Goal: Task Accomplishment & Management: Manage account settings

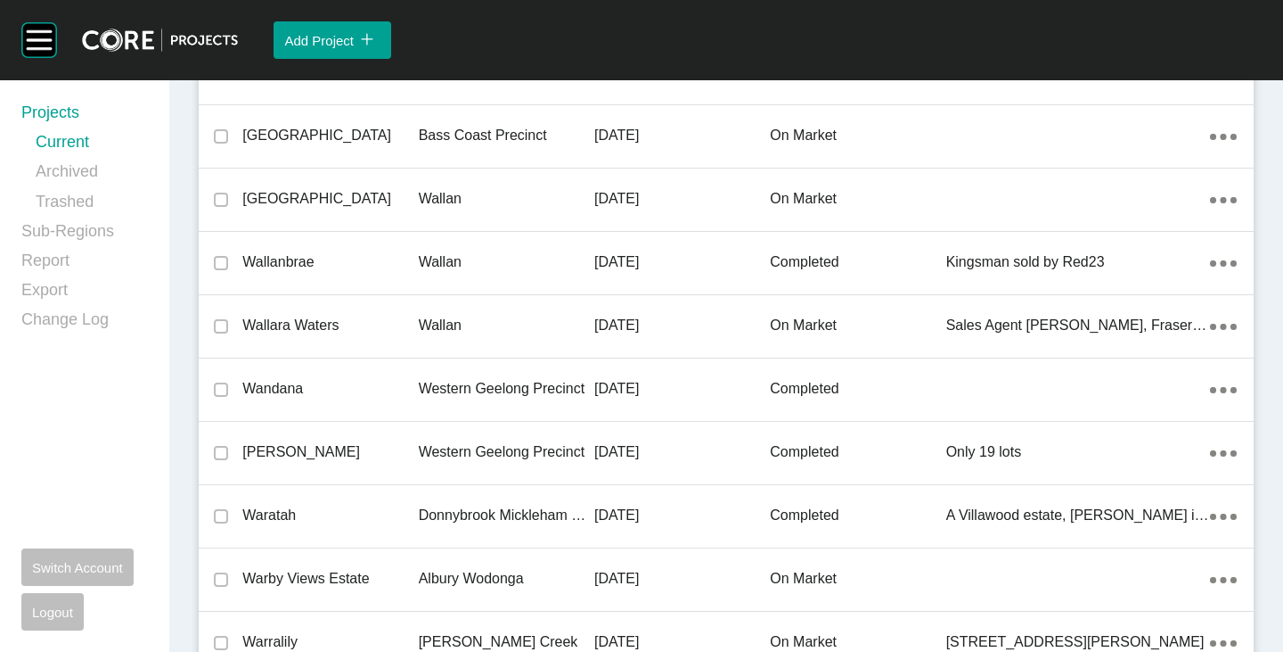
scroll to position [20795, 0]
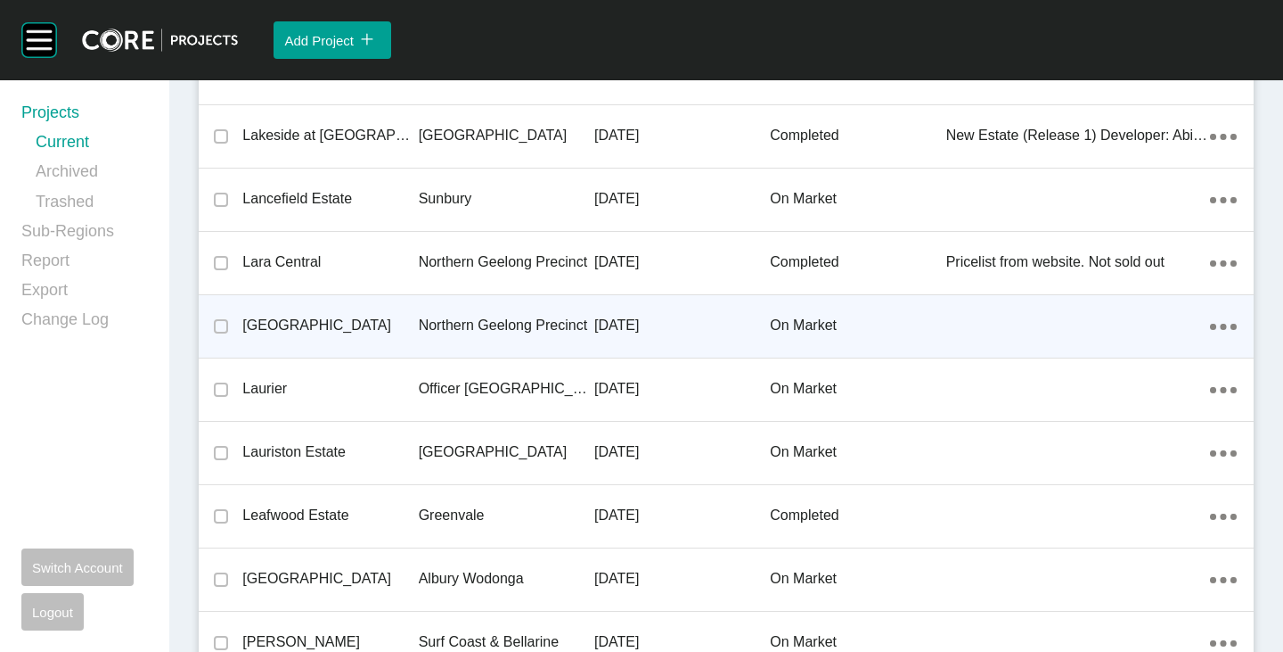
click at [278, 325] on p "[GEOGRAPHIC_DATA]" at bounding box center [330, 326] width 176 height 20
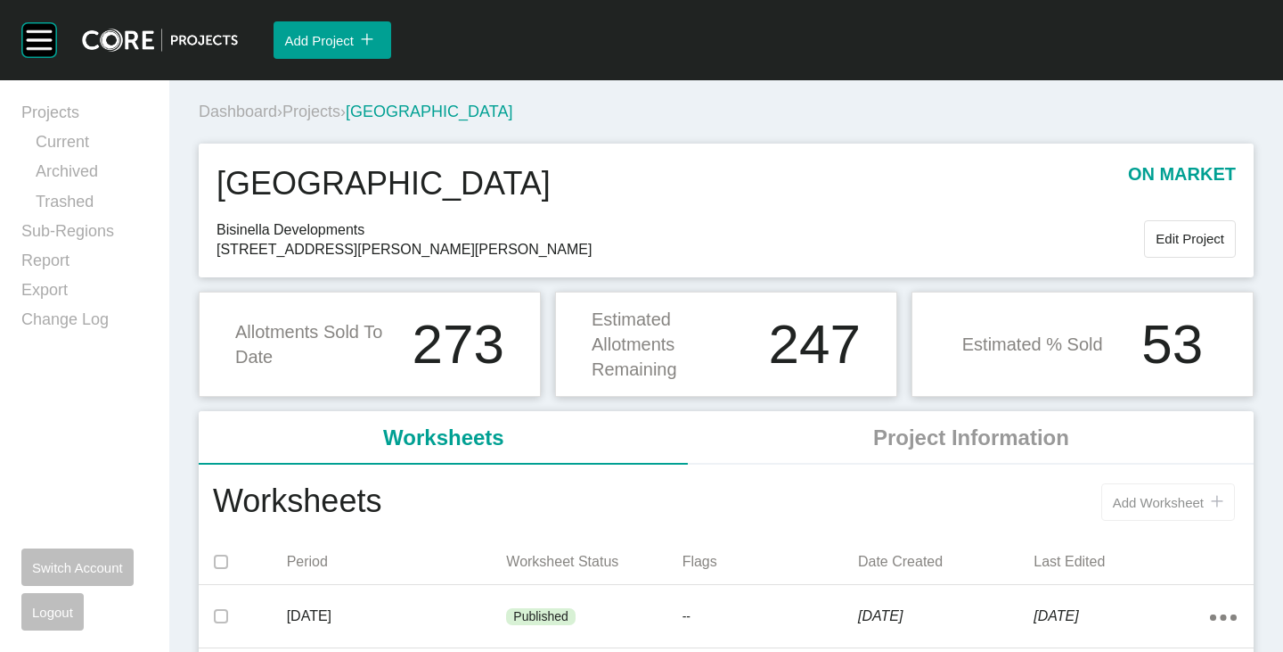
click at [1124, 493] on button "Add Worksheet icon/tick copy 11 Created with Sketch." at bounding box center [1169, 501] width 134 height 37
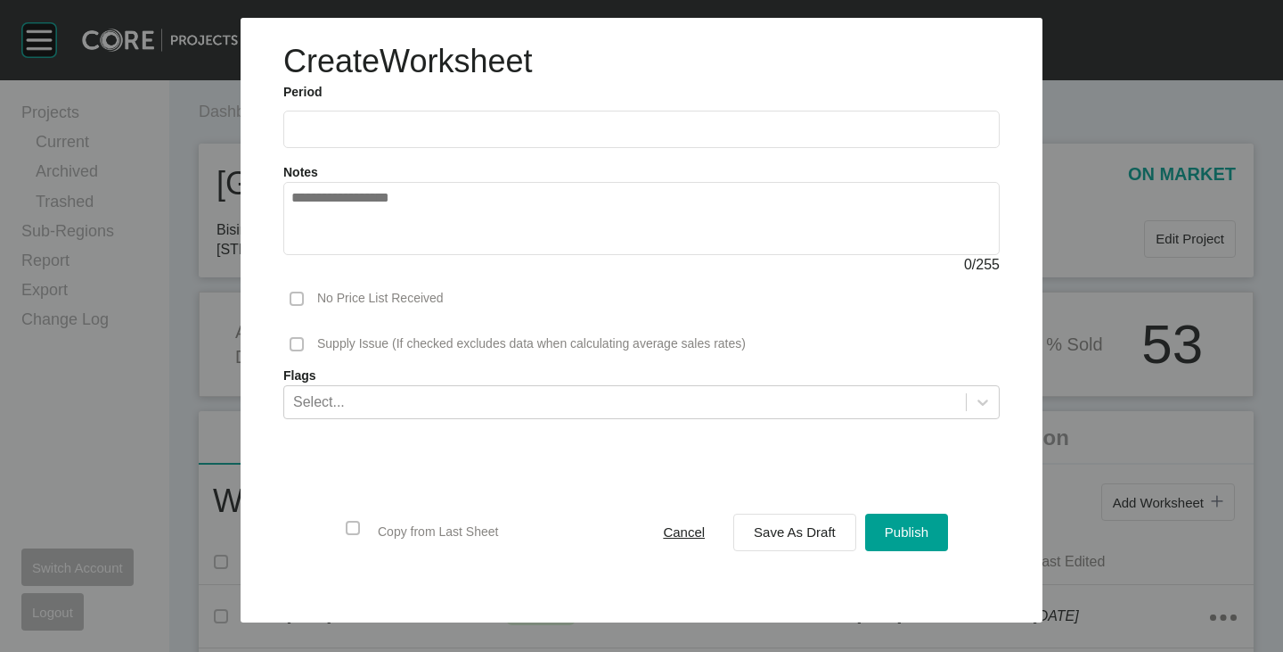
click at [367, 137] on label at bounding box center [641, 129] width 717 height 37
click at [367, 136] on input "text" at bounding box center [641, 128] width 701 height 15
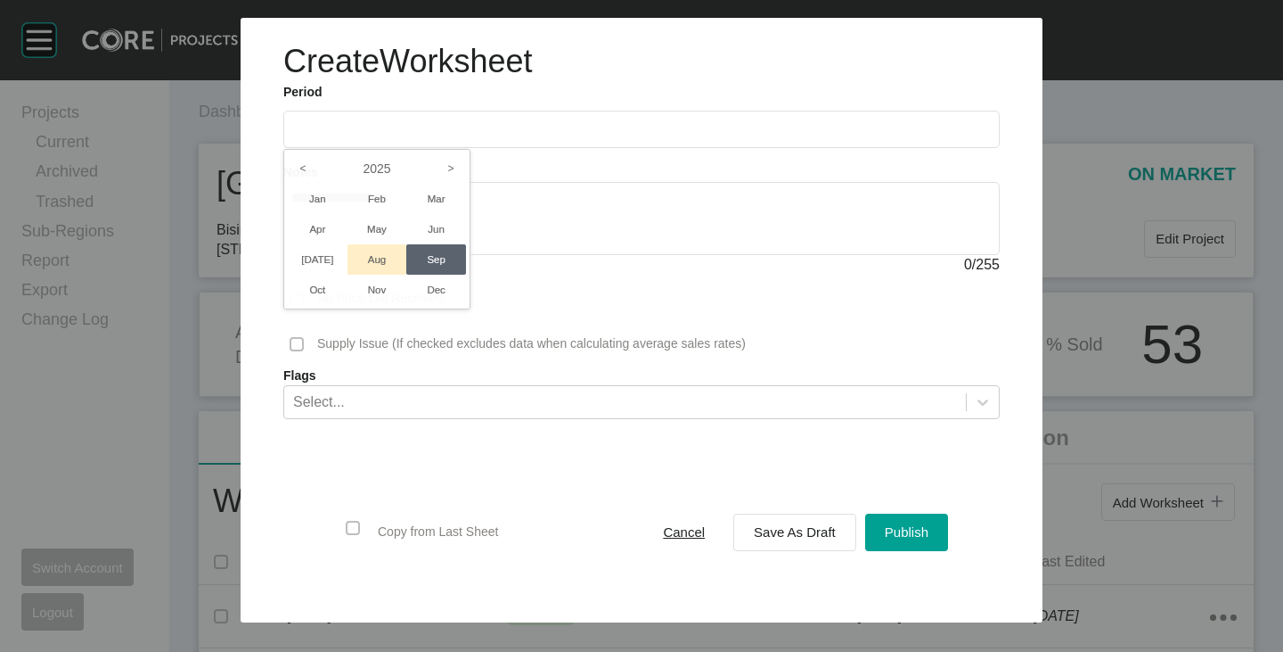
click at [376, 252] on li "Aug" at bounding box center [378, 259] width 60 height 30
type input "**********"
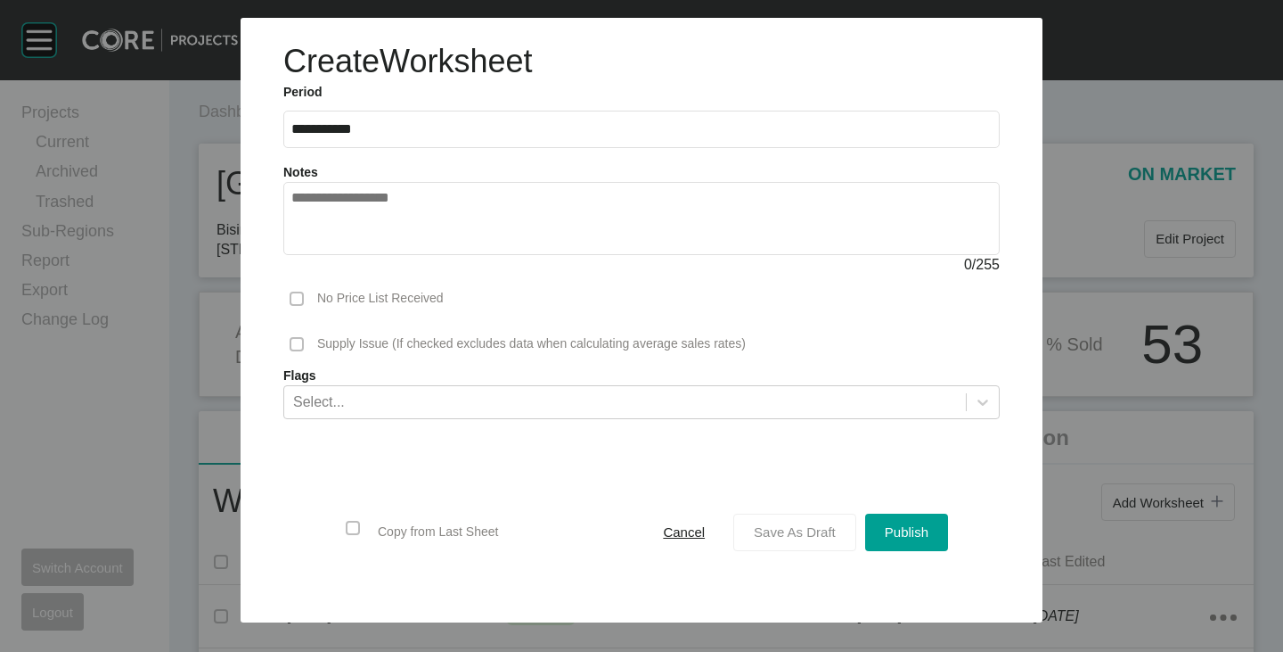
click at [784, 537] on span "Save As Draft" at bounding box center [795, 531] width 82 height 15
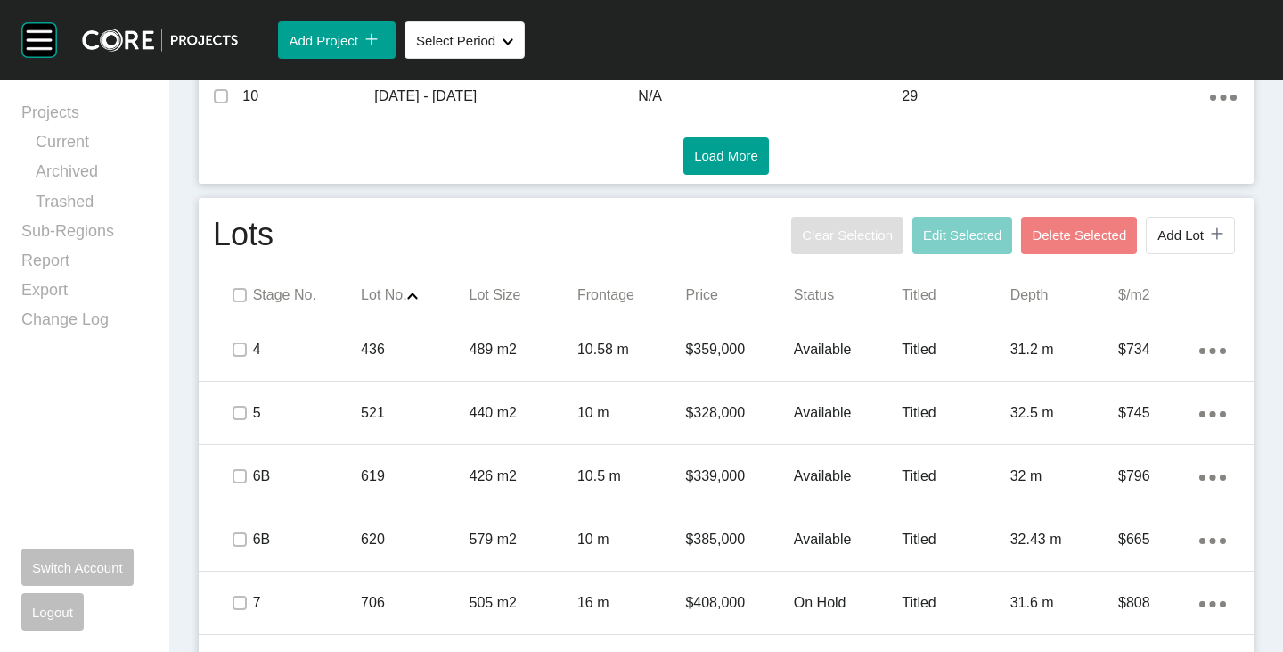
scroll to position [980, 0]
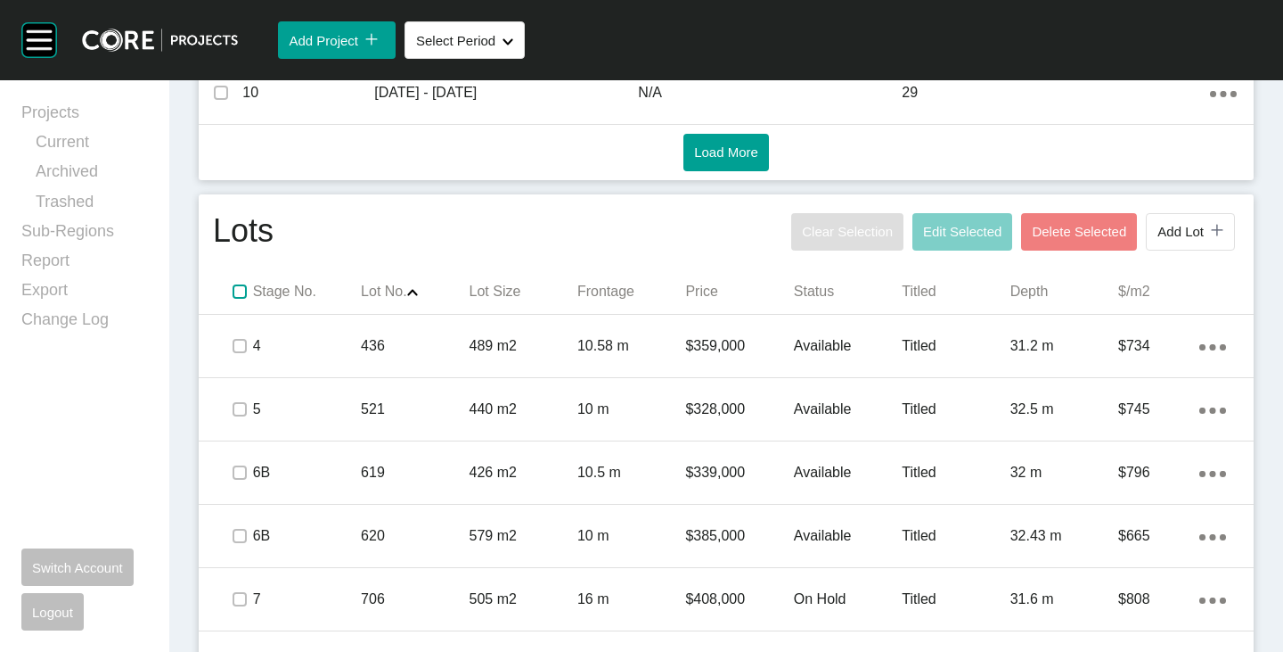
click at [236, 294] on label at bounding box center [240, 291] width 14 height 14
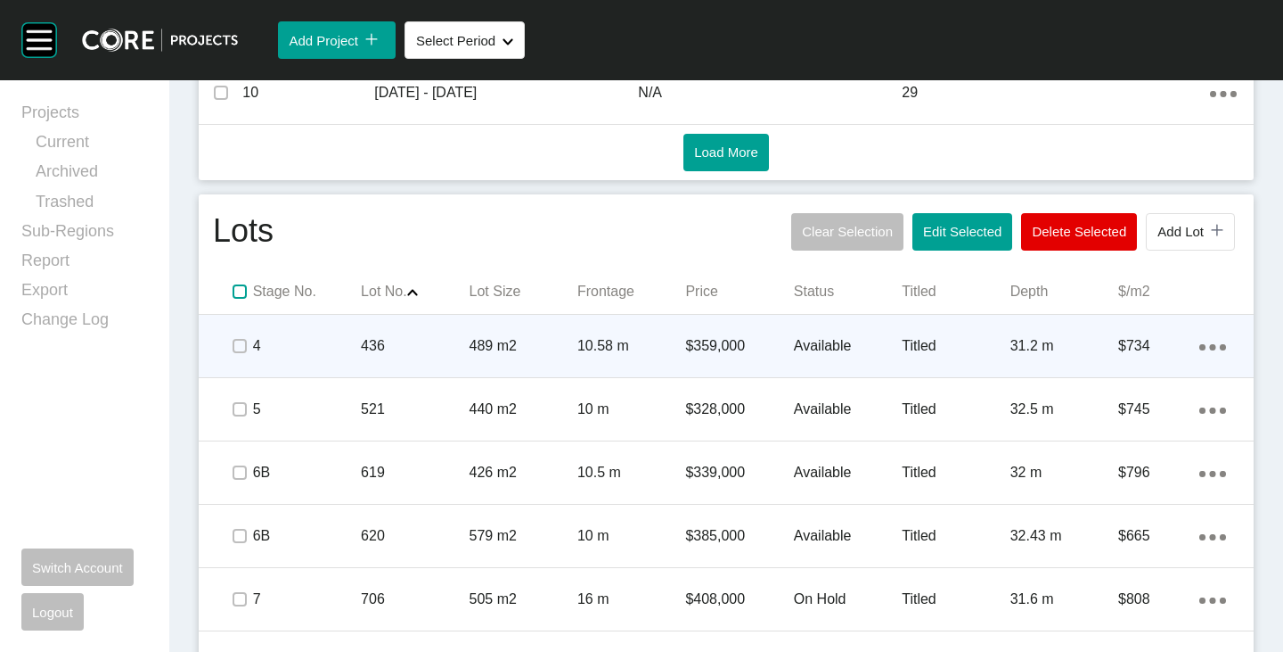
scroll to position [1070, 0]
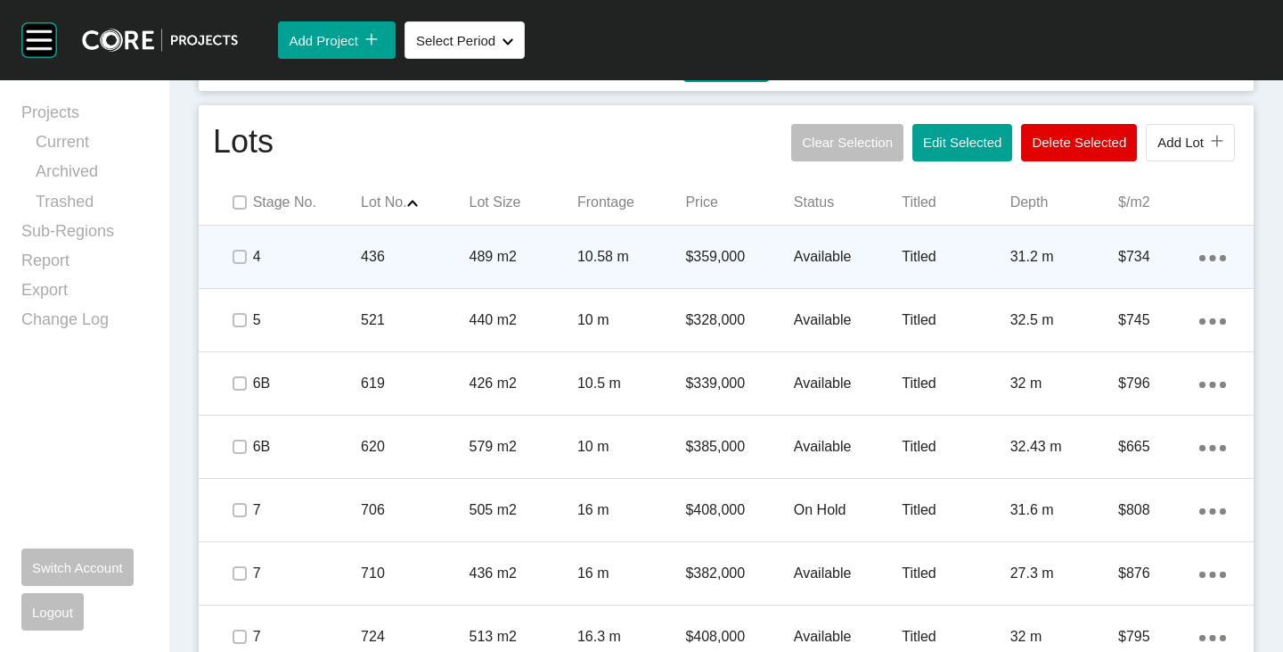
click at [237, 266] on span at bounding box center [238, 256] width 27 height 27
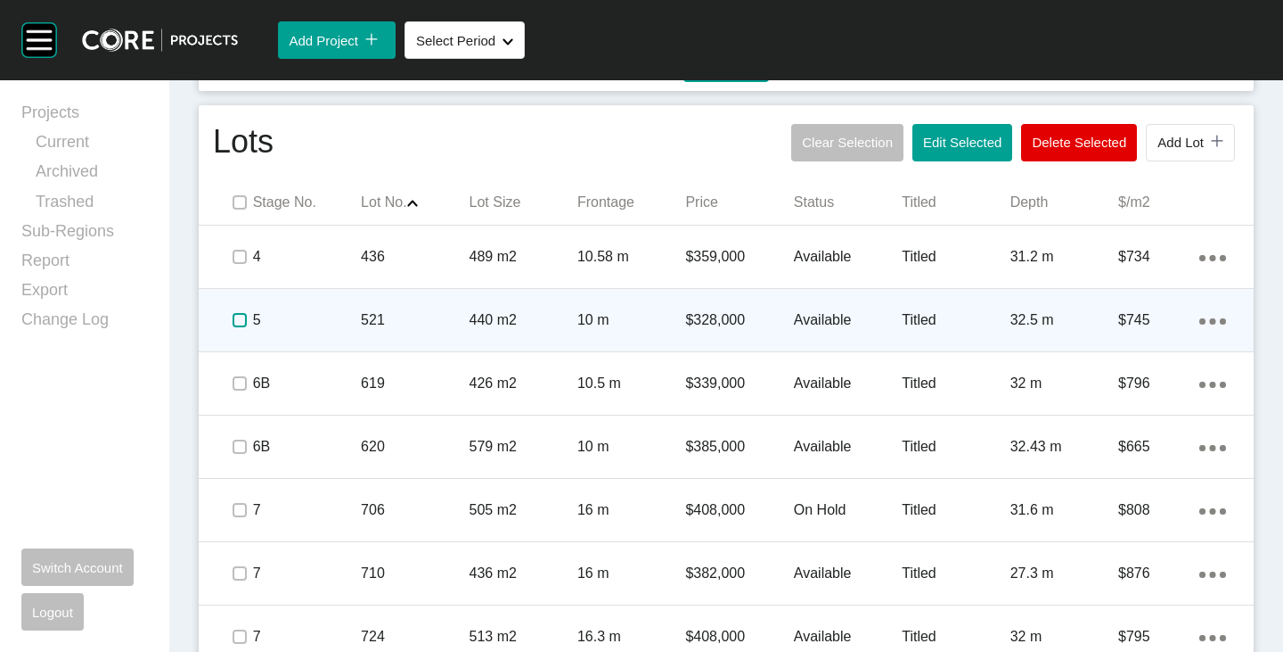
click at [240, 316] on label at bounding box center [240, 320] width 14 height 14
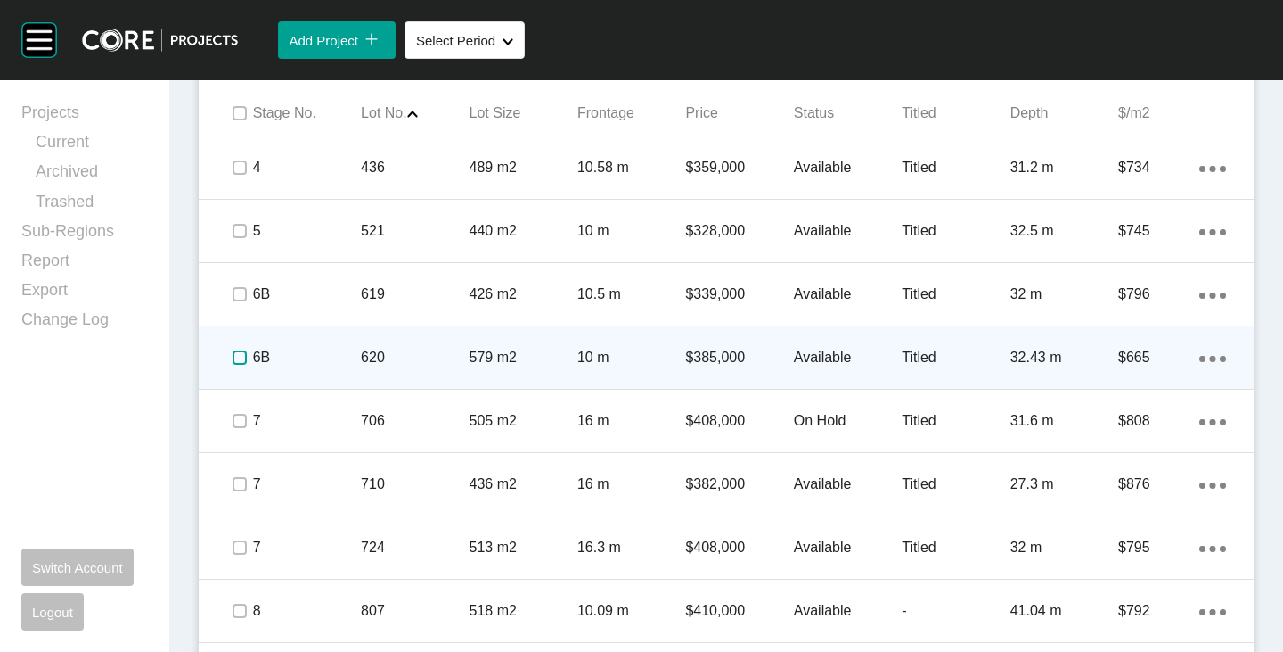
click at [240, 354] on label at bounding box center [240, 357] width 14 height 14
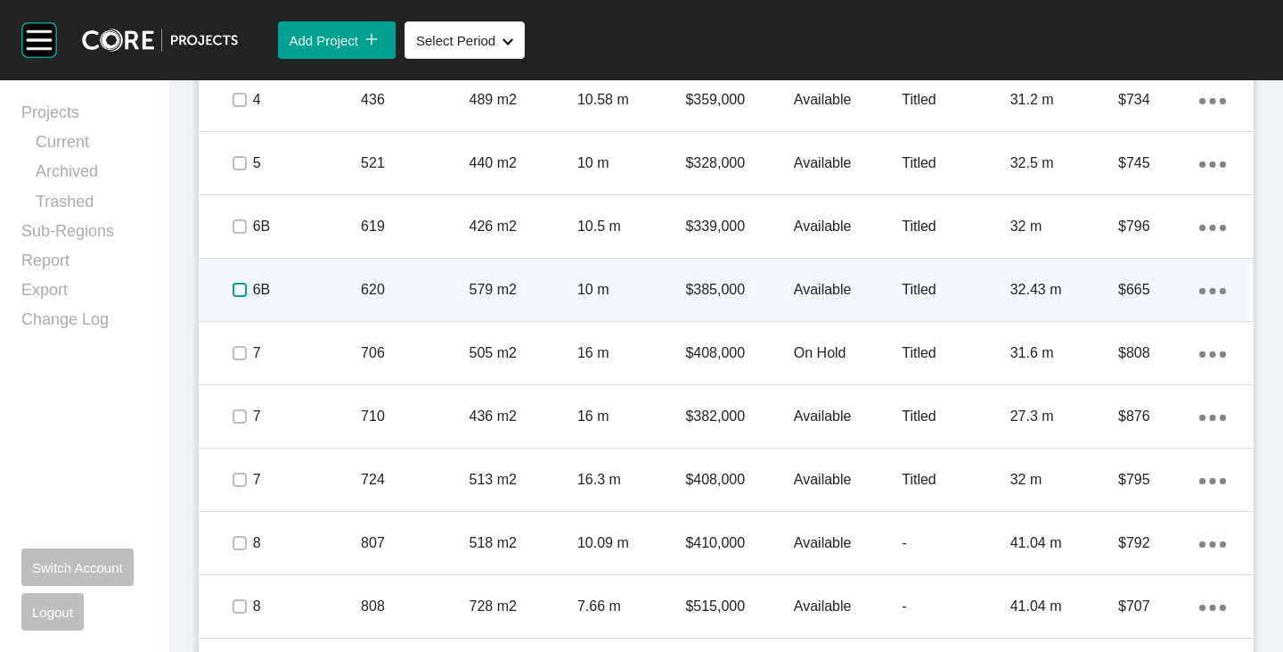
scroll to position [1248, 0]
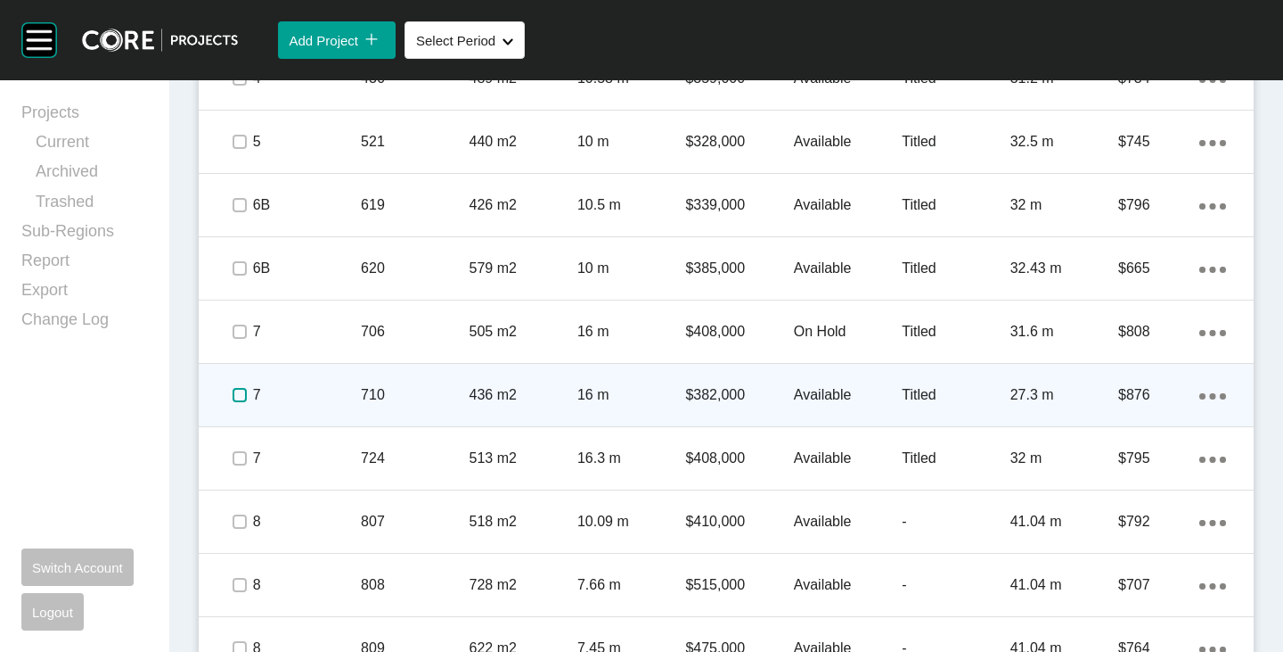
click at [240, 393] on label at bounding box center [240, 395] width 14 height 14
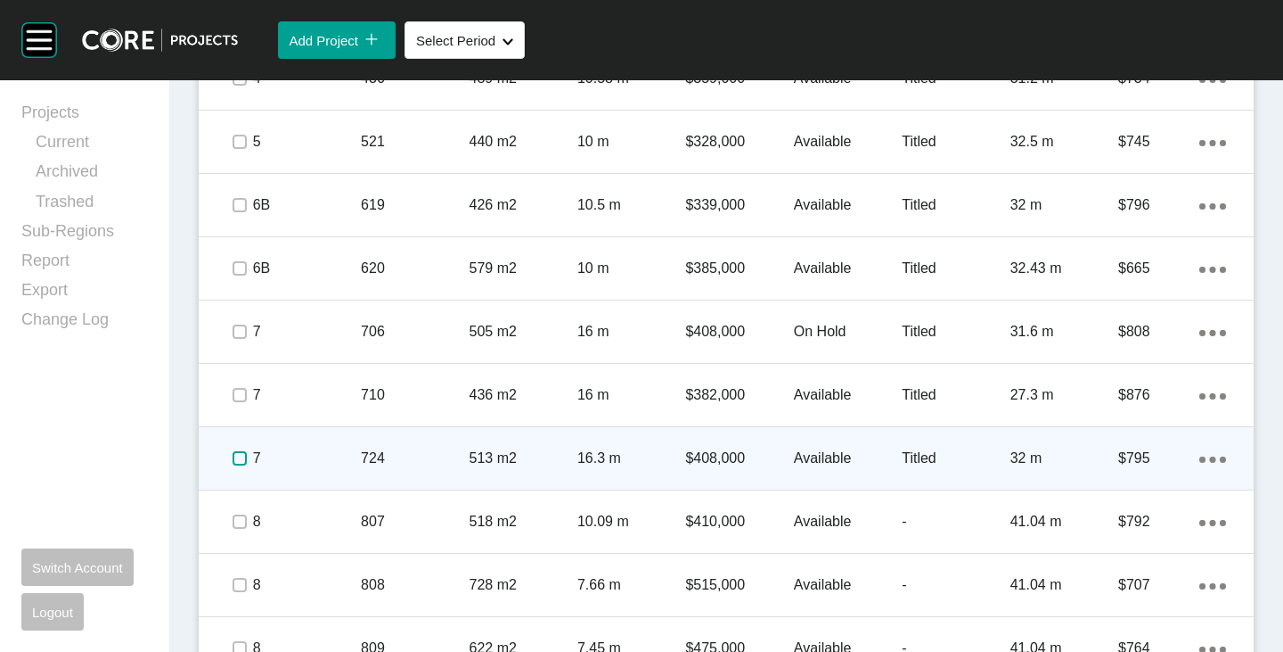
click at [241, 454] on label at bounding box center [240, 458] width 14 height 14
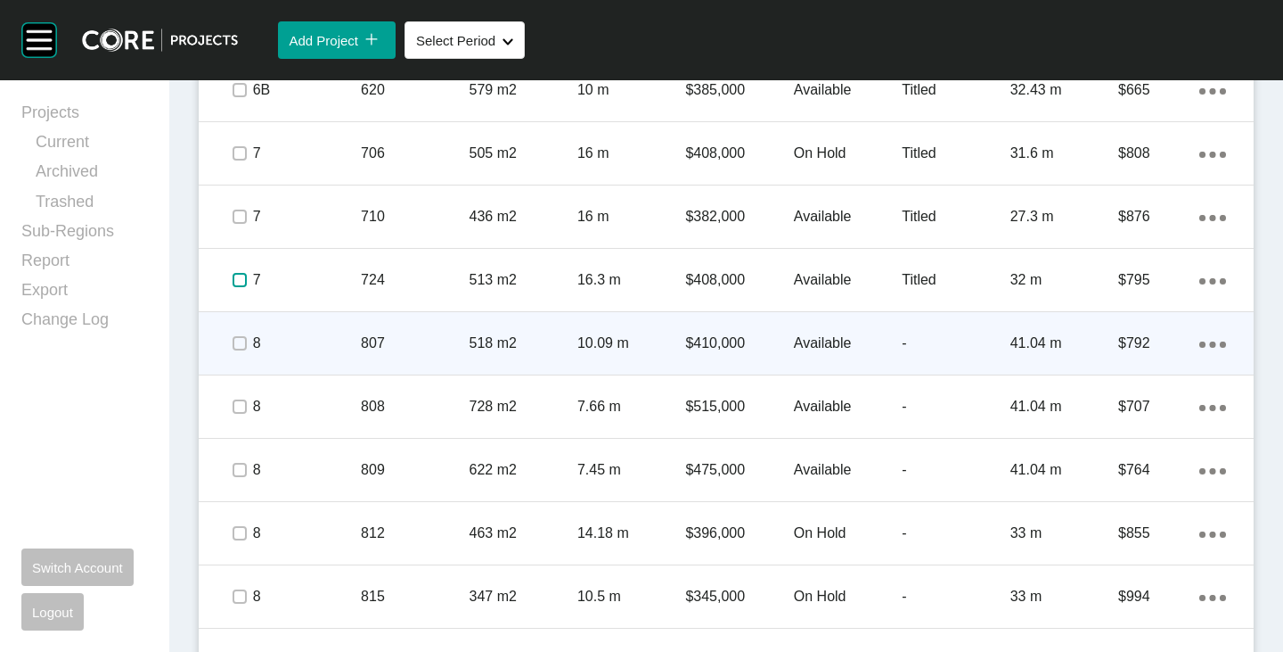
scroll to position [1515, 0]
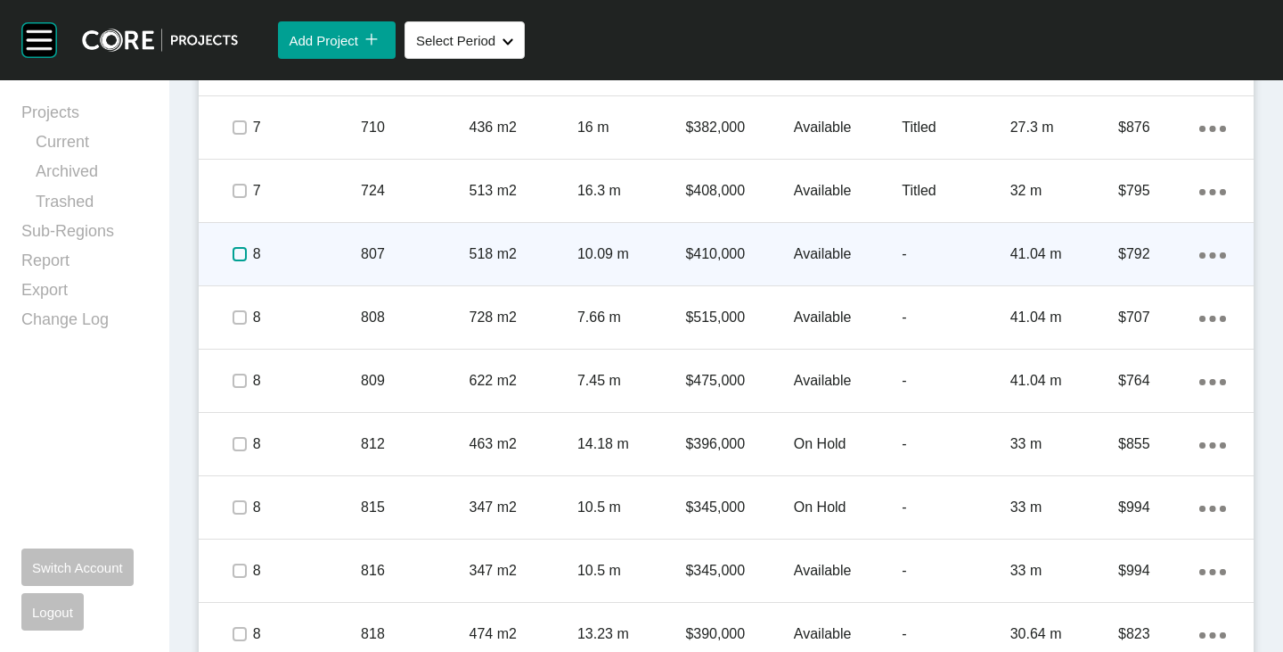
click at [234, 258] on label at bounding box center [240, 254] width 14 height 14
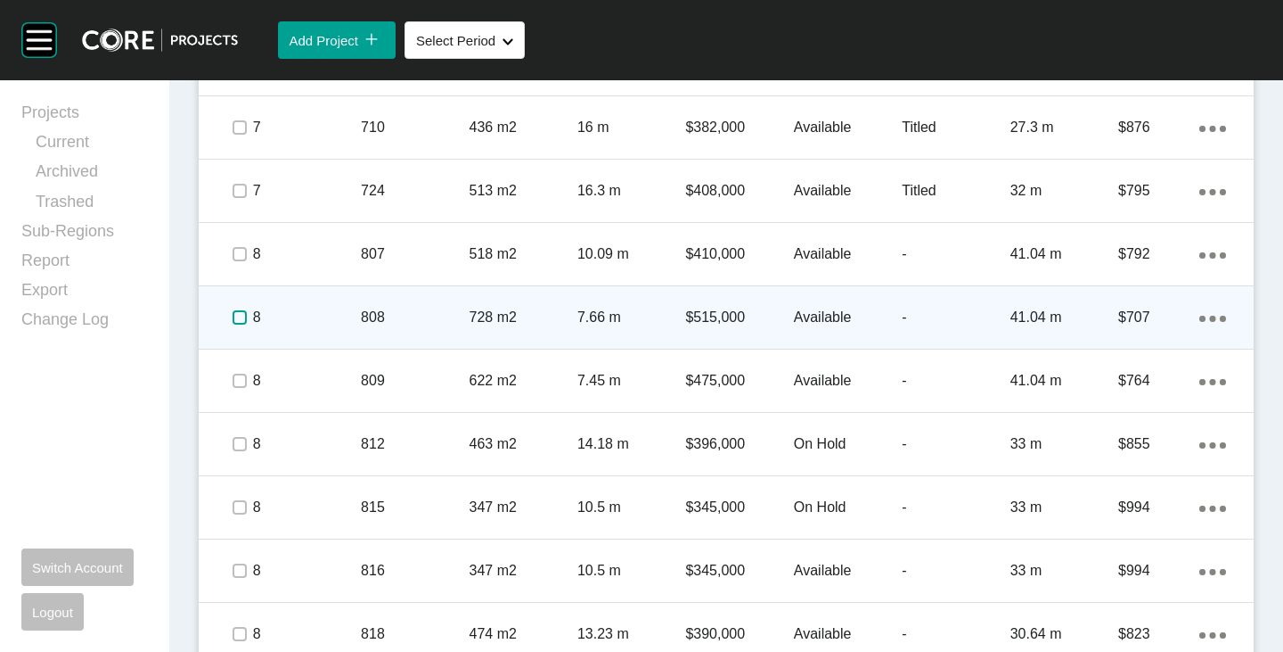
click at [240, 315] on label at bounding box center [240, 317] width 14 height 14
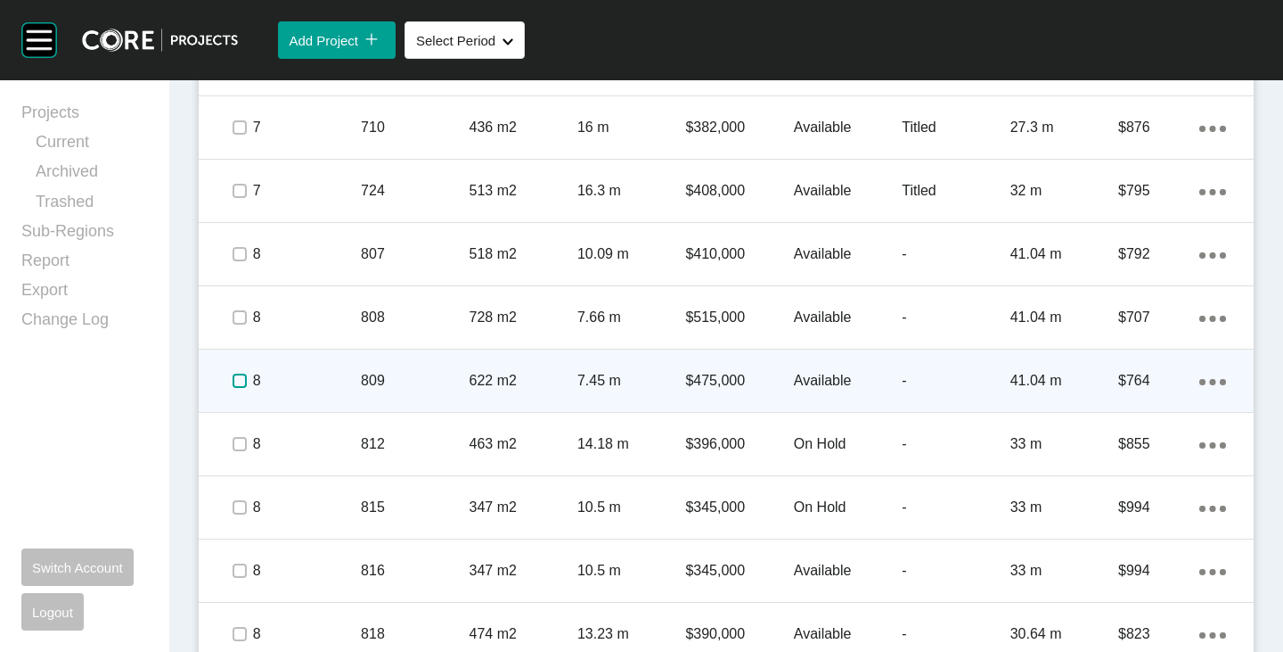
click at [244, 374] on label at bounding box center [240, 380] width 14 height 14
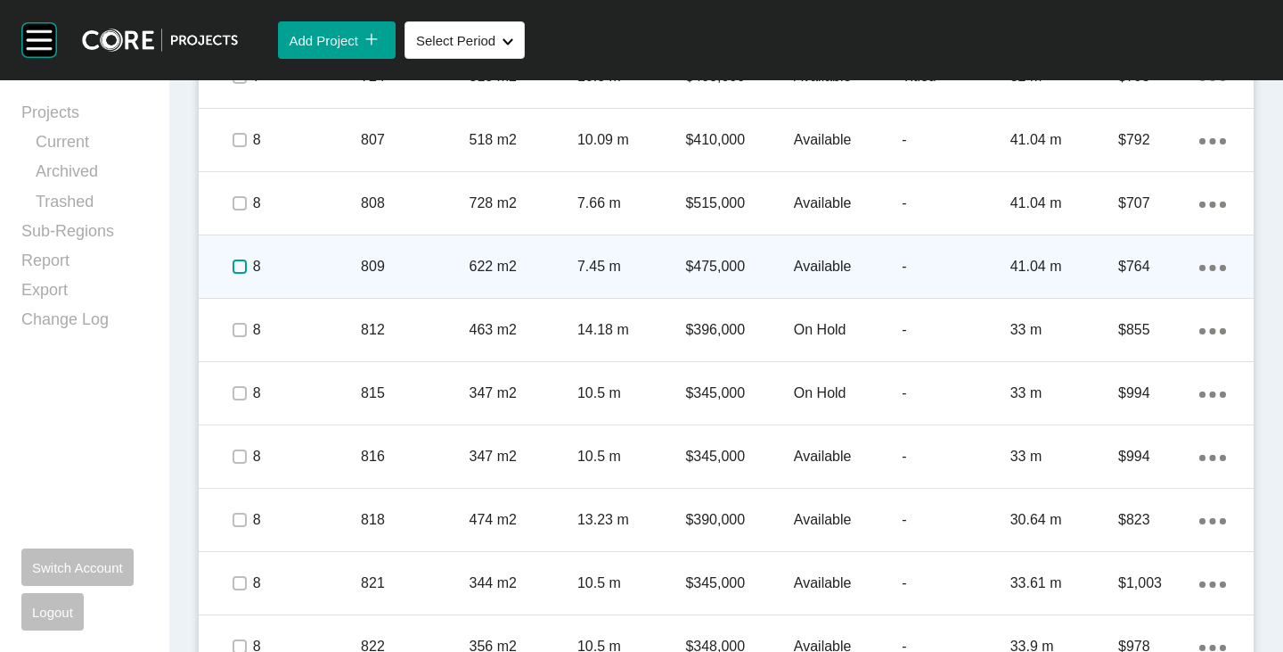
scroll to position [1693, 0]
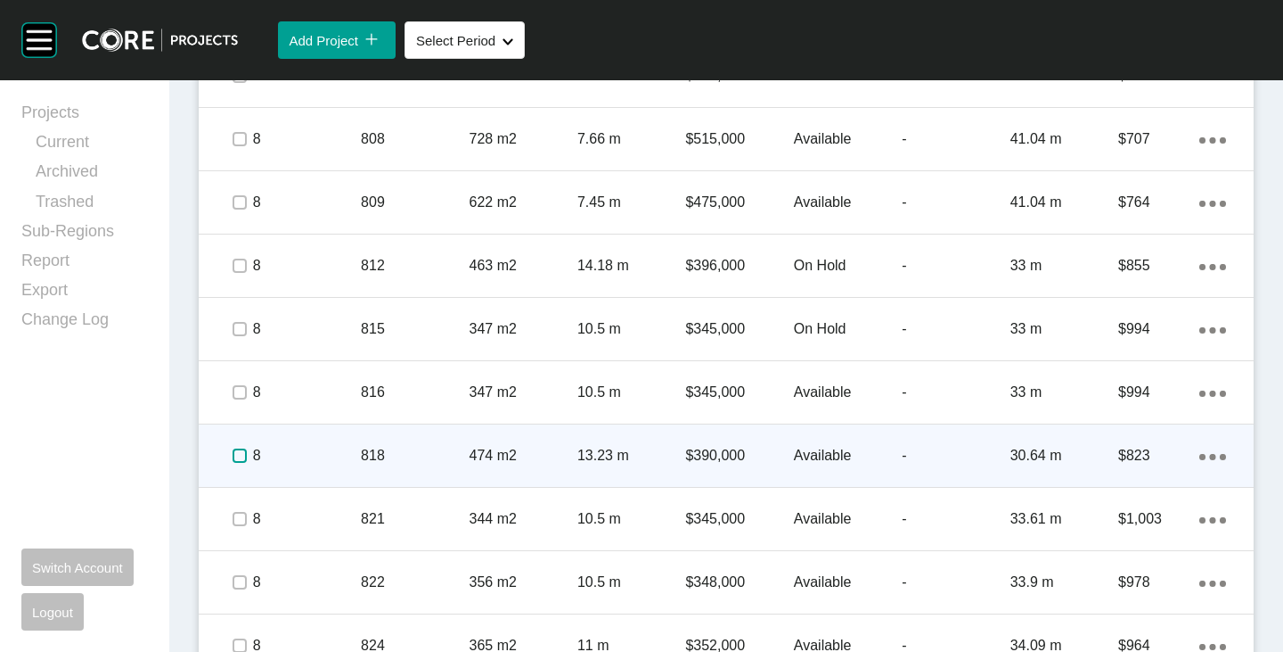
click at [241, 454] on label at bounding box center [240, 455] width 14 height 14
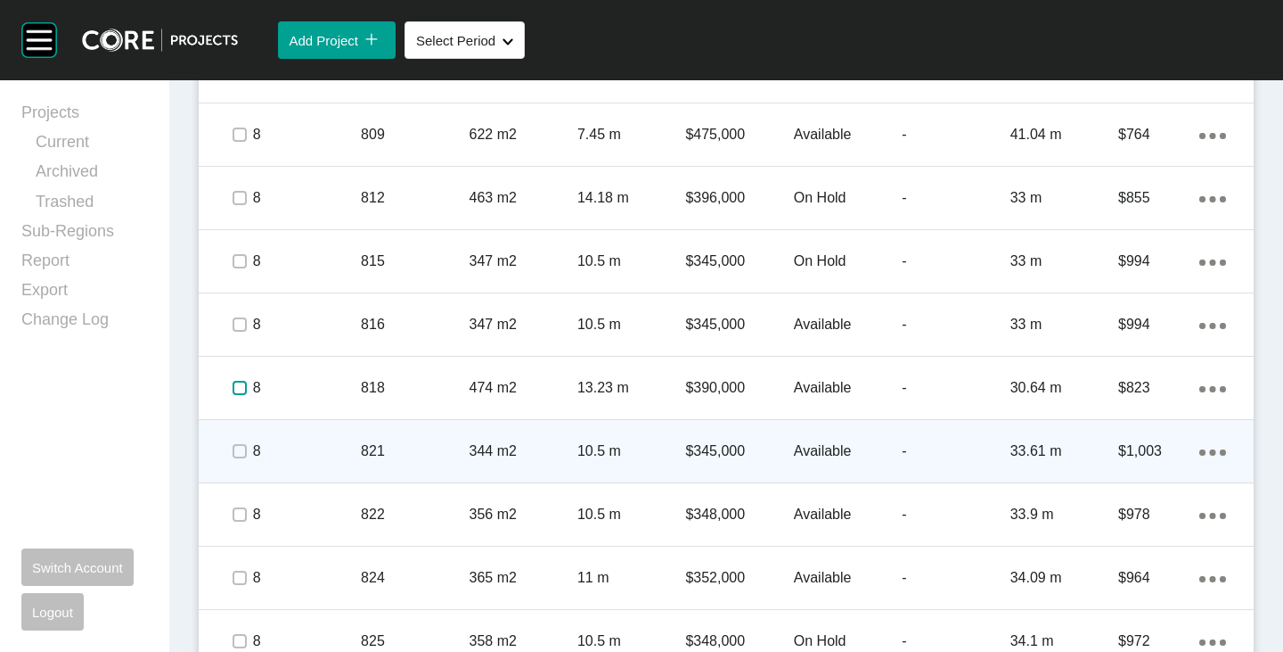
scroll to position [1783, 0]
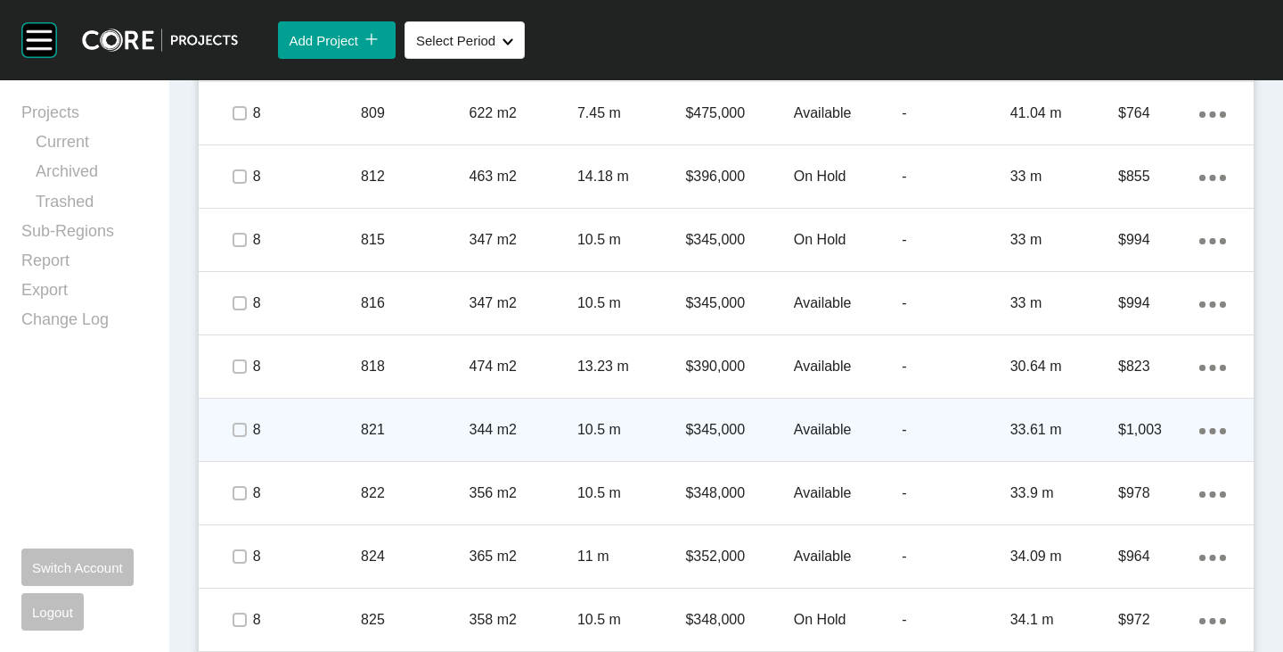
click at [797, 423] on p "Available" at bounding box center [848, 430] width 108 height 20
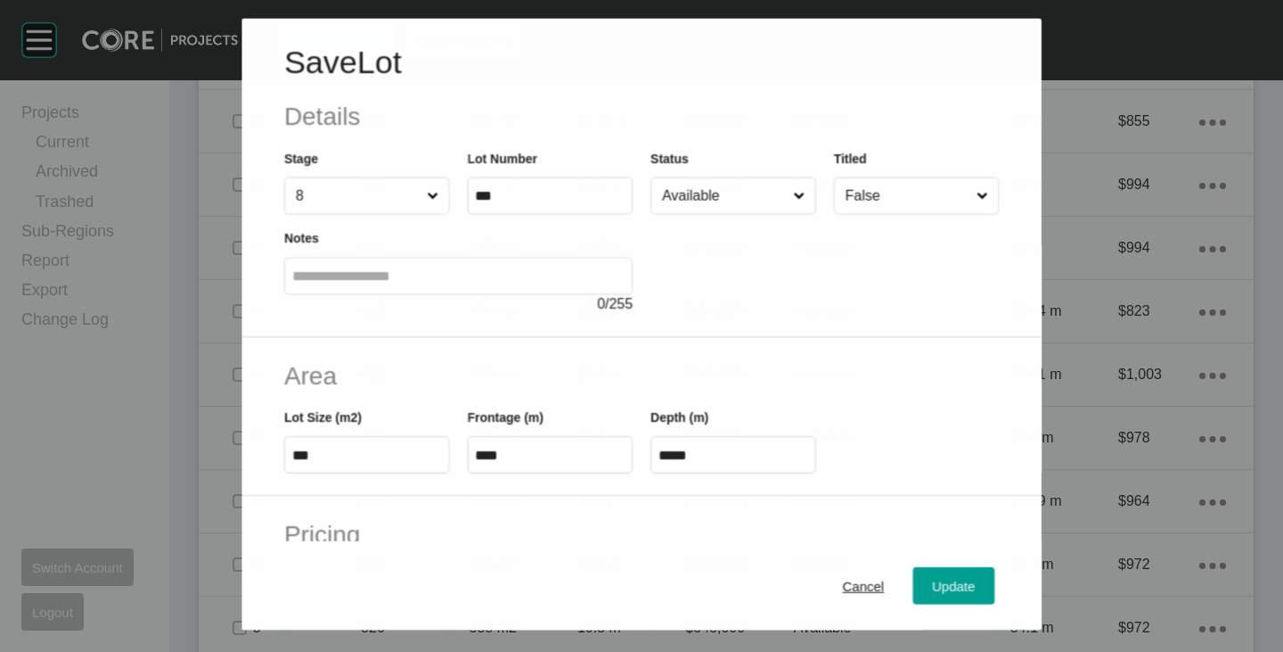
scroll to position [1727, 0]
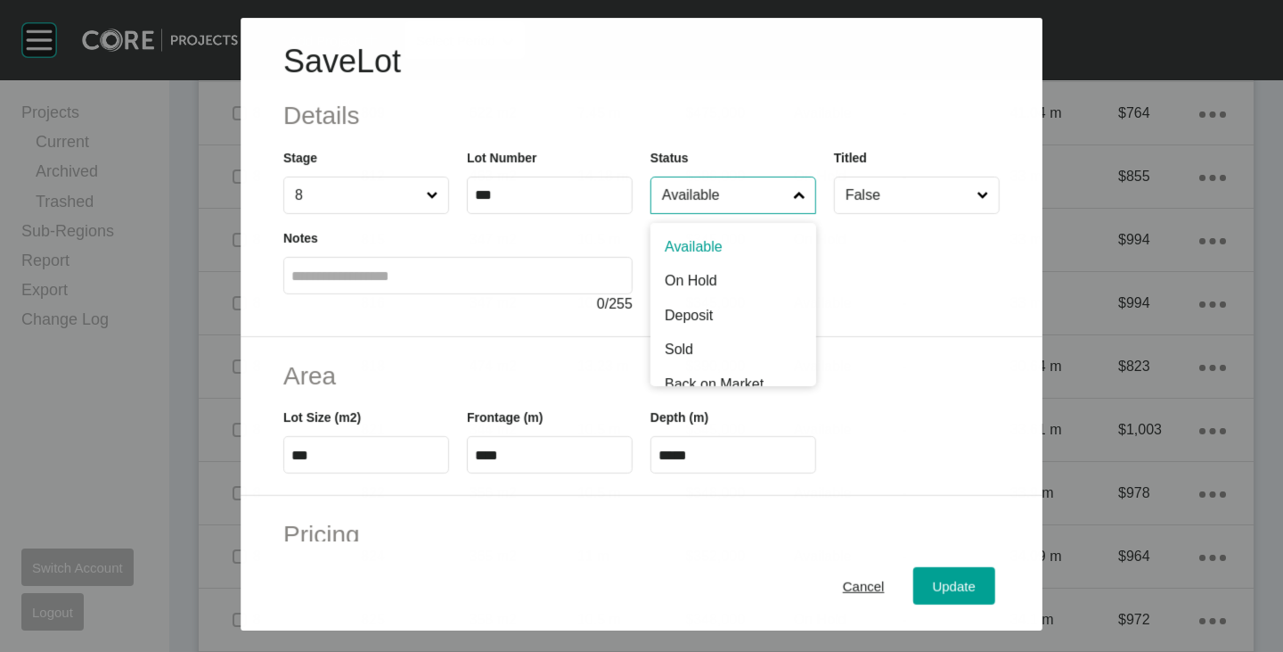
click at [742, 197] on input "Available" at bounding box center [724, 195] width 131 height 36
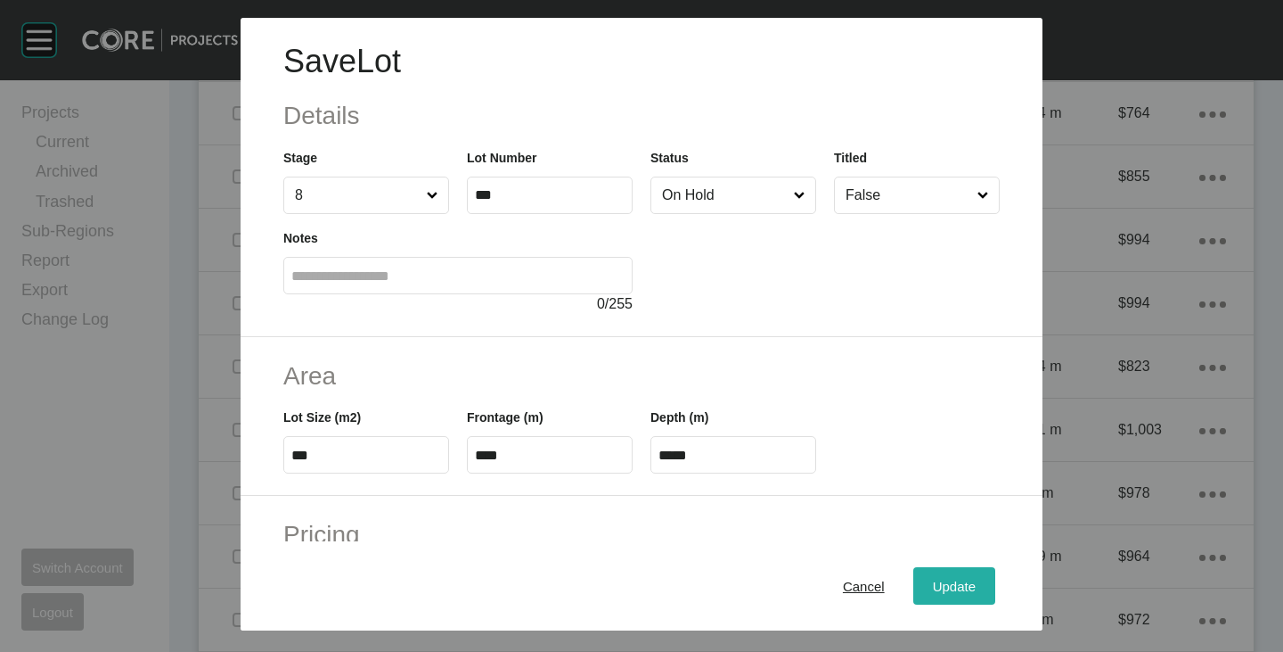
click at [950, 586] on span "Update" at bounding box center [954, 585] width 43 height 15
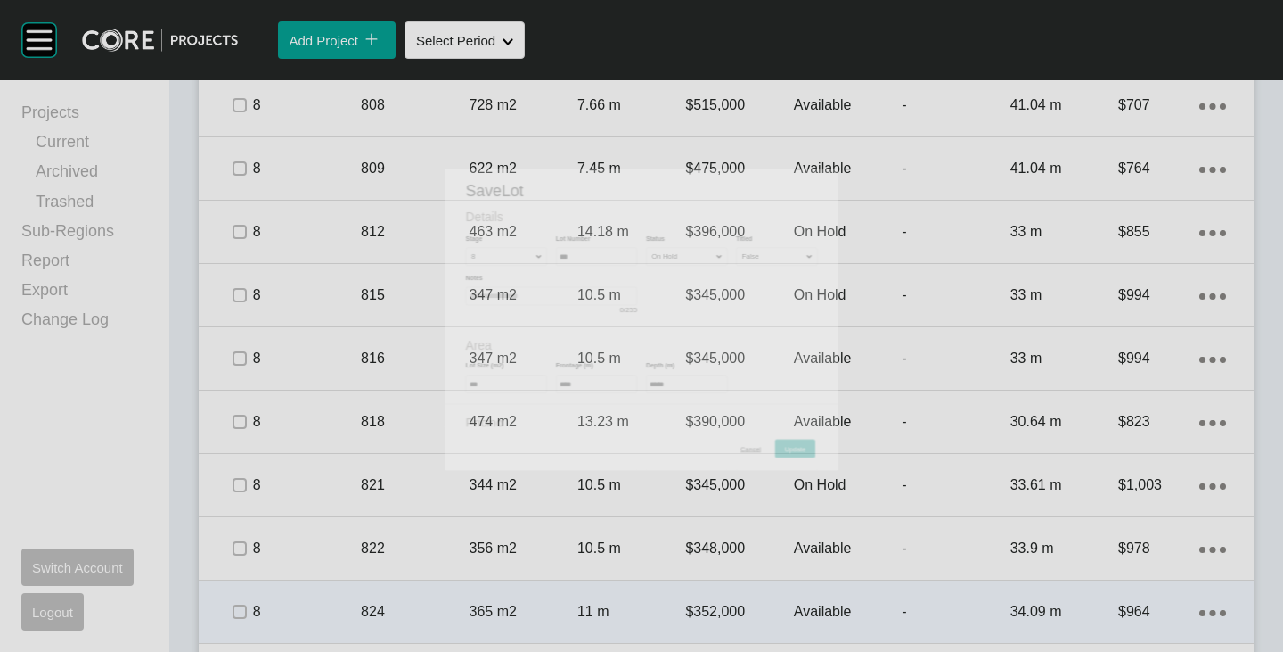
scroll to position [1783, 0]
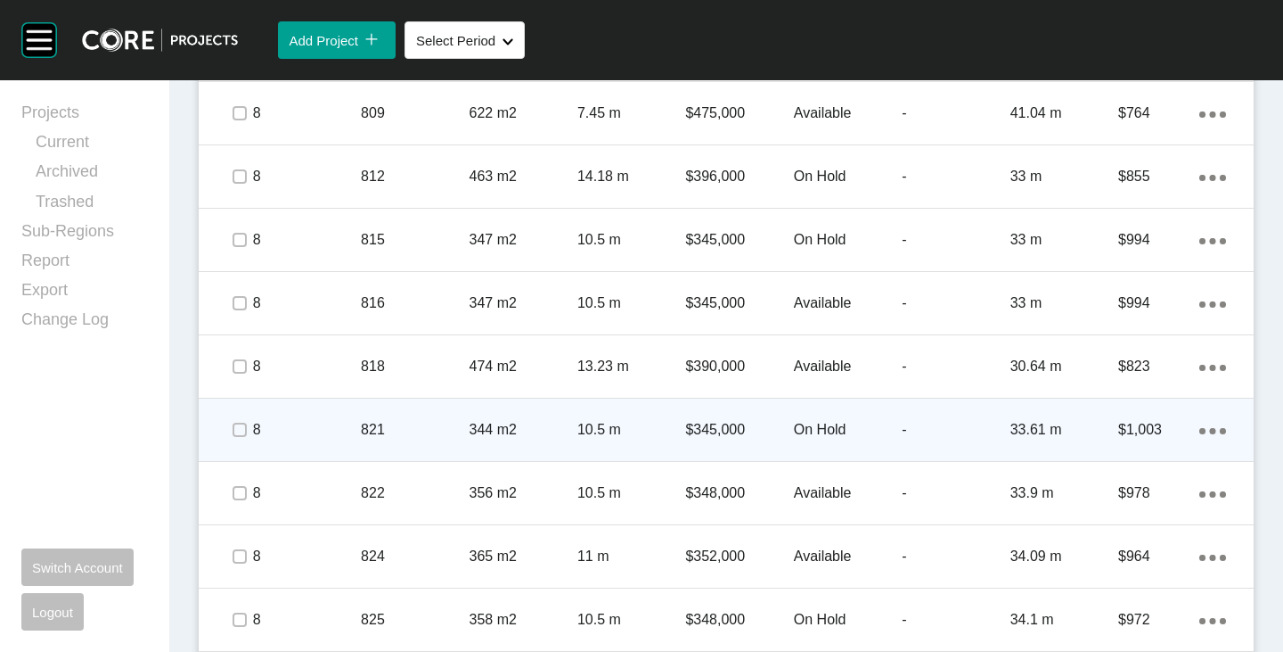
click at [246, 431] on span at bounding box center [238, 429] width 27 height 27
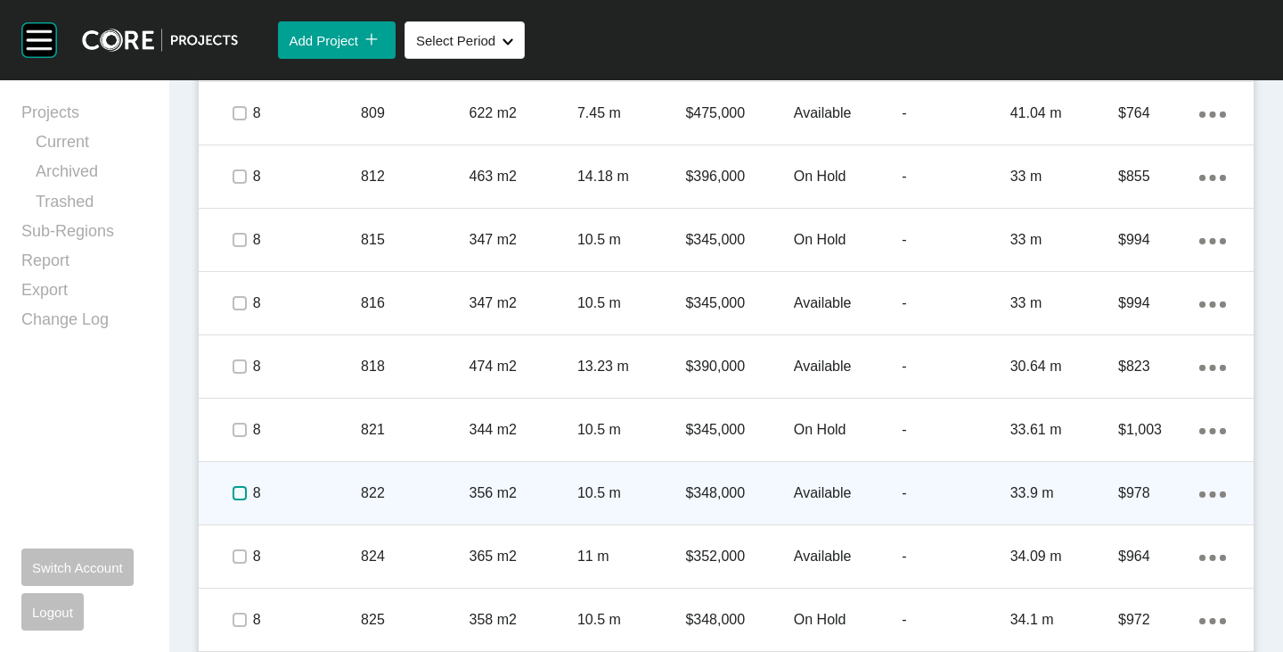
click at [237, 495] on label at bounding box center [240, 493] width 14 height 14
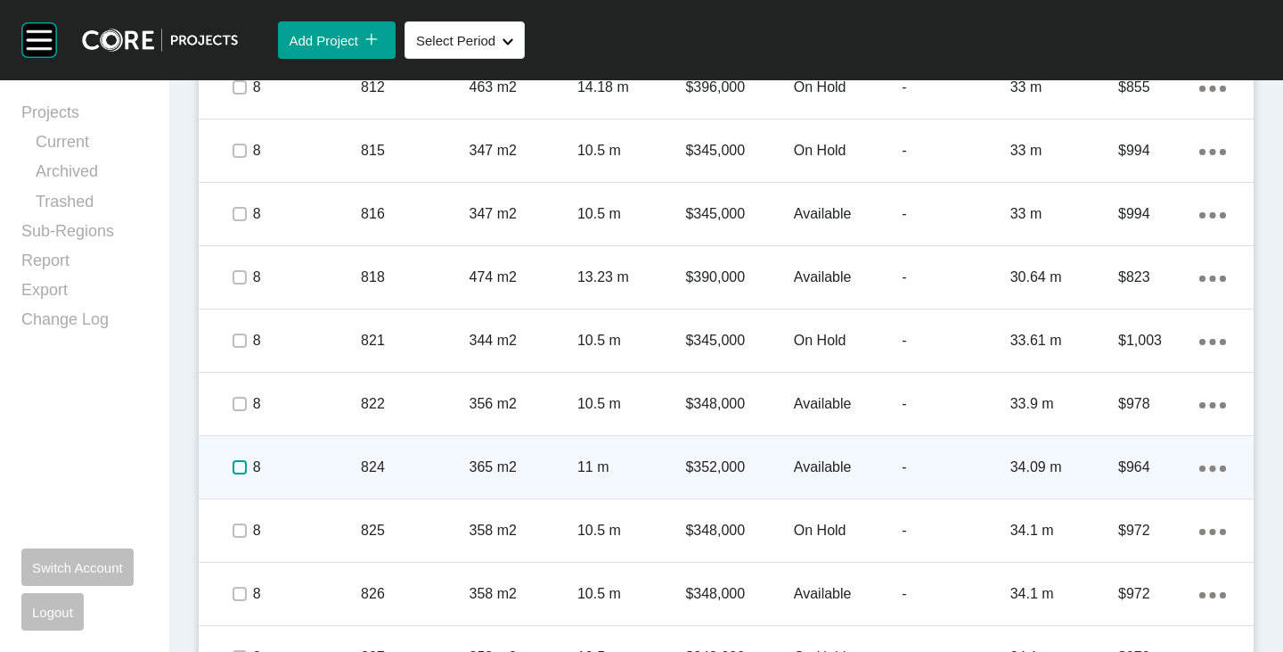
click at [234, 473] on label at bounding box center [240, 467] width 14 height 14
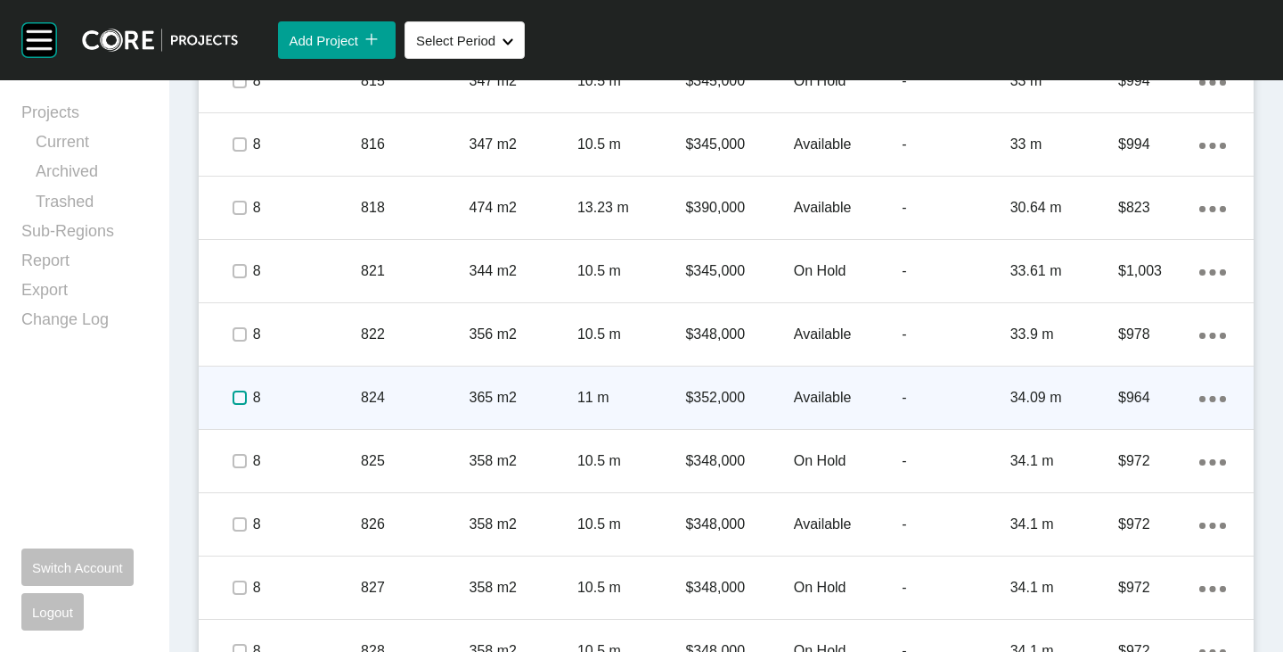
scroll to position [1961, 0]
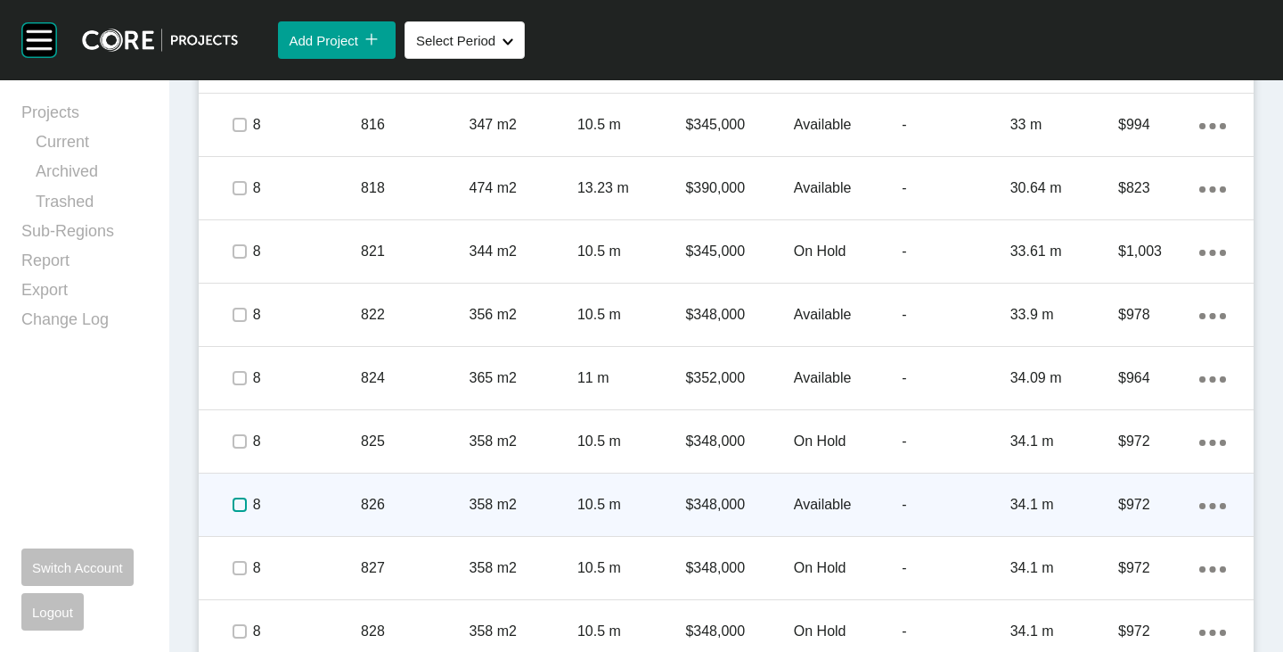
click at [235, 499] on label at bounding box center [240, 504] width 14 height 14
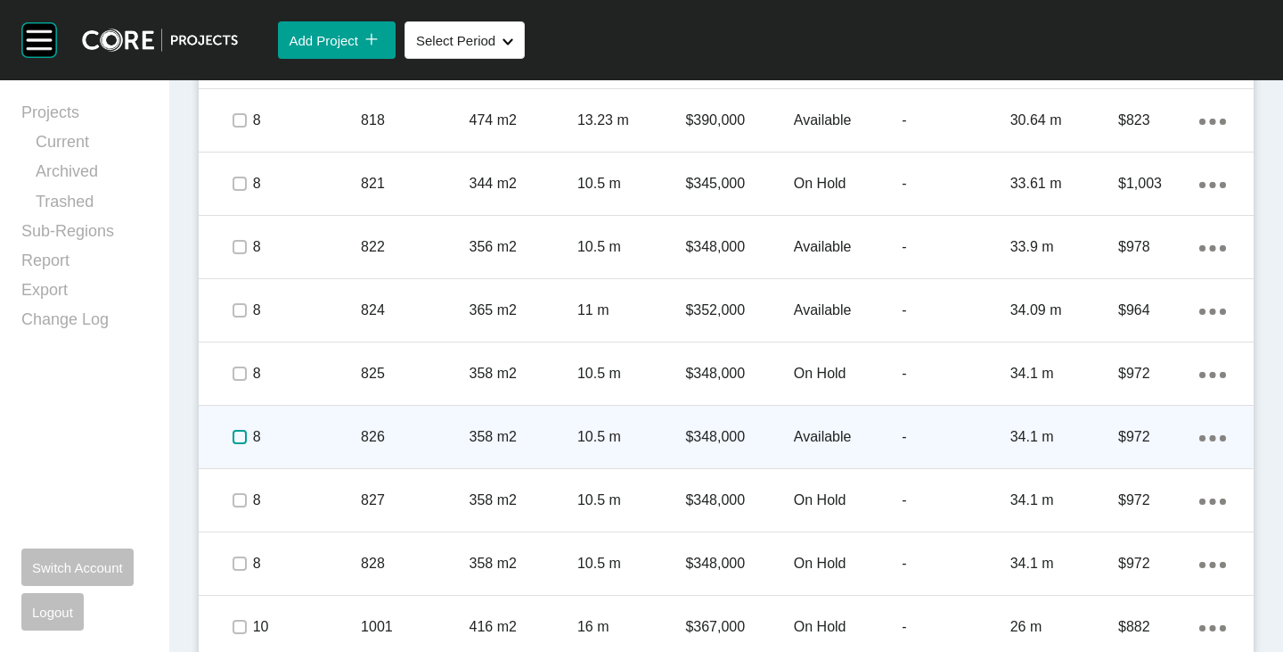
scroll to position [2050, 0]
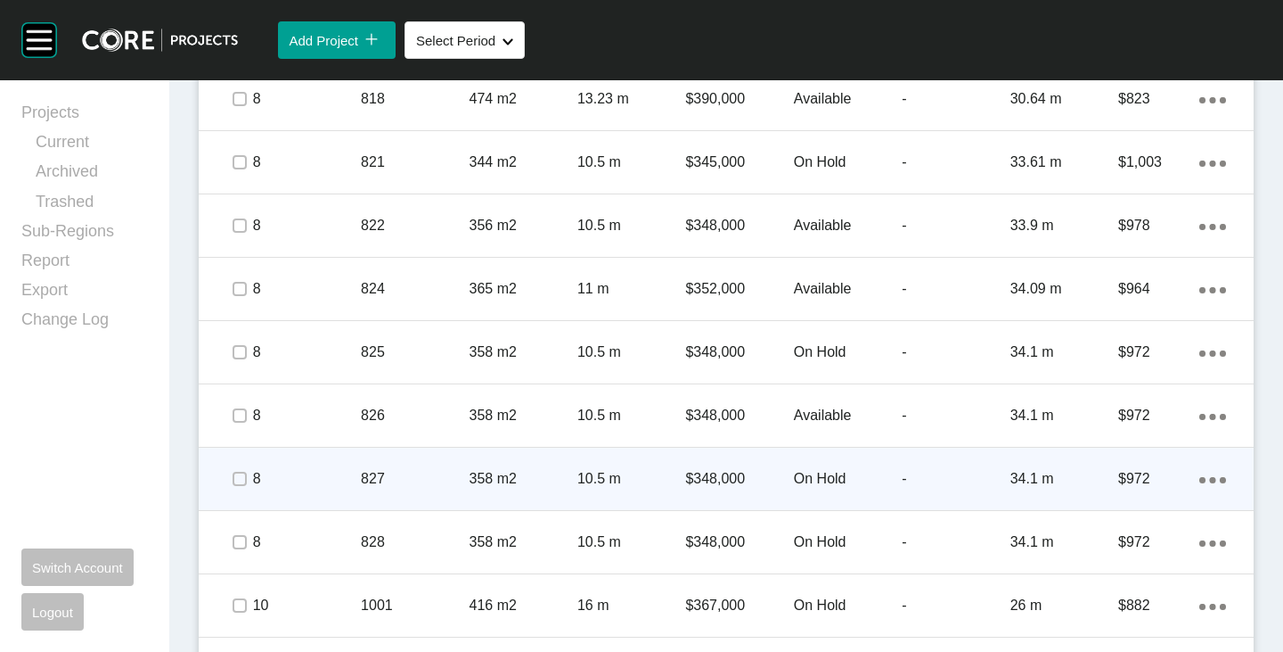
click at [816, 479] on p "On Hold" at bounding box center [848, 479] width 108 height 20
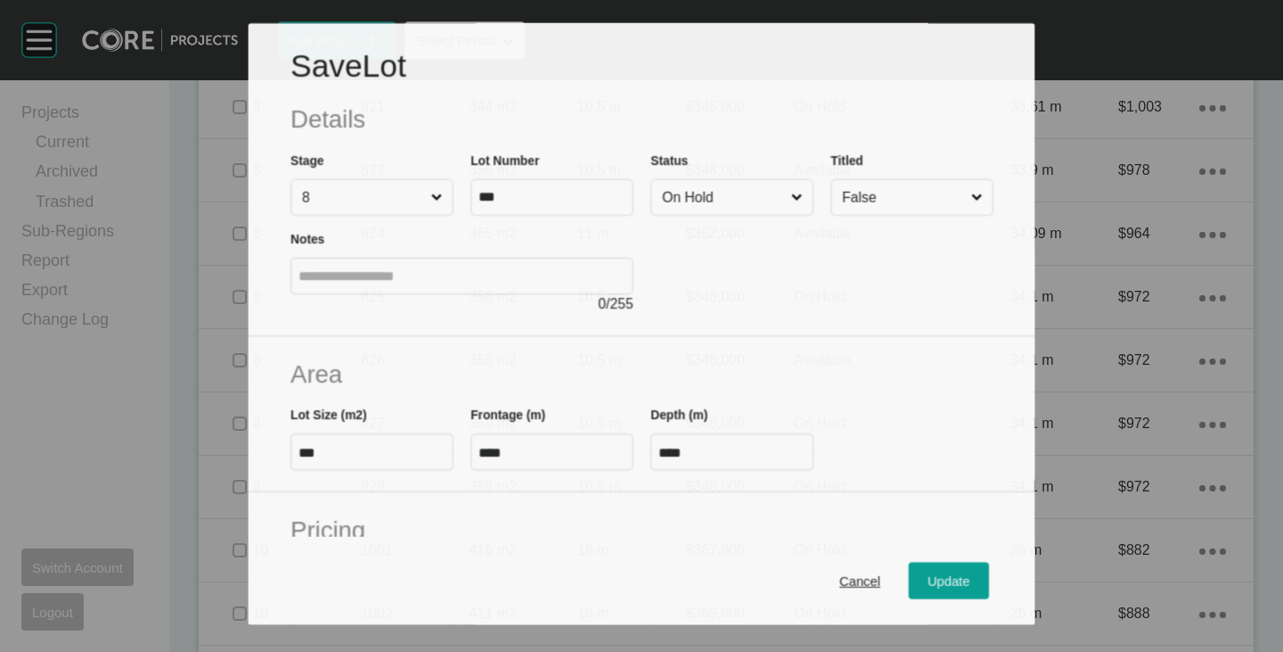
scroll to position [1995, 0]
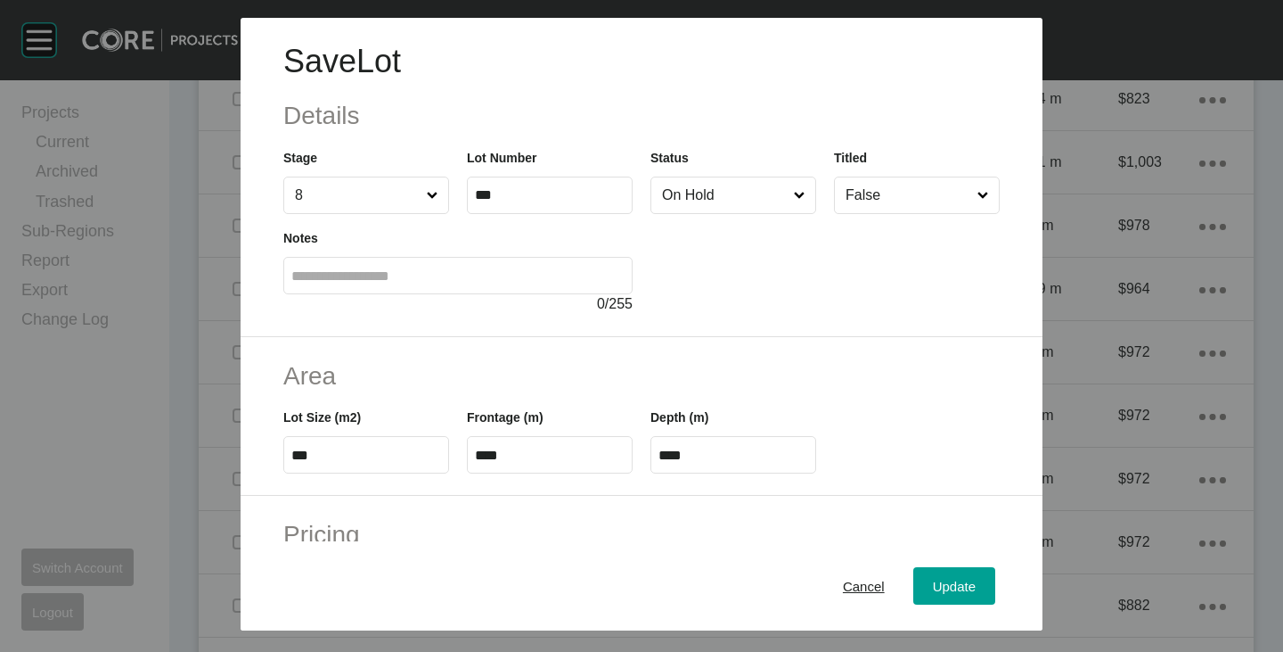
click at [717, 206] on input "On Hold" at bounding box center [725, 195] width 132 height 36
click at [939, 585] on span "Update" at bounding box center [954, 585] width 43 height 15
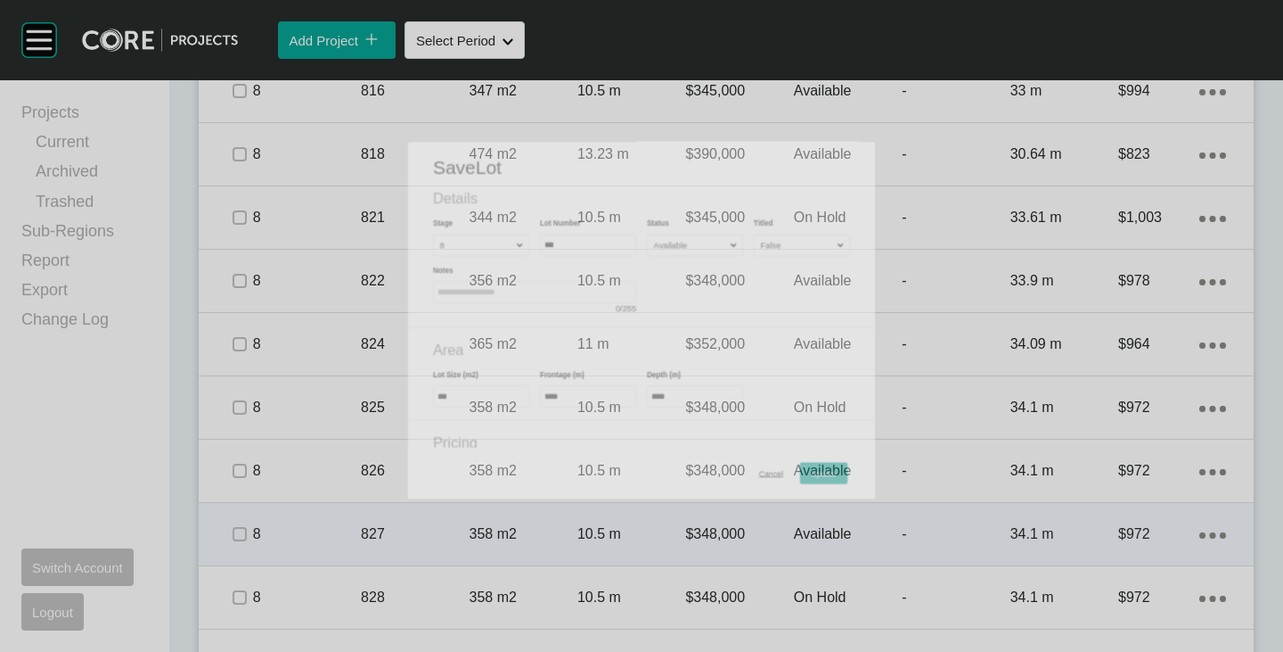
scroll to position [2050, 0]
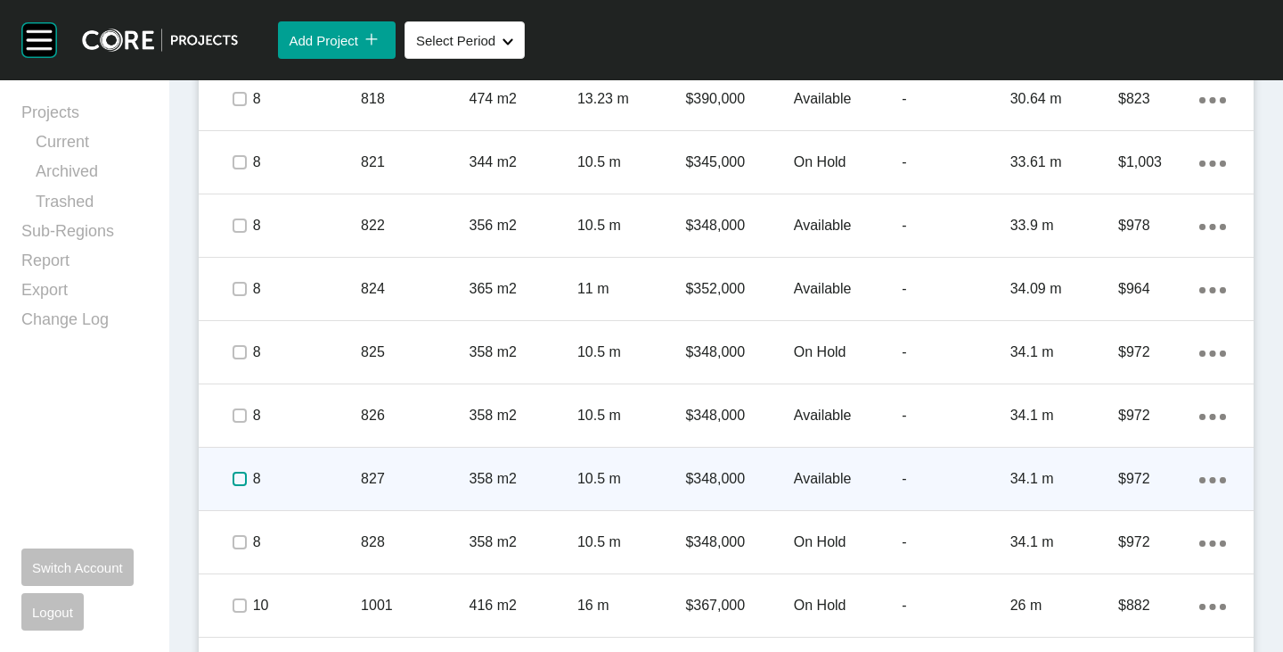
click at [238, 477] on label at bounding box center [240, 478] width 14 height 14
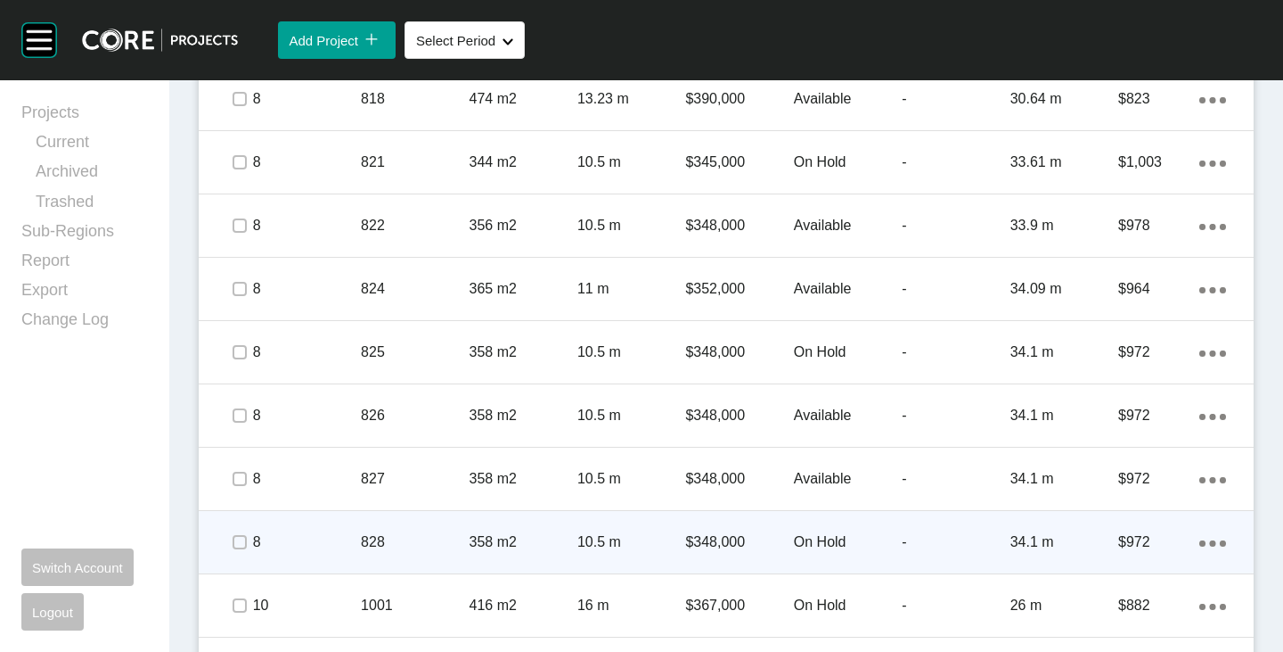
click at [824, 537] on p "On Hold" at bounding box center [848, 542] width 108 height 20
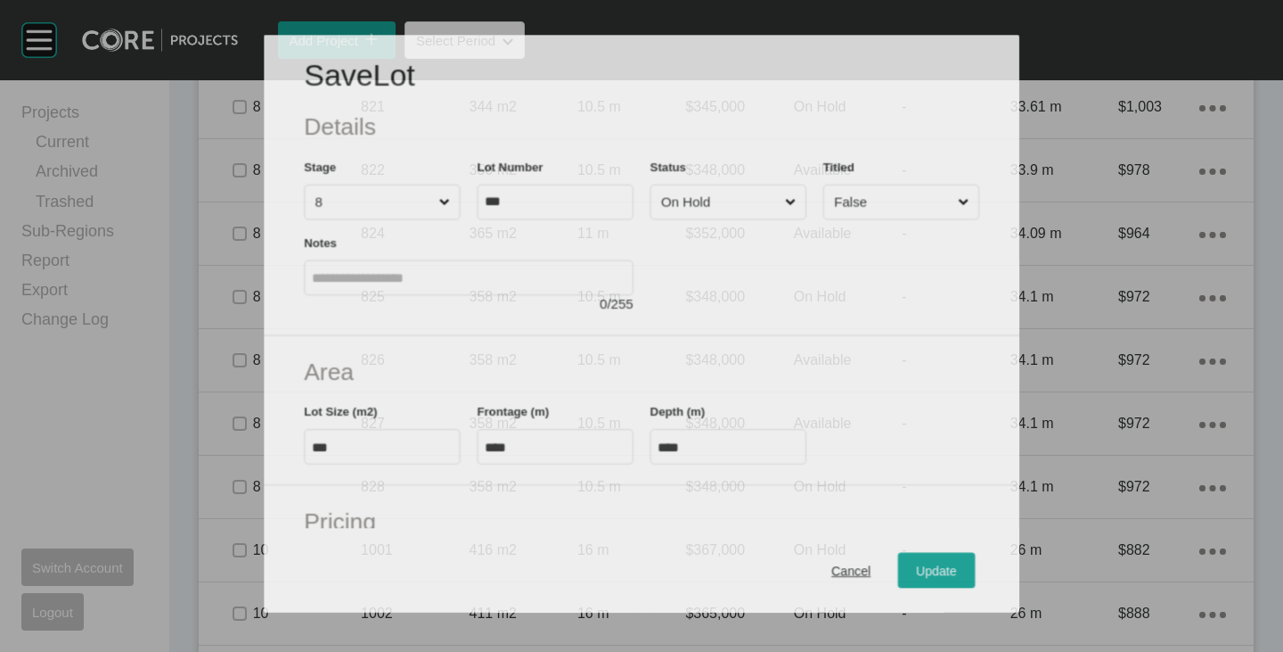
scroll to position [1995, 0]
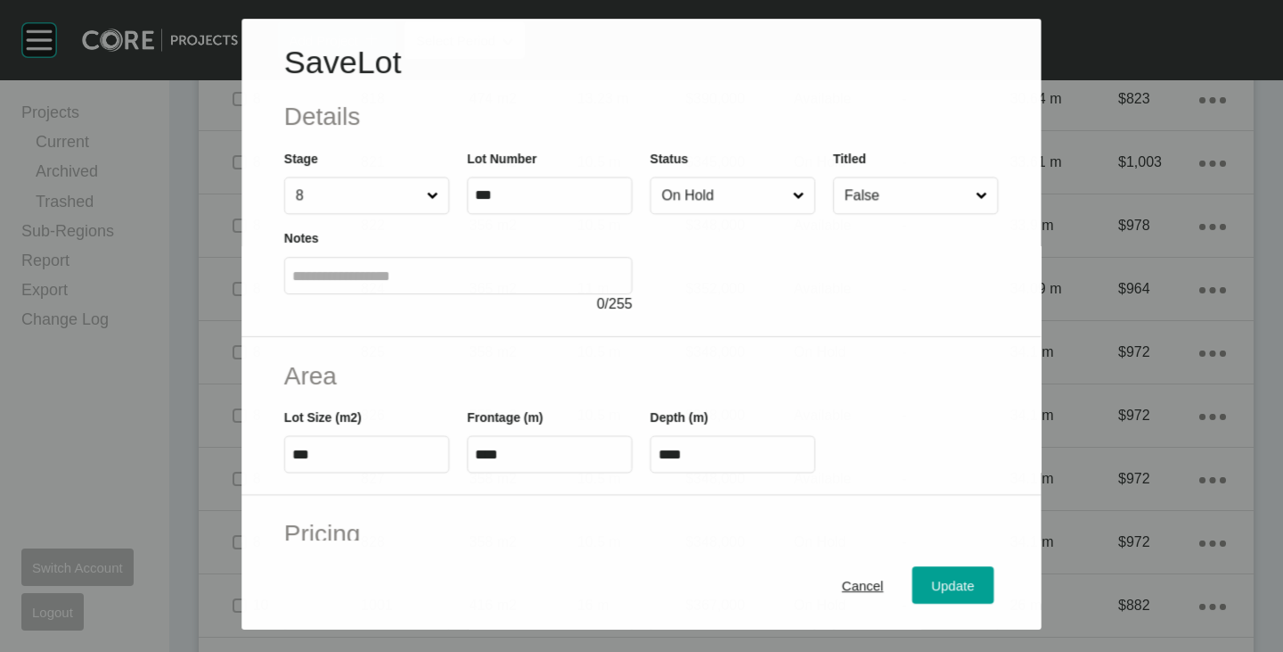
click at [706, 206] on input "On Hold" at bounding box center [724, 195] width 131 height 36
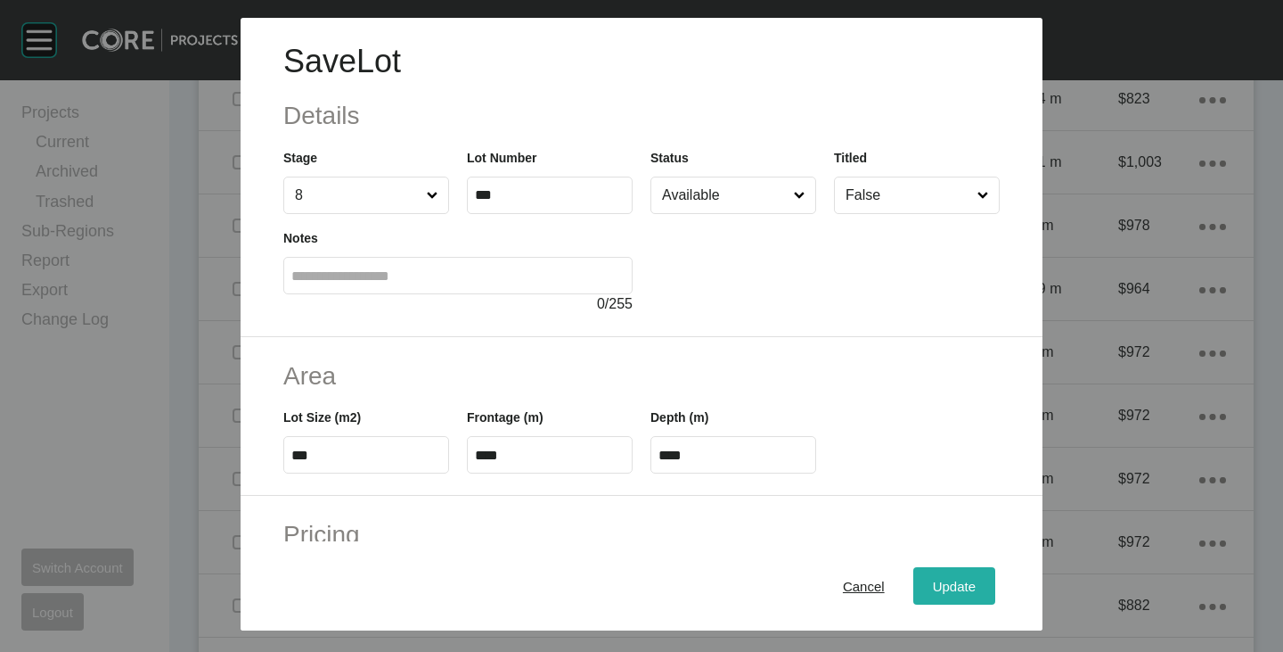
click at [957, 591] on span "Update" at bounding box center [954, 585] width 43 height 15
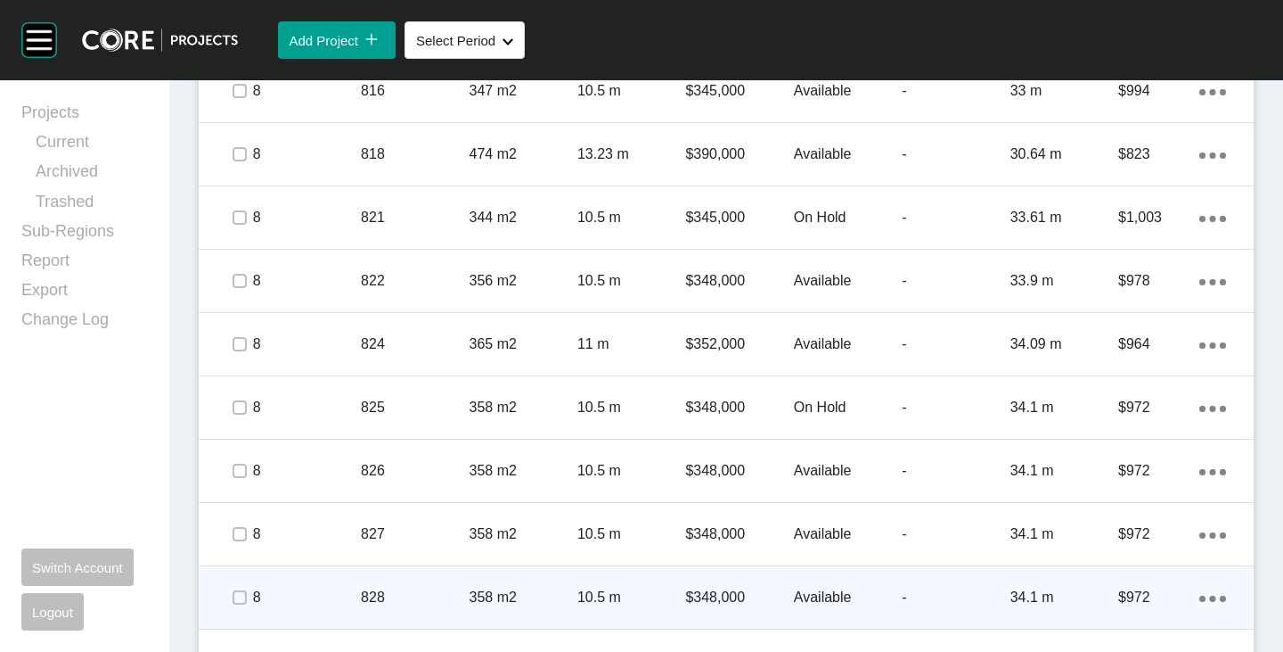
scroll to position [2050, 0]
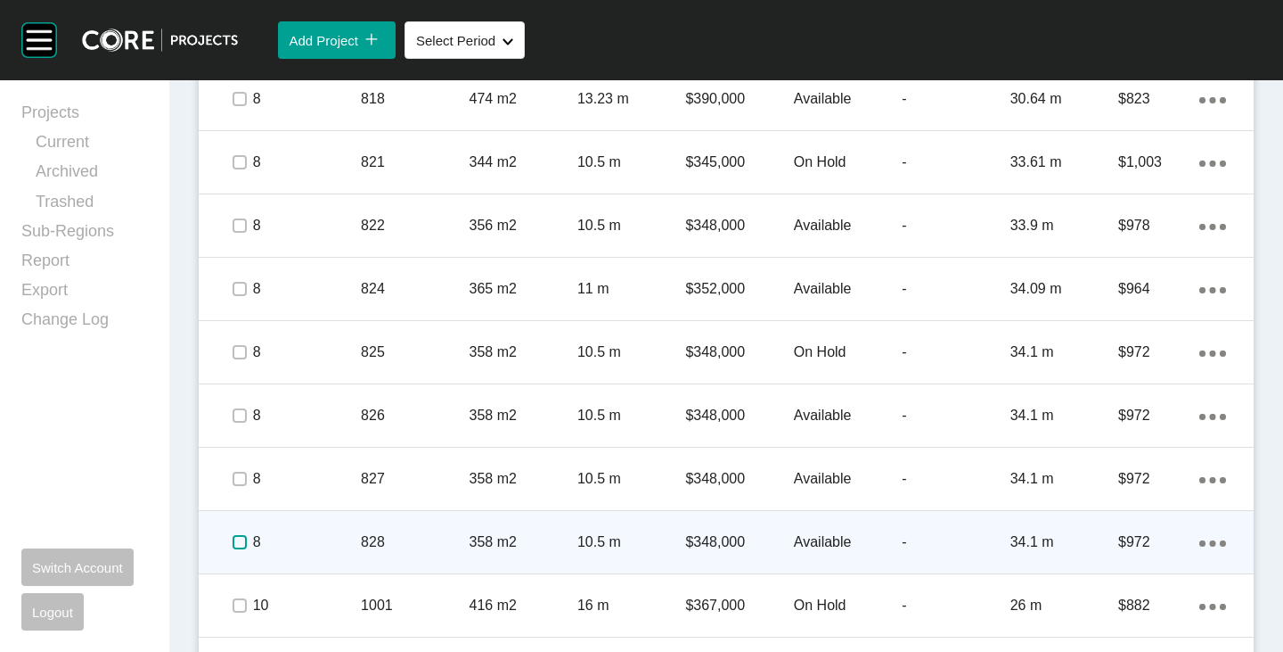
click at [242, 542] on label at bounding box center [240, 542] width 14 height 14
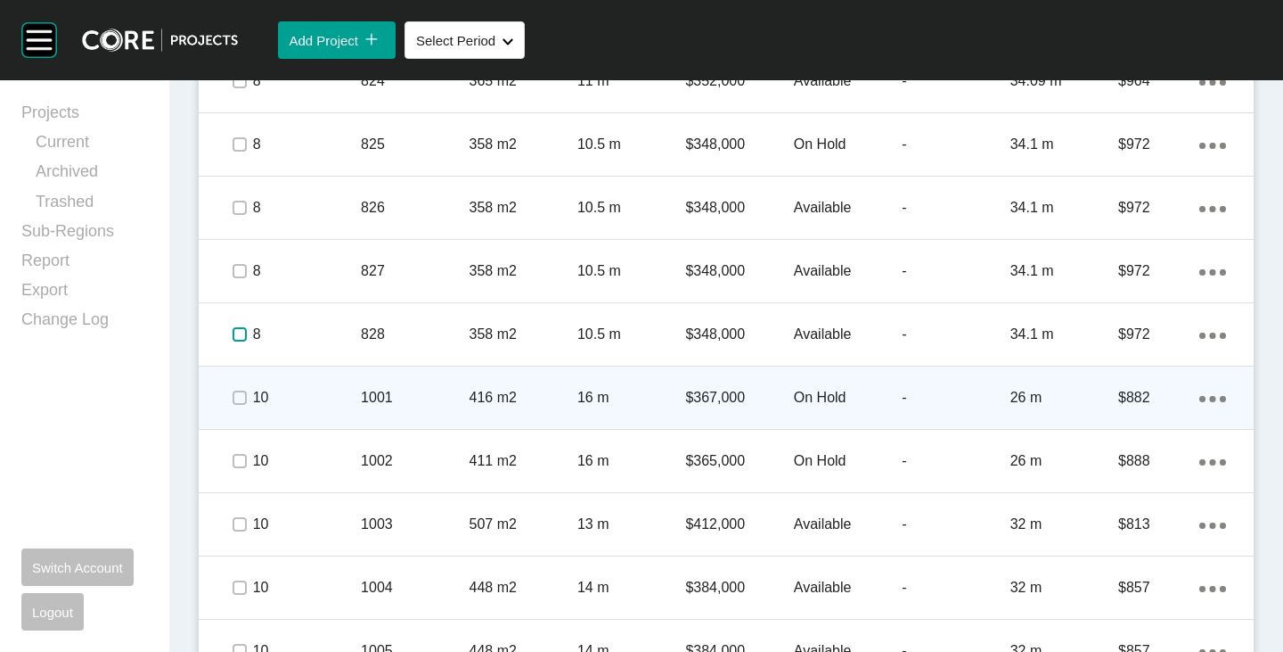
scroll to position [2317, 0]
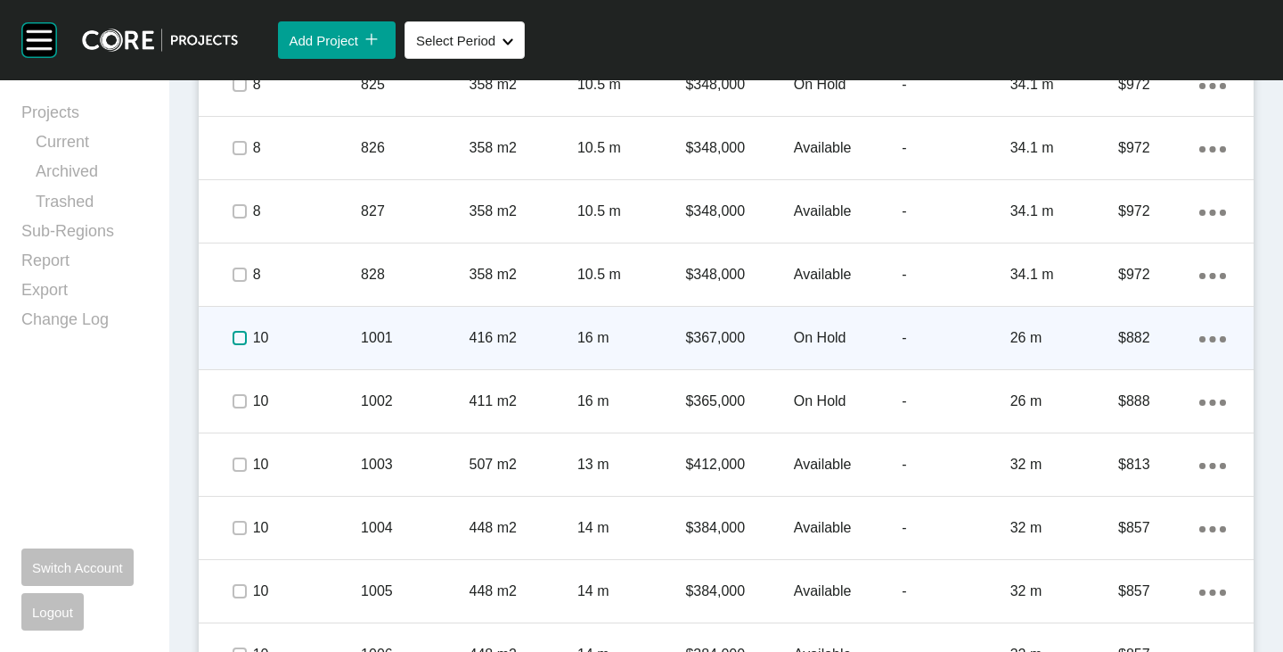
click at [242, 342] on label at bounding box center [240, 338] width 14 height 14
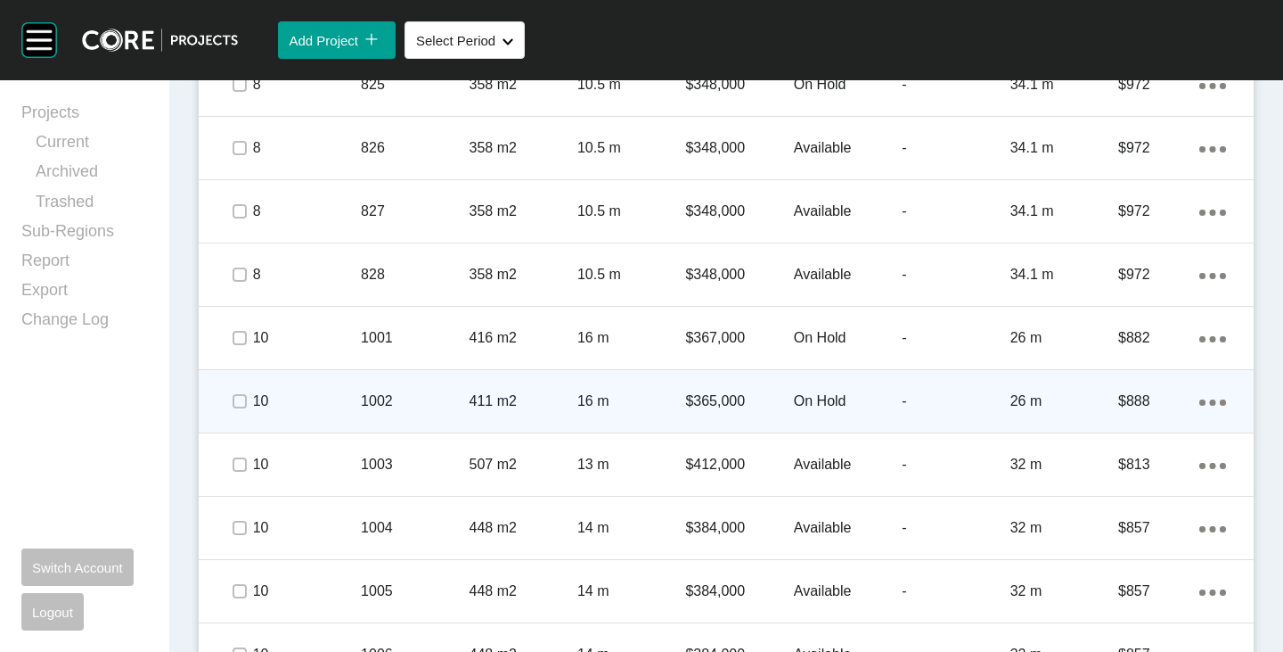
click at [234, 411] on span at bounding box center [238, 401] width 27 height 27
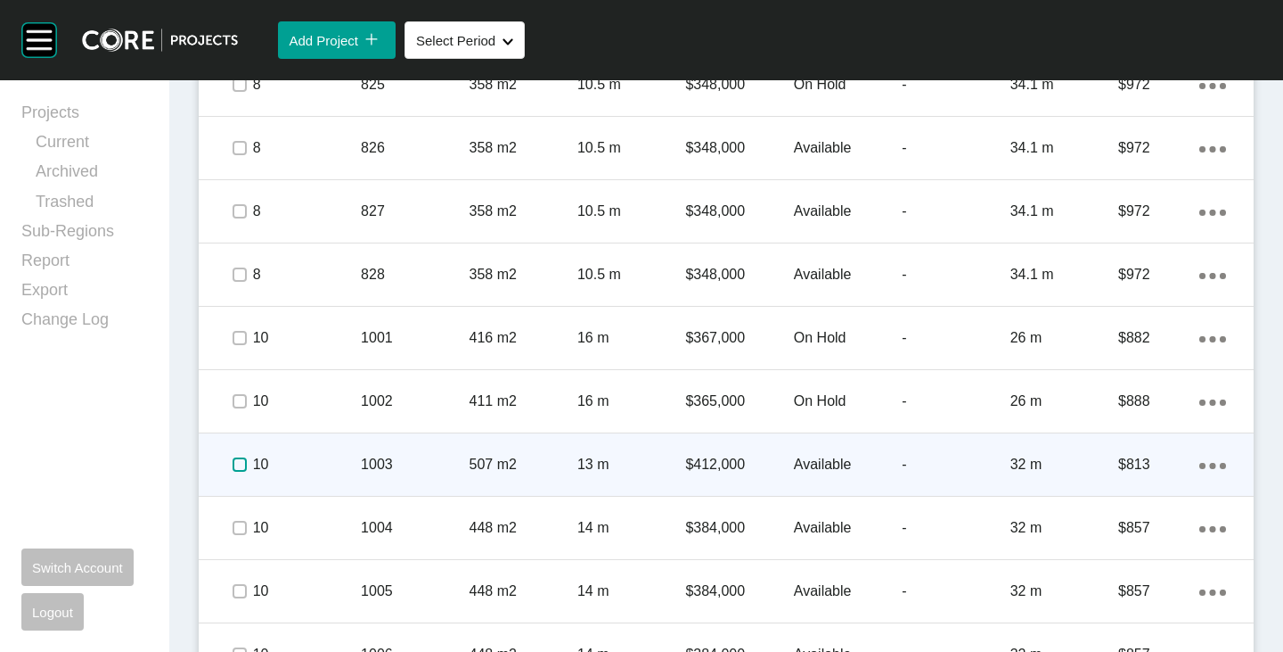
click at [237, 464] on label at bounding box center [240, 464] width 14 height 14
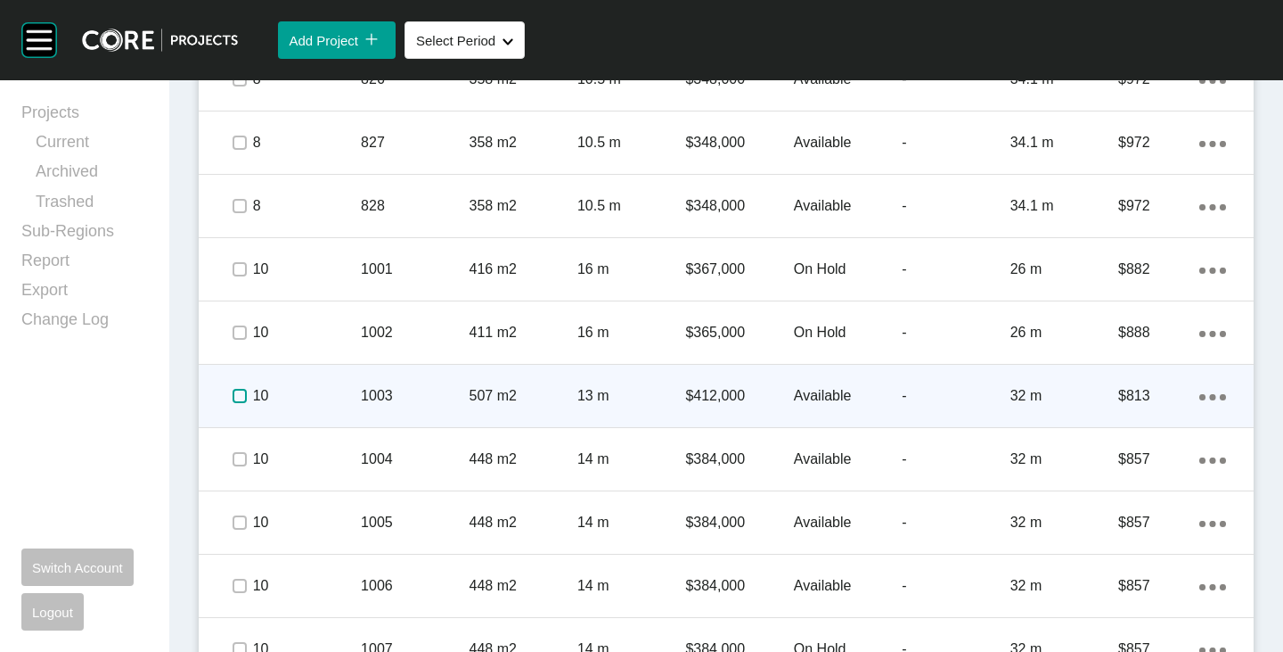
scroll to position [2496, 0]
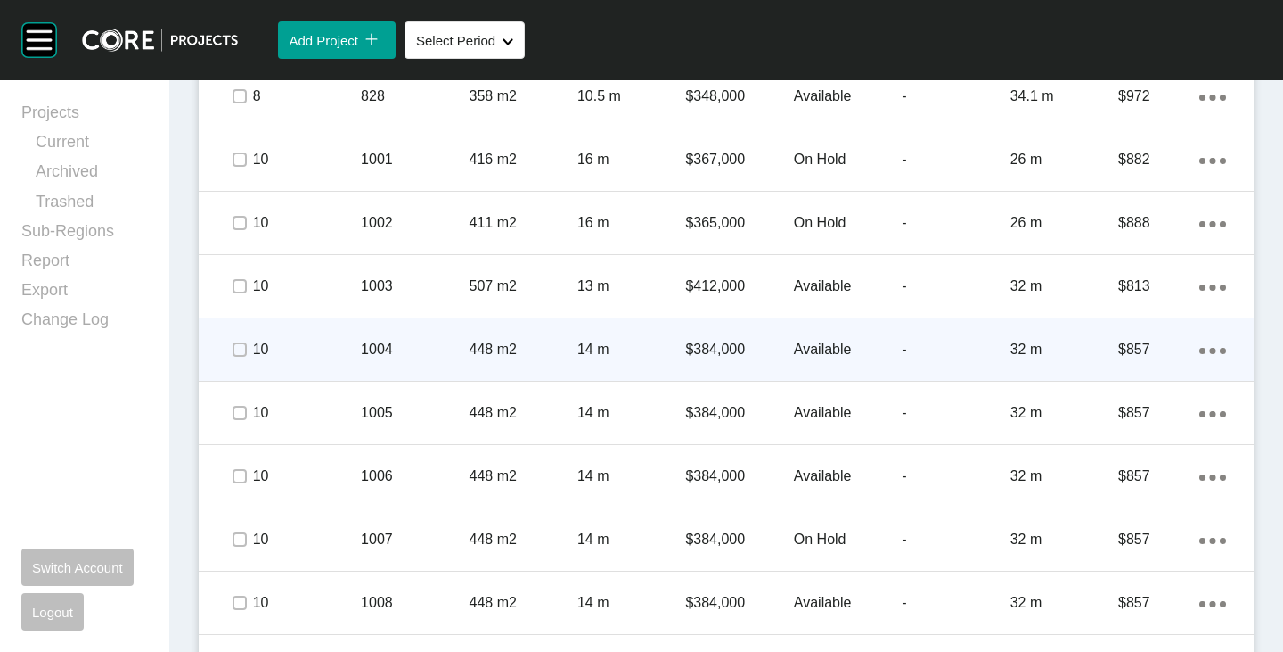
click at [245, 339] on span at bounding box center [238, 349] width 27 height 27
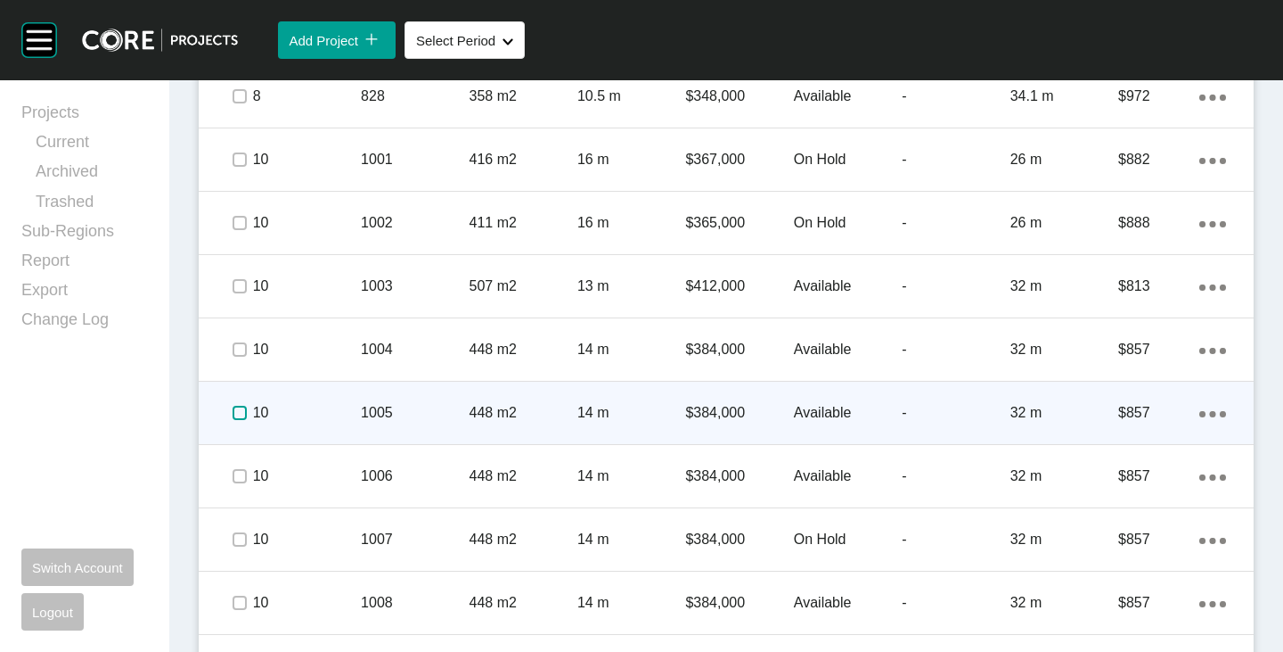
click at [240, 414] on label at bounding box center [240, 413] width 14 height 14
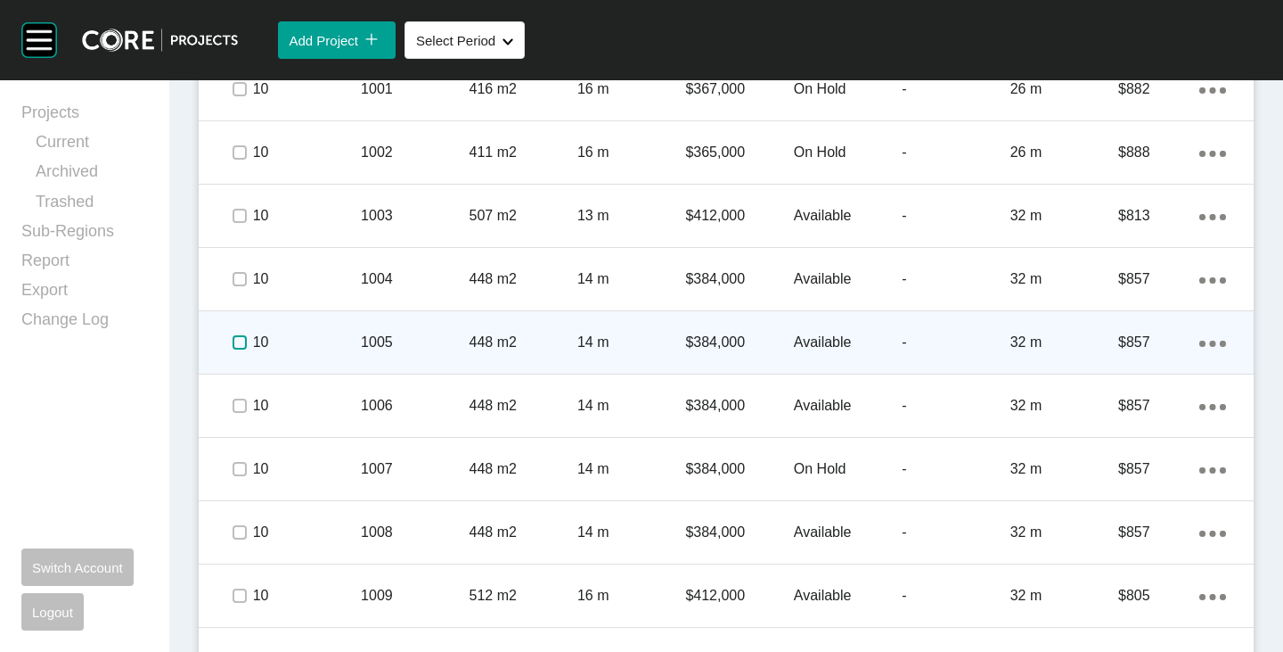
scroll to position [2585, 0]
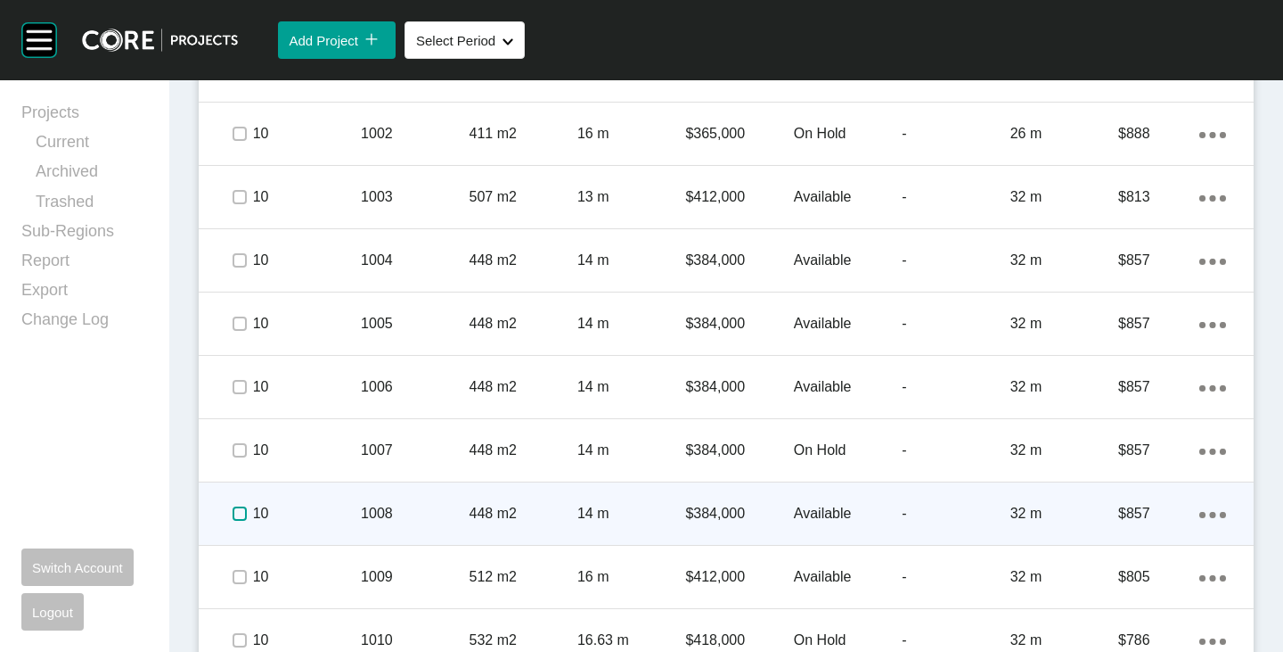
click at [233, 518] on label at bounding box center [240, 513] width 14 height 14
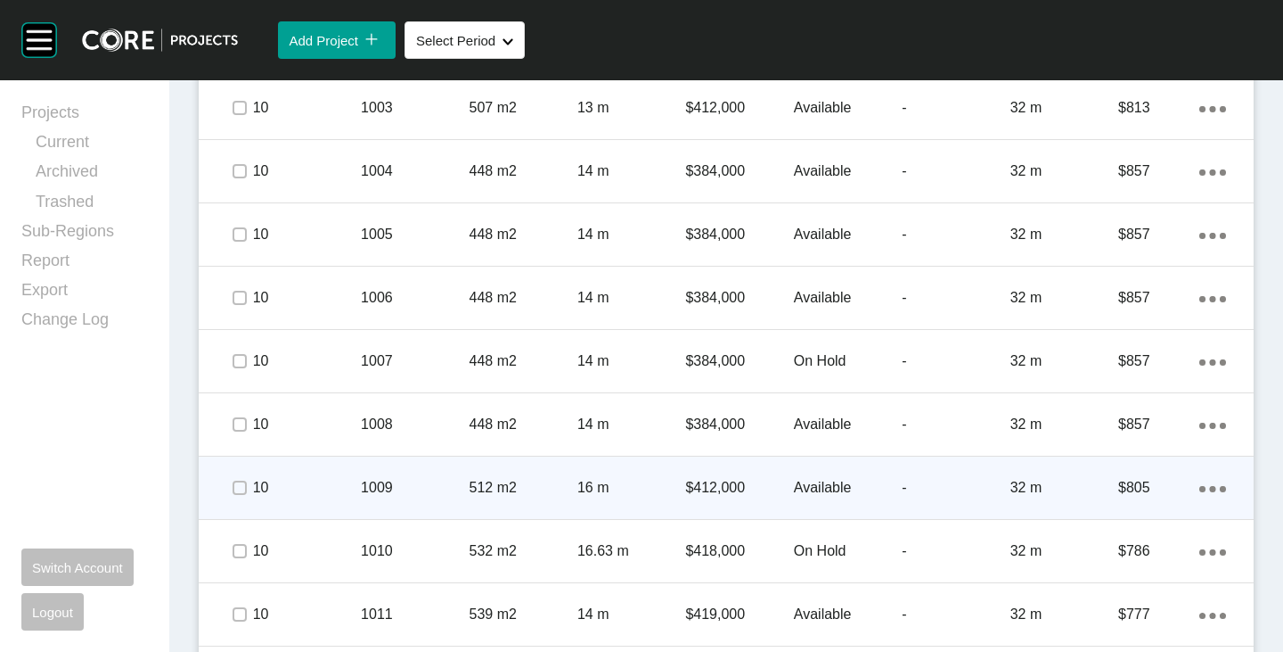
click at [247, 482] on span at bounding box center [238, 487] width 27 height 27
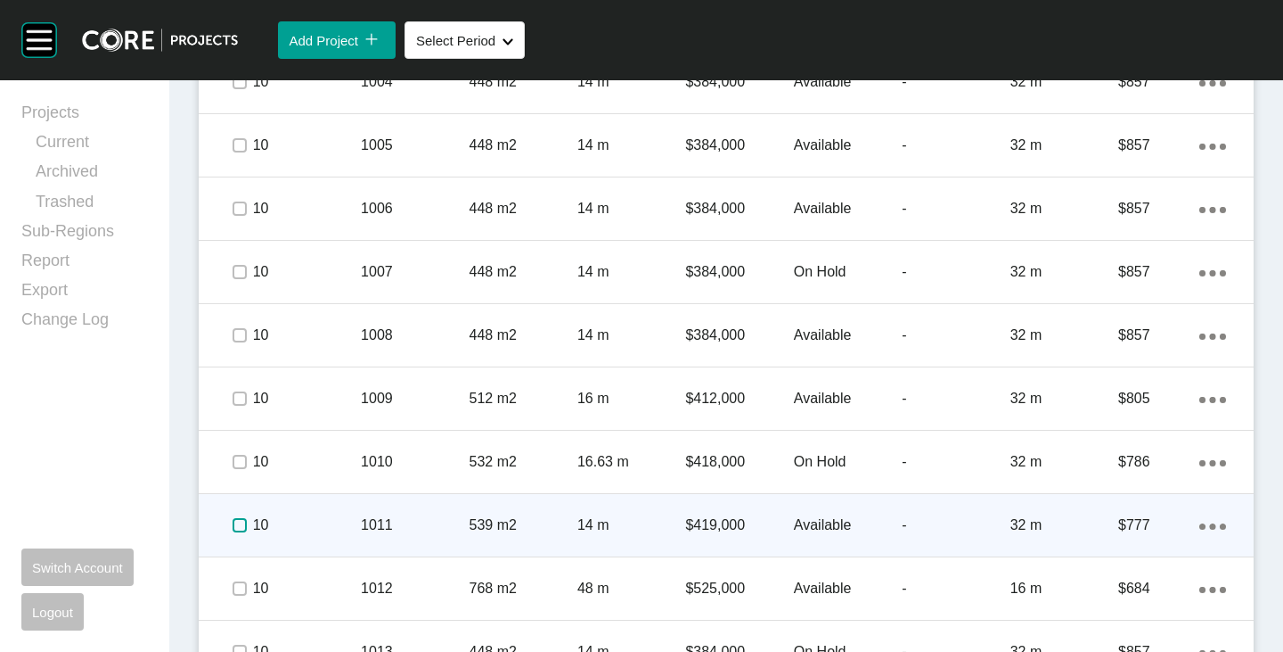
click at [238, 524] on label at bounding box center [240, 525] width 14 height 14
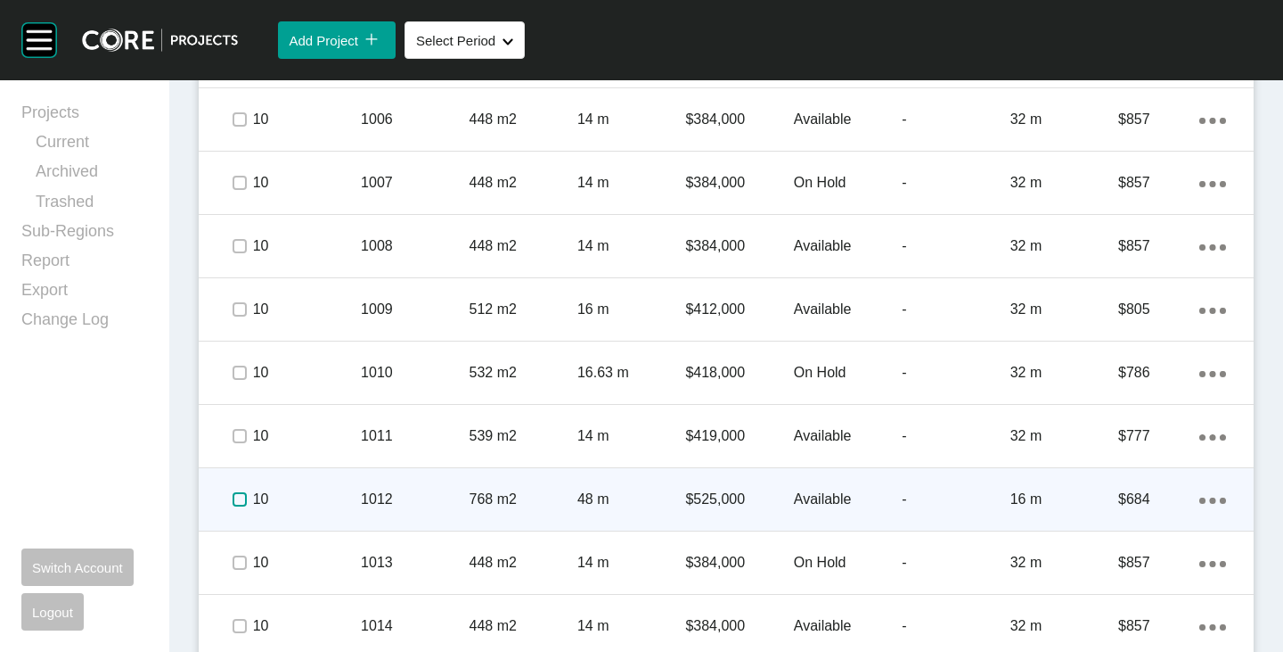
click at [242, 501] on label at bounding box center [240, 499] width 14 height 14
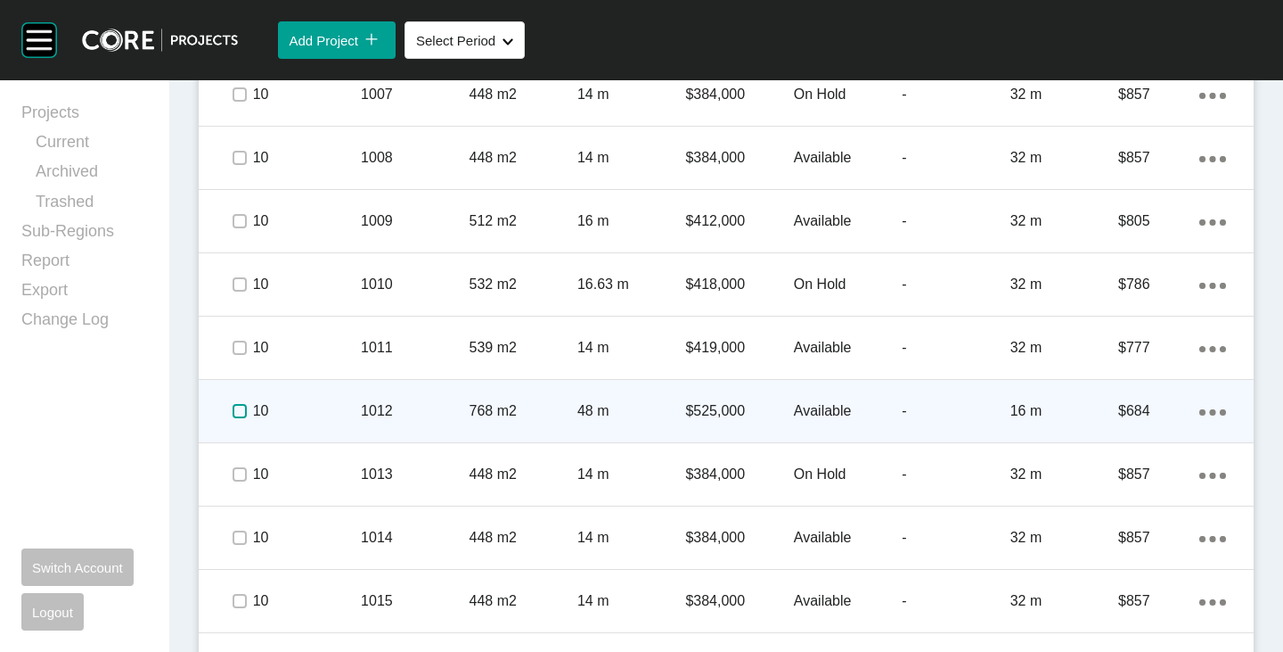
scroll to position [3030, 0]
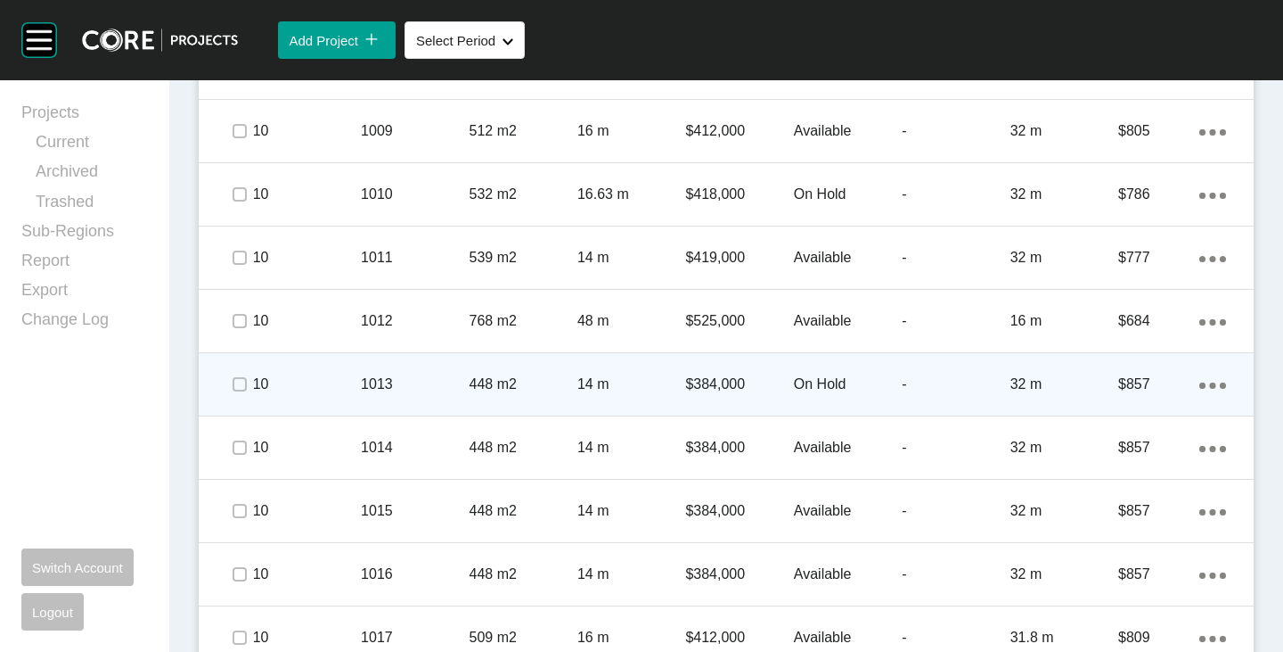
click at [795, 383] on p "On Hold" at bounding box center [848, 384] width 108 height 20
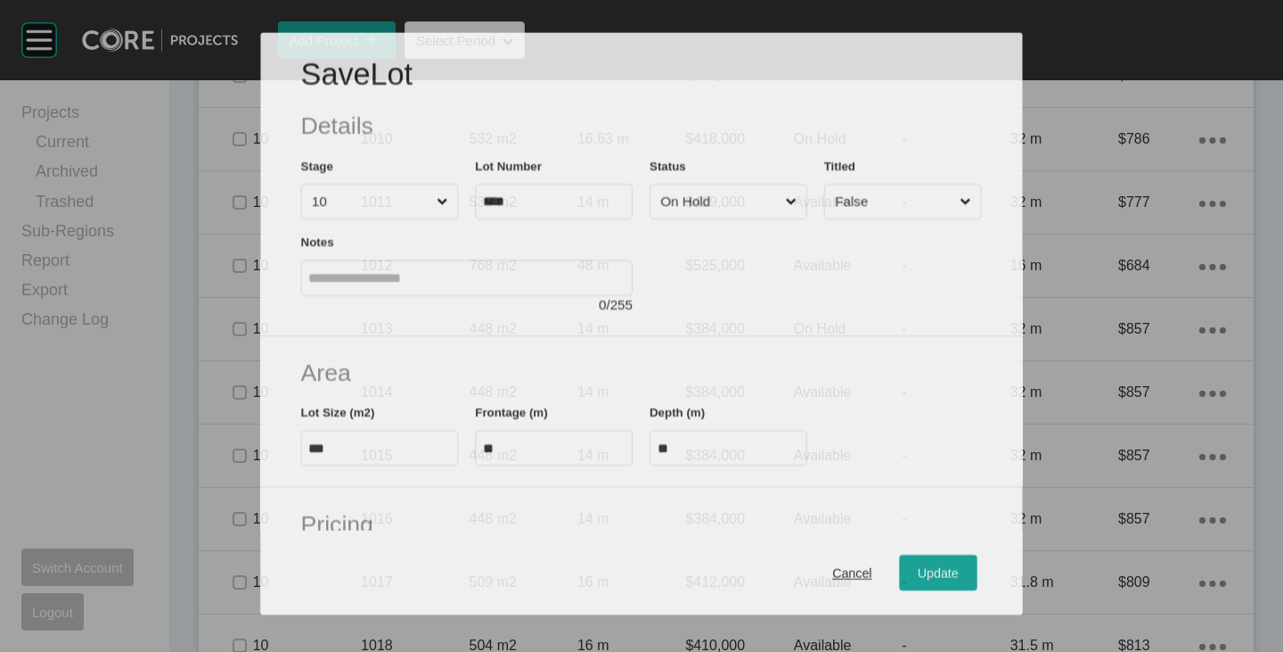
scroll to position [2975, 0]
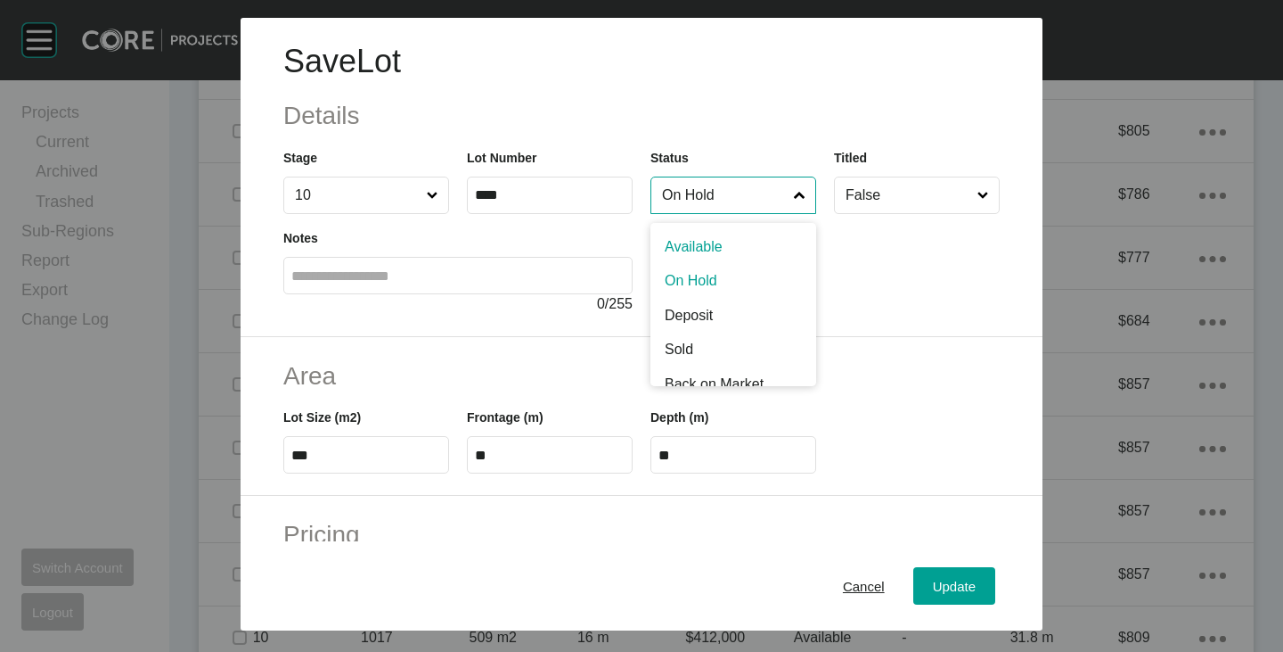
click at [706, 190] on input "On Hold" at bounding box center [725, 195] width 132 height 36
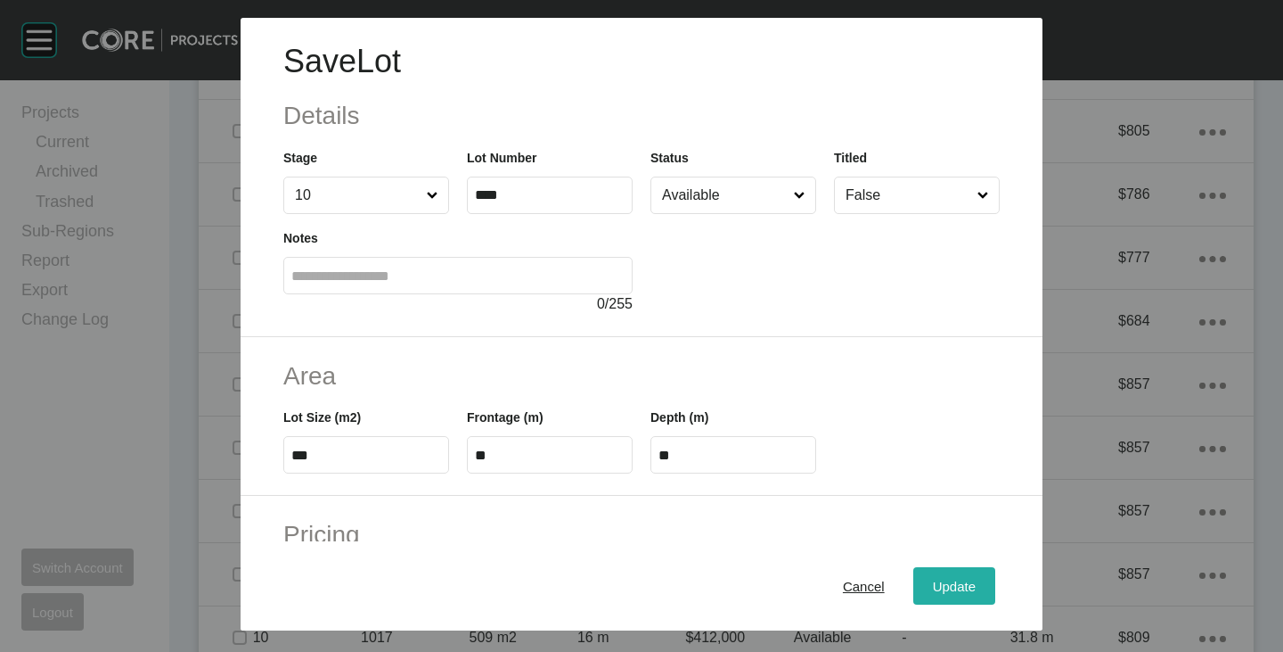
click at [944, 591] on span "Update" at bounding box center [954, 585] width 43 height 15
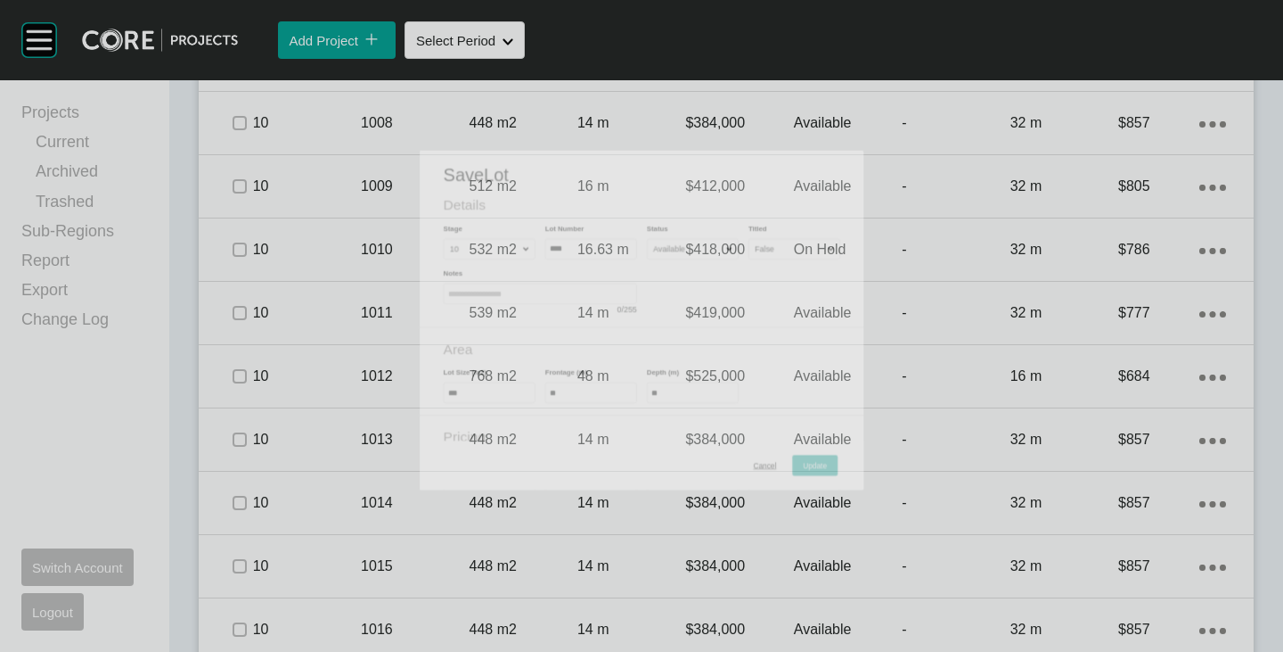
scroll to position [3030, 0]
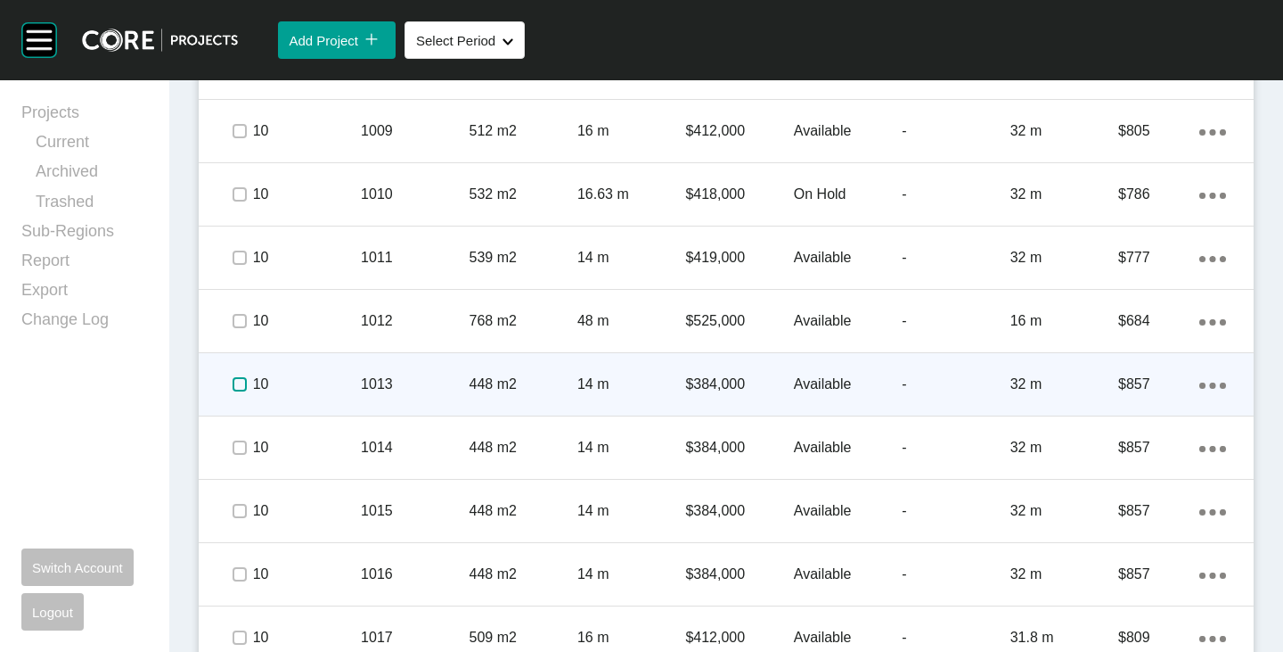
click at [236, 381] on label at bounding box center [240, 384] width 14 height 14
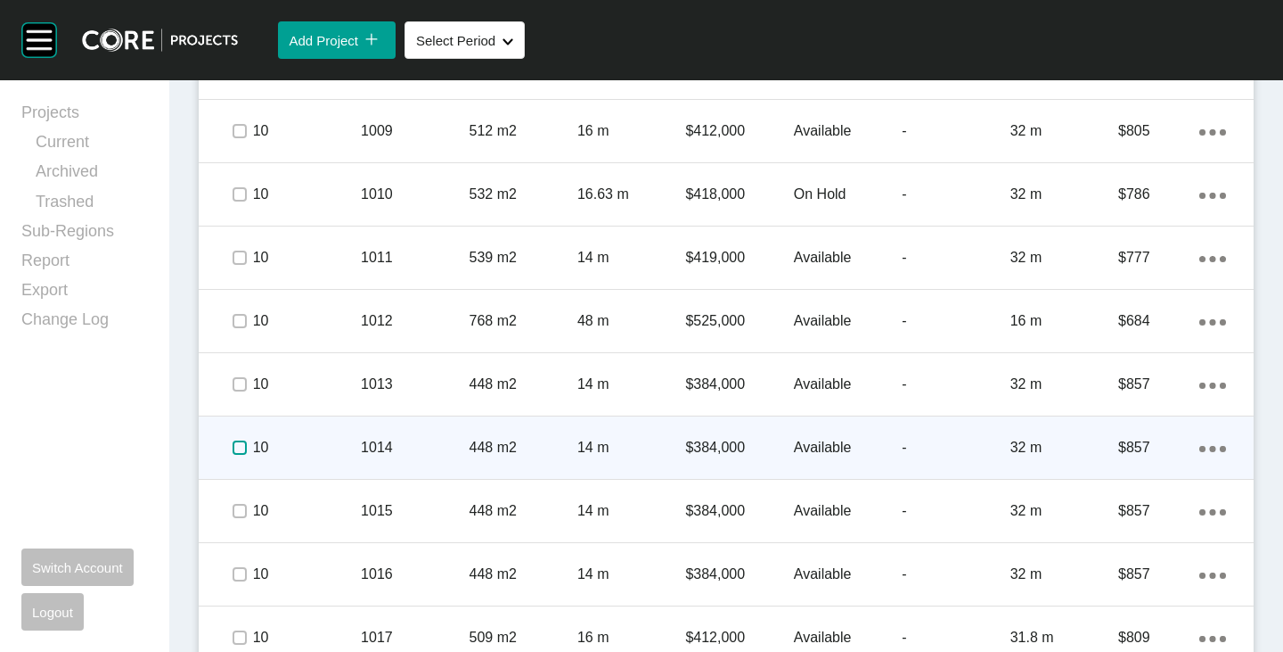
click at [236, 449] on label at bounding box center [240, 447] width 14 height 14
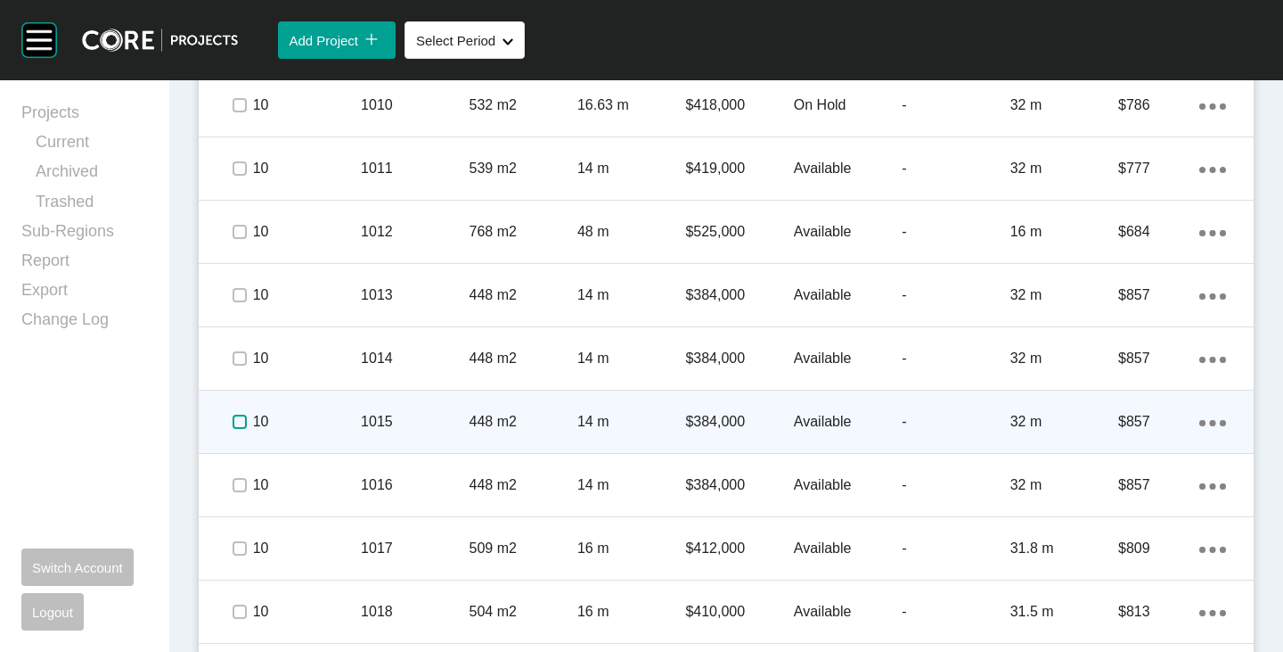
click at [236, 420] on label at bounding box center [240, 421] width 14 height 14
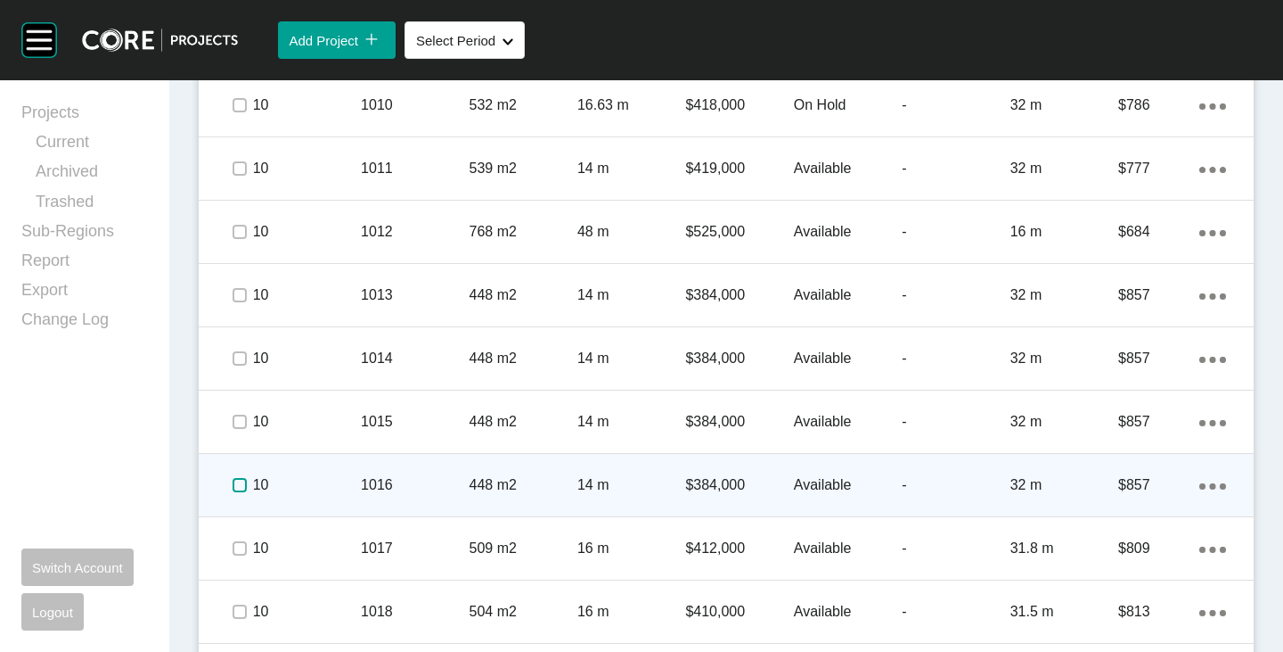
click at [242, 478] on label at bounding box center [240, 485] width 14 height 14
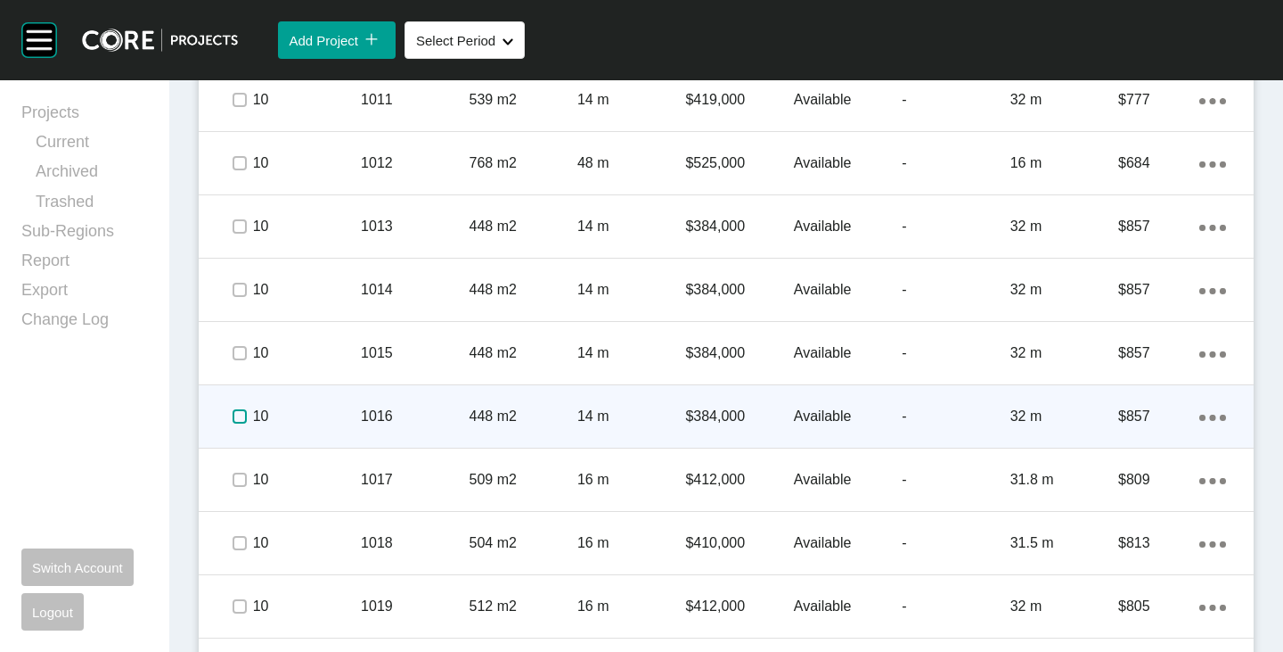
scroll to position [3209, 0]
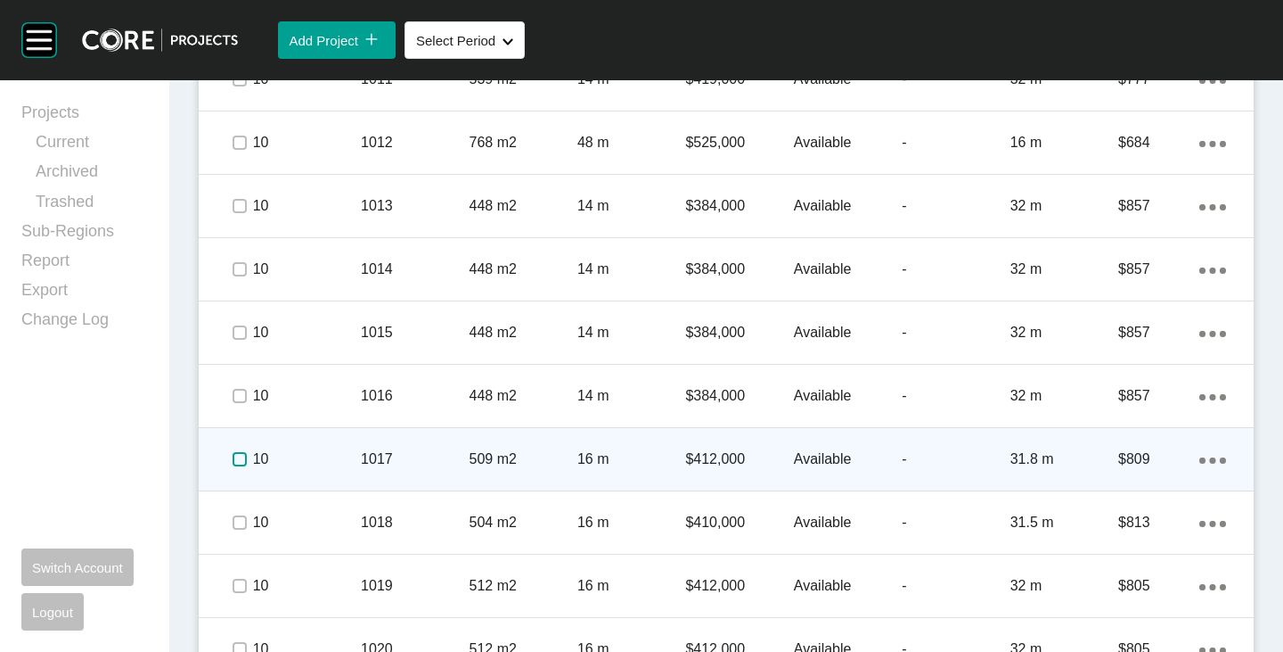
click at [244, 463] on label at bounding box center [240, 459] width 14 height 14
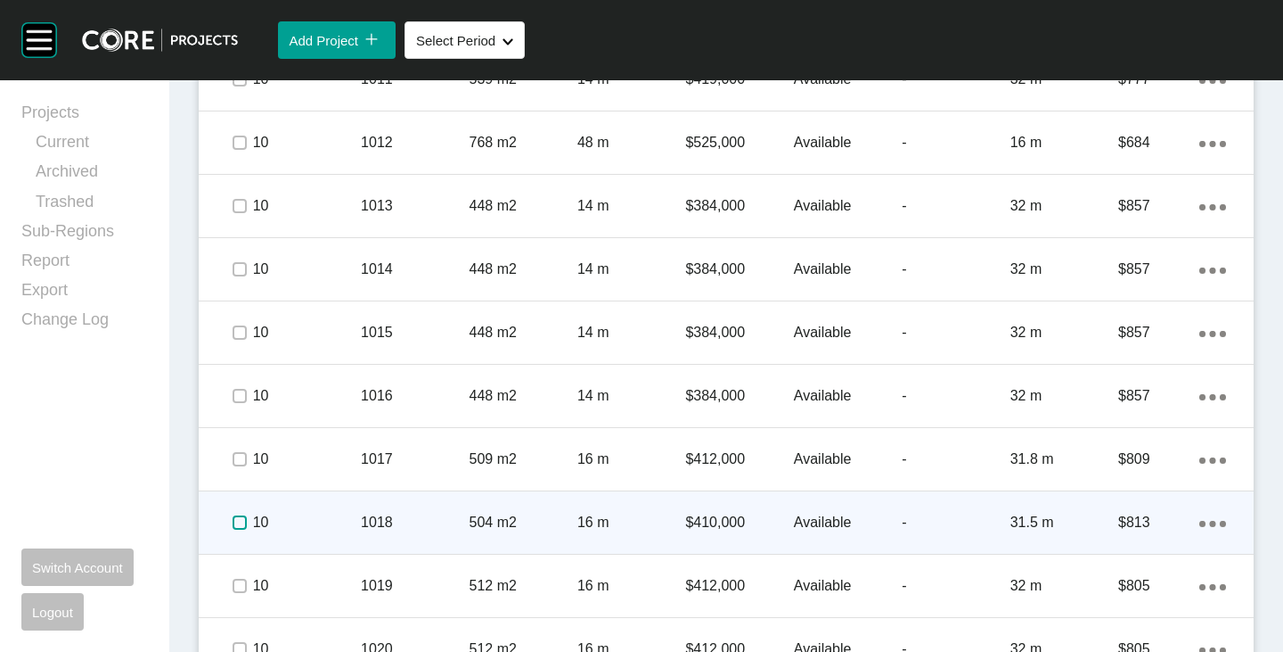
click at [242, 522] on label at bounding box center [240, 522] width 14 height 14
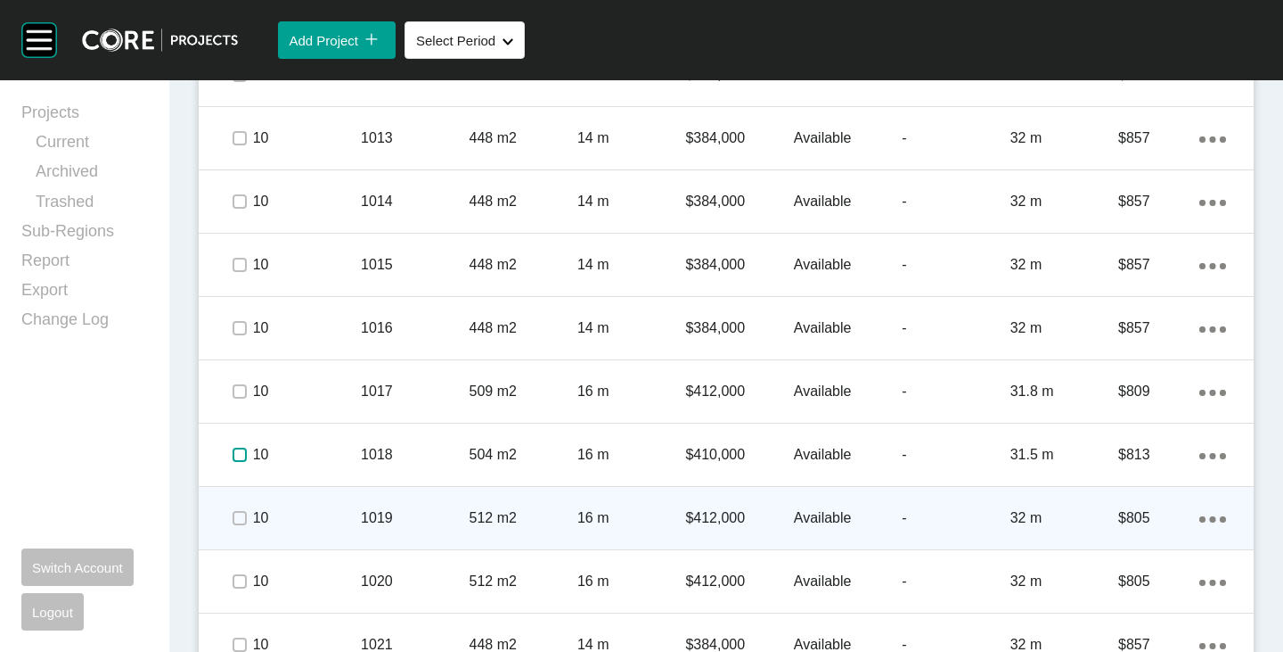
scroll to position [3298, 0]
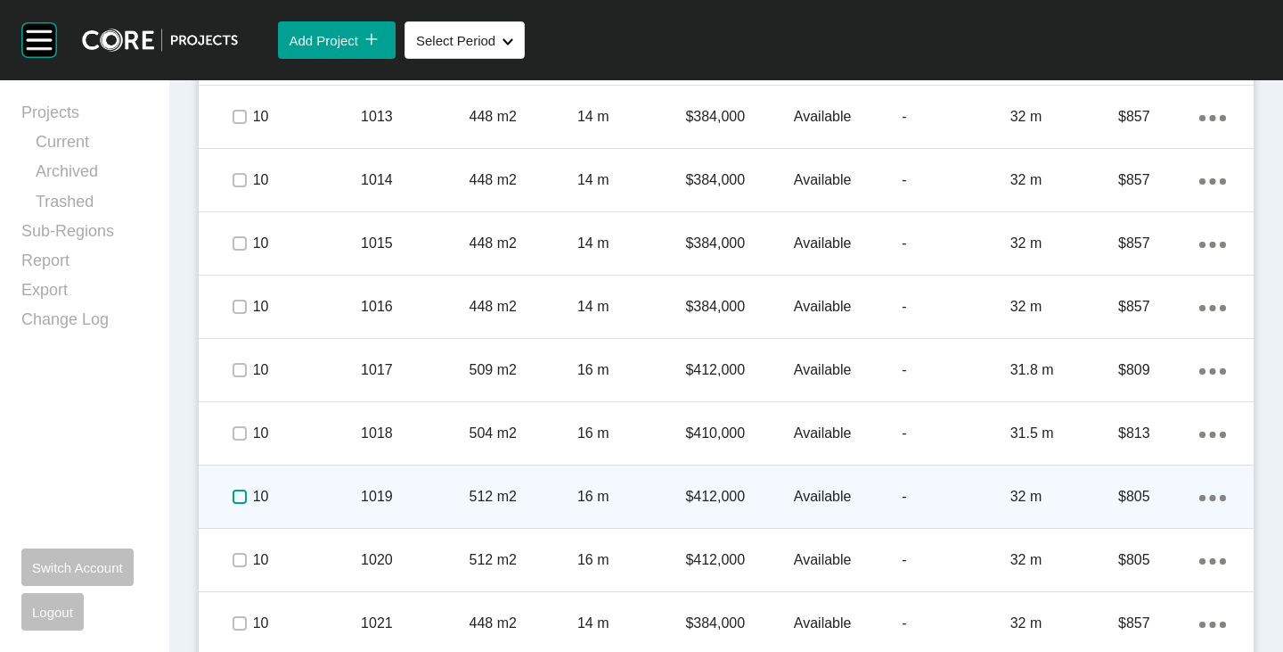
click at [242, 498] on label at bounding box center [240, 496] width 14 height 14
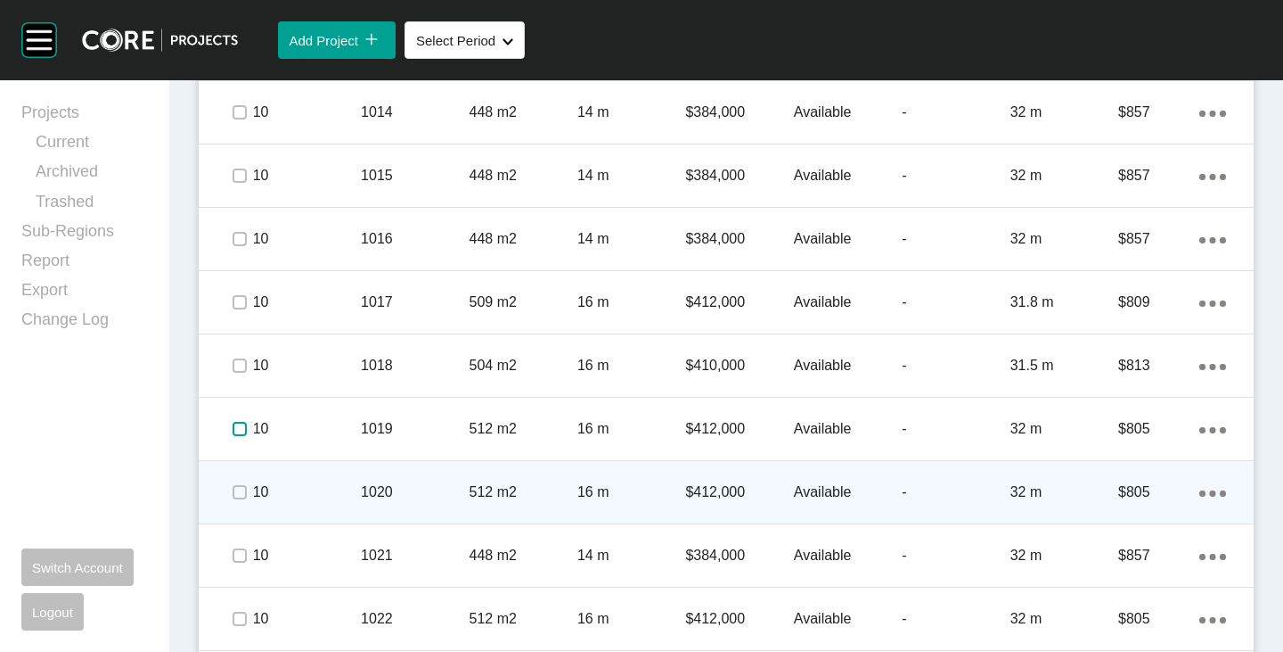
scroll to position [3387, 0]
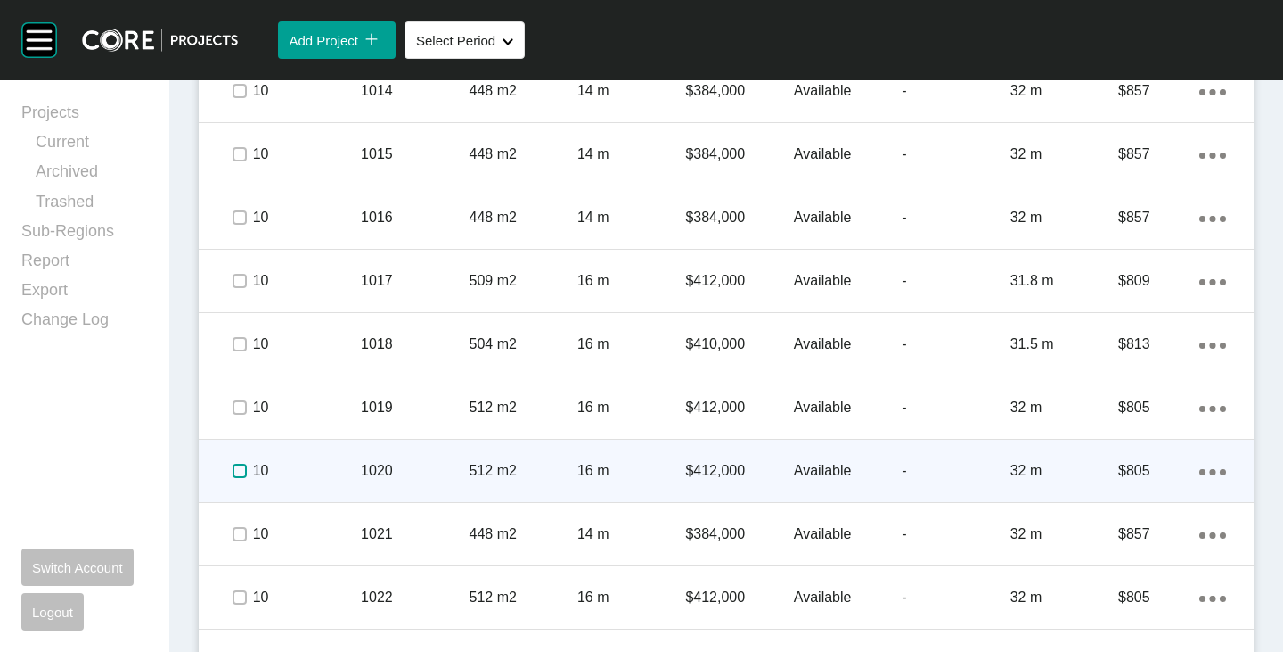
click at [241, 472] on label at bounding box center [240, 470] width 14 height 14
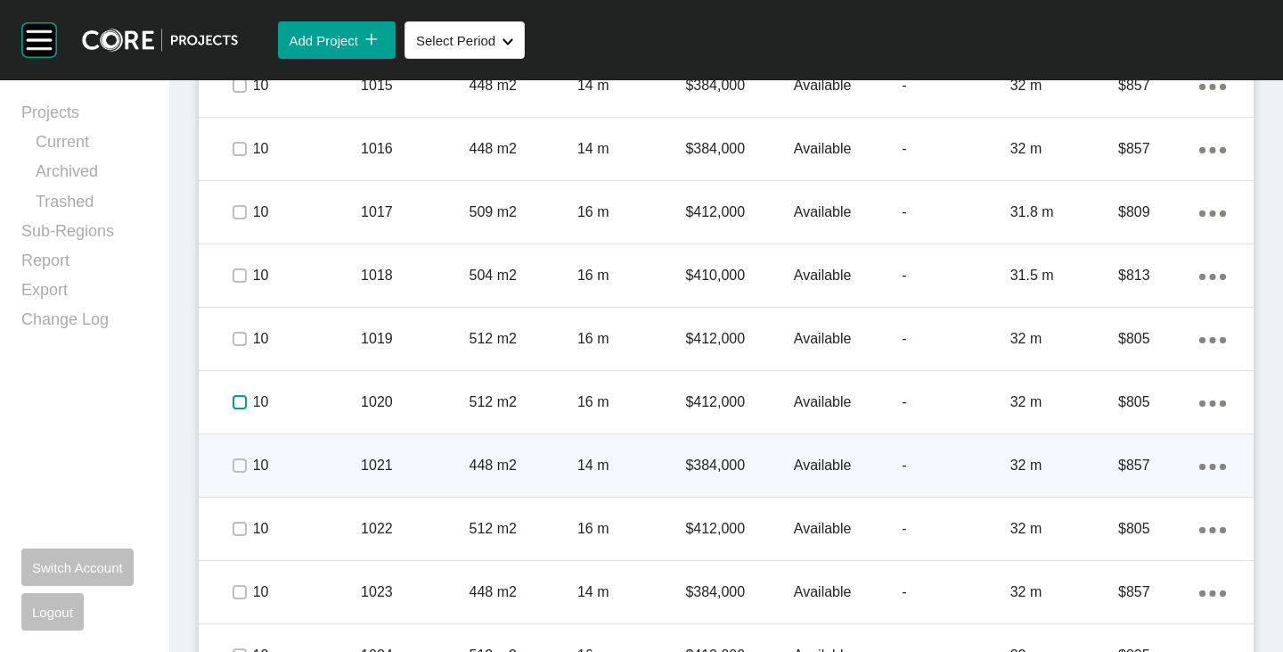
scroll to position [3476, 0]
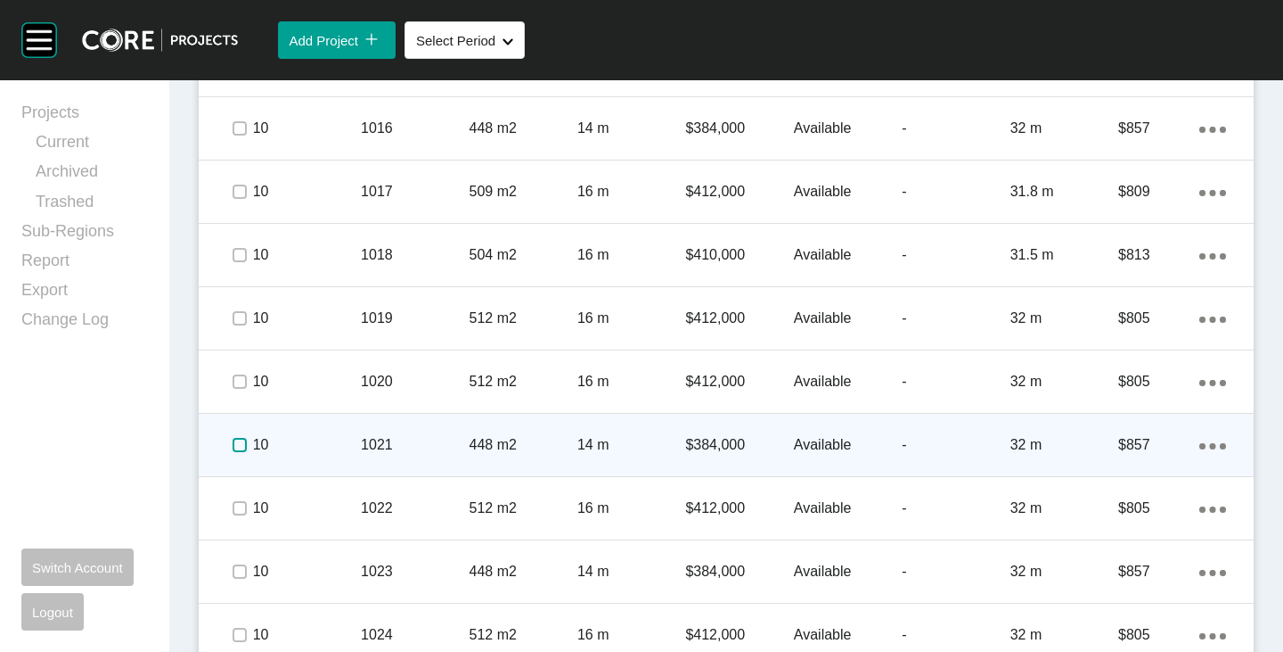
click at [239, 443] on label at bounding box center [240, 445] width 14 height 14
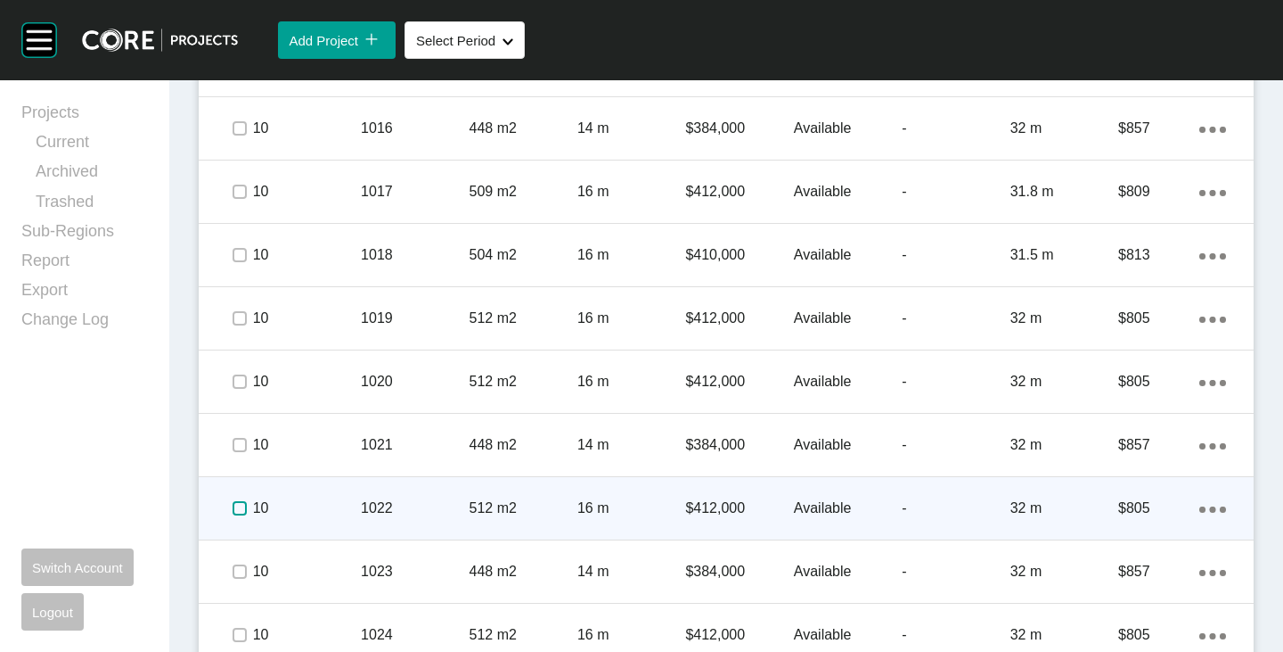
click at [234, 507] on label at bounding box center [240, 508] width 14 height 14
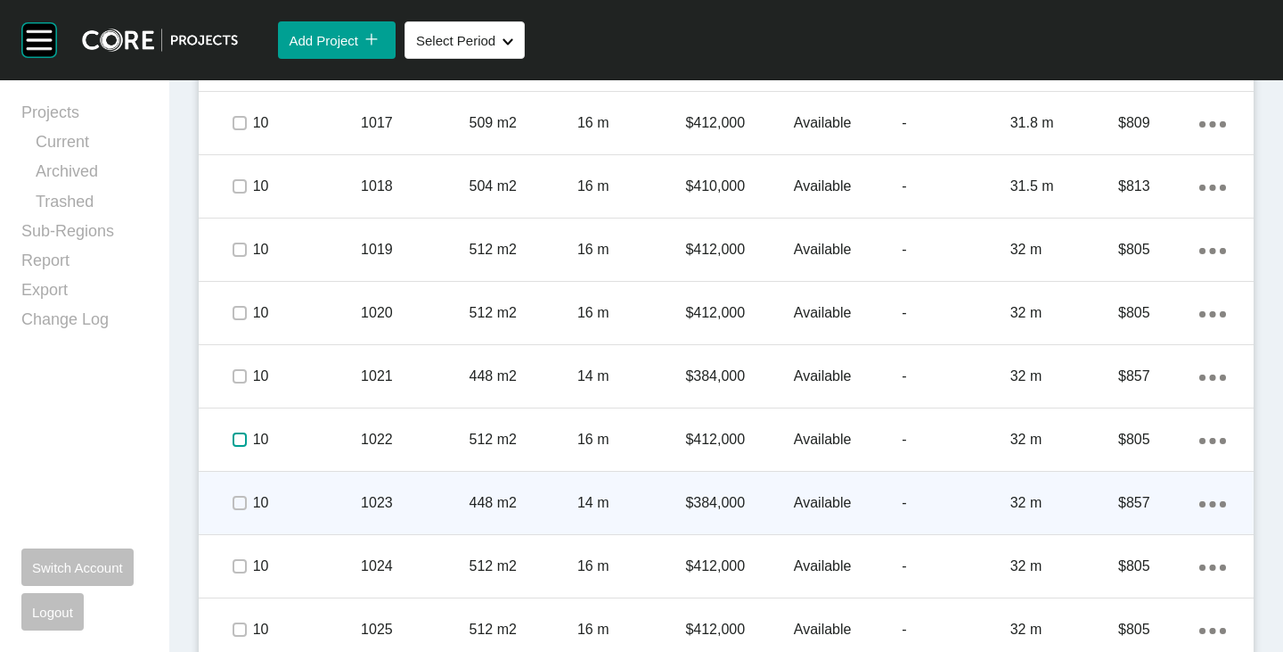
scroll to position [3565, 0]
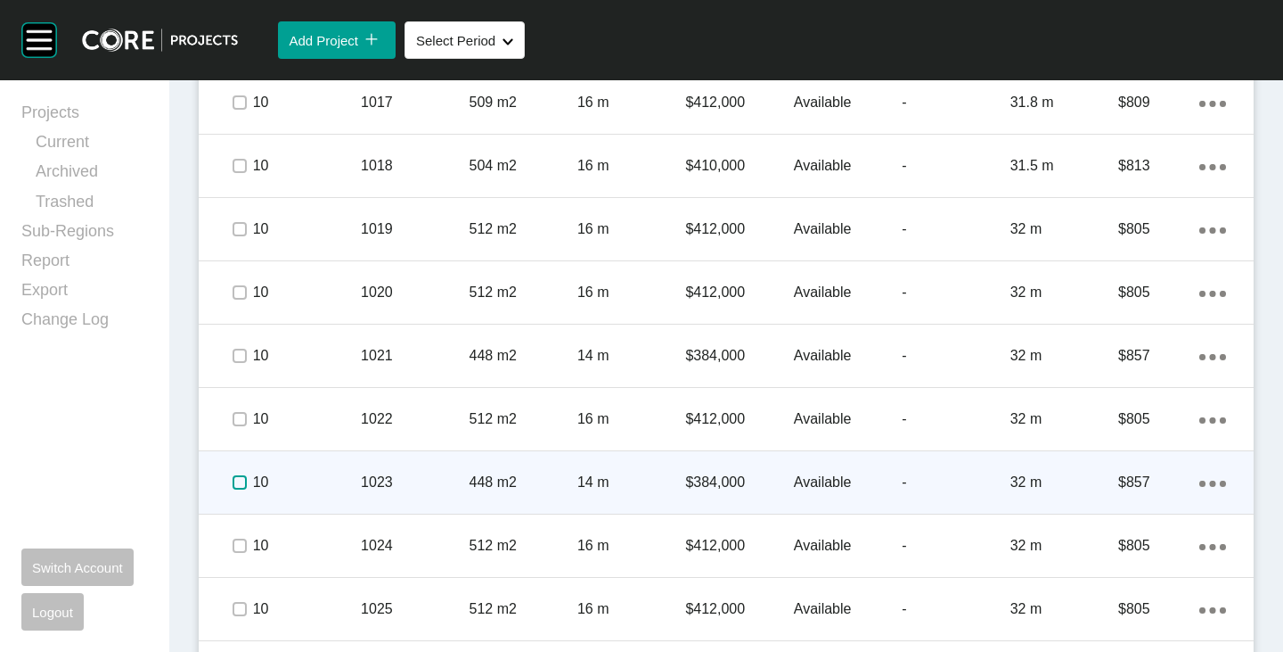
click at [237, 489] on label at bounding box center [240, 482] width 14 height 14
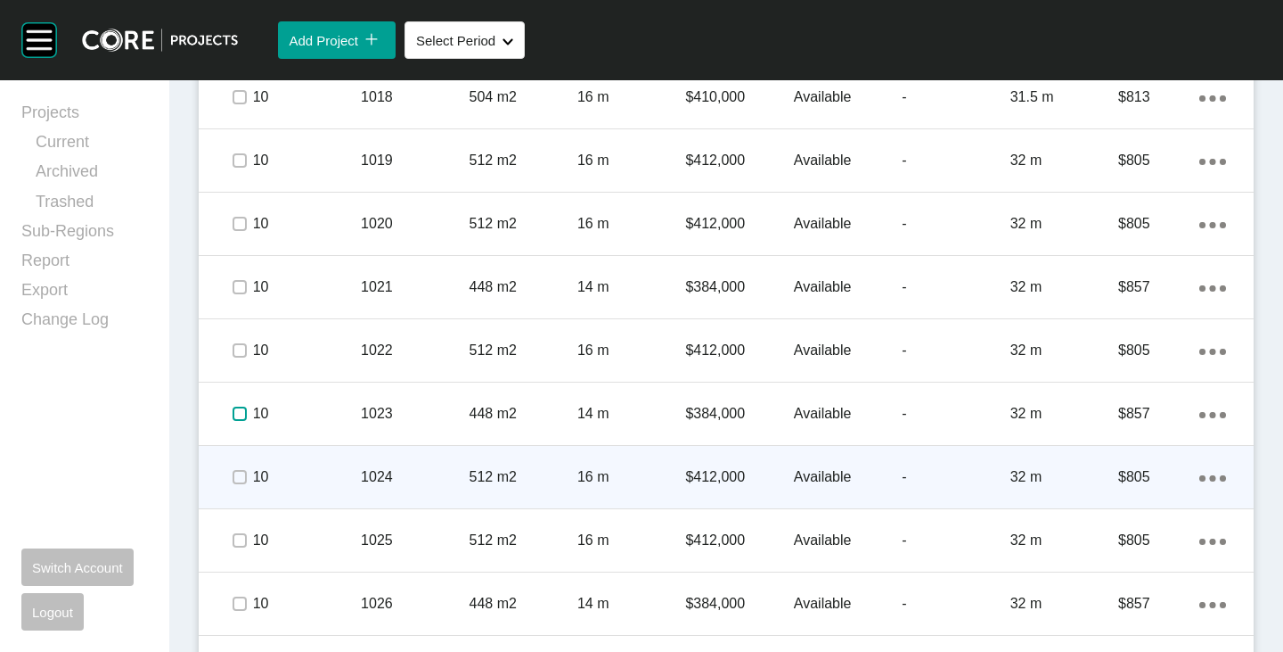
scroll to position [3654, 0]
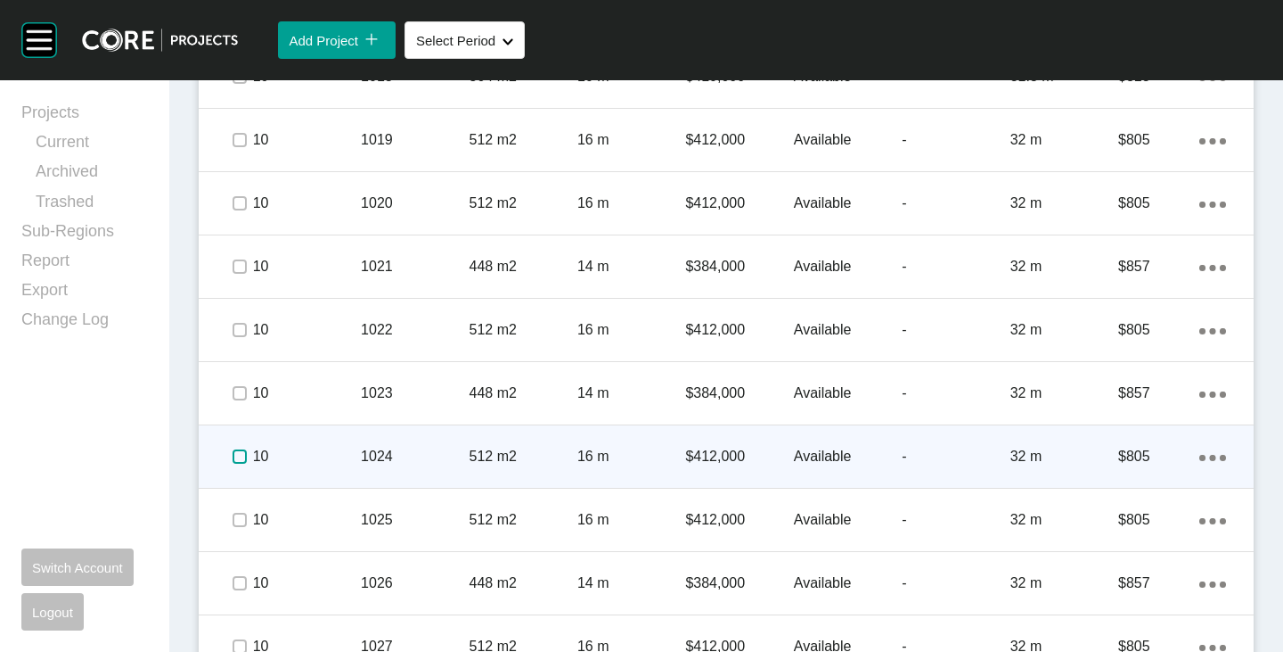
click at [245, 453] on label at bounding box center [240, 456] width 14 height 14
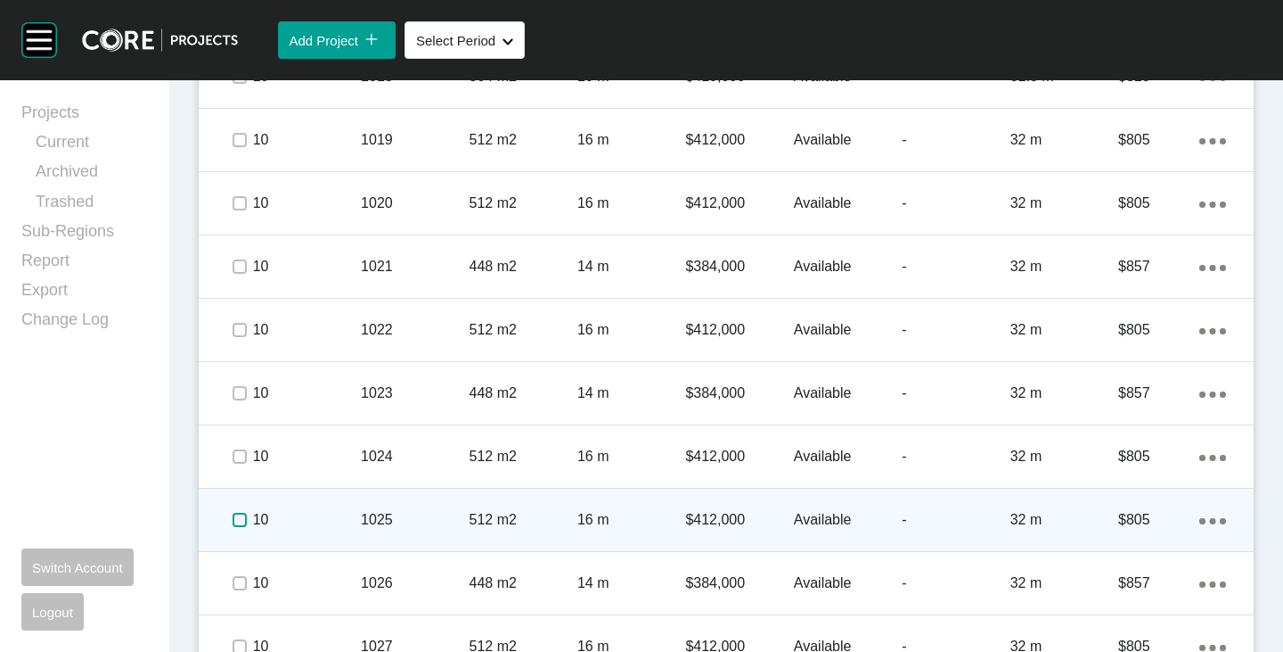
click at [234, 518] on label at bounding box center [240, 519] width 14 height 14
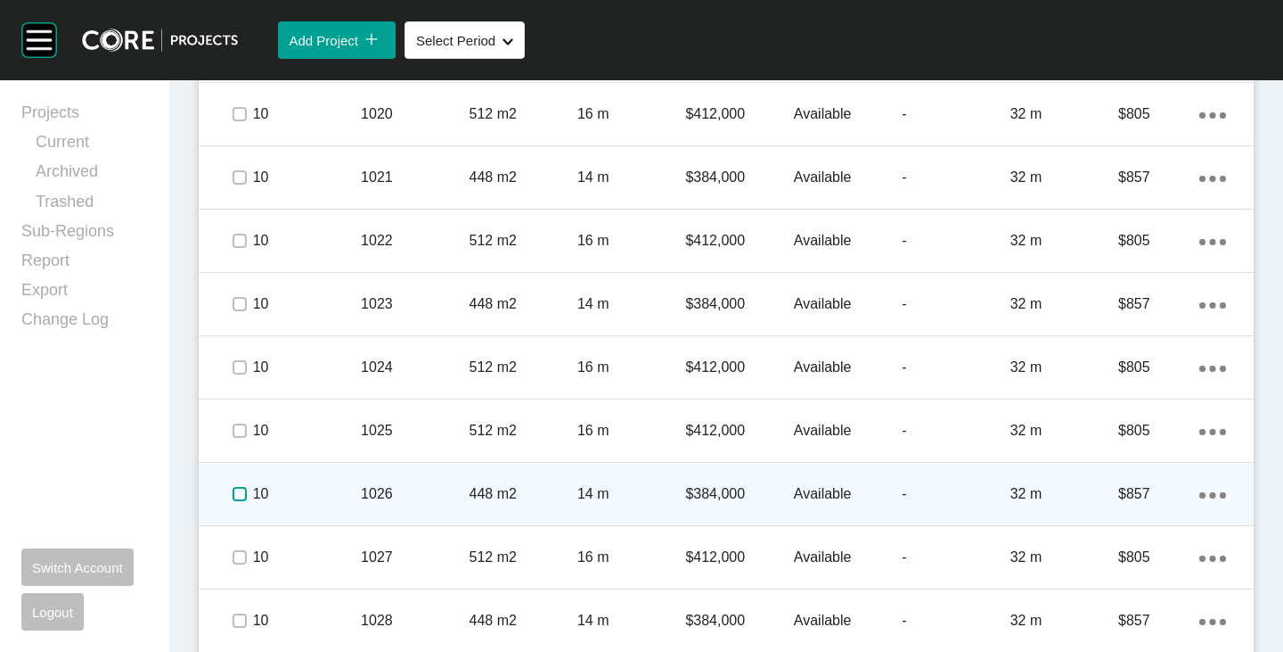
click at [236, 492] on label at bounding box center [240, 494] width 14 height 14
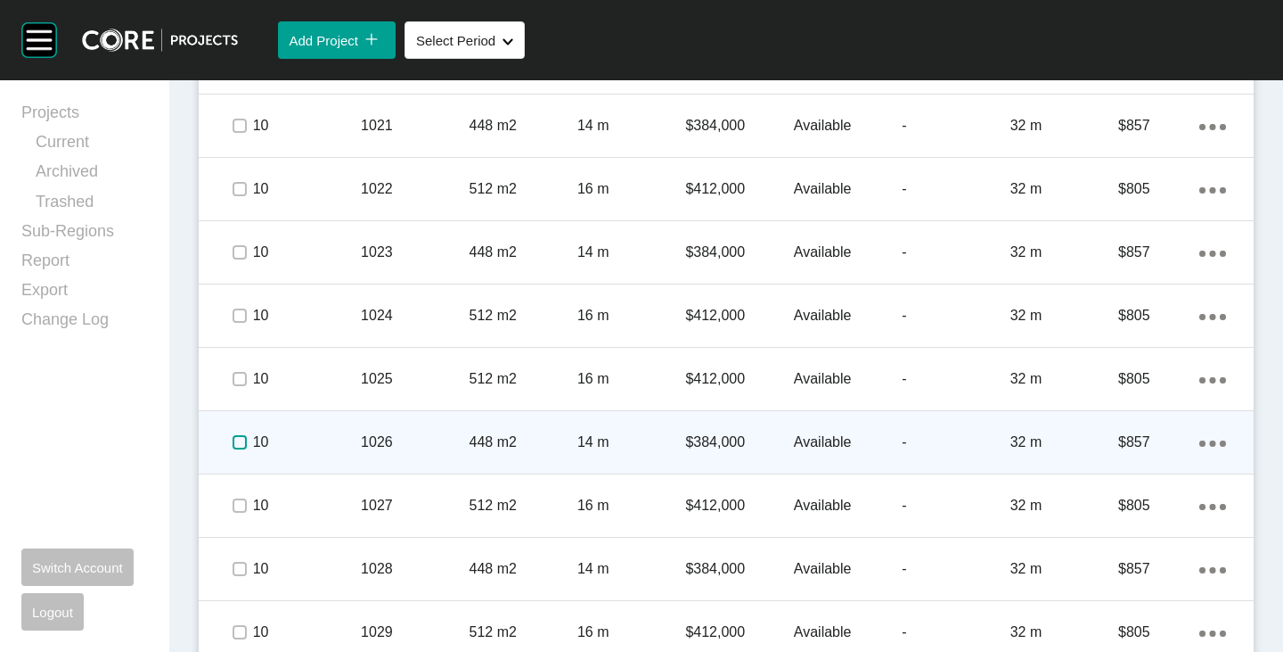
scroll to position [3815, 0]
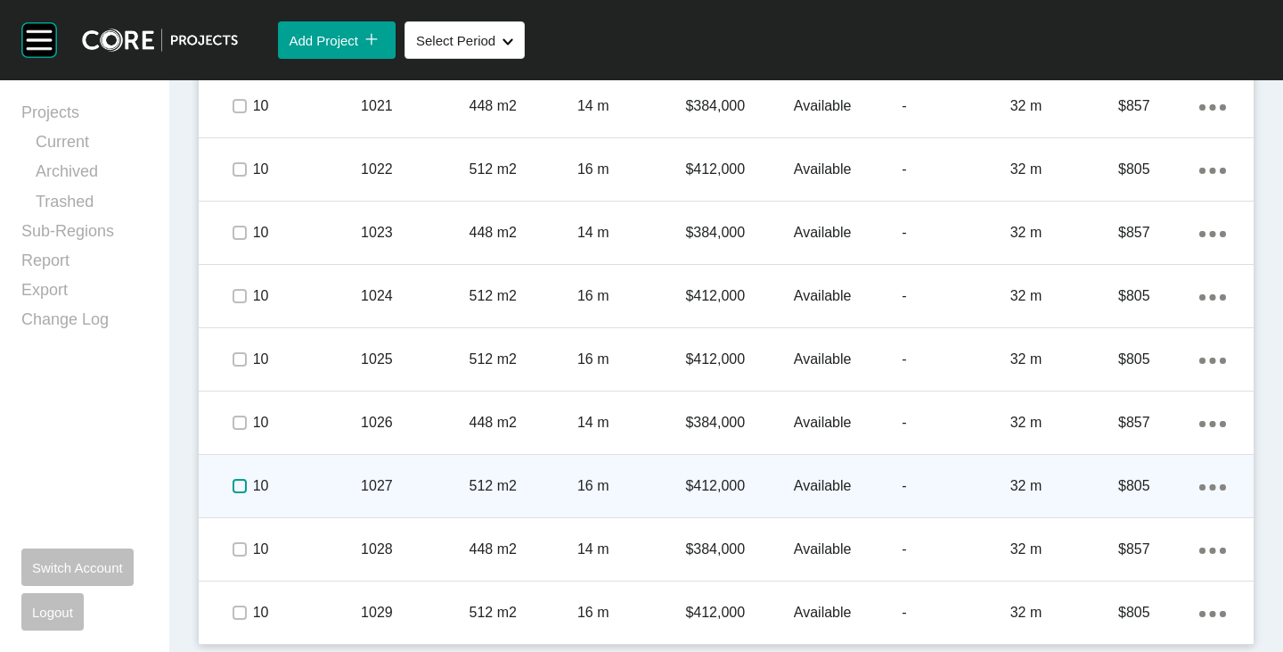
click at [236, 480] on label at bounding box center [240, 486] width 14 height 14
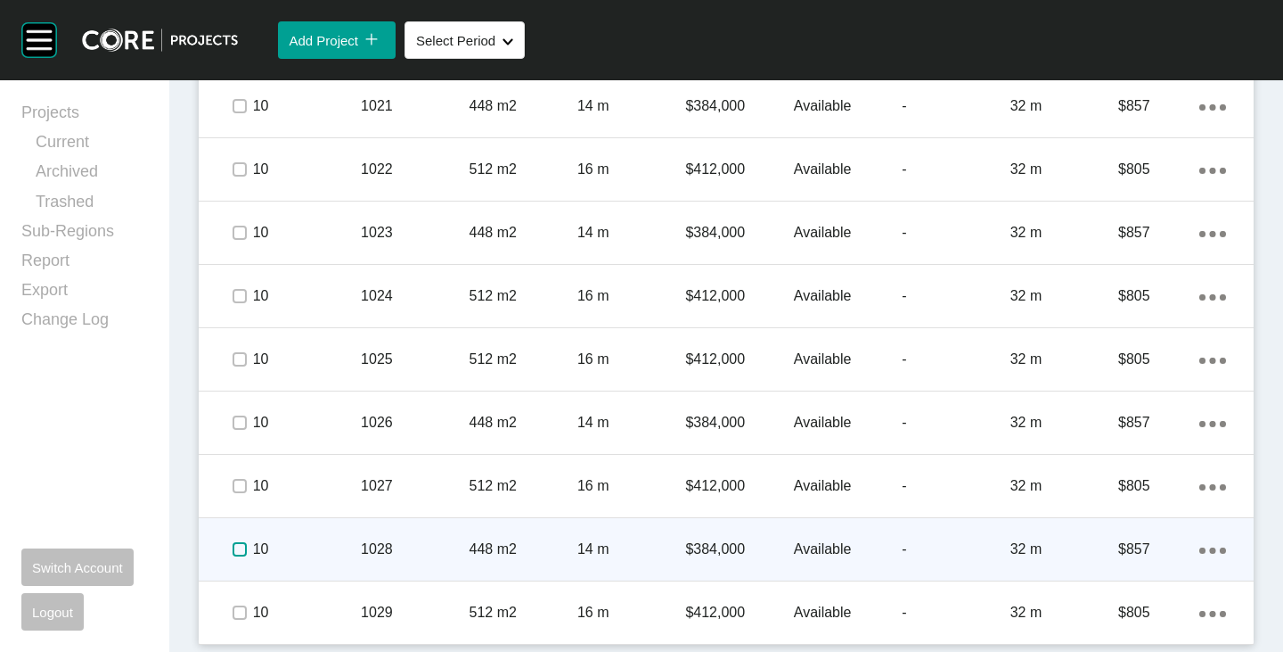
click at [233, 545] on label at bounding box center [240, 549] width 14 height 14
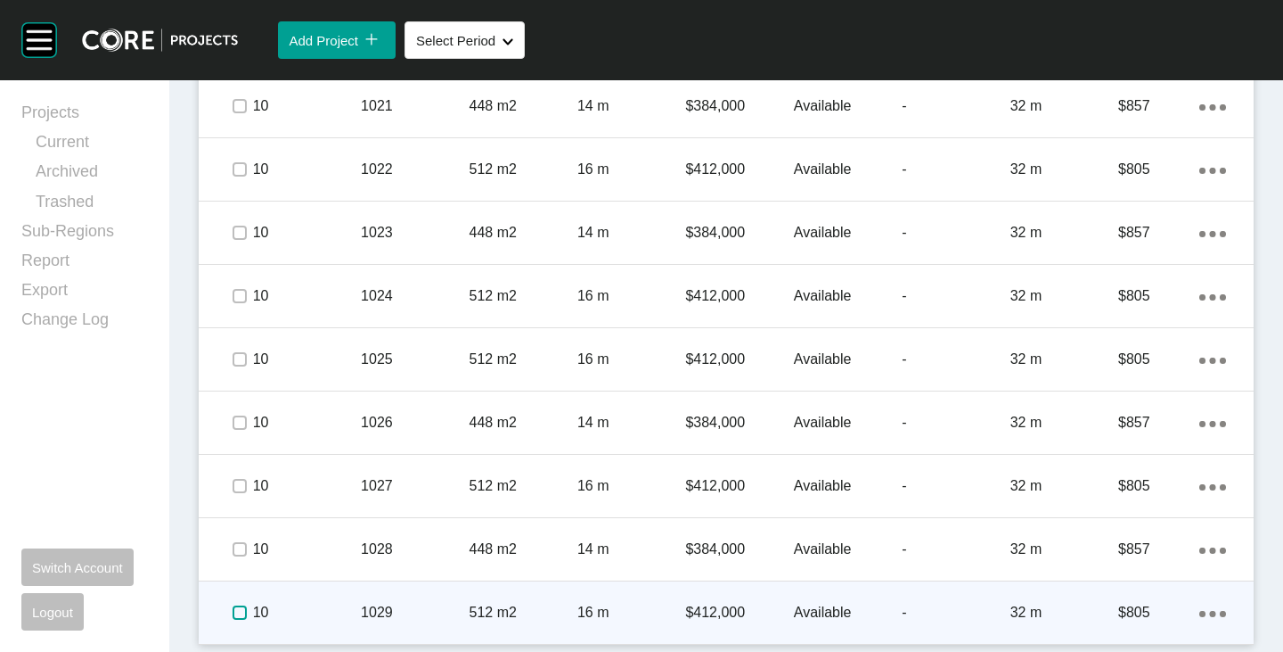
click at [238, 615] on label at bounding box center [240, 612] width 14 height 14
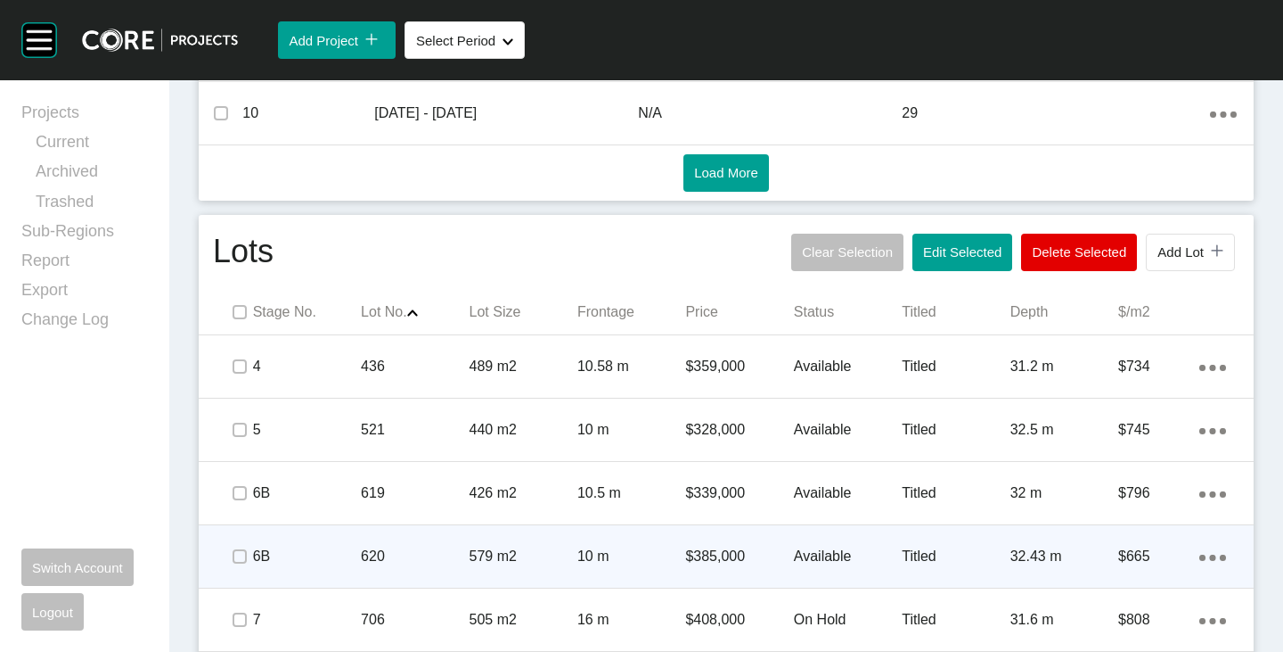
scroll to position [1052, 0]
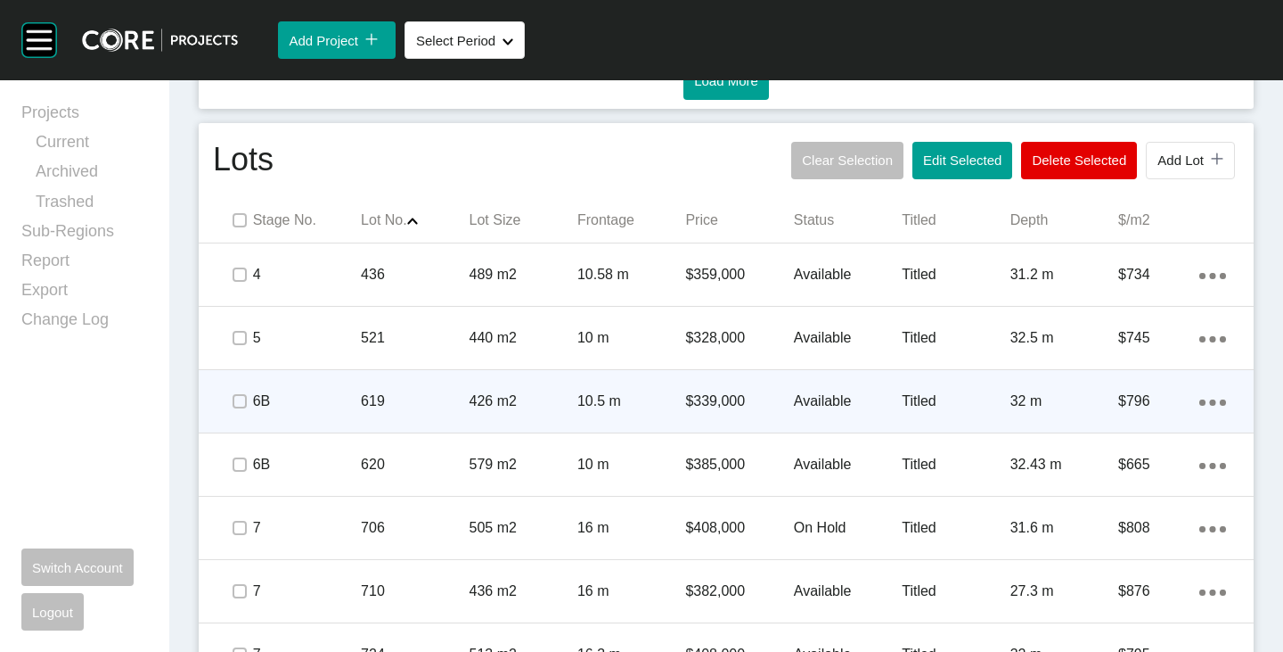
click at [817, 401] on p "Available" at bounding box center [848, 401] width 108 height 20
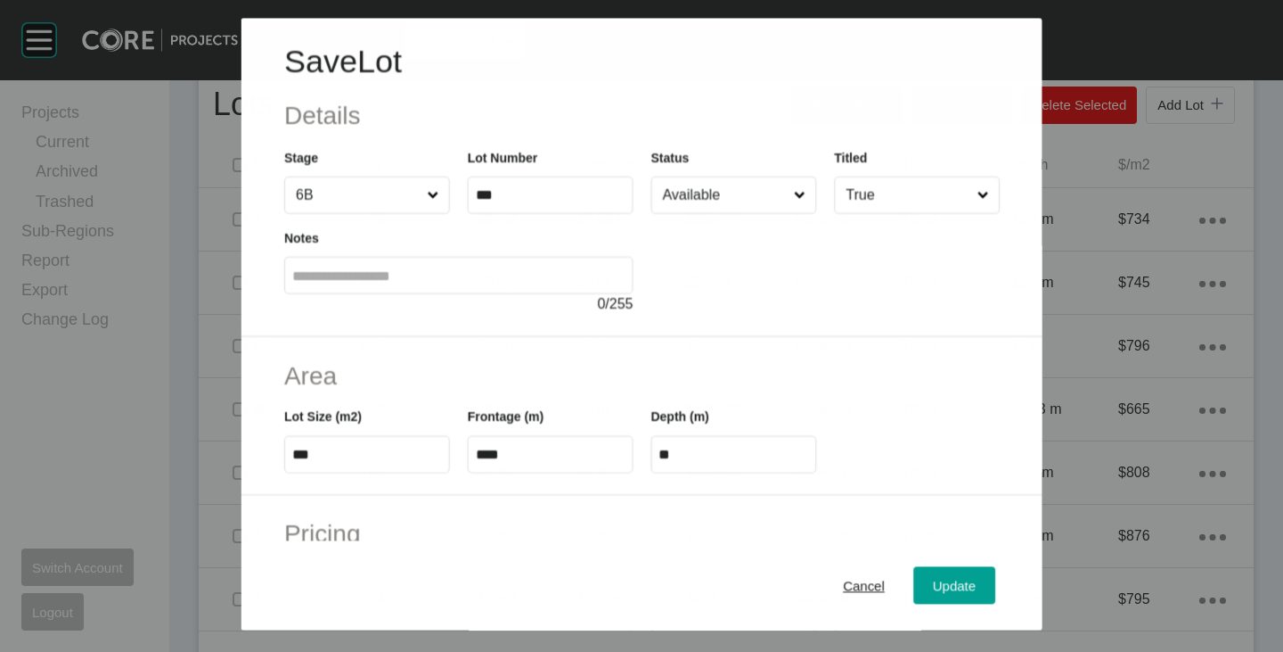
click at [697, 193] on input "Available" at bounding box center [724, 195] width 131 height 36
click at [953, 583] on span "Update" at bounding box center [954, 585] width 43 height 15
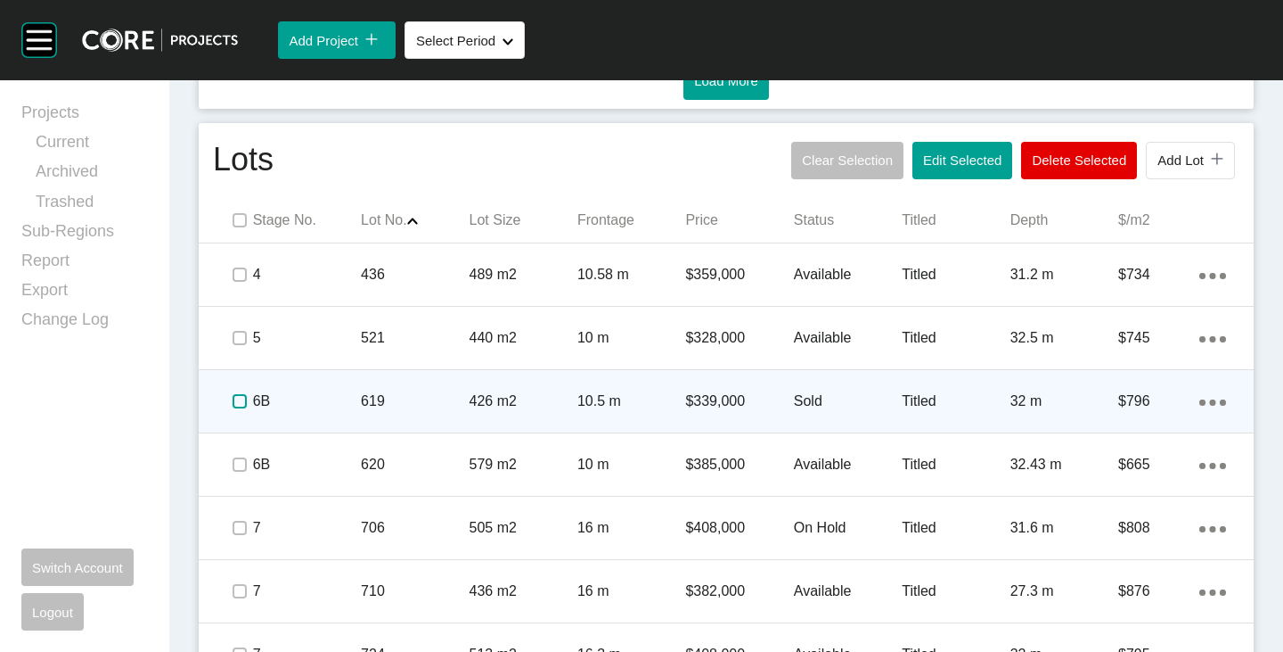
click at [237, 395] on label at bounding box center [240, 401] width 14 height 14
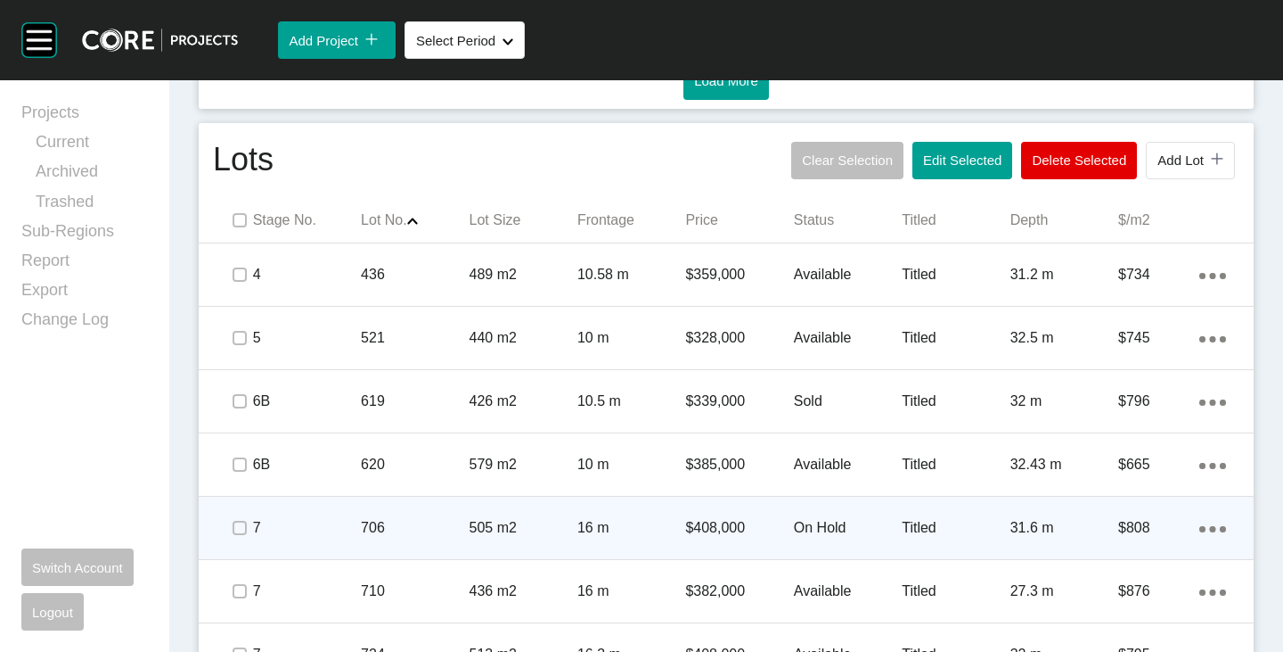
click at [799, 525] on p "On Hold" at bounding box center [848, 528] width 108 height 20
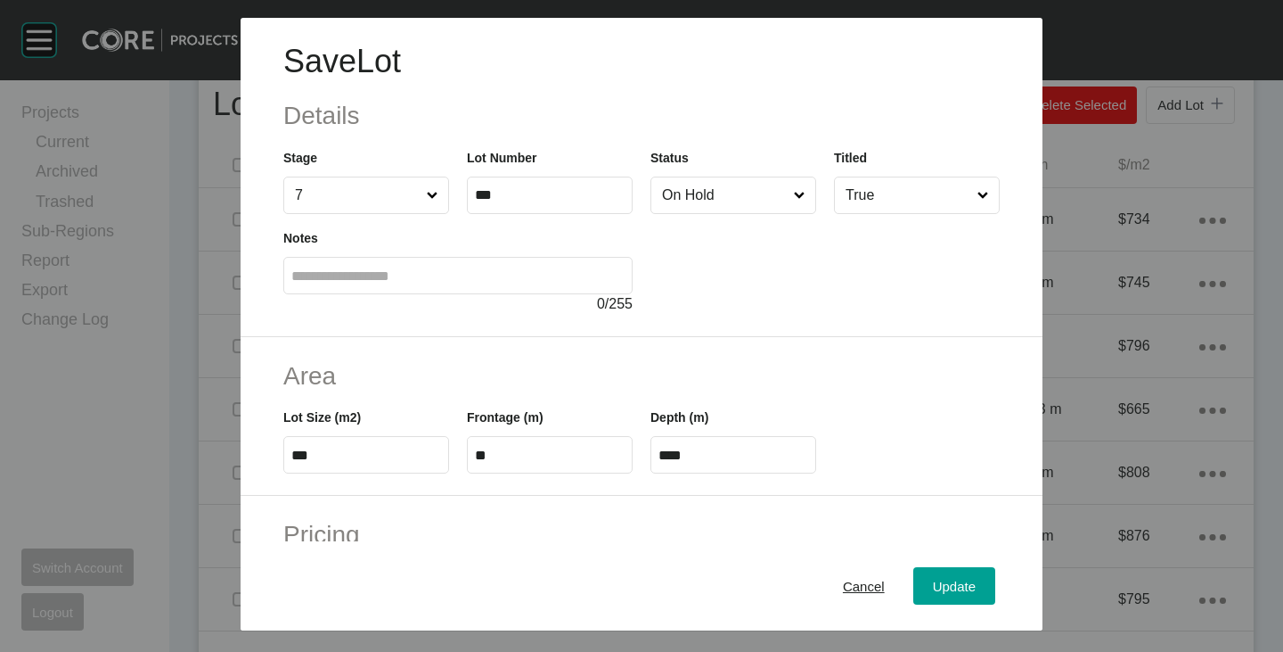
click at [703, 197] on input "On Hold" at bounding box center [725, 195] width 132 height 36
click at [940, 582] on span "Update" at bounding box center [954, 585] width 43 height 15
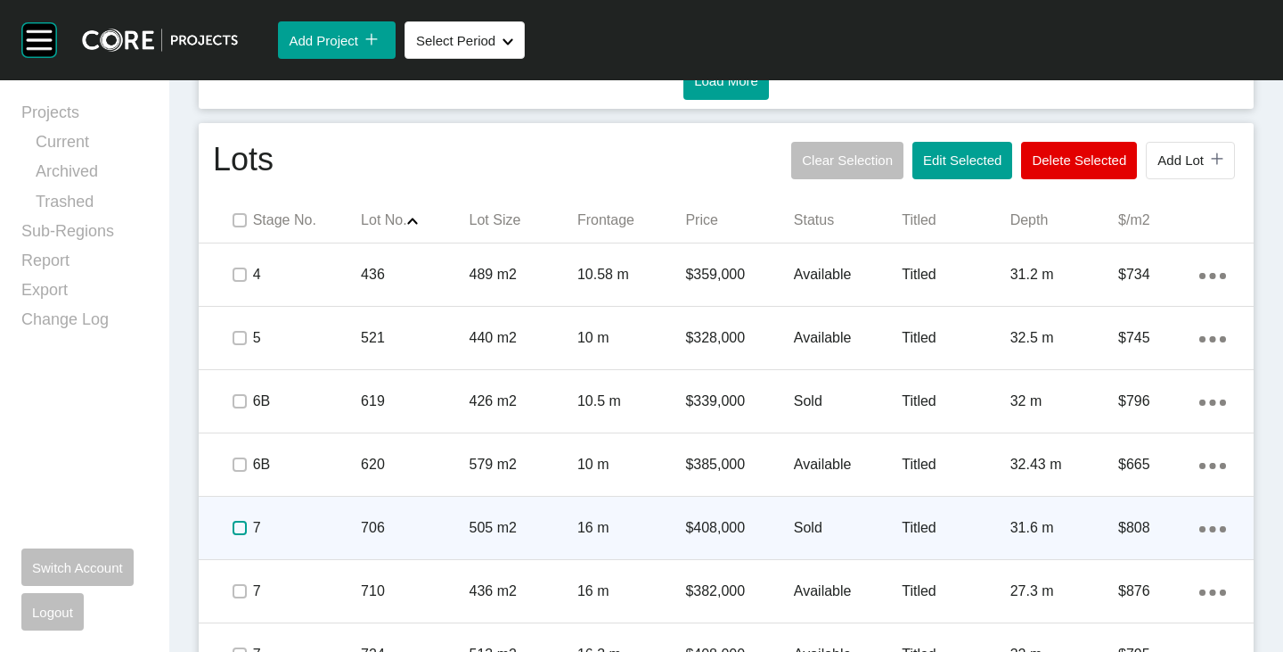
click at [233, 531] on label at bounding box center [240, 528] width 14 height 14
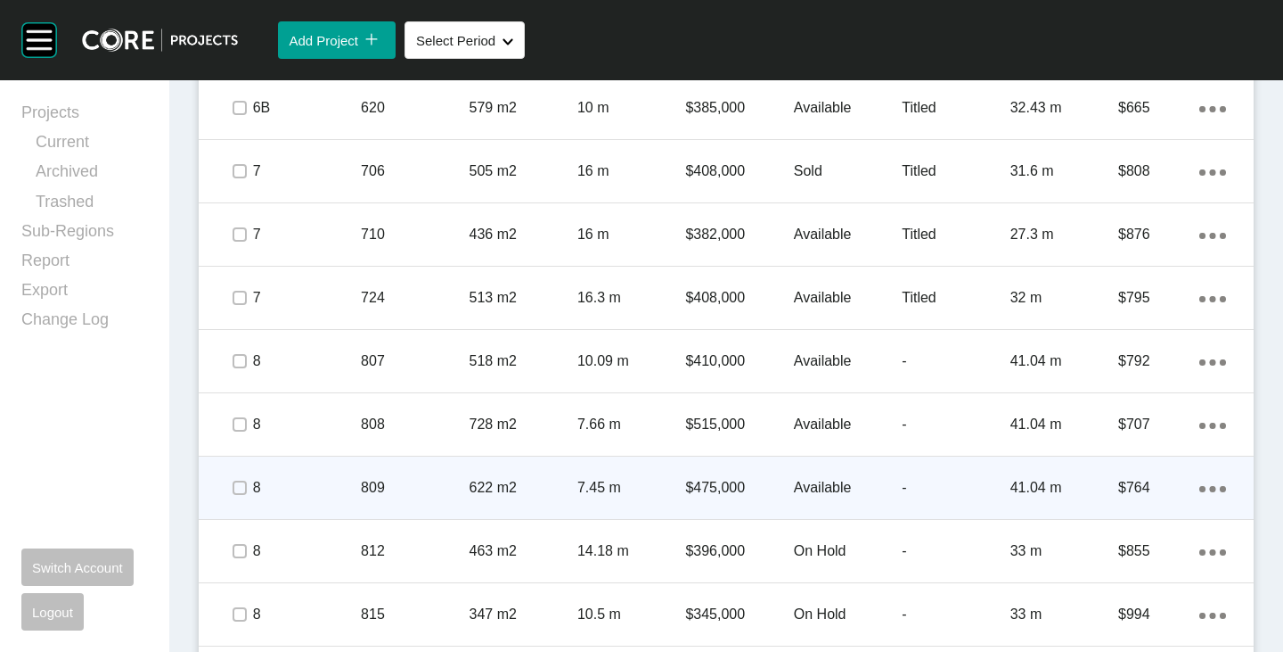
scroll to position [1497, 0]
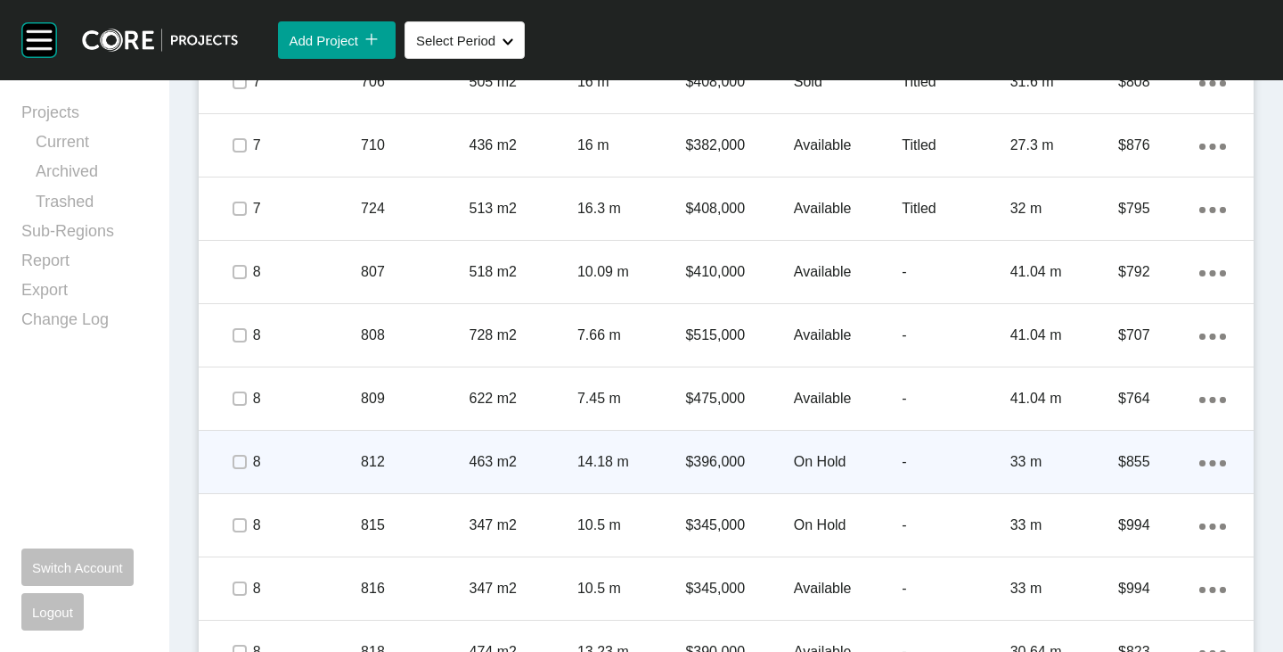
click at [813, 460] on p "On Hold" at bounding box center [848, 462] width 108 height 20
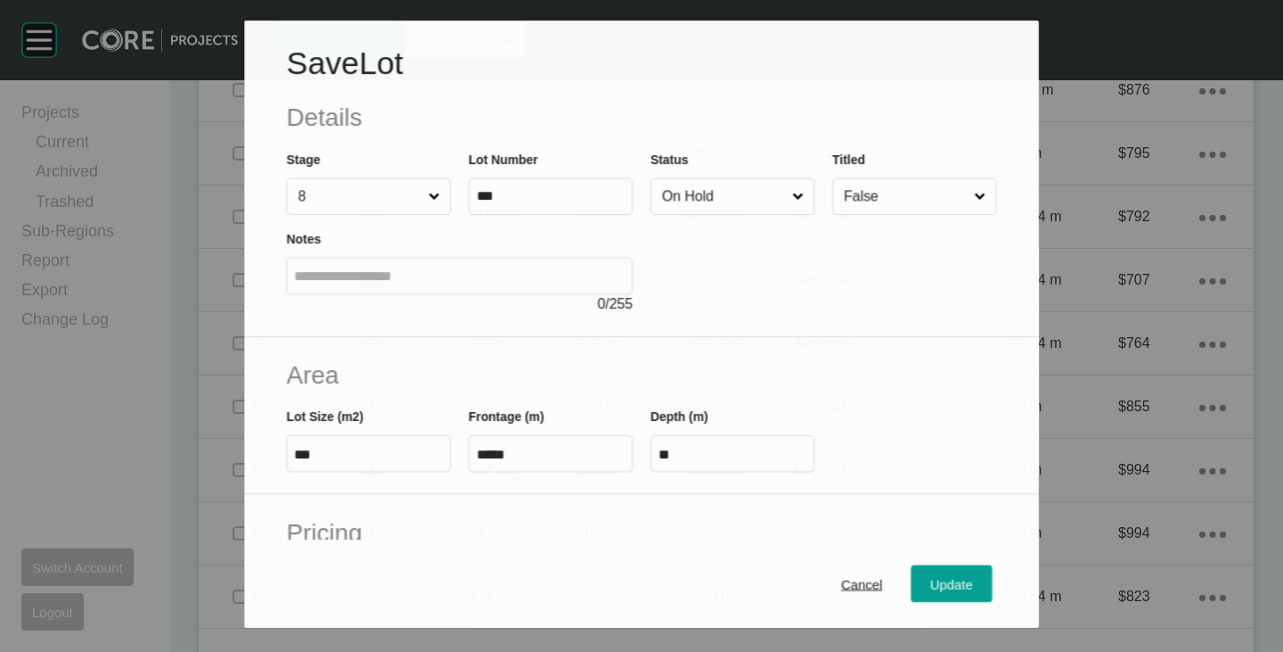
scroll to position [1442, 0]
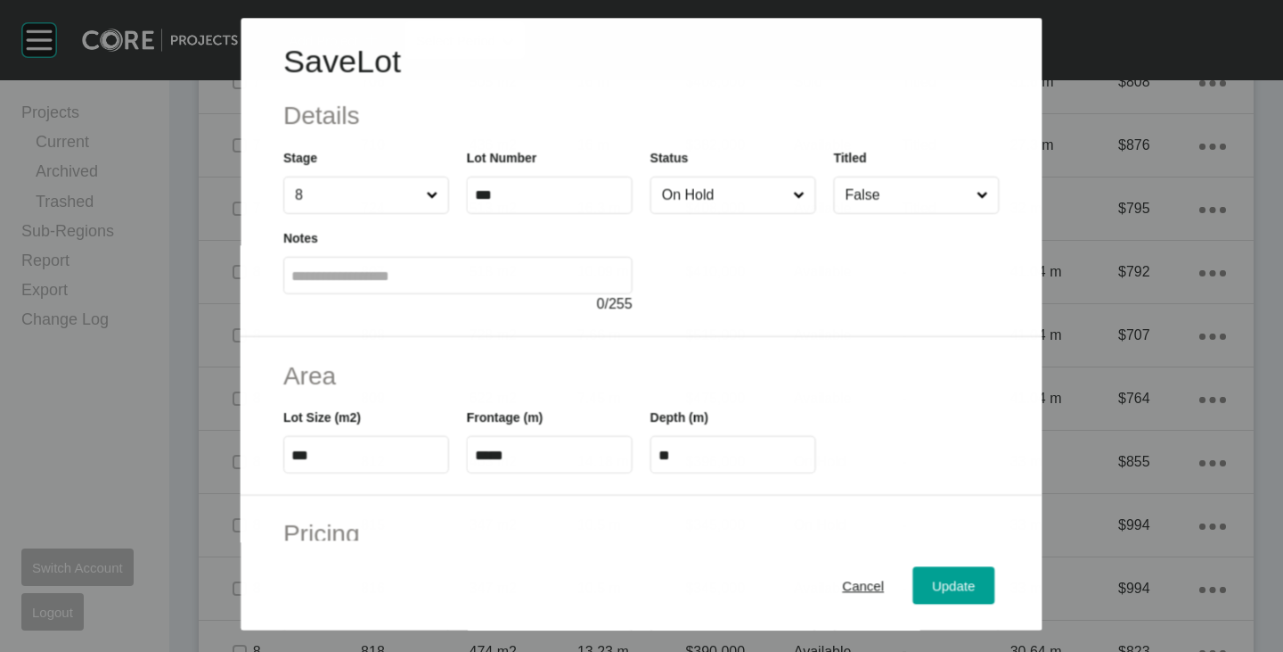
click at [699, 202] on input "On Hold" at bounding box center [724, 195] width 131 height 36
click at [933, 585] on span "Update" at bounding box center [954, 585] width 43 height 15
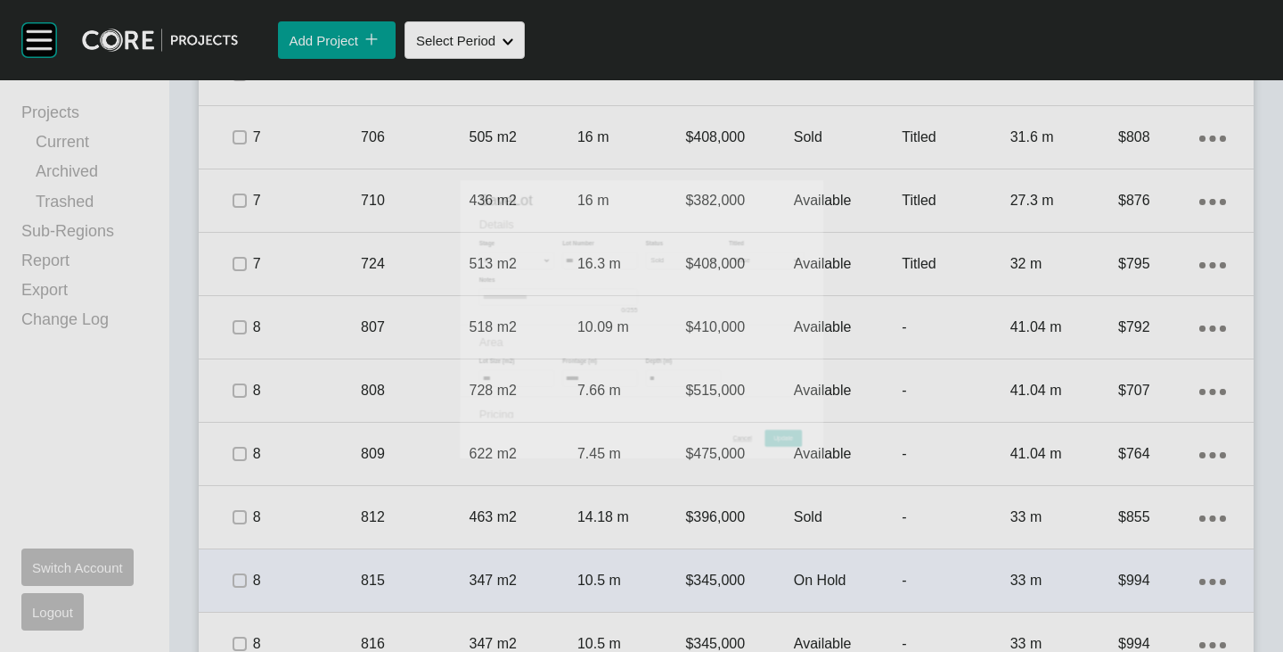
scroll to position [1497, 0]
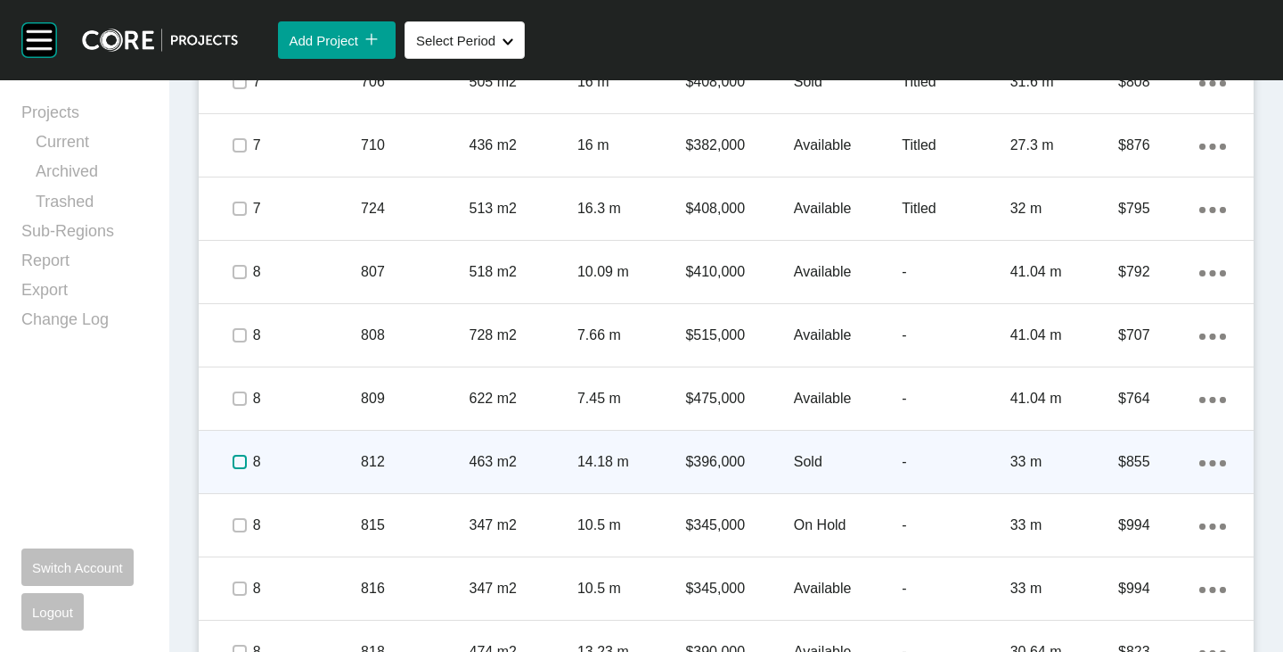
click at [239, 465] on label at bounding box center [240, 462] width 14 height 14
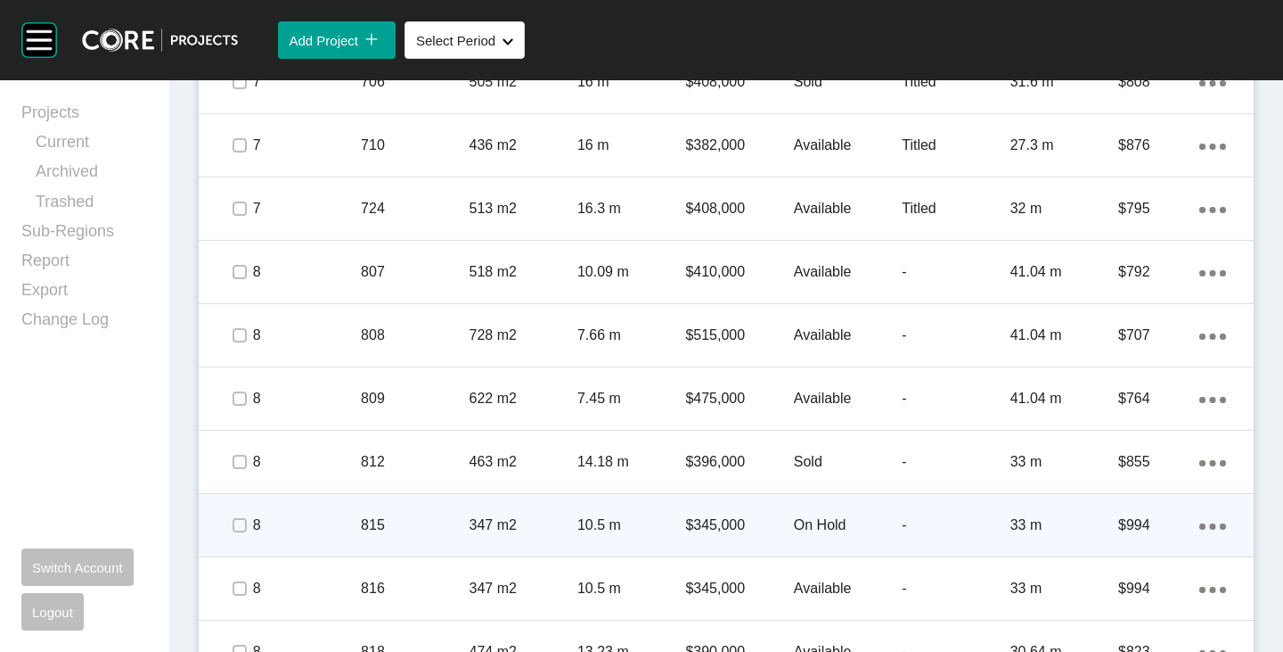
click at [819, 524] on p "On Hold" at bounding box center [848, 525] width 108 height 20
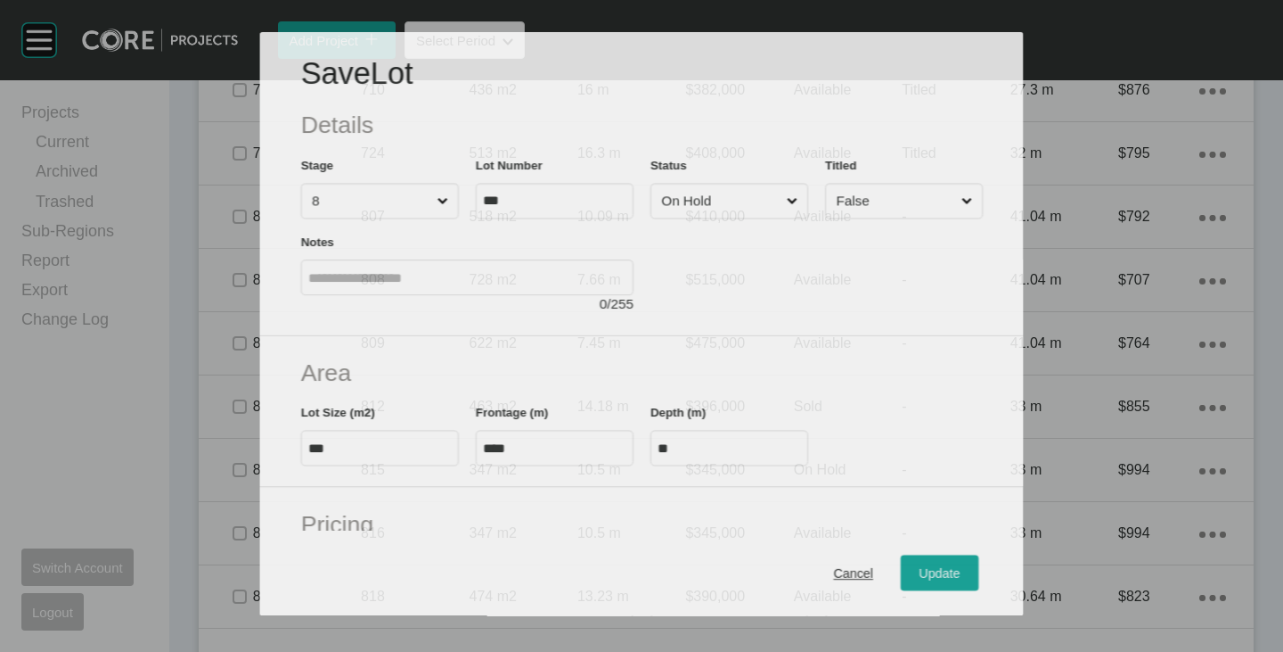
scroll to position [1442, 0]
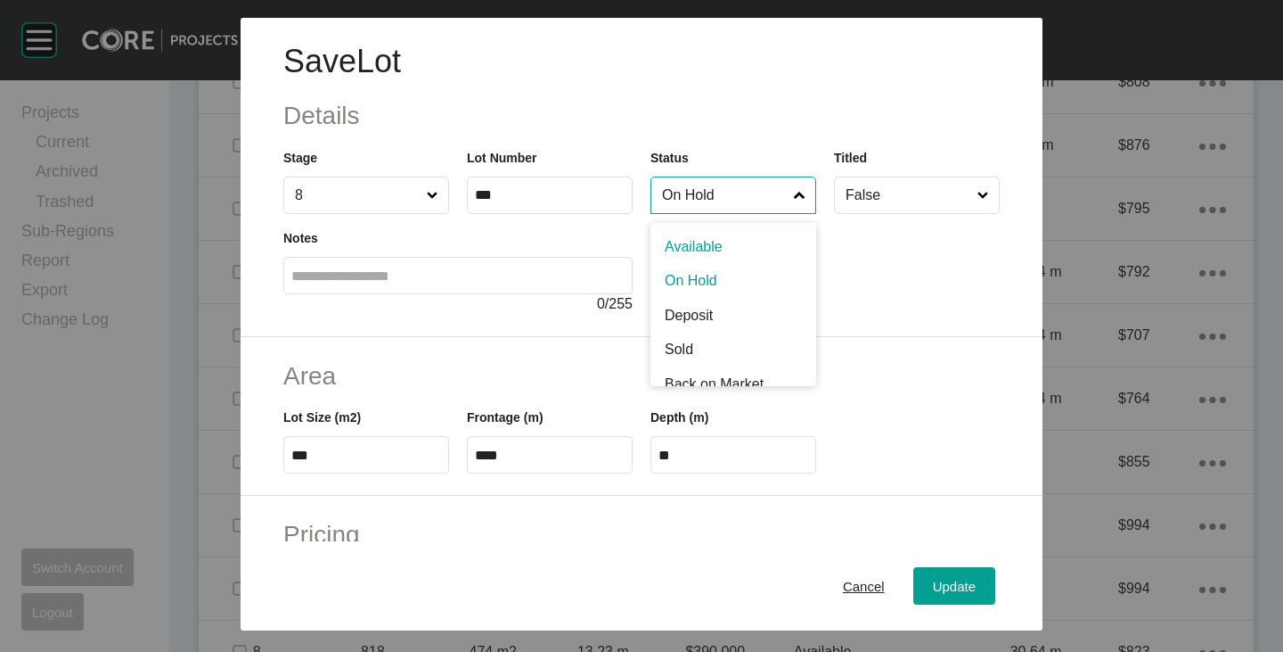
click at [700, 185] on input "On Hold" at bounding box center [725, 195] width 132 height 36
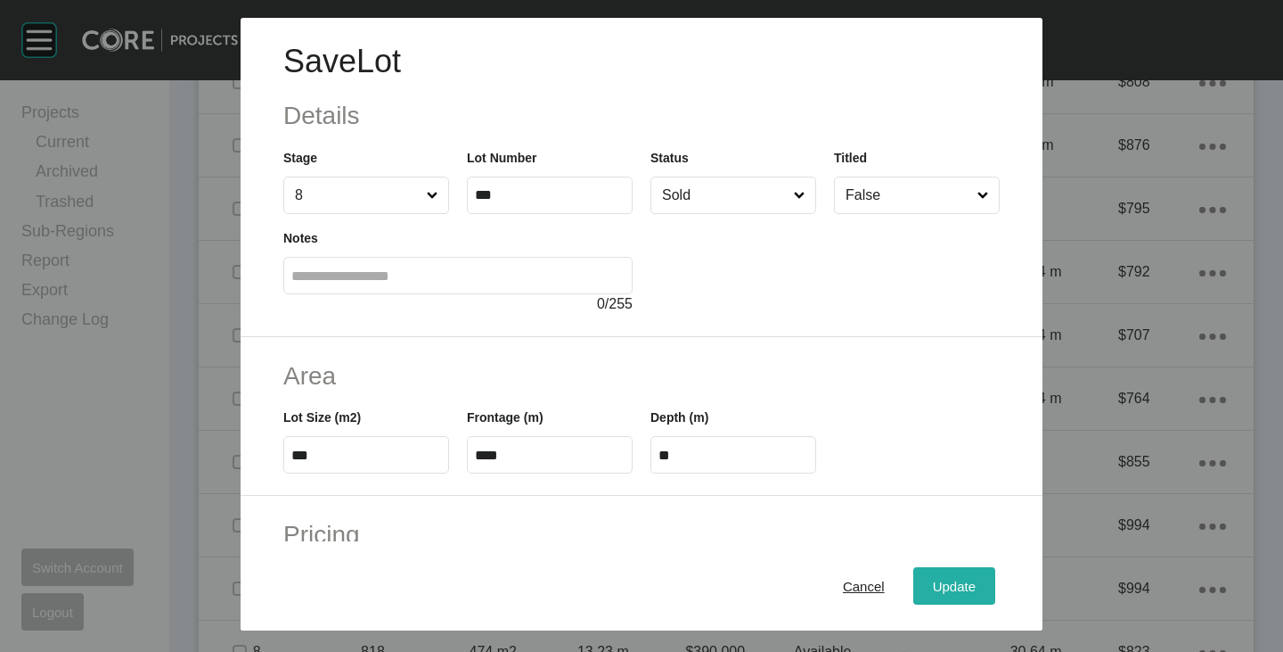
click at [927, 571] on button "Update" at bounding box center [955, 585] width 82 height 37
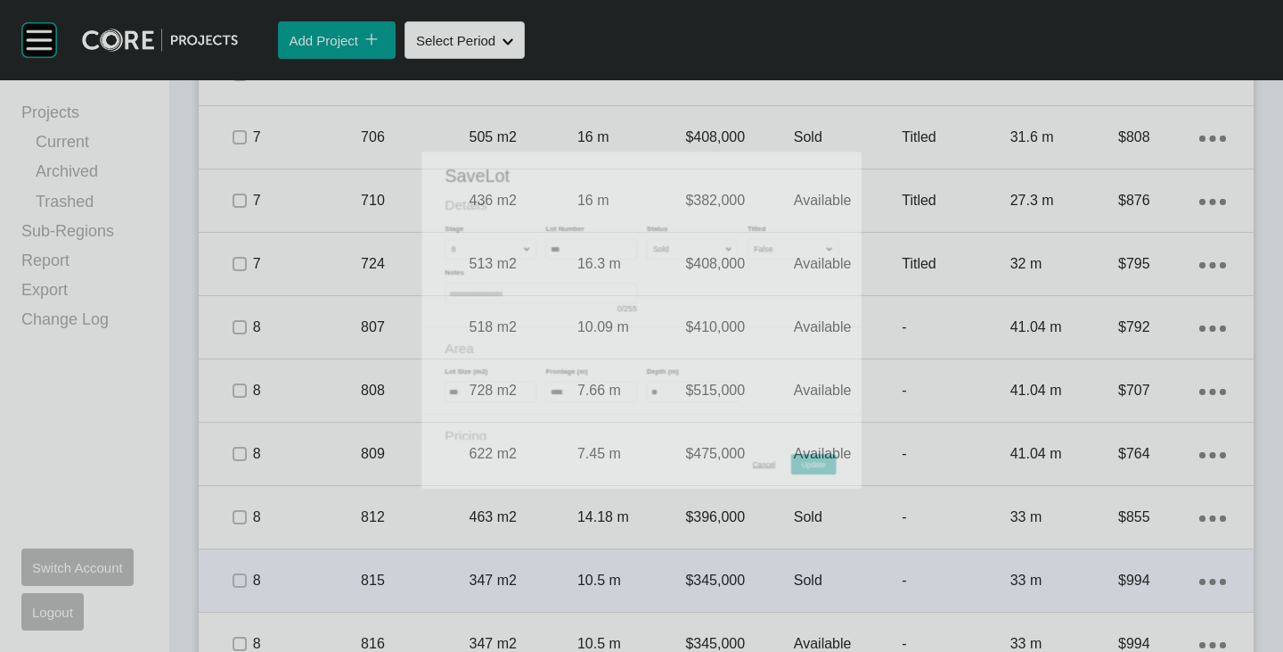
scroll to position [1497, 0]
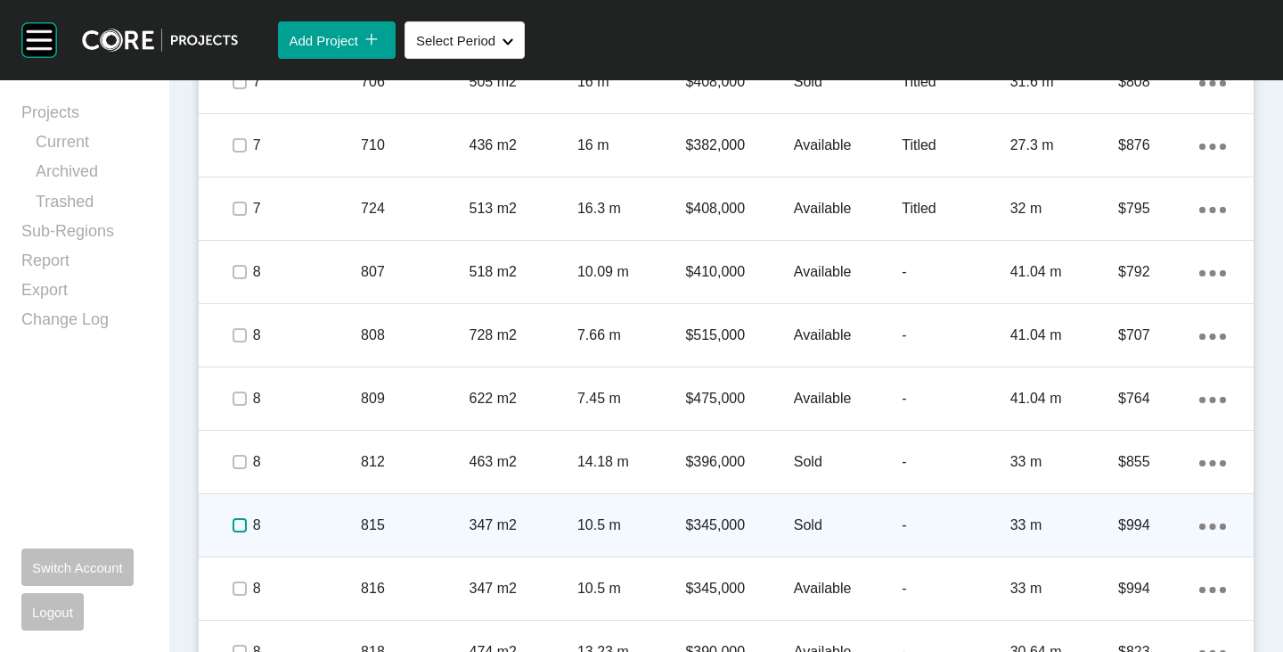
click at [241, 522] on label at bounding box center [240, 525] width 14 height 14
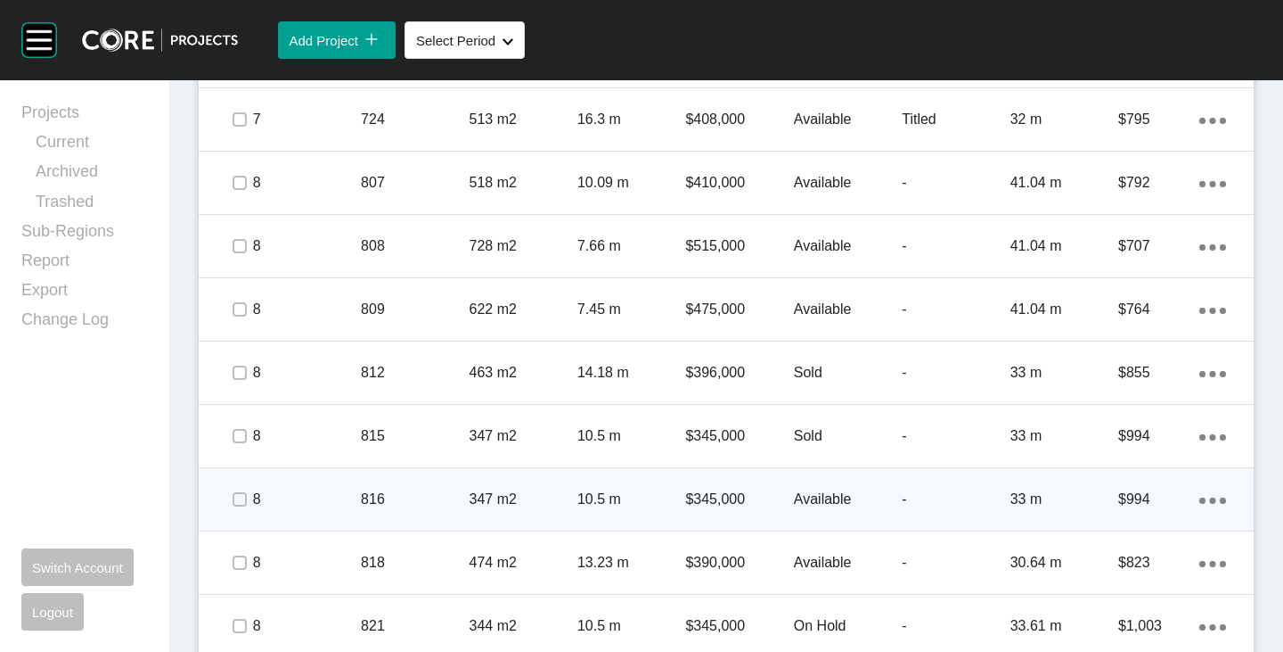
click at [824, 504] on p "Available" at bounding box center [848, 499] width 108 height 20
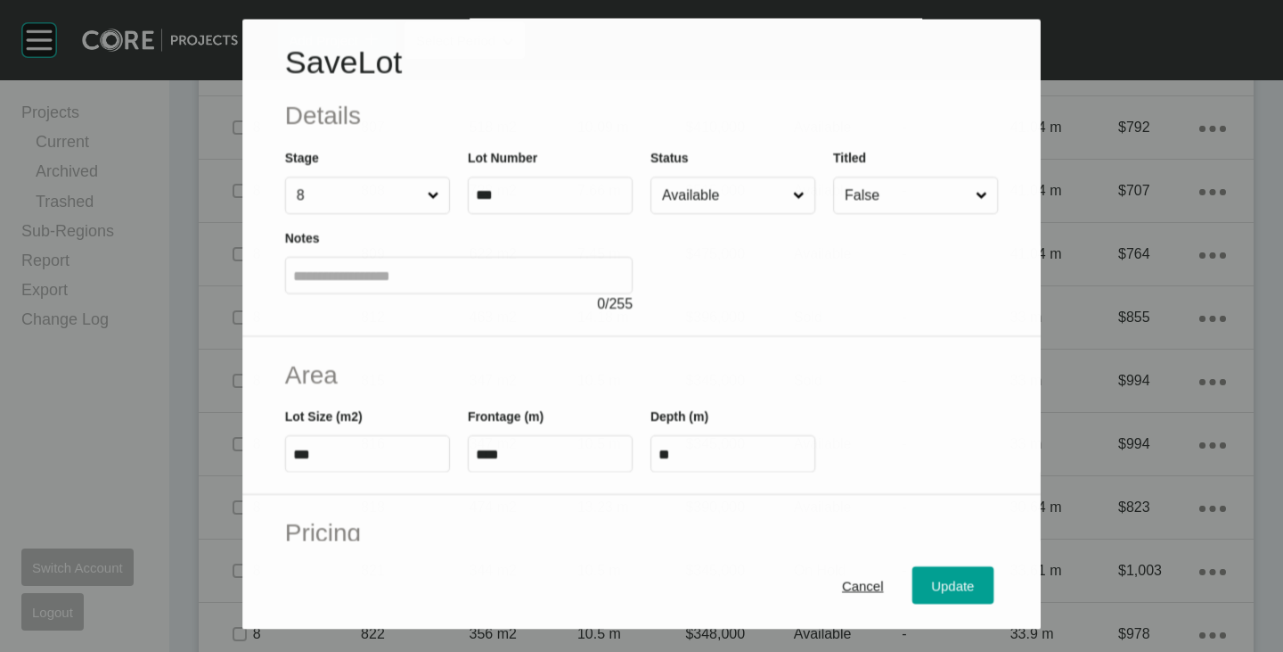
scroll to position [1531, 0]
click at [722, 183] on input "Available" at bounding box center [724, 196] width 131 height 36
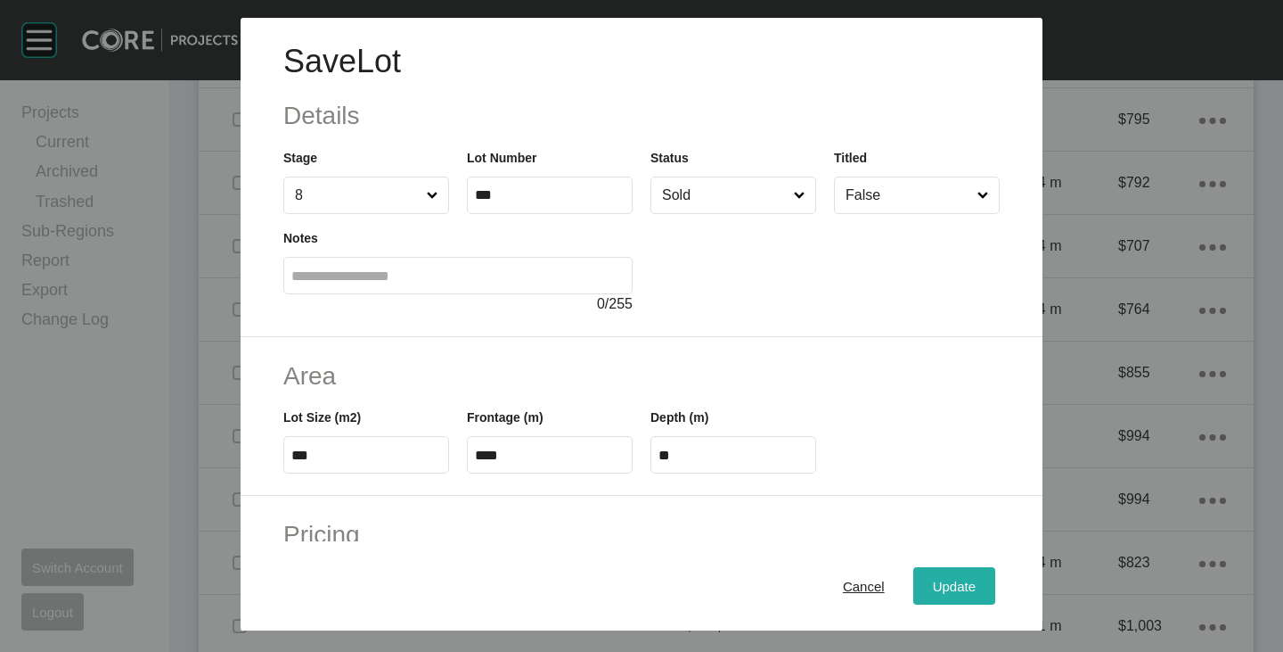
click at [953, 577] on div "Update" at bounding box center [955, 586] width 52 height 24
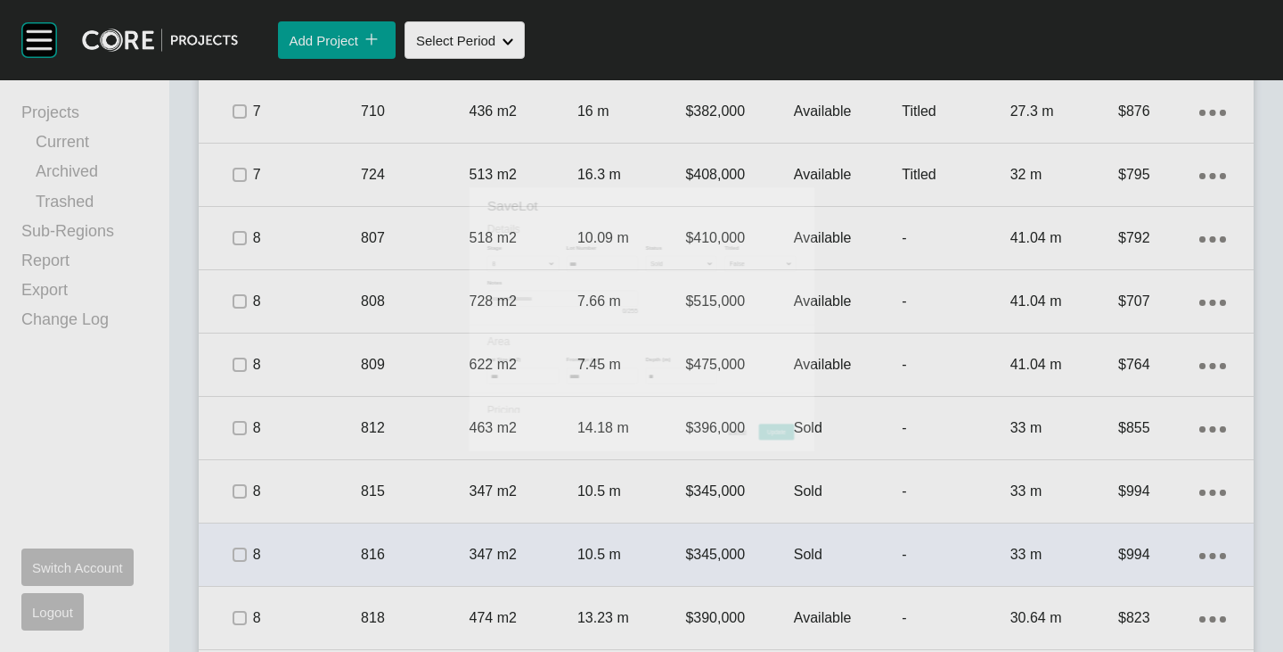
scroll to position [1586, 0]
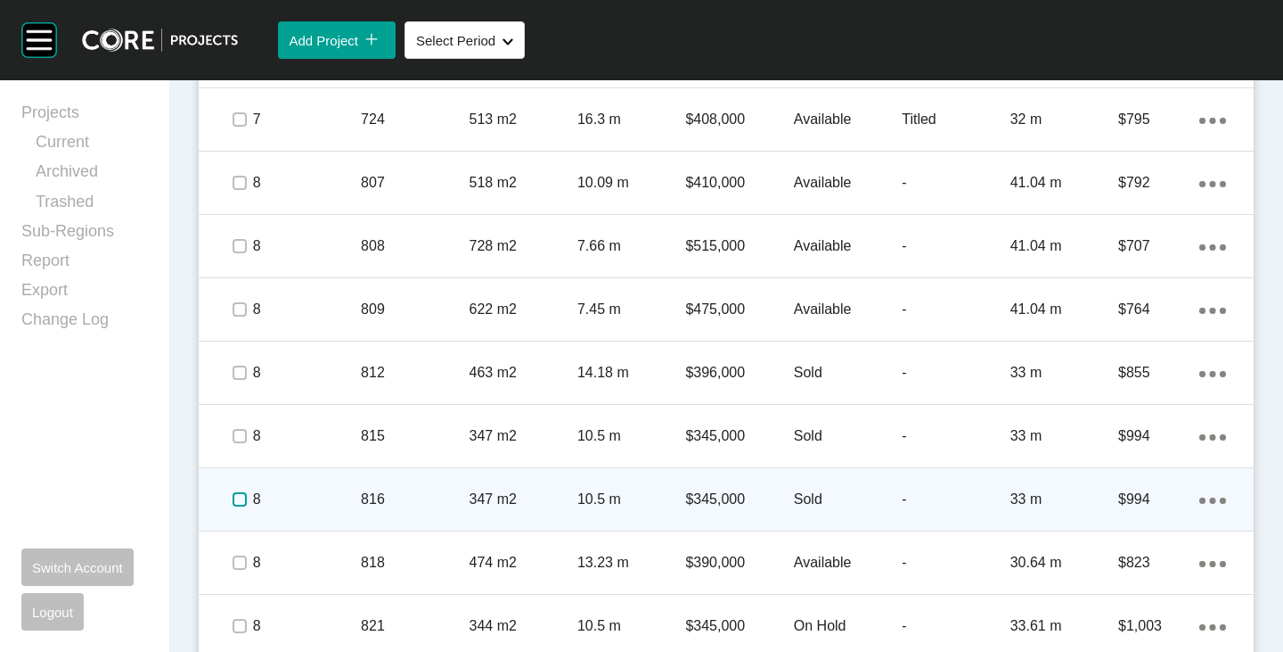
click at [244, 497] on label at bounding box center [240, 499] width 14 height 14
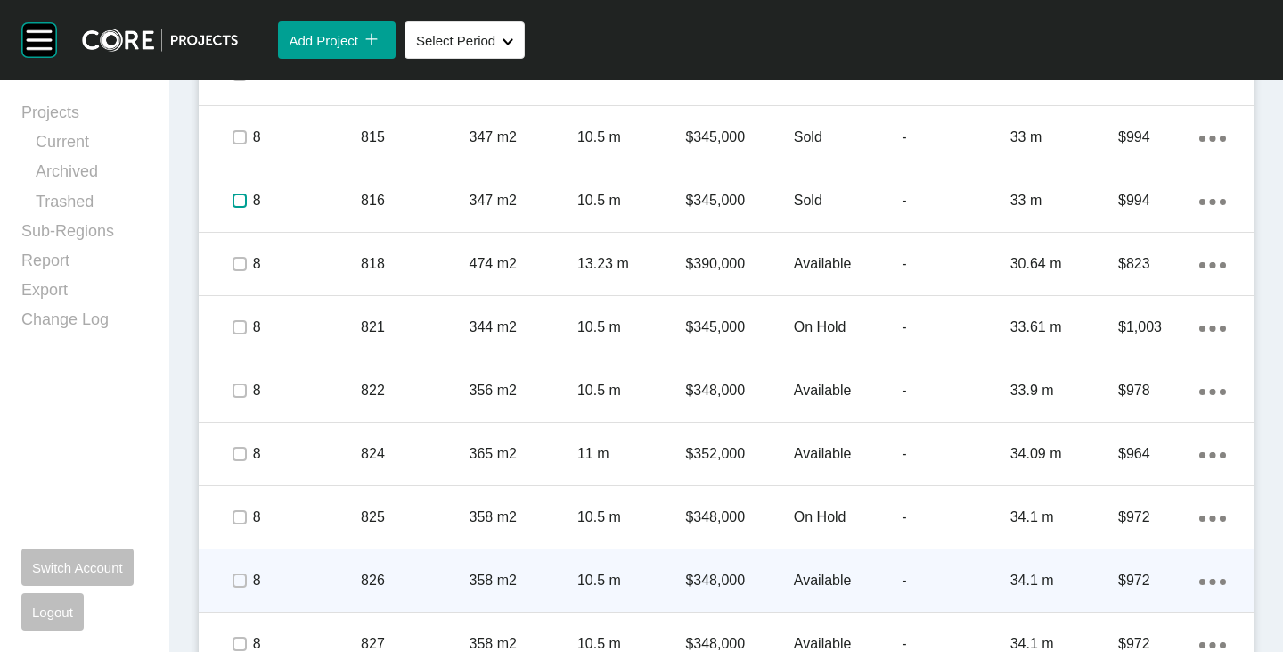
scroll to position [1943, 0]
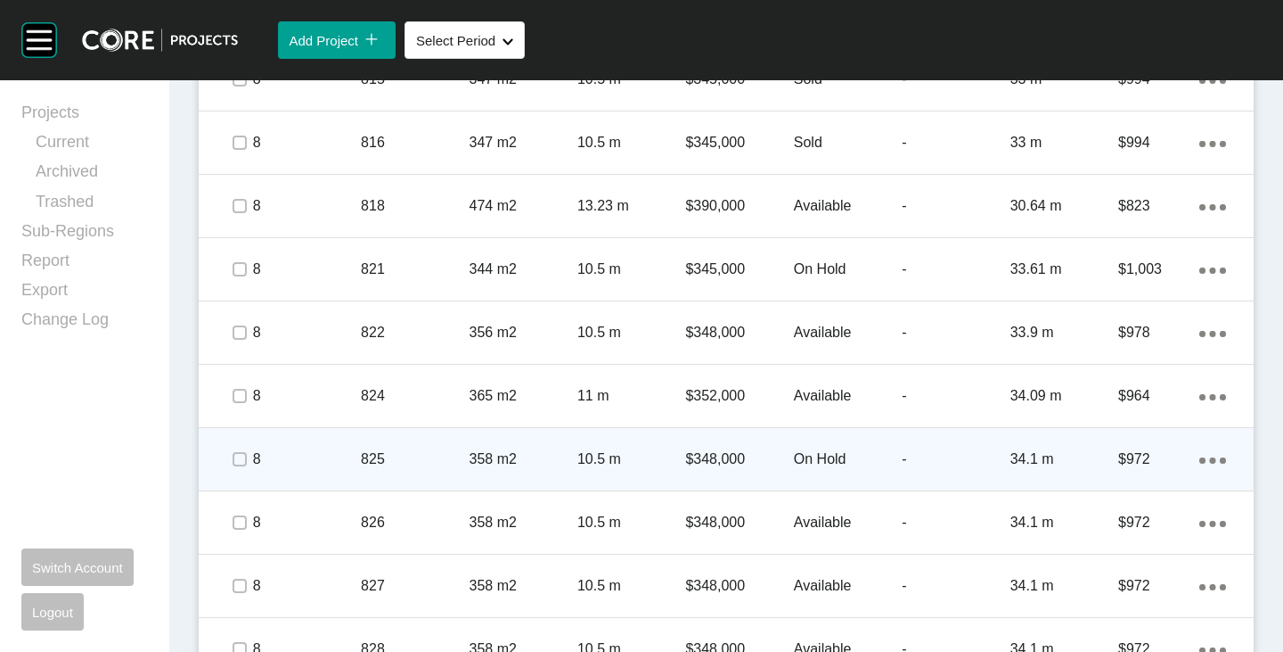
click at [811, 455] on p "On Hold" at bounding box center [848, 459] width 108 height 20
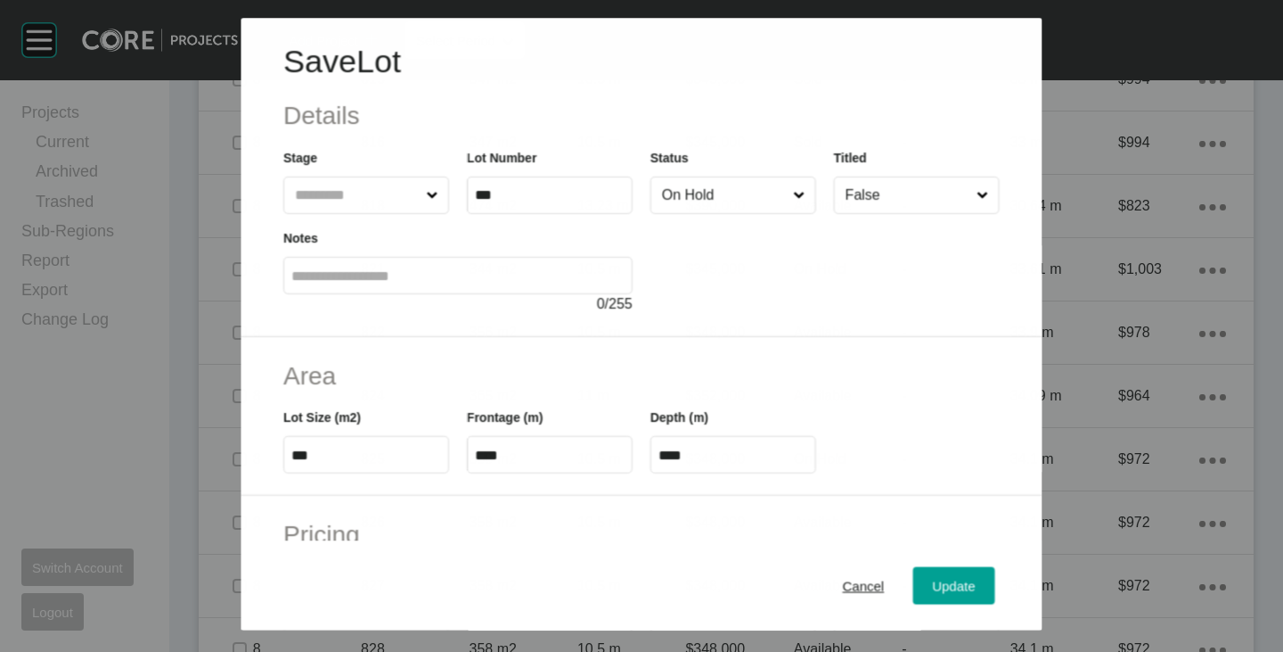
click at [694, 191] on input "On Hold" at bounding box center [724, 195] width 131 height 36
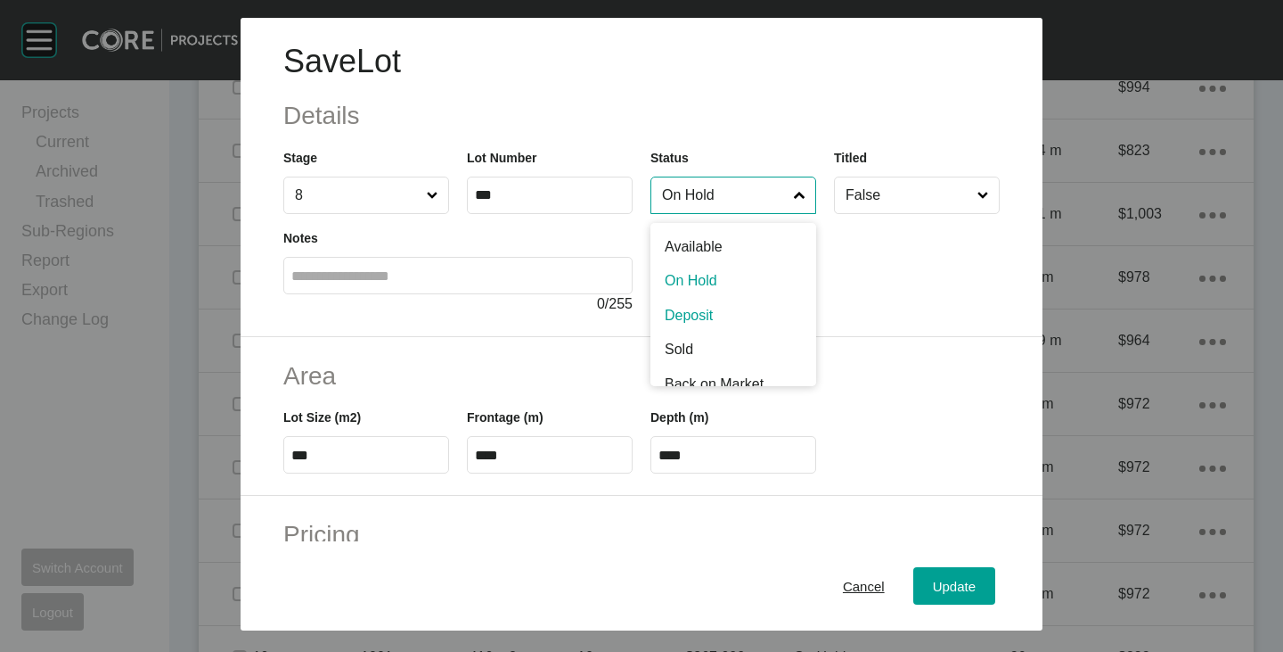
scroll to position [1888, 0]
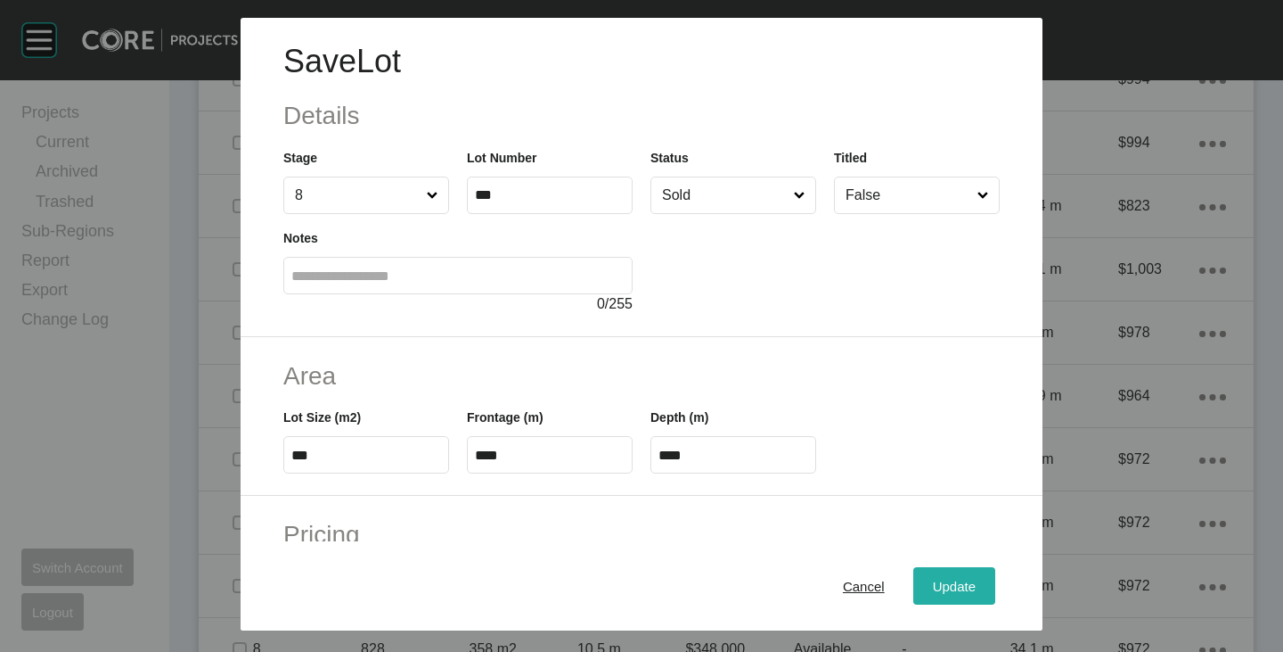
click at [934, 582] on span "Update" at bounding box center [954, 585] width 43 height 15
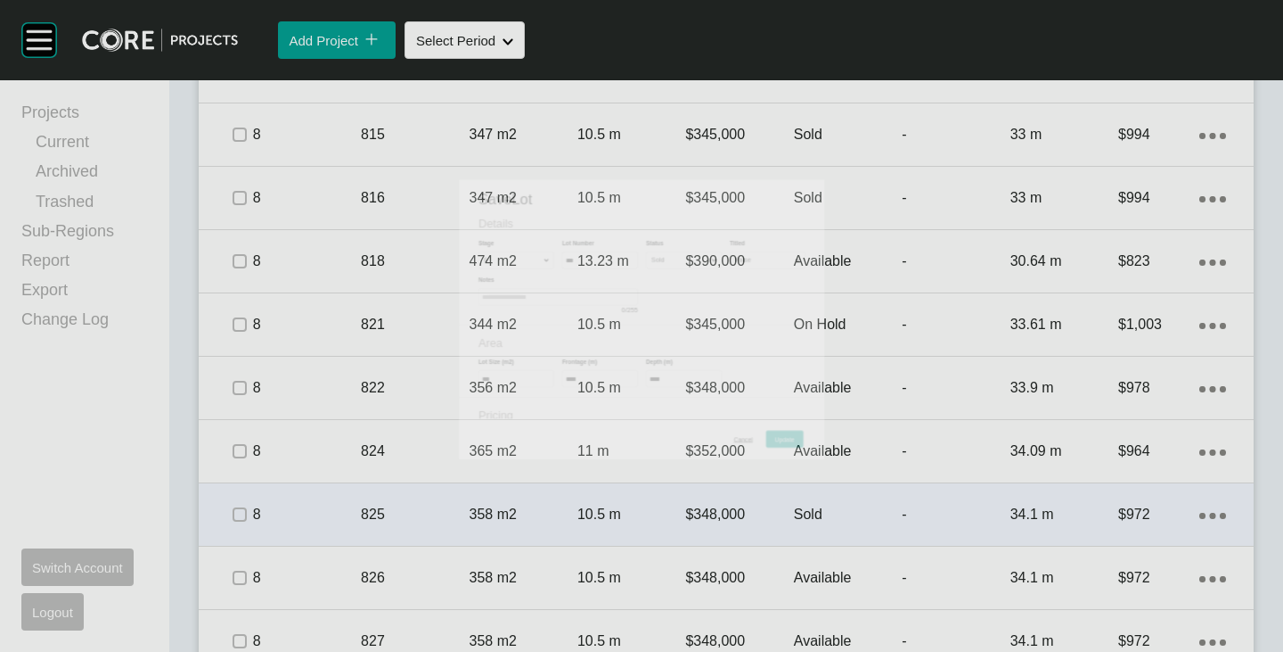
scroll to position [2032, 0]
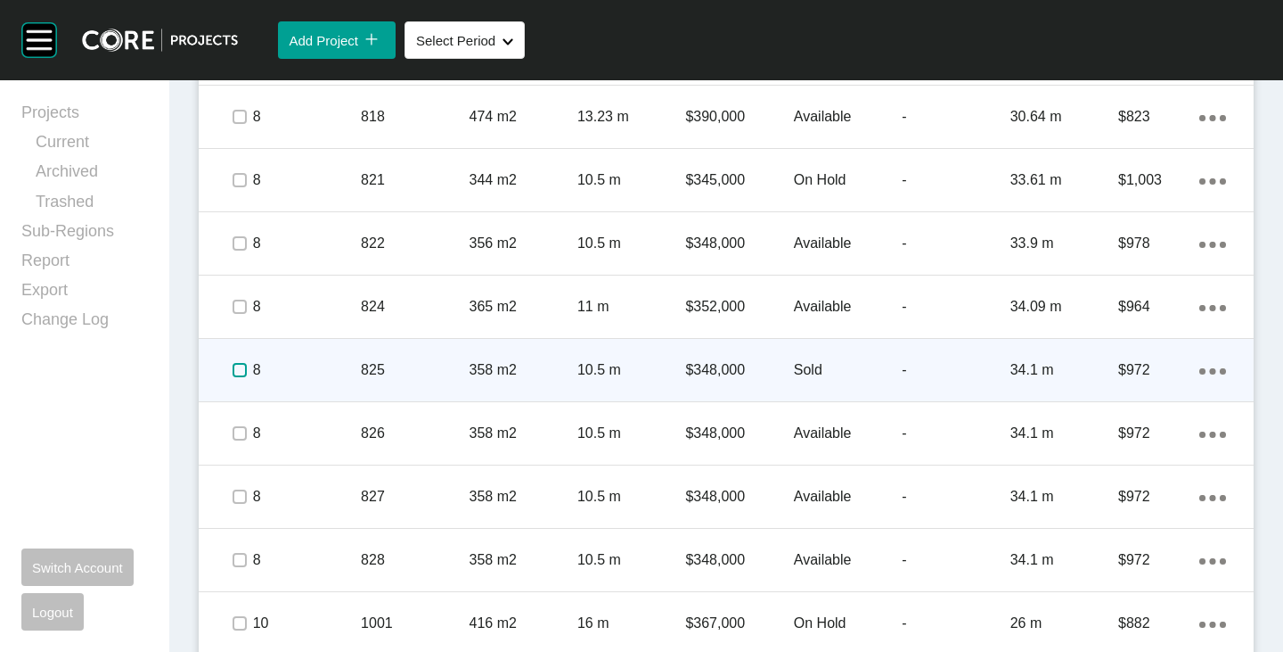
click at [234, 373] on label at bounding box center [240, 370] width 14 height 14
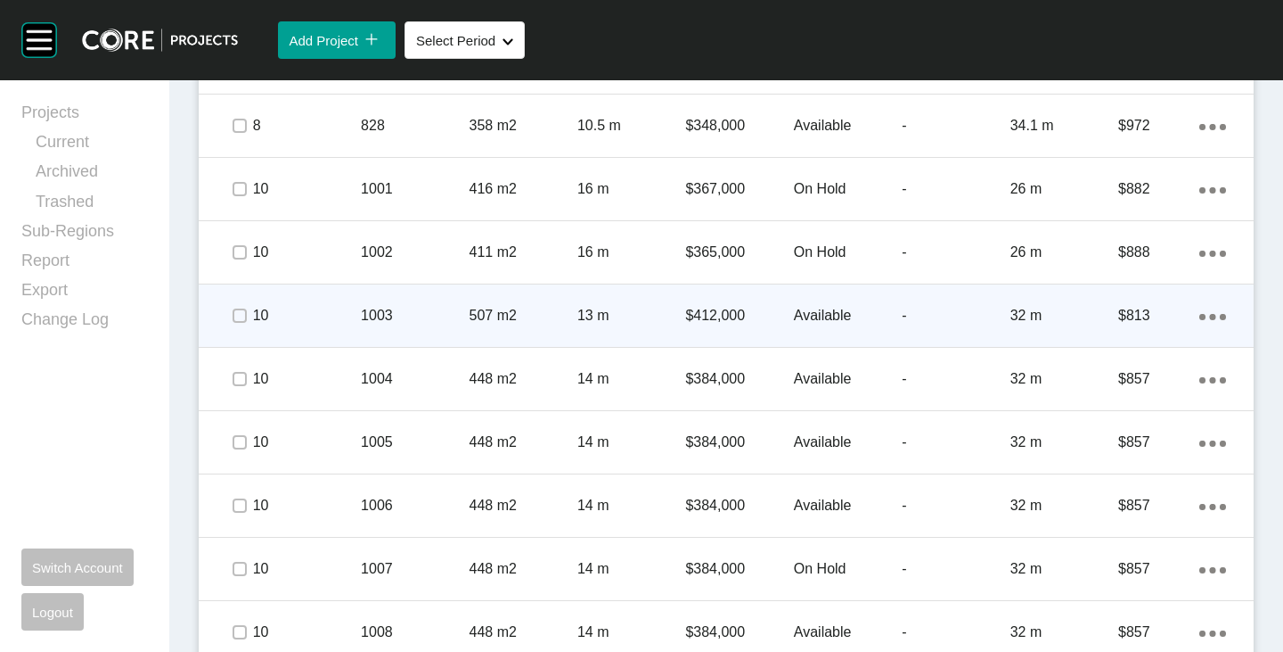
scroll to position [2567, 0]
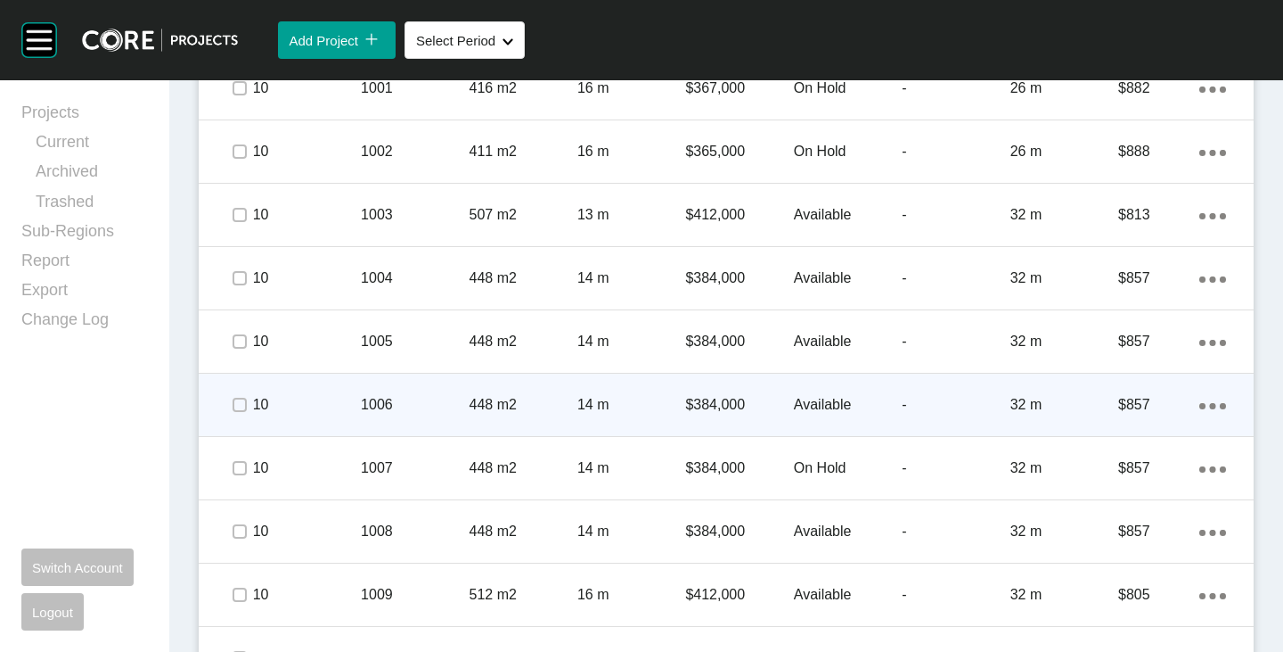
click at [805, 405] on p "Available" at bounding box center [848, 405] width 108 height 20
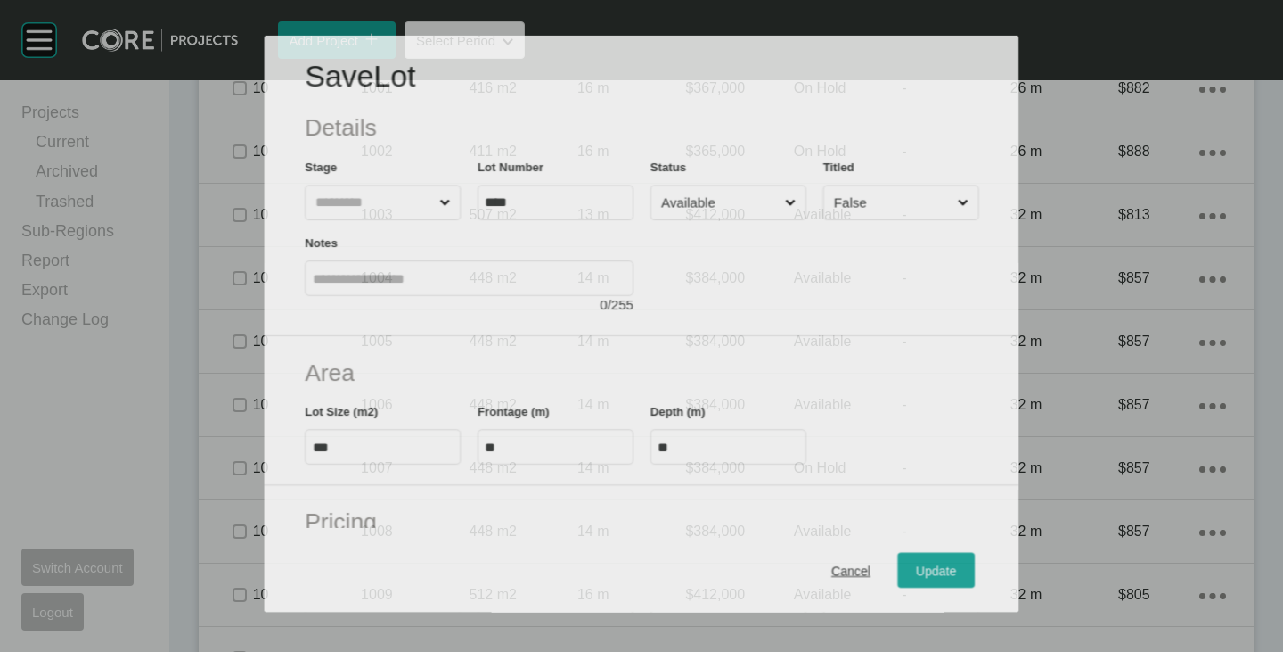
scroll to position [2512, 0]
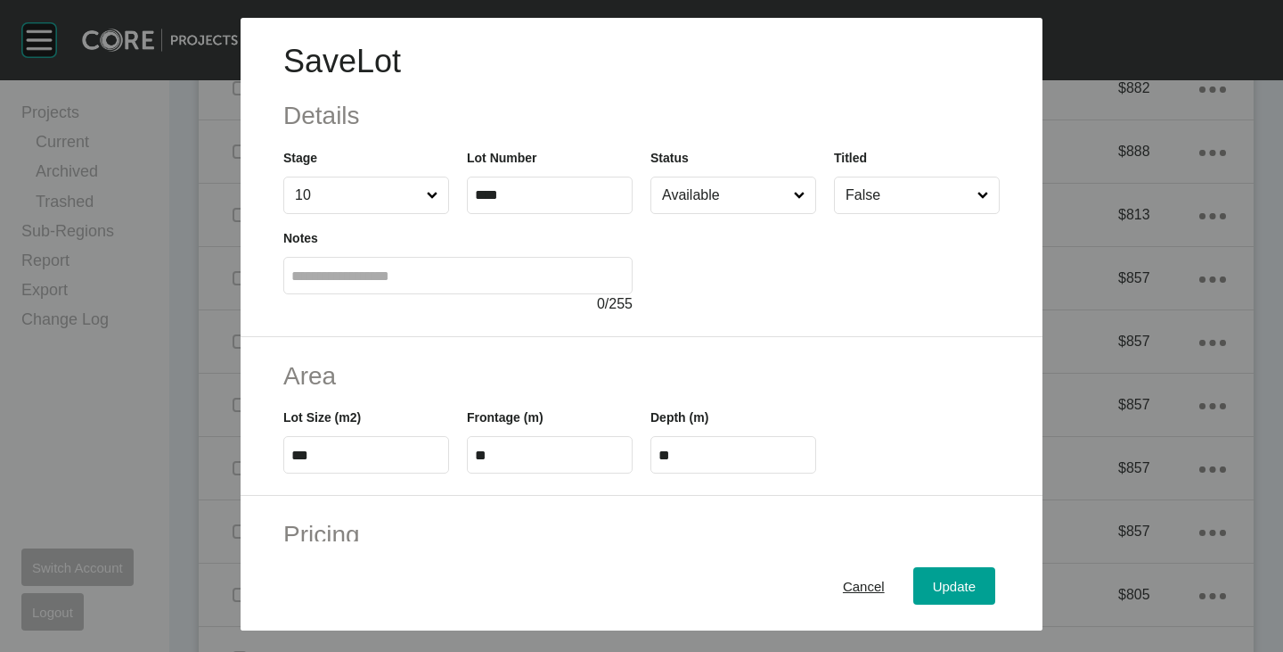
click at [693, 189] on input "Available" at bounding box center [725, 195] width 132 height 36
click at [925, 573] on button "Update" at bounding box center [955, 585] width 82 height 37
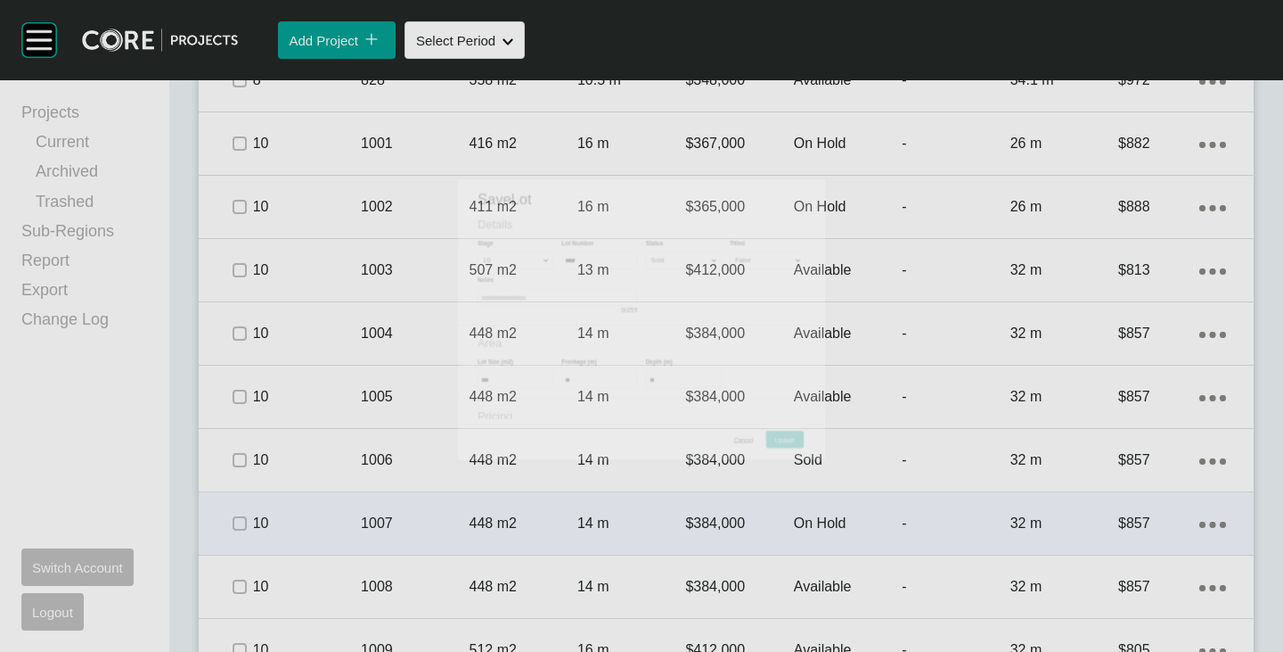
scroll to position [2567, 0]
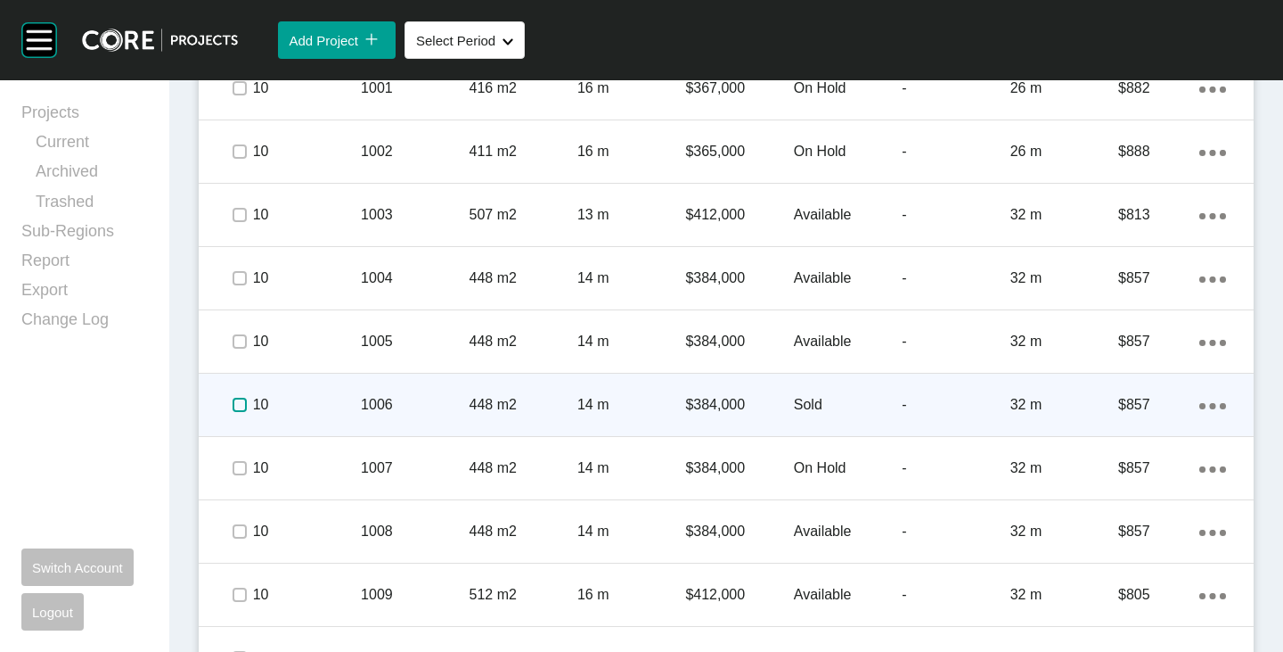
click at [238, 400] on label at bounding box center [240, 405] width 14 height 14
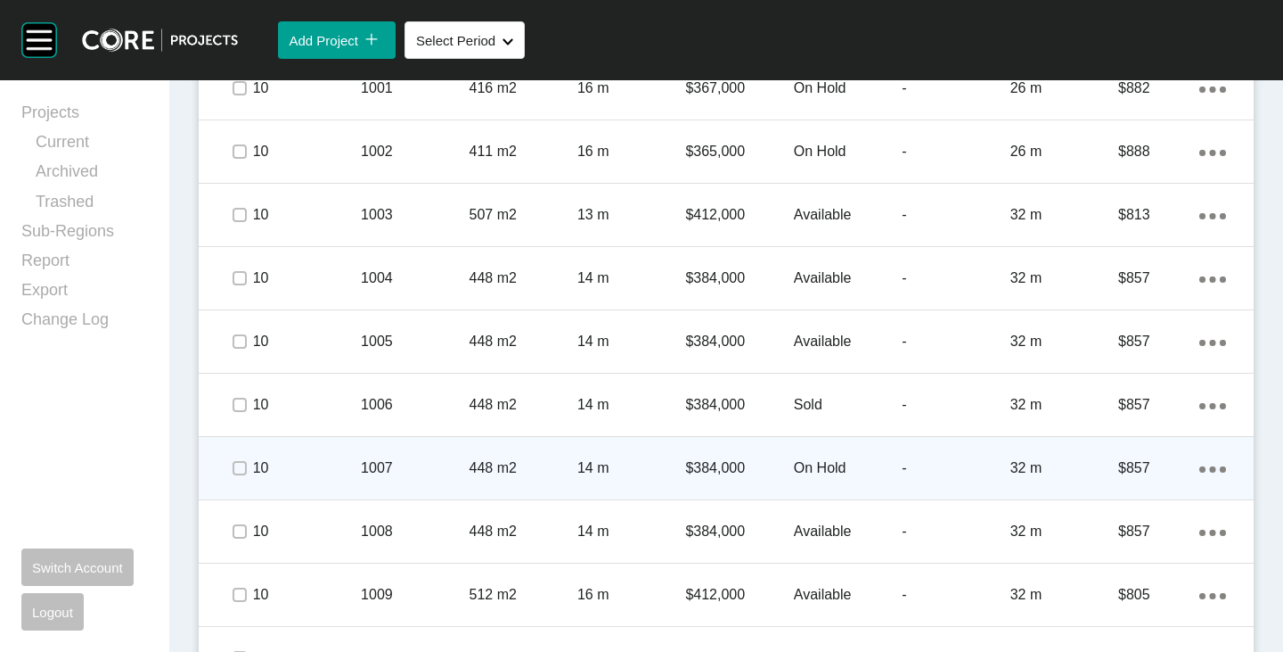
click at [807, 468] on p "On Hold" at bounding box center [848, 468] width 108 height 20
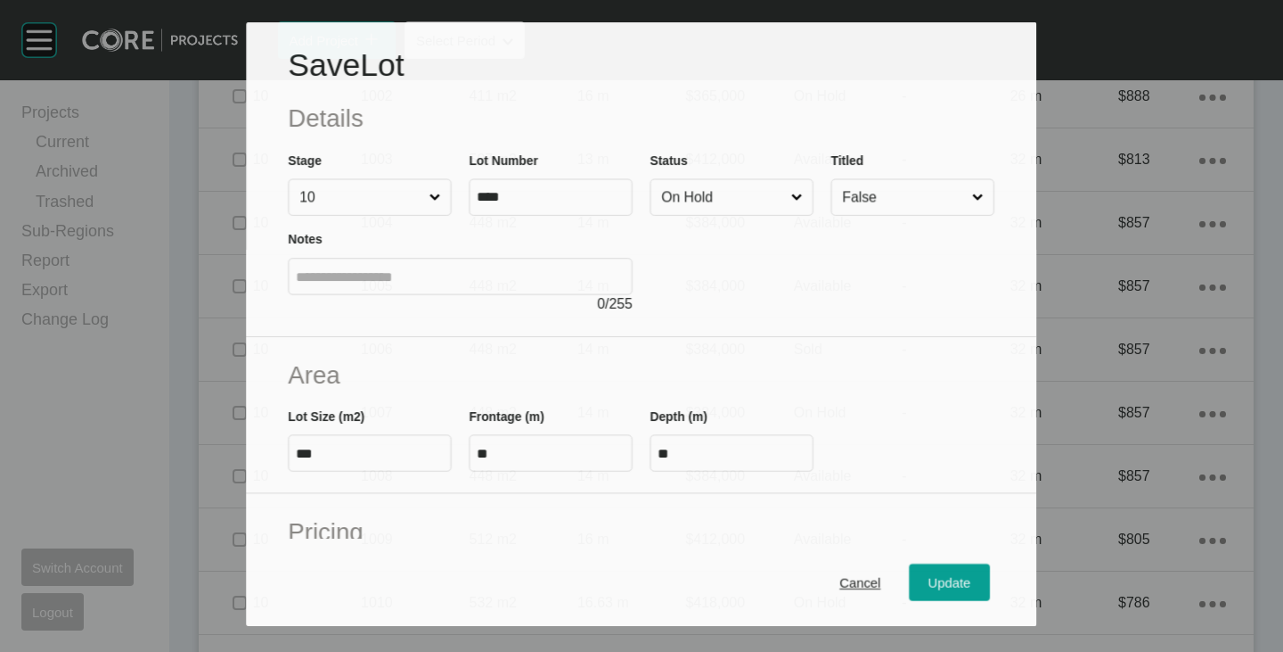
scroll to position [2512, 0]
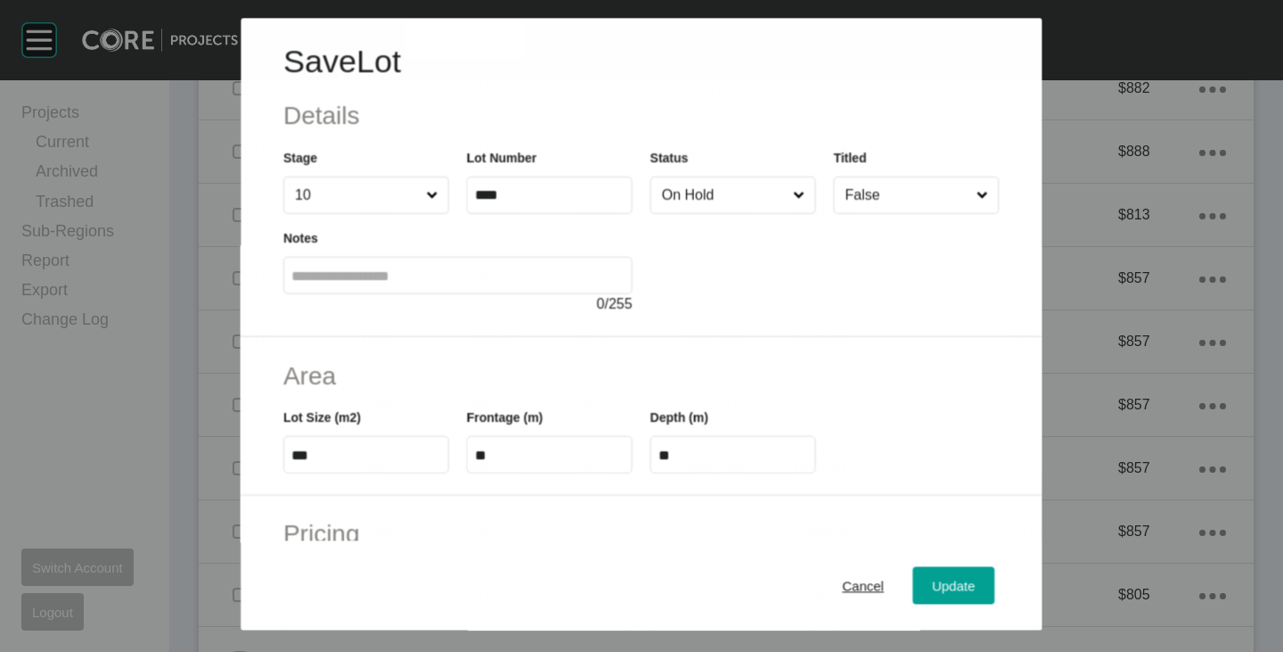
click at [744, 202] on input "On Hold" at bounding box center [724, 195] width 131 height 36
click at [938, 575] on div "Update" at bounding box center [955, 586] width 52 height 24
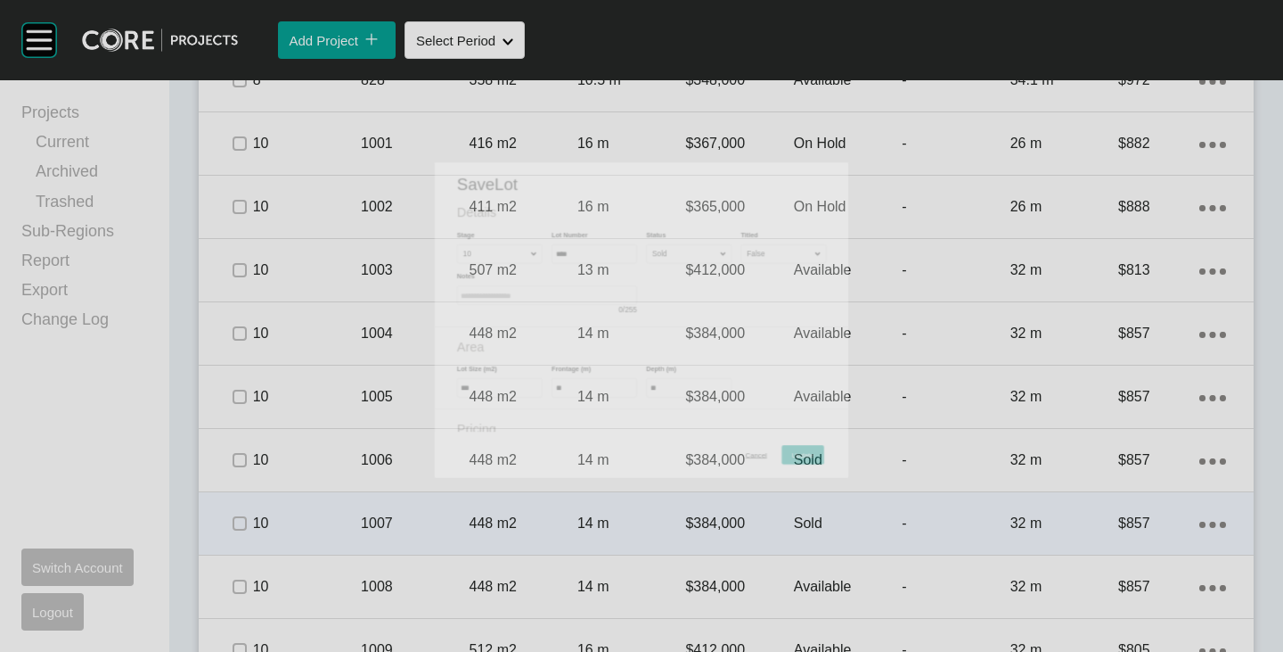
scroll to position [2567, 0]
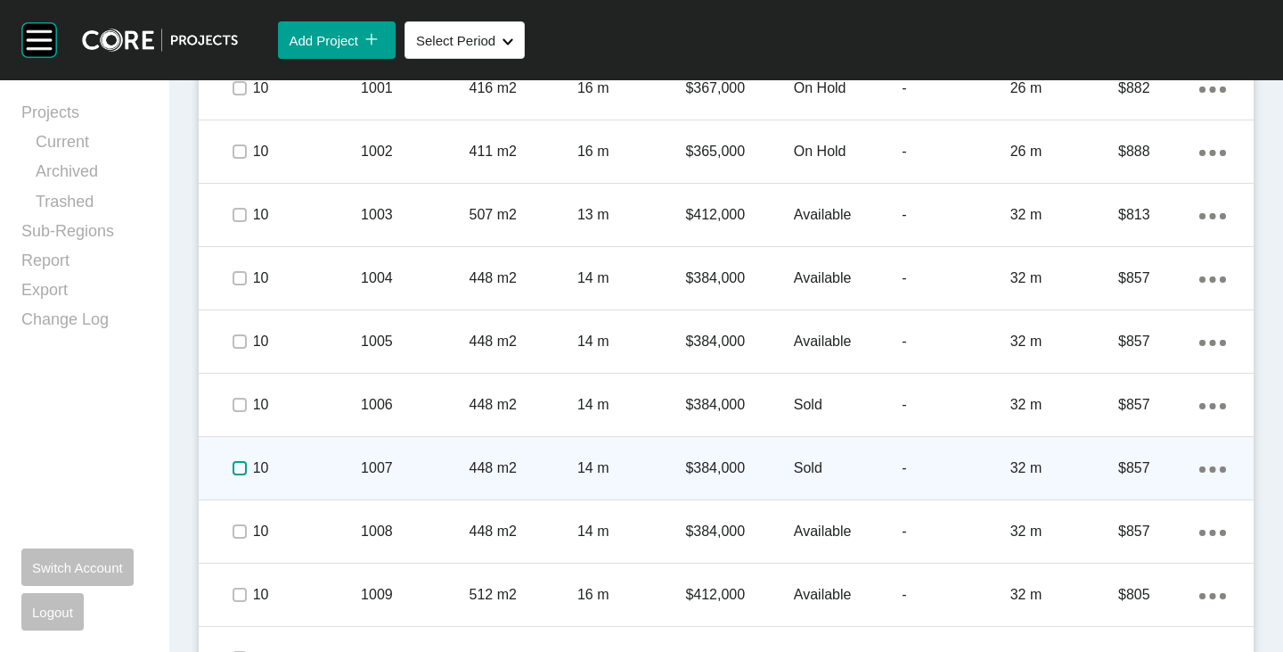
click at [236, 464] on label at bounding box center [240, 468] width 14 height 14
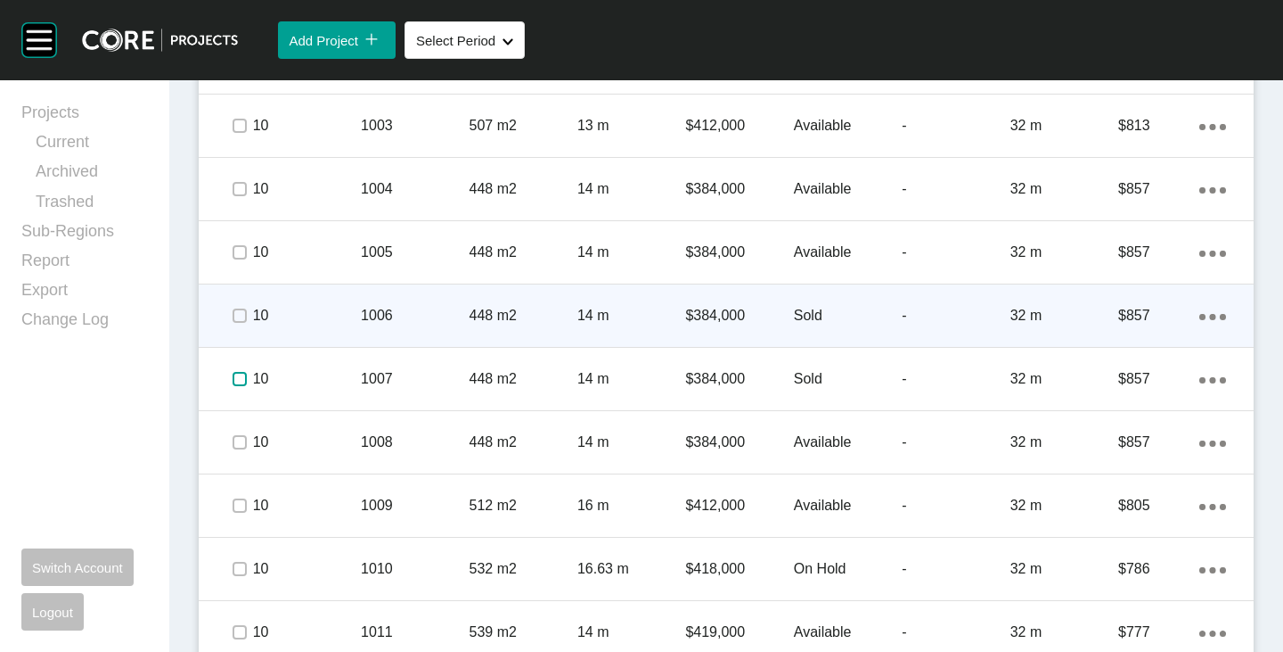
scroll to position [2745, 0]
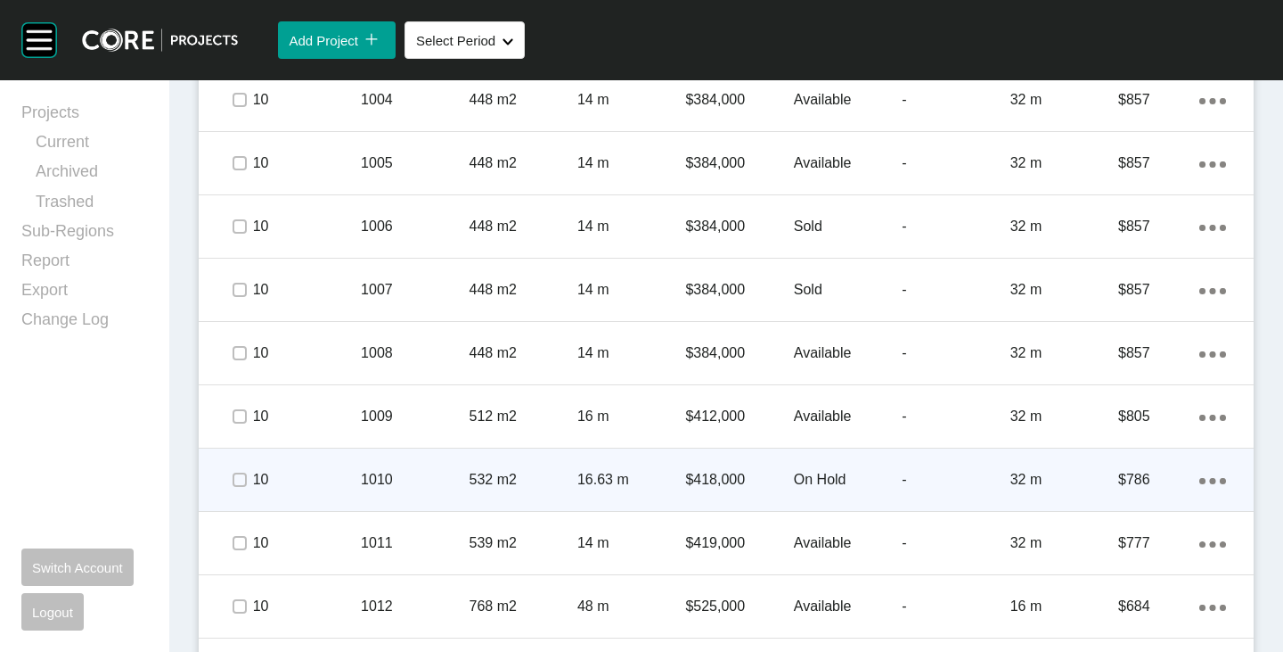
click at [833, 475] on p "On Hold" at bounding box center [848, 480] width 108 height 20
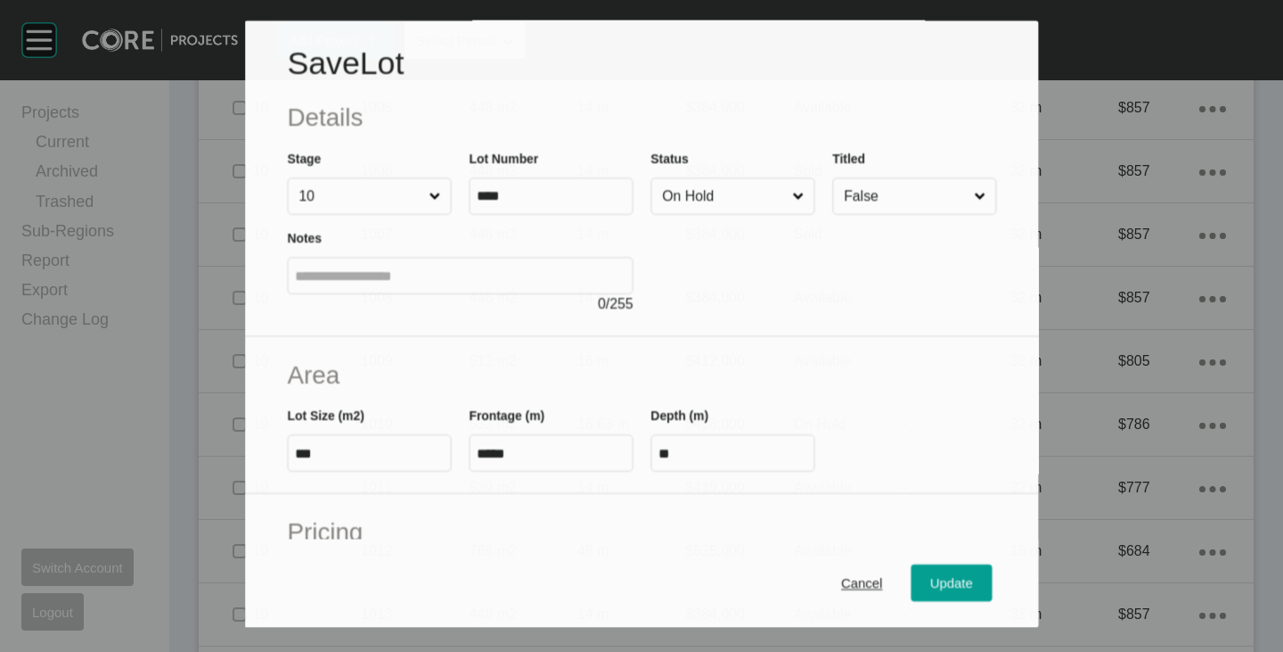
scroll to position [2690, 0]
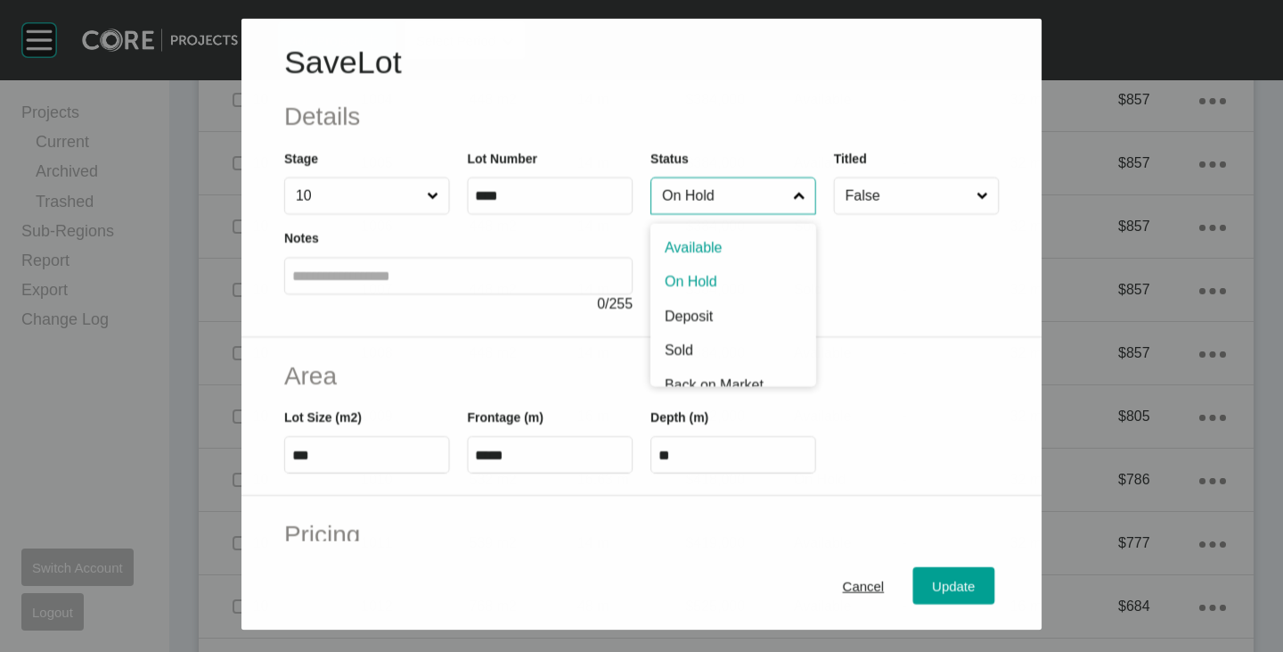
click at [696, 192] on input "On Hold" at bounding box center [724, 195] width 131 height 36
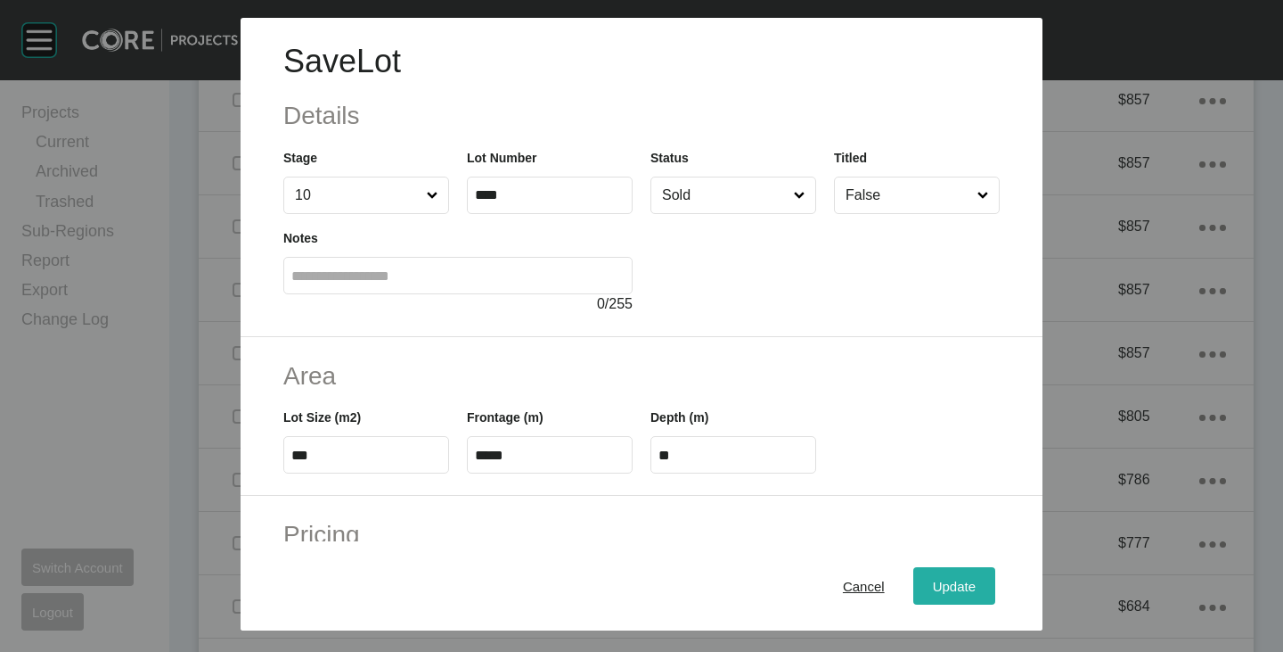
click at [930, 575] on div "Update" at bounding box center [955, 586] width 52 height 24
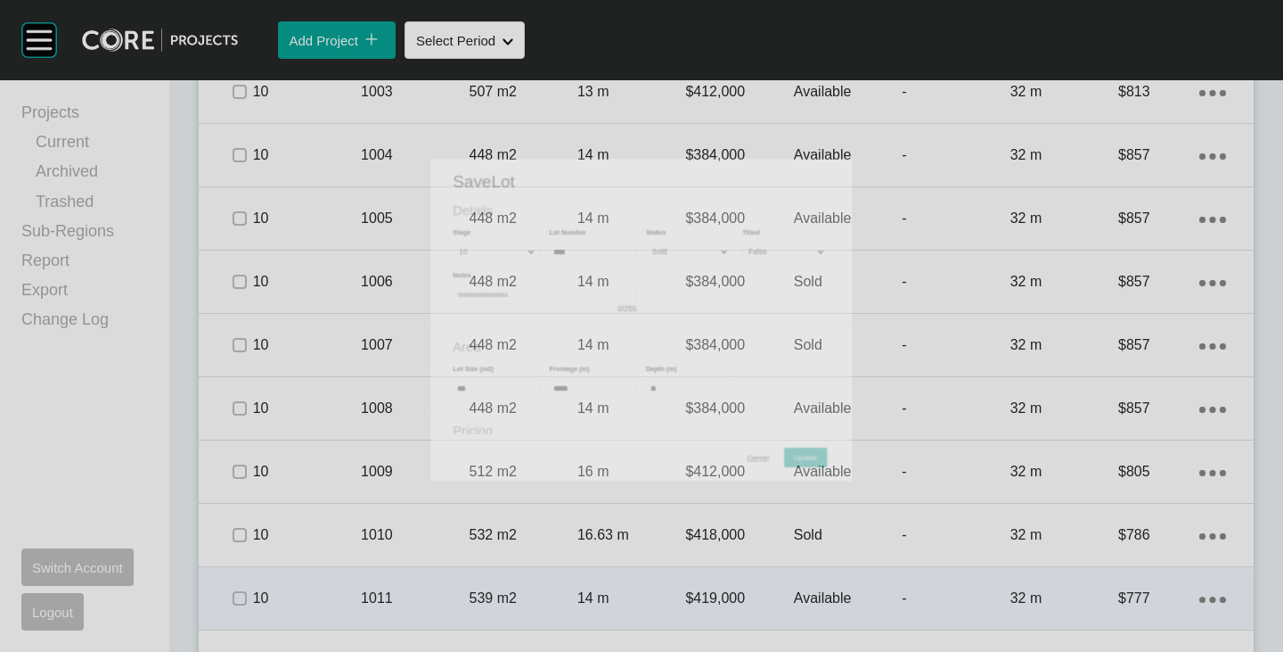
scroll to position [2745, 0]
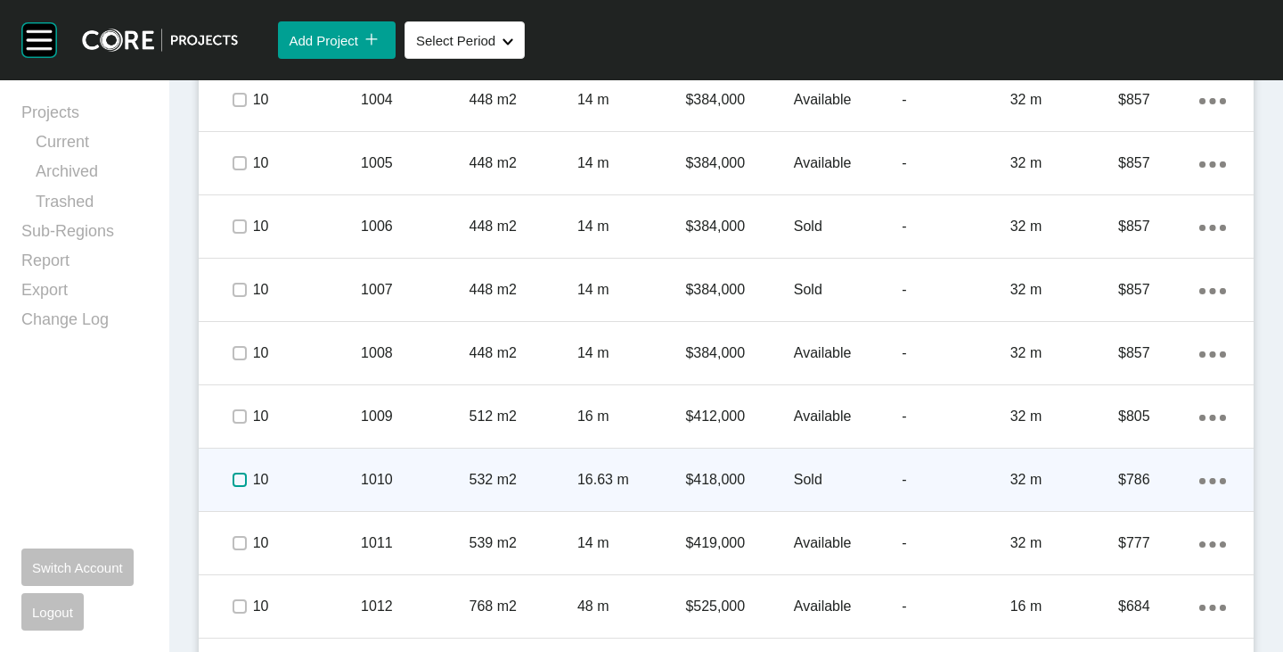
click at [236, 476] on label at bounding box center [240, 479] width 14 height 14
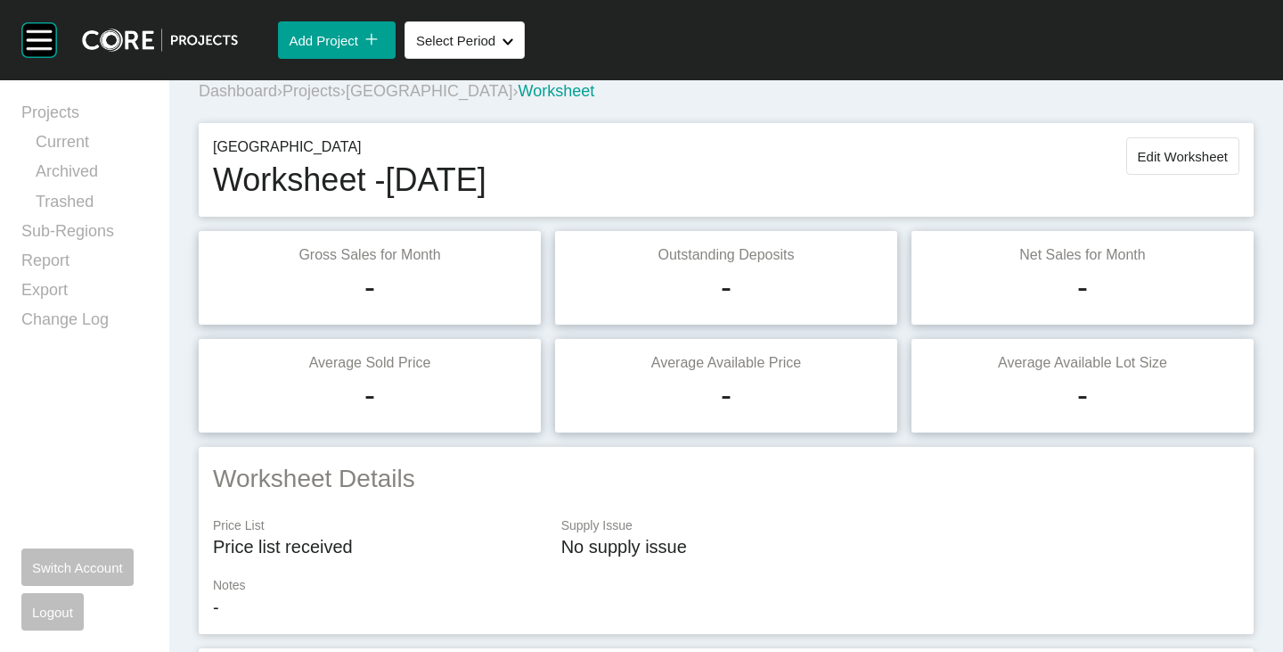
scroll to position [0, 0]
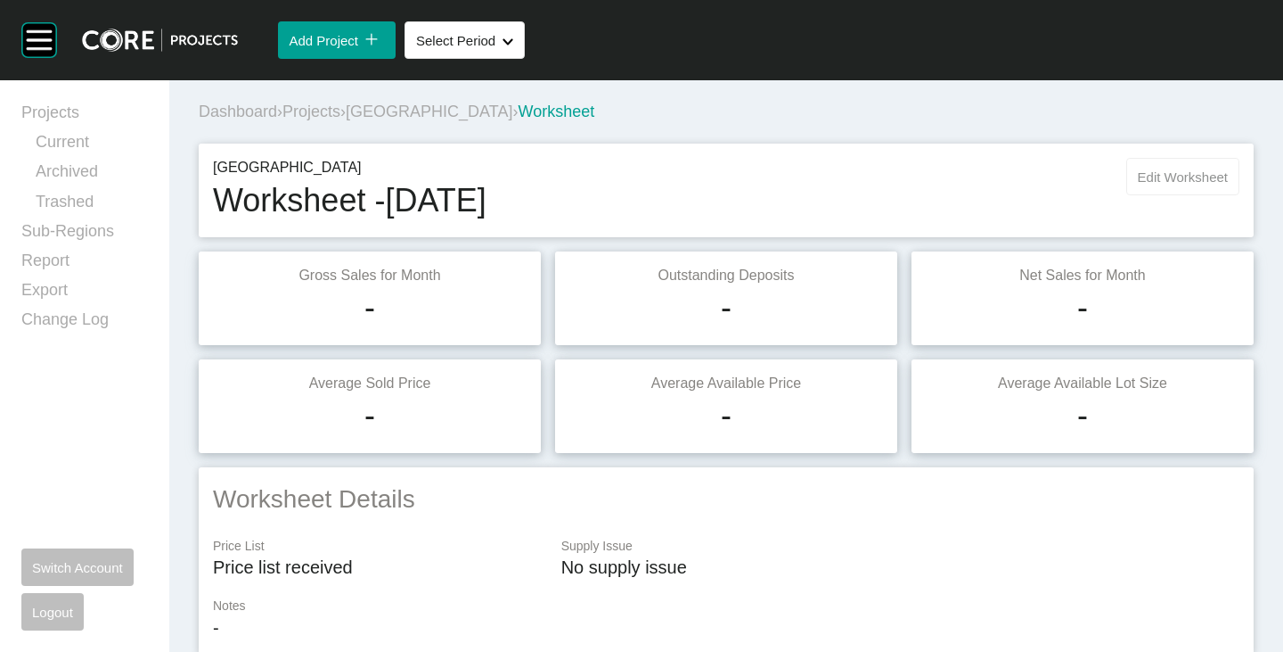
click at [1158, 168] on button "Edit Worksheet" at bounding box center [1183, 176] width 113 height 37
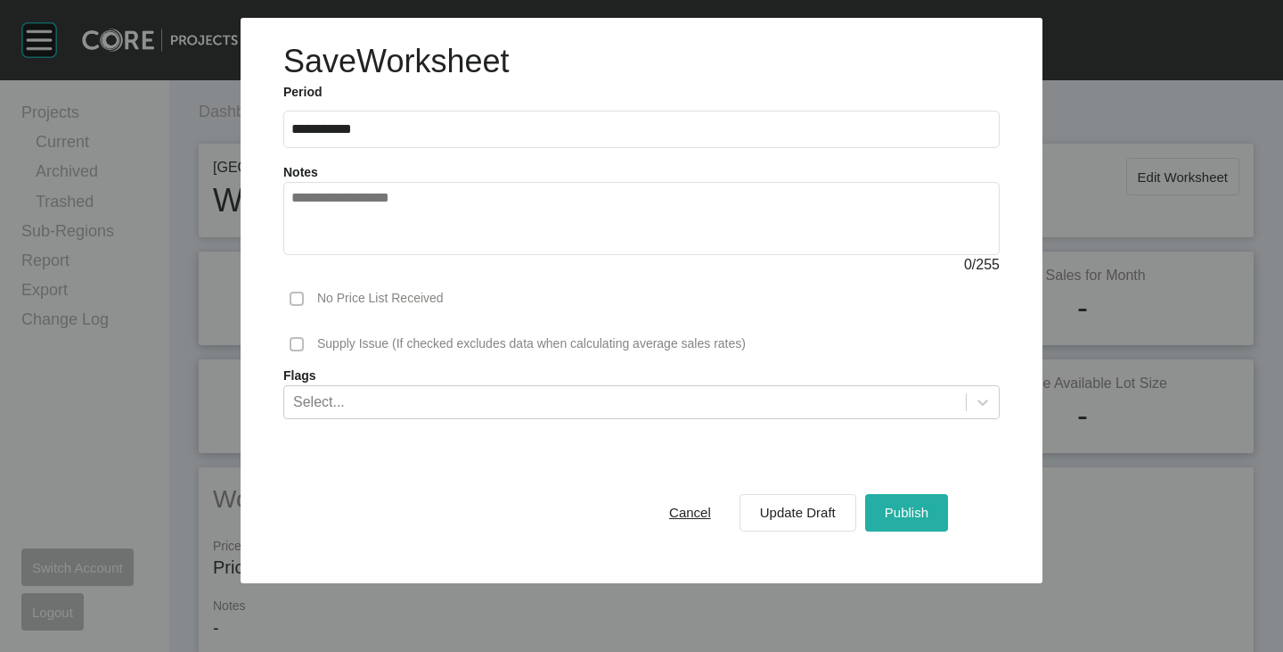
click at [913, 500] on div "Publish" at bounding box center [907, 512] width 53 height 24
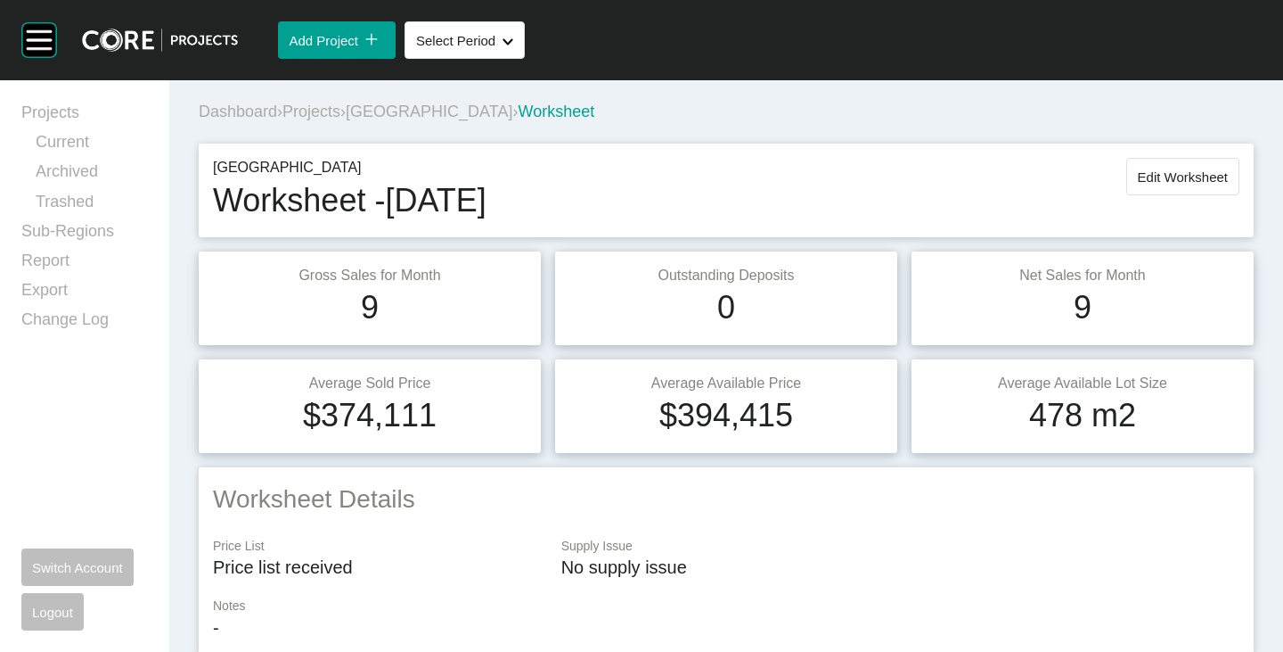
click at [419, 109] on span "[GEOGRAPHIC_DATA]" at bounding box center [429, 111] width 167 height 18
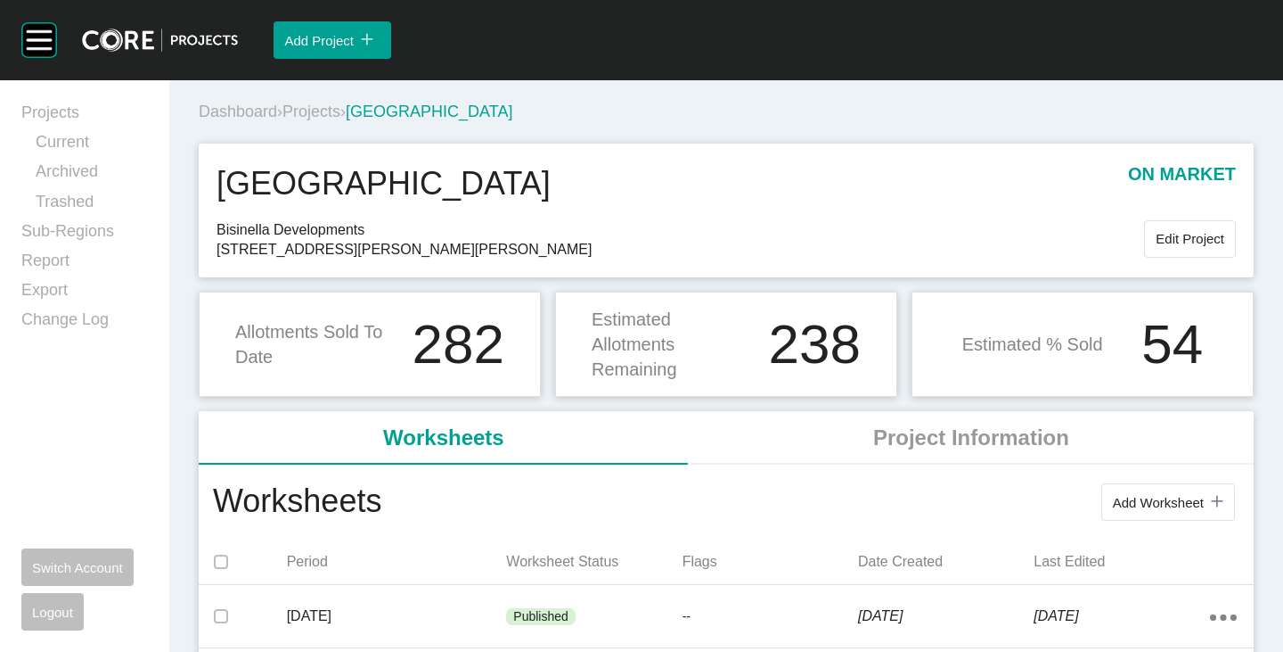
click at [321, 109] on span "Projects" at bounding box center [312, 111] width 58 height 18
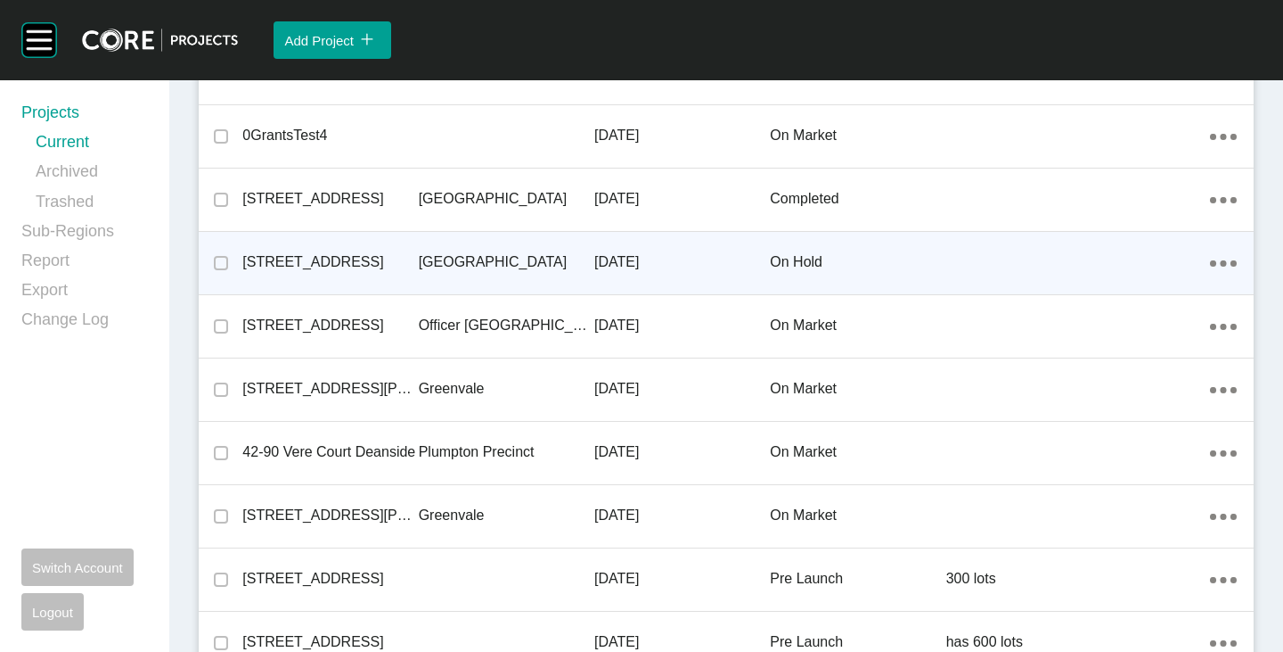
scroll to position [13707, 0]
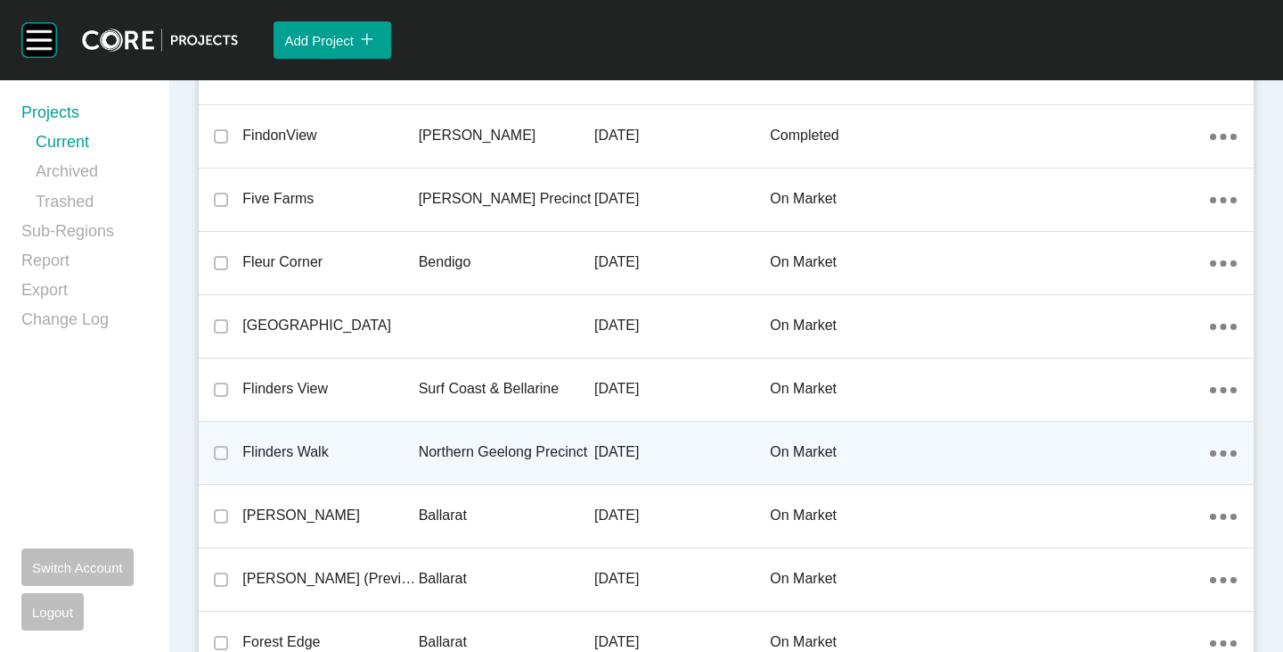
click at [284, 447] on p "Flinders Walk" at bounding box center [330, 452] width 176 height 20
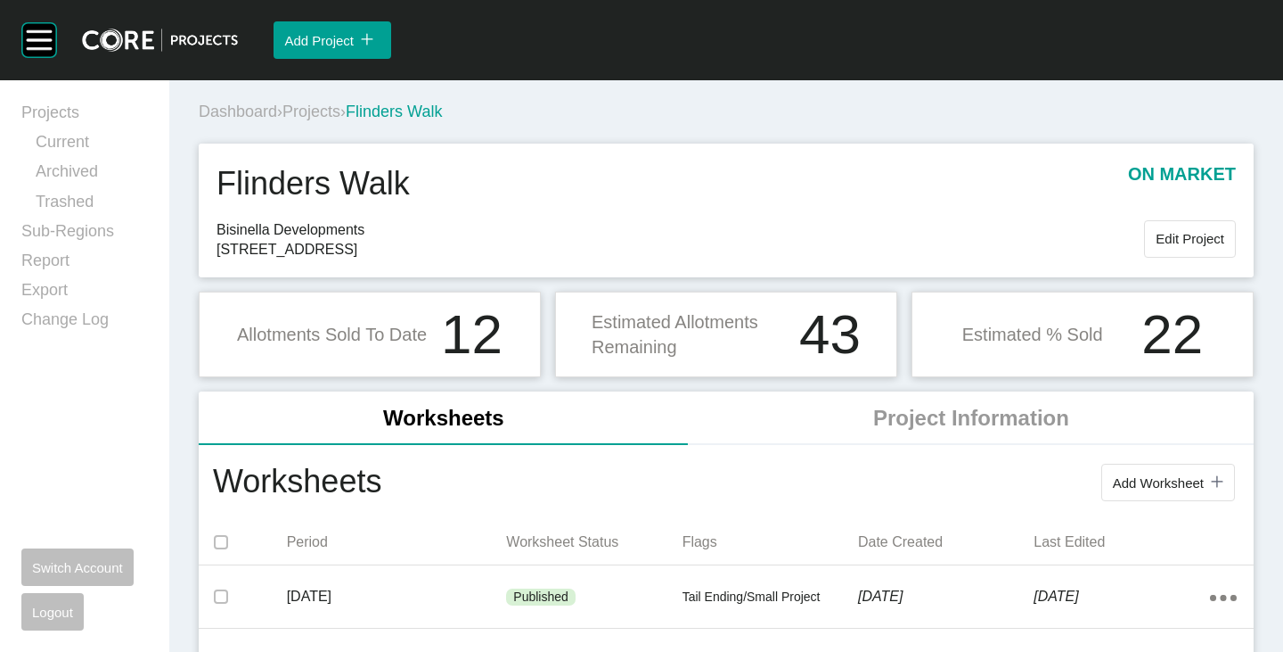
scroll to position [89, 0]
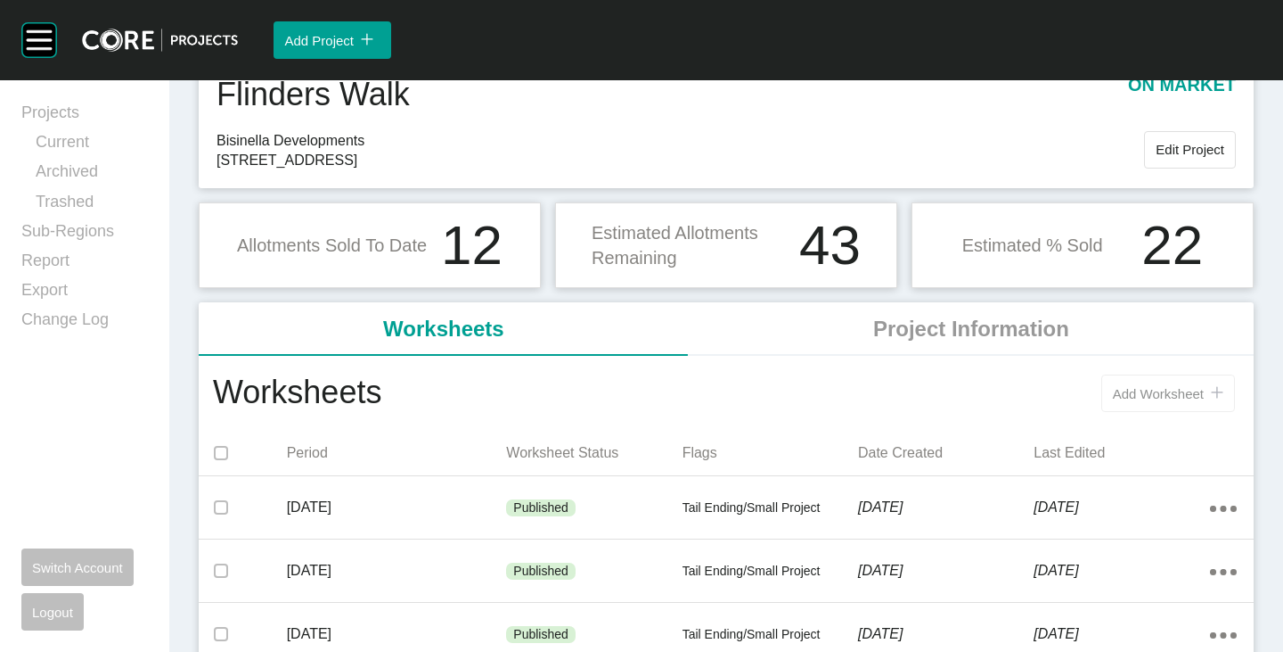
click at [1113, 389] on span "Add Worksheet" at bounding box center [1158, 393] width 91 height 15
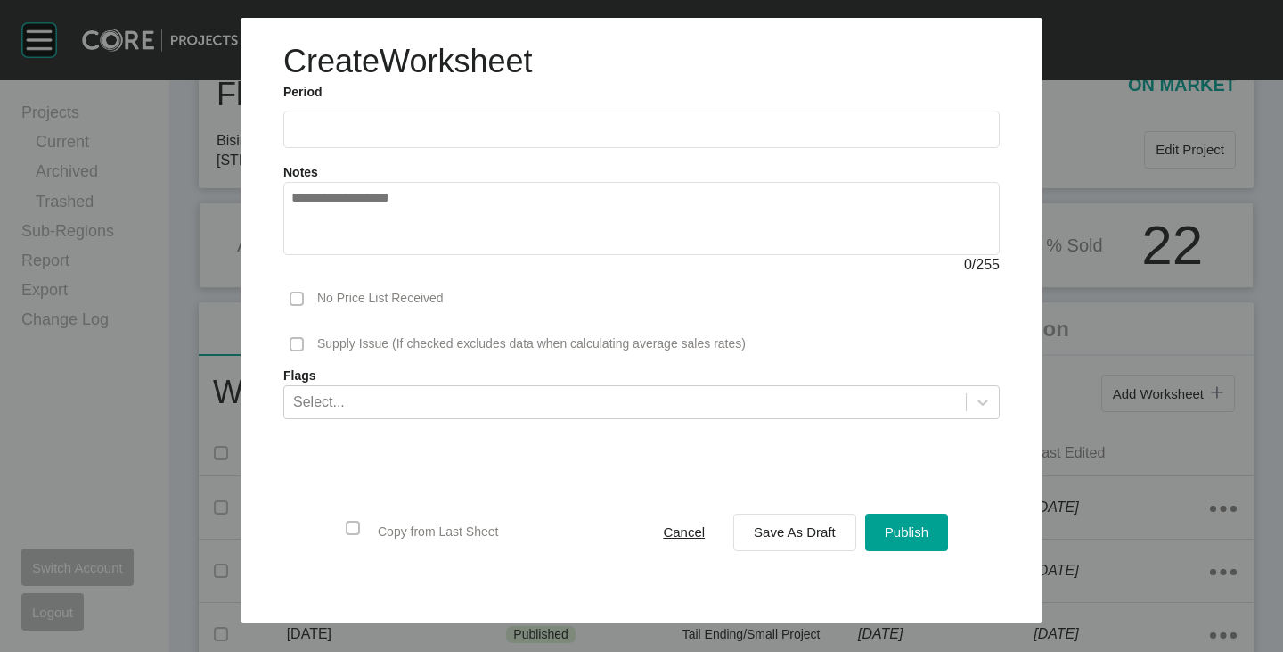
click at [453, 135] on input "text" at bounding box center [641, 128] width 701 height 15
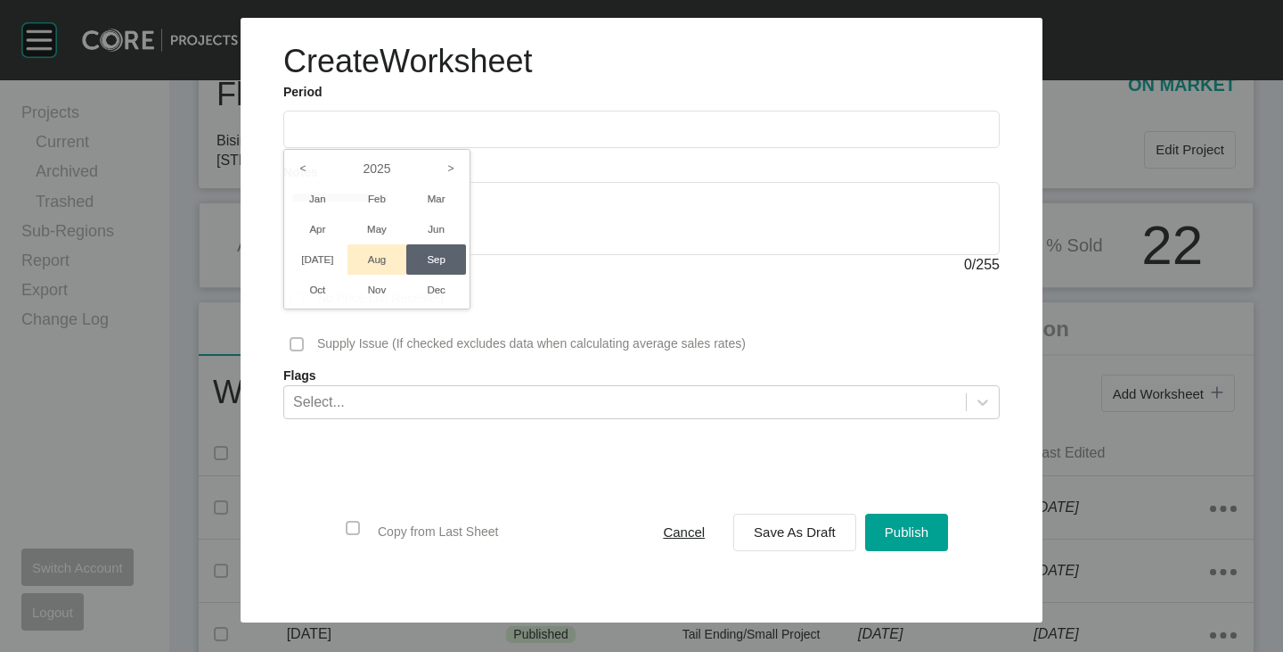
click at [368, 266] on li "Aug" at bounding box center [378, 259] width 60 height 30
type input "**********"
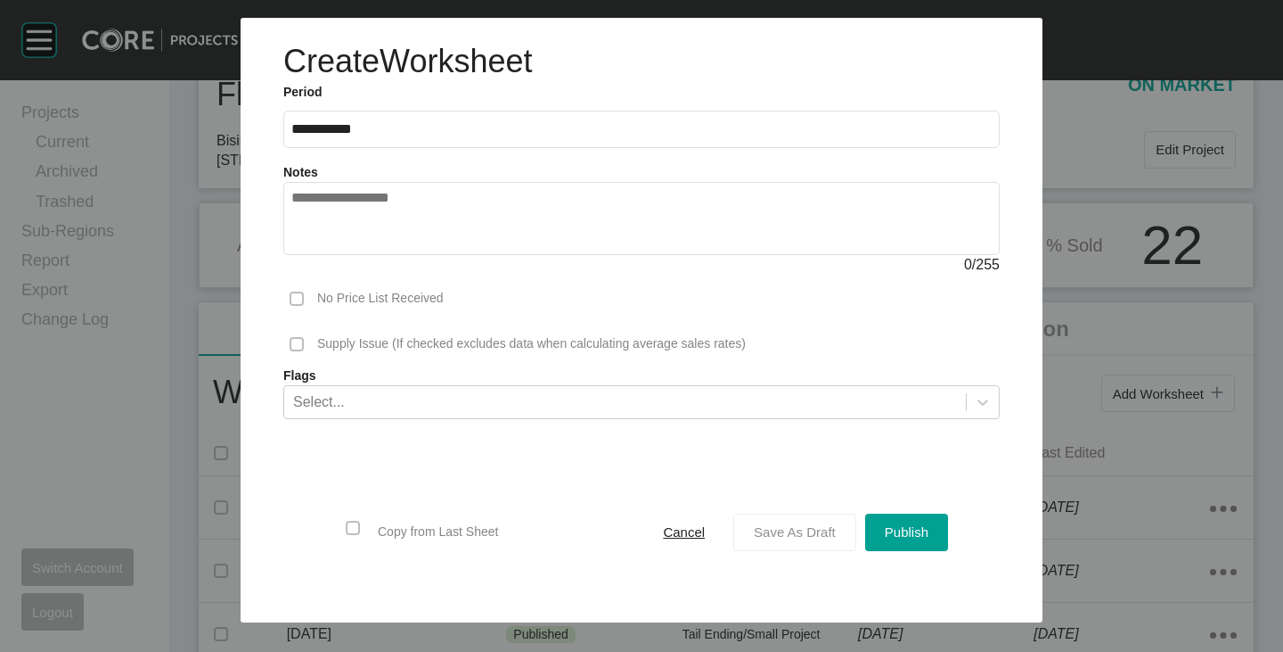
click at [758, 530] on span "Save As Draft" at bounding box center [795, 531] width 82 height 15
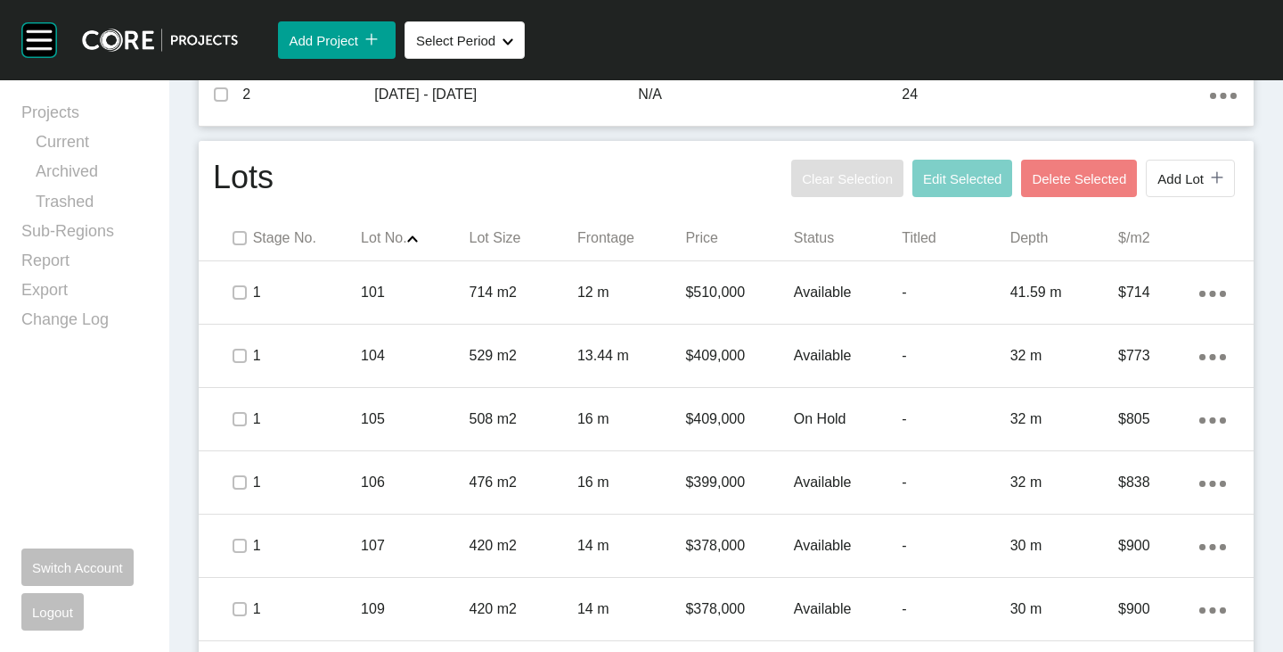
scroll to position [891, 0]
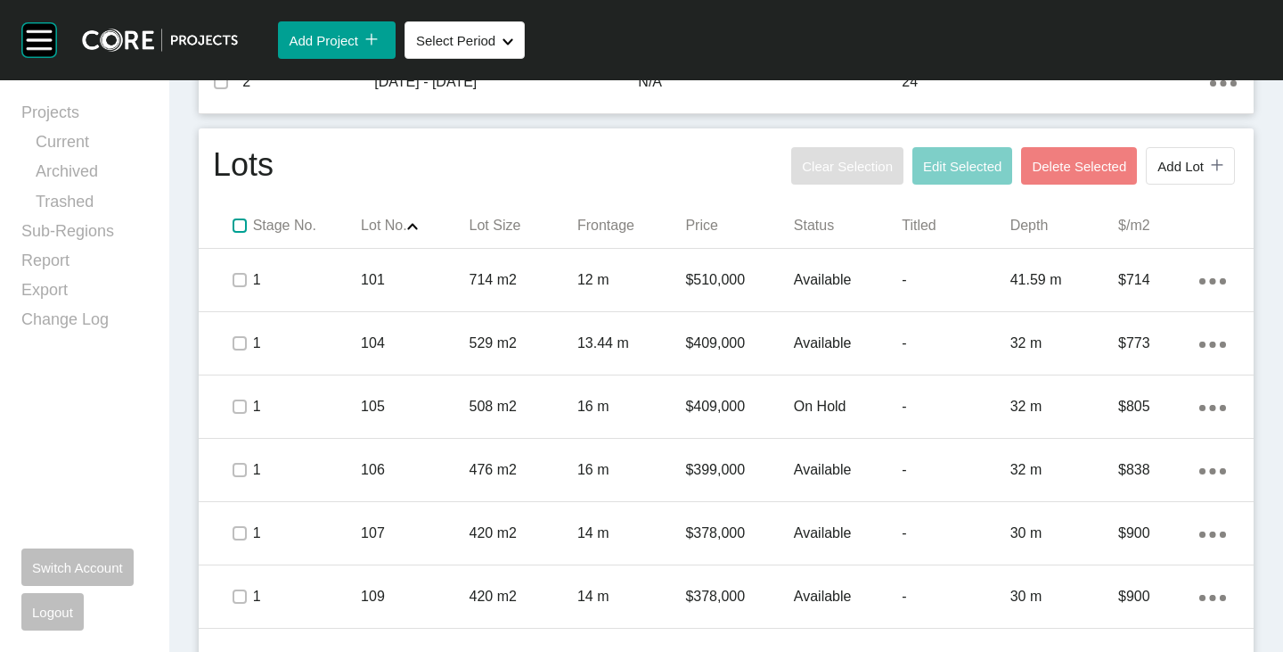
click at [233, 222] on label at bounding box center [240, 225] width 14 height 14
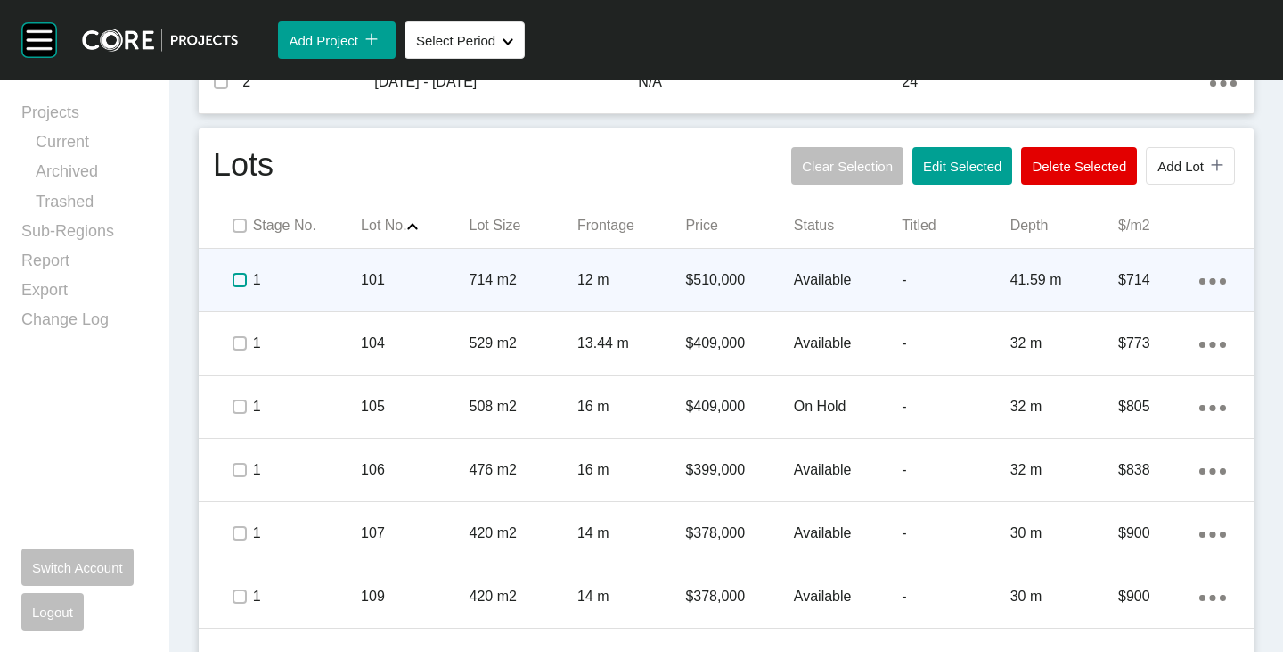
click at [236, 282] on label at bounding box center [240, 280] width 14 height 14
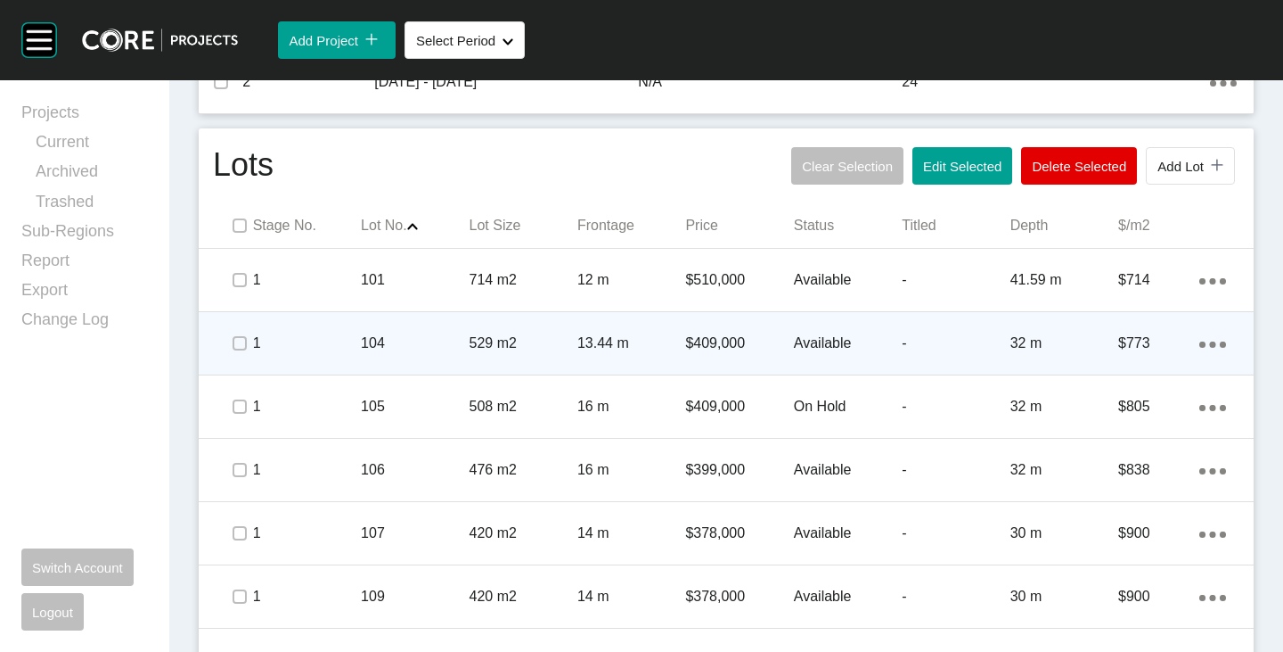
click at [215, 340] on div at bounding box center [212, 343] width 27 height 36
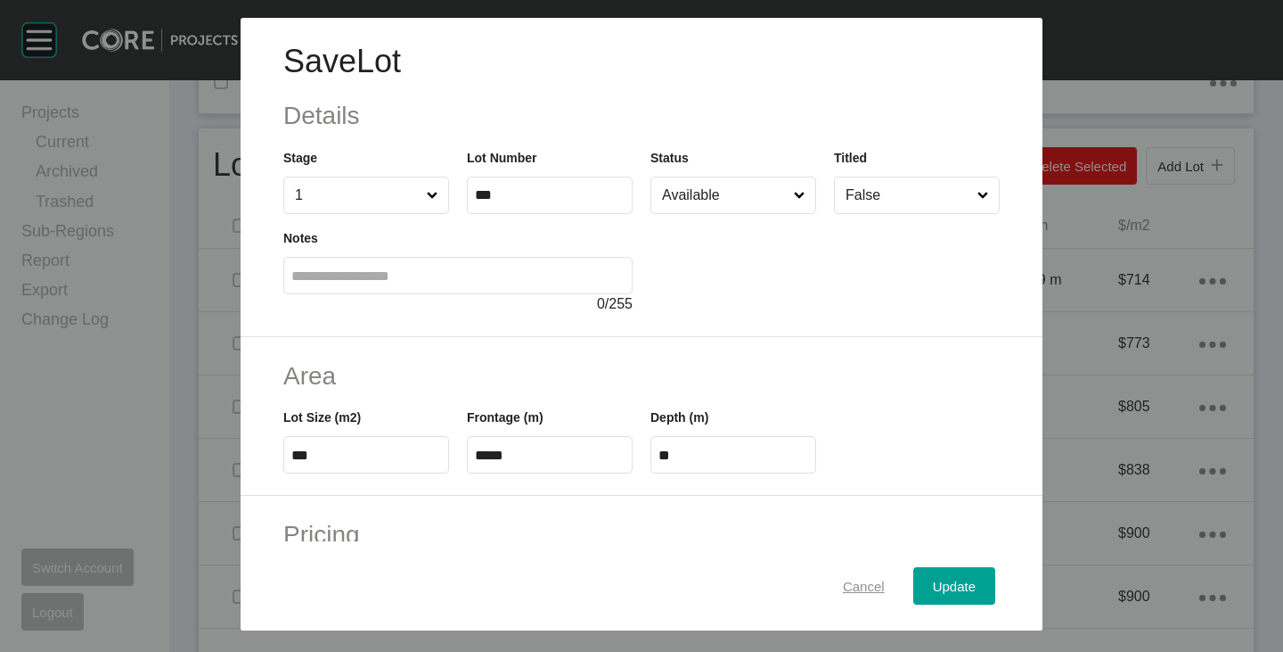
click at [845, 592] on span "Cancel" at bounding box center [864, 585] width 42 height 15
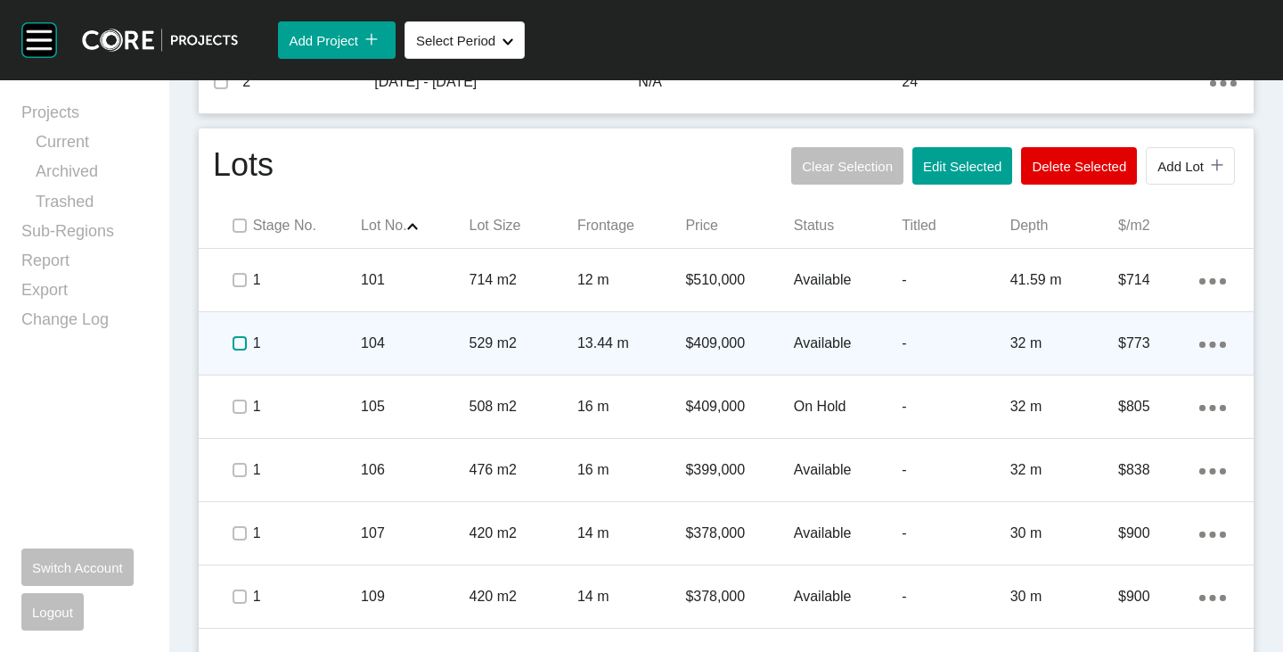
click at [233, 342] on label at bounding box center [240, 343] width 14 height 14
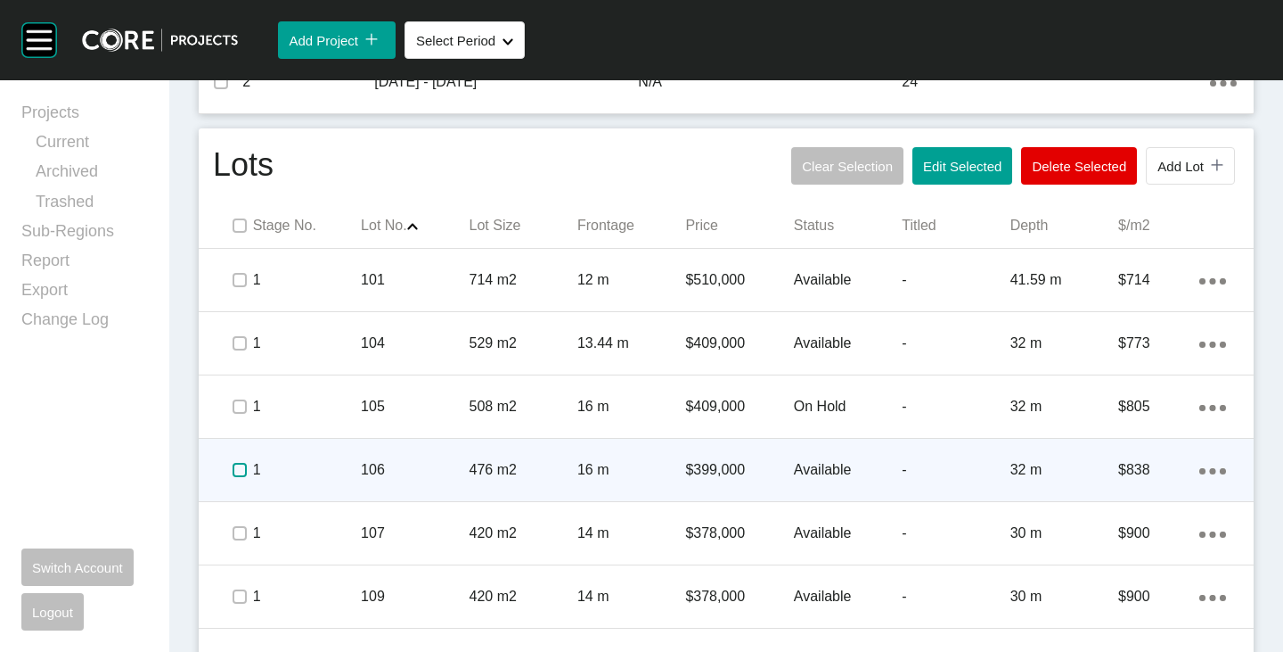
click at [234, 464] on label at bounding box center [240, 470] width 14 height 14
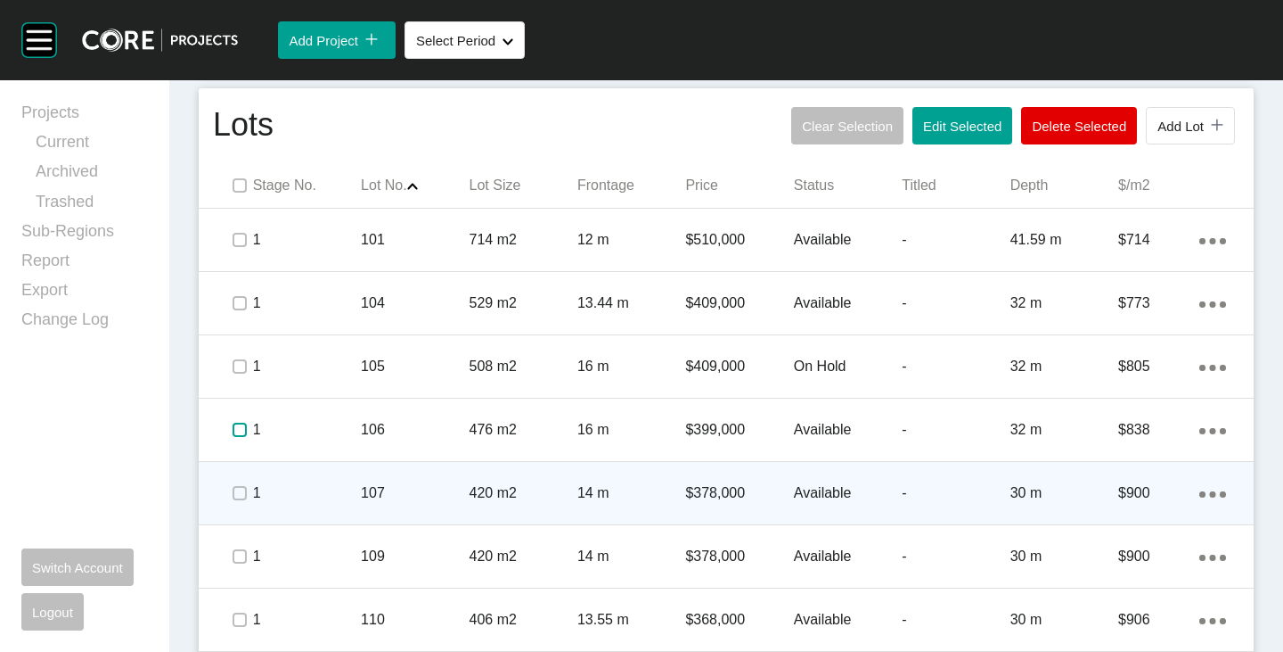
scroll to position [980, 0]
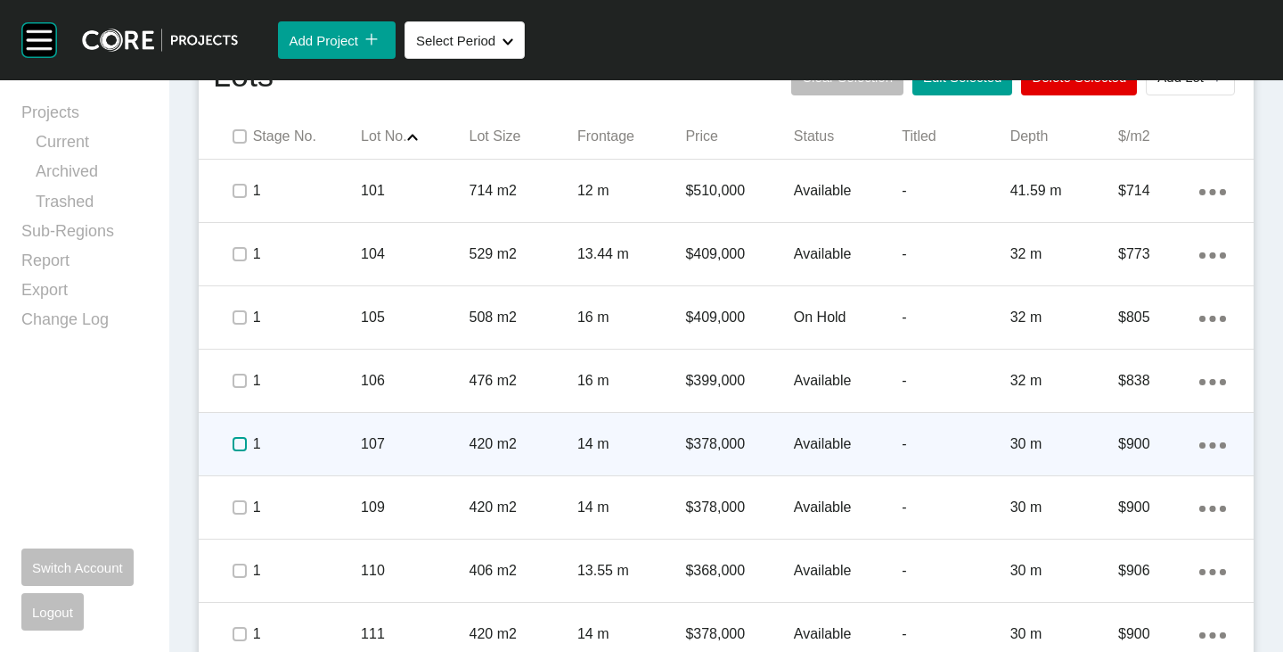
click at [234, 443] on label at bounding box center [240, 444] width 14 height 14
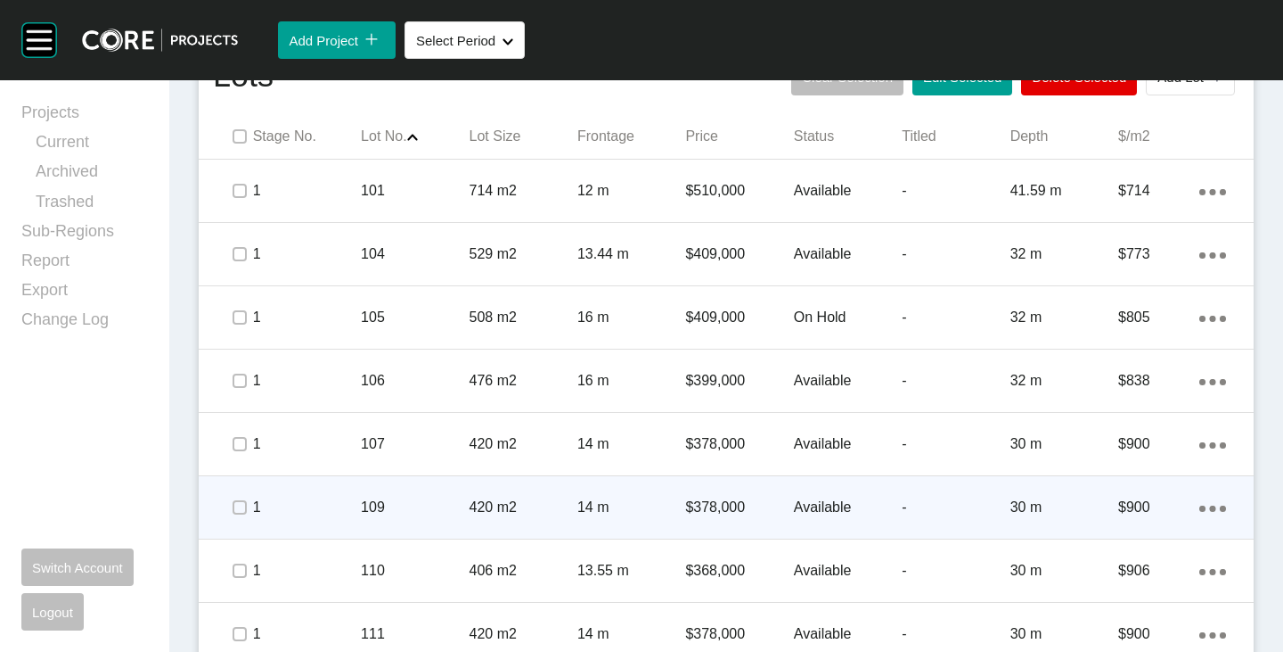
scroll to position [1070, 0]
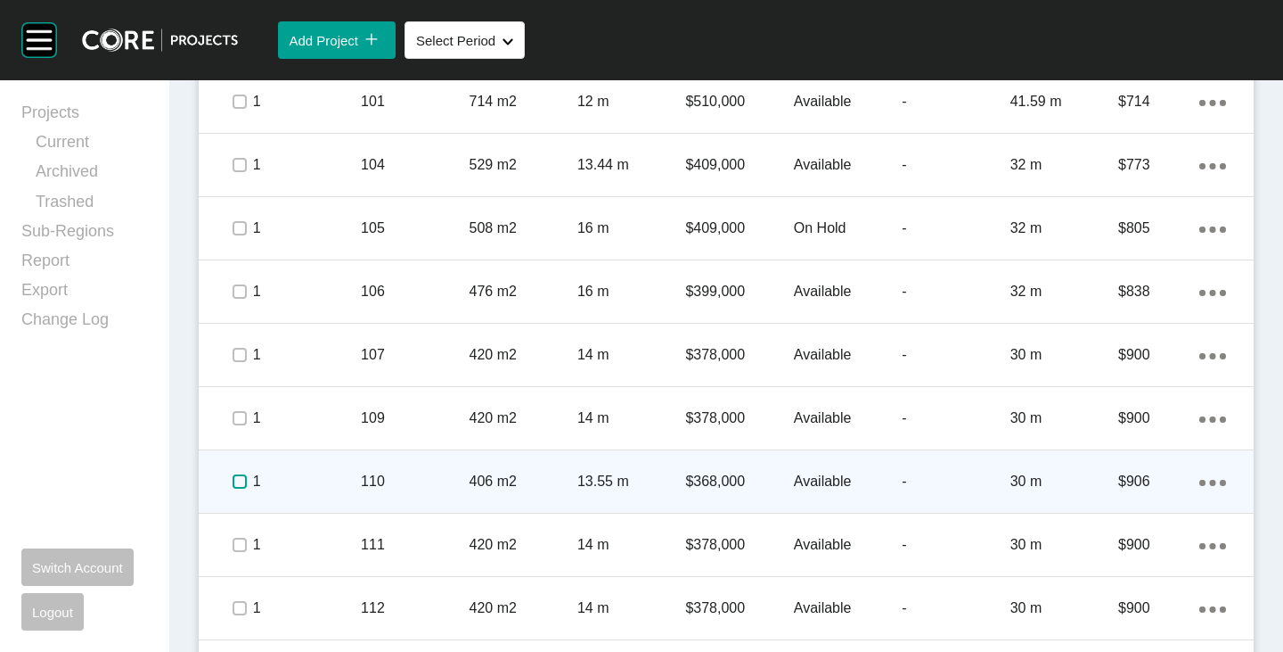
click at [236, 488] on label at bounding box center [240, 481] width 14 height 14
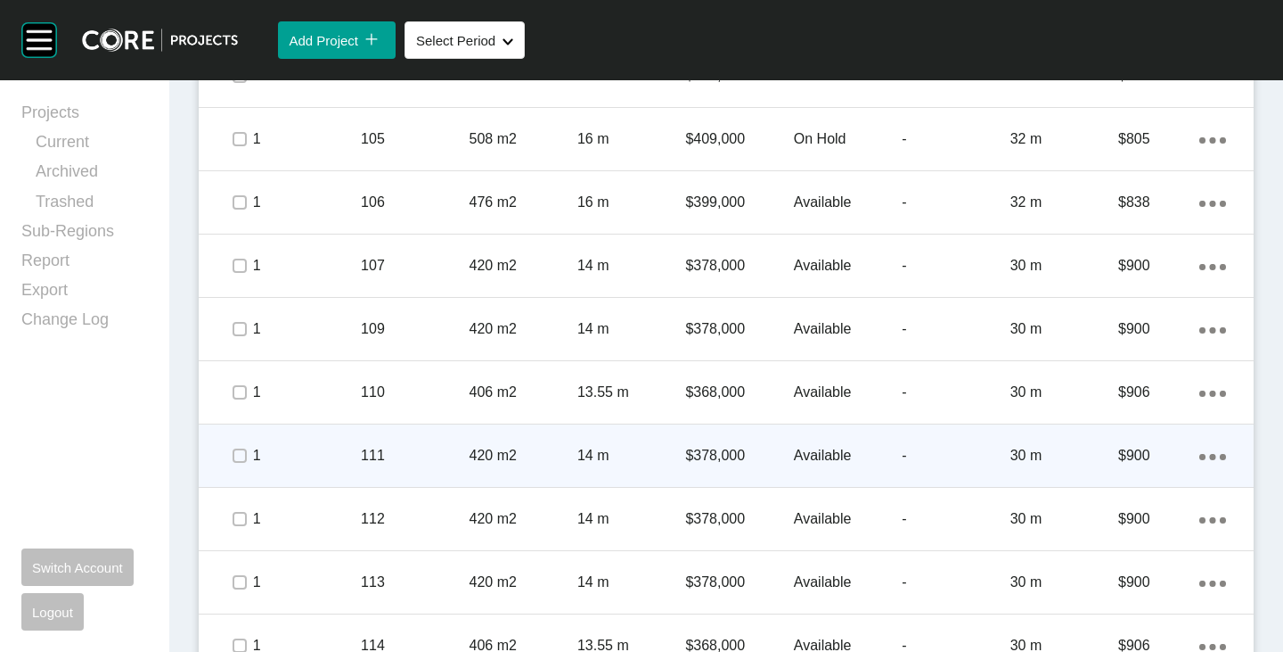
click at [233, 473] on div at bounding box center [238, 455] width 27 height 62
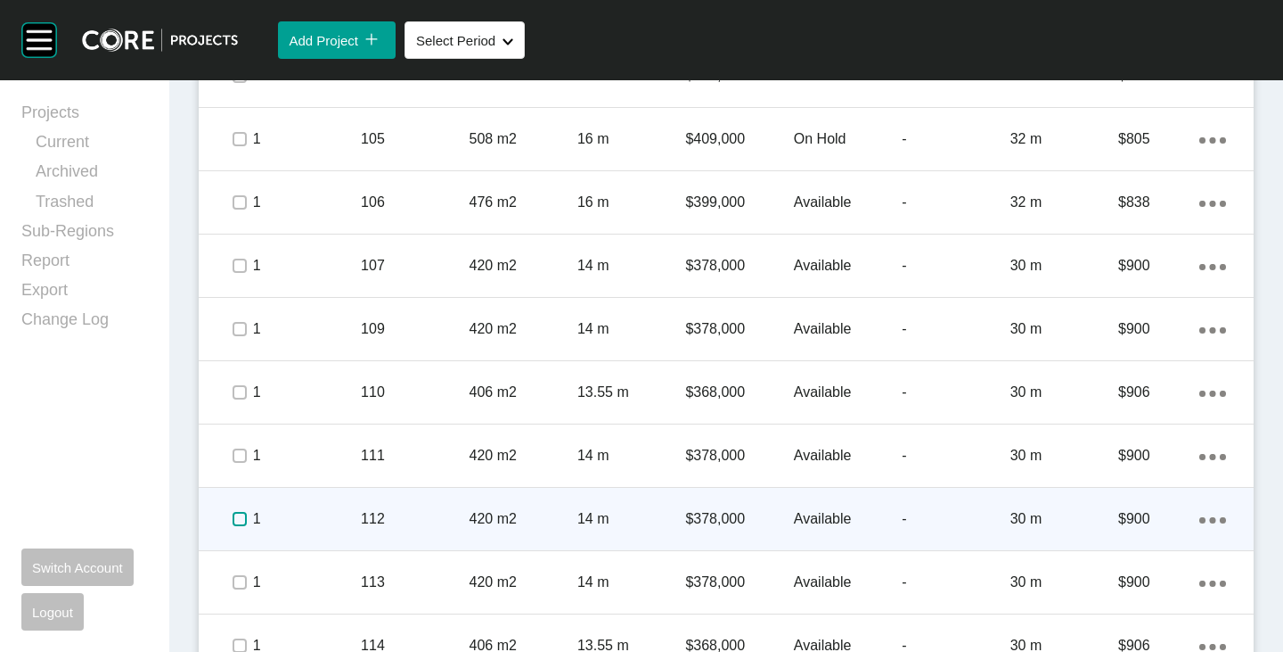
click at [235, 524] on label at bounding box center [240, 519] width 14 height 14
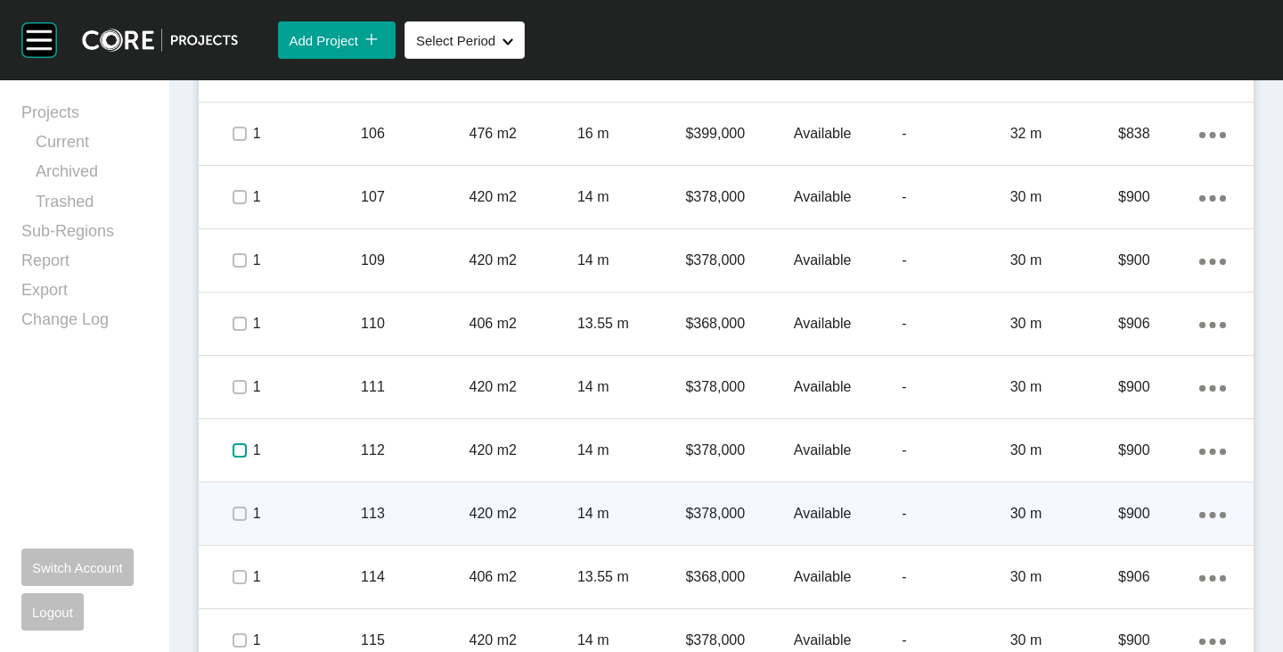
scroll to position [1248, 0]
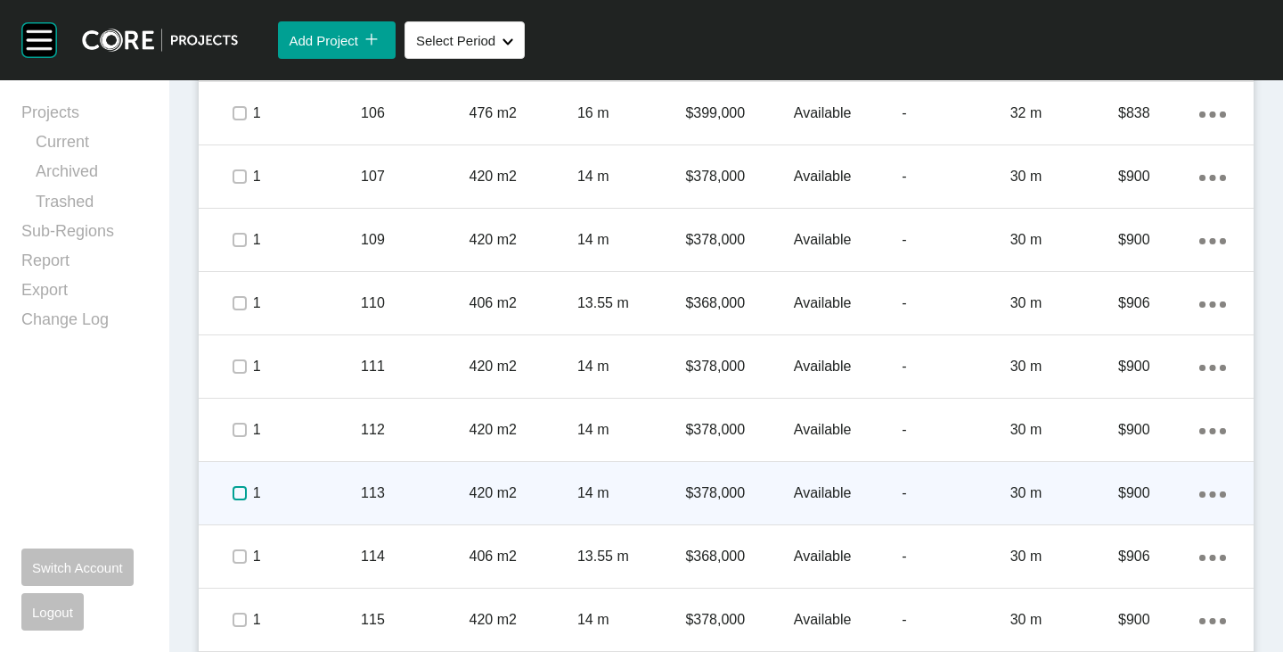
click at [237, 497] on label at bounding box center [240, 493] width 14 height 14
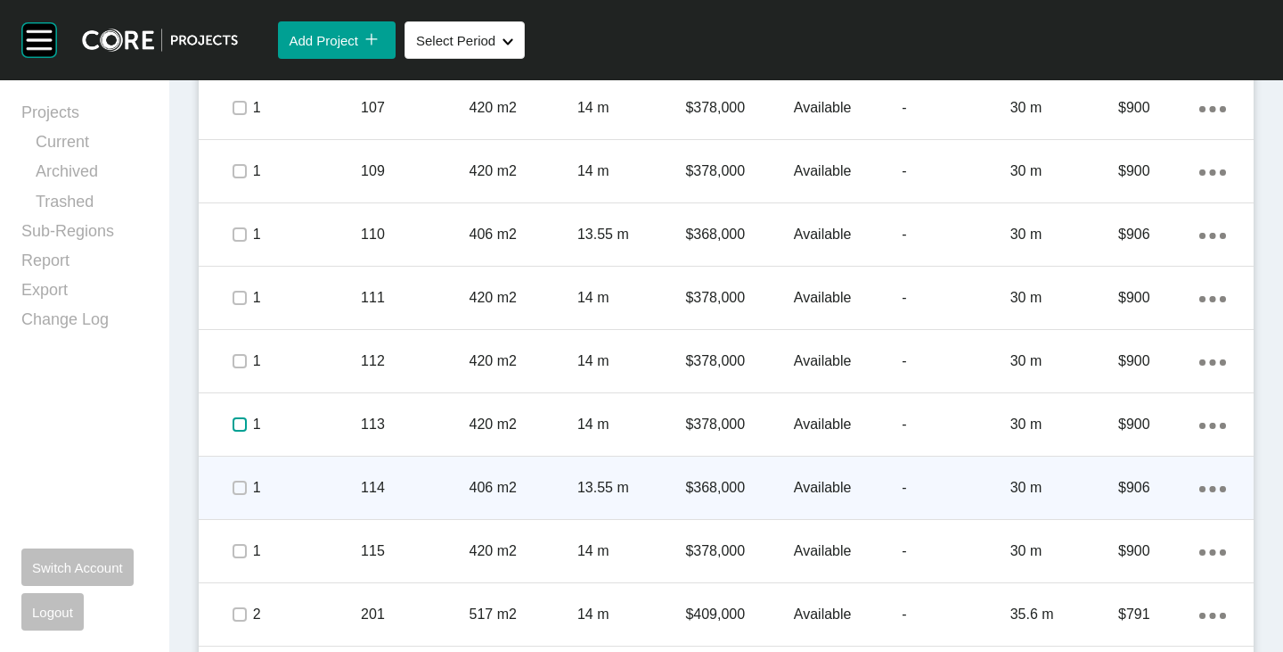
scroll to position [1337, 0]
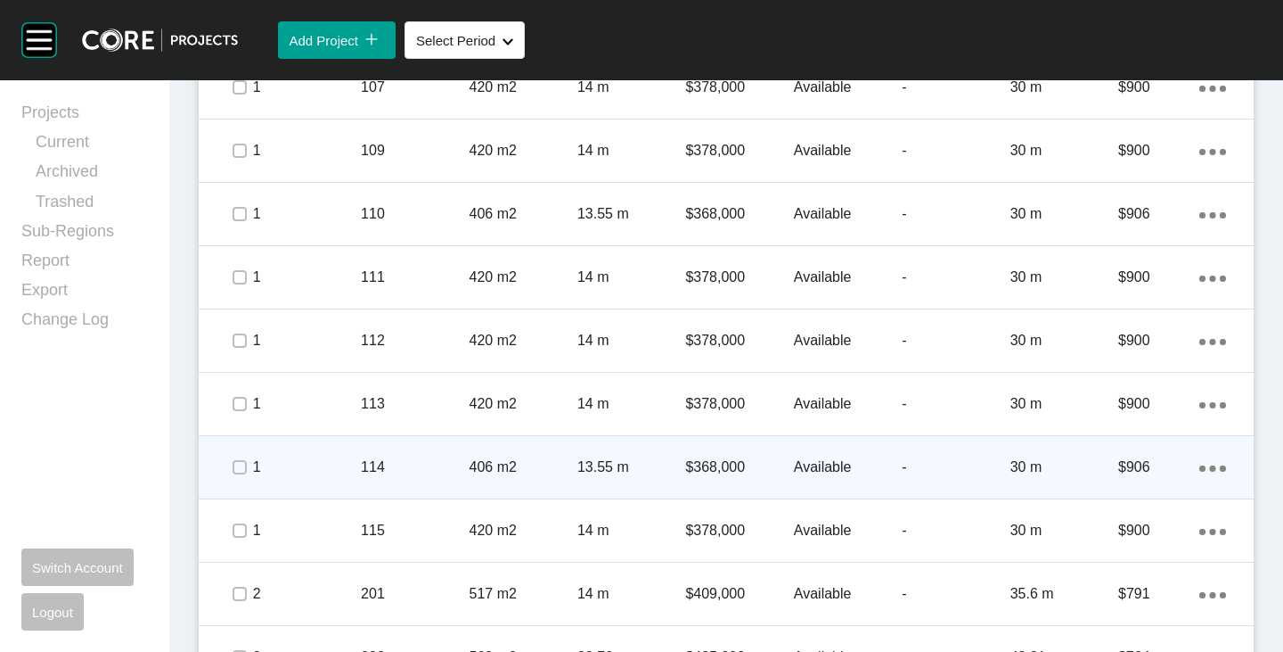
click at [235, 481] on div at bounding box center [238, 467] width 27 height 62
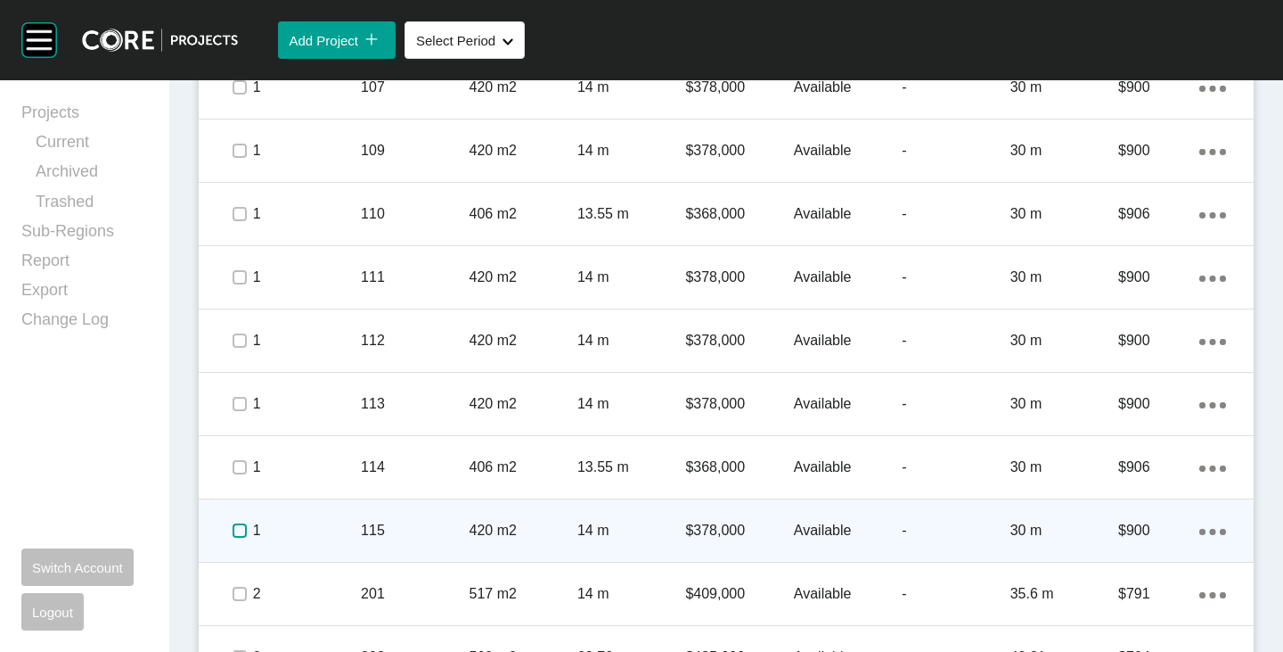
click at [234, 532] on label at bounding box center [240, 530] width 14 height 14
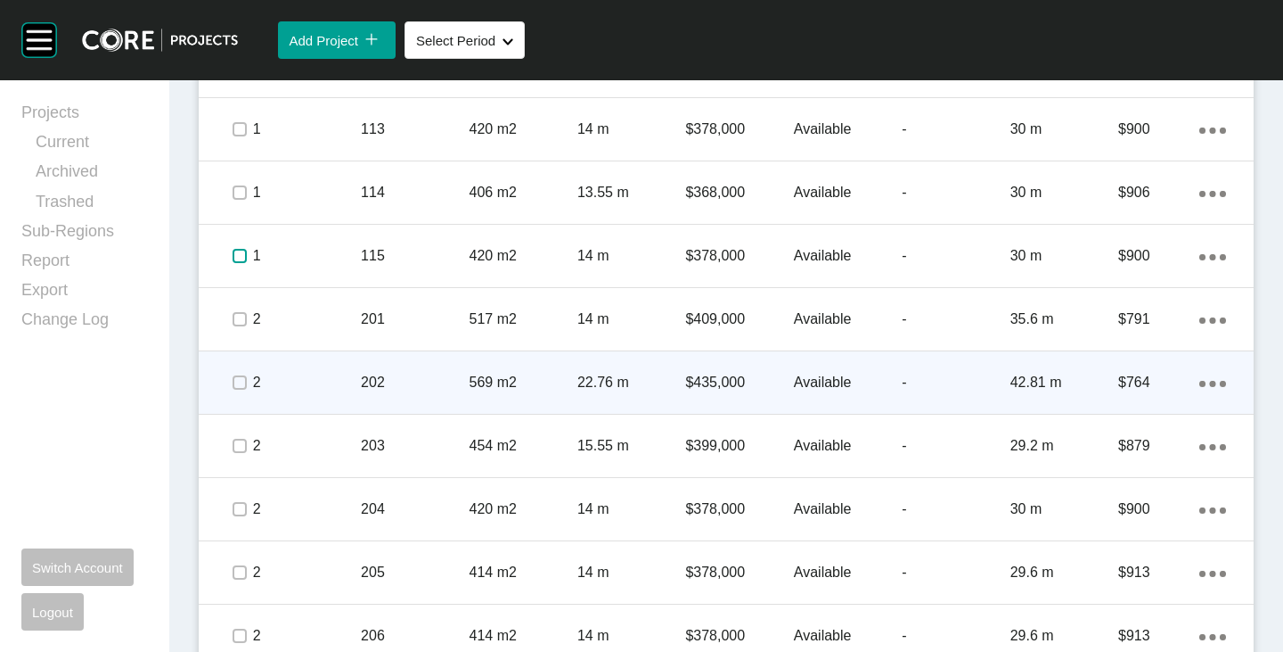
scroll to position [1693, 0]
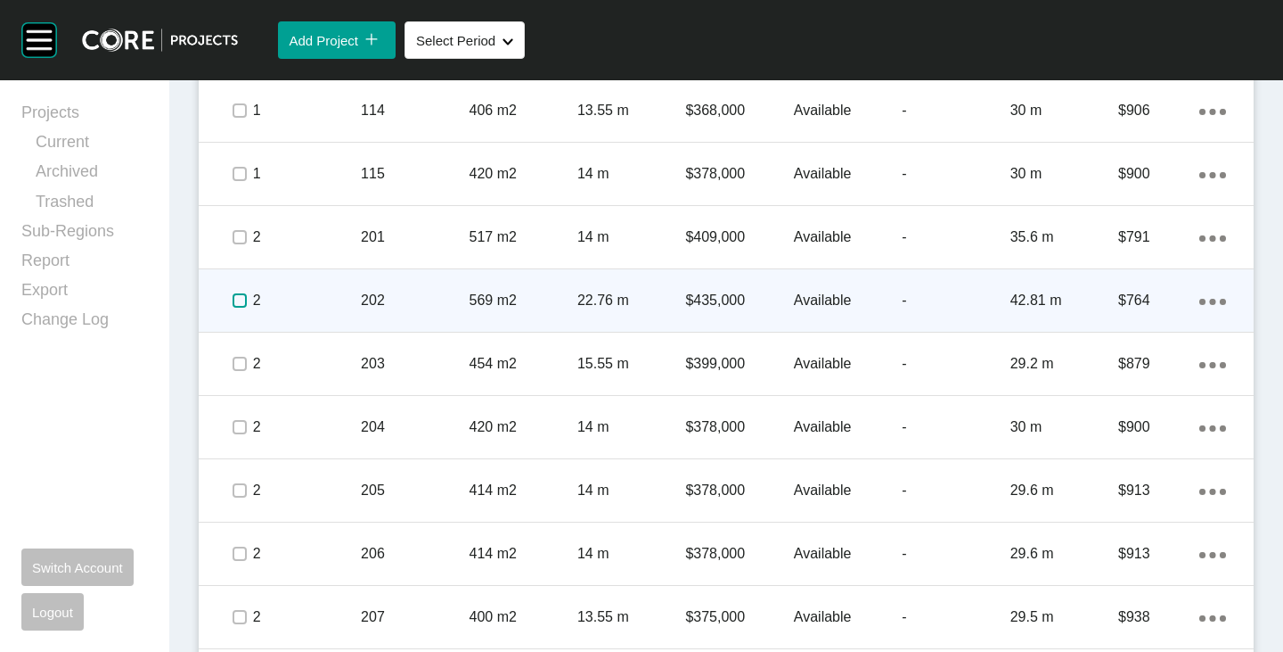
click at [242, 295] on label at bounding box center [240, 300] width 14 height 14
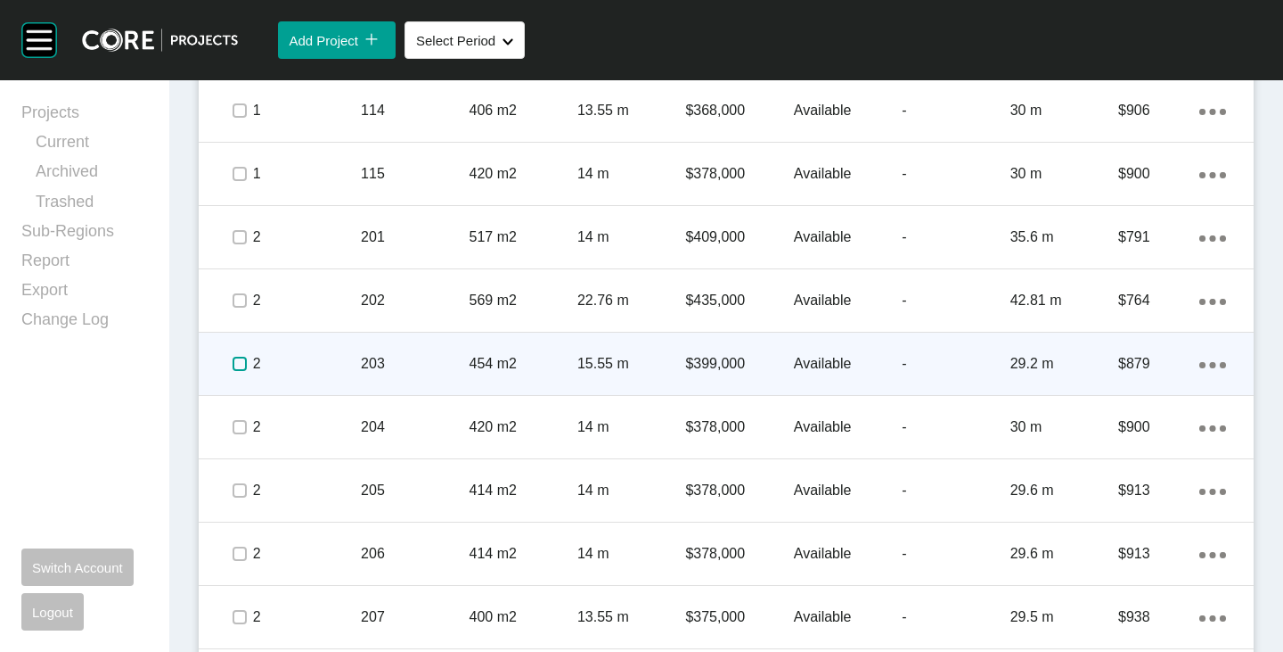
click at [233, 360] on label at bounding box center [240, 364] width 14 height 14
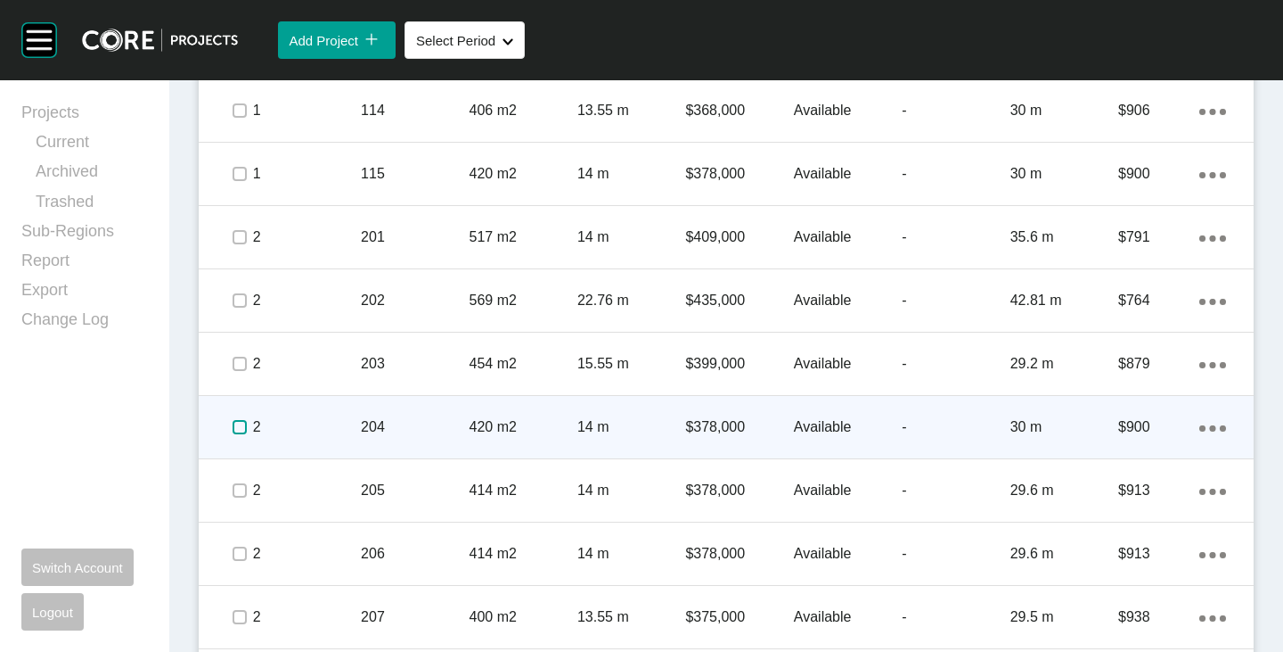
click at [238, 426] on label at bounding box center [240, 427] width 14 height 14
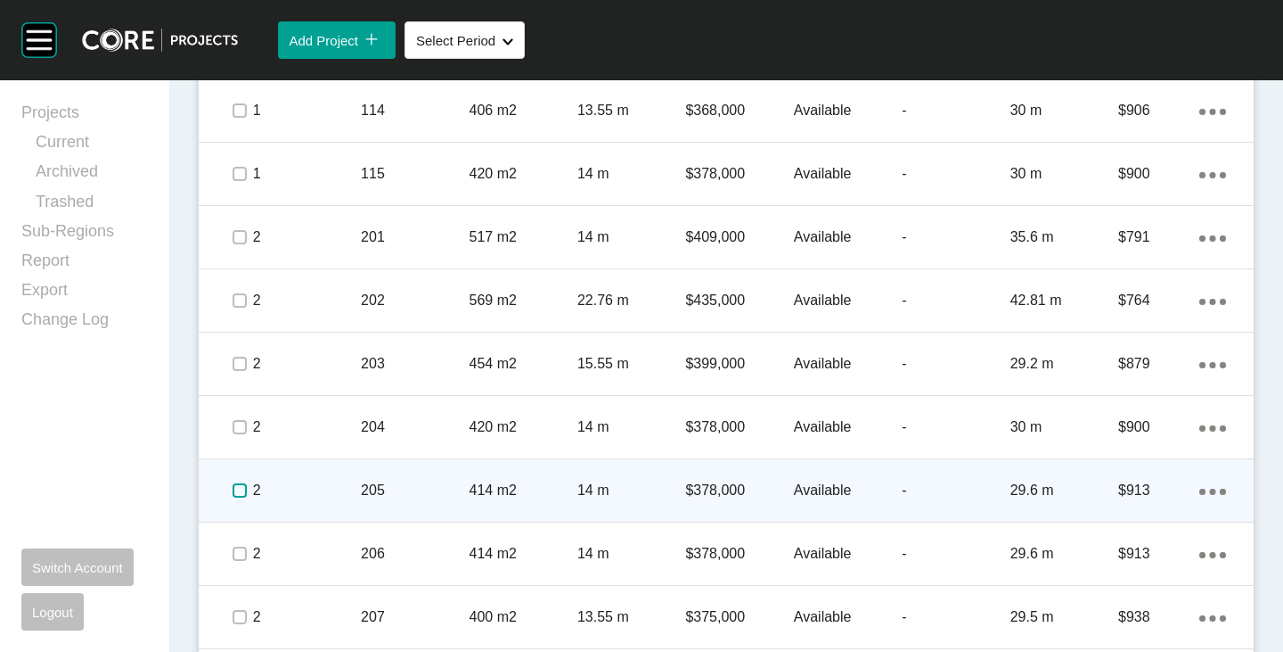
click at [240, 489] on label at bounding box center [240, 490] width 14 height 14
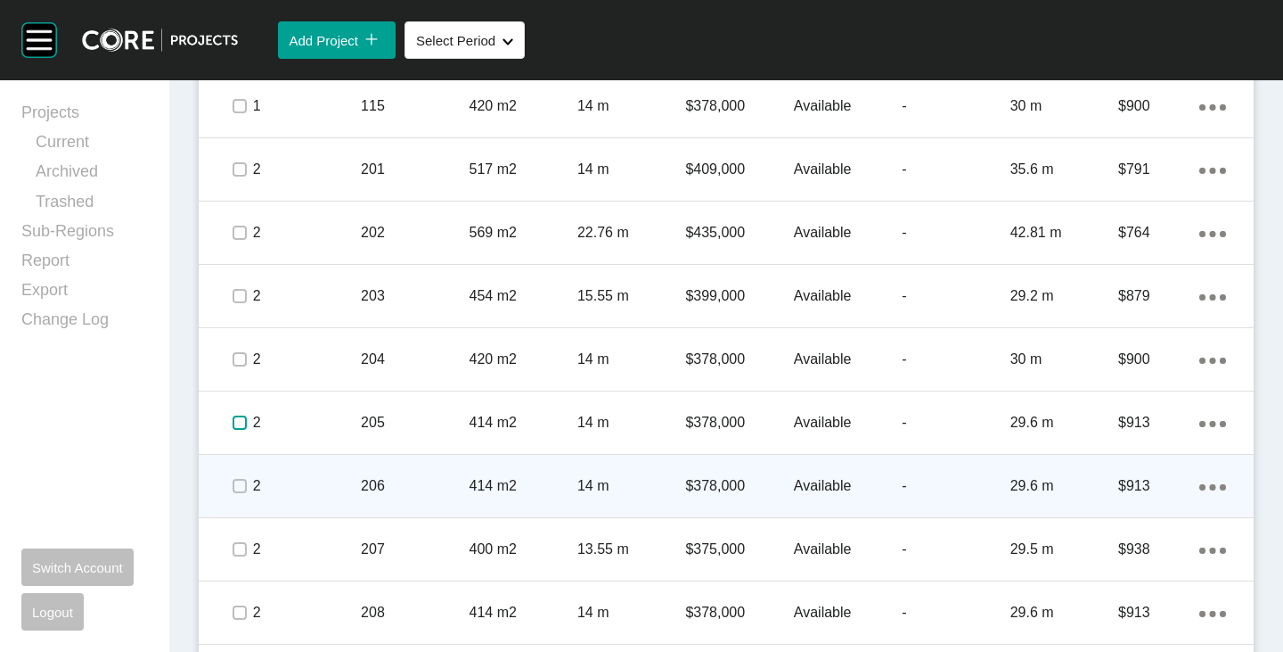
scroll to position [1783, 0]
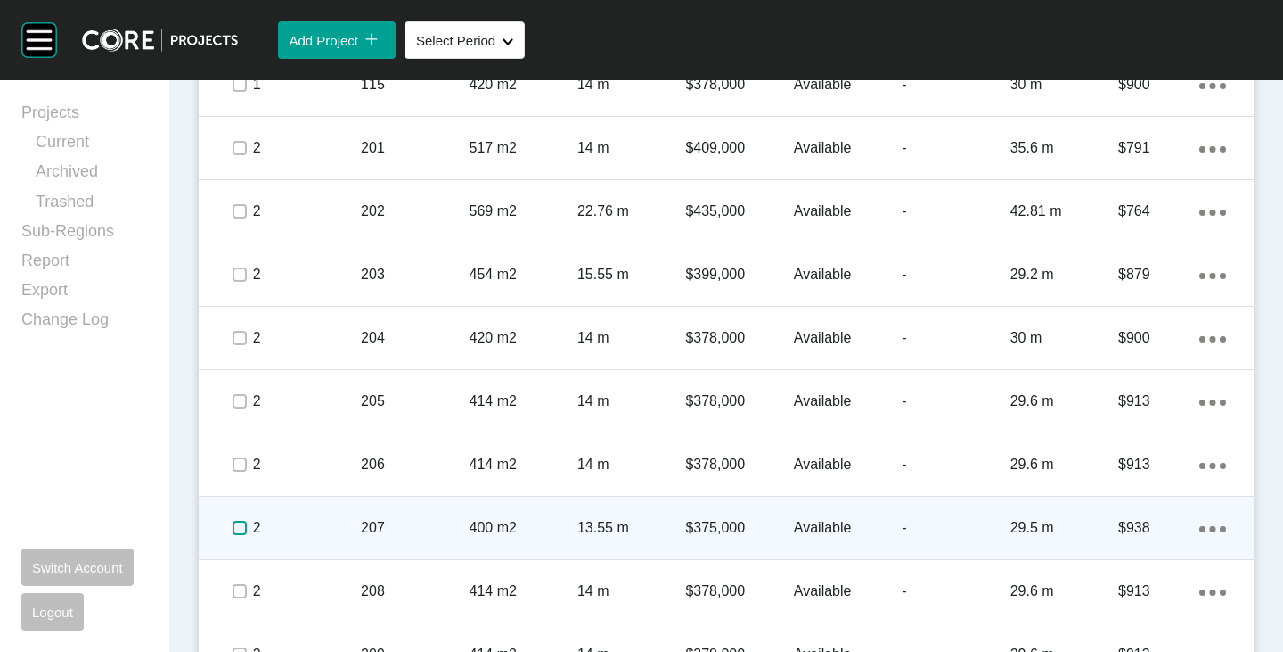
click at [239, 534] on label at bounding box center [240, 528] width 14 height 14
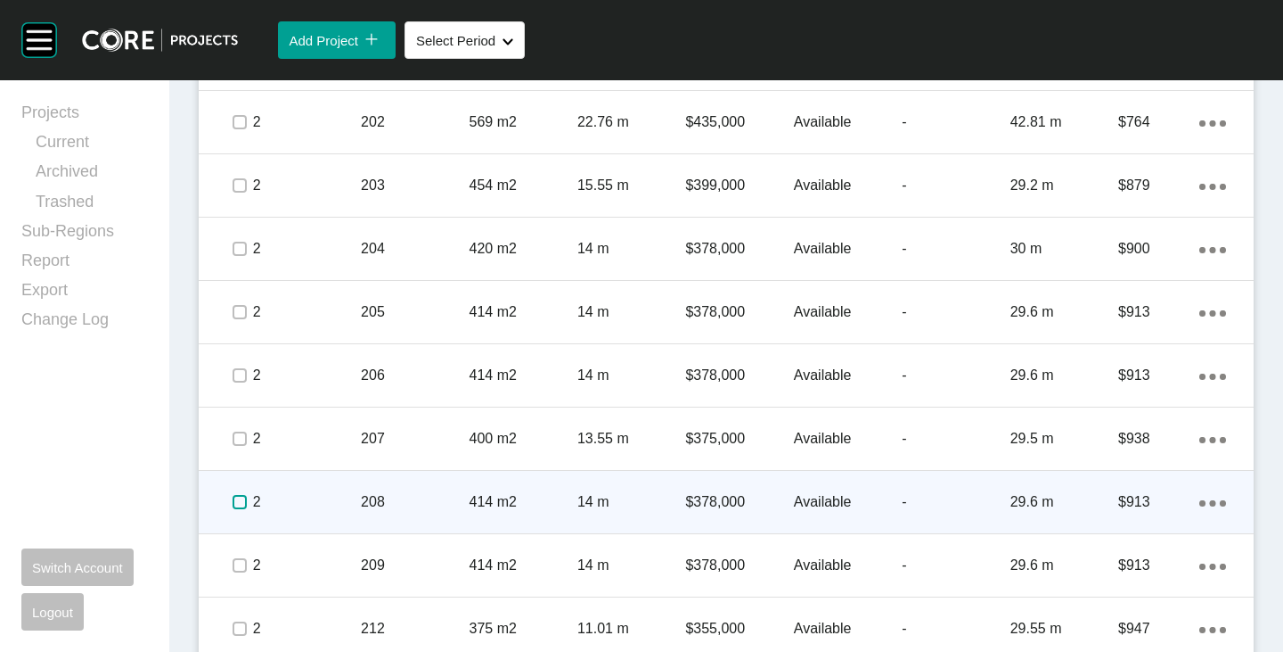
click at [240, 506] on label at bounding box center [240, 502] width 14 height 14
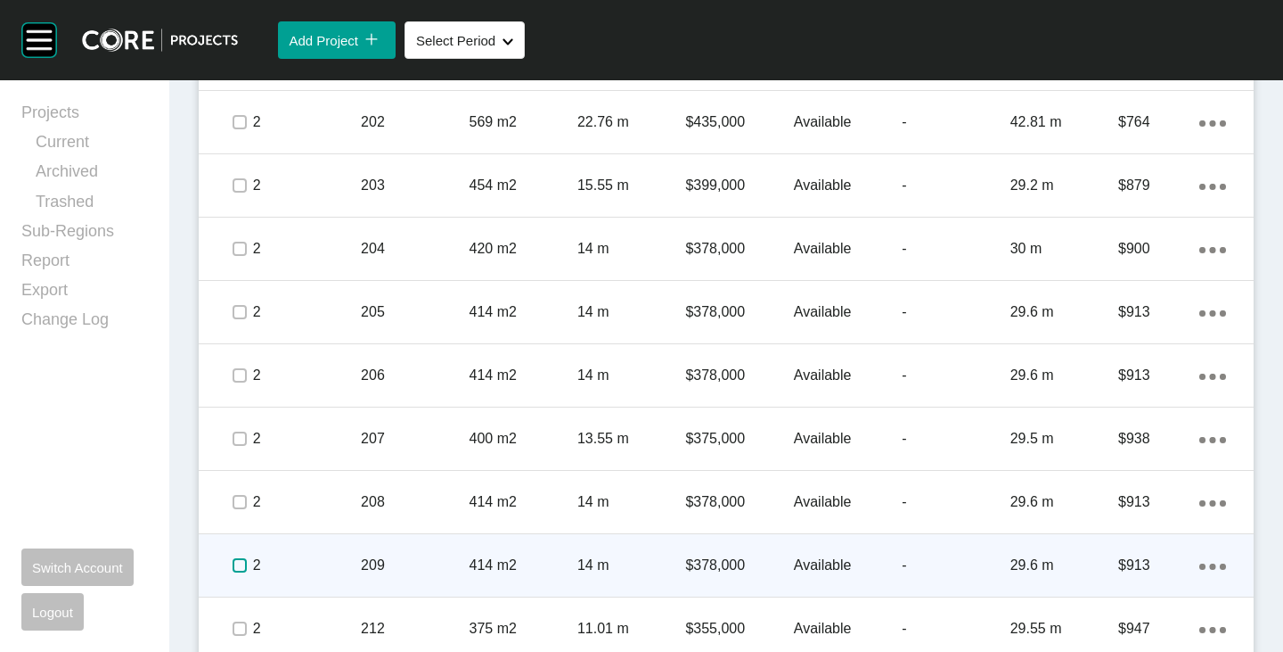
click at [238, 567] on label at bounding box center [240, 565] width 14 height 14
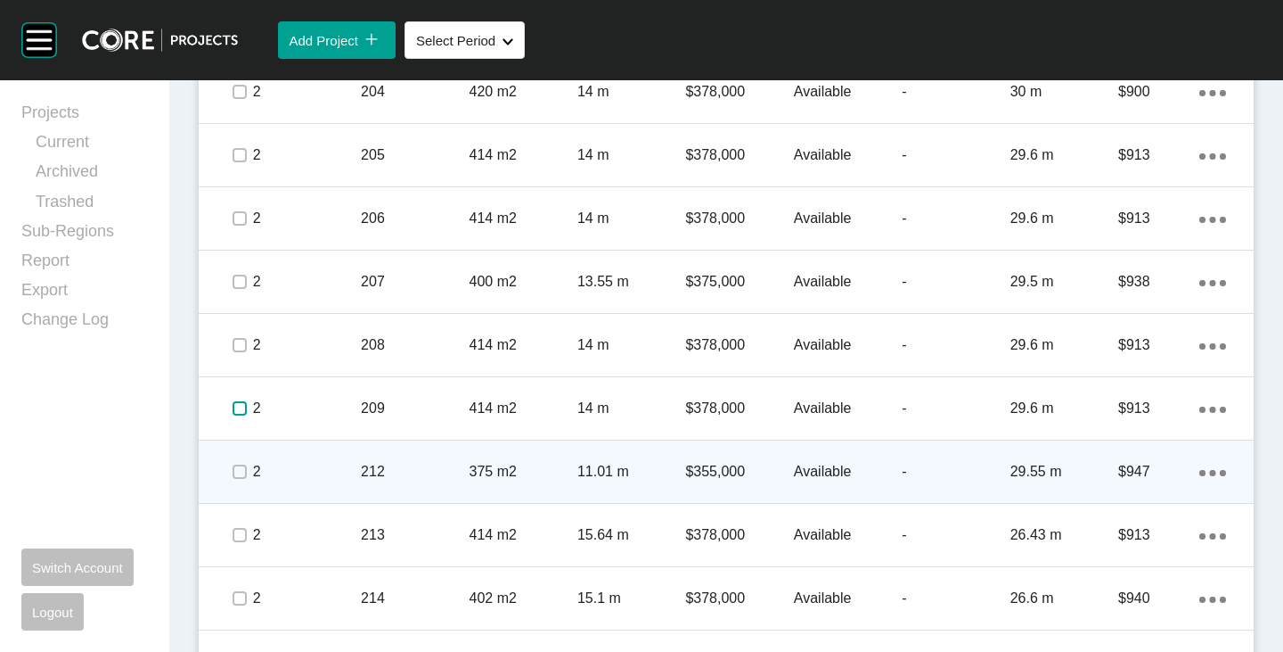
scroll to position [2050, 0]
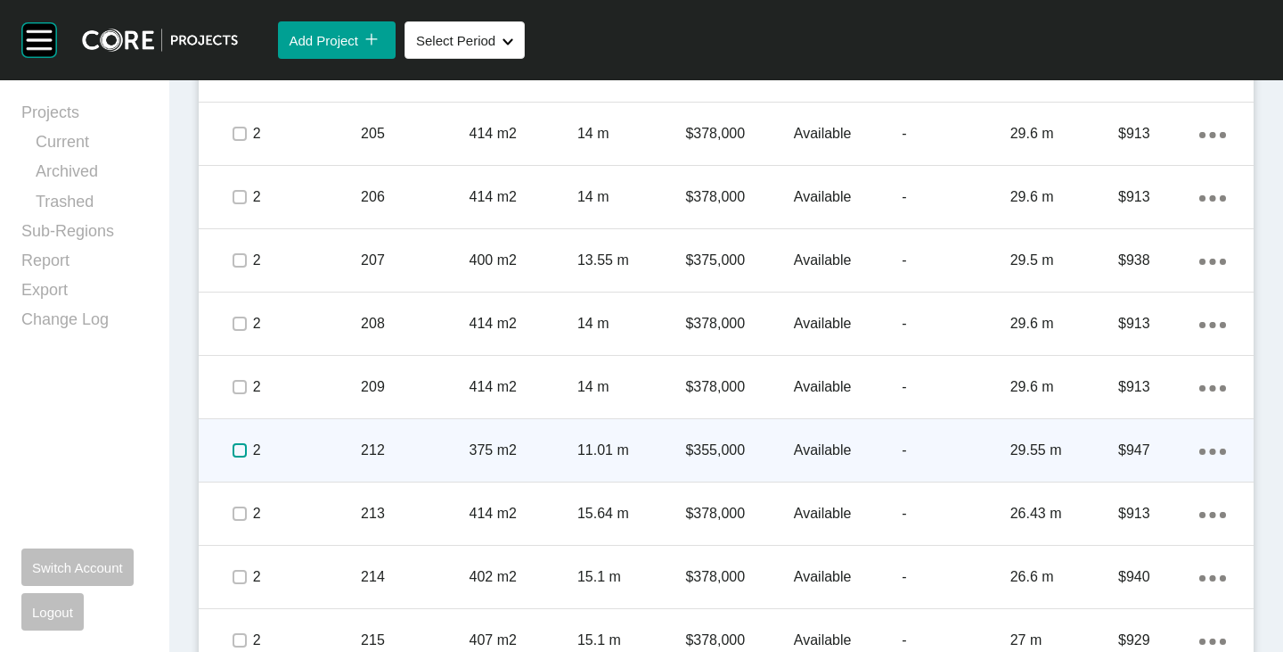
click at [241, 452] on label at bounding box center [240, 450] width 14 height 14
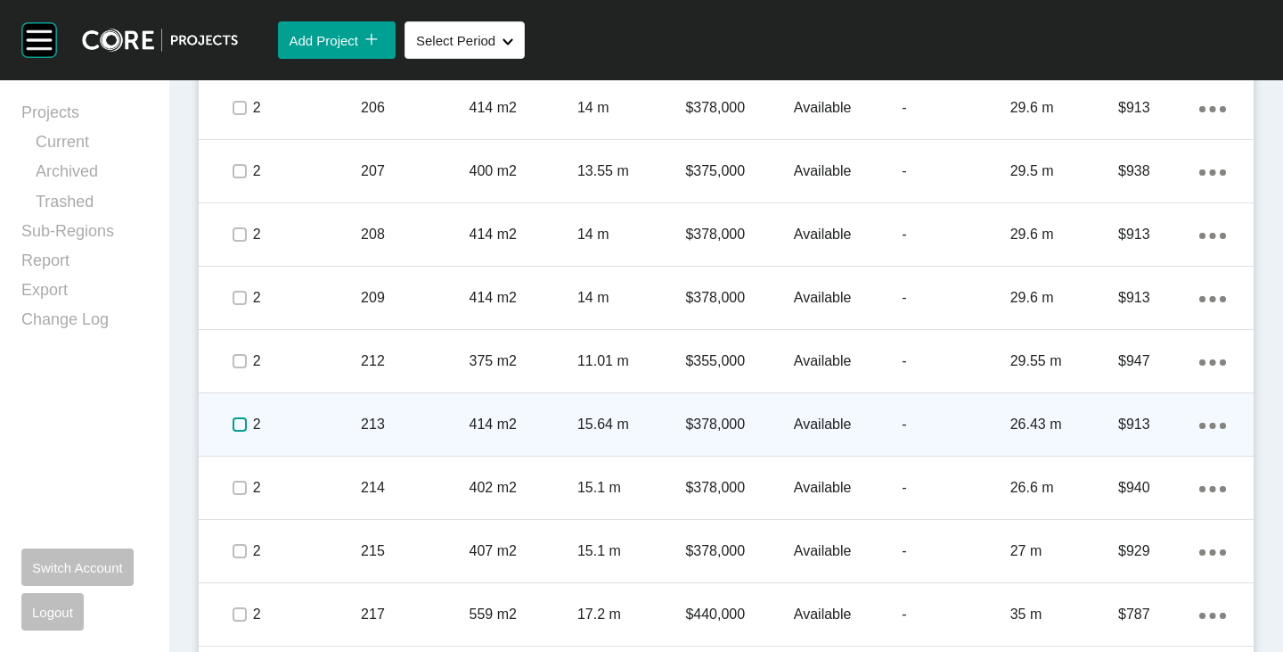
click at [237, 429] on label at bounding box center [240, 424] width 14 height 14
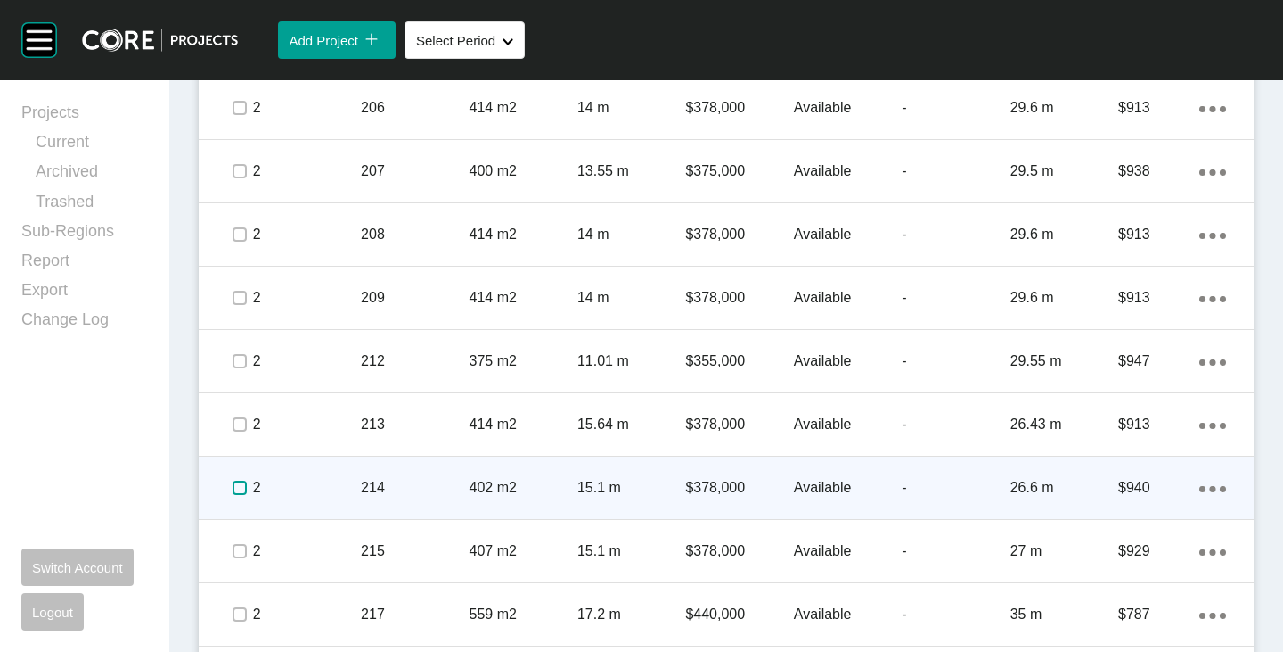
click at [233, 492] on label at bounding box center [240, 487] width 14 height 14
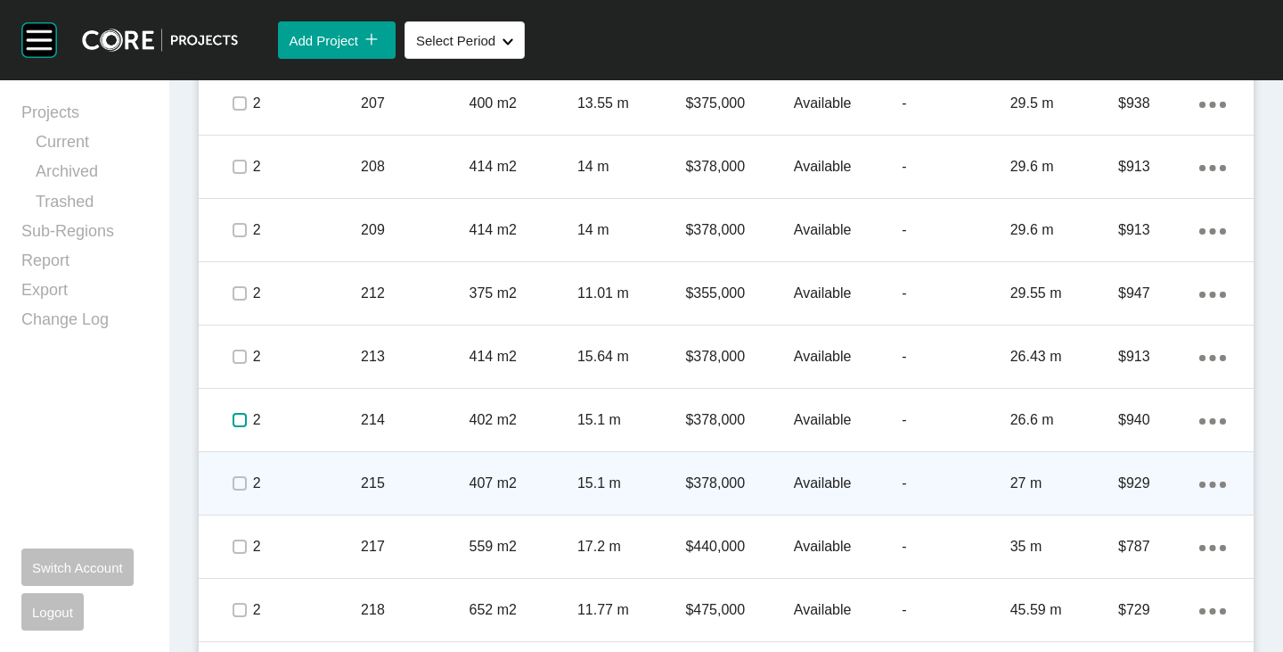
scroll to position [2228, 0]
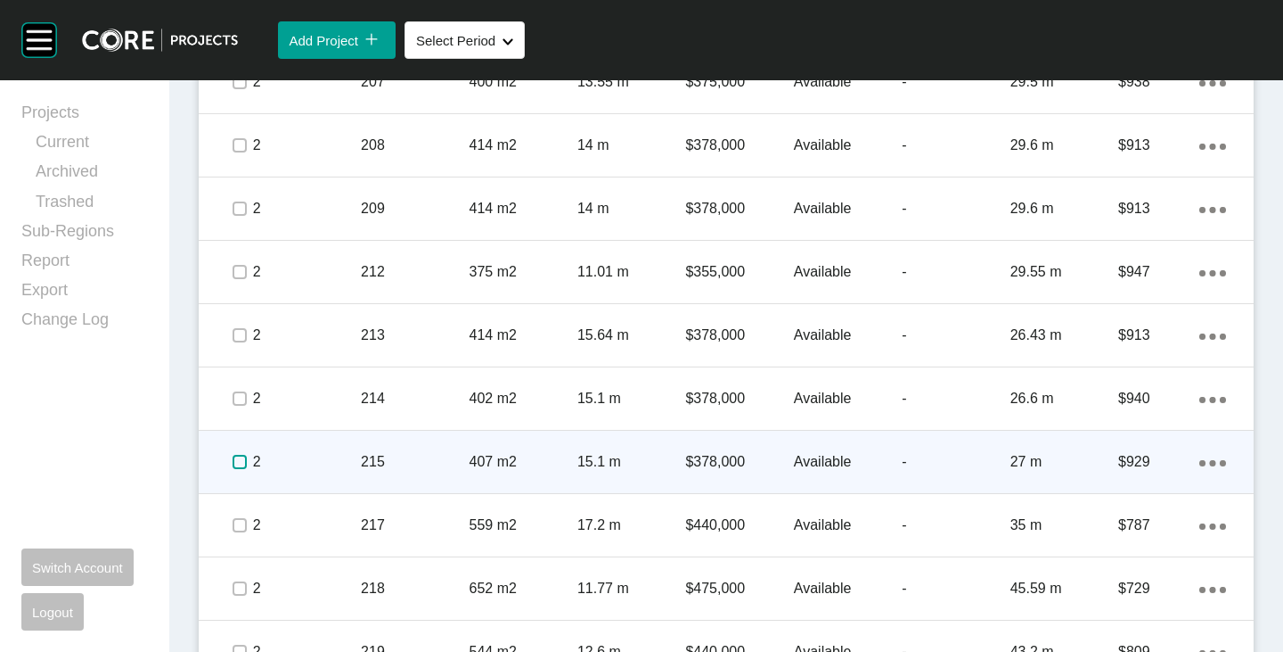
click at [241, 466] on label at bounding box center [240, 462] width 14 height 14
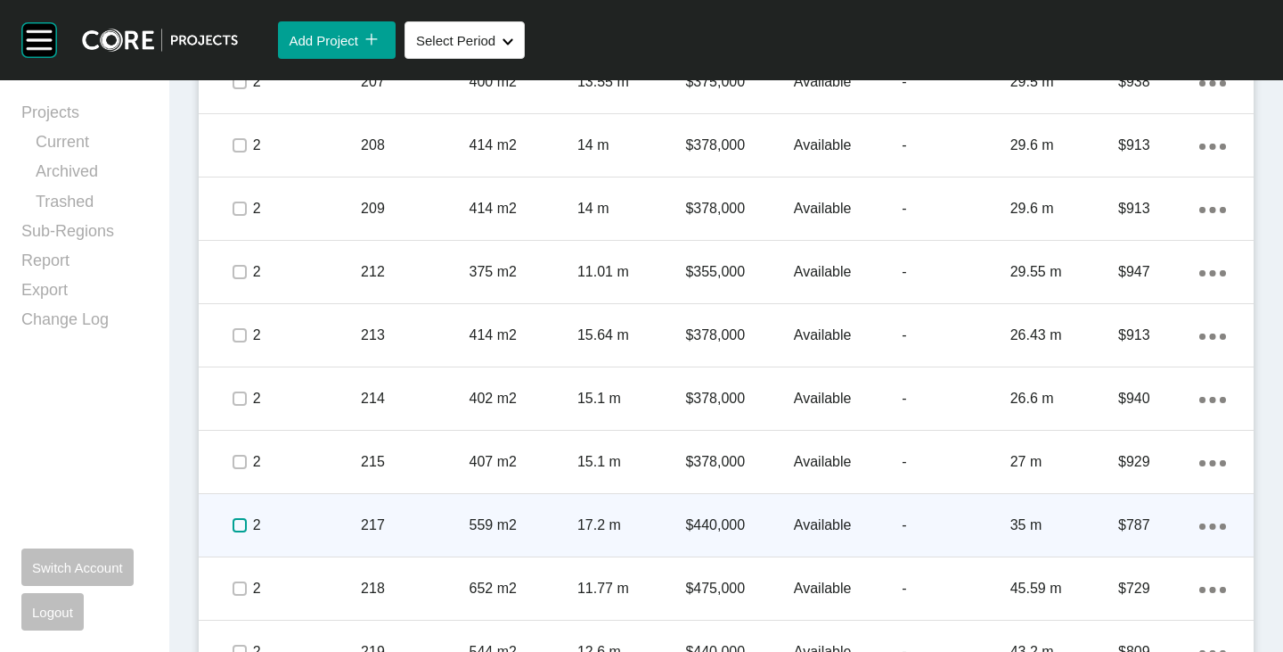
click at [239, 527] on label at bounding box center [240, 525] width 14 height 14
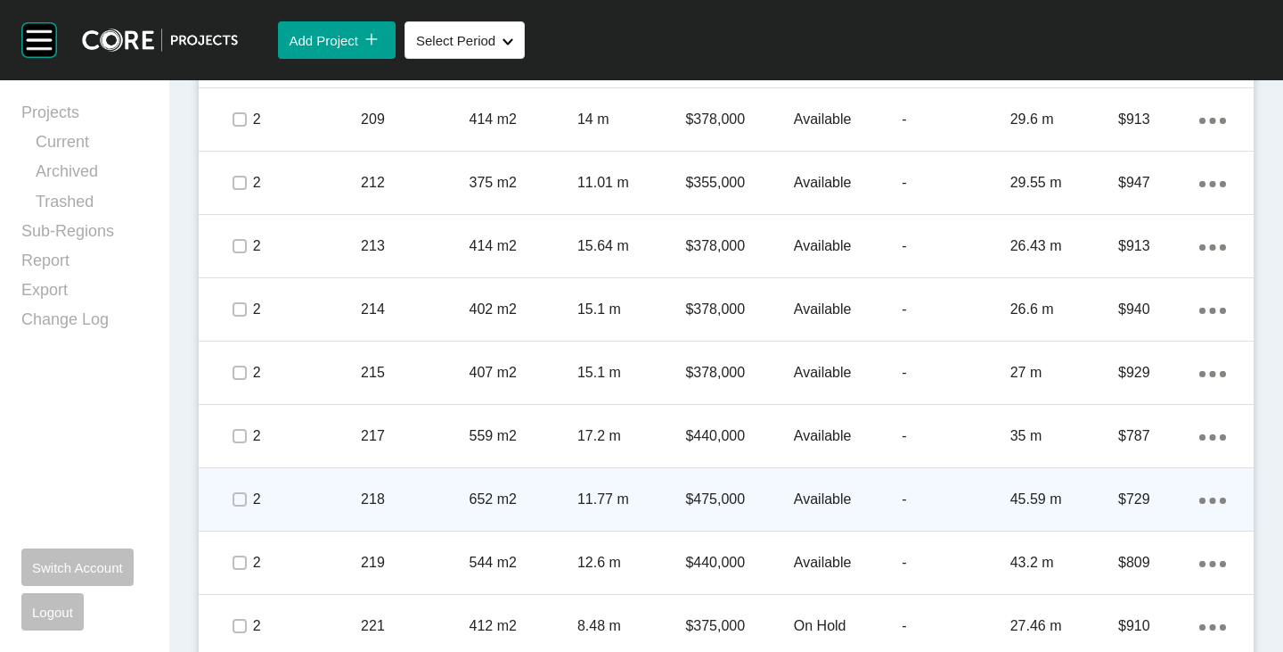
click at [237, 511] on span at bounding box center [238, 499] width 27 height 27
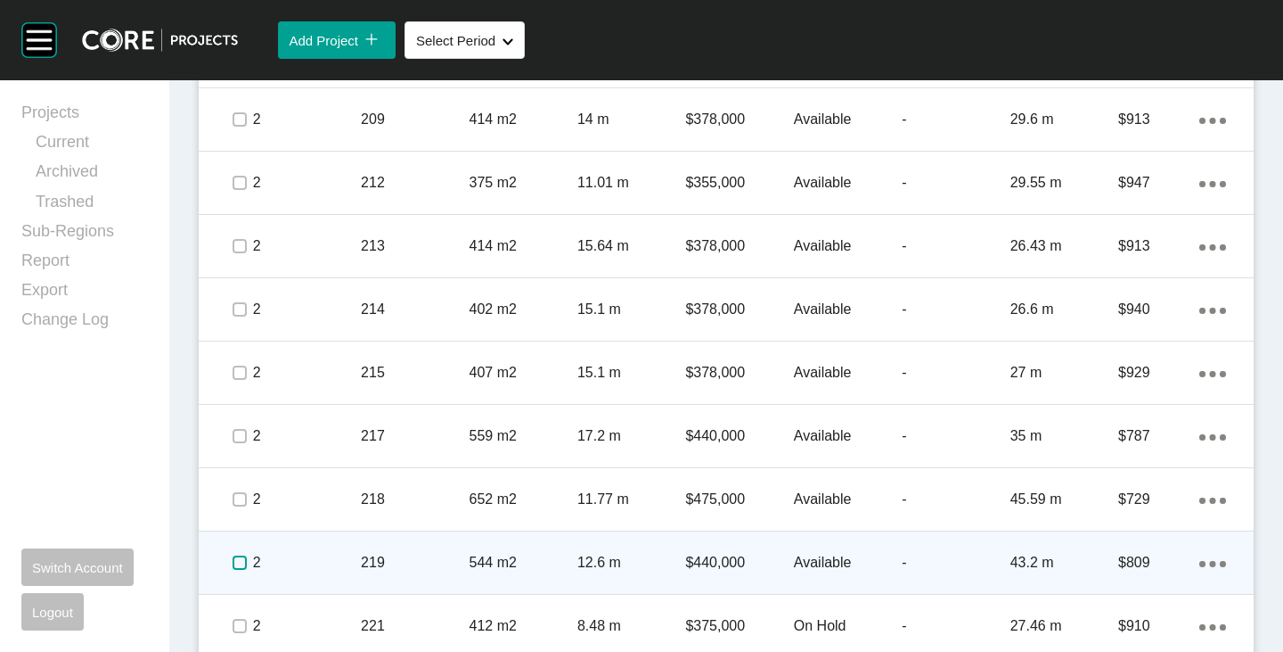
click at [237, 557] on label at bounding box center [240, 562] width 14 height 14
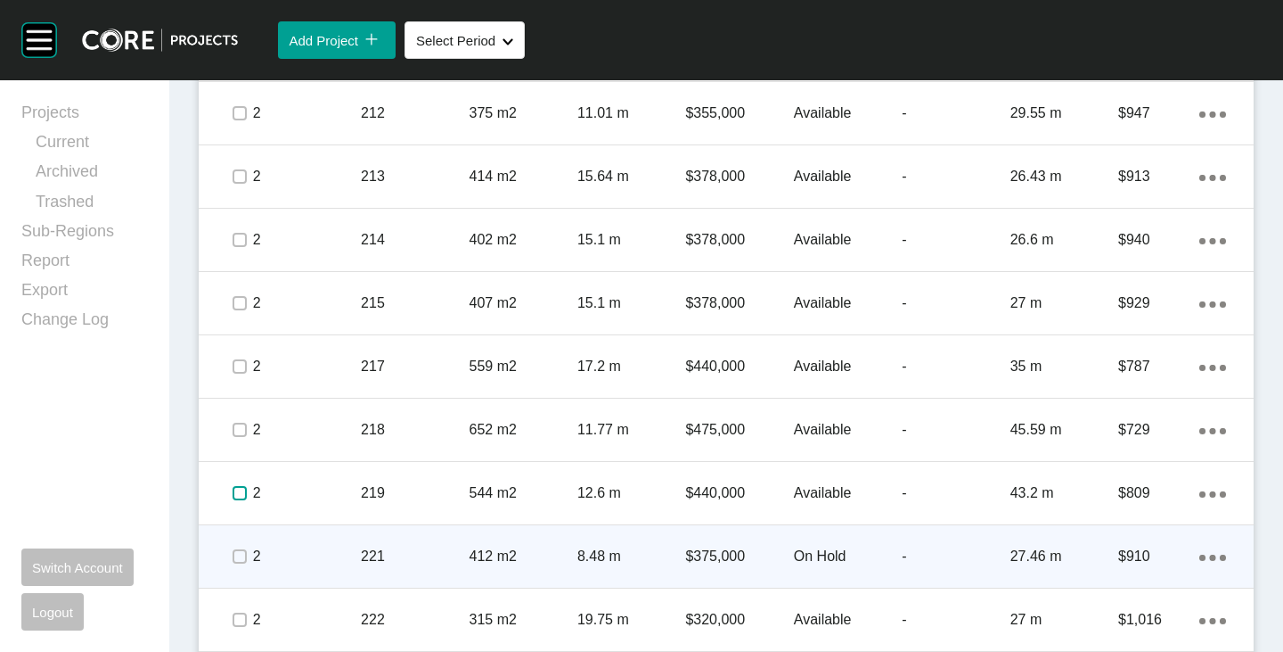
scroll to position [2406, 0]
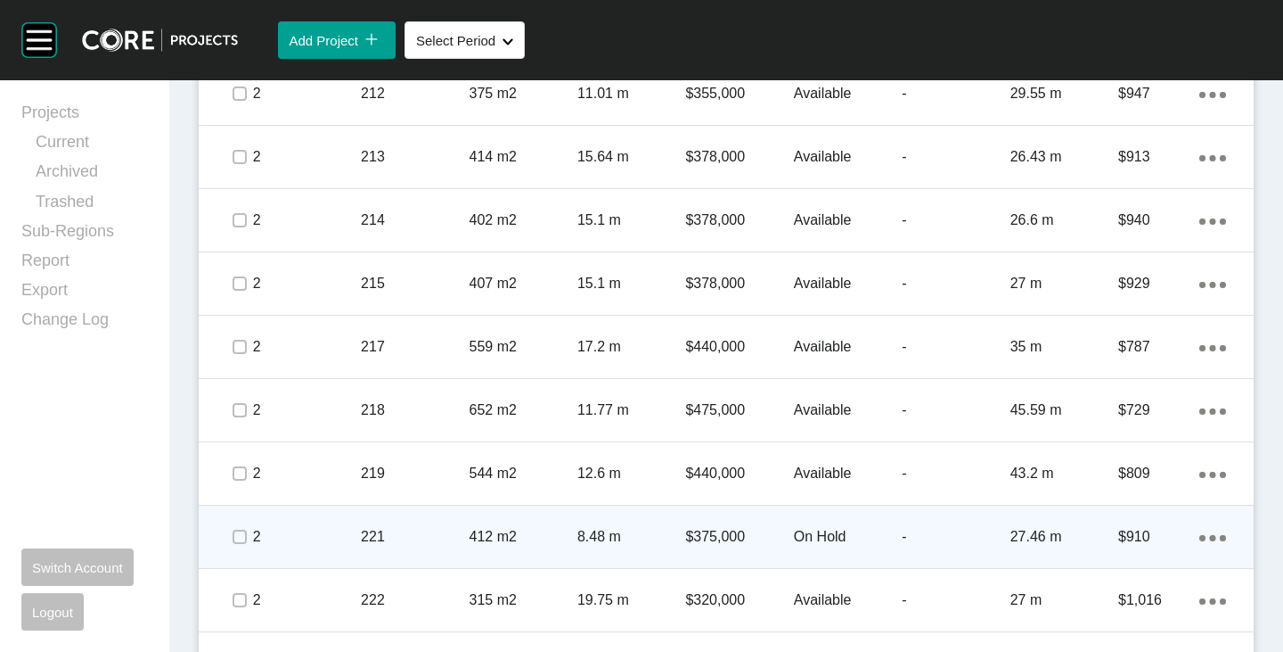
click at [796, 537] on p "On Hold" at bounding box center [848, 537] width 108 height 20
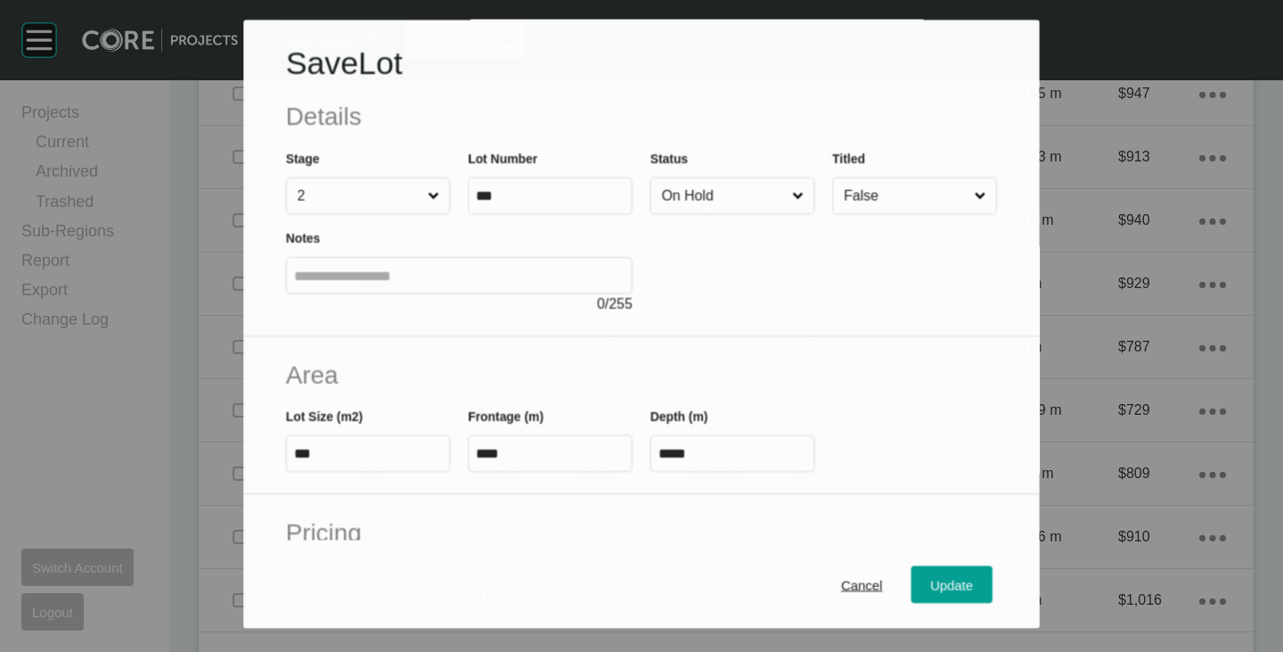
click at [708, 184] on input "On Hold" at bounding box center [724, 196] width 130 height 36
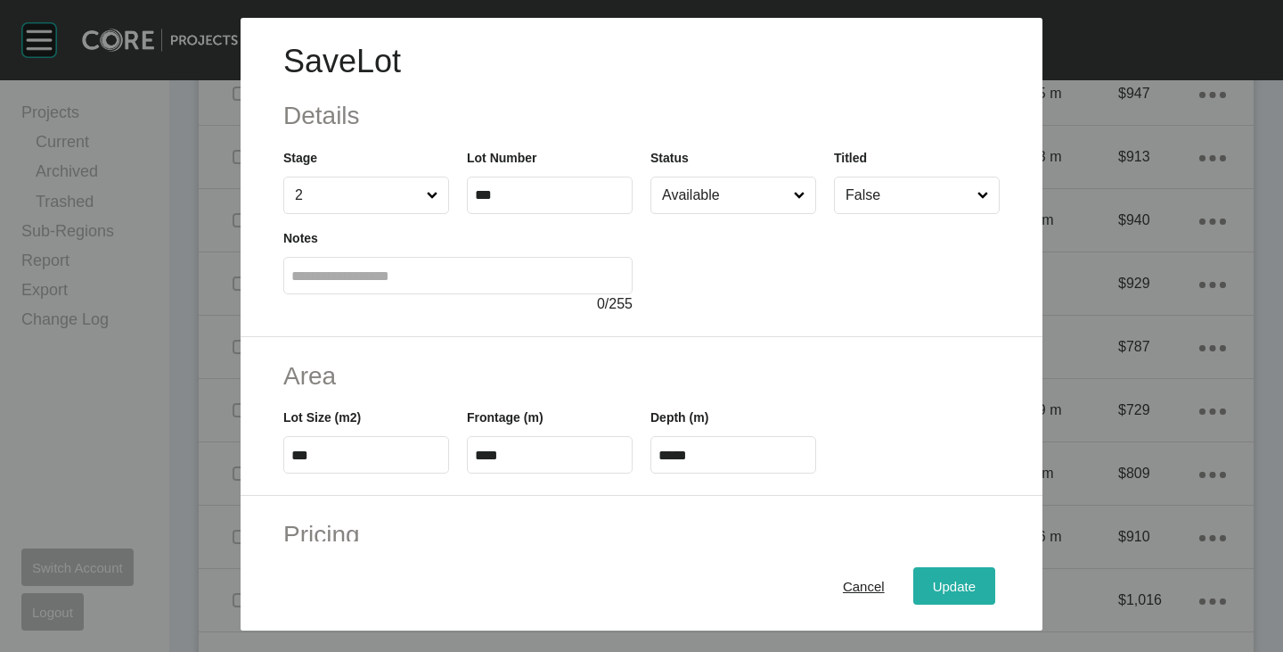
click at [933, 578] on span "Update" at bounding box center [954, 585] width 43 height 15
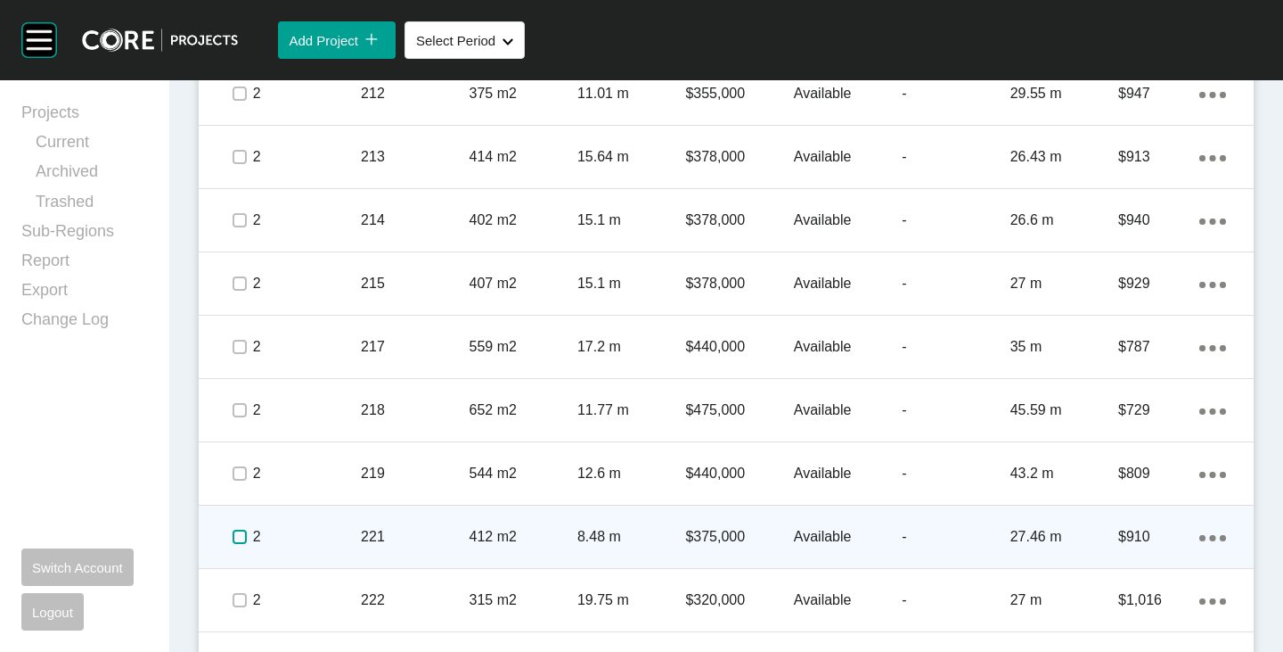
click at [239, 533] on label at bounding box center [240, 536] width 14 height 14
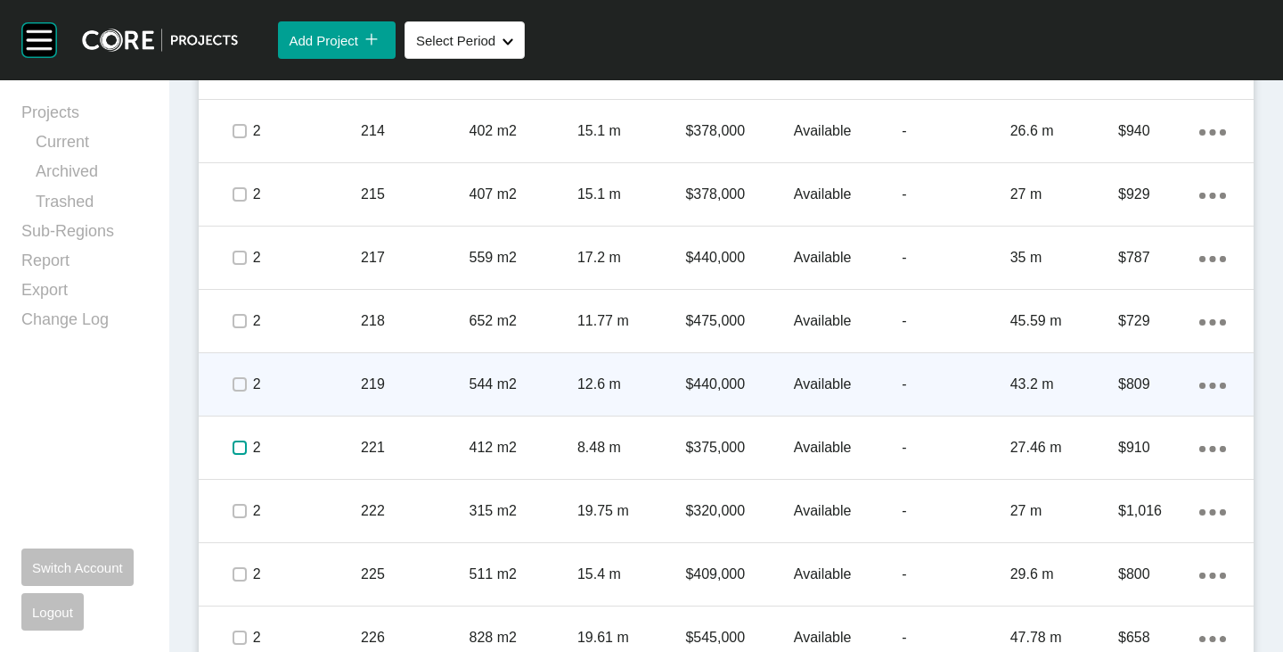
scroll to position [2585, 0]
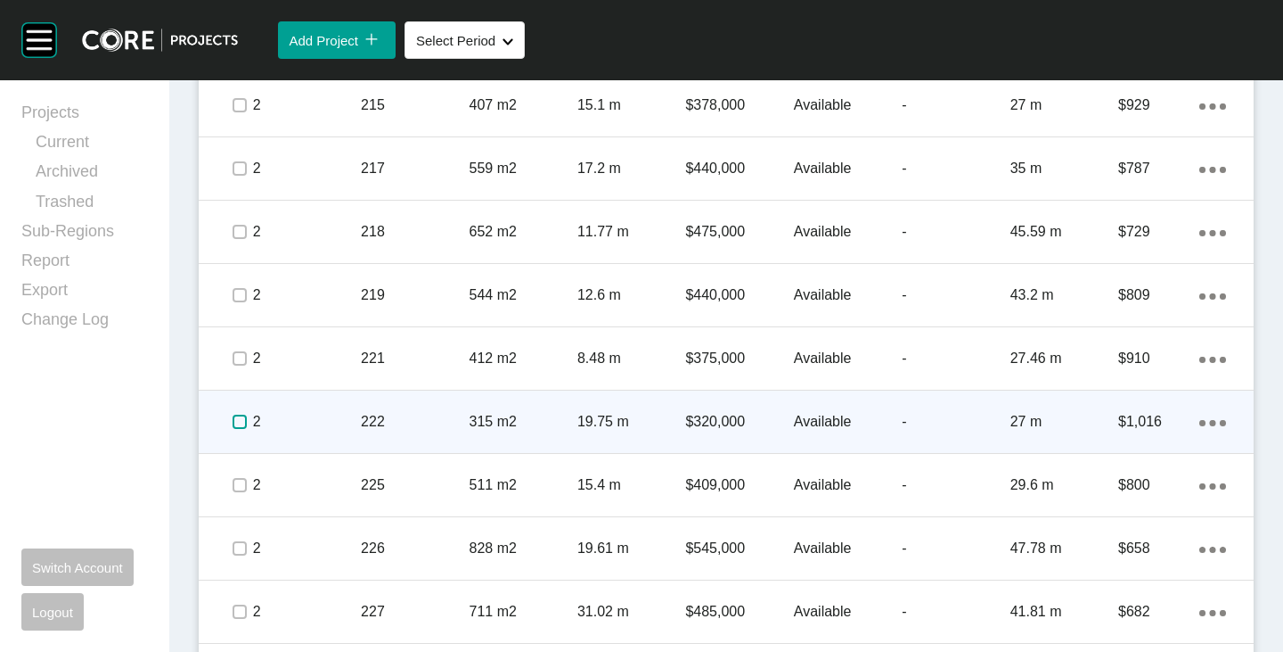
click at [244, 428] on label at bounding box center [240, 421] width 14 height 14
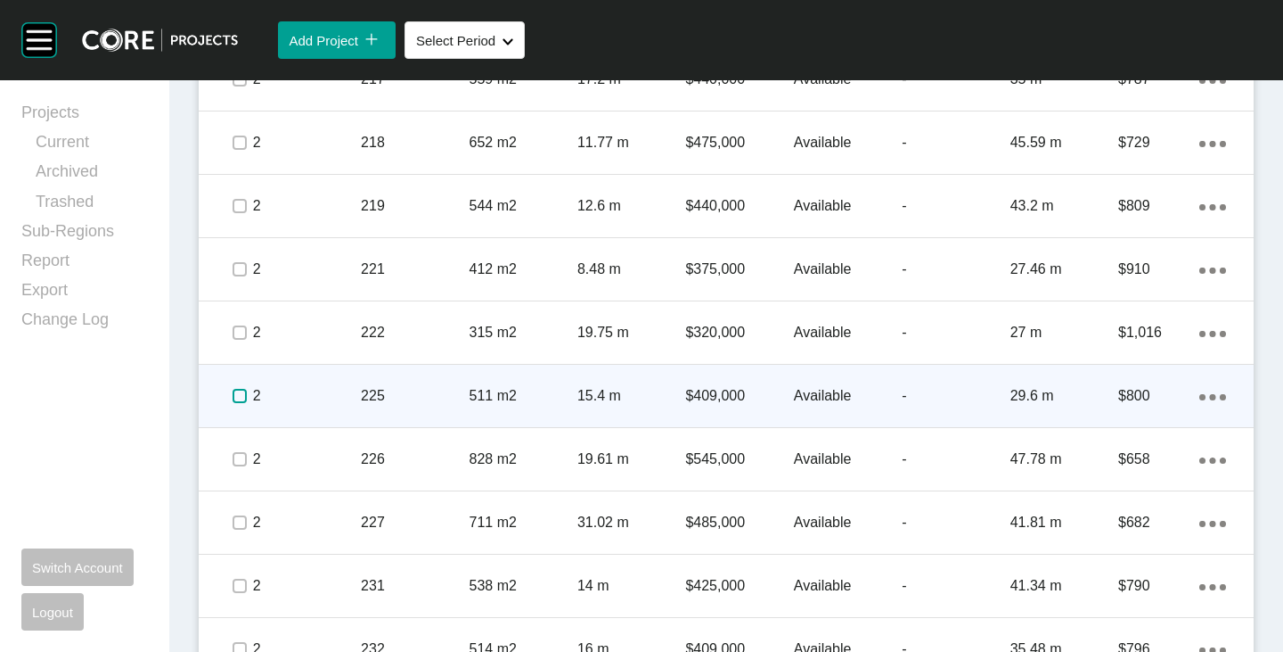
click at [237, 402] on label at bounding box center [240, 396] width 14 height 14
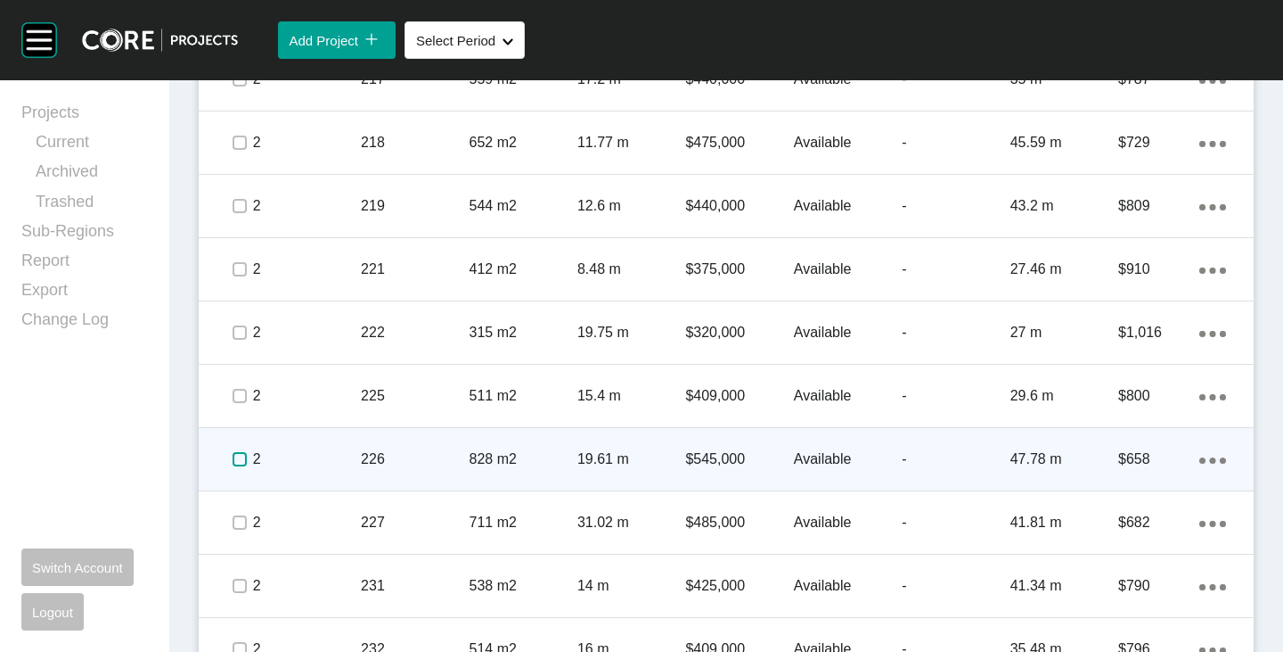
click at [237, 464] on label at bounding box center [240, 459] width 14 height 14
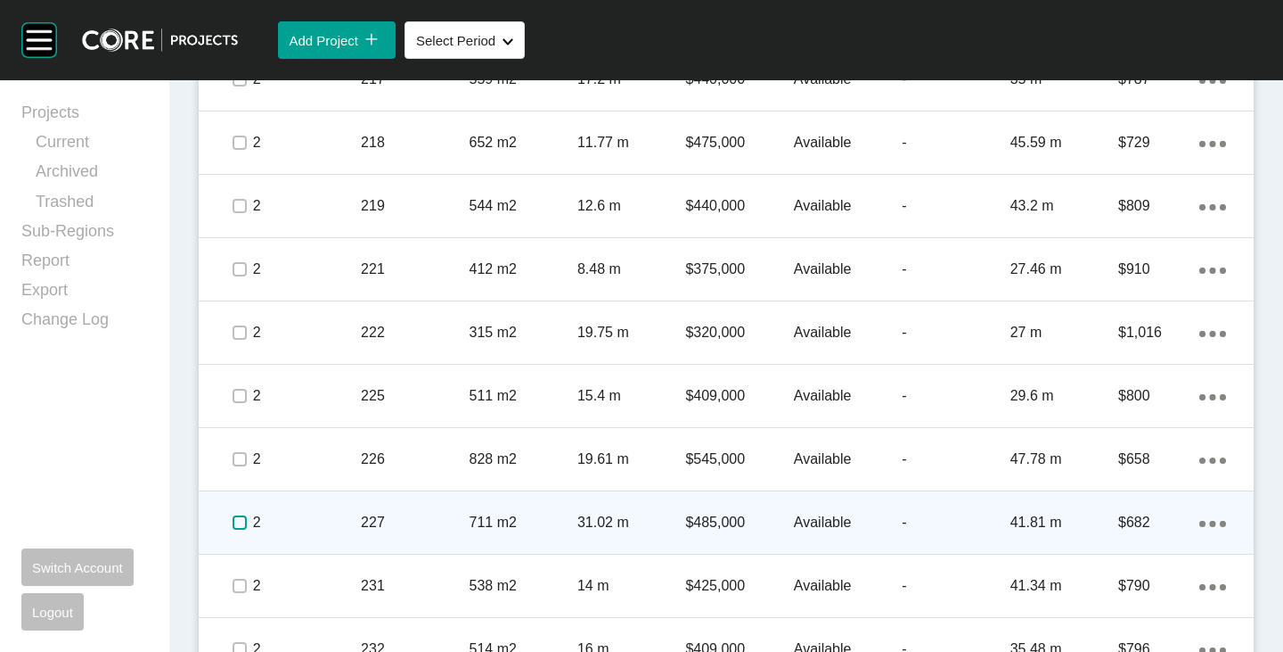
click at [240, 522] on label at bounding box center [240, 522] width 14 height 14
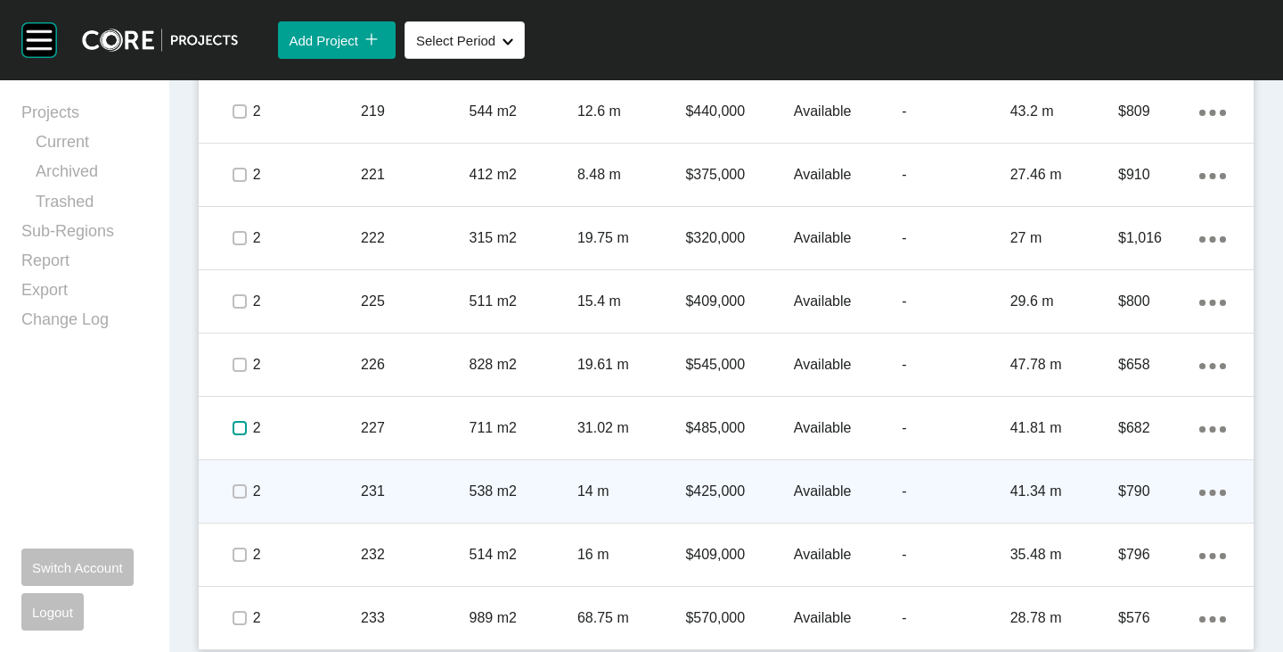
scroll to position [2774, 0]
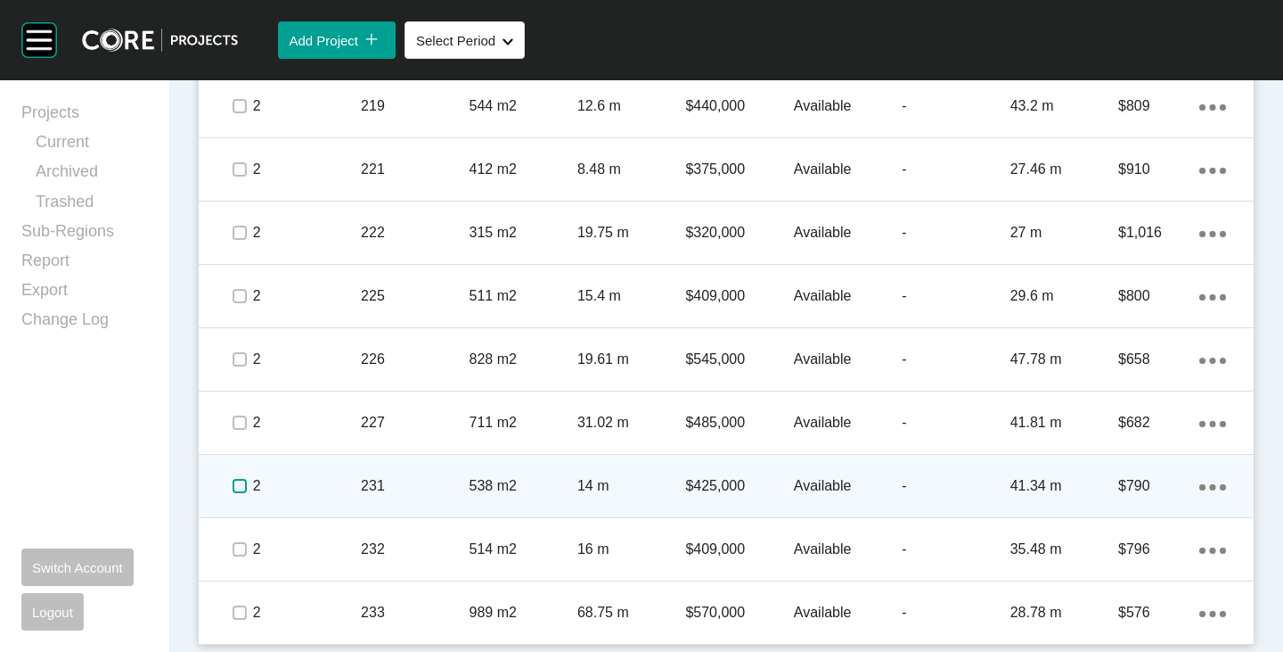
click at [236, 483] on label at bounding box center [240, 486] width 14 height 14
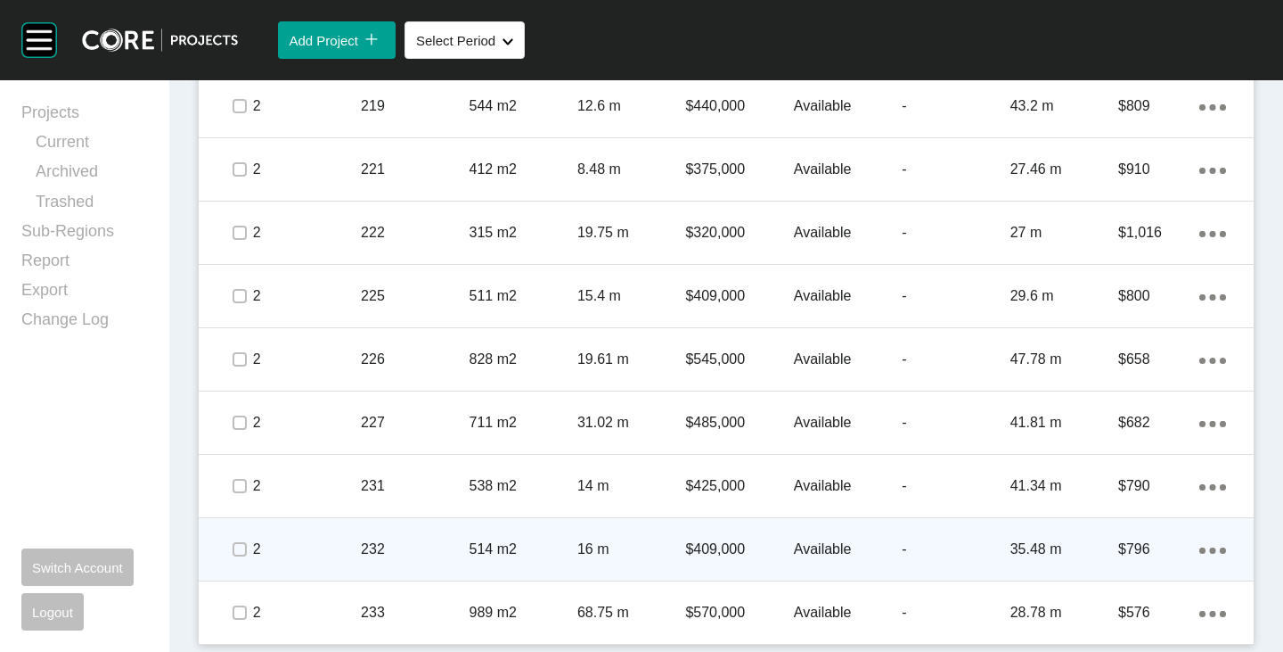
click at [241, 559] on span at bounding box center [238, 549] width 27 height 27
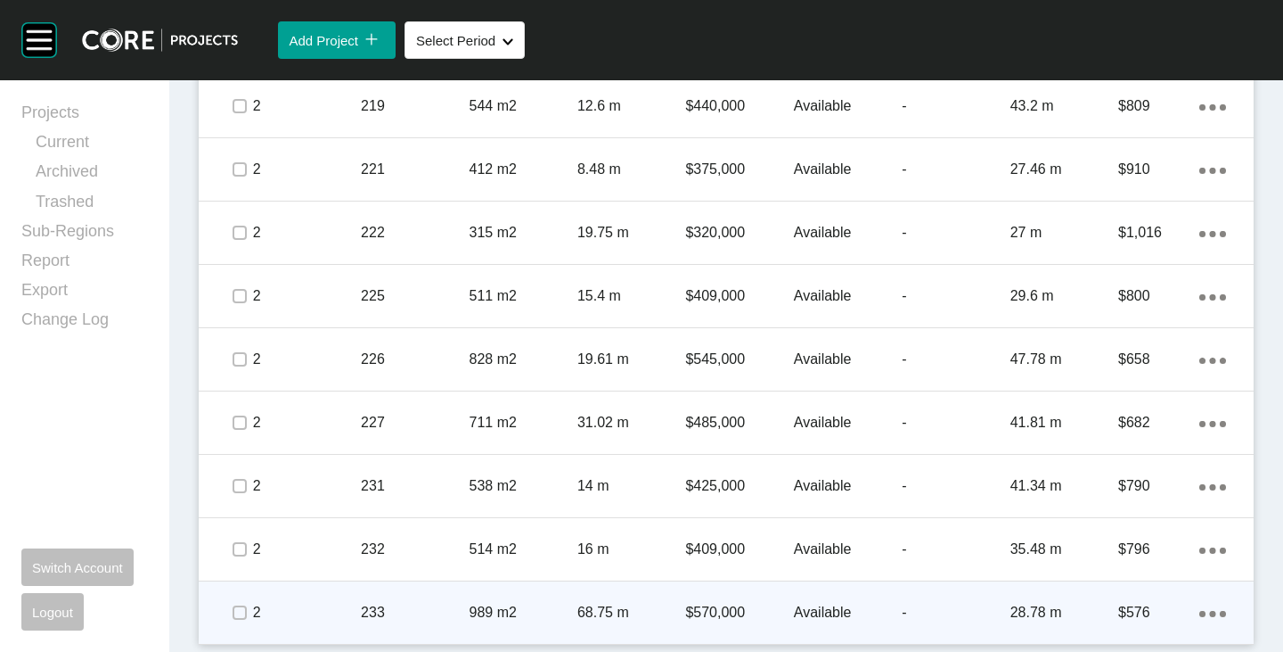
click at [240, 628] on div at bounding box center [238, 612] width 27 height 62
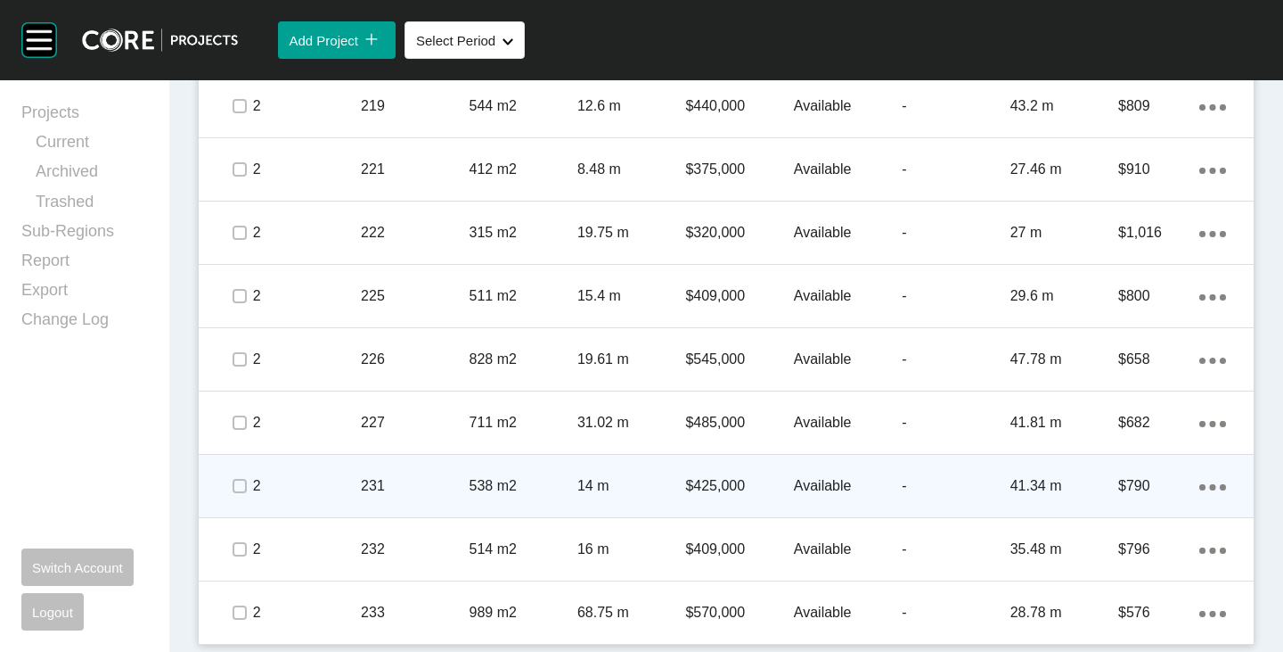
click at [1200, 486] on icon "Action Menu Dots Copy 6 Created with Sketch." at bounding box center [1213, 487] width 27 height 6
click at [1128, 487] on link "Duplicate" at bounding box center [1126, 489] width 67 height 27
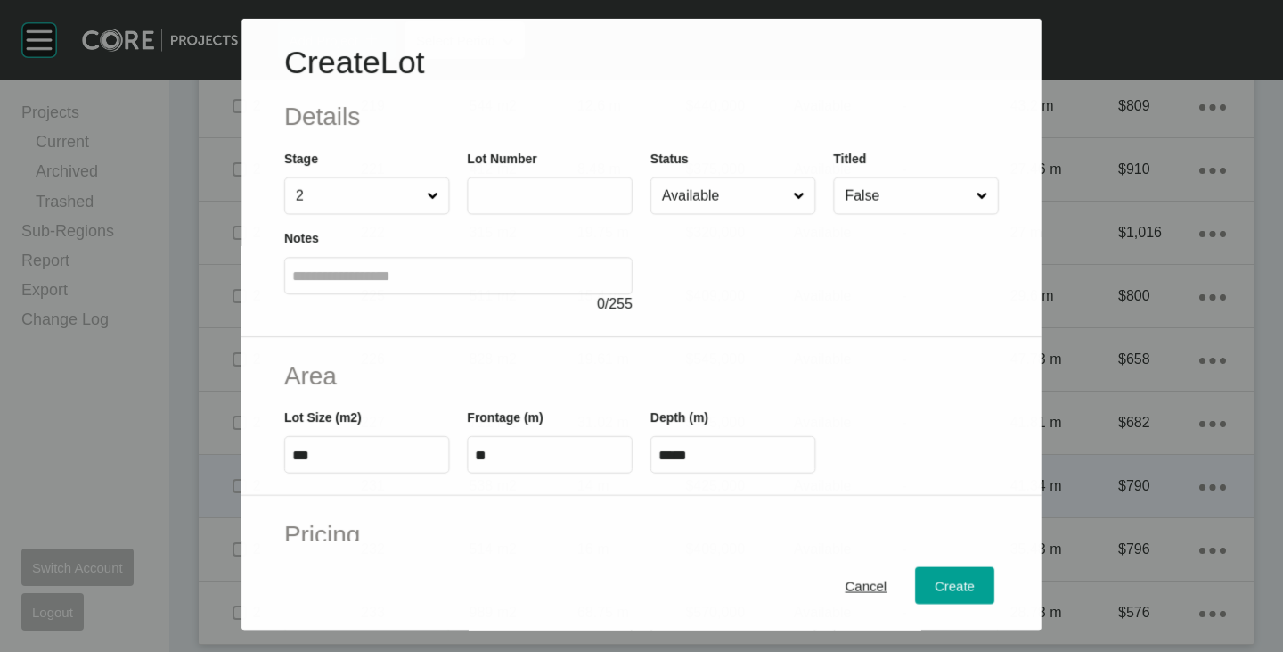
click at [545, 201] on input "text" at bounding box center [550, 195] width 150 height 15
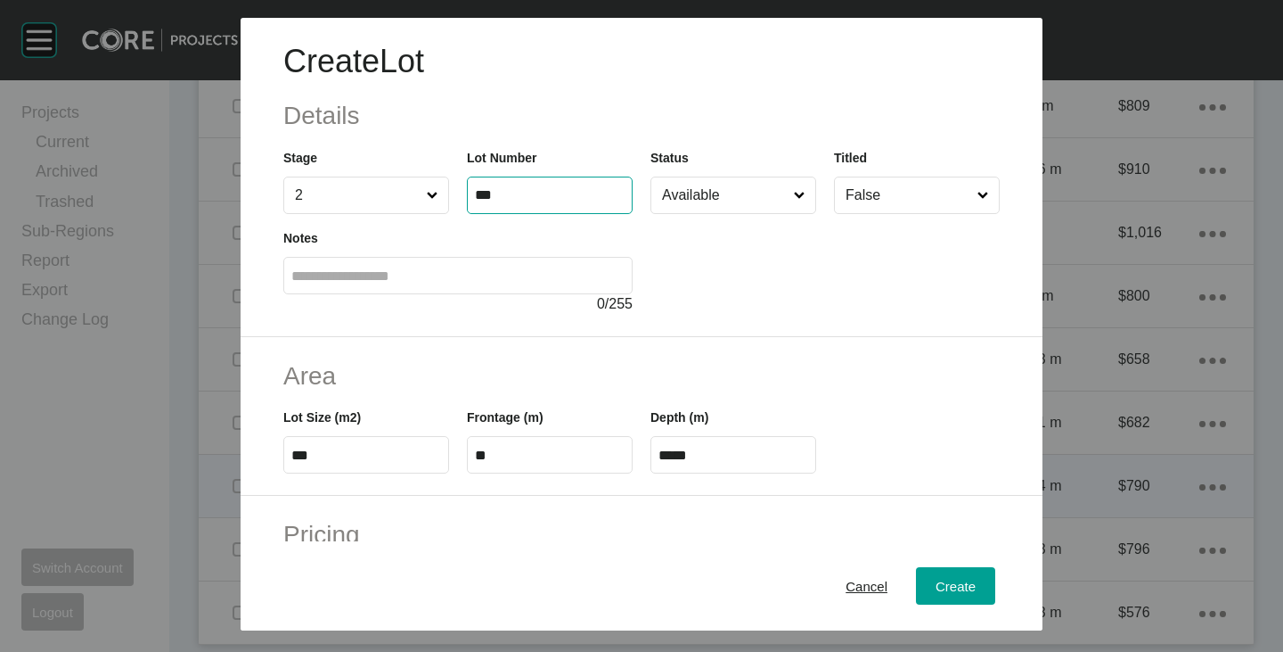
type input "***"
click at [757, 282] on div at bounding box center [825, 264] width 349 height 101
type input "*******"
click at [718, 200] on input "Available" at bounding box center [725, 195] width 132 height 36
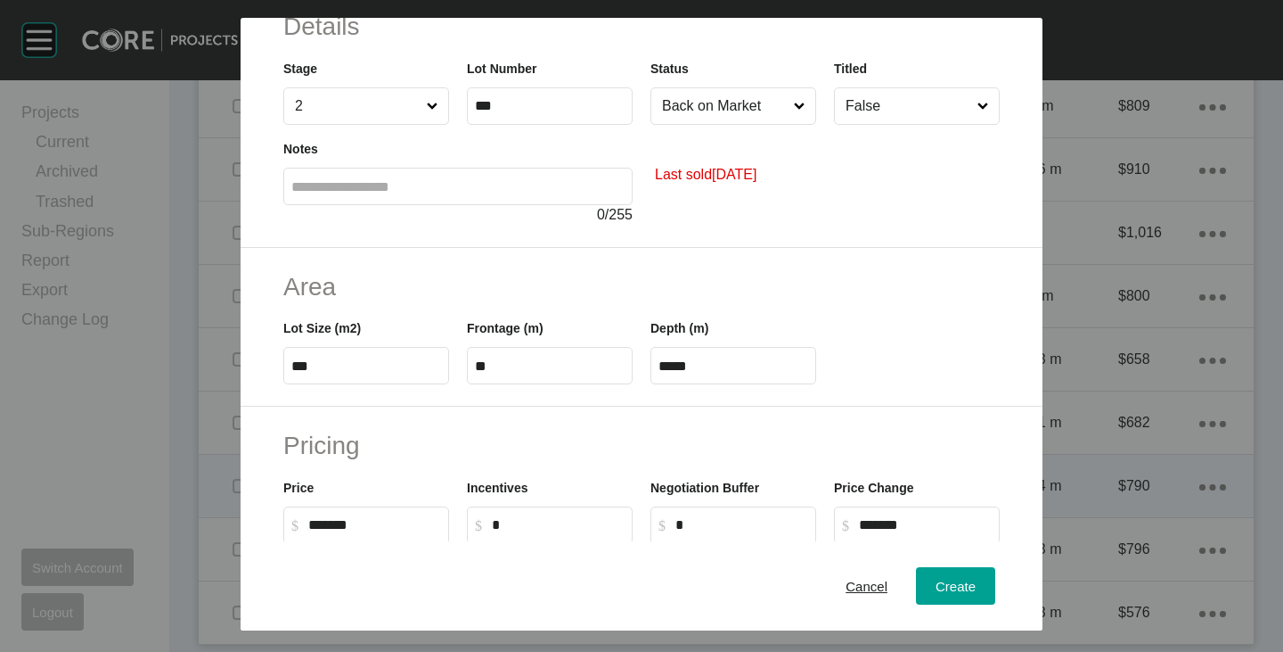
scroll to position [0, 0]
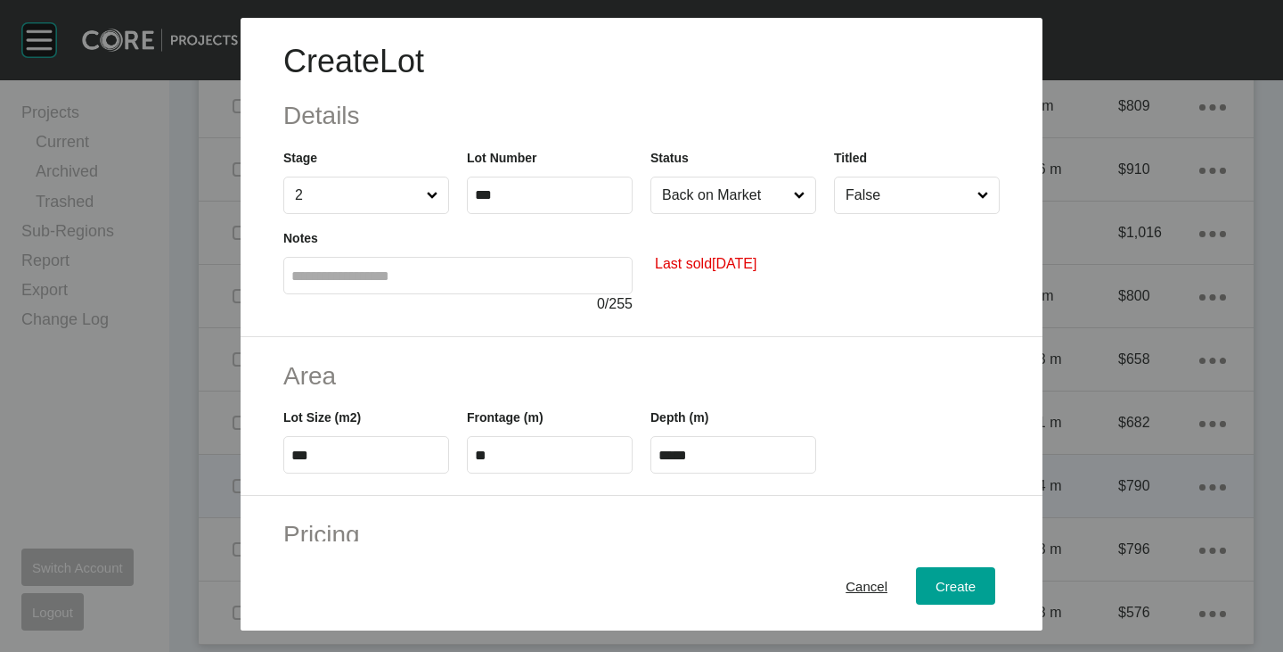
click at [322, 459] on input "***" at bounding box center [366, 454] width 150 height 15
type input "***"
type input "****"
type input "***"
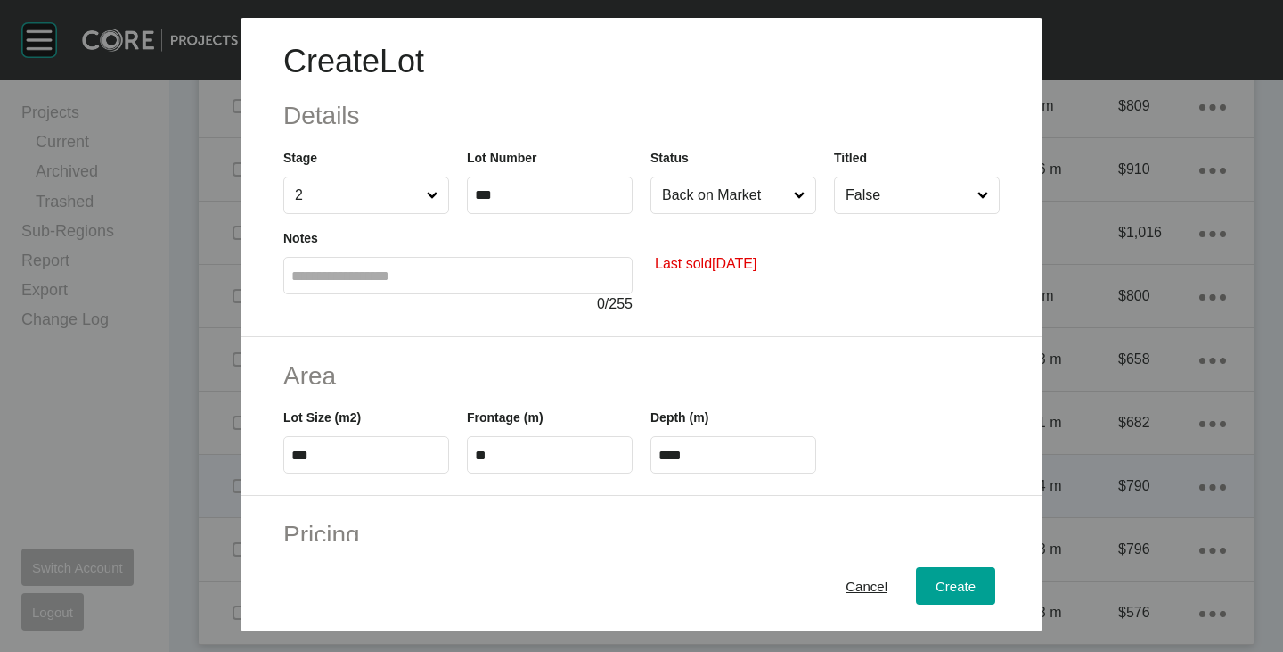
click at [602, 381] on h2 "Area" at bounding box center [641, 375] width 717 height 35
click at [702, 451] on input "****" at bounding box center [734, 454] width 150 height 15
type input "*****"
click at [719, 366] on div "Create Lot Details Stage 2 Lot Number *** Status Back on Market Titled False No…" at bounding box center [641, 326] width 1283 height 652
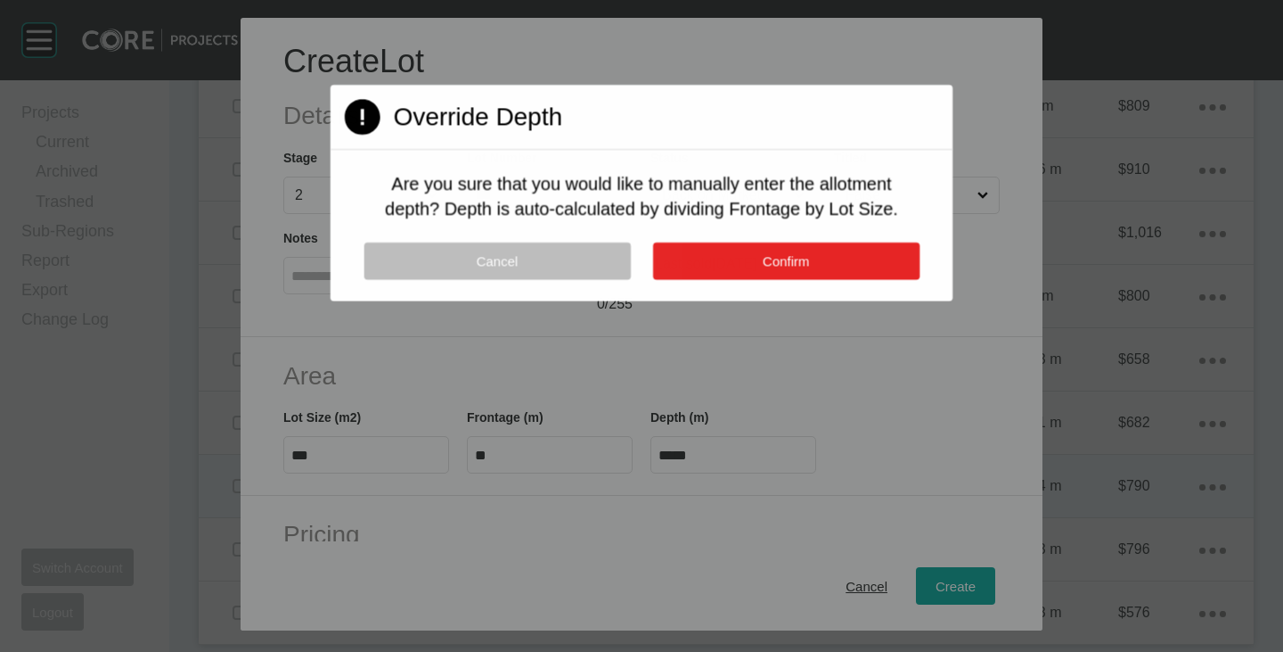
click at [726, 267] on button "Confirm" at bounding box center [785, 260] width 266 height 37
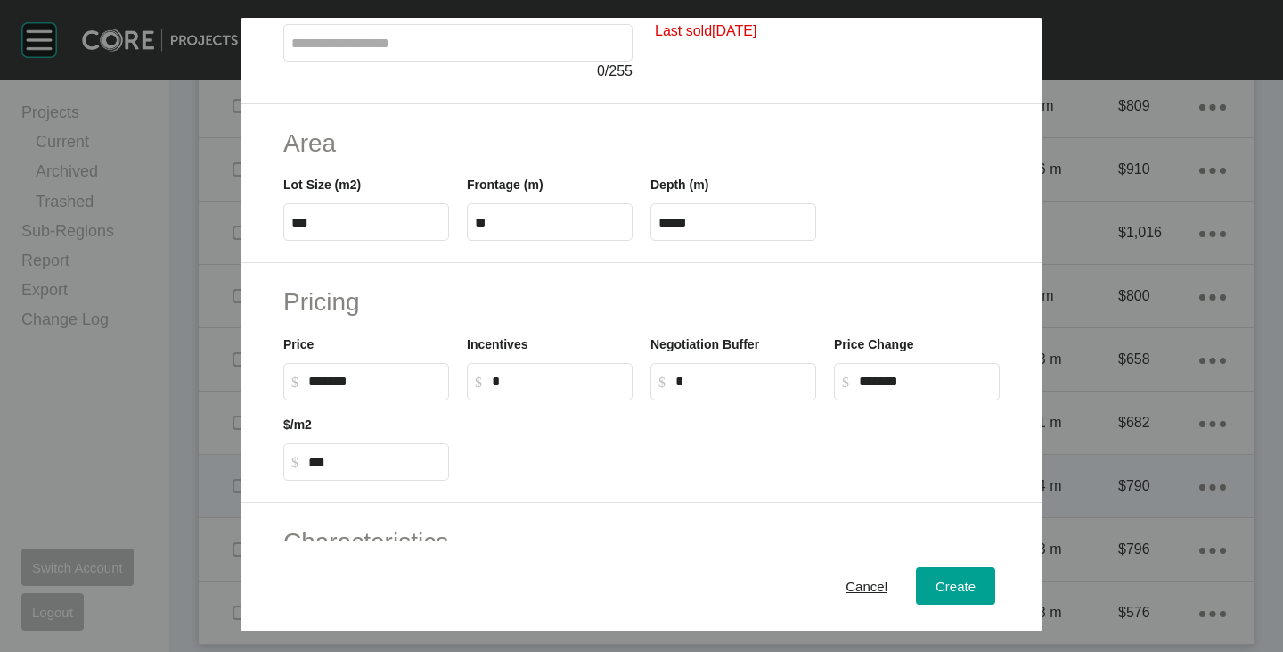
scroll to position [267, 0]
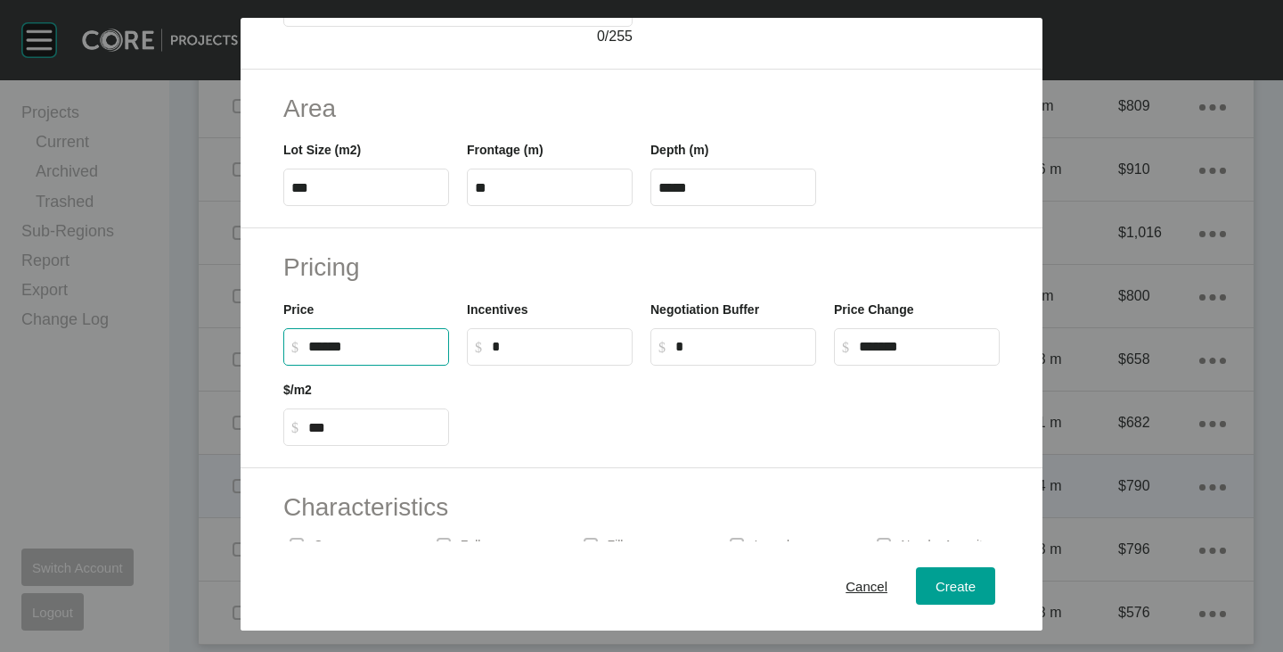
drag, startPoint x: 312, startPoint y: 347, endPoint x: 332, endPoint y: 361, distance: 25.0
click at [332, 361] on label "$ Created with Sketch. $ ******" at bounding box center [366, 346] width 166 height 37
type input "*******"
type input "*"
type input "***"
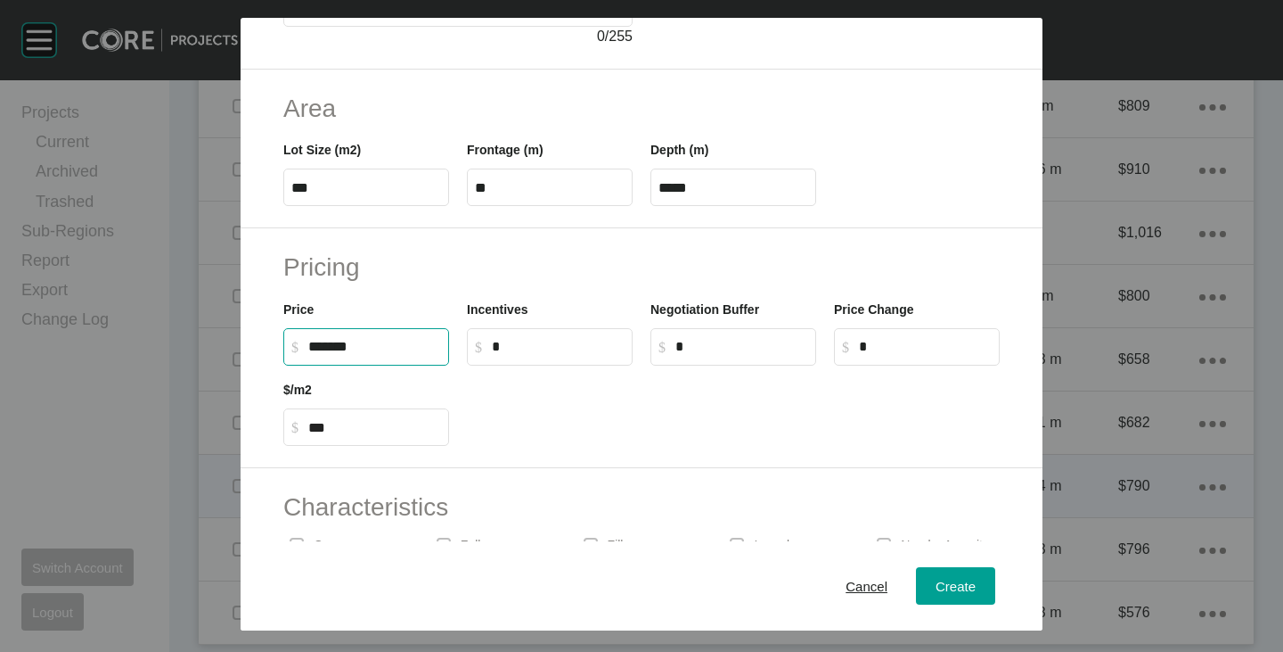
click at [547, 426] on div at bounding box center [733, 405] width 551 height 80
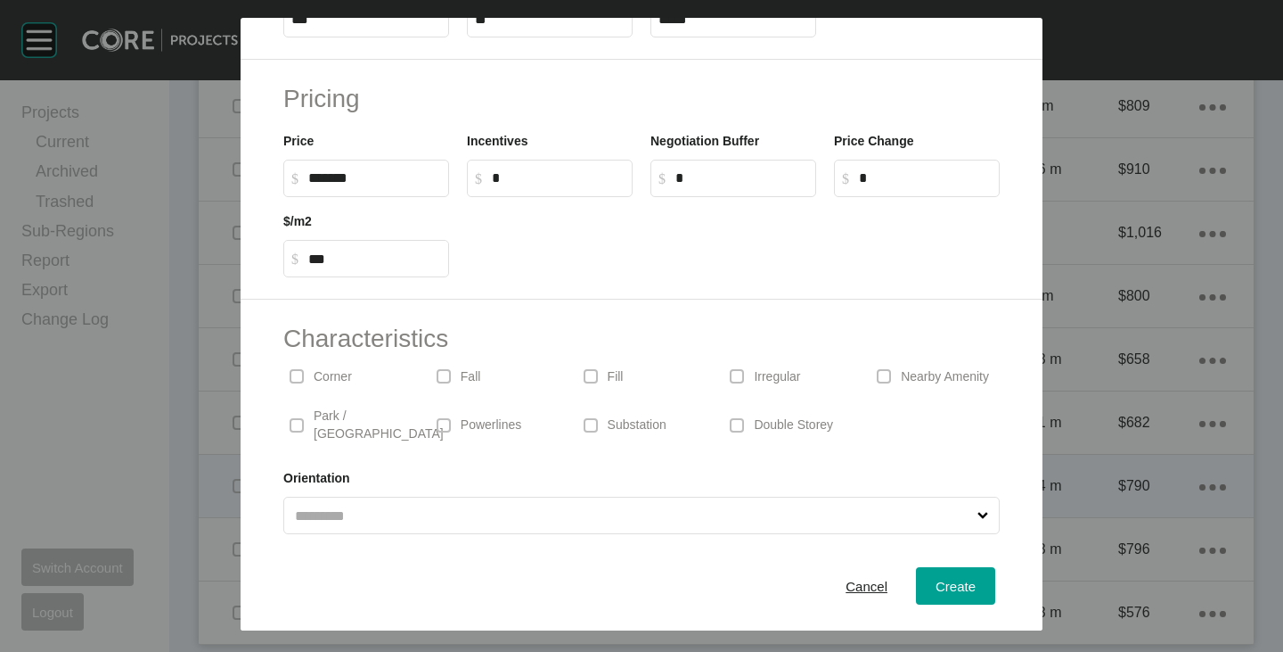
scroll to position [0, 0]
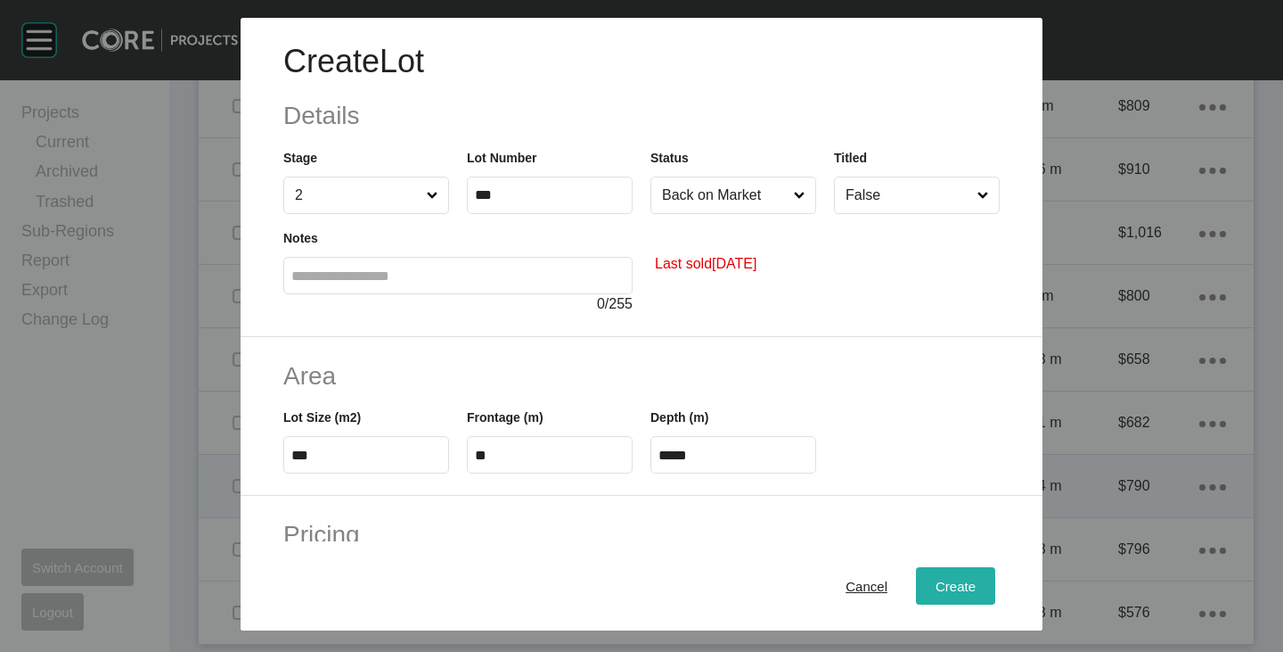
click at [943, 585] on span "Create" at bounding box center [956, 585] width 40 height 15
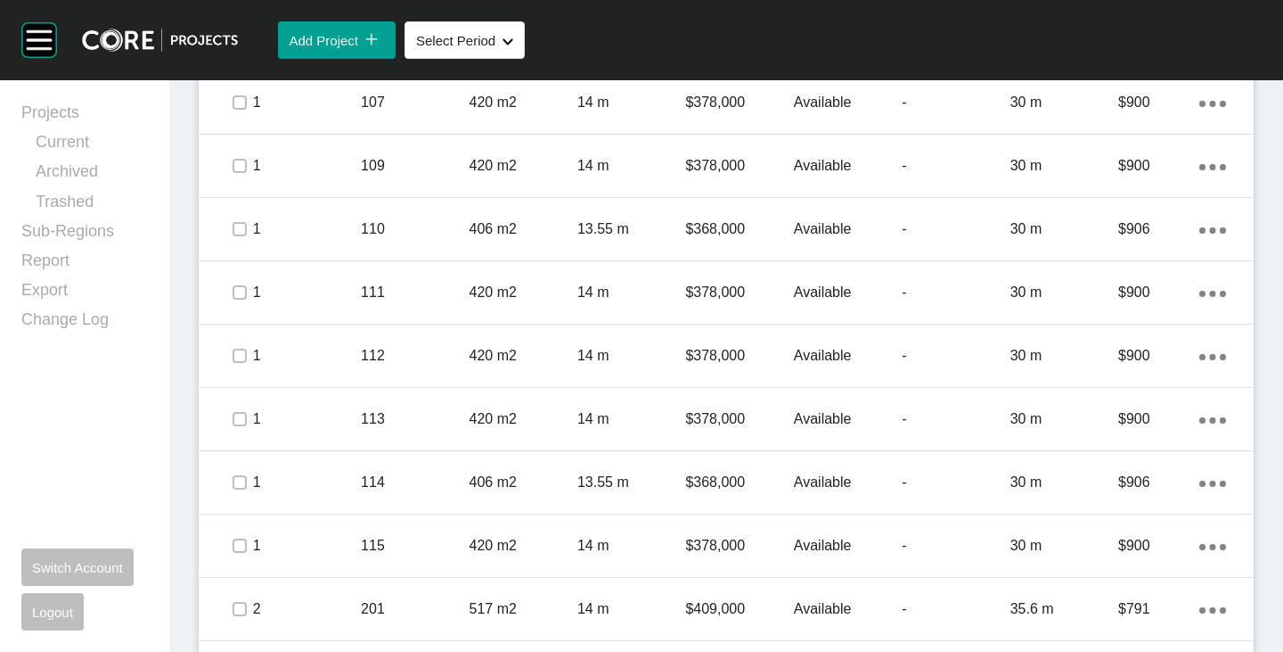
scroll to position [787, 0]
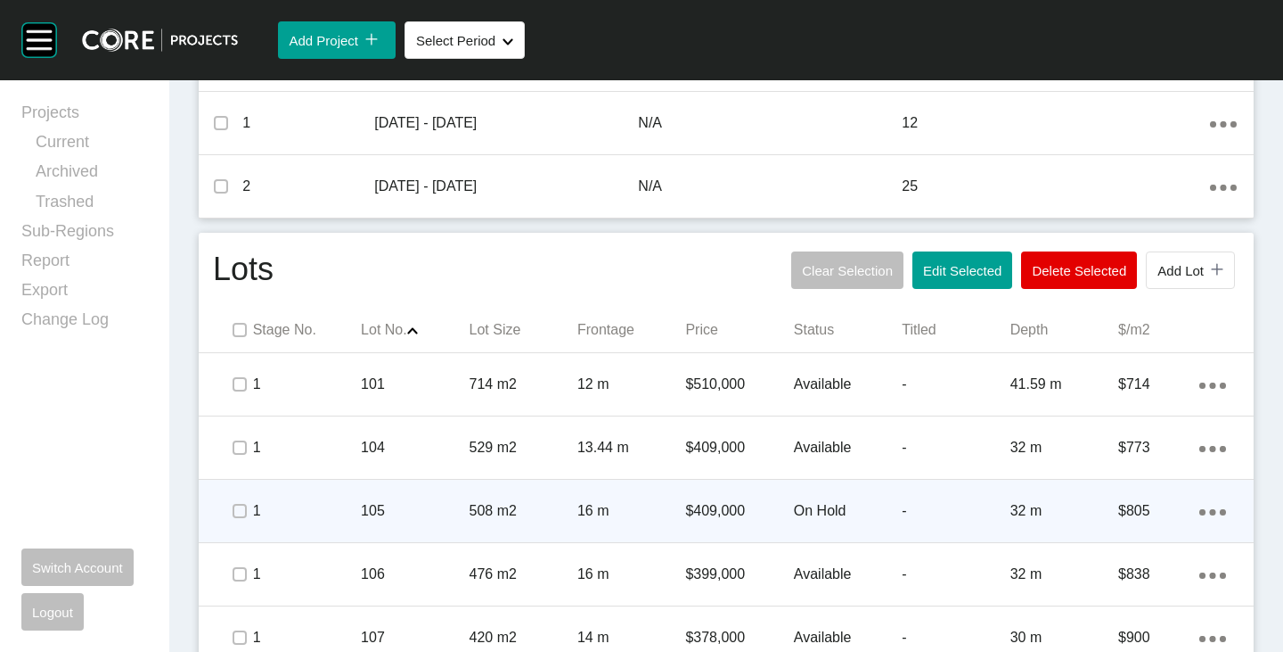
click at [804, 514] on p "On Hold" at bounding box center [848, 511] width 108 height 20
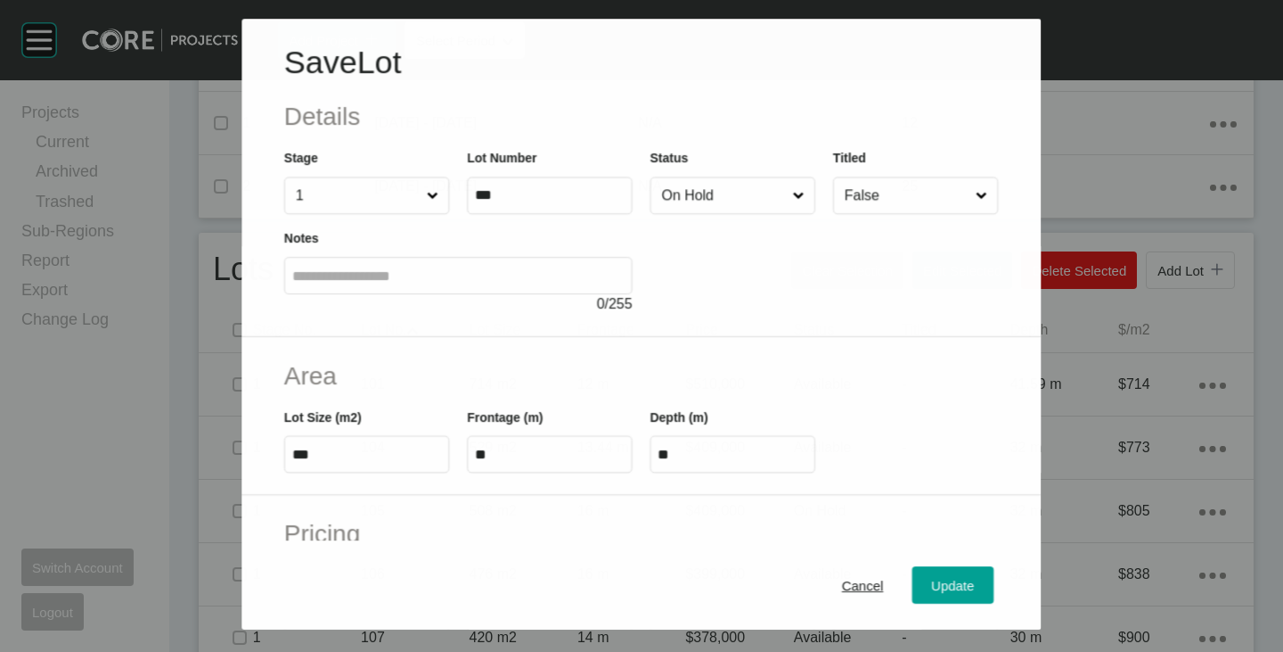
click at [678, 171] on div "Status On Hold" at bounding box center [733, 181] width 165 height 66
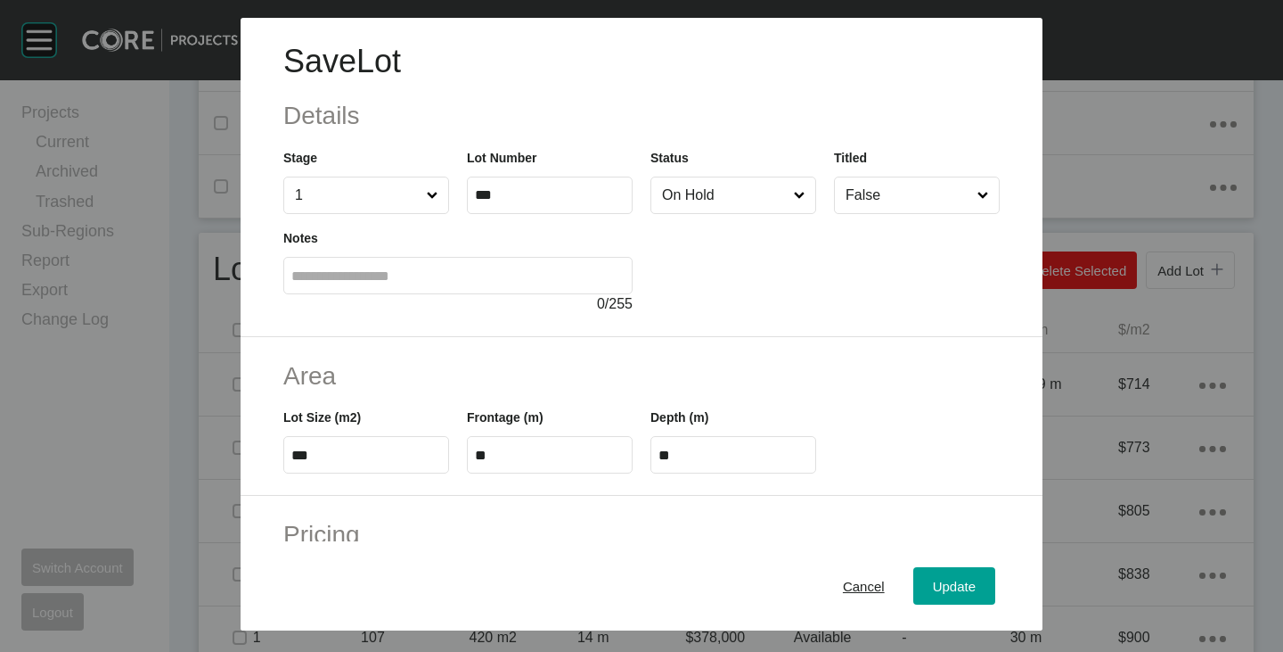
click at [678, 195] on input "On Hold" at bounding box center [725, 195] width 132 height 36
click at [929, 575] on div "Update" at bounding box center [955, 586] width 52 height 24
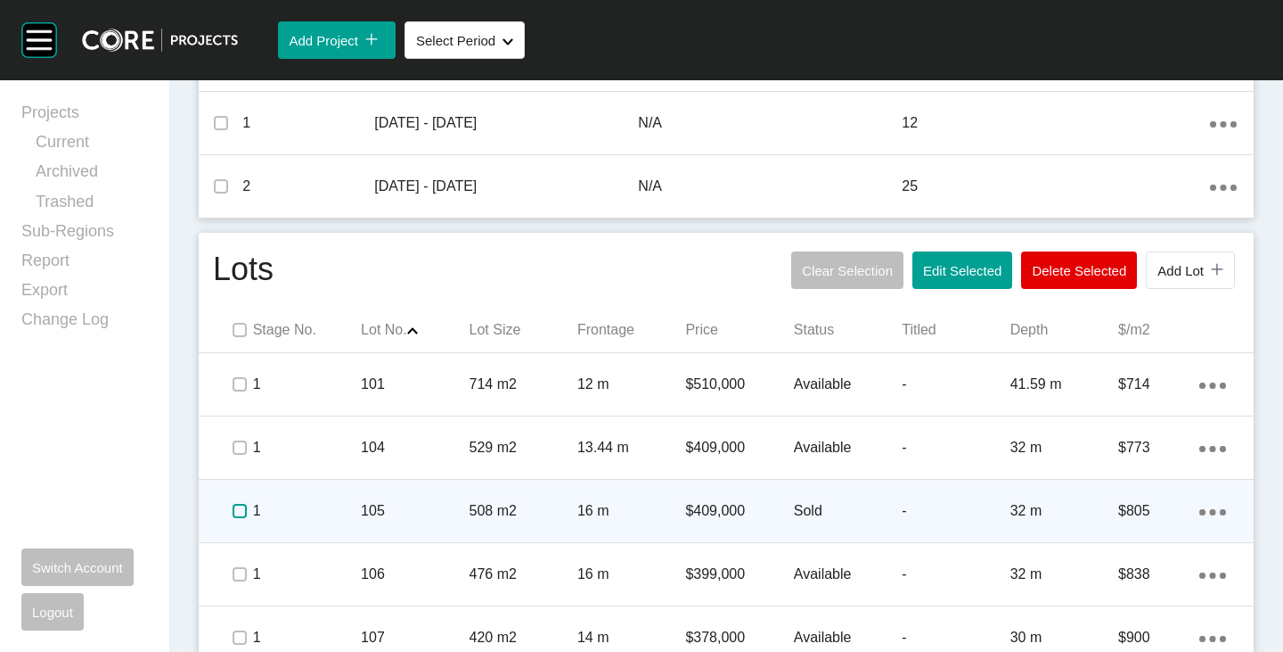
click at [239, 509] on label at bounding box center [240, 511] width 14 height 14
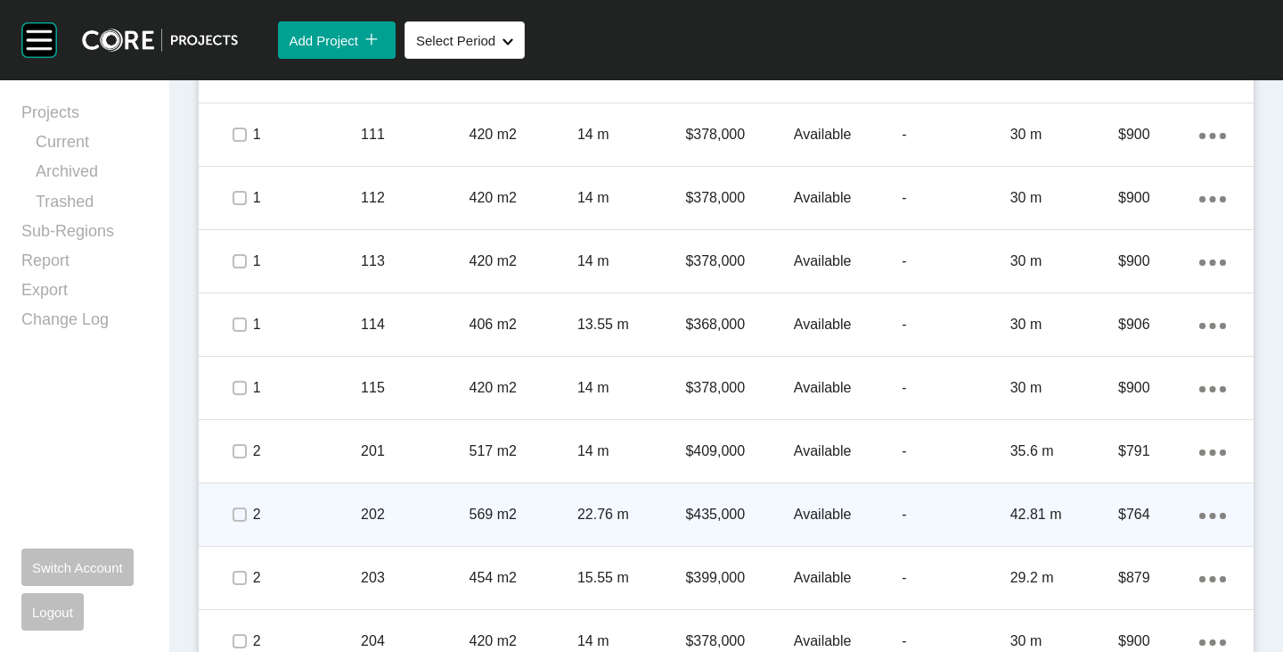
scroll to position [1500, 0]
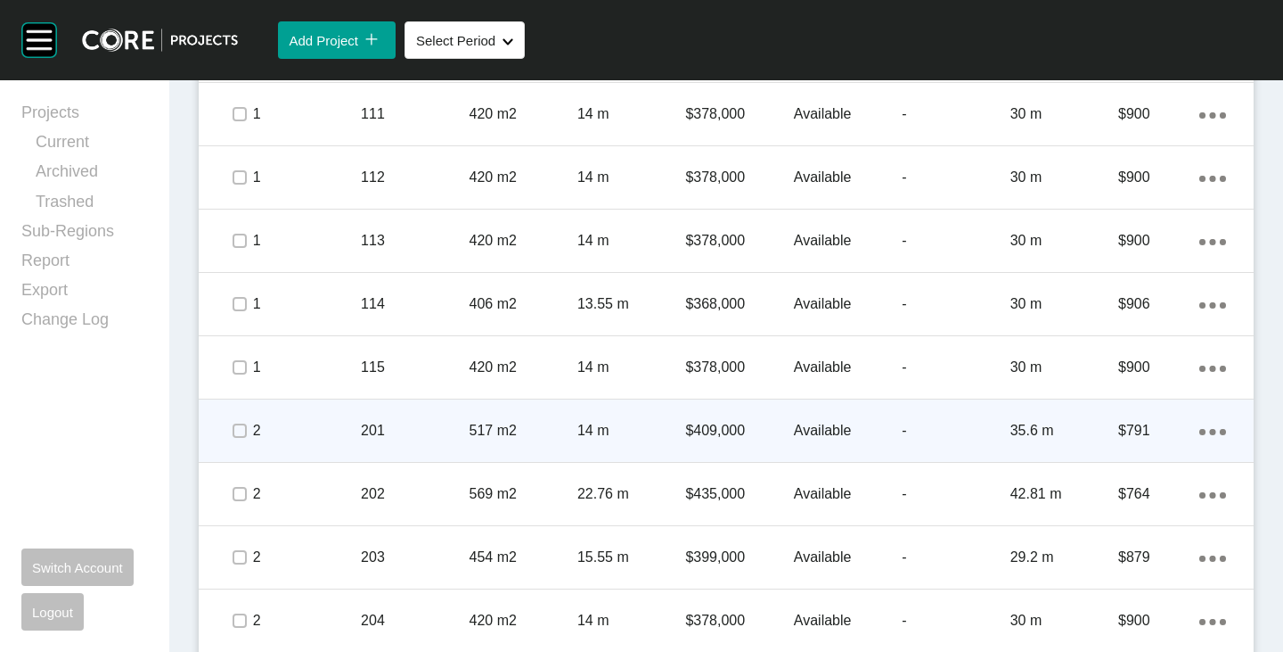
click at [813, 426] on p "Available" at bounding box center [848, 431] width 108 height 20
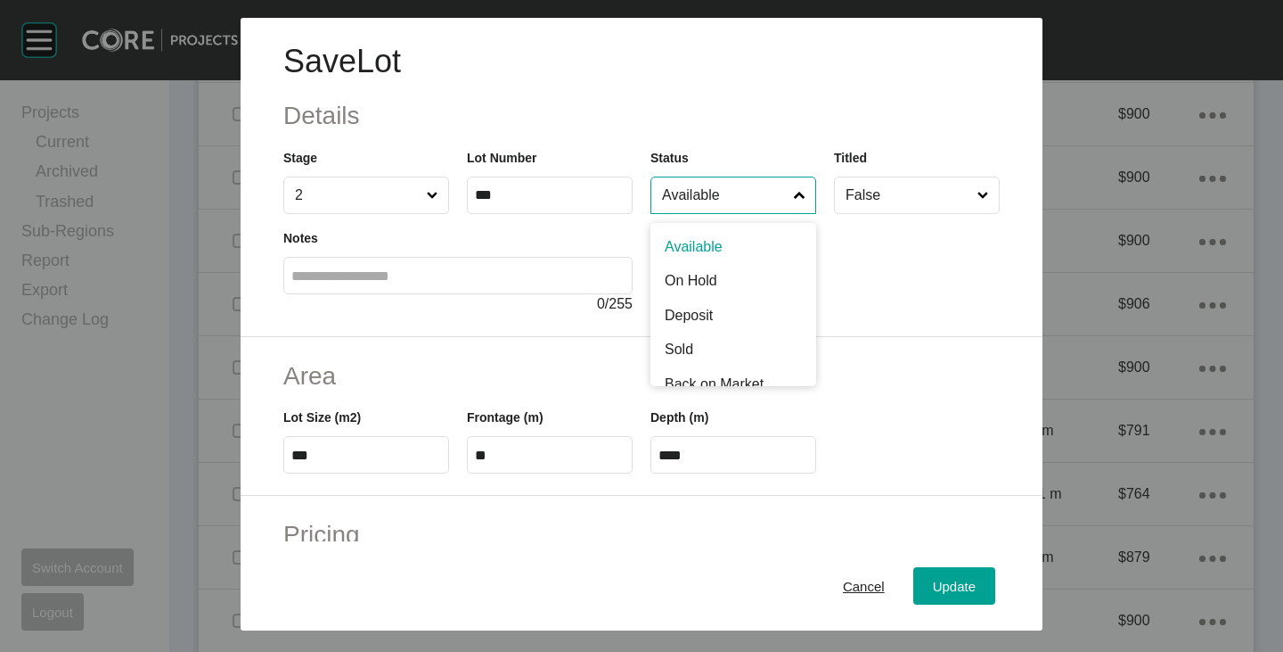
click at [691, 201] on input "Available" at bounding box center [725, 195] width 132 height 36
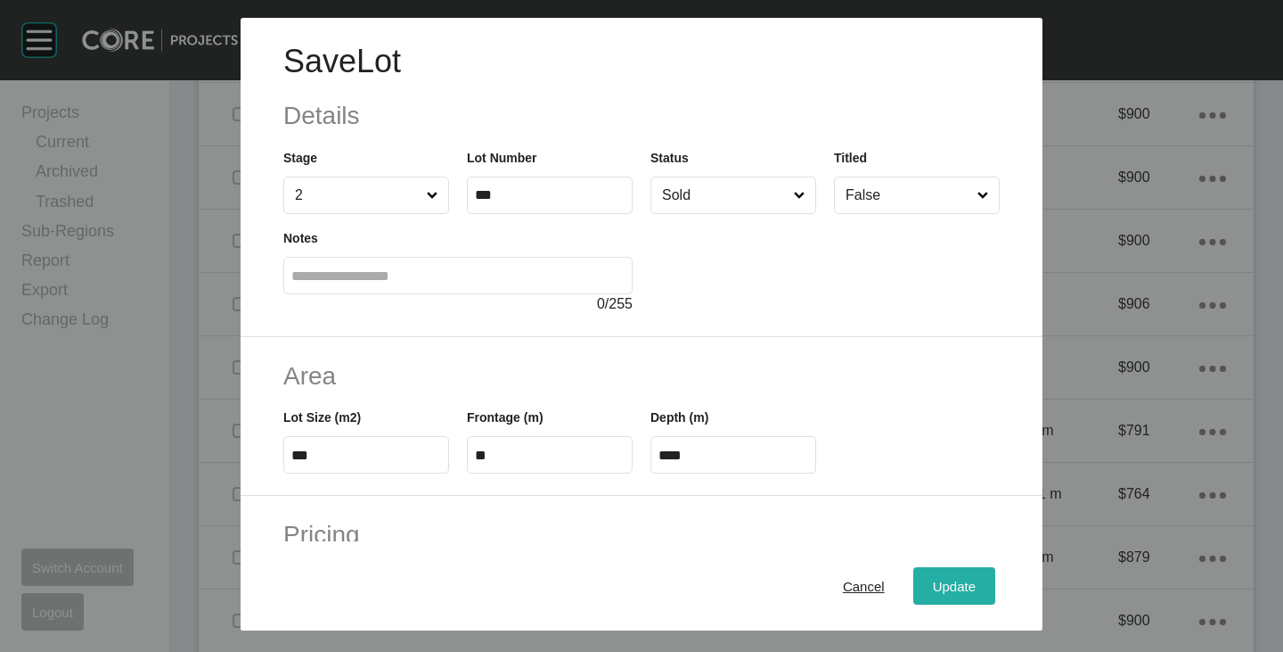
click at [952, 585] on span "Update" at bounding box center [954, 585] width 43 height 15
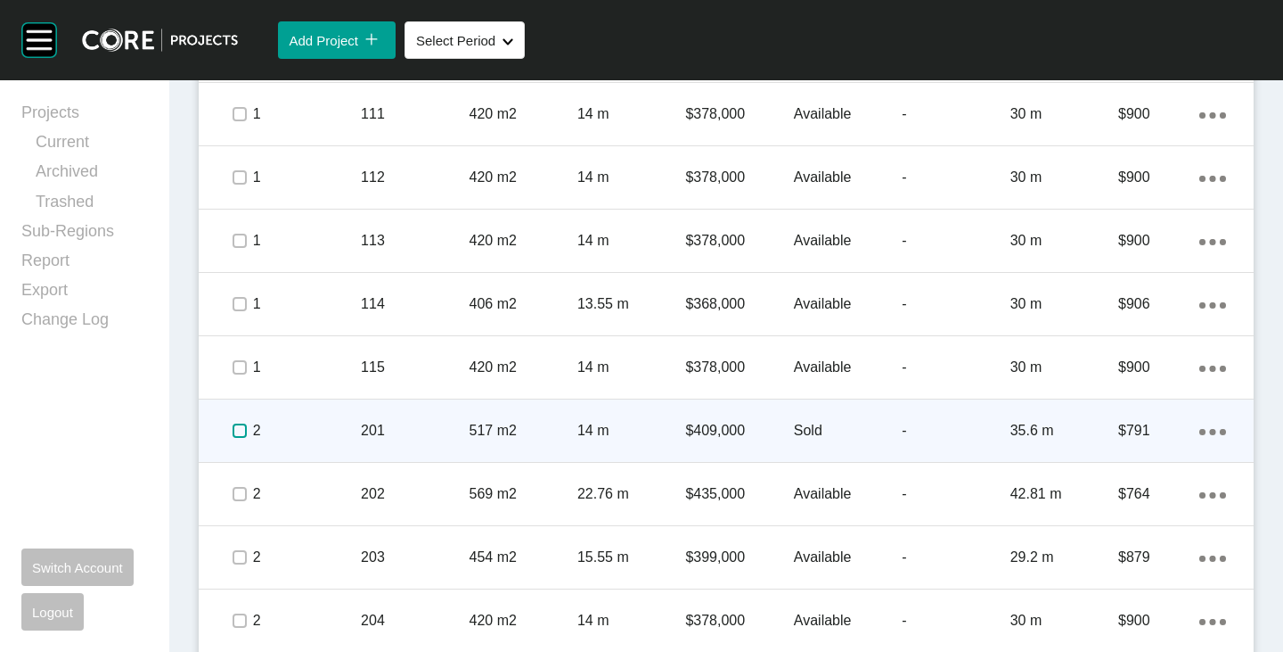
click at [234, 433] on label at bounding box center [240, 430] width 14 height 14
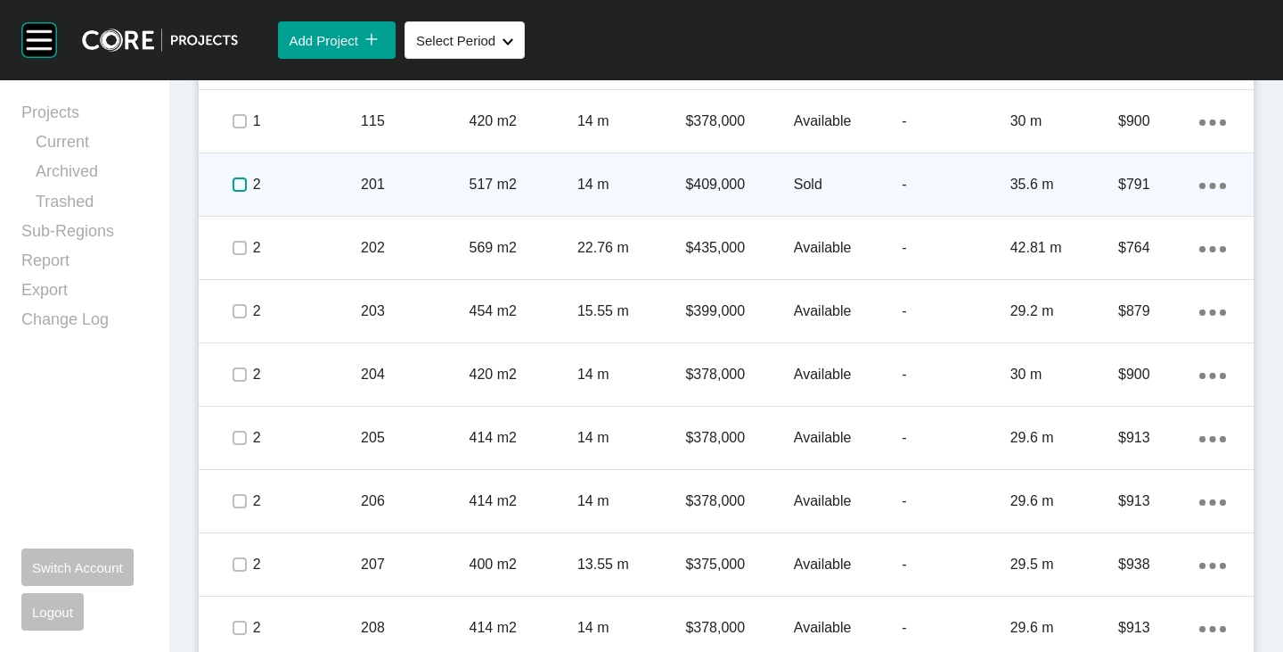
scroll to position [1767, 0]
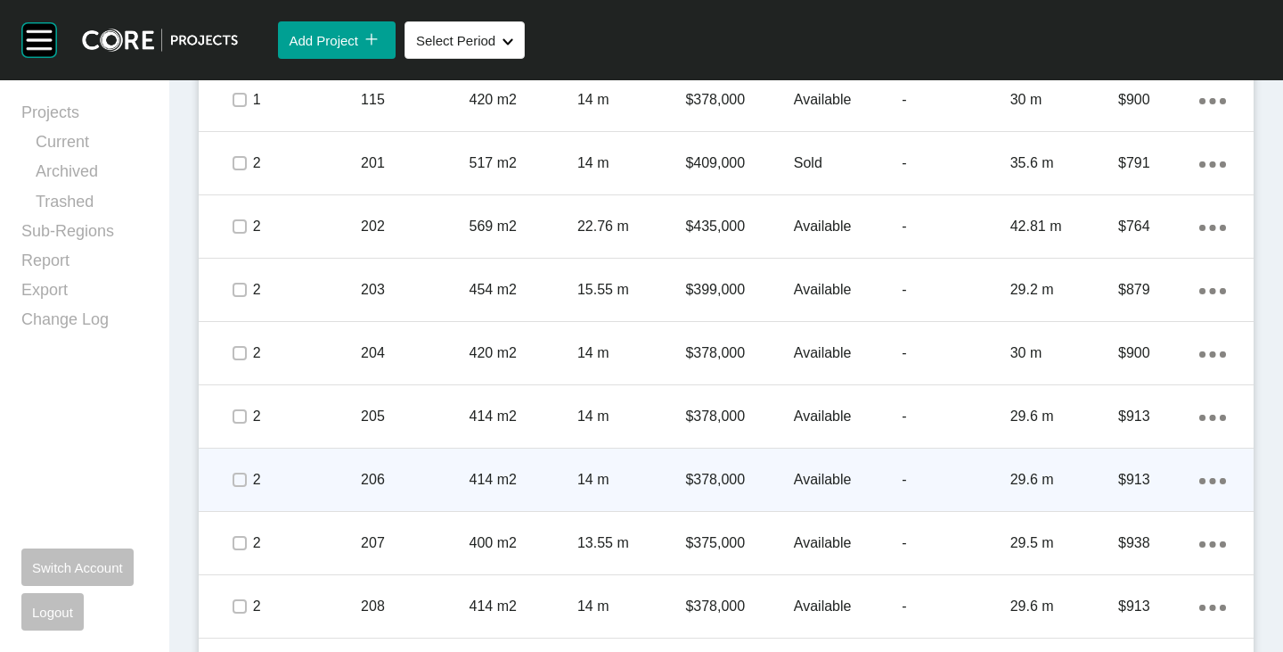
click at [799, 477] on p "Available" at bounding box center [848, 480] width 108 height 20
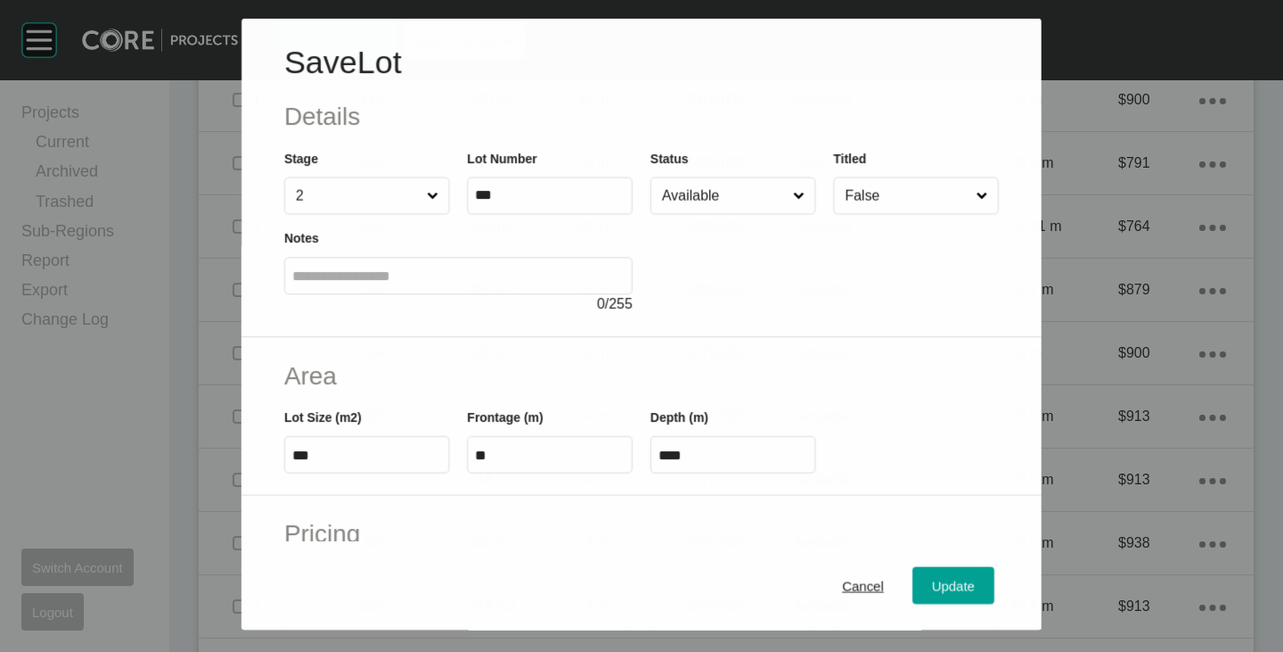
click at [709, 193] on input "Available" at bounding box center [724, 195] width 131 height 36
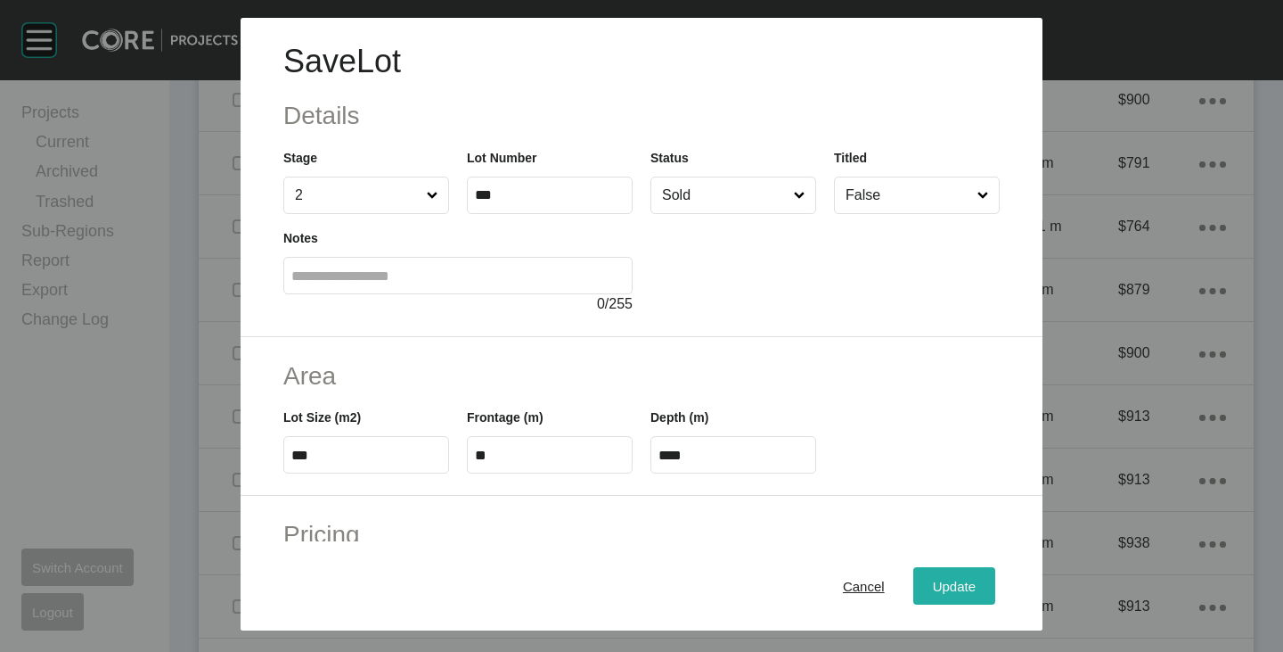
click at [933, 588] on span "Update" at bounding box center [954, 585] width 43 height 15
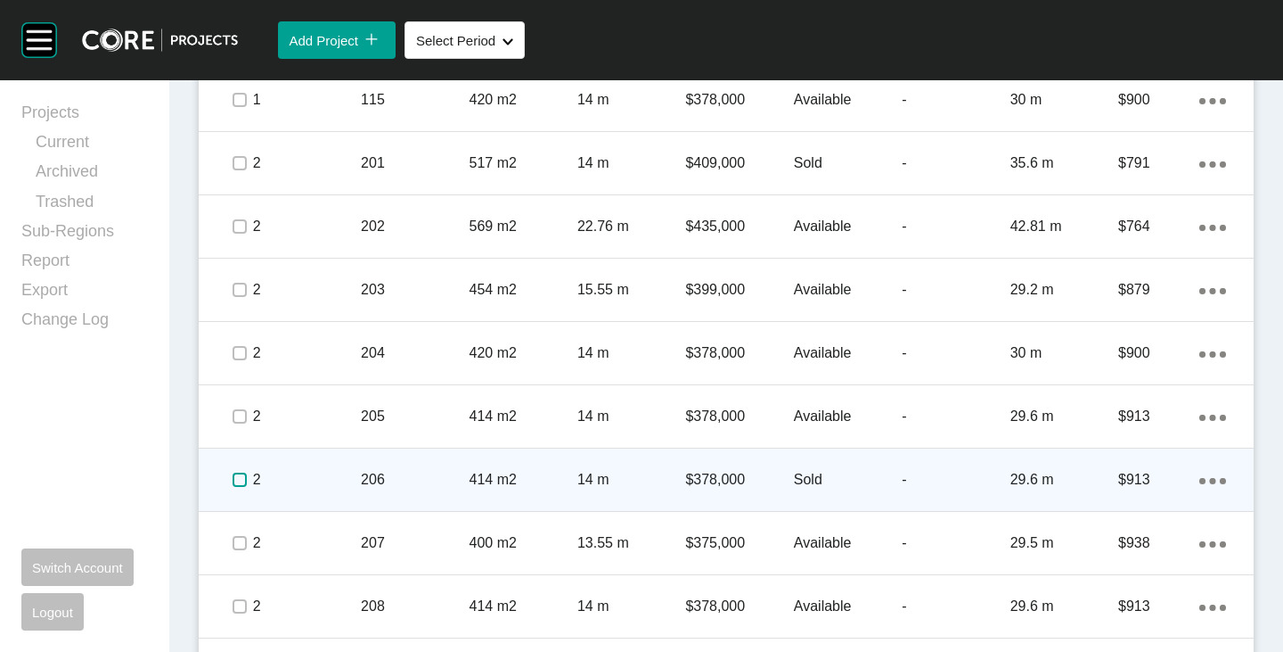
click at [243, 472] on label at bounding box center [240, 479] width 14 height 14
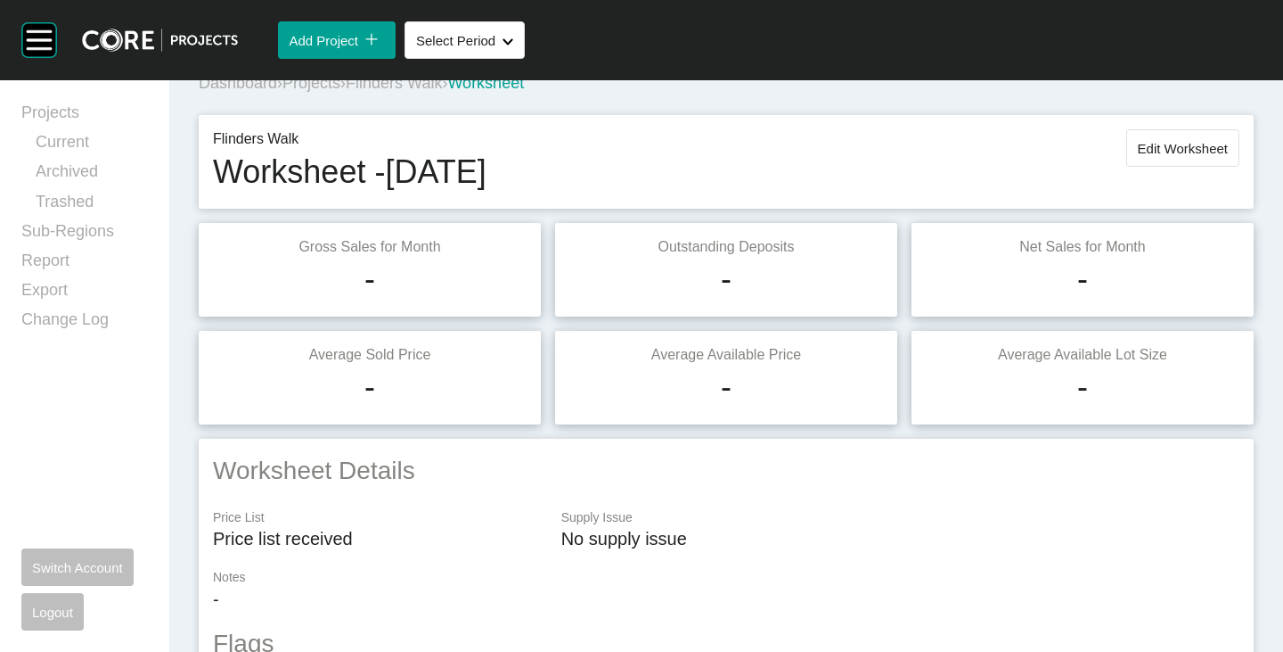
scroll to position [0, 0]
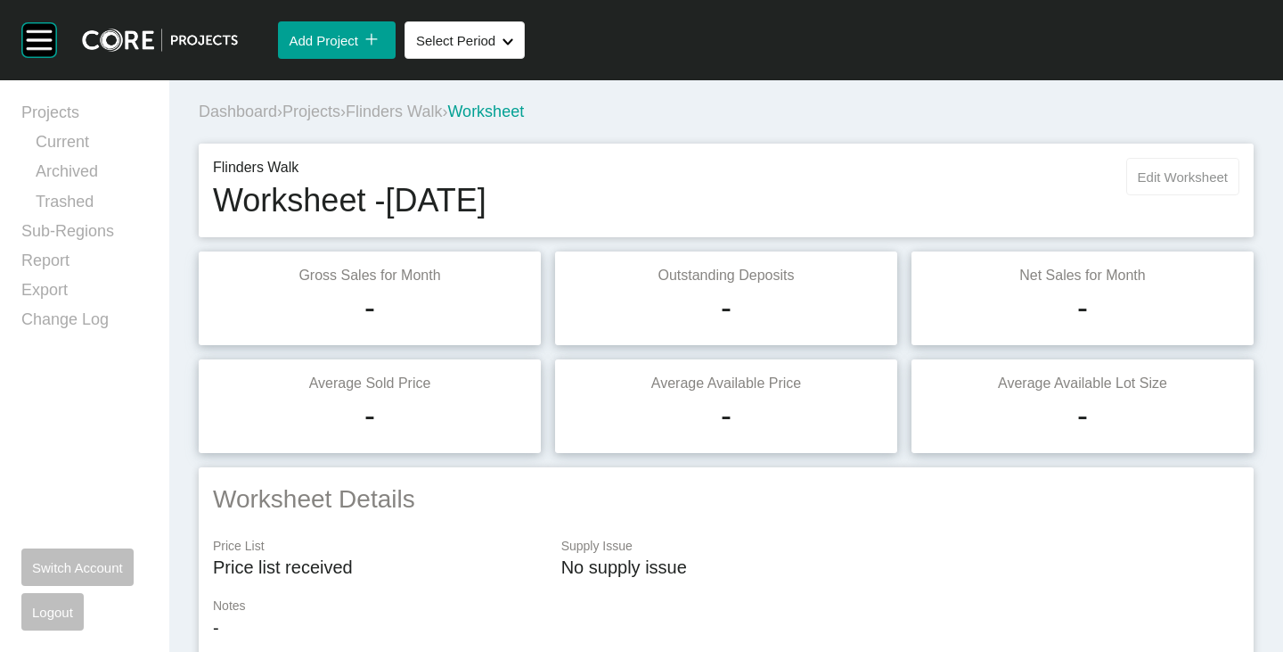
click at [1151, 182] on span "Edit Worksheet" at bounding box center [1183, 176] width 90 height 15
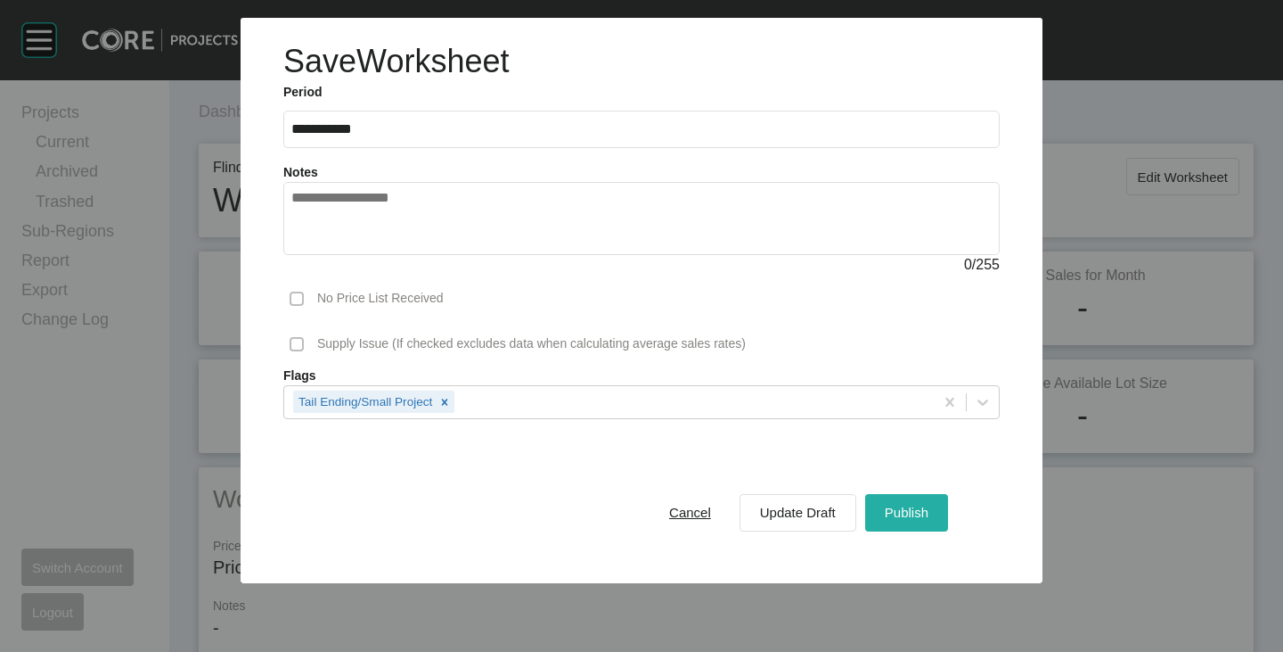
click at [918, 519] on span "Publish" at bounding box center [907, 511] width 44 height 15
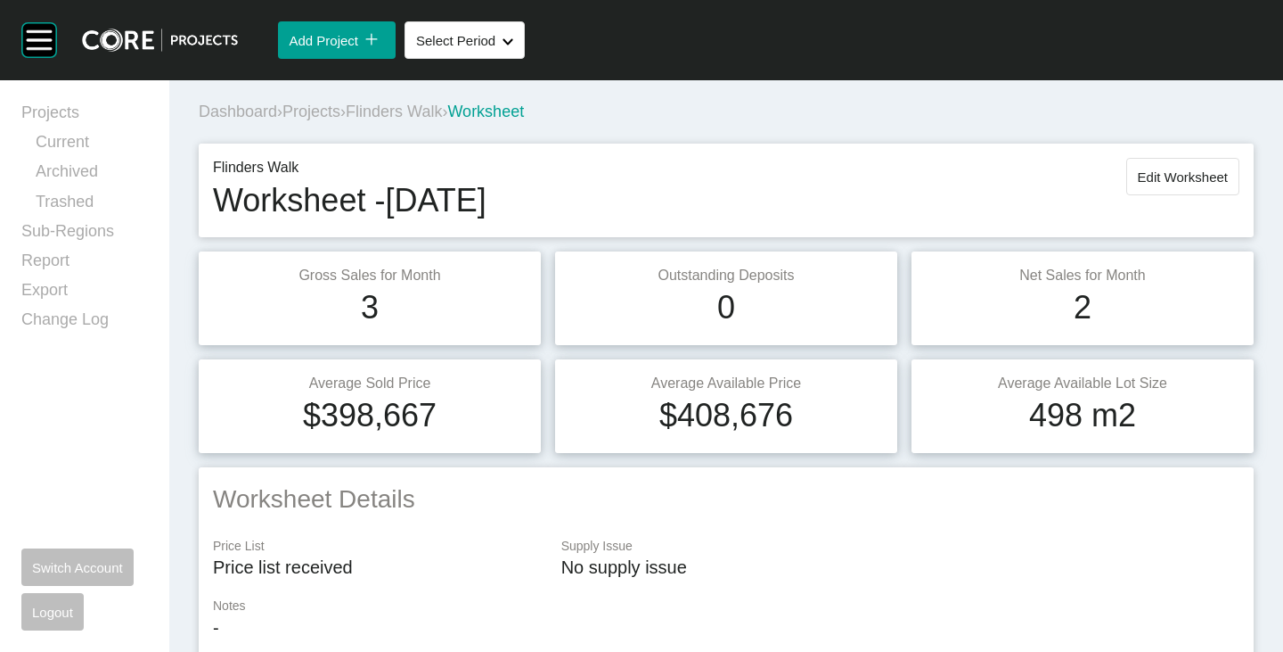
click at [442, 114] on span "Flinders Walk" at bounding box center [394, 111] width 96 height 18
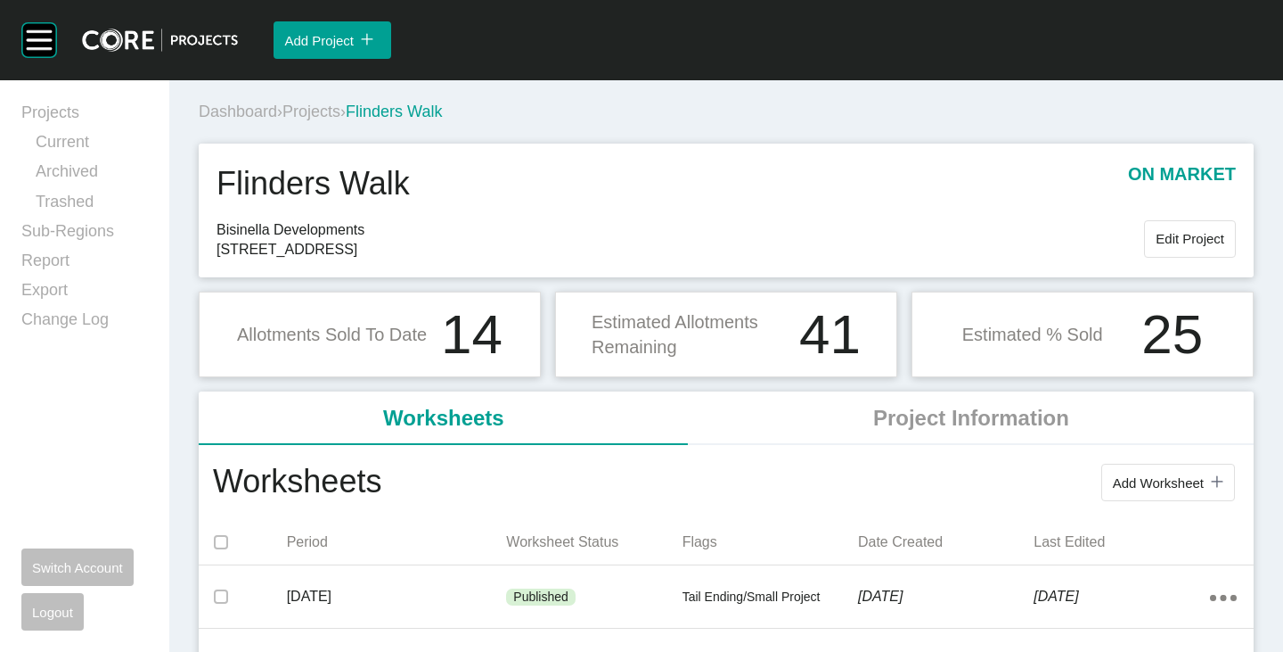
click at [336, 110] on span "Projects" at bounding box center [312, 111] width 58 height 18
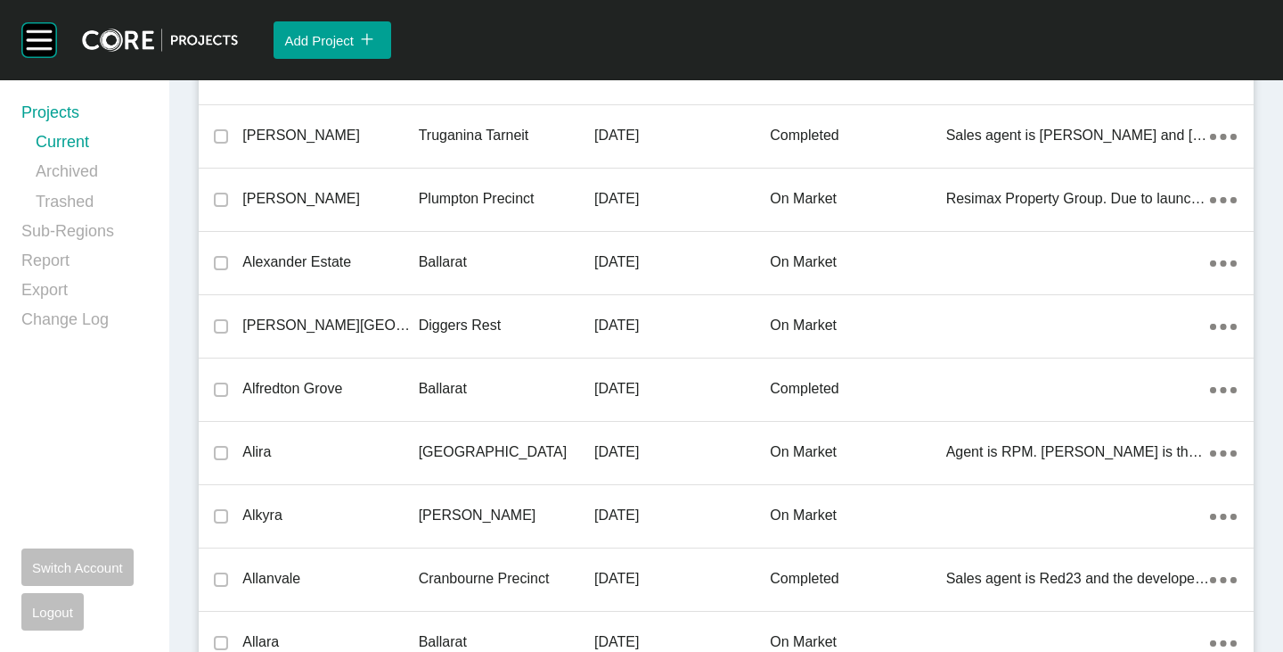
scroll to position [28009, 0]
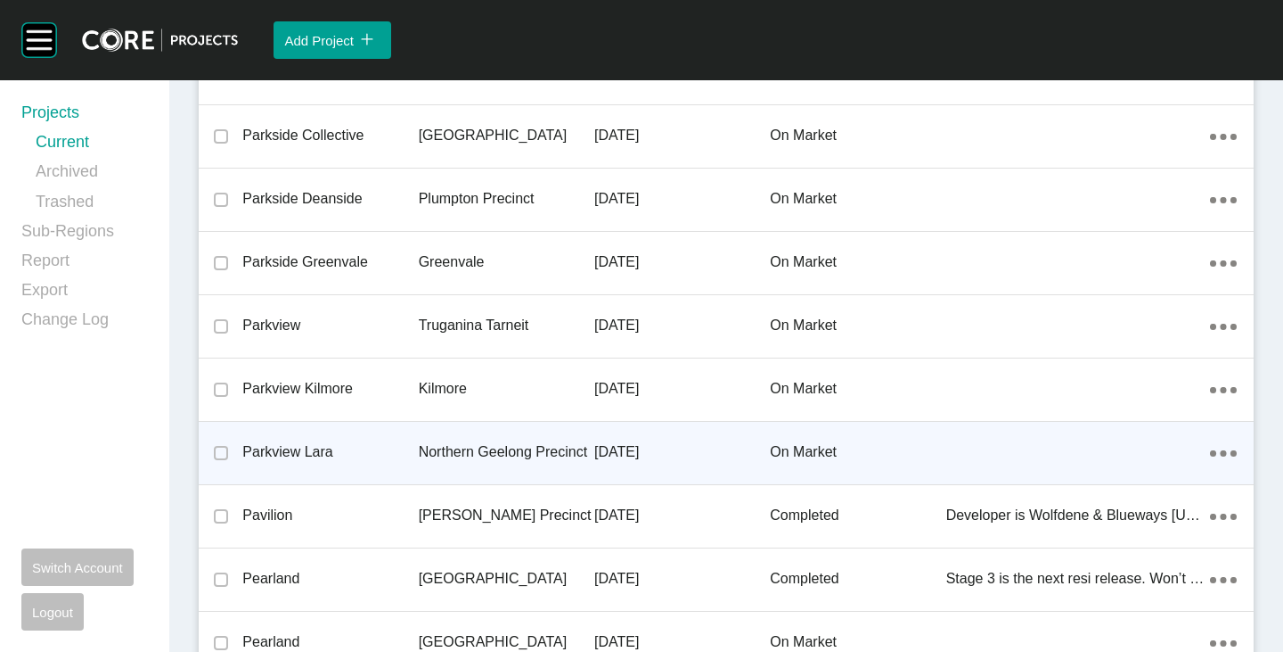
click at [299, 455] on p "Parkview Lara" at bounding box center [330, 452] width 176 height 20
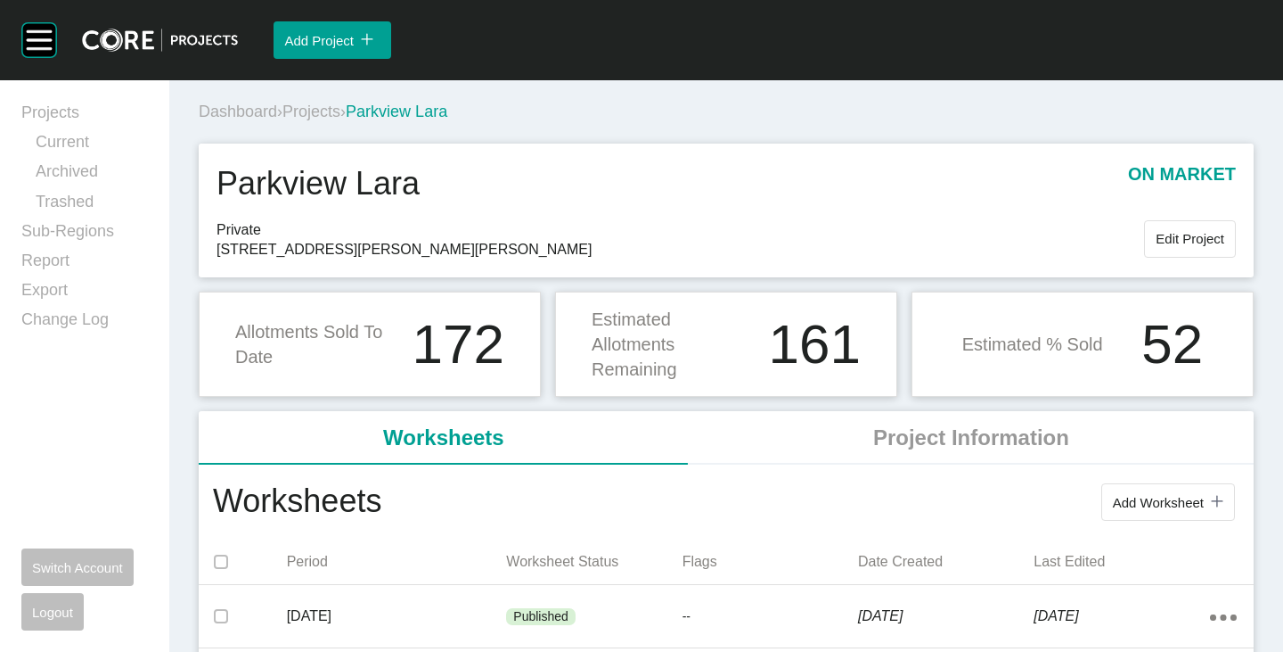
scroll to position [178, 0]
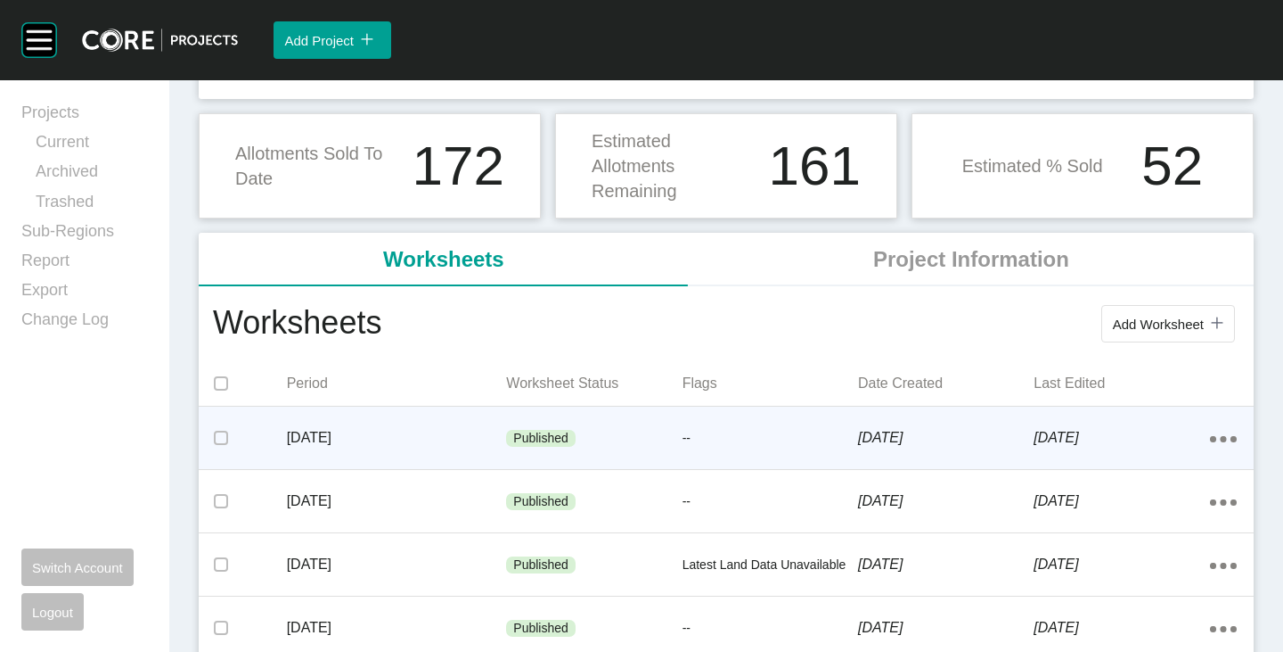
click at [468, 438] on p "[DATE]" at bounding box center [397, 438] width 220 height 20
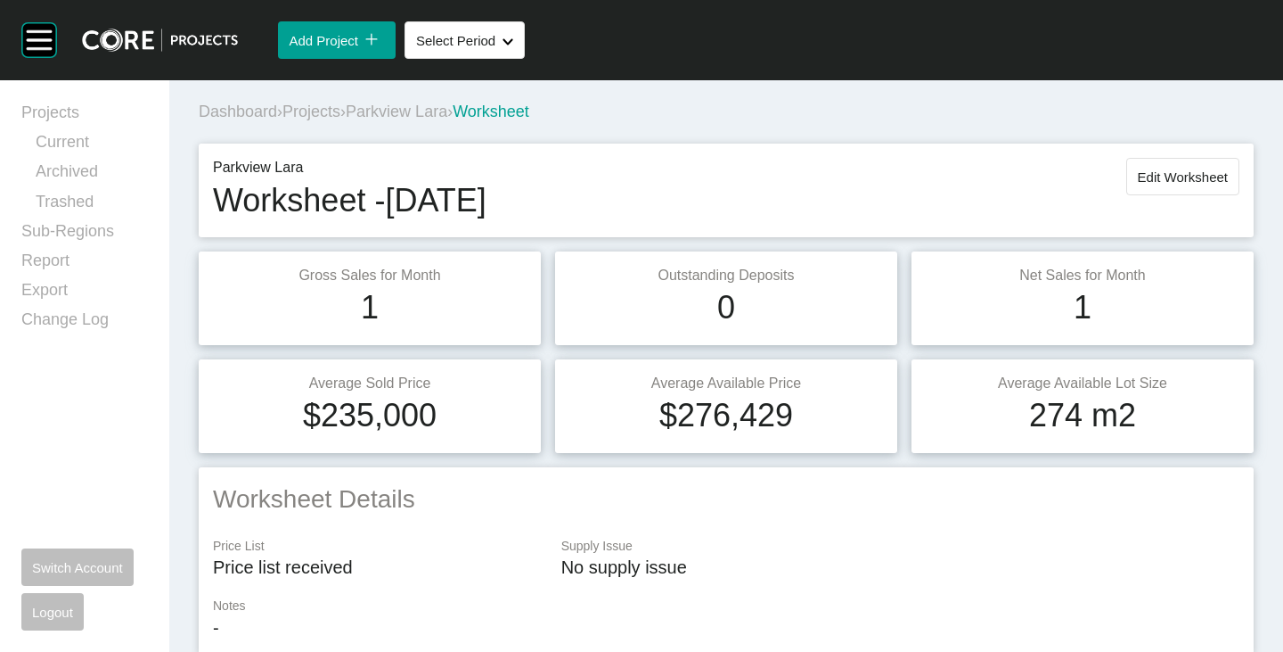
click at [412, 102] on div "Dashboard › Projects › Parkview Lara › Worksheet" at bounding box center [730, 112] width 1062 height 22
click at [414, 109] on span "Parkview Lara" at bounding box center [397, 111] width 102 height 18
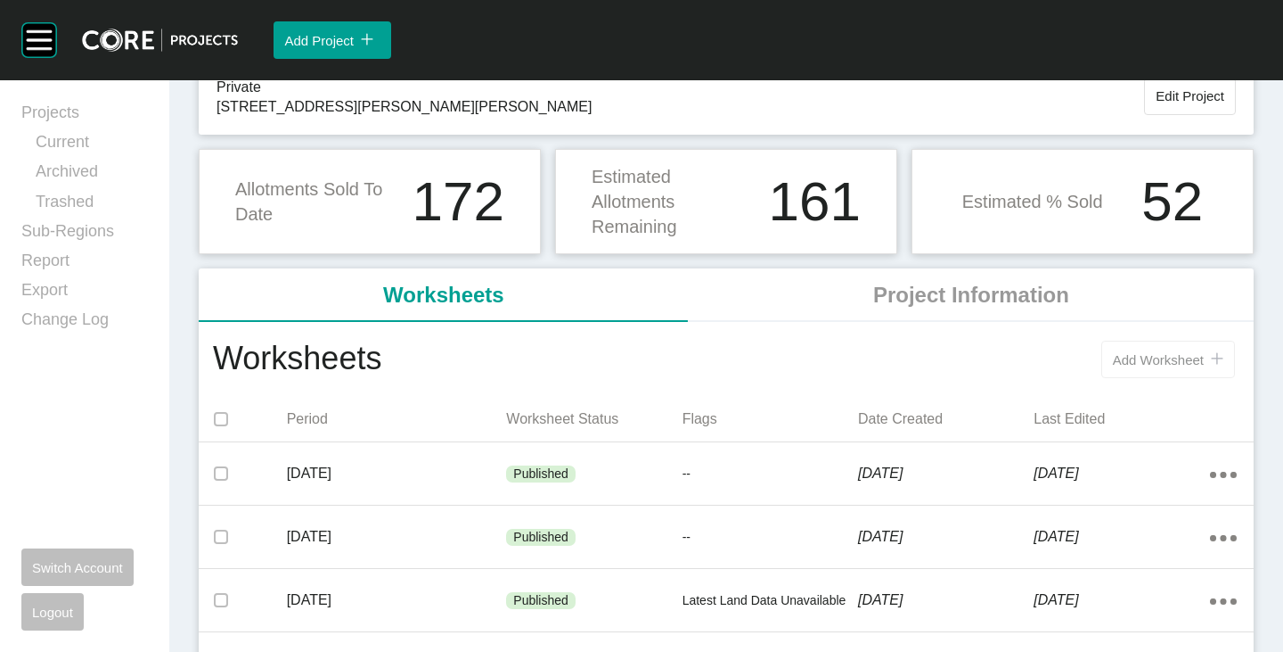
scroll to position [178, 0]
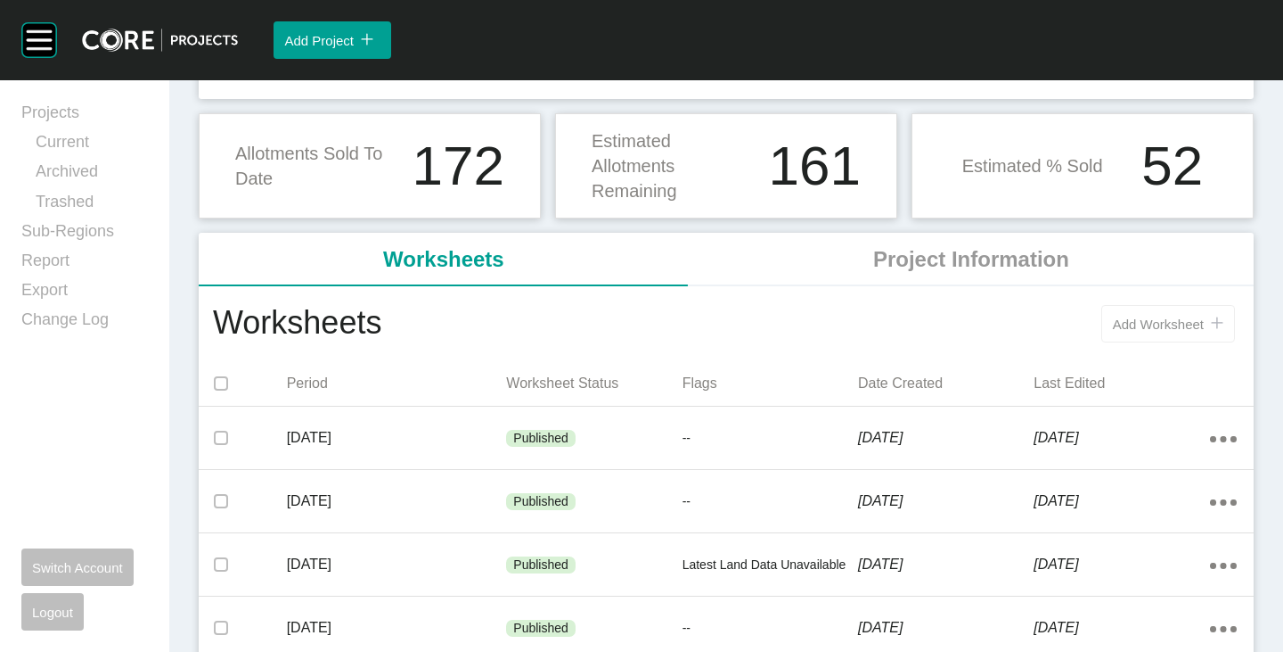
click at [1155, 334] on button "Add Worksheet icon/tick copy 11 Created with Sketch." at bounding box center [1169, 323] width 134 height 37
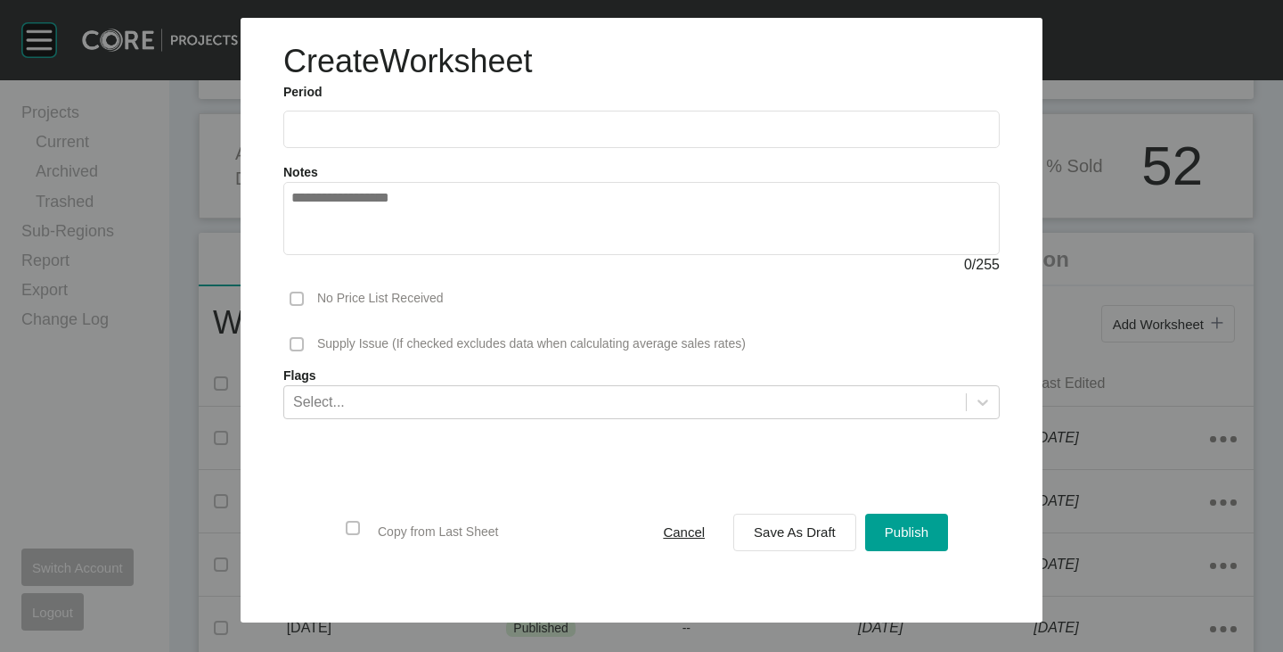
click at [377, 139] on label at bounding box center [641, 129] width 717 height 37
click at [377, 136] on input "text" at bounding box center [641, 128] width 701 height 15
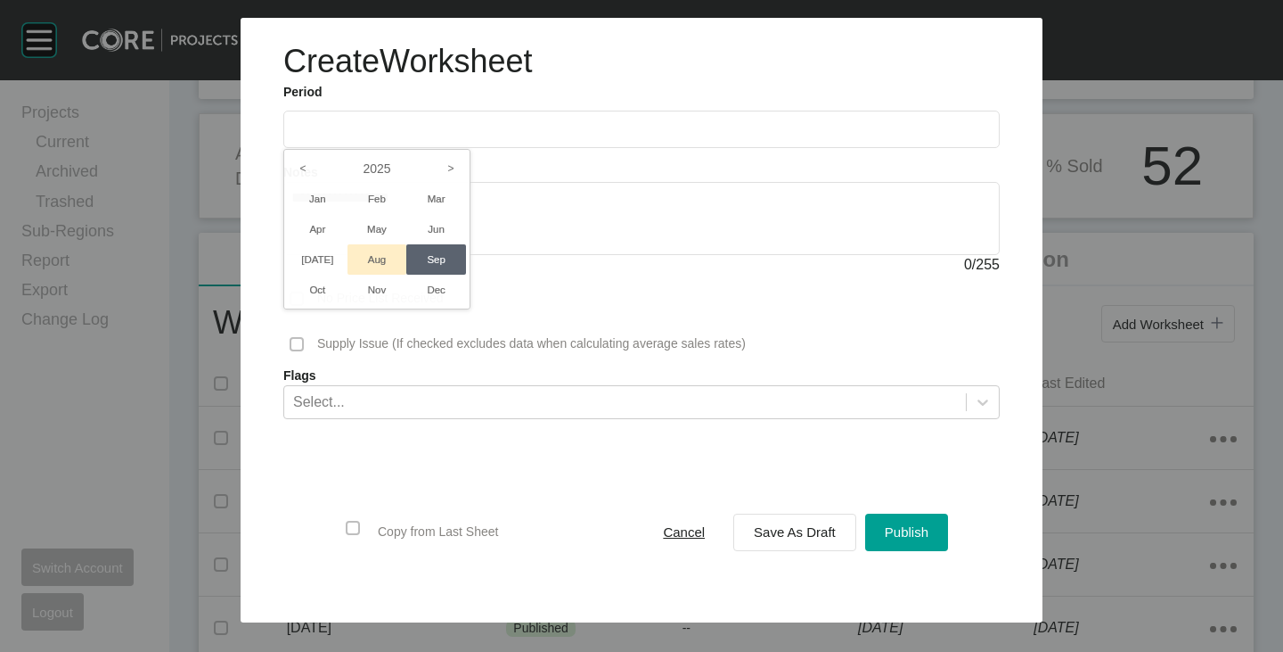
click at [365, 255] on li "Aug" at bounding box center [378, 259] width 60 height 30
type input "**********"
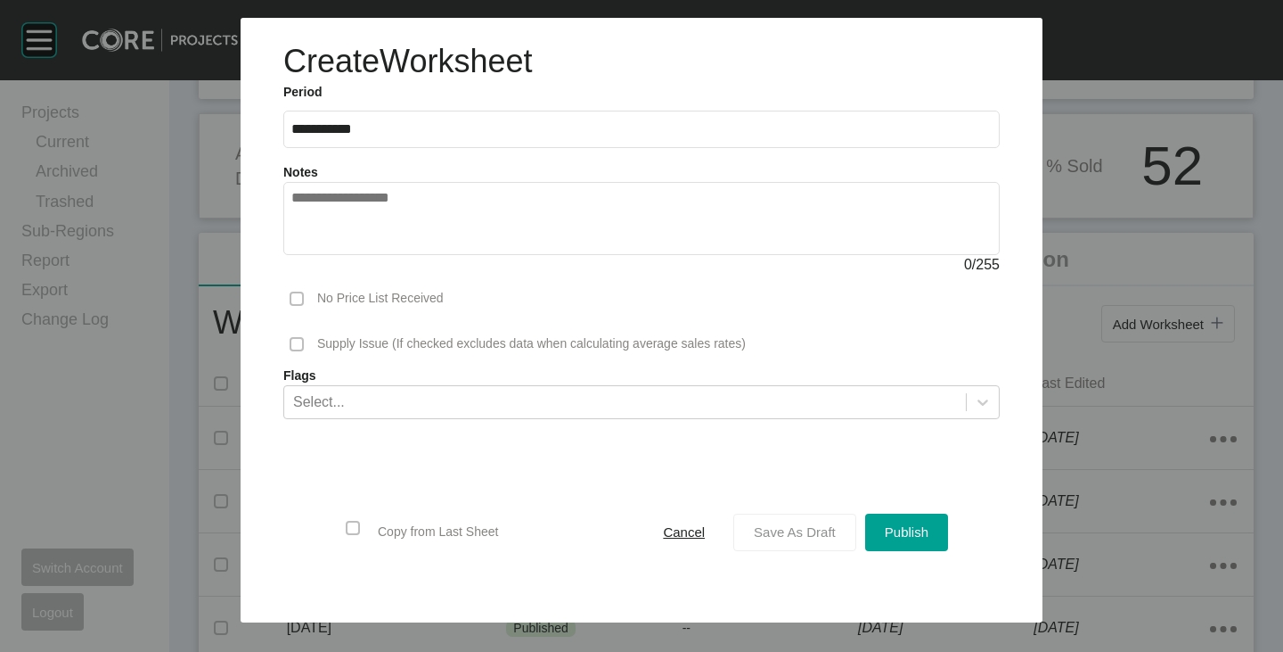
click at [815, 535] on span "Save As Draft" at bounding box center [795, 531] width 82 height 15
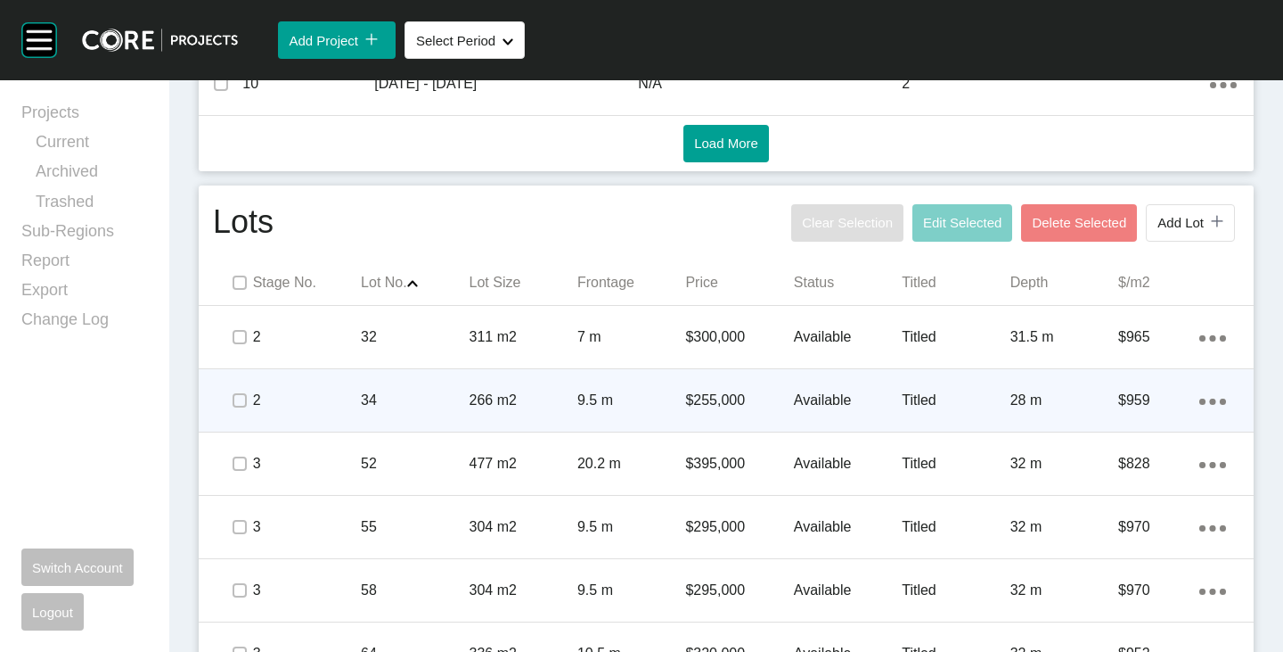
scroll to position [1022, 0]
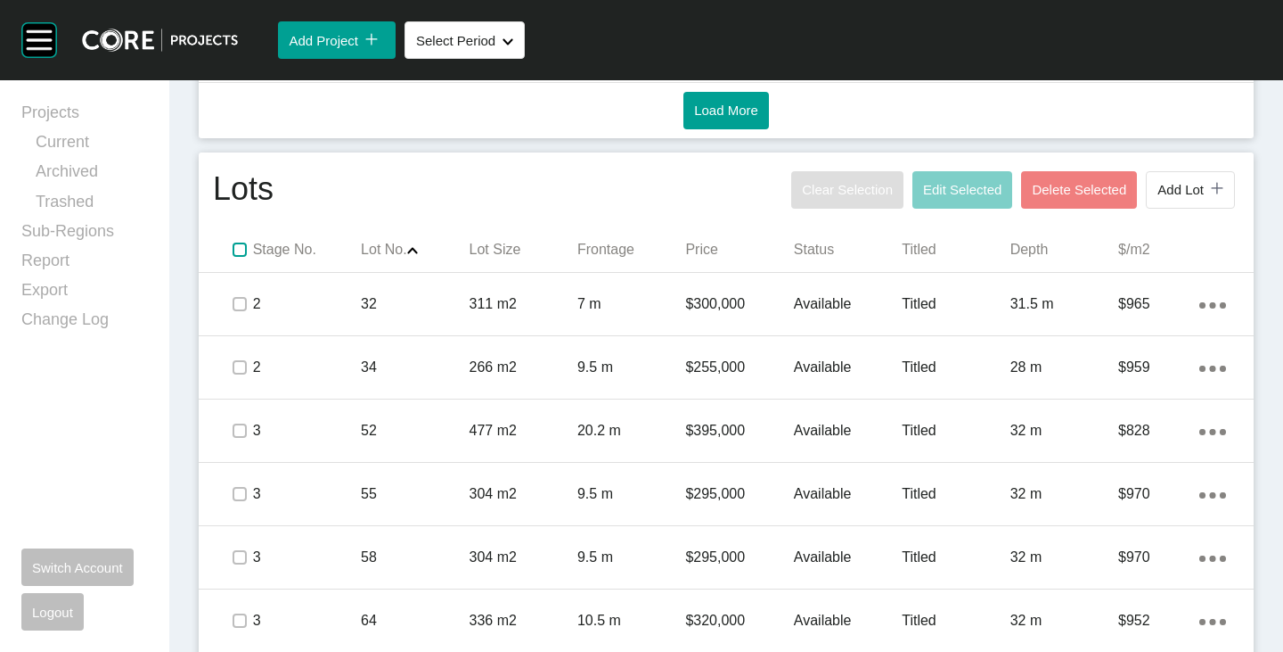
click at [243, 252] on label at bounding box center [240, 249] width 14 height 14
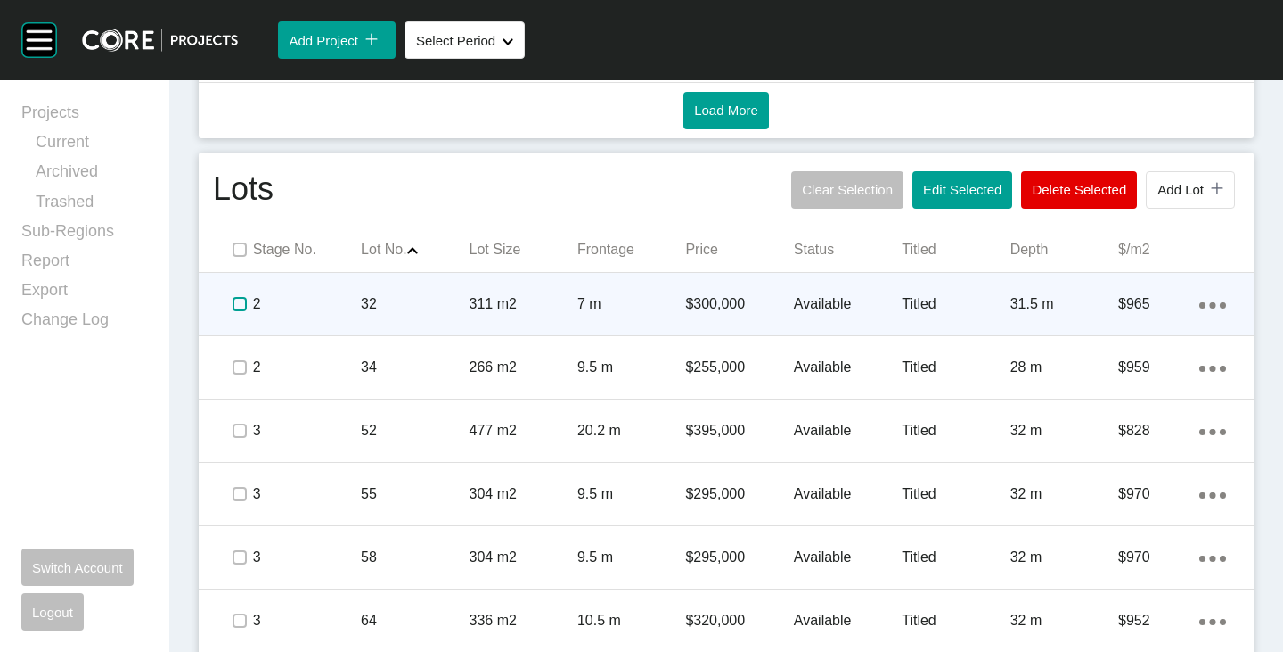
click at [237, 303] on label at bounding box center [240, 304] width 14 height 14
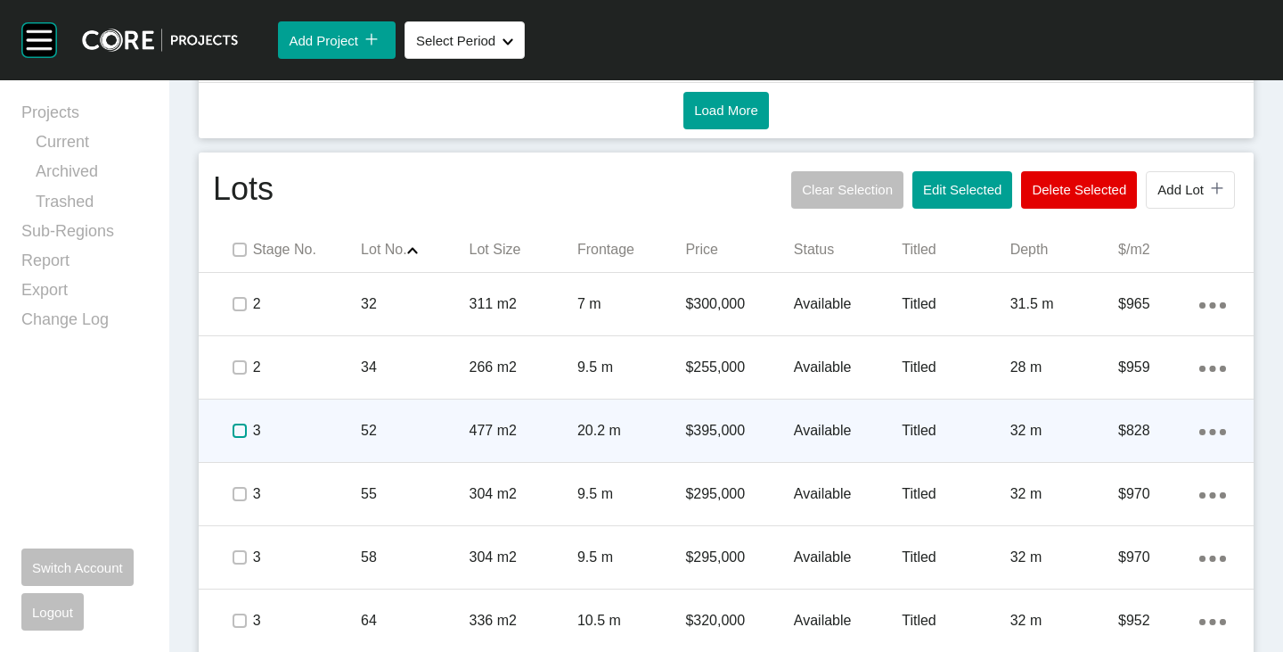
click at [234, 433] on label at bounding box center [240, 430] width 14 height 14
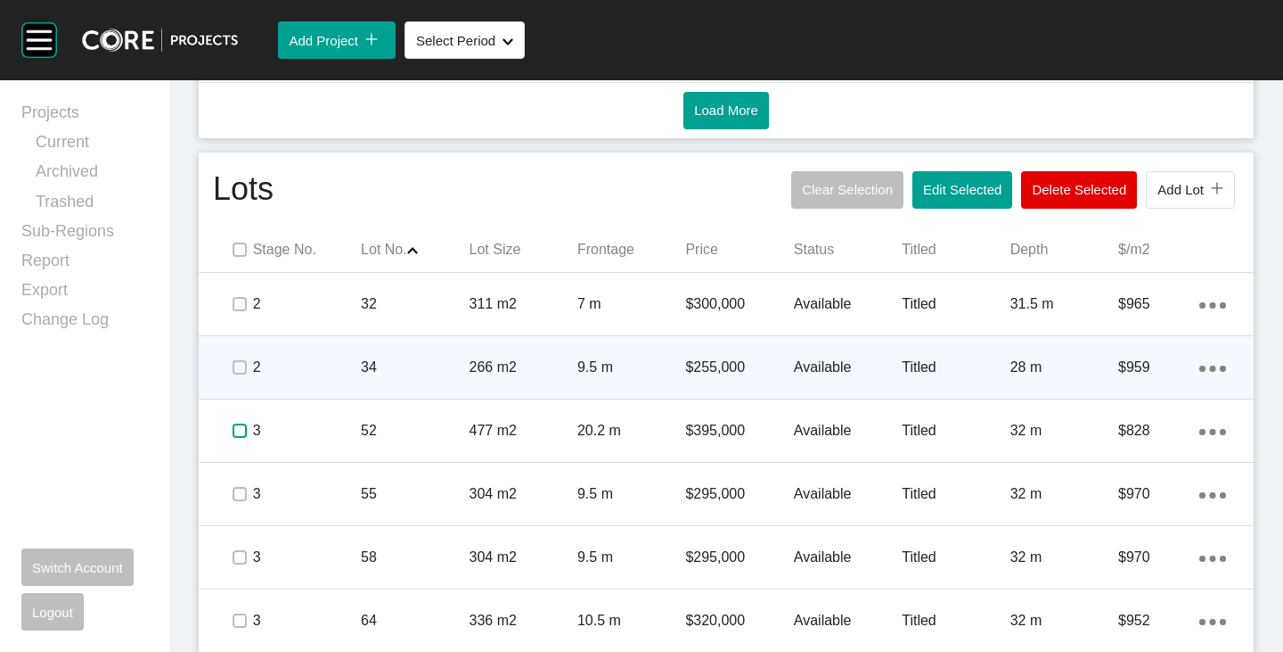
scroll to position [1111, 0]
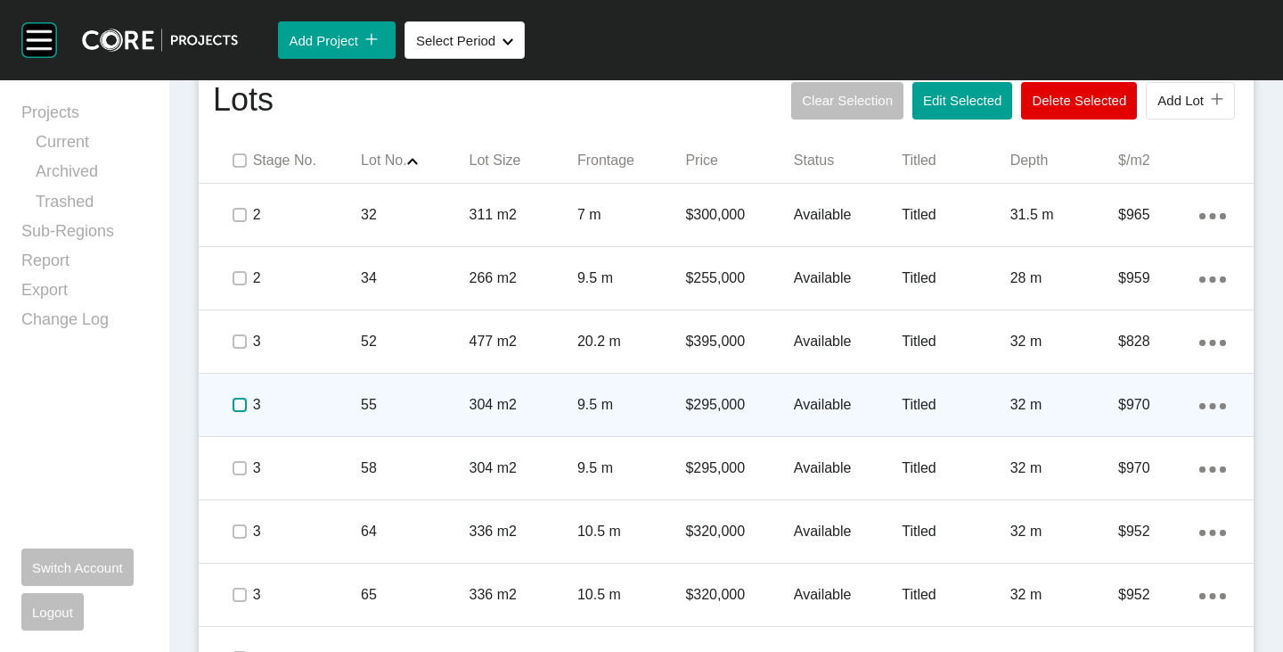
click at [237, 406] on label at bounding box center [240, 405] width 14 height 14
click at [685, 395] on p "$295,000" at bounding box center [739, 405] width 108 height 20
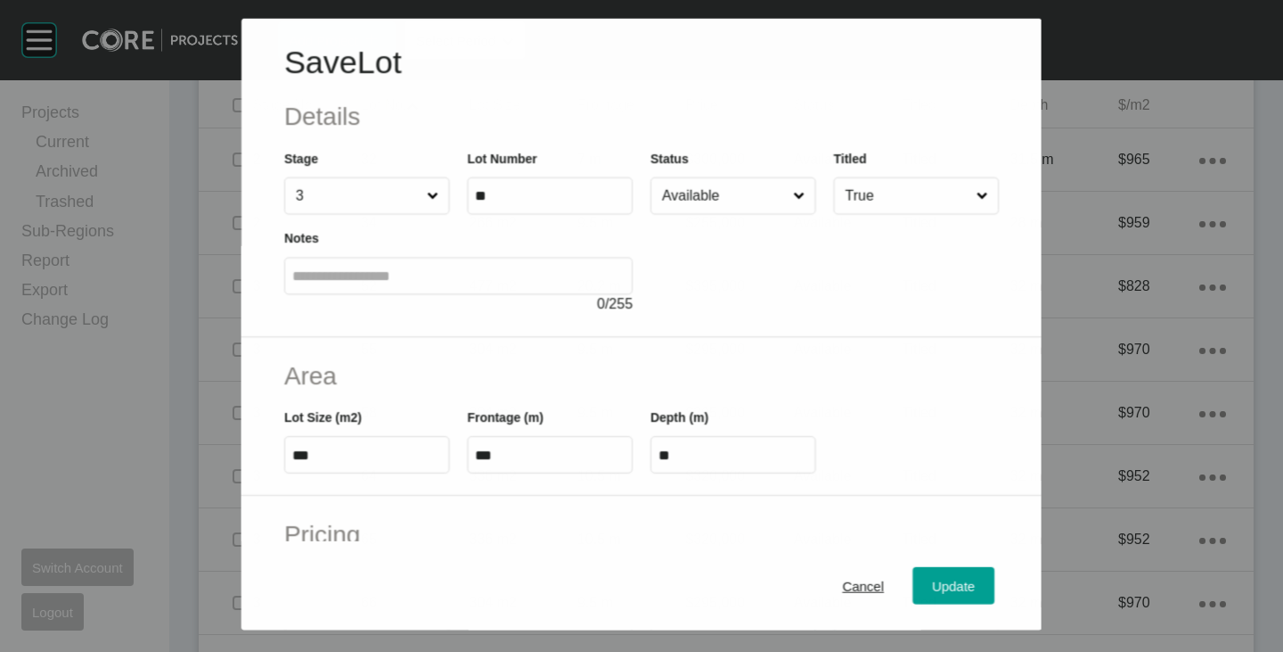
scroll to position [178, 0]
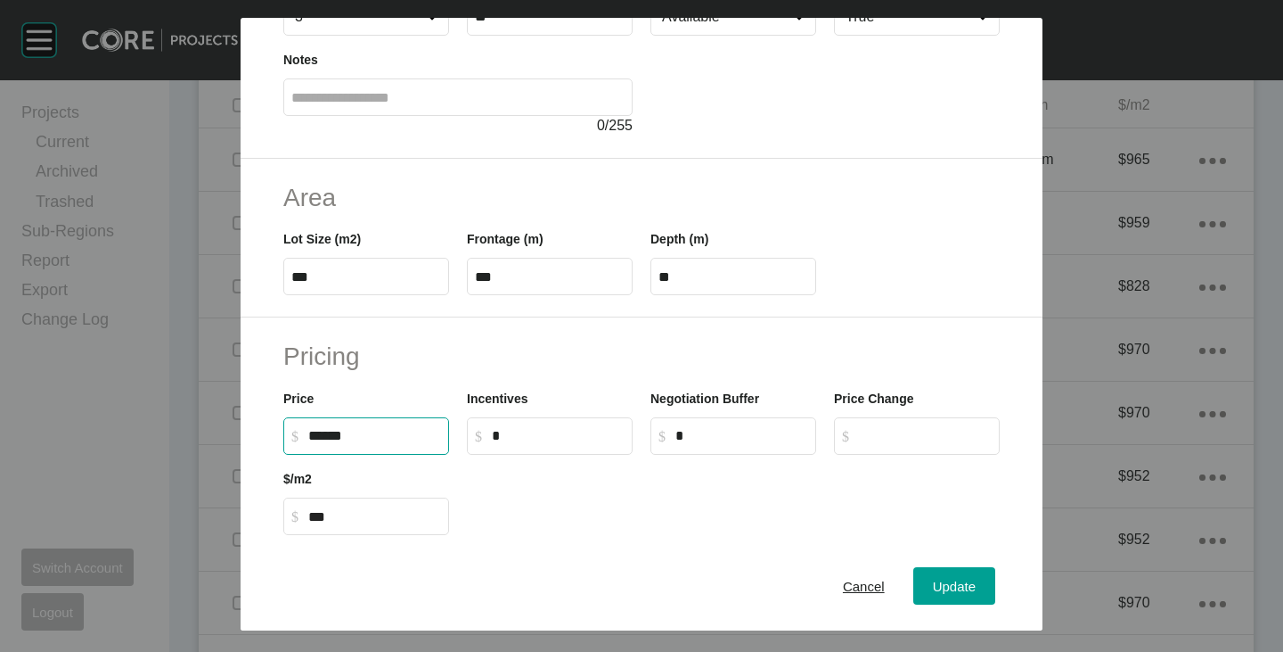
drag, startPoint x: 312, startPoint y: 440, endPoint x: 322, endPoint y: 442, distance: 10.0
click at [322, 442] on input "******" at bounding box center [374, 435] width 133 height 15
type input "*******"
type input "******"
type input "*****"
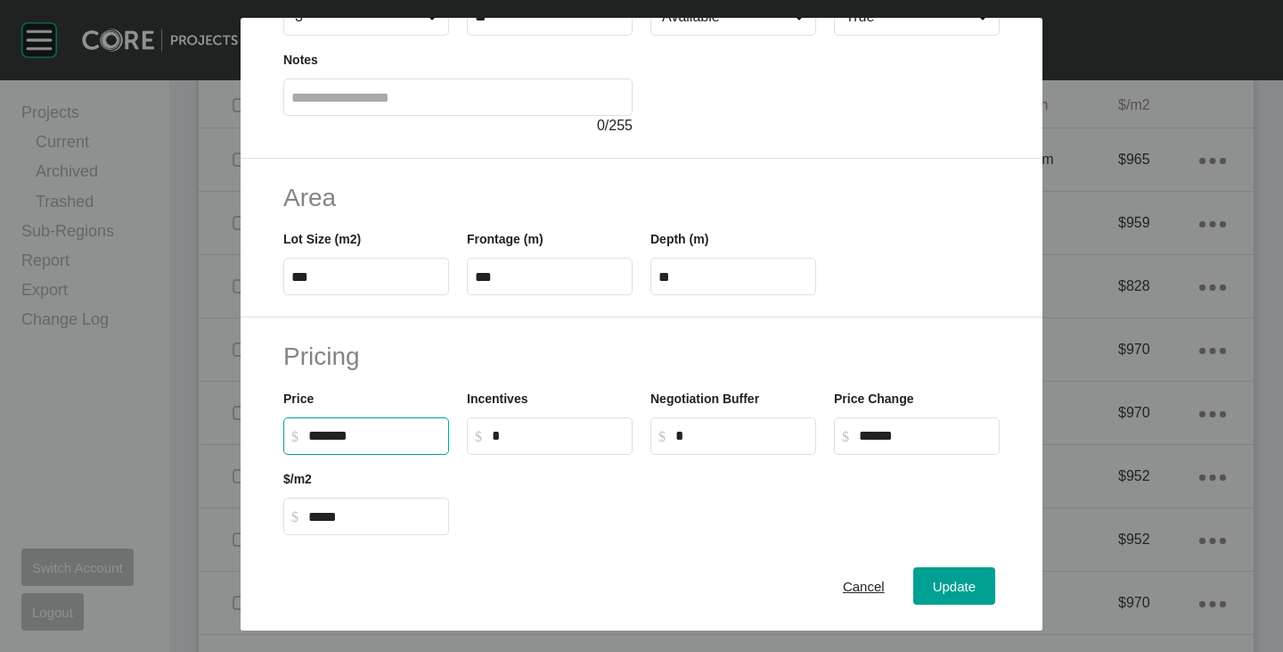
click at [595, 537] on div "Pricing Price $ Created with Sketch. $ ******* Incentives $ Created with Sketch…" at bounding box center [642, 437] width 802 height 240
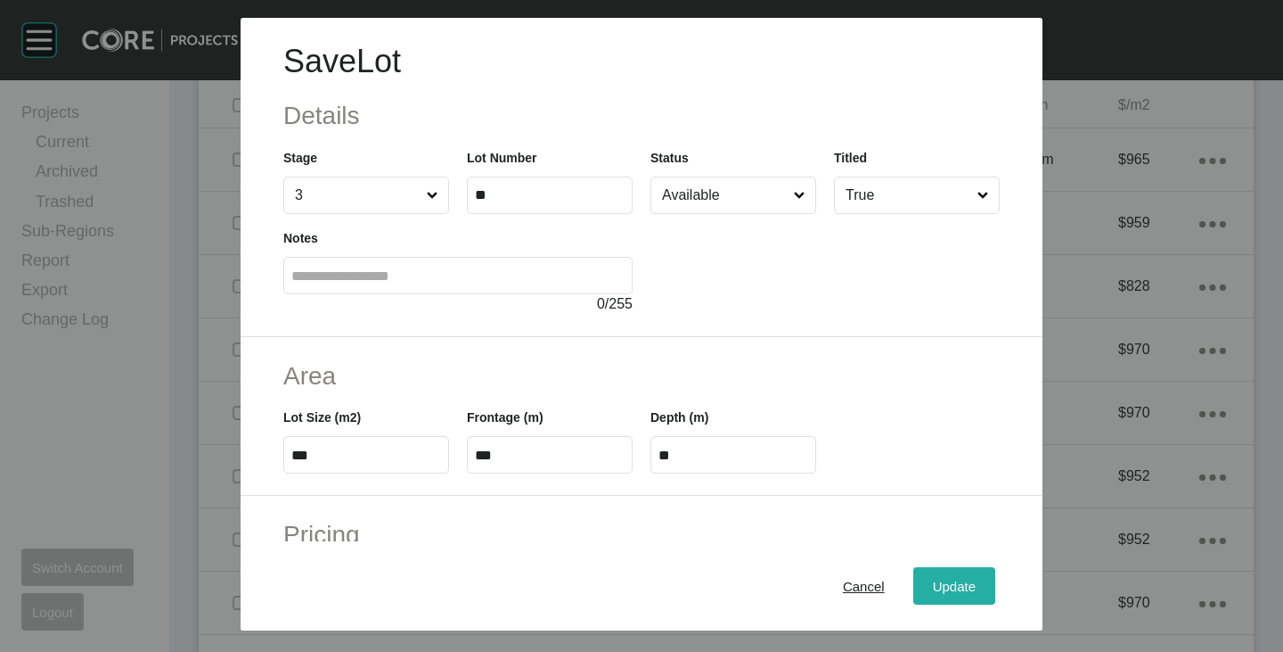
click at [933, 579] on span "Update" at bounding box center [954, 585] width 43 height 15
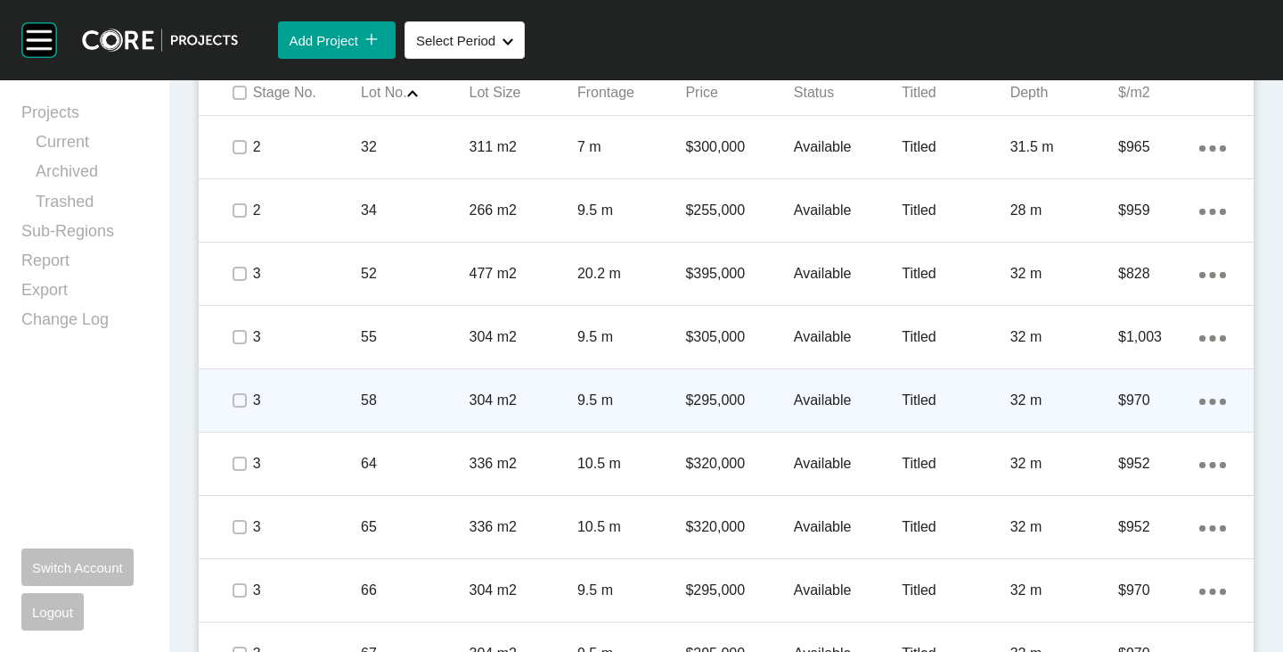
scroll to position [1201, 0]
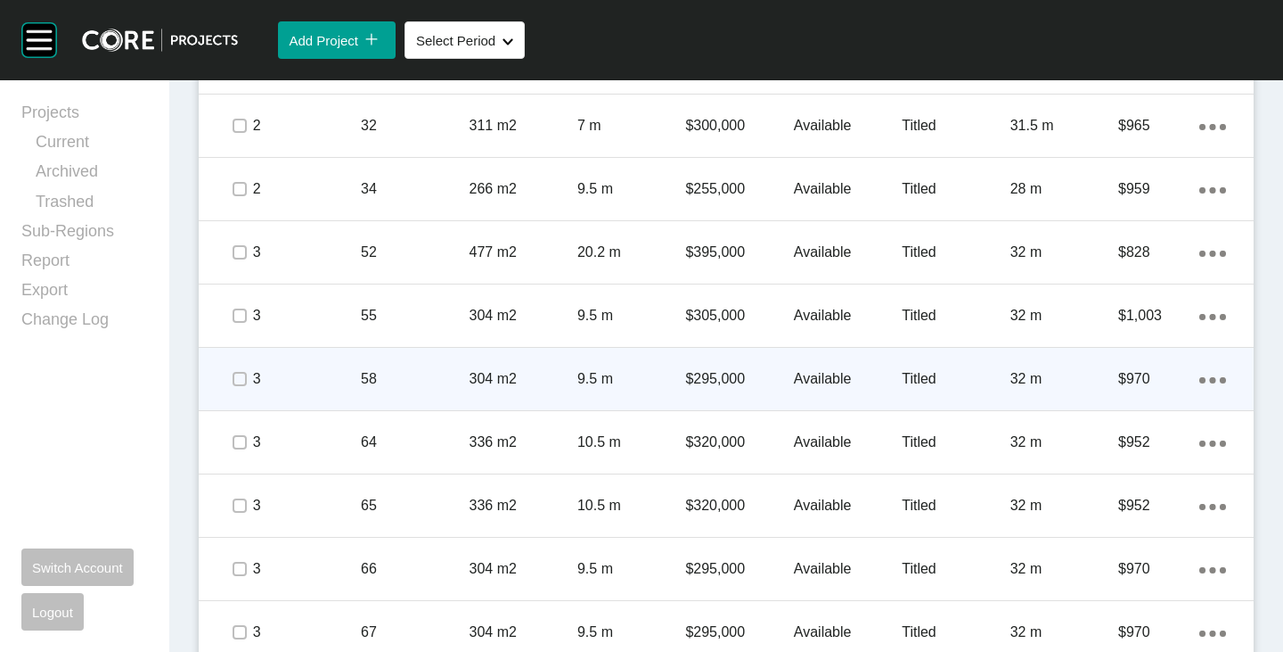
click at [716, 386] on p "$295,000" at bounding box center [739, 379] width 108 height 20
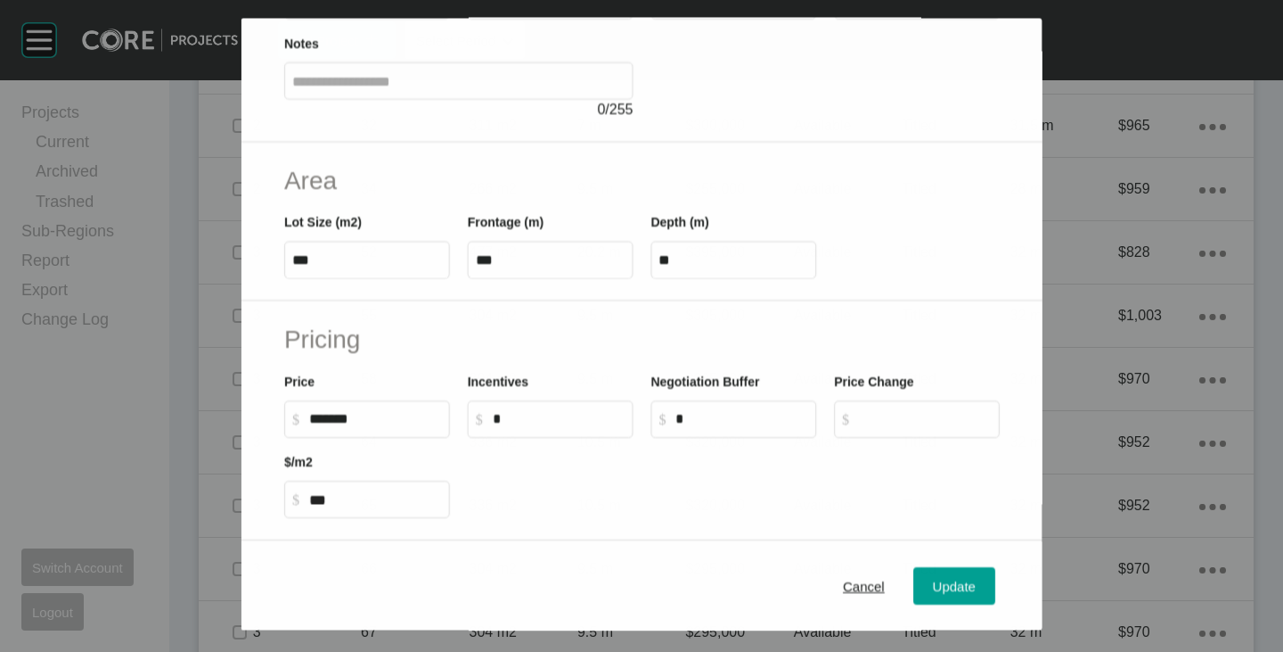
scroll to position [267, 0]
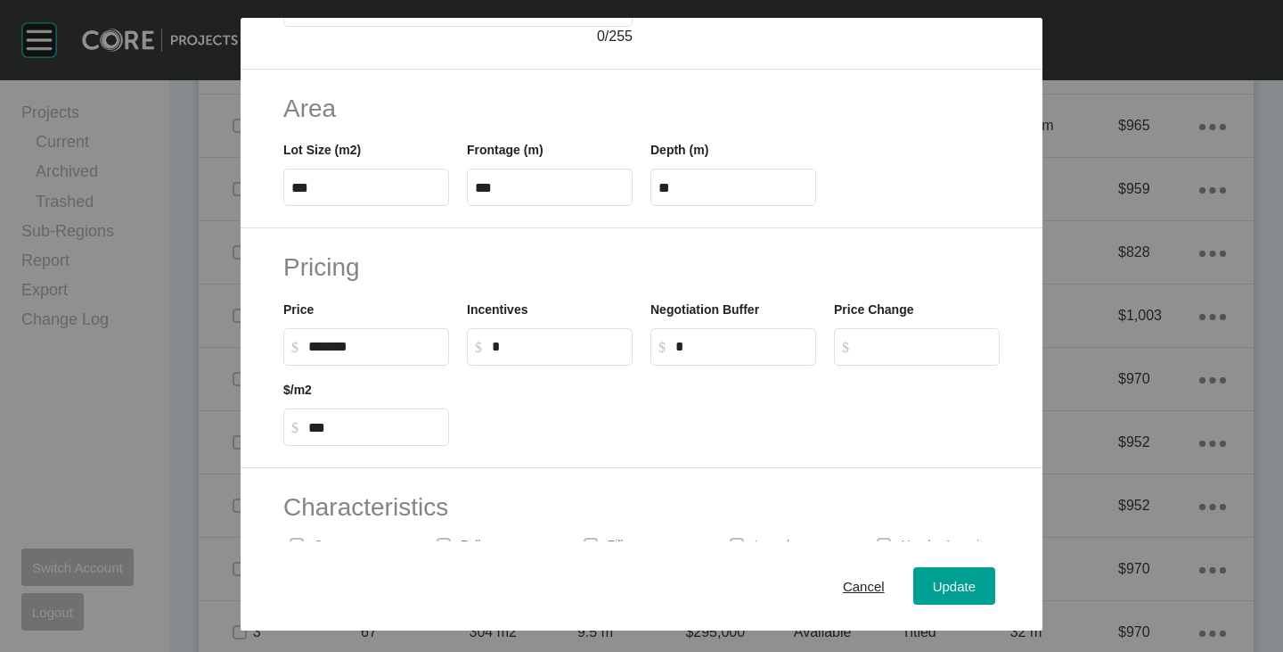
drag, startPoint x: 307, startPoint y: 342, endPoint x: 319, endPoint y: 351, distance: 15.3
click at [319, 351] on label "$ Created with Sketch. $ *******" at bounding box center [366, 346] width 166 height 37
click at [319, 351] on input "*******" at bounding box center [374, 346] width 133 height 15
drag, startPoint x: 310, startPoint y: 346, endPoint x: 322, endPoint y: 351, distance: 12.8
click at [322, 351] on input "******" at bounding box center [374, 346] width 133 height 15
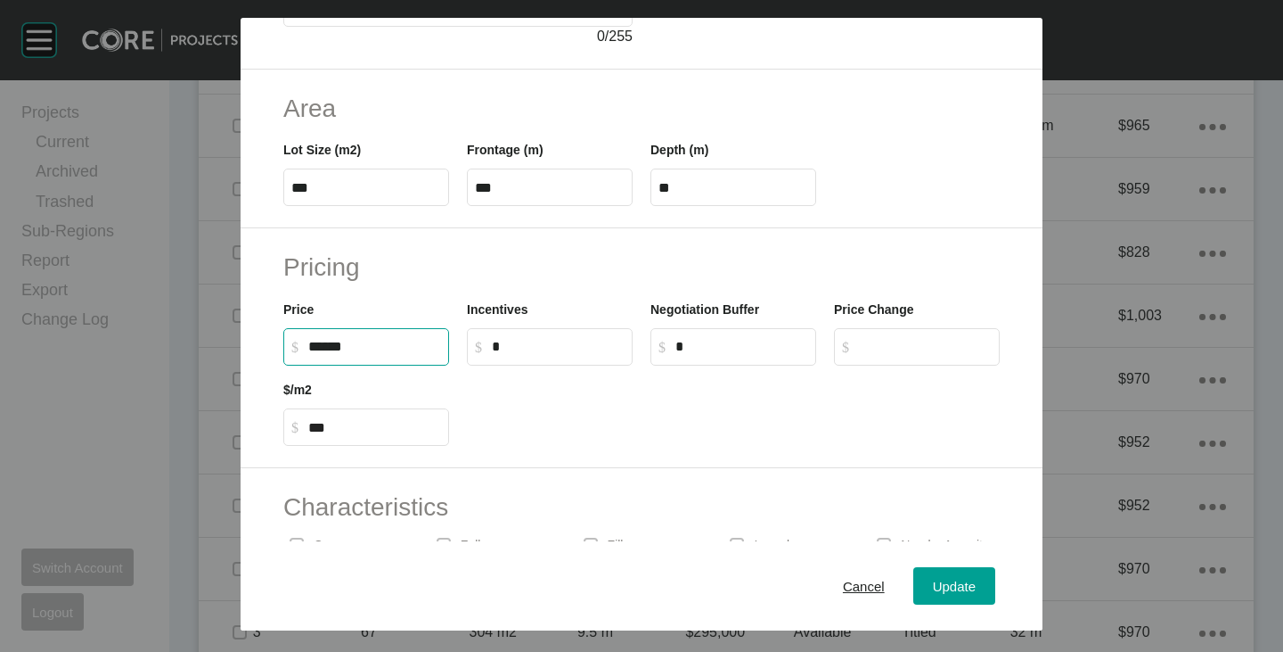
type input "*******"
type input "******"
type input "*****"
click at [530, 415] on div at bounding box center [733, 405] width 551 height 80
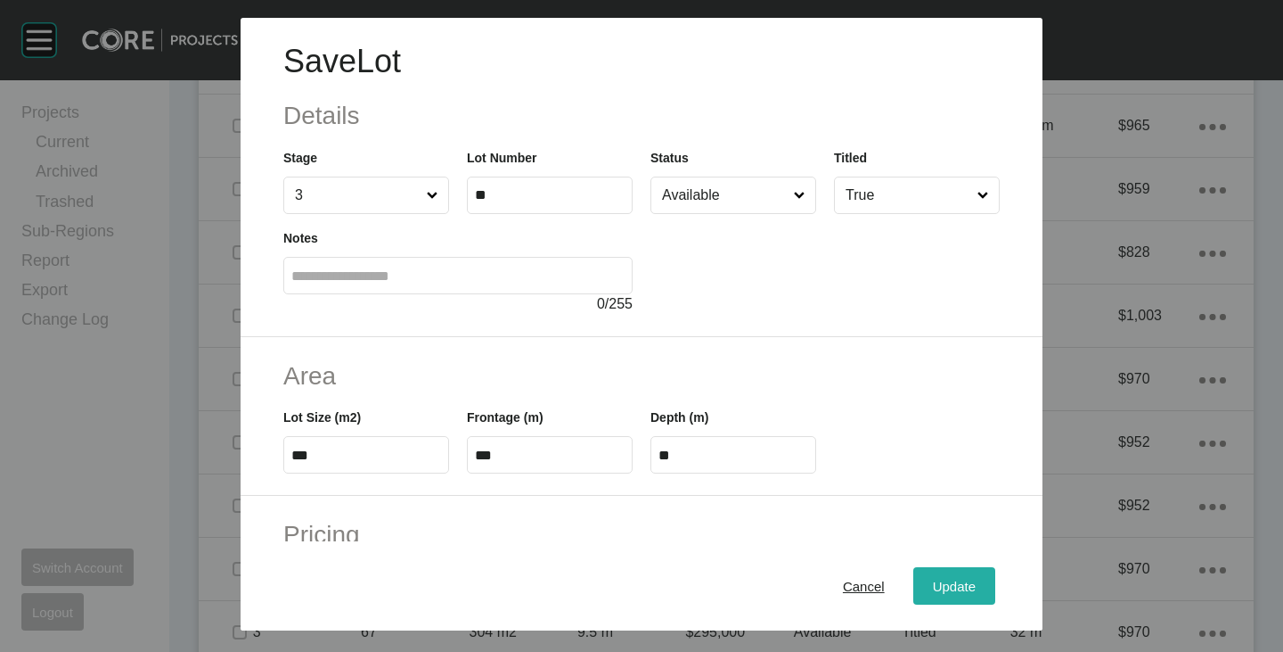
click at [921, 573] on button "Update" at bounding box center [955, 585] width 82 height 37
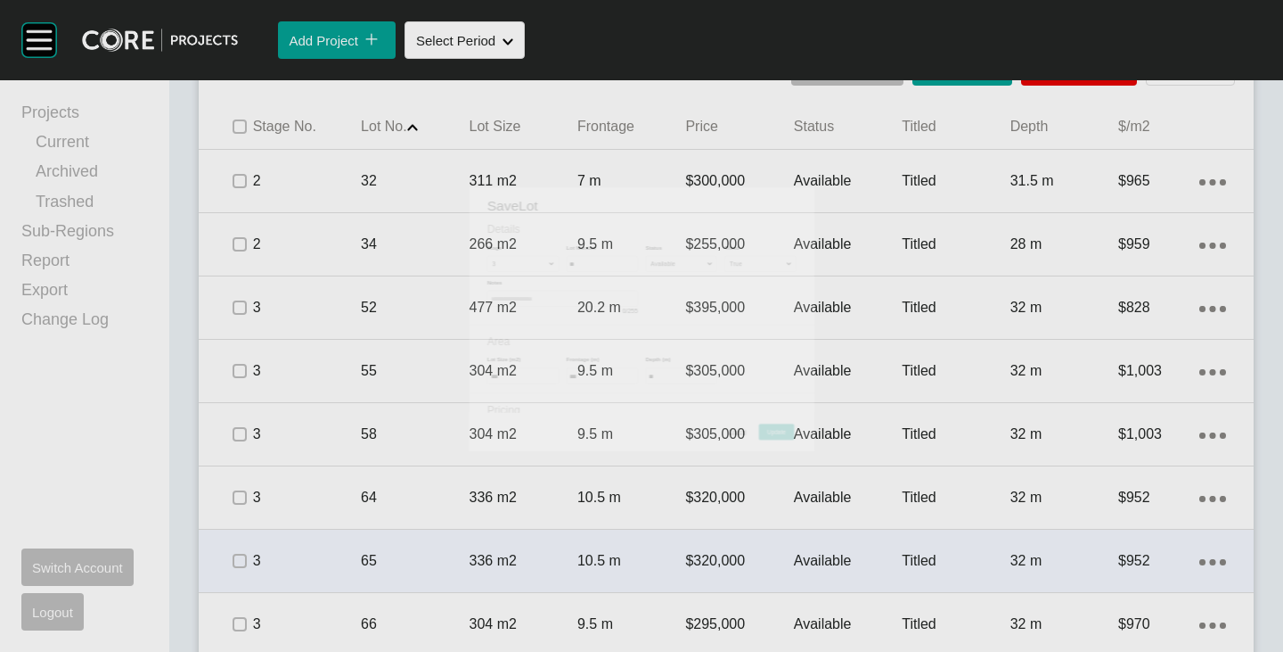
scroll to position [1201, 0]
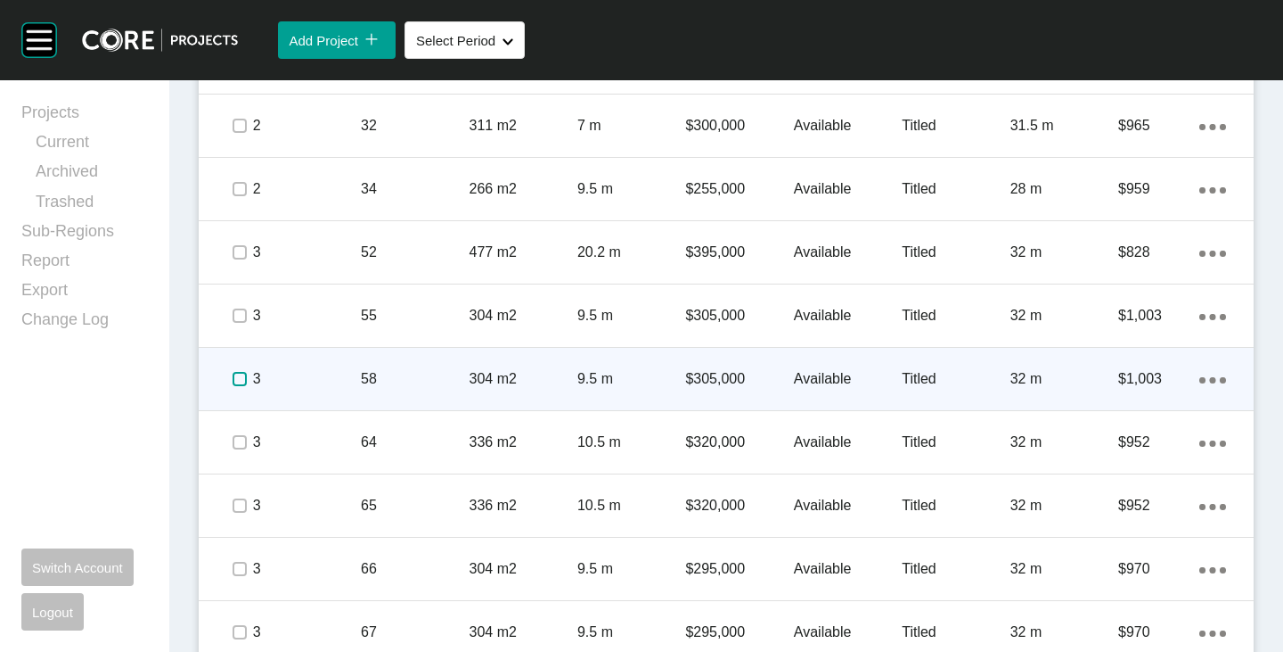
click at [235, 377] on label at bounding box center [240, 379] width 14 height 14
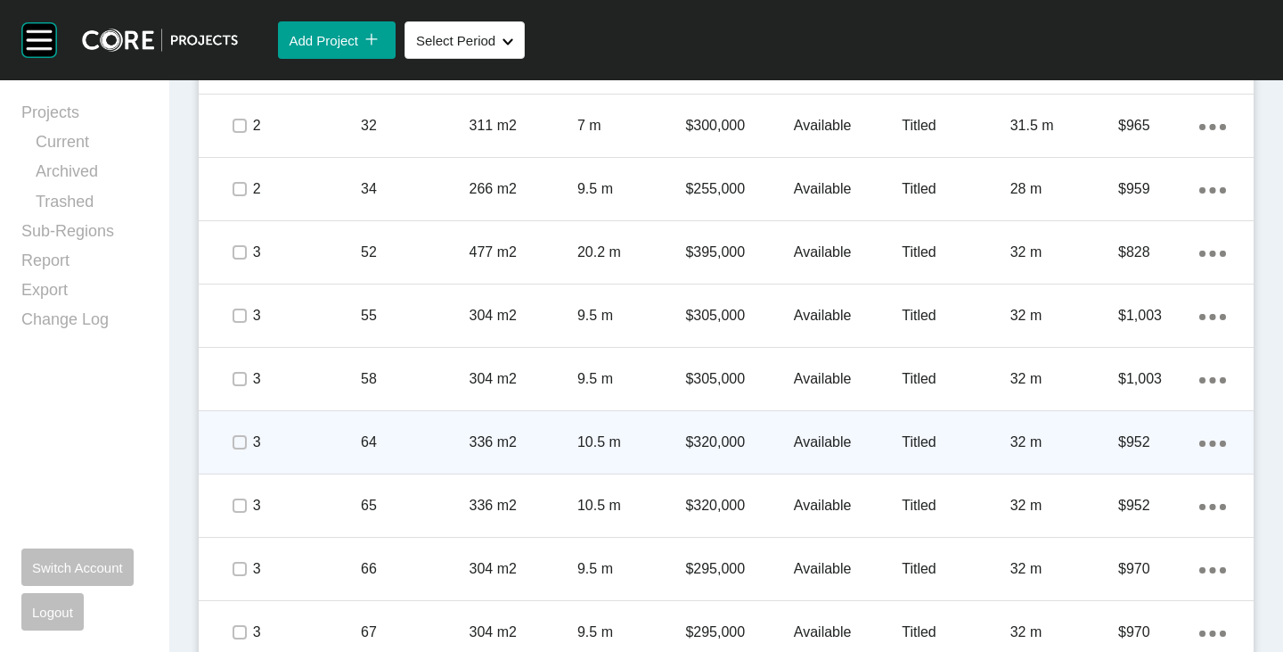
click at [717, 445] on p "$320,000" at bounding box center [739, 442] width 108 height 20
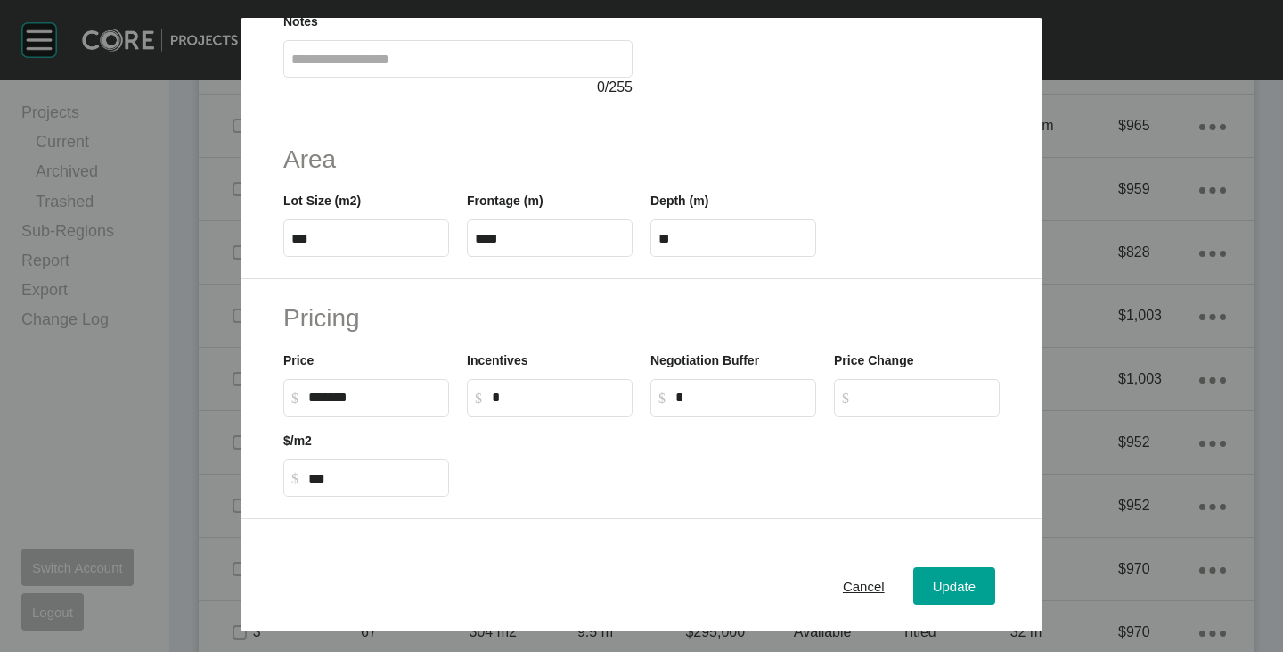
scroll to position [267, 0]
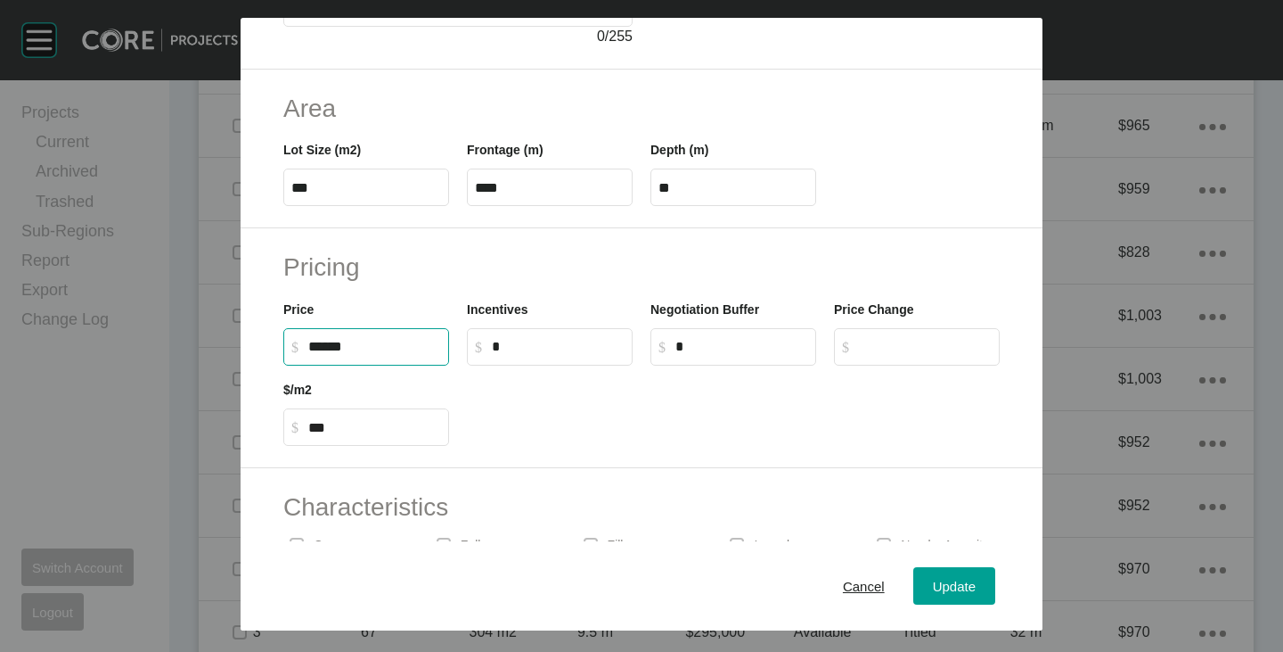
click at [314, 350] on input "******" at bounding box center [374, 346] width 133 height 15
type input "*******"
type input "******"
type input "***"
click at [531, 414] on div at bounding box center [733, 405] width 551 height 80
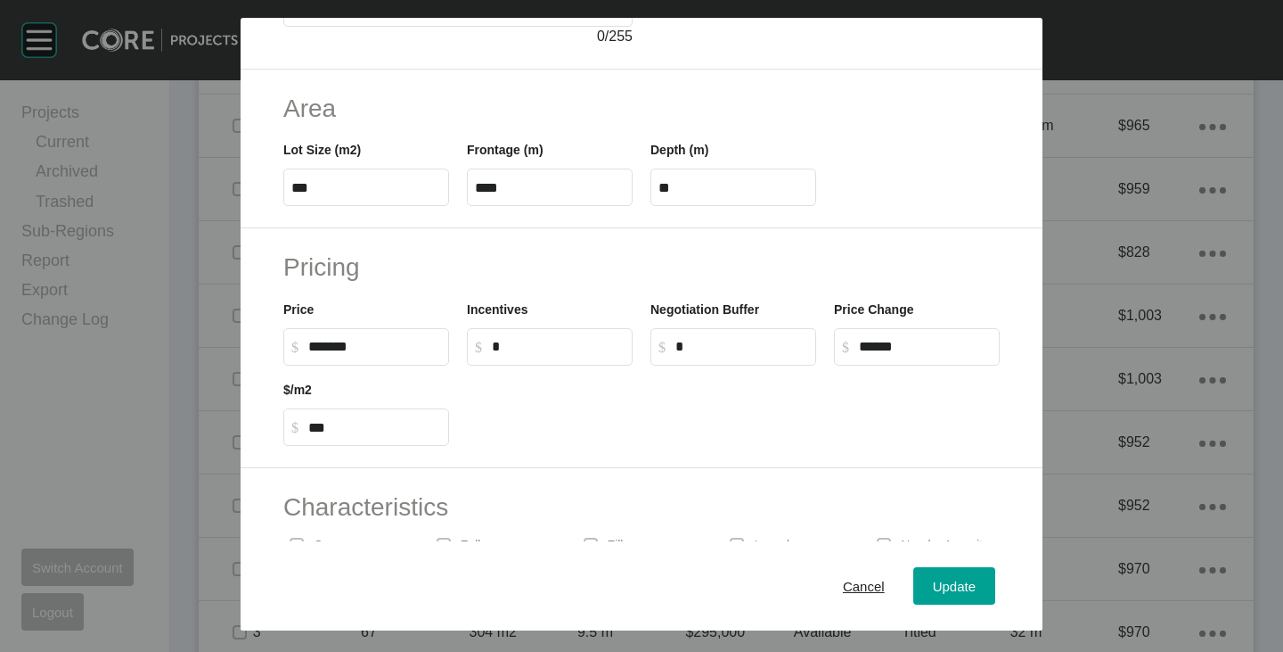
scroll to position [0, 0]
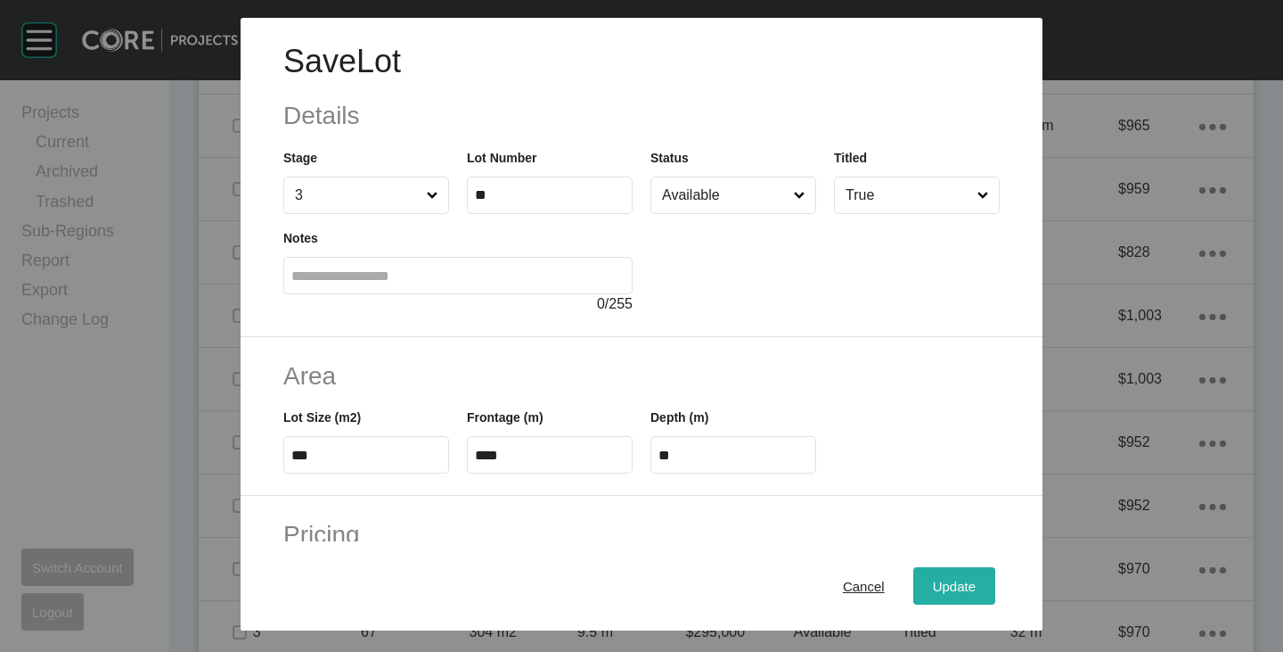
click at [955, 574] on div "Update" at bounding box center [955, 586] width 52 height 24
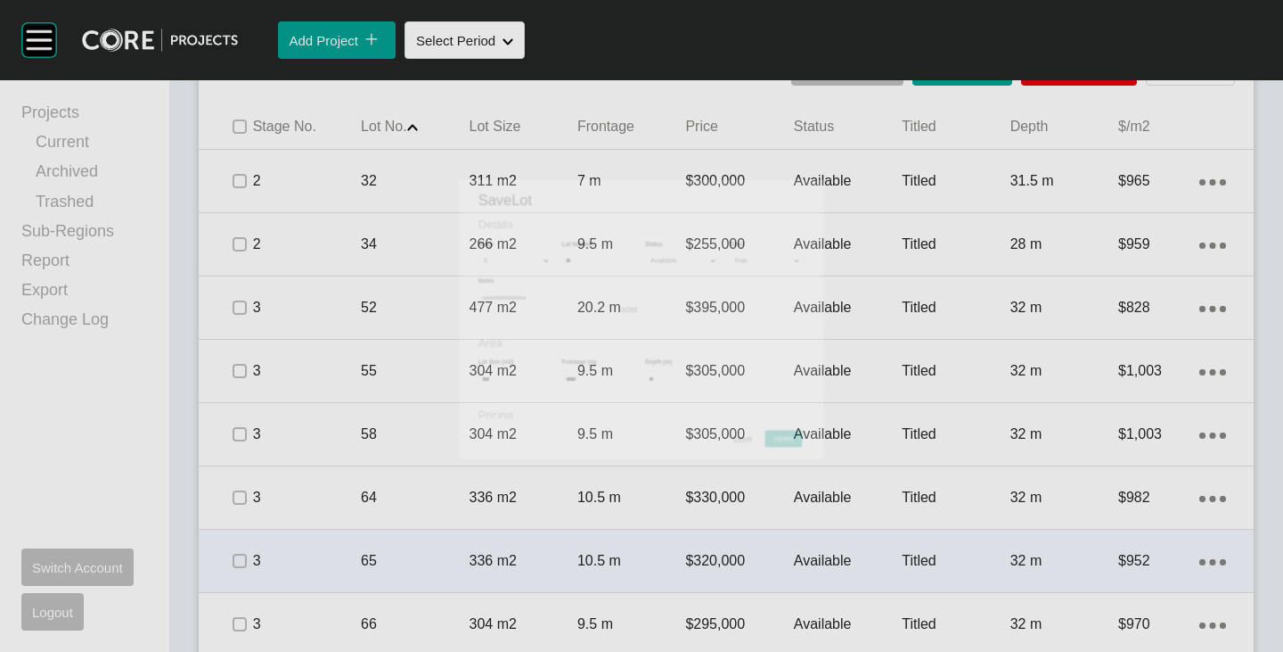
scroll to position [1201, 0]
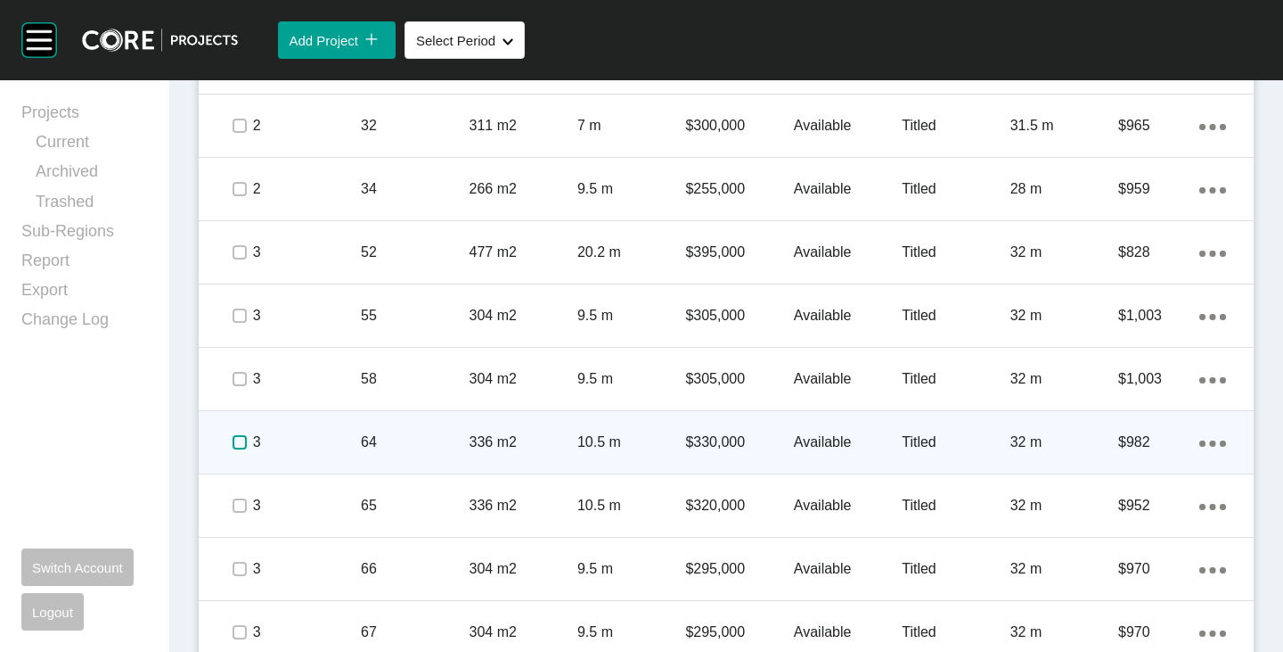
click at [236, 442] on label at bounding box center [240, 442] width 14 height 14
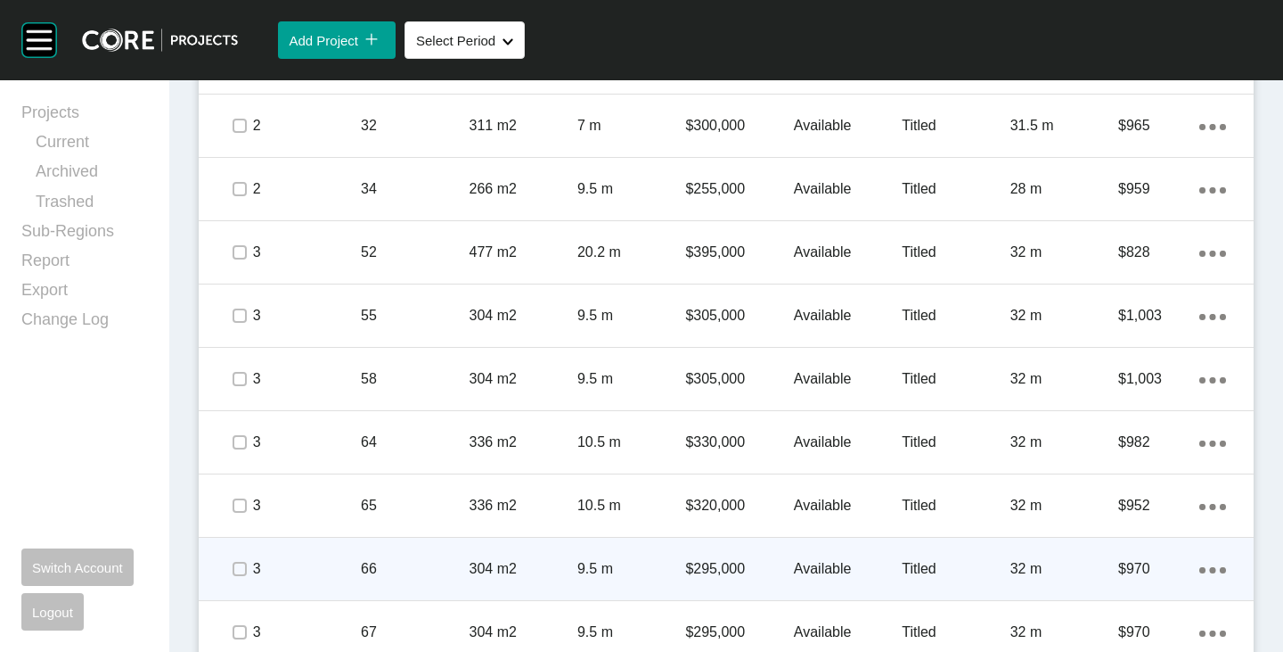
click at [712, 563] on p "$295,000" at bounding box center [739, 569] width 108 height 20
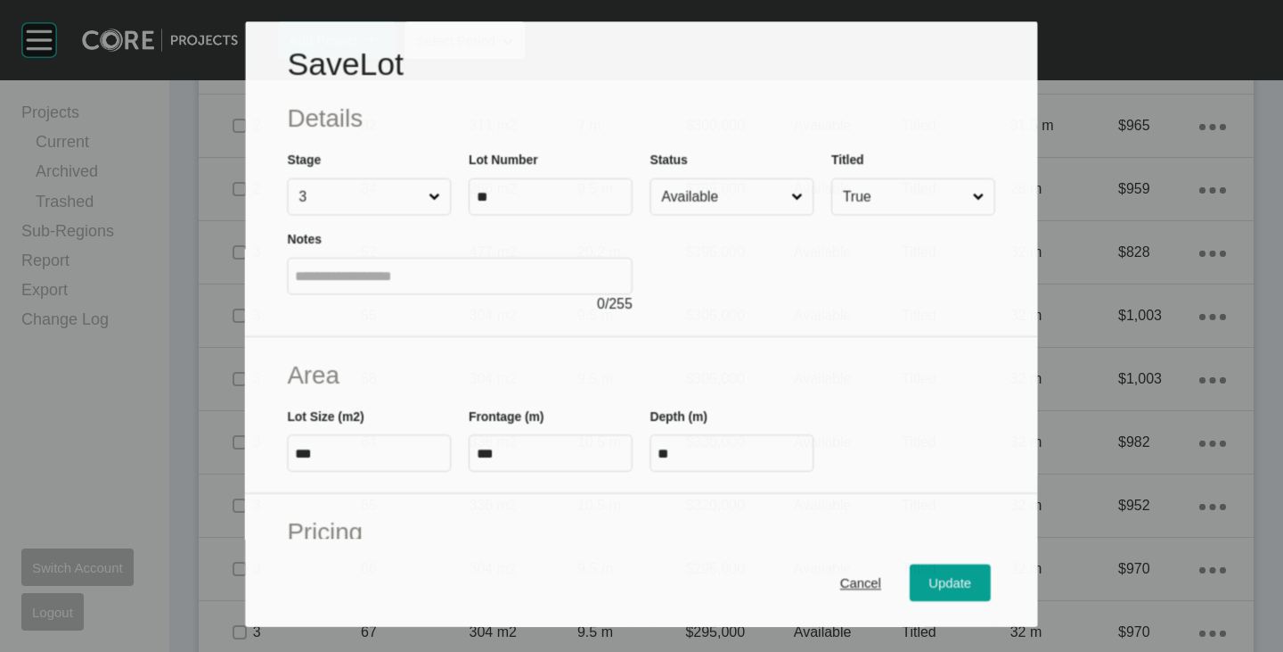
scroll to position [178, 0]
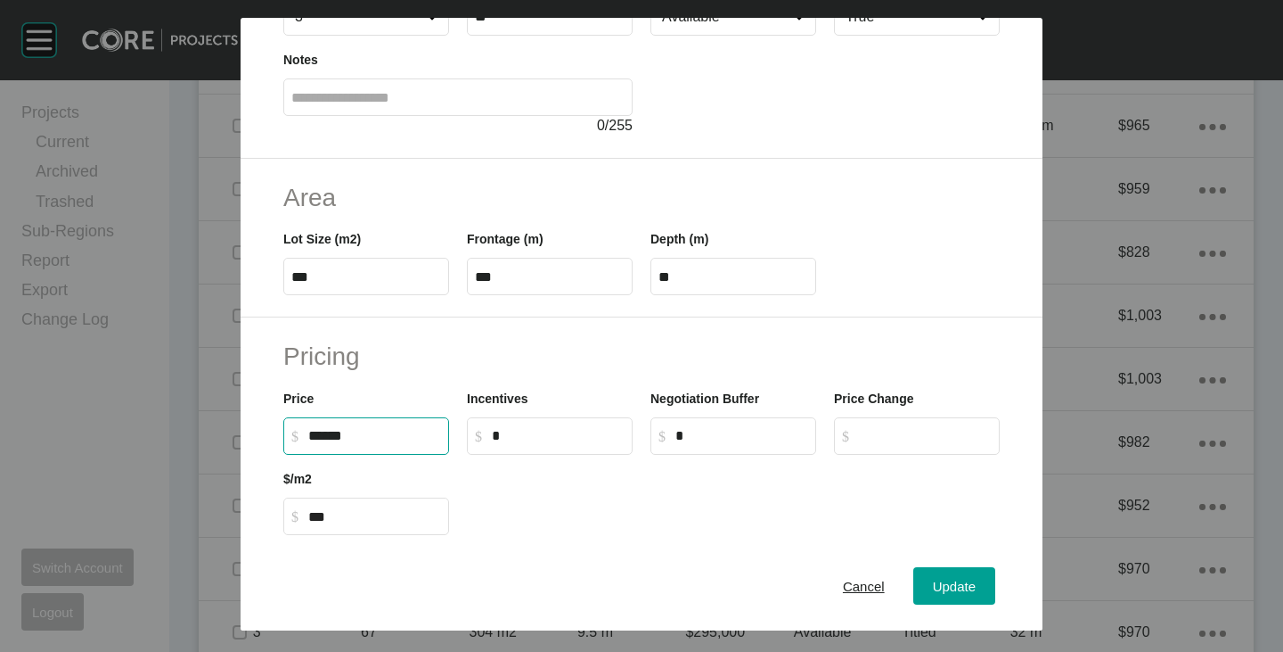
drag, startPoint x: 308, startPoint y: 439, endPoint x: 322, endPoint y: 444, distance: 14.1
click at [322, 444] on label "$ Created with Sketch. $ ******" at bounding box center [366, 435] width 166 height 37
type input "*******"
type input "******"
type input "*****"
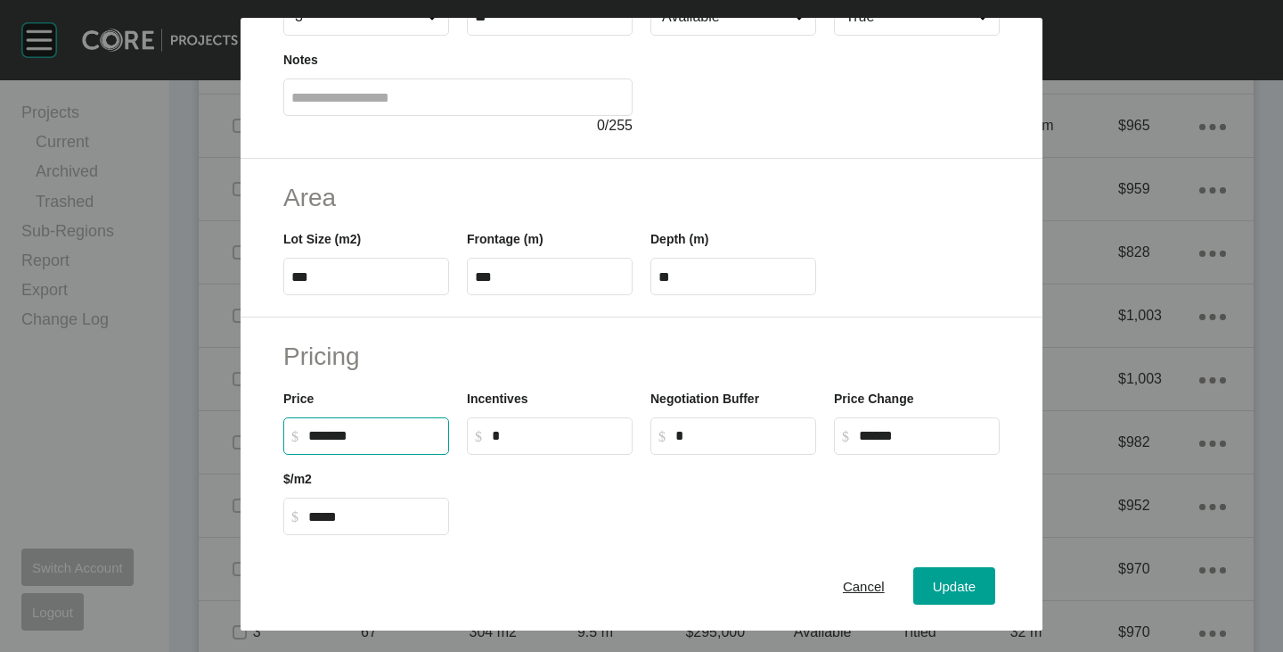
click at [504, 482] on div at bounding box center [733, 495] width 551 height 80
click at [939, 585] on span "Update" at bounding box center [954, 585] width 43 height 15
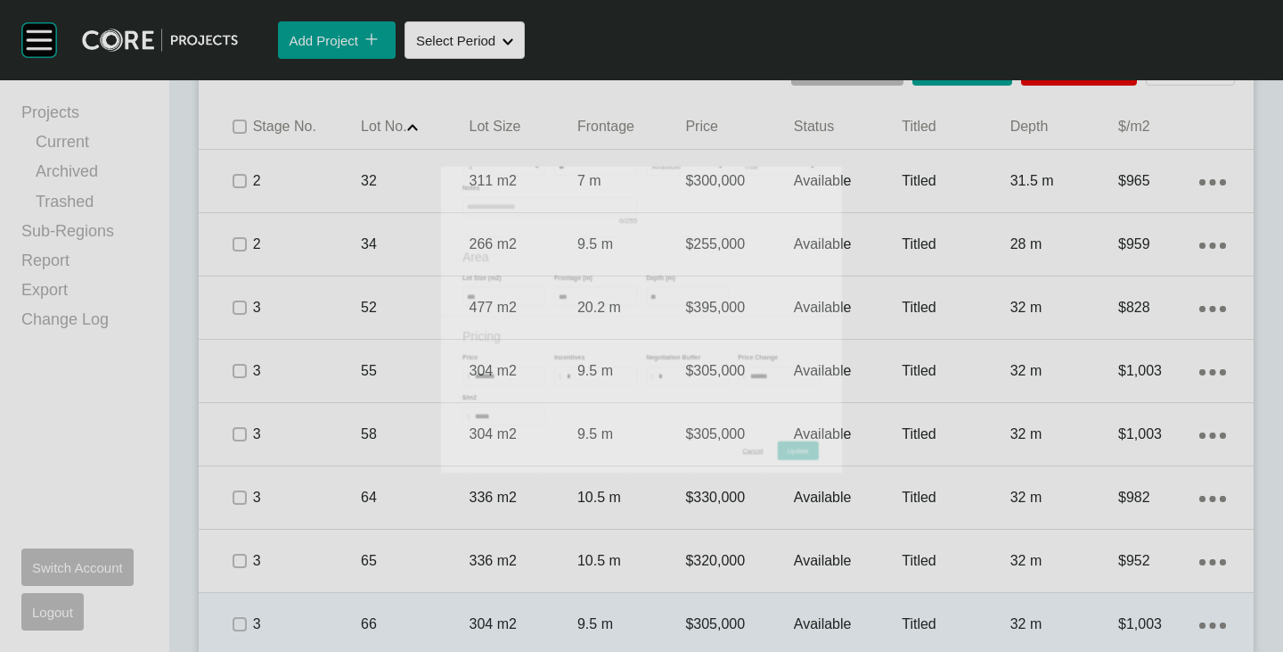
scroll to position [1201, 0]
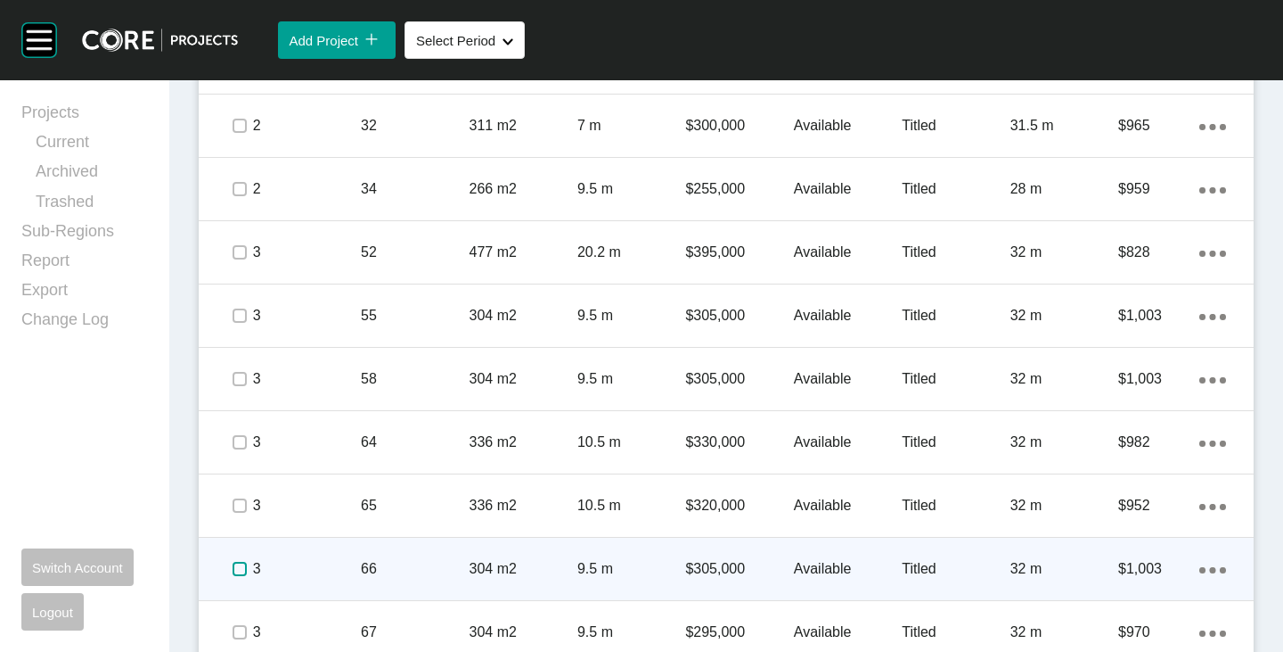
click at [242, 568] on label at bounding box center [240, 569] width 14 height 14
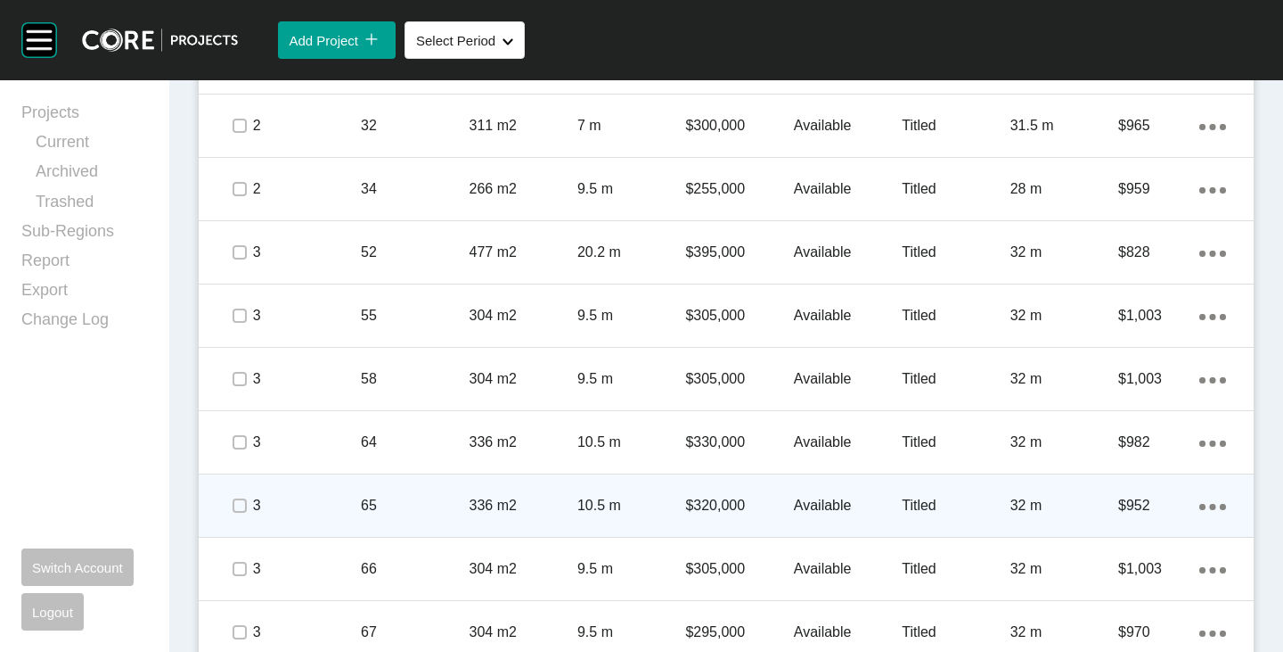
click at [718, 498] on p "$320,000" at bounding box center [739, 506] width 108 height 20
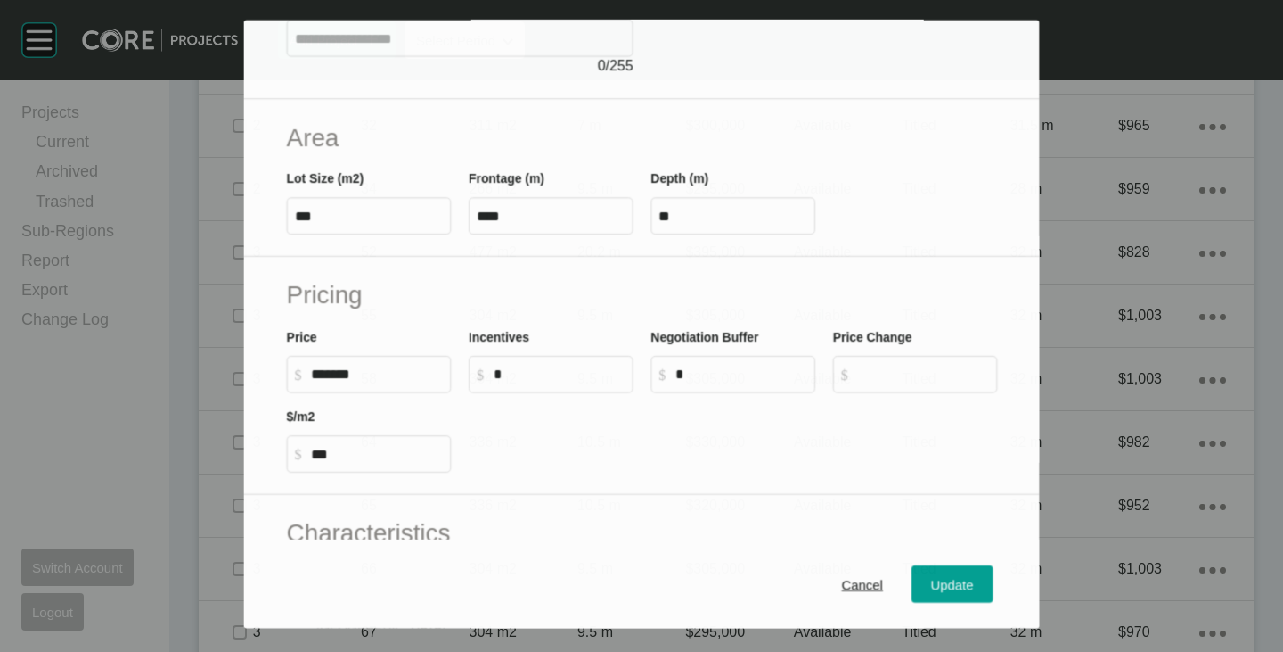
scroll to position [267, 0]
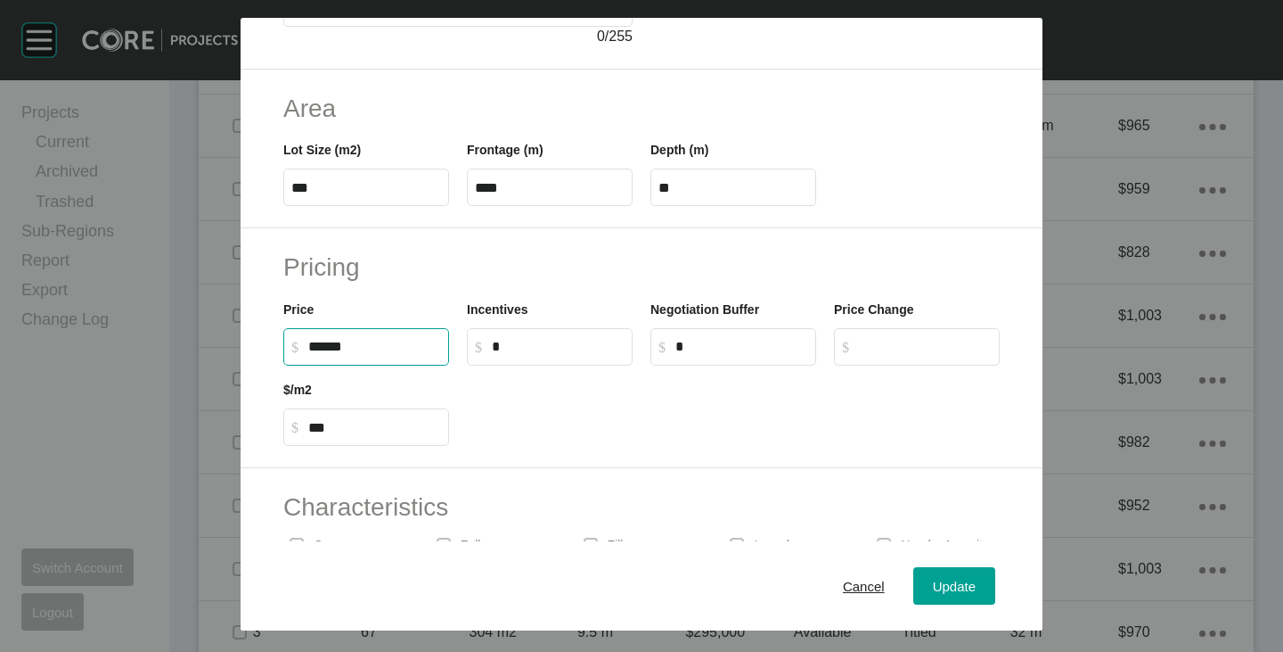
click at [323, 348] on input "******" at bounding box center [374, 346] width 133 height 15
type input "*******"
type input "******"
type input "***"
click at [604, 411] on div at bounding box center [733, 405] width 551 height 80
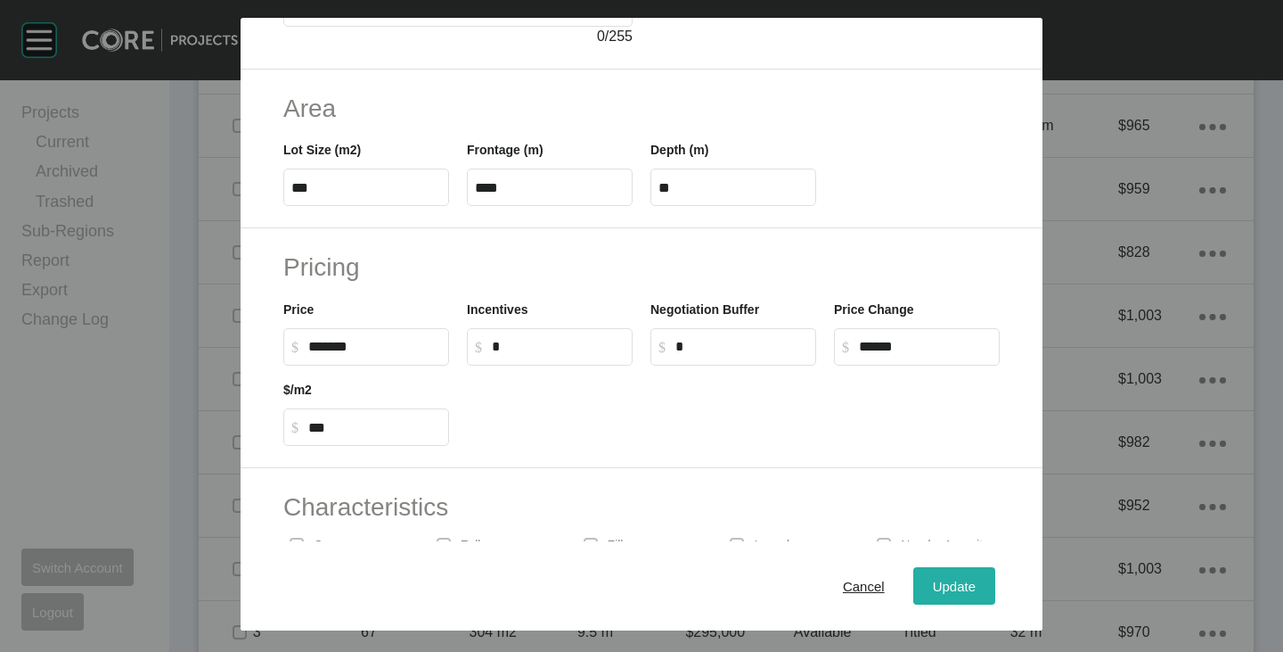
click at [914, 578] on button "Update" at bounding box center [955, 585] width 82 height 37
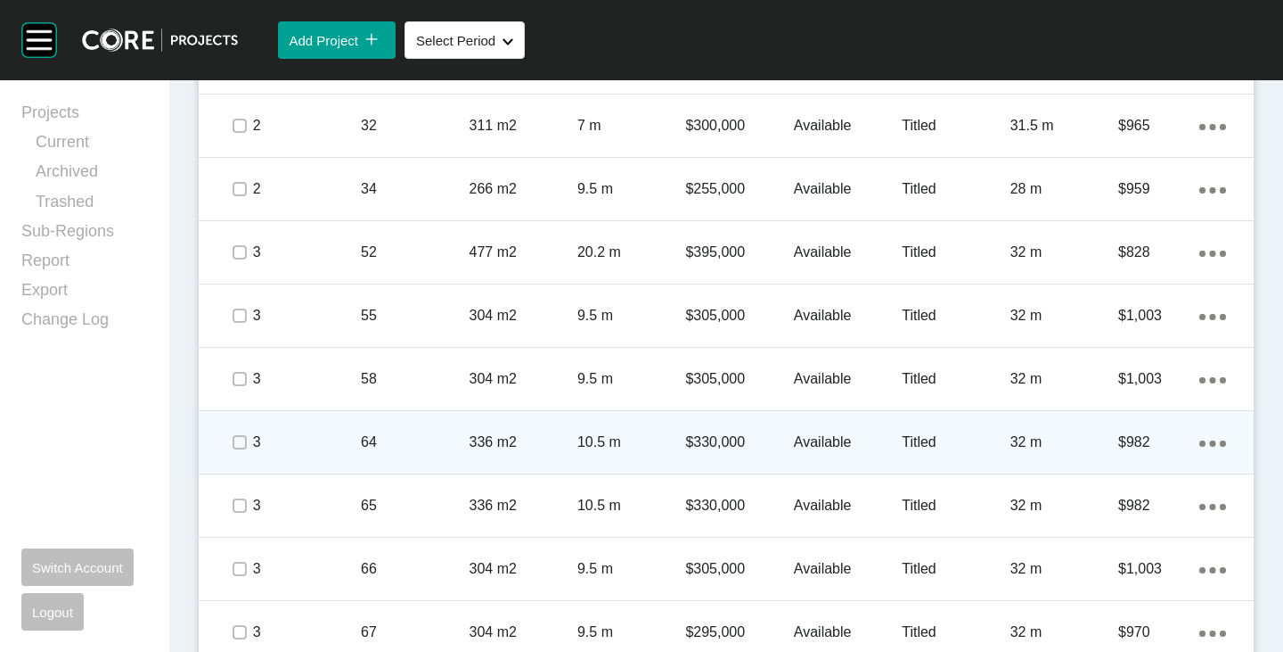
scroll to position [1290, 0]
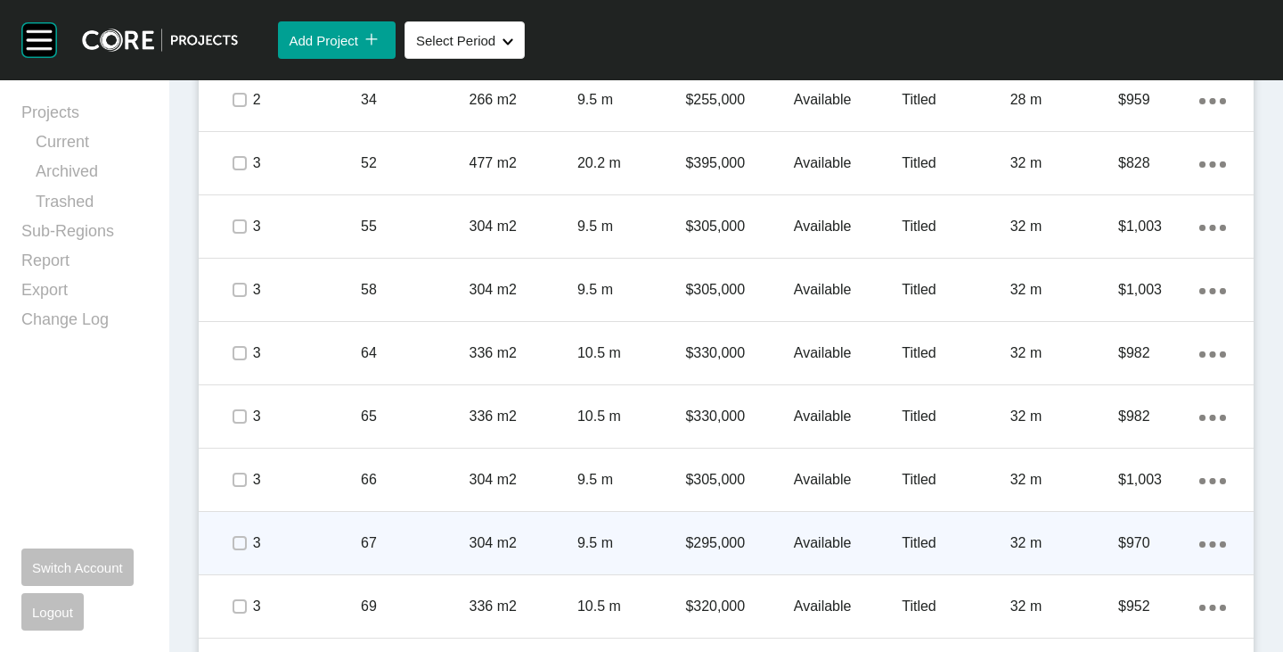
click at [709, 545] on p "$295,000" at bounding box center [739, 543] width 108 height 20
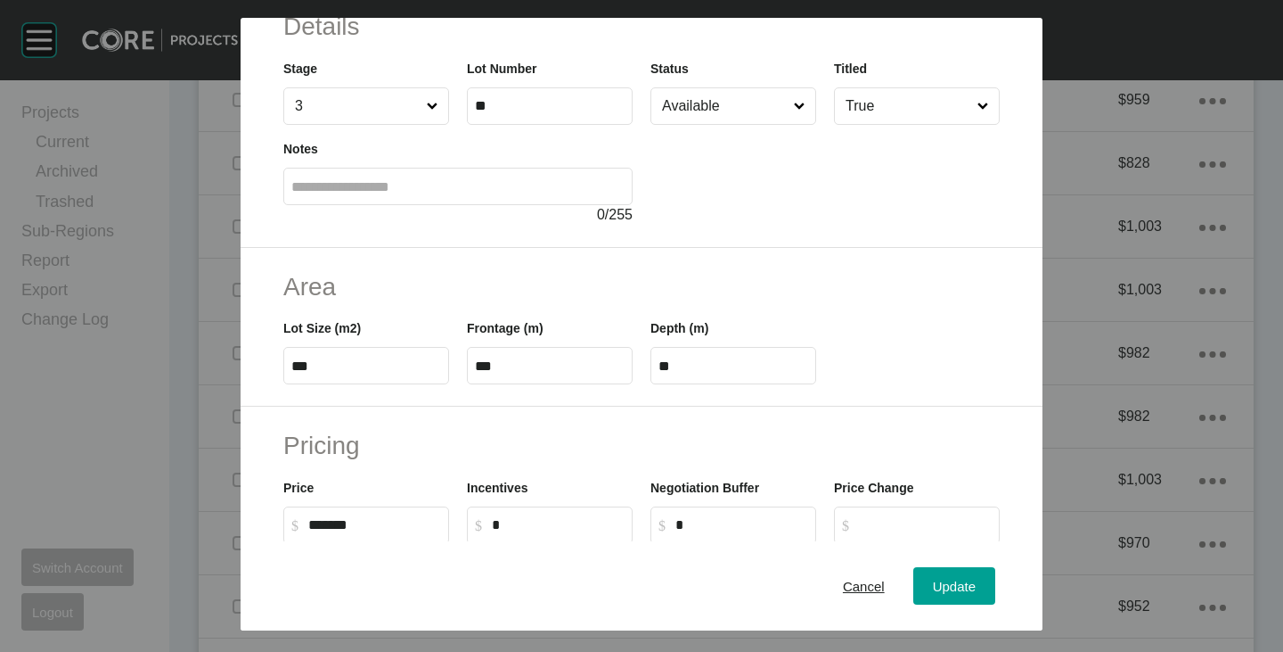
scroll to position [178, 0]
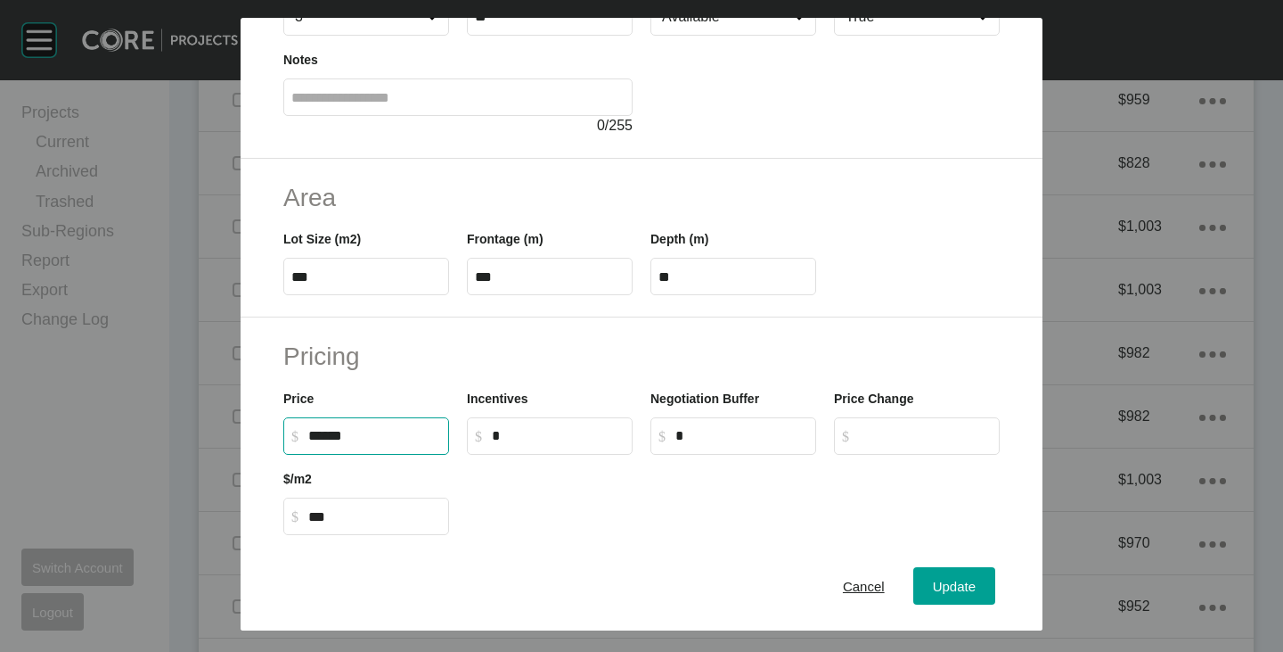
drag, startPoint x: 308, startPoint y: 434, endPoint x: 324, endPoint y: 436, distance: 15.3
click at [324, 436] on input "******" at bounding box center [374, 435] width 133 height 15
type input "*******"
type input "******"
type input "*****"
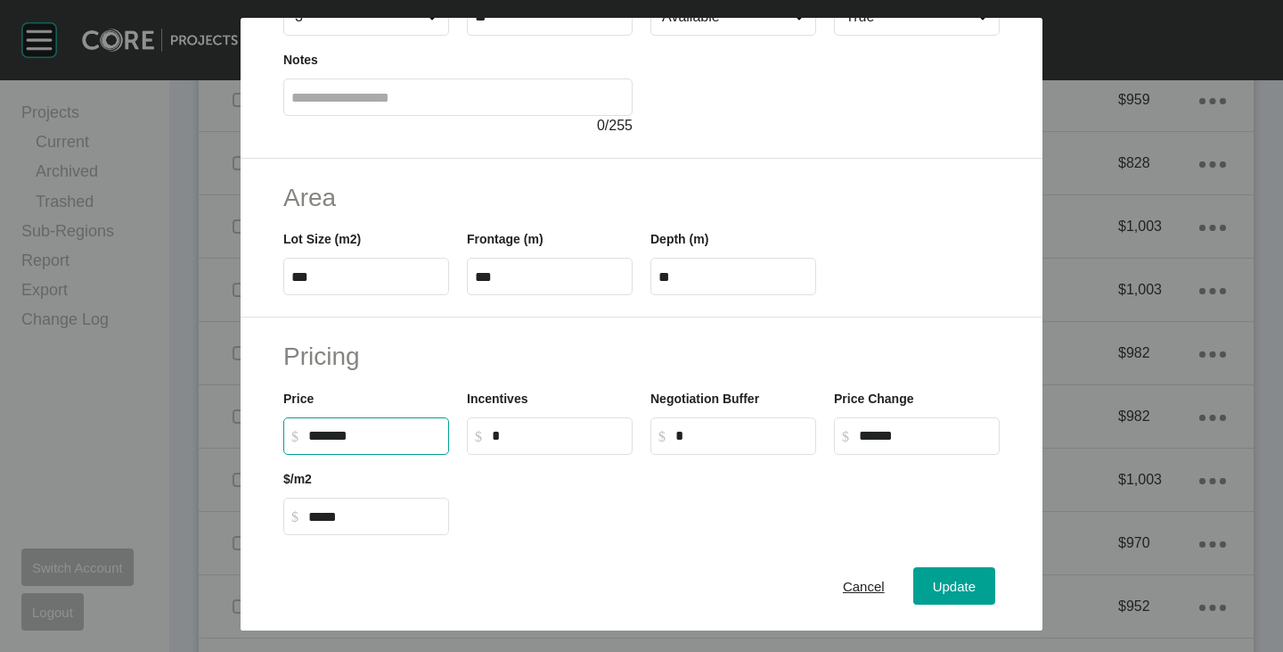
click at [562, 501] on div at bounding box center [733, 495] width 551 height 80
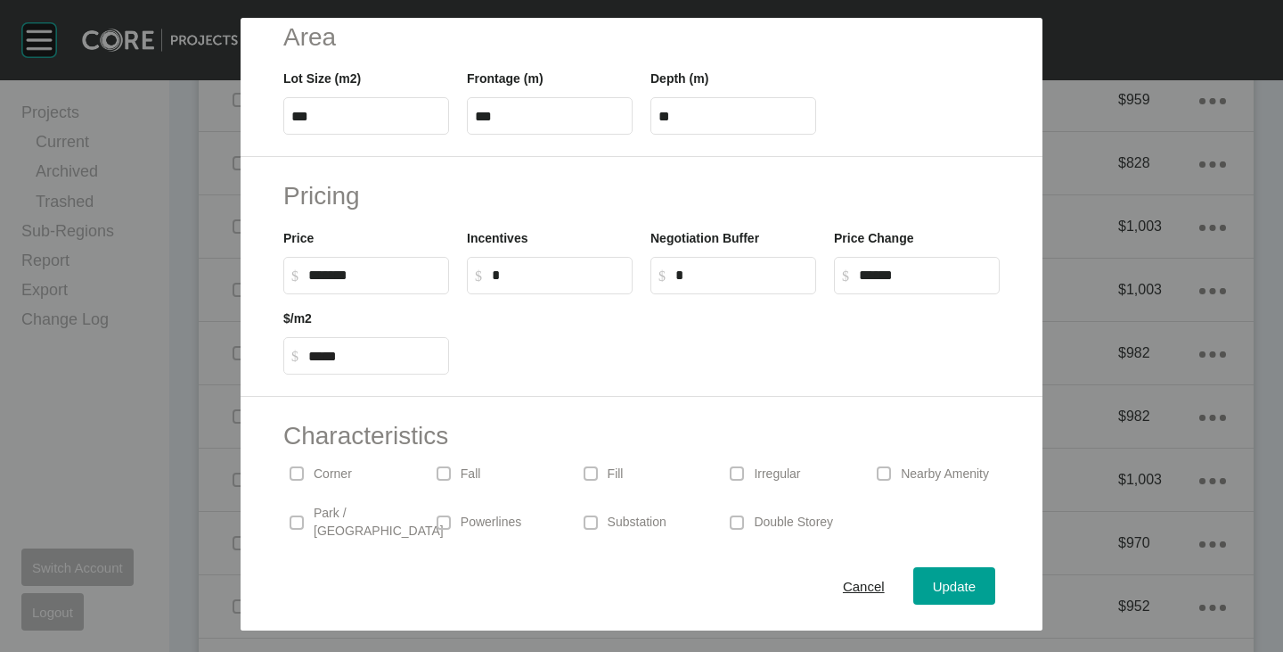
scroll to position [436, 0]
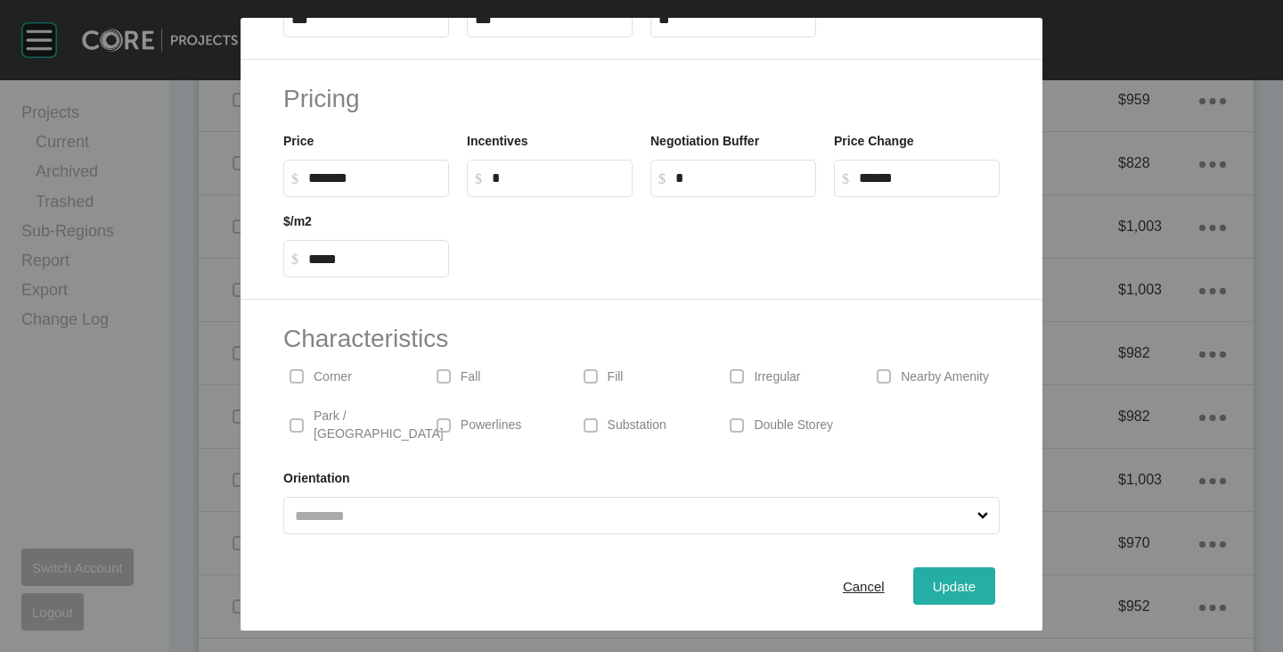
click at [945, 584] on span "Update" at bounding box center [954, 585] width 43 height 15
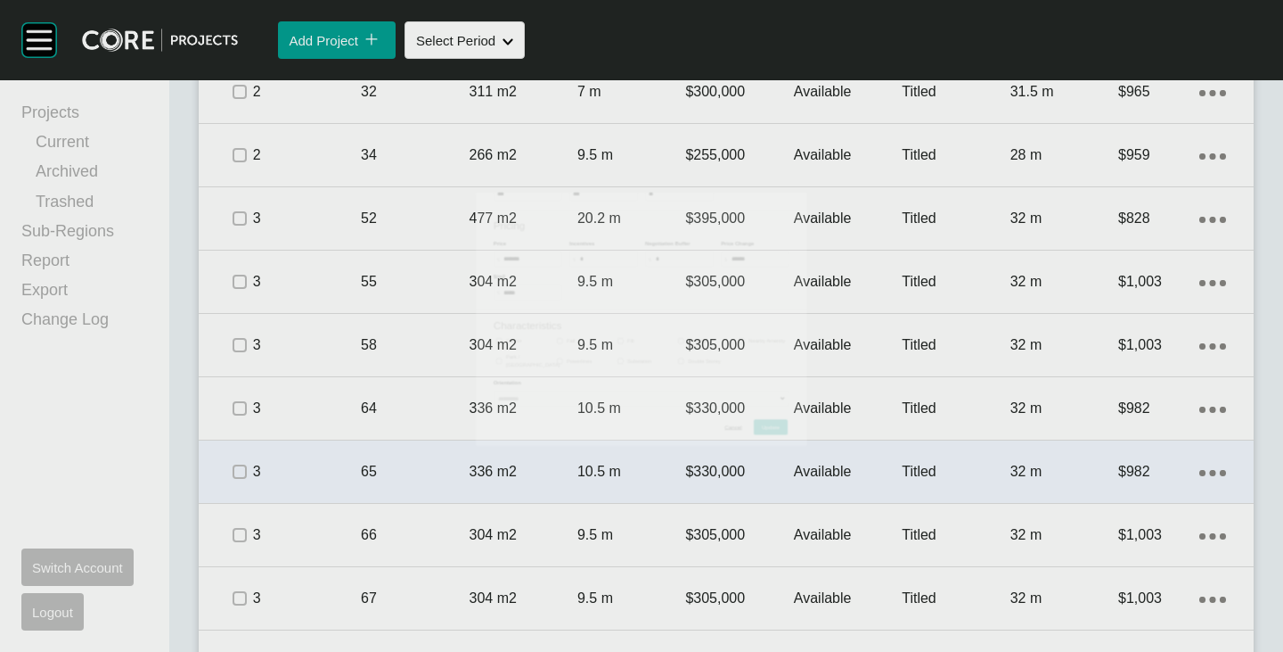
scroll to position [1290, 0]
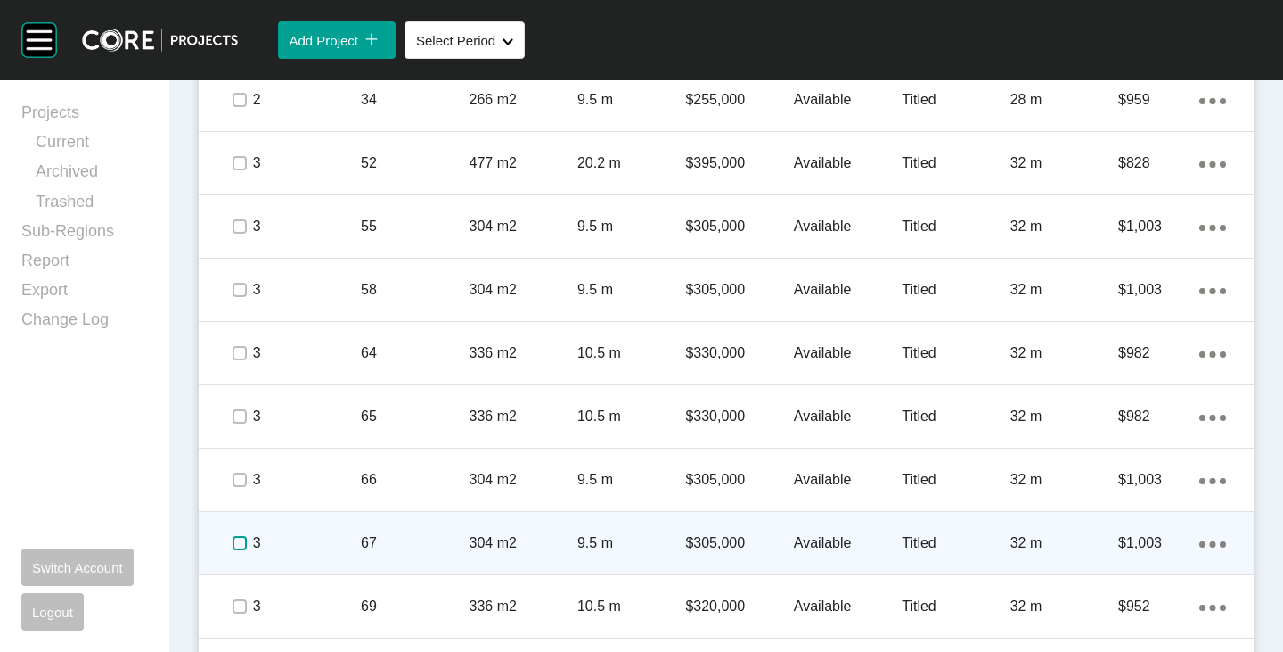
click at [238, 541] on label at bounding box center [240, 543] width 14 height 14
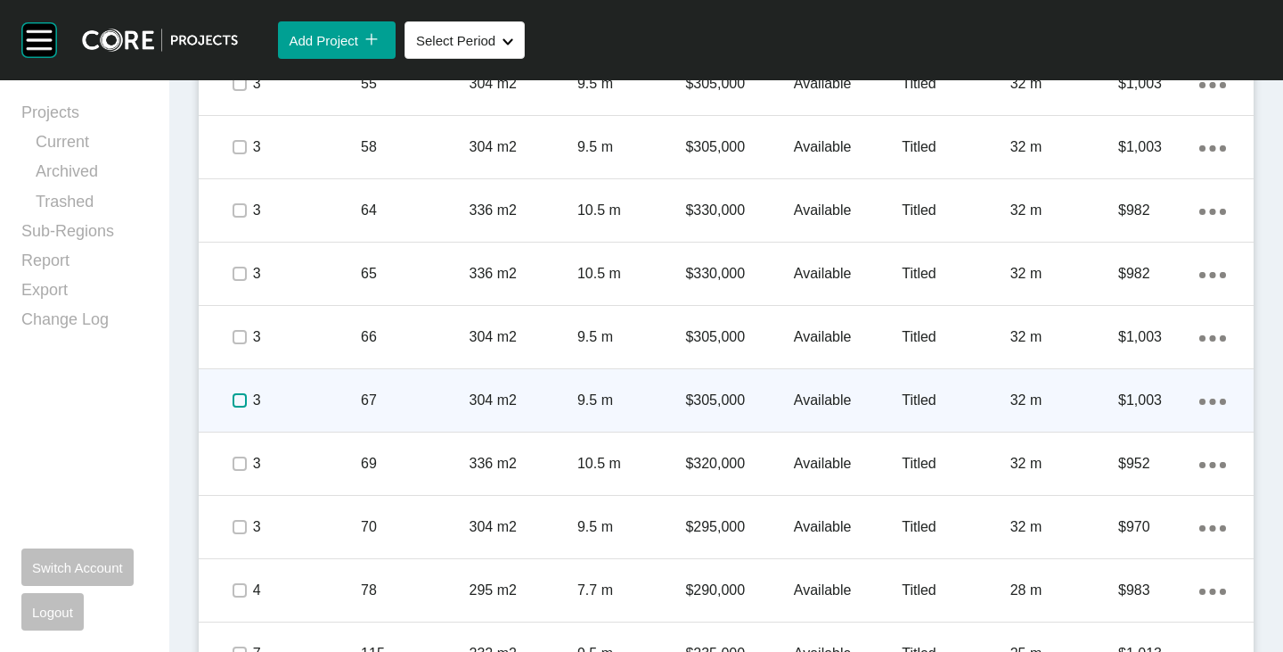
scroll to position [1468, 0]
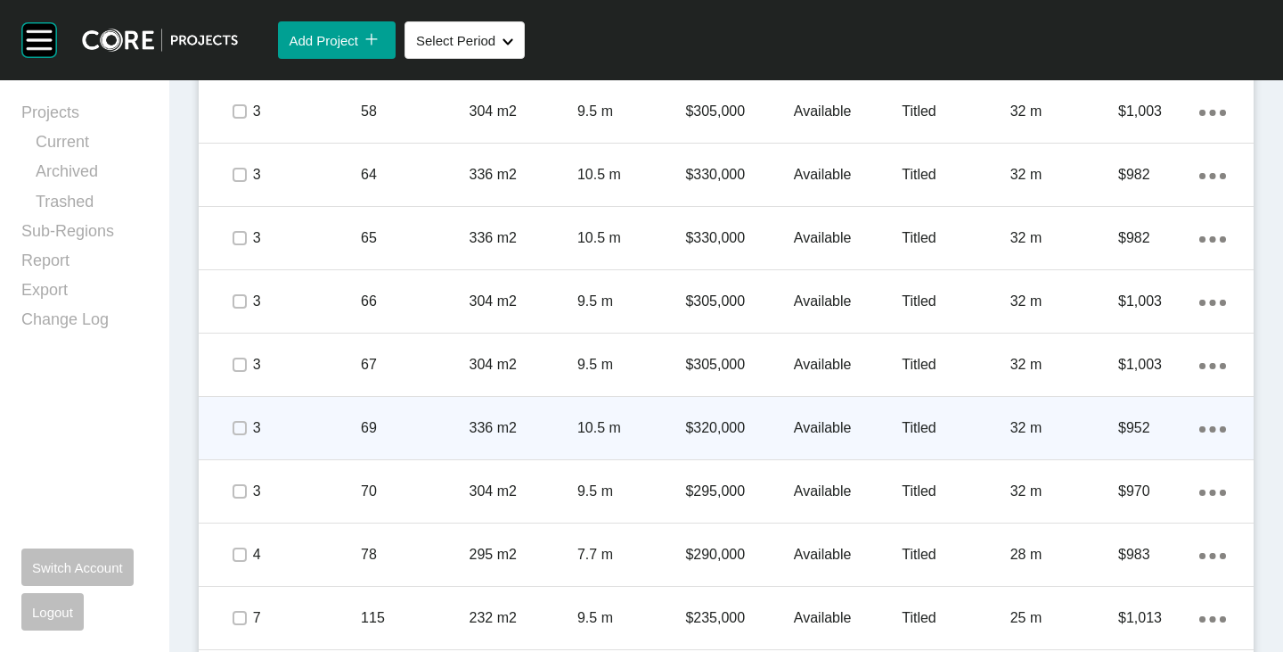
click at [716, 434] on p "$320,000" at bounding box center [739, 428] width 108 height 20
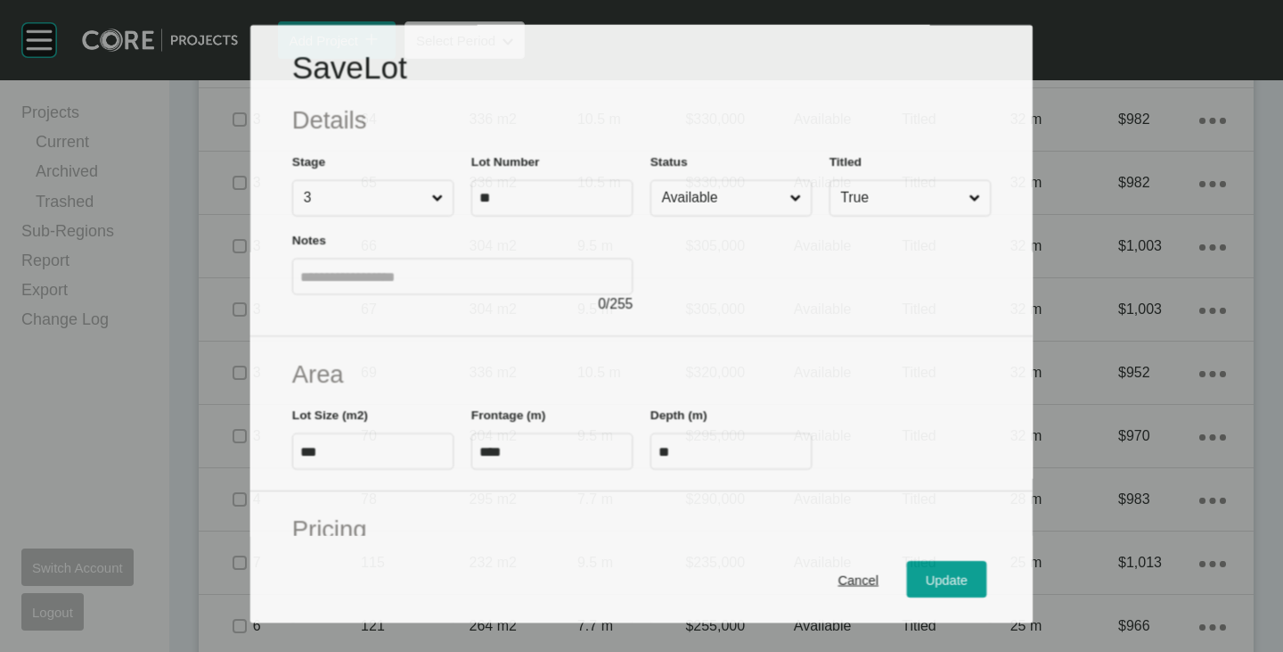
scroll to position [1413, 0]
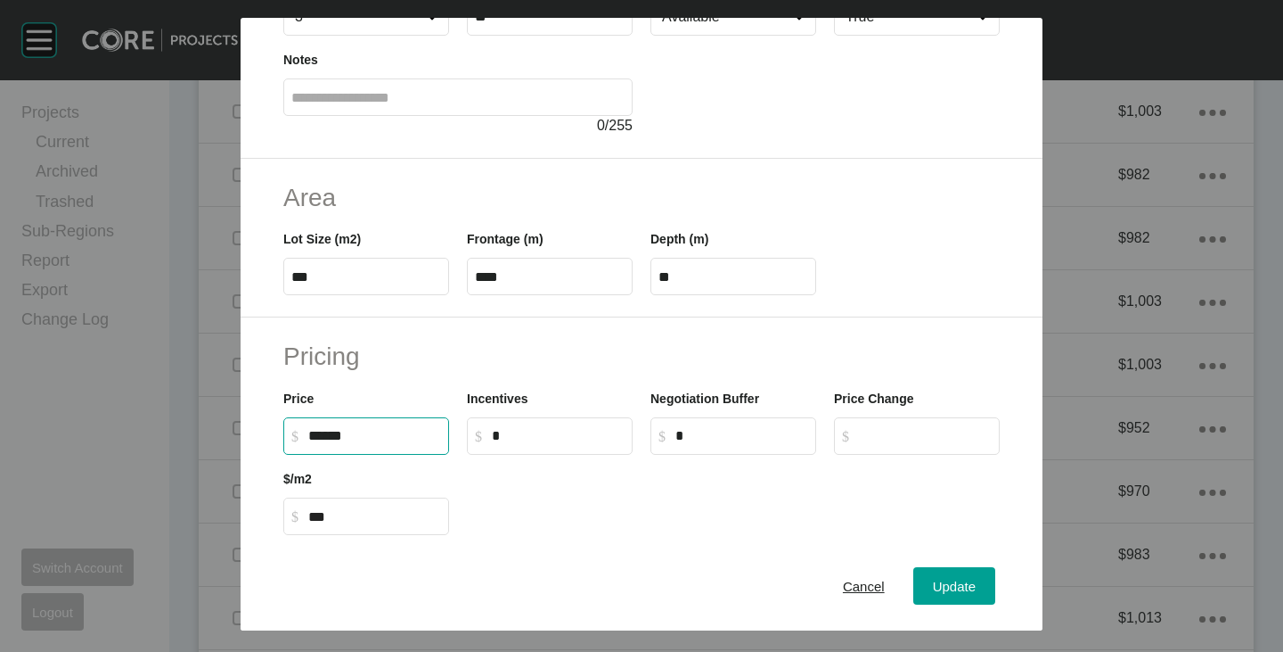
click at [321, 437] on input "******" at bounding box center [374, 435] width 133 height 15
type input "*******"
type input "******"
type input "***"
click at [555, 498] on div at bounding box center [733, 495] width 551 height 80
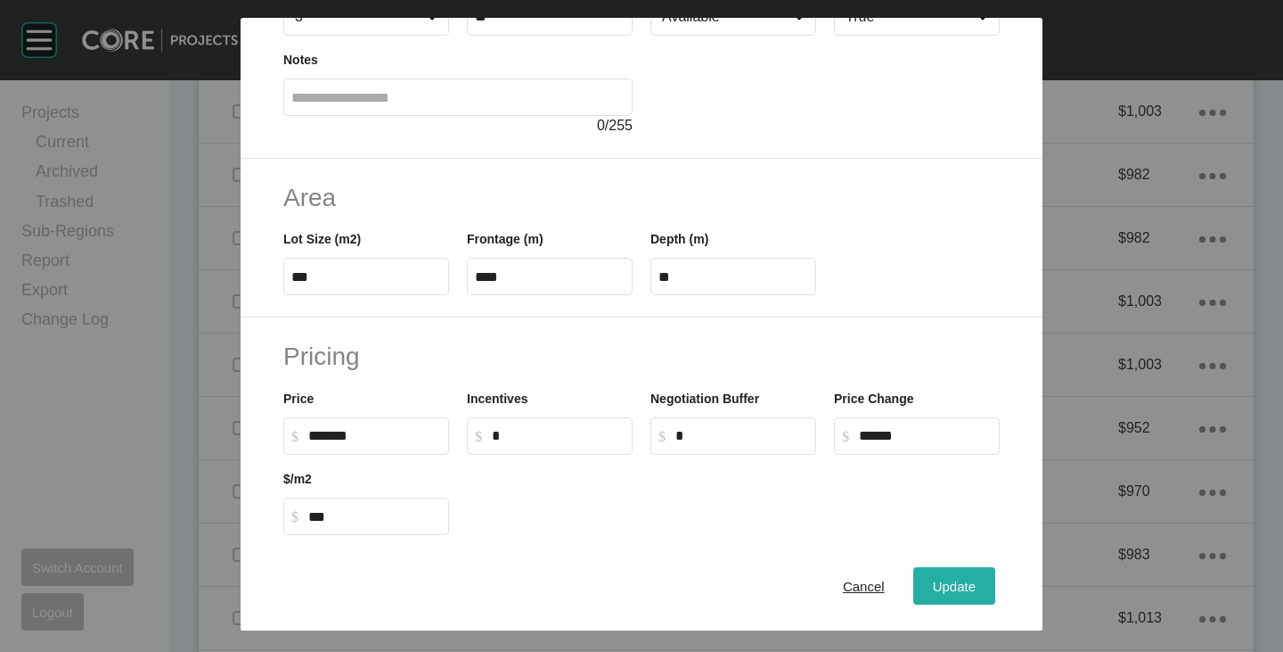
click at [937, 581] on span "Update" at bounding box center [954, 585] width 43 height 15
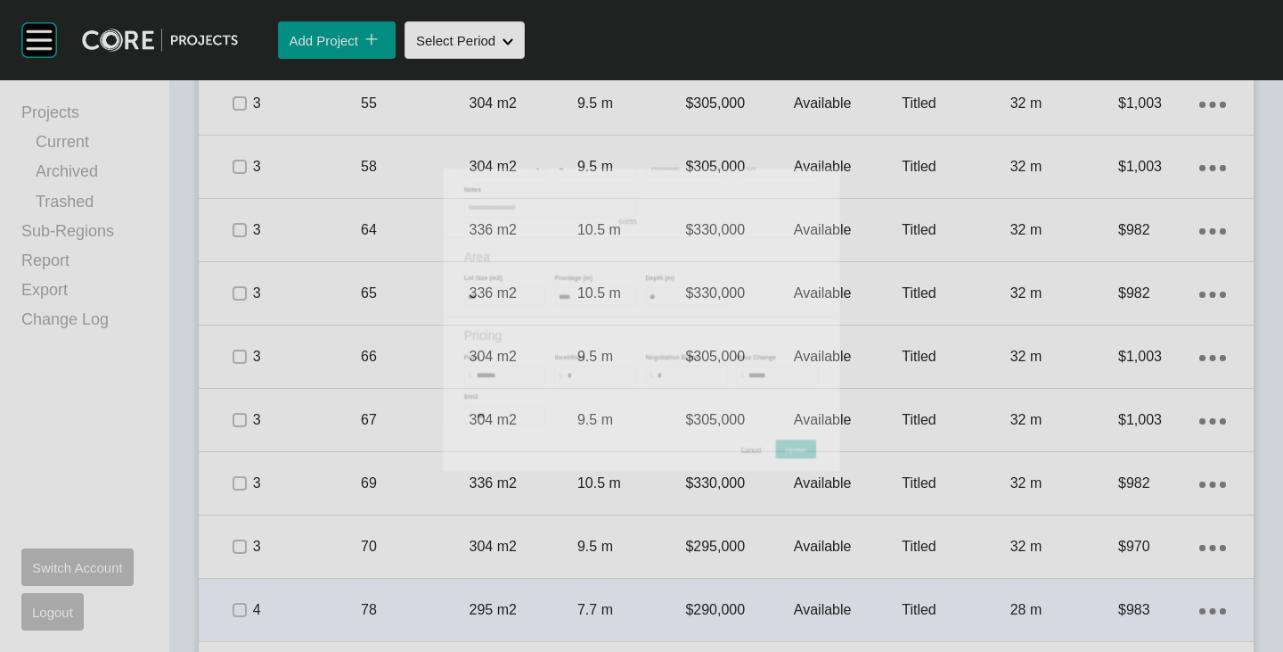
scroll to position [1468, 0]
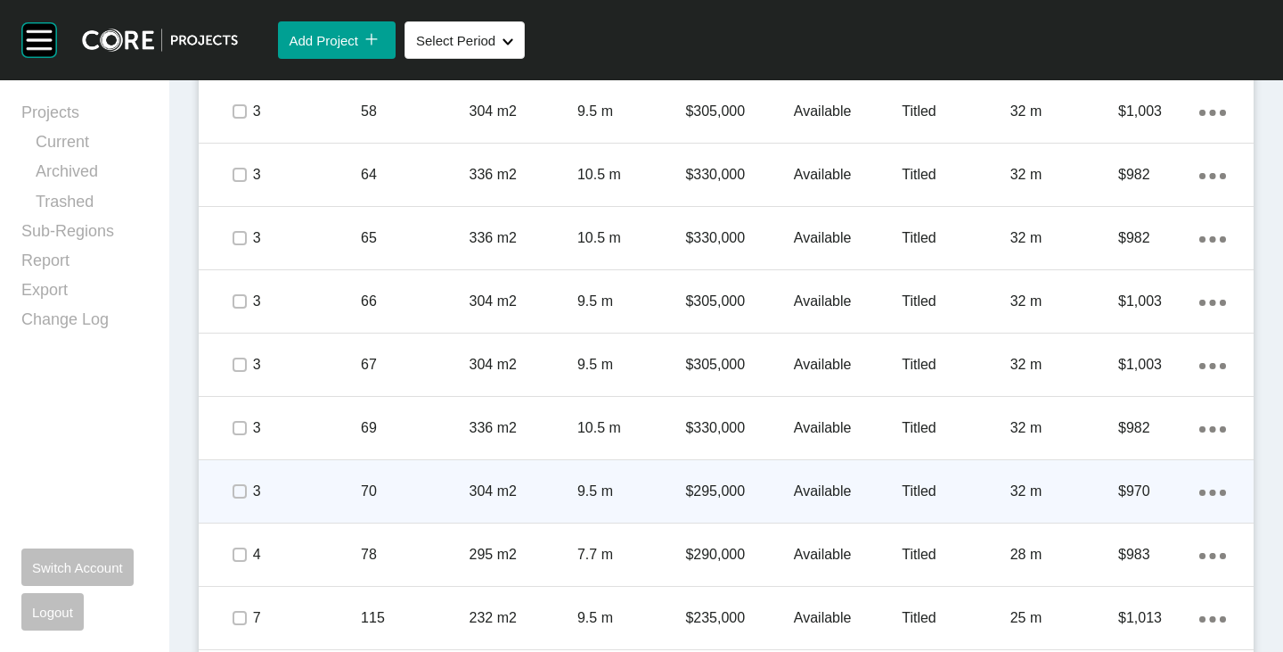
click at [719, 484] on p "$295,000" at bounding box center [739, 491] width 108 height 20
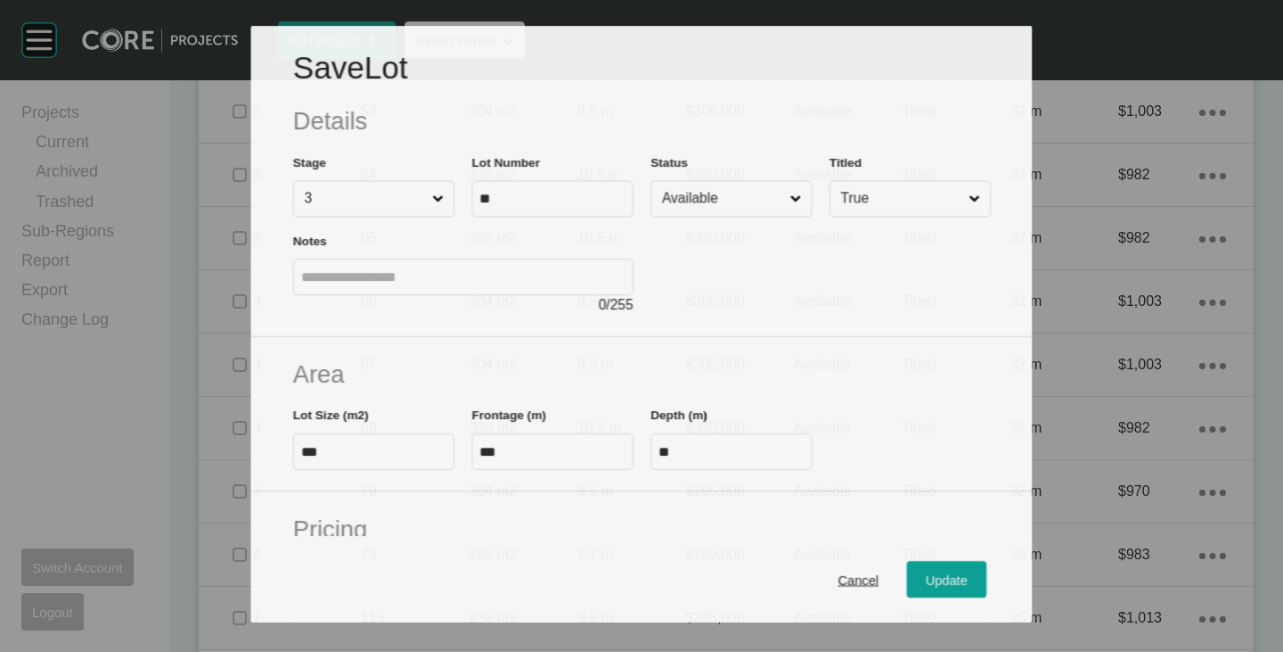
scroll to position [178, 0]
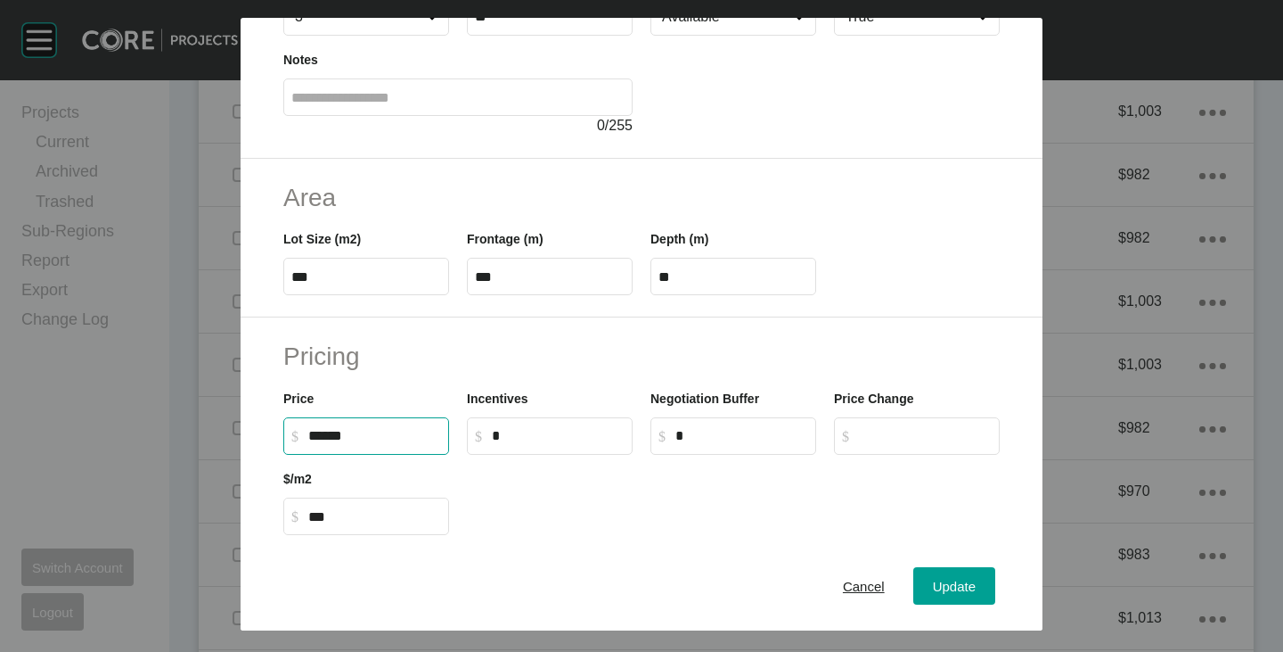
drag, startPoint x: 310, startPoint y: 439, endPoint x: 321, endPoint y: 440, distance: 10.8
click at [321, 440] on input "******" at bounding box center [374, 435] width 133 height 15
type input "*******"
type input "******"
type input "*****"
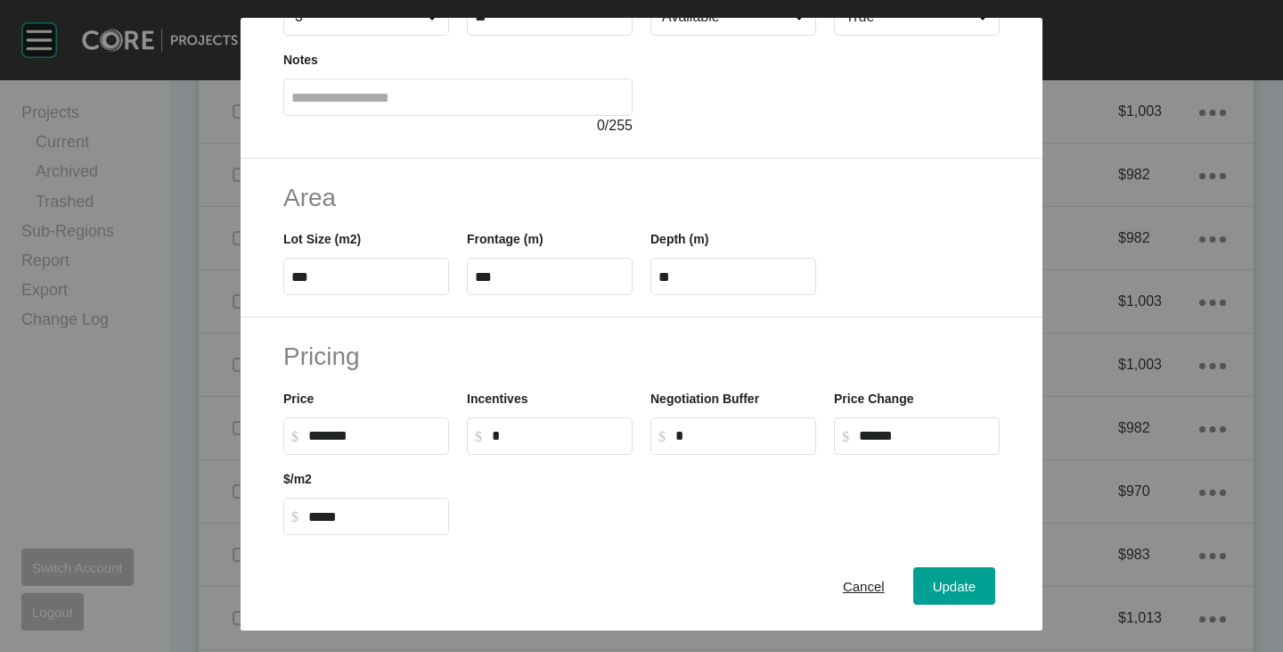
click at [540, 497] on div at bounding box center [733, 495] width 551 height 80
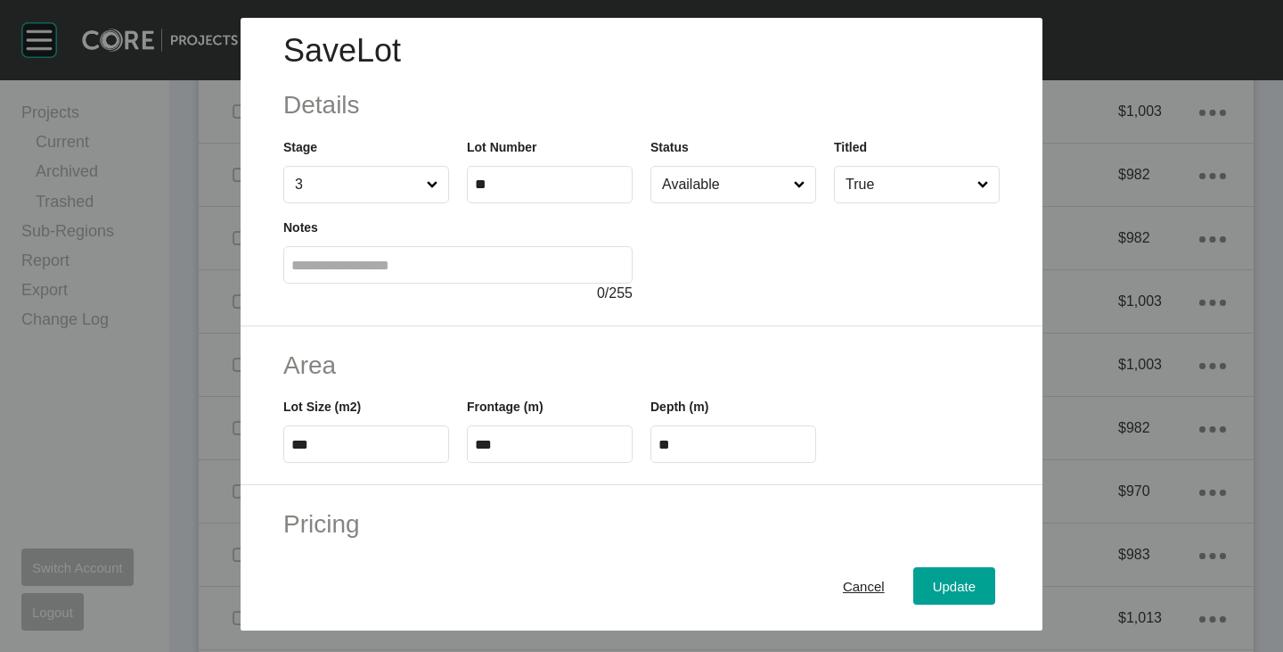
scroll to position [0, 0]
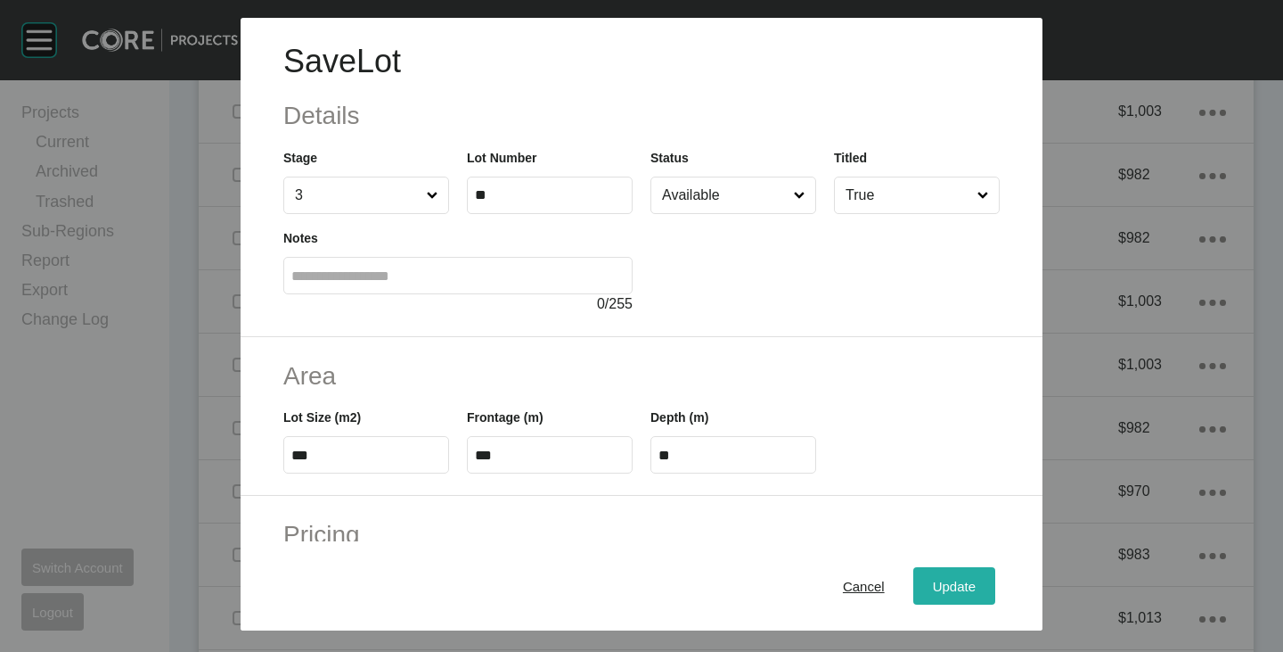
click at [935, 578] on span "Update" at bounding box center [954, 585] width 43 height 15
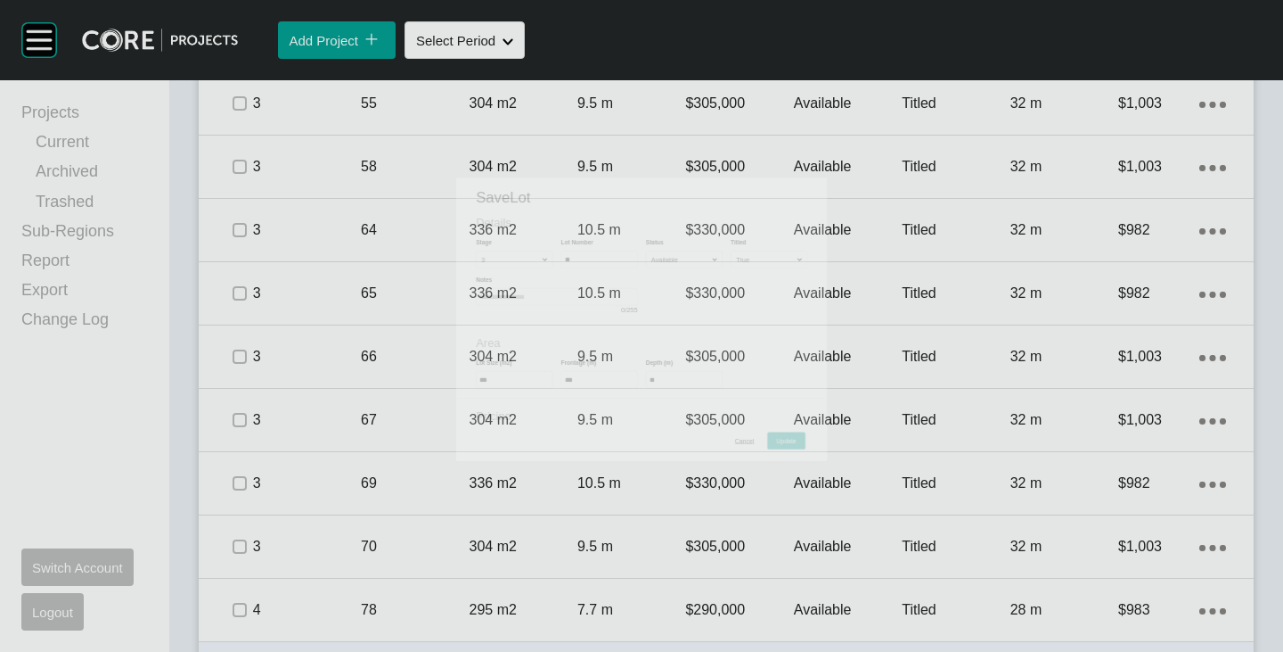
scroll to position [1468, 0]
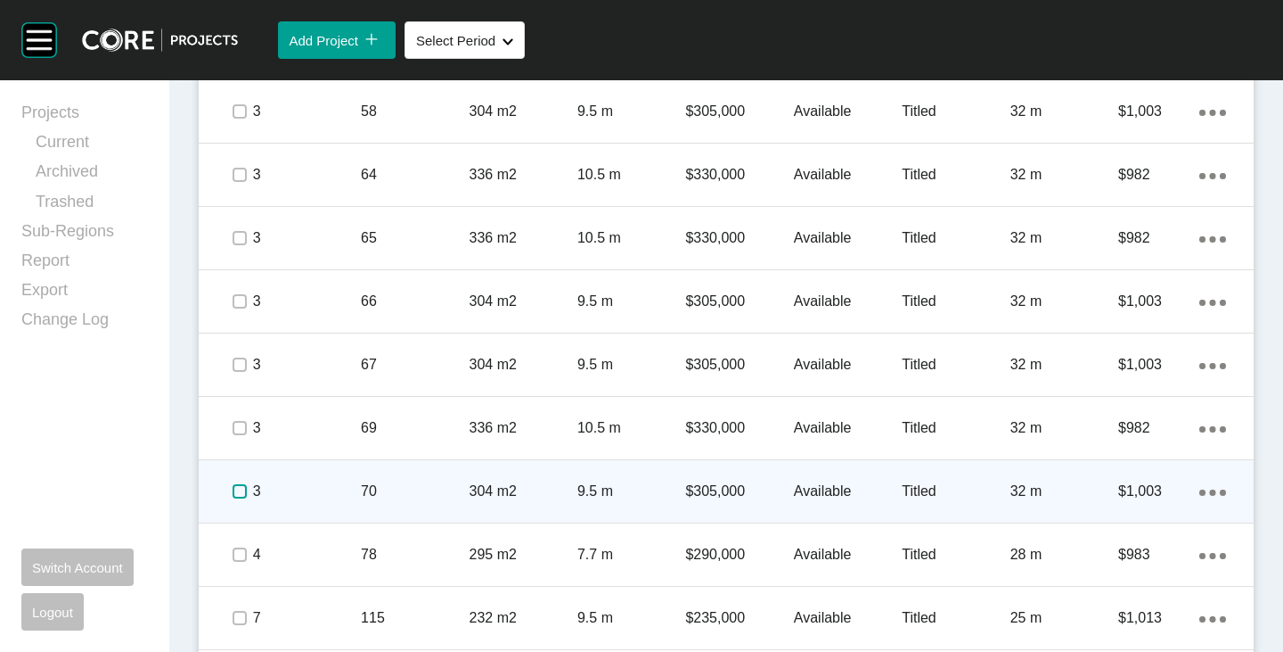
click at [240, 491] on label at bounding box center [240, 491] width 14 height 14
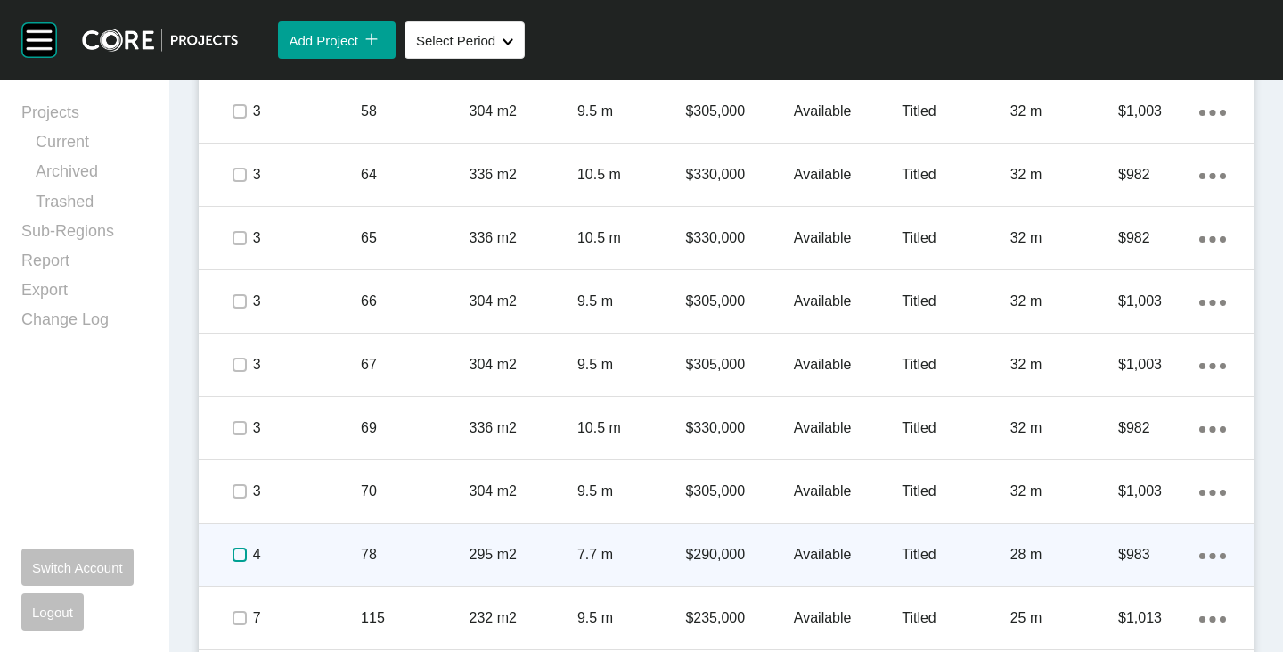
click at [244, 555] on label at bounding box center [240, 554] width 14 height 14
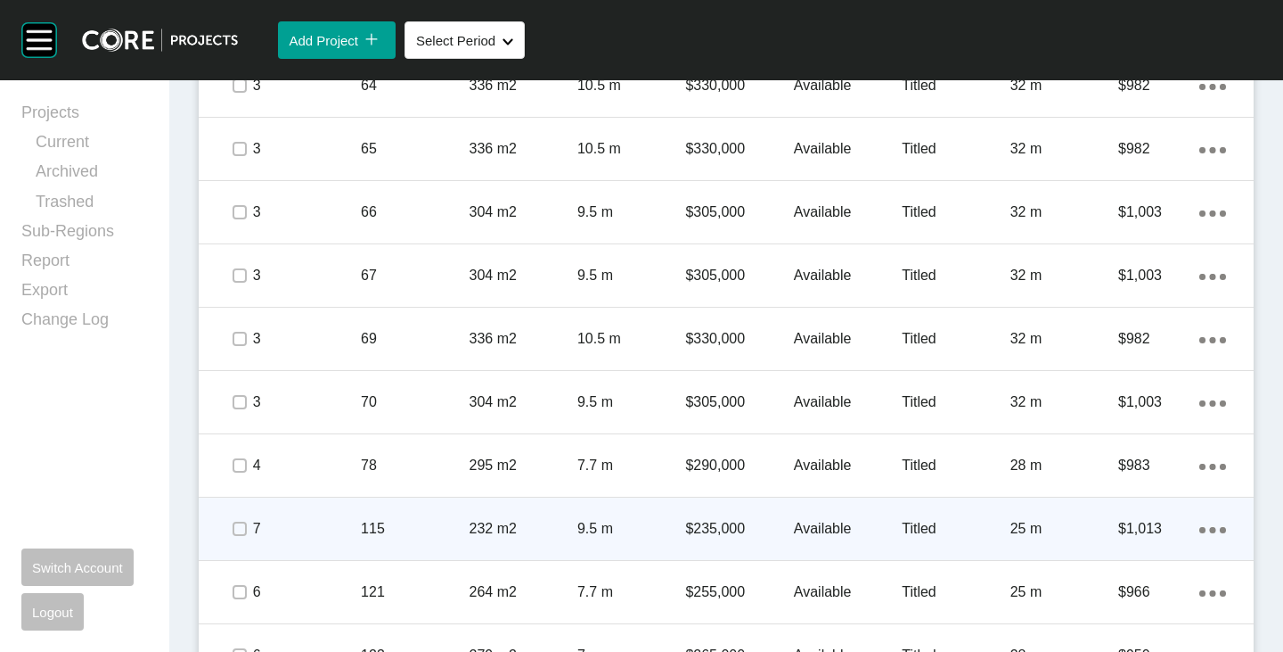
click at [710, 527] on p "$235,000" at bounding box center [739, 529] width 108 height 20
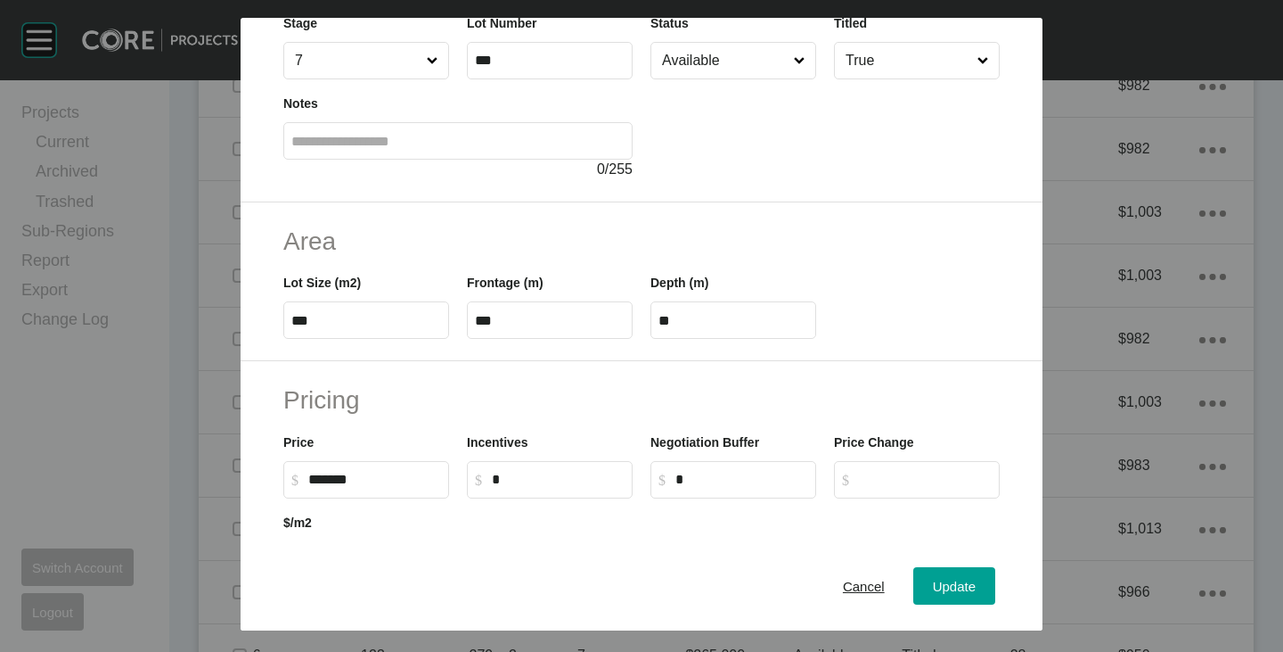
scroll to position [267, 0]
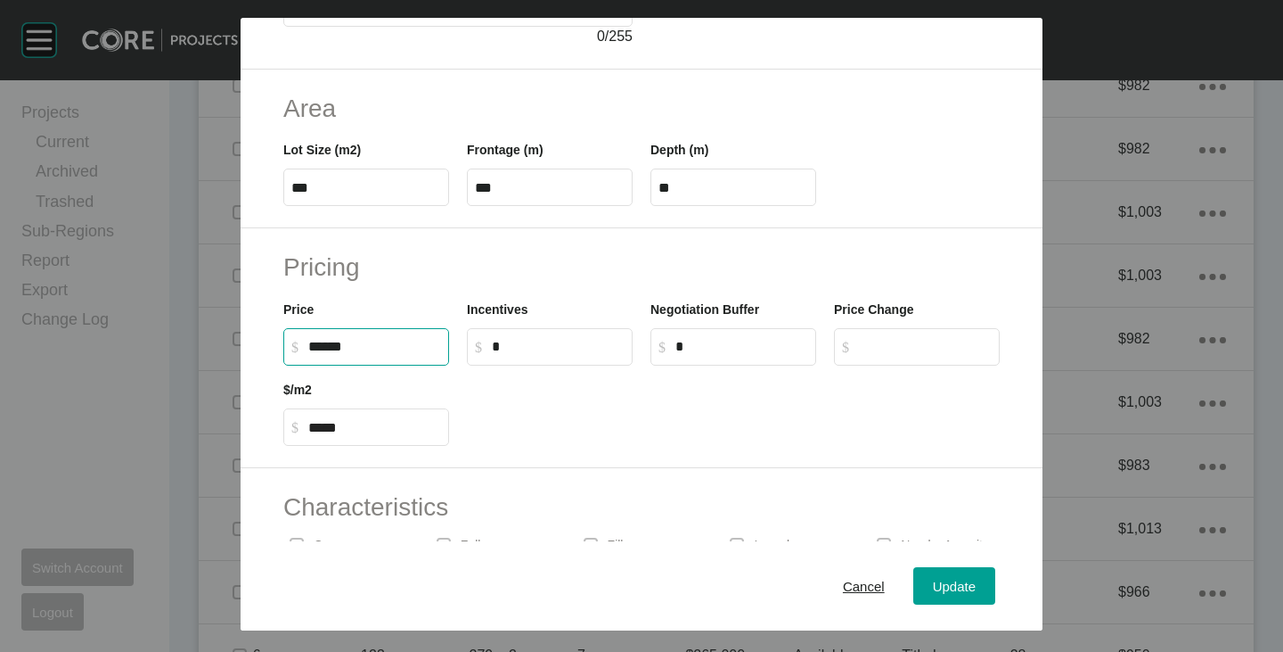
click at [322, 347] on input "******" at bounding box center [374, 346] width 133 height 15
type input "*******"
type input "******"
type input "*****"
click at [542, 422] on div at bounding box center [733, 405] width 551 height 80
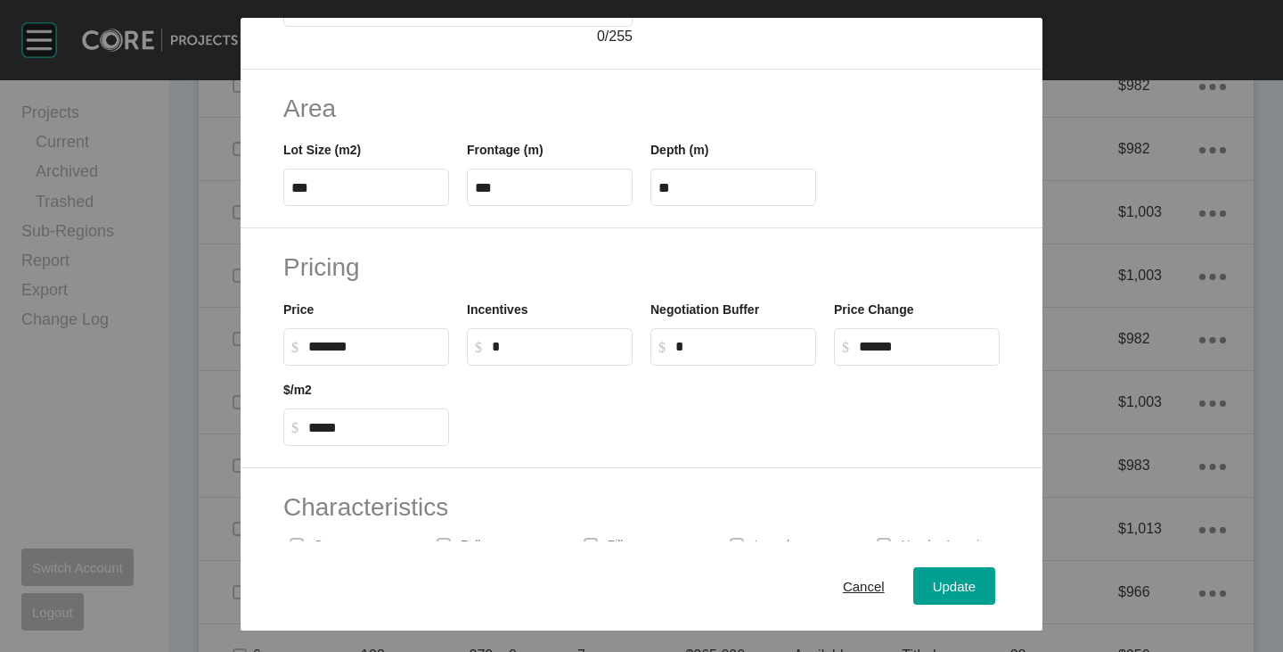
scroll to position [0, 0]
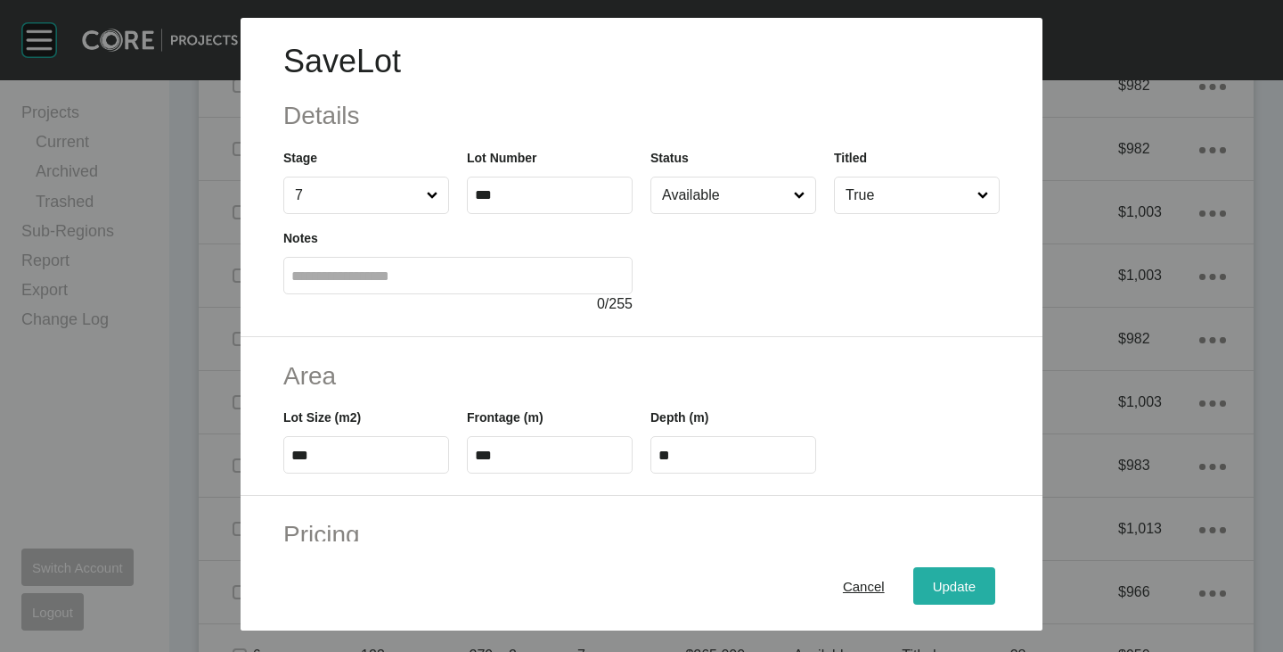
click at [933, 592] on span "Update" at bounding box center [954, 585] width 43 height 15
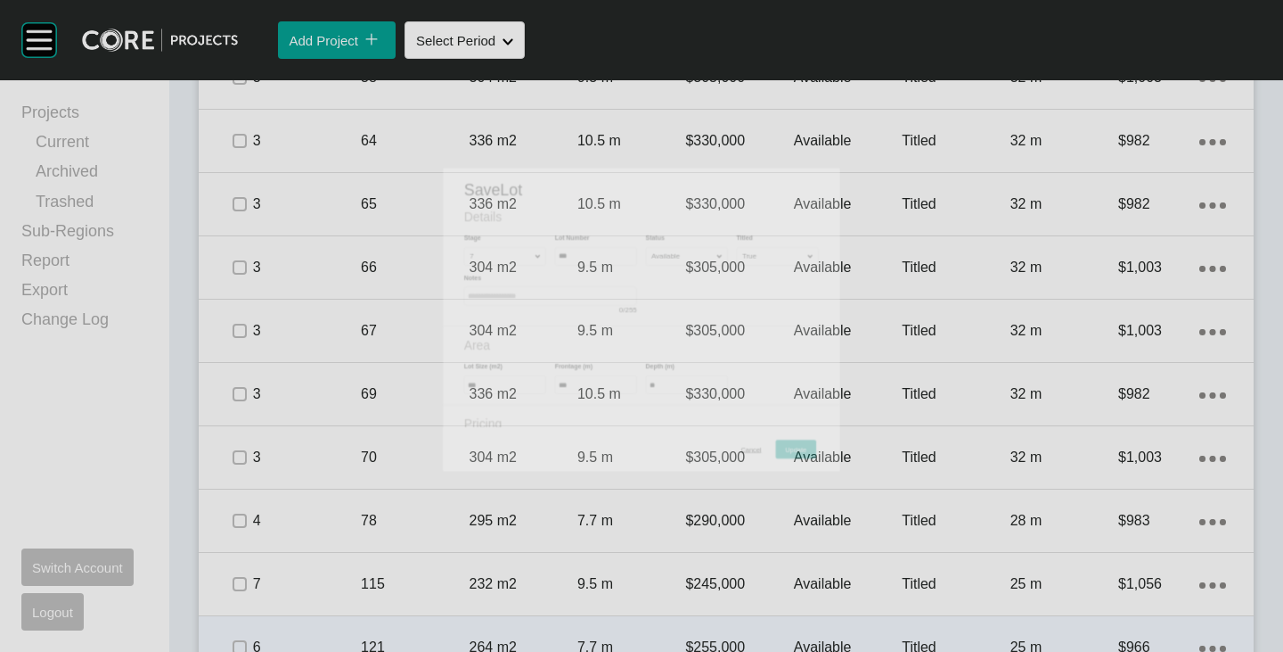
scroll to position [1557, 0]
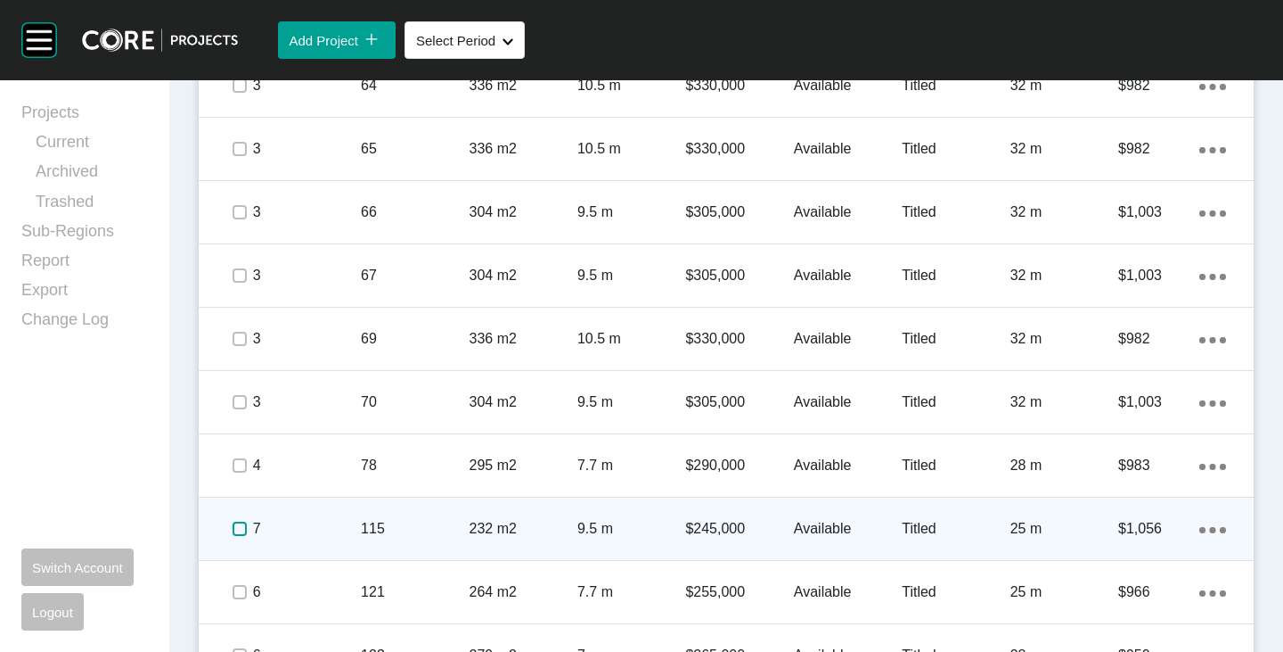
click at [241, 523] on label at bounding box center [240, 528] width 14 height 14
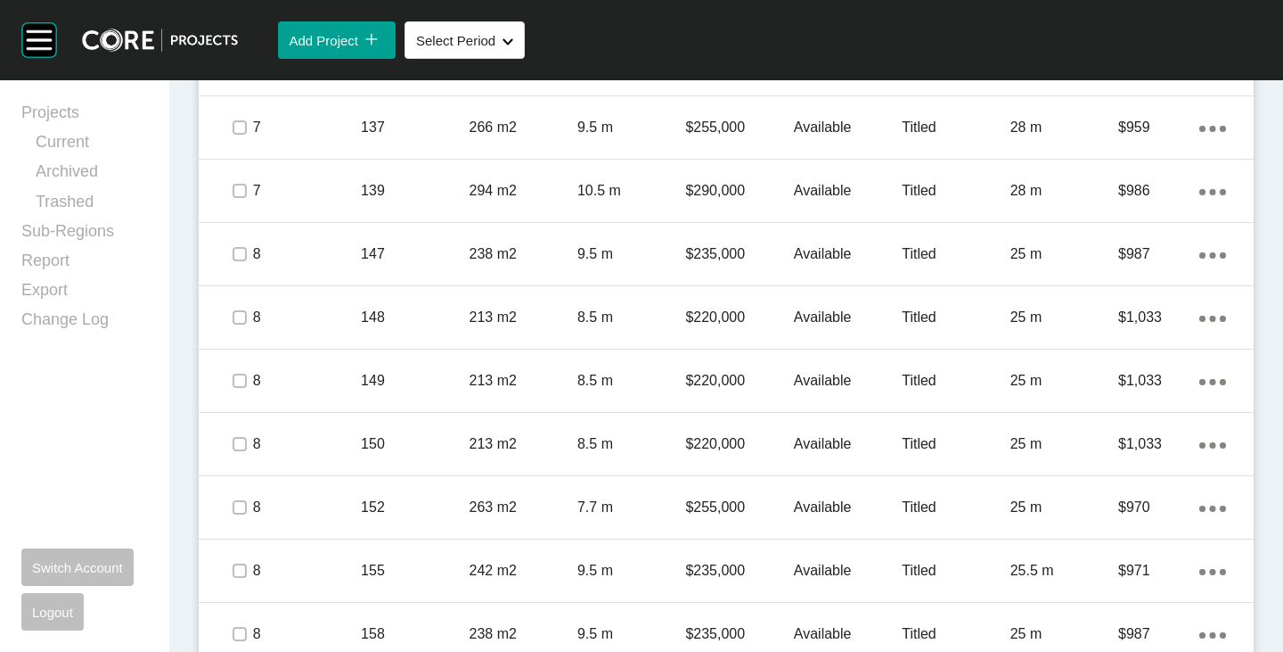
scroll to position [2359, 0]
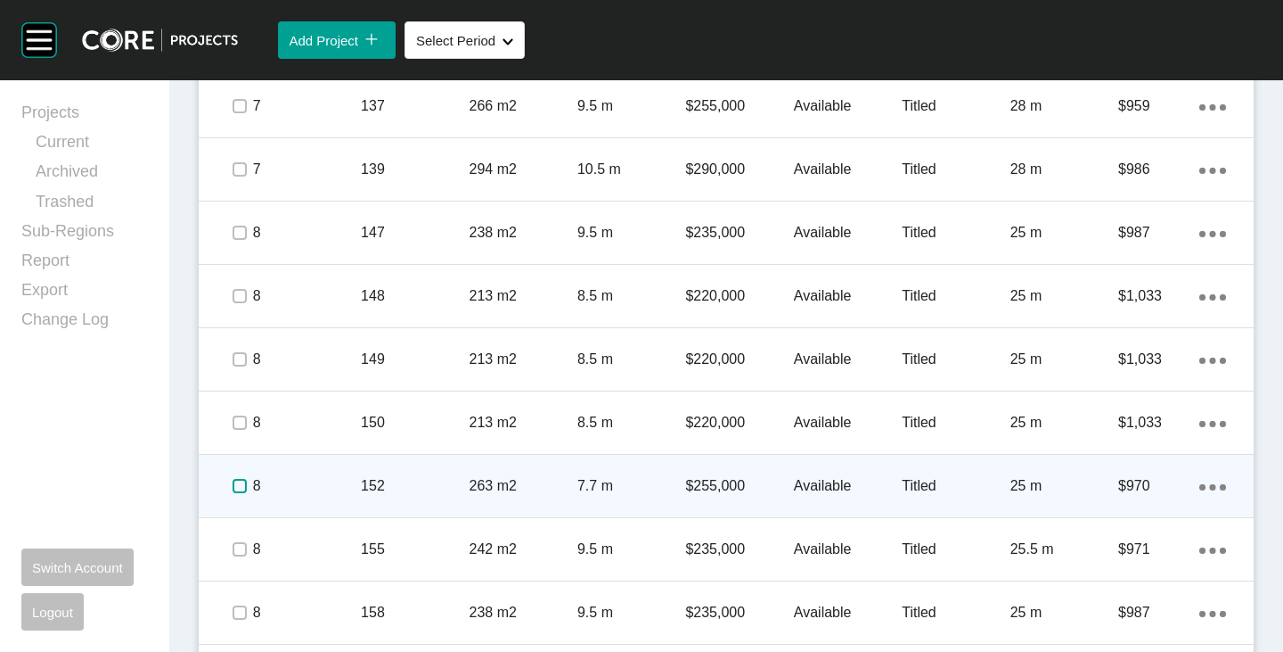
click at [234, 482] on label at bounding box center [240, 486] width 14 height 14
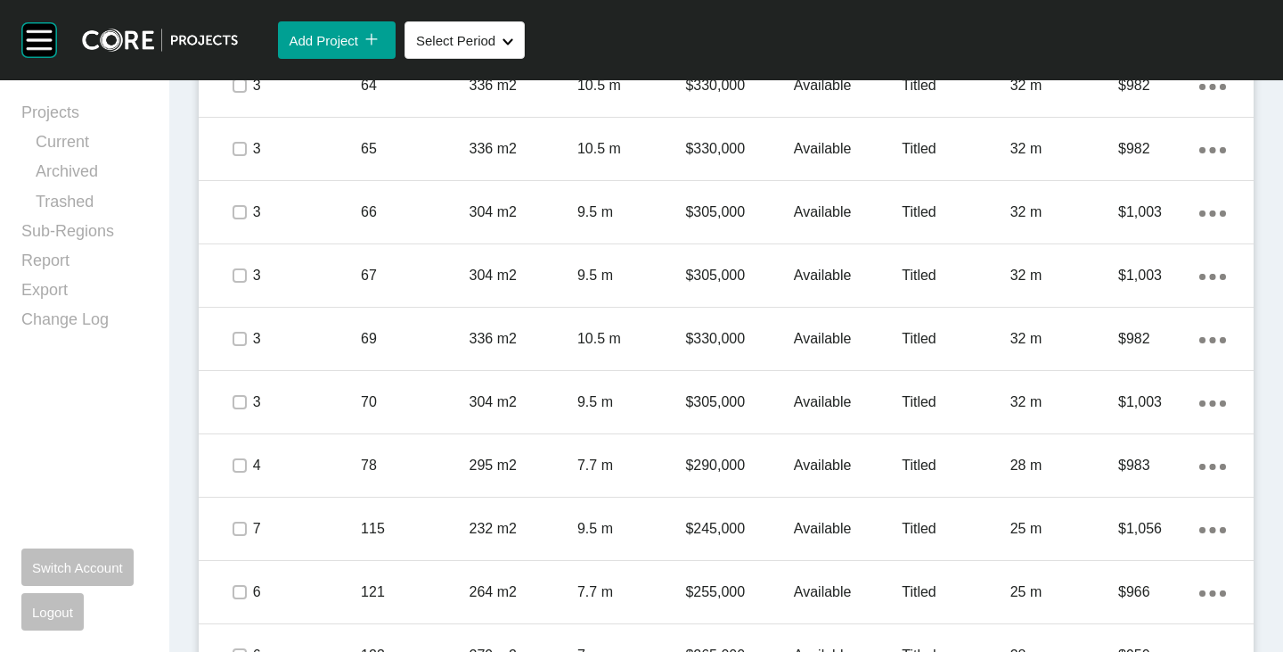
scroll to position [933, 0]
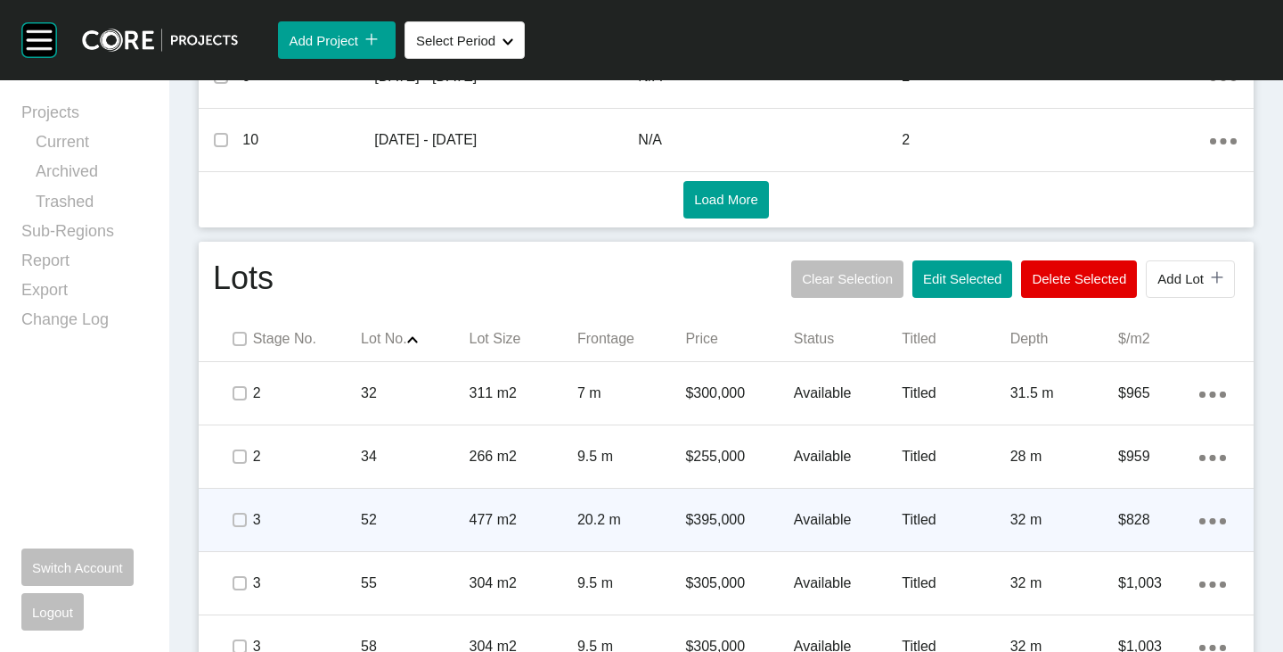
click at [521, 538] on div "477 m2" at bounding box center [524, 519] width 108 height 55
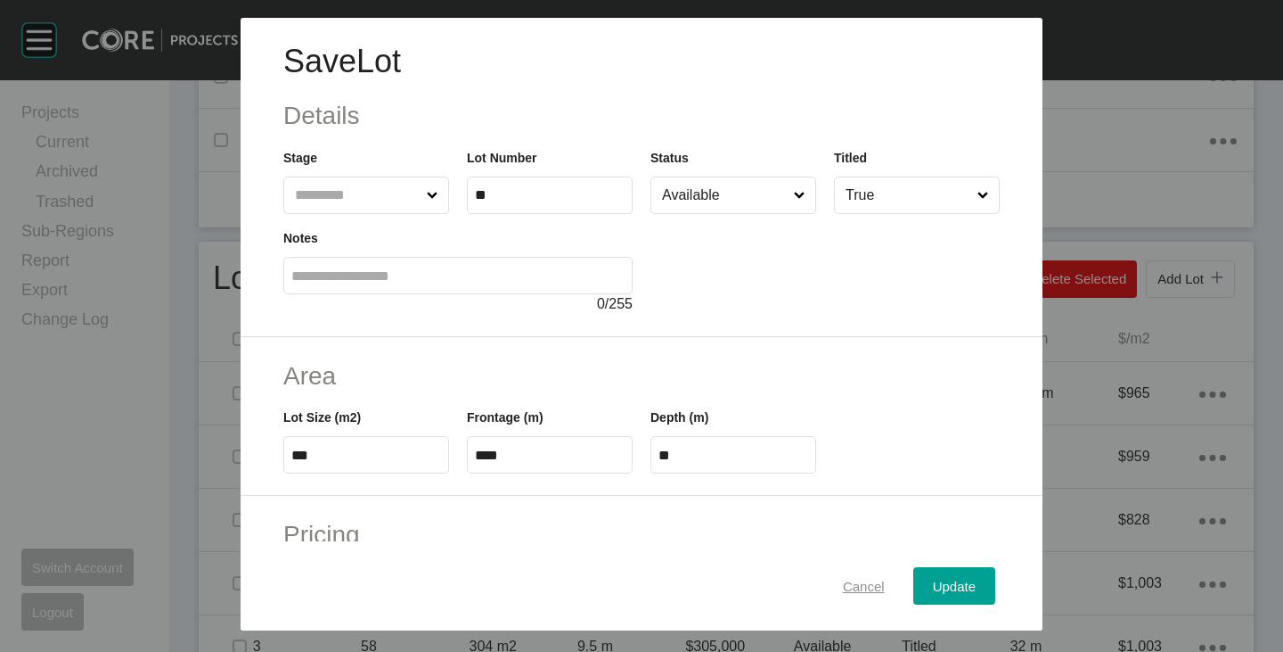
click at [843, 588] on span "Cancel" at bounding box center [864, 585] width 42 height 15
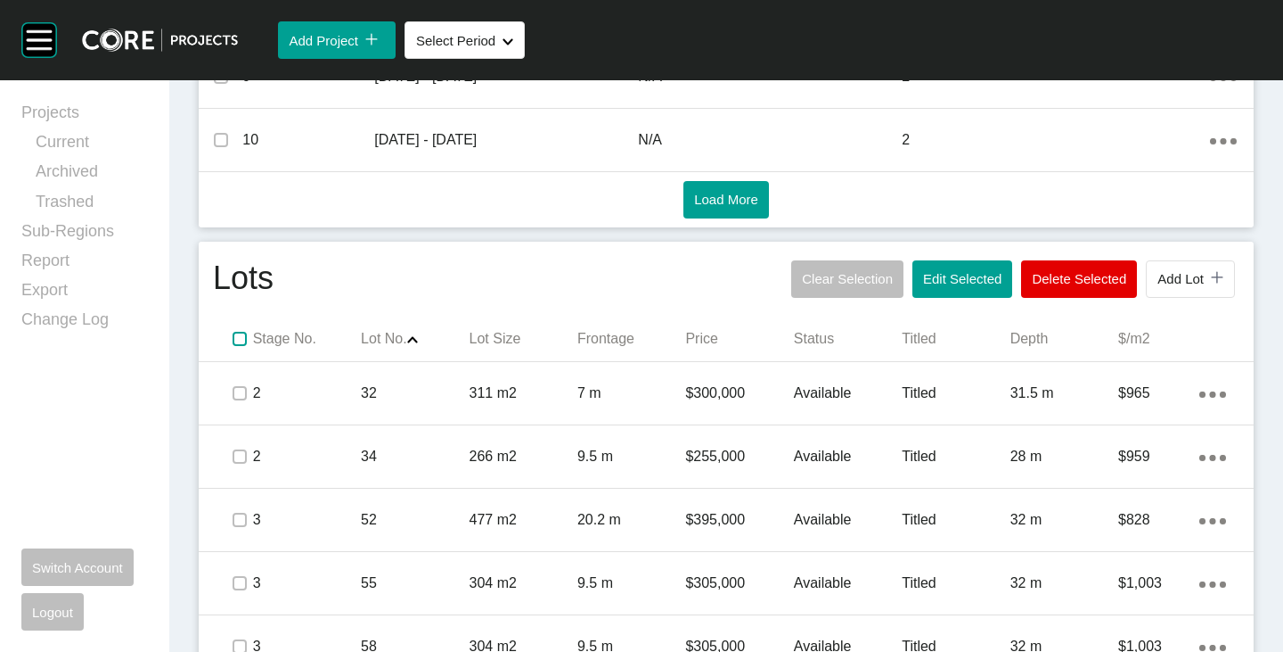
click at [236, 339] on label at bounding box center [240, 339] width 14 height 14
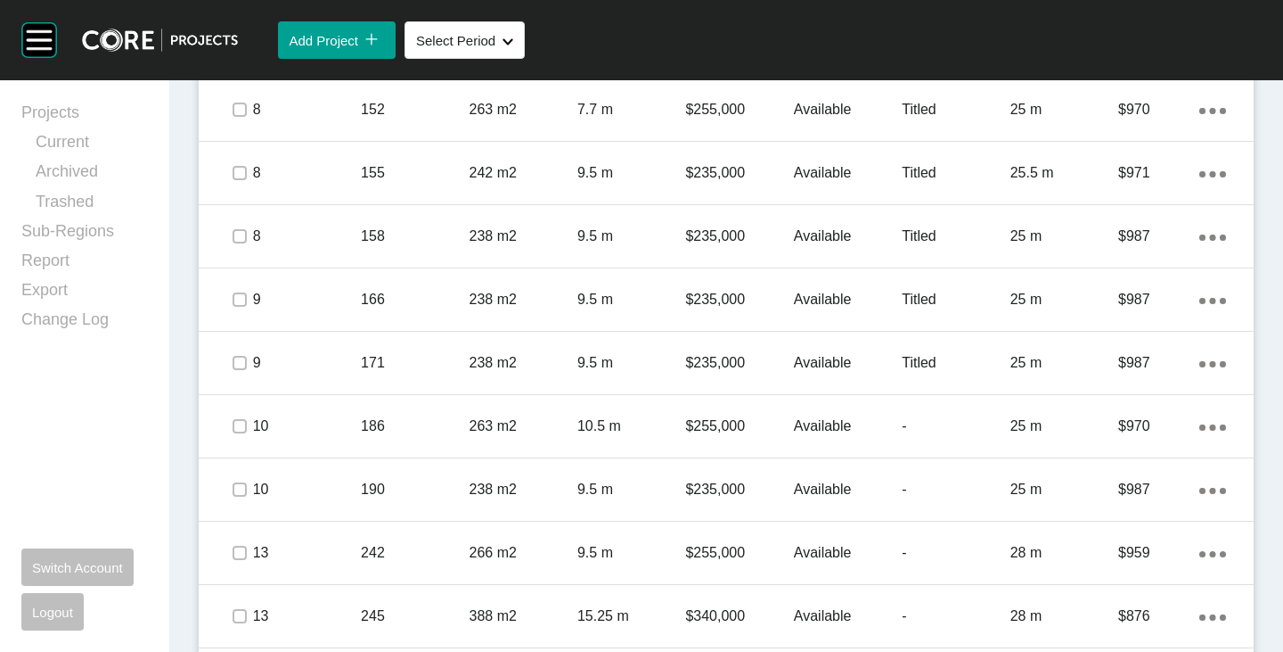
scroll to position [2805, 0]
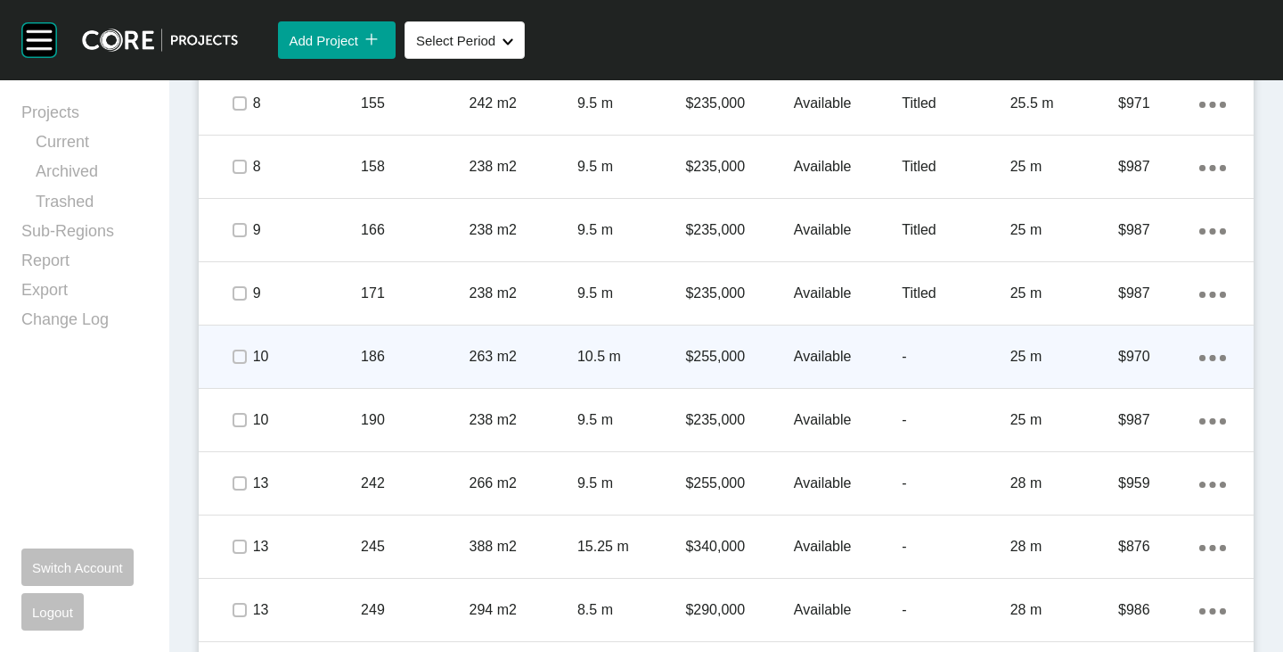
click at [1150, 354] on link "Duplicate" at bounding box center [1126, 360] width 67 height 27
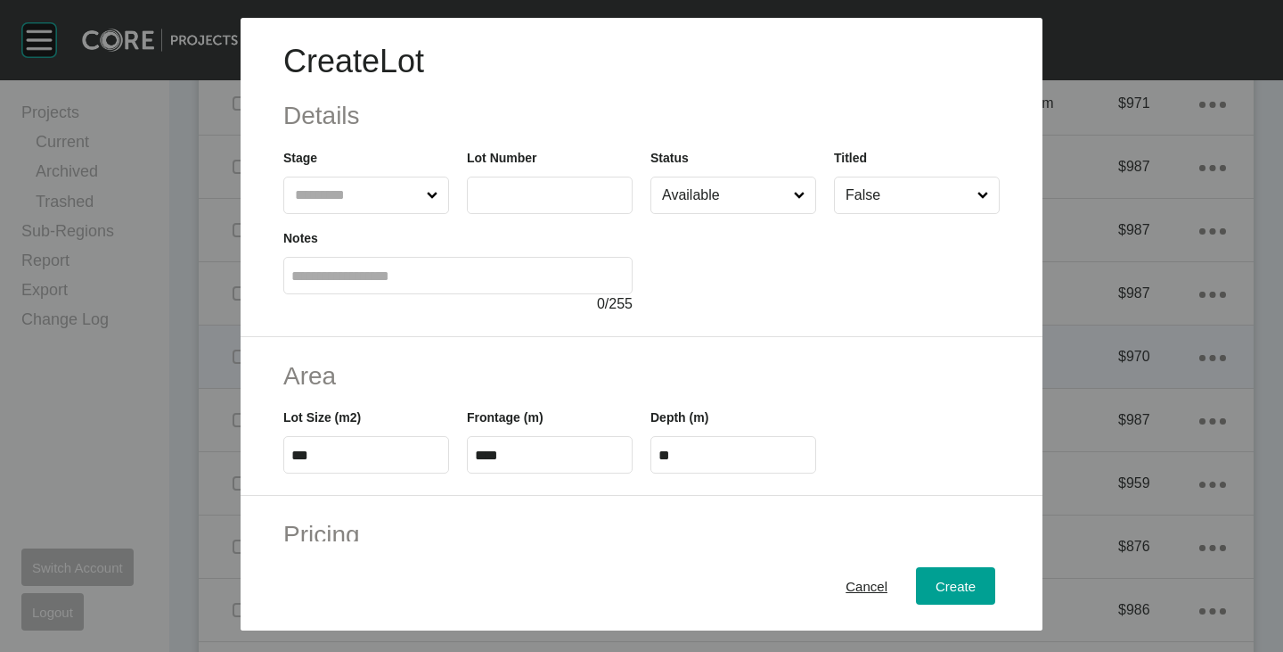
click at [504, 202] on input "text" at bounding box center [550, 194] width 150 height 15
type input "***"
click at [719, 279] on div at bounding box center [825, 264] width 349 height 101
click at [395, 449] on input "***" at bounding box center [366, 454] width 150 height 15
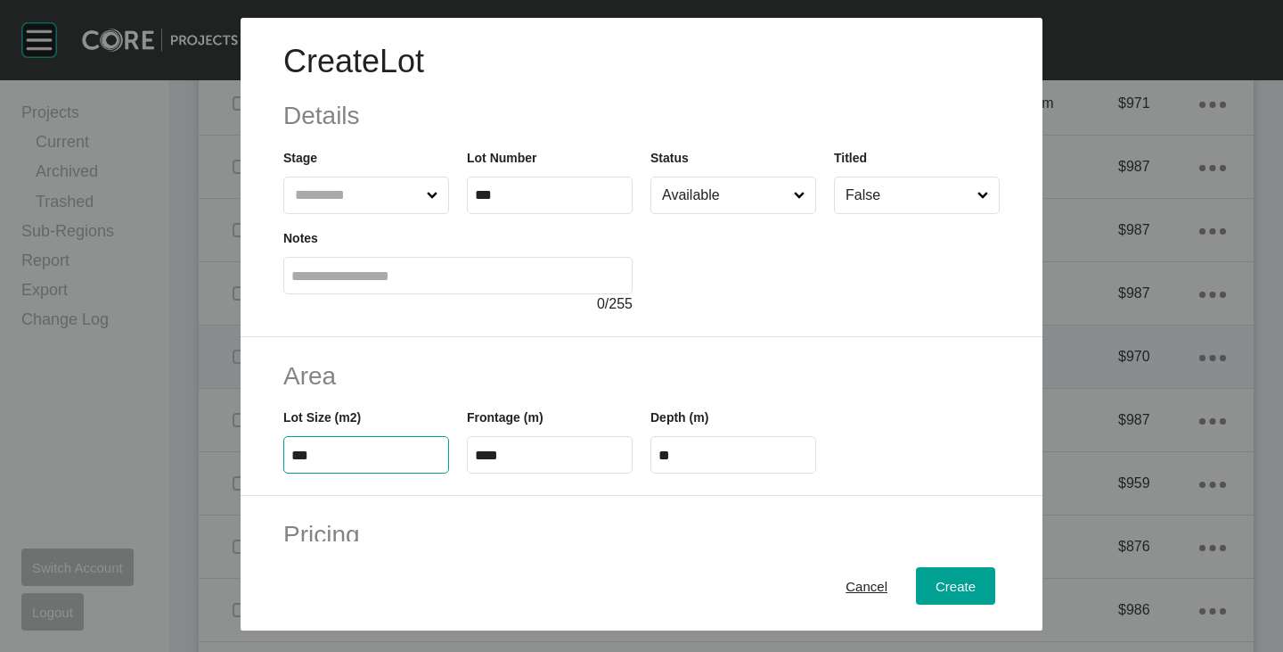
type input "***"
type input "**"
type input "***"
click at [505, 377] on h2 "Area" at bounding box center [641, 375] width 717 height 35
click at [493, 455] on input "****" at bounding box center [550, 454] width 150 height 15
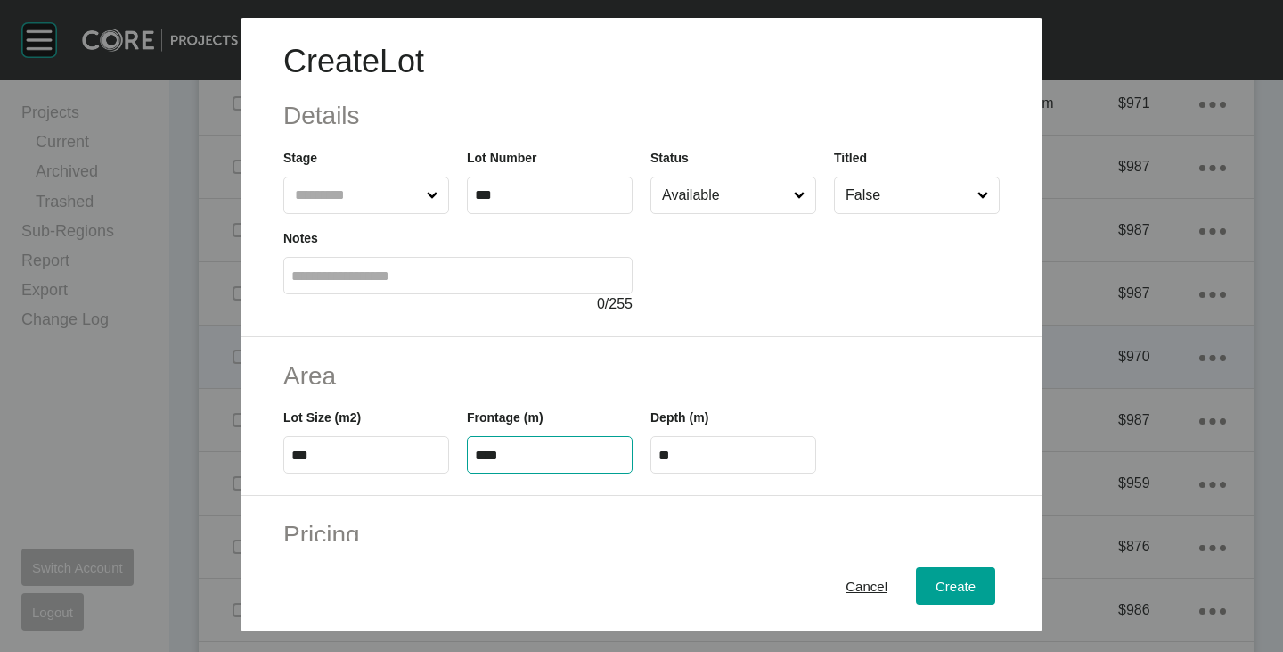
click at [493, 455] on input "****" at bounding box center [550, 454] width 150 height 15
type input "****"
click at [505, 375] on h2 "Area" at bounding box center [641, 375] width 717 height 35
click at [691, 453] on input "****" at bounding box center [734, 454] width 150 height 15
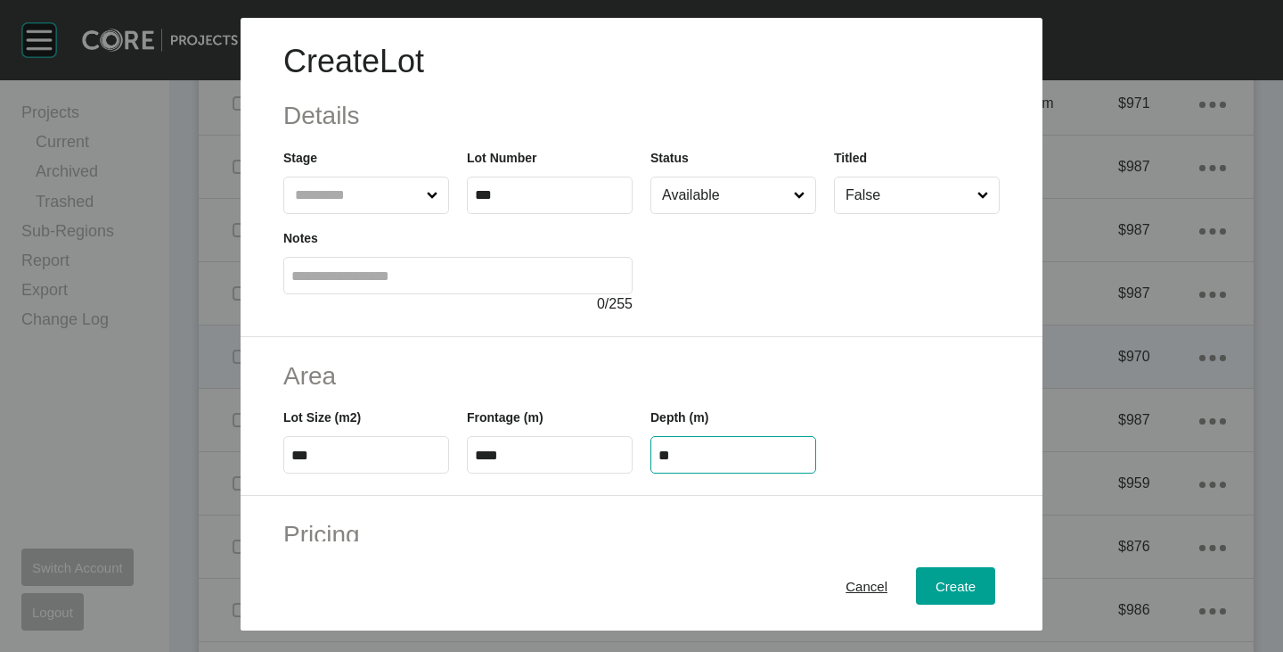
type input "**"
click at [698, 389] on h2 "Area" at bounding box center [641, 375] width 717 height 35
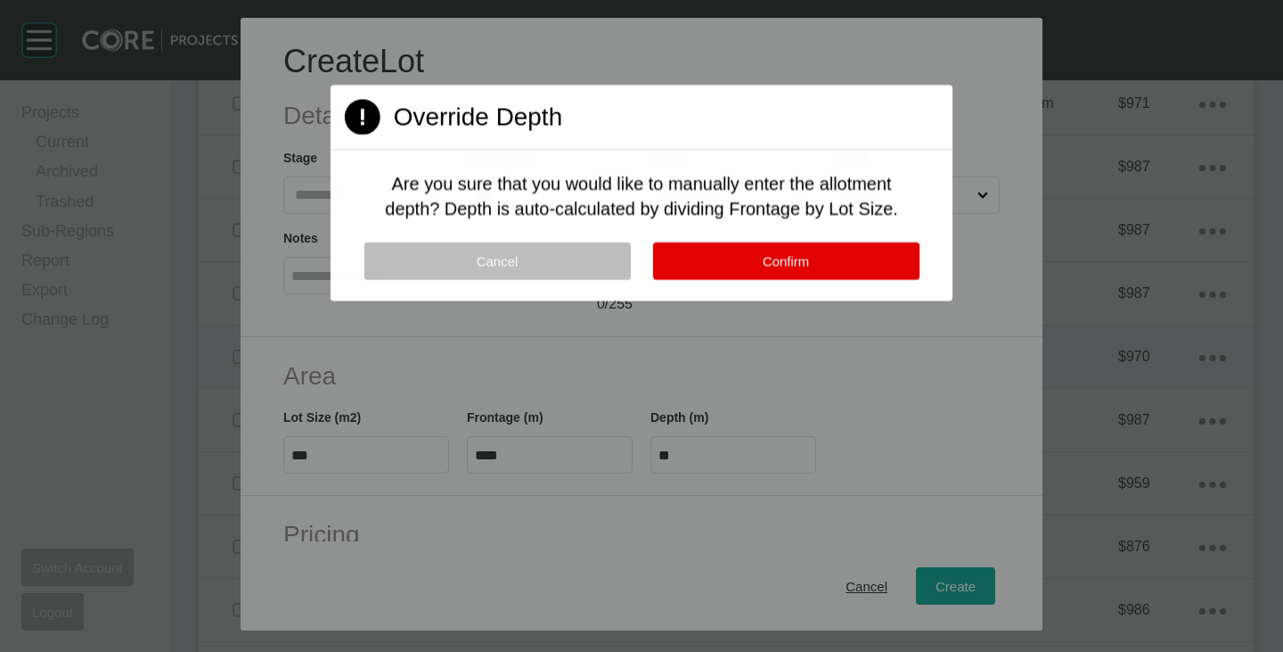
drag, startPoint x: 735, startPoint y: 256, endPoint x: 731, endPoint y: 265, distance: 10.0
click at [735, 256] on button "Confirm" at bounding box center [785, 260] width 266 height 37
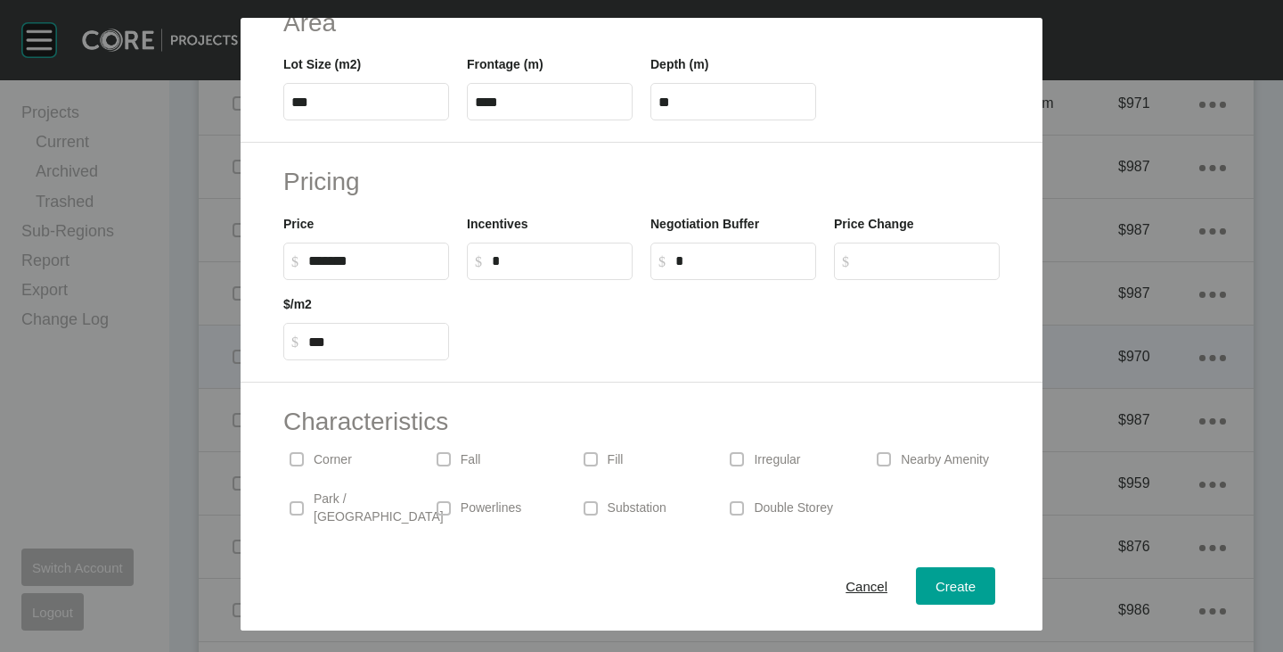
scroll to position [436, 0]
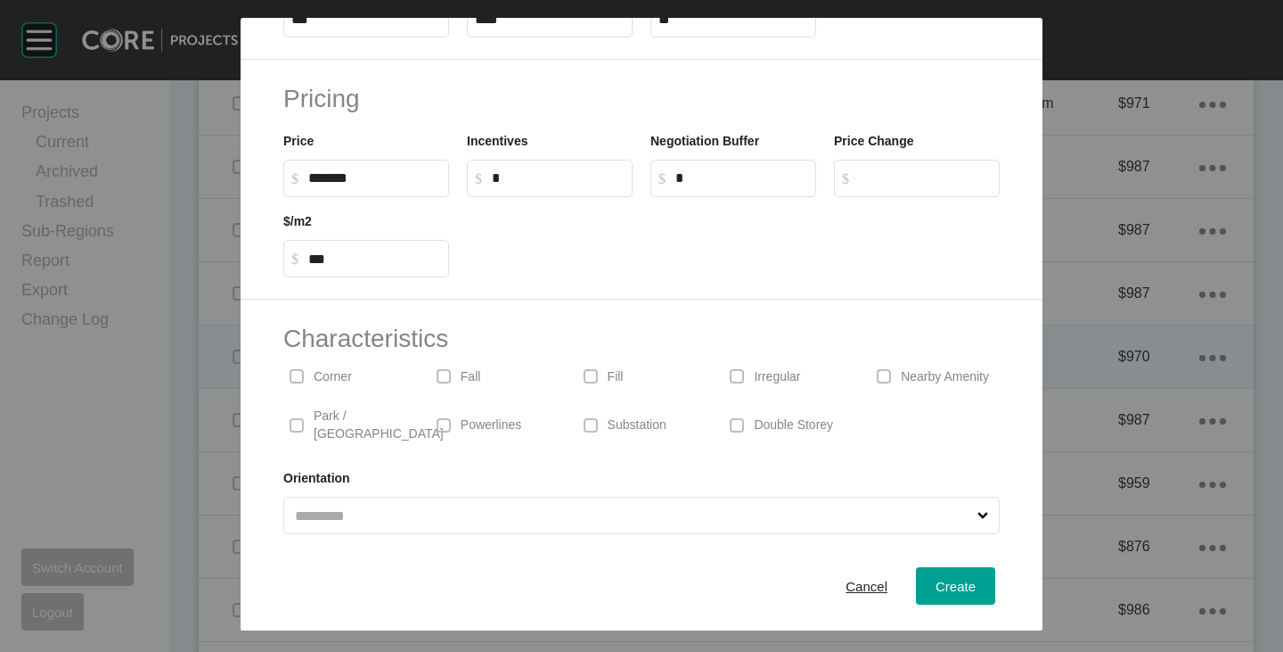
click at [754, 372] on p "Irregular" at bounding box center [777, 377] width 46 height 18
drag, startPoint x: 310, startPoint y: 180, endPoint x: 329, endPoint y: 182, distance: 18.8
click at [329, 182] on input "******" at bounding box center [374, 177] width 133 height 15
type input "*******"
type input "***"
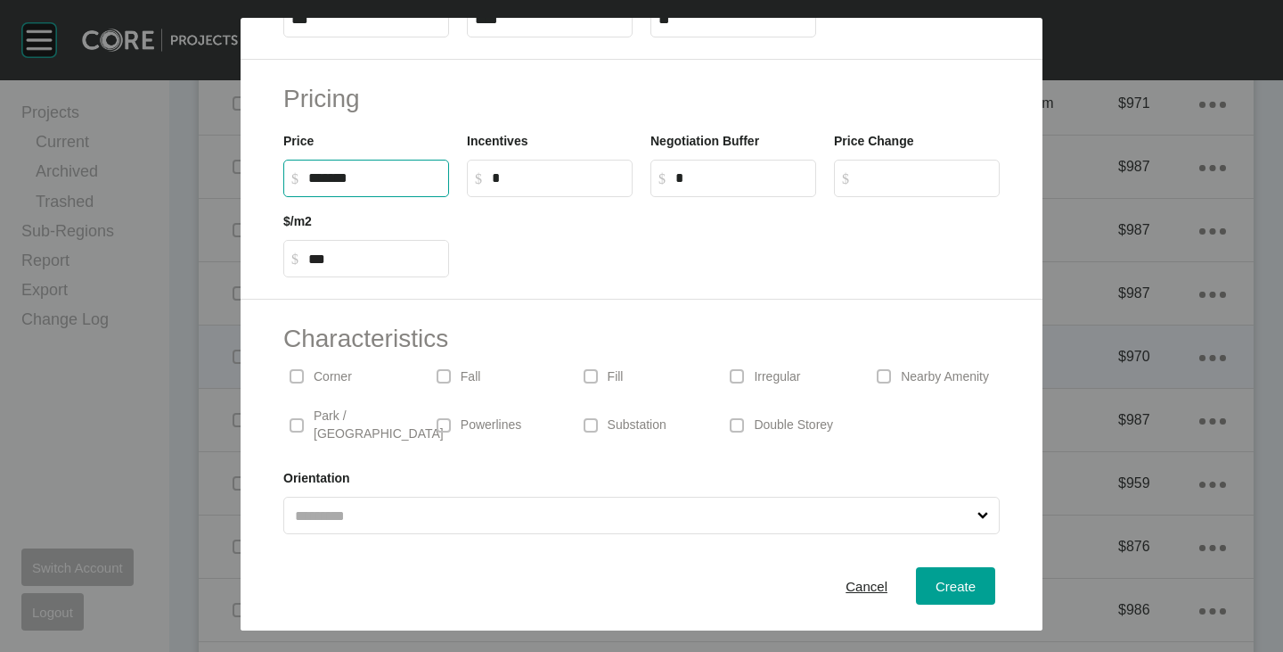
click at [569, 251] on div at bounding box center [733, 237] width 551 height 80
click at [936, 585] on span "Create" at bounding box center [956, 585] width 40 height 15
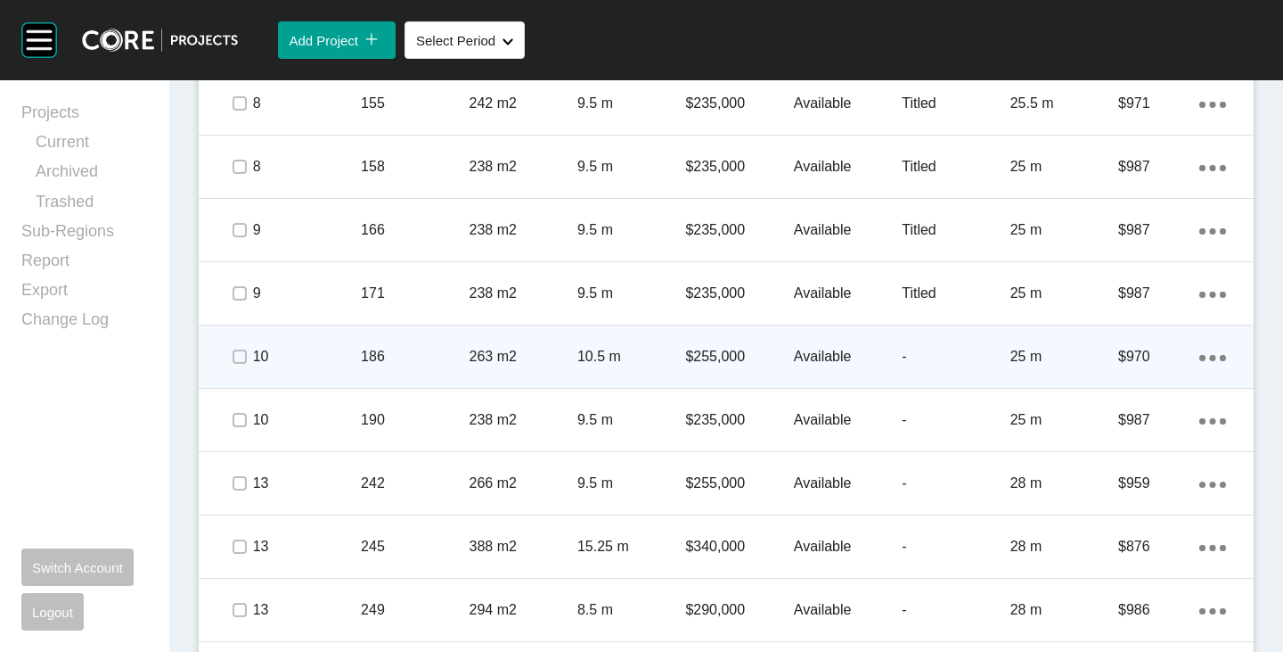
scroll to position [2716, 0]
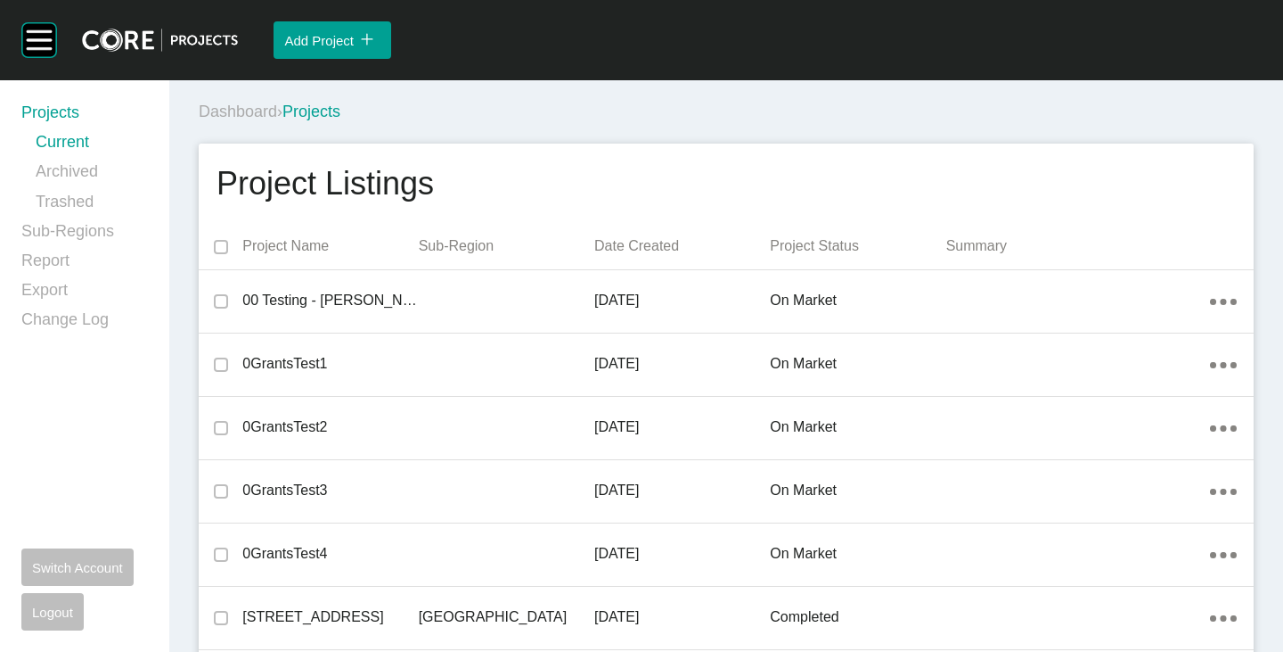
click at [702, 117] on div "Dashboard › Projects" at bounding box center [730, 112] width 1062 height 22
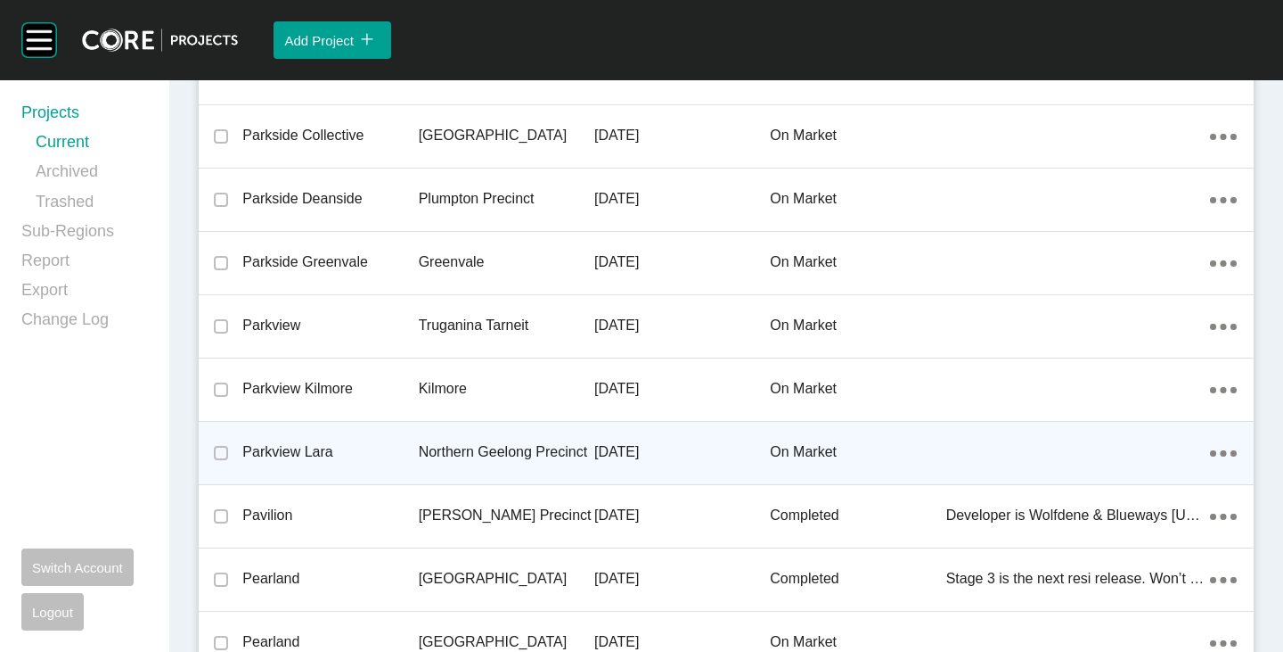
click at [297, 464] on div "Parkview Lara" at bounding box center [330, 451] width 176 height 55
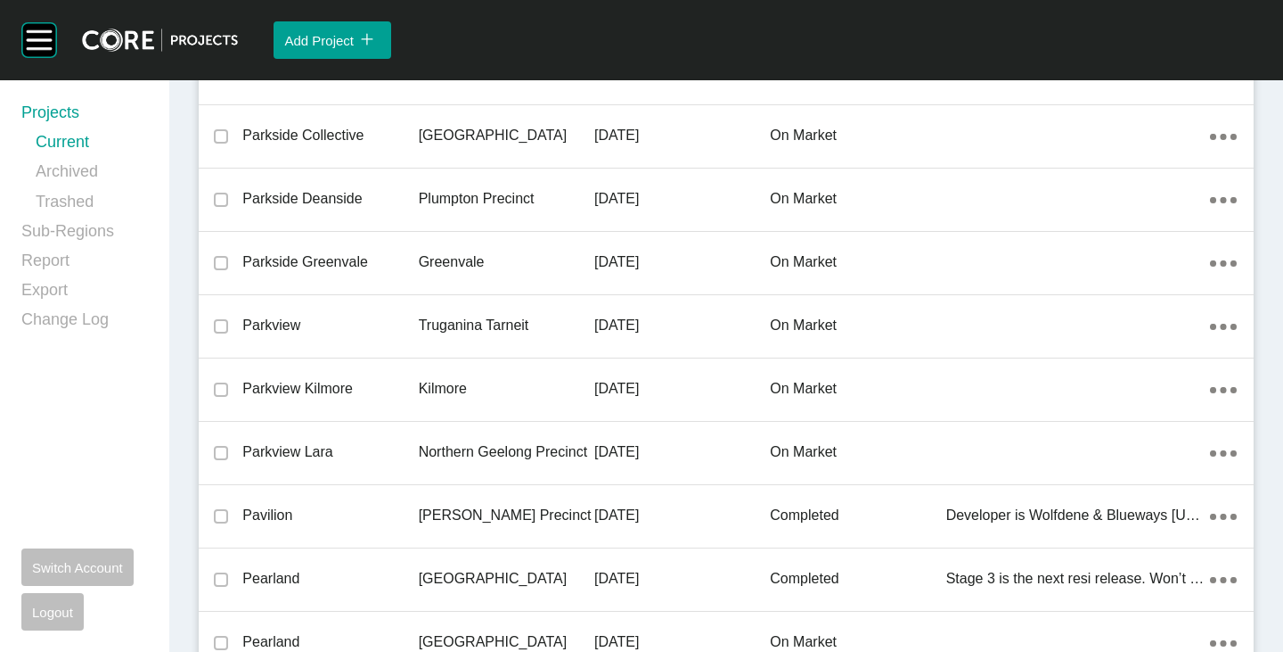
click at [303, 367] on div "Group 2 Created with Sketch. . Add Project icon/tick copy 11 Created with Sketc…" at bounding box center [641, 326] width 1283 height 652
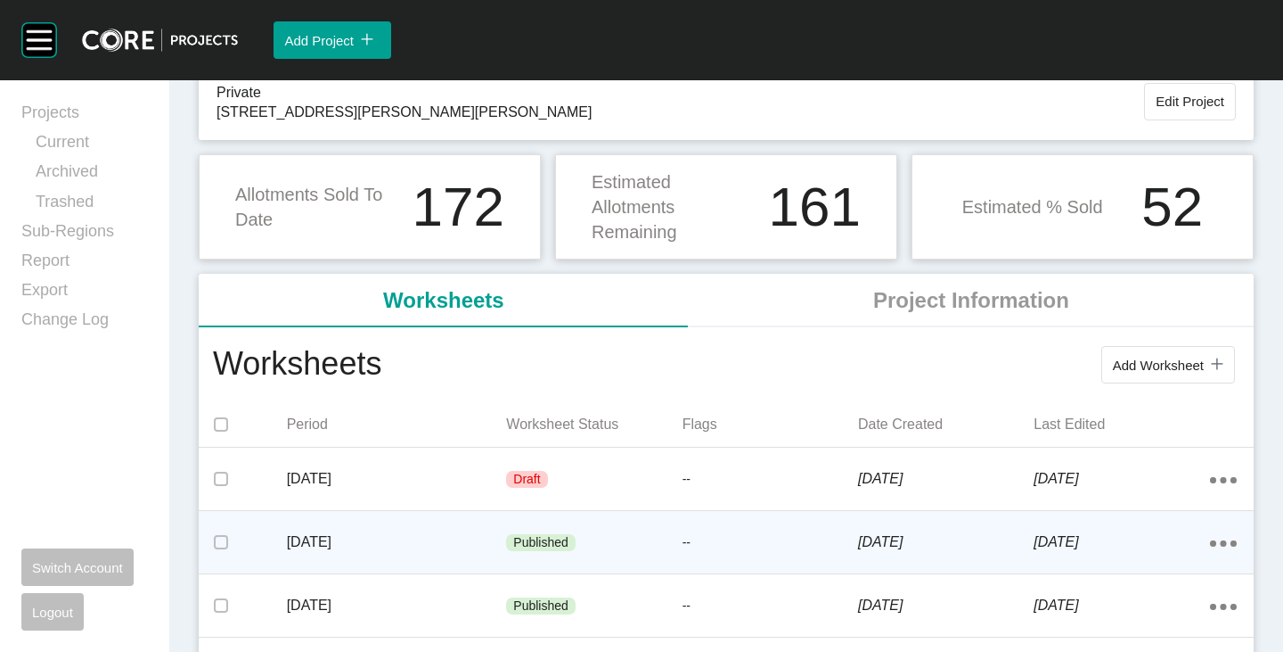
scroll to position [178, 0]
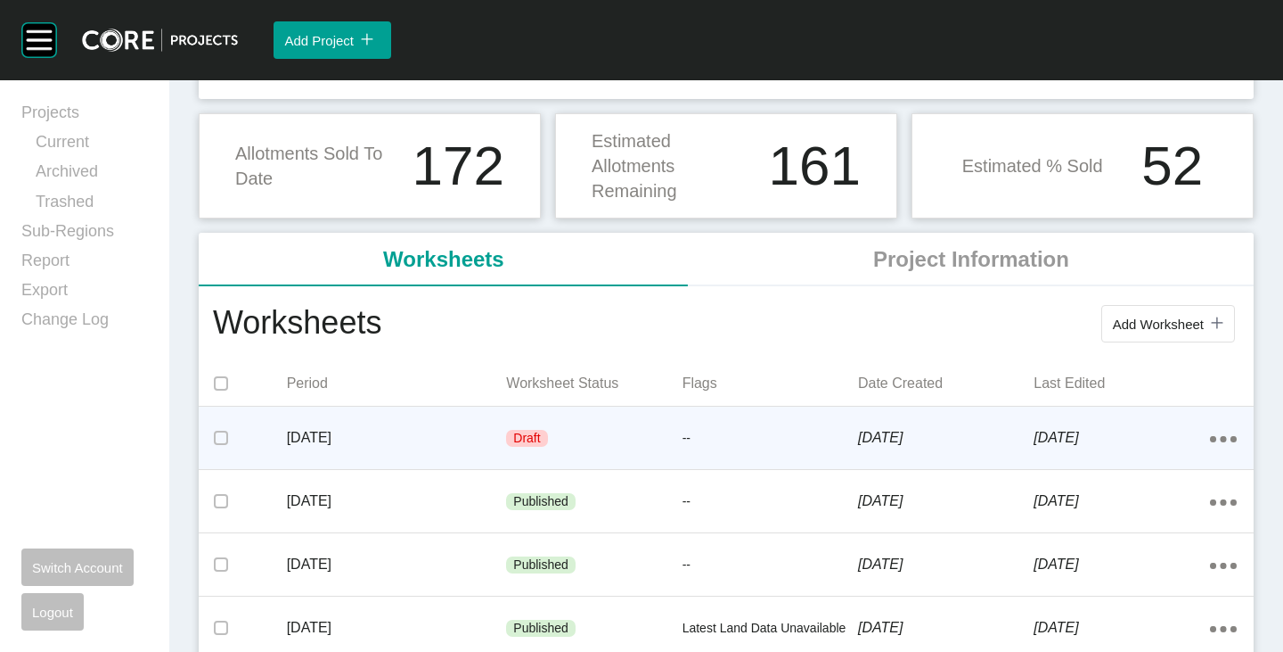
click at [413, 434] on p "[DATE]" at bounding box center [397, 438] width 220 height 20
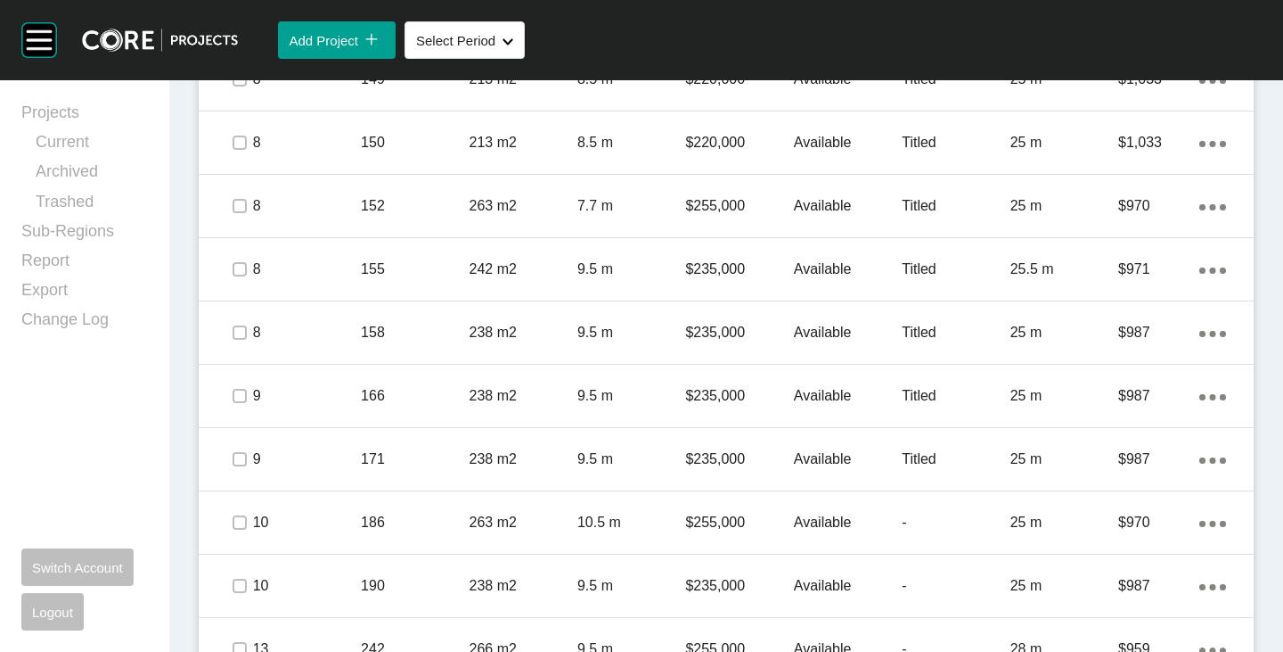
scroll to position [2674, 0]
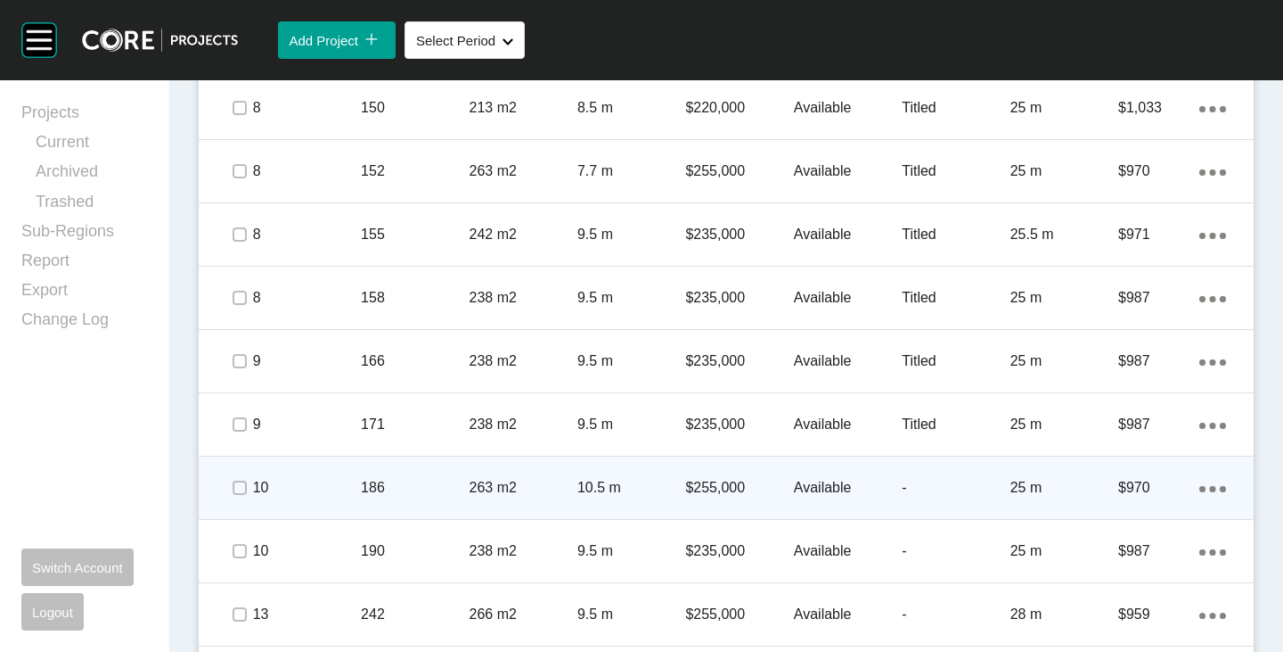
click at [1200, 485] on div "Action Menu Dots Copy 6 Created with Sketch." at bounding box center [1213, 488] width 27 height 20
click at [1103, 494] on link "Duplicate" at bounding box center [1126, 491] width 67 height 27
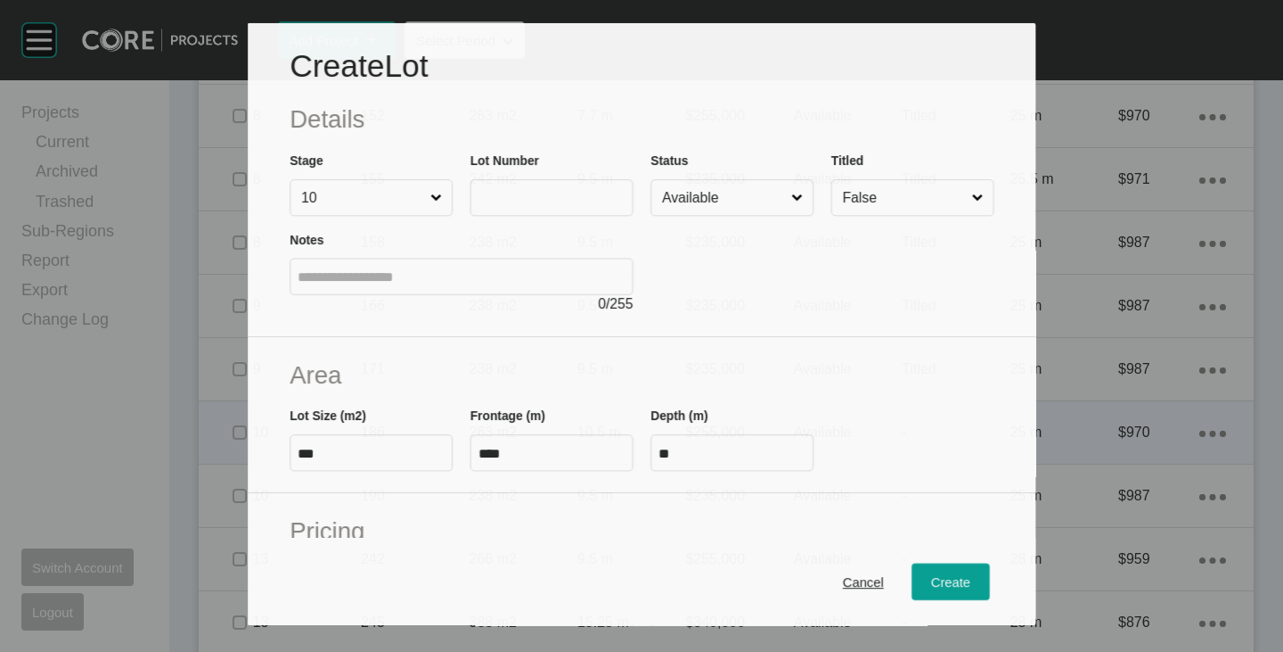
scroll to position [2619, 0]
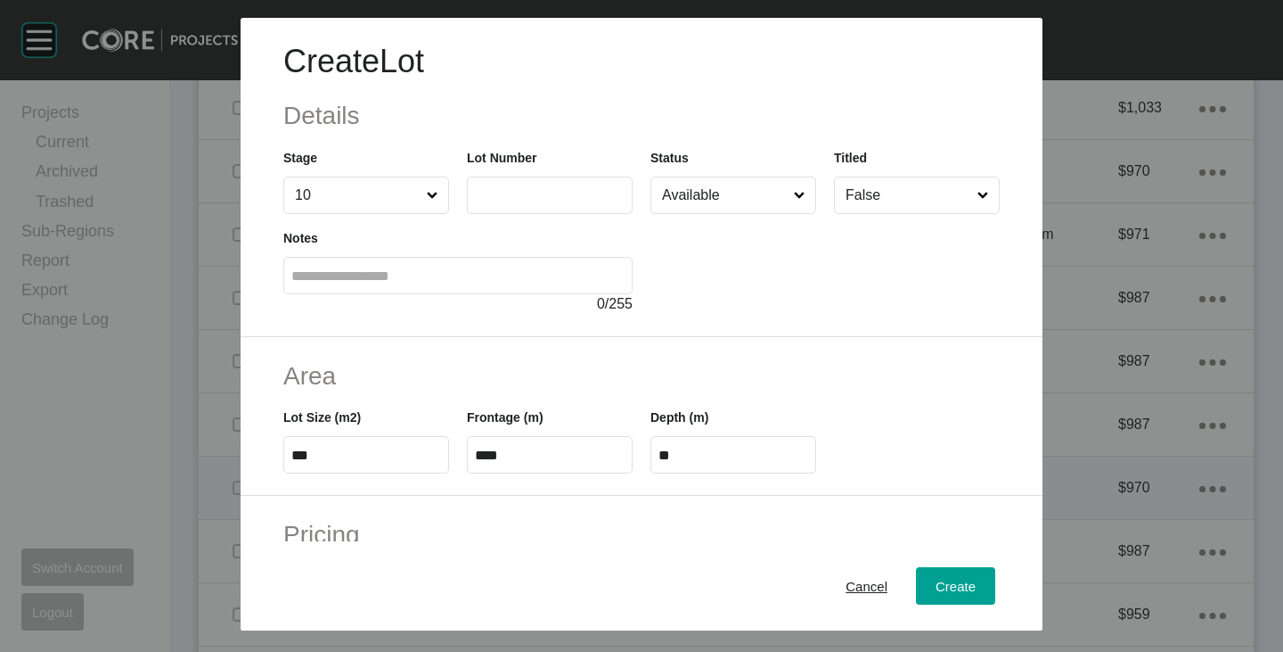
click at [482, 194] on input "text" at bounding box center [550, 194] width 150 height 15
type input "***"
click at [779, 283] on div at bounding box center [825, 264] width 349 height 101
click at [346, 456] on input "***" at bounding box center [366, 454] width 150 height 15
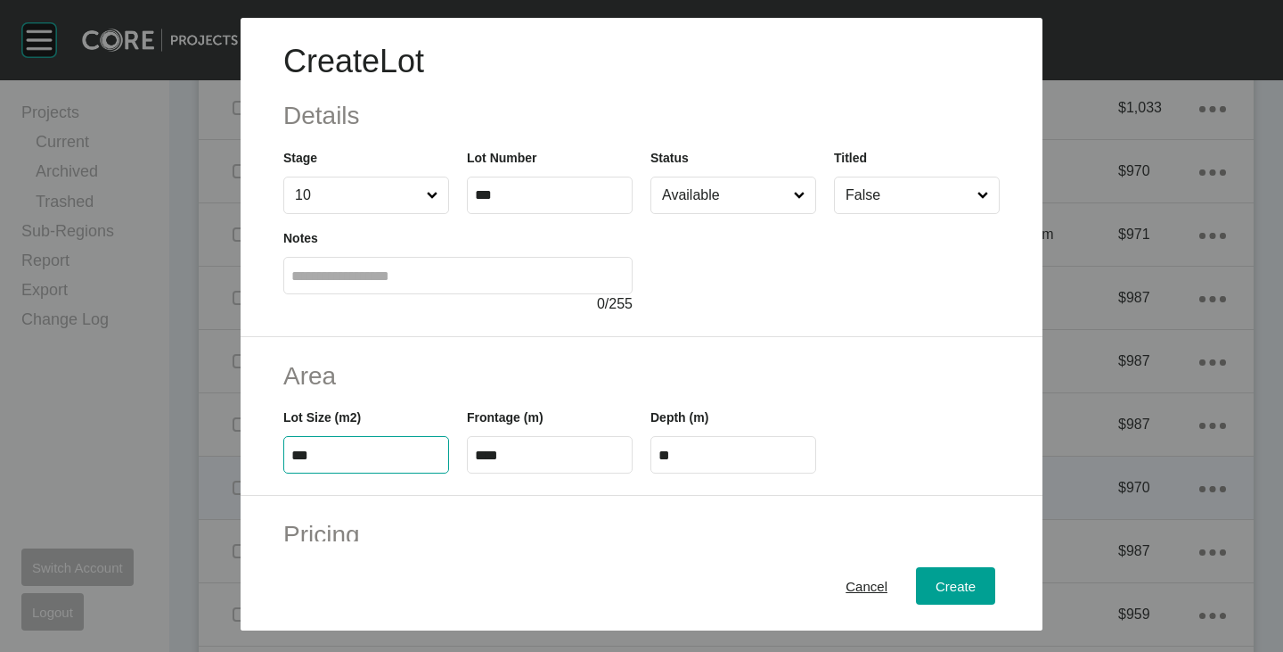
type input "***"
type input "**"
type input "***"
click at [537, 452] on input "****" at bounding box center [550, 454] width 150 height 15
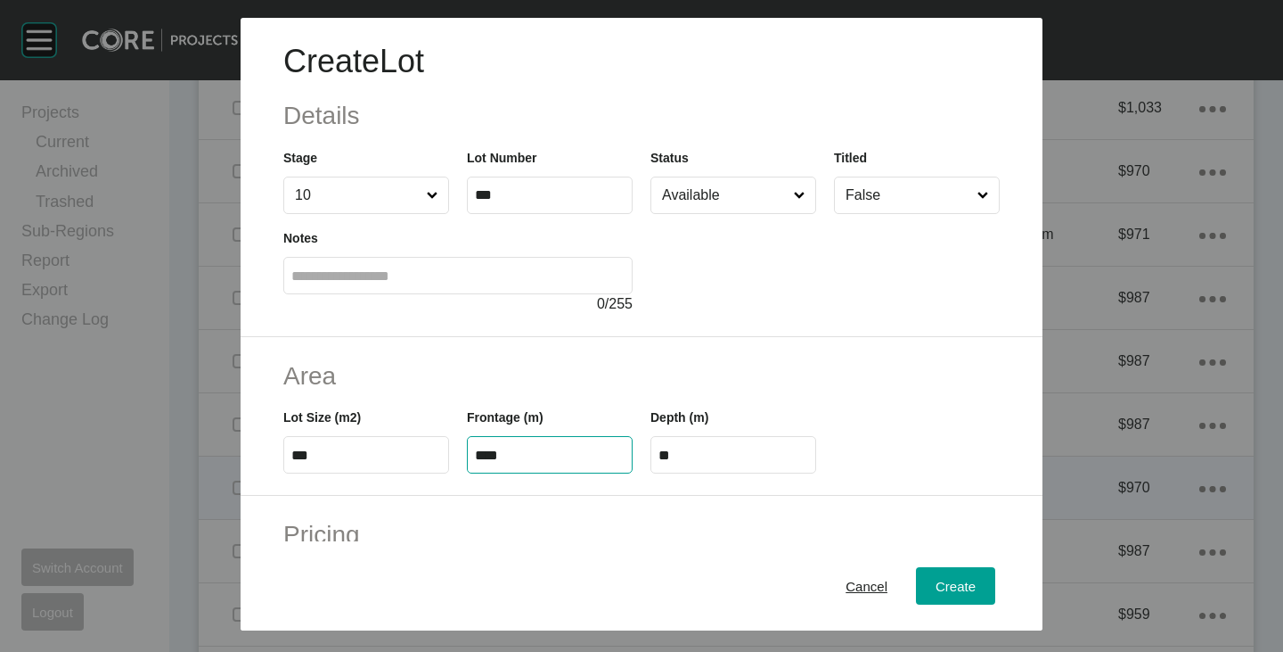
type input "****"
click at [572, 340] on div "Area Lot Size (m2) *** Frontage (m) **** Depth (m) ****" at bounding box center [642, 417] width 802 height 160
click at [717, 458] on input "****" at bounding box center [734, 454] width 150 height 15
type input "**"
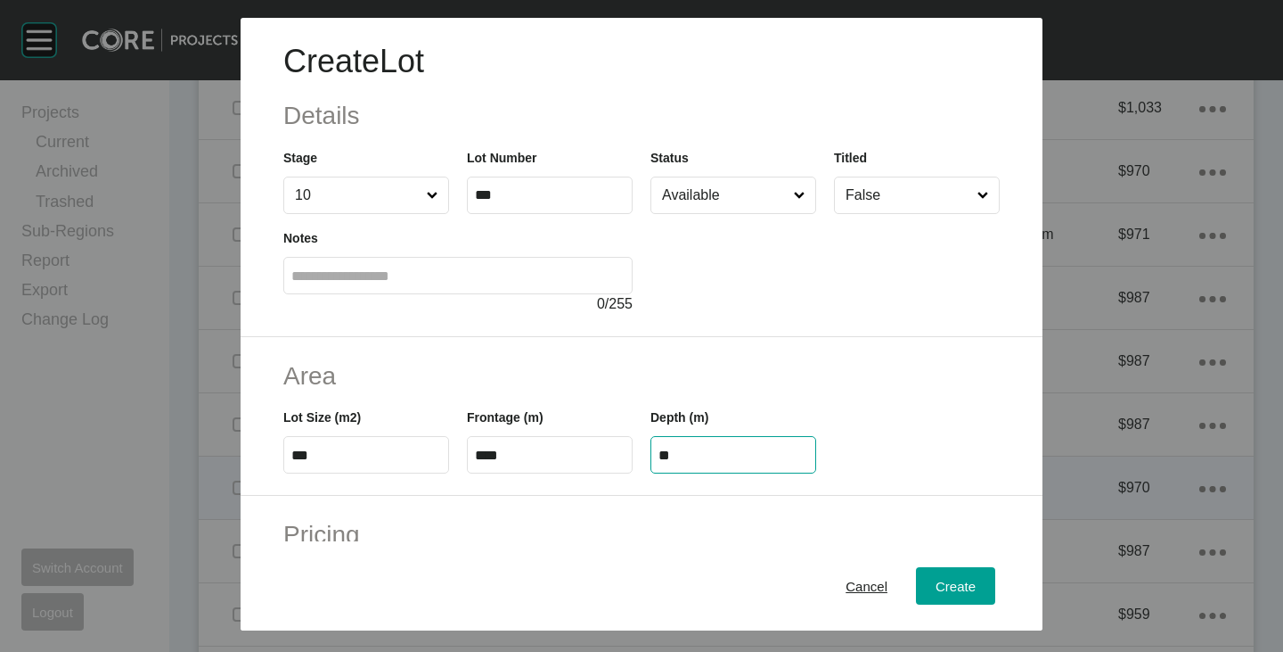
click at [717, 360] on div "Create Lot Details Stage 10 Lot Number *** Status Available Titled False Notes …" at bounding box center [641, 326] width 1283 height 652
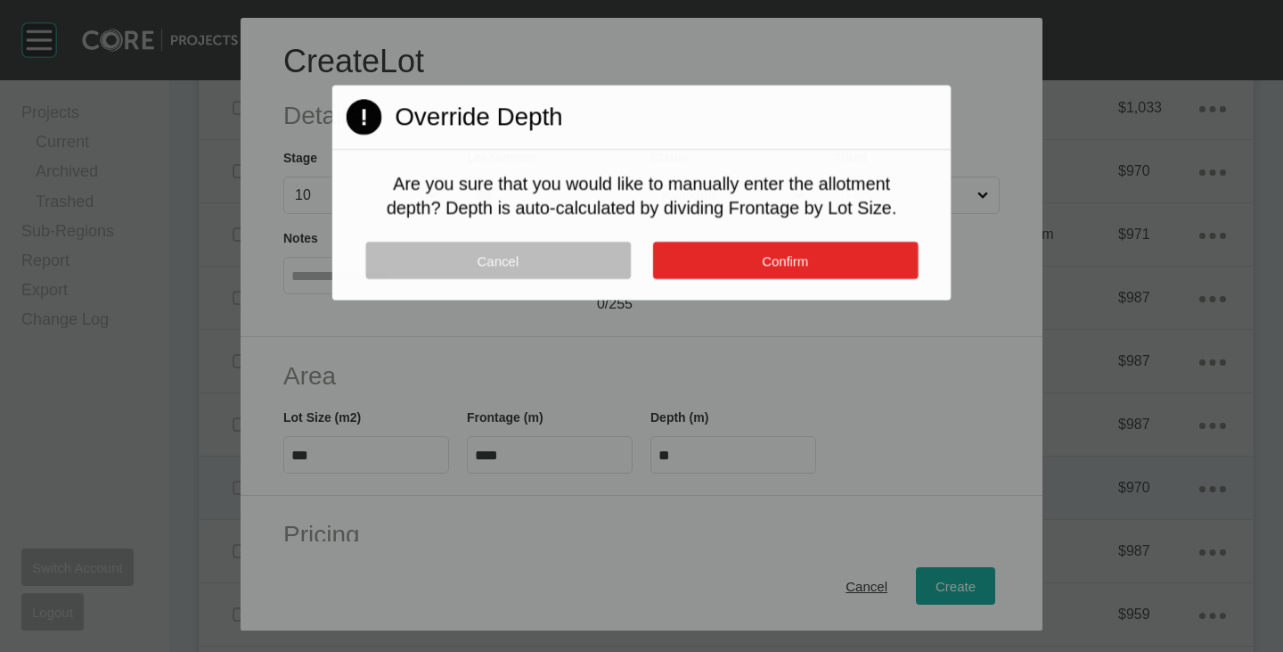
click at [790, 267] on span "Confirm" at bounding box center [785, 260] width 46 height 15
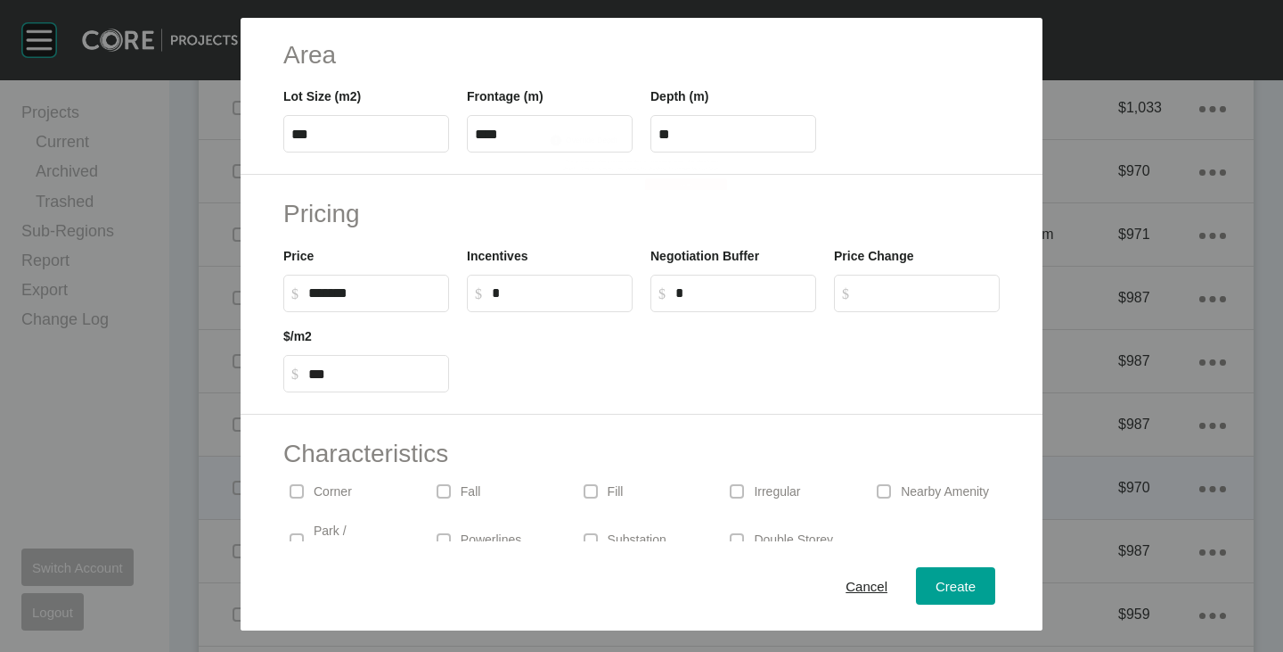
scroll to position [436, 0]
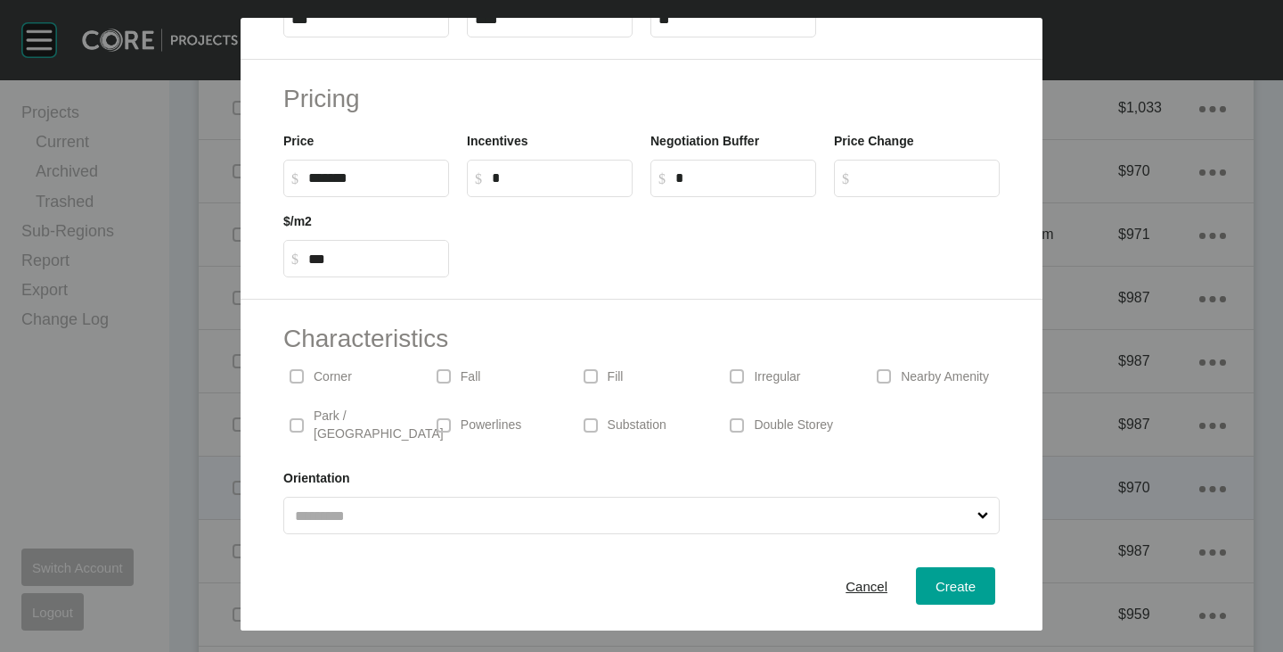
click at [754, 375] on p "Irregular" at bounding box center [777, 377] width 46 height 18
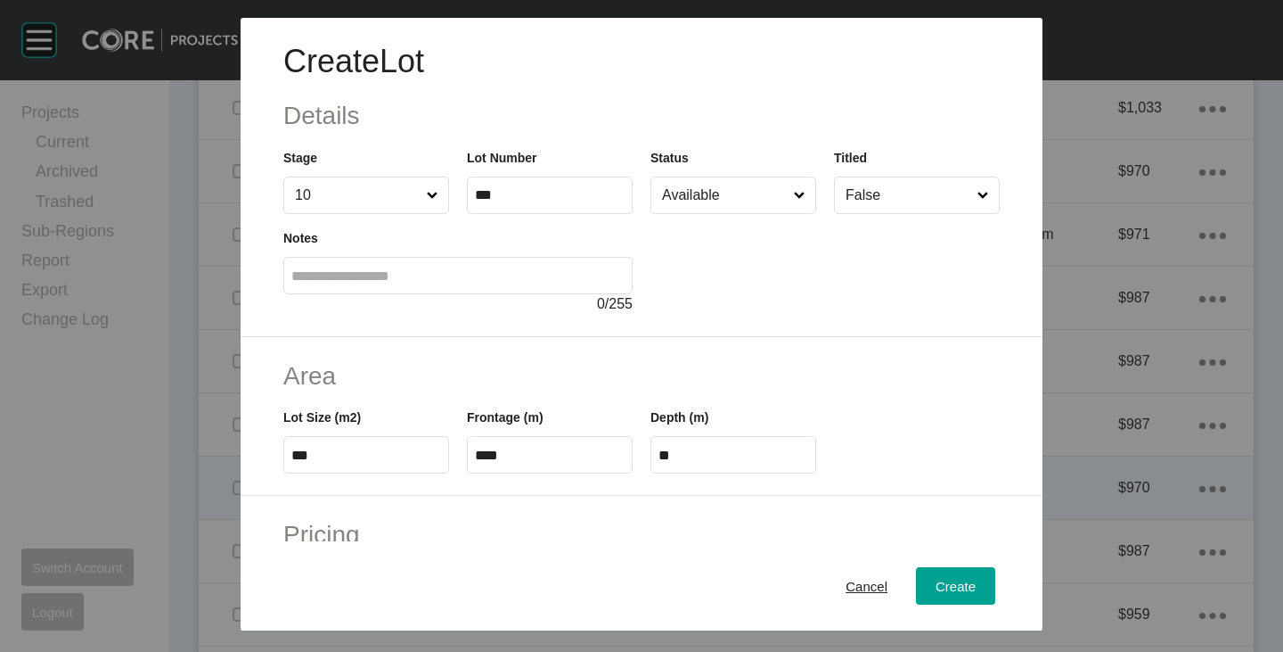
scroll to position [357, 0]
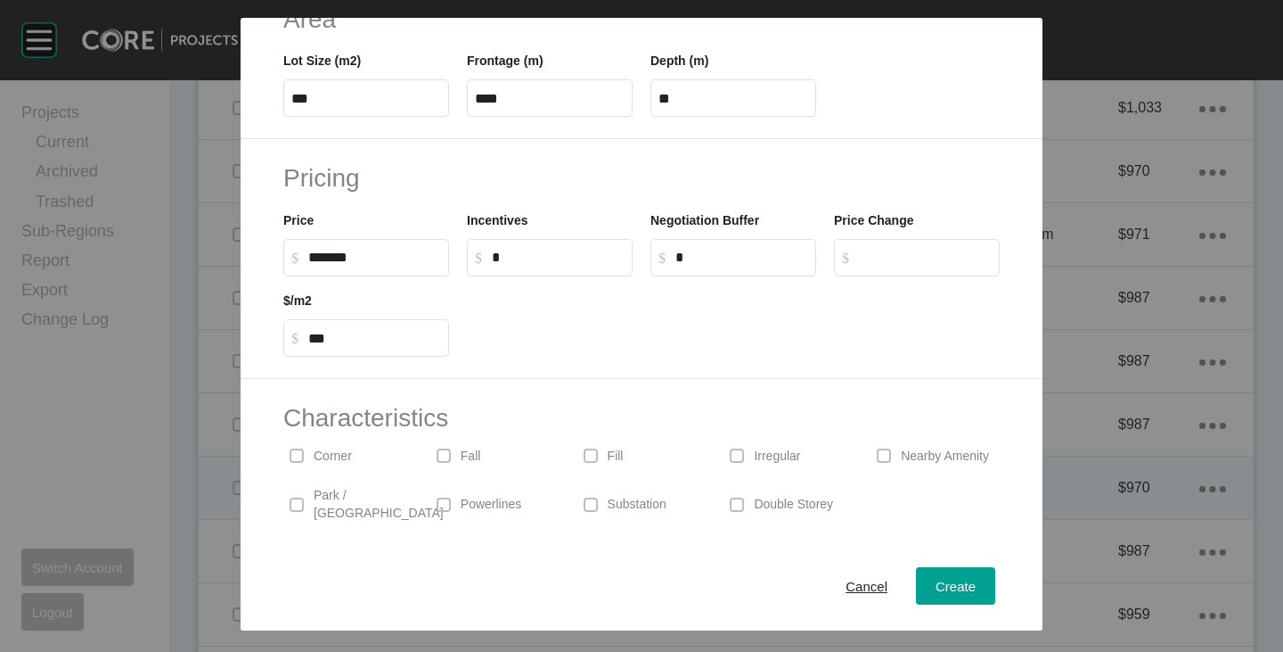
drag, startPoint x: 306, startPoint y: 262, endPoint x: 316, endPoint y: 262, distance: 10.7
click at [316, 262] on label "$ Created with Sketch. $ *******" at bounding box center [366, 257] width 166 height 37
click at [316, 262] on input "*******" at bounding box center [374, 257] width 133 height 15
drag, startPoint x: 310, startPoint y: 257, endPoint x: 330, endPoint y: 258, distance: 19.7
click at [330, 258] on input "******" at bounding box center [374, 257] width 133 height 15
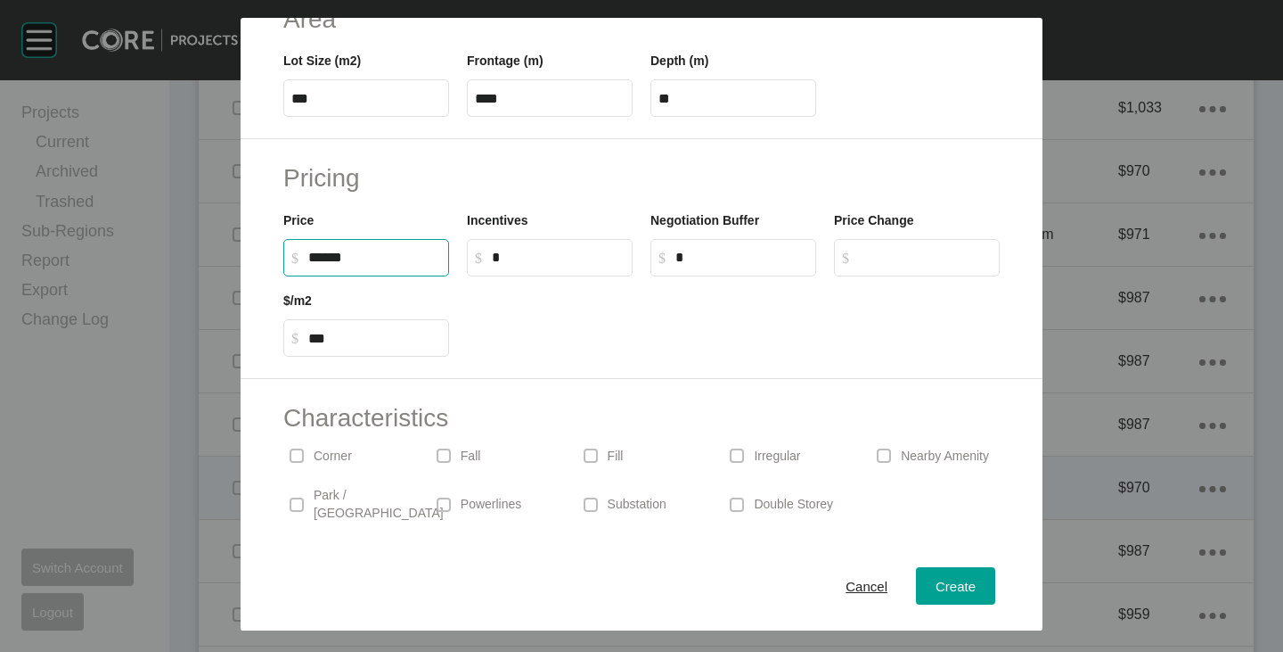
type input "*******"
type input "***"
click at [568, 340] on div at bounding box center [733, 316] width 551 height 80
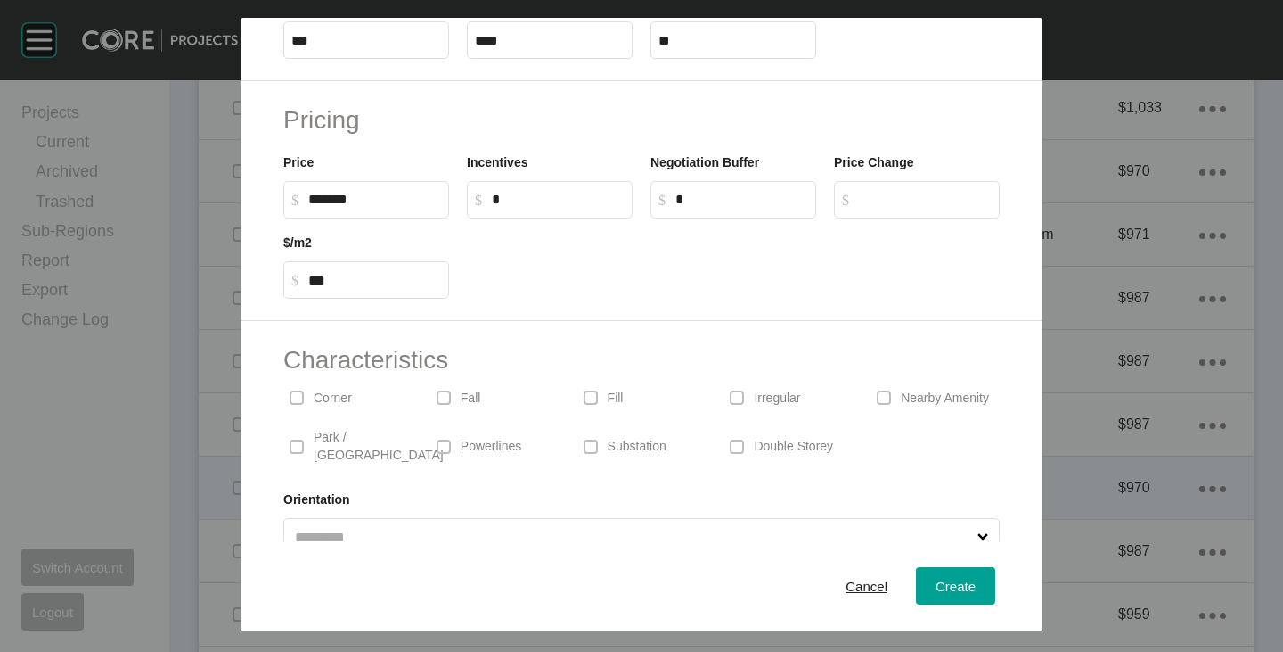
scroll to position [436, 0]
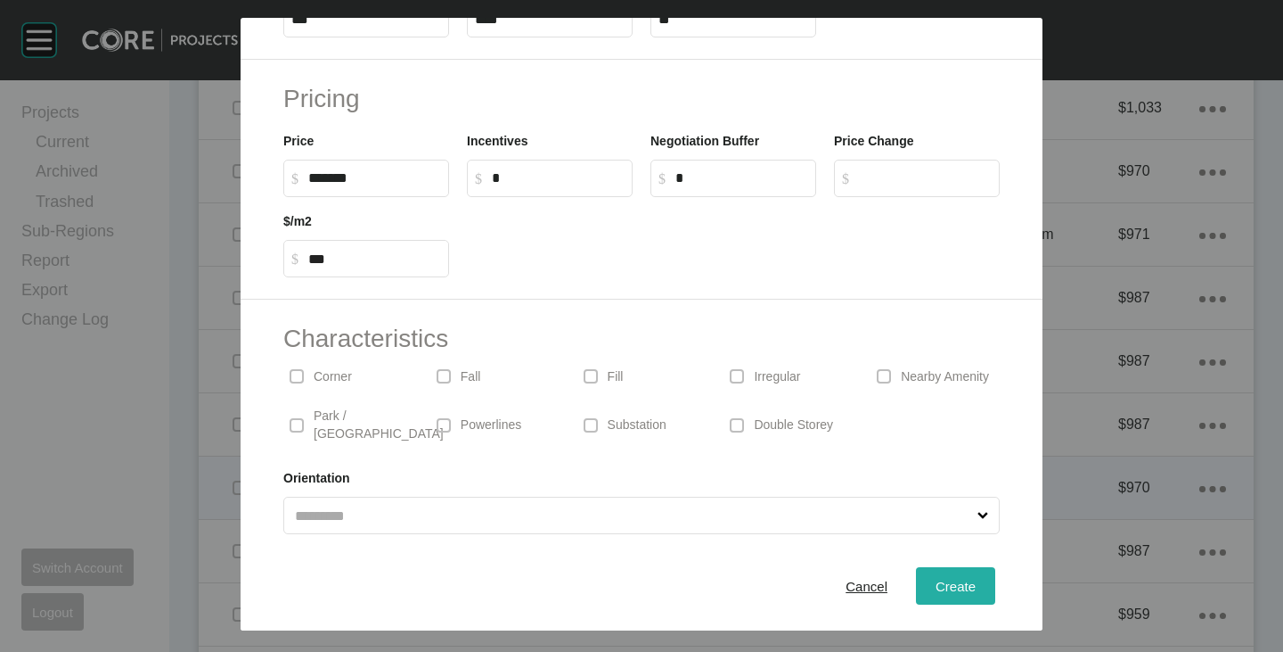
click at [936, 583] on span "Create" at bounding box center [956, 585] width 40 height 15
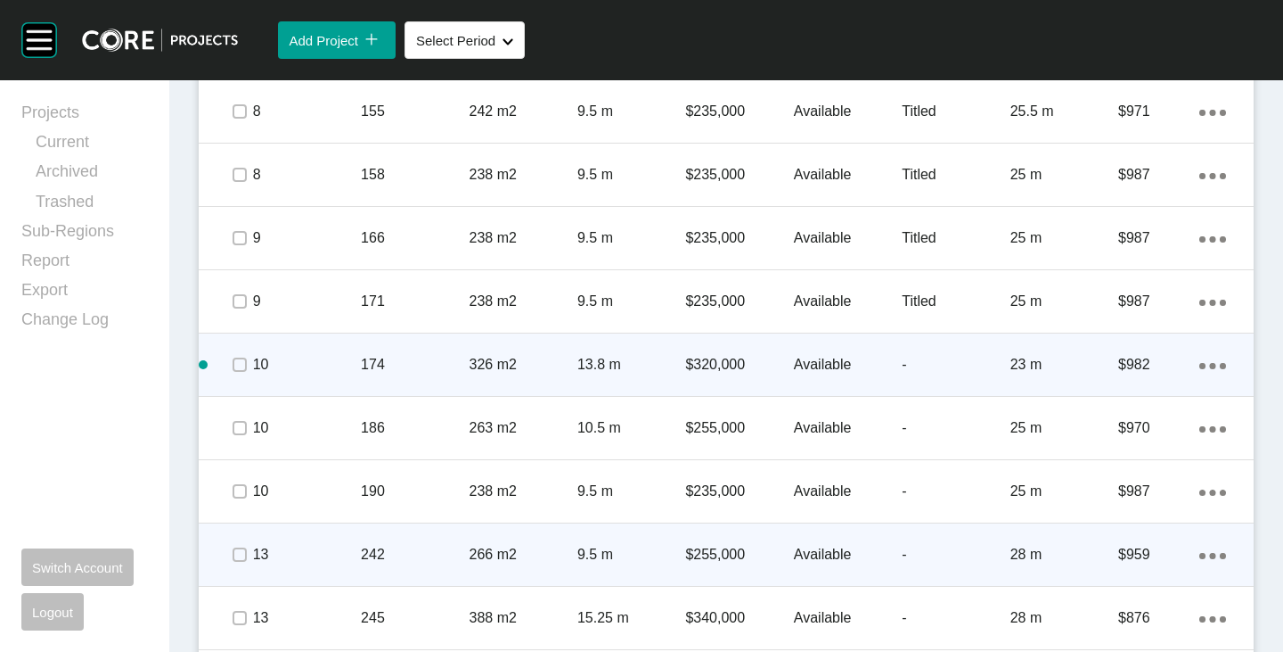
scroll to position [2852, 0]
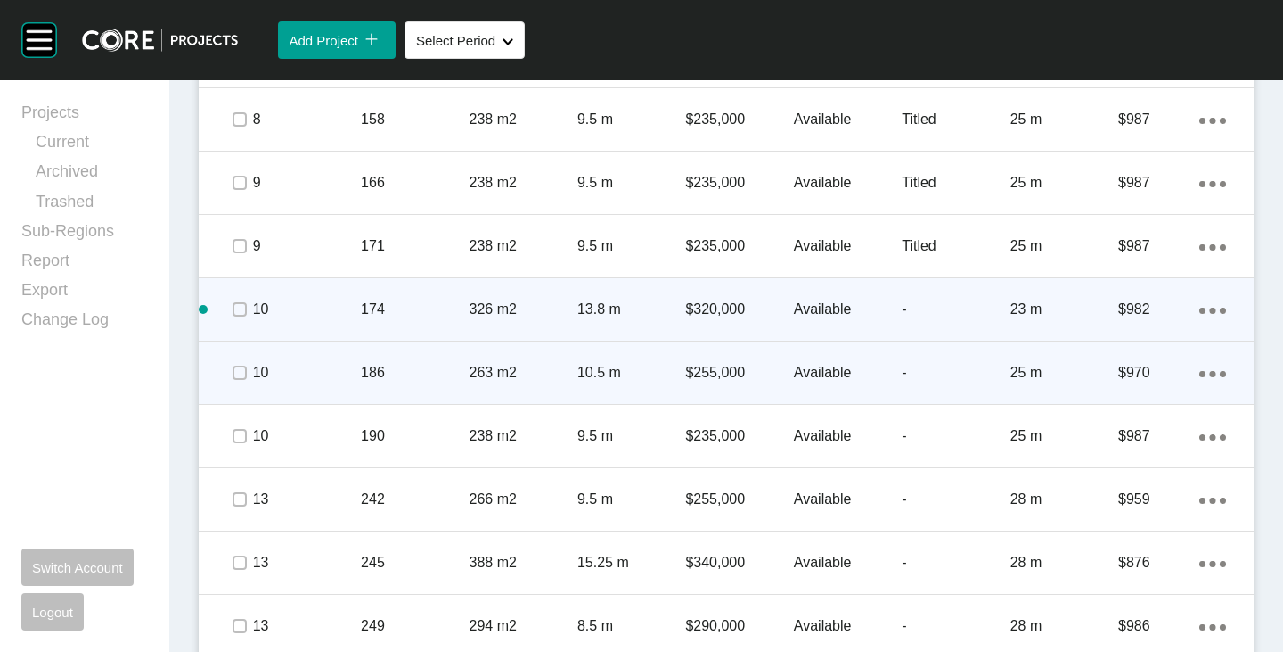
click at [1128, 383] on link "Duplicate" at bounding box center [1126, 376] width 67 height 27
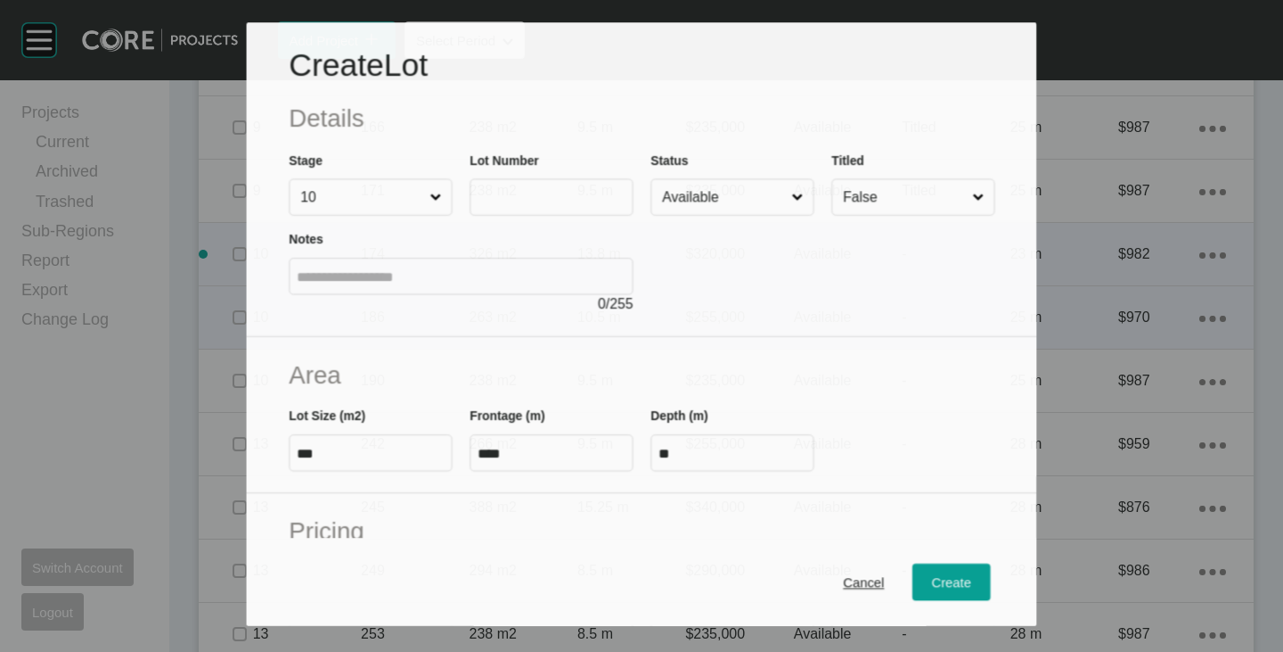
scroll to position [2797, 0]
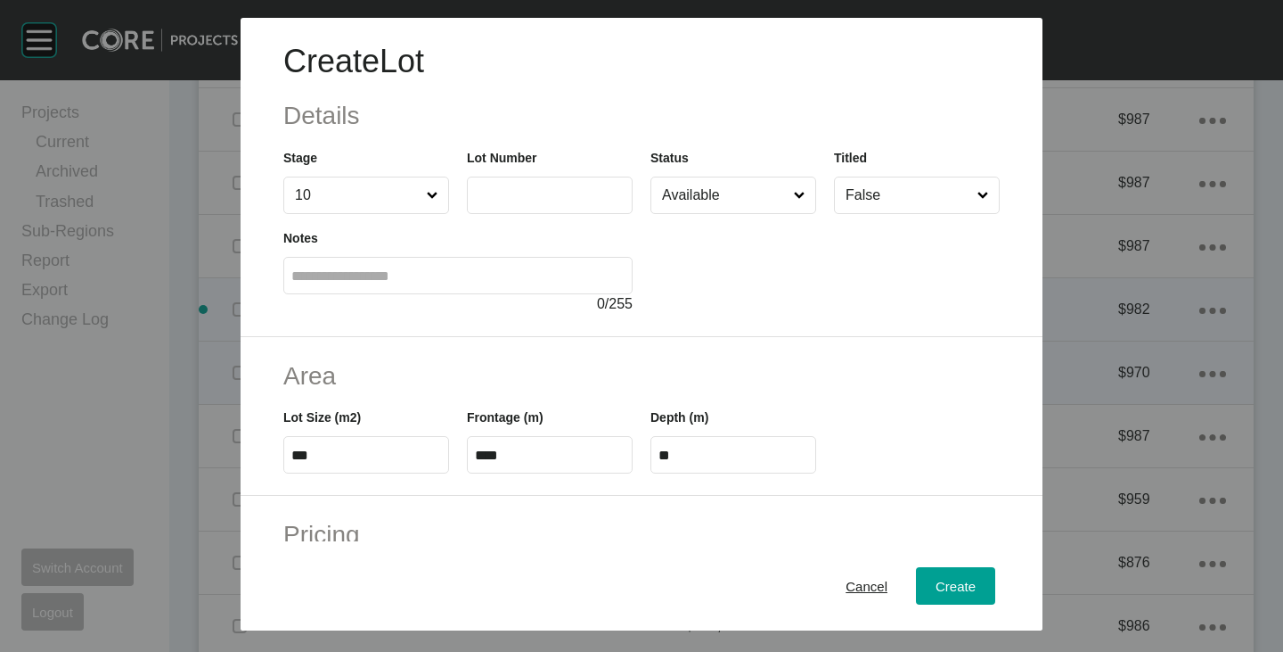
click at [533, 215] on div "Notes 0 / 255" at bounding box center [458, 264] width 367 height 101
click at [529, 207] on label at bounding box center [550, 194] width 166 height 37
click at [529, 202] on input "text" at bounding box center [550, 194] width 150 height 15
type input "***"
click at [665, 258] on div at bounding box center [825, 264] width 349 height 101
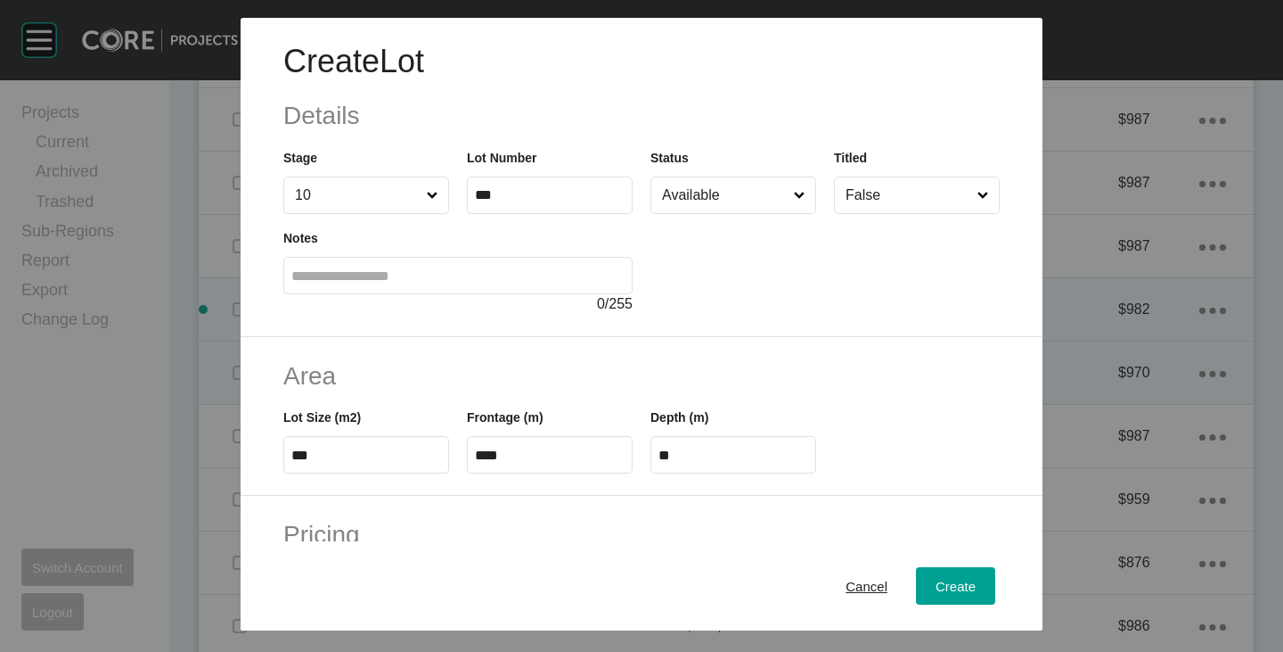
click at [332, 462] on input "***" at bounding box center [366, 454] width 150 height 15
type input "***"
type input "****"
type input "*****"
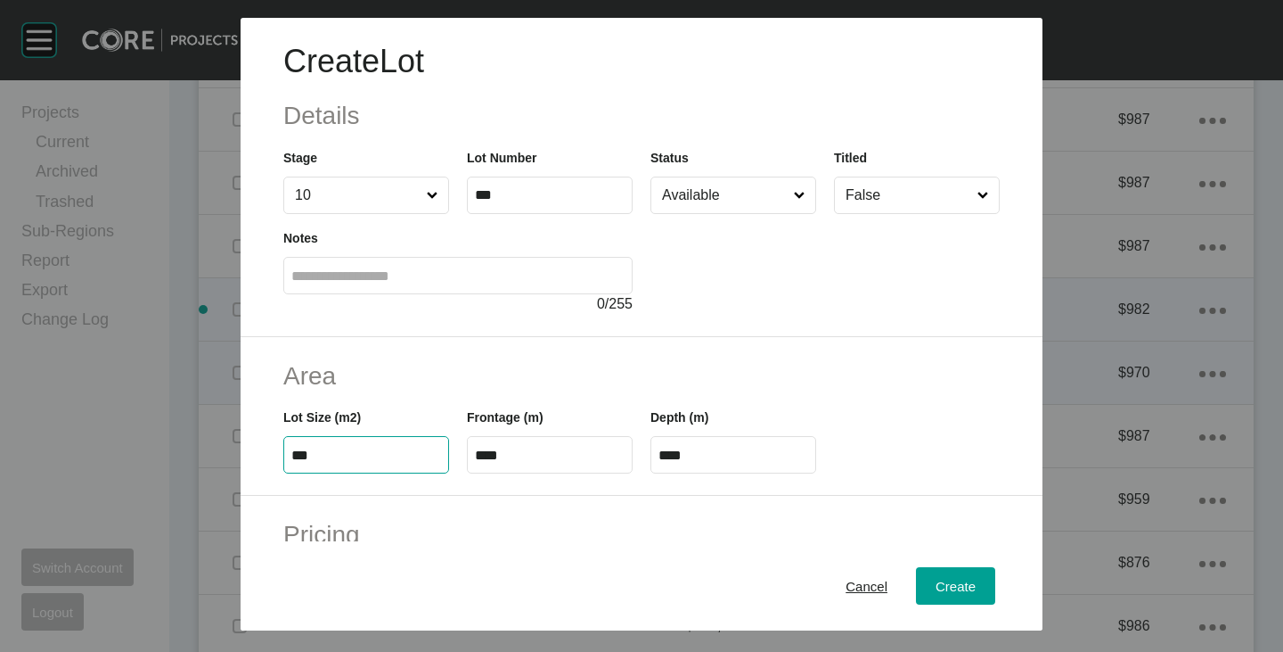
click at [438, 357] on div "Area Lot Size (m2) *** Frontage (m) **** Depth (m) ****" at bounding box center [642, 417] width 802 height 160
click at [515, 458] on input "****" at bounding box center [550, 454] width 150 height 15
type input "***"
click at [557, 354] on div "Area Lot Size (m2) *** Frontage (m) *** Depth (m) ****" at bounding box center [642, 417] width 802 height 160
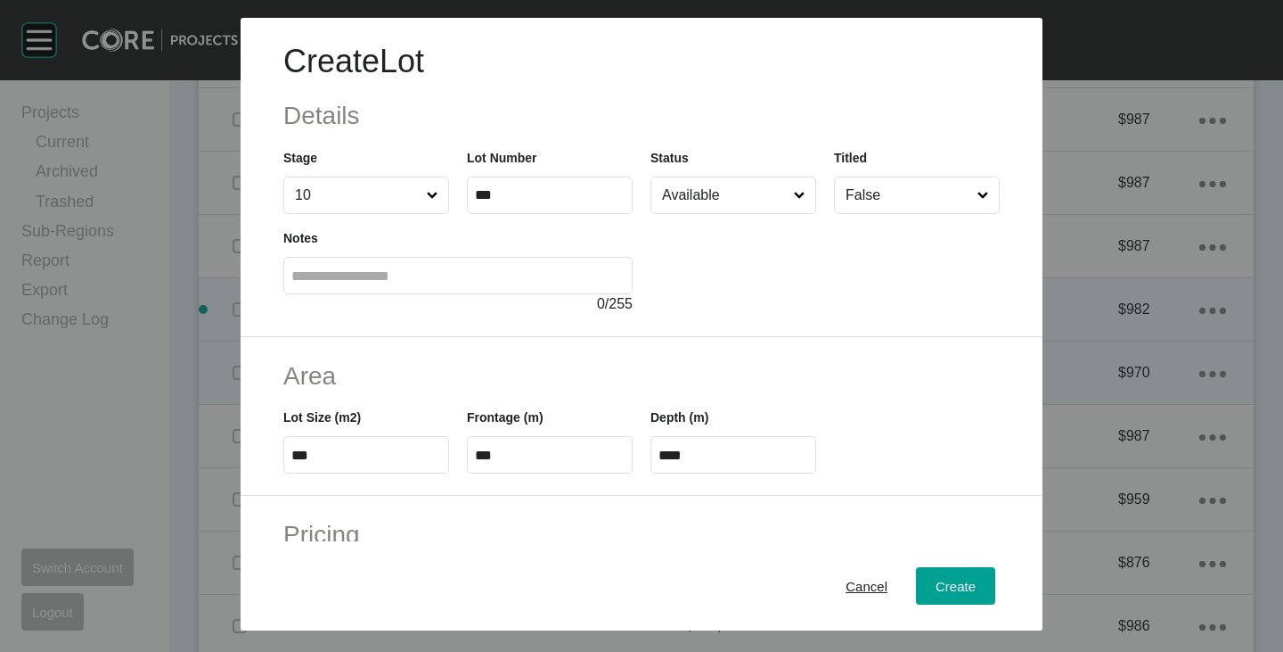
click at [711, 455] on input "****" at bounding box center [734, 454] width 150 height 15
type input "**"
click at [727, 361] on h2 "Area" at bounding box center [641, 375] width 717 height 35
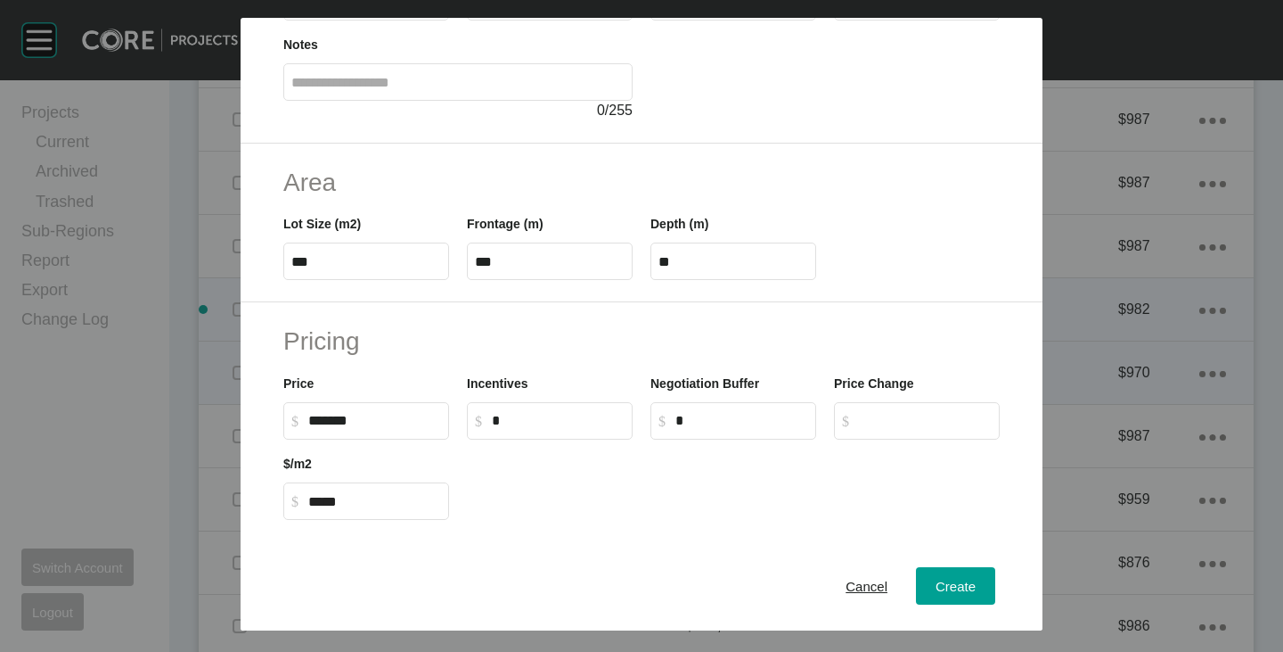
scroll to position [267, 0]
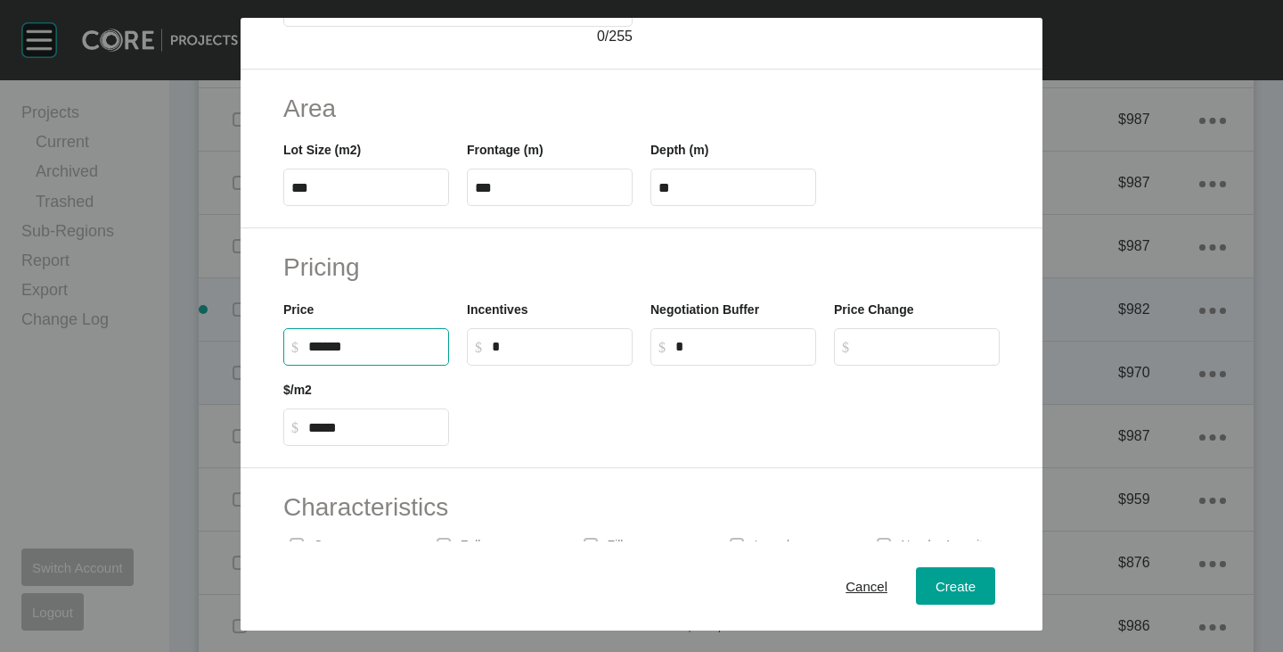
drag, startPoint x: 316, startPoint y: 346, endPoint x: 329, endPoint y: 354, distance: 15.6
click at [329, 354] on input "******" at bounding box center [374, 346] width 133 height 15
type input "*******"
type input "*****"
click at [588, 430] on div at bounding box center [733, 405] width 551 height 80
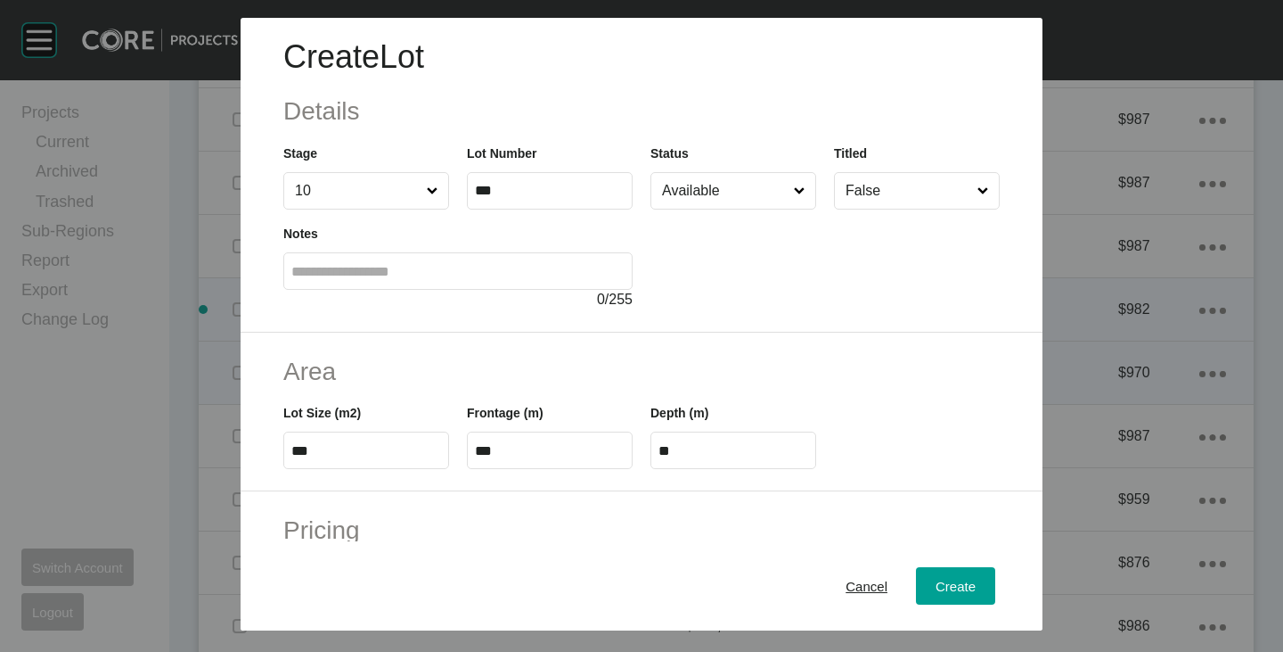
scroll to position [0, 0]
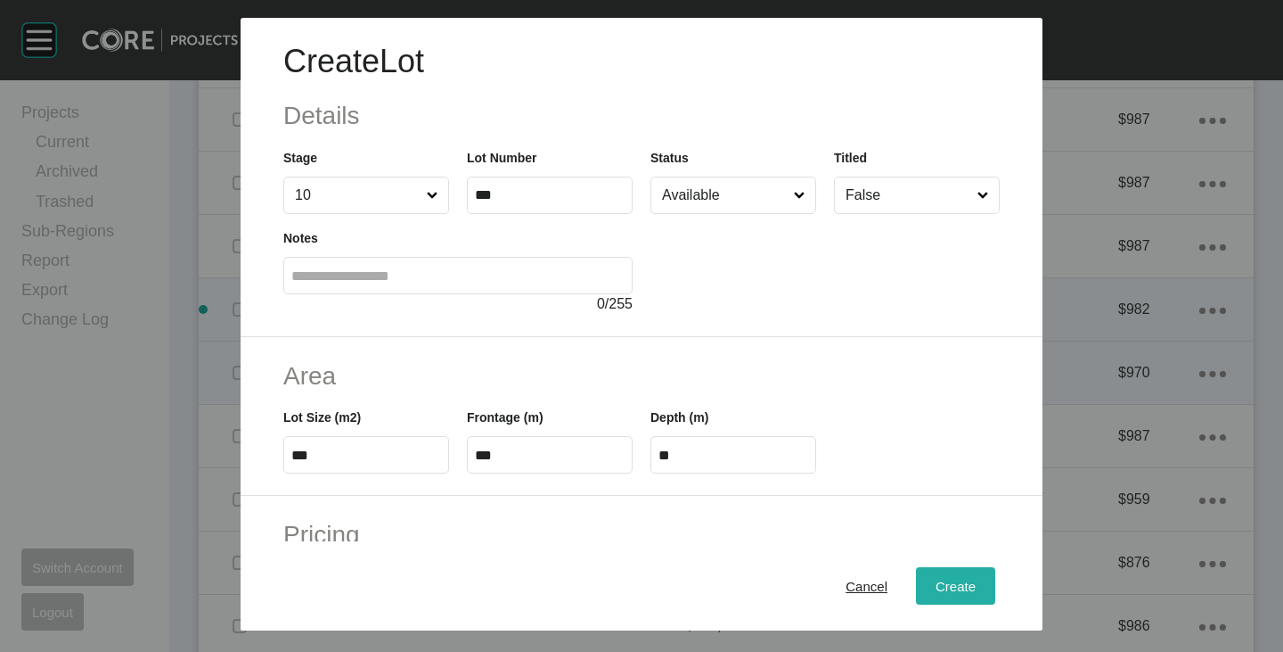
click at [936, 584] on span "Create" at bounding box center [956, 585] width 40 height 15
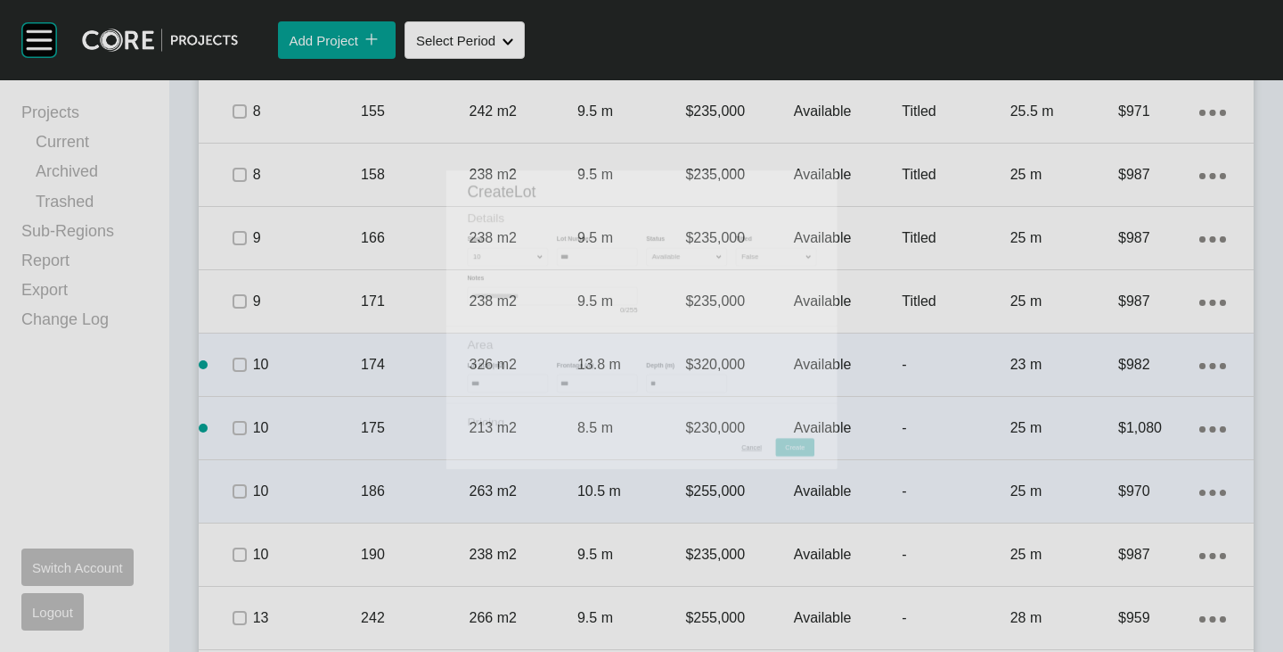
scroll to position [2852, 0]
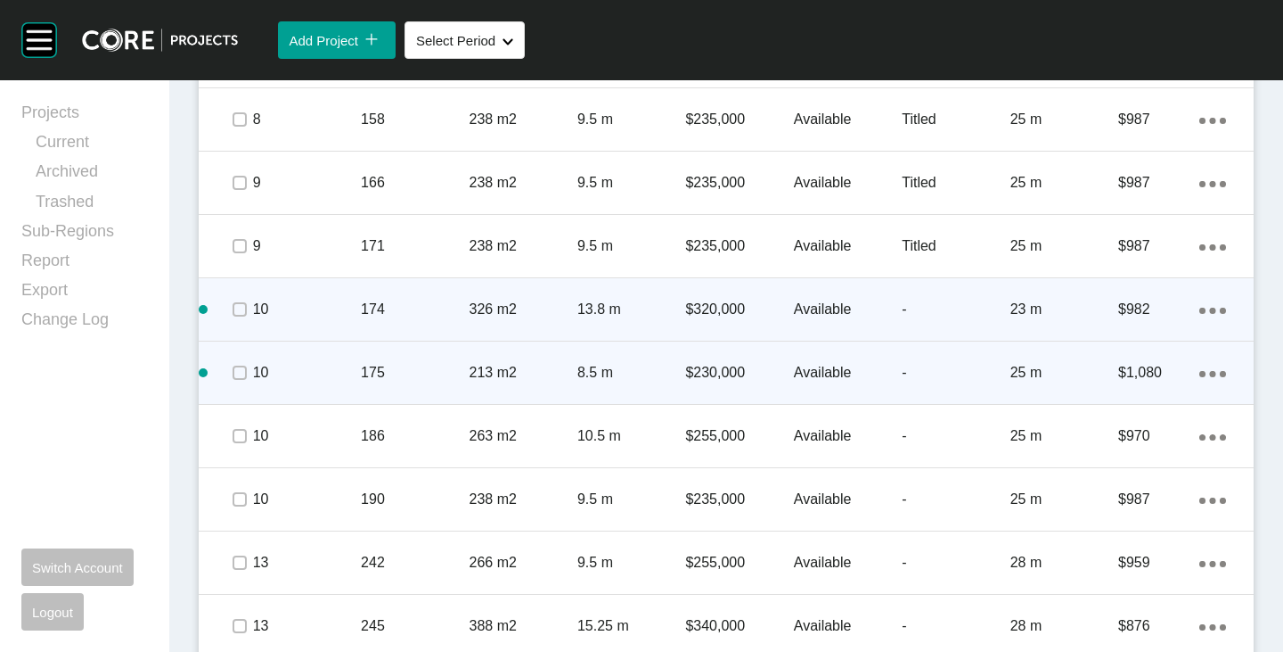
click at [1154, 374] on link "Duplicate" at bounding box center [1126, 376] width 67 height 27
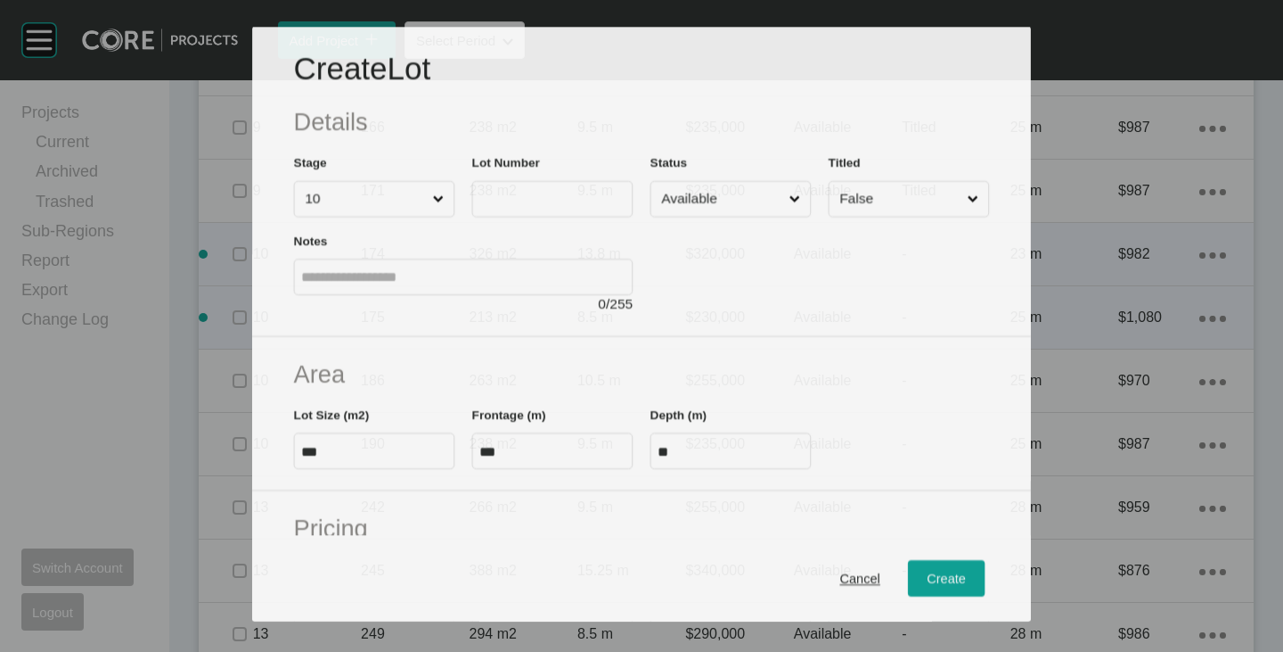
scroll to position [2797, 0]
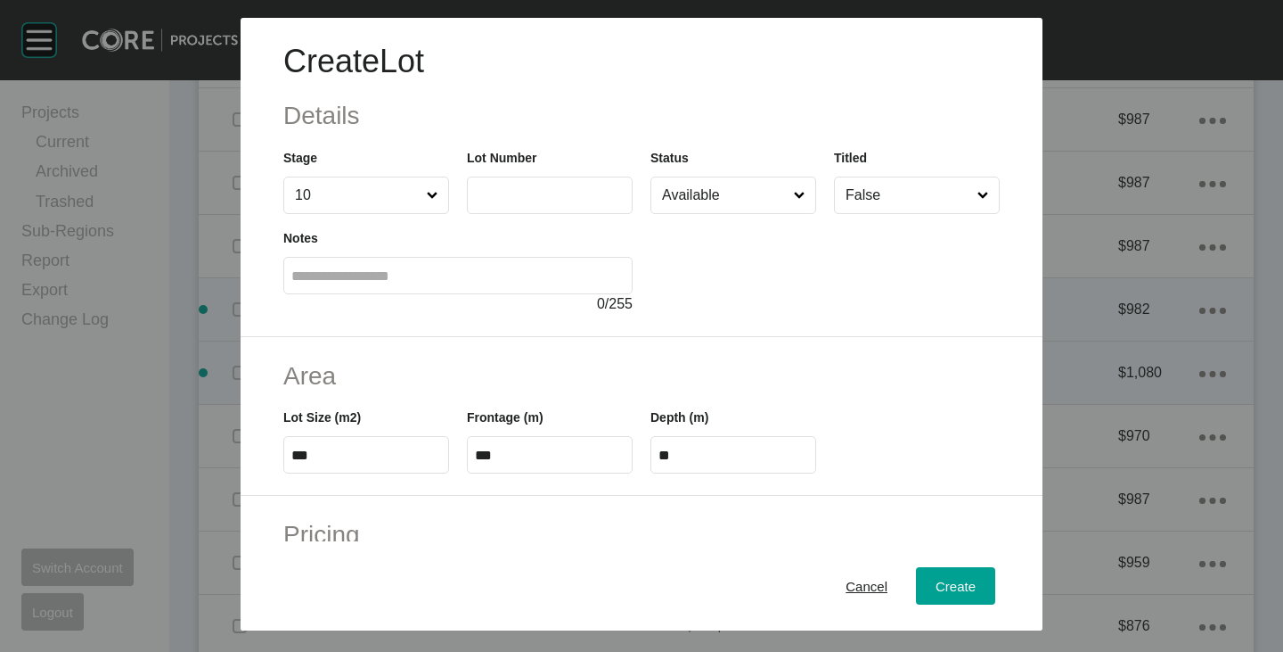
click at [557, 209] on label at bounding box center [550, 194] width 166 height 37
click at [557, 202] on input "text" at bounding box center [550, 194] width 150 height 15
type input "***"
click at [844, 293] on div at bounding box center [825, 264] width 349 height 101
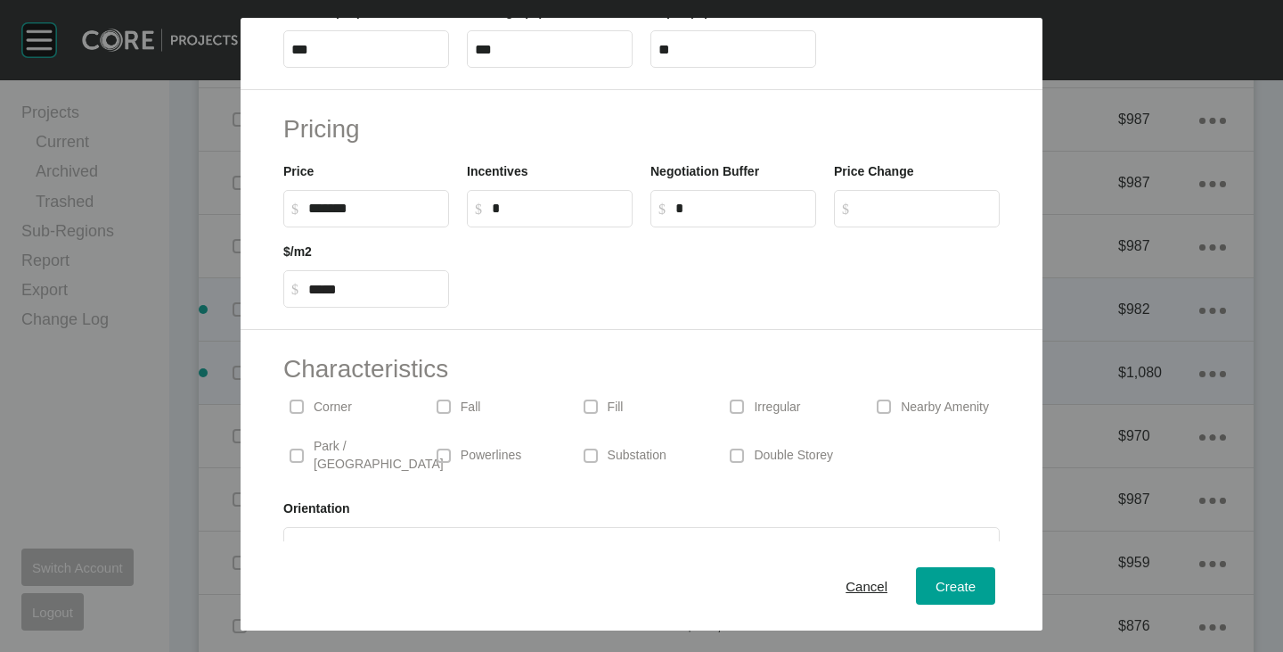
scroll to position [436, 0]
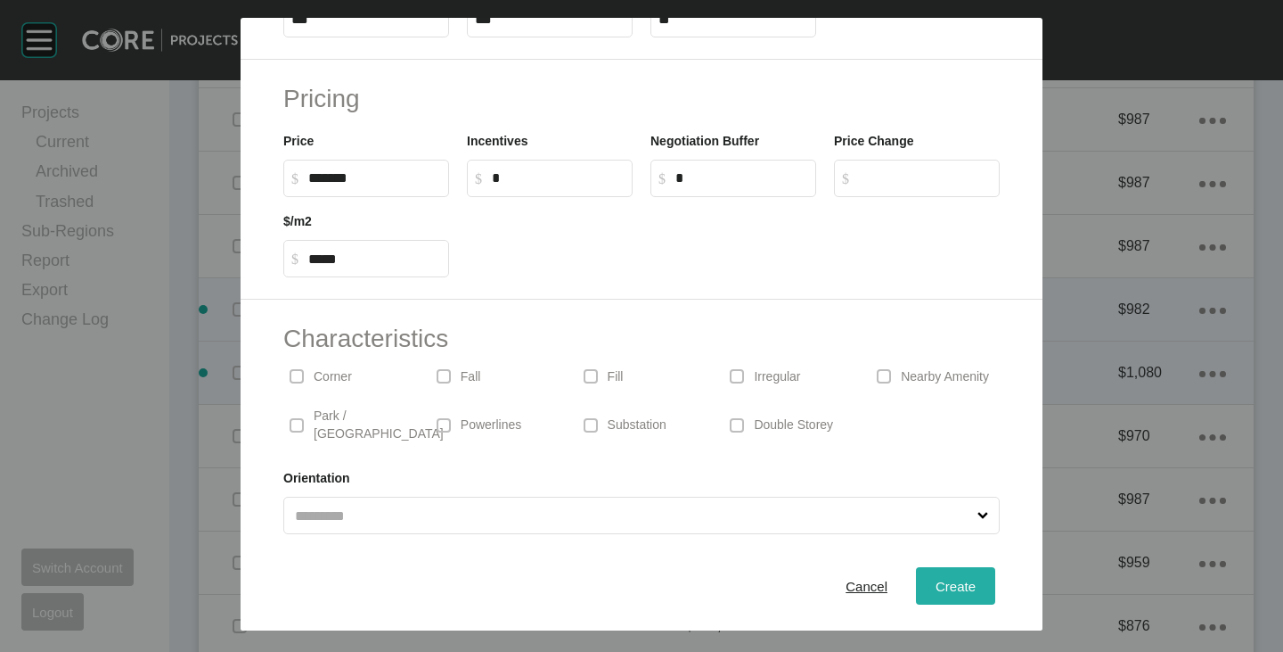
click at [947, 585] on span "Create" at bounding box center [956, 585] width 40 height 15
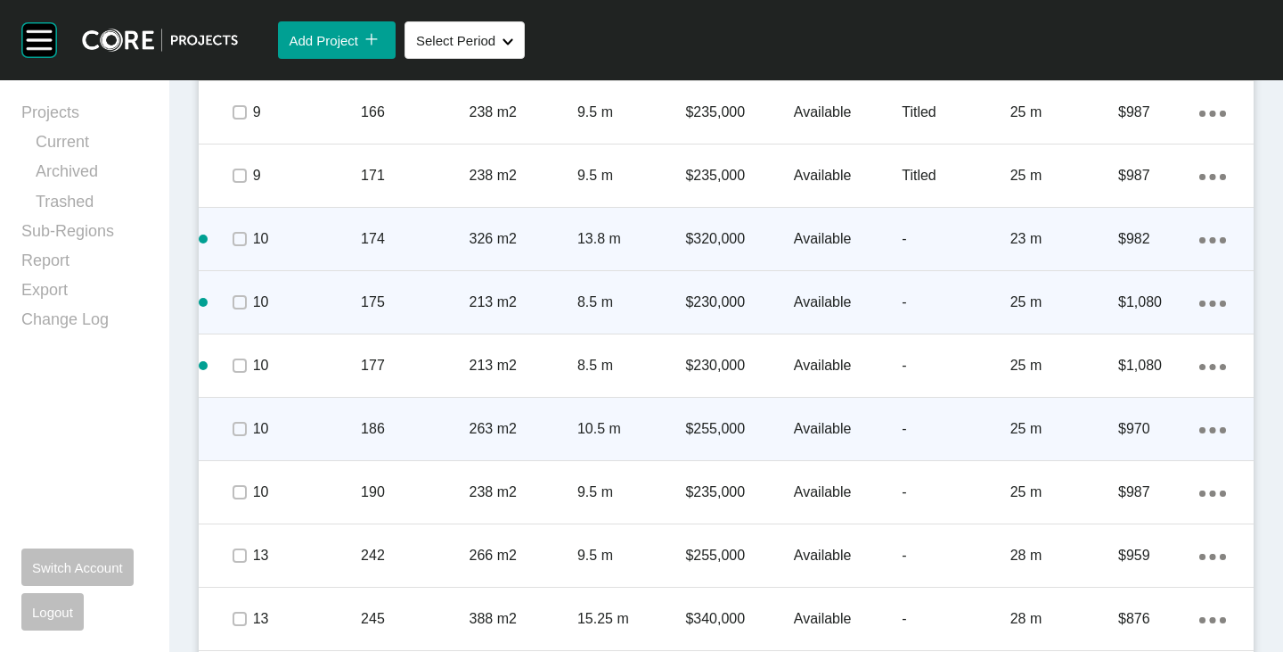
scroll to position [2941, 0]
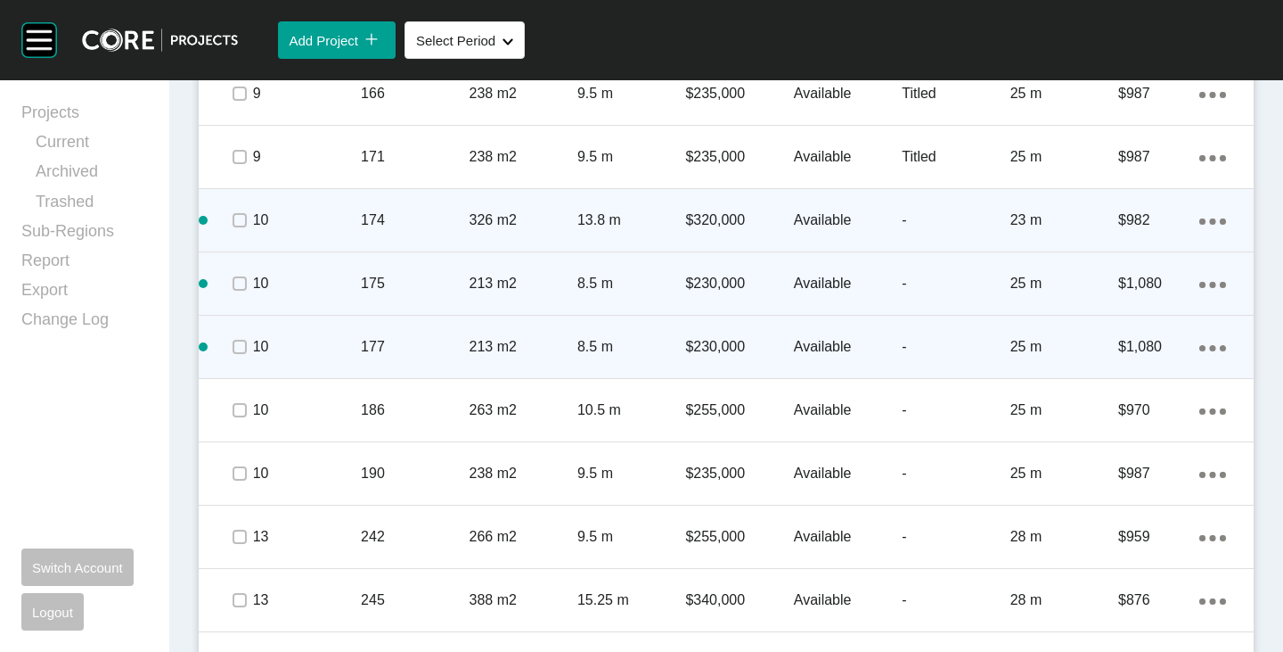
click at [1200, 344] on div "Action Menu Dots Copy 6 Created with Sketch." at bounding box center [1213, 347] width 27 height 20
click at [1114, 344] on link "Duplicate" at bounding box center [1126, 350] width 67 height 27
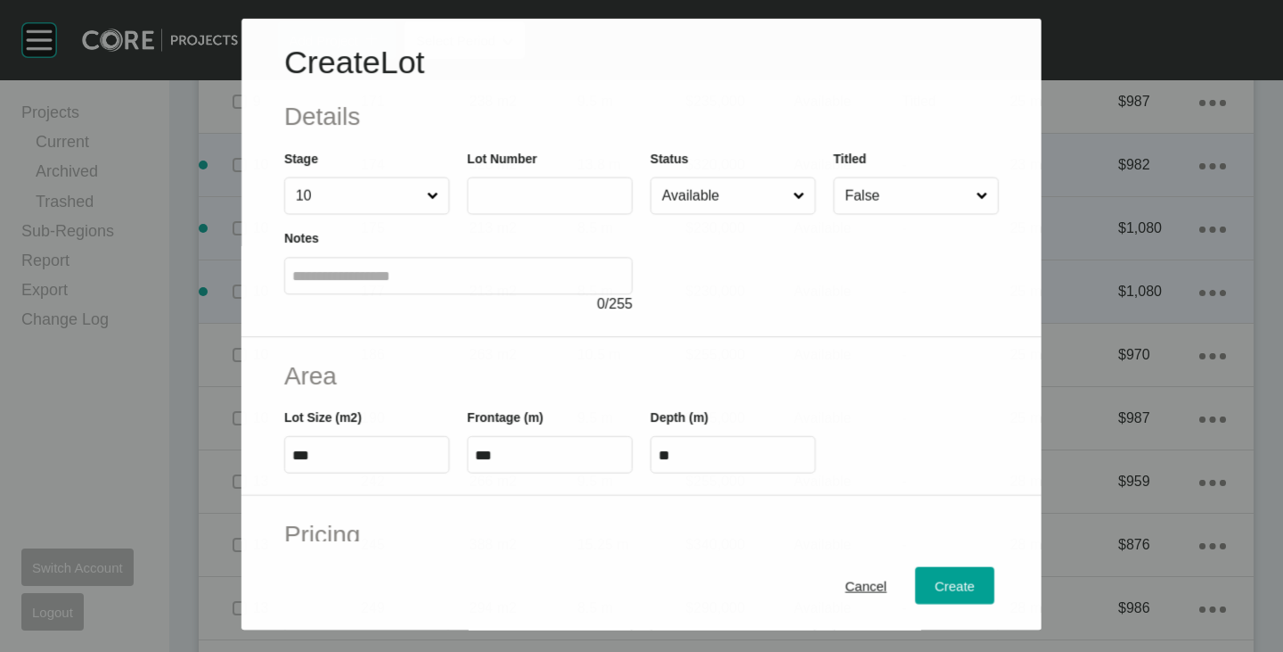
click at [519, 193] on input "text" at bounding box center [550, 195] width 150 height 15
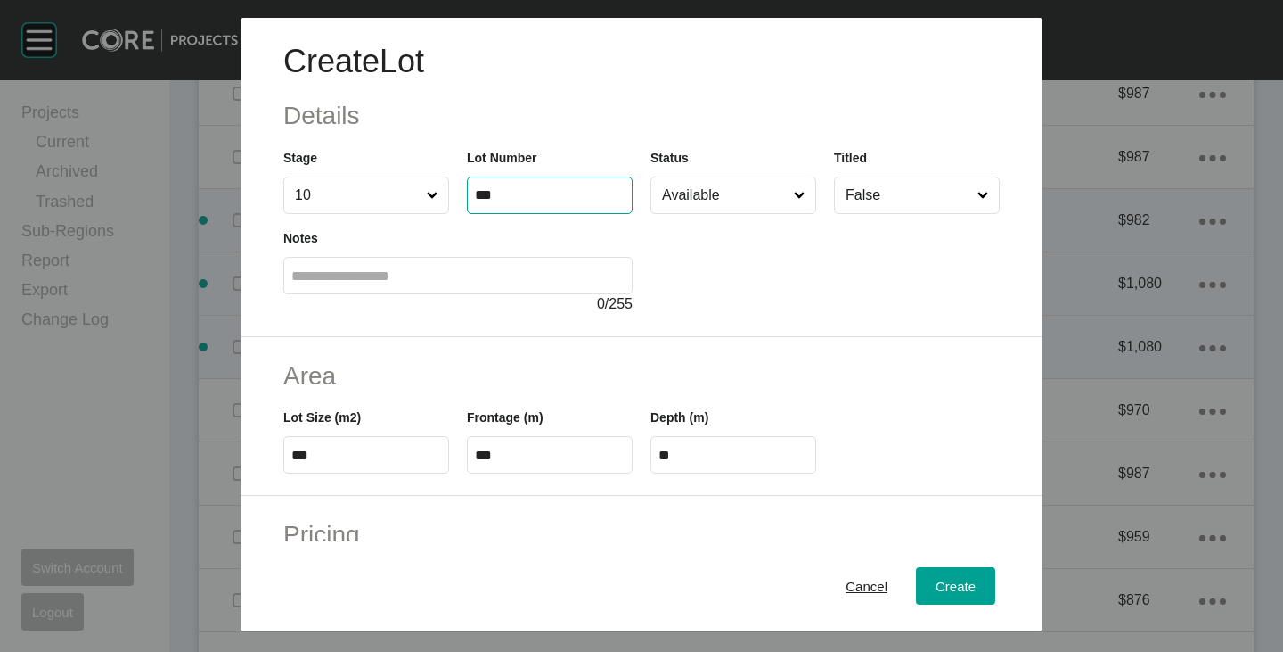
type input "***"
click at [752, 323] on div "Create Lot Details Stage 10 Lot Number *** Status Available Titled False Notes …" at bounding box center [642, 177] width 802 height 319
click at [330, 455] on input "***" at bounding box center [366, 454] width 150 height 15
type input "*"
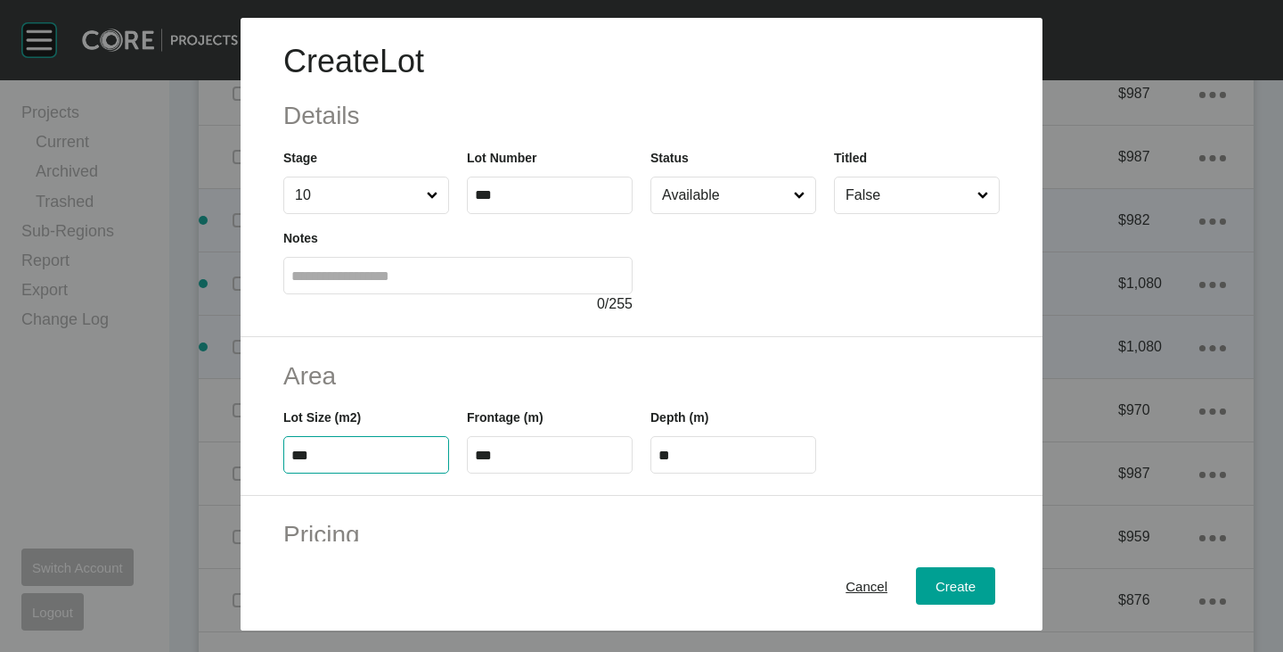
type input "***"
type input "**"
type input "***"
click at [505, 379] on h2 "Area" at bounding box center [641, 375] width 717 height 35
click at [478, 455] on input "***" at bounding box center [550, 454] width 150 height 15
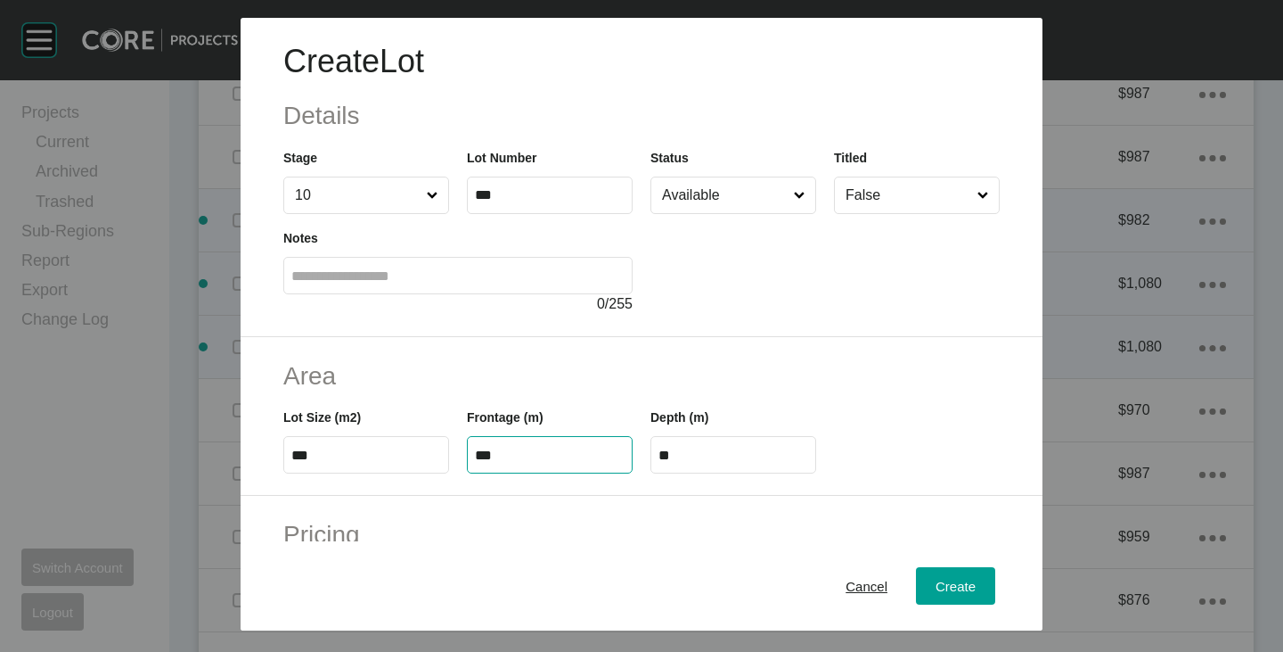
type input "***"
click at [525, 340] on div "Area Lot Size (m2) *** Frontage (m) *** Depth (m) ****" at bounding box center [642, 417] width 802 height 160
click at [731, 455] on input "****" at bounding box center [734, 454] width 150 height 15
type input "**"
click at [738, 368] on h2 "Area" at bounding box center [641, 375] width 717 height 35
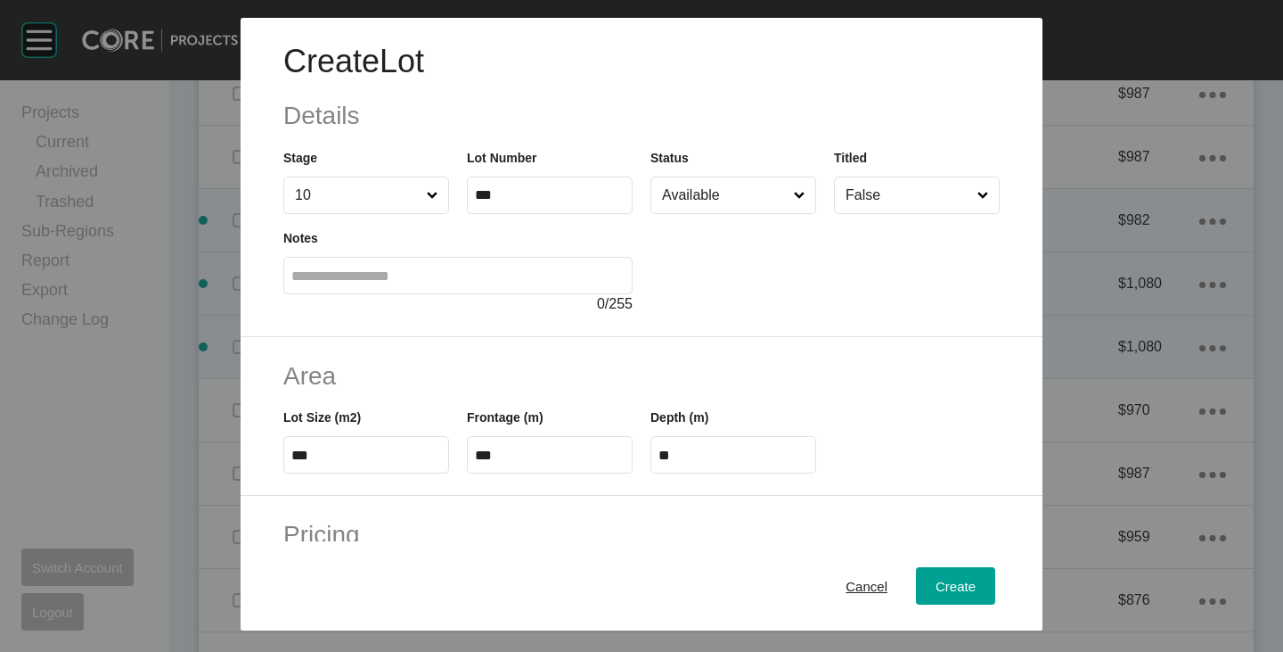
scroll to position [357, 0]
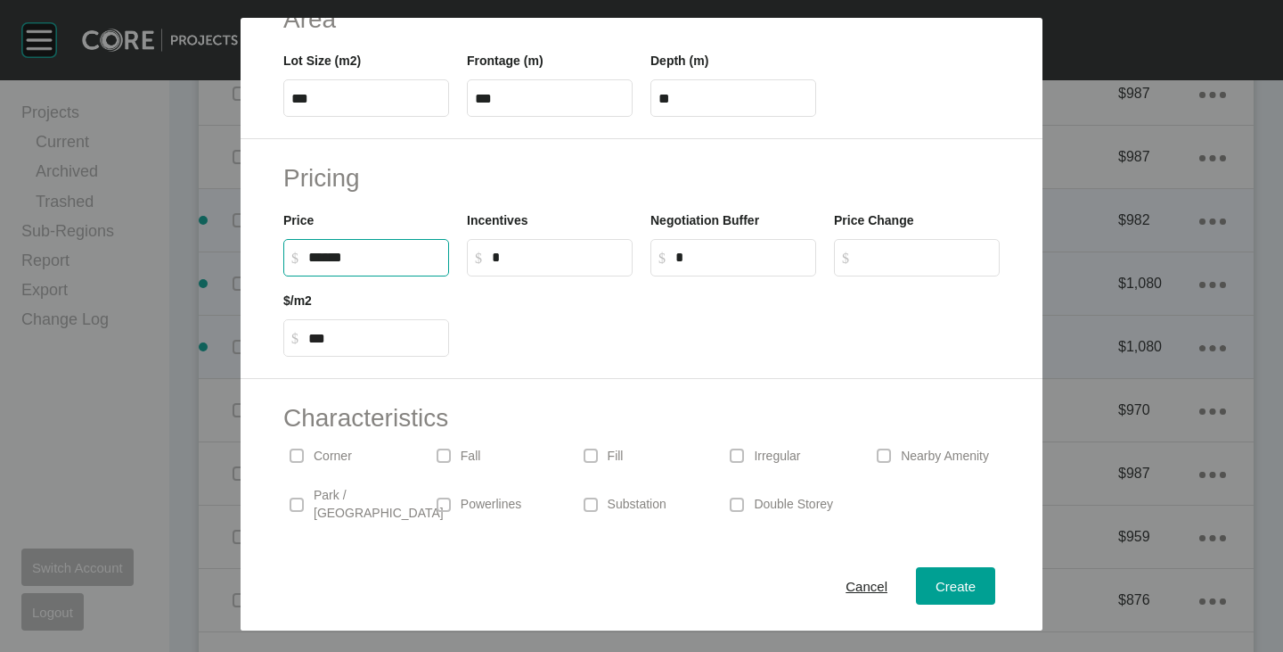
drag, startPoint x: 315, startPoint y: 257, endPoint x: 330, endPoint y: 260, distance: 15.6
click at [330, 260] on input "******" at bounding box center [374, 257] width 133 height 15
type input "*******"
type input "*****"
click at [564, 305] on div at bounding box center [733, 316] width 551 height 80
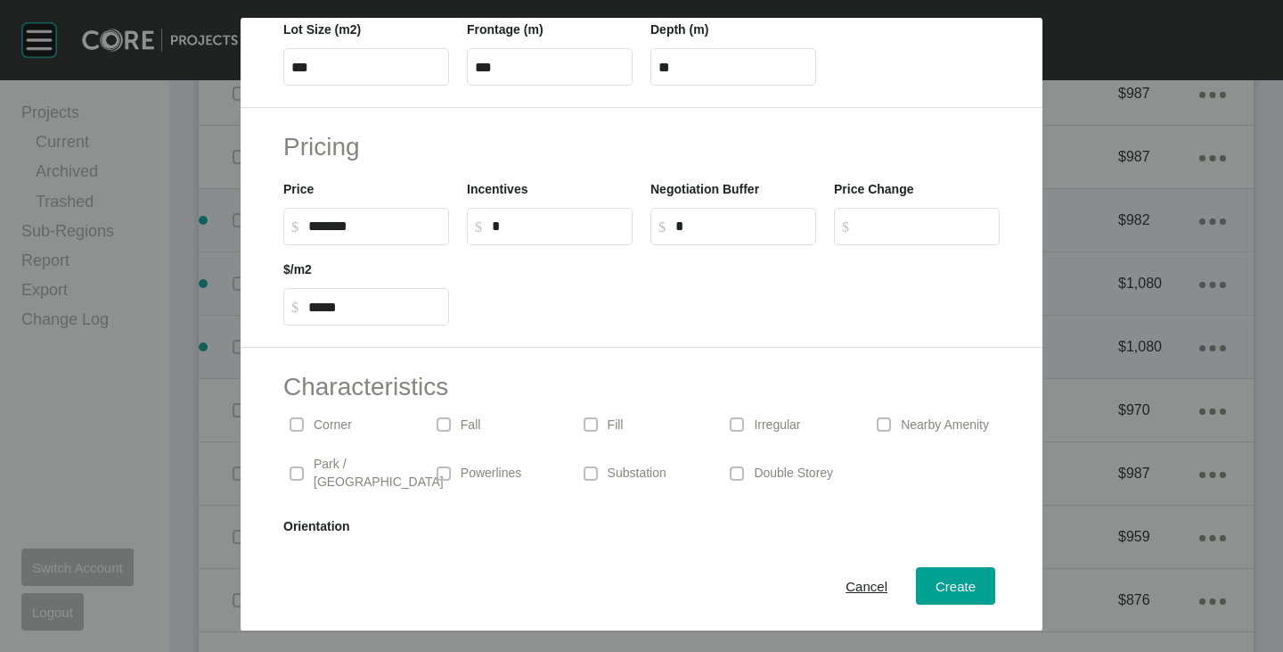
scroll to position [436, 0]
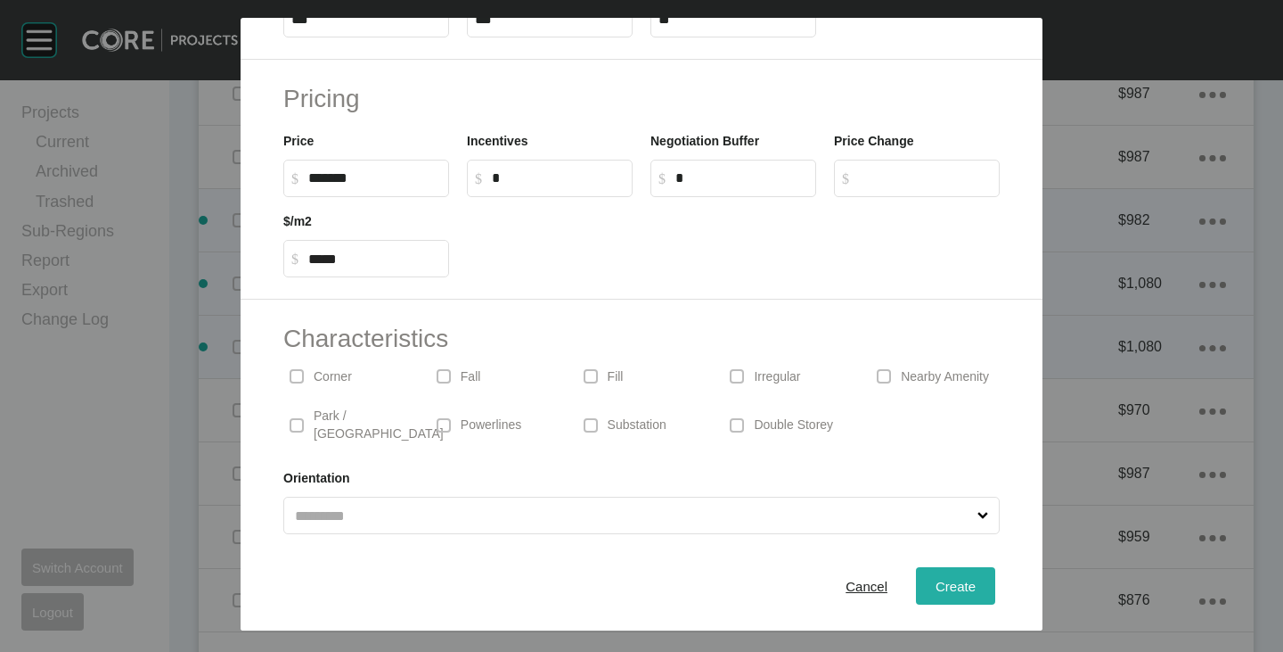
click at [950, 580] on span "Create" at bounding box center [956, 585] width 40 height 15
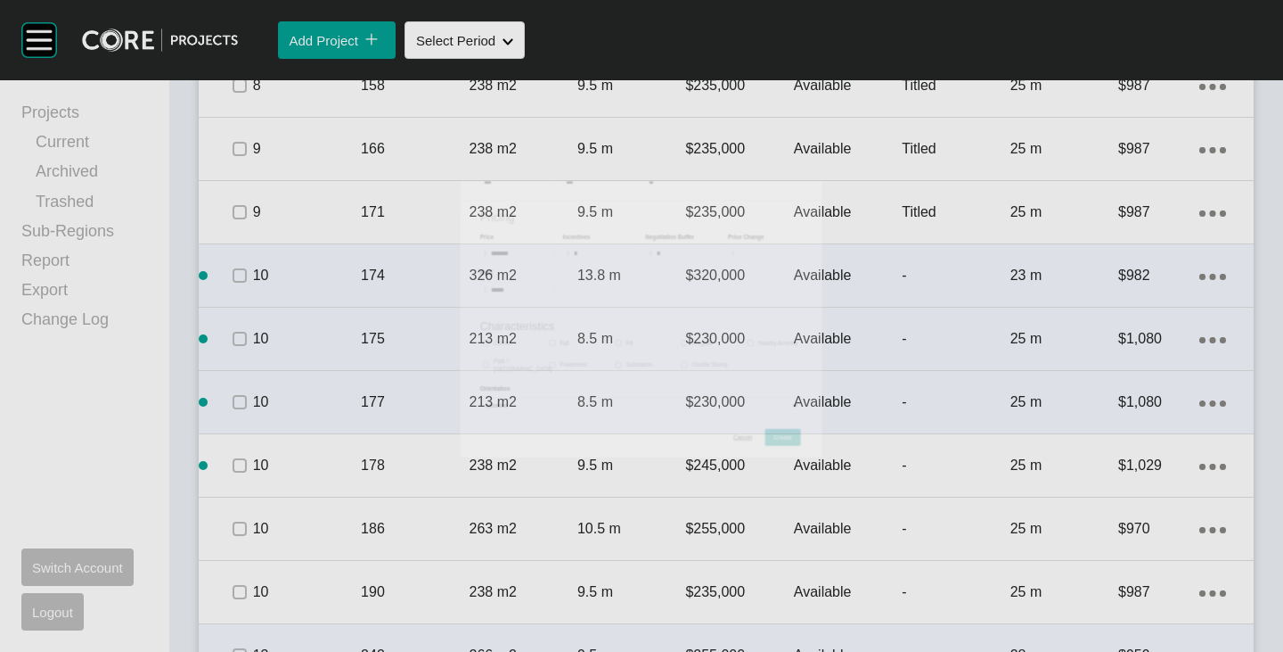
scroll to position [2941, 0]
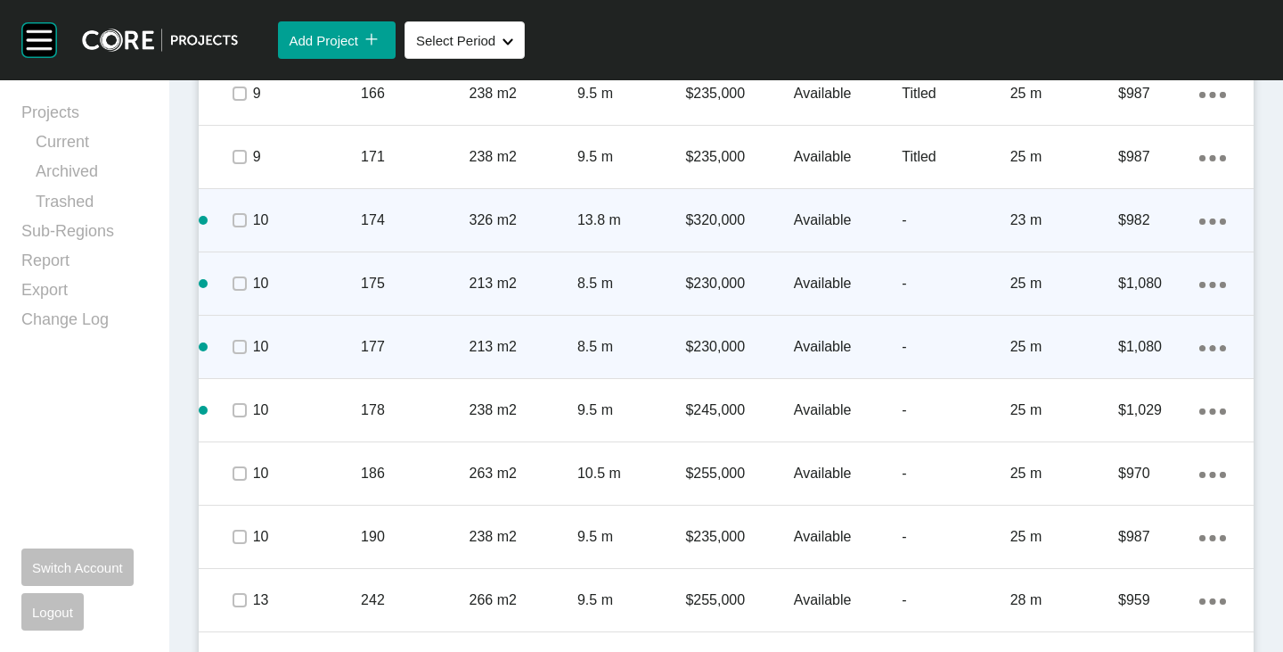
click at [1200, 344] on div "Action Menu Dots Copy 6 Created with Sketch." at bounding box center [1213, 347] width 27 height 20
click at [1158, 346] on link "Duplicate" at bounding box center [1126, 350] width 67 height 27
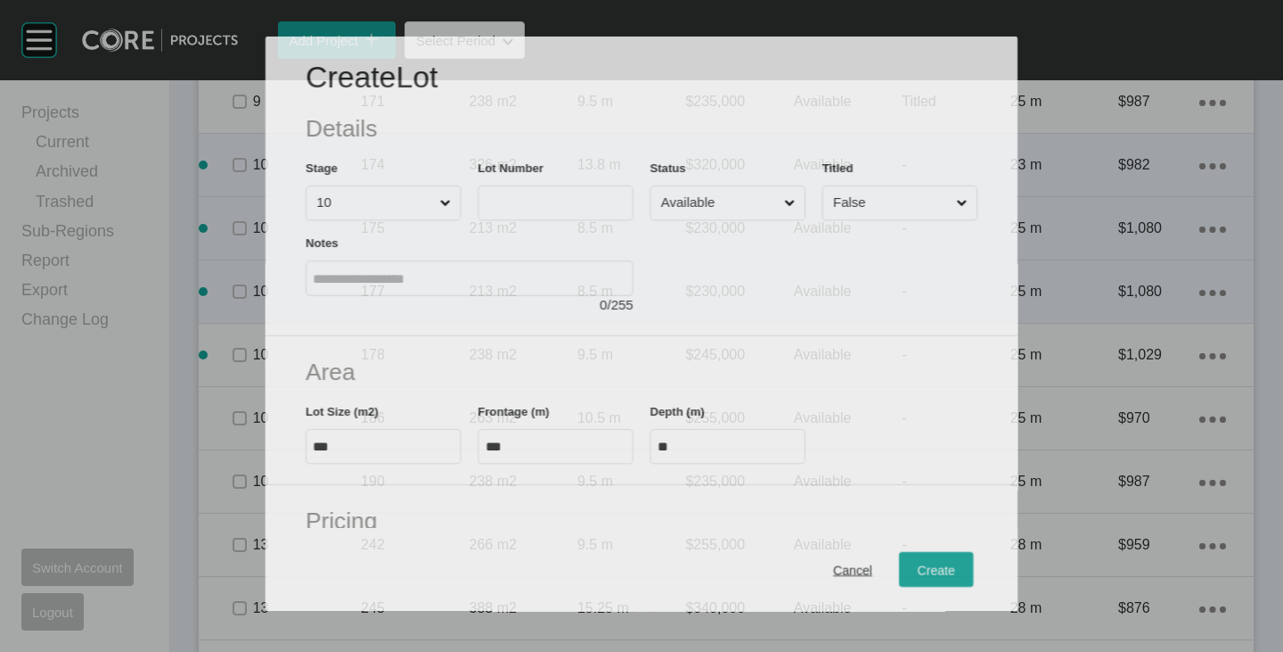
scroll to position [2886, 0]
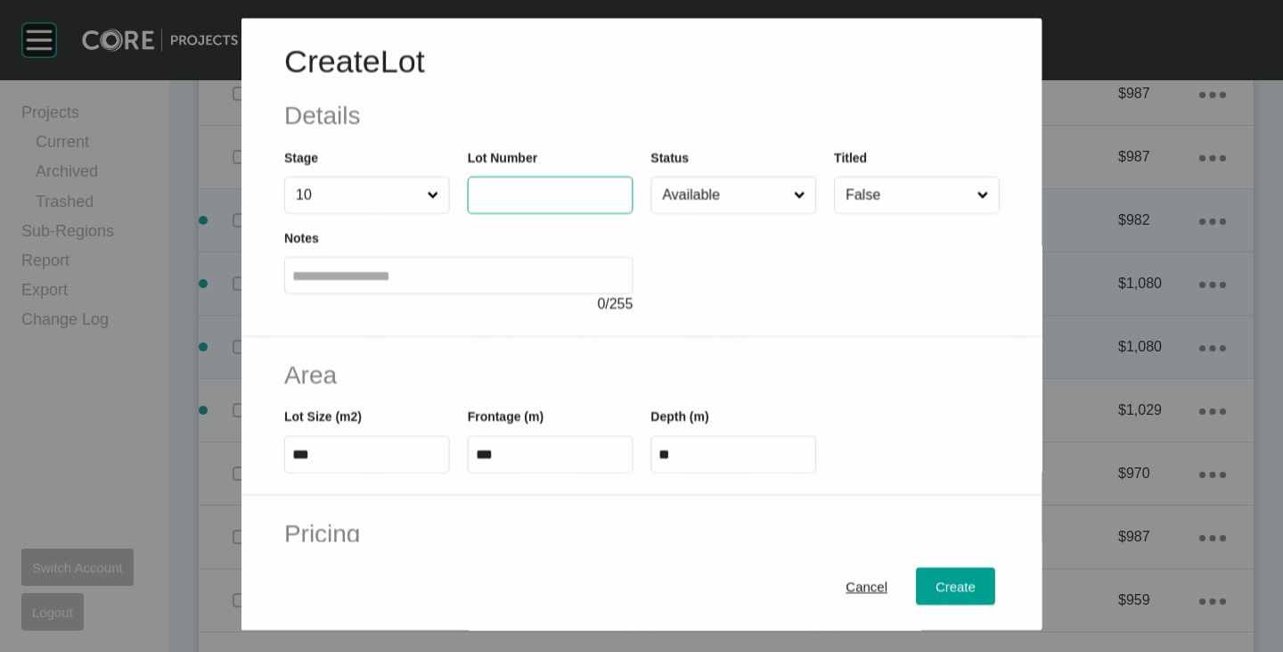
click at [497, 193] on input "text" at bounding box center [550, 195] width 150 height 15
type input "***"
click at [757, 299] on div at bounding box center [825, 264] width 349 height 101
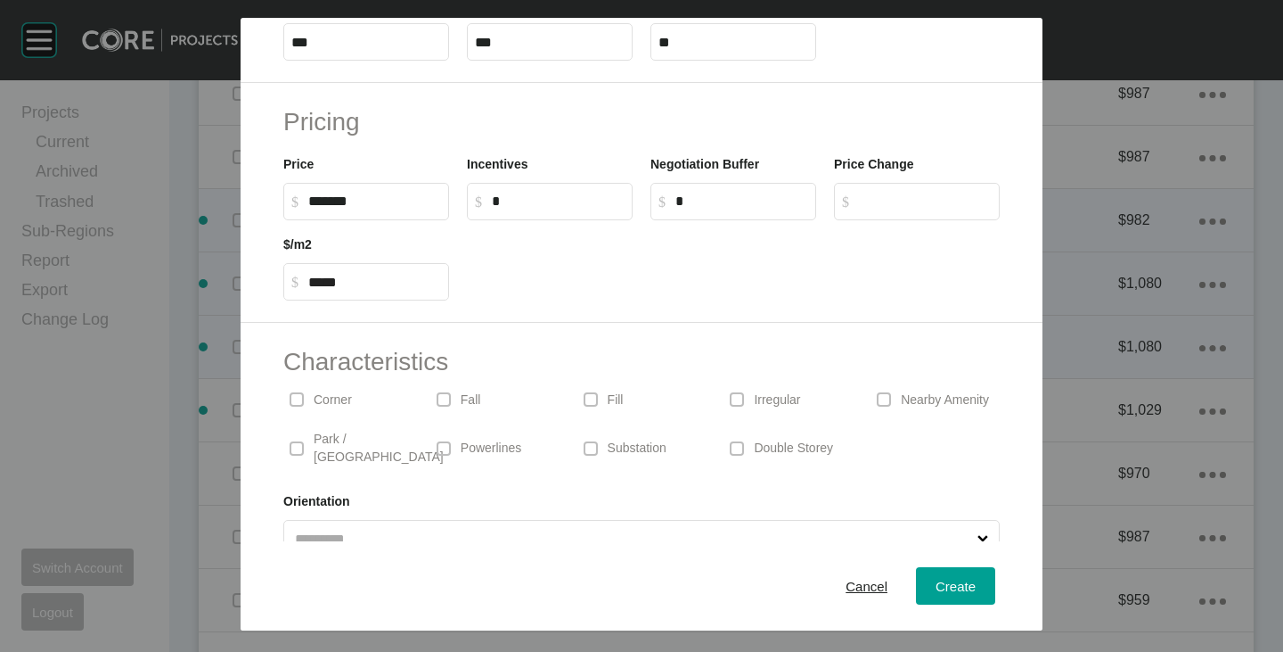
scroll to position [436, 0]
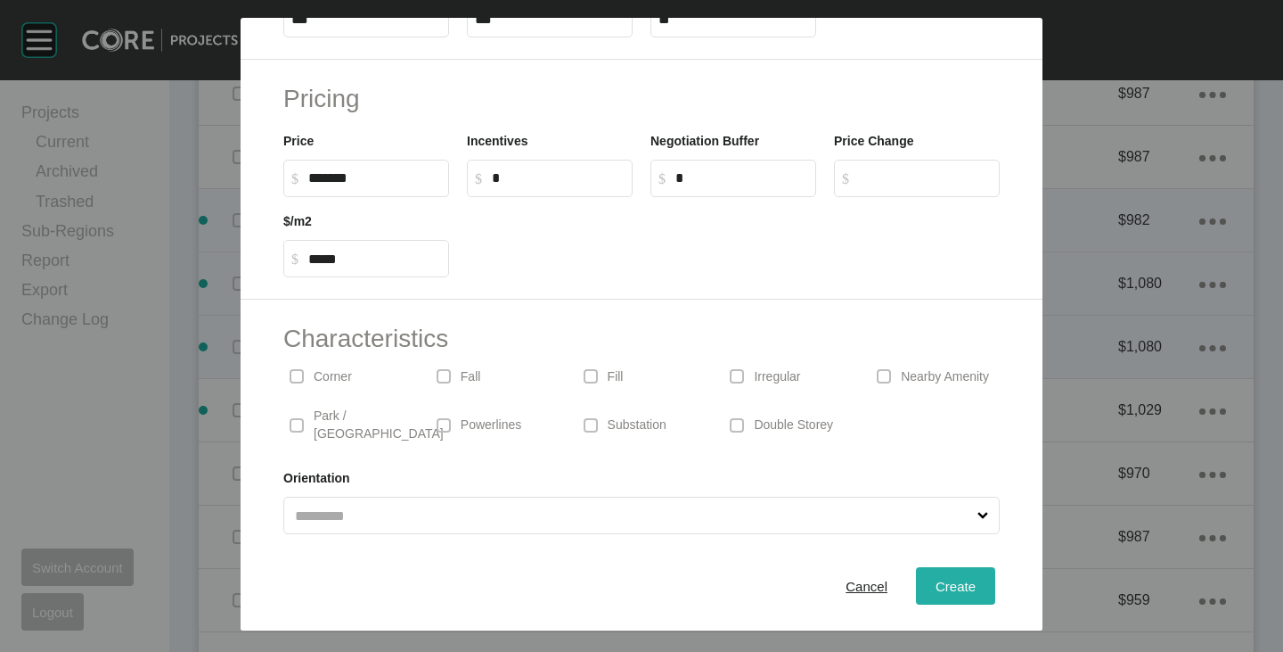
click at [938, 578] on span "Create" at bounding box center [956, 585] width 40 height 15
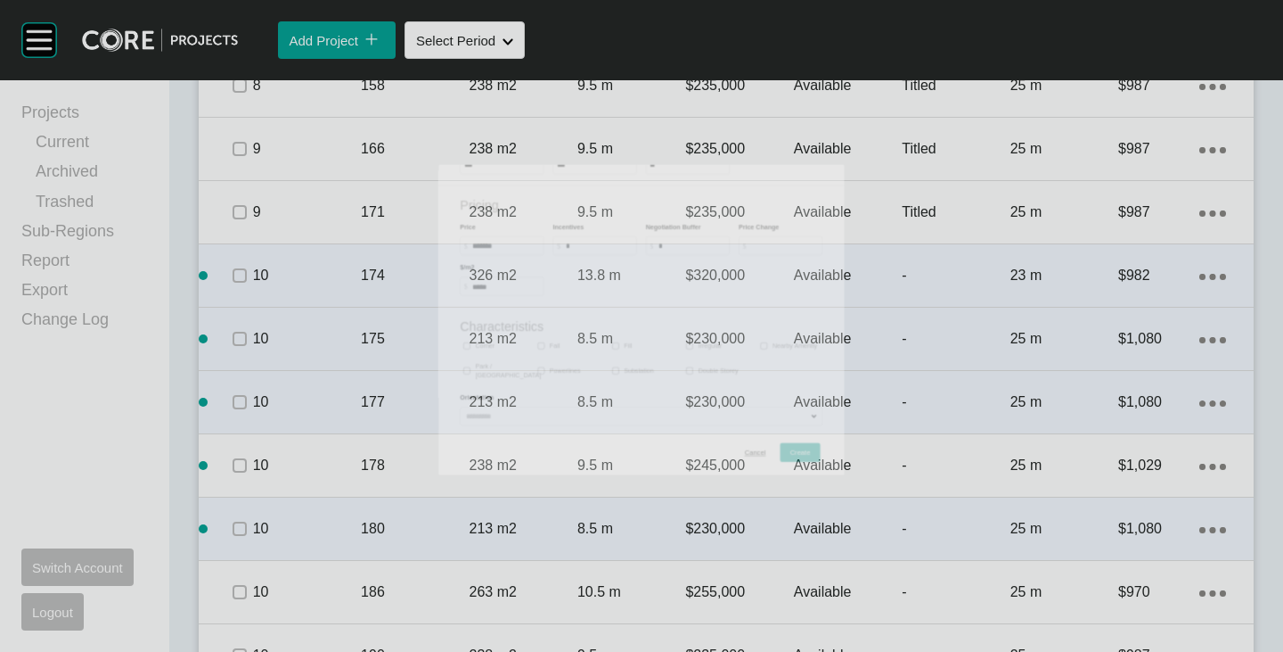
scroll to position [2941, 0]
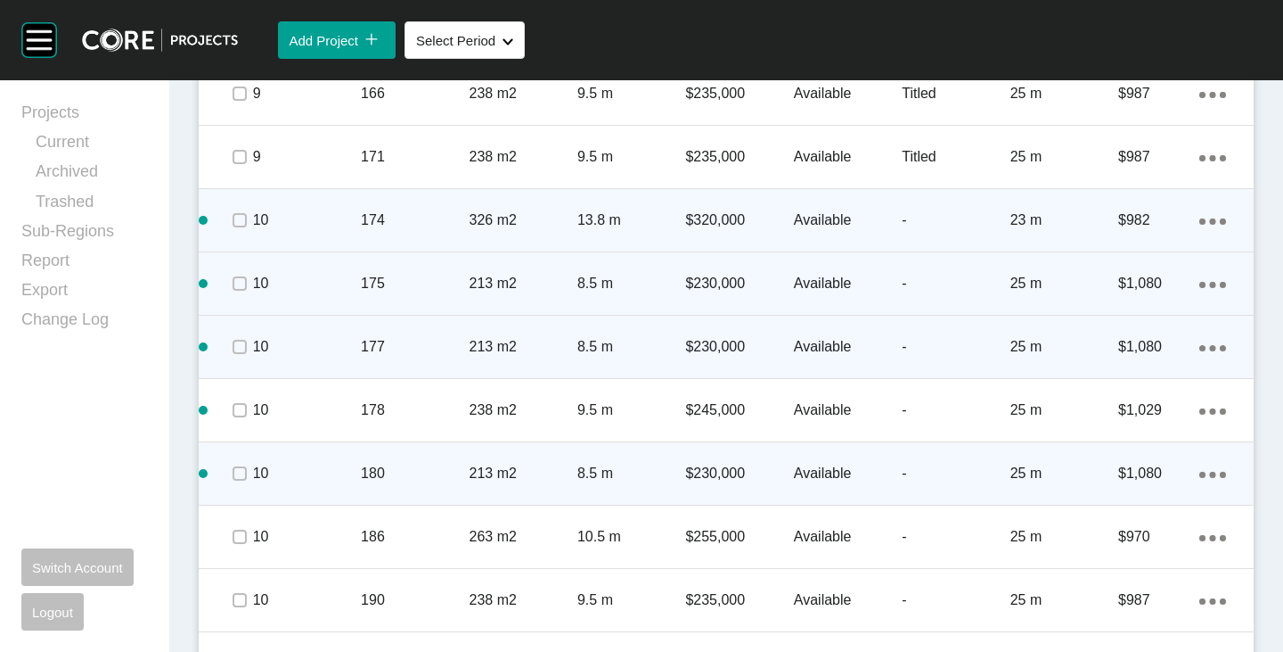
click at [1206, 473] on icon "Action Menu Dots Copy 6 Created with Sketch." at bounding box center [1213, 474] width 27 height 6
click at [1140, 473] on link "Duplicate" at bounding box center [1126, 476] width 67 height 27
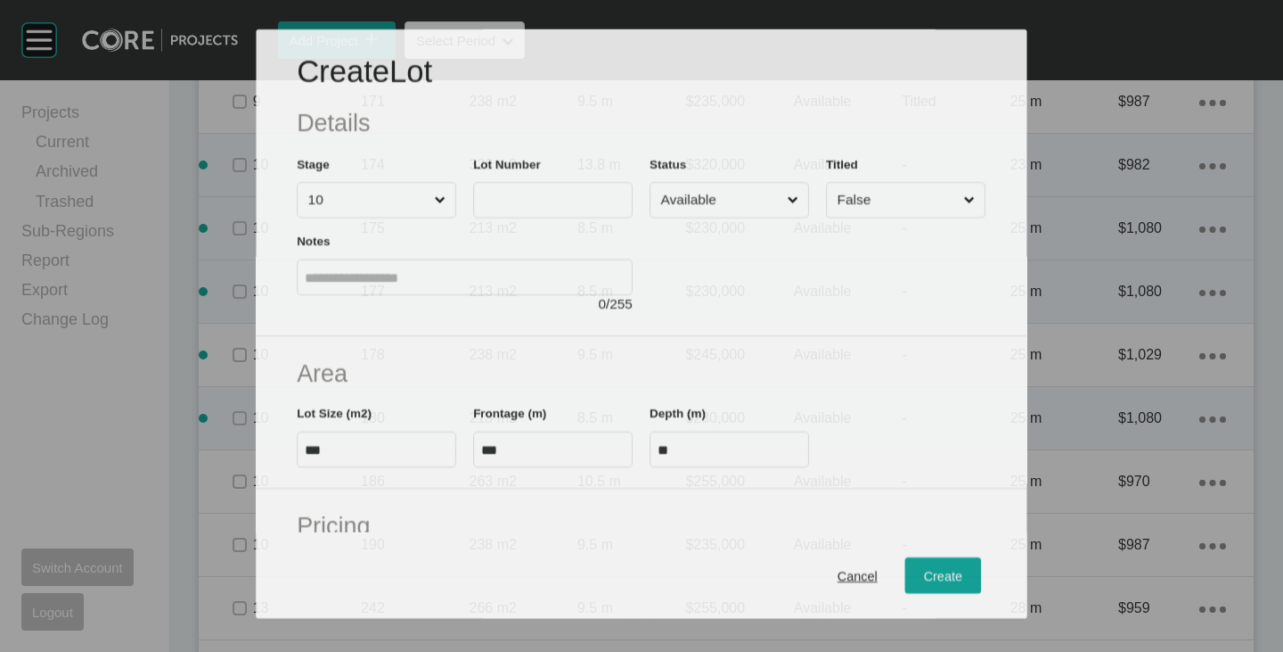
scroll to position [2886, 0]
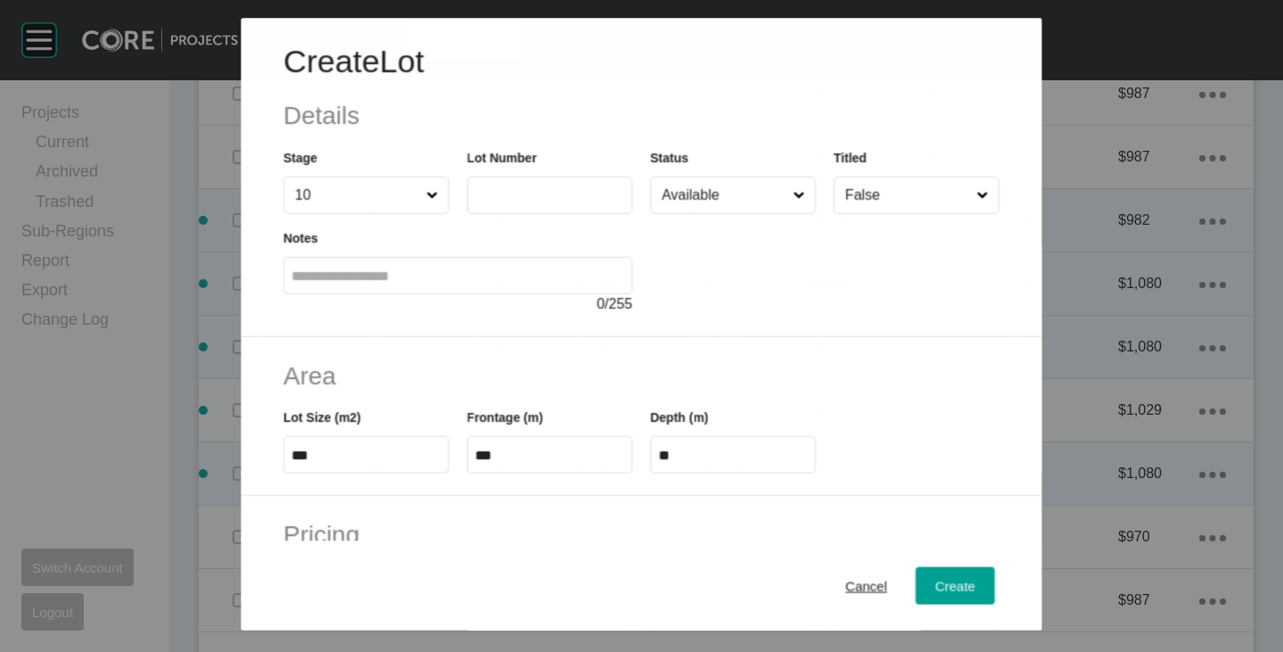
click at [529, 207] on label at bounding box center [550, 194] width 166 height 37
click at [529, 203] on input "text" at bounding box center [550, 195] width 150 height 15
type input "***"
click at [655, 266] on div at bounding box center [825, 264] width 349 height 101
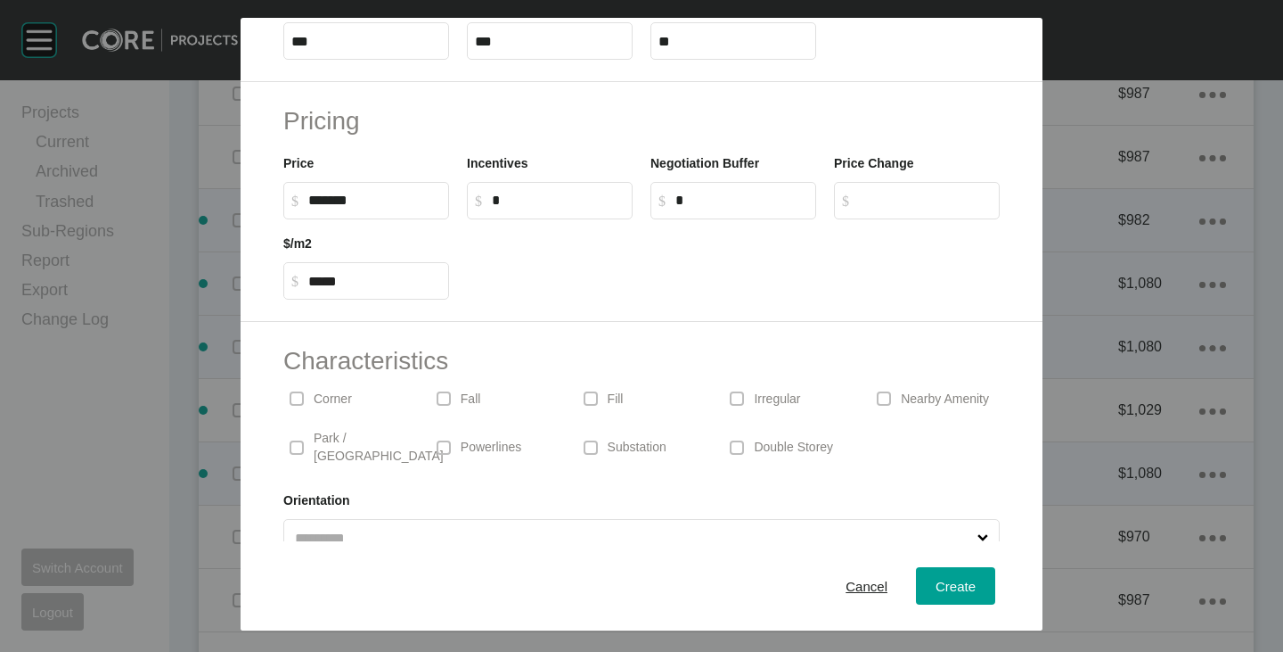
scroll to position [436, 0]
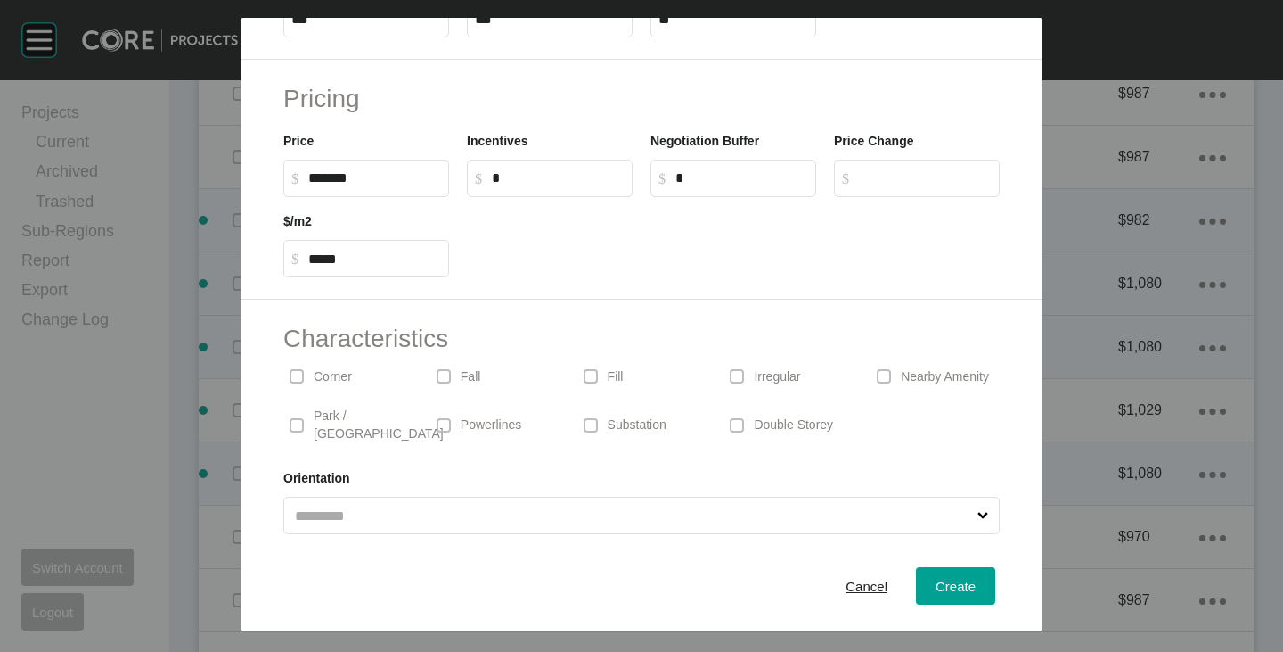
click at [948, 605] on div "Cancel Create" at bounding box center [642, 585] width 802 height 89
click at [944, 584] on span "Create" at bounding box center [956, 585] width 40 height 15
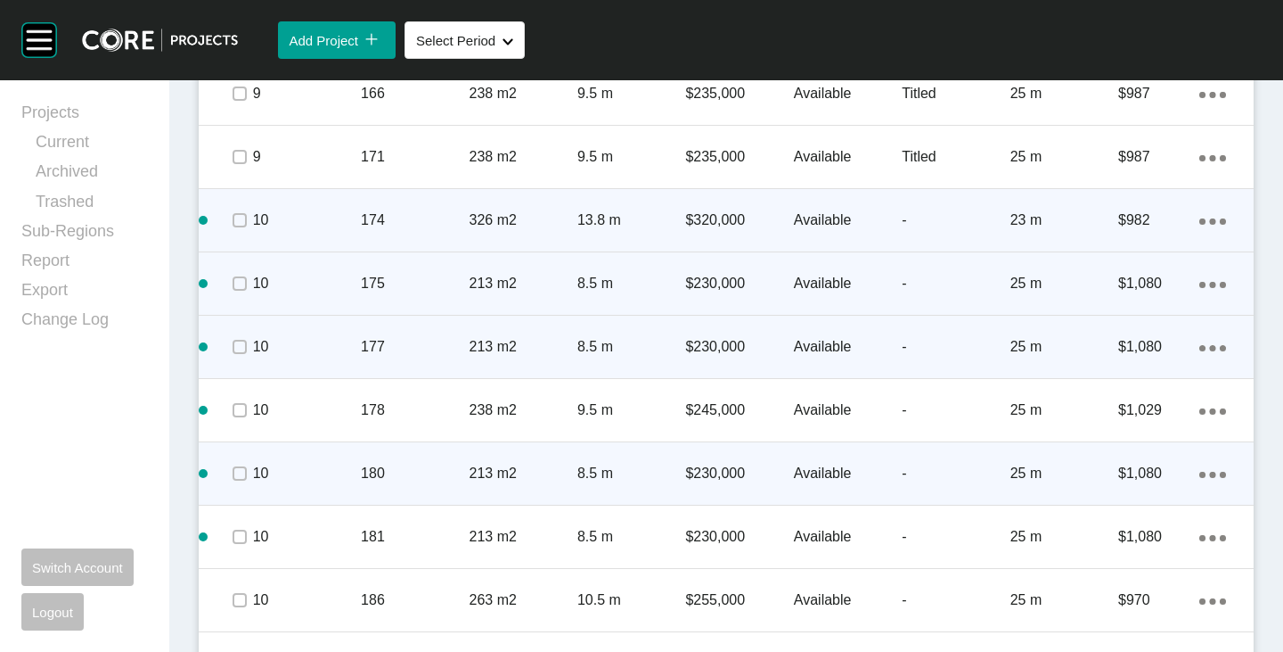
scroll to position [3120, 0]
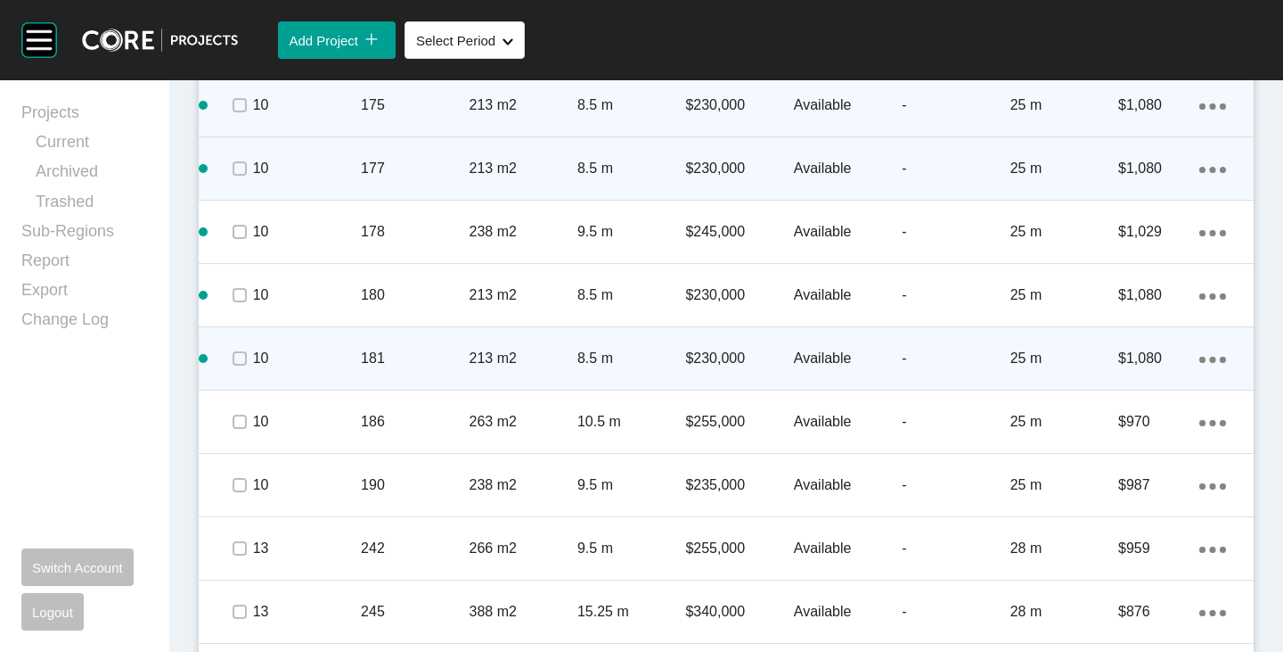
click at [1205, 359] on icon "Action Menu Dots Copy 6 Created with Sketch." at bounding box center [1213, 360] width 27 height 6
click at [1111, 365] on link "Duplicate" at bounding box center [1126, 361] width 67 height 27
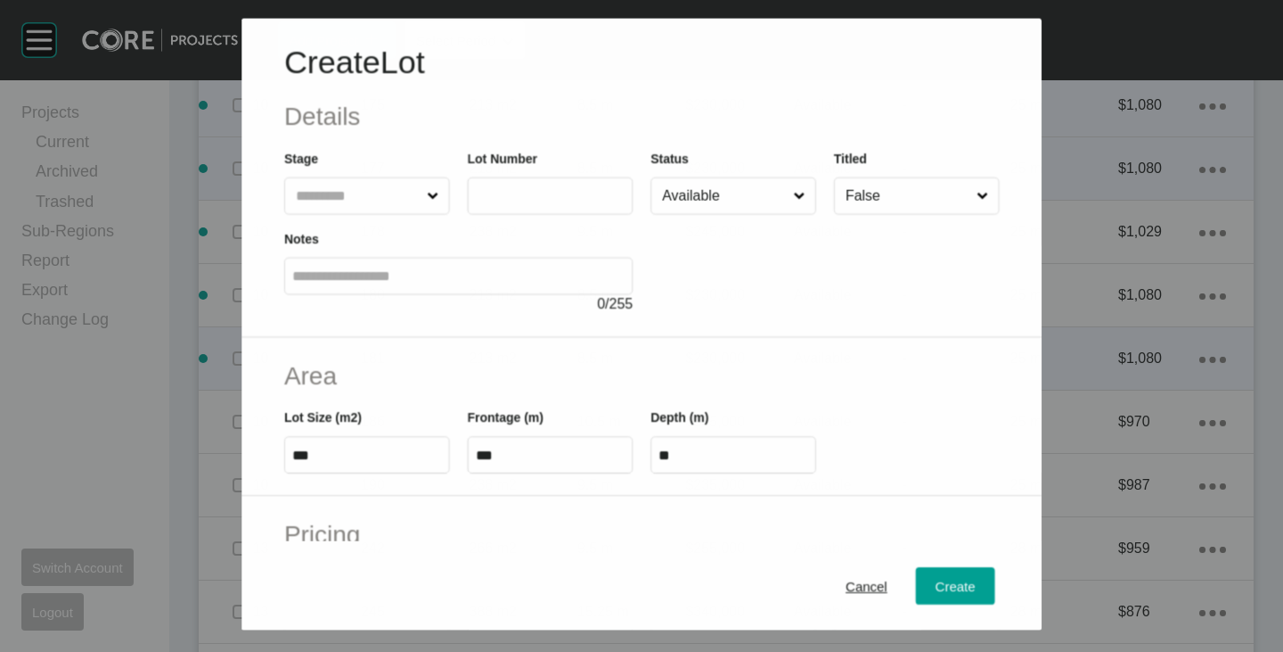
click at [527, 194] on input "text" at bounding box center [534, 195] width 119 height 15
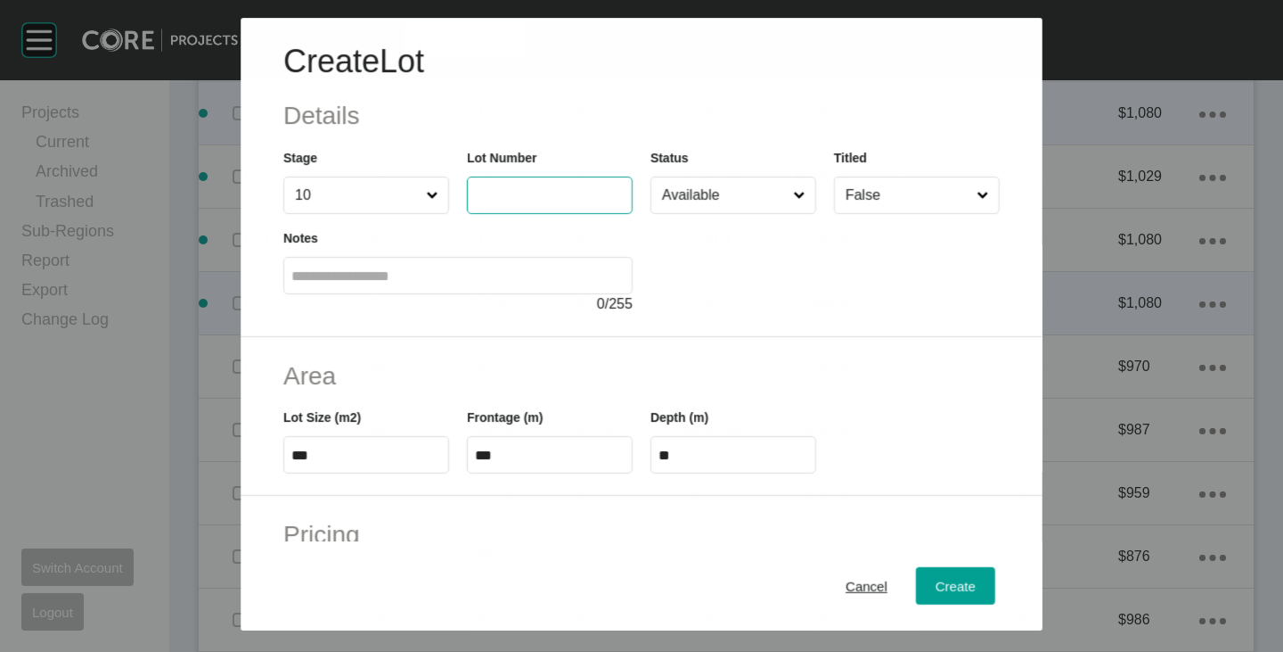
scroll to position [3064, 0]
type input "***"
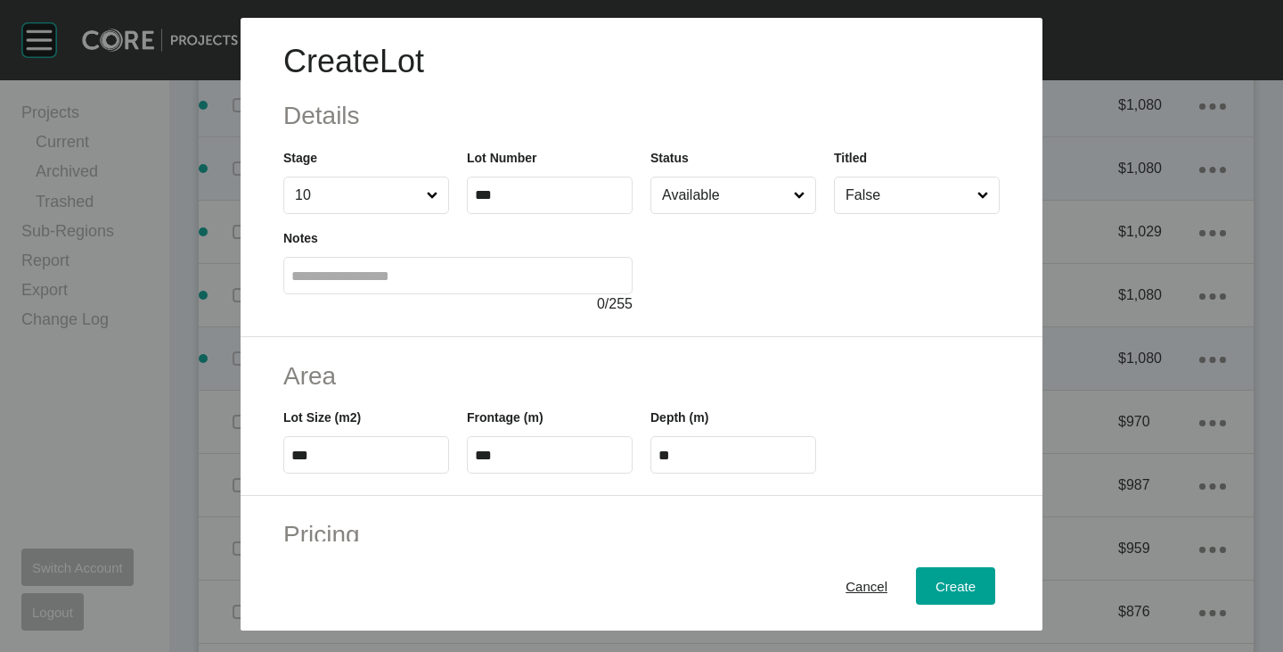
click at [785, 329] on div "Create Lot Details Stage 10 Lot Number *** Status Available Titled False Notes …" at bounding box center [642, 177] width 802 height 319
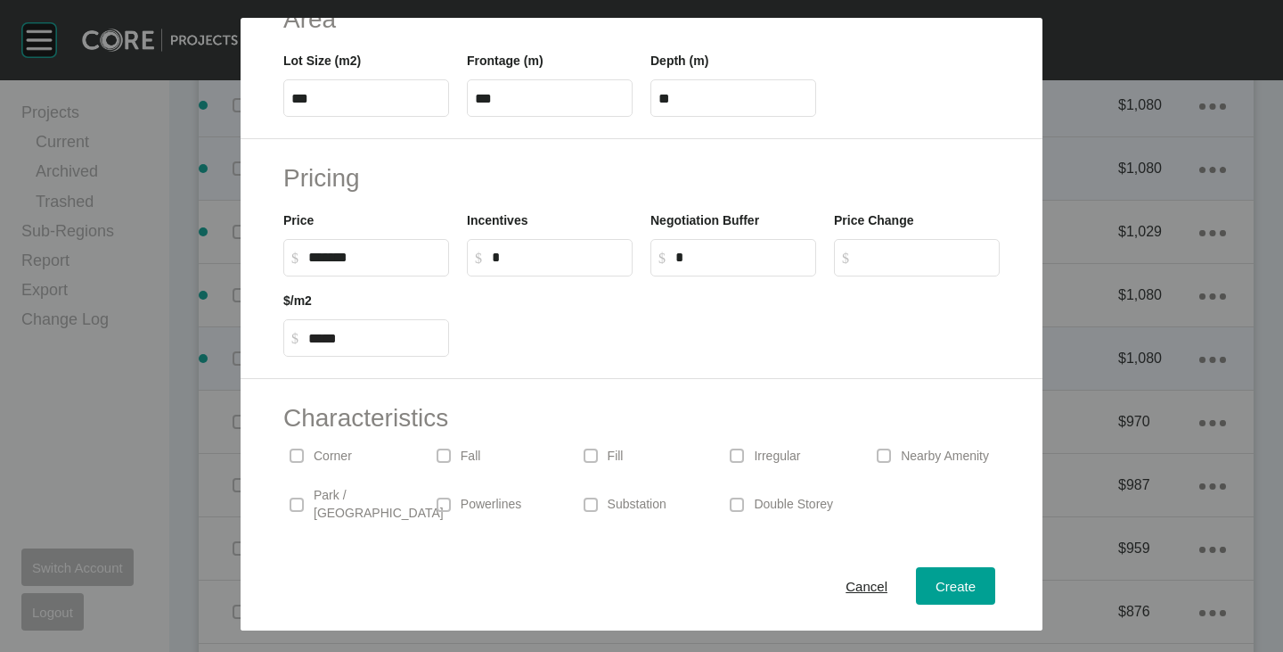
scroll to position [436, 0]
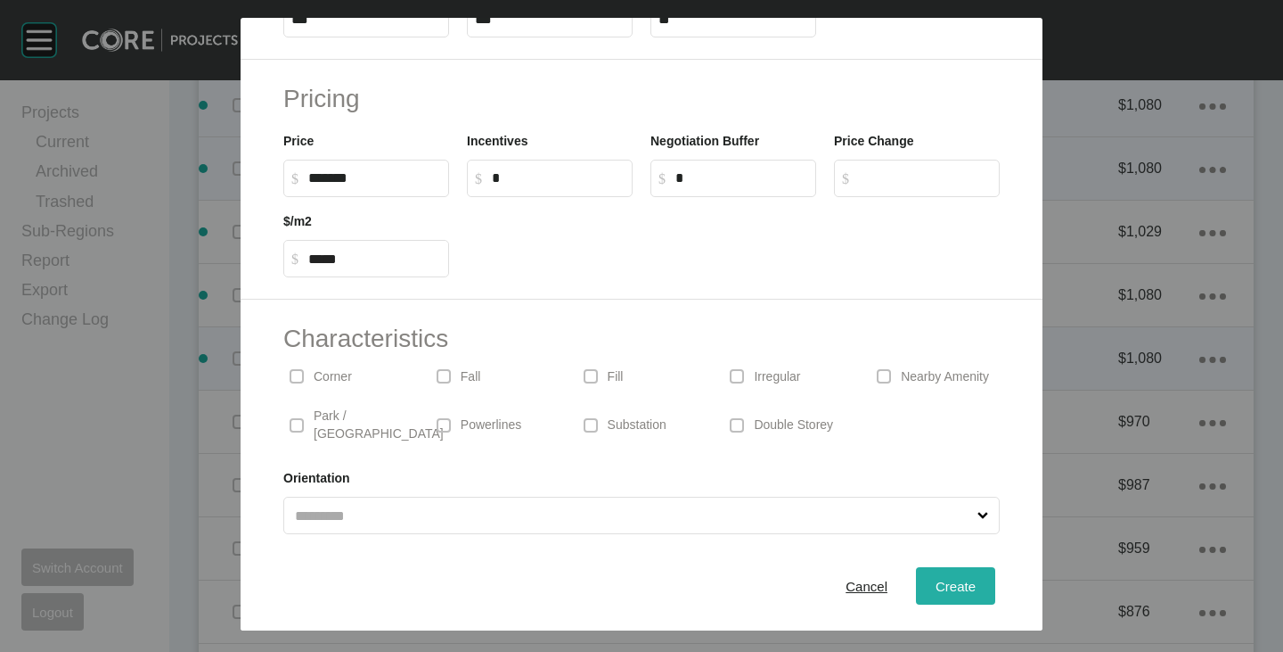
click at [954, 578] on span "Create" at bounding box center [956, 585] width 40 height 15
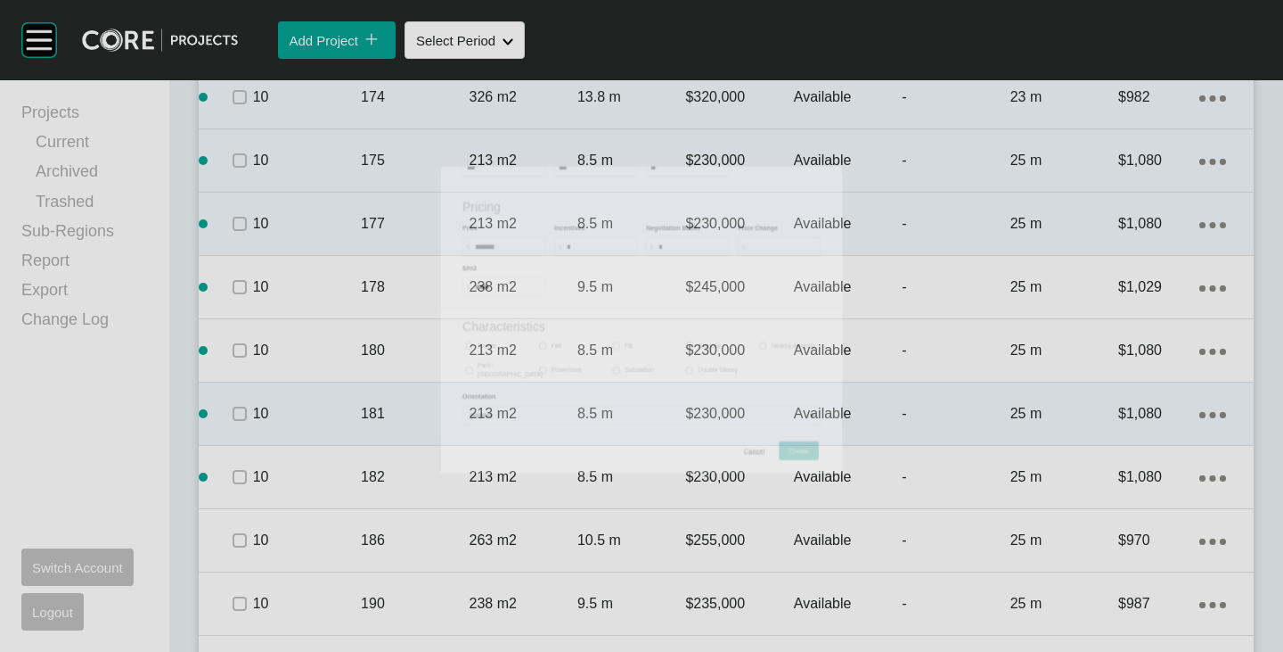
scroll to position [3120, 0]
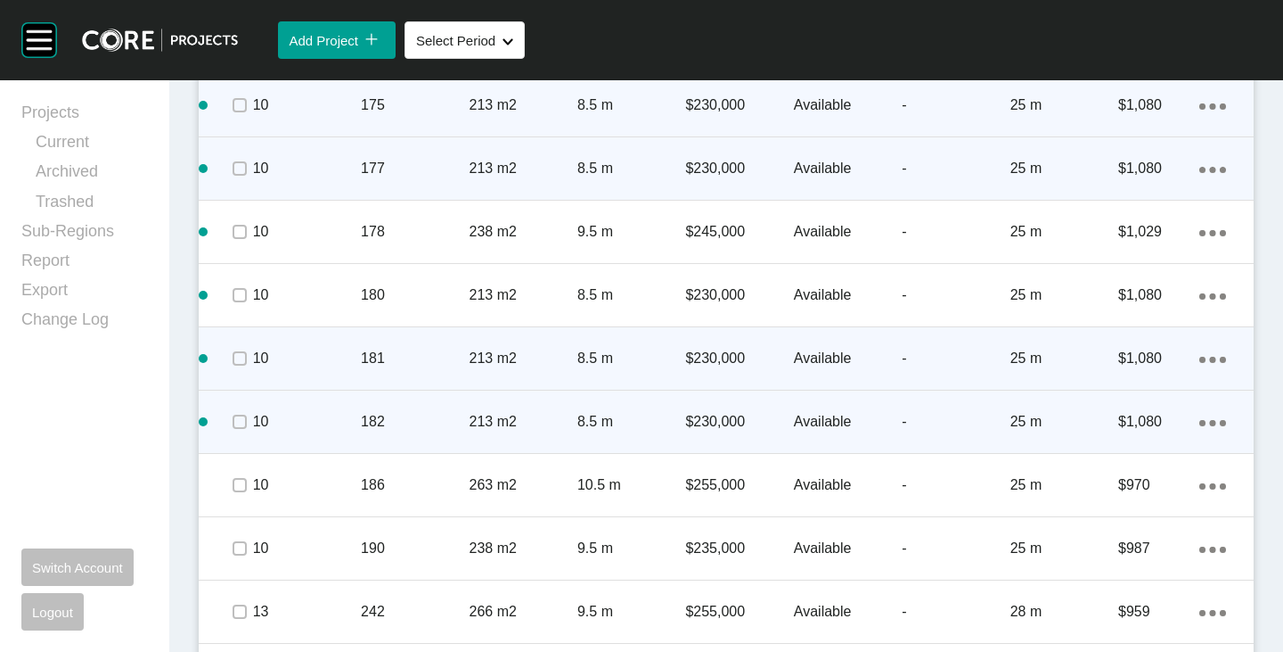
click at [1200, 422] on icon "Action Menu Dots Copy 6 Created with Sketch." at bounding box center [1213, 423] width 27 height 6
click at [1135, 433] on link "Duplicate" at bounding box center [1126, 425] width 67 height 27
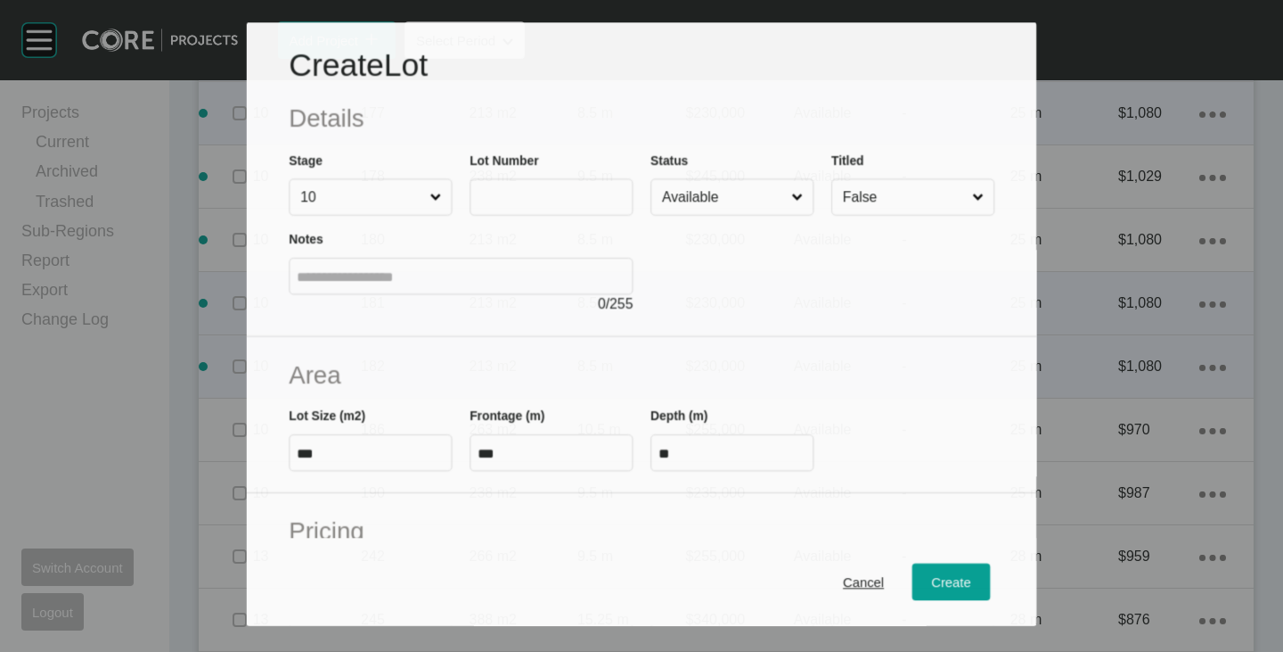
scroll to position [3064, 0]
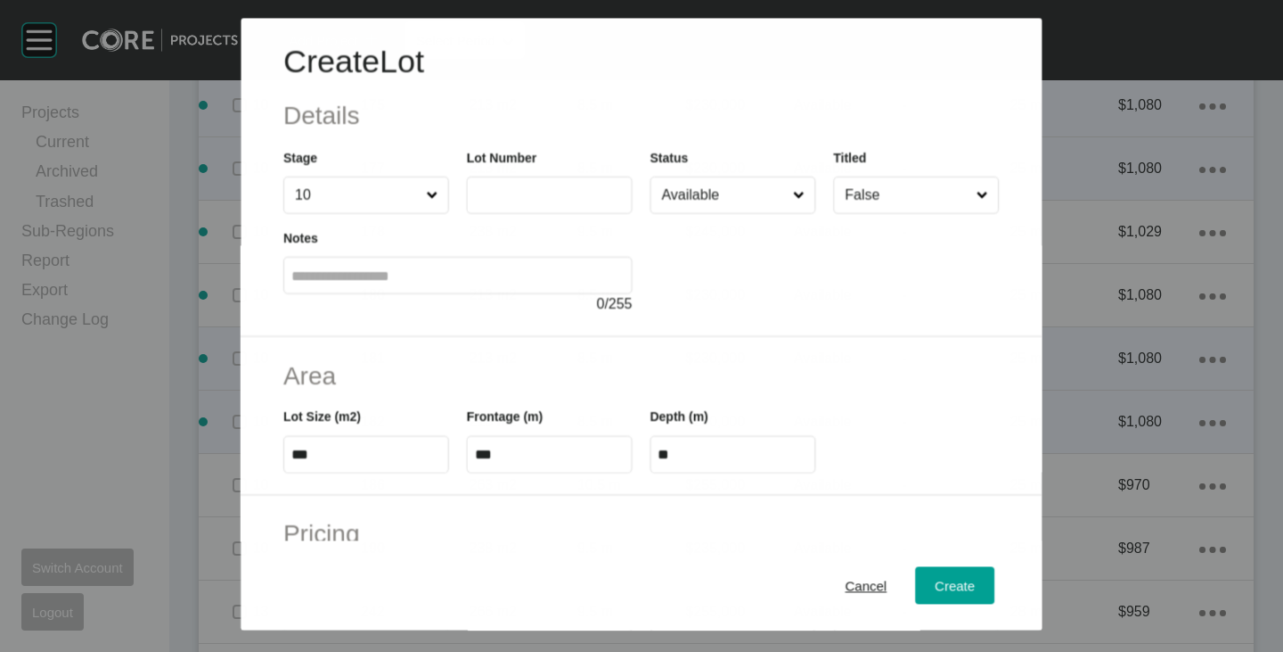
click at [520, 196] on input "text" at bounding box center [550, 195] width 150 height 15
type input "***"
click at [687, 283] on div at bounding box center [825, 264] width 349 height 101
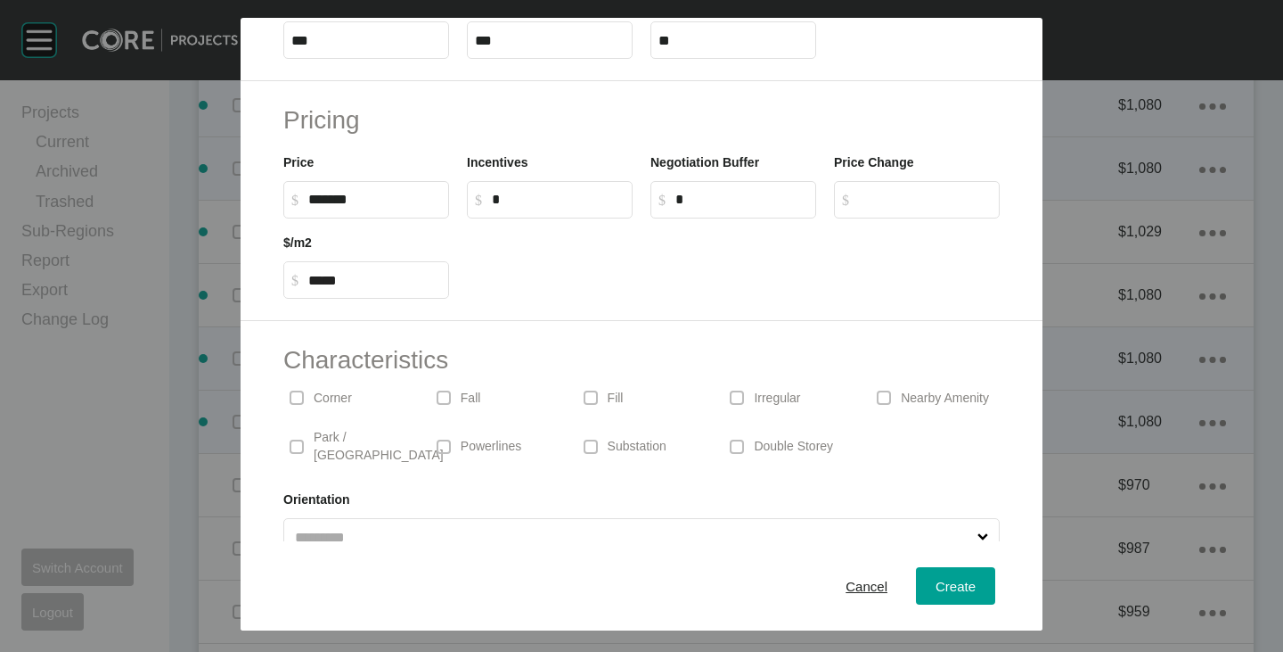
scroll to position [436, 0]
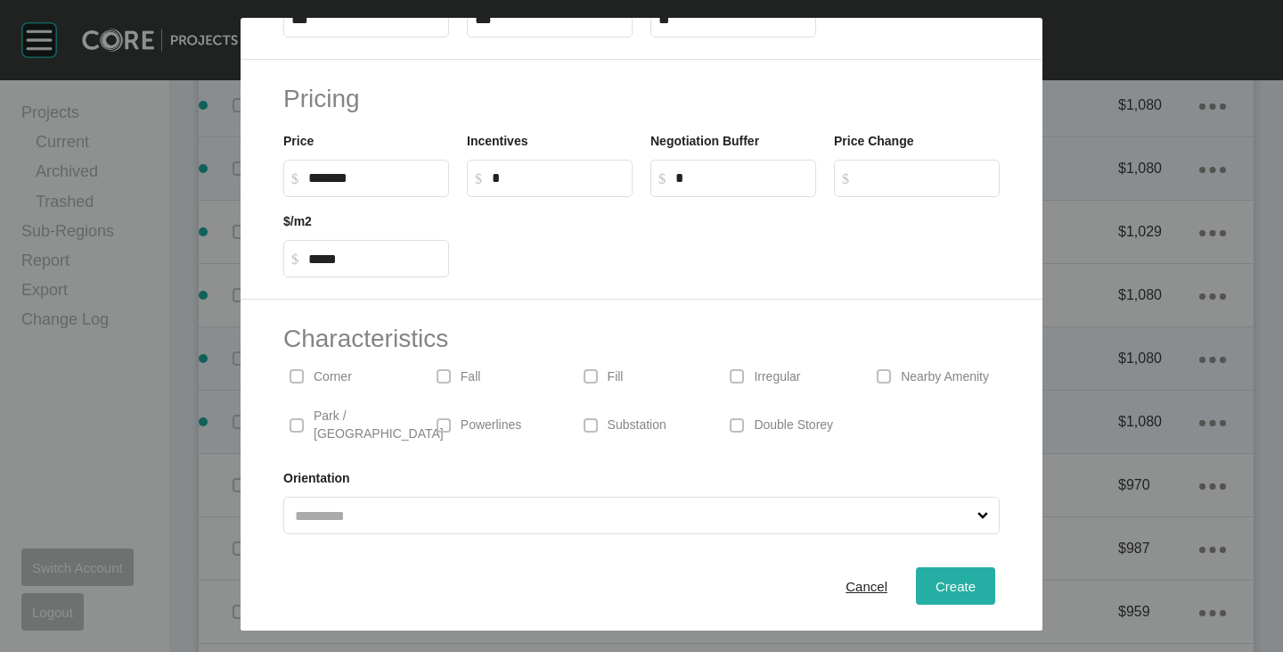
click at [931, 587] on div "Create" at bounding box center [955, 586] width 49 height 24
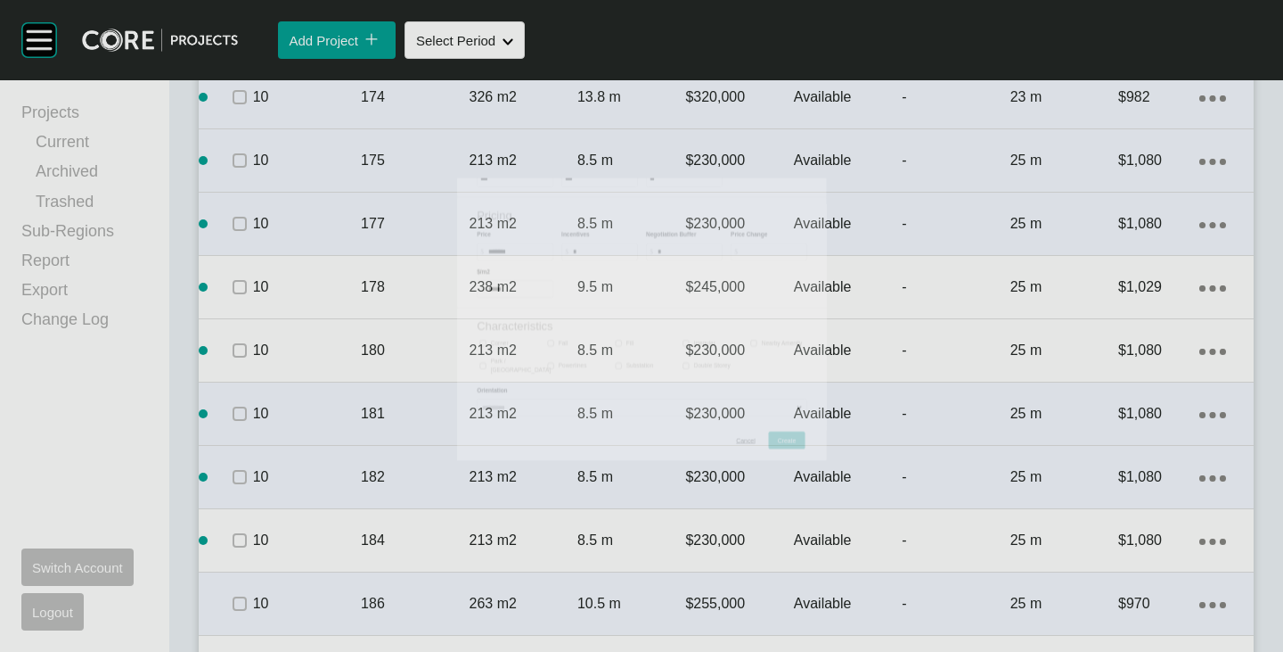
scroll to position [3120, 0]
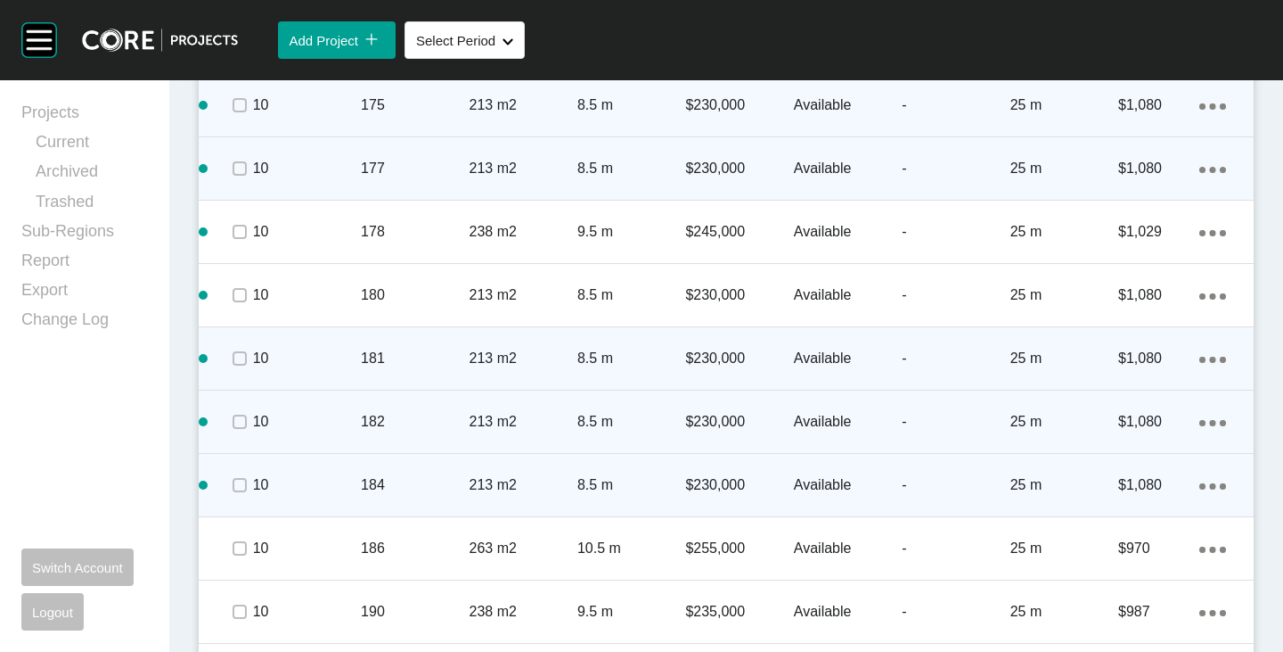
click at [1200, 488] on icon "Action Menu Dots Copy 6 Created with Sketch." at bounding box center [1213, 486] width 27 height 6
click at [1111, 490] on link "Duplicate" at bounding box center [1126, 488] width 67 height 27
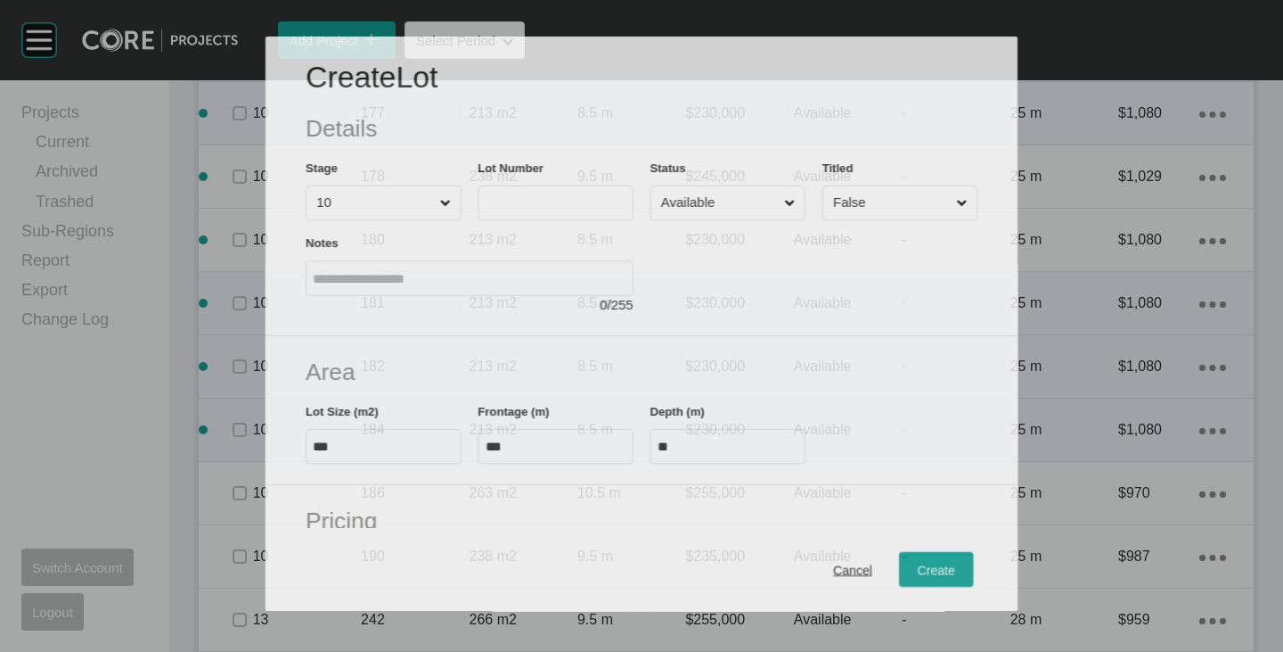
scroll to position [3064, 0]
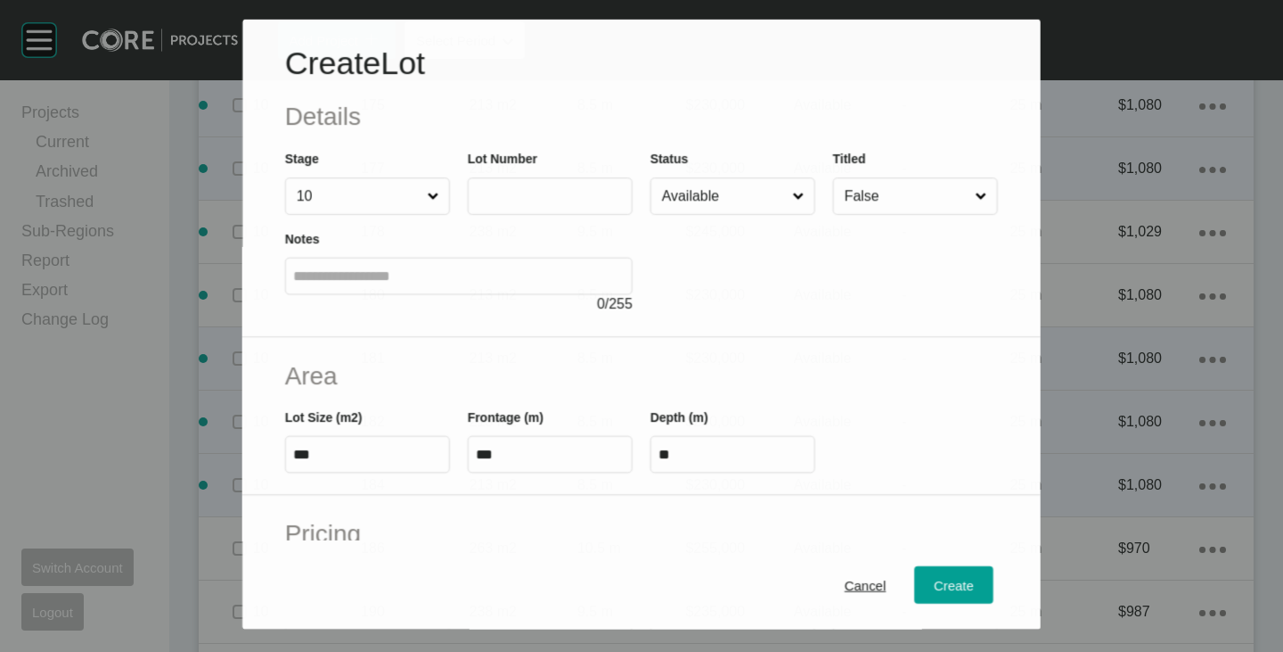
click at [554, 202] on input "text" at bounding box center [550, 195] width 149 height 15
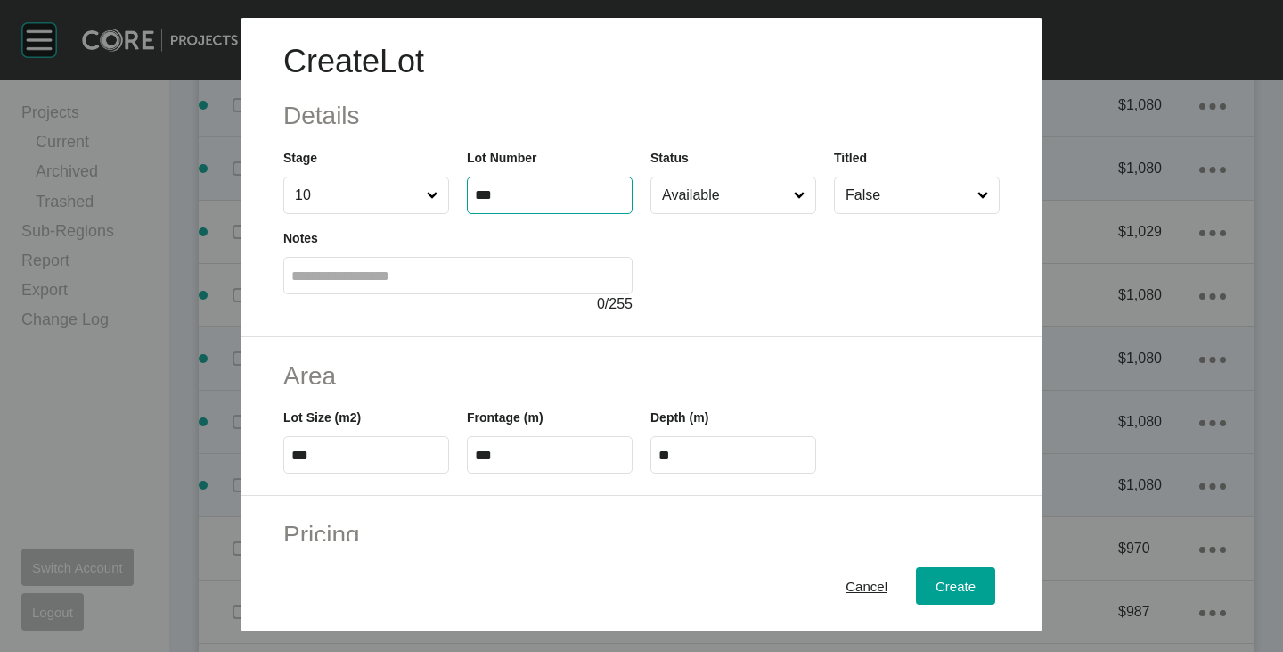
type input "***"
click at [754, 350] on div "Area Lot Size (m2) *** Frontage (m) *** Depth (m) **" at bounding box center [642, 417] width 802 height 160
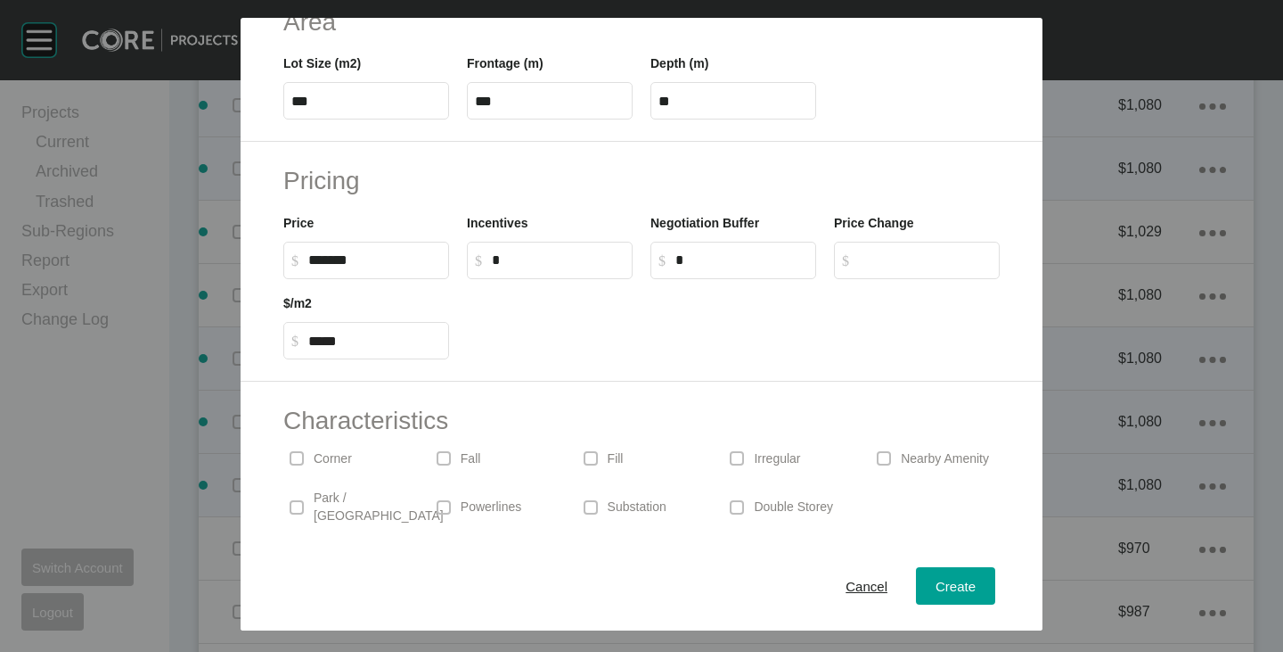
scroll to position [436, 0]
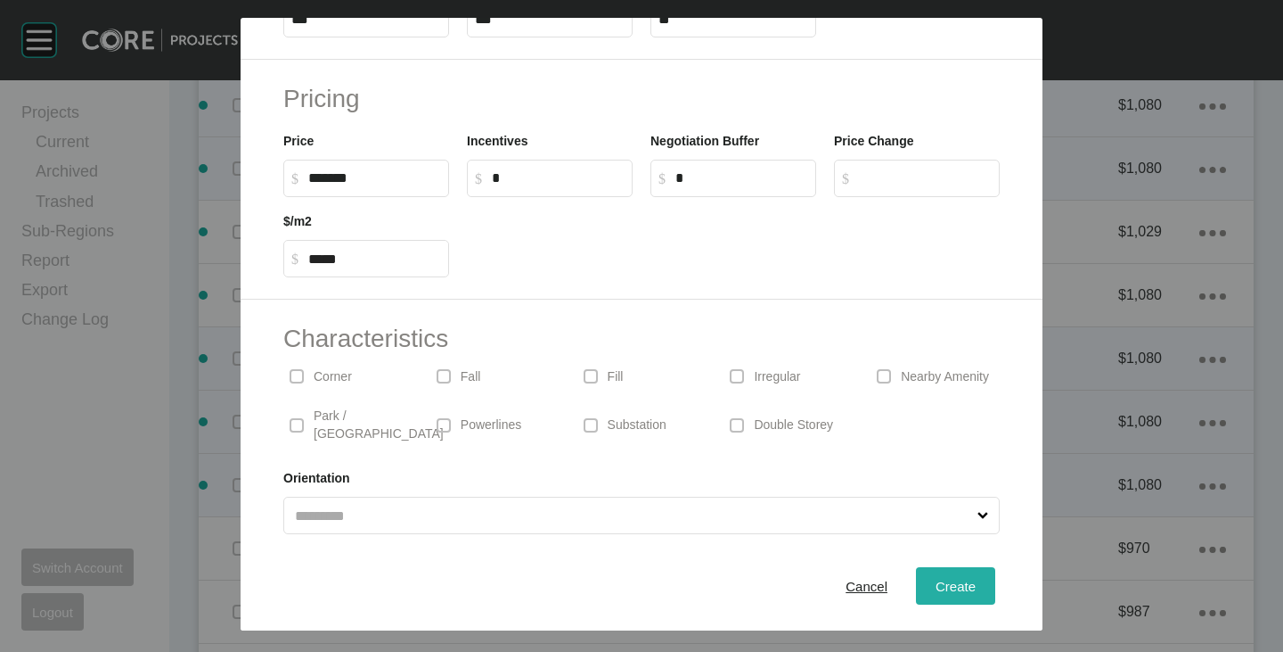
click at [927, 571] on button "Create" at bounding box center [955, 585] width 79 height 37
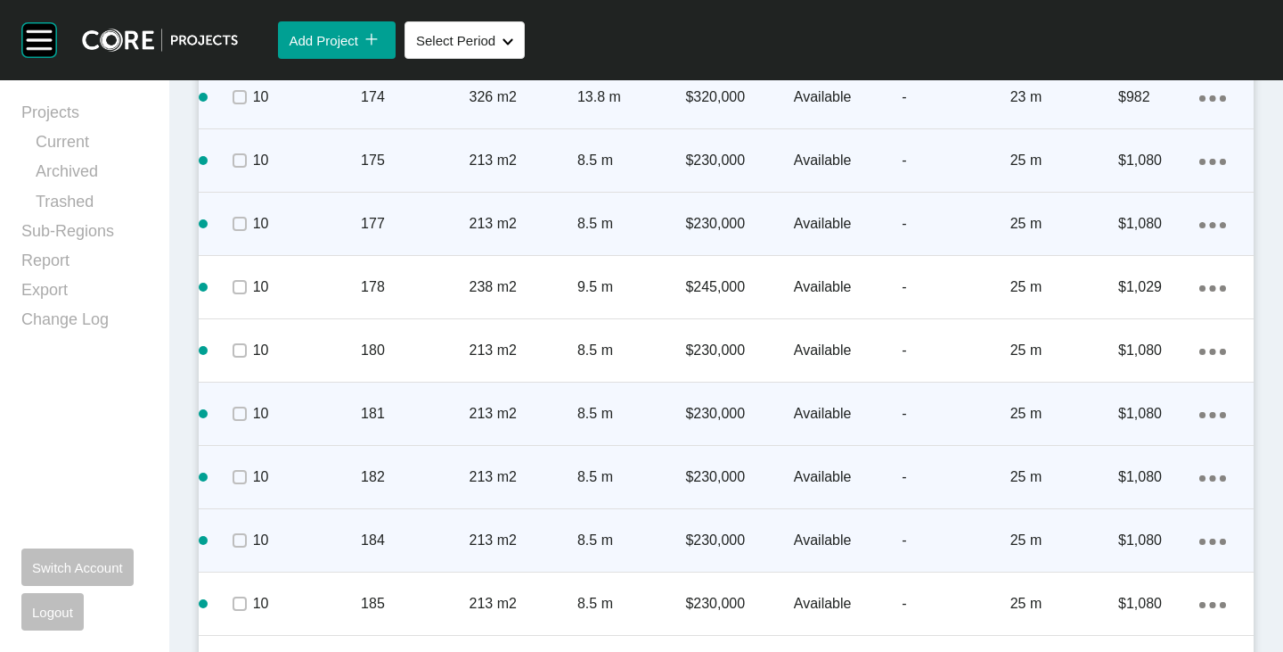
scroll to position [3120, 0]
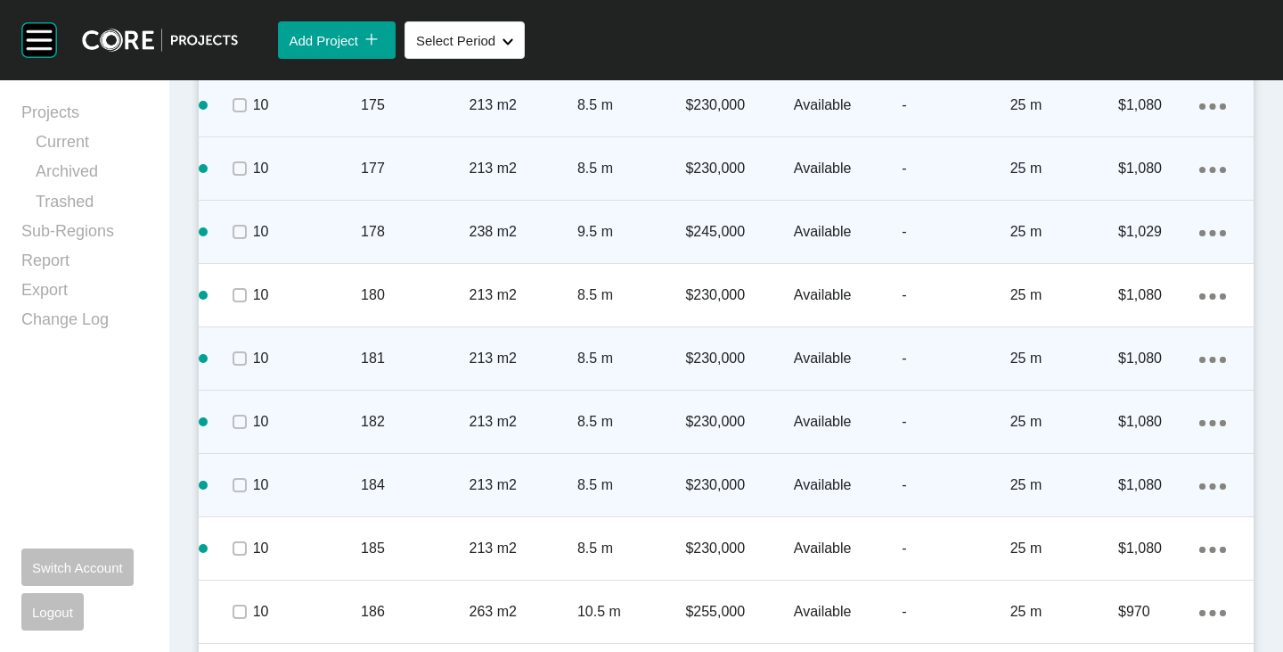
click at [1130, 238] on link "Duplicate" at bounding box center [1126, 235] width 67 height 27
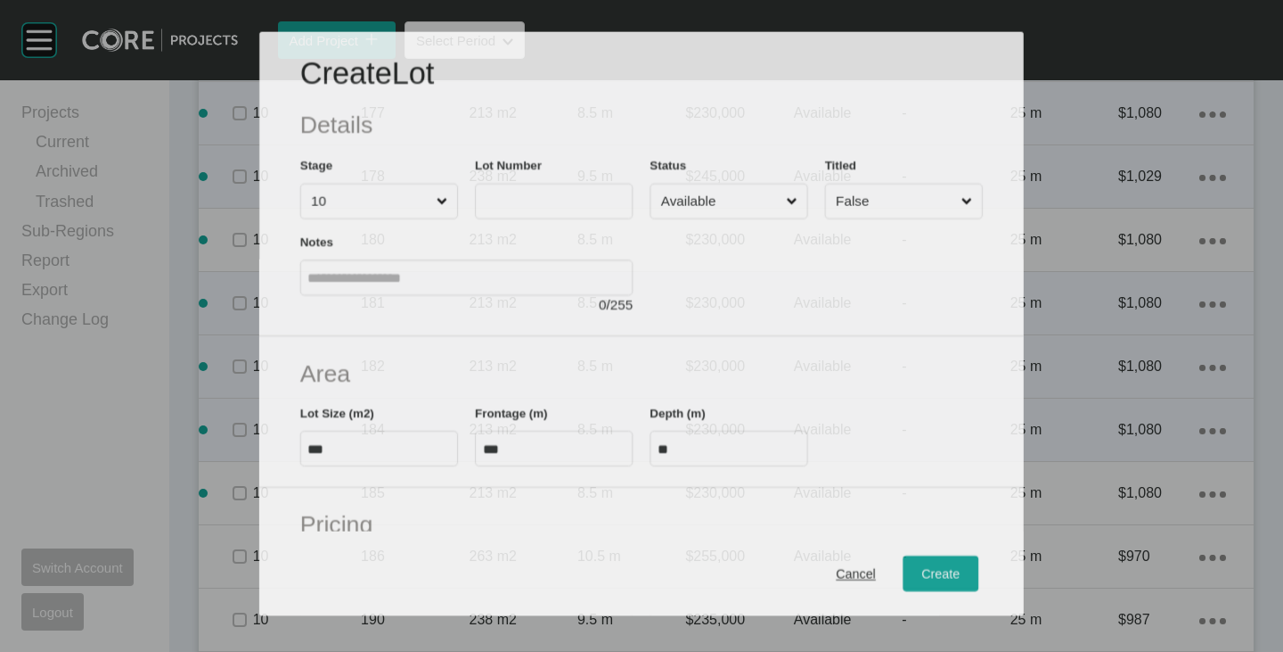
scroll to position [3064, 0]
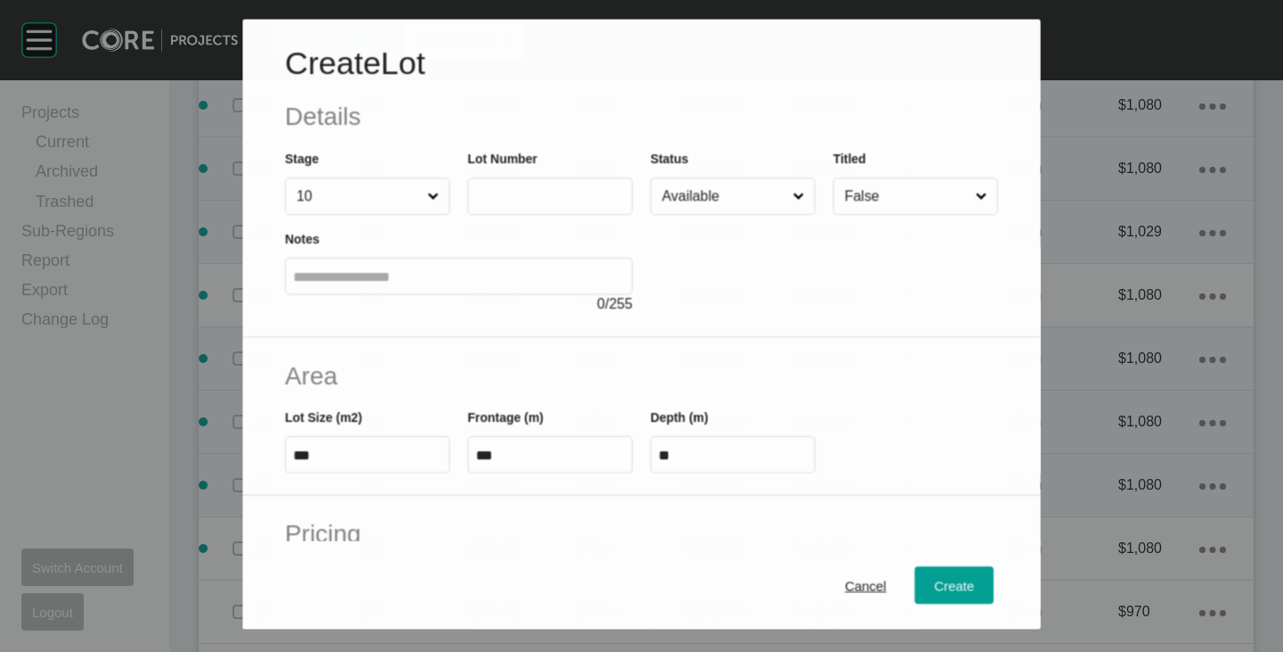
click at [507, 202] on input "text" at bounding box center [550, 195] width 149 height 15
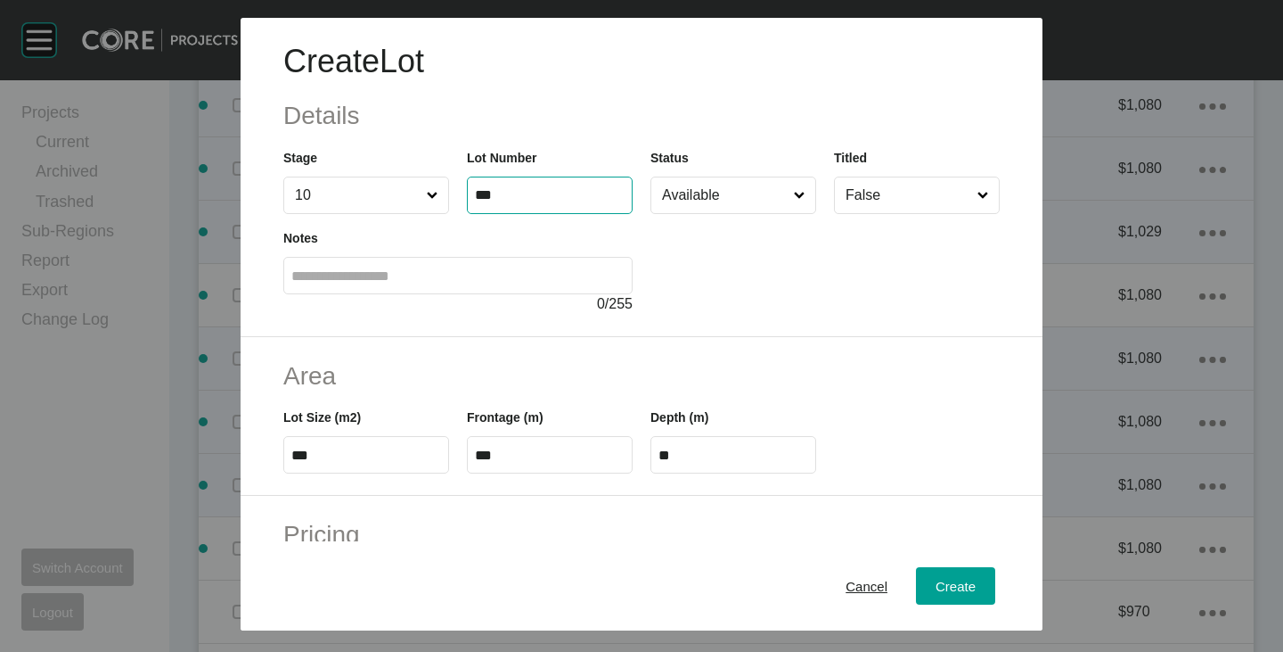
type input "***"
click at [773, 263] on div at bounding box center [825, 264] width 349 height 101
type input "******"
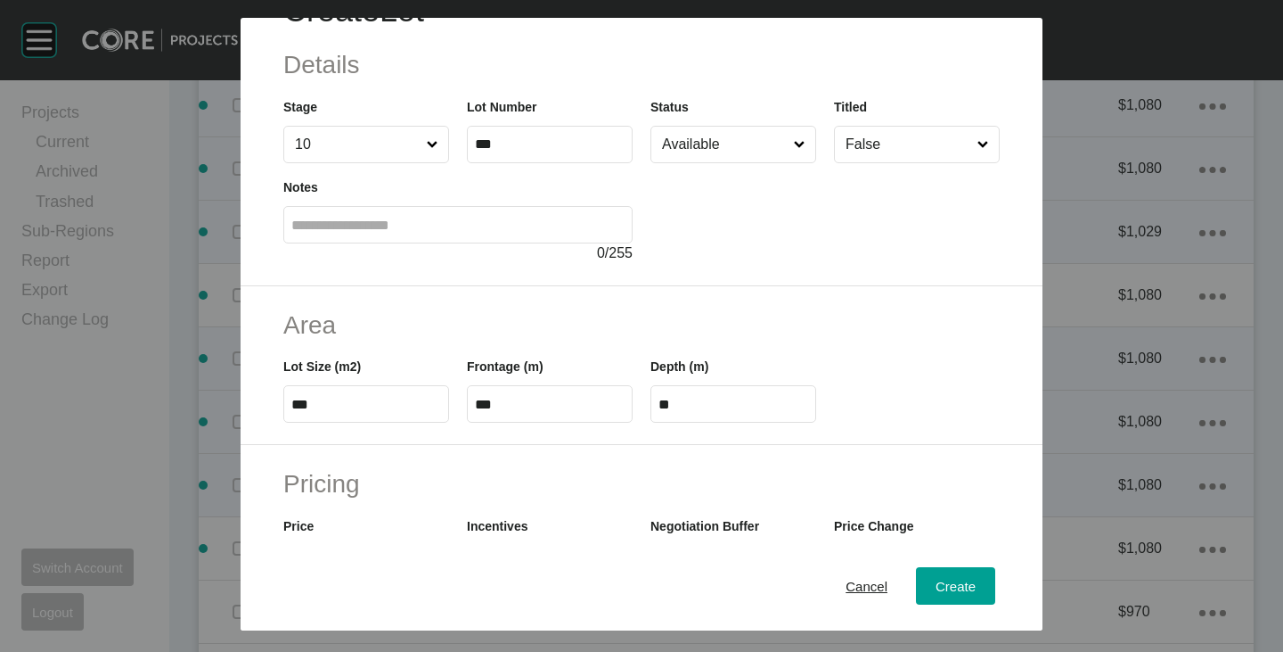
scroll to position [0, 0]
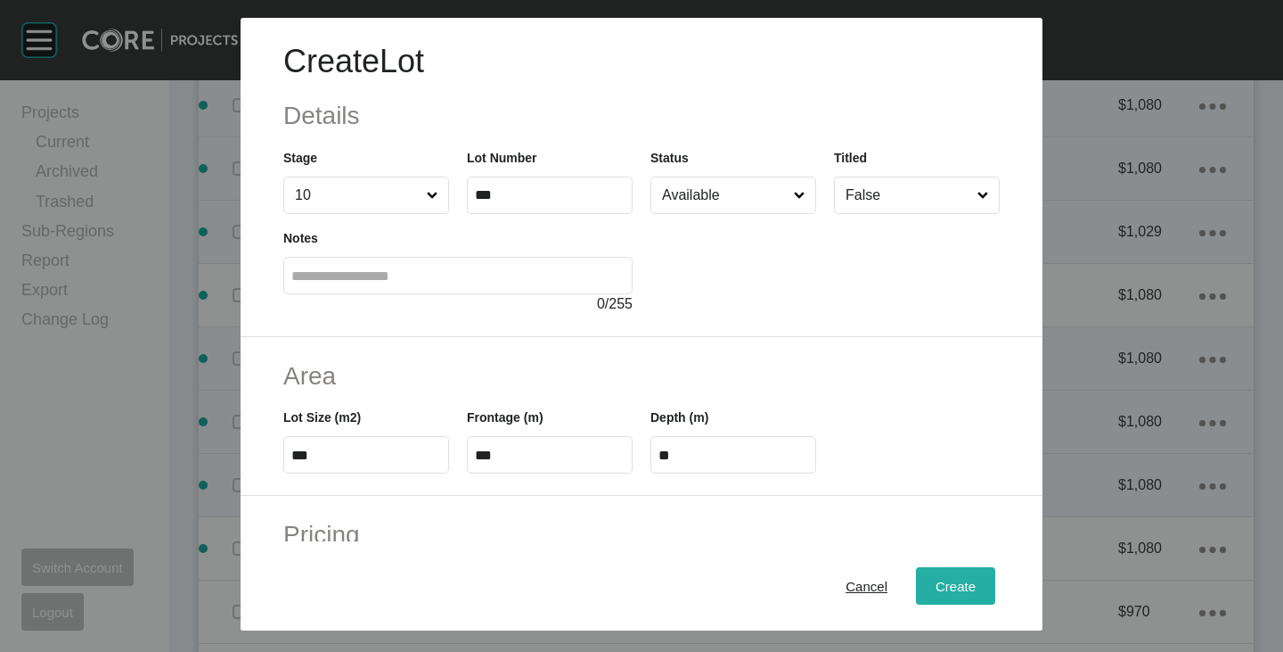
click at [922, 600] on button "Create" at bounding box center [955, 585] width 79 height 37
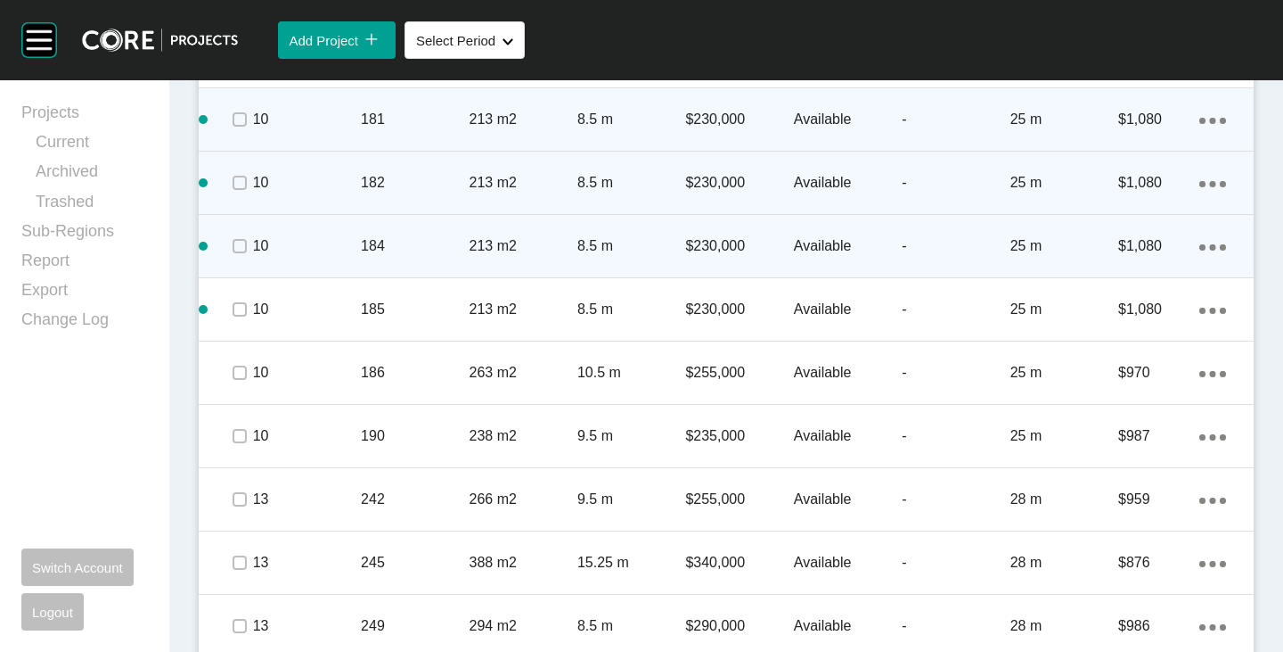
scroll to position [3387, 0]
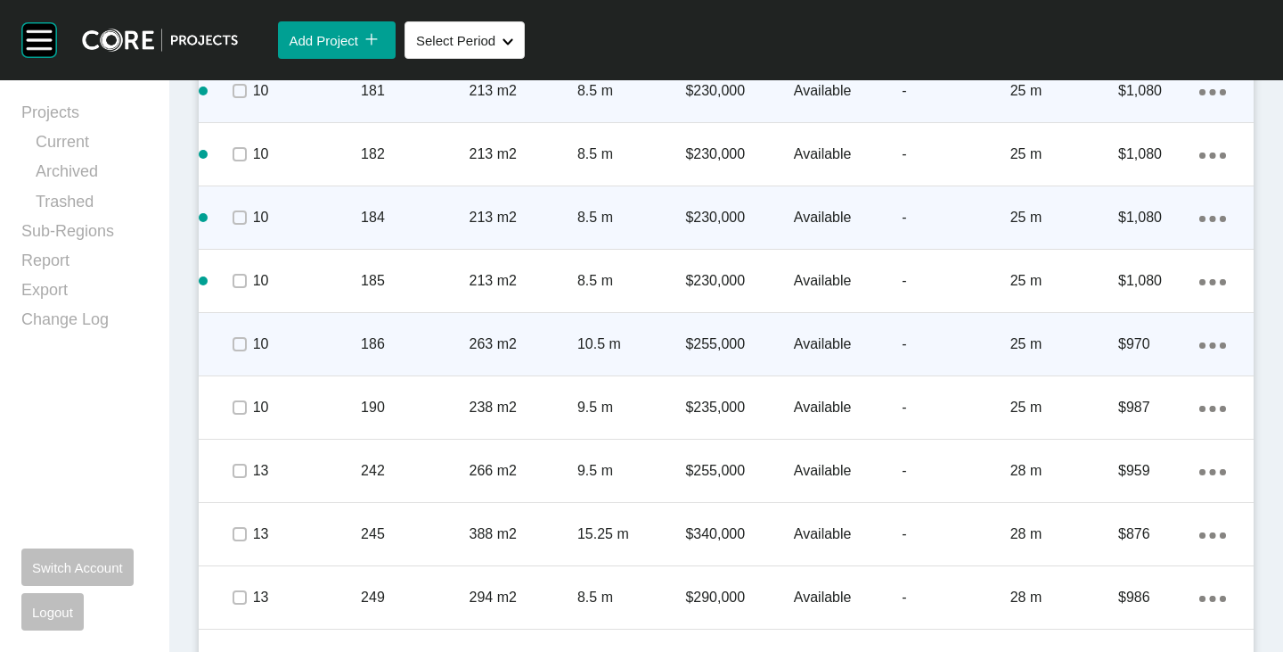
click at [1145, 347] on link "Duplicate" at bounding box center [1126, 347] width 67 height 27
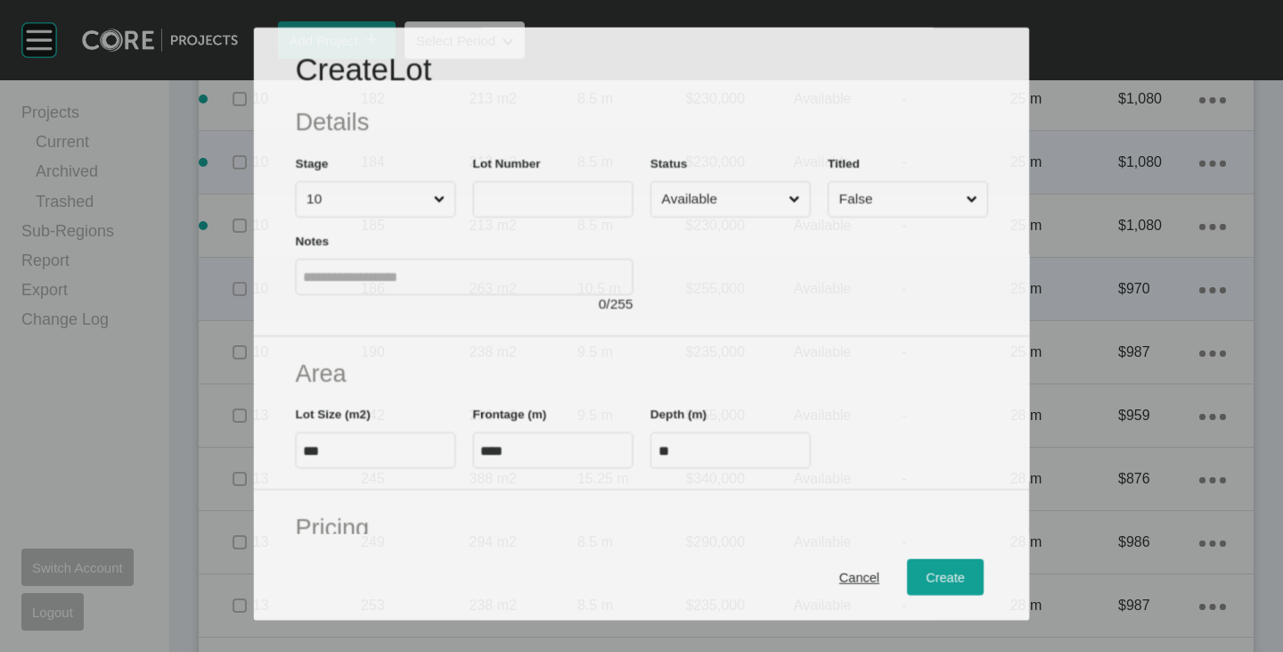
scroll to position [3332, 0]
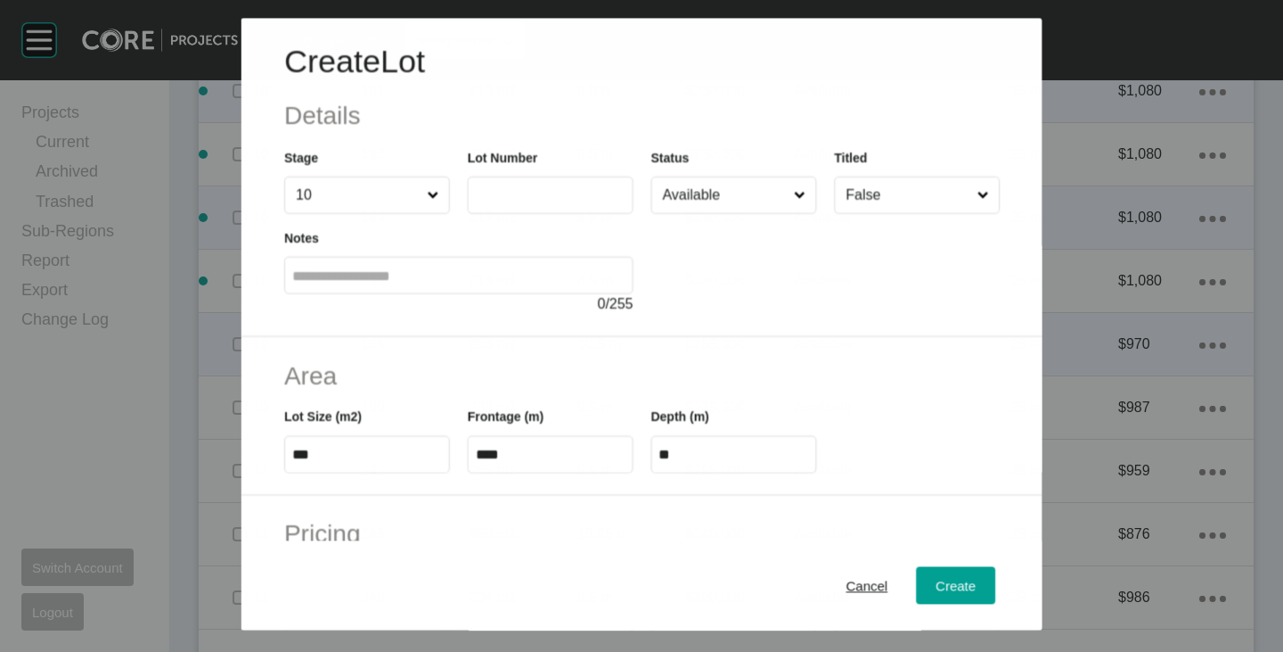
click at [556, 199] on input "text" at bounding box center [550, 195] width 150 height 15
type input "***"
click at [703, 255] on div at bounding box center [825, 264] width 349 height 101
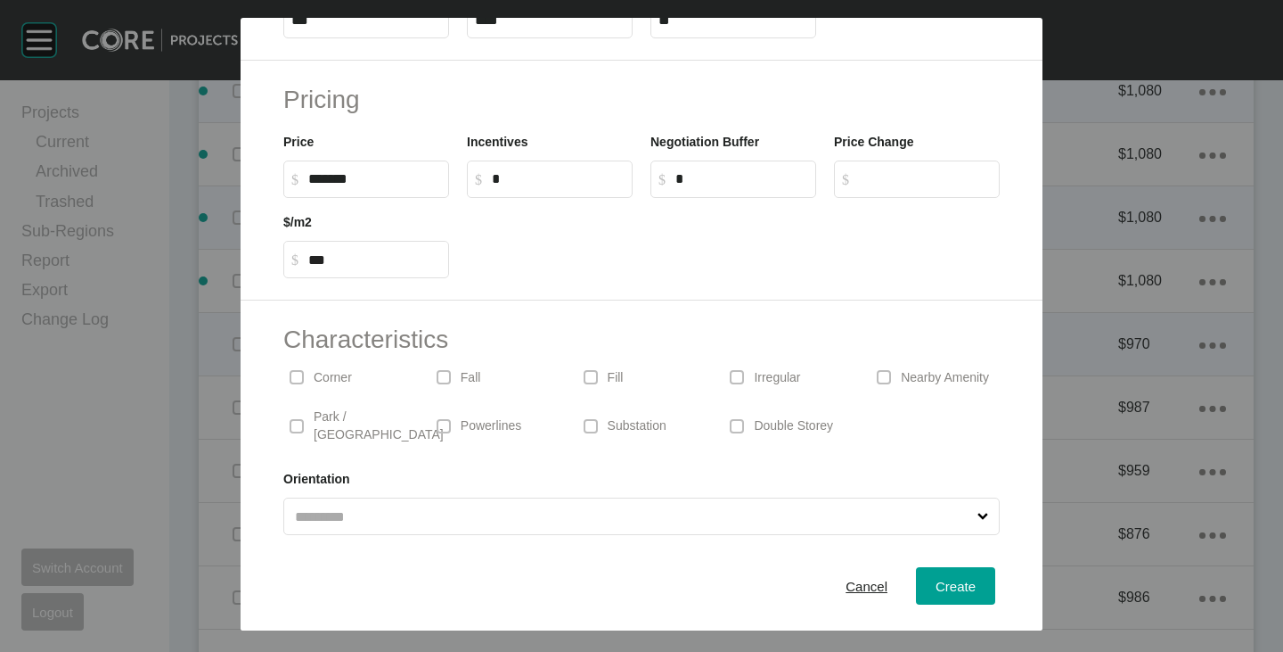
scroll to position [436, 0]
click at [936, 582] on span "Create" at bounding box center [956, 585] width 40 height 15
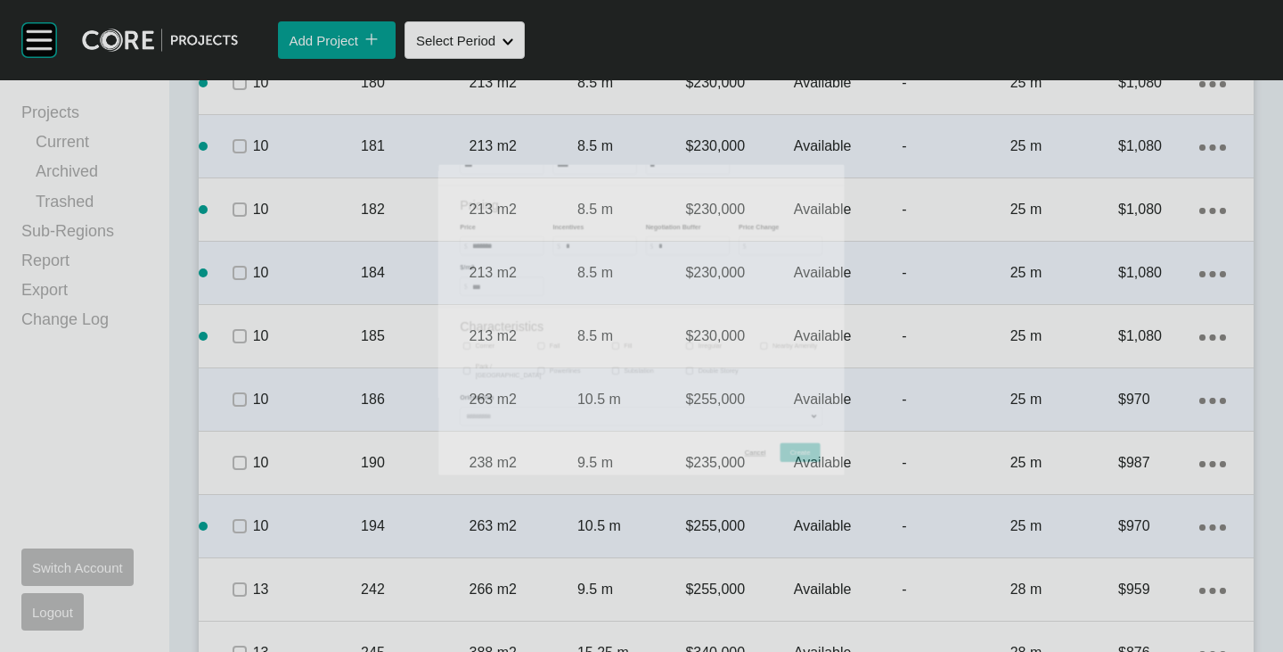
scroll to position [3387, 0]
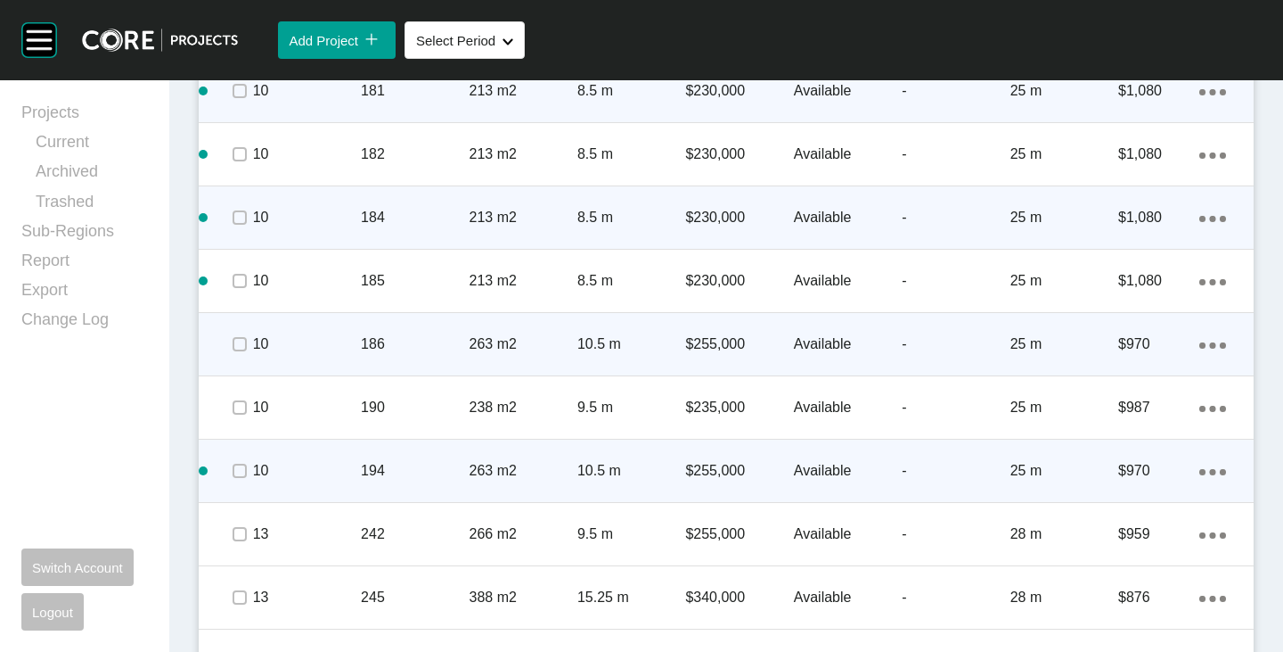
click at [695, 464] on p "$255,000" at bounding box center [739, 471] width 108 height 20
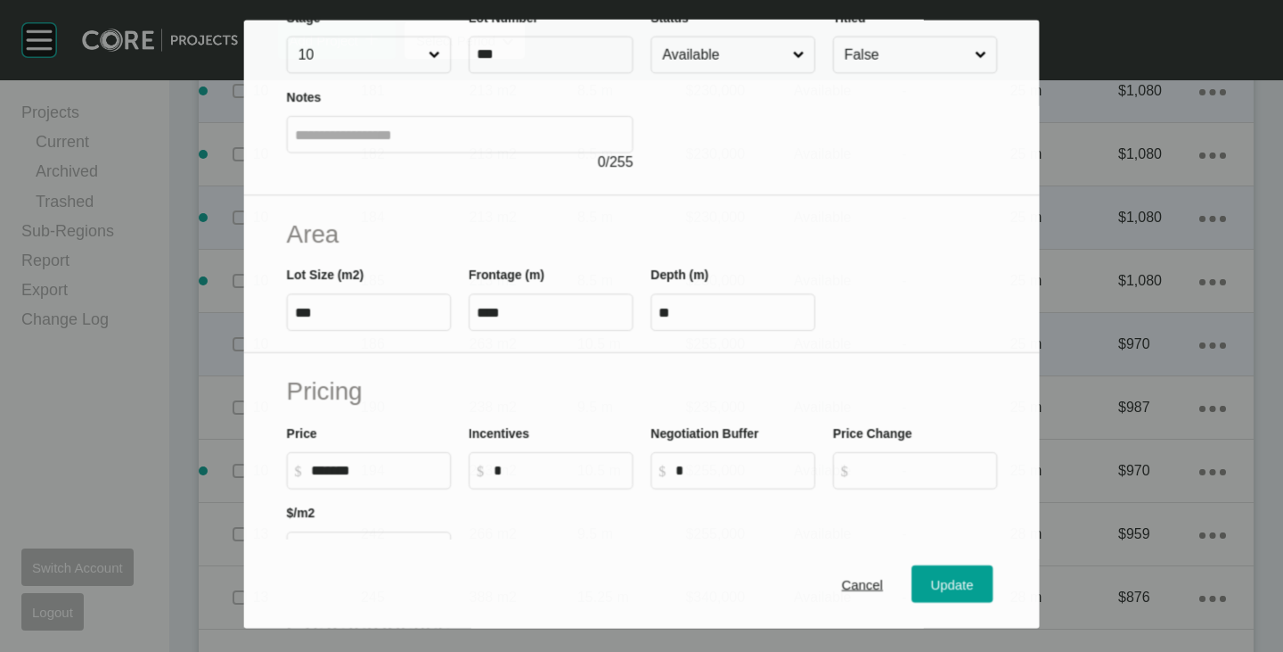
scroll to position [178, 0]
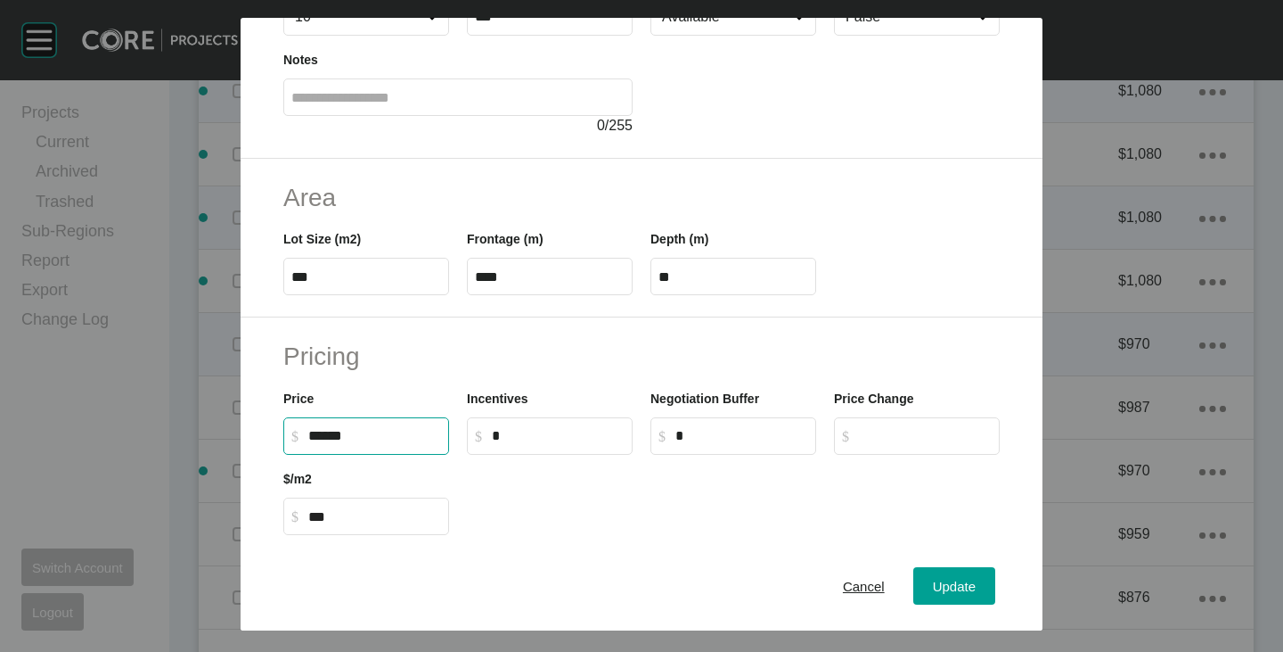
click at [324, 436] on input "******" at bounding box center [374, 435] width 133 height 15
type input "*******"
type input "*****"
click at [527, 479] on div at bounding box center [733, 495] width 551 height 80
click at [958, 575] on div "Update" at bounding box center [955, 586] width 52 height 24
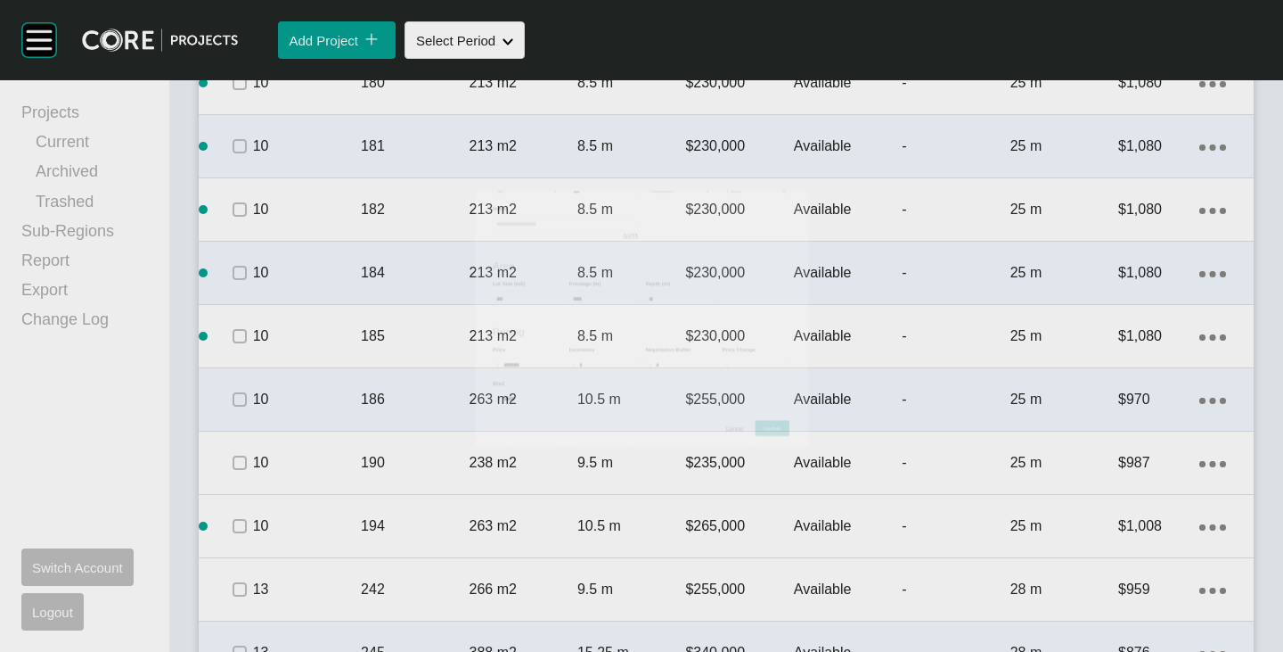
scroll to position [3387, 0]
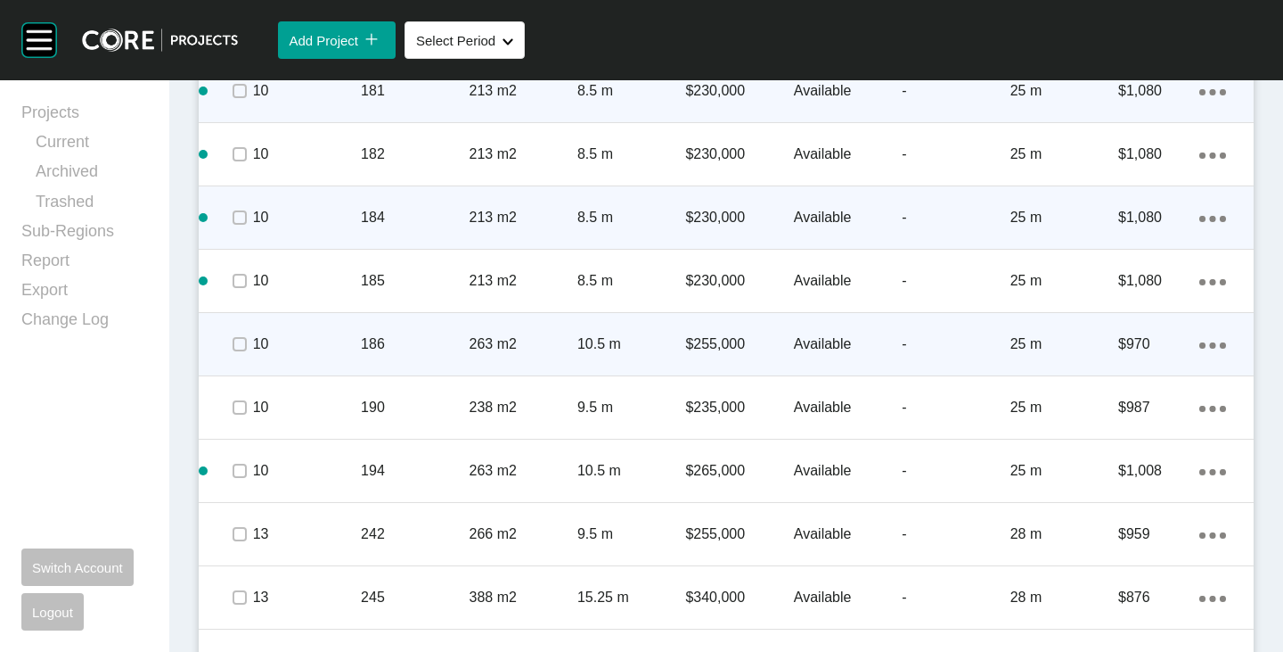
click at [705, 340] on p "$255,000" at bounding box center [739, 344] width 108 height 20
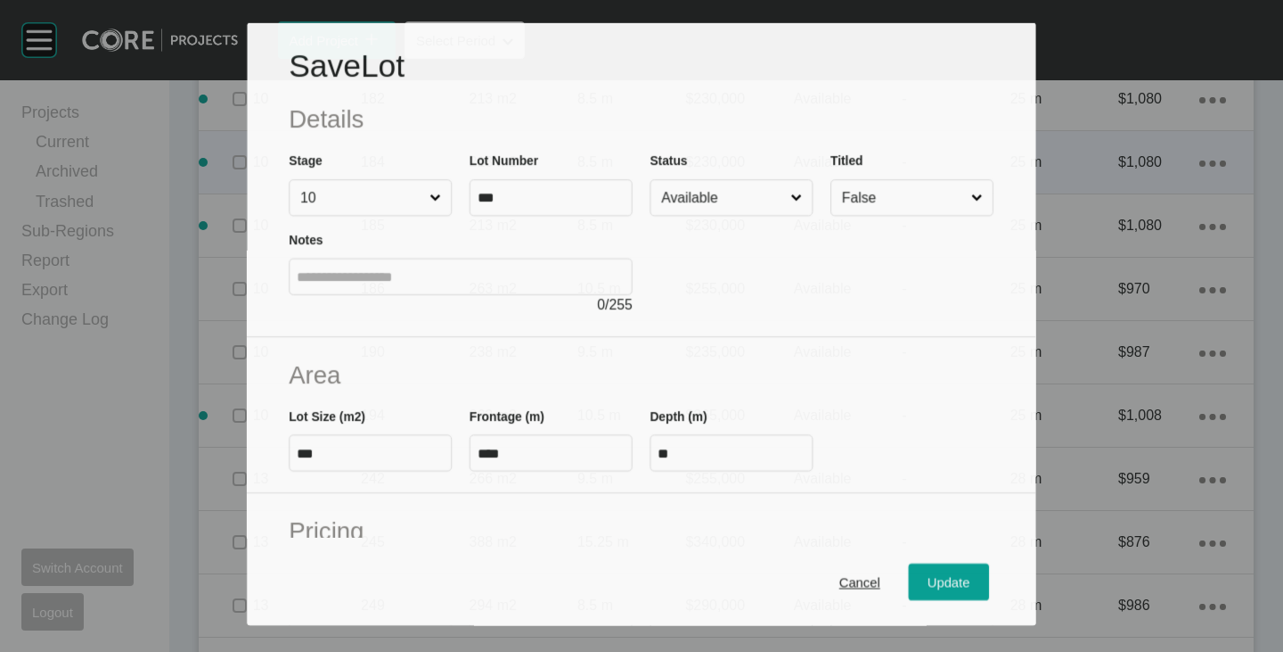
scroll to position [178, 0]
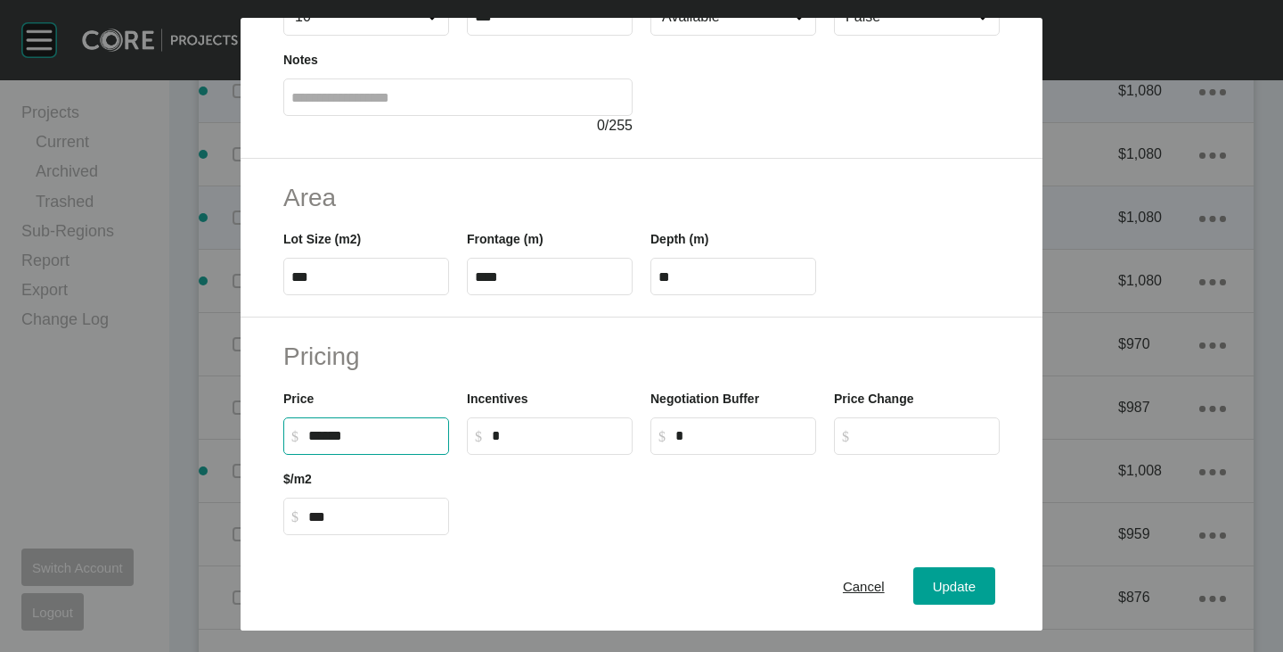
drag, startPoint x: 317, startPoint y: 431, endPoint x: 330, endPoint y: 436, distance: 13.2
click at [330, 436] on input "******" at bounding box center [374, 435] width 133 height 15
click at [318, 431] on input "******" at bounding box center [374, 435] width 133 height 15
click at [319, 432] on input "******" at bounding box center [374, 435] width 133 height 15
click at [316, 434] on input "******" at bounding box center [374, 435] width 133 height 15
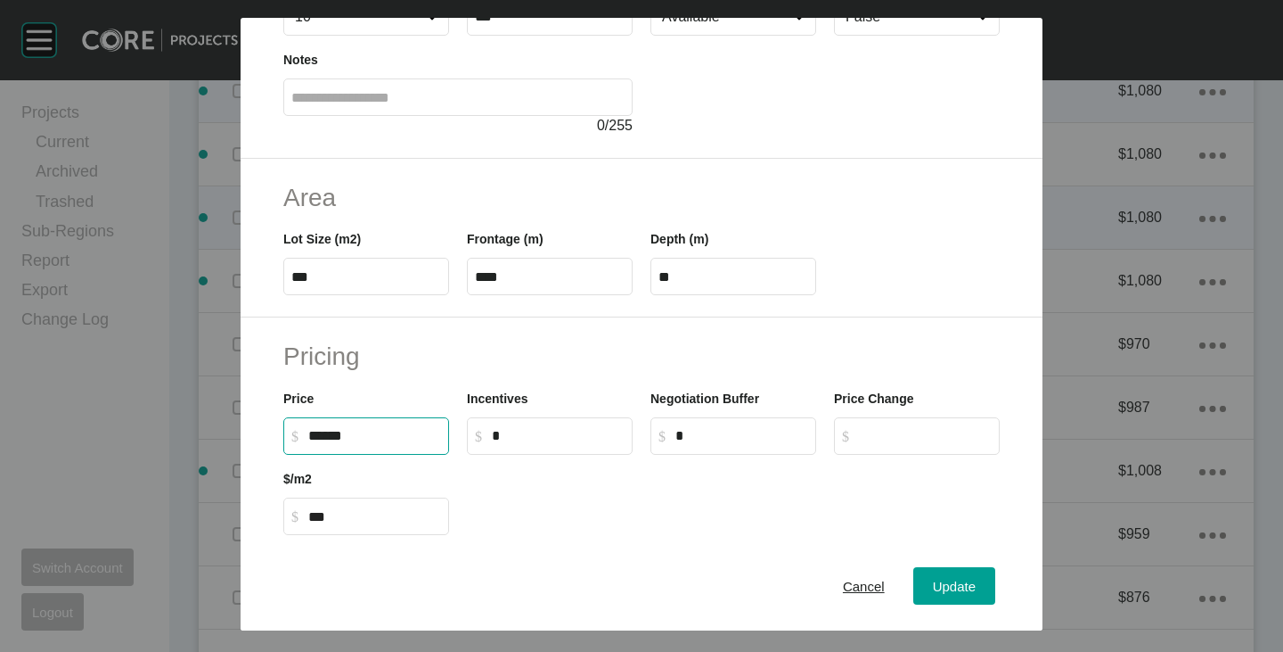
type input "*******"
type input "******"
type input "*****"
click at [534, 527] on div at bounding box center [733, 495] width 551 height 80
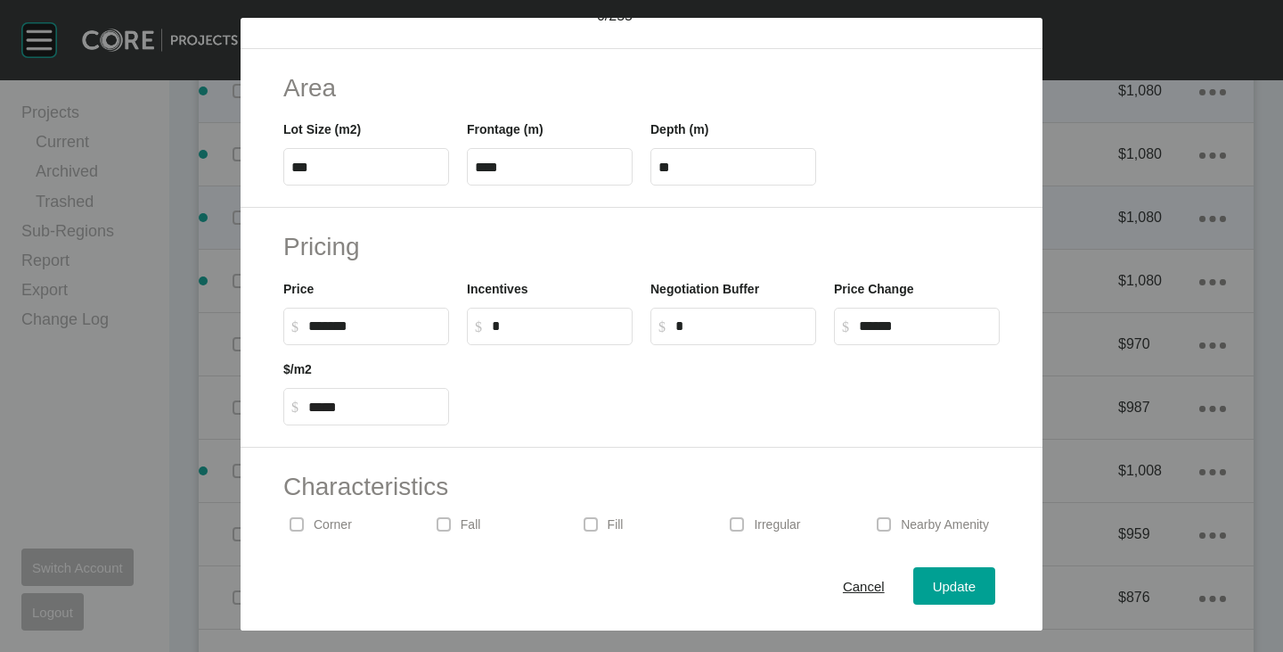
scroll to position [436, 0]
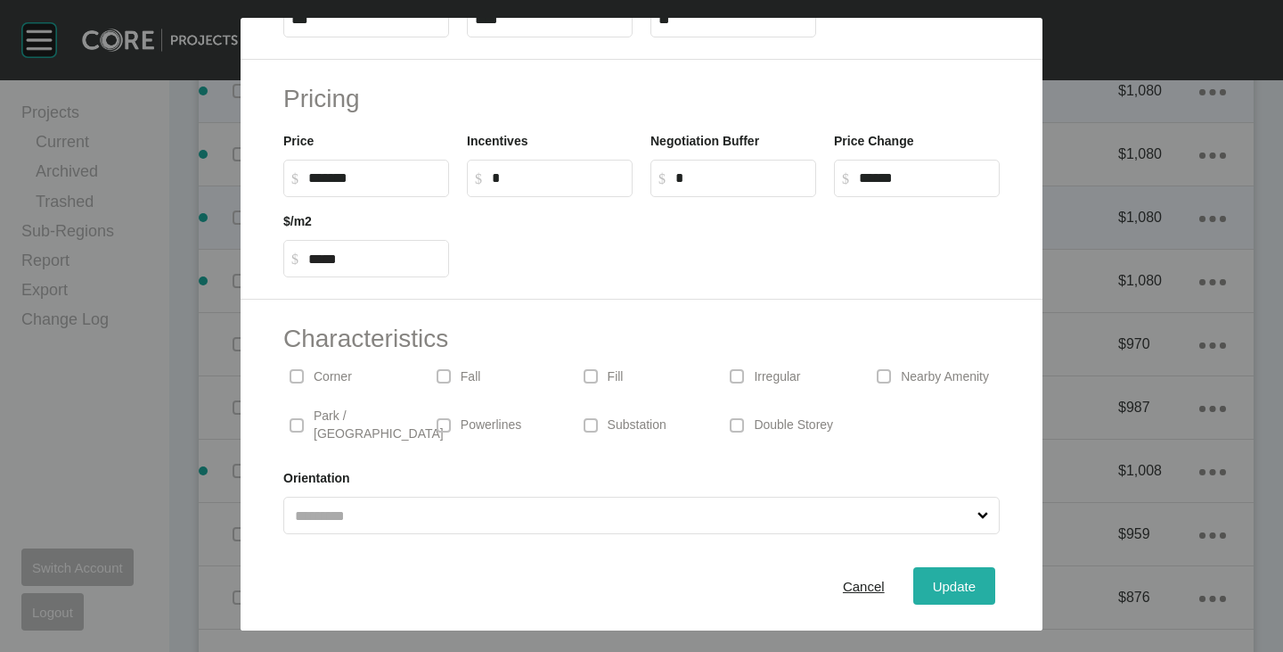
click at [944, 586] on span "Update" at bounding box center [954, 585] width 43 height 15
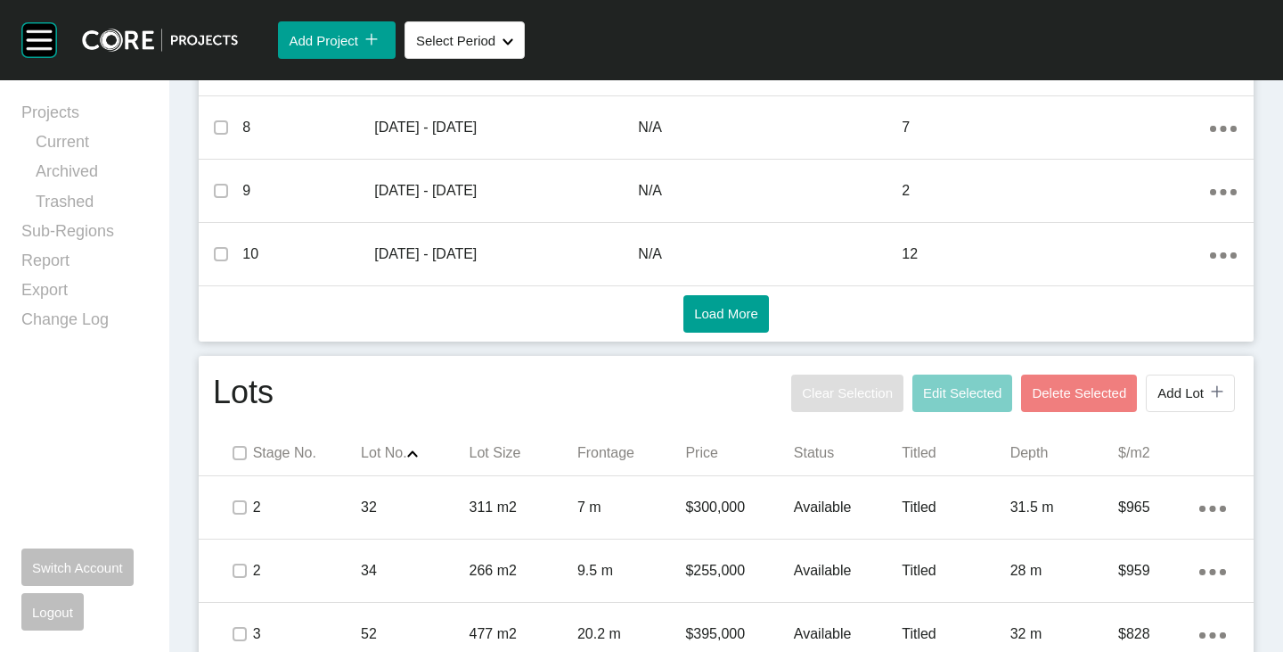
scroll to position [552, 0]
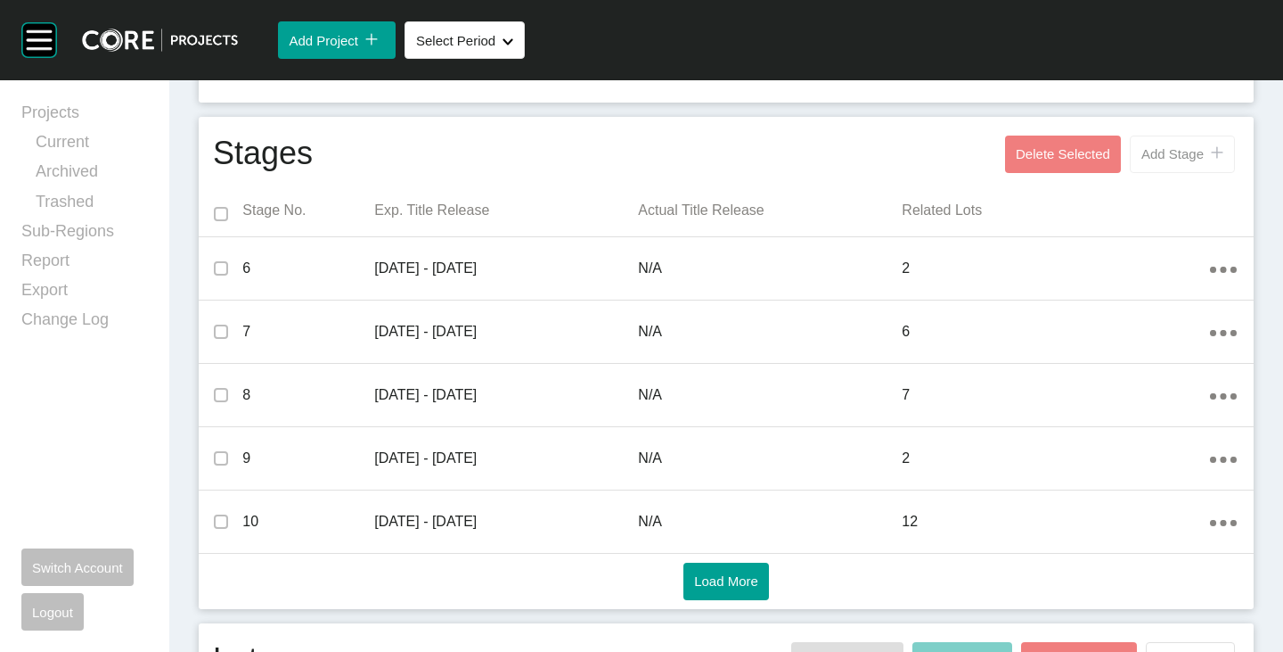
click at [1178, 138] on button "Add Stage icon/tick copy 11 Created with Sketch." at bounding box center [1182, 153] width 105 height 37
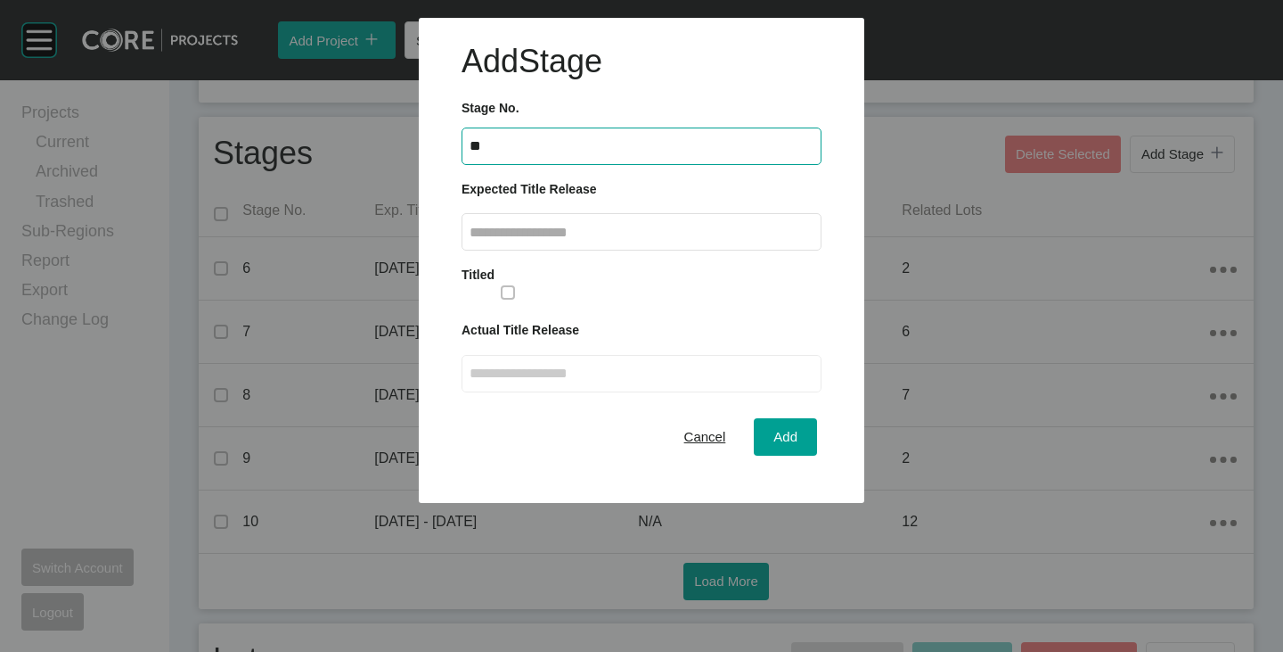
type input "**"
click at [577, 234] on input "text" at bounding box center [642, 232] width 344 height 15
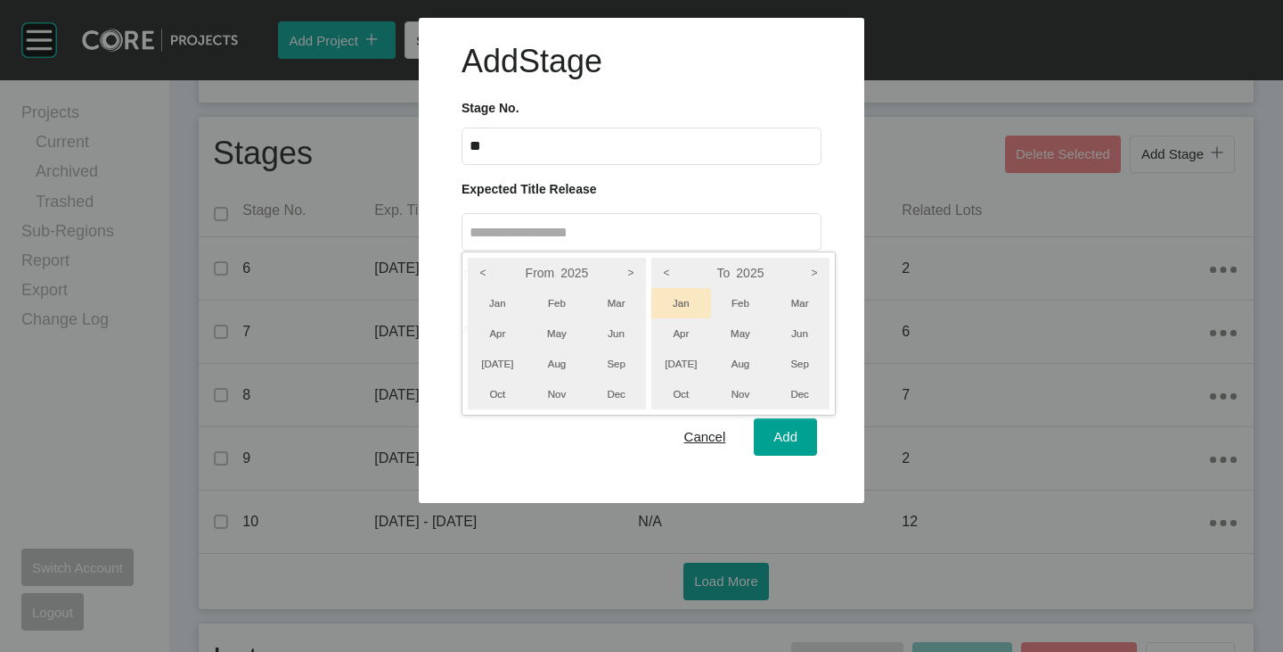
click at [694, 305] on li "Jan" at bounding box center [682, 303] width 60 height 30
click at [813, 271] on icon ">" at bounding box center [814, 273] width 30 height 30
click at [806, 293] on li "Mar" at bounding box center [800, 303] width 60 height 30
click at [638, 266] on icon ">" at bounding box center [631, 273] width 30 height 30
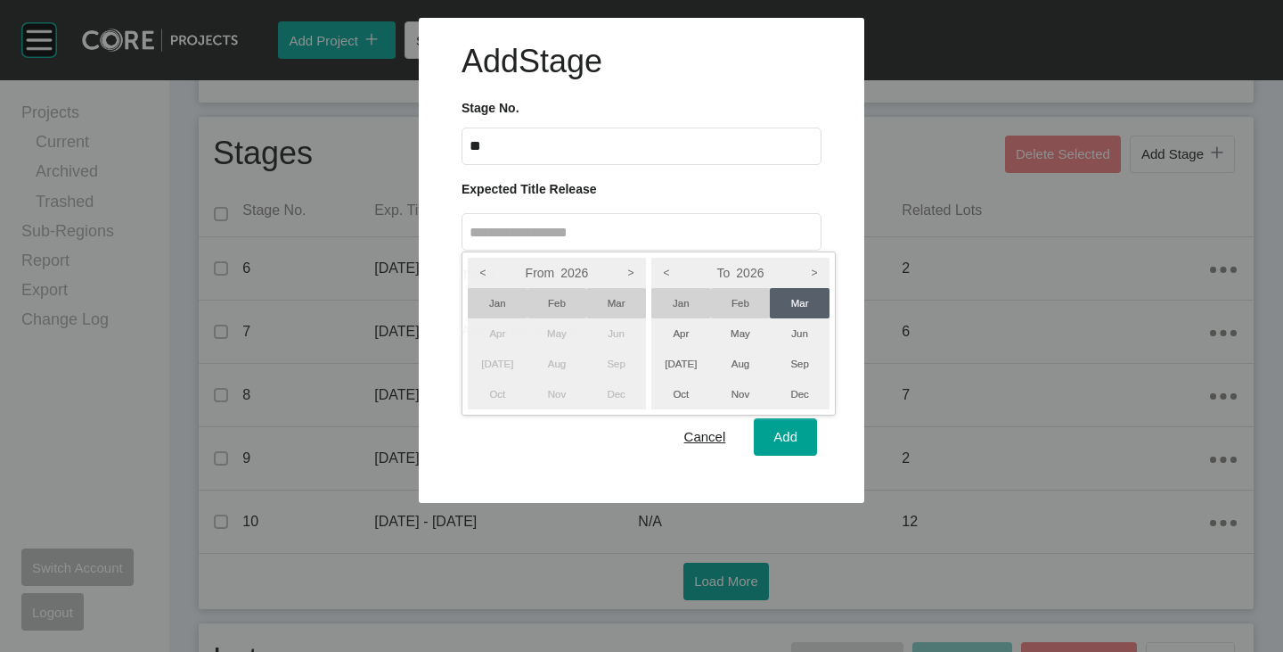
click at [508, 303] on li "Jan" at bounding box center [498, 303] width 60 height 30
click at [621, 434] on div at bounding box center [641, 251] width 1283 height 503
type input "**********"
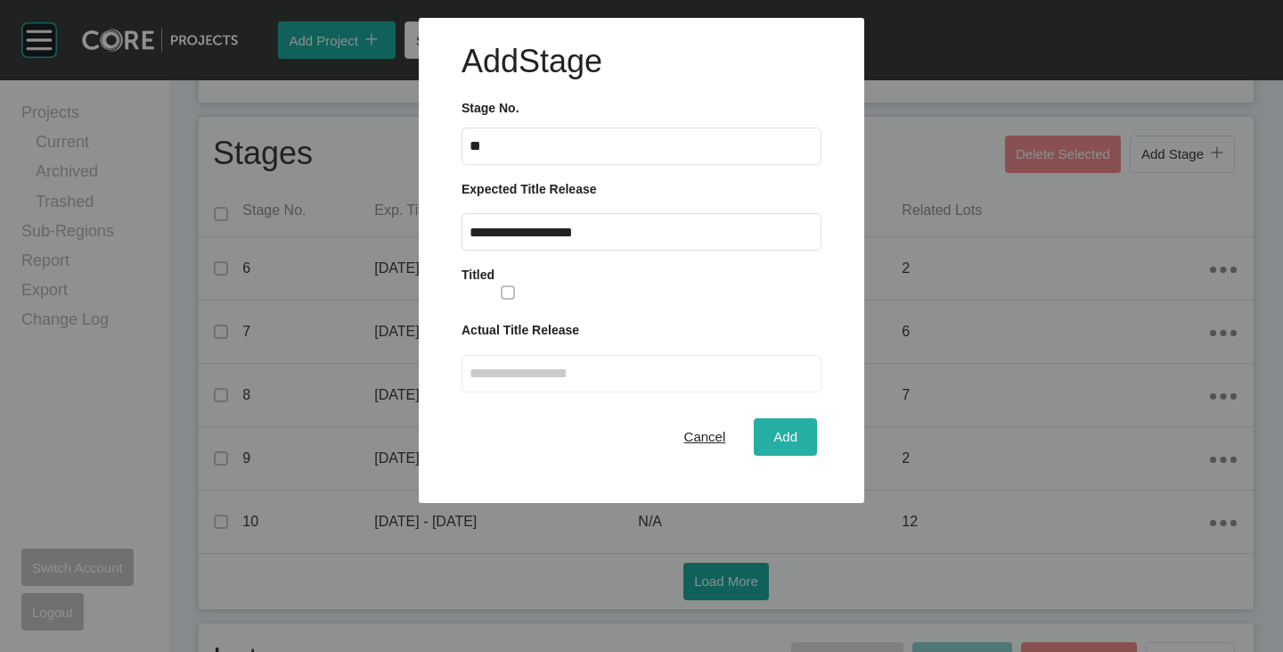
click at [795, 437] on span "Add" at bounding box center [786, 436] width 24 height 15
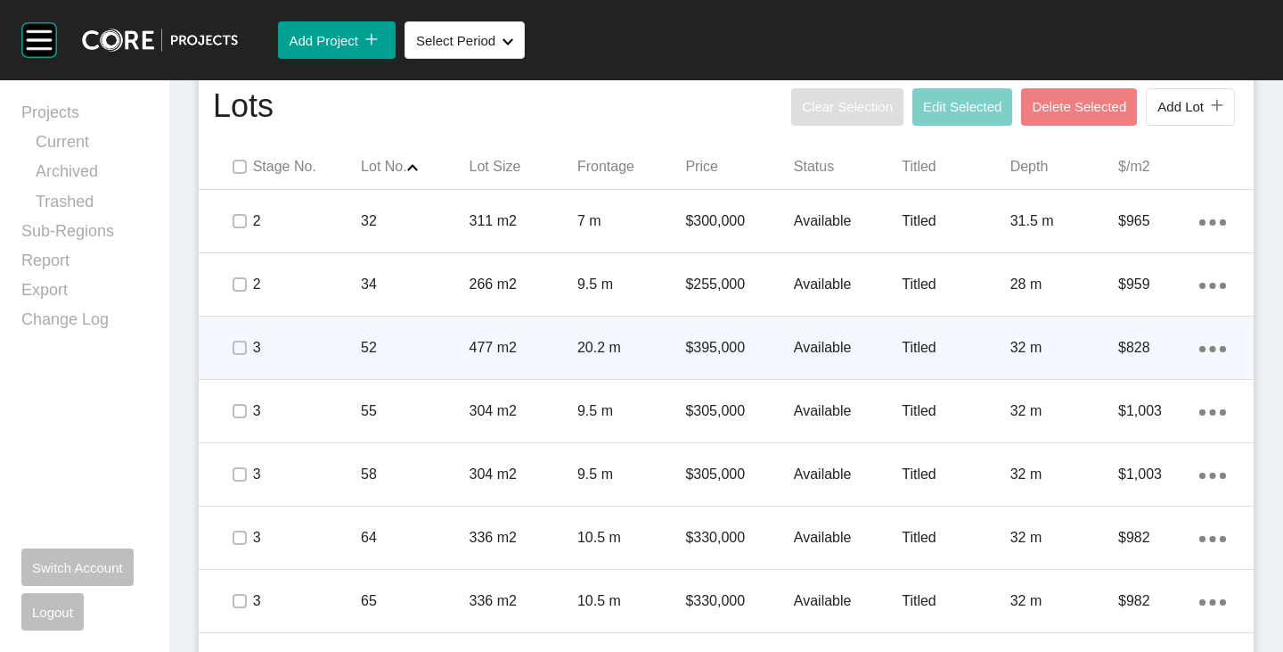
scroll to position [1086, 0]
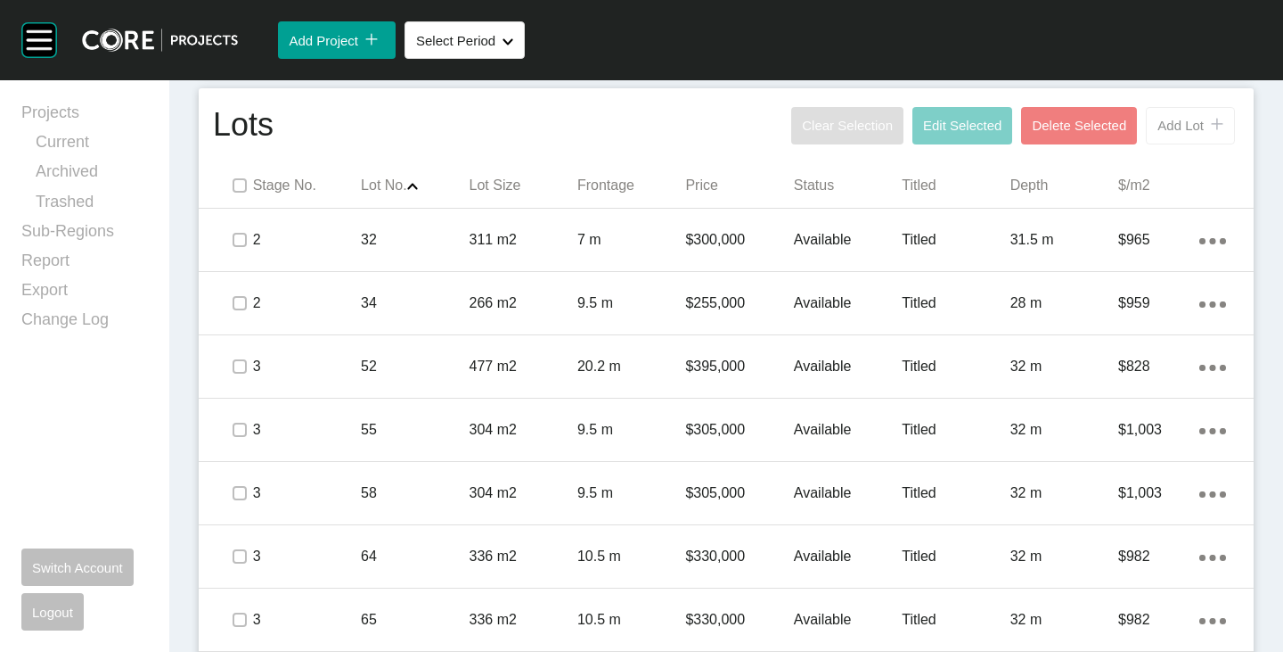
click at [1164, 118] on span "Add Lot" at bounding box center [1181, 125] width 46 height 15
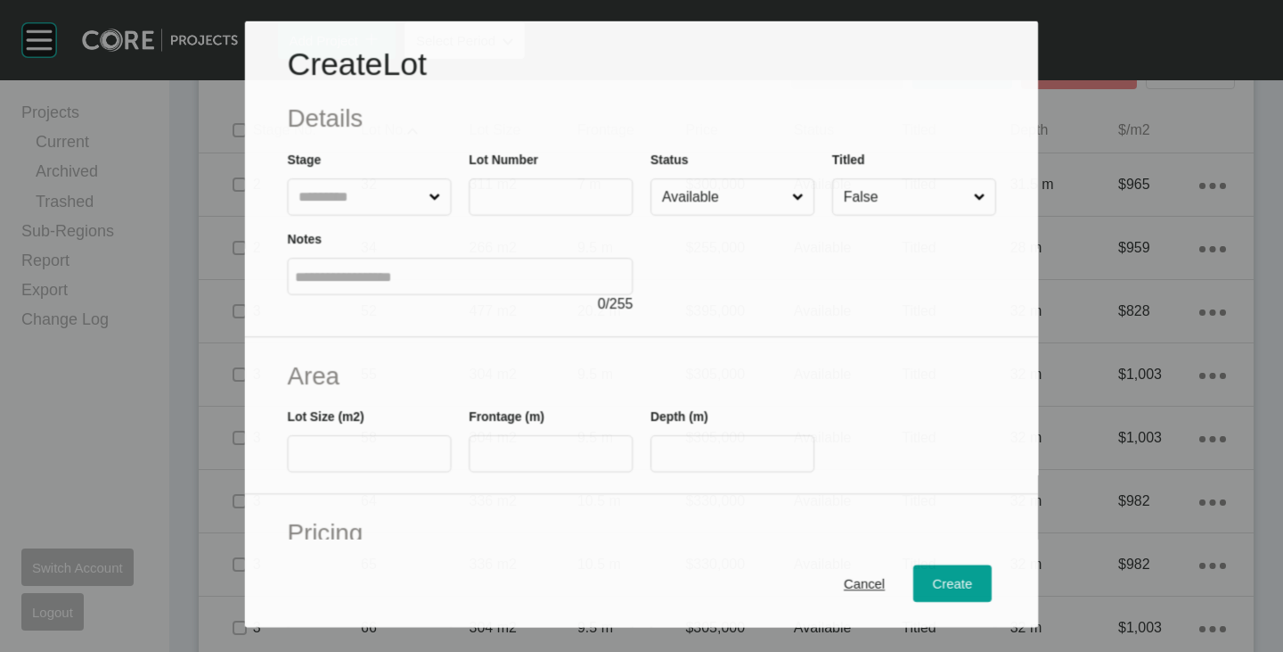
click at [316, 205] on input "text" at bounding box center [360, 197] width 130 height 36
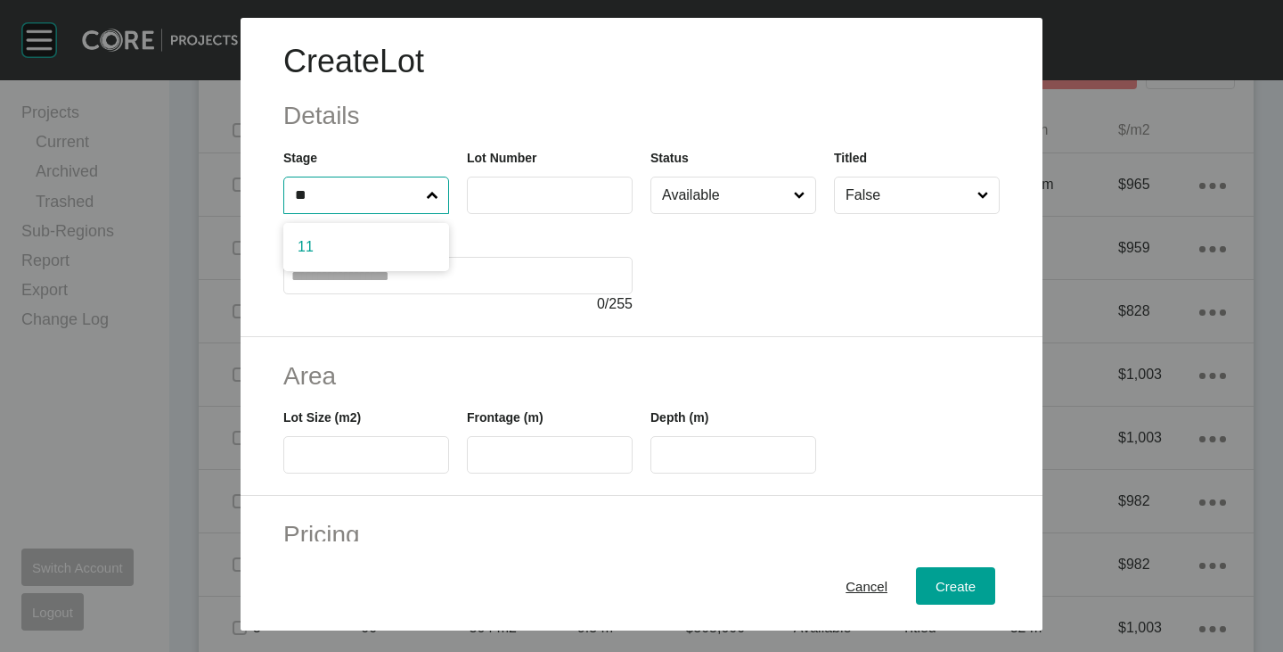
type input "**"
click at [539, 190] on input "text" at bounding box center [550, 194] width 150 height 15
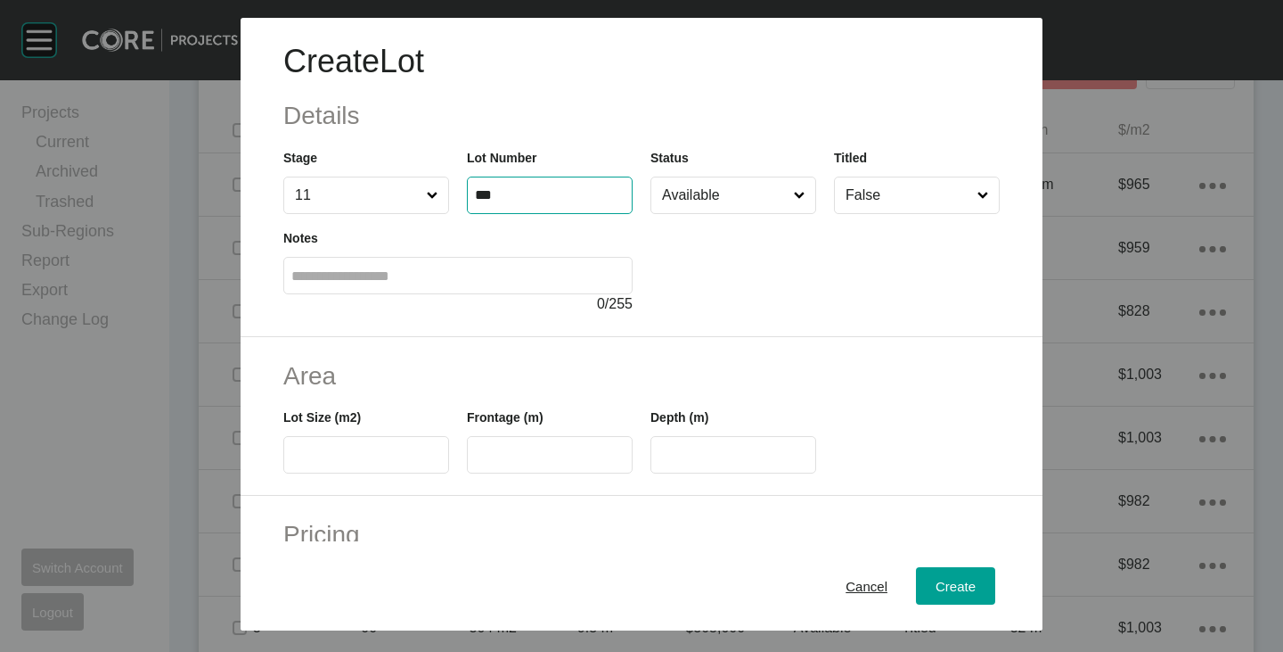
type input "***"
click at [734, 284] on div at bounding box center [825, 264] width 349 height 101
click at [327, 451] on input "text" at bounding box center [366, 454] width 150 height 15
type input "***"
click at [495, 351] on div "Area Lot Size (m2) *** Frontage (m) Depth (m)" at bounding box center [642, 417] width 802 height 160
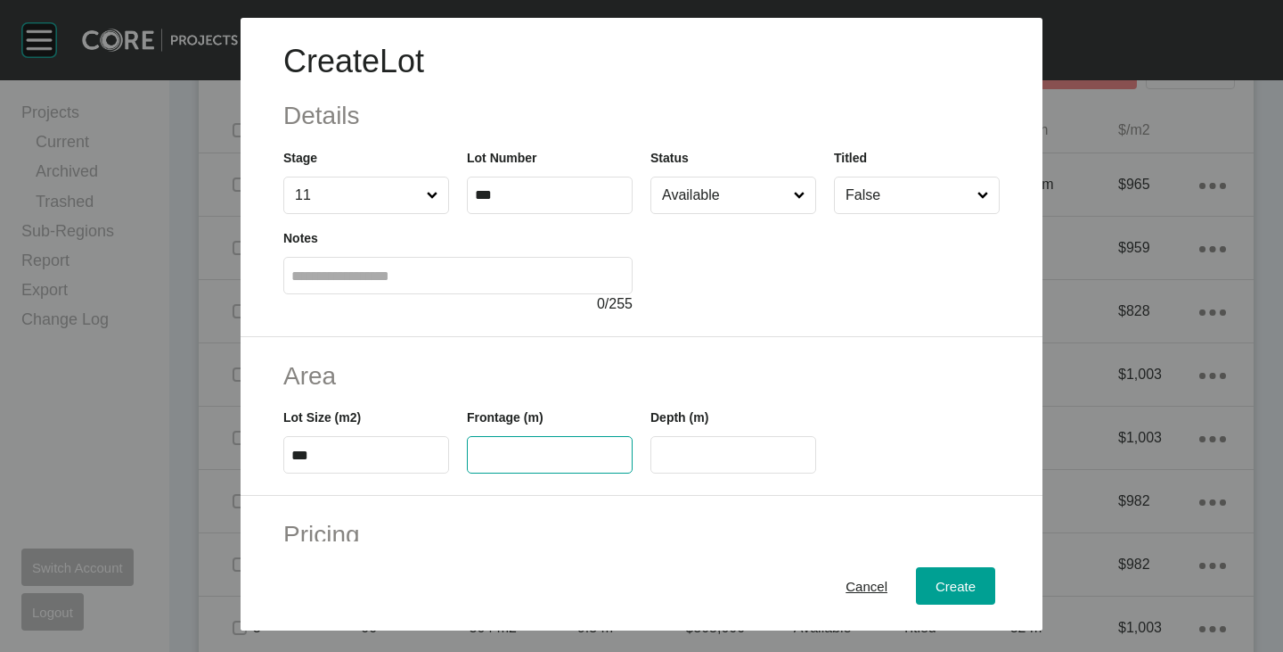
click at [553, 447] on input "text" at bounding box center [550, 454] width 150 height 15
type input "***"
click at [557, 377] on h2 "Area" at bounding box center [641, 375] width 717 height 35
click at [708, 457] on input "****" at bounding box center [734, 454] width 150 height 15
type input "**"
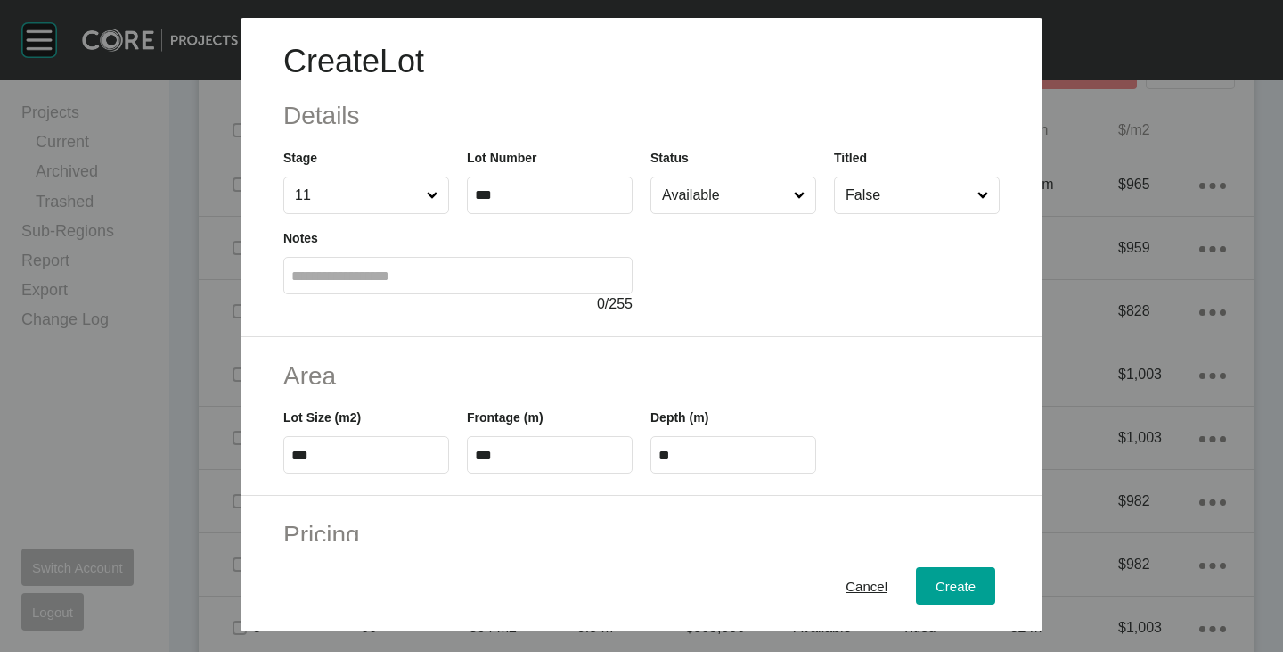
click at [701, 371] on h2 "Area" at bounding box center [641, 375] width 717 height 35
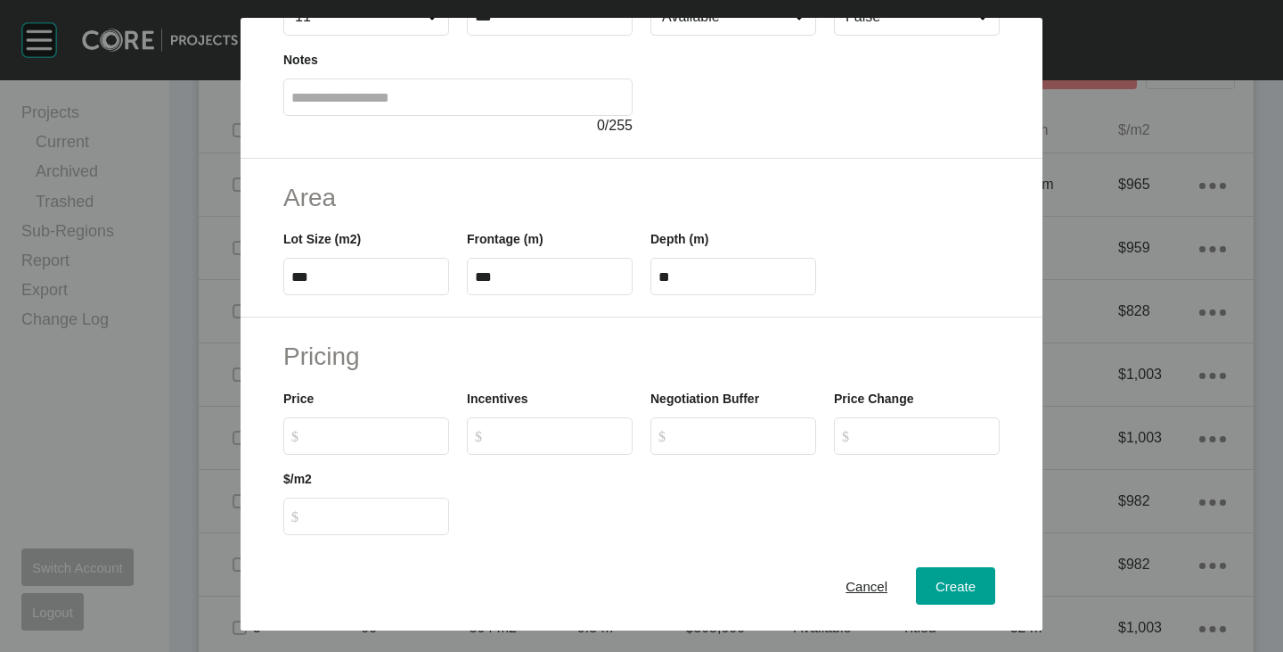
click at [348, 423] on label "$ Created with Sketch. $" at bounding box center [366, 435] width 166 height 37
click at [348, 428] on input "$ Created with Sketch. $" at bounding box center [374, 435] width 133 height 15
type input "*******"
type input "*****"
click at [528, 484] on div at bounding box center [733, 495] width 551 height 80
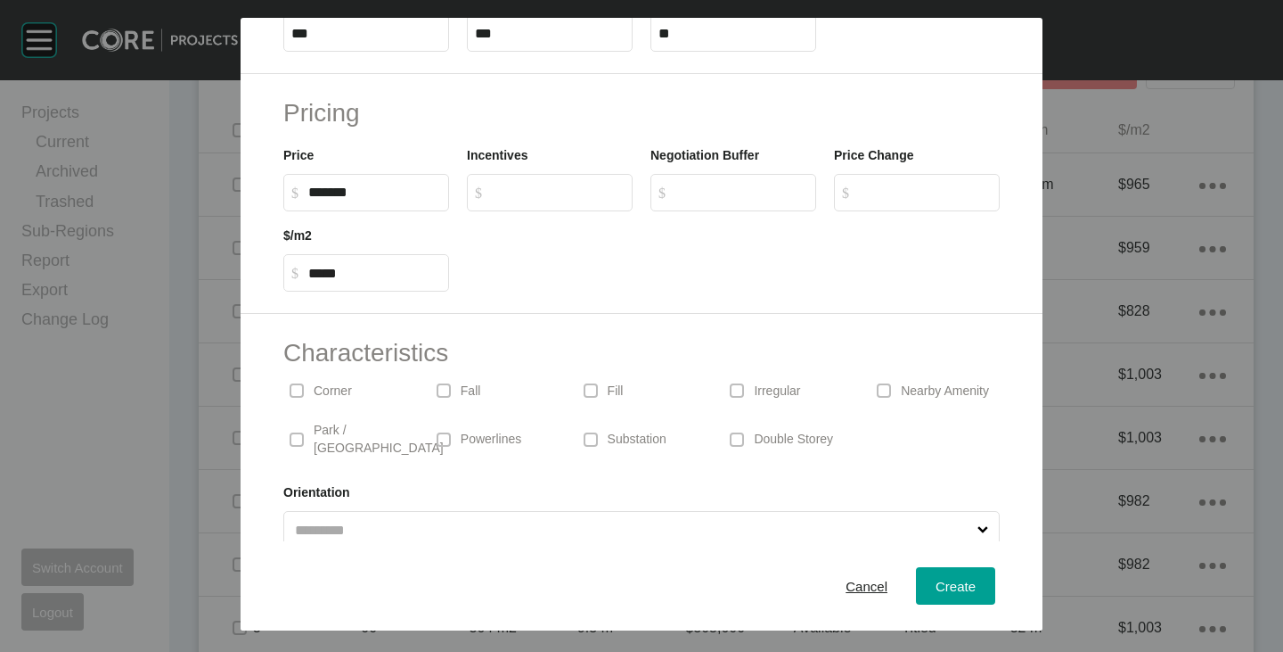
scroll to position [436, 0]
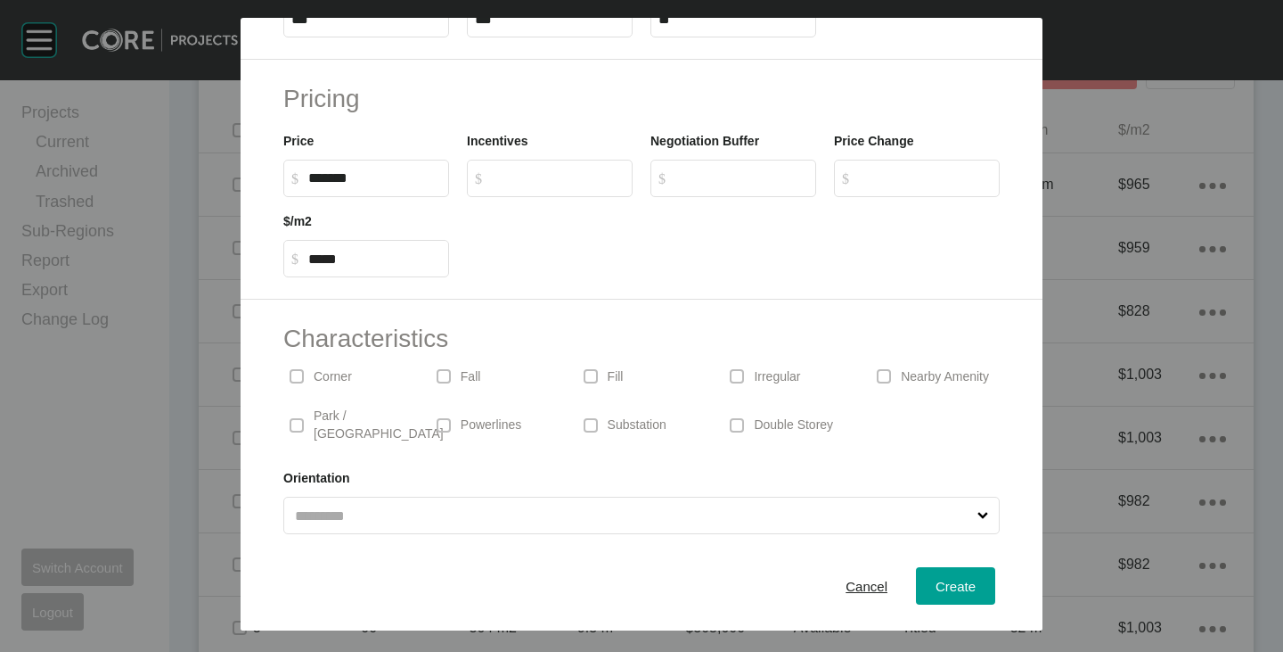
click at [939, 565] on div "Cancel Create" at bounding box center [642, 585] width 802 height 89
click at [939, 574] on div "Create" at bounding box center [955, 586] width 49 height 24
type input "*"
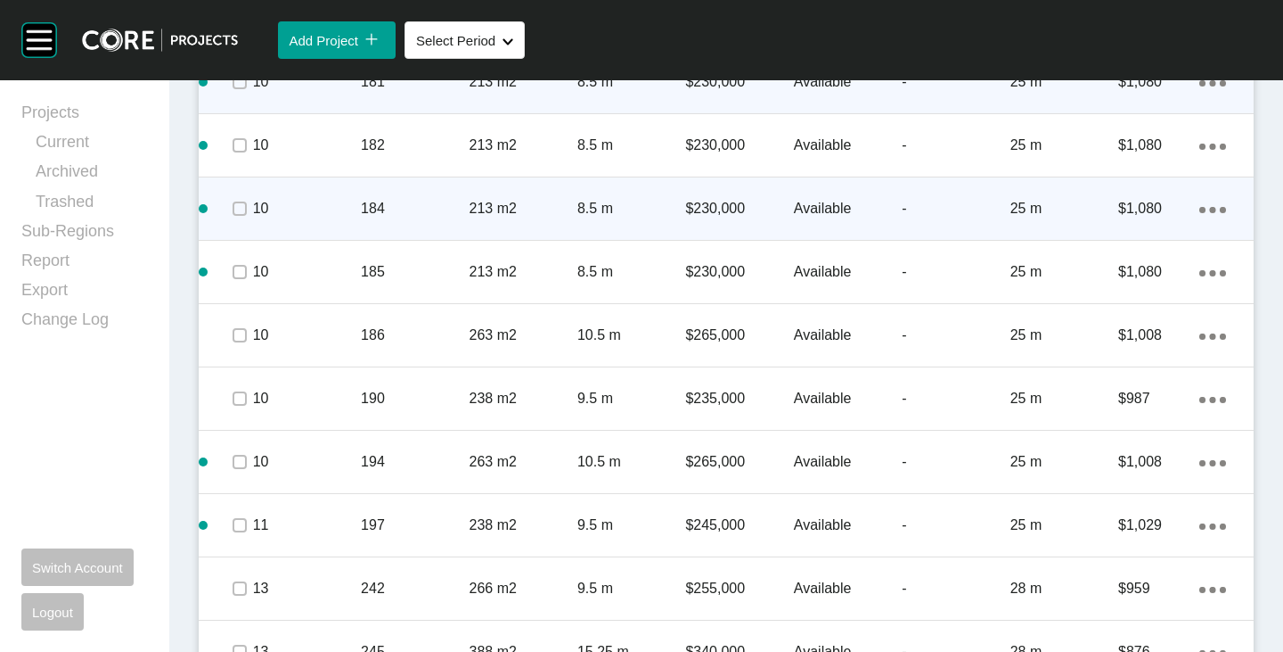
scroll to position [3493, 0]
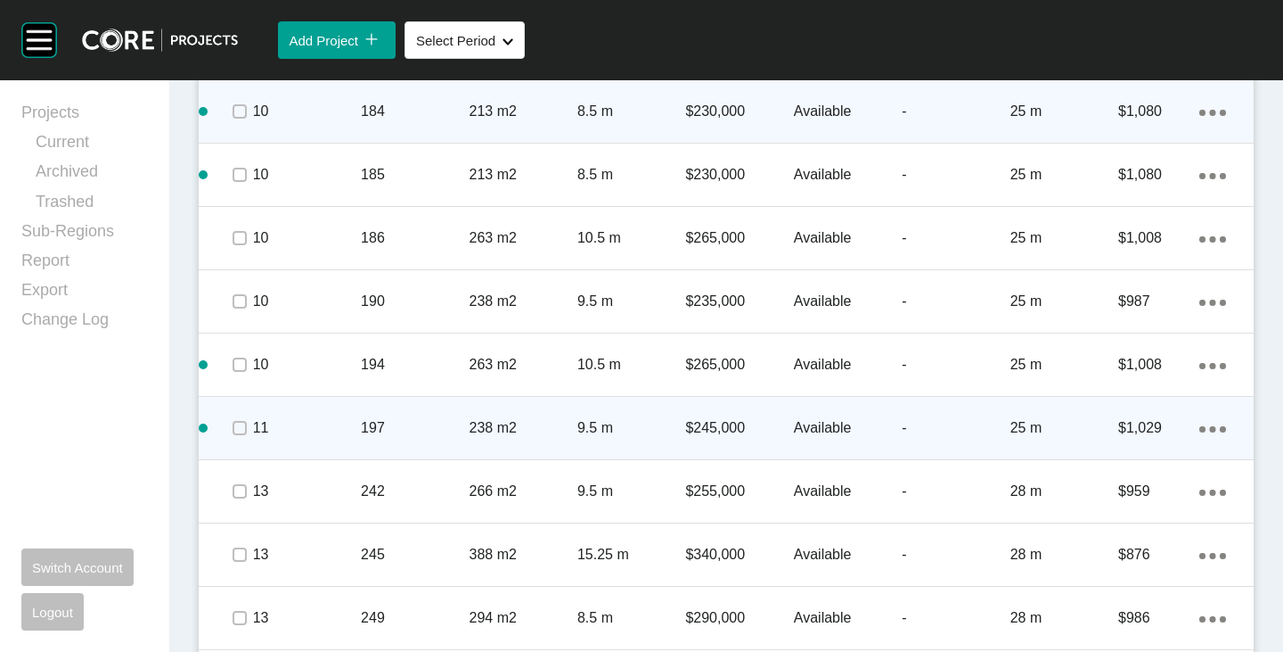
click at [1130, 432] on link "Duplicate" at bounding box center [1126, 431] width 67 height 27
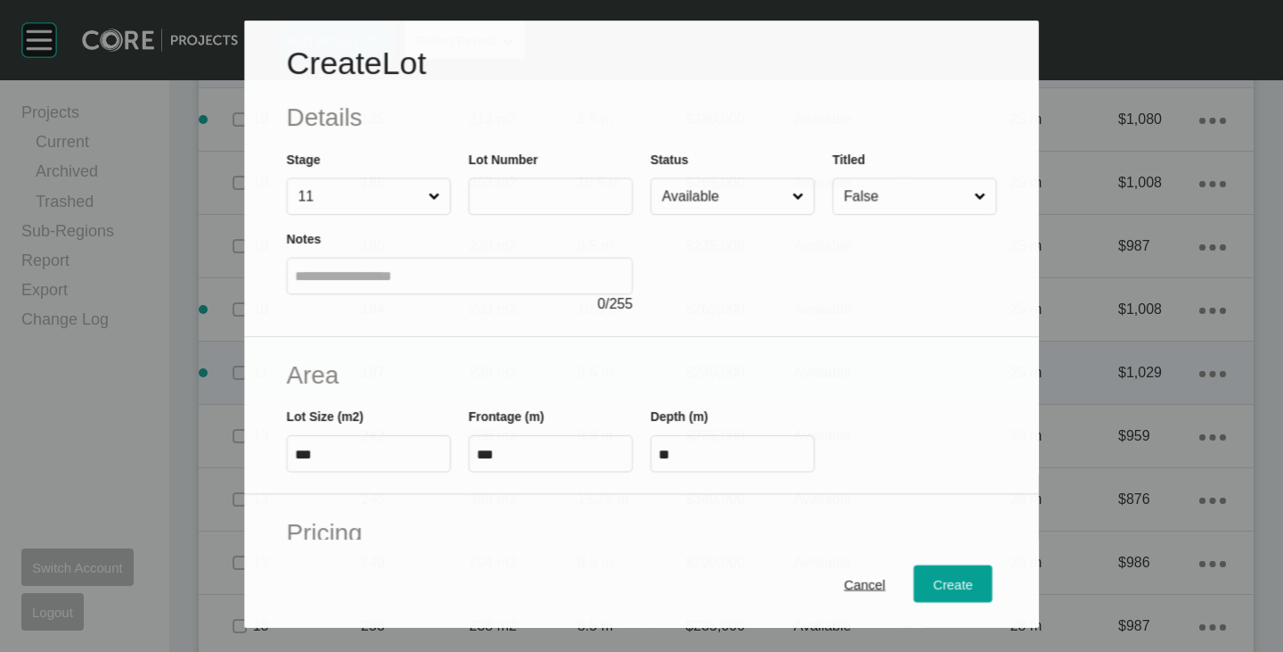
scroll to position [3438, 0]
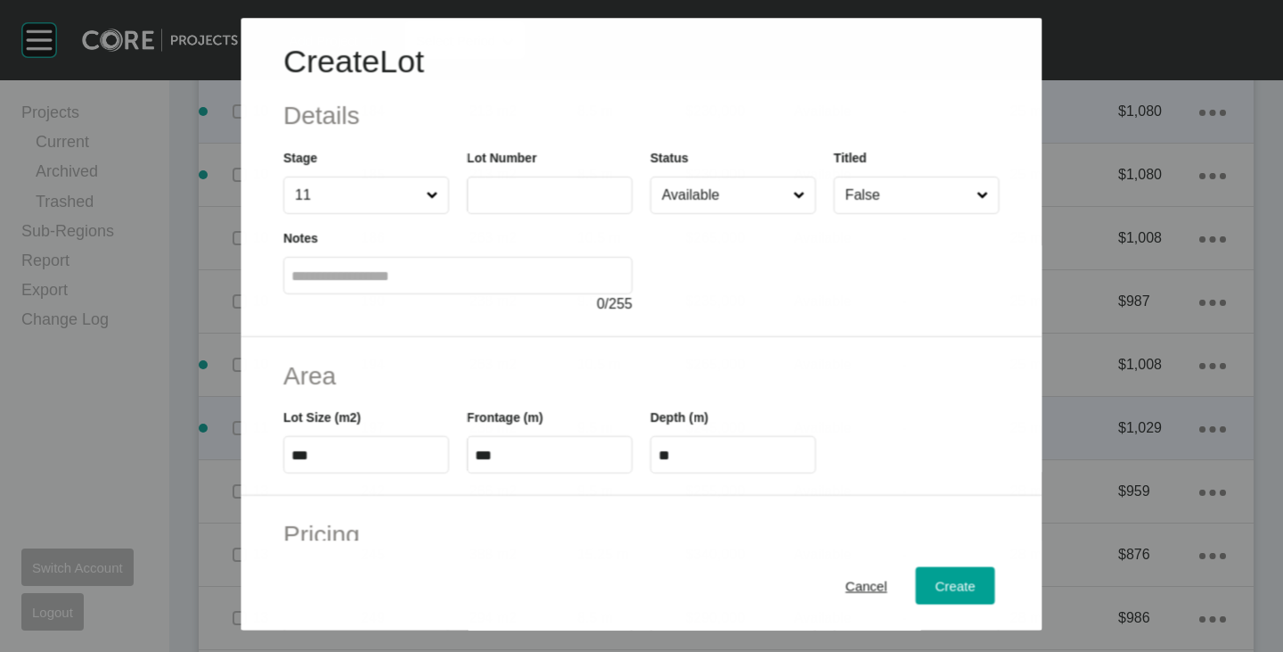
click at [506, 201] on input "text" at bounding box center [550, 195] width 150 height 15
type input "***"
click at [717, 294] on div at bounding box center [825, 264] width 349 height 101
click at [726, 266] on div at bounding box center [825, 264] width 349 height 101
click at [347, 449] on input "***" at bounding box center [366, 454] width 150 height 15
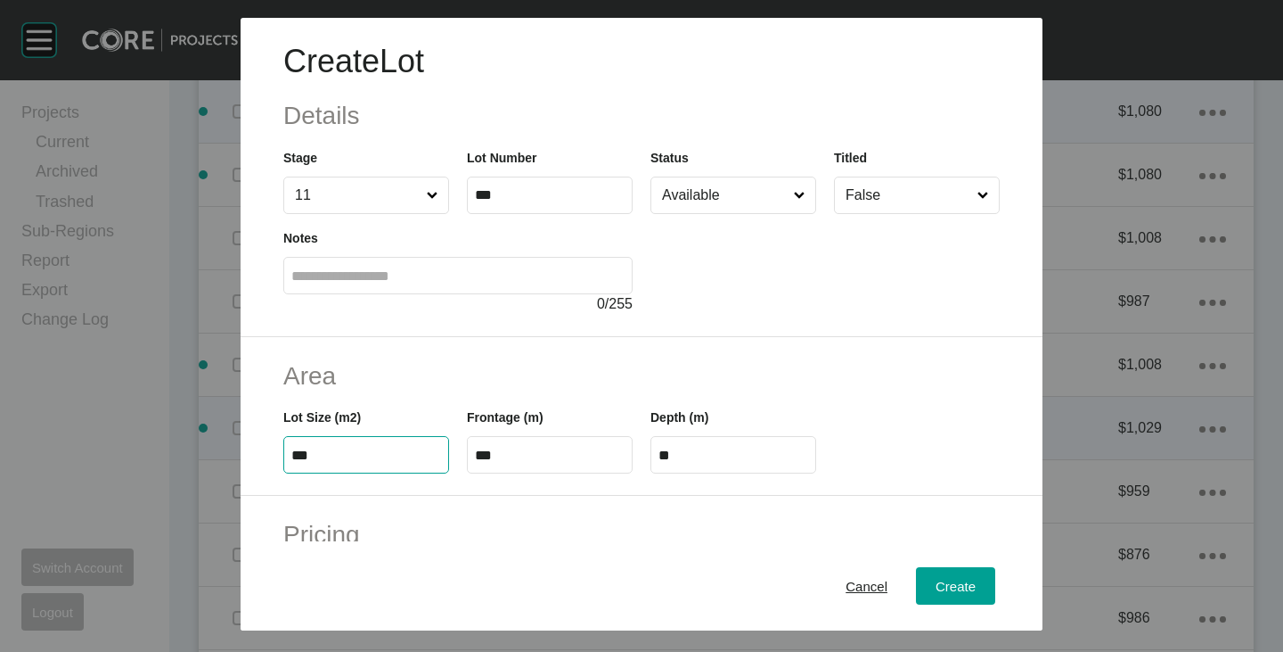
click at [347, 449] on input "***" at bounding box center [366, 454] width 150 height 15
type input "***"
type input "****"
type input "*****"
click at [388, 386] on h2 "Area" at bounding box center [641, 375] width 717 height 35
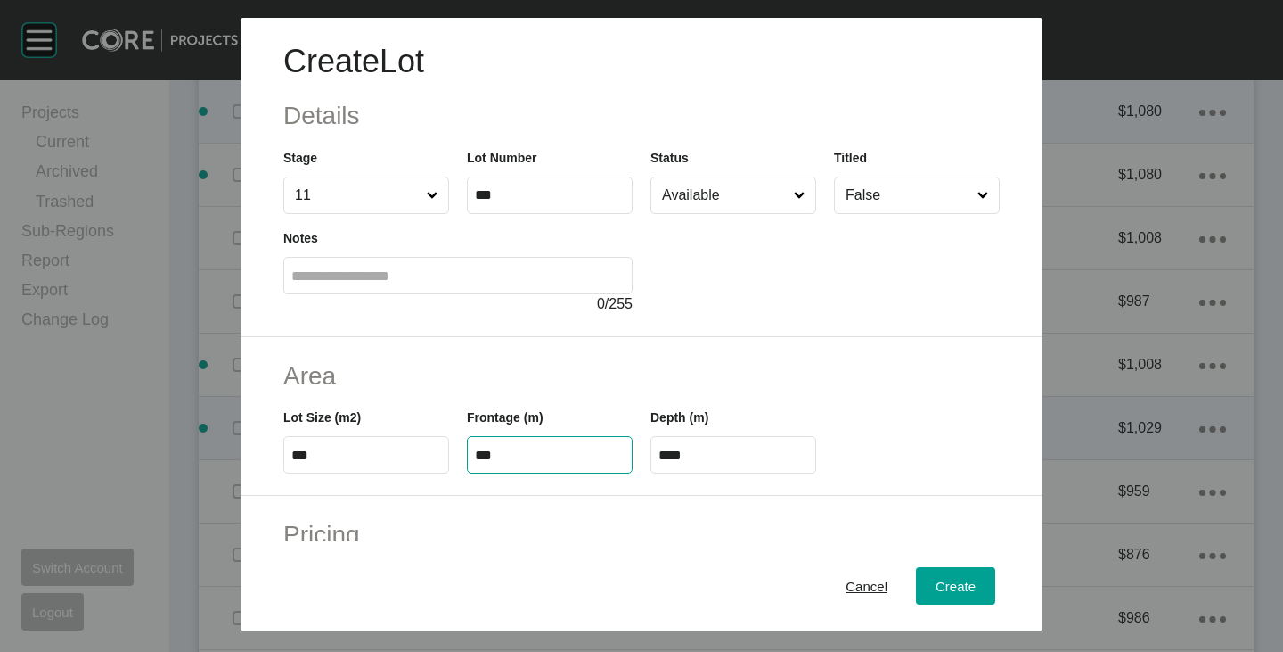
click at [512, 450] on input "***" at bounding box center [550, 454] width 150 height 15
type input "***"
click at [545, 358] on h2 "Area" at bounding box center [641, 375] width 717 height 35
click at [709, 455] on input "****" at bounding box center [734, 454] width 150 height 15
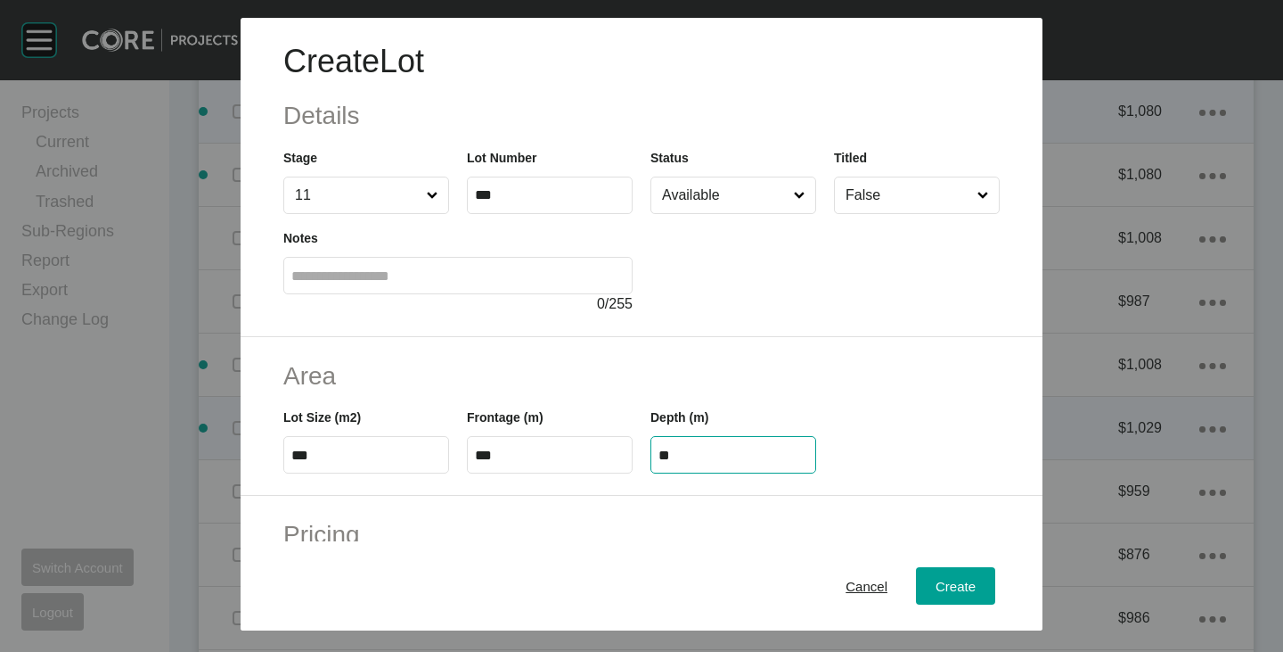
type input "**"
click at [738, 365] on h2 "Area" at bounding box center [641, 375] width 717 height 35
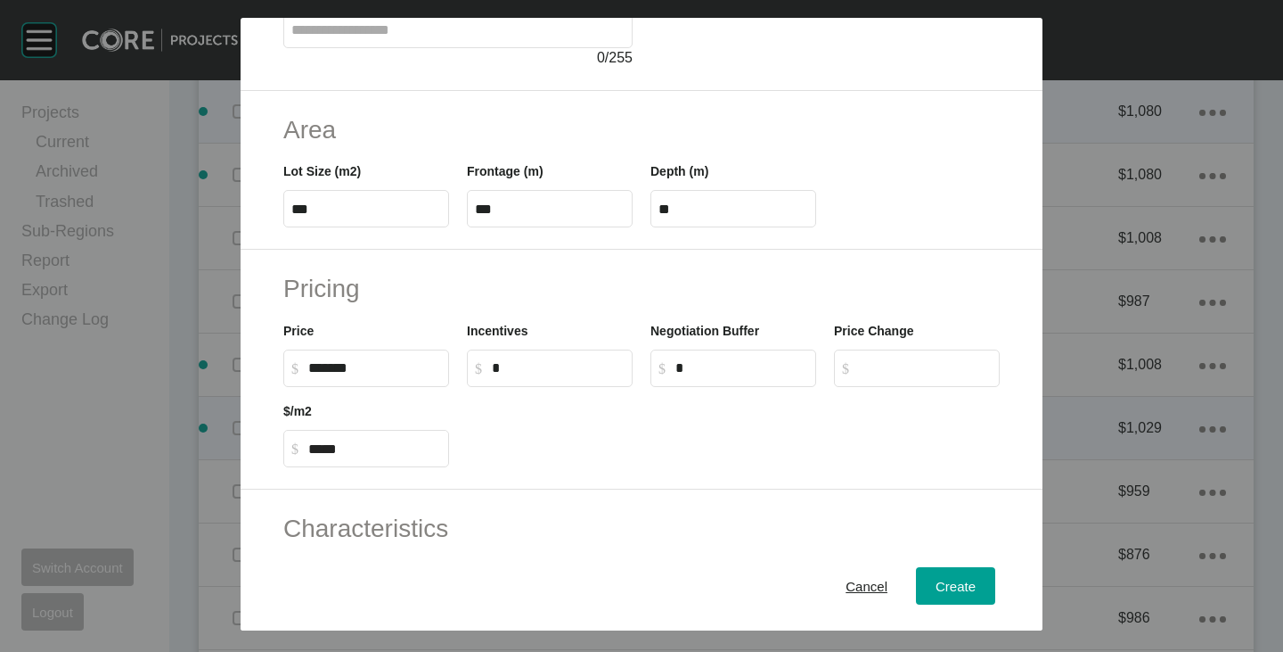
scroll to position [267, 0]
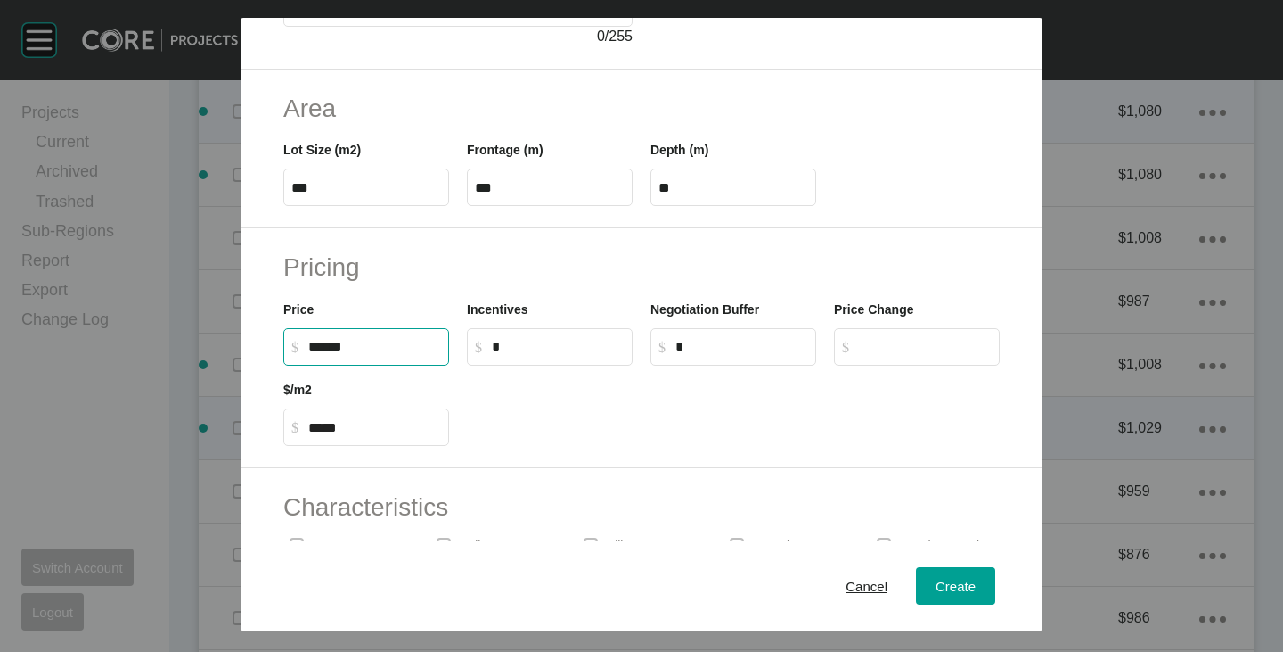
drag, startPoint x: 315, startPoint y: 343, endPoint x: 331, endPoint y: 349, distance: 17.2
click at [331, 349] on input "******" at bounding box center [374, 346] width 133 height 15
type input "*******"
type input "*****"
click at [538, 429] on div at bounding box center [733, 405] width 551 height 80
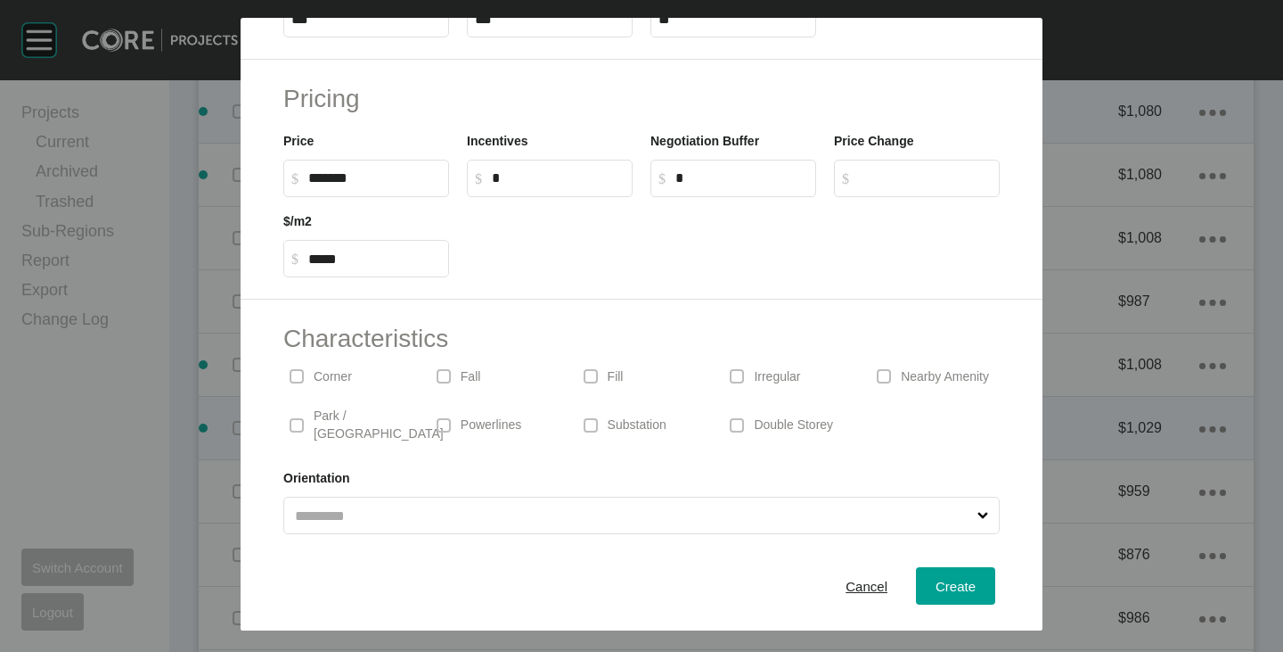
scroll to position [0, 0]
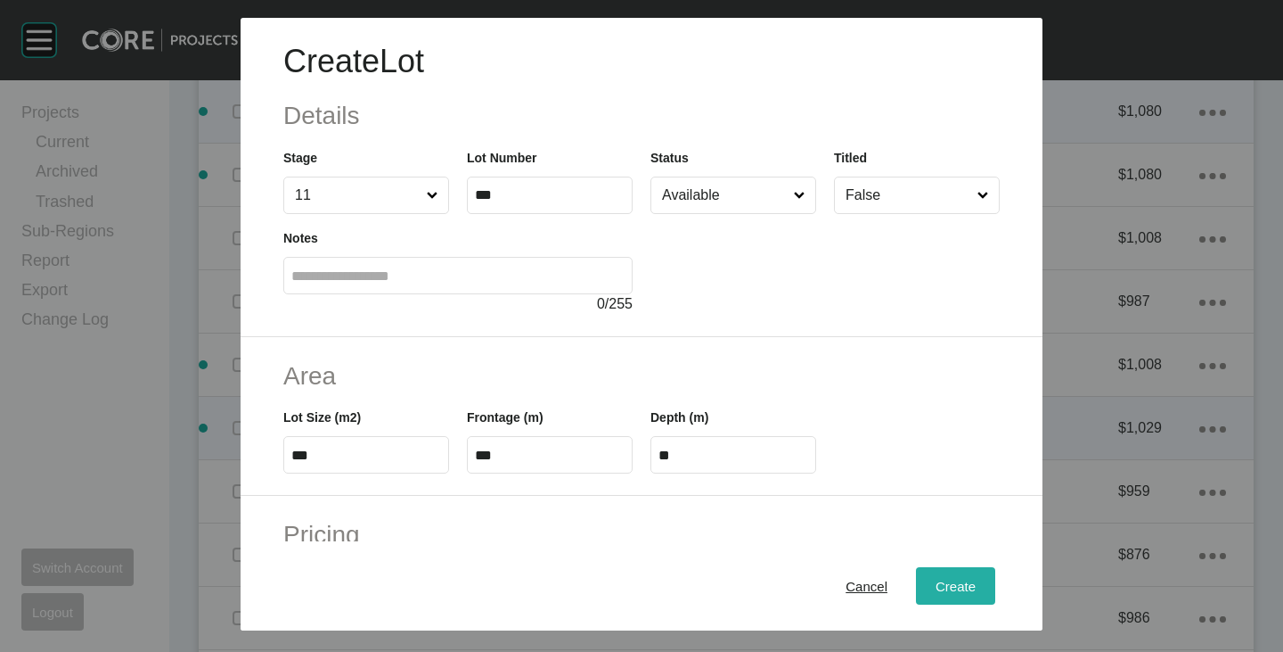
click at [946, 580] on span "Create" at bounding box center [956, 585] width 40 height 15
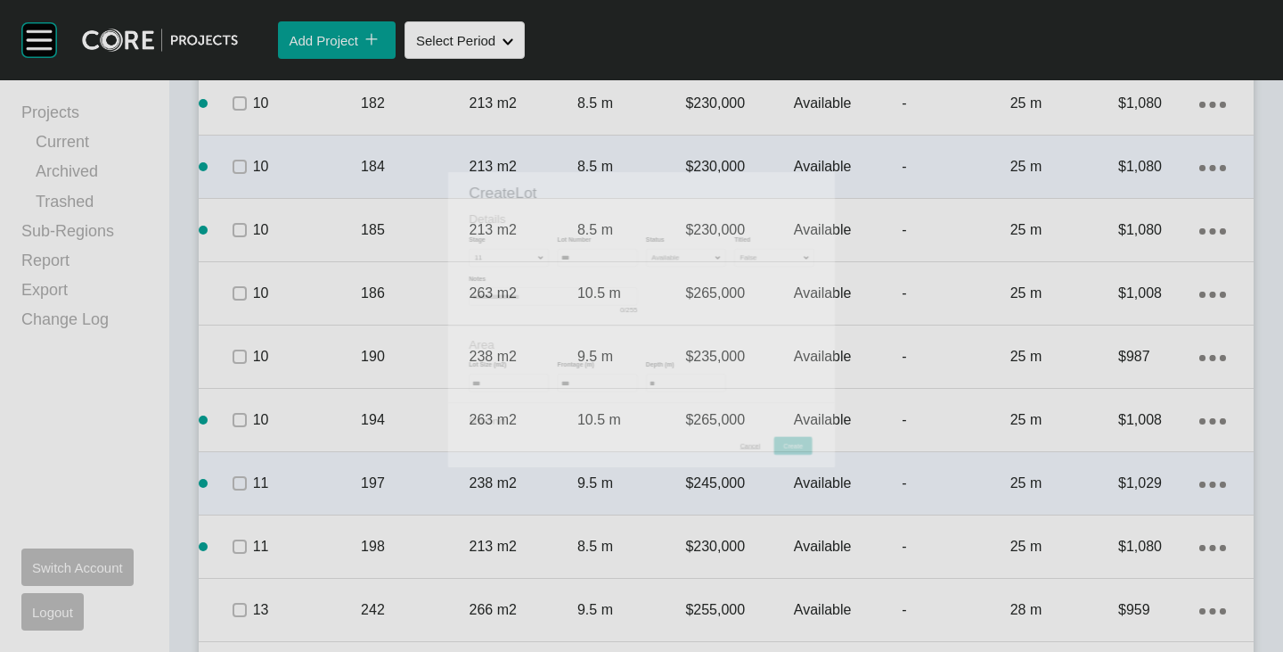
scroll to position [3493, 0]
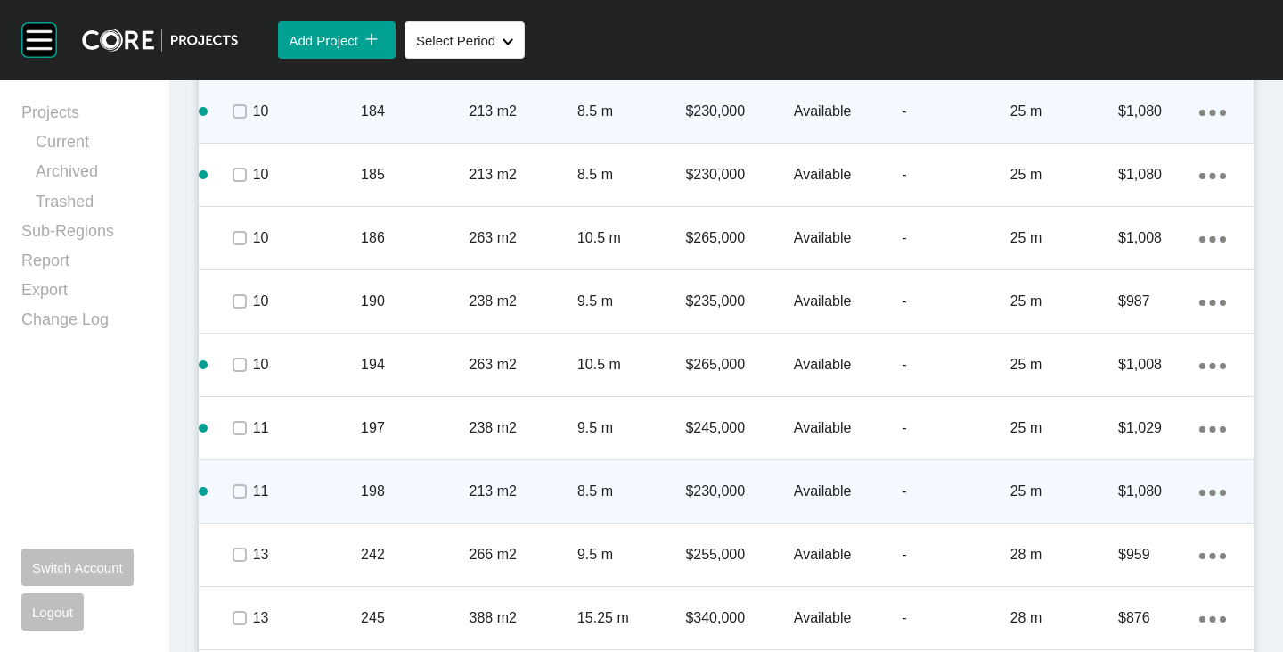
click at [1134, 494] on link "Duplicate" at bounding box center [1126, 494] width 67 height 27
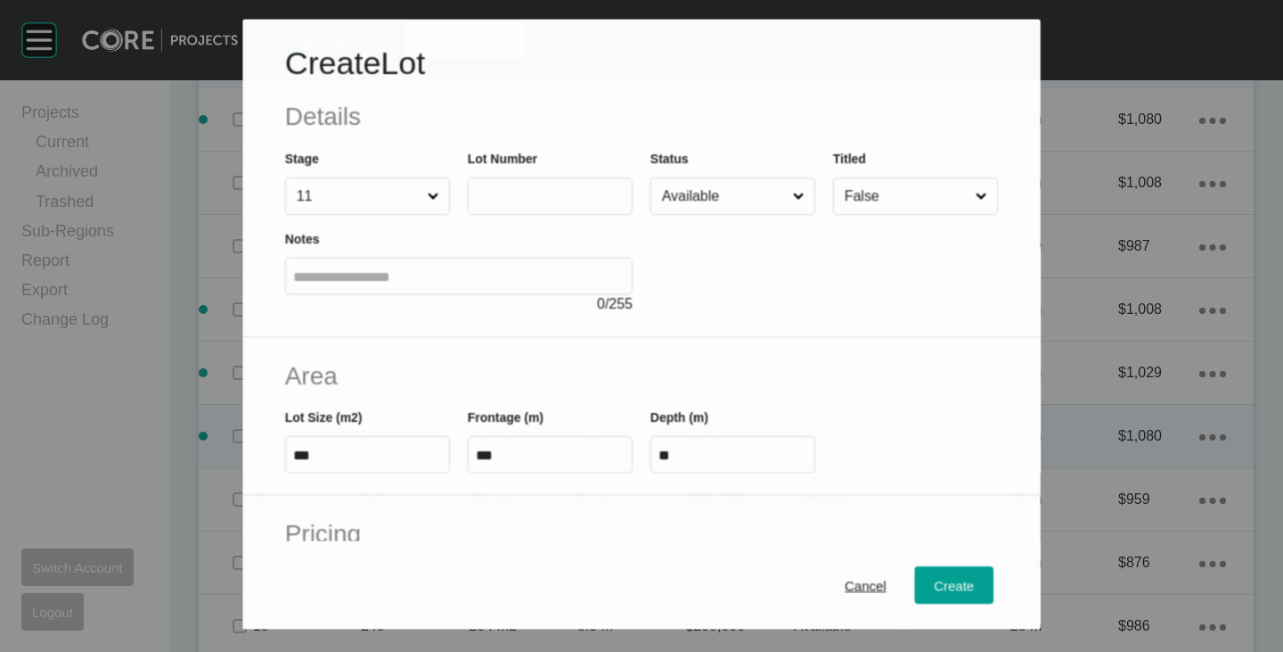
scroll to position [3438, 0]
click at [484, 197] on input "text" at bounding box center [550, 195] width 149 height 15
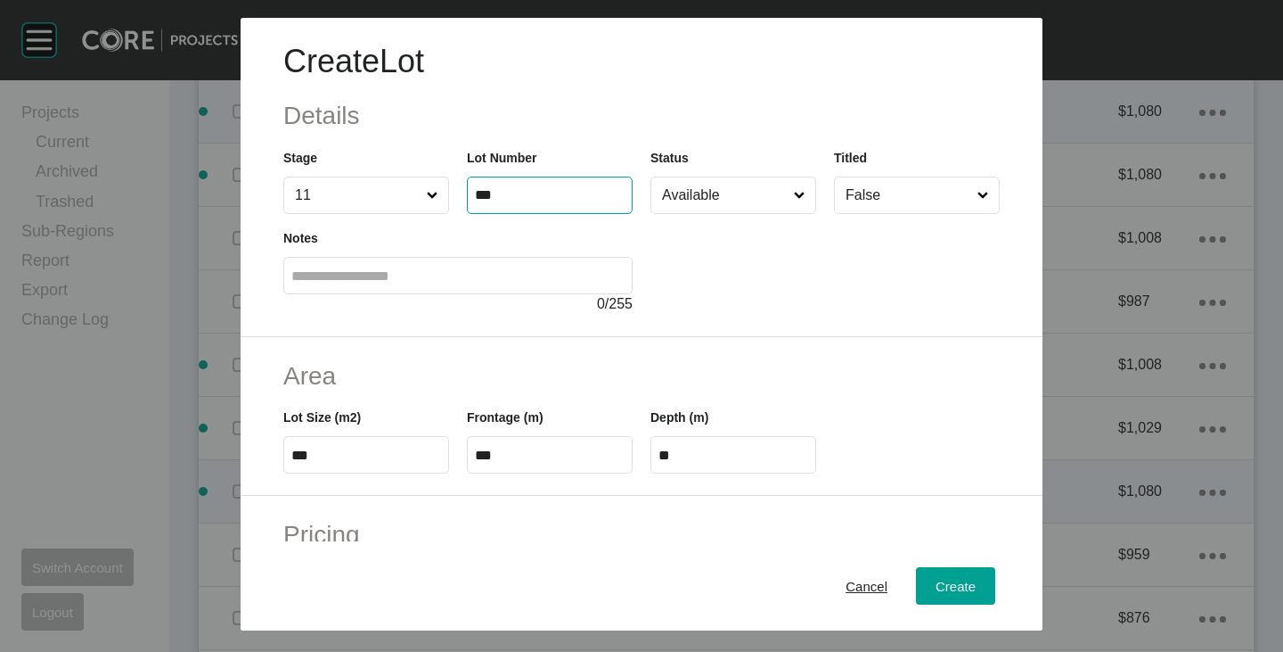
type input "***"
click at [746, 303] on div at bounding box center [825, 264] width 349 height 101
click at [340, 462] on input "***" at bounding box center [366, 454] width 150 height 15
type input "***"
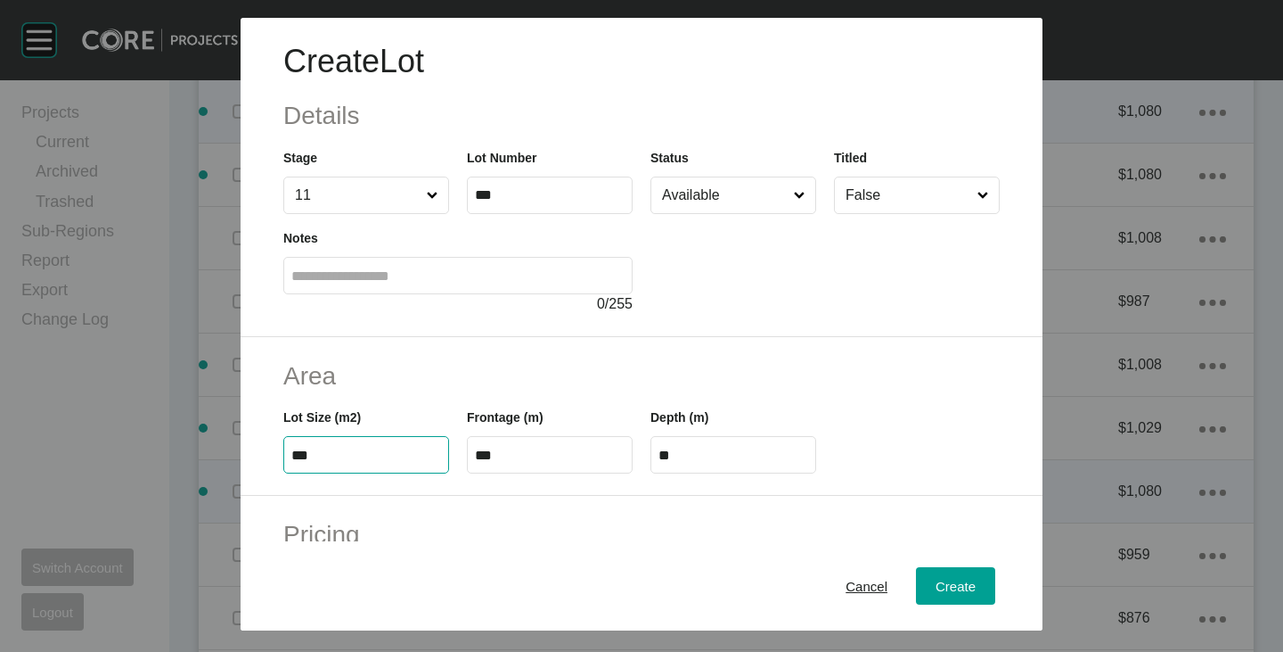
type input "****"
type input "***"
click at [414, 348] on div "Area Lot Size (m2) *** Frontage (m) *** Depth (m) ****" at bounding box center [642, 417] width 802 height 160
click at [497, 448] on input "***" at bounding box center [550, 454] width 150 height 15
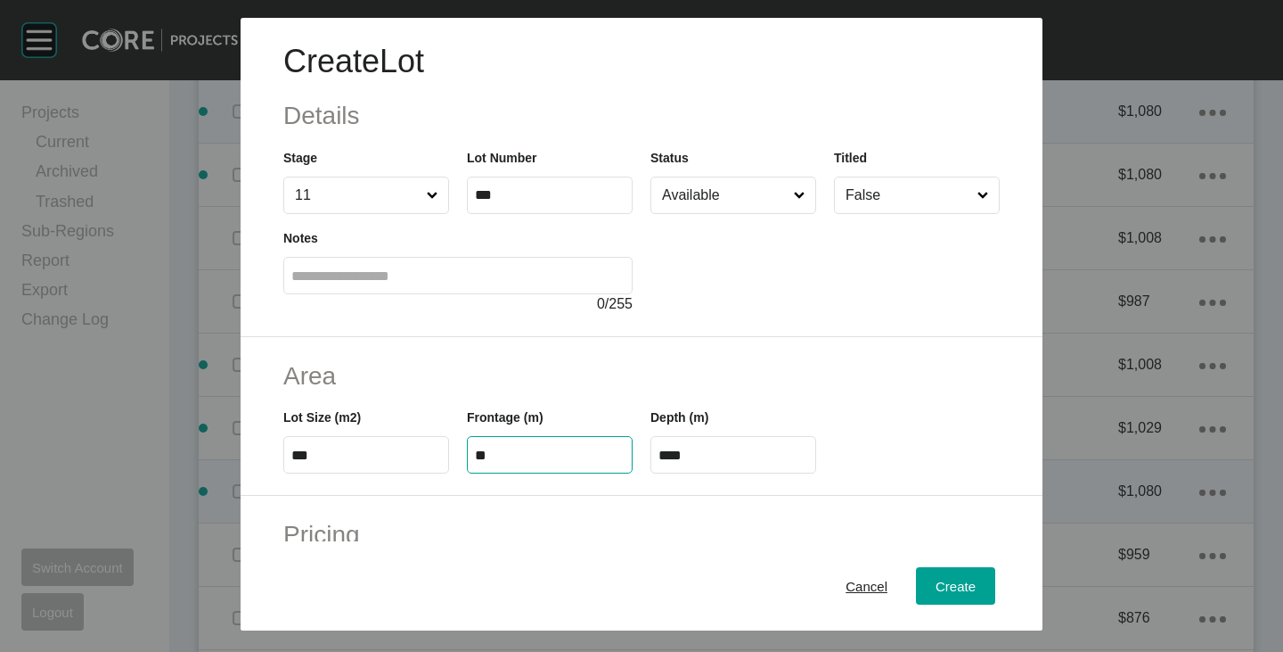
type input "**"
click at [522, 366] on h2 "Area" at bounding box center [641, 375] width 717 height 35
click at [686, 451] on input "****" at bounding box center [734, 454] width 150 height 15
click at [687, 457] on input "****" at bounding box center [734, 454] width 150 height 15
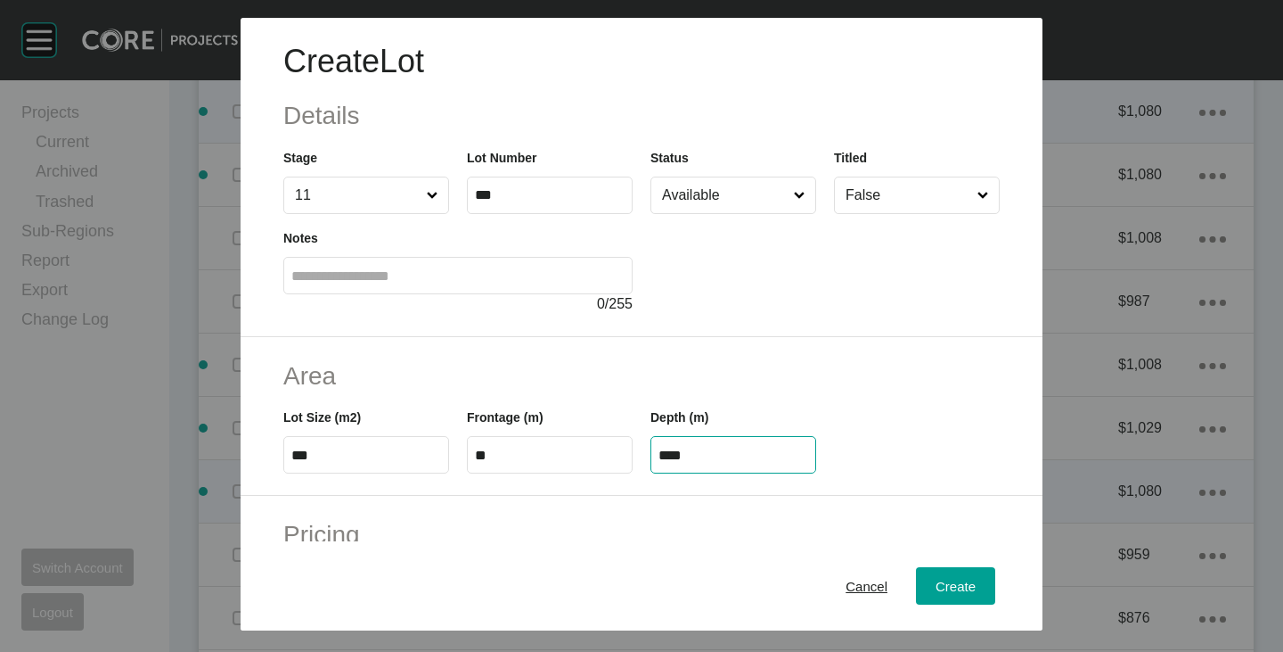
click at [687, 457] on input "****" at bounding box center [734, 454] width 150 height 15
type input "**"
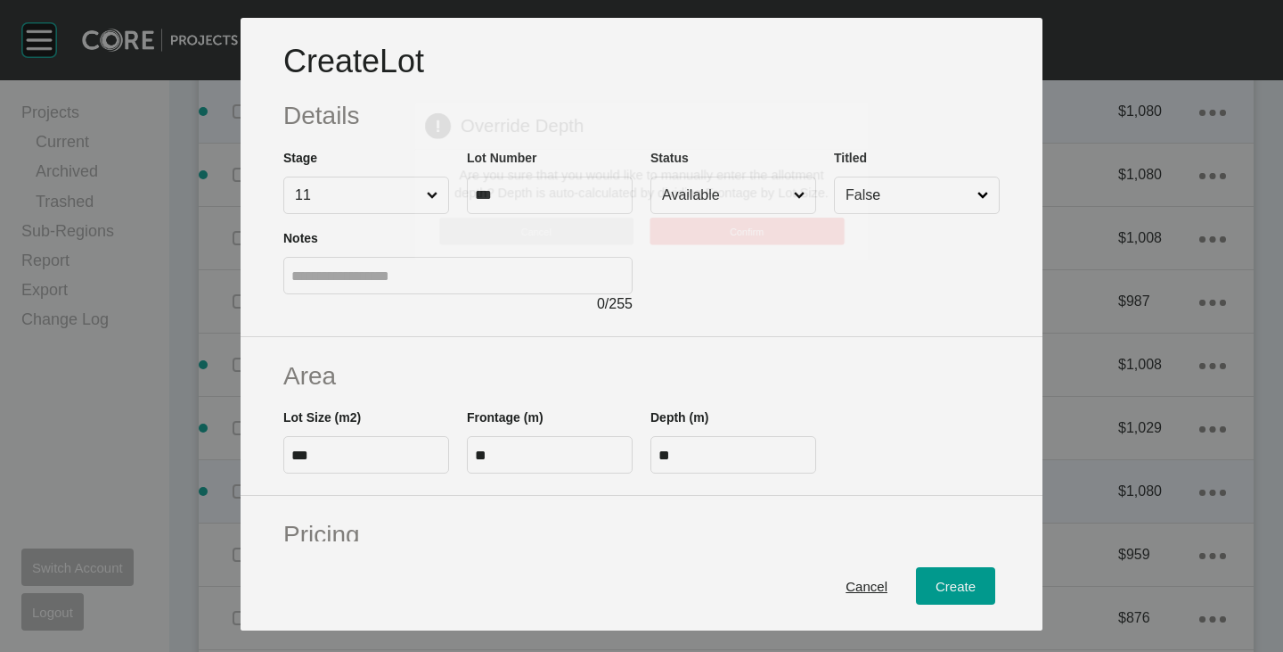
click at [693, 384] on div "Create Lot Details Stage 11 Lot Number *** Status Available Titled False Notes …" at bounding box center [641, 326] width 1283 height 652
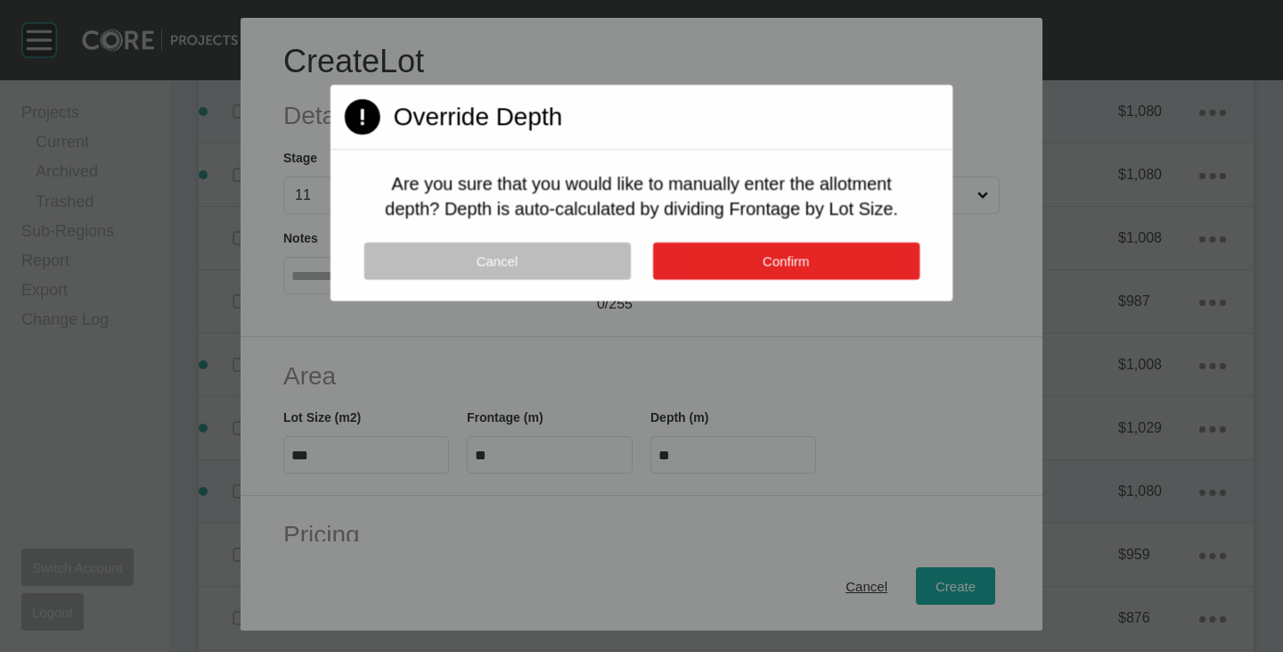
click at [737, 258] on button "Confirm" at bounding box center [785, 260] width 266 height 37
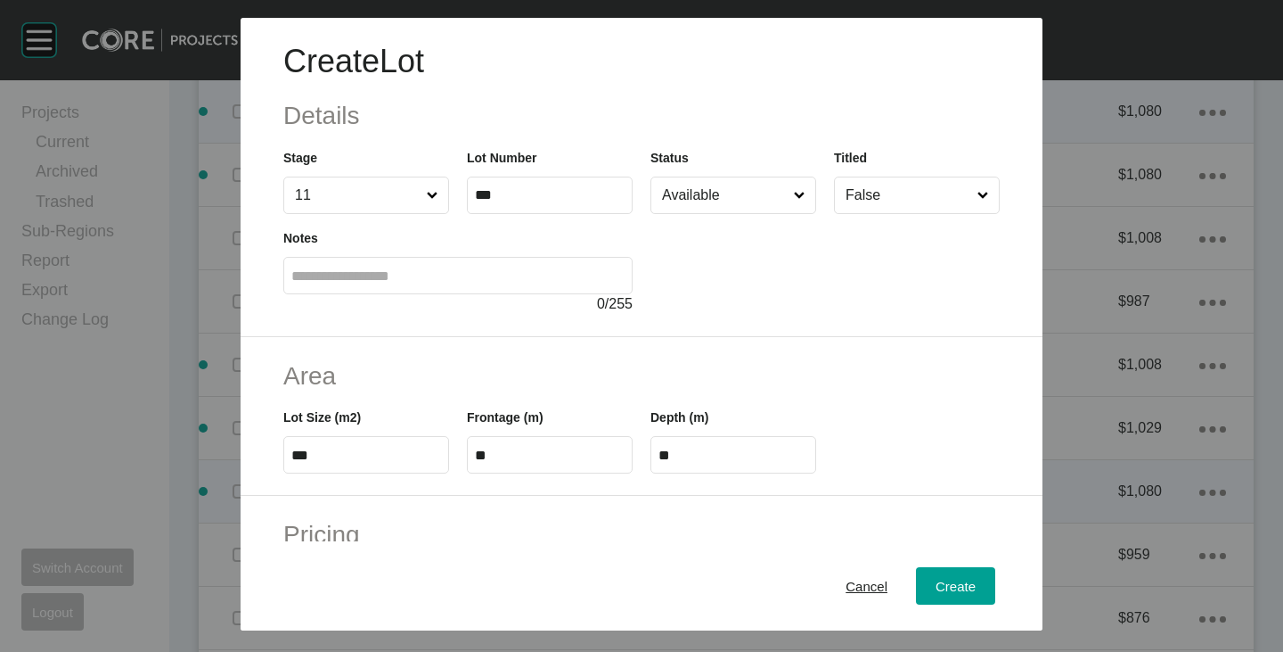
scroll to position [357, 0]
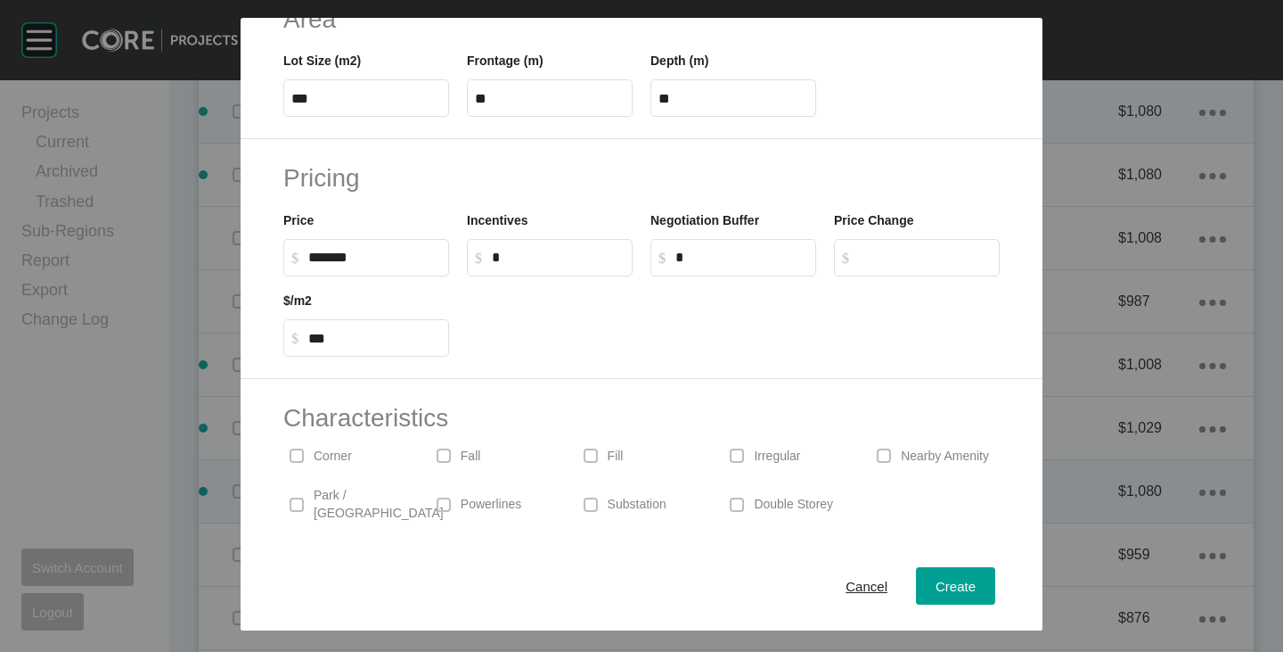
click at [316, 449] on p "Corner" at bounding box center [333, 456] width 38 height 18
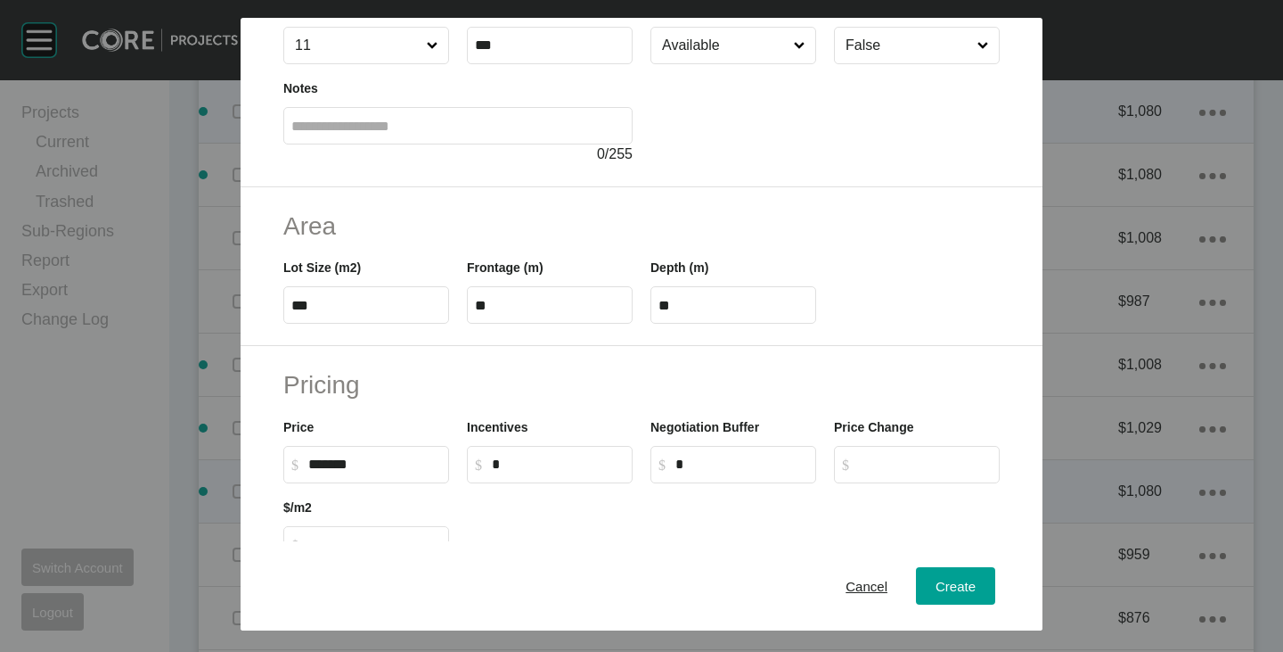
scroll to position [267, 0]
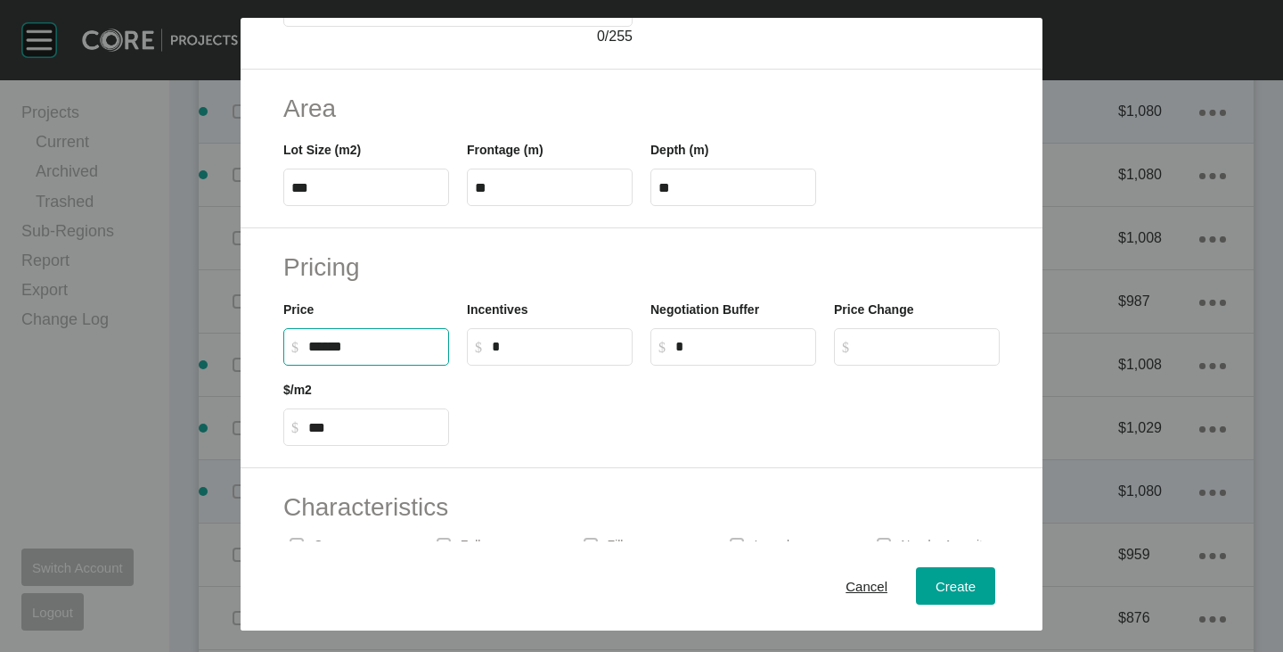
drag, startPoint x: 308, startPoint y: 348, endPoint x: 331, endPoint y: 353, distance: 22.9
click at [331, 353] on input "******" at bounding box center [374, 346] width 133 height 15
type input "*******"
type input "*****"
click at [603, 430] on div at bounding box center [733, 405] width 551 height 80
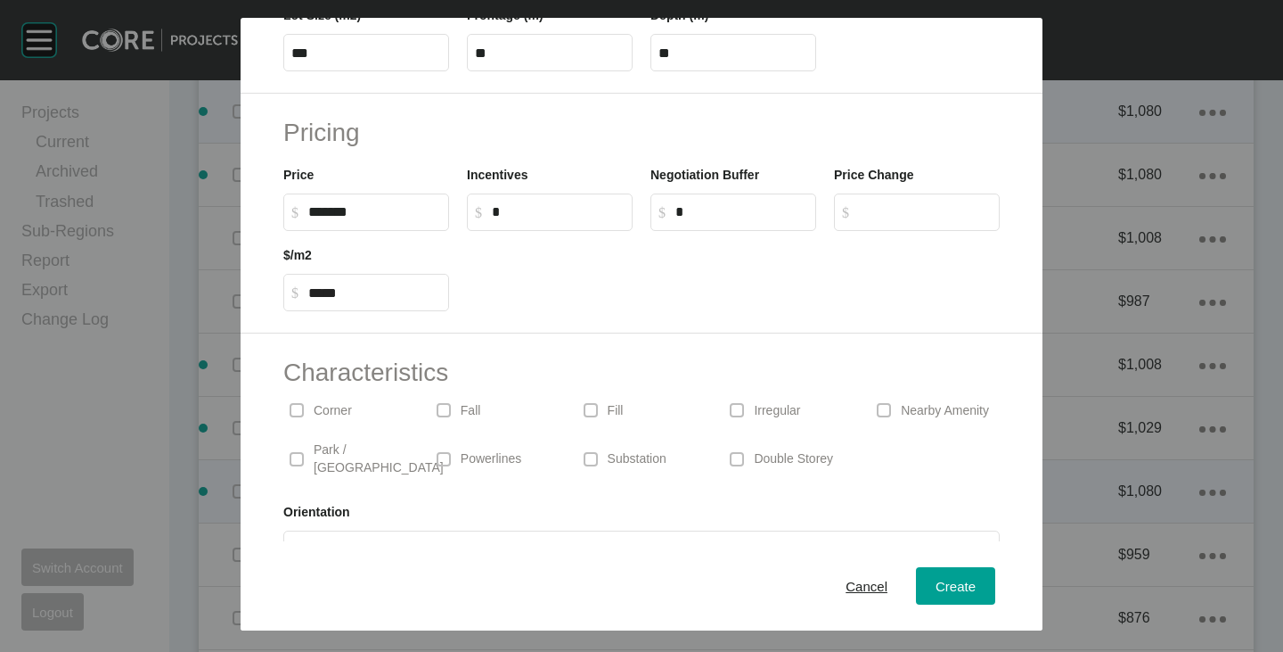
scroll to position [436, 0]
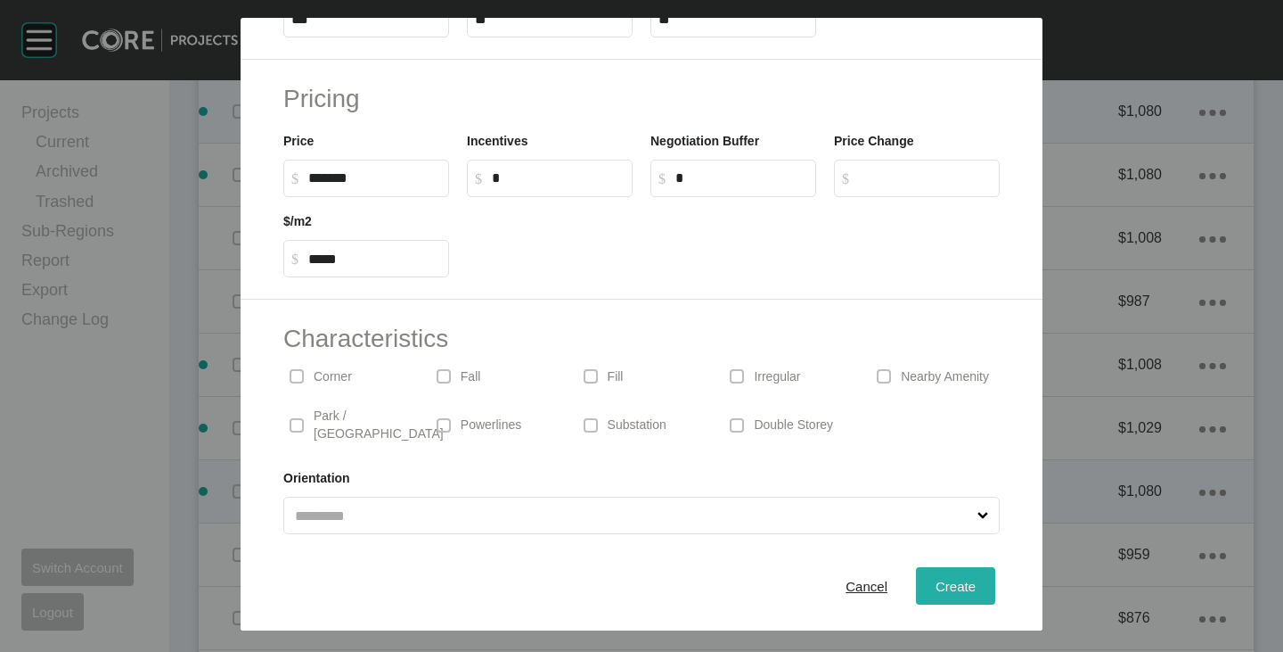
click at [937, 582] on span "Create" at bounding box center [956, 585] width 40 height 15
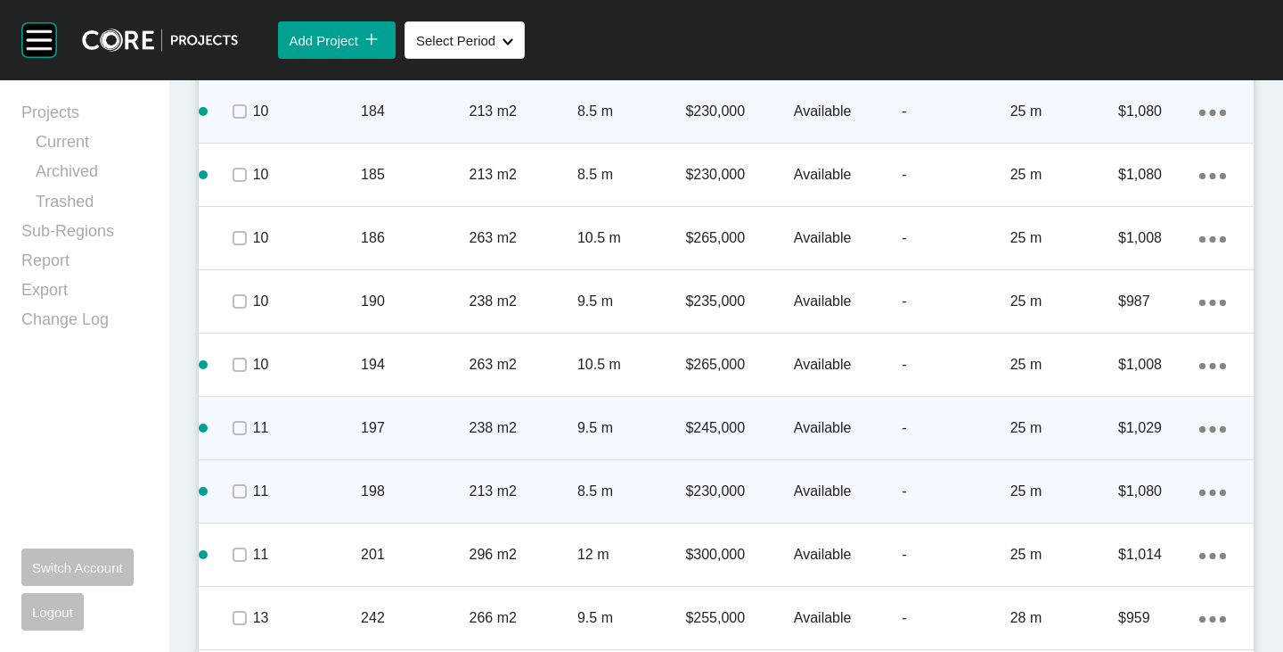
scroll to position [3582, 0]
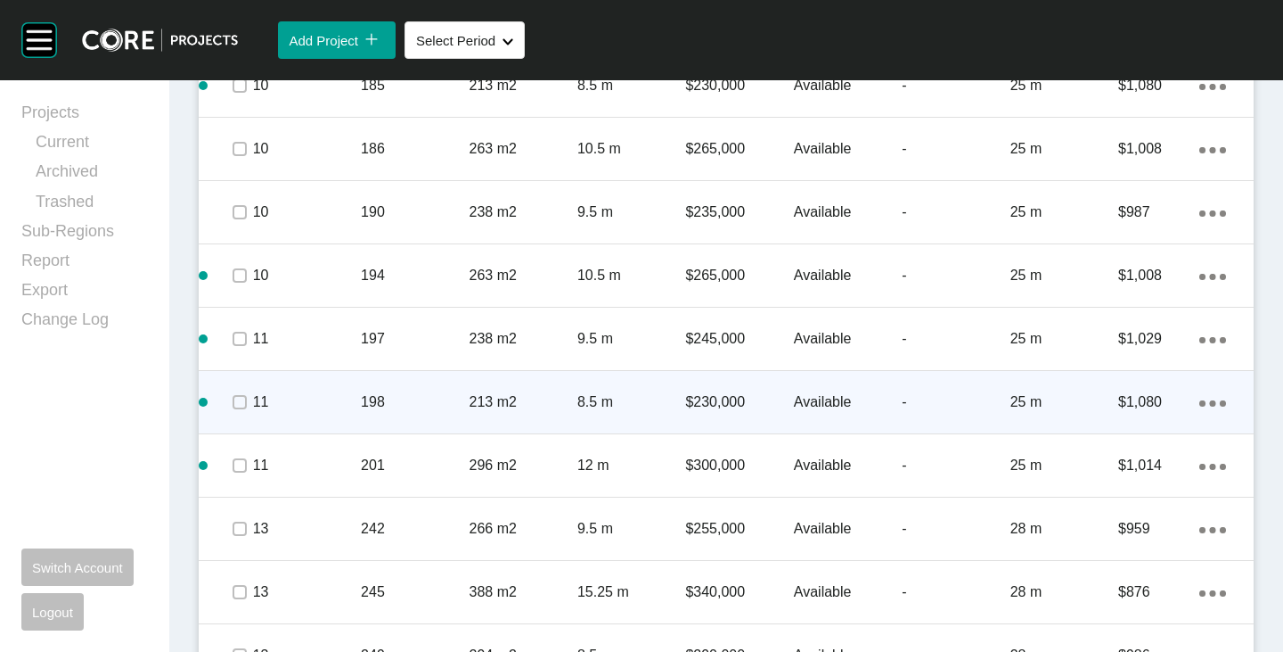
click at [1203, 401] on icon "Action Menu Dots Copy 6 Created with Sketch." at bounding box center [1213, 403] width 27 height 6
click at [1144, 403] on link "Duplicate" at bounding box center [1126, 405] width 67 height 27
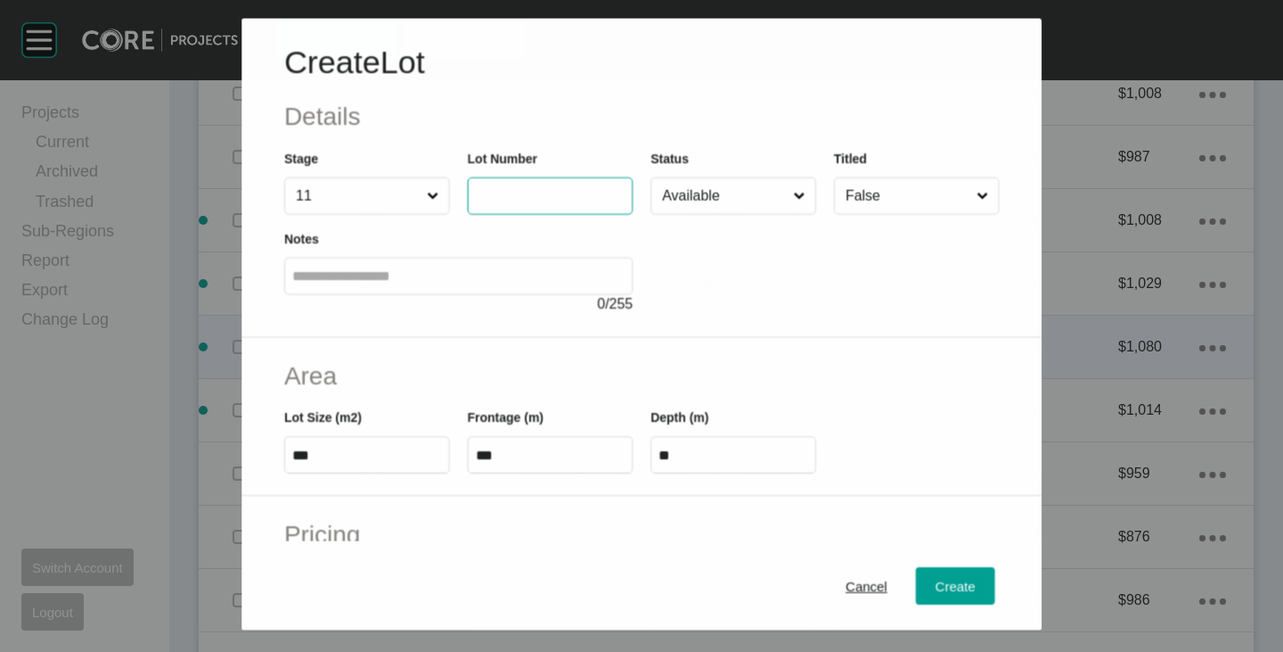
click at [537, 198] on input "text" at bounding box center [550, 195] width 150 height 15
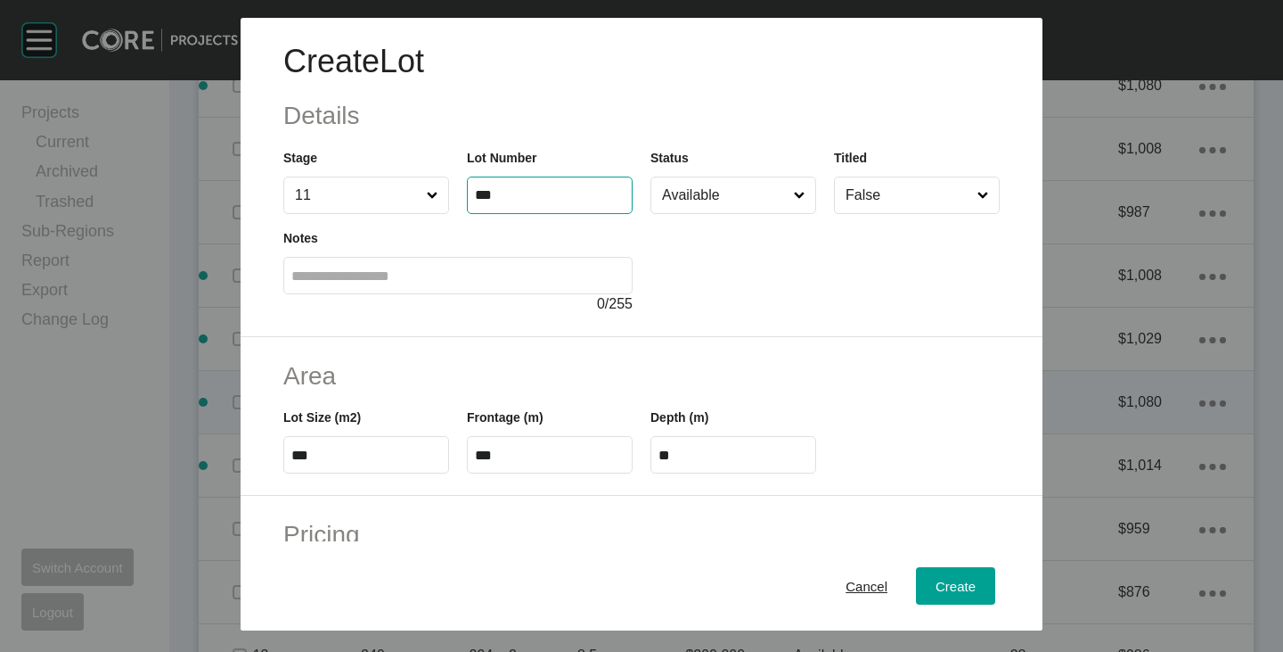
type input "***"
click at [691, 310] on div at bounding box center [825, 264] width 349 height 101
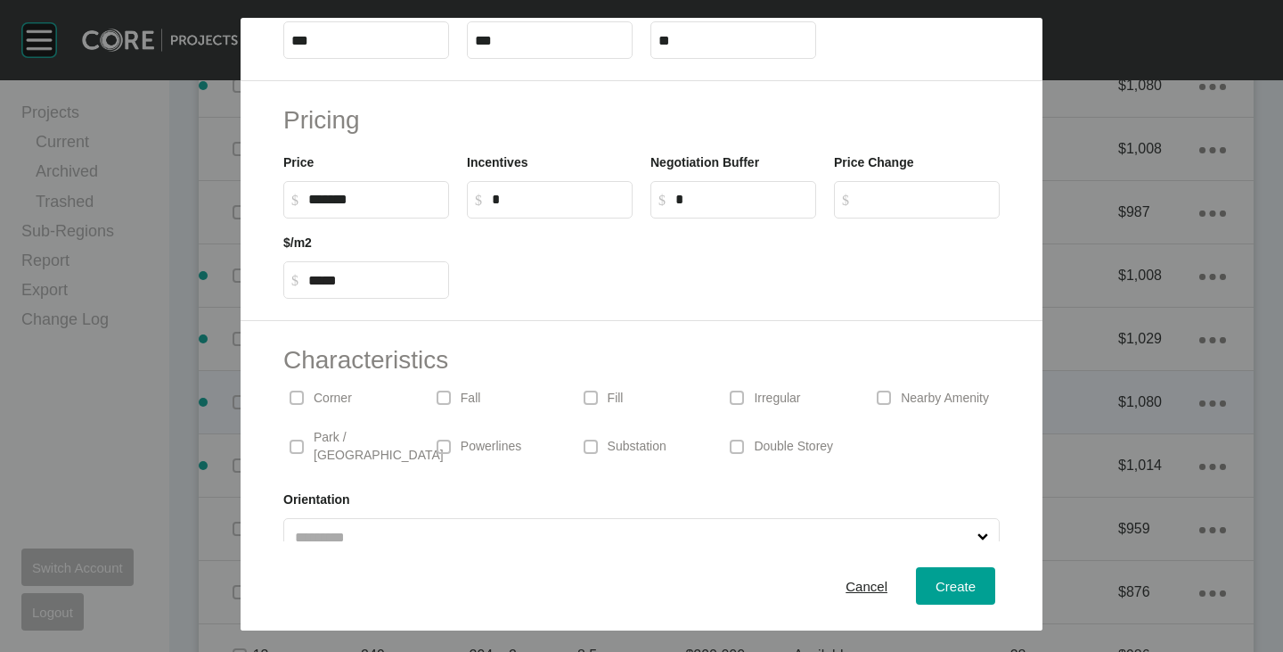
scroll to position [436, 0]
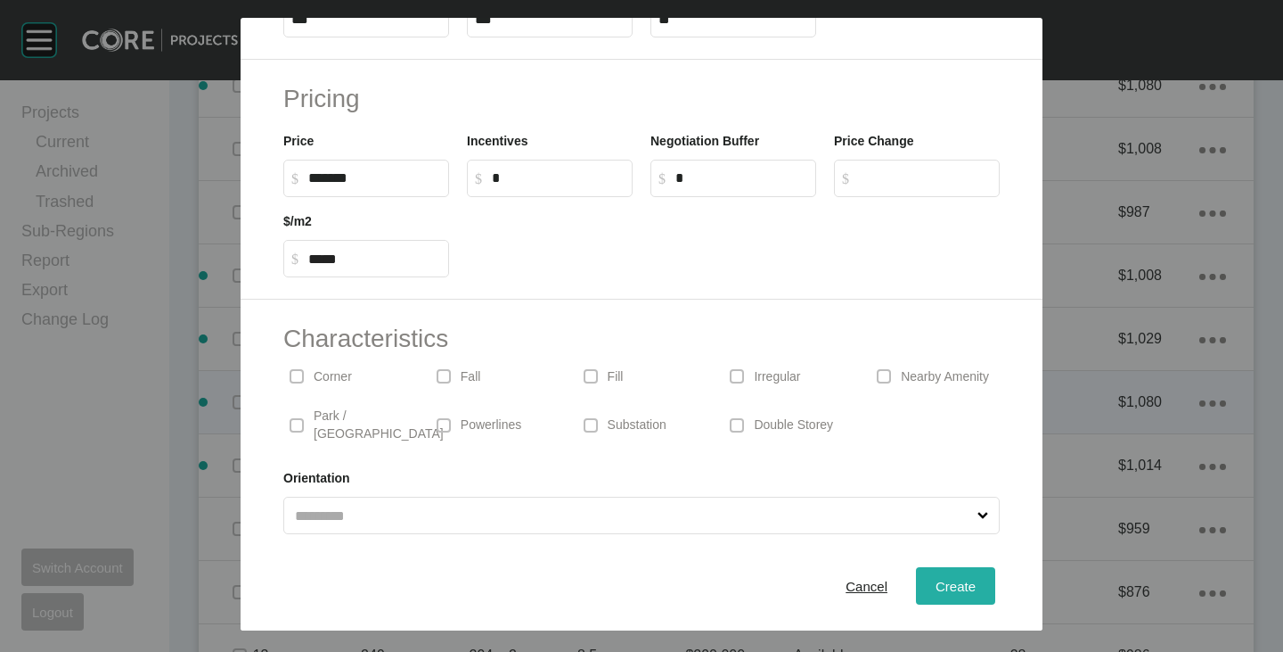
click at [942, 586] on span "Create" at bounding box center [956, 585] width 40 height 15
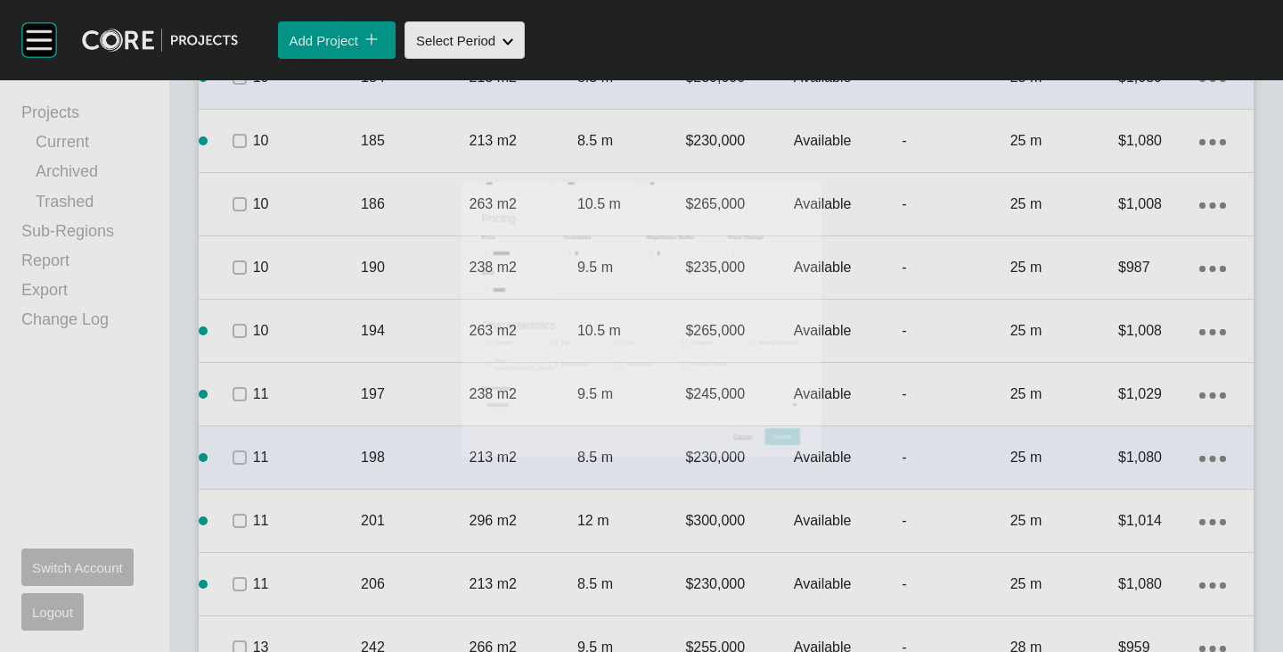
scroll to position [3582, 0]
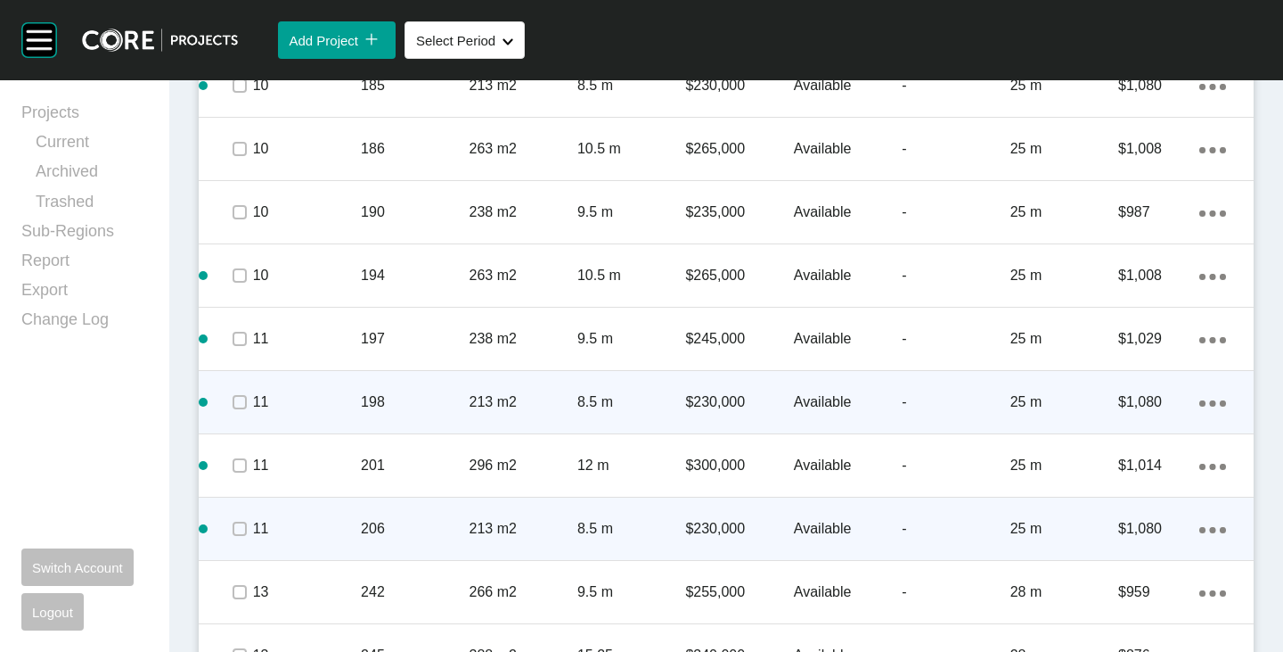
click at [1205, 531] on icon "Action Menu Dots Copy 6 Created with Sketch." at bounding box center [1213, 530] width 27 height 6
click at [1144, 526] on link "Duplicate" at bounding box center [1126, 532] width 67 height 27
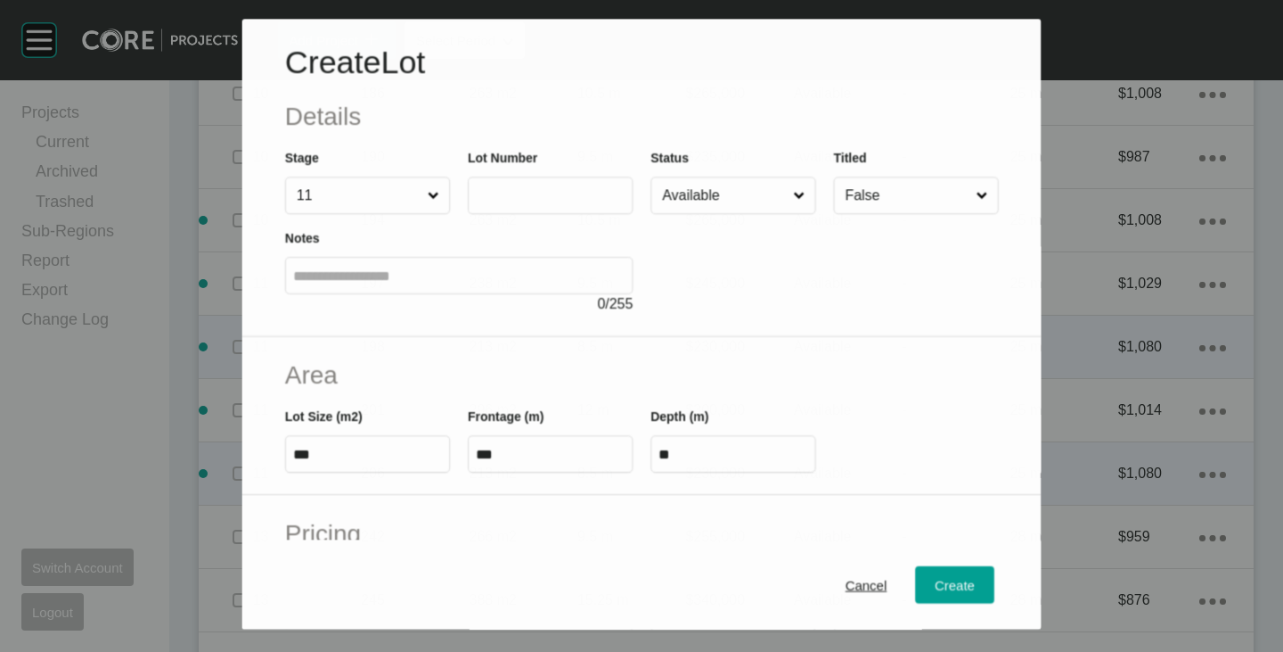
scroll to position [3527, 0]
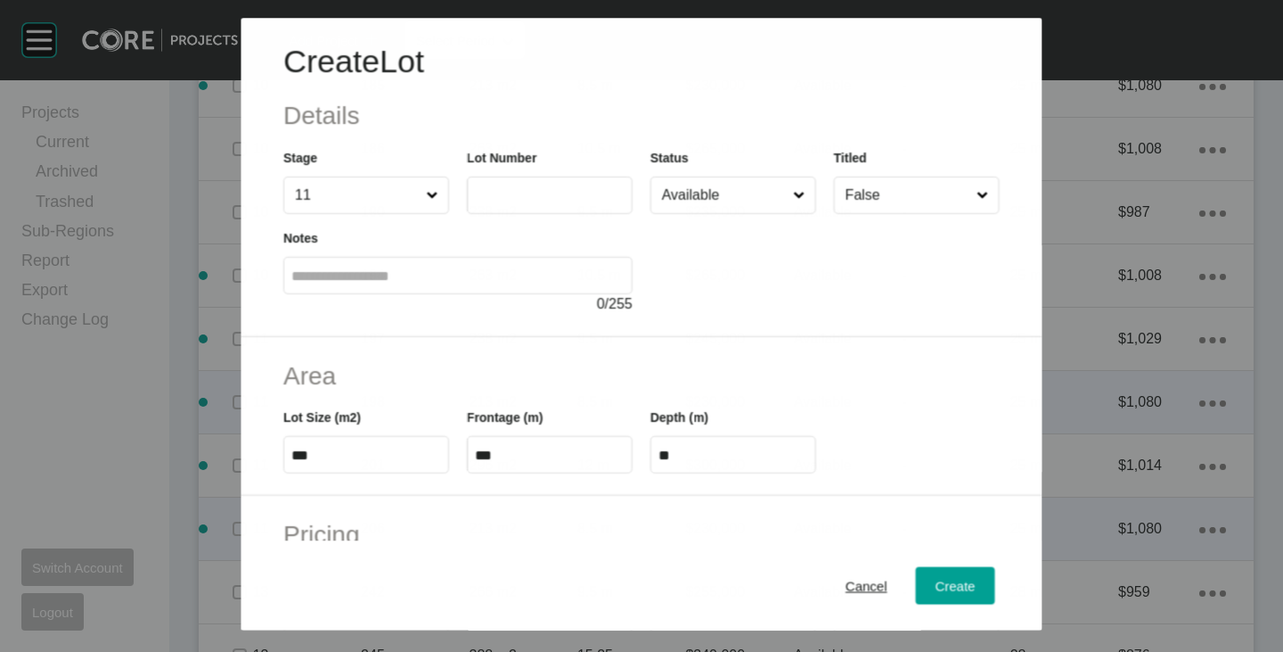
click at [551, 195] on input "text" at bounding box center [550, 195] width 150 height 15
type input "***"
click at [704, 265] on div at bounding box center [825, 264] width 349 height 101
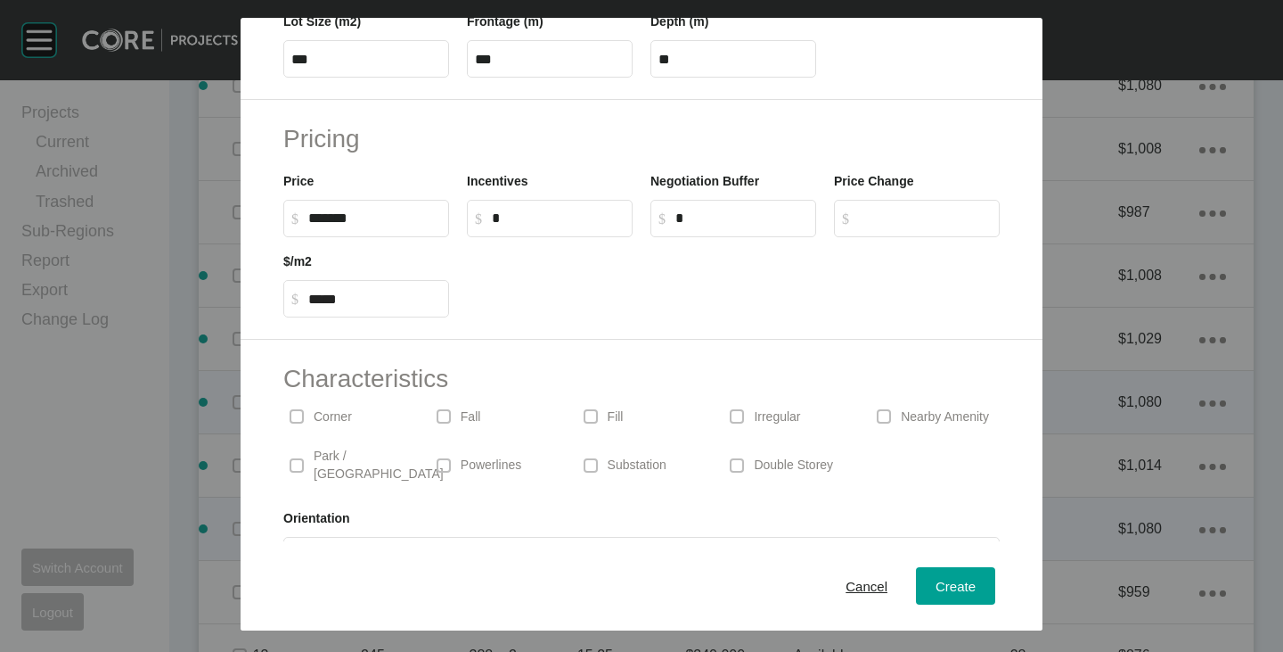
scroll to position [436, 0]
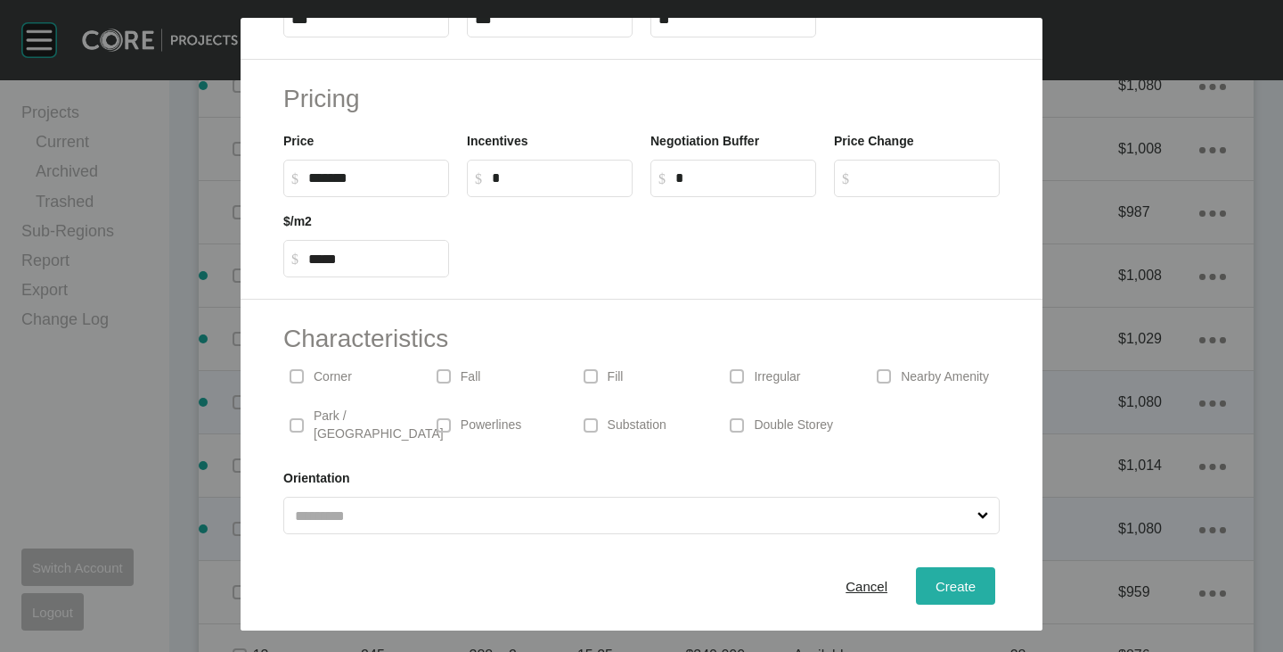
click at [940, 592] on span "Create" at bounding box center [956, 585] width 40 height 15
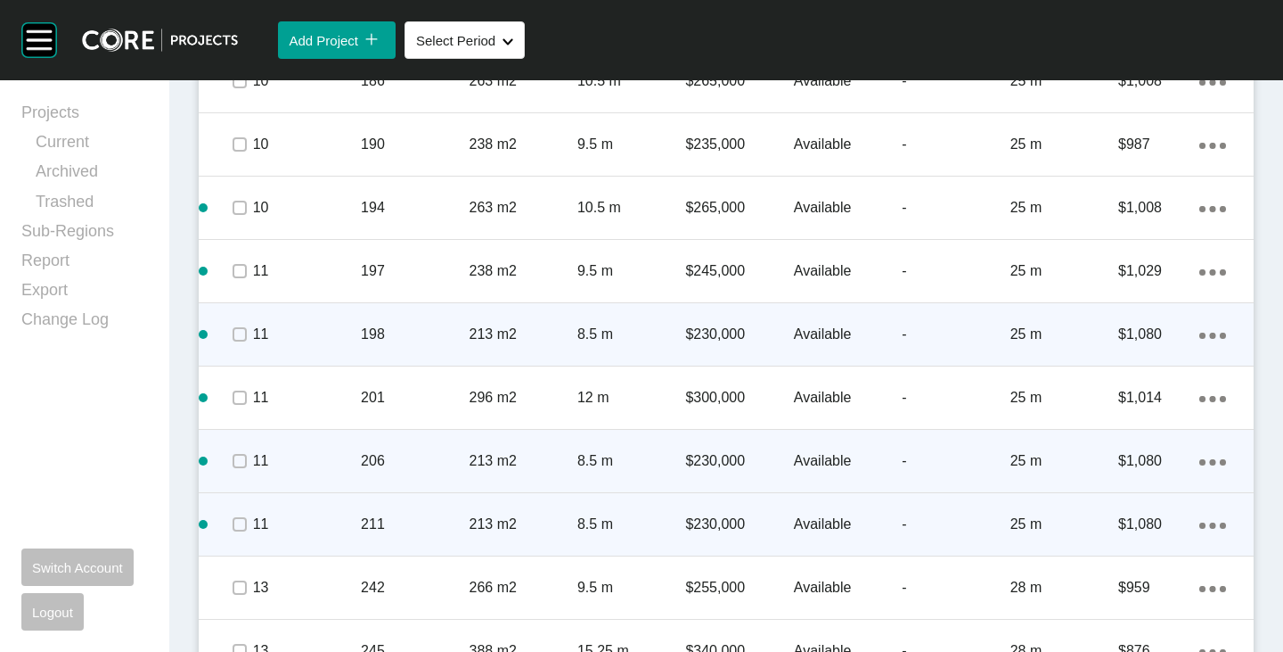
scroll to position [3671, 0]
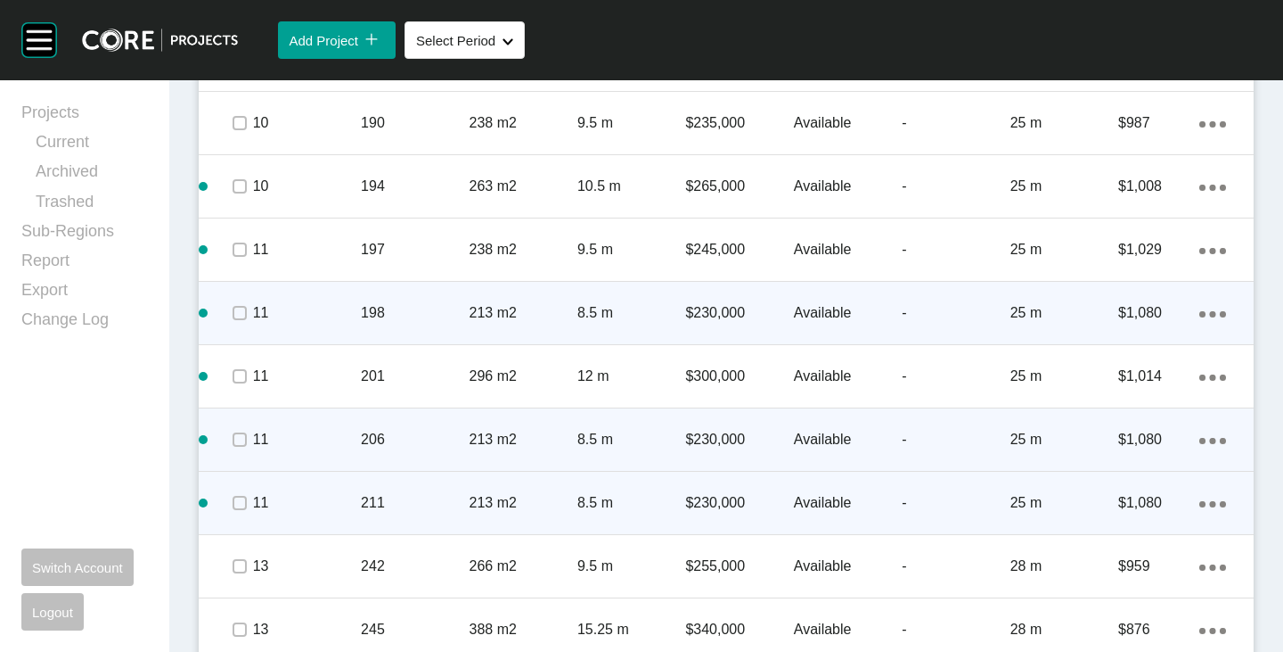
click at [1200, 501] on icon "Action Menu Dots Copy 6 Created with Sketch." at bounding box center [1213, 504] width 27 height 6
click at [1145, 494] on link "Duplicate" at bounding box center [1126, 506] width 67 height 27
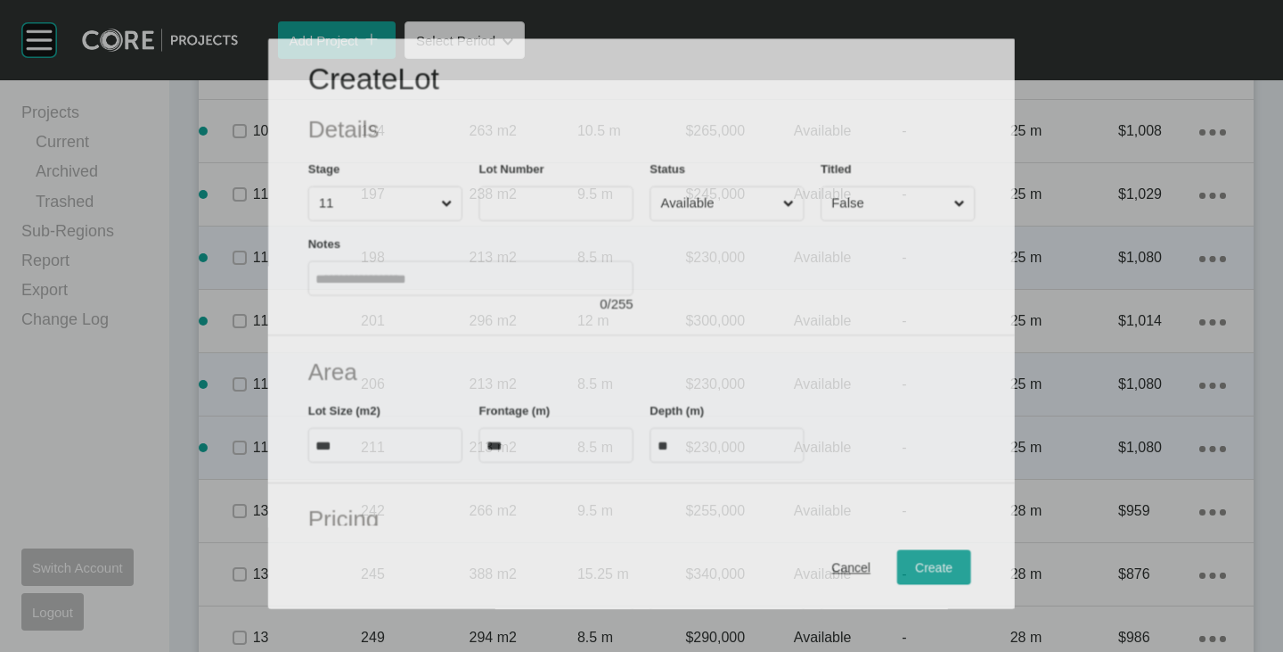
scroll to position [3616, 0]
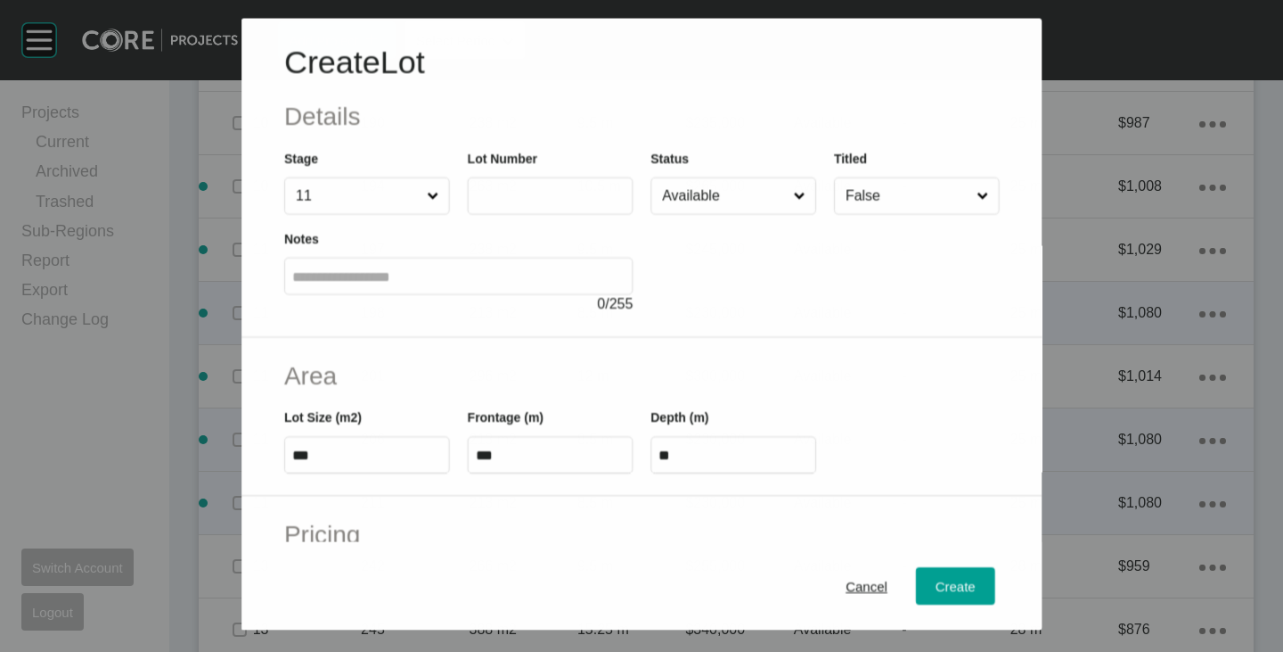
click at [529, 194] on input "text" at bounding box center [550, 195] width 150 height 15
type input "***"
click at [738, 285] on div at bounding box center [825, 264] width 349 height 101
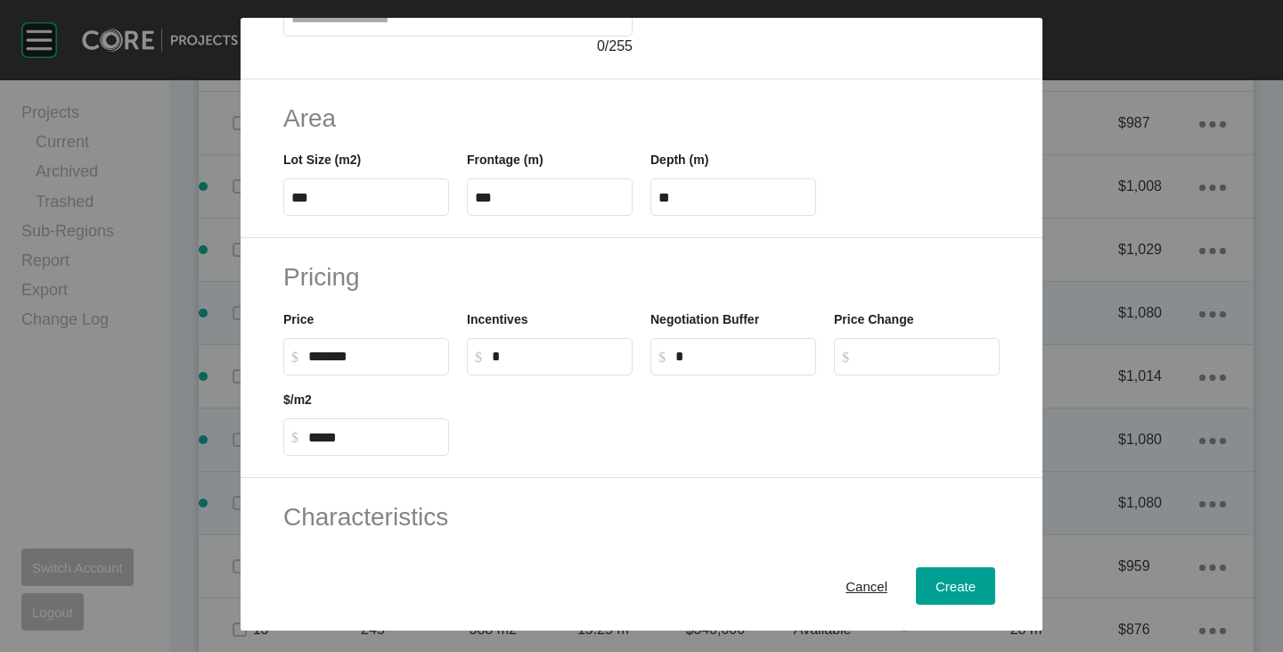
scroll to position [436, 0]
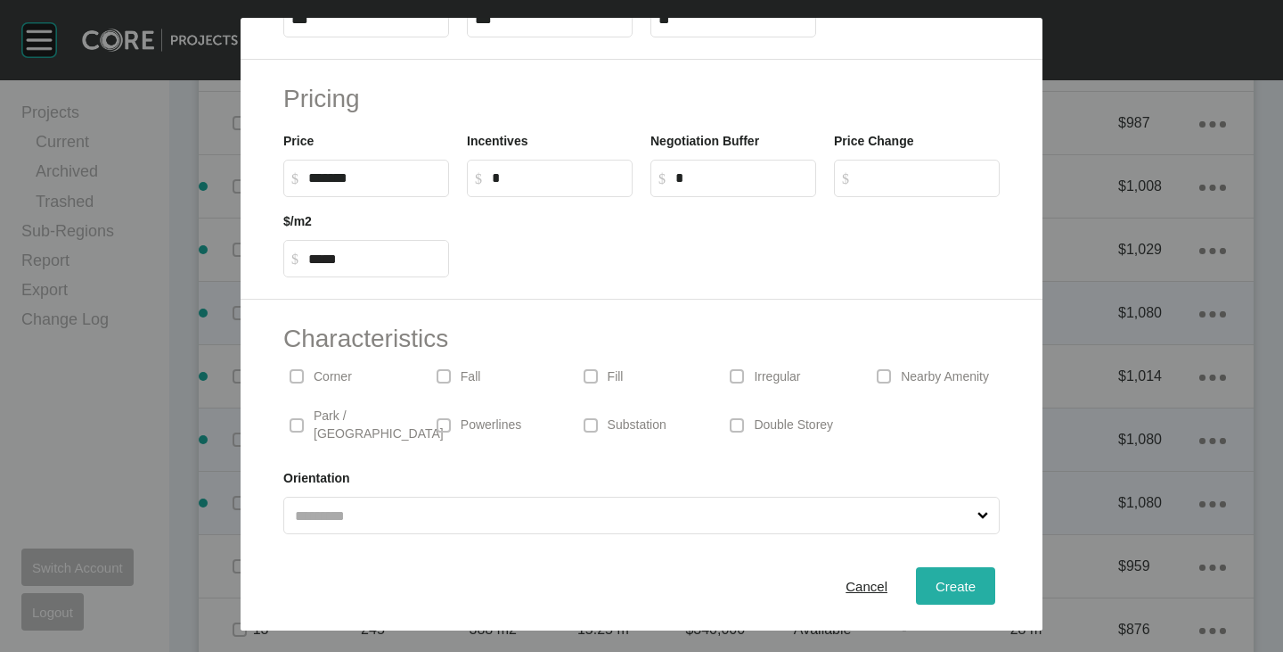
click at [931, 576] on div "Create" at bounding box center [955, 586] width 49 height 24
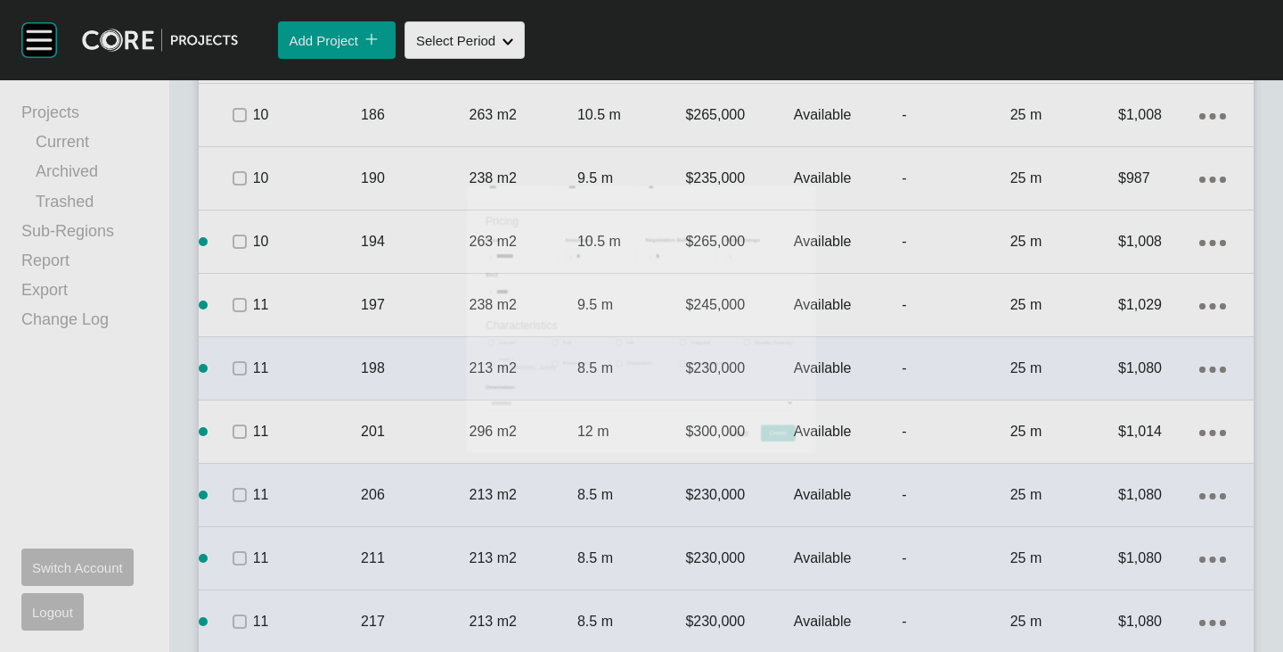
scroll to position [3671, 0]
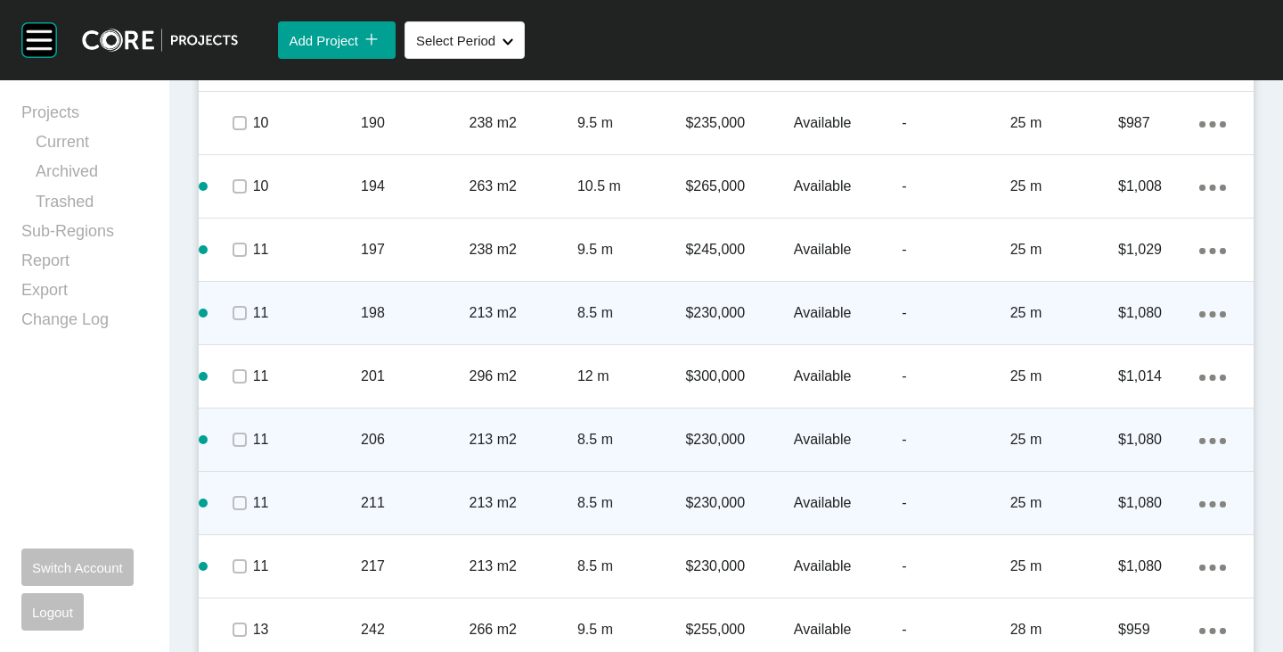
click at [1200, 438] on icon "Action Menu Dots Copy 6 Created with Sketch." at bounding box center [1213, 441] width 27 height 6
click at [1200, 309] on div "Action Menu Dots Copy 6 Created with Sketch." at bounding box center [1213, 313] width 27 height 20
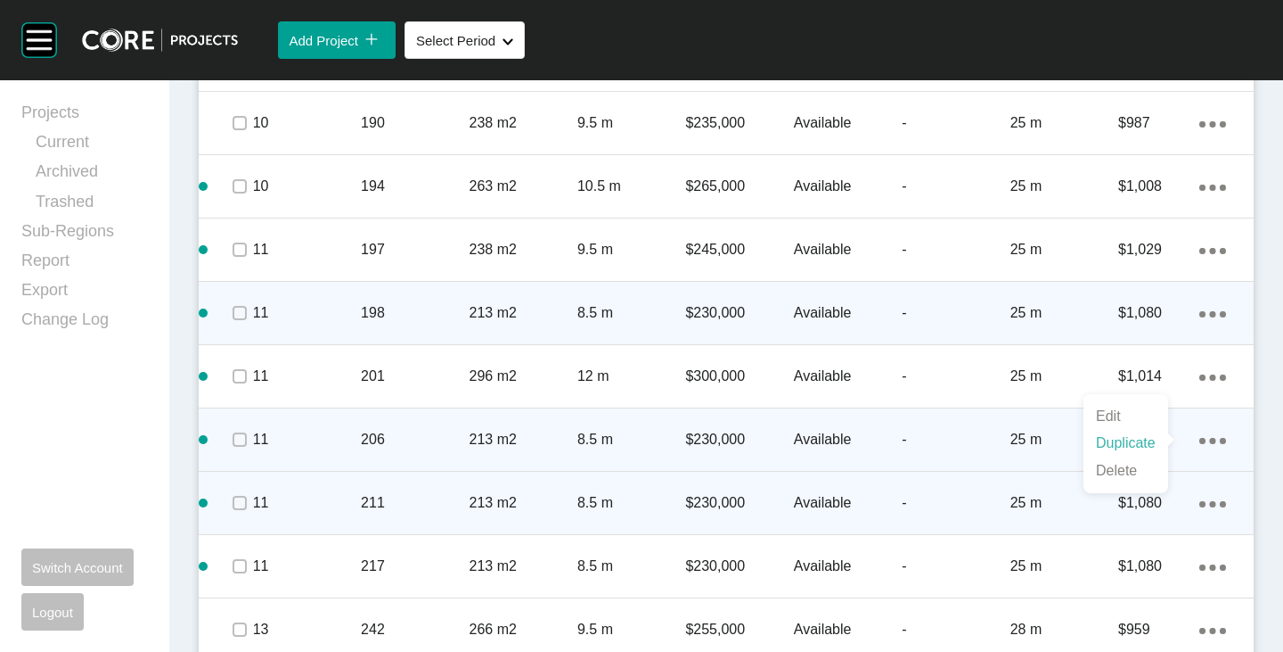
click at [1142, 438] on link "Duplicate" at bounding box center [1126, 443] width 67 height 27
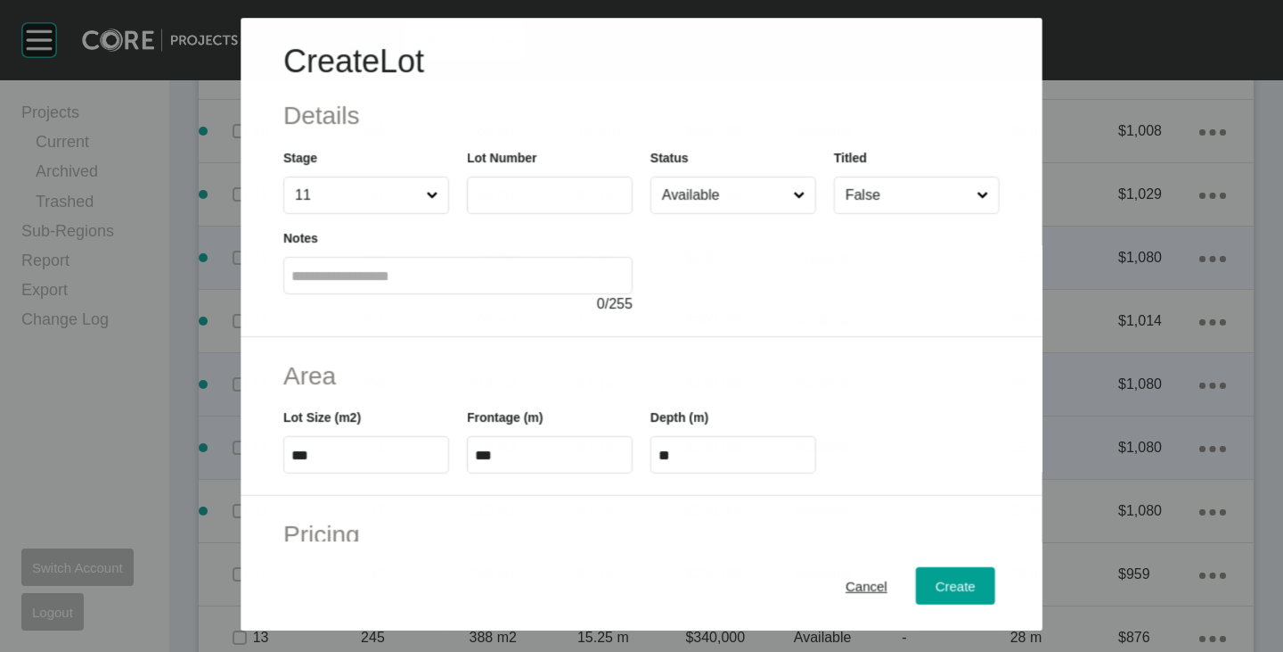
scroll to position [3616, 0]
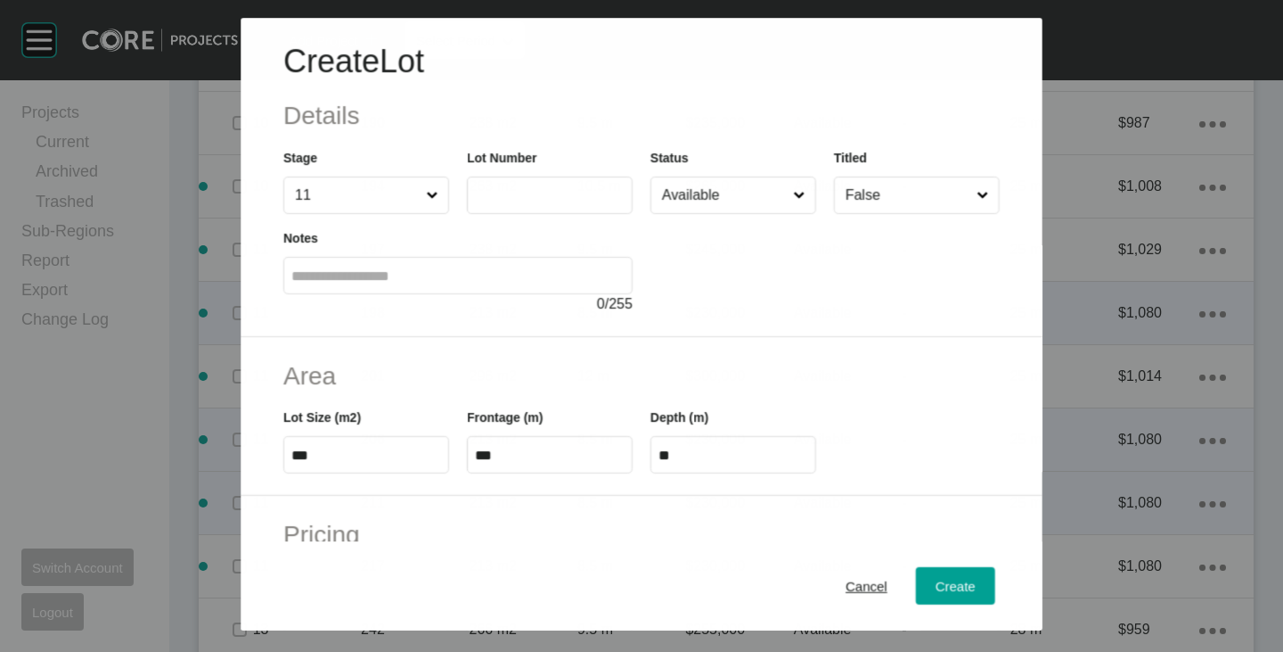
click at [538, 182] on label at bounding box center [550, 194] width 166 height 37
click at [538, 188] on input "text" at bounding box center [550, 195] width 150 height 15
type input "***"
click at [706, 284] on div at bounding box center [825, 264] width 349 height 101
click at [326, 452] on input "***" at bounding box center [366, 454] width 150 height 15
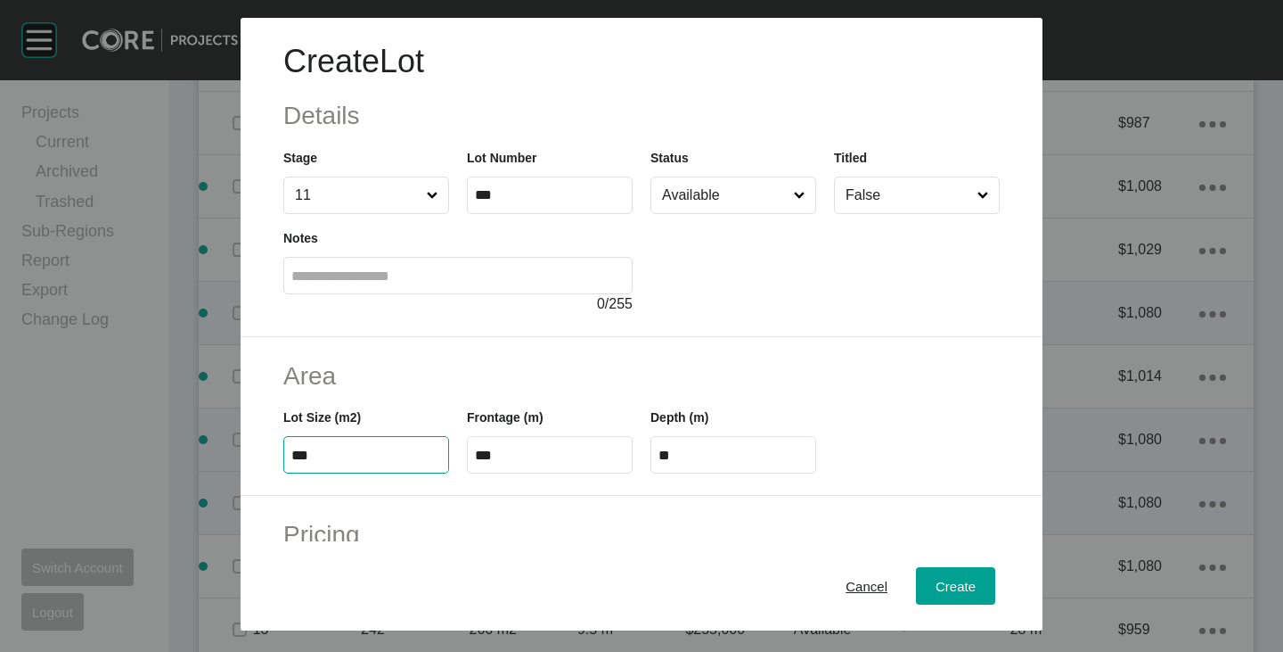
click at [326, 452] on input "***" at bounding box center [366, 454] width 150 height 15
type input "***"
type input "****"
type input "***"
click at [499, 456] on input "***" at bounding box center [550, 454] width 150 height 15
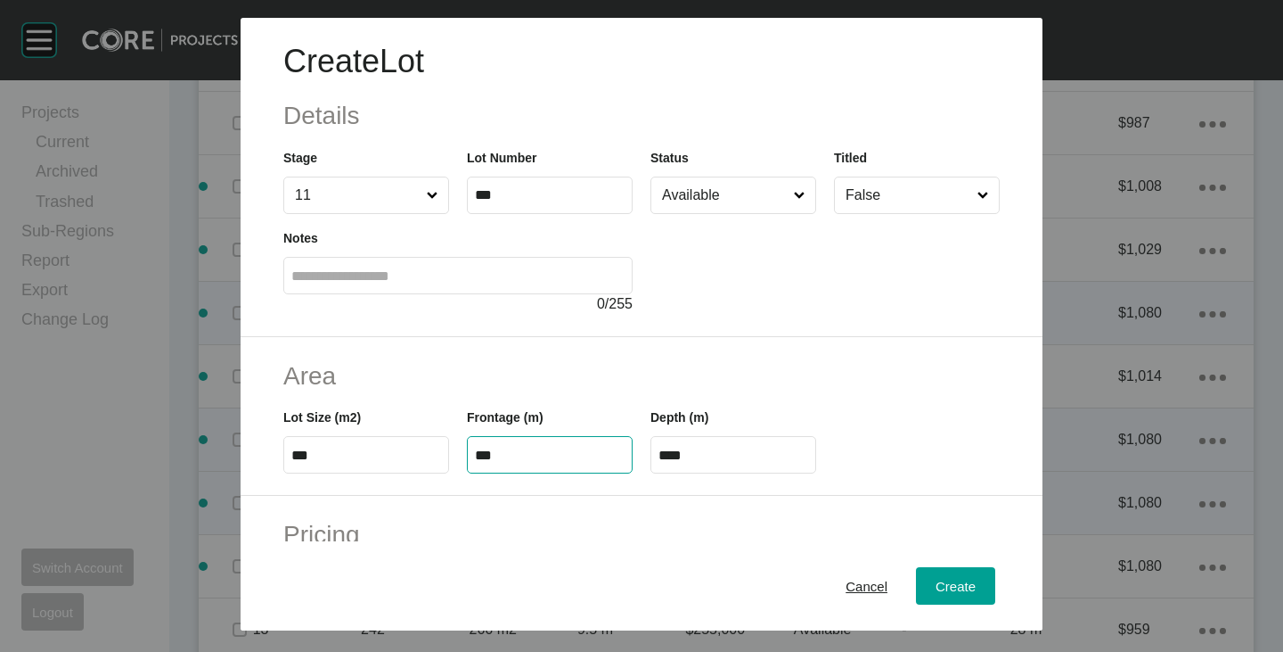
click at [499, 456] on input "***" at bounding box center [550, 454] width 150 height 15
type input "****"
type input "**"
click at [551, 379] on h2 "Area" at bounding box center [641, 375] width 717 height 35
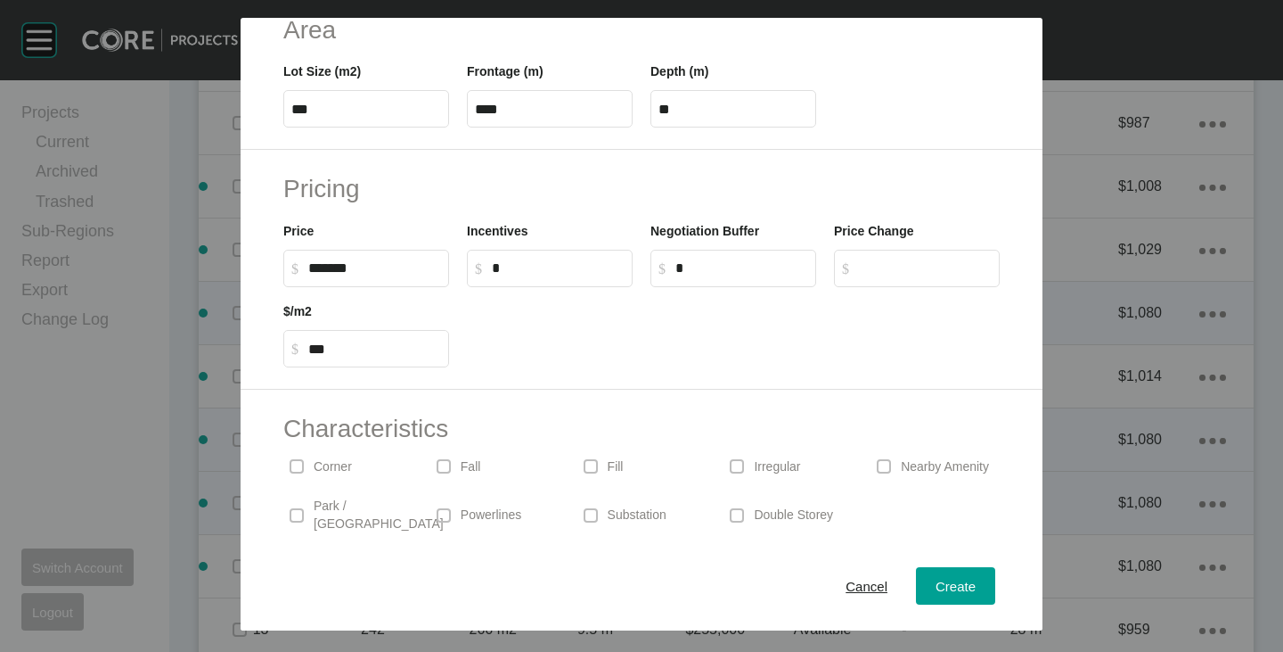
scroll to position [357, 0]
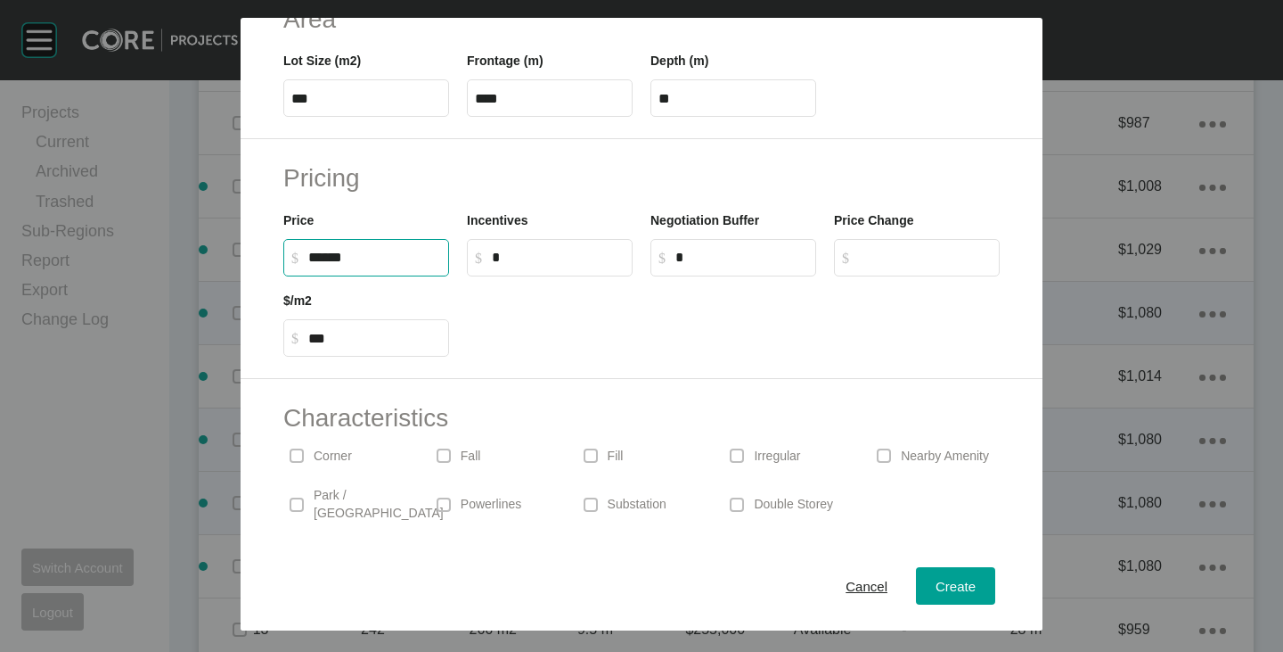
drag, startPoint x: 317, startPoint y: 251, endPoint x: 336, endPoint y: 256, distance: 19.2
click at [336, 256] on input "******" at bounding box center [374, 257] width 133 height 15
type input "*******"
type input "*****"
click at [582, 321] on div at bounding box center [733, 316] width 551 height 80
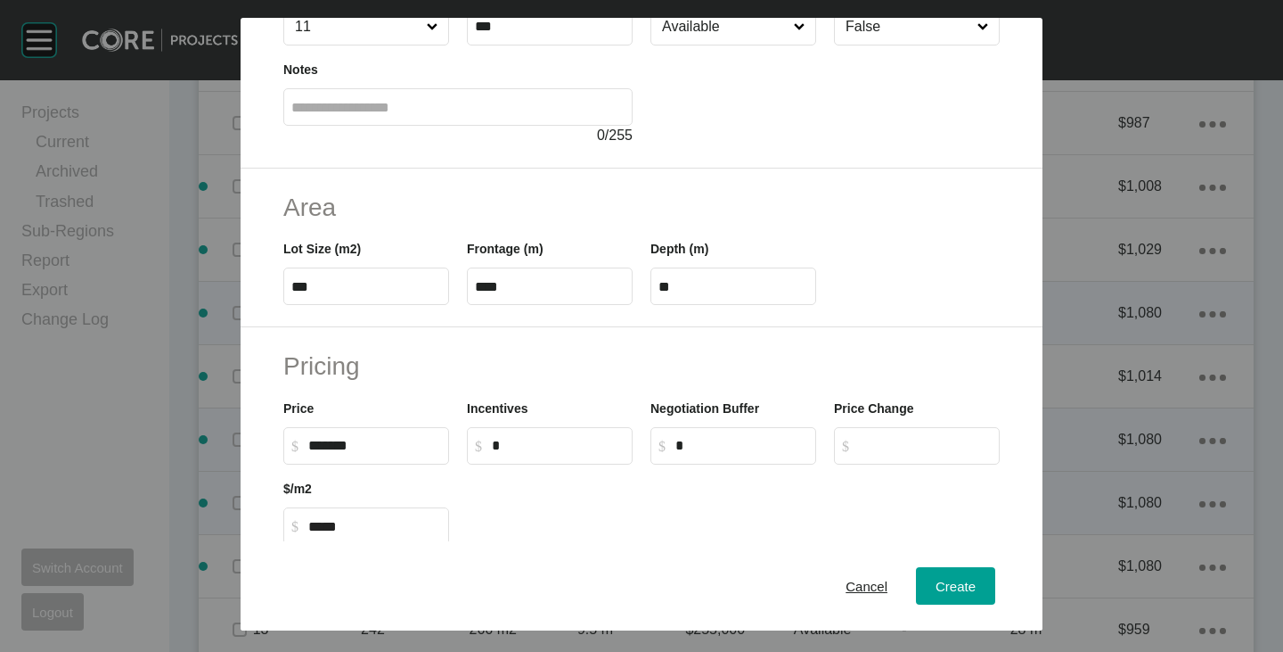
scroll to position [0, 0]
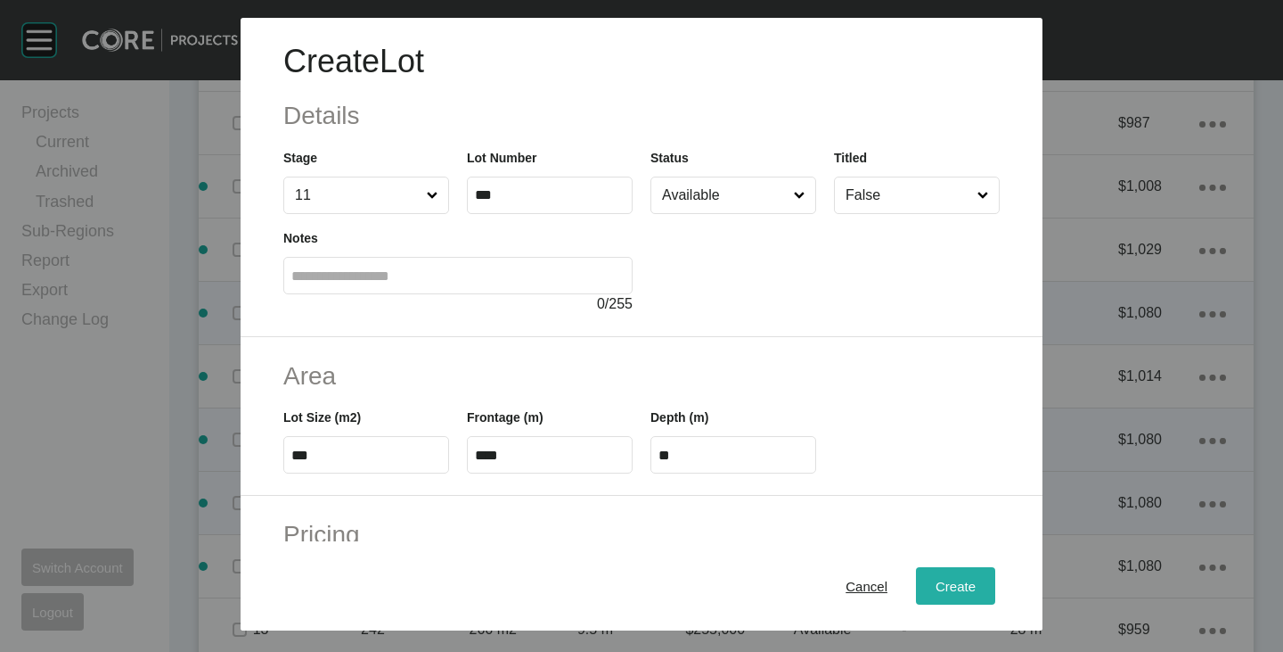
click at [930, 572] on button "Create" at bounding box center [955, 585] width 79 height 37
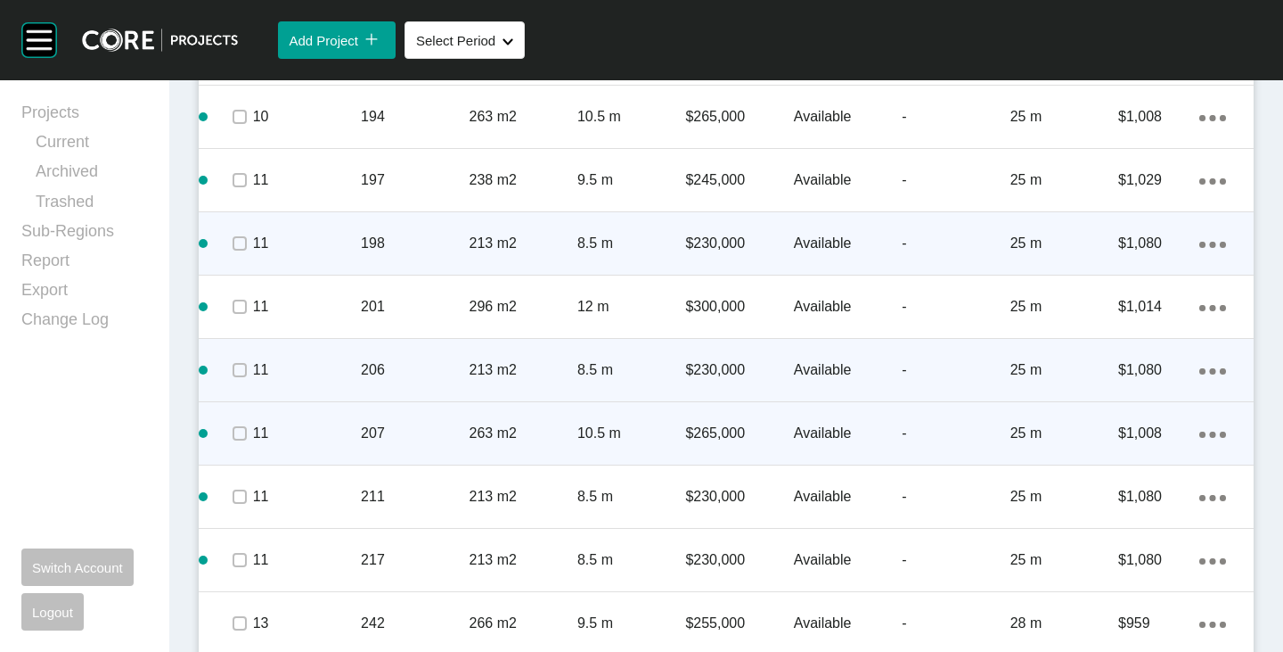
scroll to position [3760, 0]
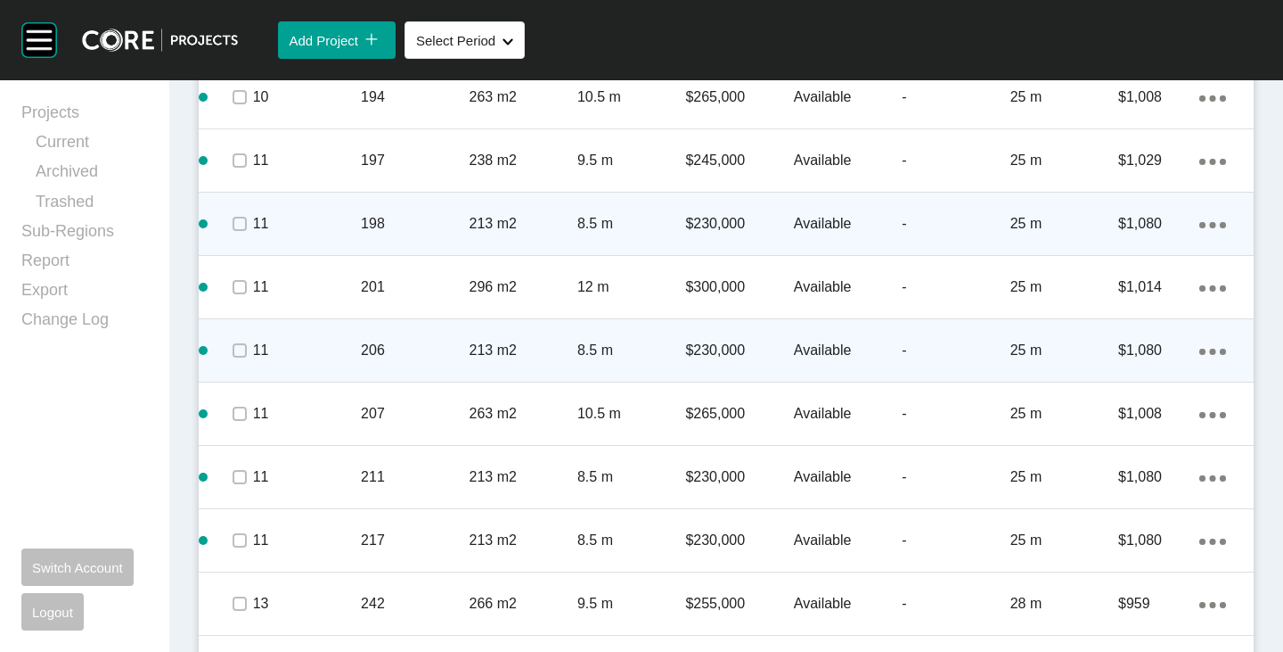
click at [1206, 416] on icon "Action Menu Dots Copy 6 Created with Sketch." at bounding box center [1213, 415] width 27 height 6
click at [1122, 419] on link "Duplicate" at bounding box center [1126, 417] width 67 height 27
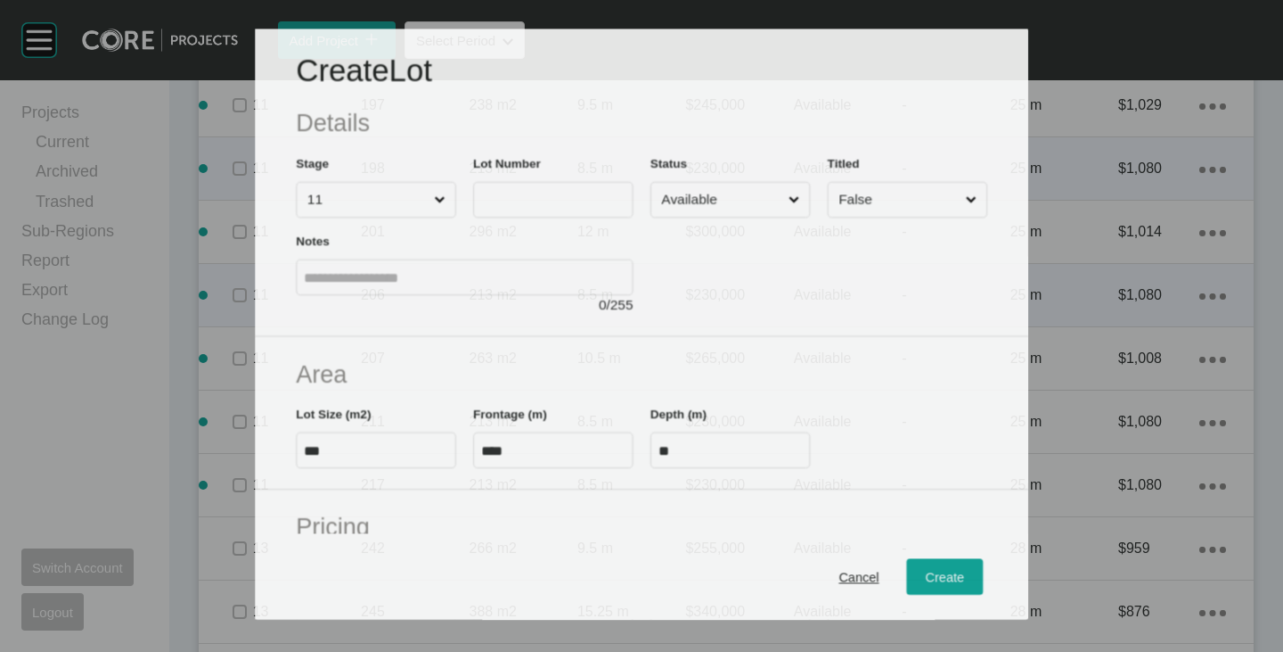
scroll to position [3705, 0]
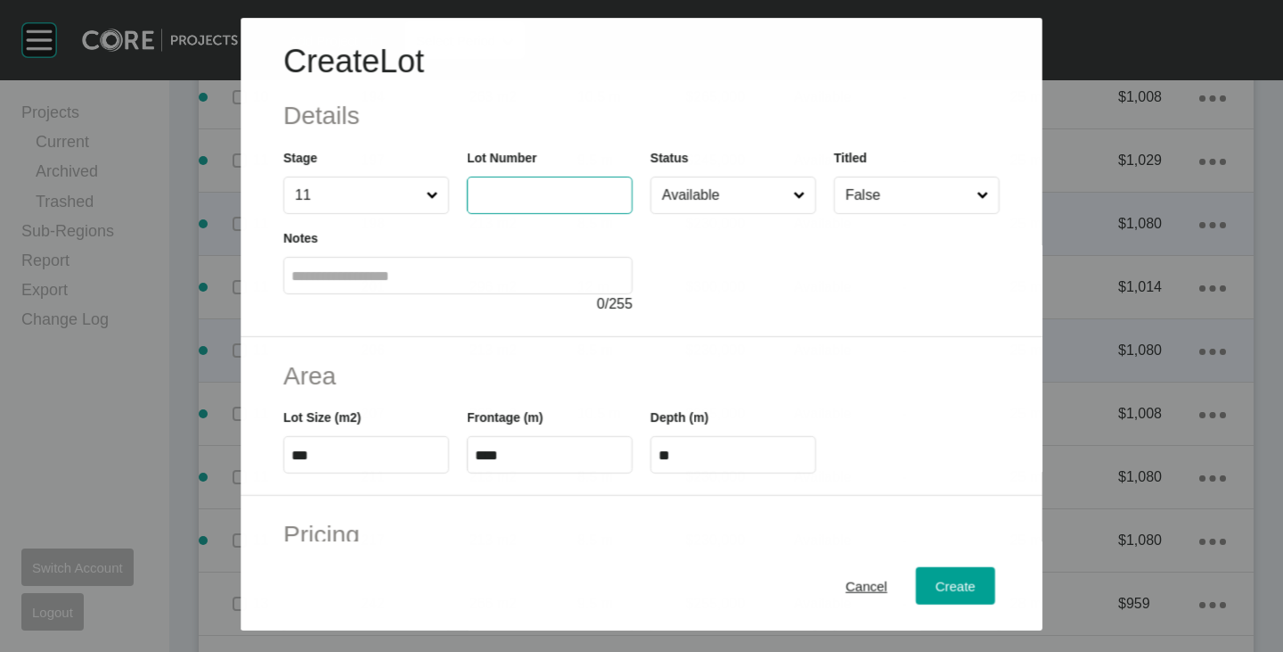
click at [510, 188] on input "text" at bounding box center [550, 195] width 150 height 15
type input "***"
click at [734, 281] on div at bounding box center [825, 264] width 349 height 101
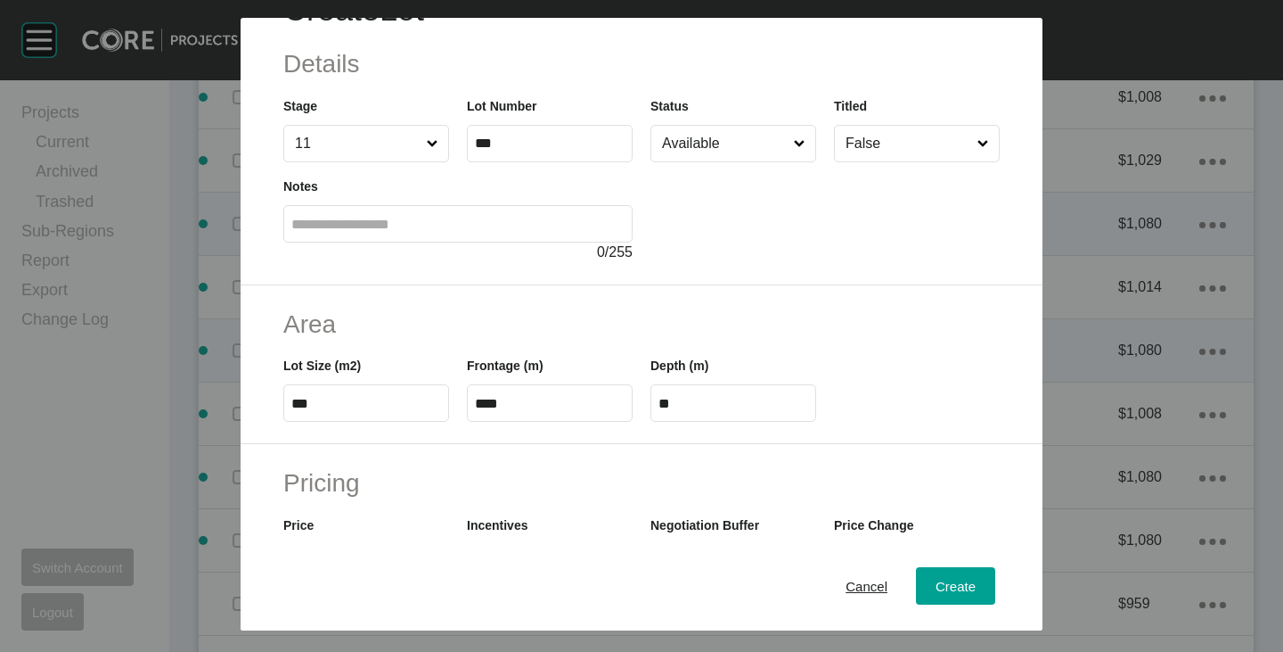
scroll to position [0, 0]
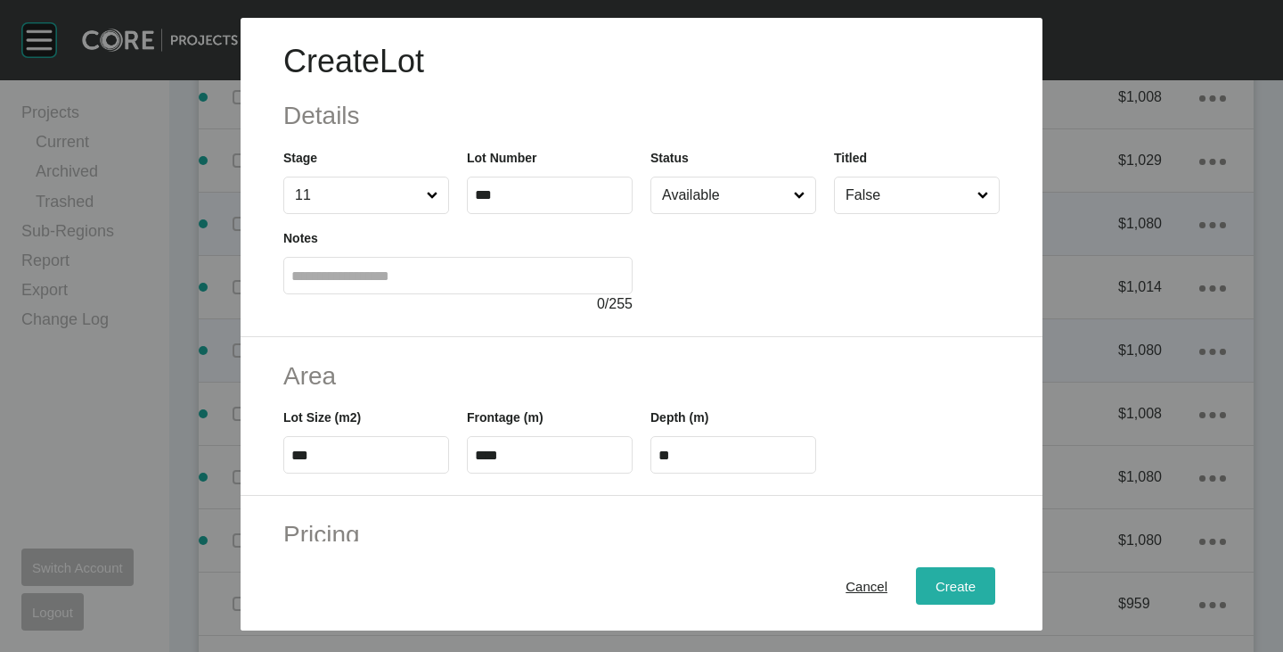
click at [936, 586] on span "Create" at bounding box center [956, 585] width 40 height 15
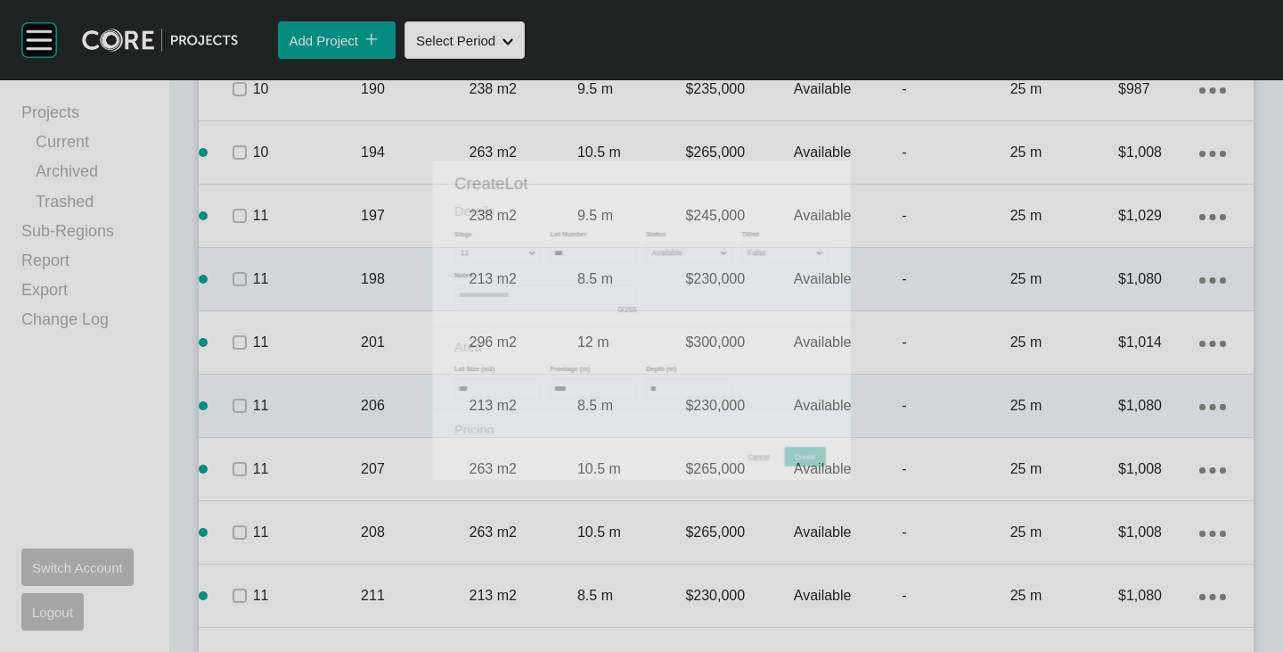
scroll to position [3760, 0]
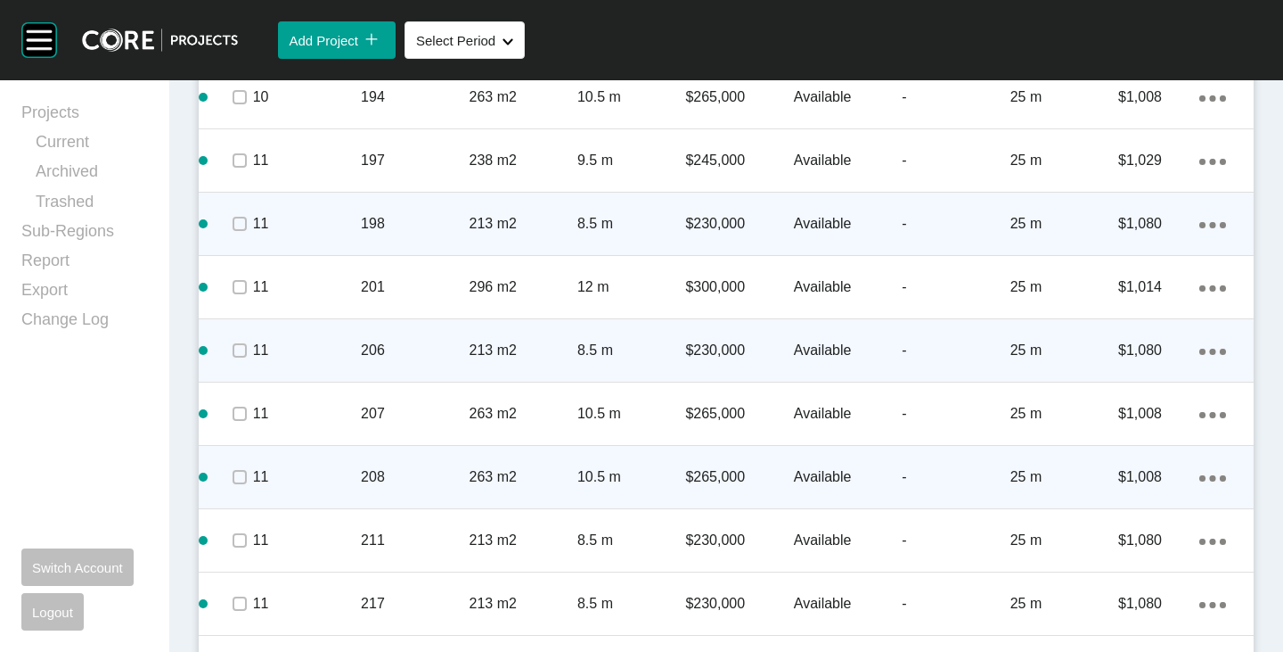
click at [1203, 478] on icon "Action Menu Dots Copy 6 Created with Sketch." at bounding box center [1213, 478] width 27 height 6
click at [1136, 477] on link "Duplicate" at bounding box center [1126, 480] width 67 height 27
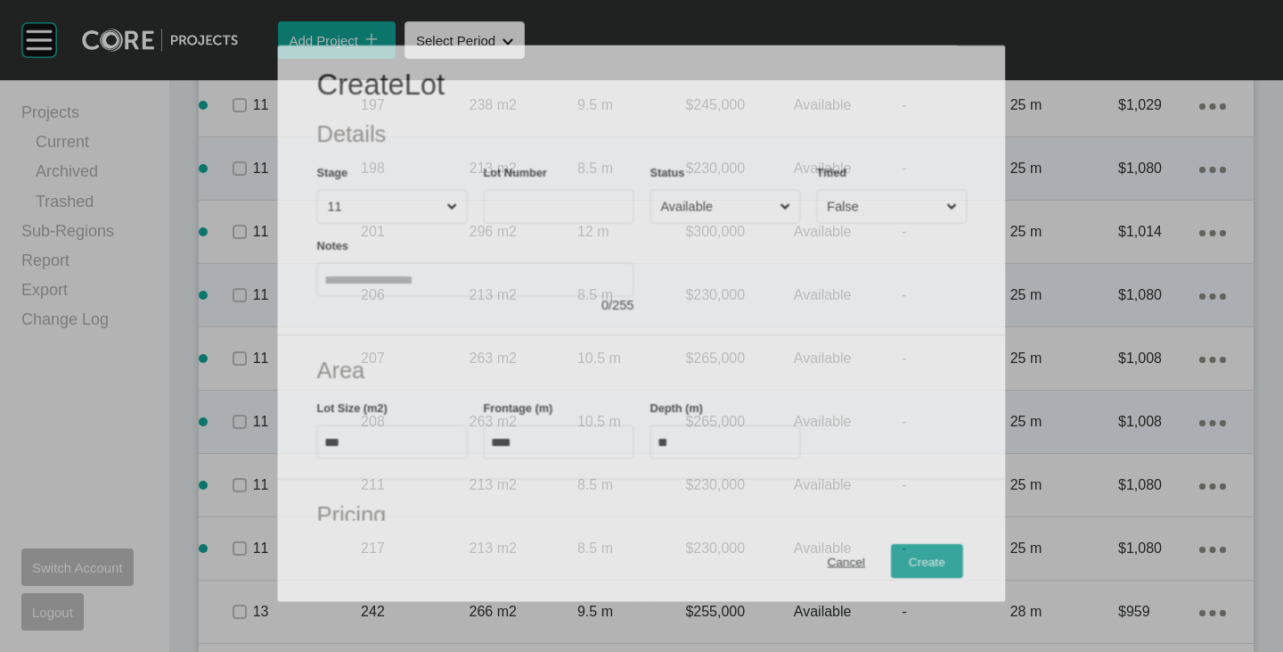
scroll to position [3705, 0]
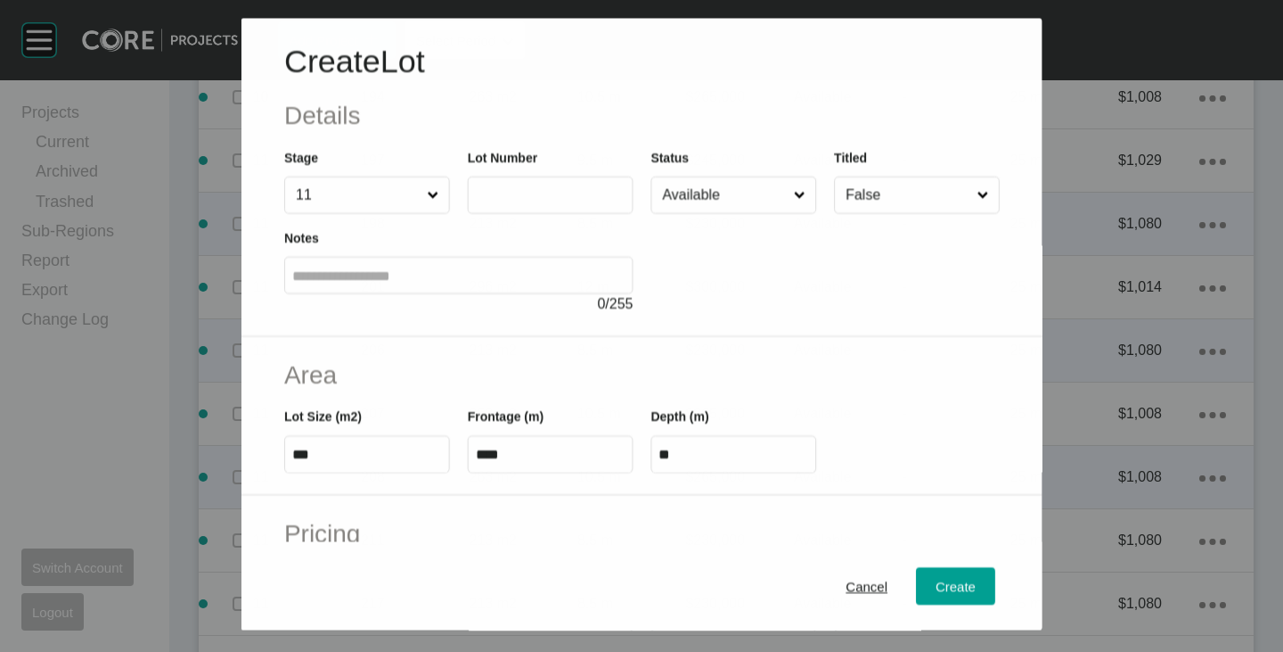
click at [523, 208] on label at bounding box center [550, 194] width 166 height 37
click at [523, 203] on input "text" at bounding box center [550, 195] width 150 height 15
type input "***"
click at [768, 347] on div "Area Lot Size (m2) *** Frontage (m) **** Depth (m) **" at bounding box center [642, 417] width 802 height 160
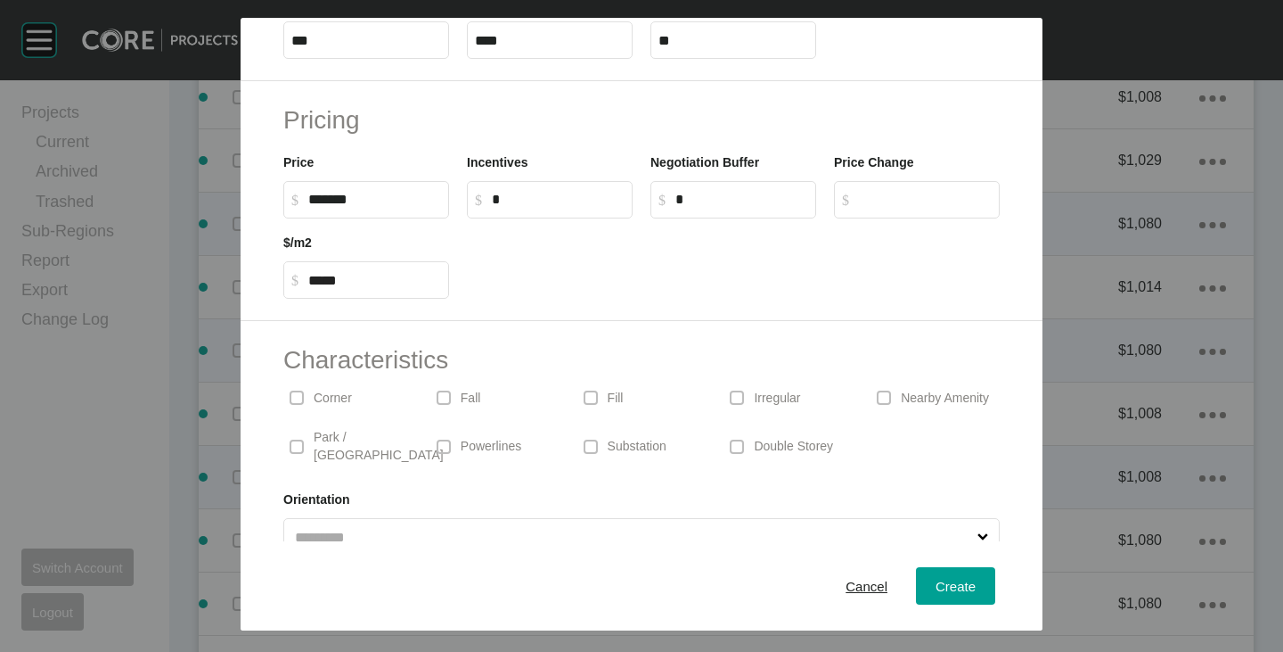
scroll to position [436, 0]
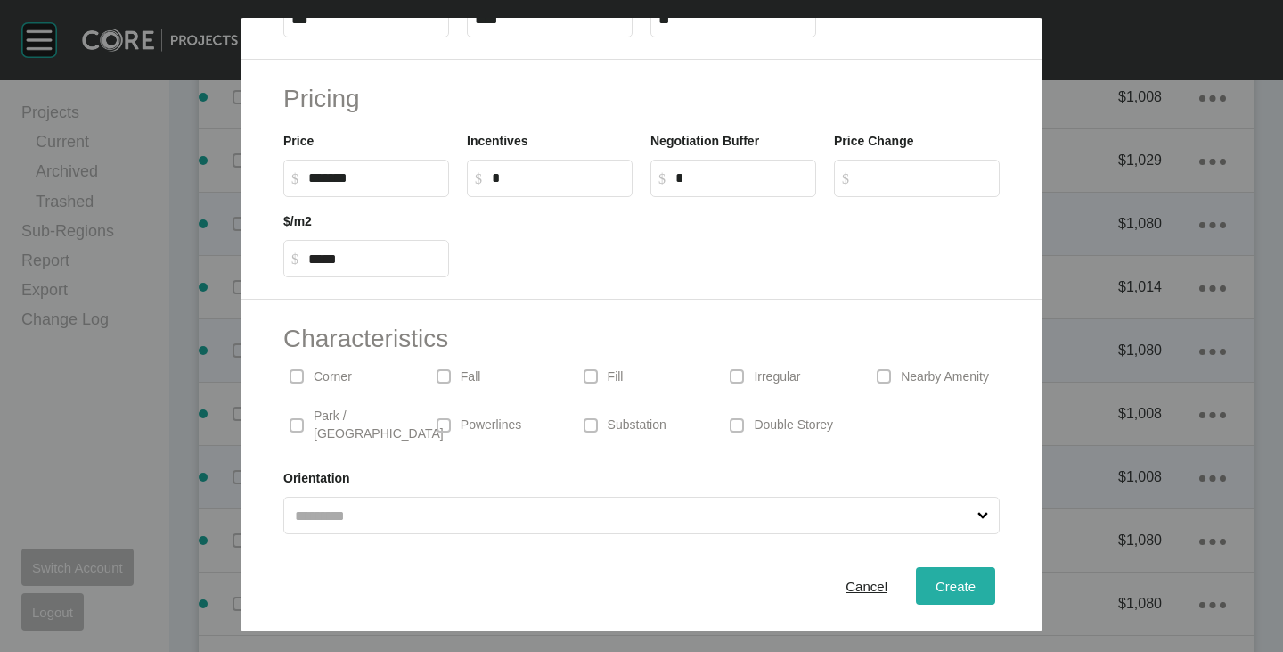
click at [931, 575] on div "Create" at bounding box center [955, 586] width 49 height 24
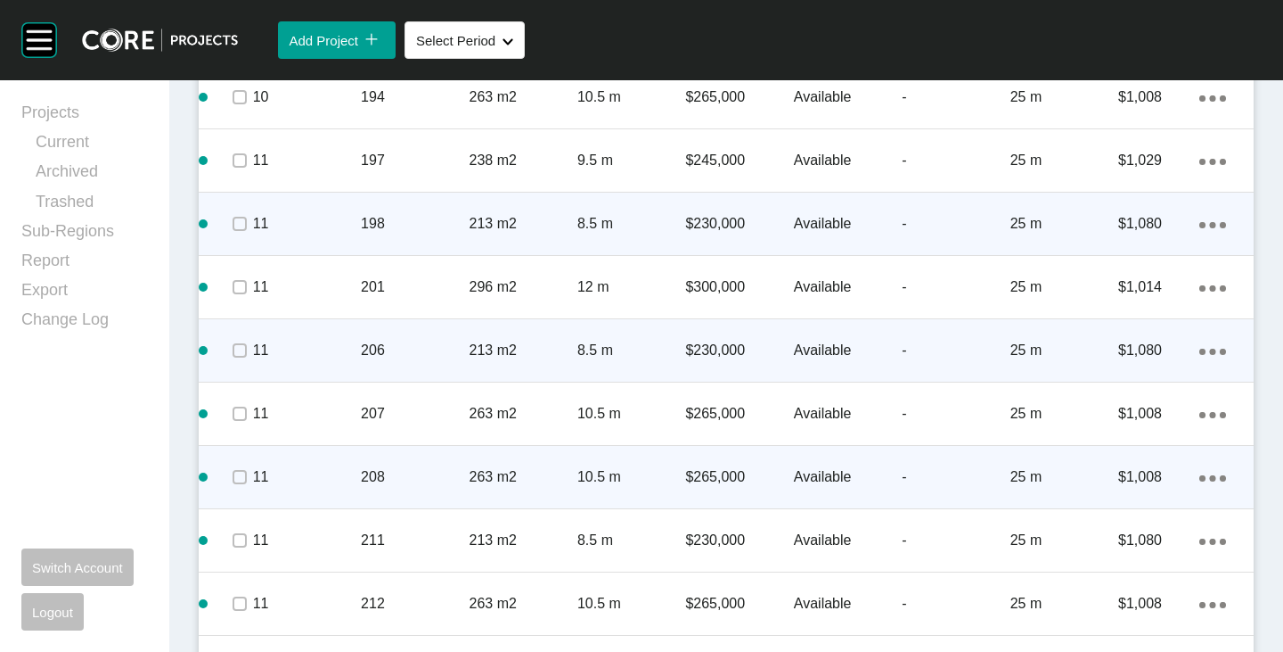
scroll to position [3939, 0]
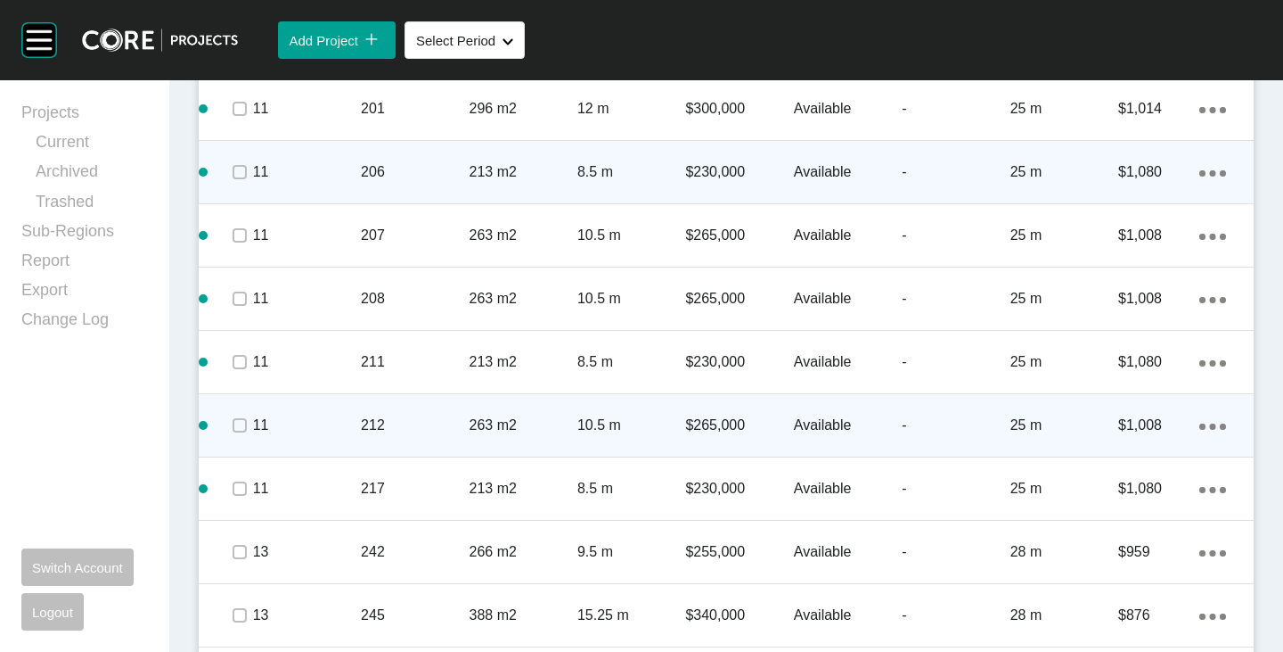
click at [1200, 420] on div "Action Menu Dots Copy 6 Created with Sketch." at bounding box center [1213, 425] width 27 height 20
click at [1136, 423] on link "Duplicate" at bounding box center [1126, 428] width 67 height 27
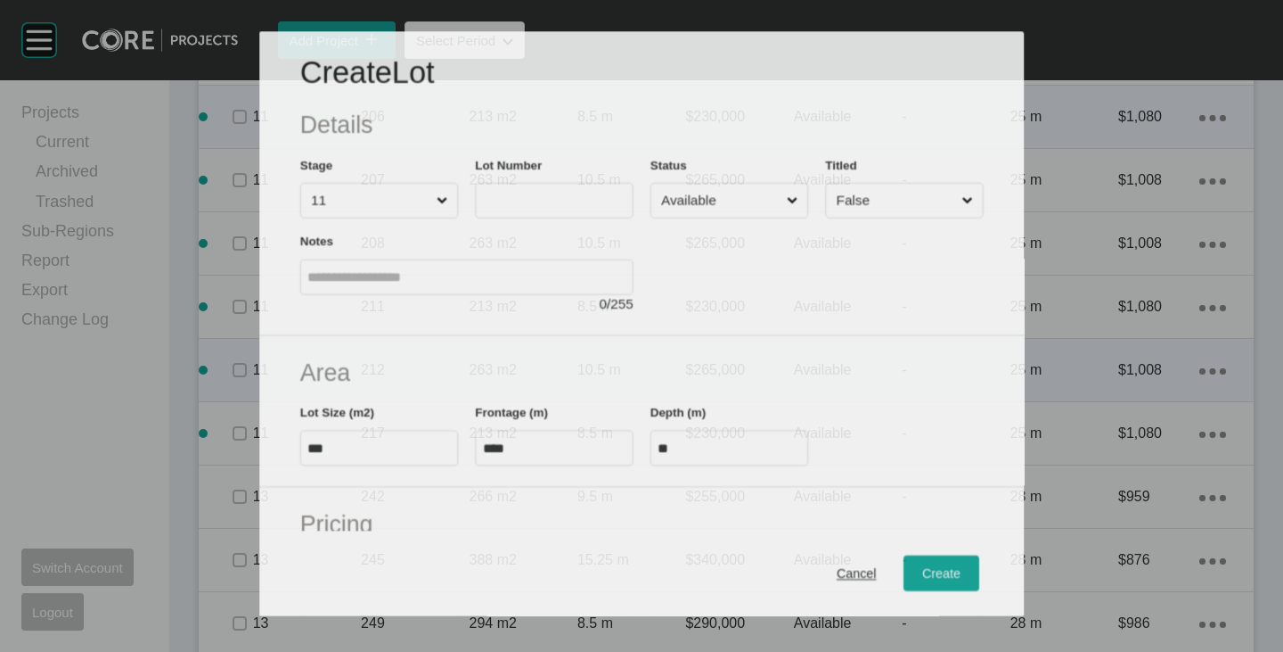
scroll to position [3883, 0]
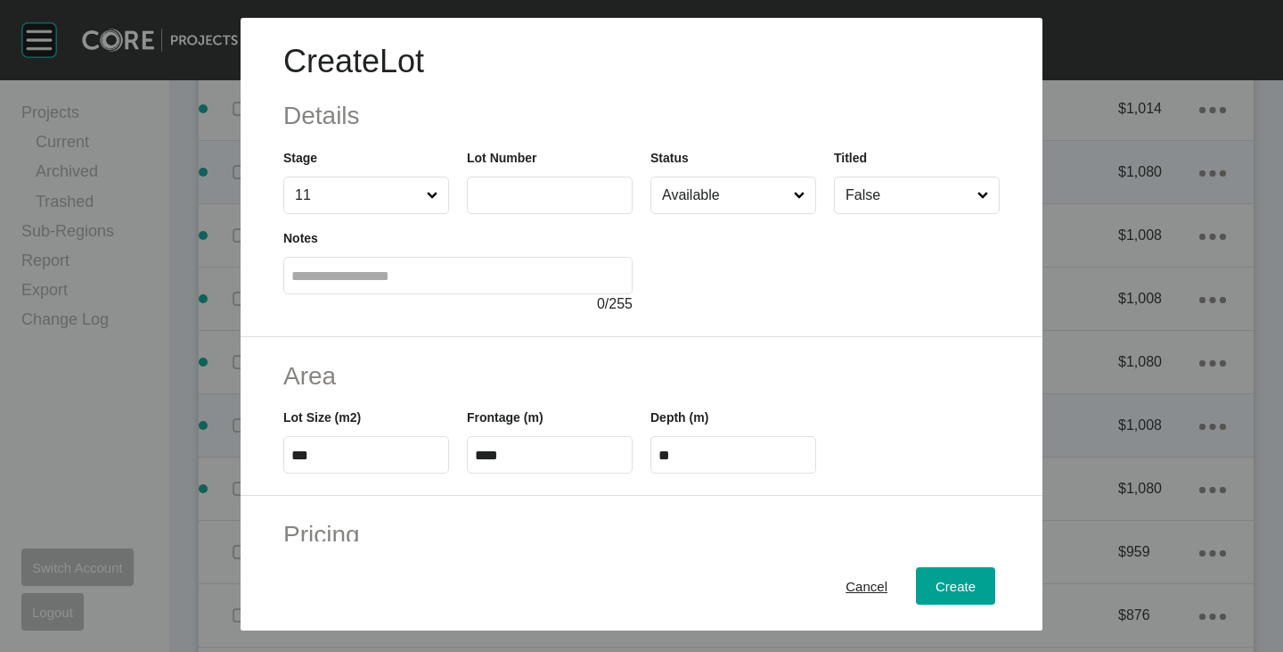
click at [502, 201] on input "text" at bounding box center [550, 194] width 150 height 15
type input "***"
click at [726, 299] on div at bounding box center [825, 264] width 349 height 101
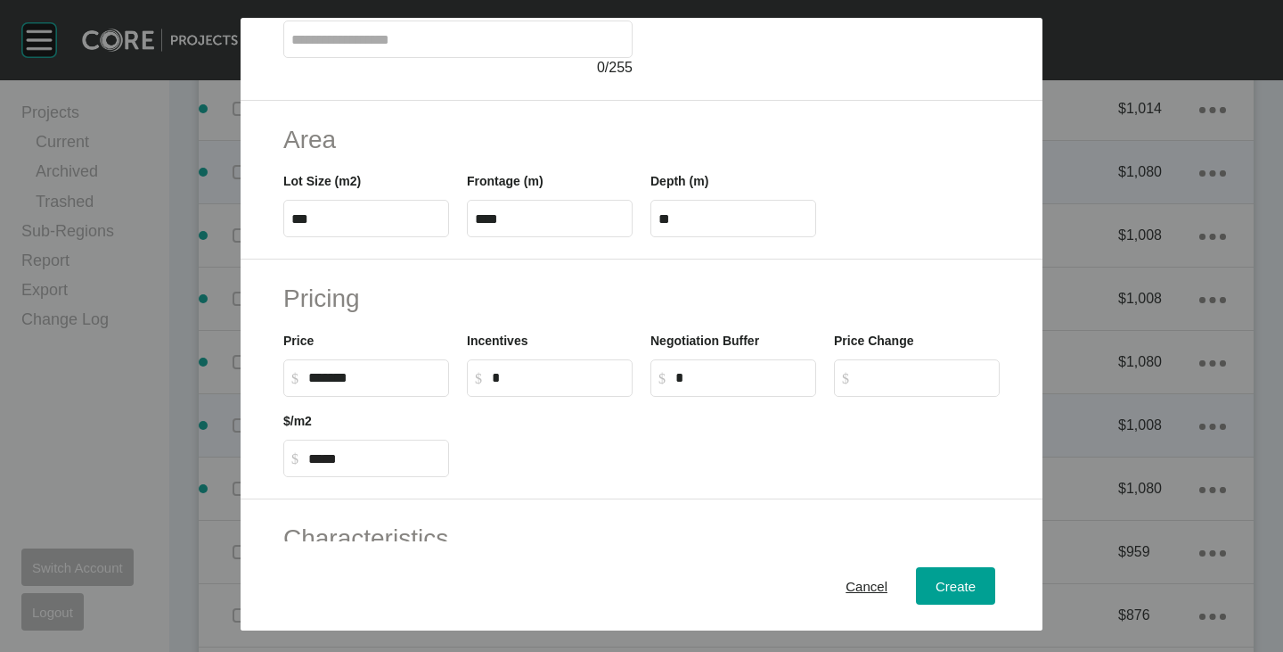
scroll to position [436, 0]
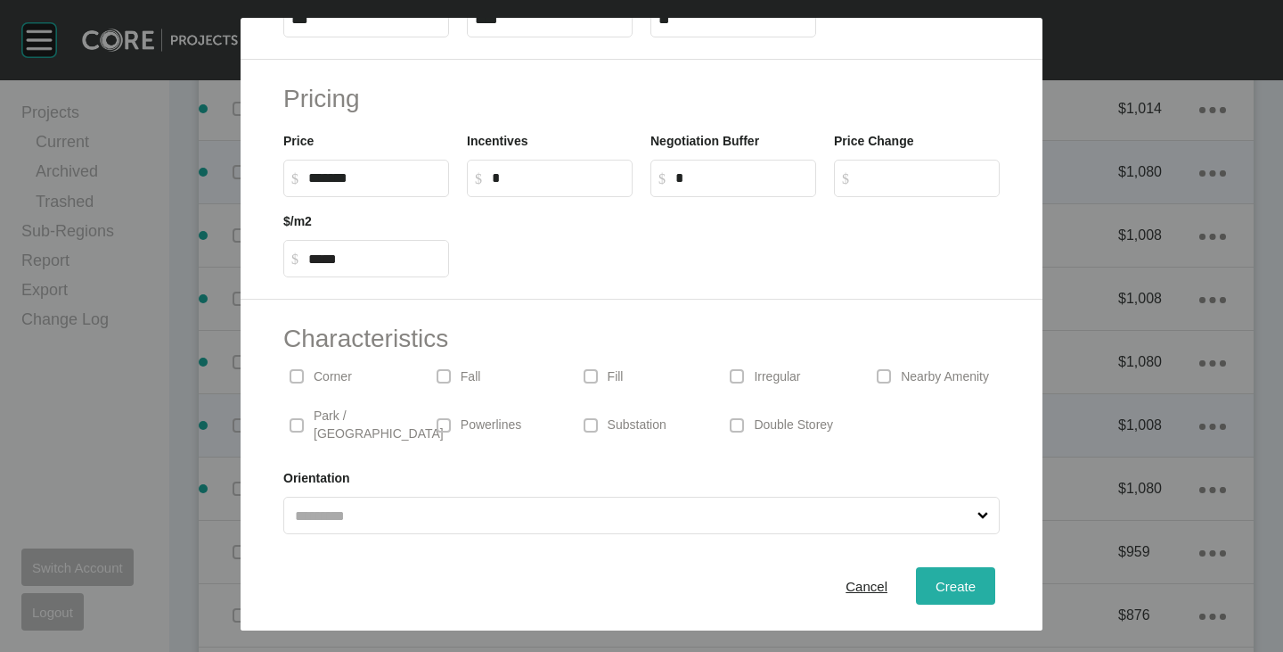
click at [955, 582] on span "Create" at bounding box center [956, 585] width 40 height 15
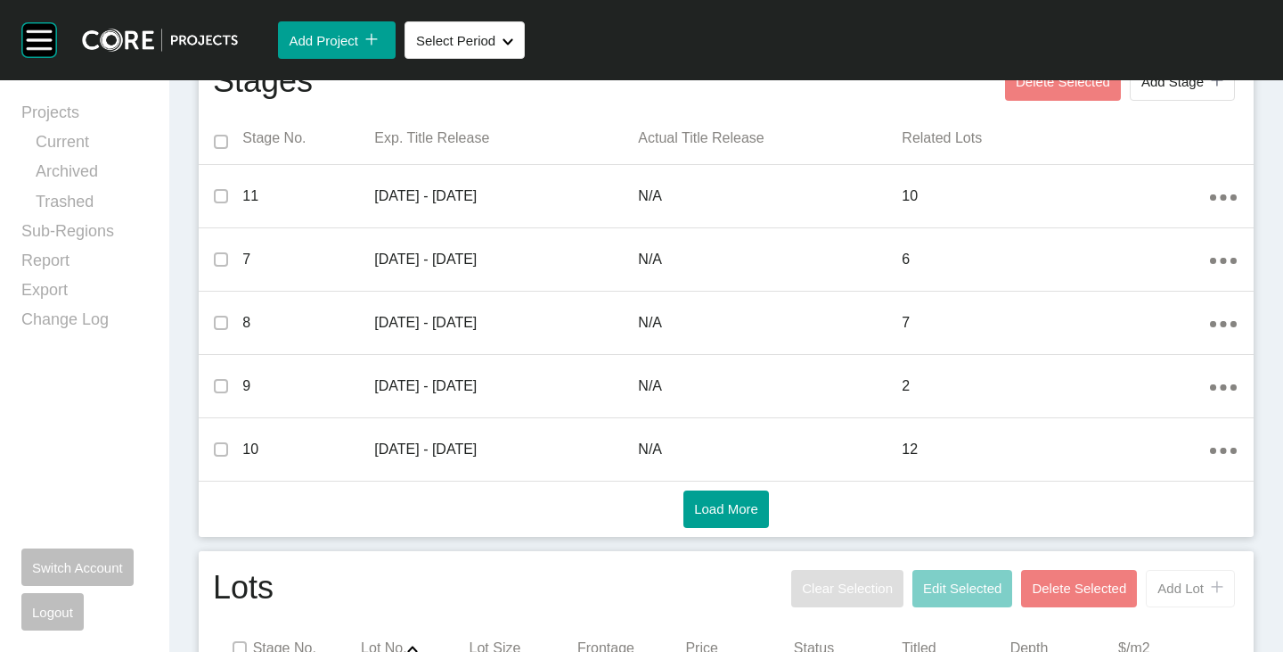
scroll to position [552, 0]
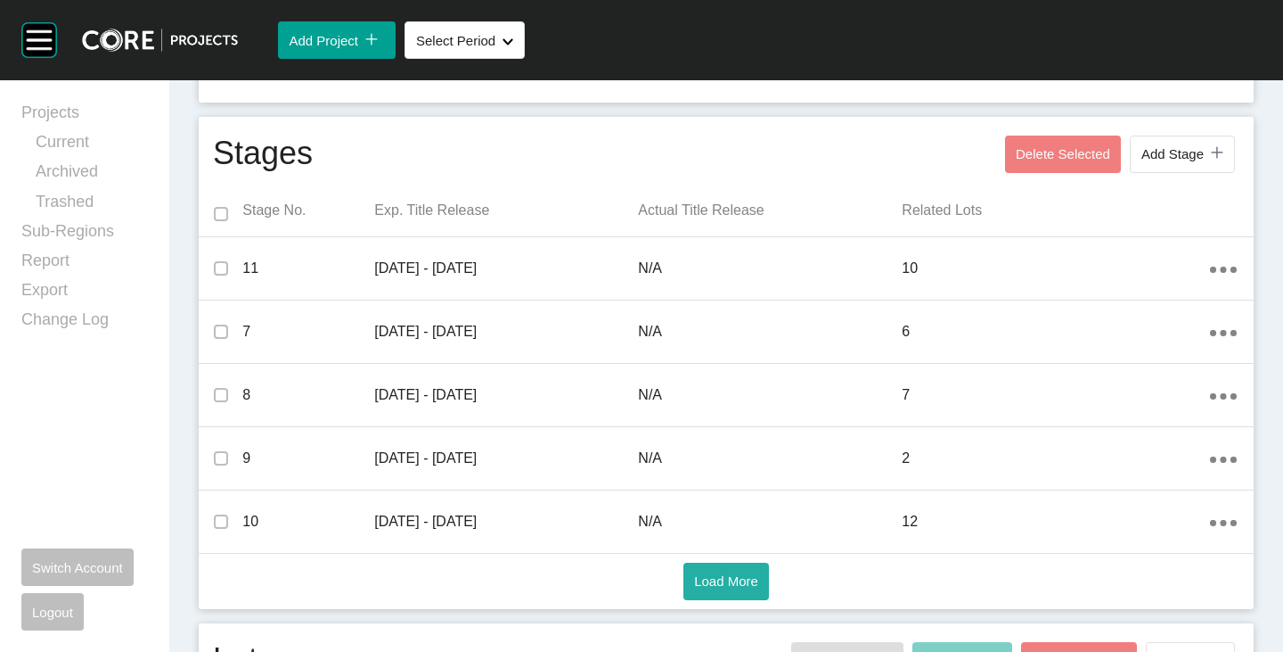
click at [720, 579] on span "Load More" at bounding box center [726, 580] width 64 height 15
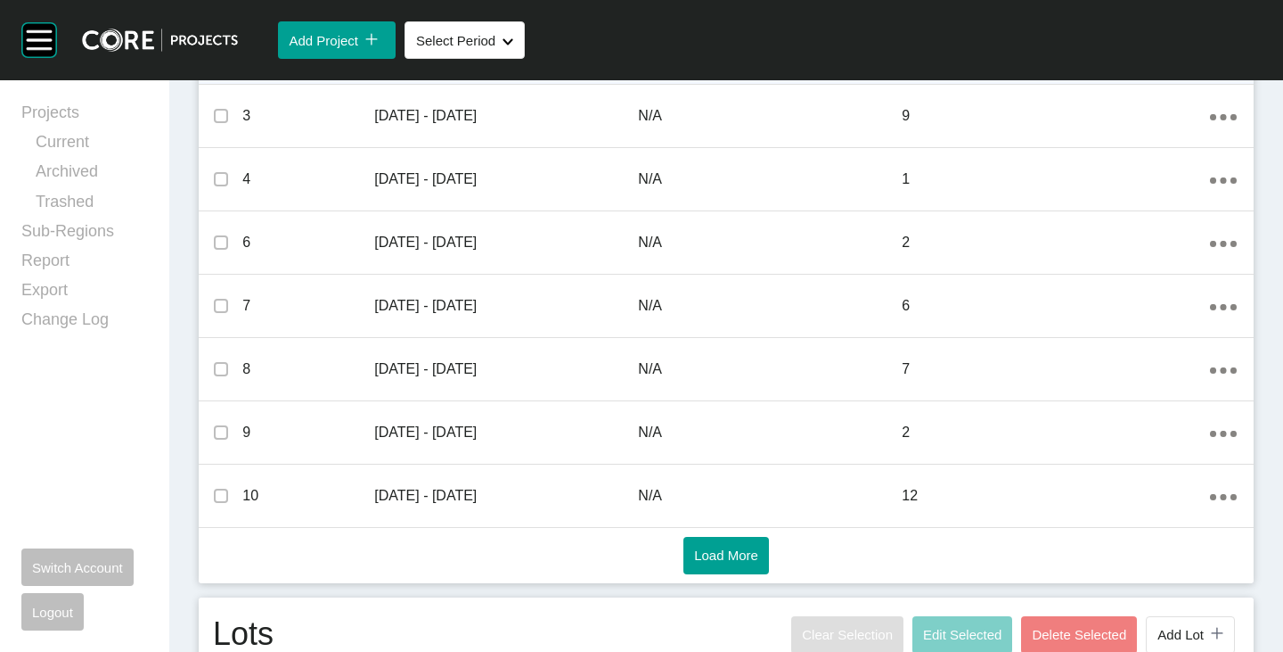
scroll to position [997, 0]
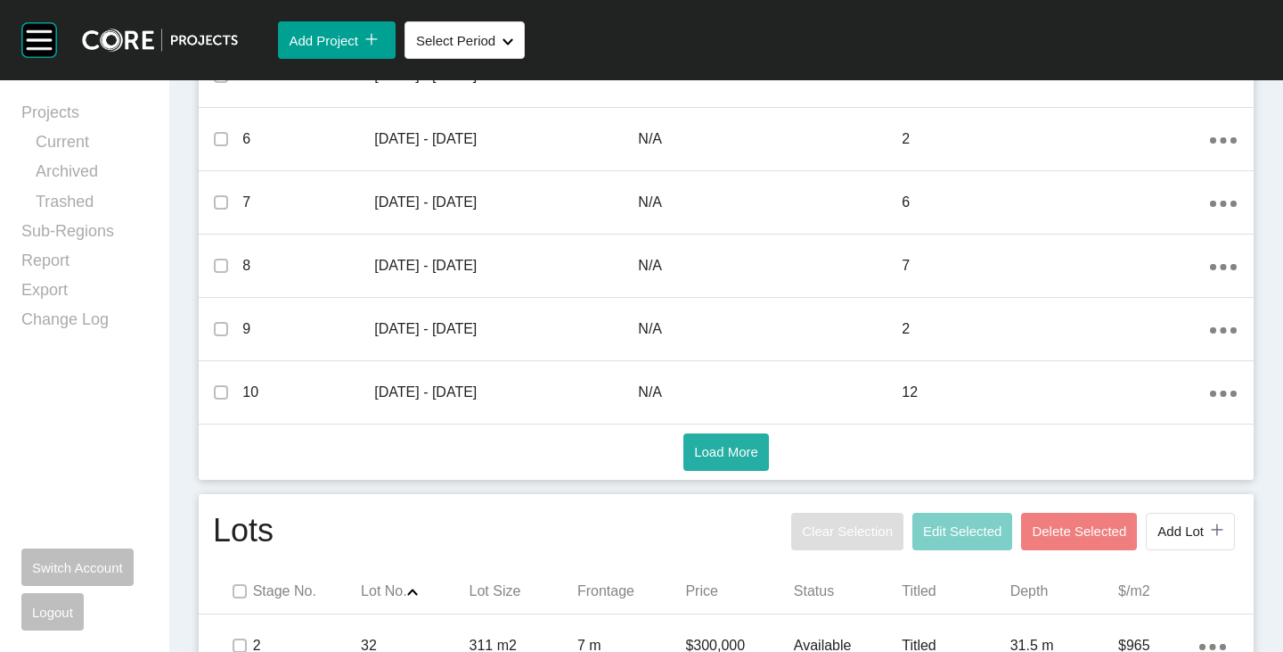
click at [696, 438] on button "Load More" at bounding box center [727, 451] width 86 height 37
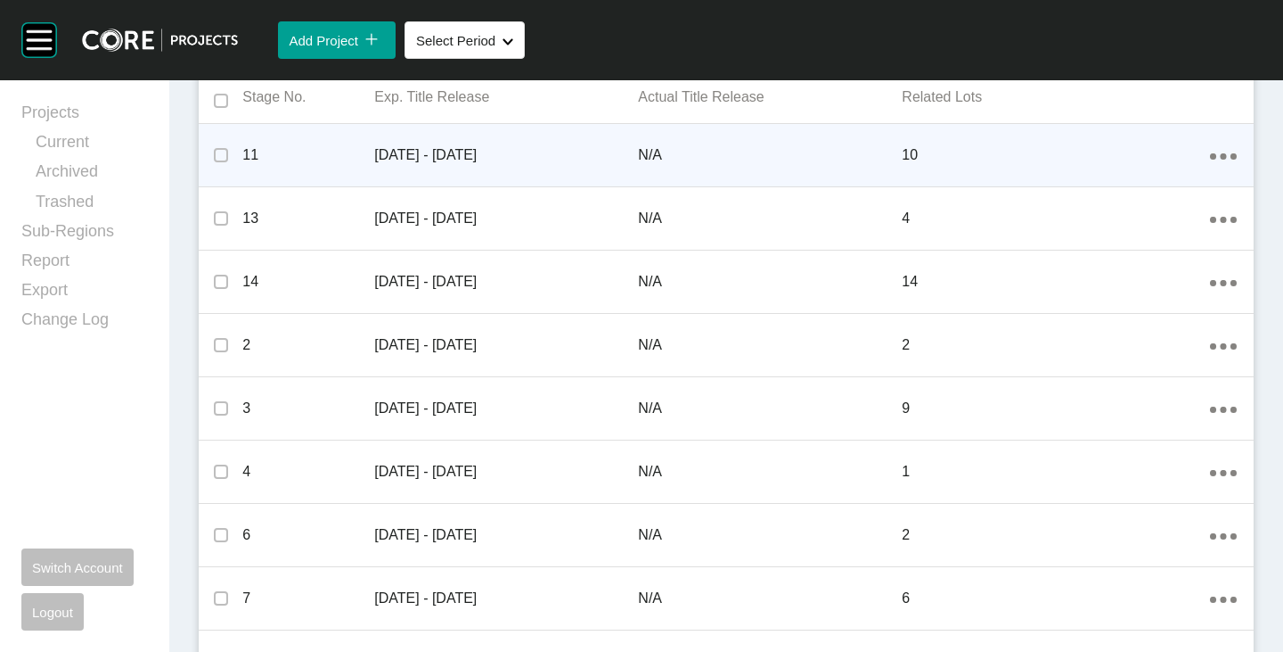
scroll to position [520, 0]
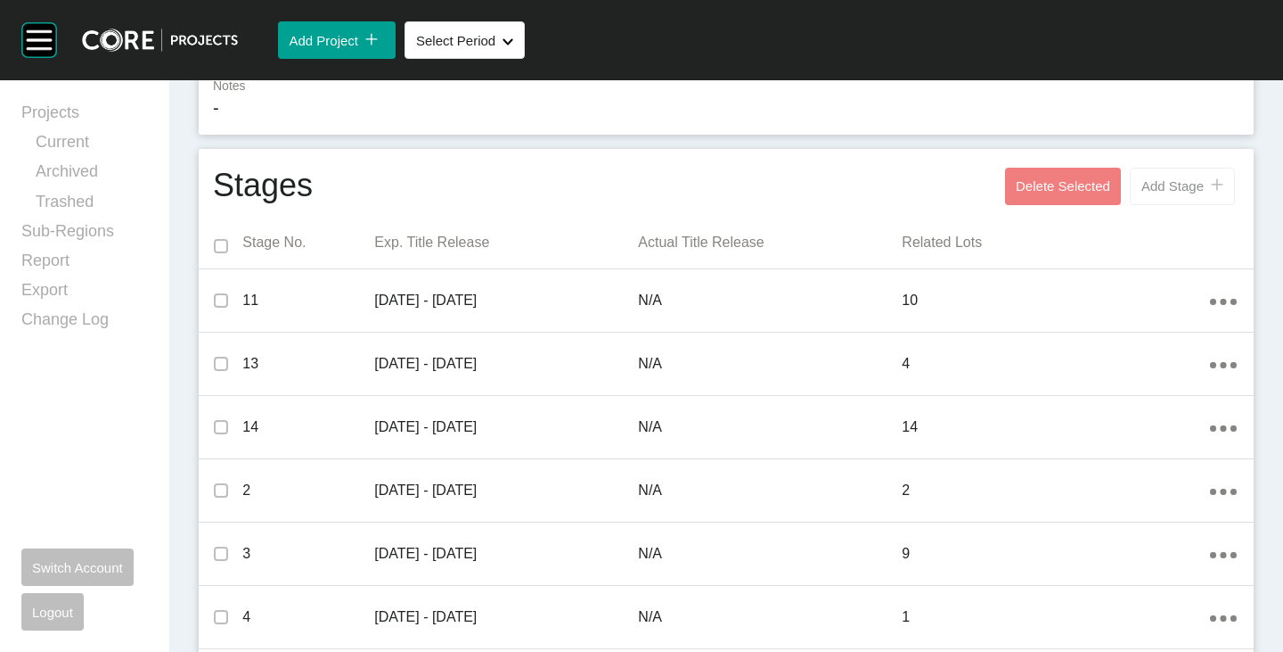
click at [1142, 183] on span "Add Stage" at bounding box center [1173, 185] width 62 height 15
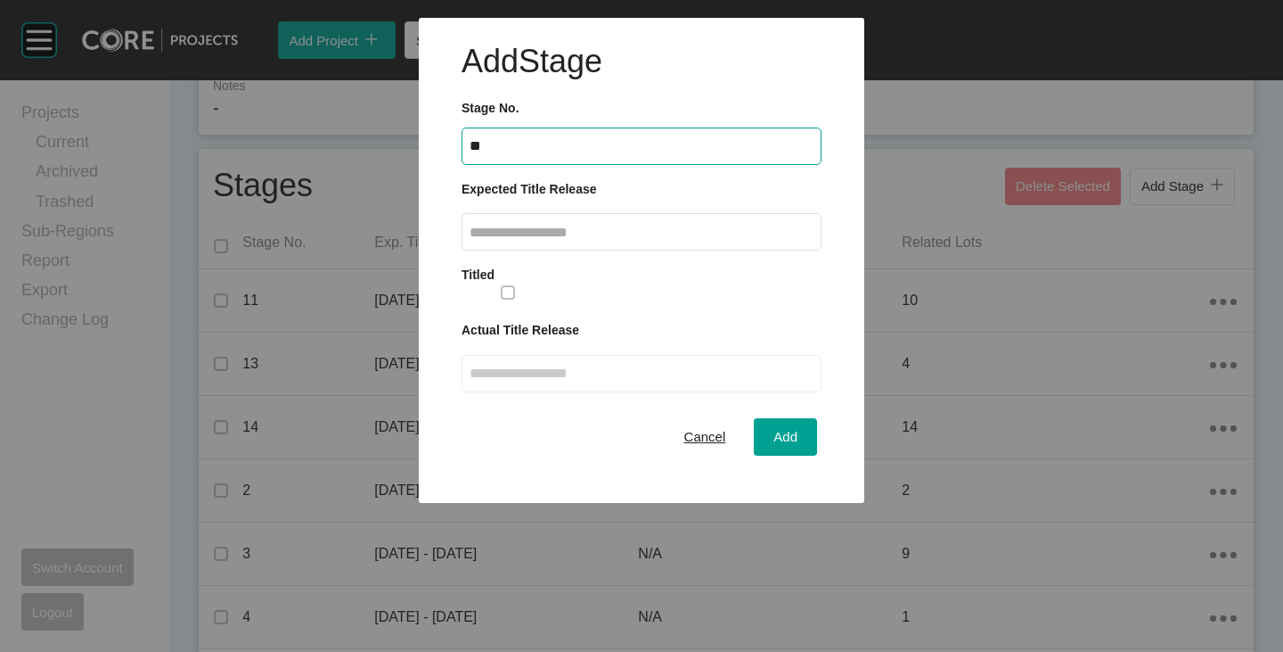
type input "**"
click at [574, 225] on input "text" at bounding box center [642, 232] width 344 height 15
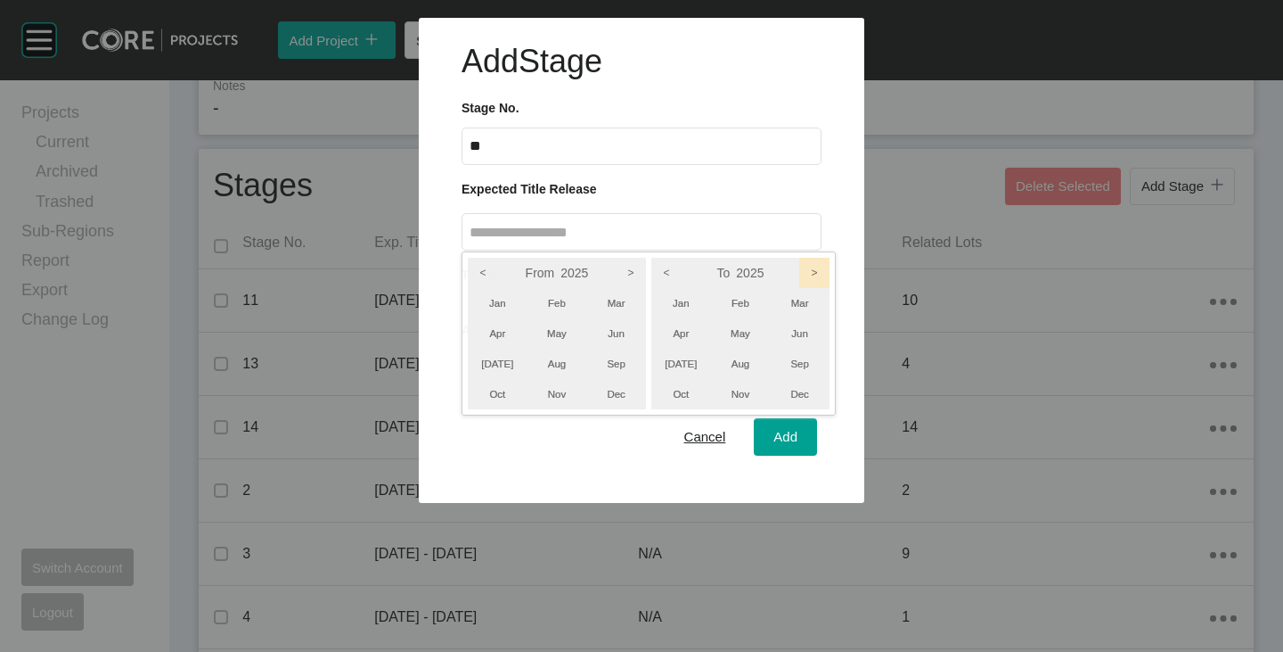
click at [822, 271] on icon ">" at bounding box center [814, 273] width 30 height 30
click at [809, 300] on li "Mar" at bounding box center [800, 303] width 60 height 30
click at [619, 269] on icon ">" at bounding box center [631, 273] width 30 height 30
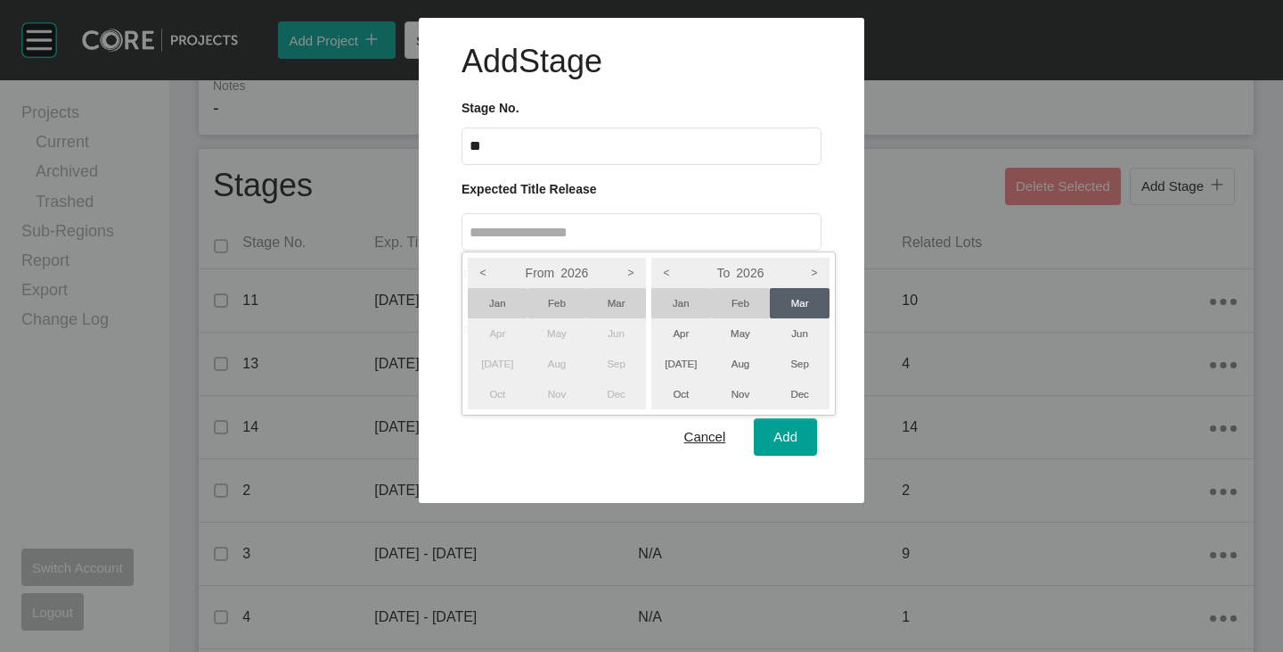
click at [483, 310] on li "Jan" at bounding box center [498, 303] width 60 height 30
click at [525, 504] on div at bounding box center [641, 326] width 1283 height 652
click at [508, 471] on div at bounding box center [641, 251] width 1283 height 503
type input "**********"
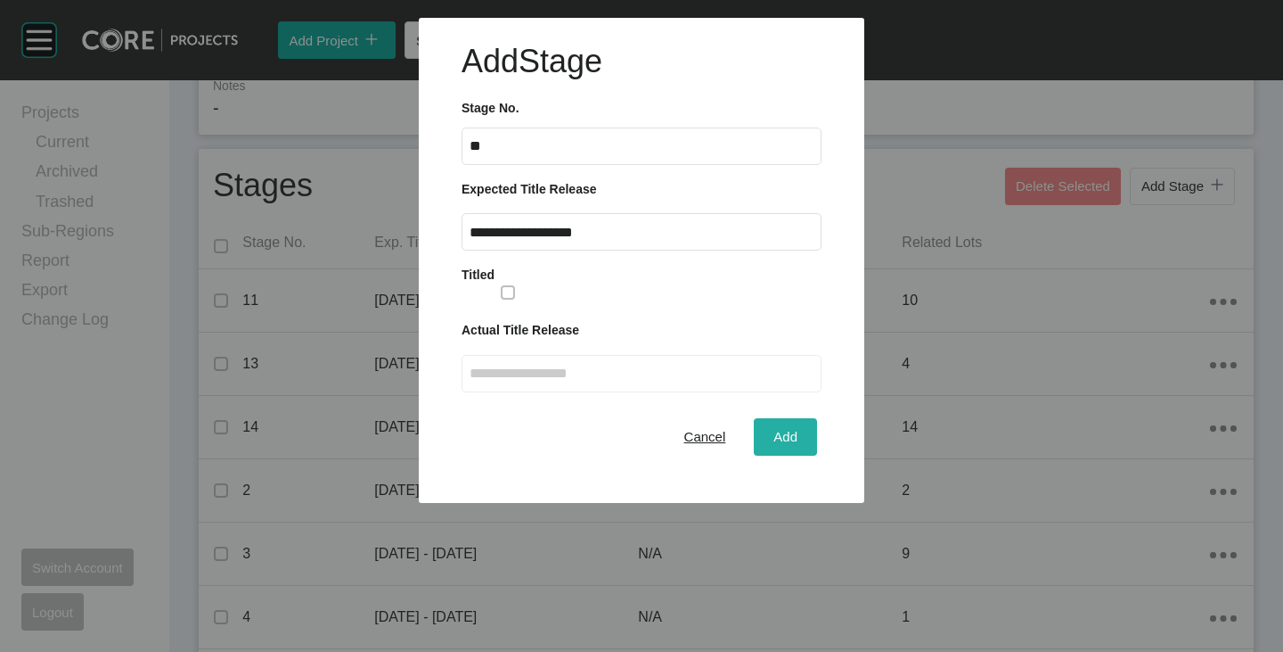
click at [790, 449] on button "Add" at bounding box center [785, 436] width 63 height 37
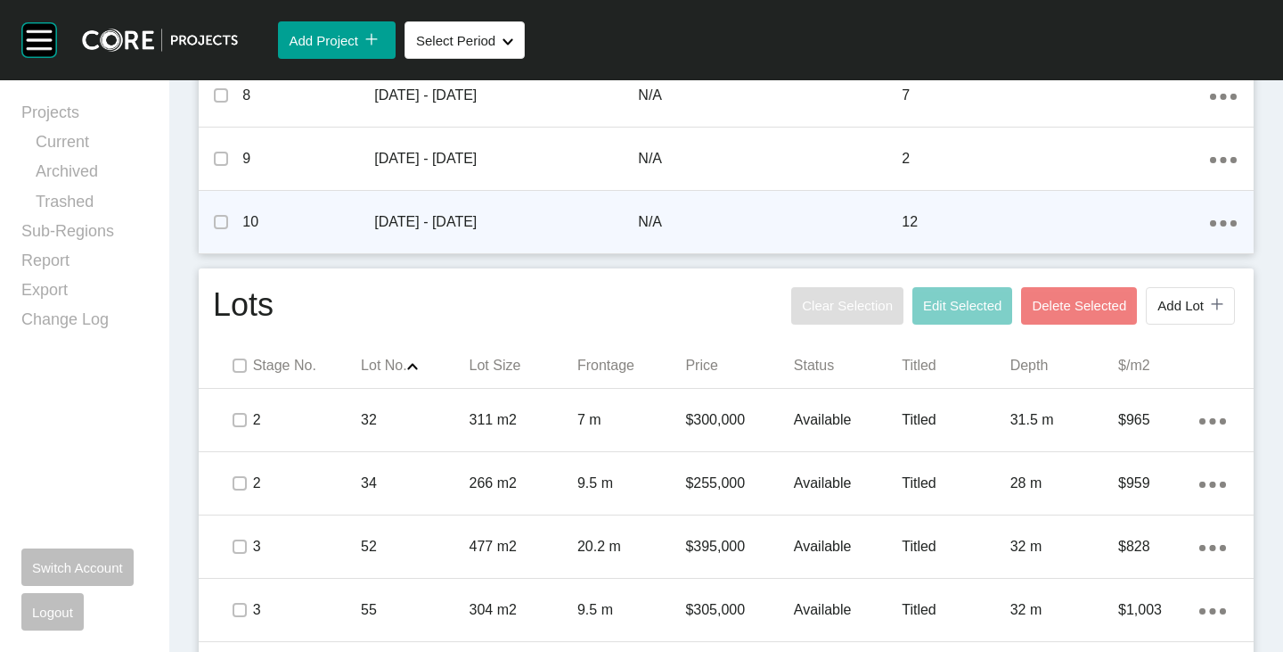
scroll to position [1233, 0]
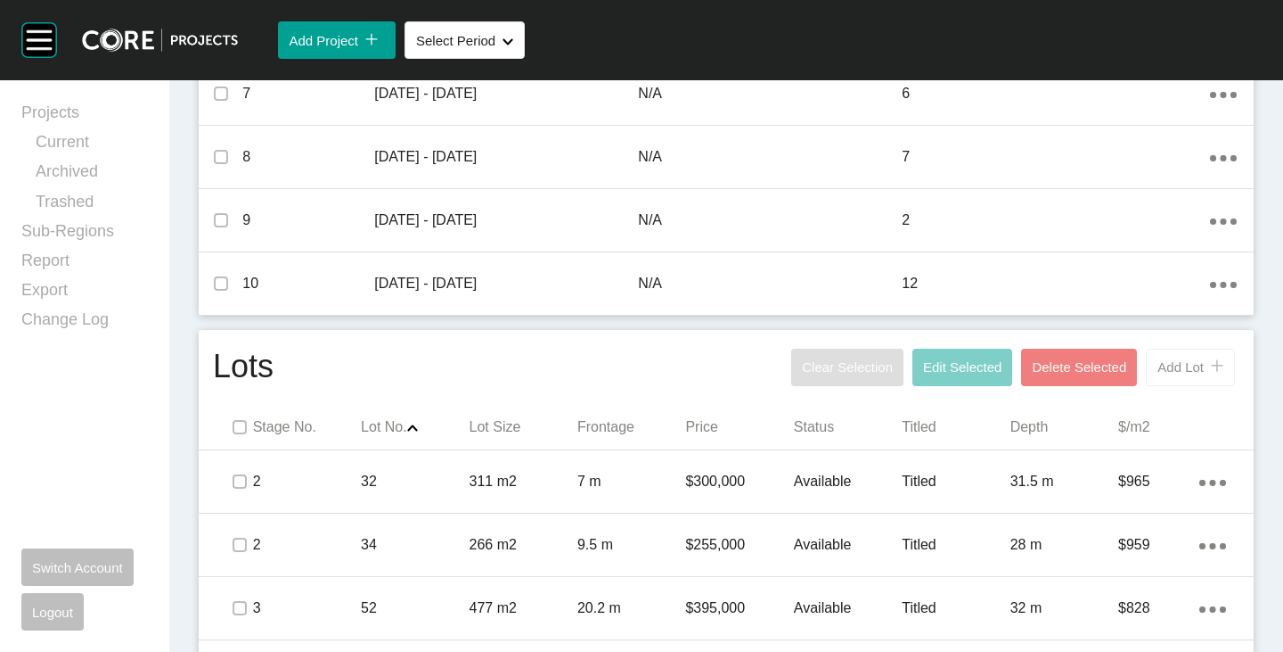
click at [1165, 353] on button "Add Lot icon/tick copy 11 Created with Sketch." at bounding box center [1190, 366] width 89 height 37
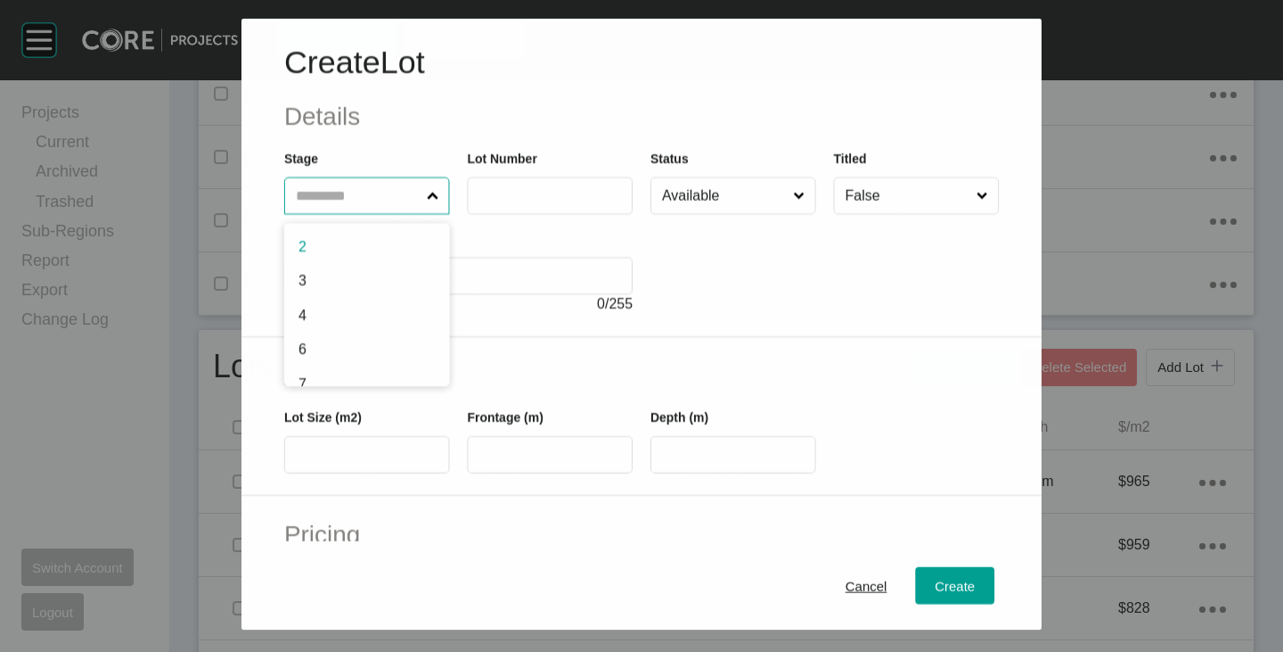
click at [325, 187] on input "text" at bounding box center [357, 195] width 131 height 36
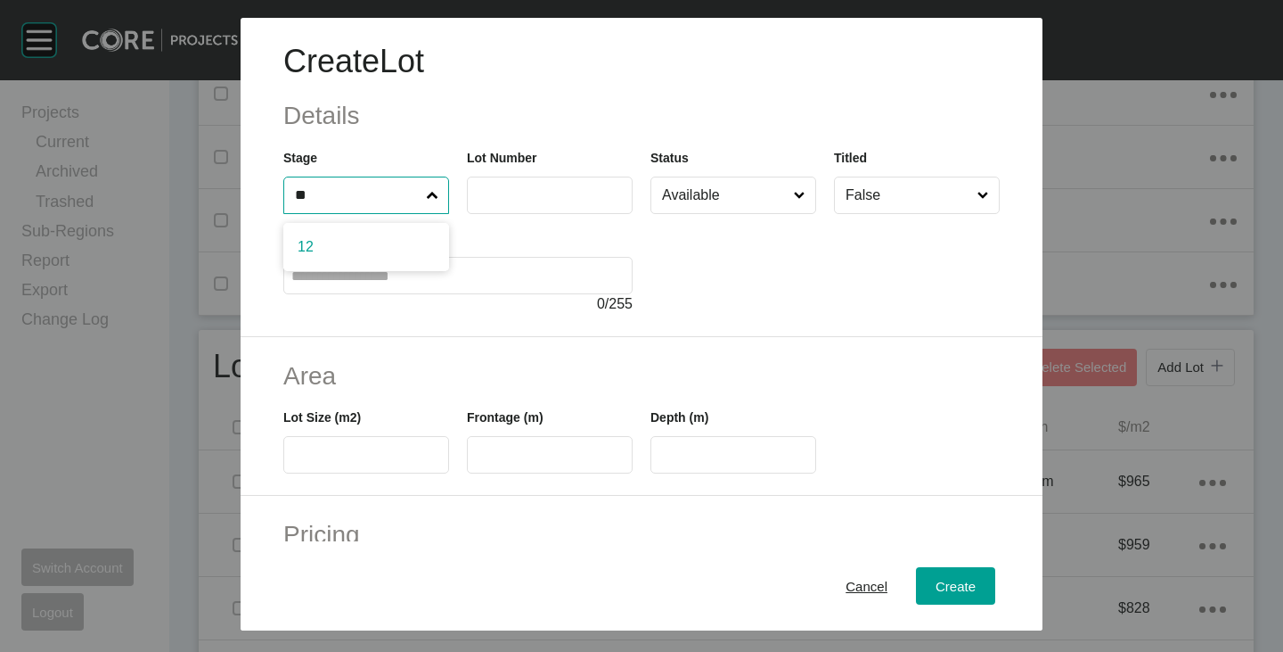
type input "**"
click at [517, 182] on label at bounding box center [550, 194] width 166 height 37
click at [517, 187] on input "text" at bounding box center [550, 194] width 150 height 15
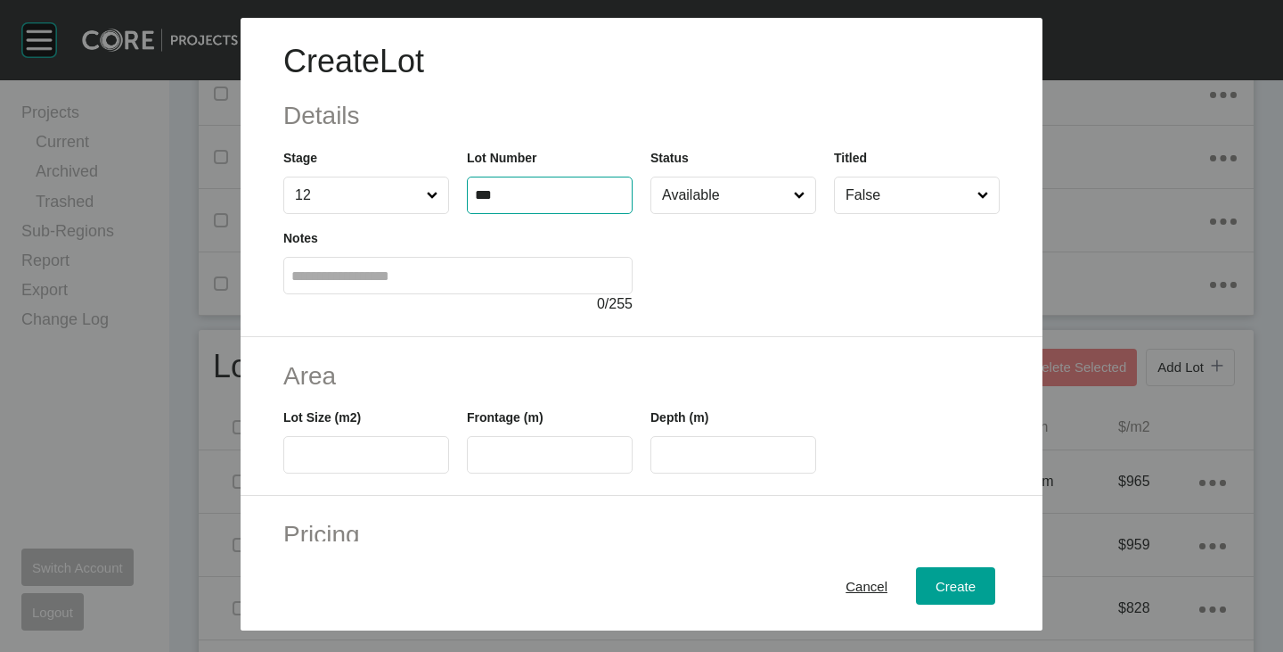
type input "***"
click at [743, 288] on div at bounding box center [825, 264] width 349 height 101
click at [337, 456] on input "text" at bounding box center [366, 454] width 150 height 15
type input "***"
click at [443, 382] on h2 "Area" at bounding box center [641, 375] width 717 height 35
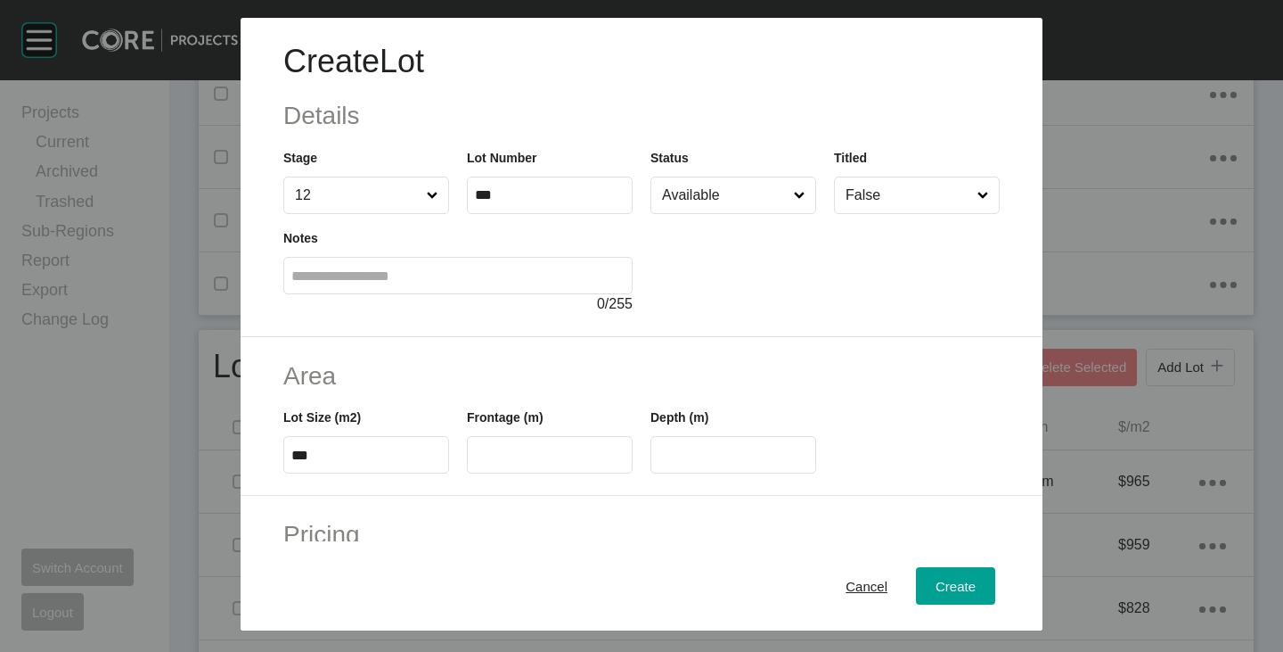
click at [510, 441] on label at bounding box center [550, 454] width 166 height 37
click at [510, 447] on input "text" at bounding box center [550, 454] width 150 height 15
type input "***"
type input "**"
click at [584, 374] on h2 "Area" at bounding box center [641, 375] width 717 height 35
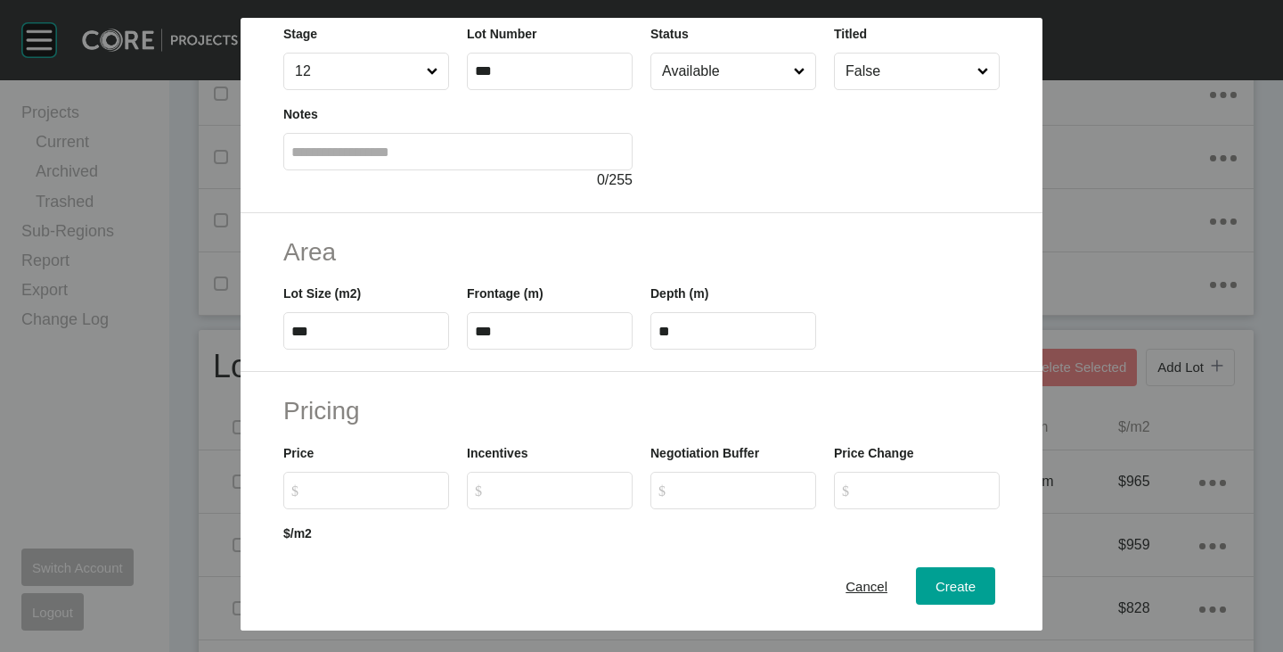
scroll to position [267, 0]
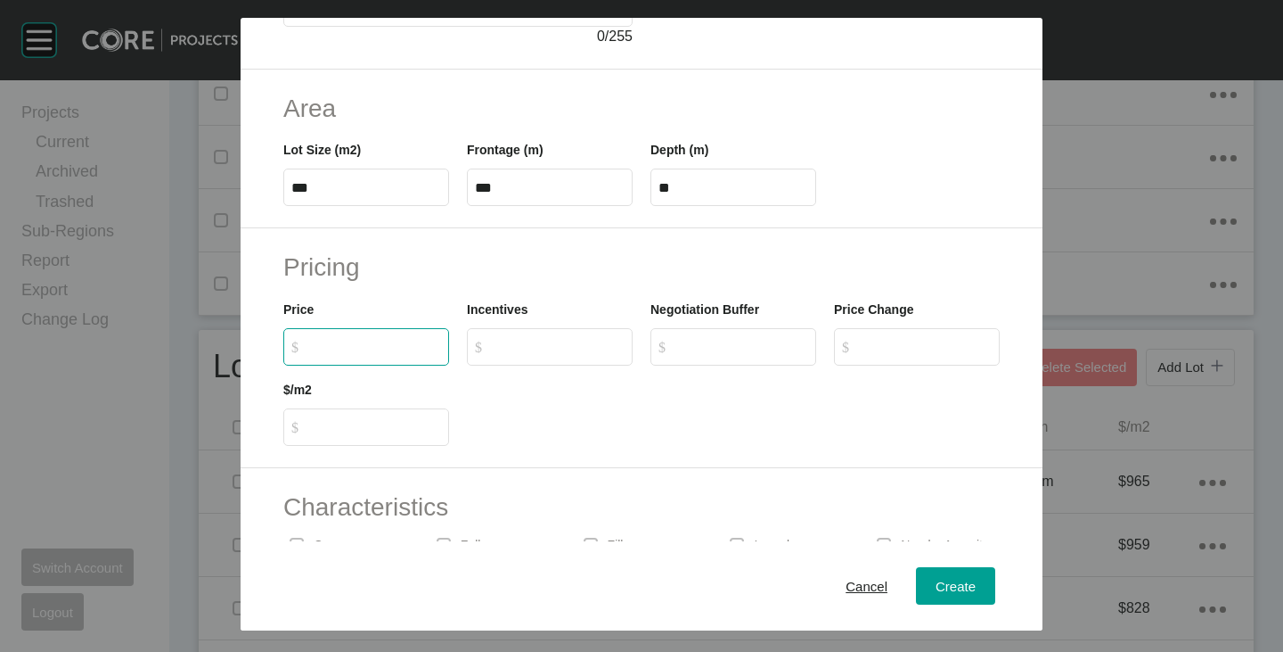
click at [354, 353] on input "$ Created with Sketch. $" at bounding box center [374, 346] width 133 height 15
type input "*******"
type input "***"
click at [640, 426] on div at bounding box center [733, 405] width 551 height 80
click at [946, 575] on div "Create" at bounding box center [955, 586] width 49 height 24
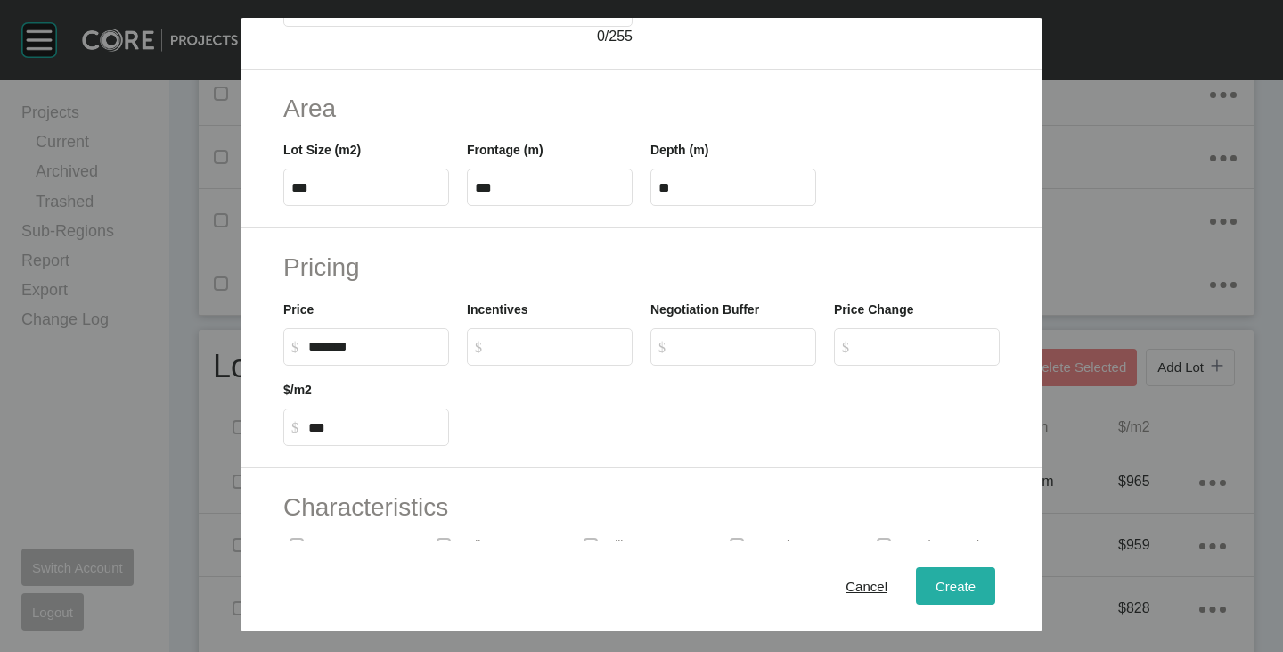
type input "*"
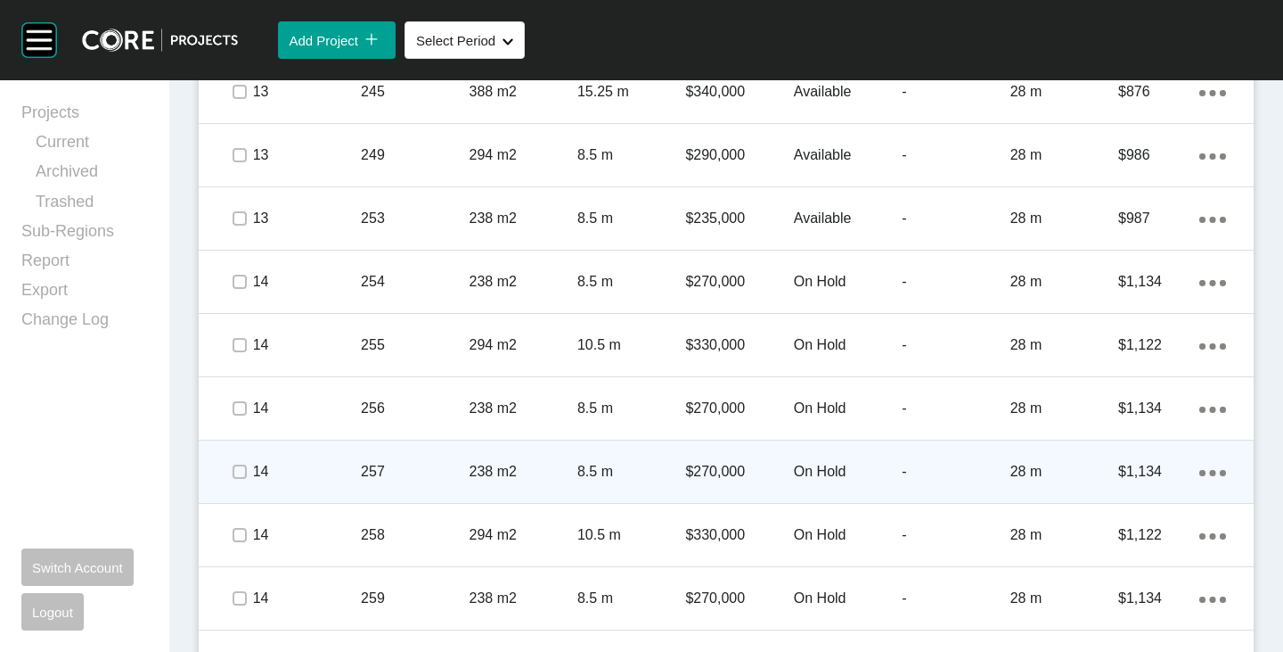
scroll to position [4709, 0]
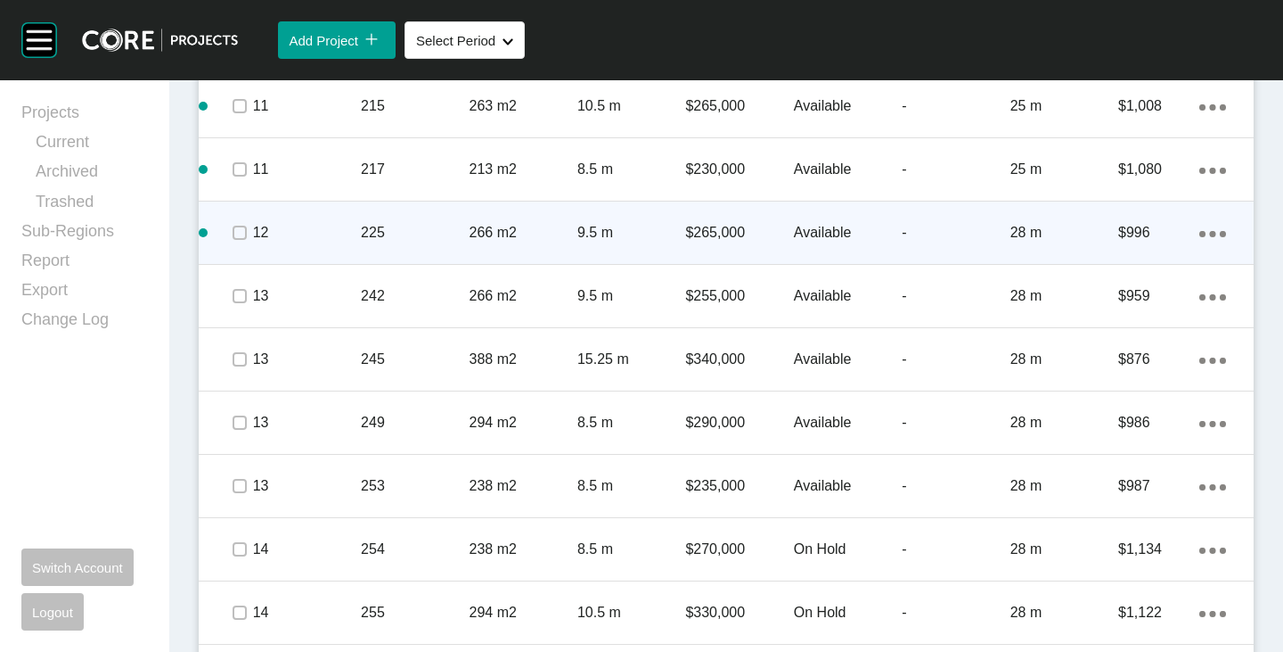
click at [1127, 241] on link "Duplicate" at bounding box center [1126, 235] width 67 height 27
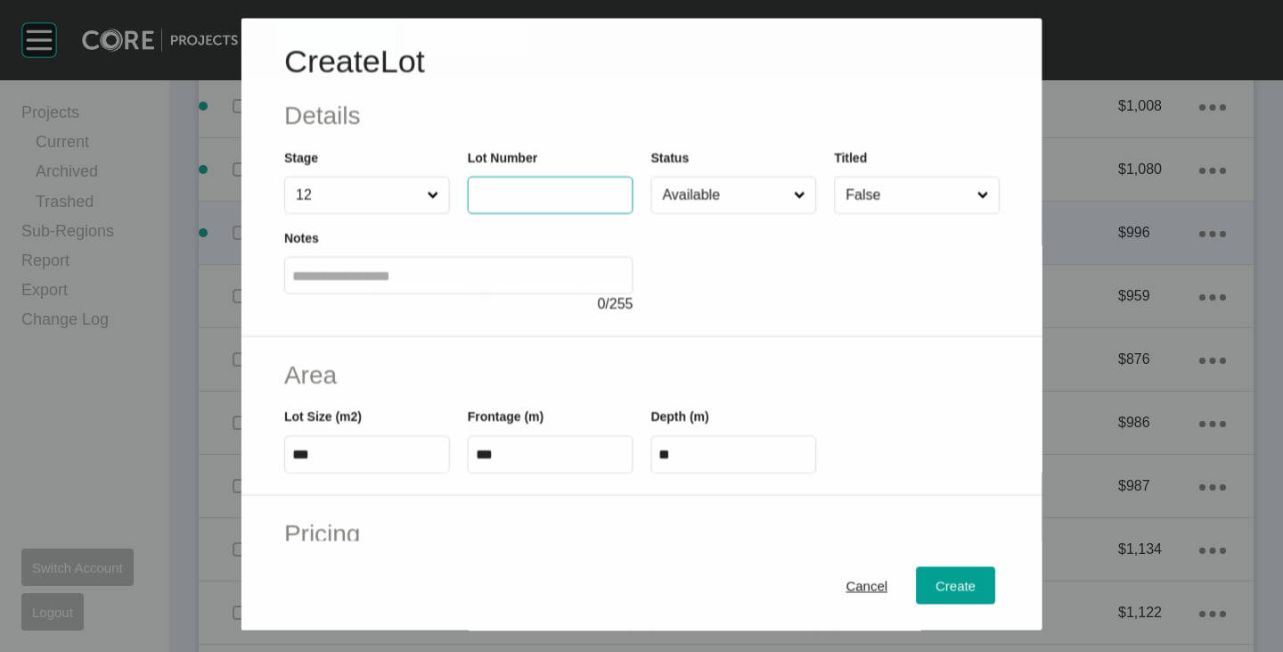
click at [553, 199] on input "text" at bounding box center [550, 195] width 150 height 15
type input "***"
click at [767, 288] on div at bounding box center [825, 264] width 349 height 101
drag, startPoint x: 296, startPoint y: 456, endPoint x: 315, endPoint y: 458, distance: 18.8
click at [315, 458] on input "***" at bounding box center [366, 454] width 150 height 15
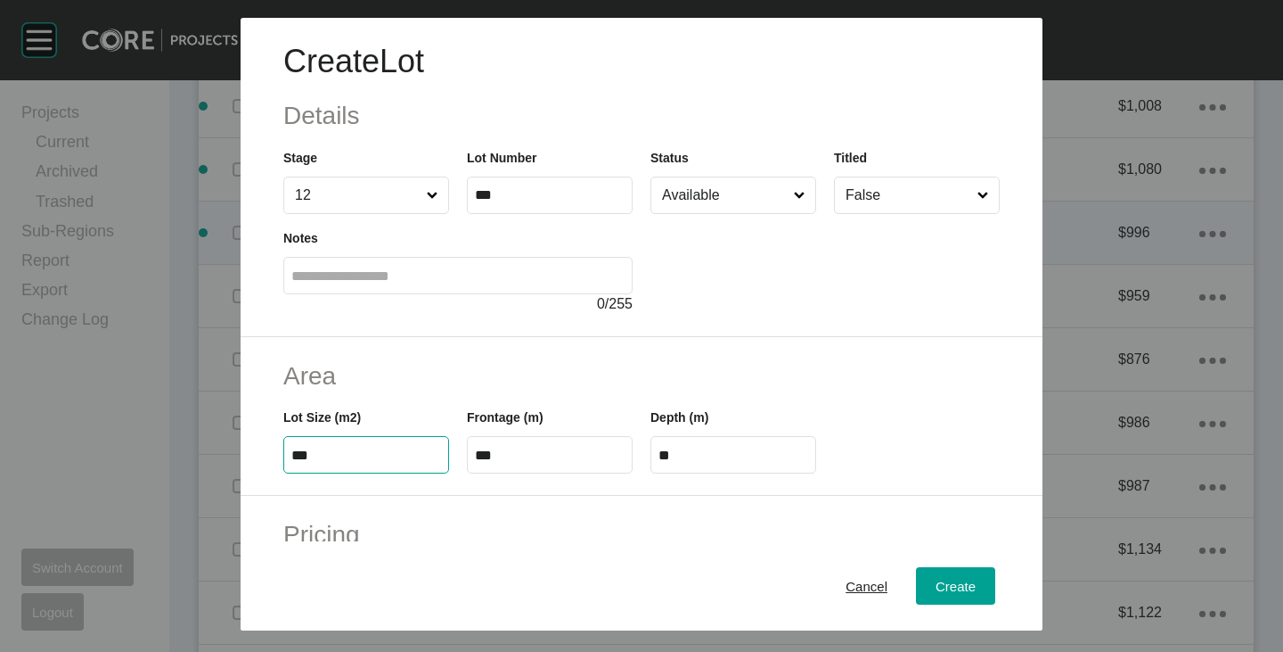
type input "***"
type input "****"
type input "*****"
click at [479, 452] on input "***" at bounding box center [550, 454] width 150 height 15
type input "***"
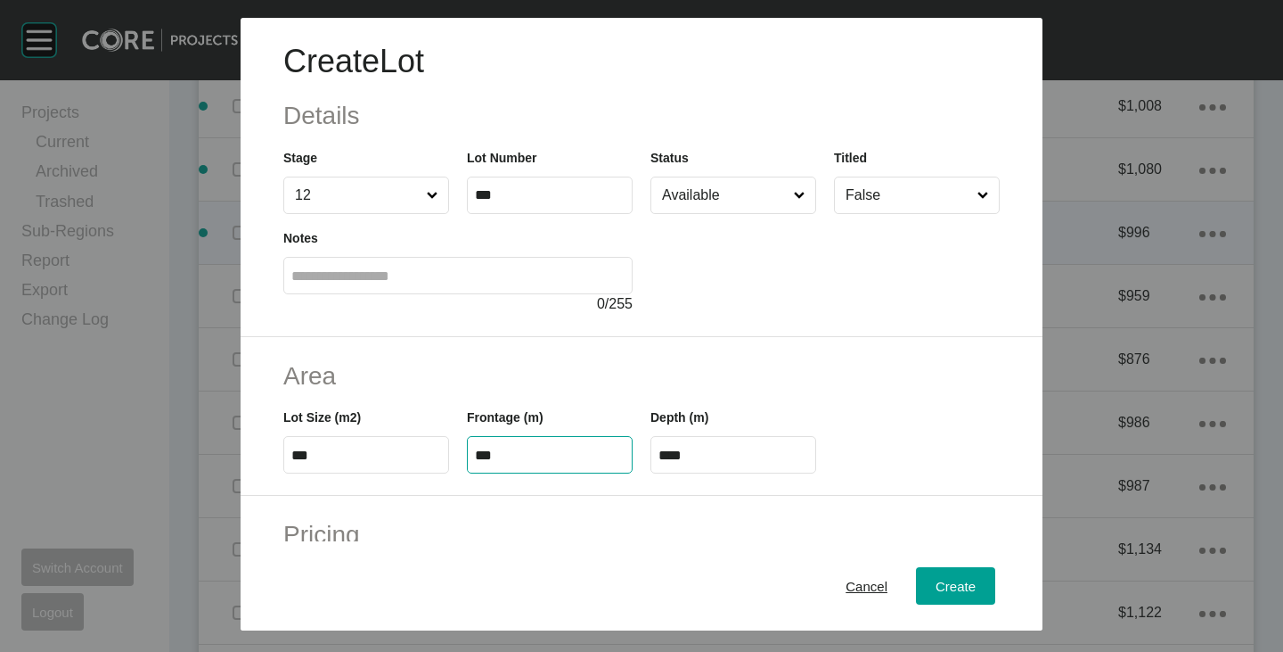
type input "**"
click at [579, 393] on div "Frontage (m) ***" at bounding box center [550, 433] width 184 height 80
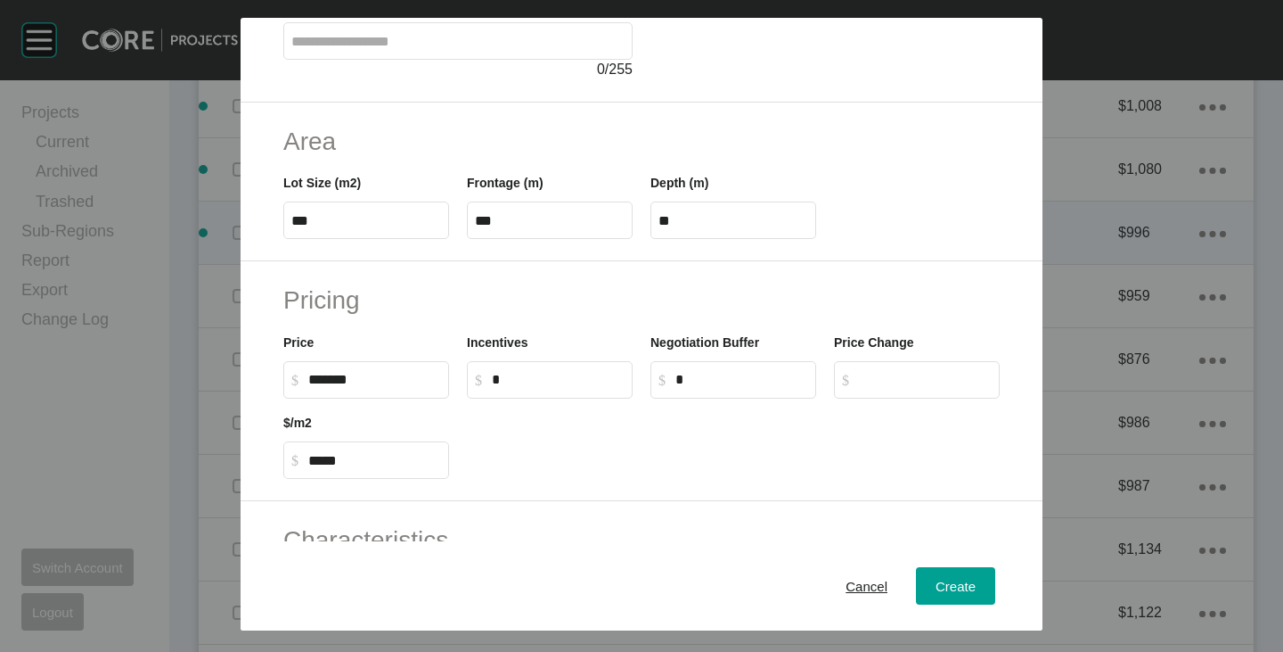
scroll to position [267, 0]
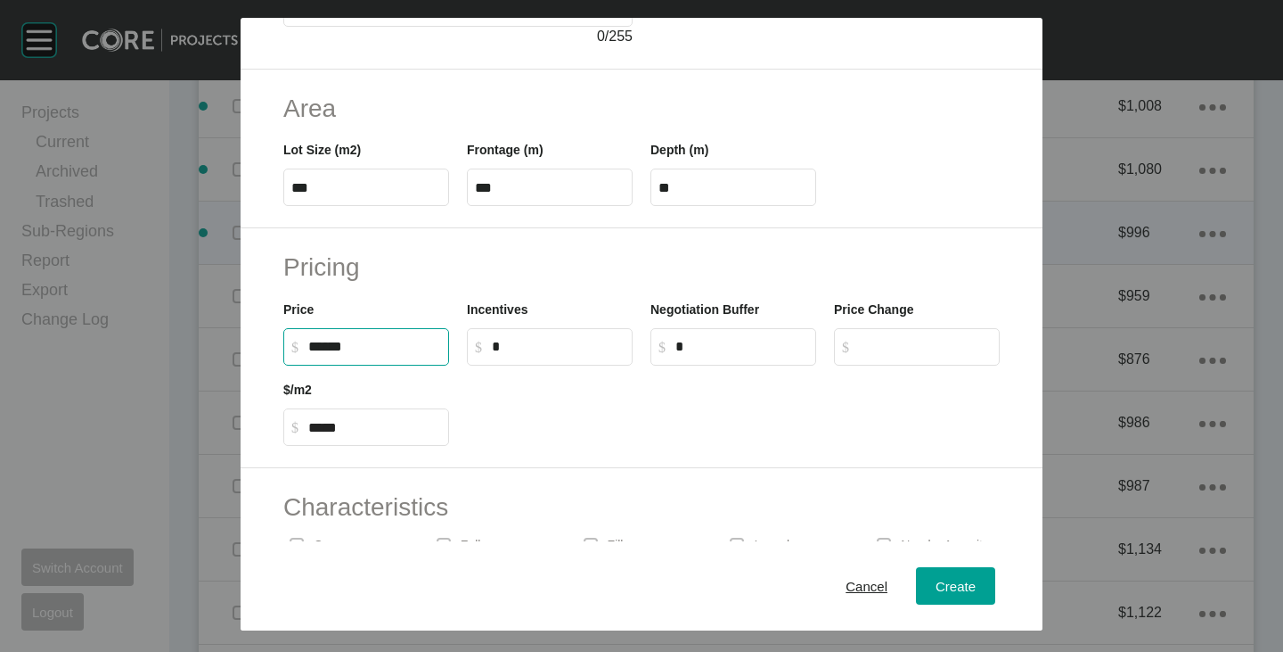
click at [316, 346] on input "******" at bounding box center [374, 346] width 133 height 15
type input "*******"
type input "*****"
click at [592, 430] on div at bounding box center [733, 405] width 551 height 80
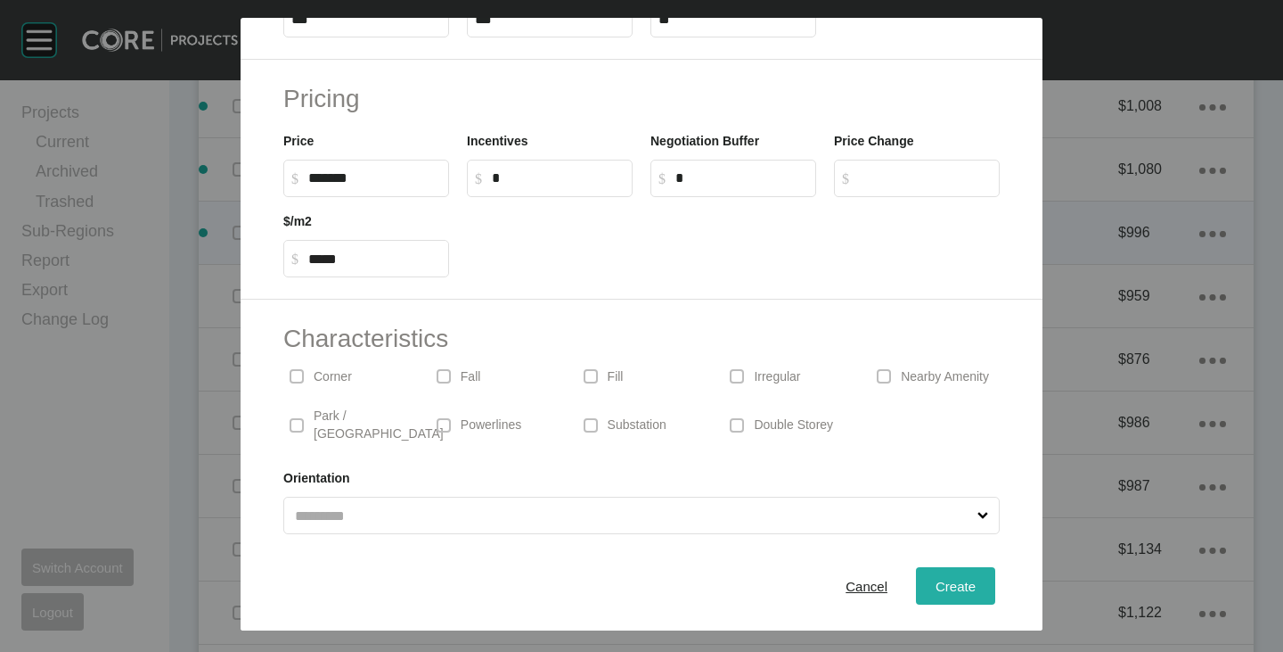
click at [948, 572] on button "Create" at bounding box center [955, 585] width 79 height 37
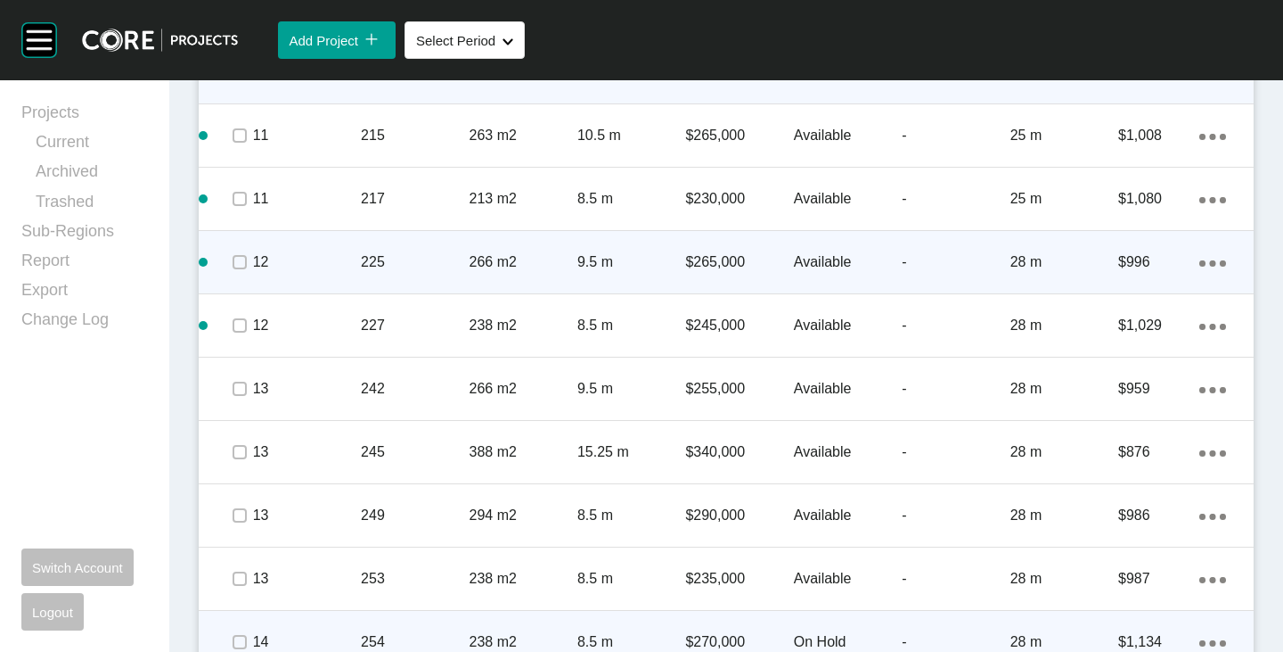
scroll to position [4620, 0]
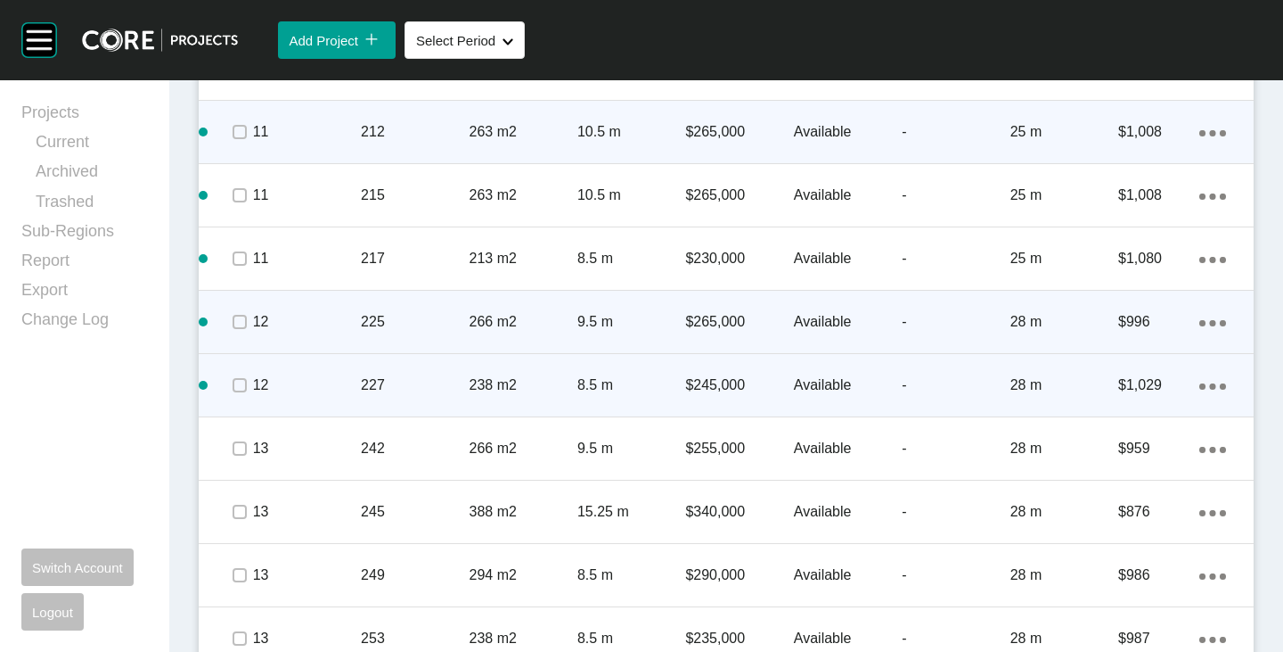
click at [1201, 379] on div "Action Menu Dots Copy 6 Created with Sketch." at bounding box center [1213, 385] width 27 height 20
click at [1140, 385] on link "Duplicate" at bounding box center [1126, 387] width 67 height 27
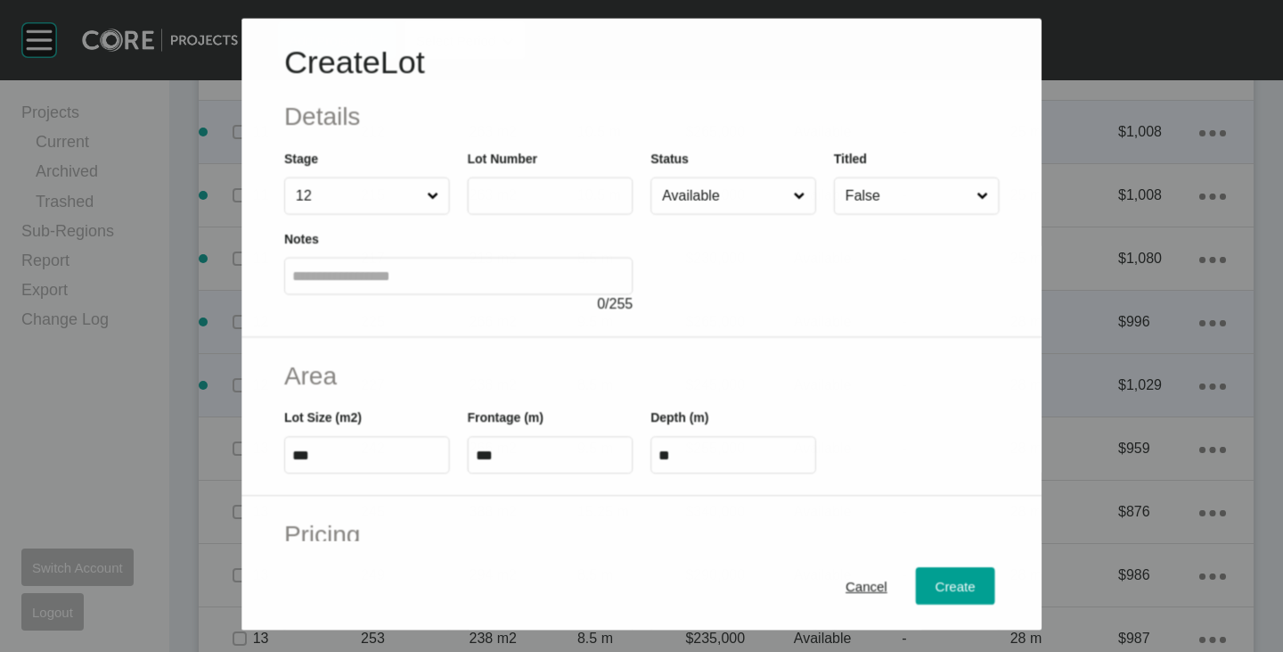
click at [505, 205] on label at bounding box center [550, 194] width 166 height 37
click at [505, 203] on input "text" at bounding box center [550, 195] width 150 height 15
type input "***"
click at [799, 300] on div at bounding box center [825, 264] width 349 height 101
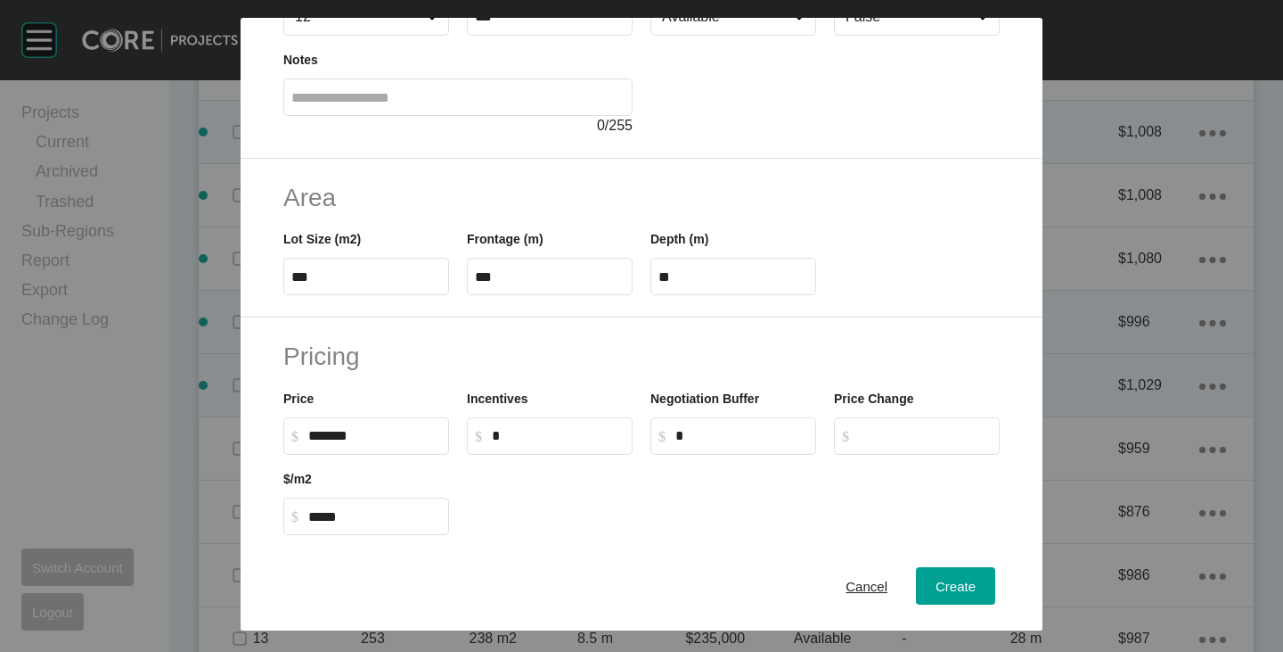
scroll to position [436, 0]
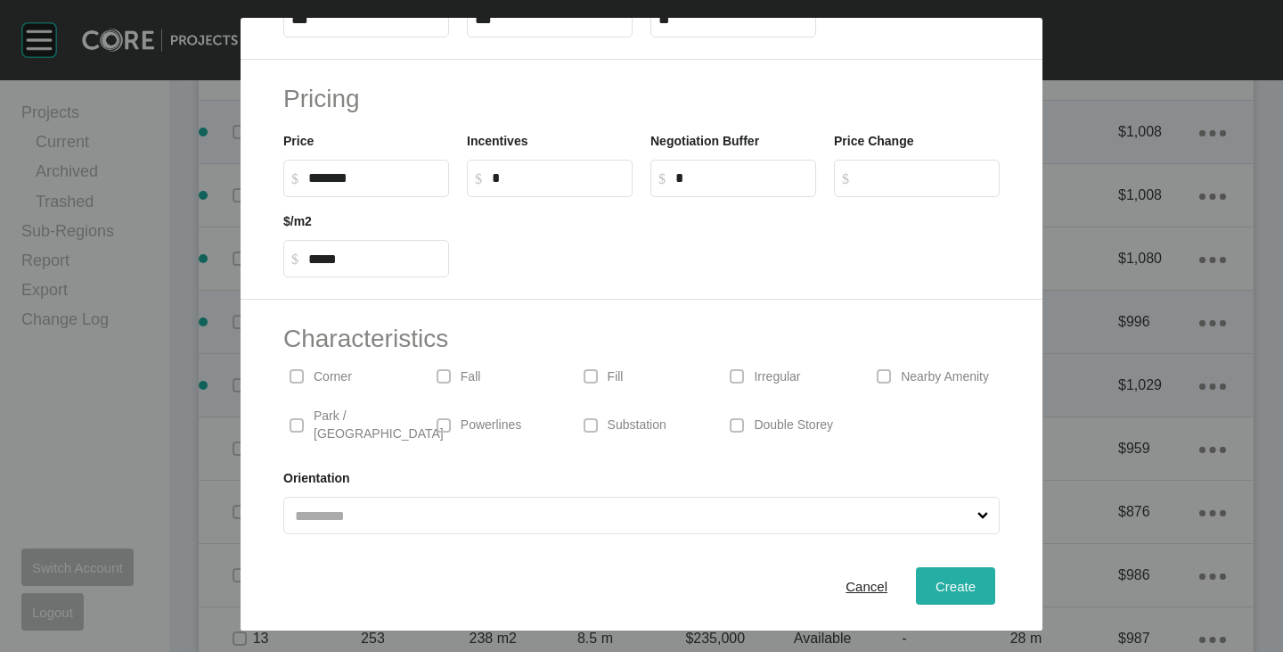
click at [931, 577] on div "Create" at bounding box center [955, 586] width 49 height 24
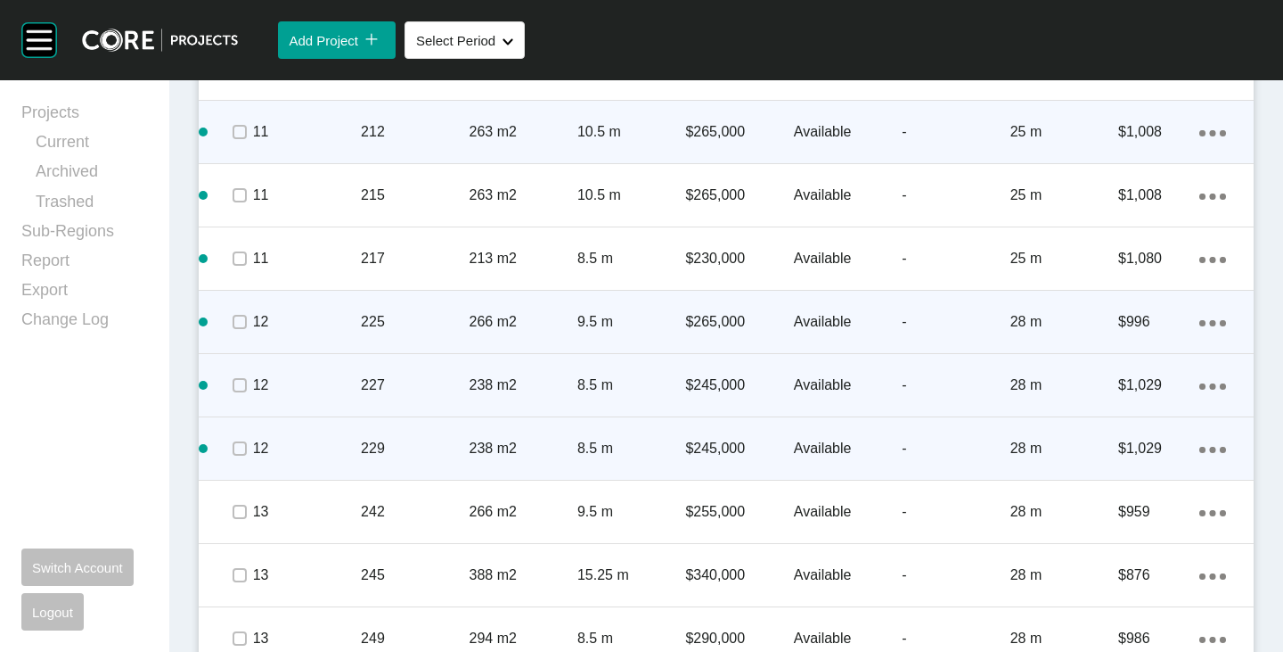
click at [1200, 448] on icon "Action Menu Dots Copy 6 Created with Sketch." at bounding box center [1213, 450] width 27 height 6
click at [1140, 452] on link "Duplicate" at bounding box center [1126, 451] width 67 height 27
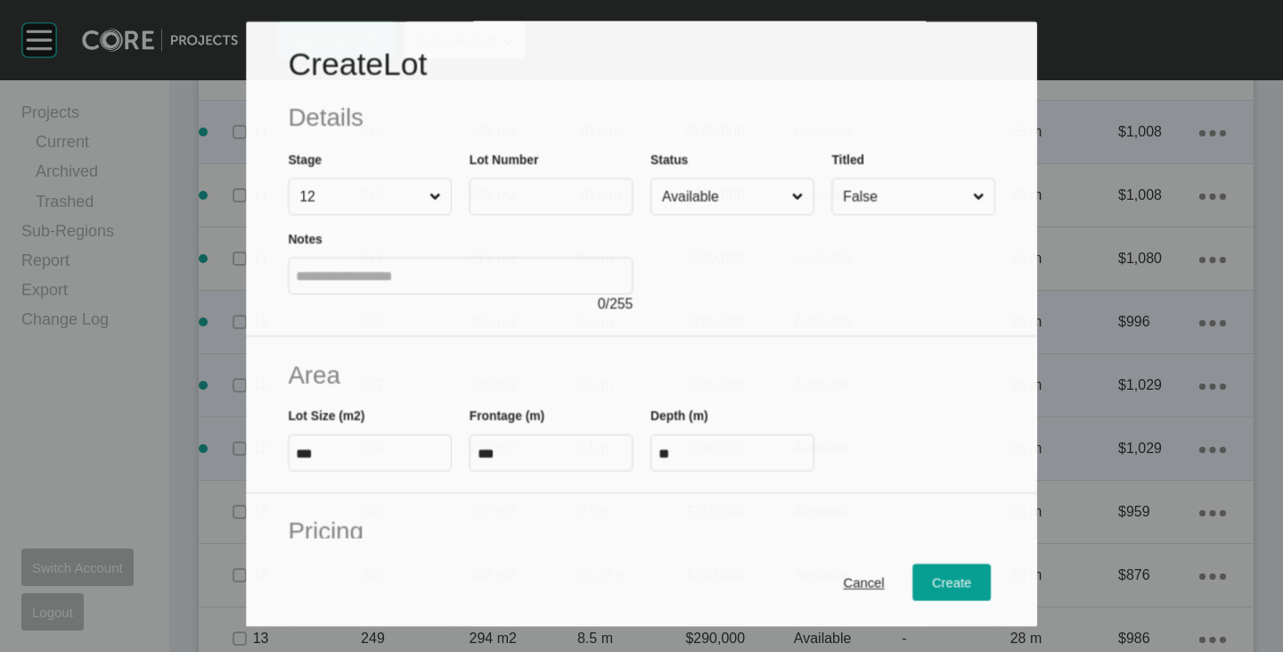
click at [538, 221] on div "Notes 0 / 255" at bounding box center [460, 264] width 363 height 99
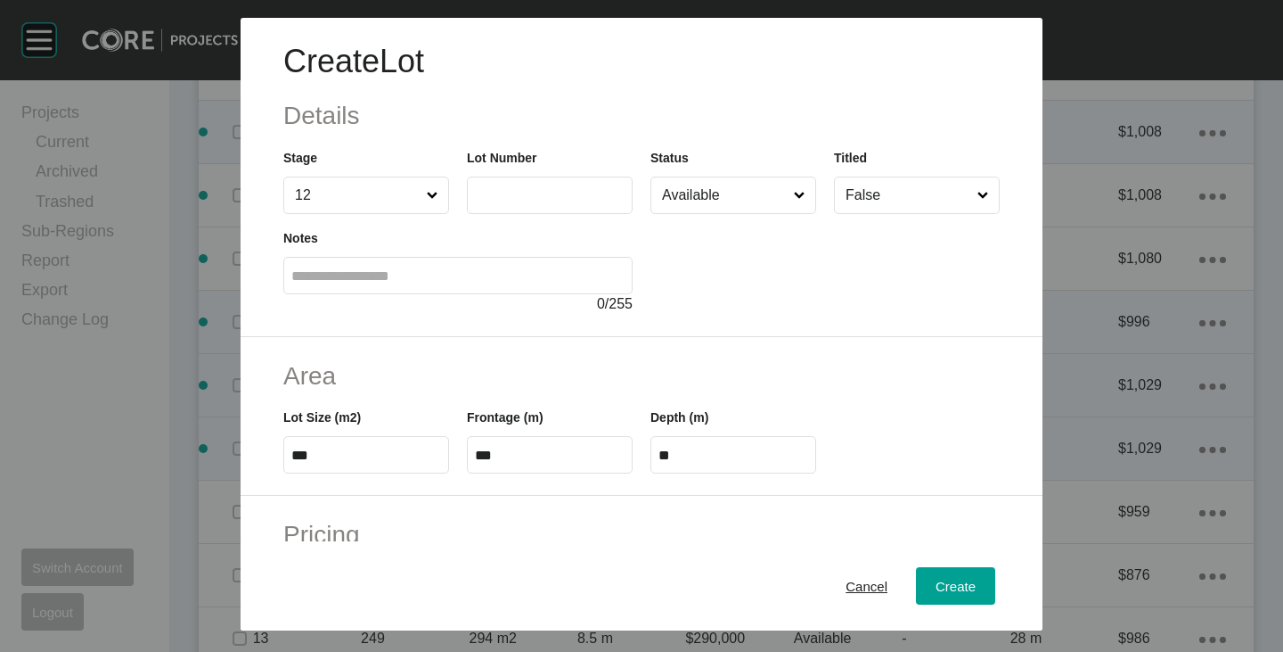
click at [537, 212] on label at bounding box center [550, 194] width 166 height 37
click at [537, 202] on input "text" at bounding box center [550, 194] width 150 height 15
type input "***"
click at [728, 270] on div at bounding box center [825, 264] width 349 height 101
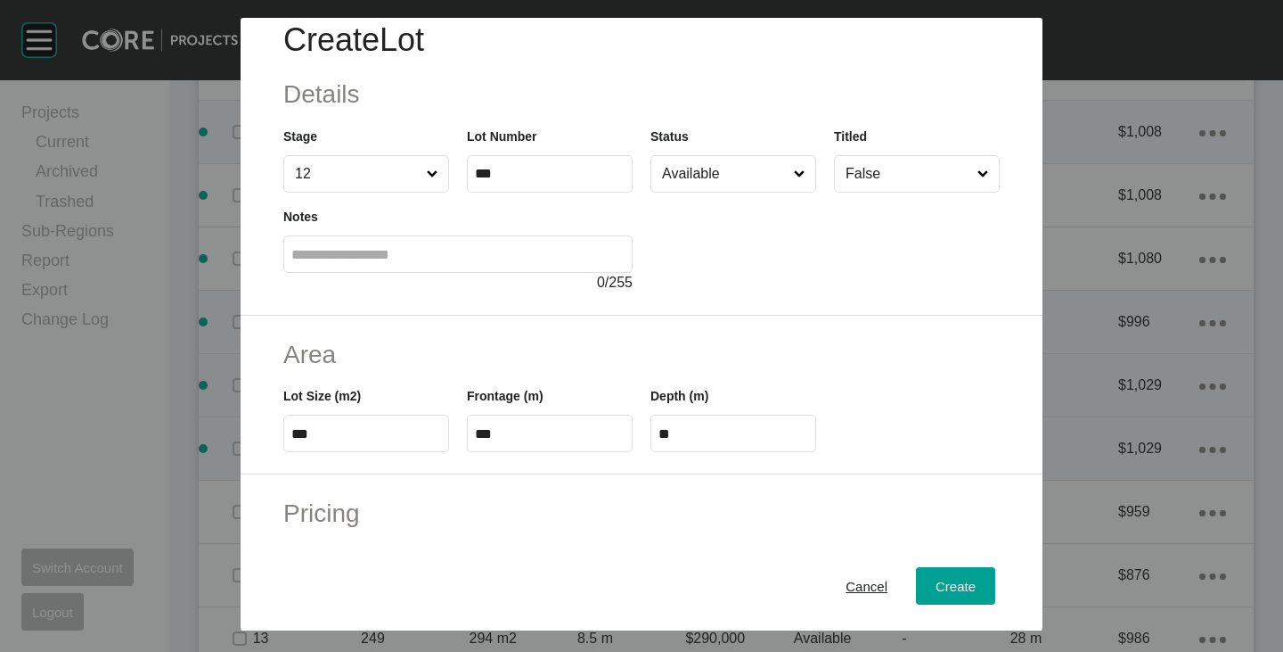
scroll to position [0, 0]
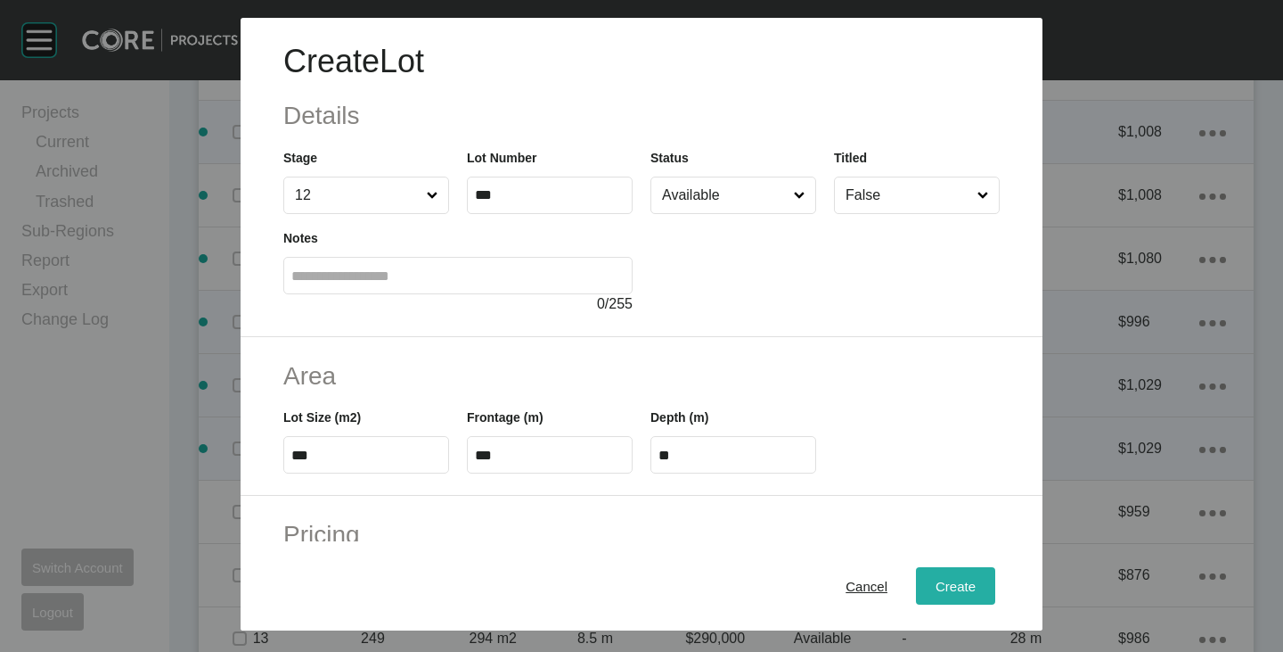
click at [944, 582] on span "Create" at bounding box center [956, 585] width 40 height 15
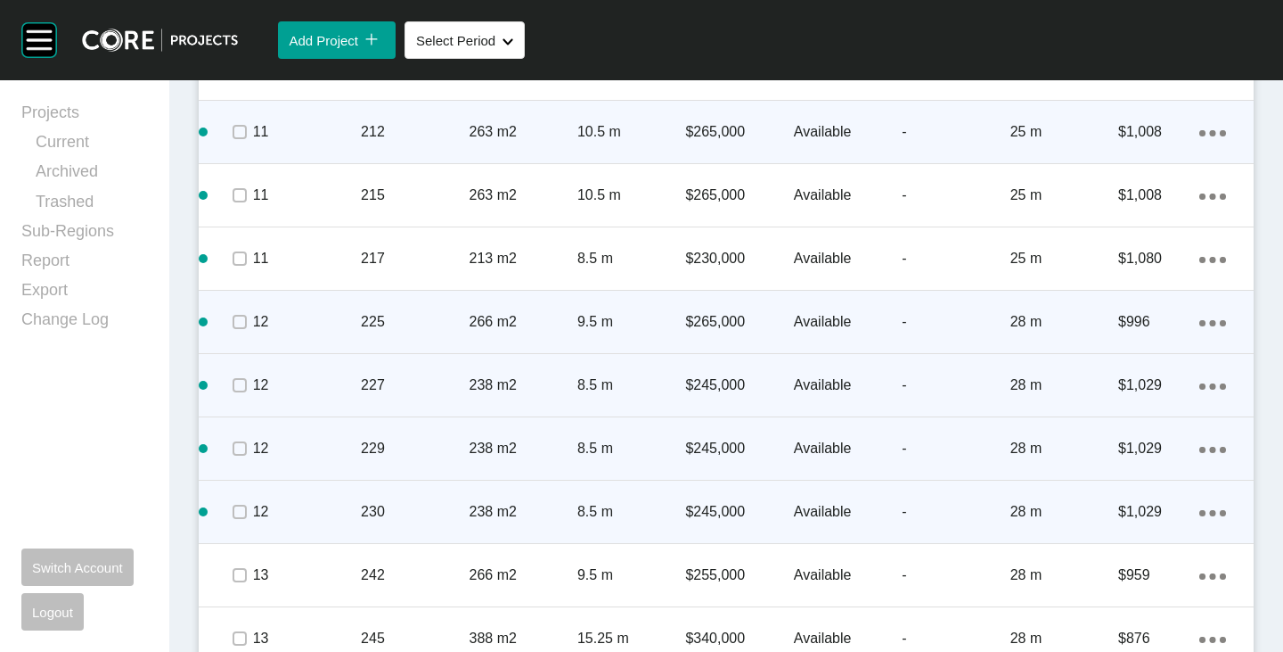
click at [1207, 508] on div "Action Menu Dots Copy 6 Created with Sketch." at bounding box center [1213, 512] width 27 height 20
click at [1151, 510] on link "Duplicate" at bounding box center [1126, 514] width 67 height 27
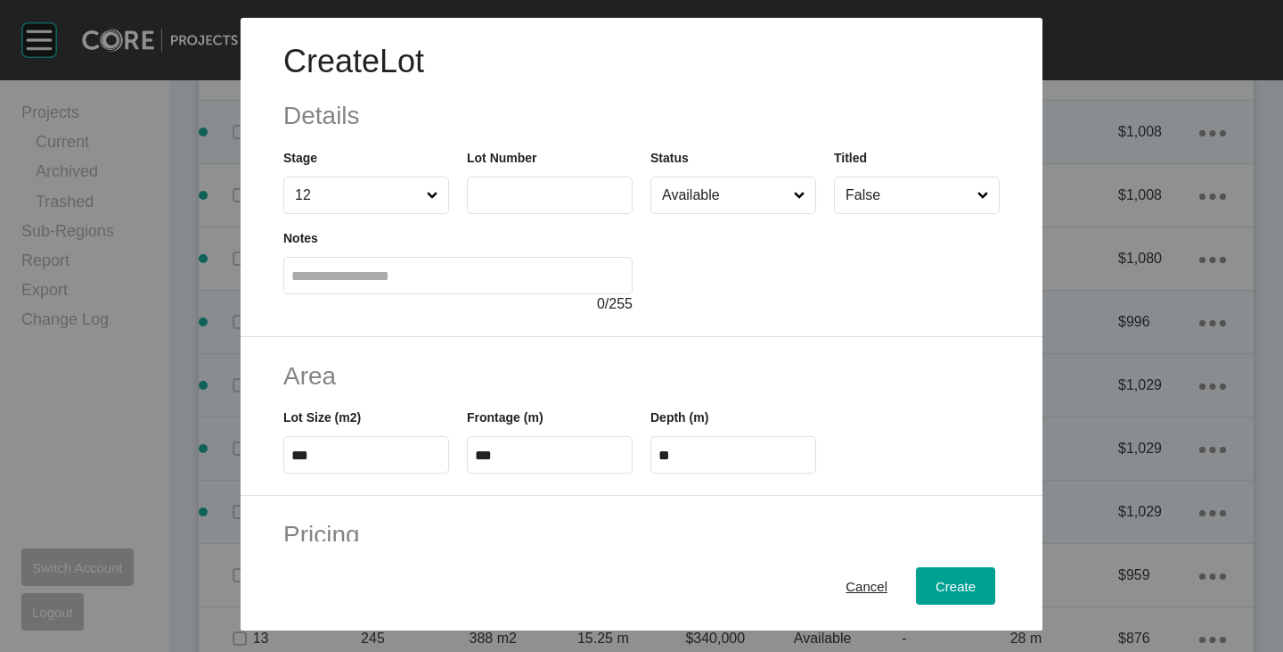
click at [496, 185] on label at bounding box center [550, 194] width 166 height 37
click at [496, 187] on input "text" at bounding box center [550, 194] width 150 height 15
type input "***"
click at [842, 268] on div at bounding box center [825, 264] width 349 height 101
click at [327, 447] on label "***" at bounding box center [366, 454] width 166 height 37
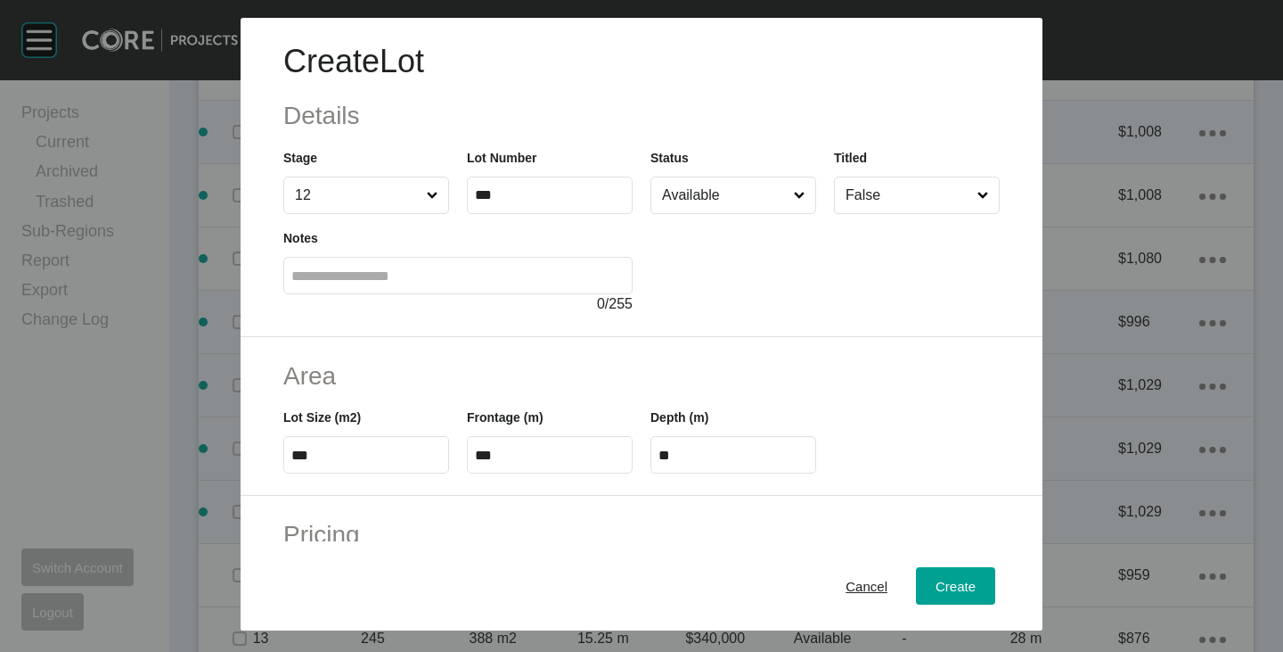
click at [327, 447] on input "***" at bounding box center [366, 454] width 150 height 15
click at [327, 449] on input "***" at bounding box center [366, 454] width 150 height 15
type input "***"
type input "****"
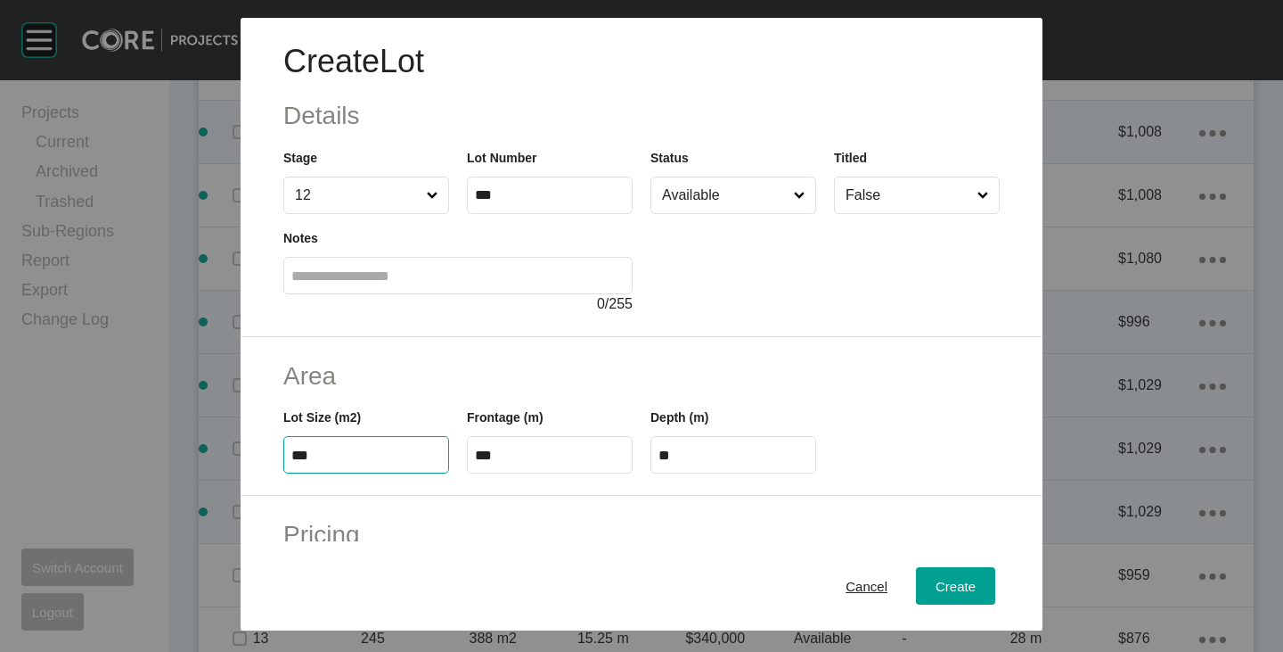
type input "***"
click at [354, 350] on div "Area Lot Size (m2) *** Frontage (m) *** Depth (m) ****" at bounding box center [642, 417] width 802 height 160
click at [504, 457] on input "***" at bounding box center [550, 454] width 150 height 15
click at [504, 456] on input "***" at bounding box center [550, 454] width 150 height 15
type input "****"
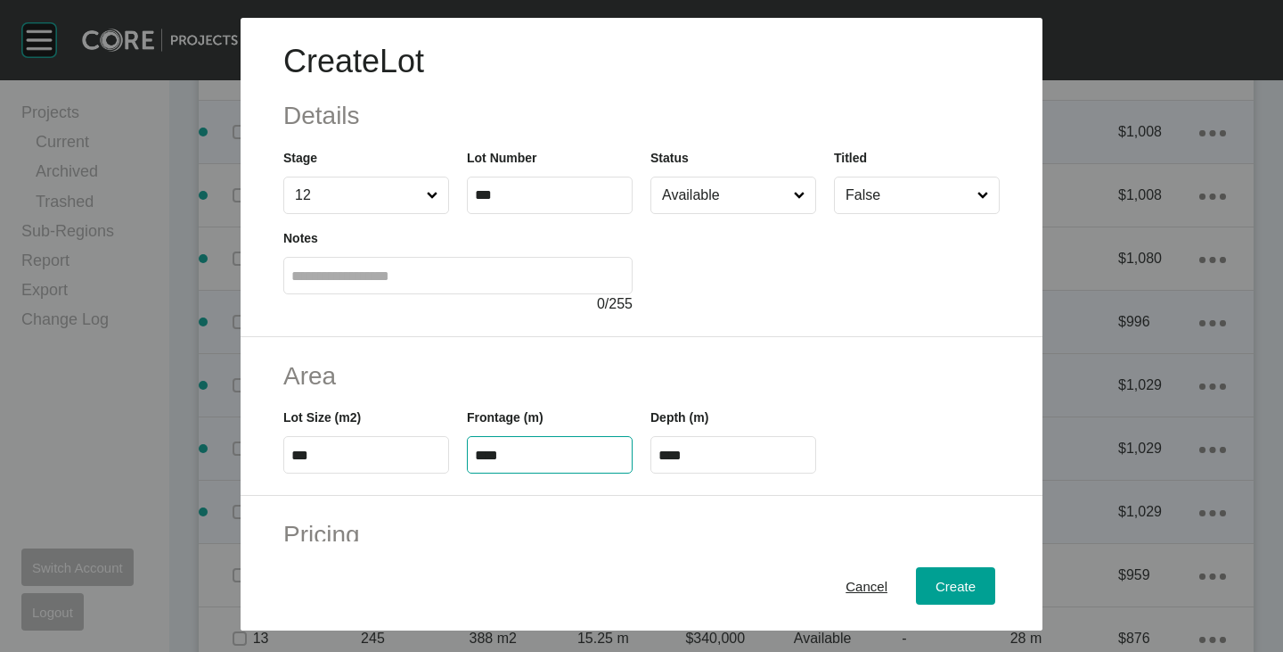
type input "**"
click at [535, 352] on div "Area Lot Size (m2) *** Frontage (m) **** Depth (m) **" at bounding box center [642, 417] width 802 height 160
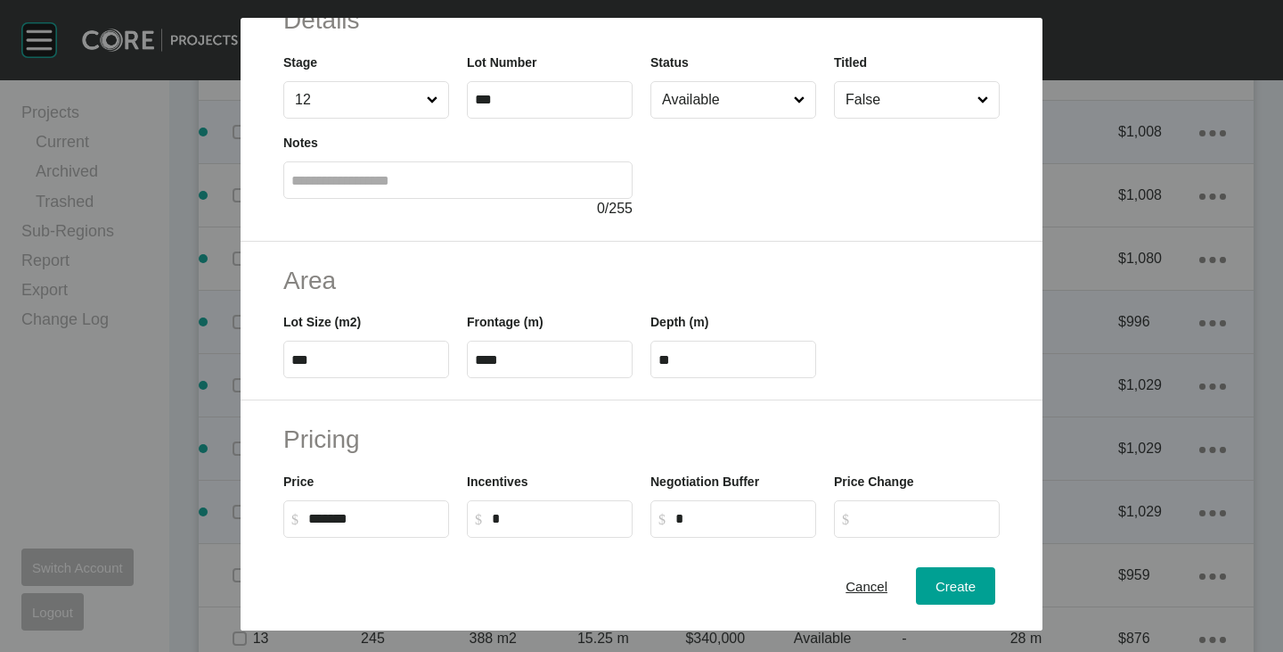
scroll to position [178, 0]
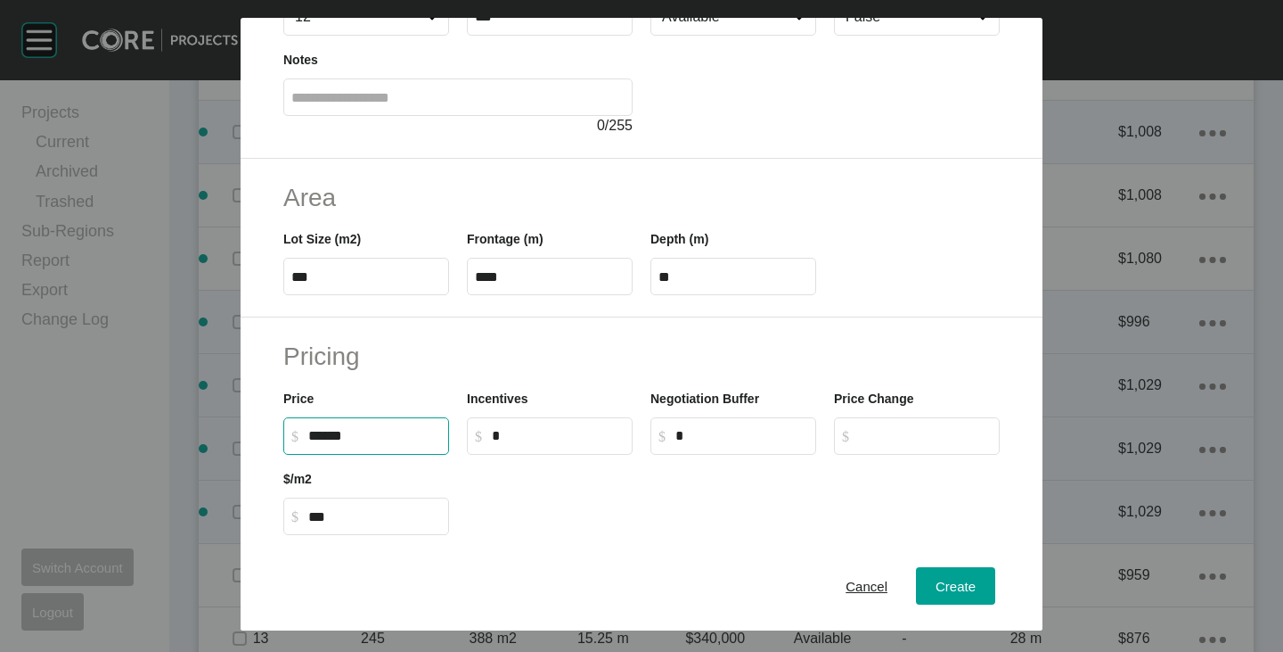
drag, startPoint x: 310, startPoint y: 437, endPoint x: 331, endPoint y: 442, distance: 21.2
click at [331, 442] on input "******" at bounding box center [374, 435] width 133 height 15
type input "*******"
type input "*****"
click at [536, 471] on div at bounding box center [733, 495] width 551 height 80
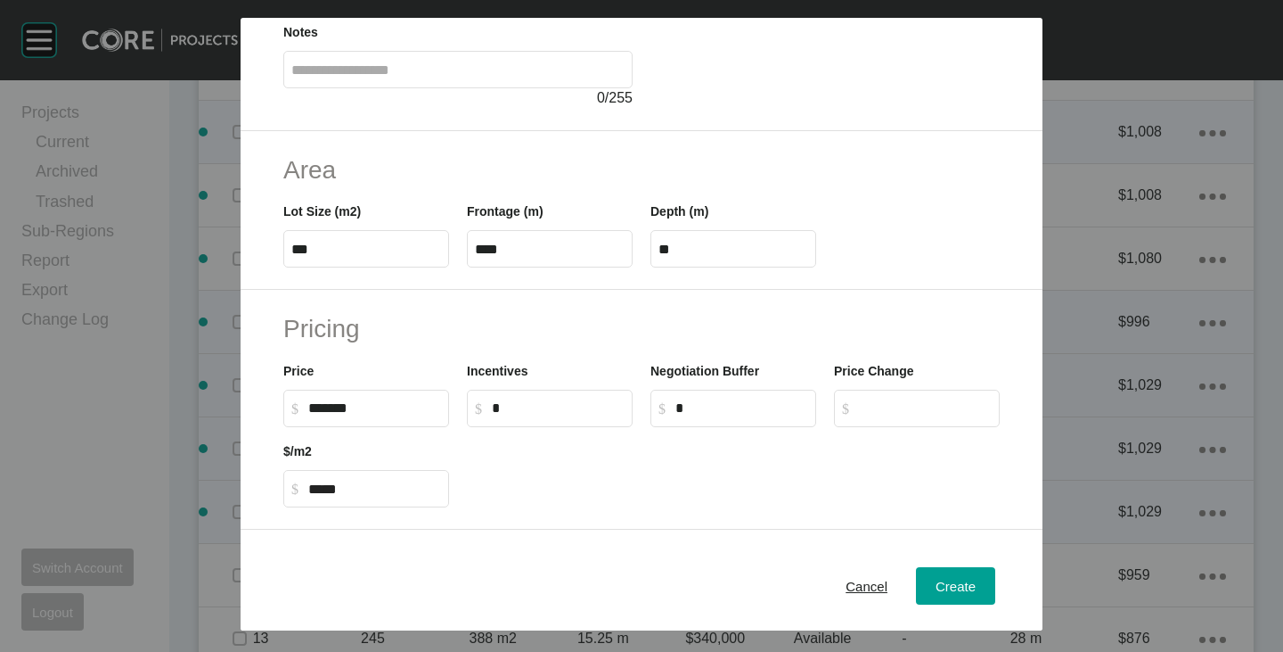
scroll to position [0, 0]
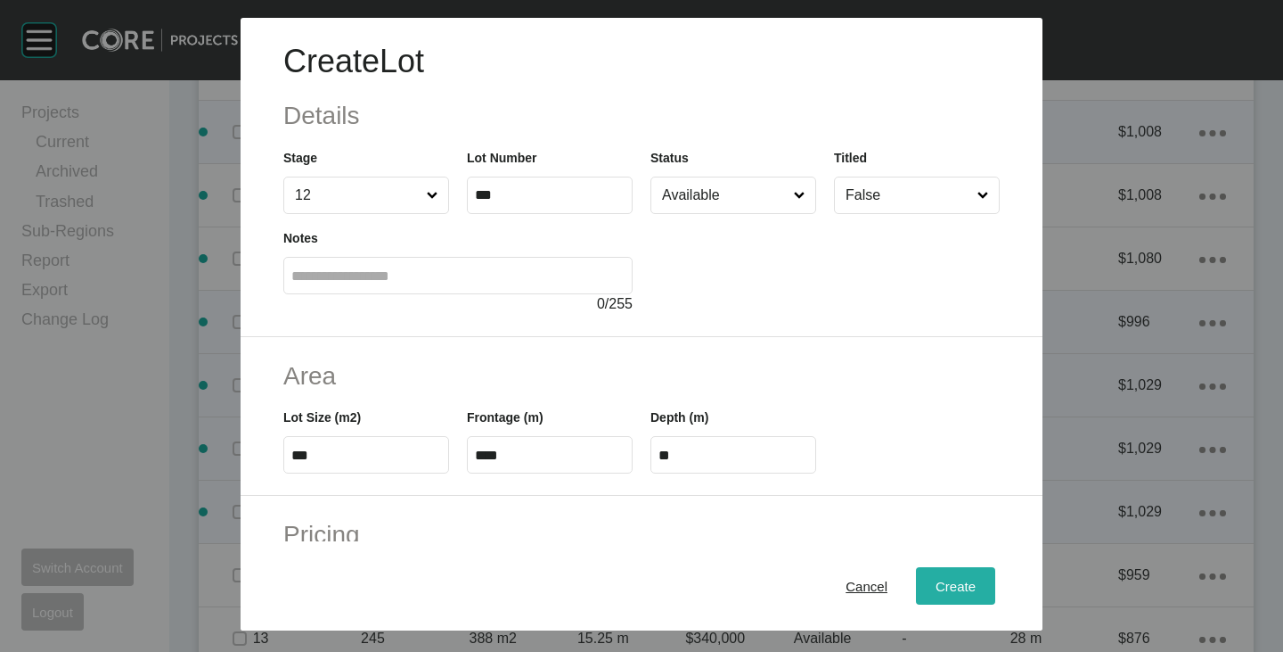
click at [931, 576] on div "Create" at bounding box center [955, 586] width 49 height 24
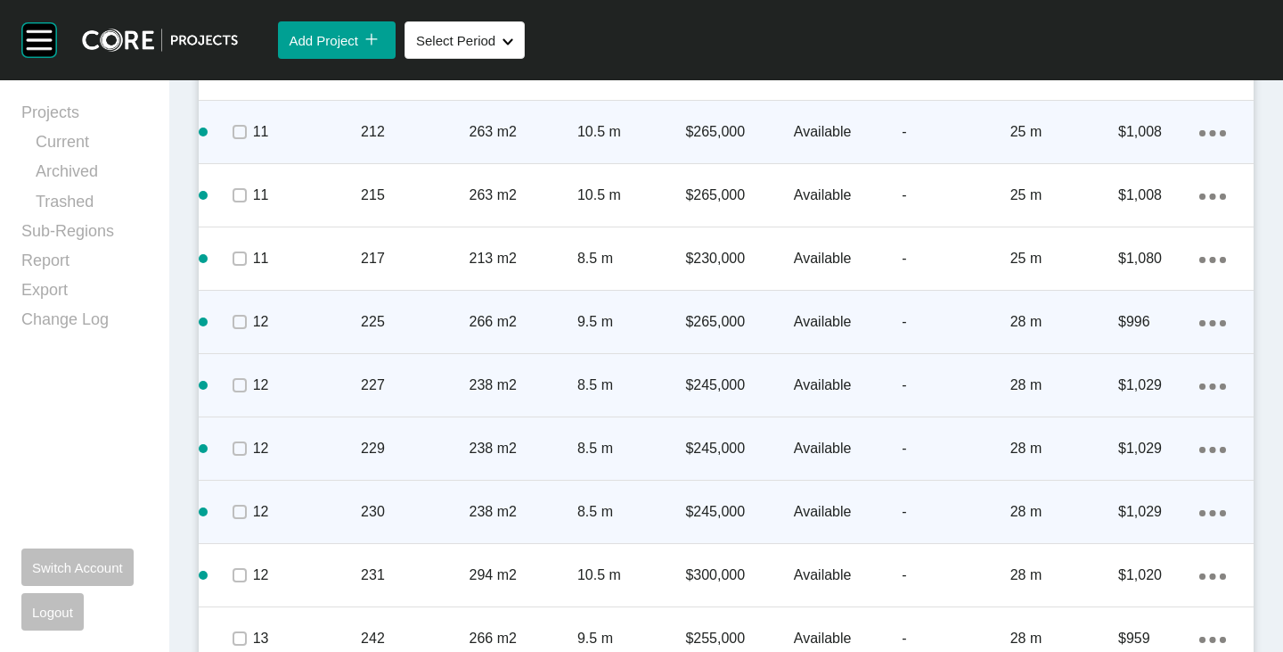
click at [1200, 507] on div "Action Menu Dots Copy 6 Created with Sketch." at bounding box center [1213, 512] width 27 height 20
click at [1155, 506] on link "Duplicate" at bounding box center [1126, 514] width 67 height 27
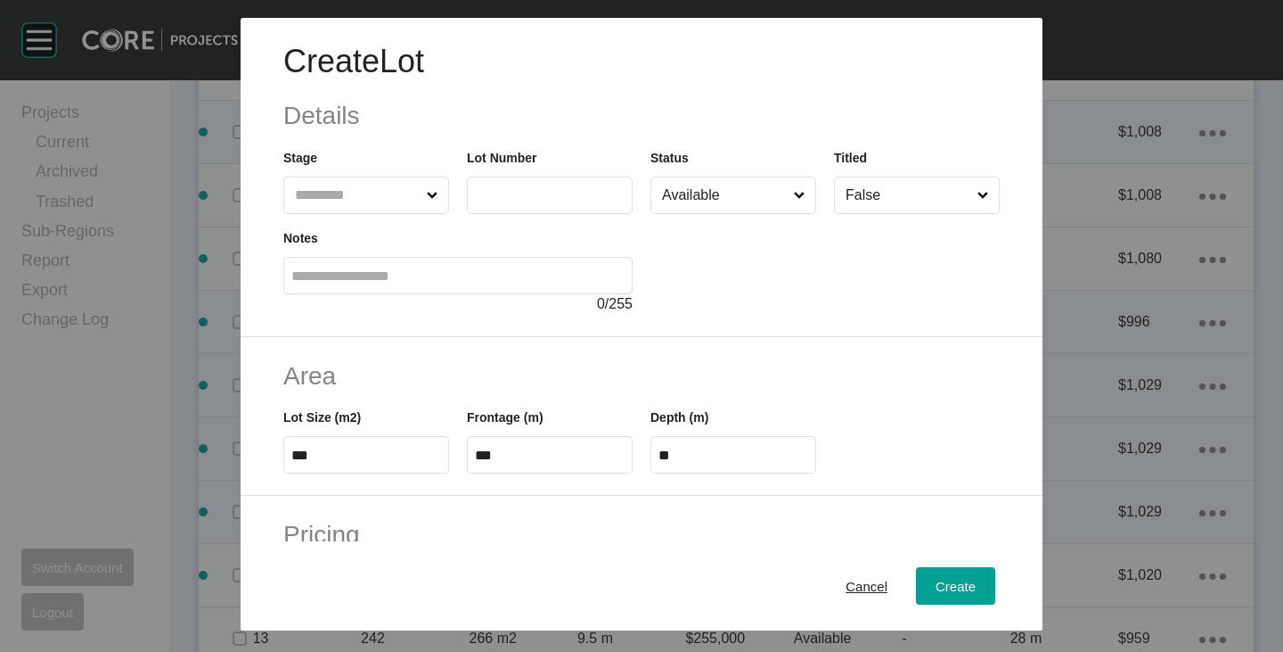
click at [508, 188] on input "text" at bounding box center [534, 194] width 119 height 15
type input "***"
click at [705, 296] on div at bounding box center [825, 264] width 349 height 101
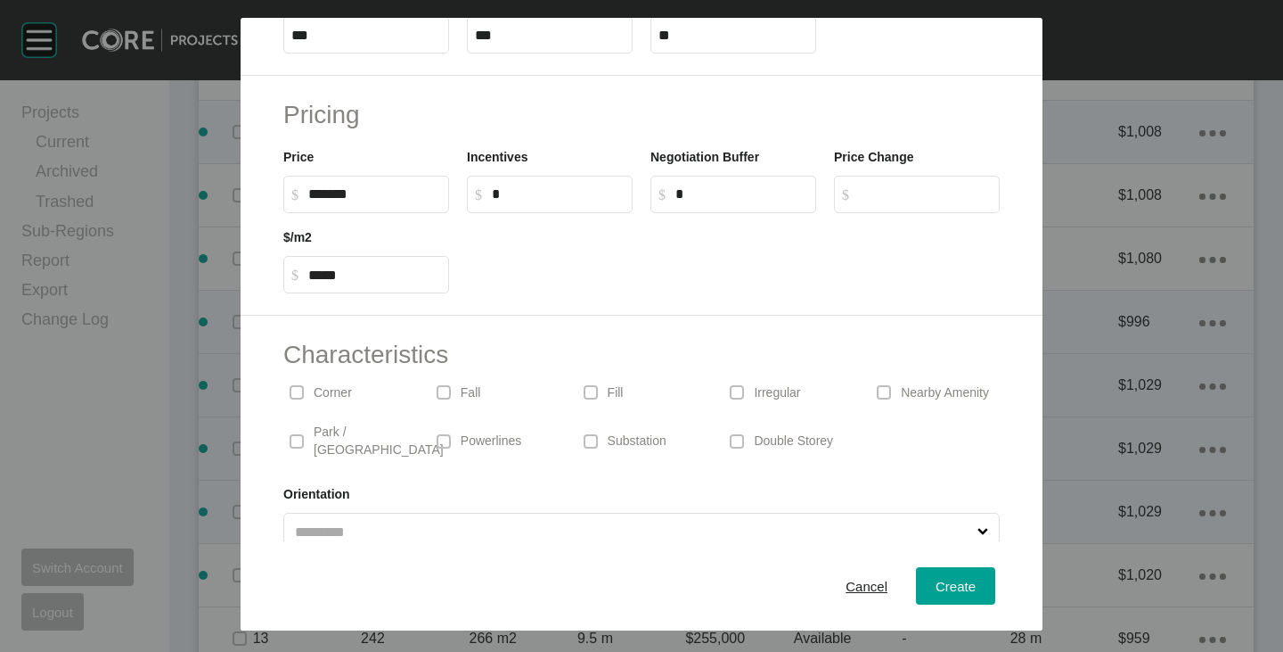
scroll to position [436, 0]
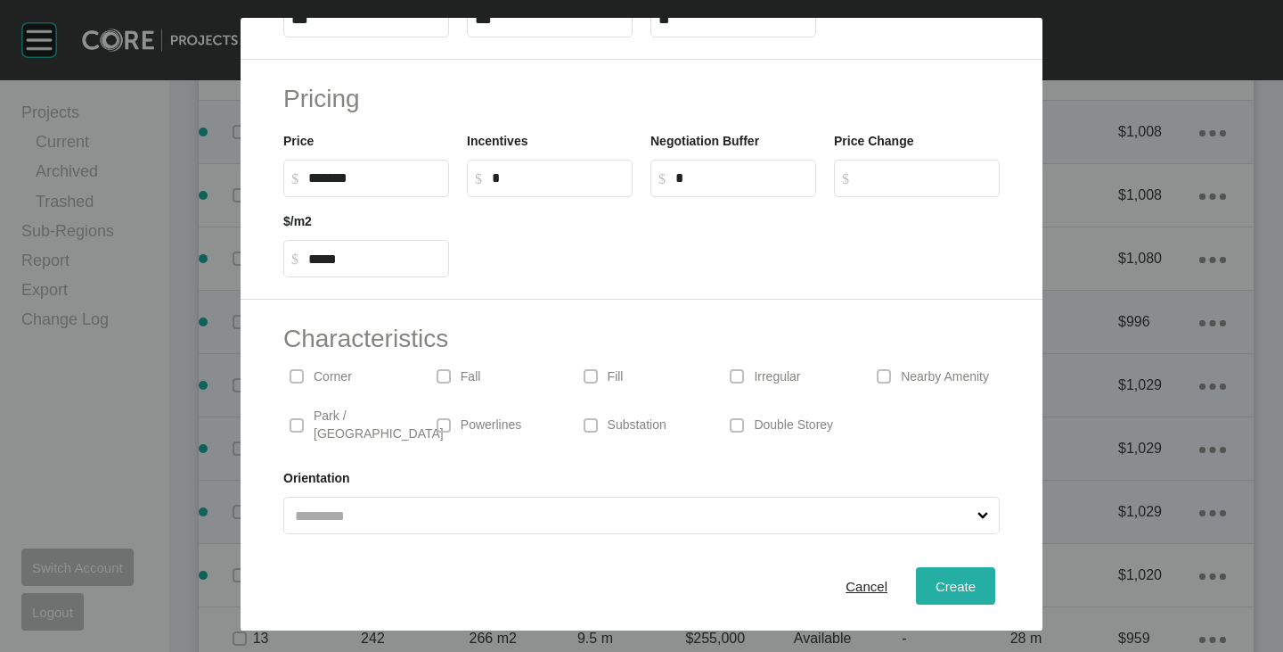
click at [936, 582] on span "Create" at bounding box center [956, 585] width 40 height 15
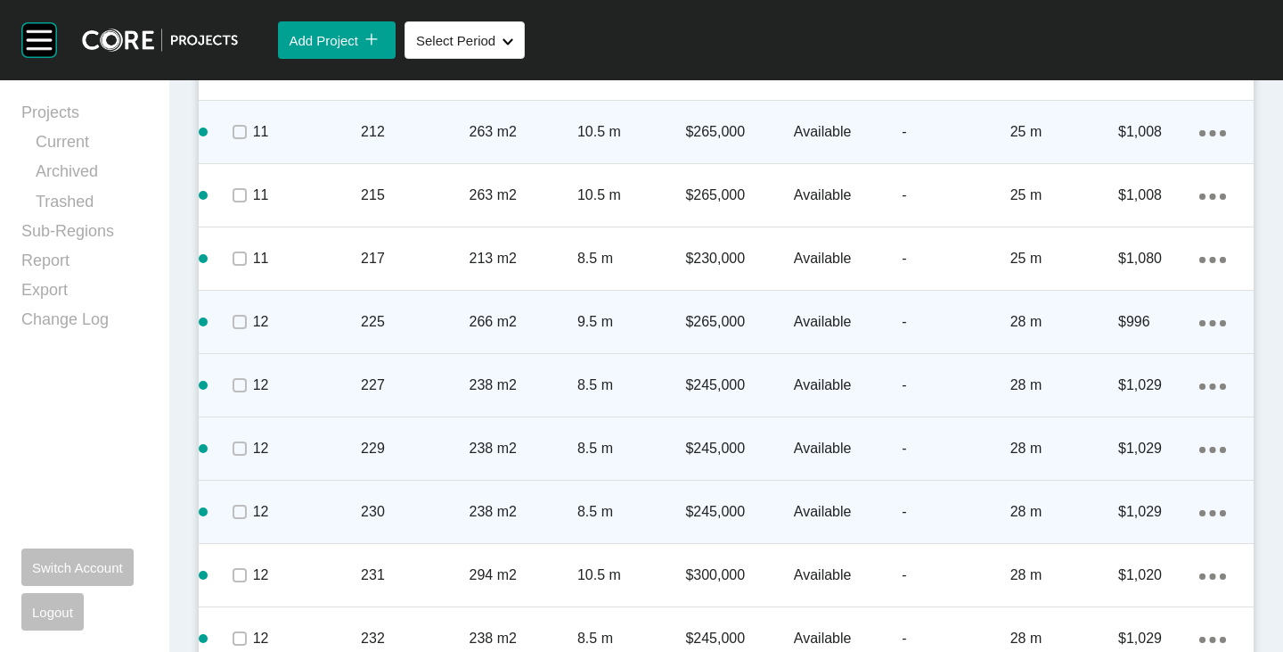
scroll to position [4798, 0]
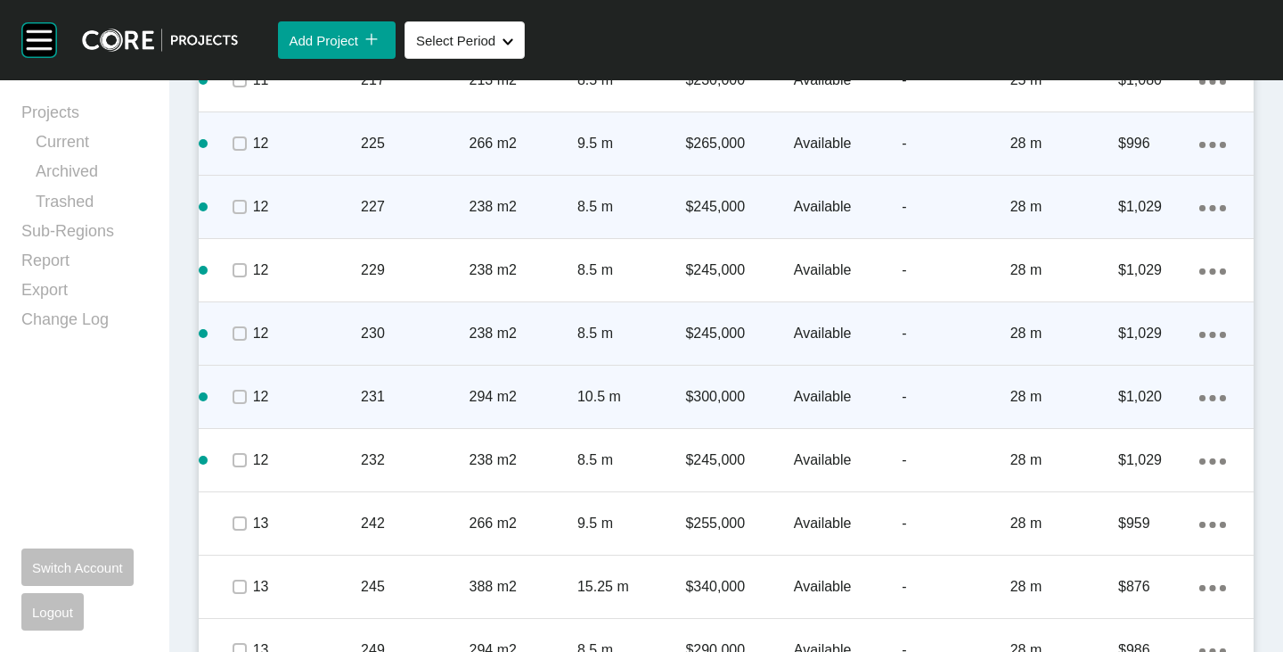
click at [1201, 395] on icon "Action Menu Dots Copy 6 Created with Sketch." at bounding box center [1213, 398] width 27 height 6
click at [1139, 399] on link "Duplicate" at bounding box center [1126, 399] width 67 height 27
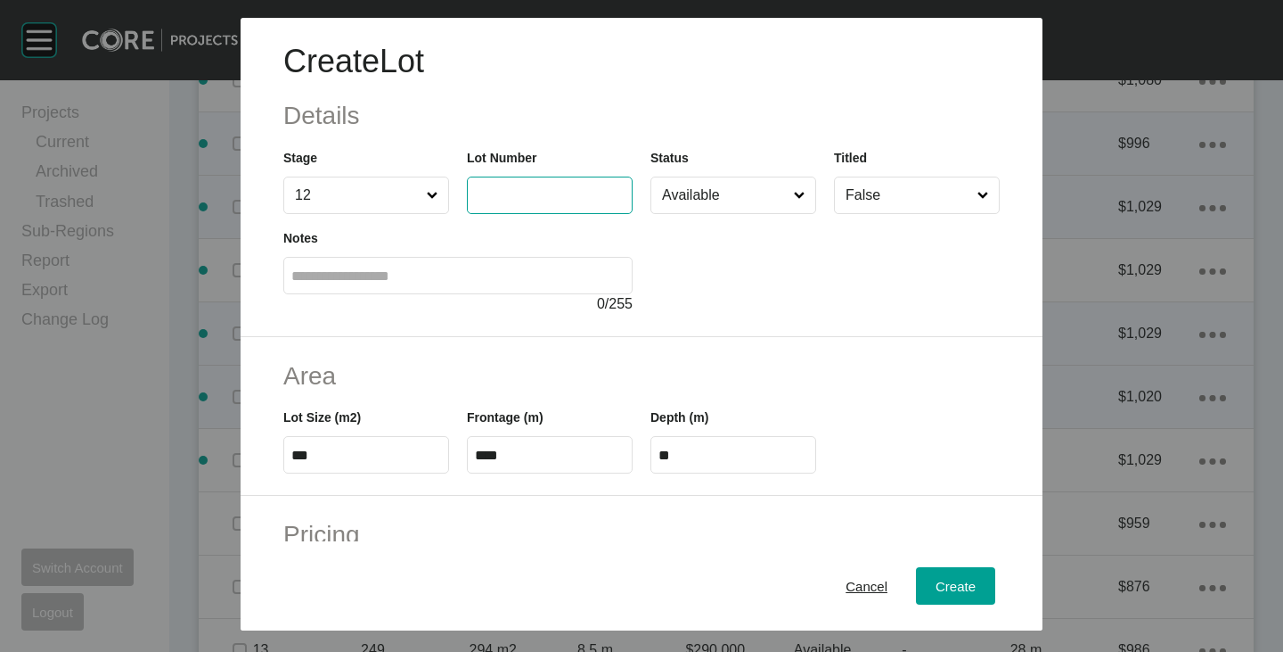
click at [500, 202] on input "text" at bounding box center [550, 194] width 150 height 15
type input "***"
click at [741, 267] on div at bounding box center [825, 264] width 349 height 101
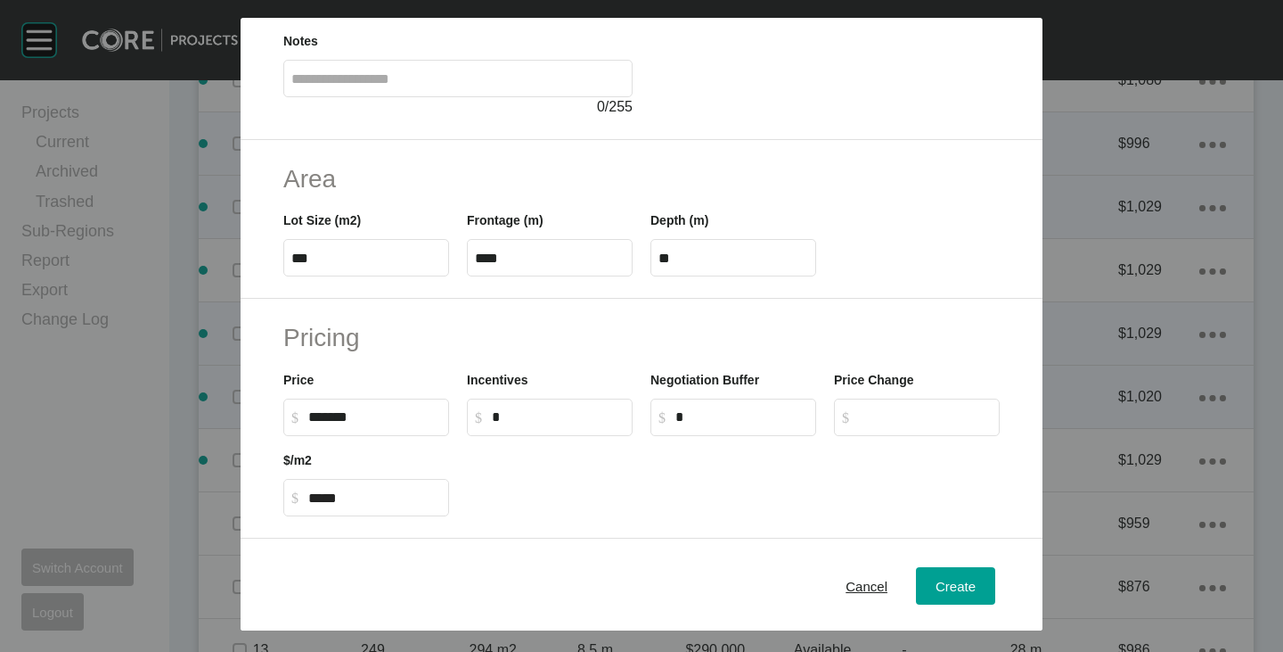
scroll to position [0, 0]
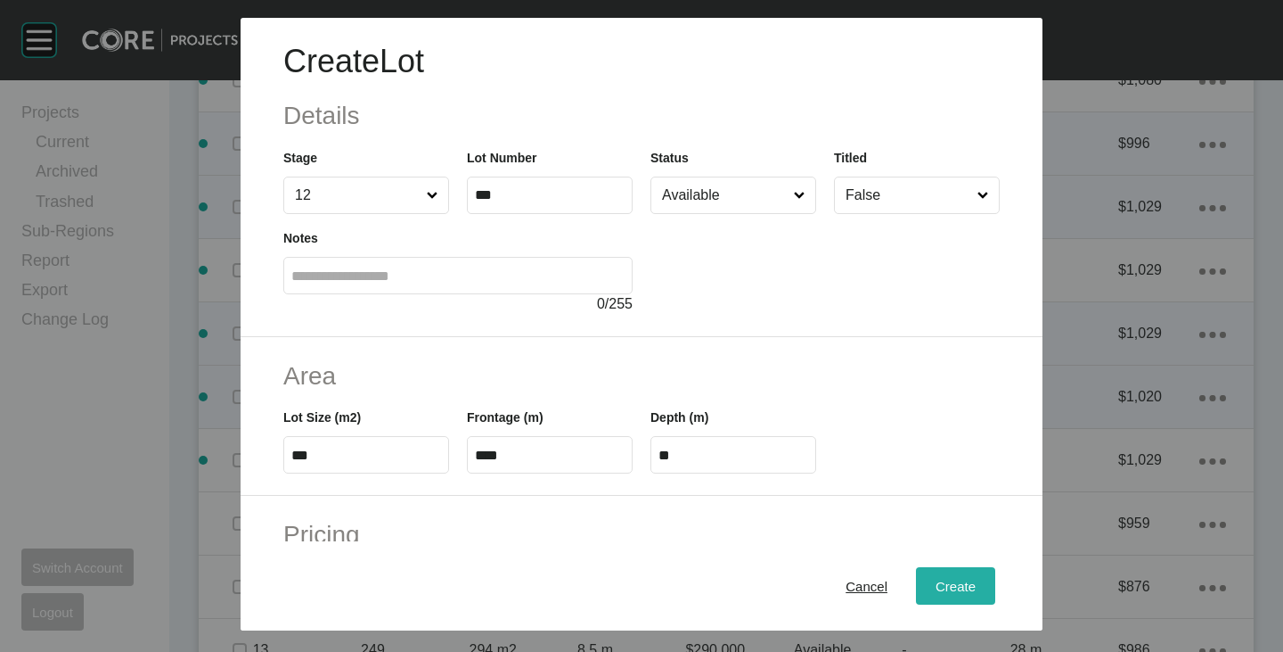
click at [961, 590] on div "Create" at bounding box center [955, 586] width 49 height 24
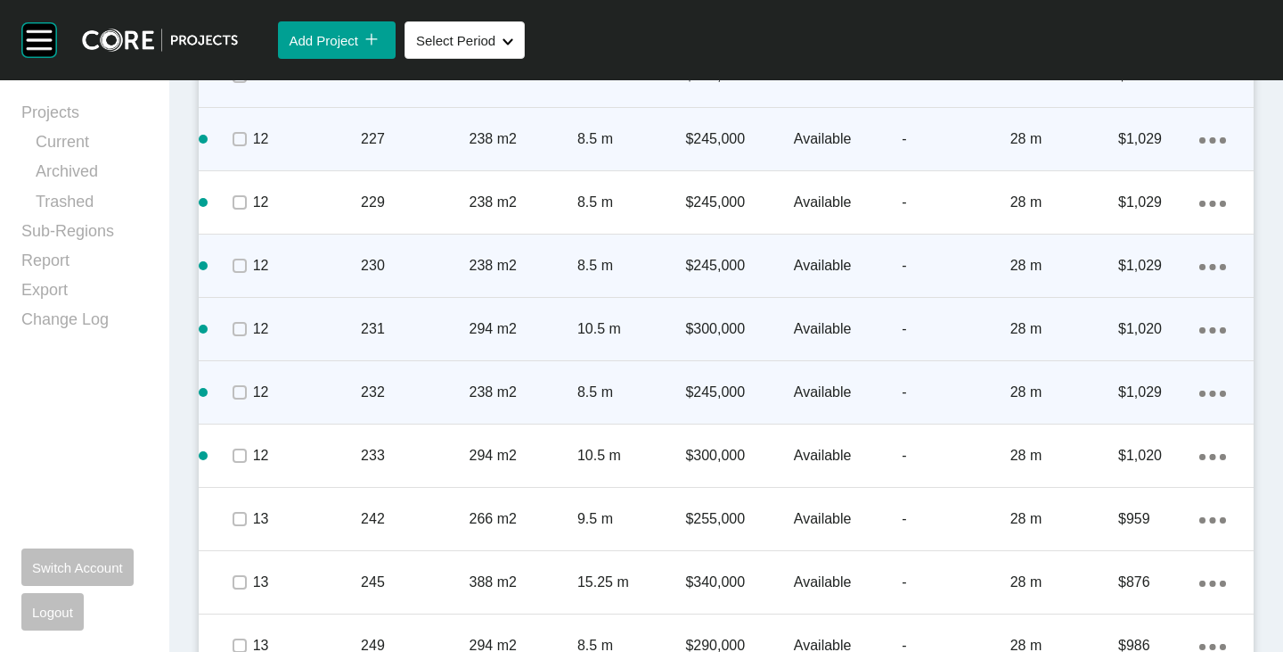
scroll to position [4887, 0]
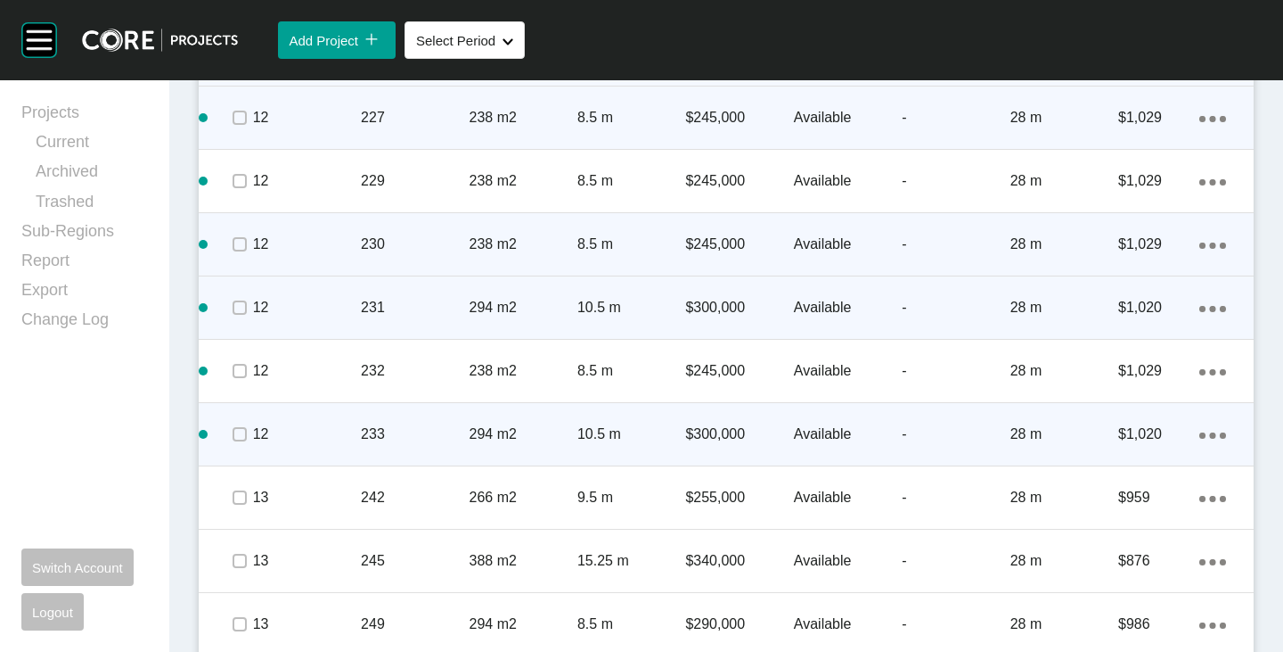
click at [1200, 431] on div "Action Menu Dots Copy 6 Created with Sketch." at bounding box center [1213, 434] width 27 height 20
click at [1112, 433] on link "Duplicate" at bounding box center [1126, 436] width 67 height 27
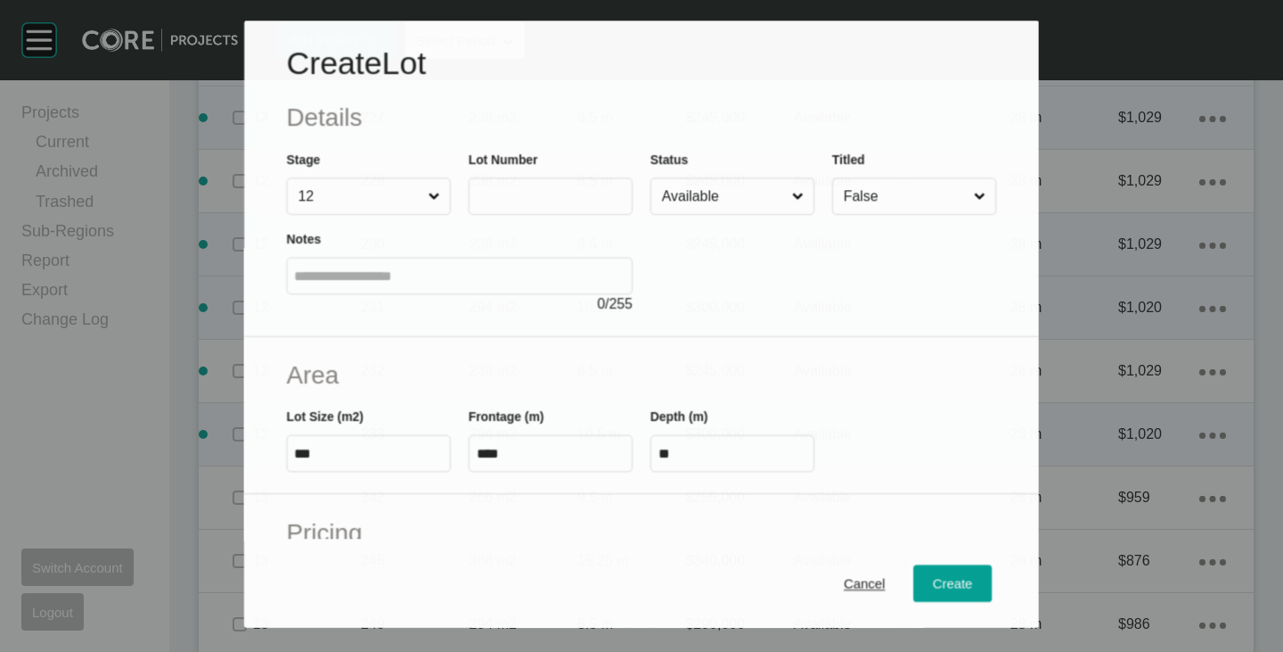
click at [497, 199] on input "text" at bounding box center [551, 196] width 148 height 15
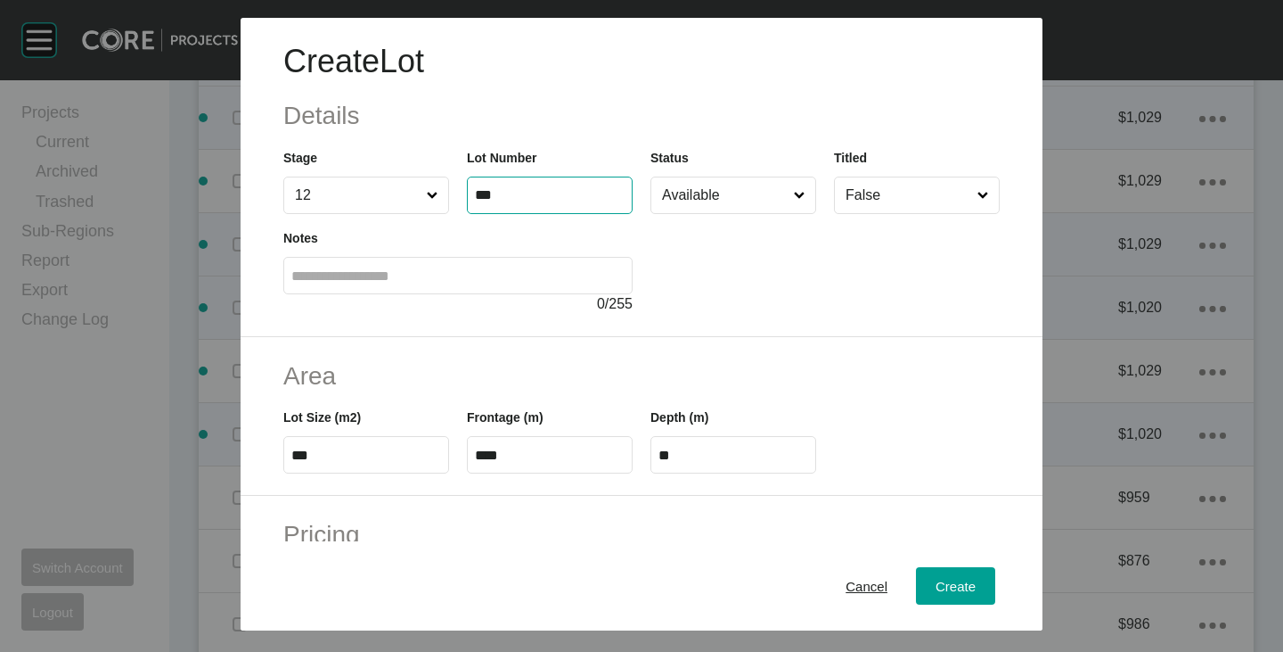
type input "***"
click at [815, 294] on div at bounding box center [825, 264] width 349 height 101
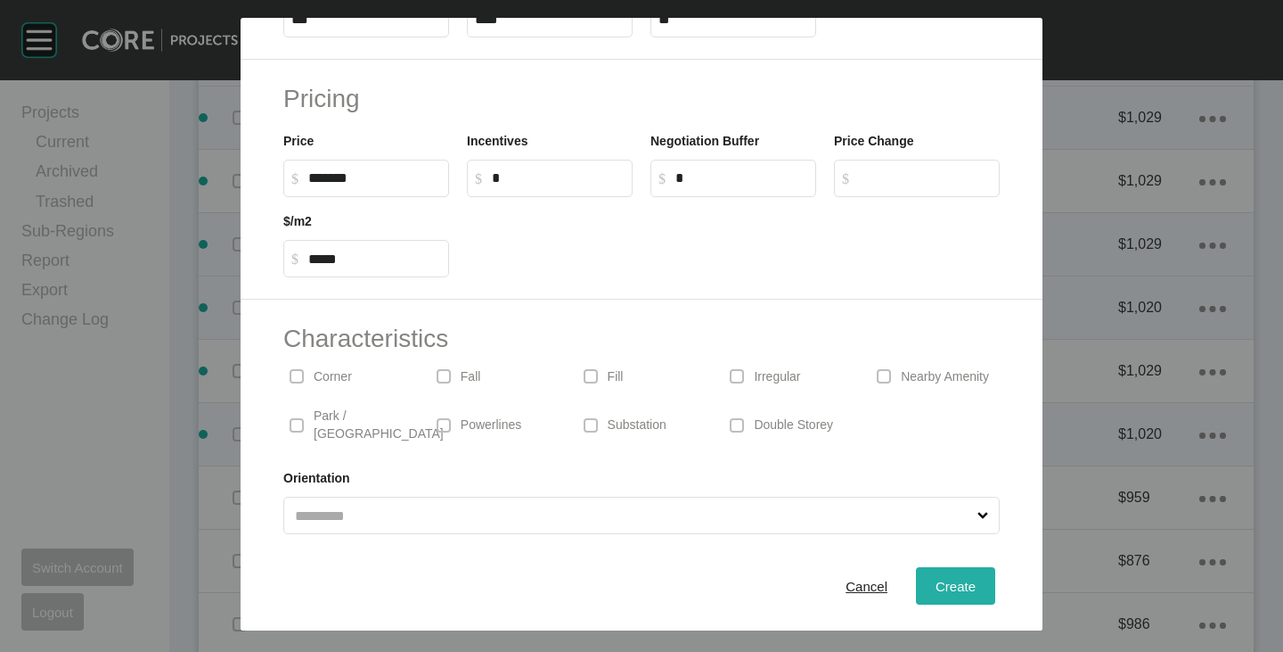
click at [941, 580] on span "Create" at bounding box center [956, 585] width 40 height 15
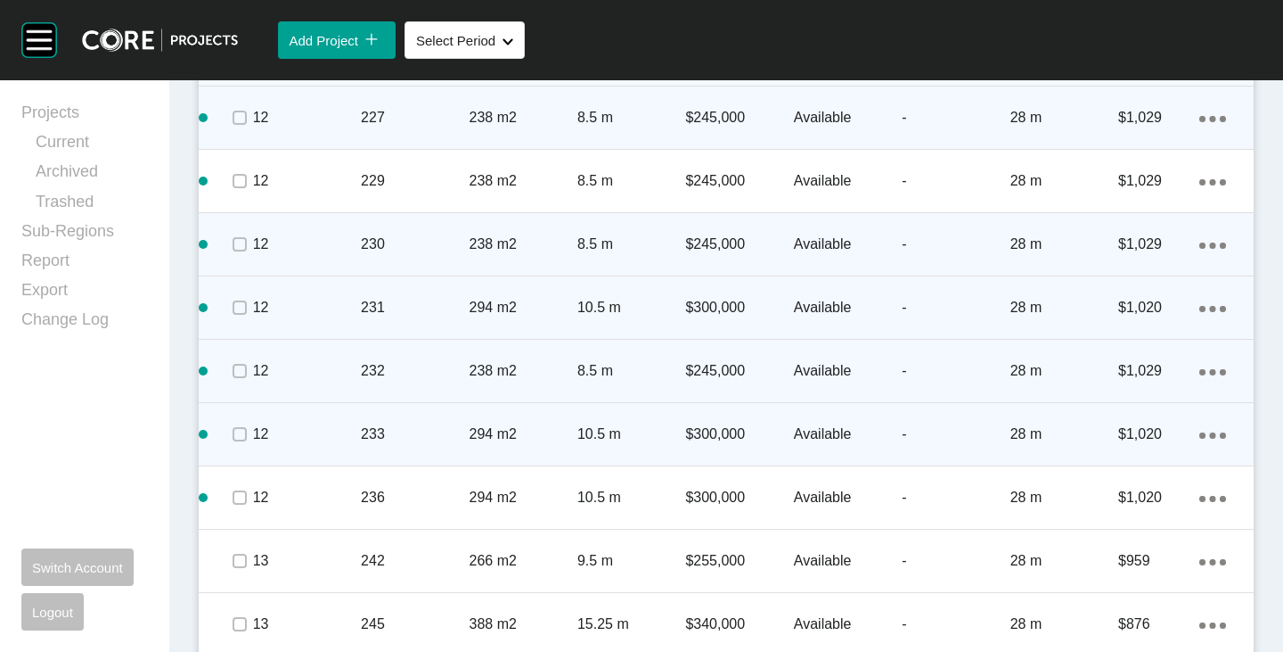
click at [1200, 366] on div "Action Menu Dots Copy 6 Created with Sketch." at bounding box center [1213, 371] width 27 height 20
click at [1154, 368] on link "Duplicate" at bounding box center [1126, 373] width 67 height 27
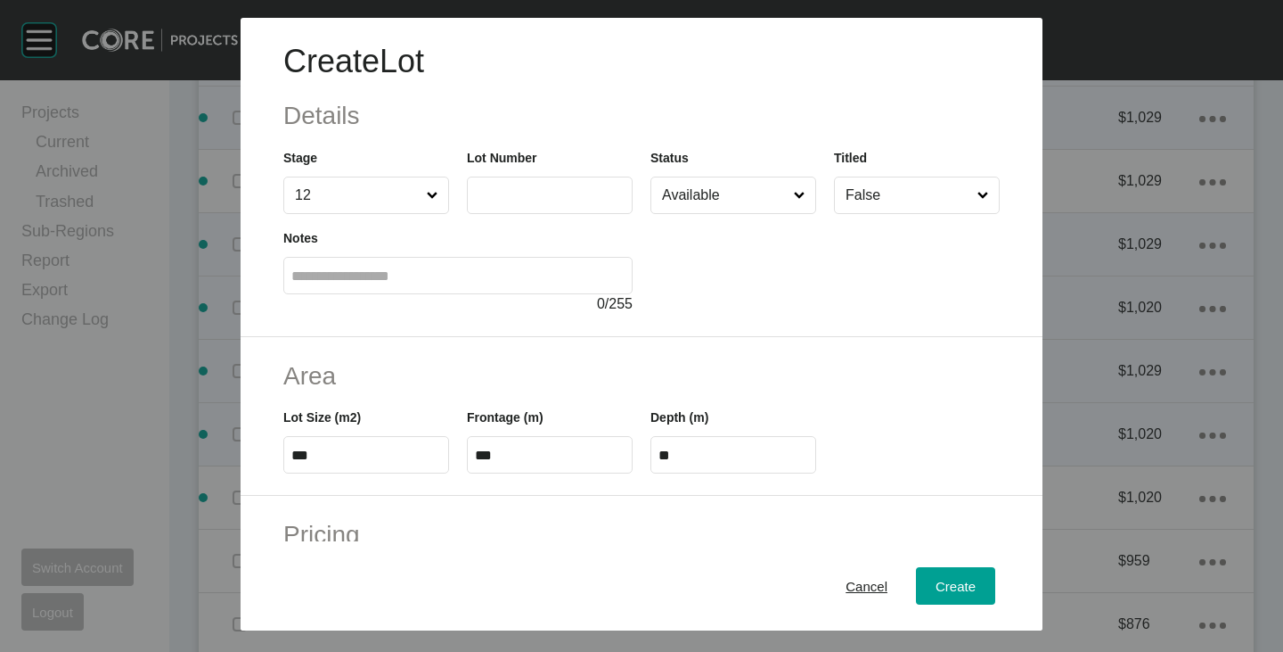
click at [494, 190] on input "text" at bounding box center [550, 194] width 150 height 15
type input "***"
click at [740, 295] on div at bounding box center [825, 264] width 349 height 101
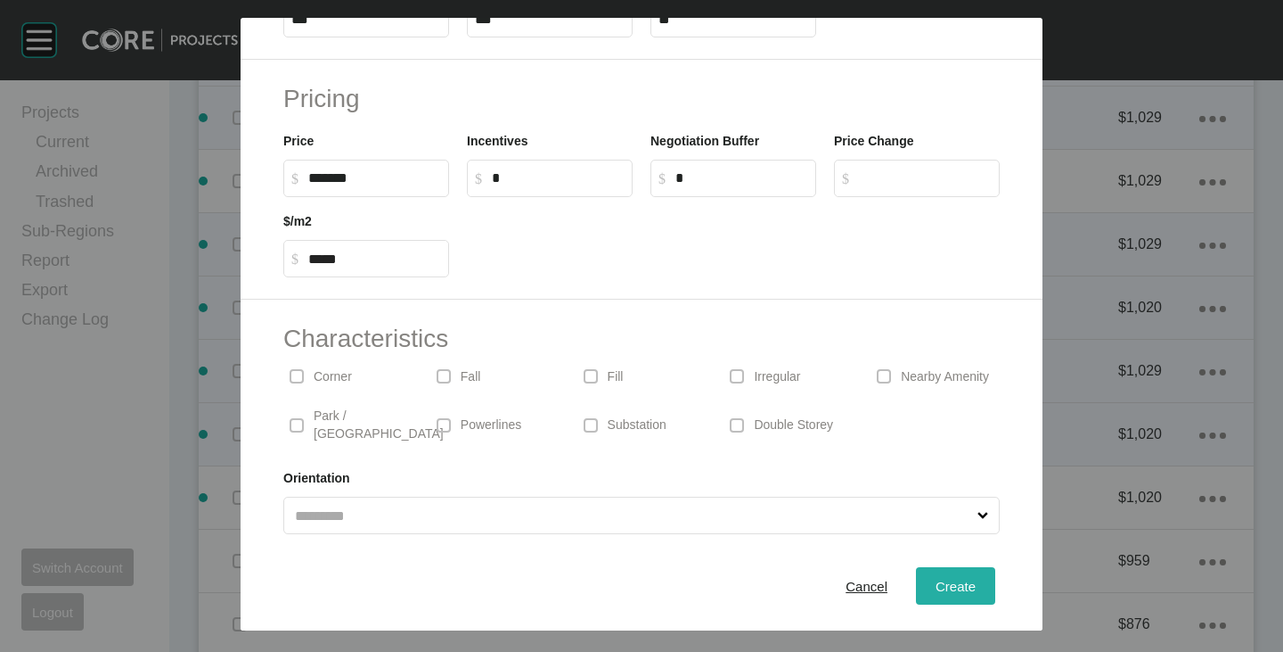
click at [939, 583] on span "Create" at bounding box center [956, 585] width 40 height 15
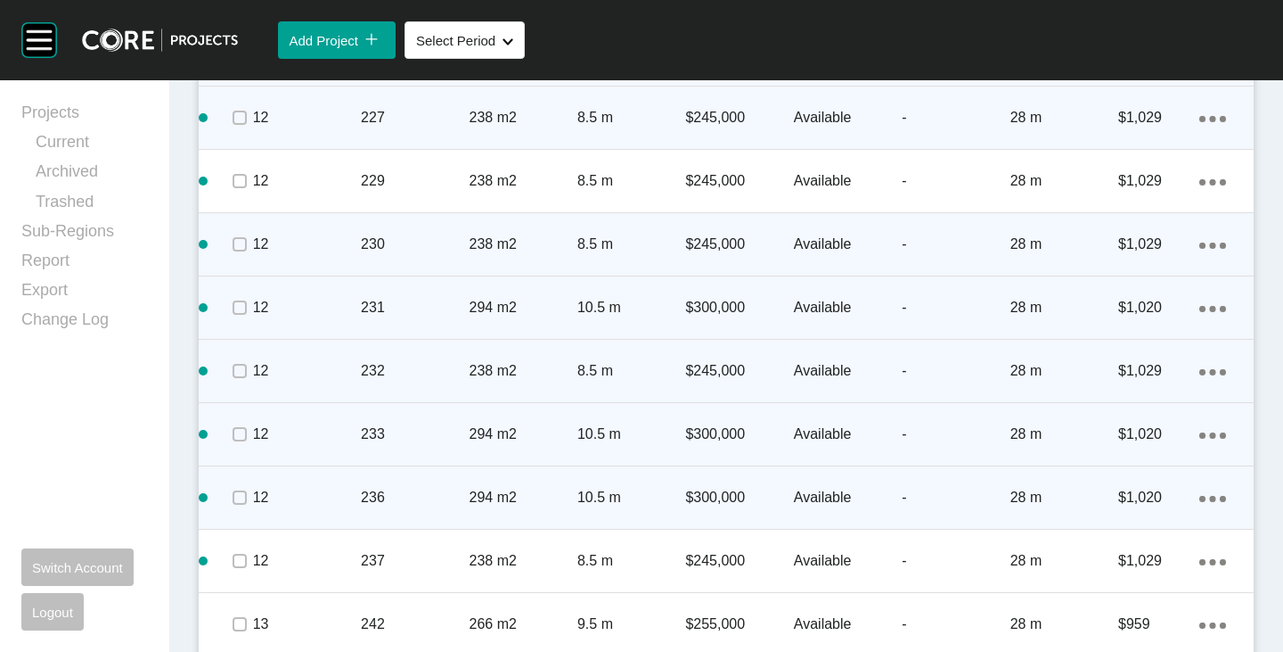
scroll to position [5065, 0]
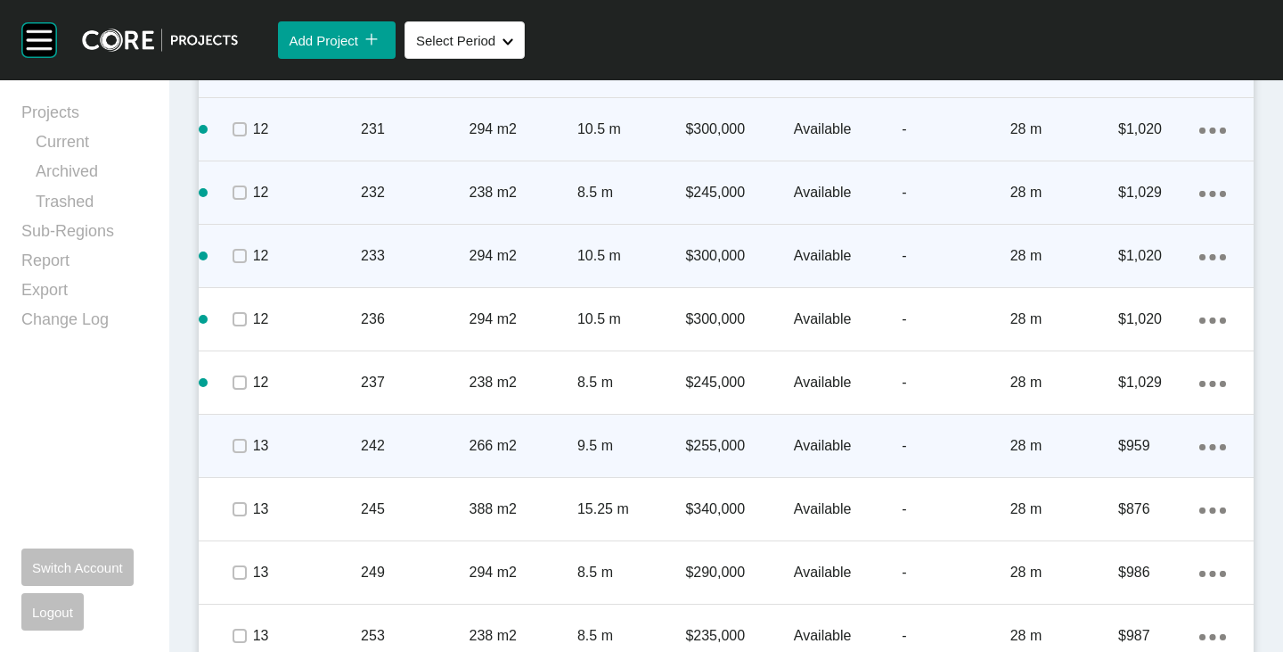
click at [1200, 444] on icon "Action Menu Dots Copy 6 Created with Sketch." at bounding box center [1213, 447] width 27 height 6
click at [1157, 447] on link "Duplicate" at bounding box center [1126, 448] width 67 height 27
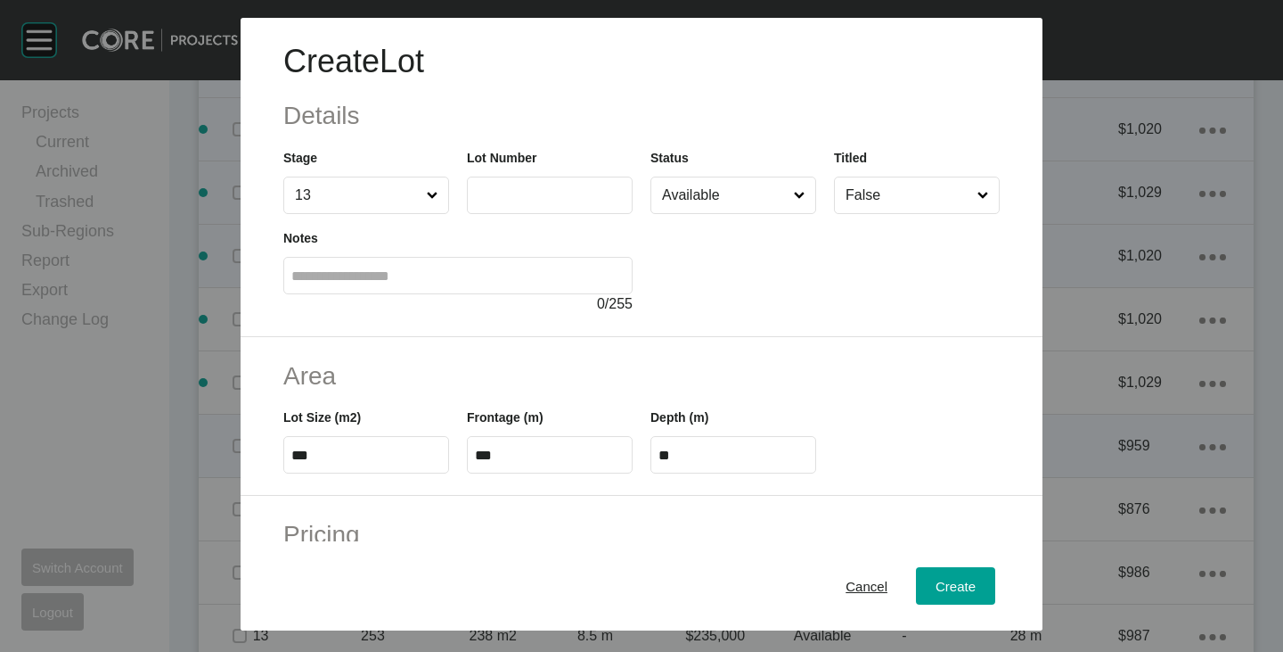
click at [487, 201] on input "text" at bounding box center [550, 194] width 150 height 15
type input "***"
click at [694, 262] on div at bounding box center [825, 264] width 349 height 101
type input "*******"
click at [694, 206] on input "Available" at bounding box center [725, 195] width 132 height 36
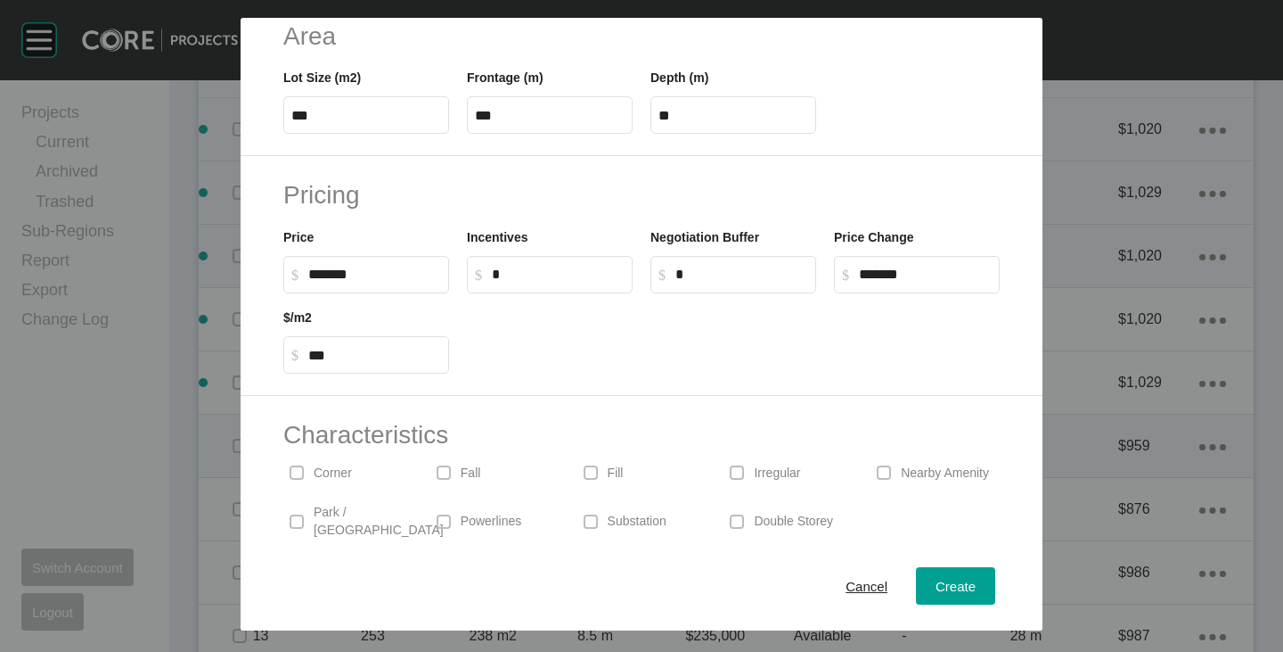
scroll to position [436, 0]
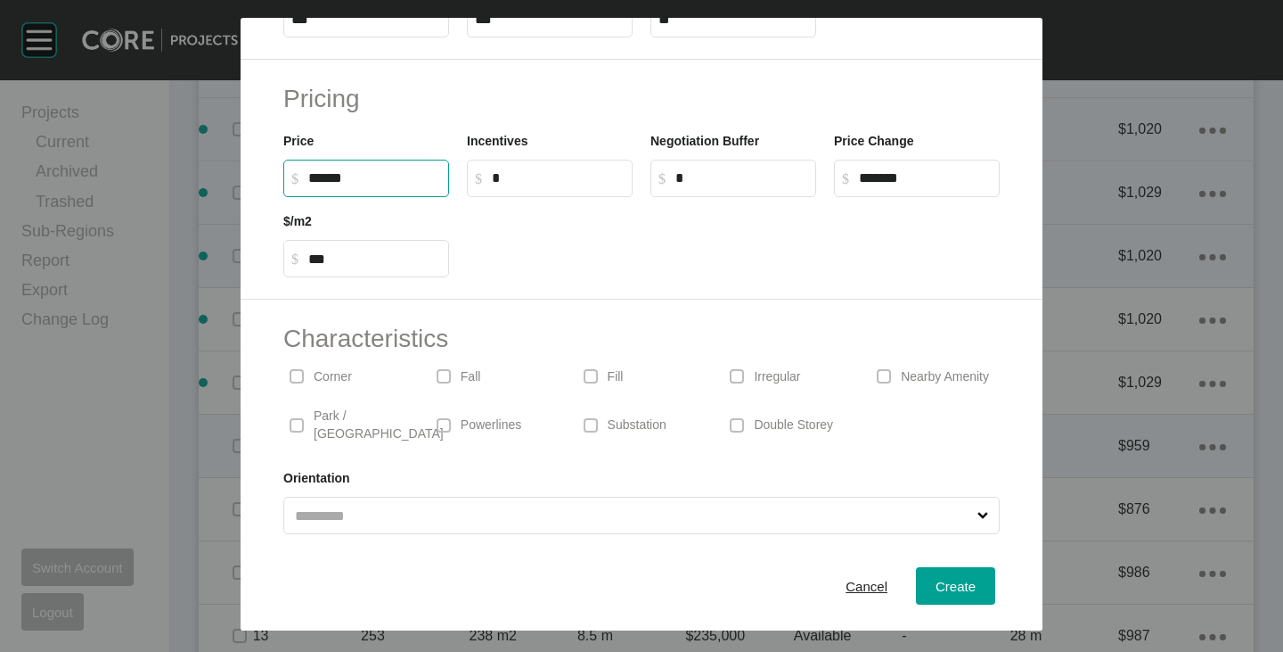
click at [316, 178] on input "******" at bounding box center [374, 177] width 133 height 15
type input "*******"
type input "***"
click at [547, 253] on div at bounding box center [733, 237] width 551 height 80
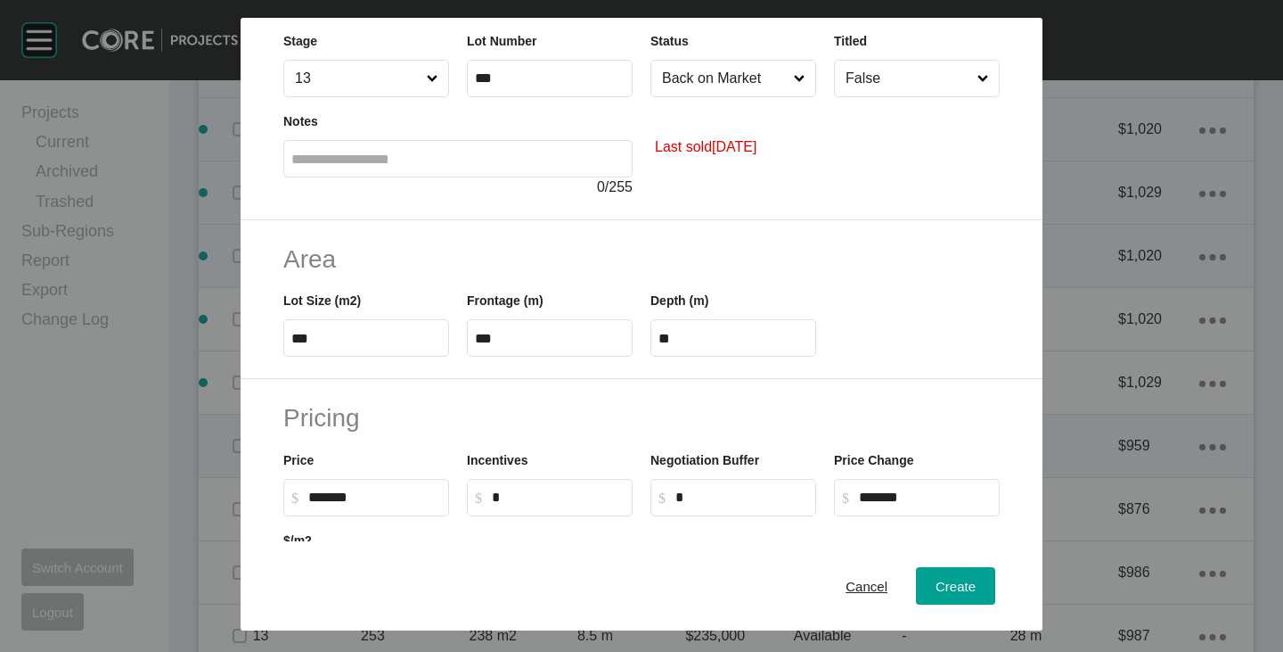
scroll to position [0, 0]
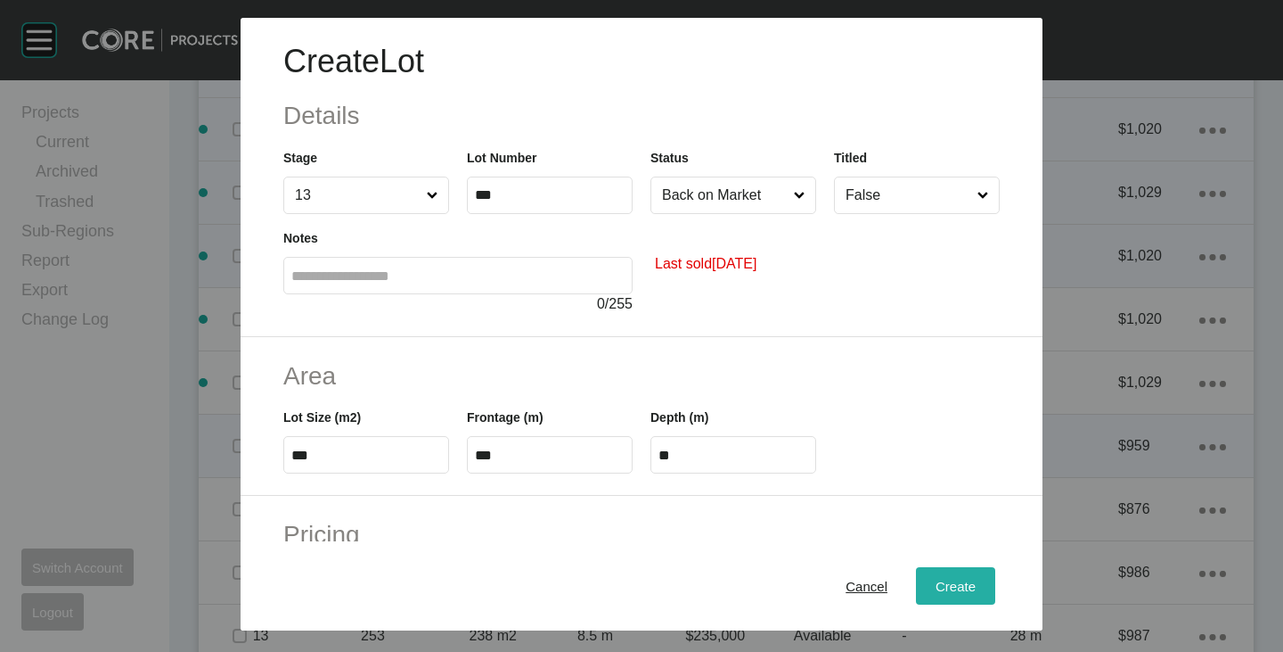
click at [955, 580] on span "Create" at bounding box center [956, 585] width 40 height 15
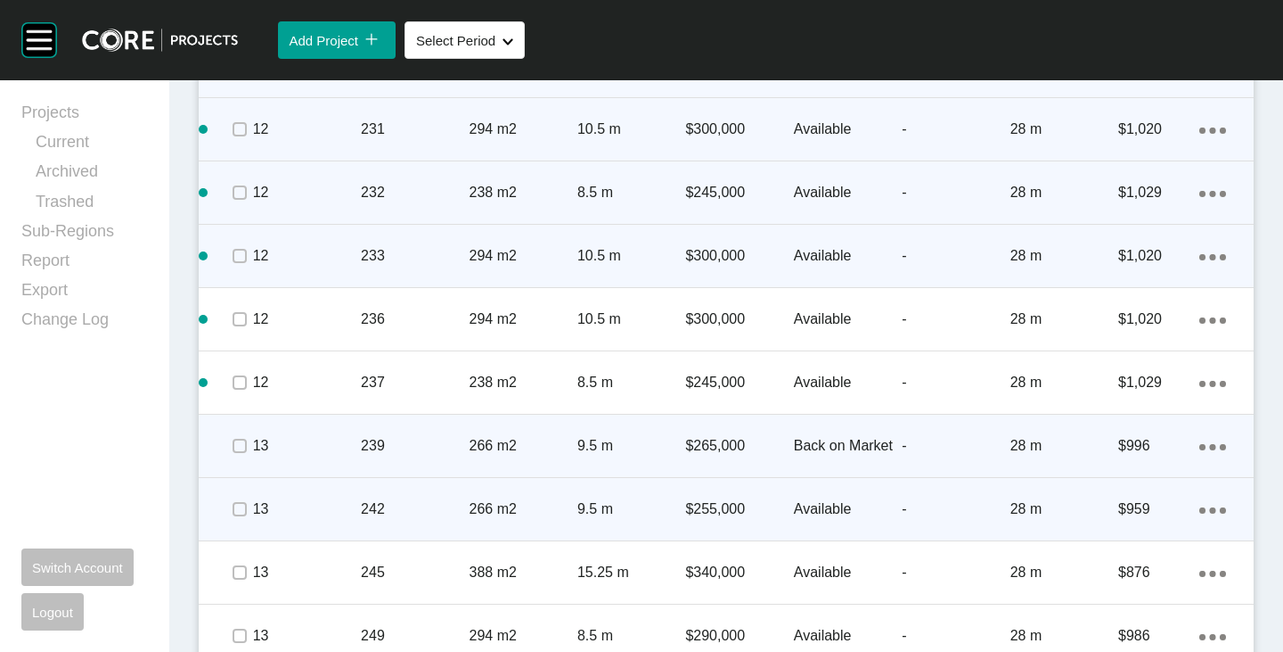
click at [712, 504] on p "$255,000" at bounding box center [739, 509] width 108 height 20
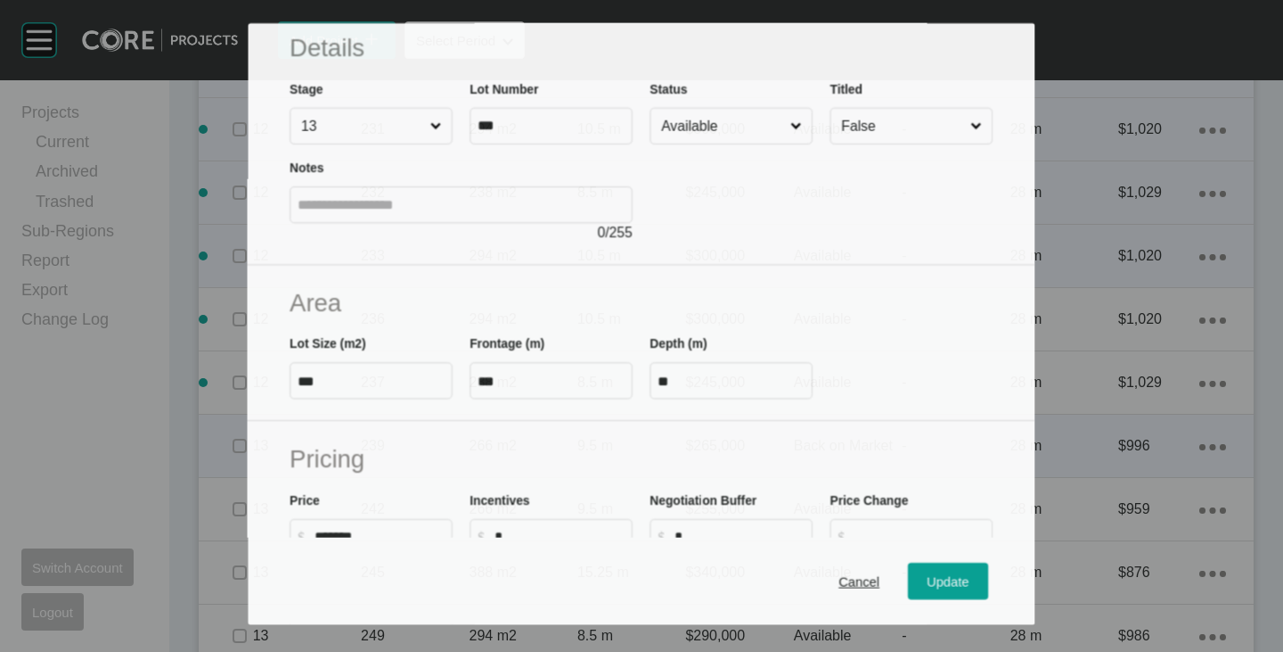
scroll to position [178, 0]
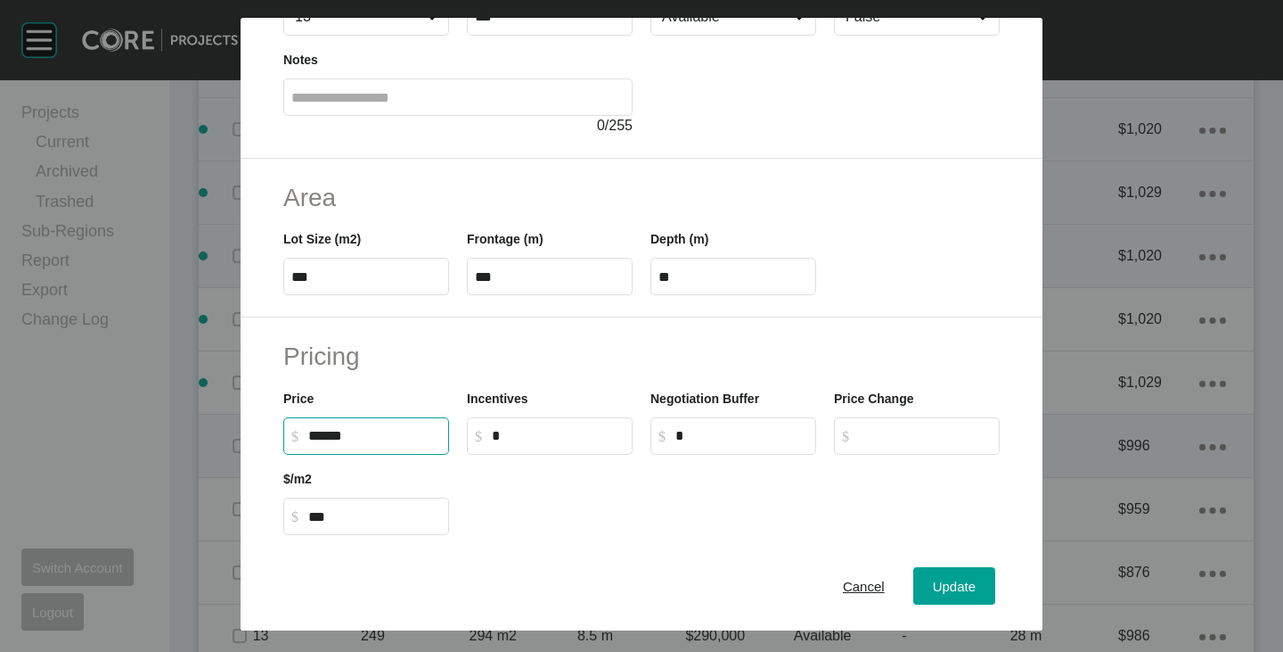
click at [320, 441] on input "******" at bounding box center [374, 435] width 133 height 15
type input "*******"
type input "******"
type input "***"
click at [417, 376] on div "Price $ Created with Sketch. $ *******" at bounding box center [367, 414] width 184 height 80
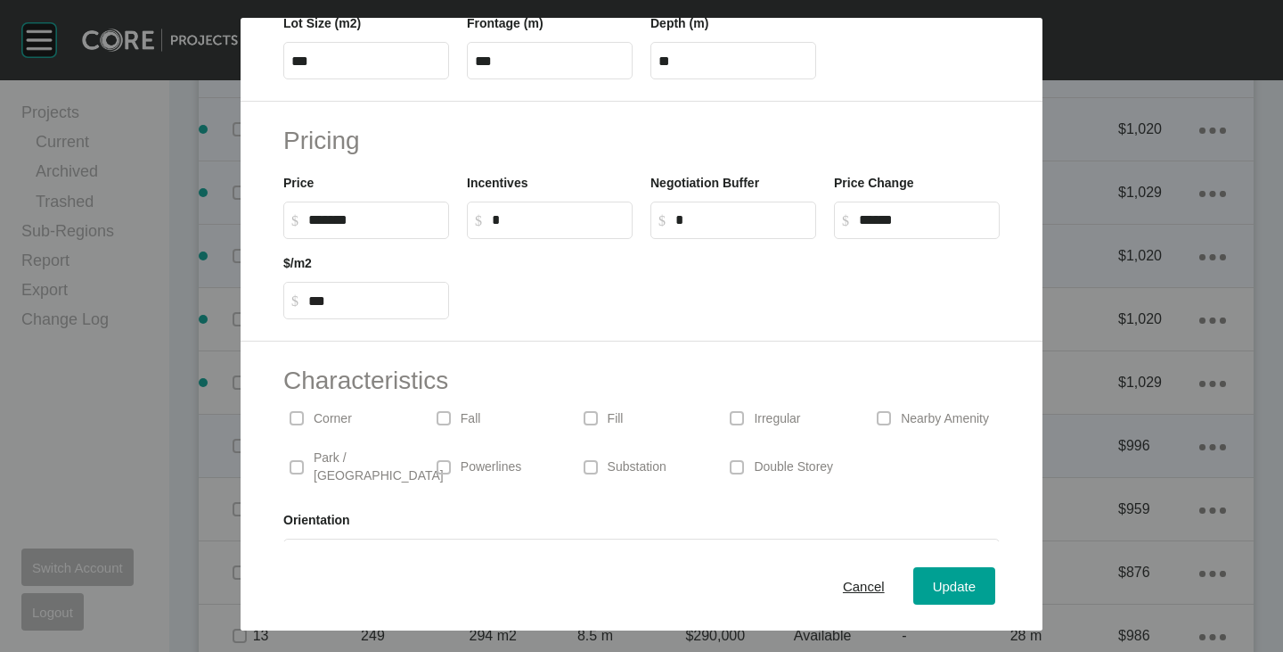
scroll to position [436, 0]
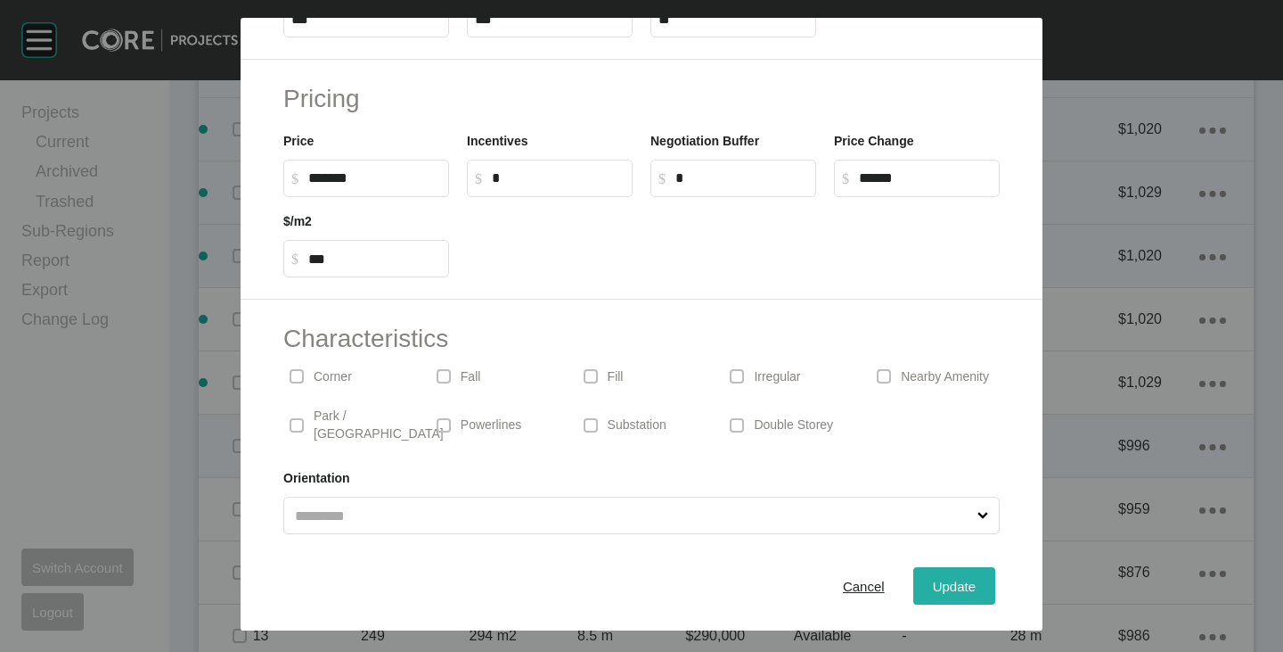
click at [942, 594] on div "Update" at bounding box center [955, 586] width 52 height 24
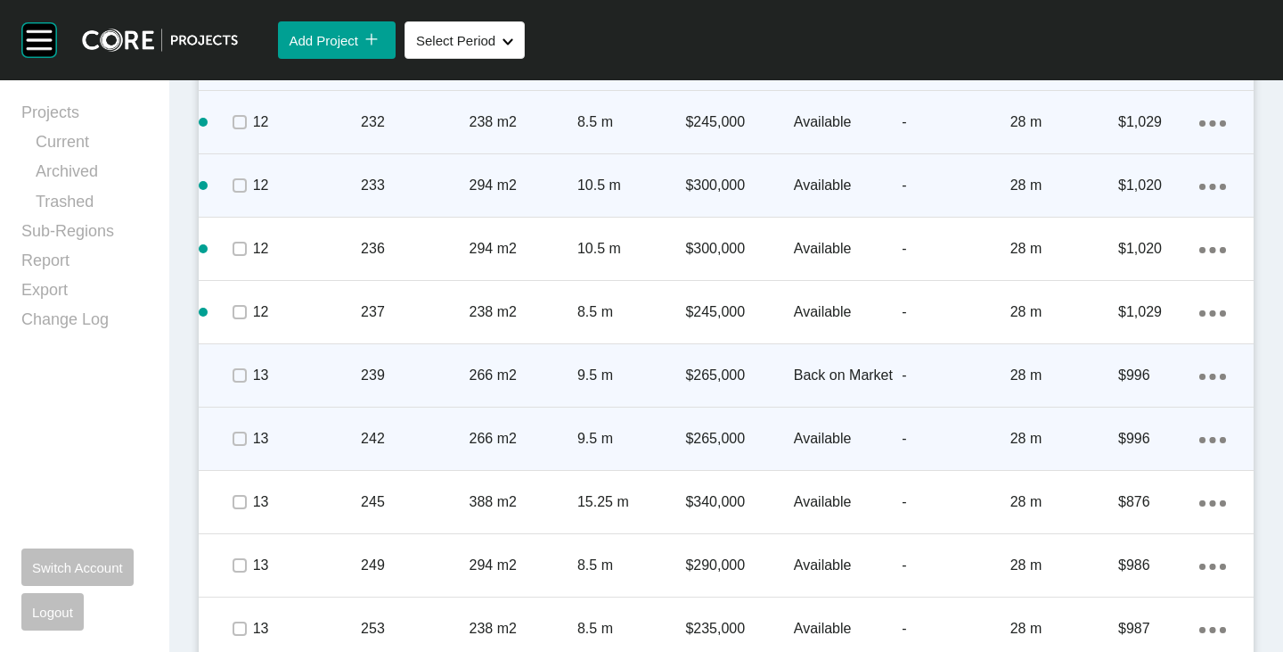
scroll to position [5154, 0]
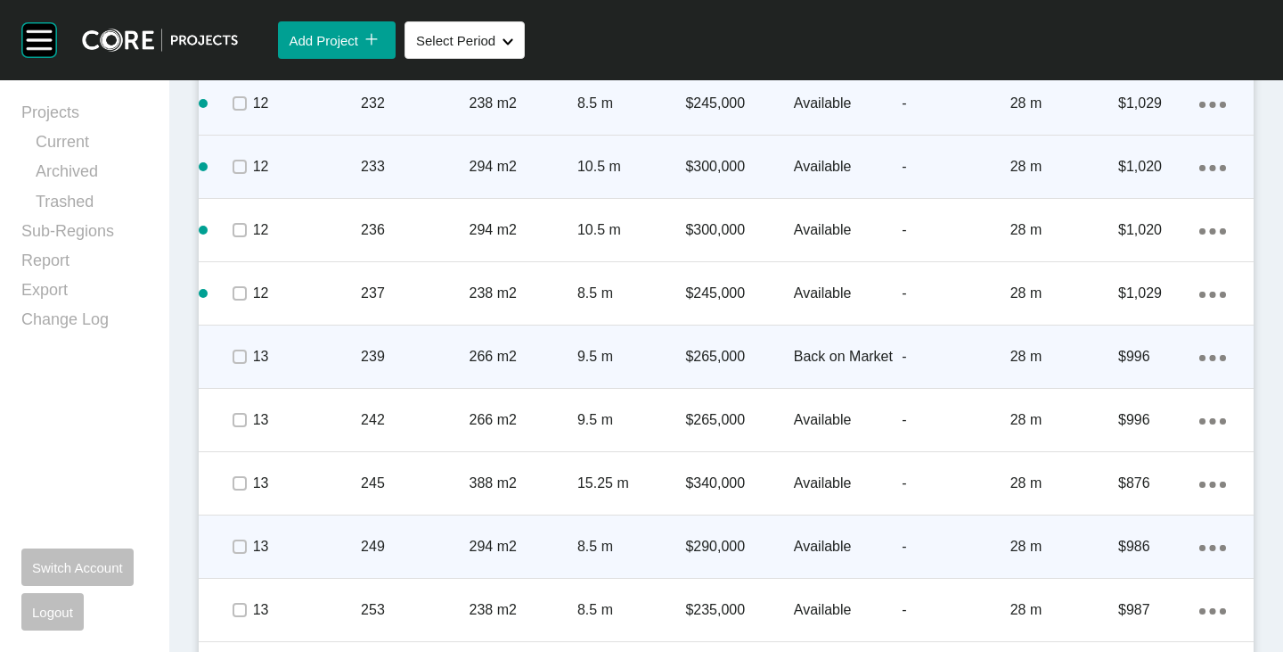
click at [1200, 547] on icon "Action Menu Dots Copy 6 Created with Sketch." at bounding box center [1213, 548] width 27 height 6
click at [1136, 542] on link "Duplicate" at bounding box center [1126, 549] width 67 height 27
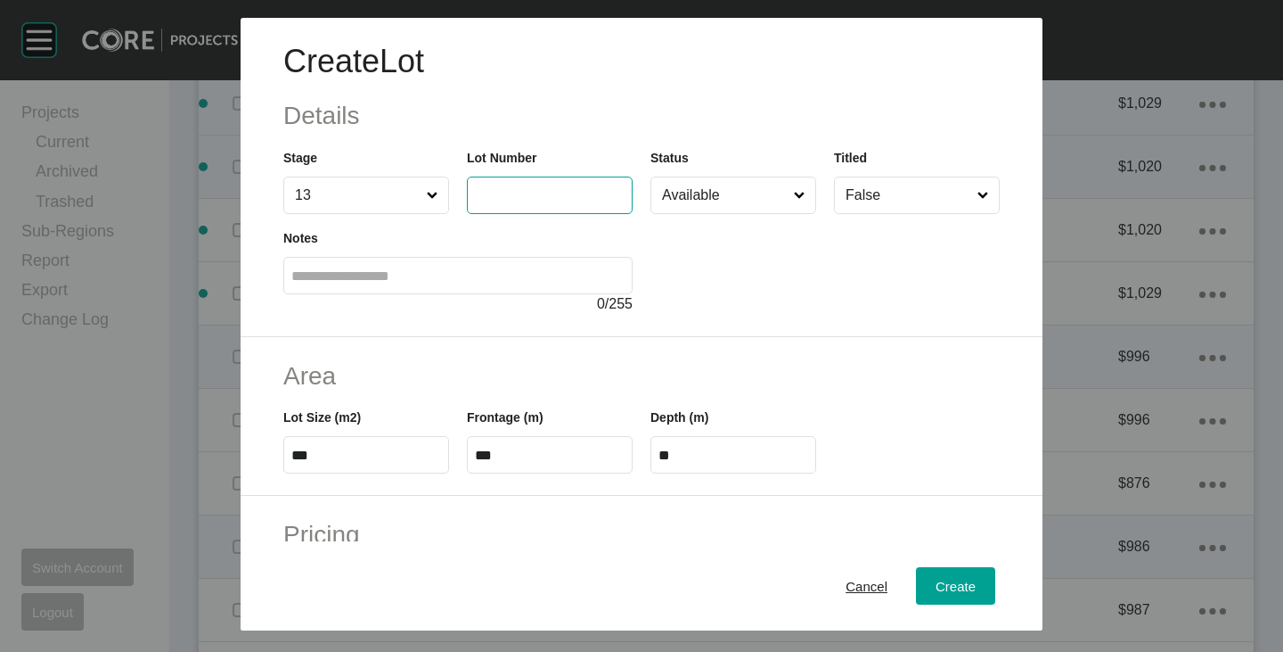
click at [538, 195] on input "text" at bounding box center [550, 194] width 150 height 15
type input "***"
click at [643, 308] on div at bounding box center [825, 264] width 367 height 101
type input "*******"
click at [730, 200] on input "Available" at bounding box center [725, 195] width 132 height 36
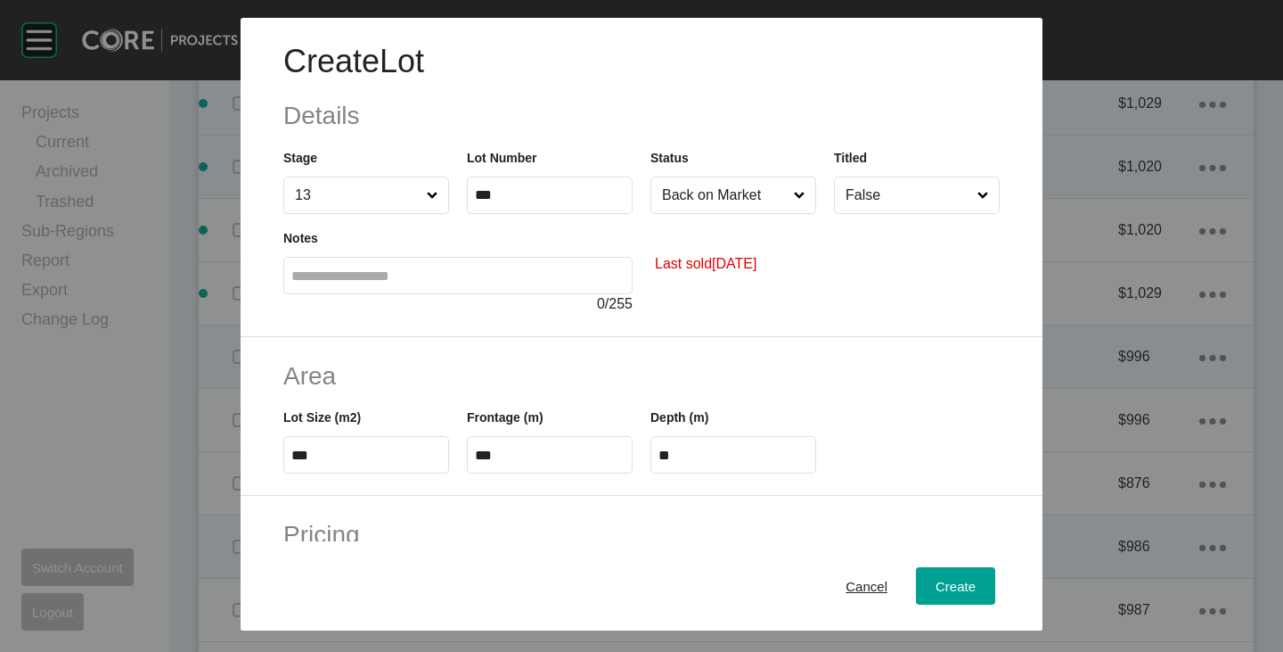
scroll to position [267, 0]
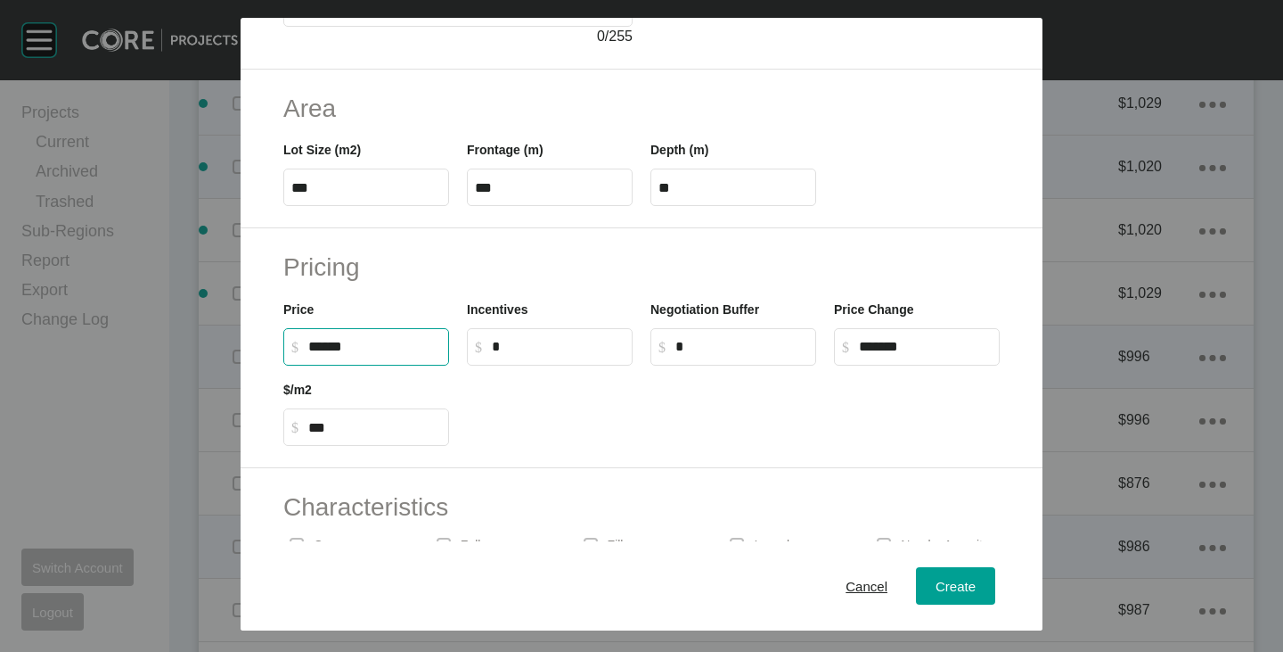
drag, startPoint x: 310, startPoint y: 341, endPoint x: 321, endPoint y: 344, distance: 11.0
click at [321, 344] on input "******" at bounding box center [374, 346] width 133 height 15
type input "*******"
type input "*****"
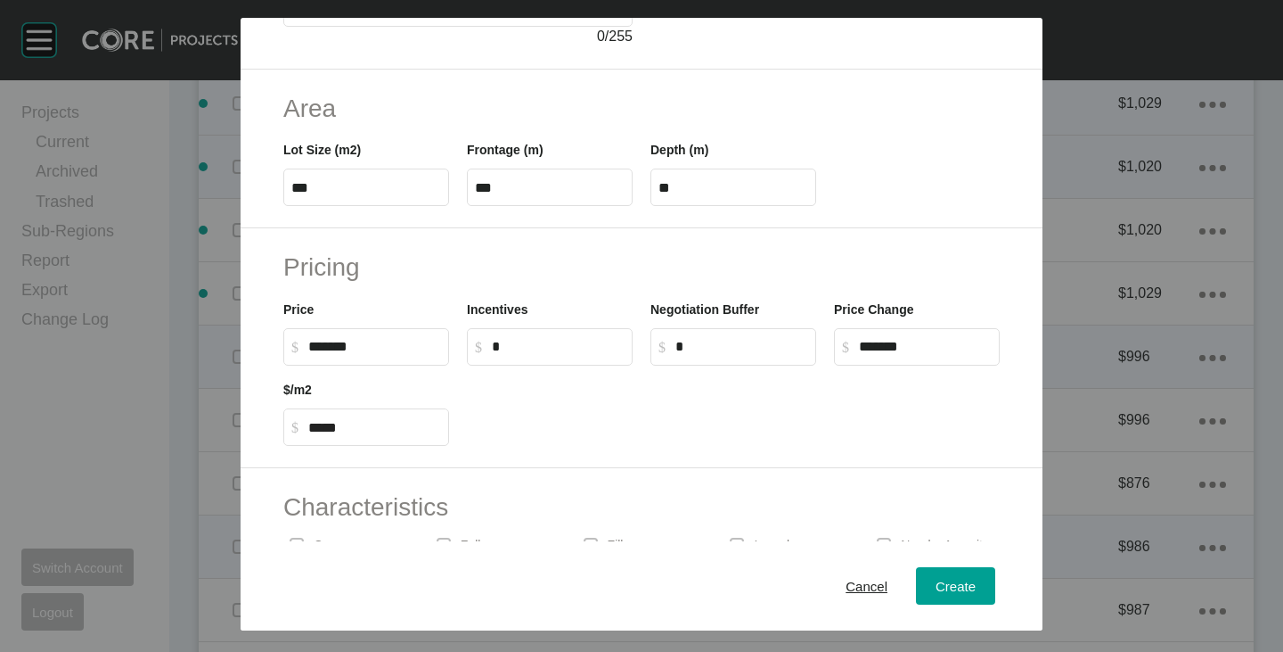
click at [615, 493] on h2 "Characteristics" at bounding box center [641, 506] width 717 height 35
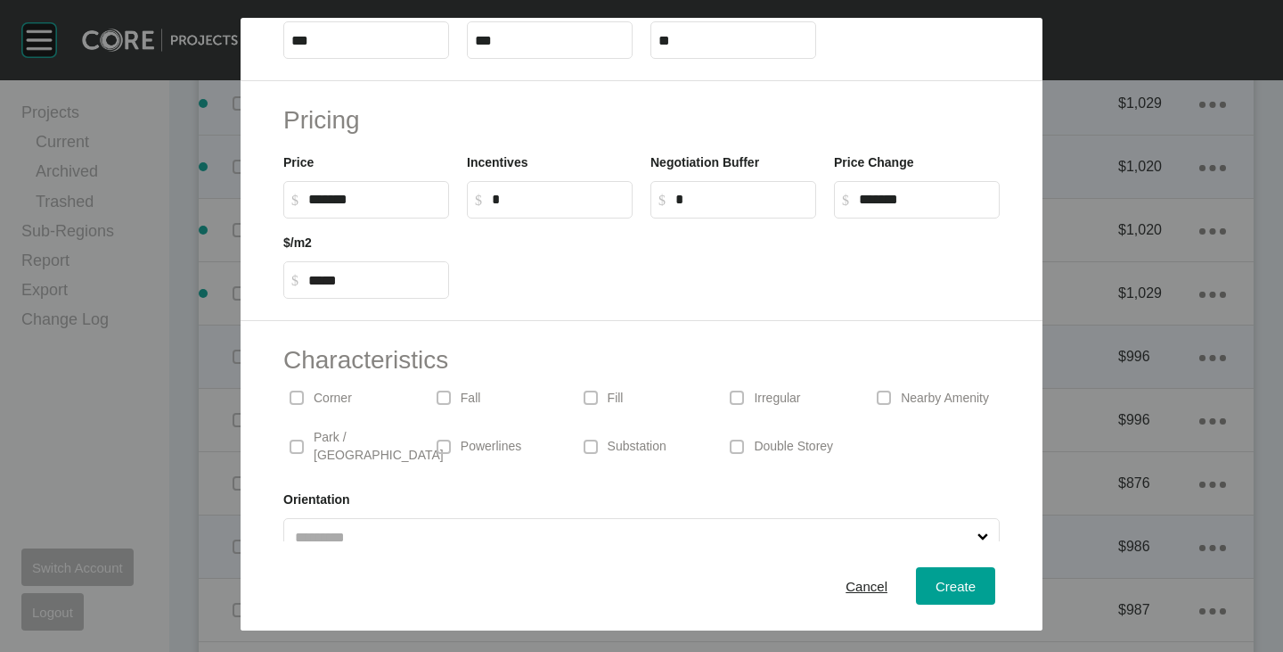
scroll to position [436, 0]
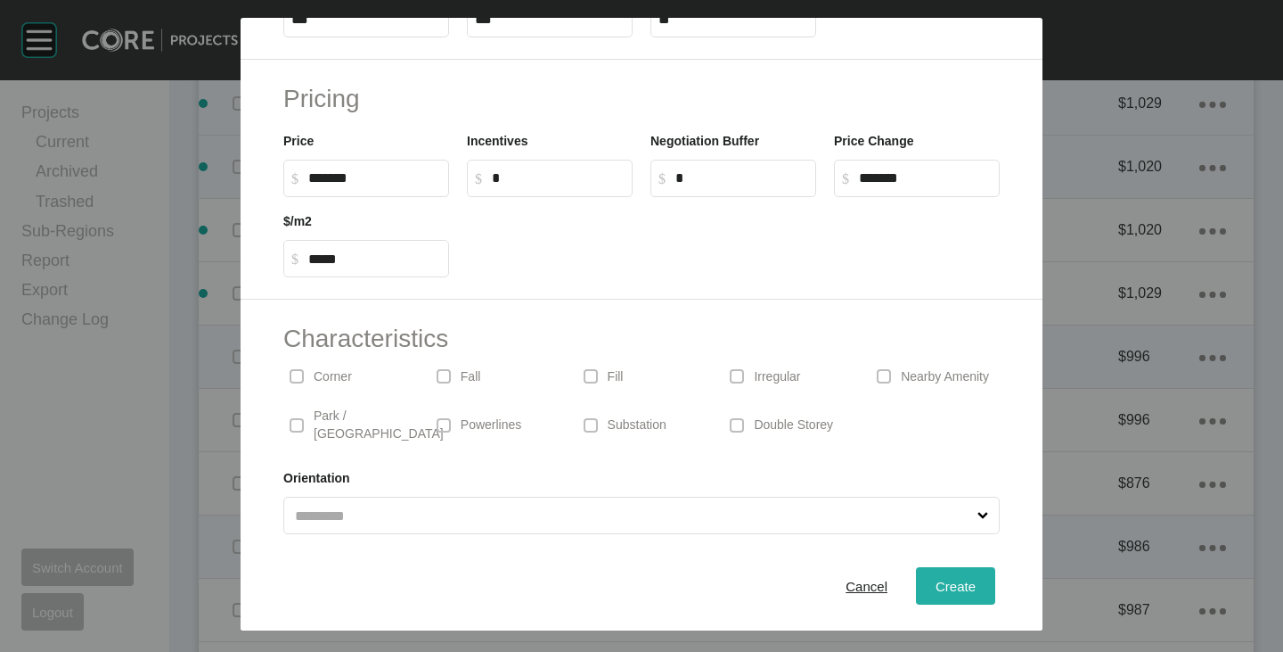
click at [933, 575] on div "Create" at bounding box center [955, 586] width 49 height 24
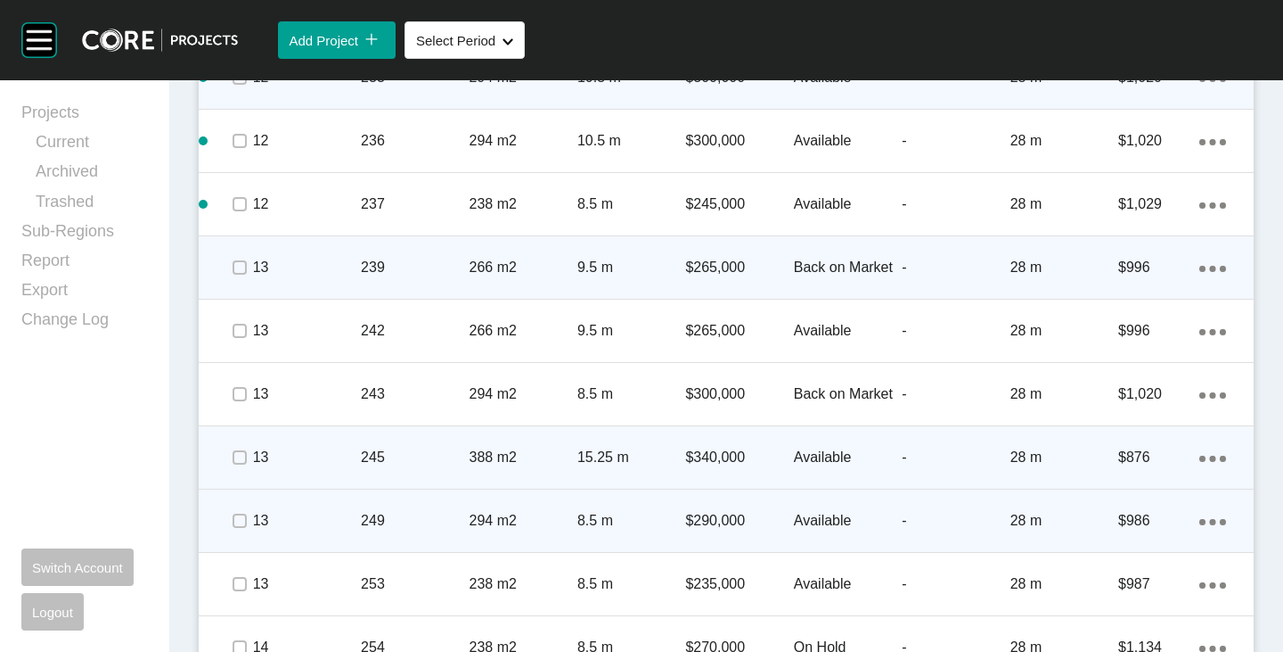
scroll to position [5333, 0]
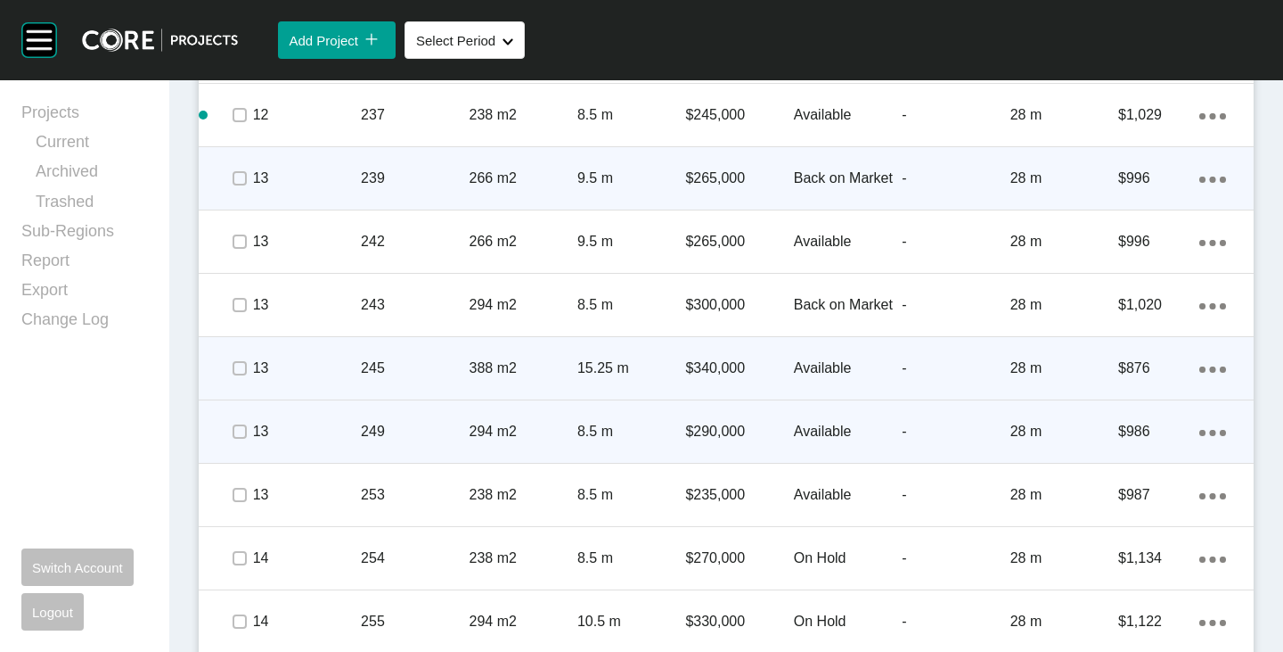
click at [708, 430] on p "$290,000" at bounding box center [739, 432] width 108 height 20
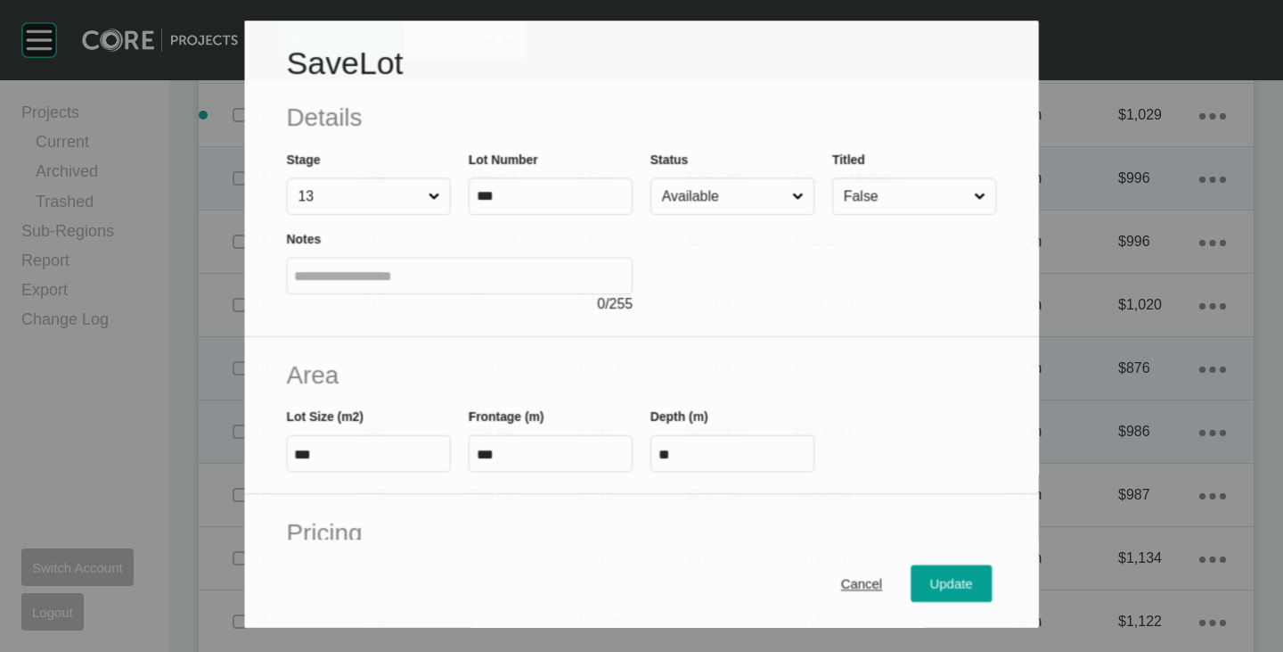
scroll to position [178, 0]
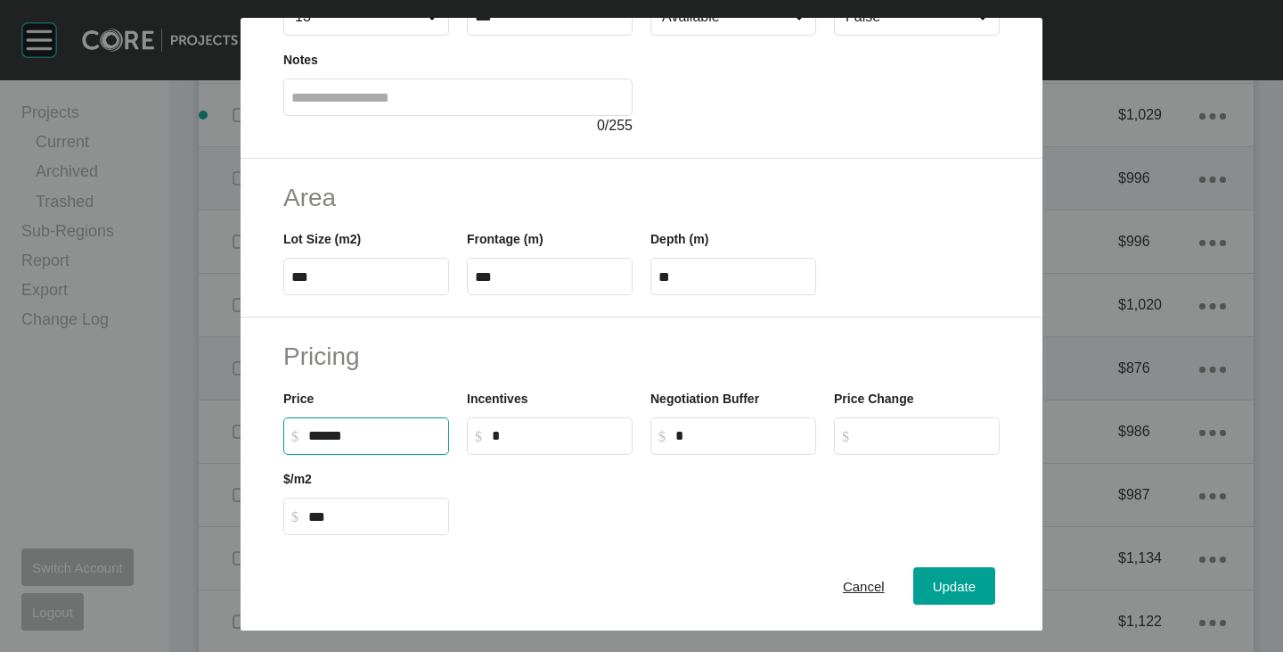
drag, startPoint x: 309, startPoint y: 430, endPoint x: 322, endPoint y: 432, distance: 12.6
click at [322, 432] on input "******" at bounding box center [374, 435] width 133 height 15
type input "*******"
type input "******"
type input "*****"
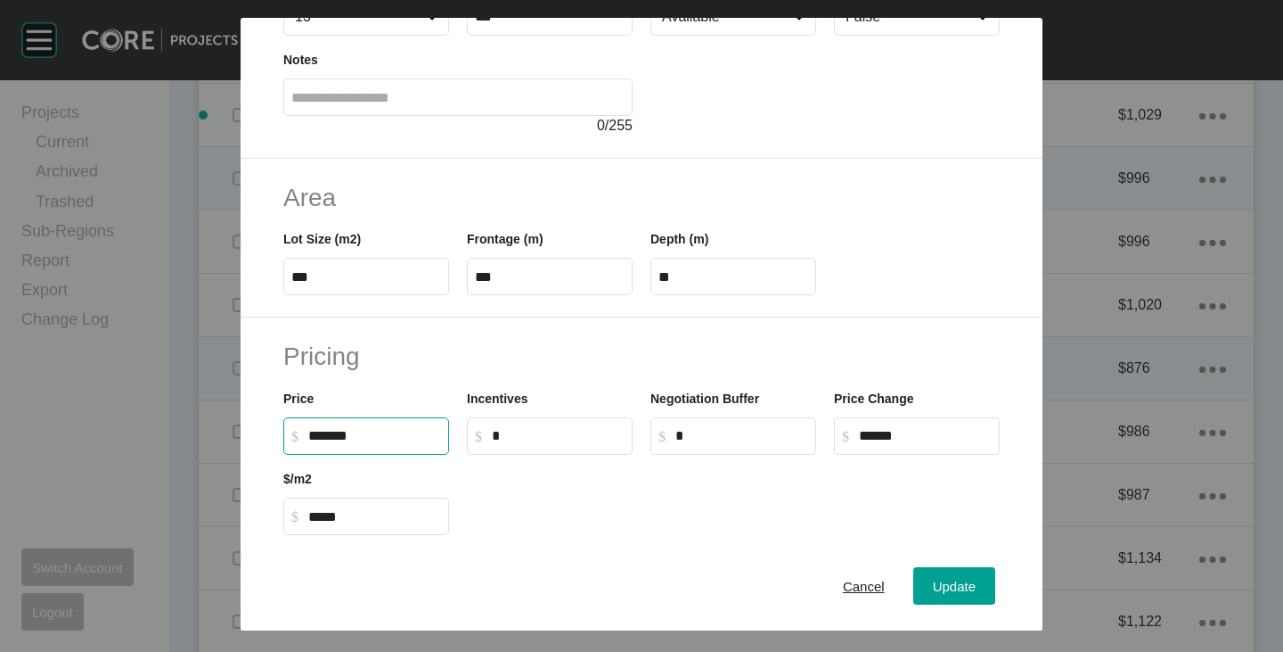
click at [549, 518] on div at bounding box center [733, 495] width 551 height 80
click at [954, 596] on div "Update" at bounding box center [955, 586] width 52 height 24
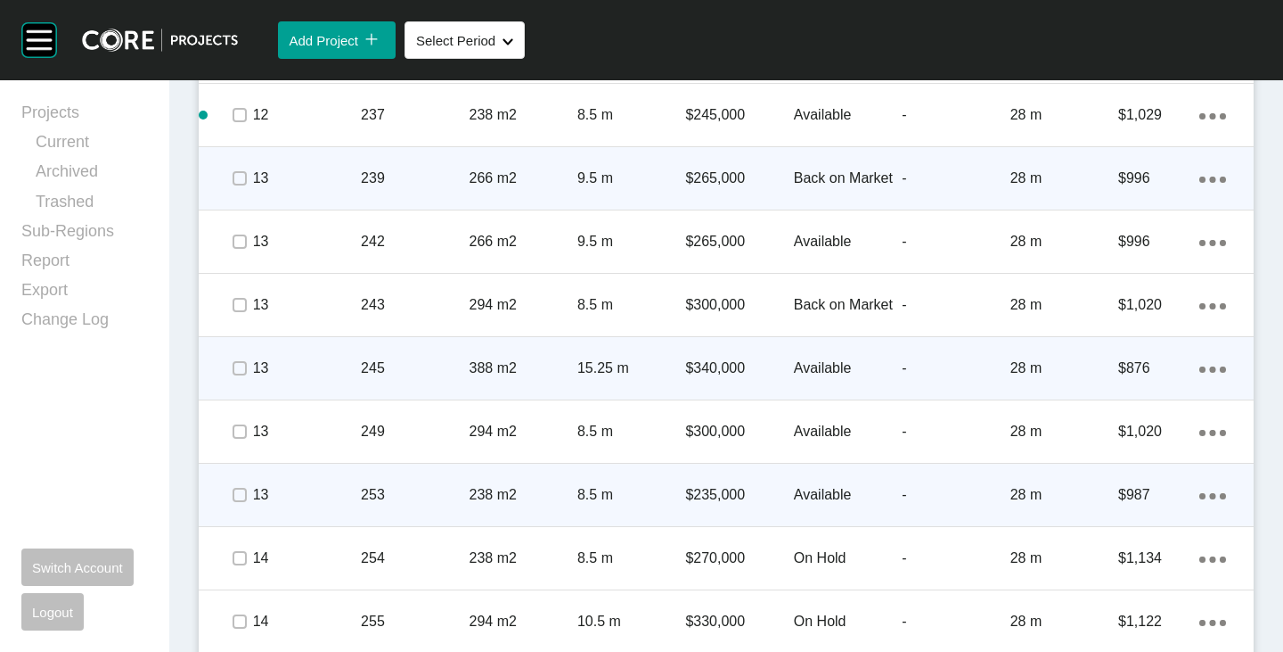
click at [703, 490] on p "$235,000" at bounding box center [739, 495] width 108 height 20
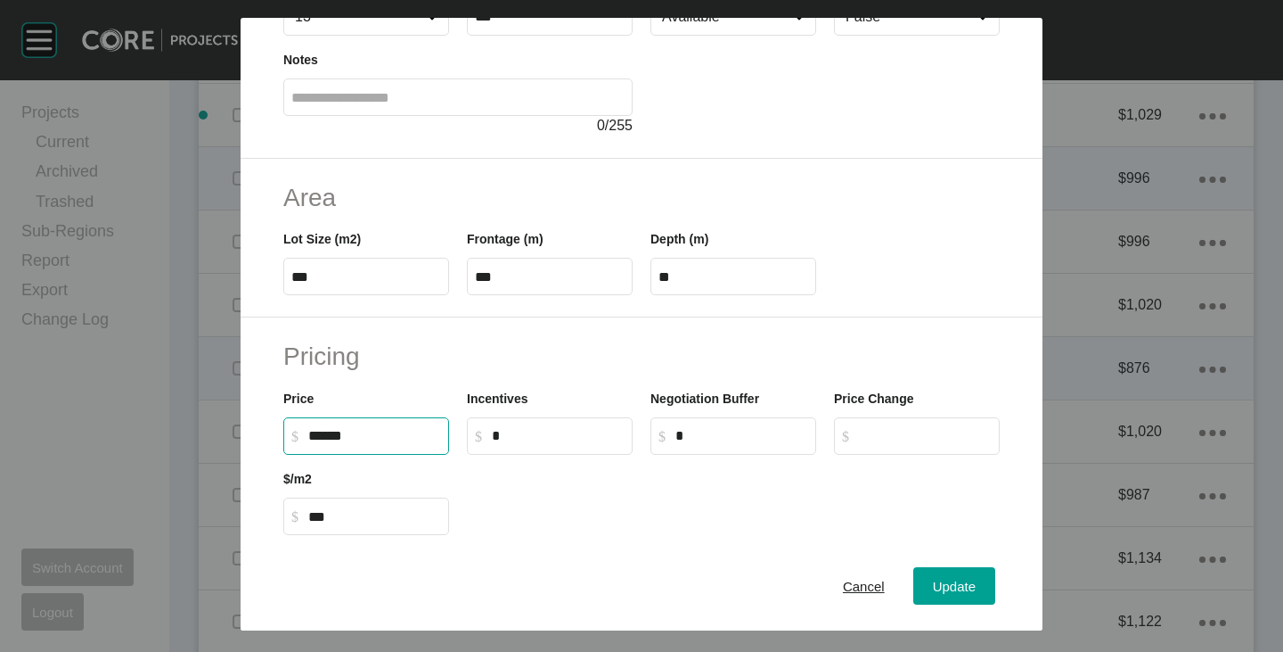
click at [321, 433] on input "******" at bounding box center [374, 435] width 133 height 15
type input "*******"
type input "******"
type input "*****"
click at [446, 342] on h2 "Pricing" at bounding box center [641, 356] width 717 height 35
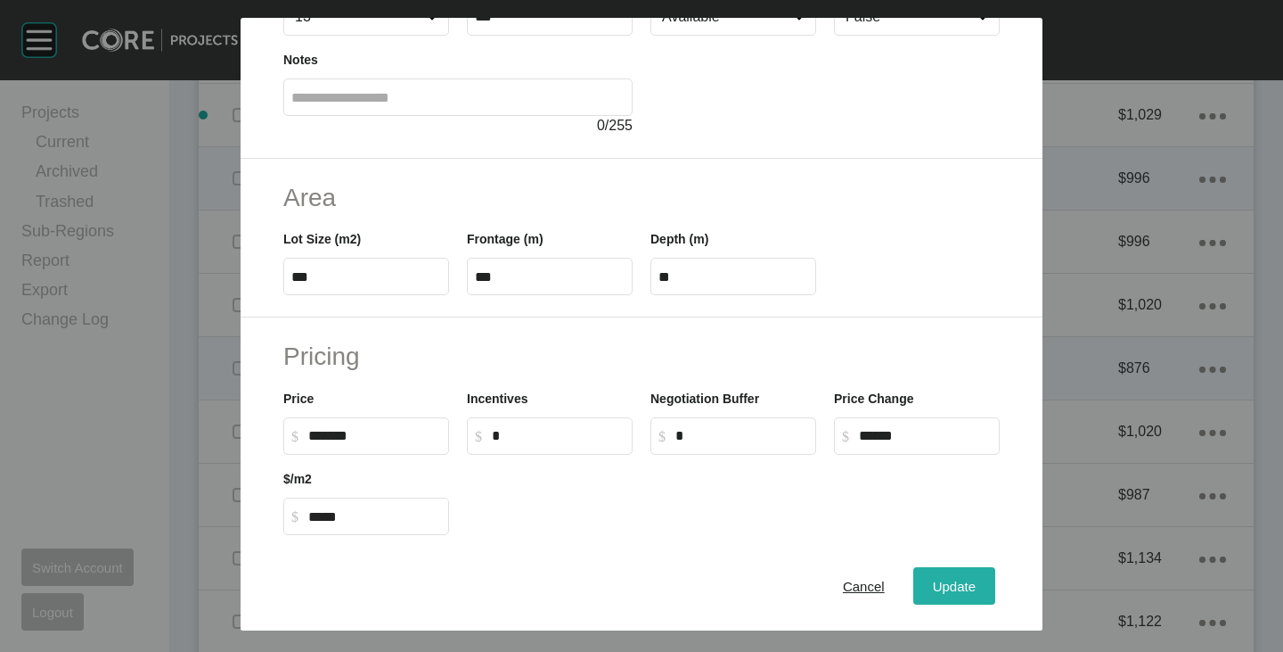
click at [973, 579] on button "Update" at bounding box center [955, 585] width 82 height 37
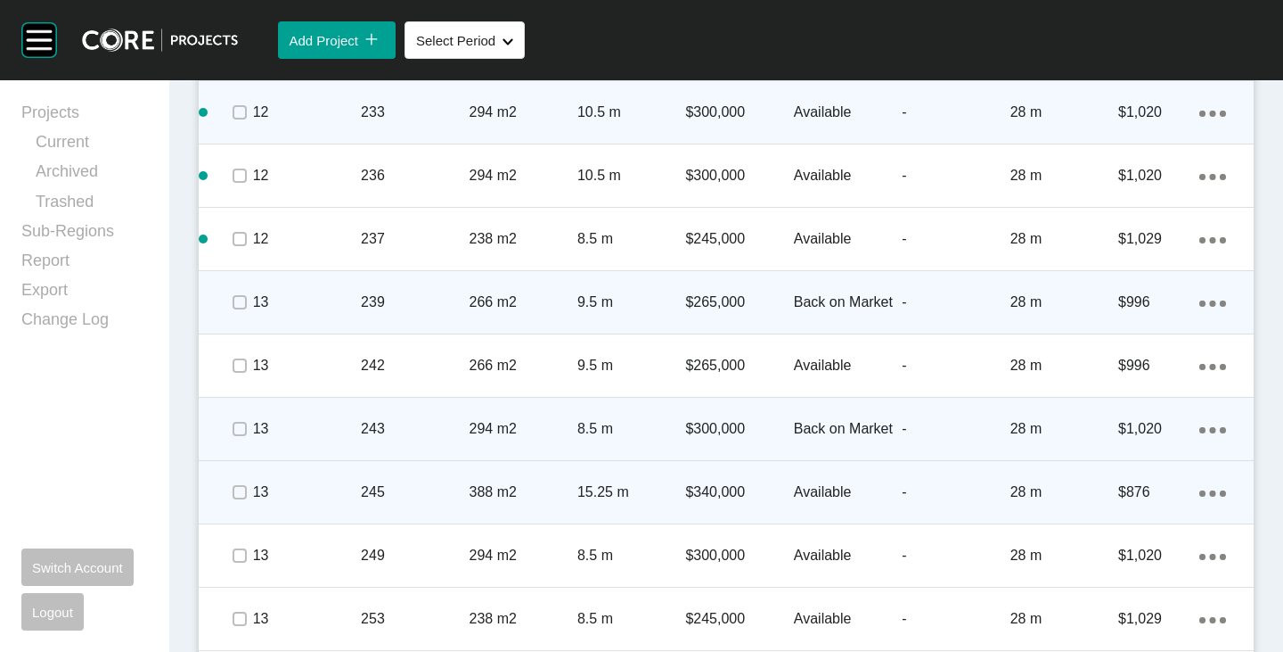
scroll to position [5243, 0]
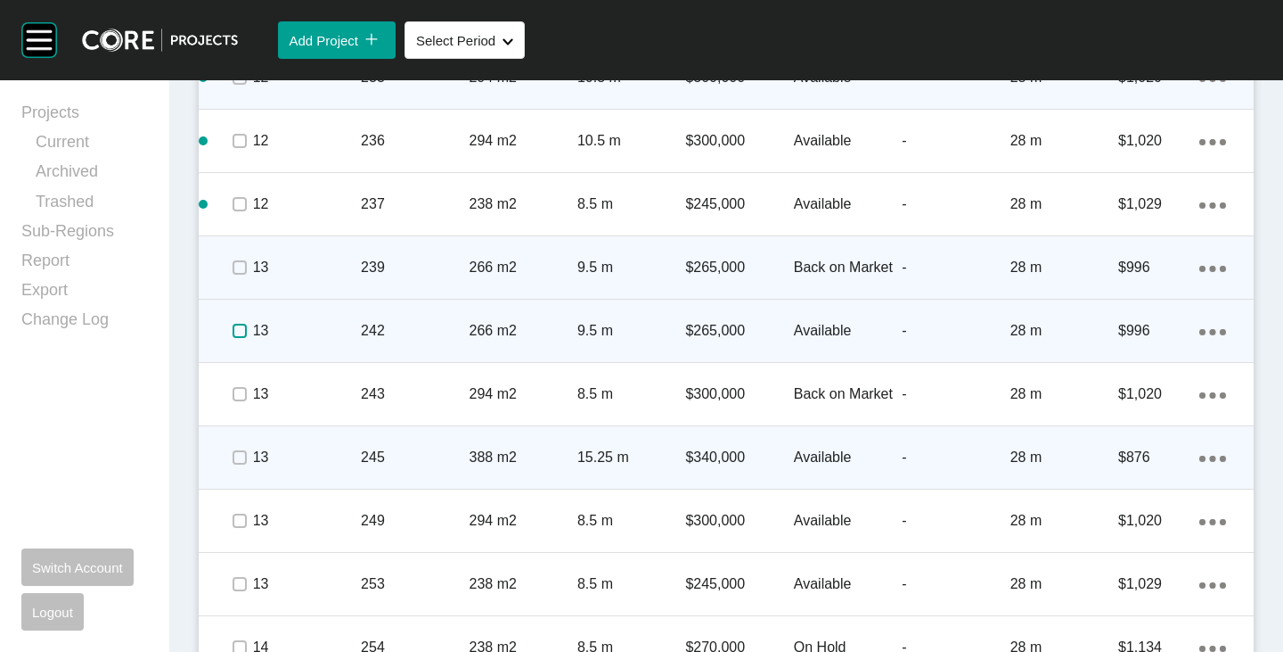
click at [241, 327] on label at bounding box center [240, 331] width 14 height 14
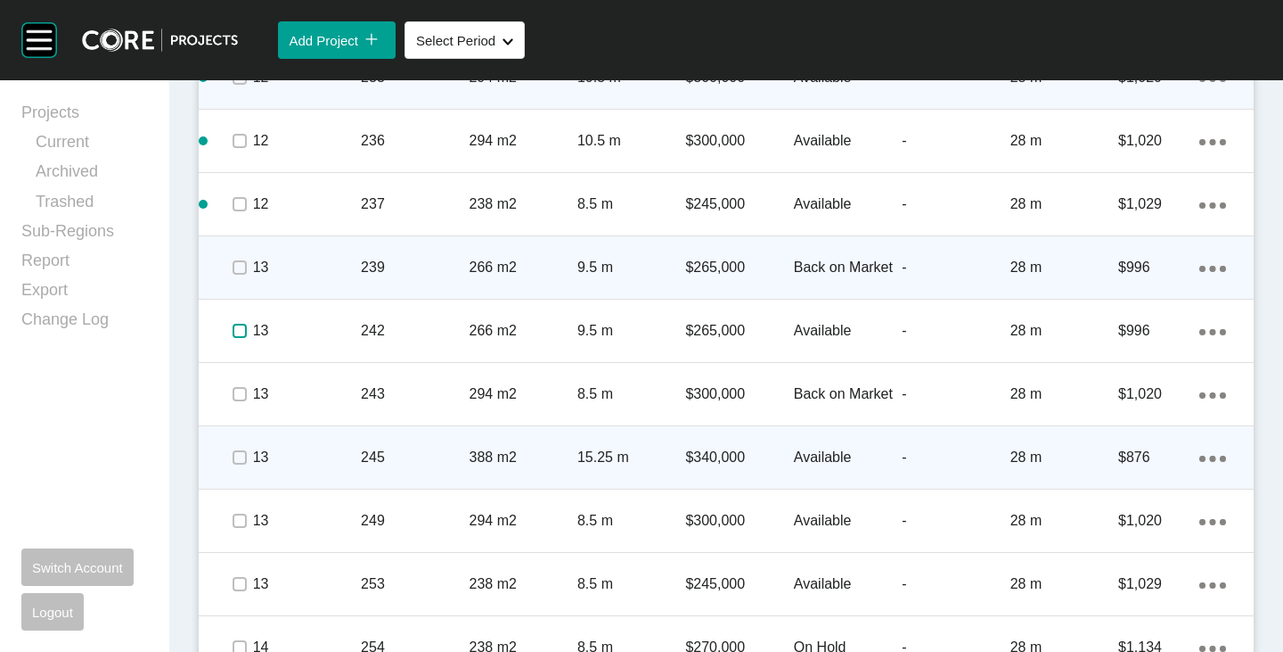
scroll to position [5333, 0]
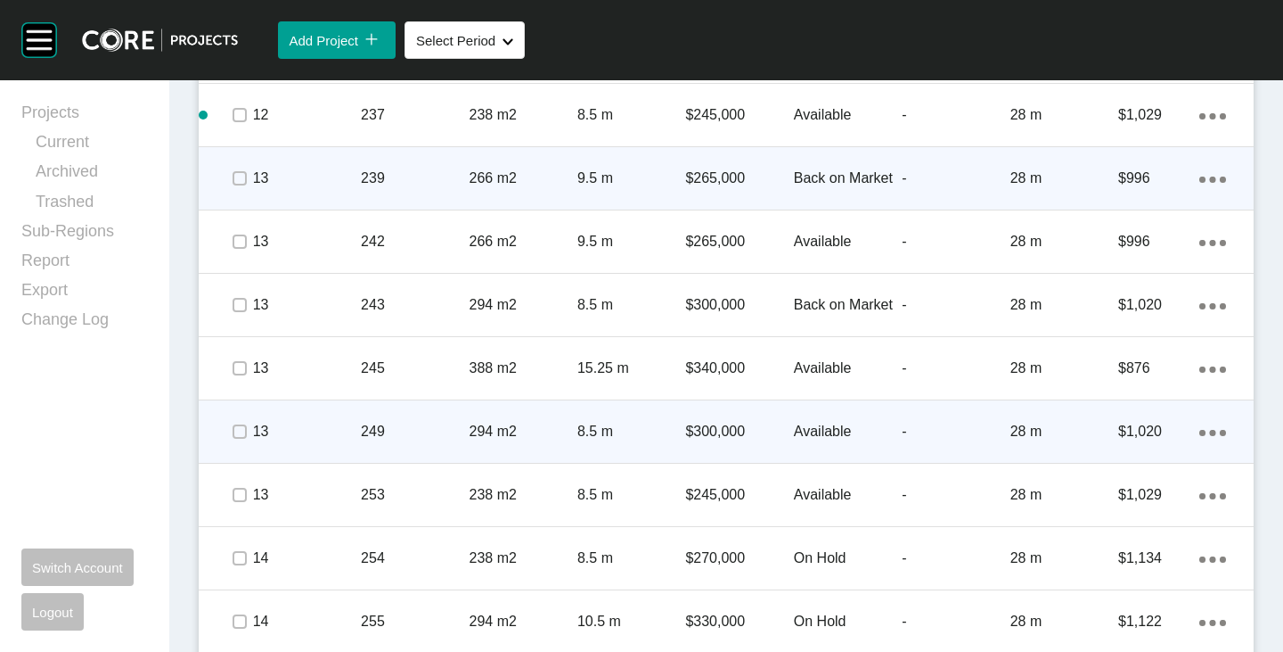
click at [816, 430] on p "Available" at bounding box center [848, 432] width 108 height 20
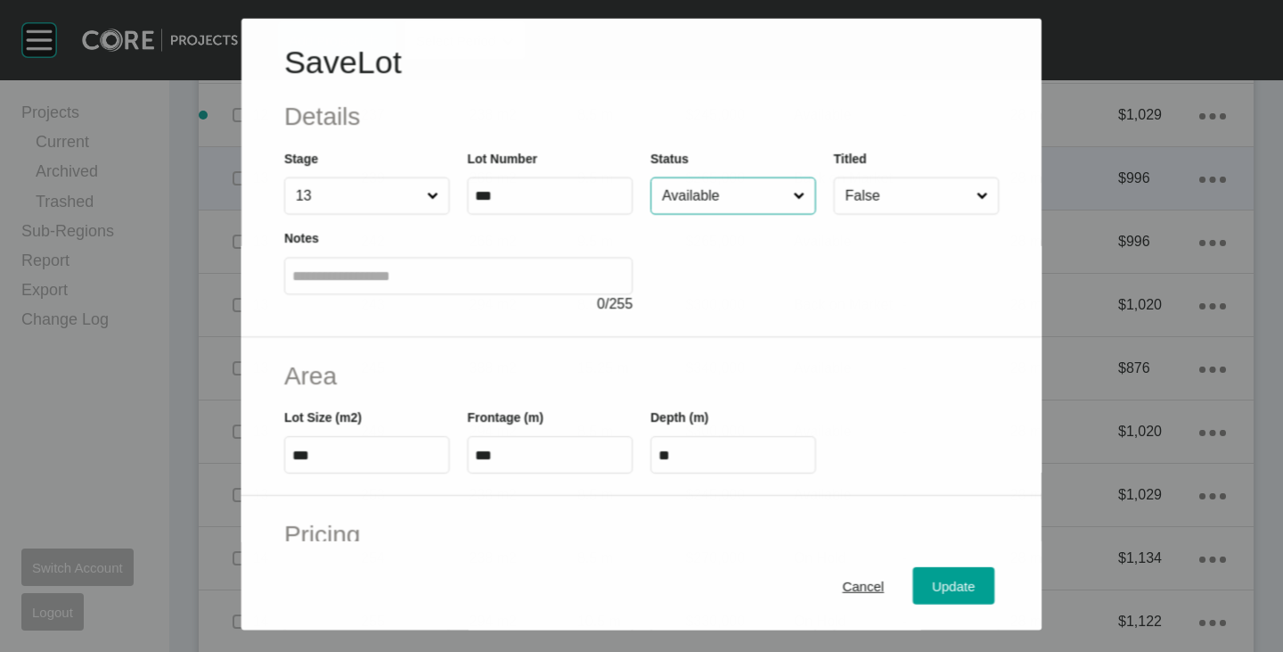
click at [713, 202] on input "Available" at bounding box center [724, 195] width 131 height 36
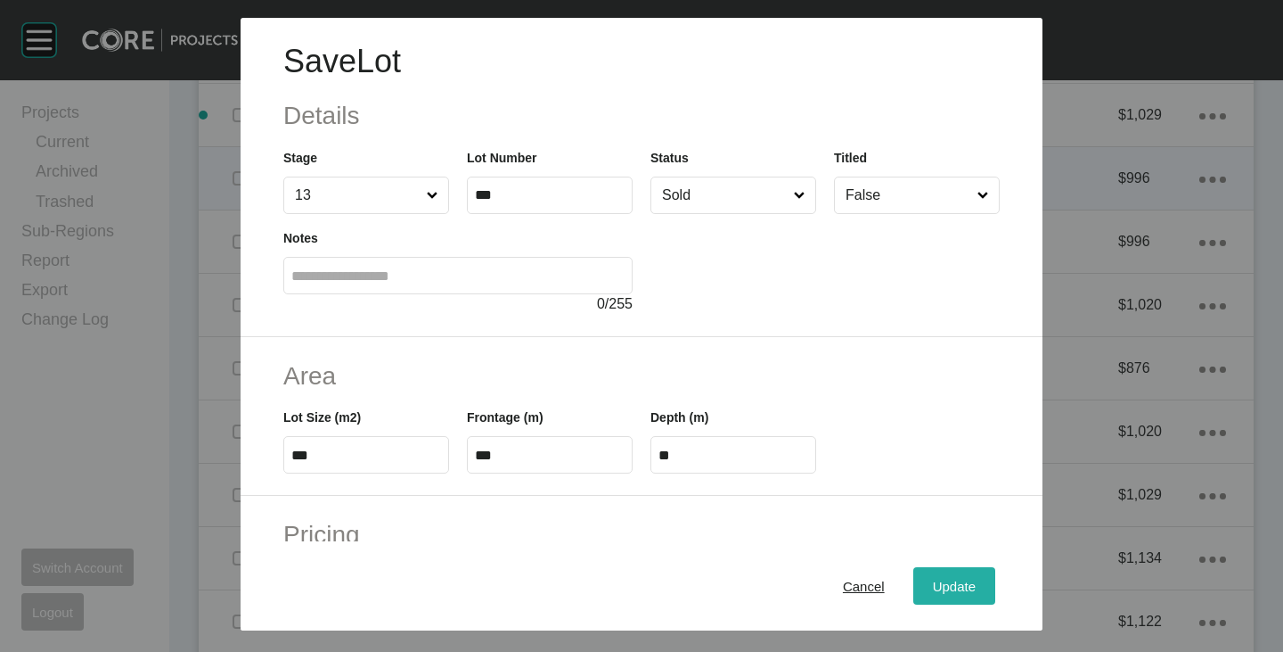
click at [943, 577] on div "Update" at bounding box center [955, 586] width 52 height 24
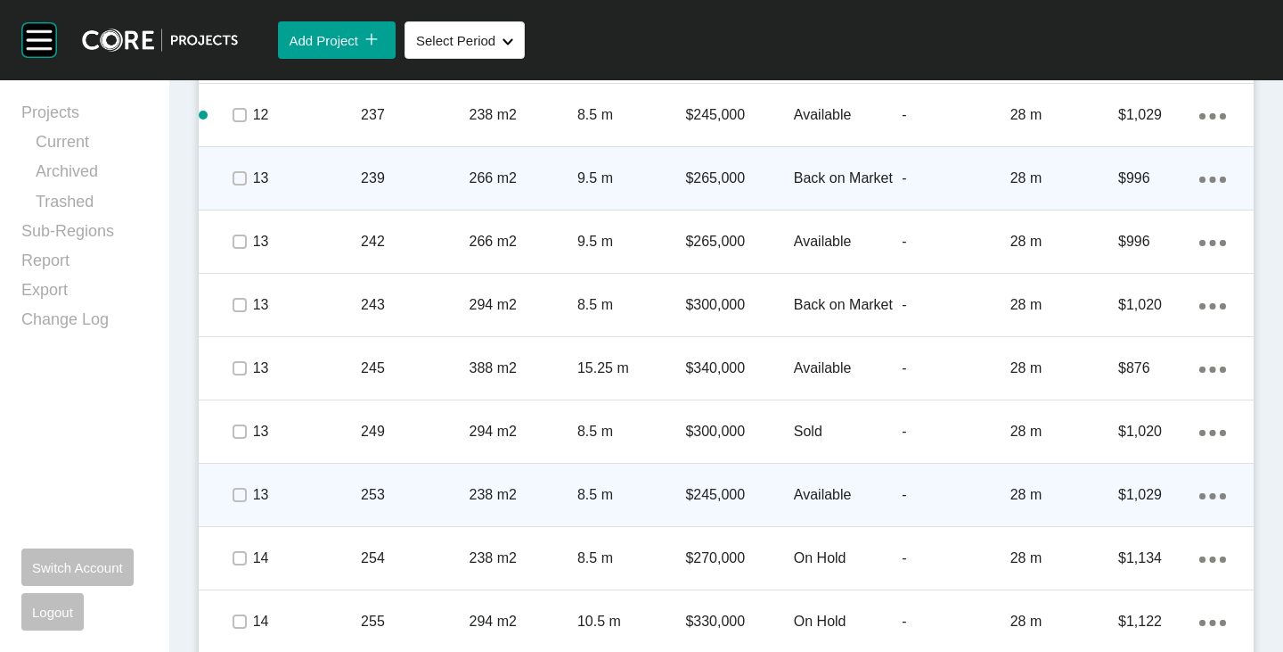
click at [812, 495] on p "Available" at bounding box center [848, 495] width 108 height 20
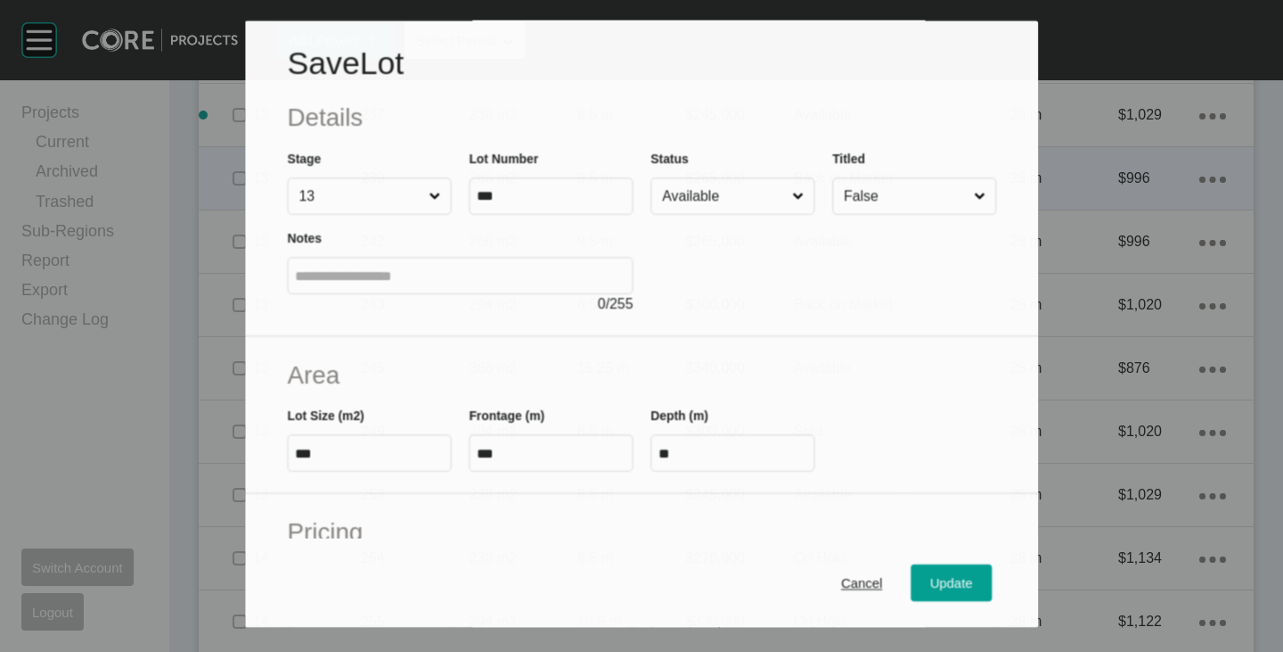
click at [731, 189] on input "Available" at bounding box center [724, 197] width 130 height 36
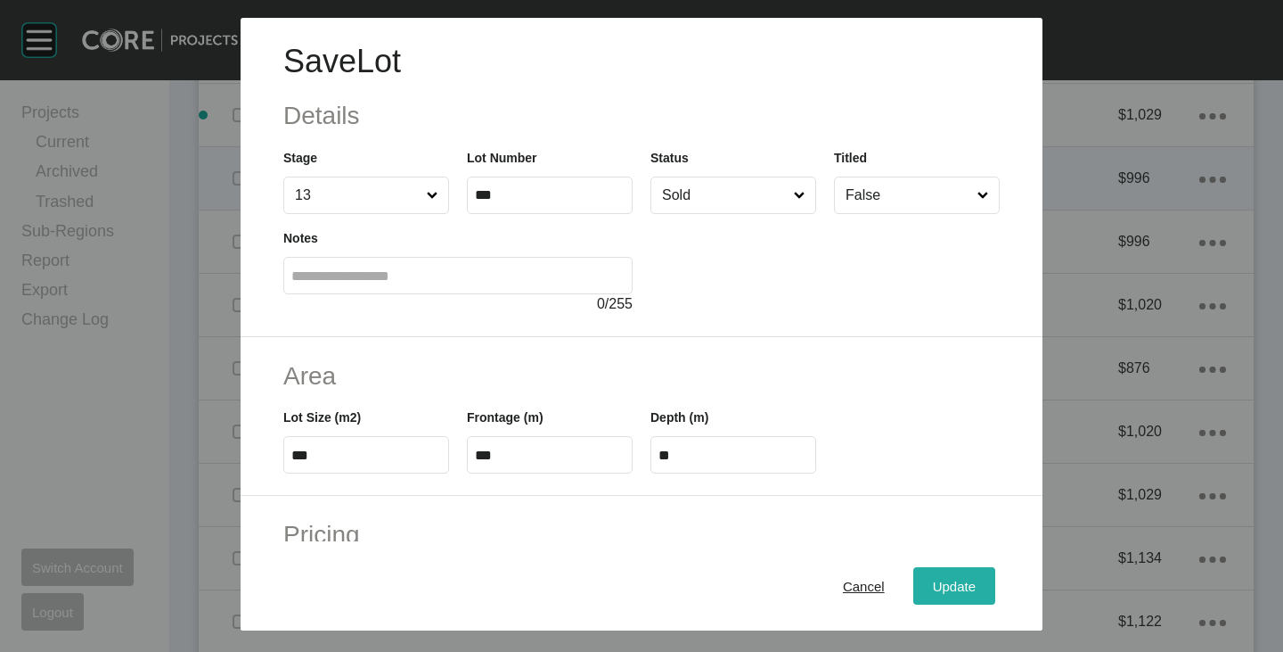
click at [930, 575] on div "Update" at bounding box center [955, 586] width 52 height 24
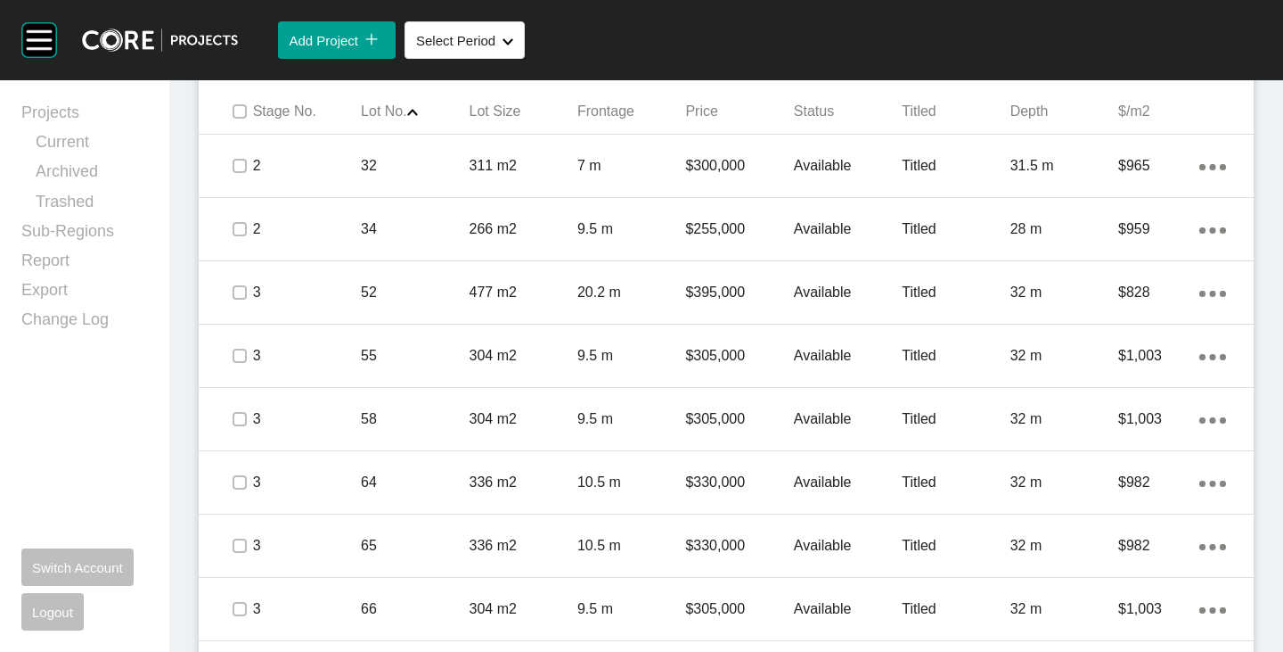
scroll to position [1466, 0]
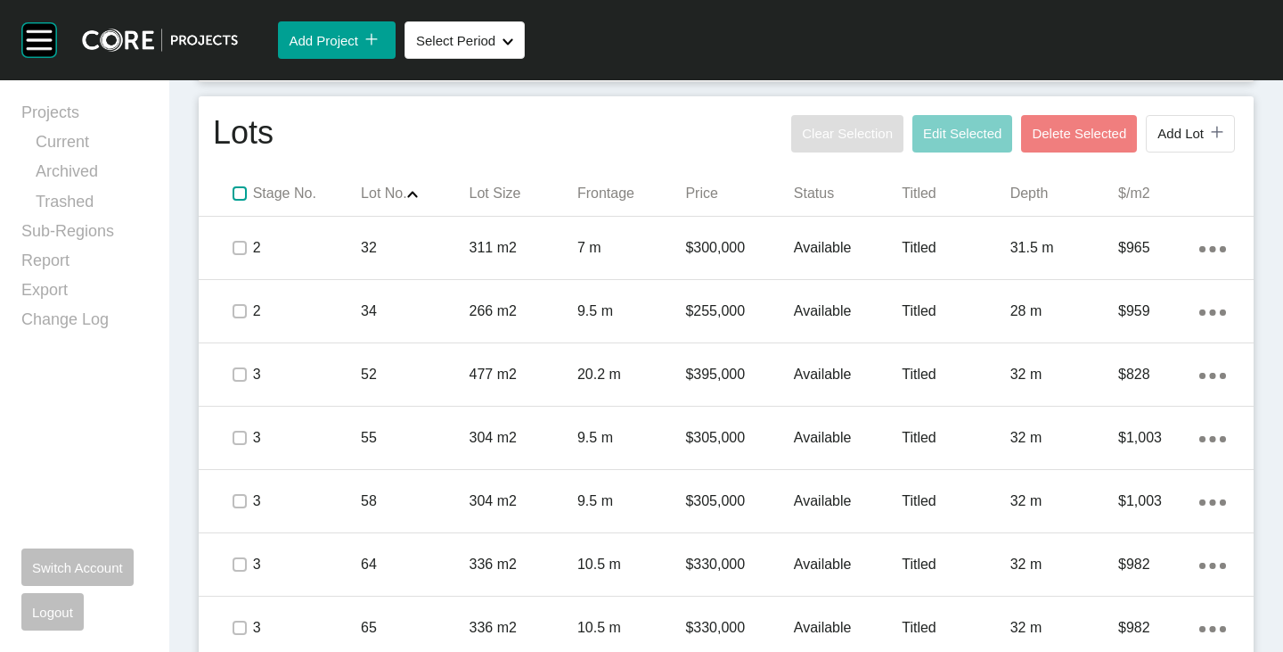
click at [242, 194] on label at bounding box center [240, 193] width 14 height 14
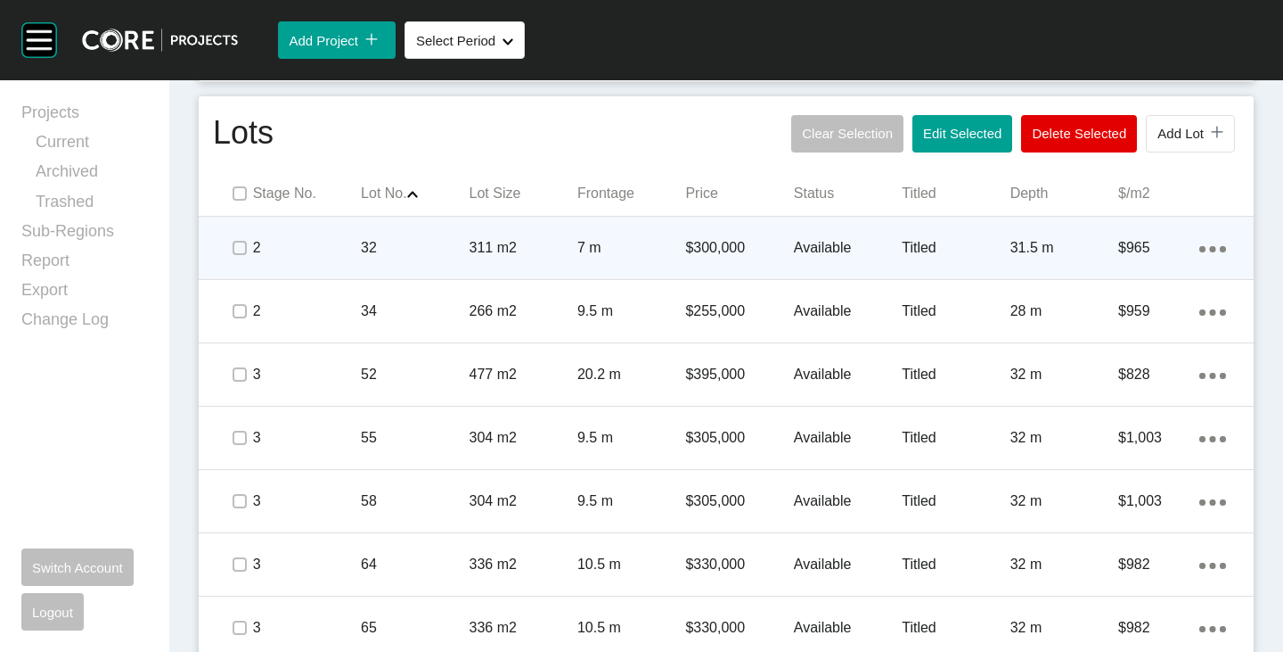
click at [248, 242] on span at bounding box center [238, 247] width 27 height 27
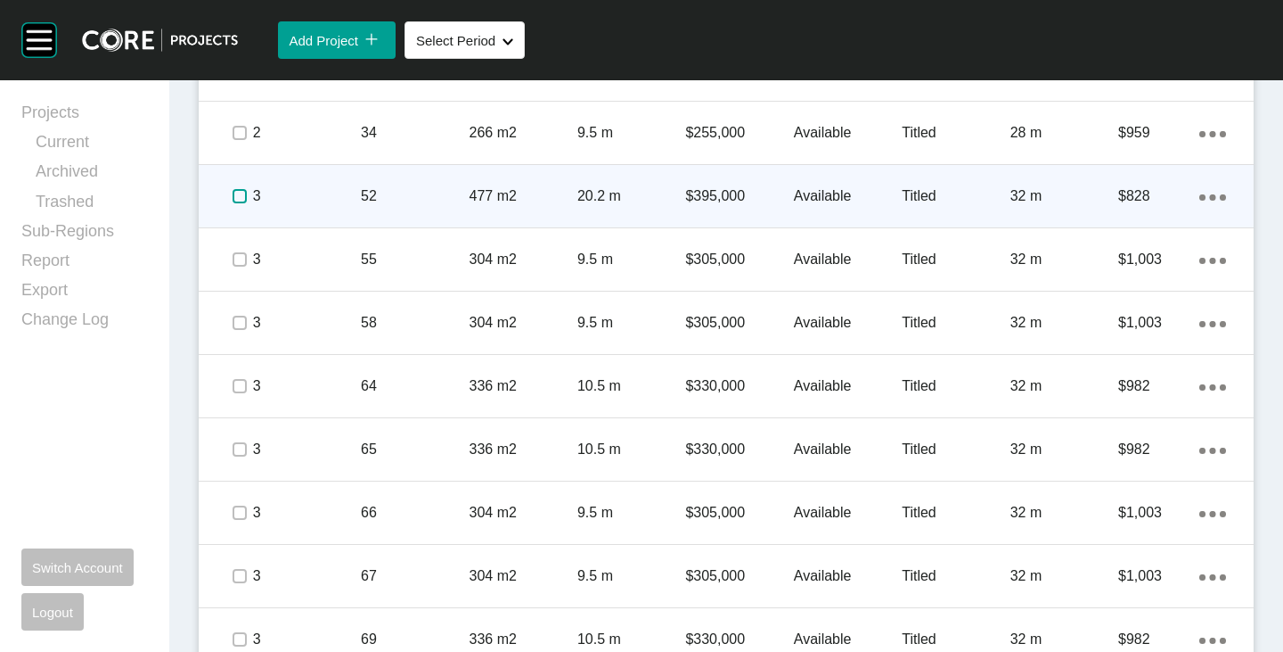
click at [240, 199] on label at bounding box center [240, 196] width 14 height 14
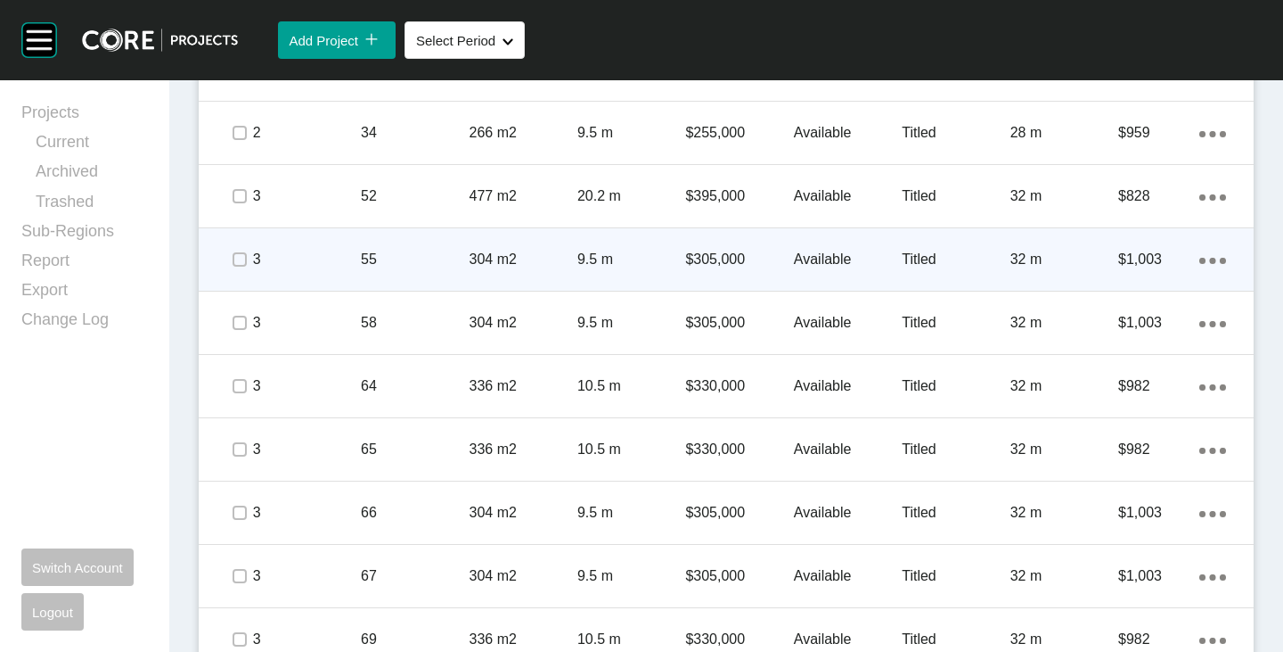
click at [246, 259] on span at bounding box center [238, 259] width 27 height 27
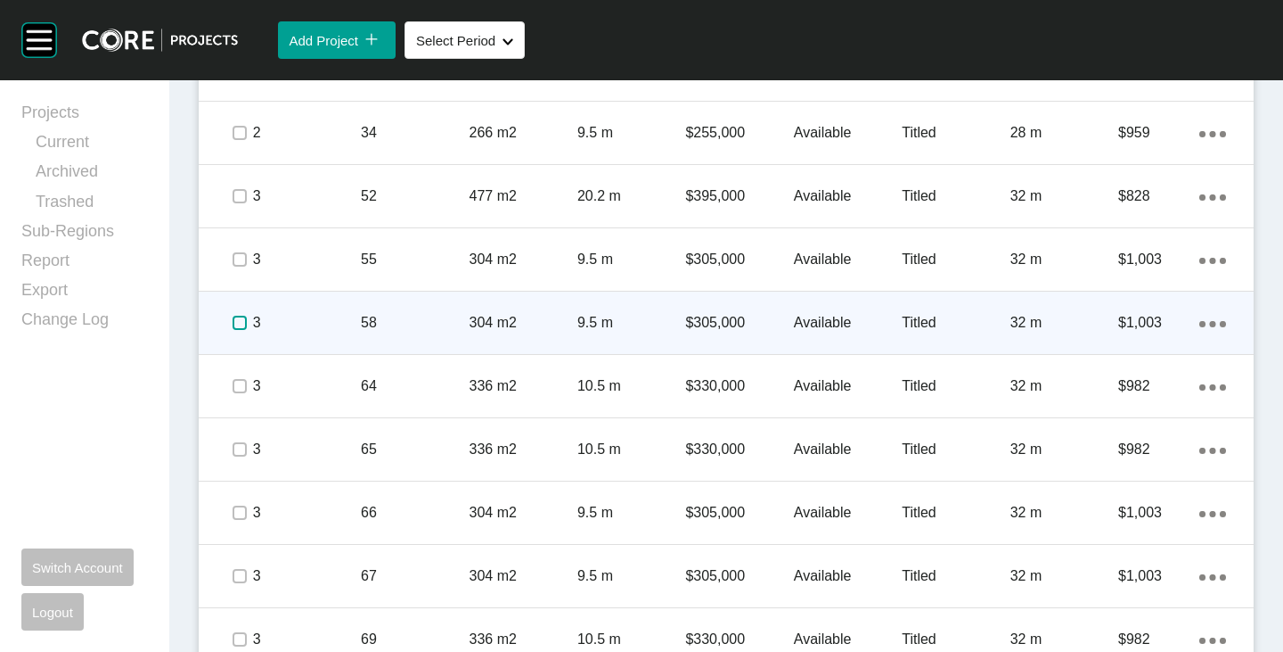
click at [242, 316] on label at bounding box center [240, 323] width 14 height 14
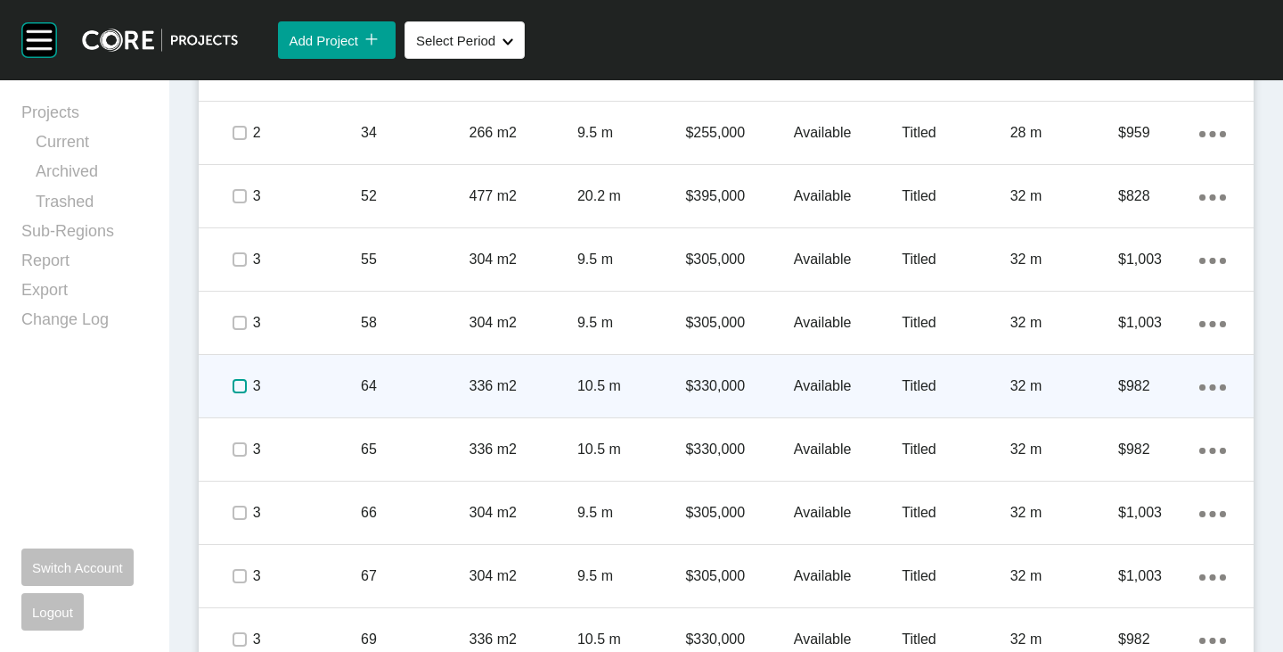
click at [240, 391] on label at bounding box center [240, 386] width 14 height 14
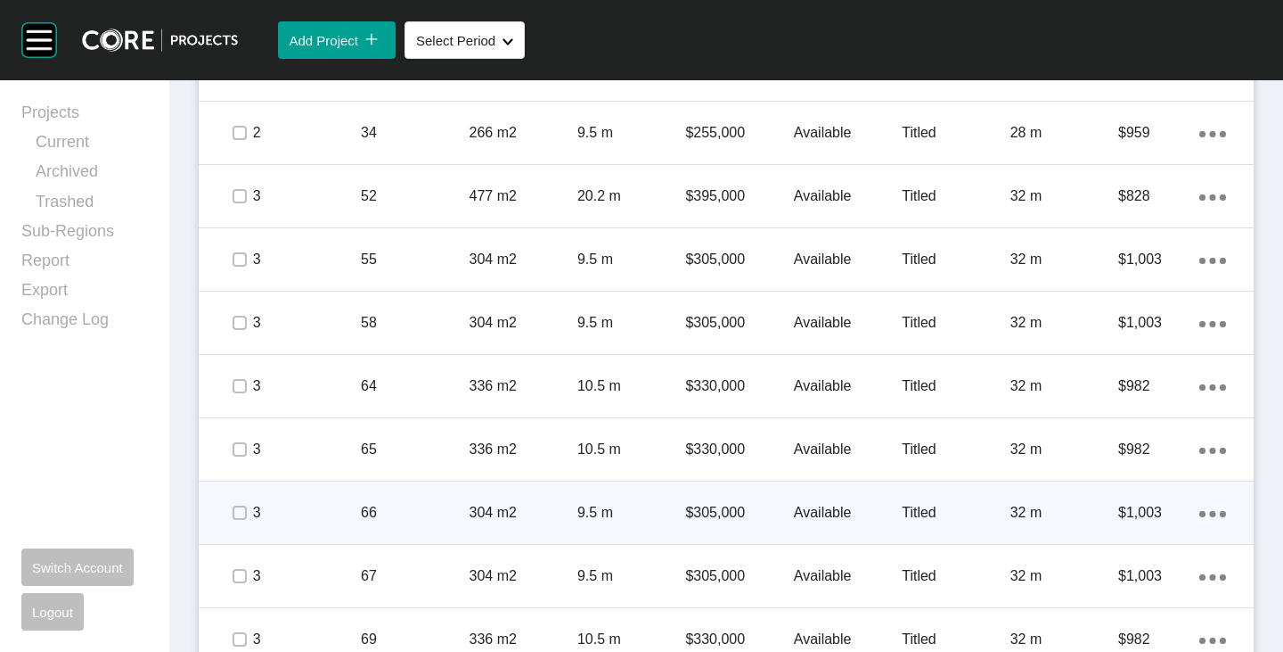
click at [234, 521] on span at bounding box center [238, 512] width 27 height 27
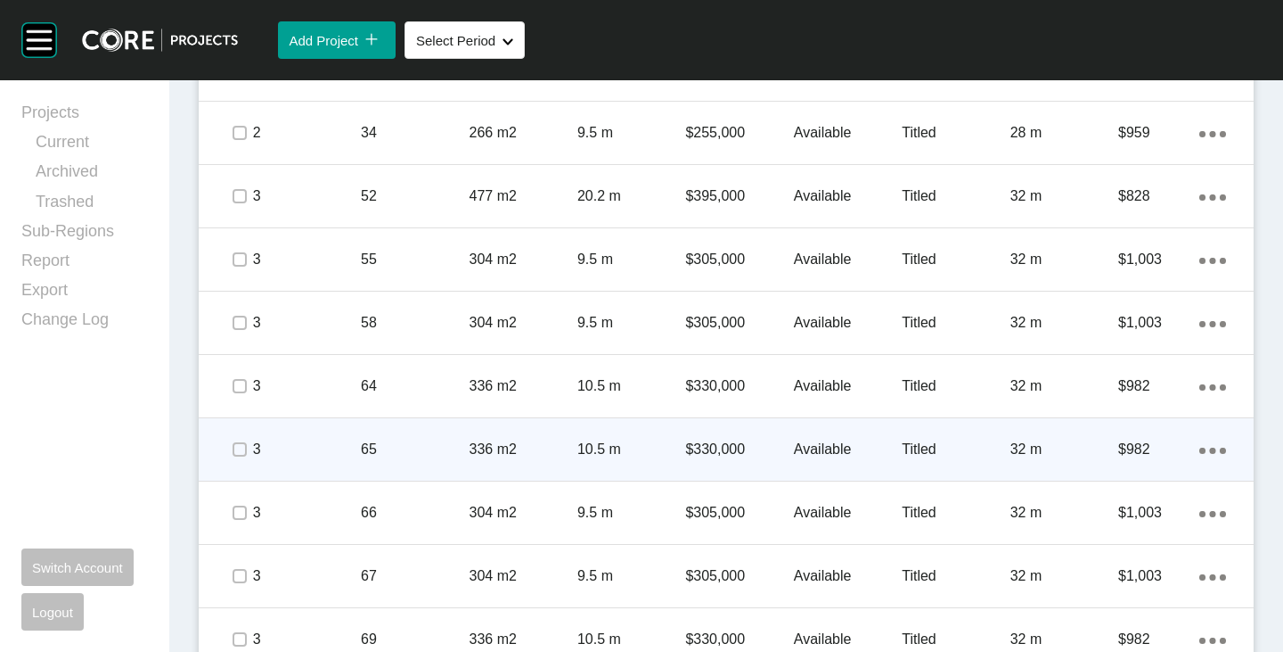
scroll to position [1734, 0]
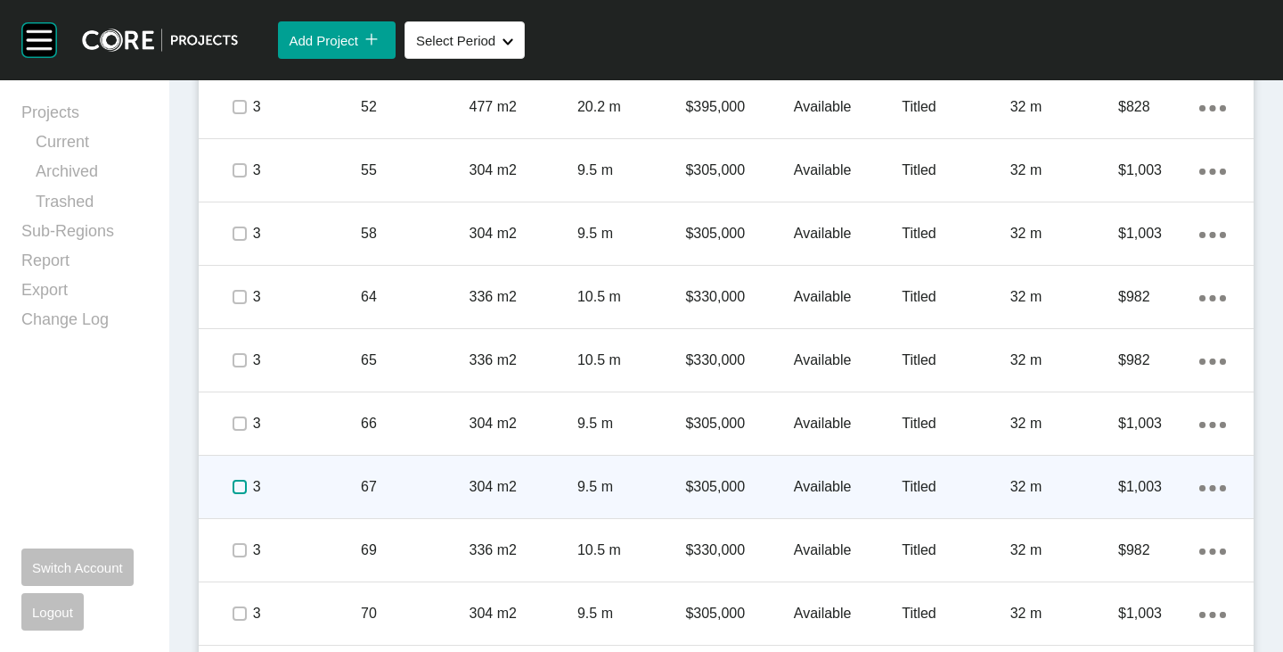
click at [245, 484] on label at bounding box center [240, 487] width 14 height 14
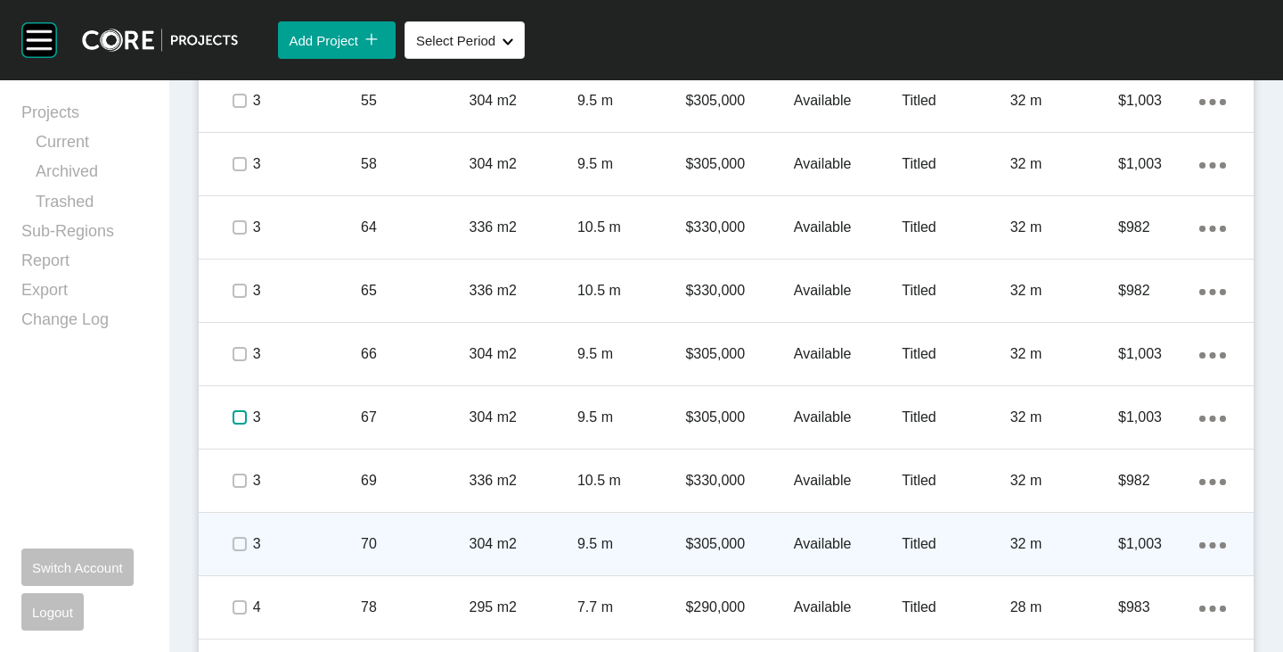
scroll to position [1823, 0]
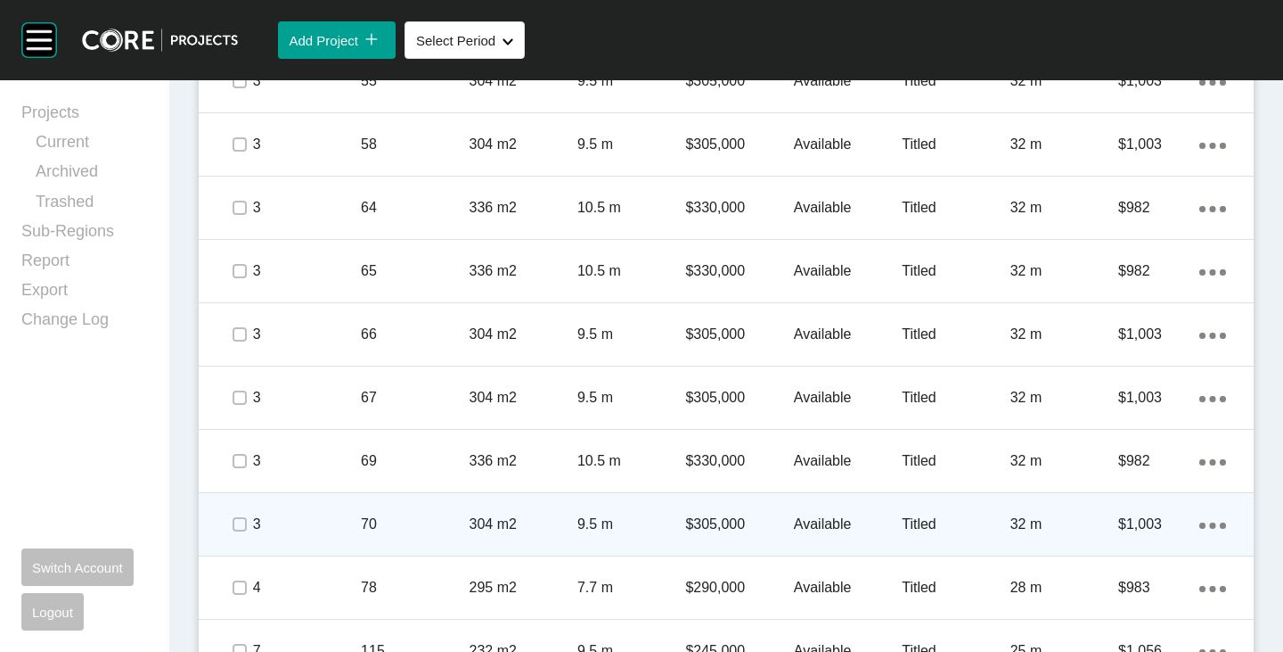
click at [242, 532] on span at bounding box center [238, 524] width 27 height 27
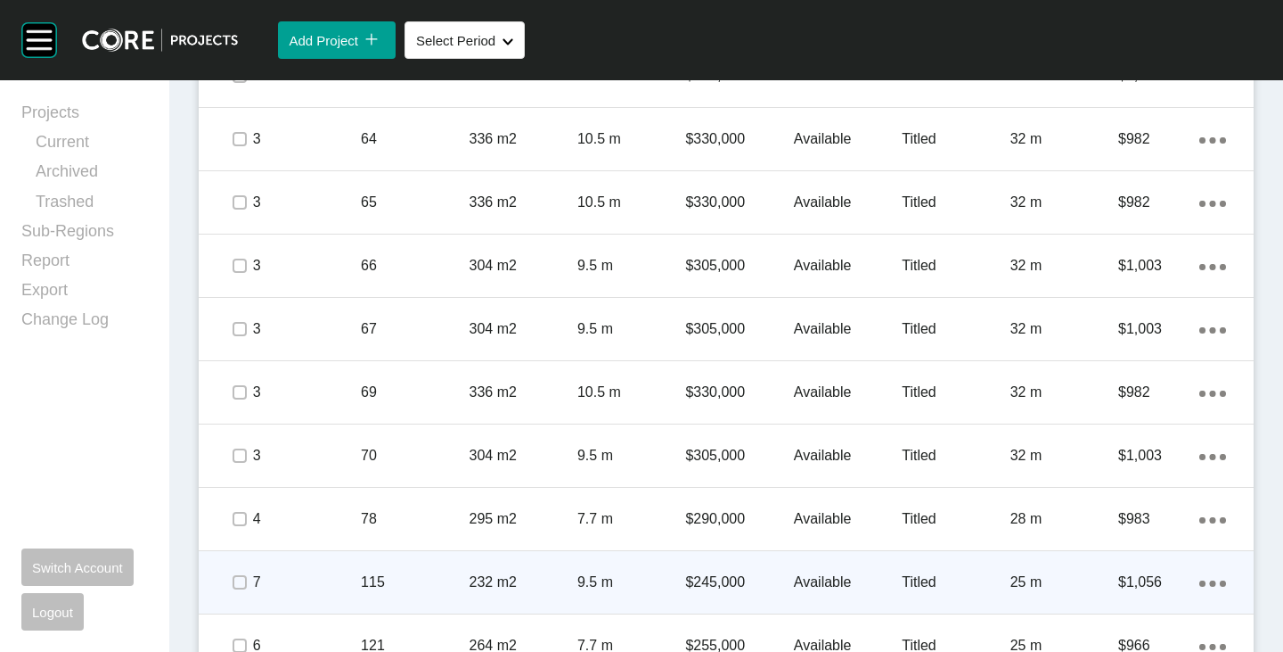
scroll to position [1912, 0]
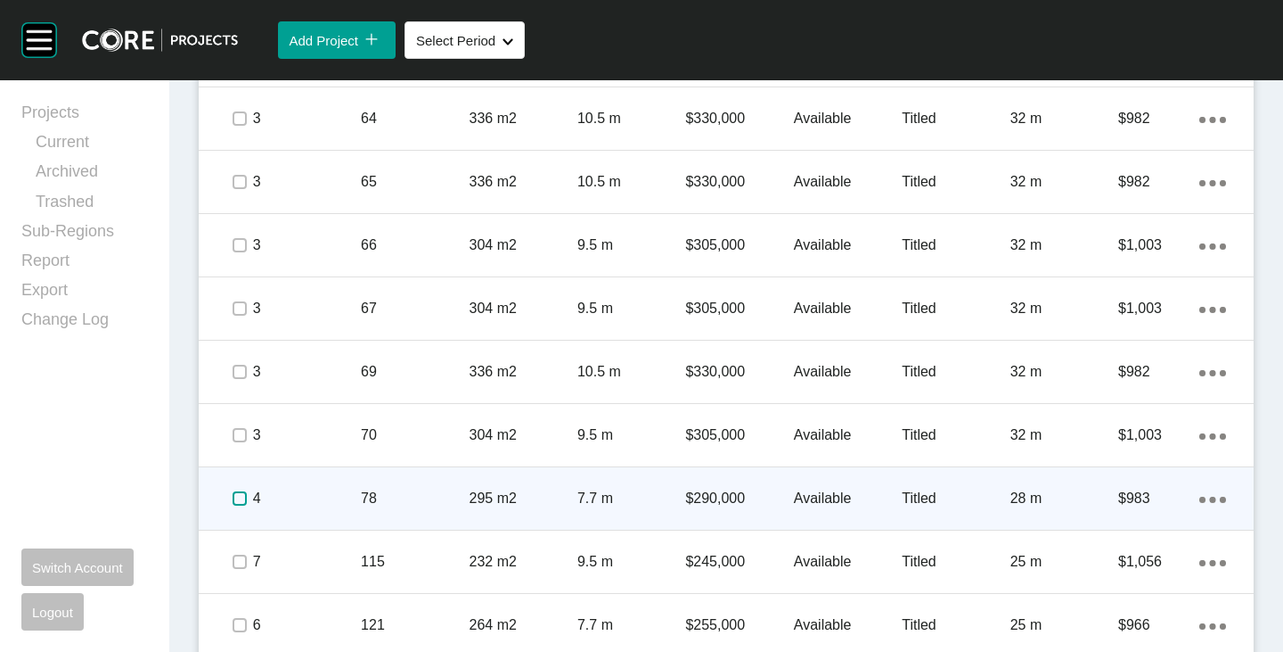
click at [234, 505] on label at bounding box center [240, 498] width 14 height 14
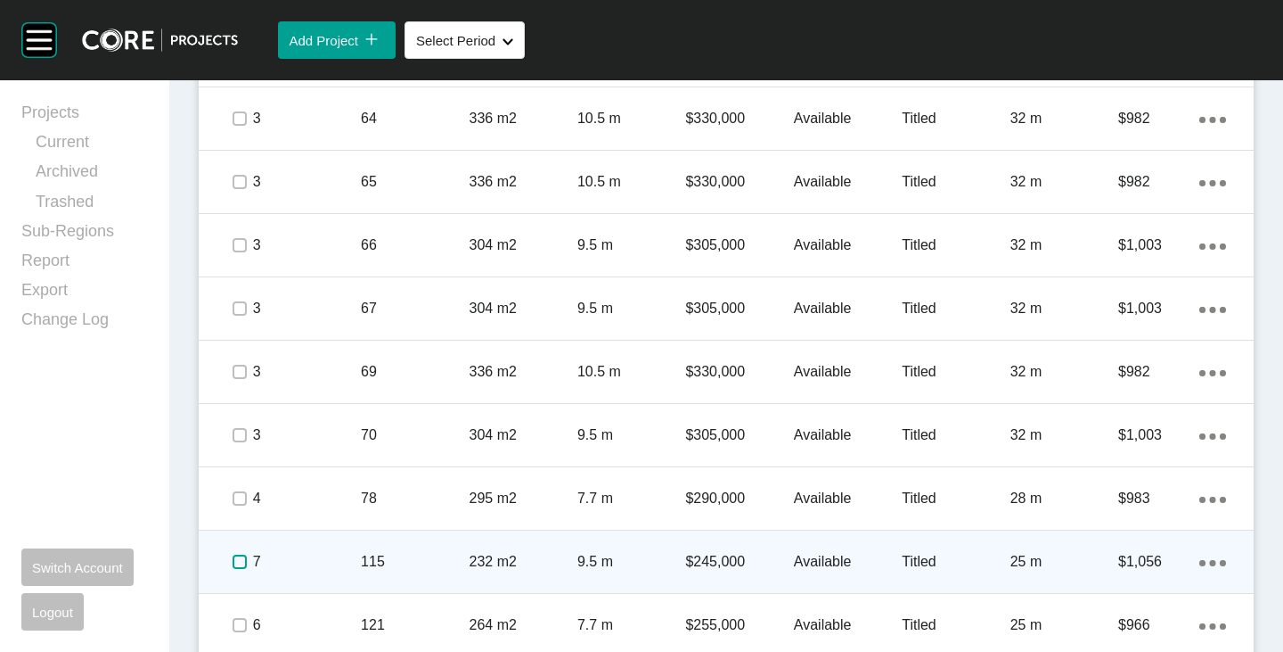
click at [240, 567] on label at bounding box center [240, 561] width 14 height 14
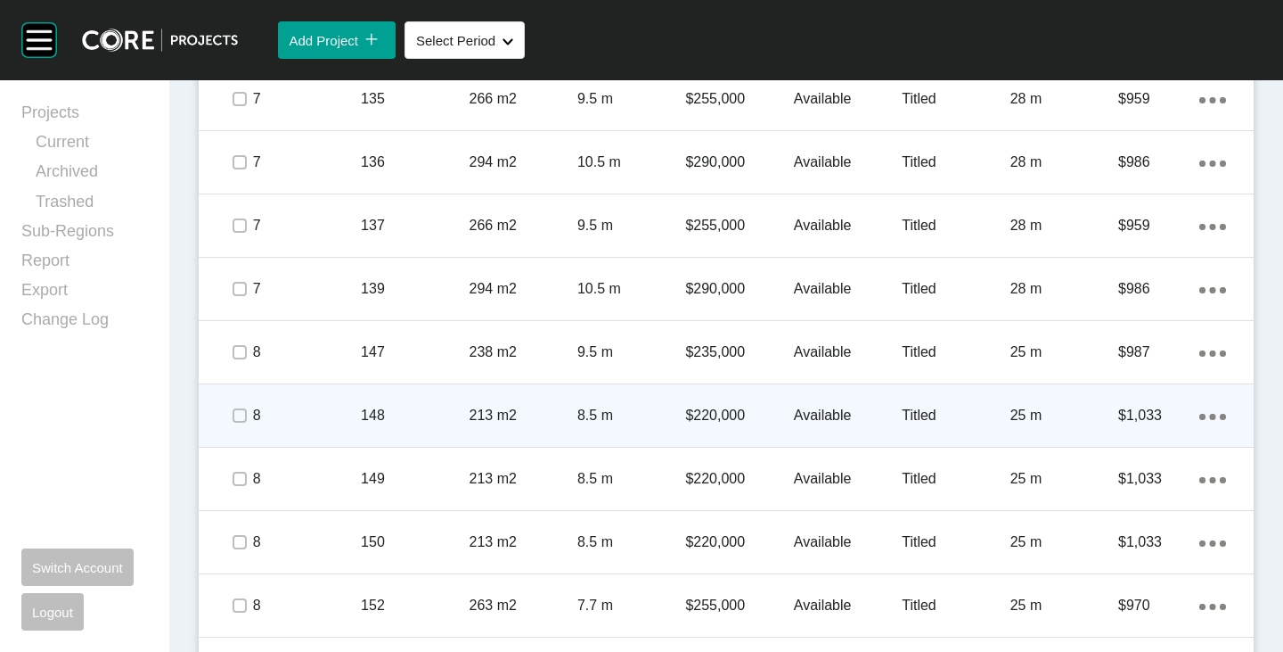
scroll to position [2714, 0]
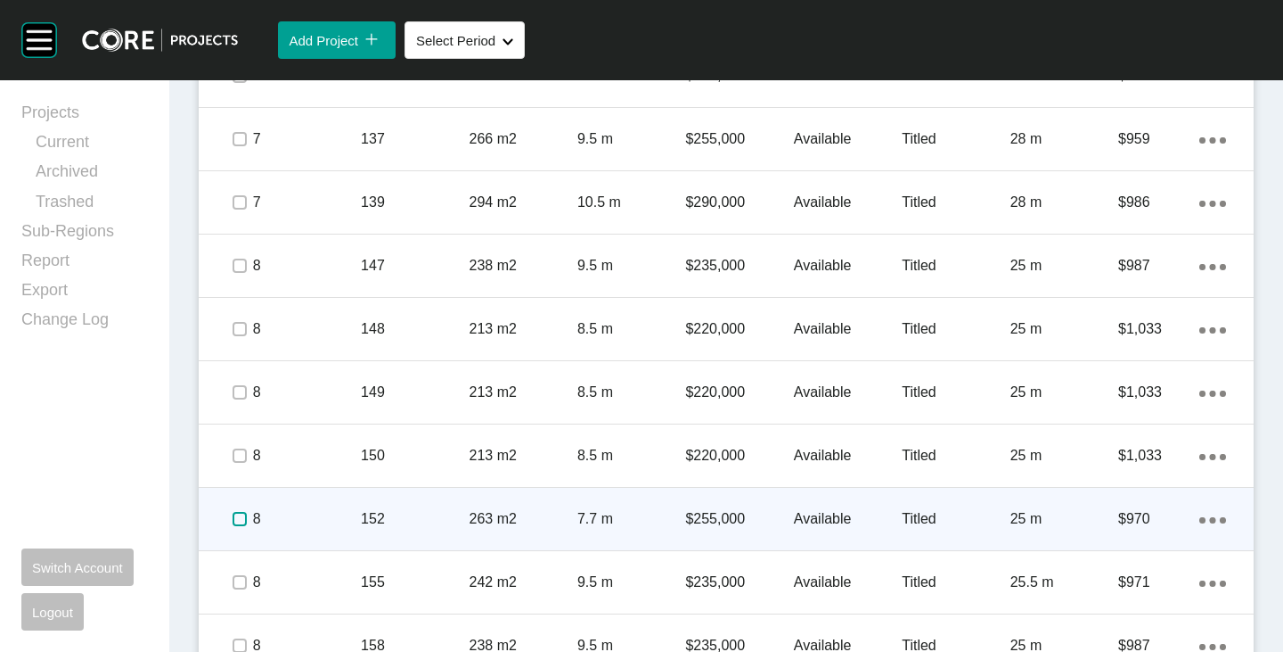
click at [239, 520] on label at bounding box center [240, 519] width 14 height 14
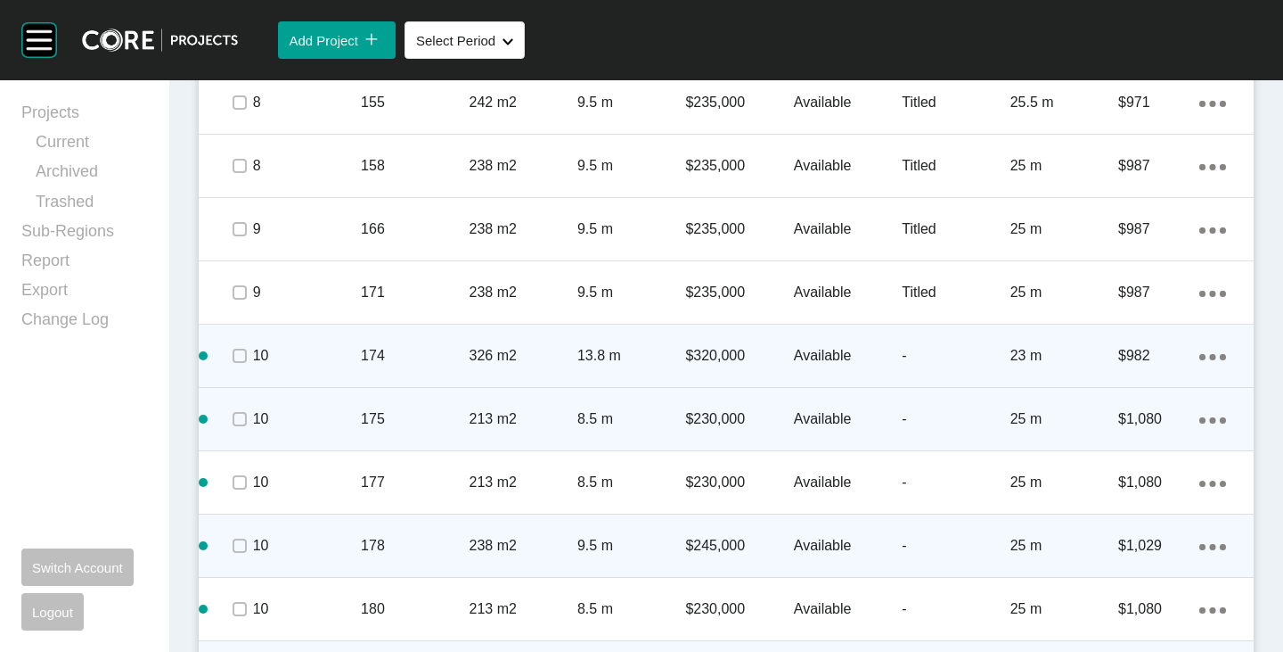
scroll to position [3249, 0]
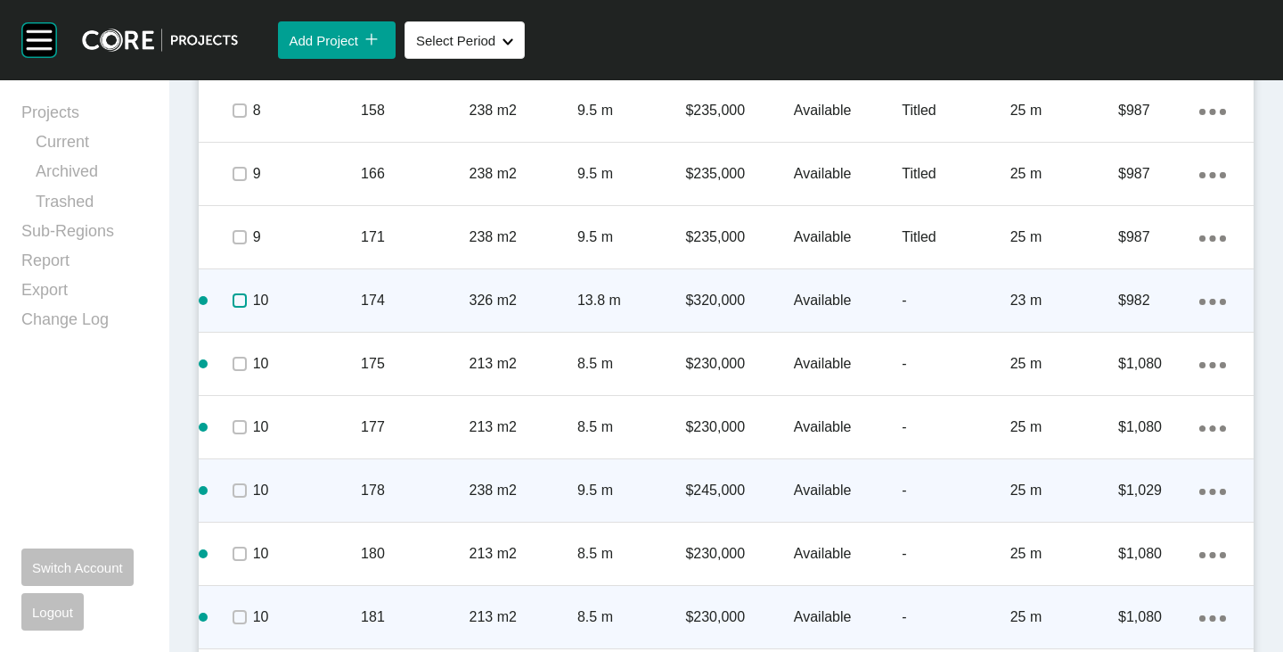
click at [234, 299] on label at bounding box center [240, 300] width 14 height 14
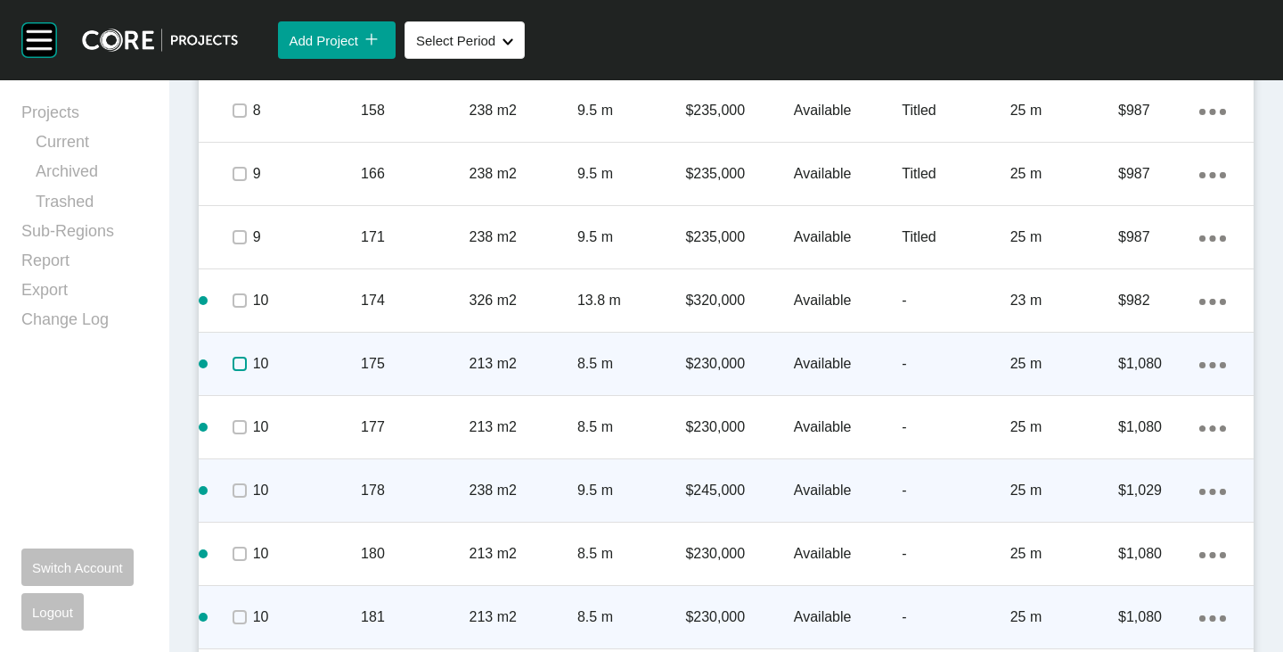
click at [233, 370] on label at bounding box center [240, 364] width 14 height 14
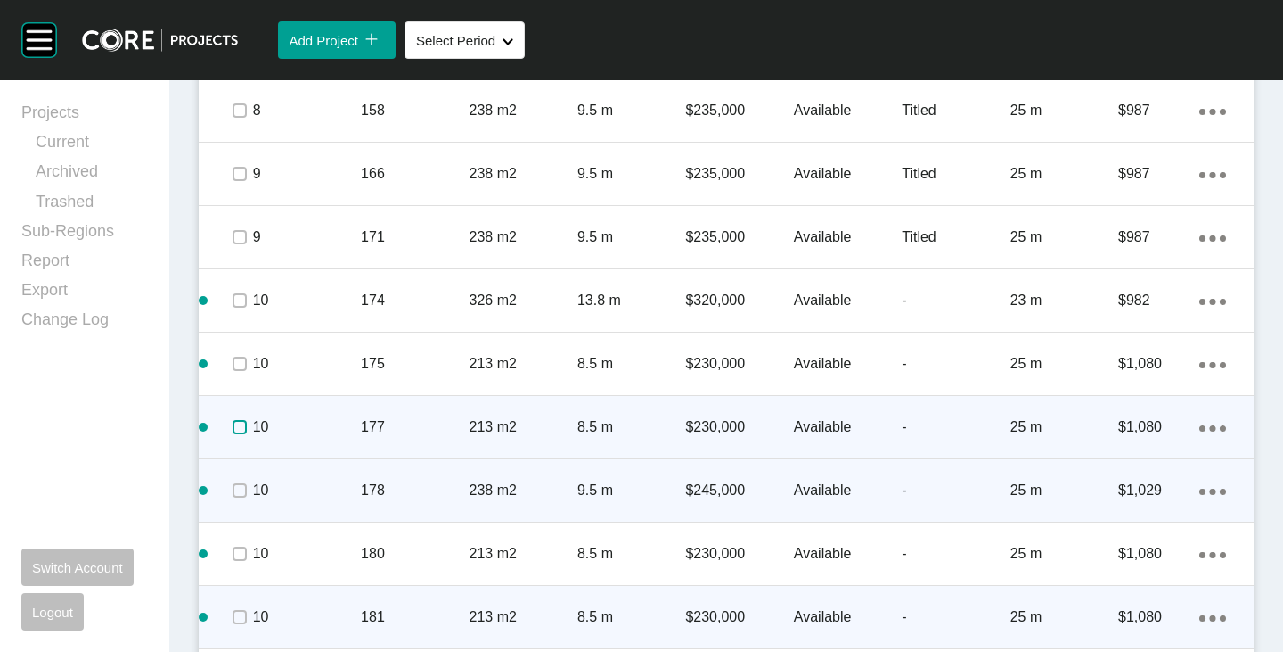
click at [234, 423] on label at bounding box center [240, 427] width 14 height 14
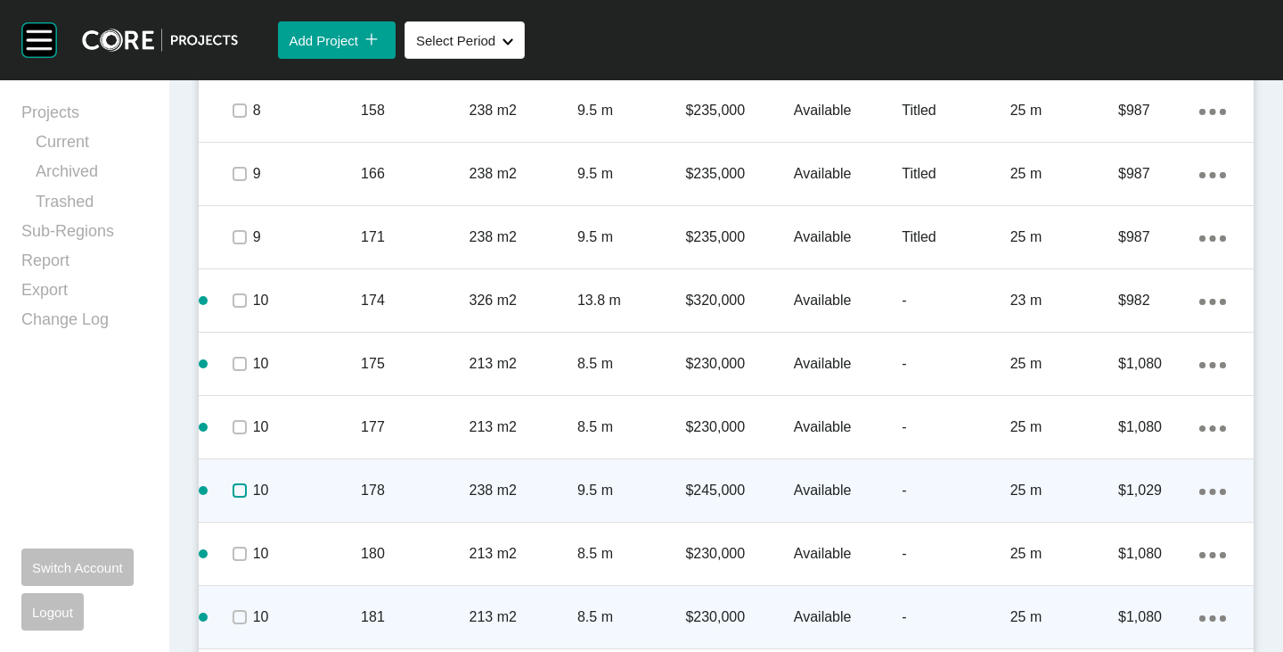
click at [236, 492] on label at bounding box center [240, 490] width 14 height 14
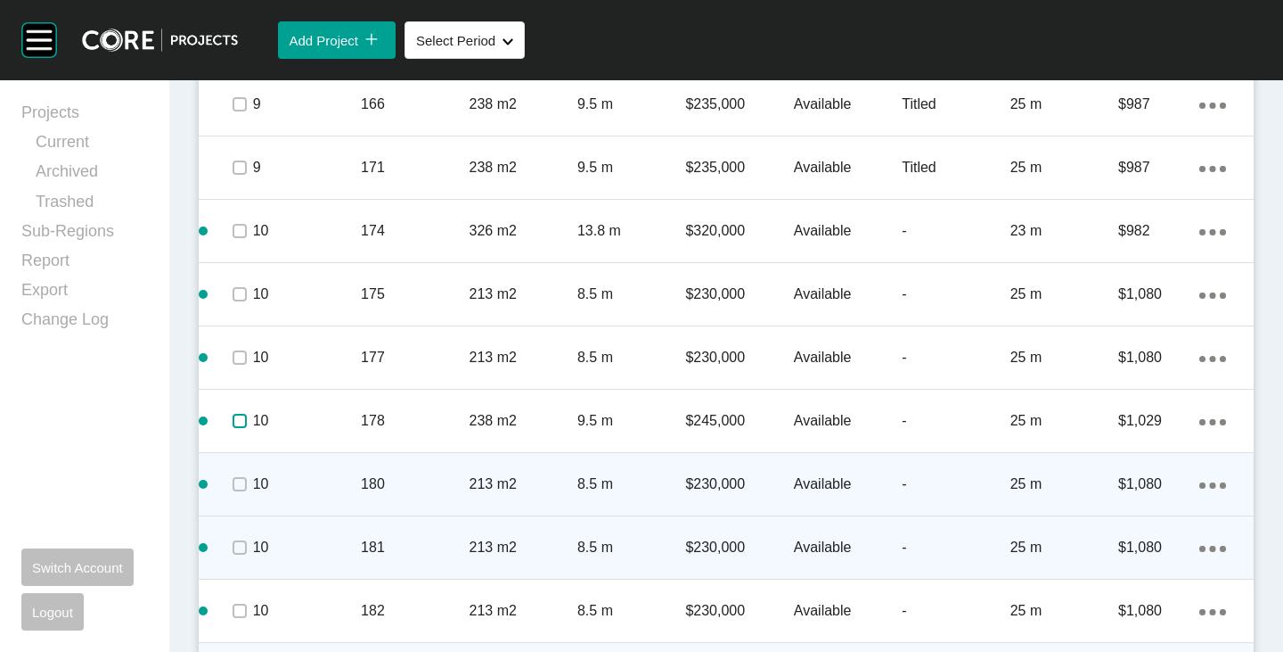
scroll to position [3338, 0]
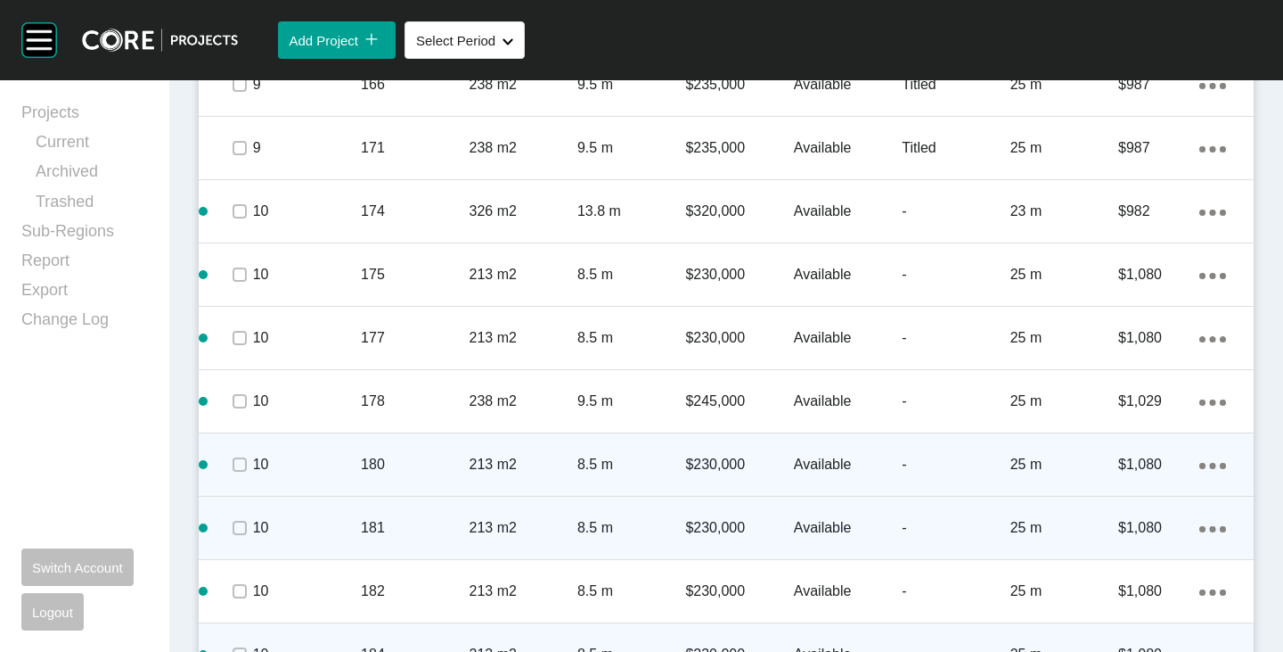
click at [225, 475] on span at bounding box center [238, 464] width 27 height 27
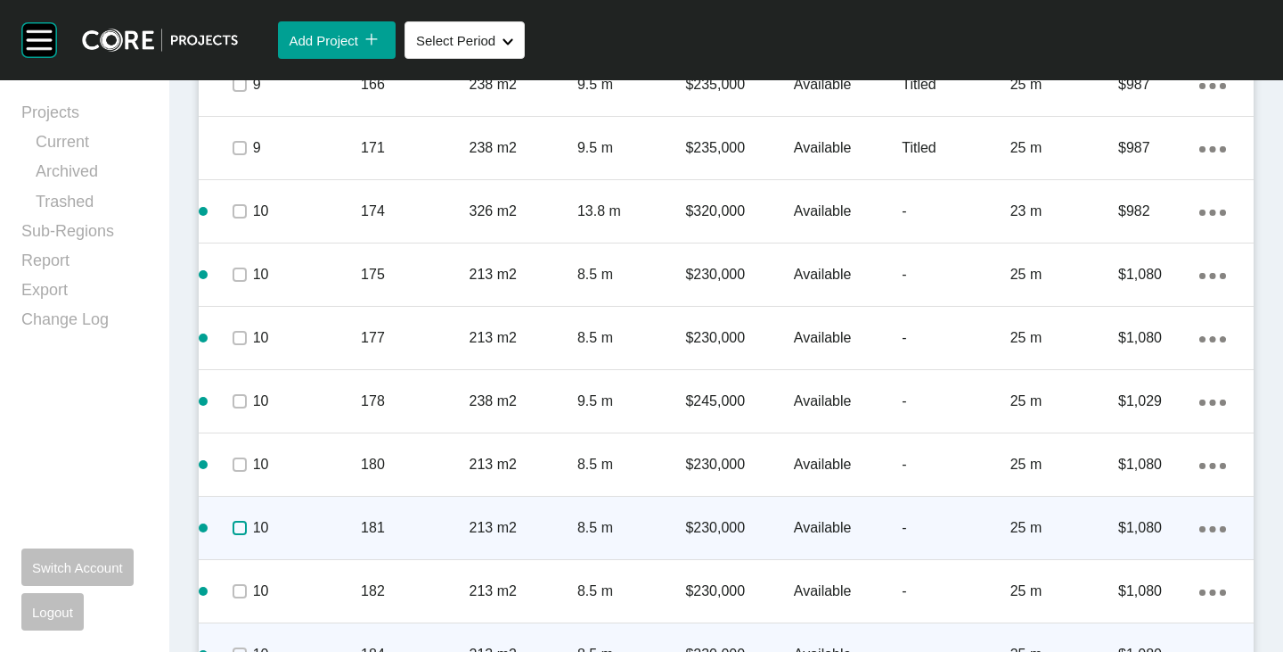
click at [234, 521] on label at bounding box center [240, 528] width 14 height 14
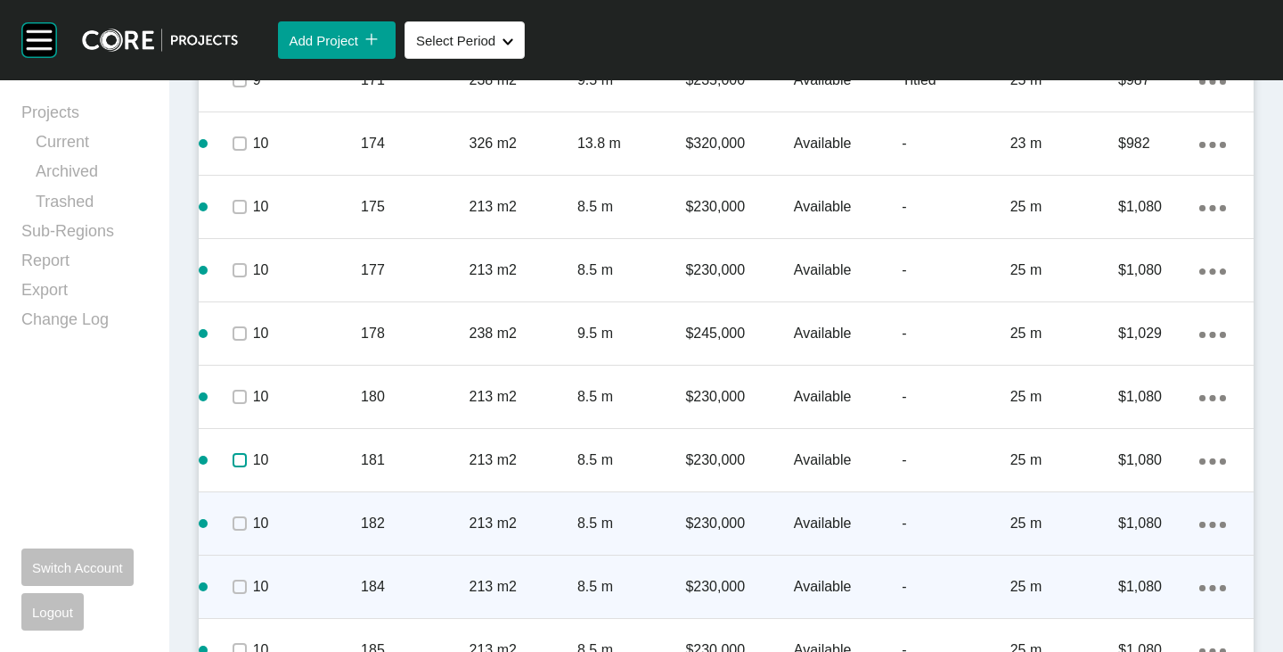
scroll to position [3427, 0]
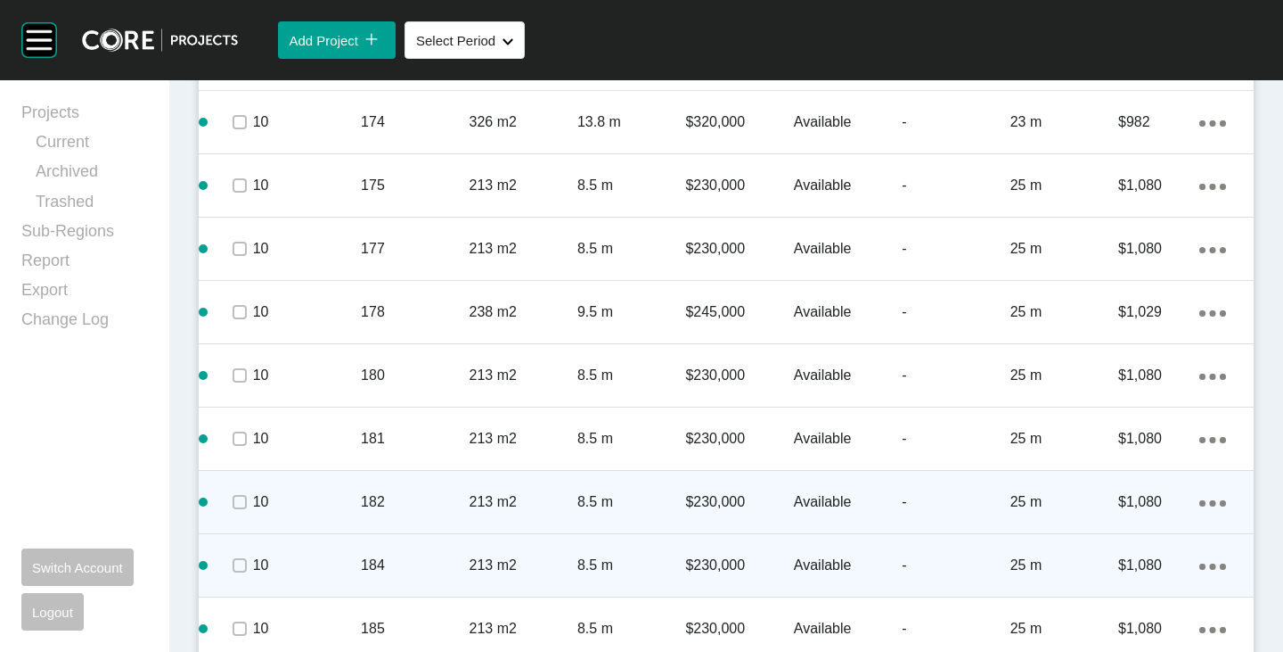
click at [228, 494] on span at bounding box center [238, 501] width 27 height 27
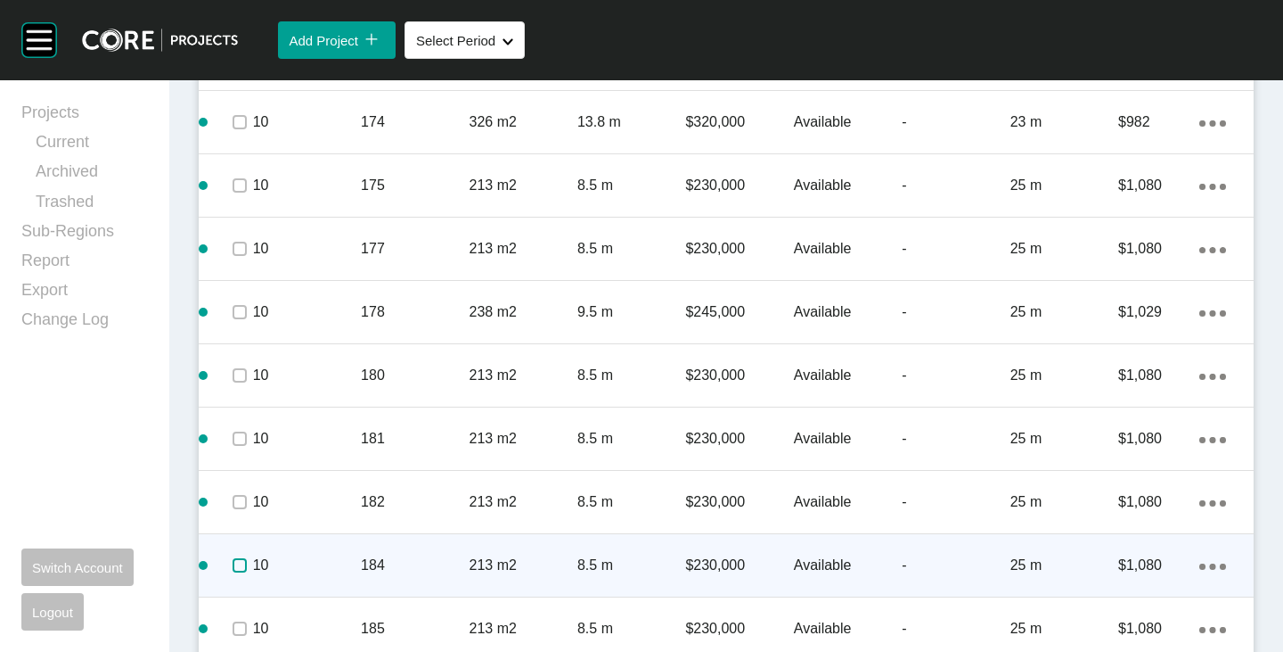
click at [237, 565] on label at bounding box center [240, 565] width 14 height 14
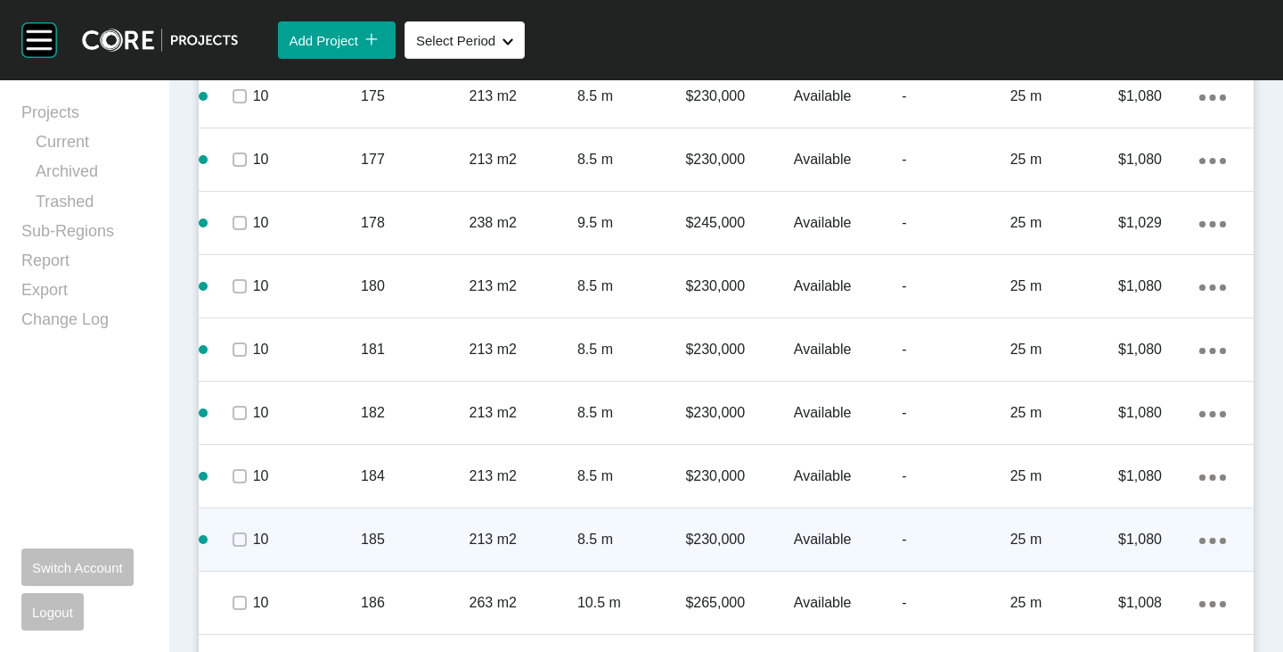
click at [237, 553] on div at bounding box center [238, 539] width 27 height 62
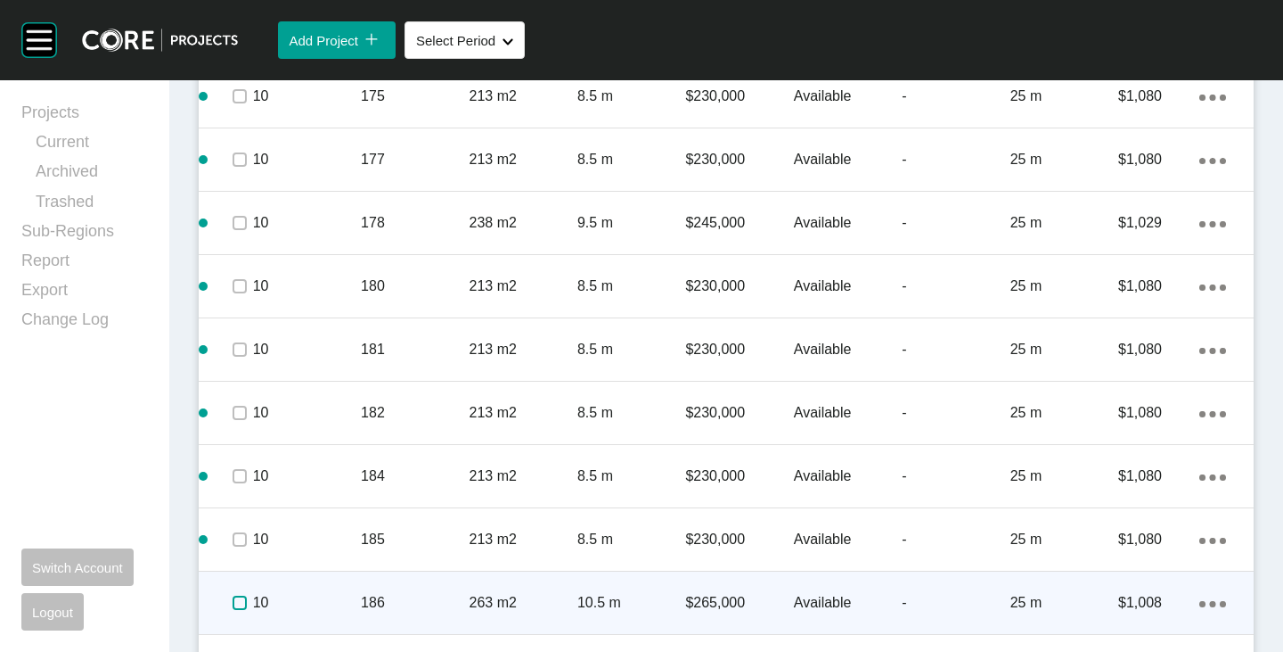
click at [235, 609] on label at bounding box center [240, 602] width 14 height 14
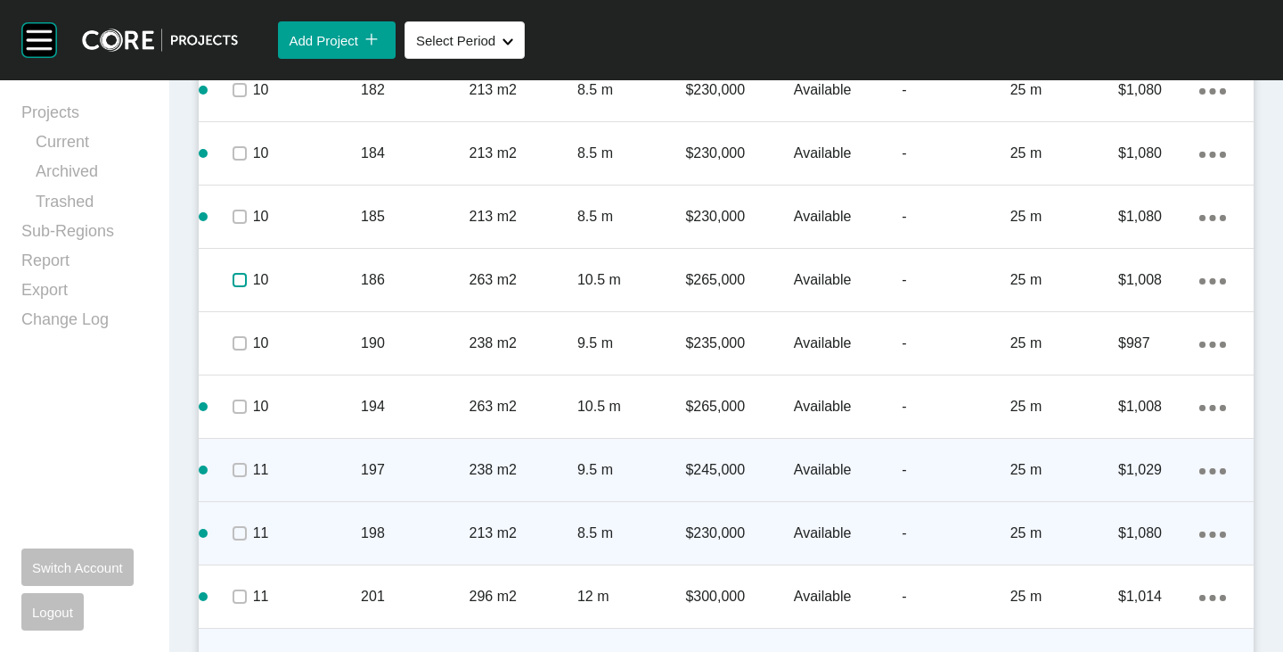
scroll to position [3873, 0]
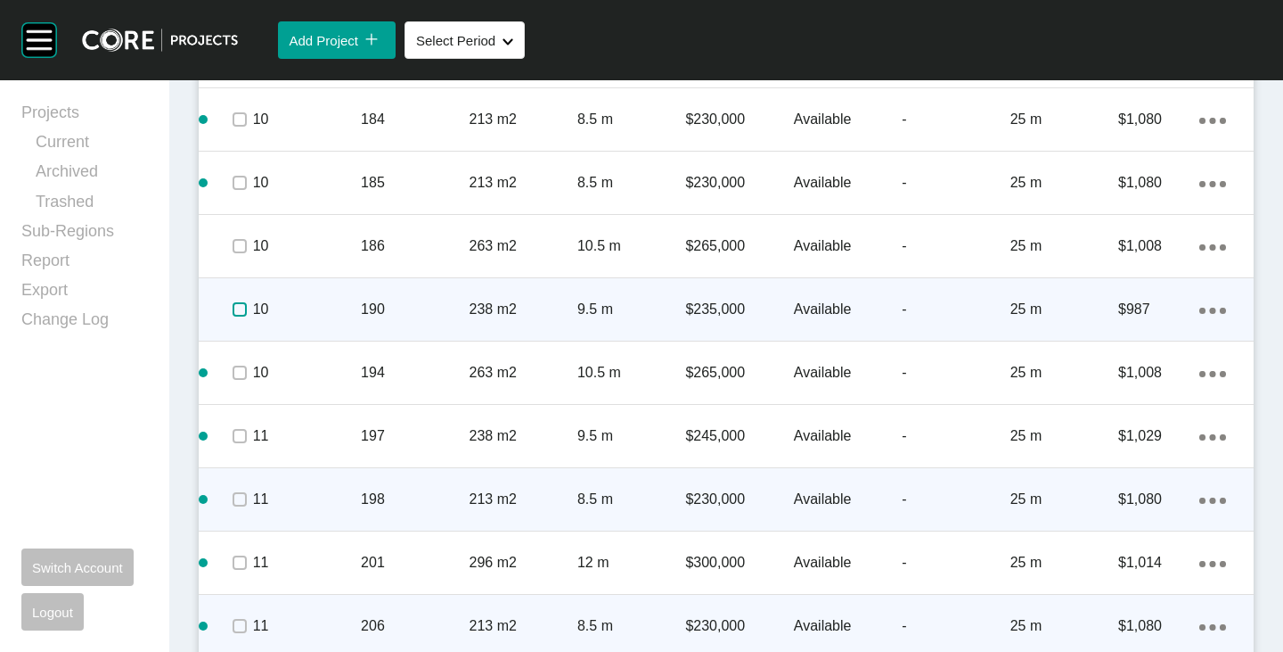
click at [245, 304] on label at bounding box center [240, 309] width 14 height 14
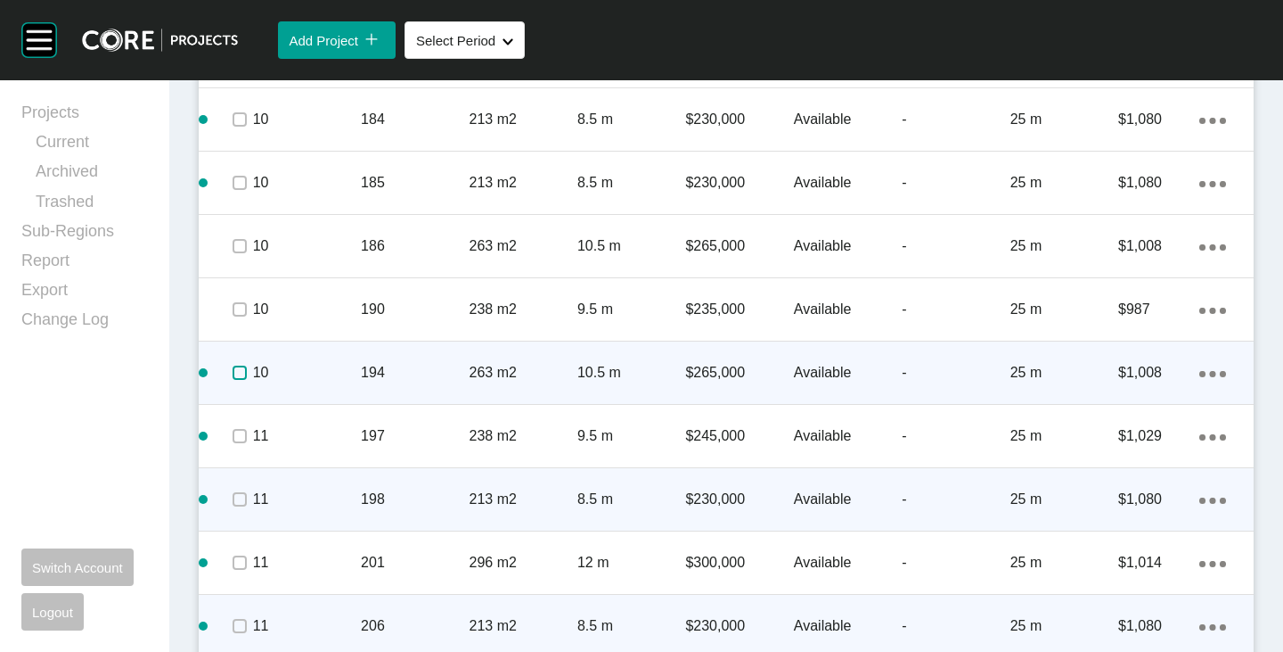
click at [244, 371] on label at bounding box center [240, 372] width 14 height 14
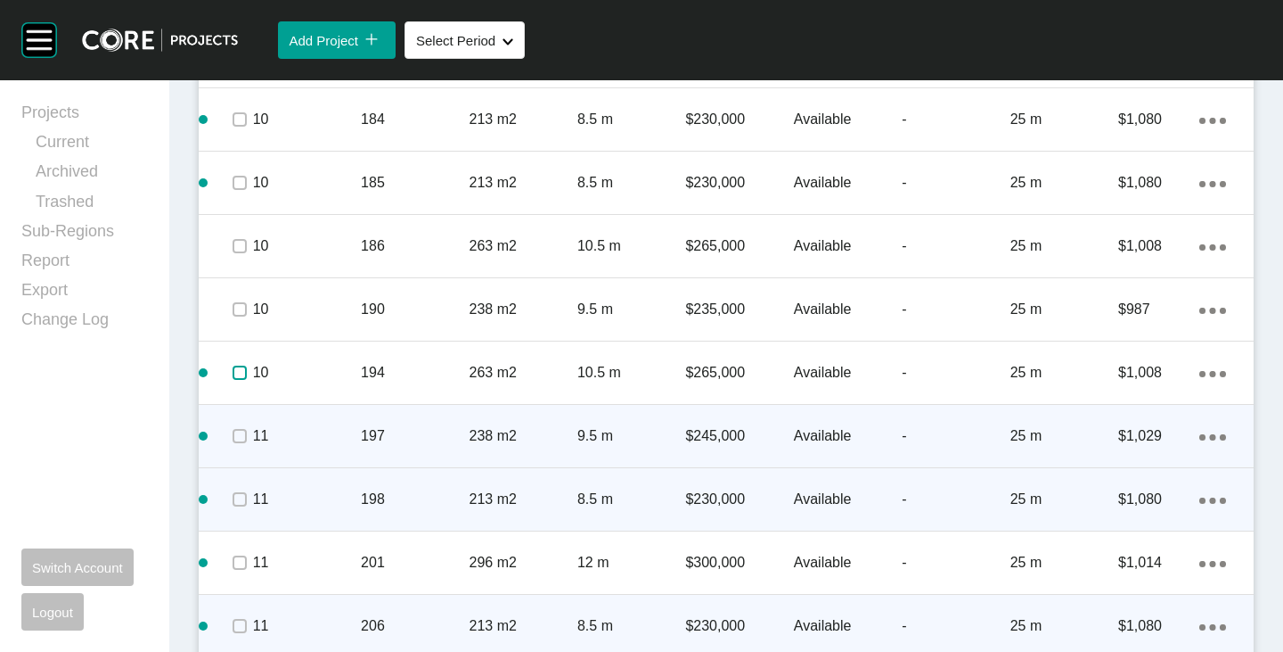
scroll to position [3962, 0]
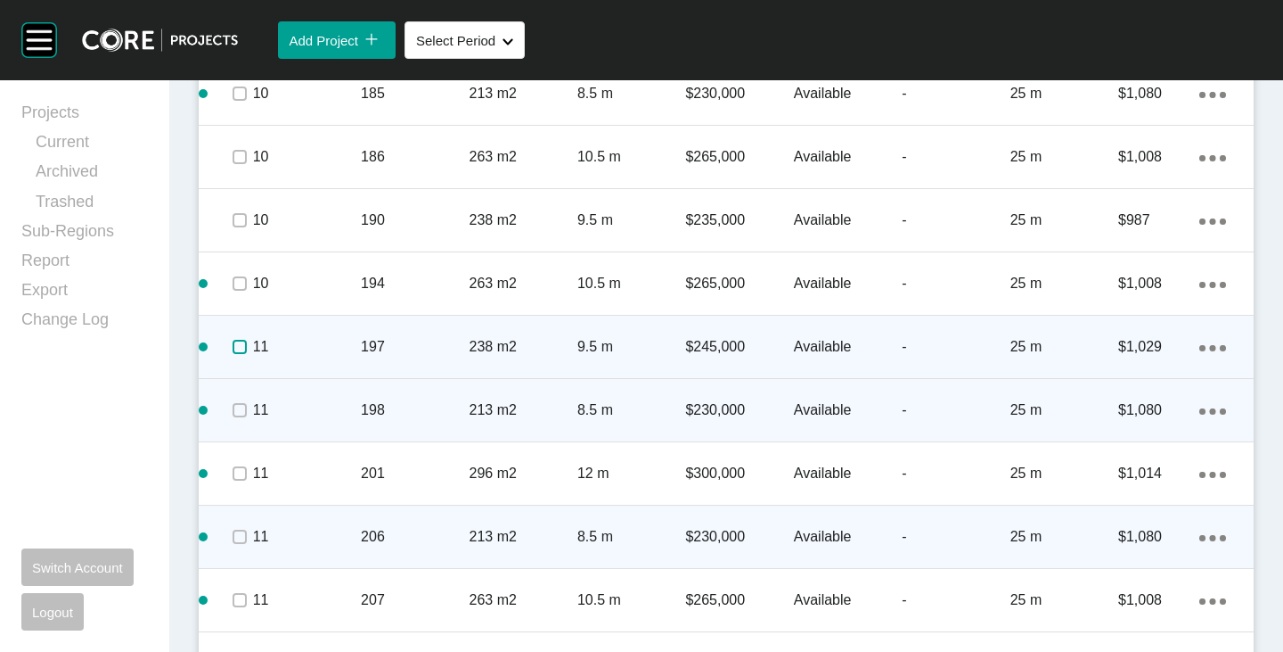
click at [234, 346] on label at bounding box center [240, 347] width 14 height 14
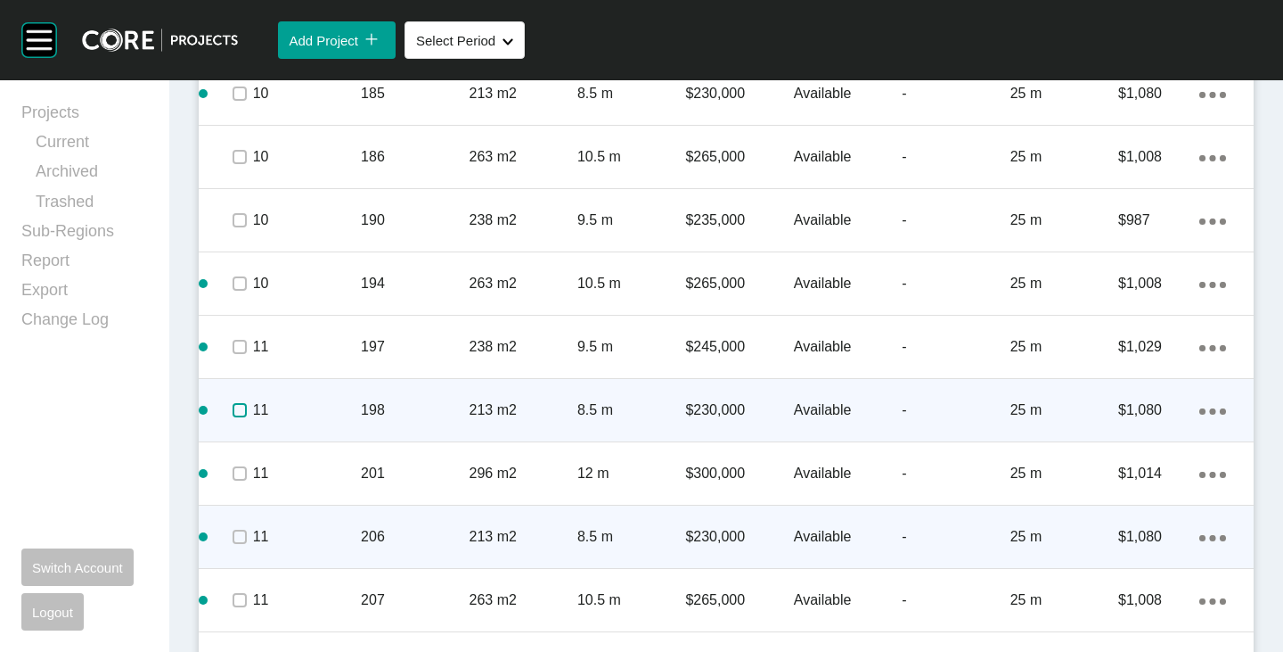
click at [240, 410] on label at bounding box center [240, 410] width 14 height 14
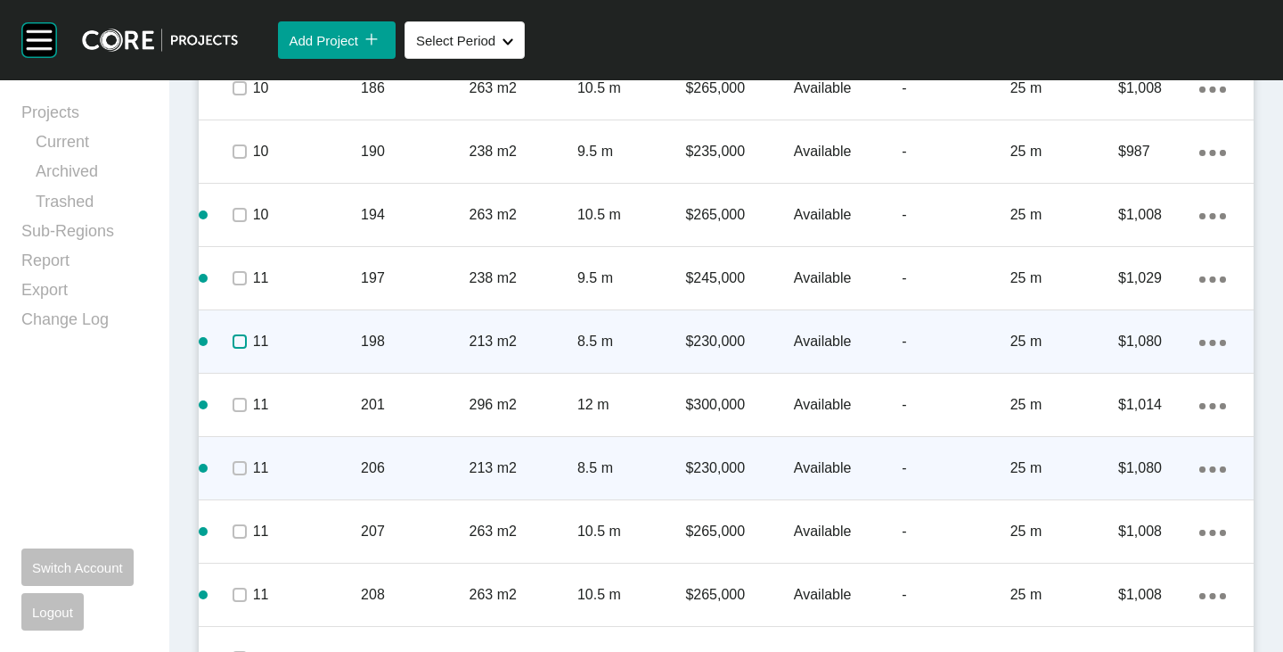
scroll to position [4051, 0]
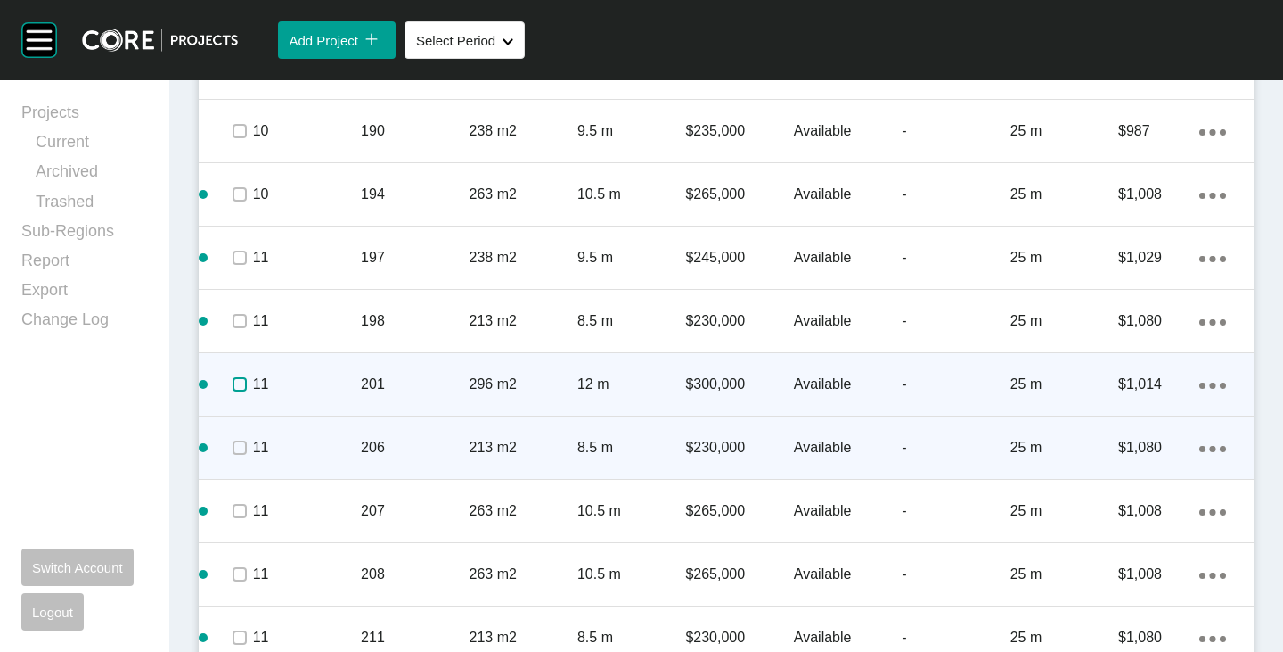
click at [233, 382] on label at bounding box center [240, 384] width 14 height 14
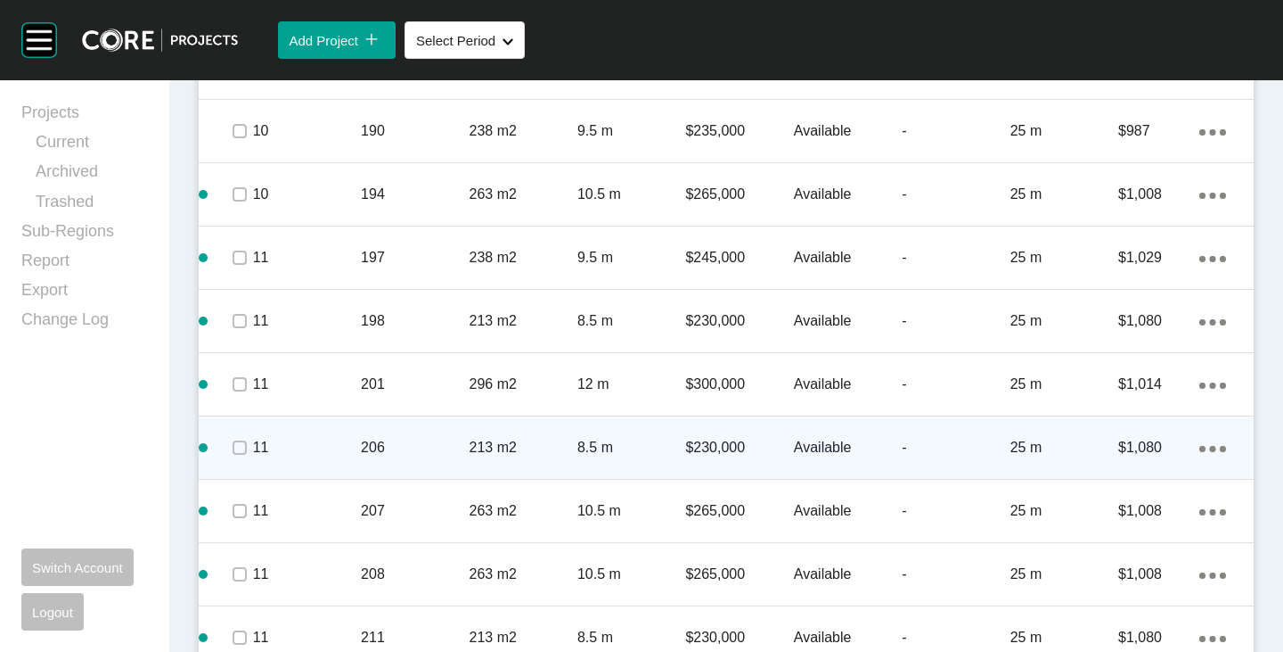
click at [234, 455] on span at bounding box center [238, 447] width 27 height 27
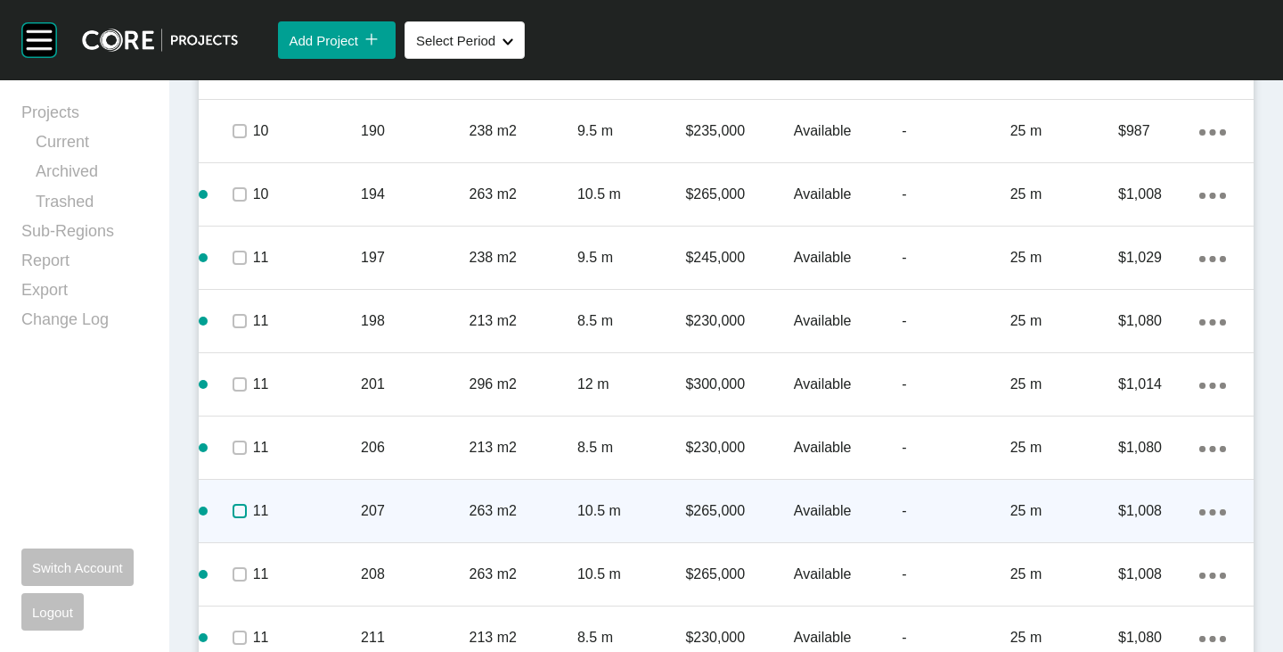
click at [234, 516] on label at bounding box center [240, 511] width 14 height 14
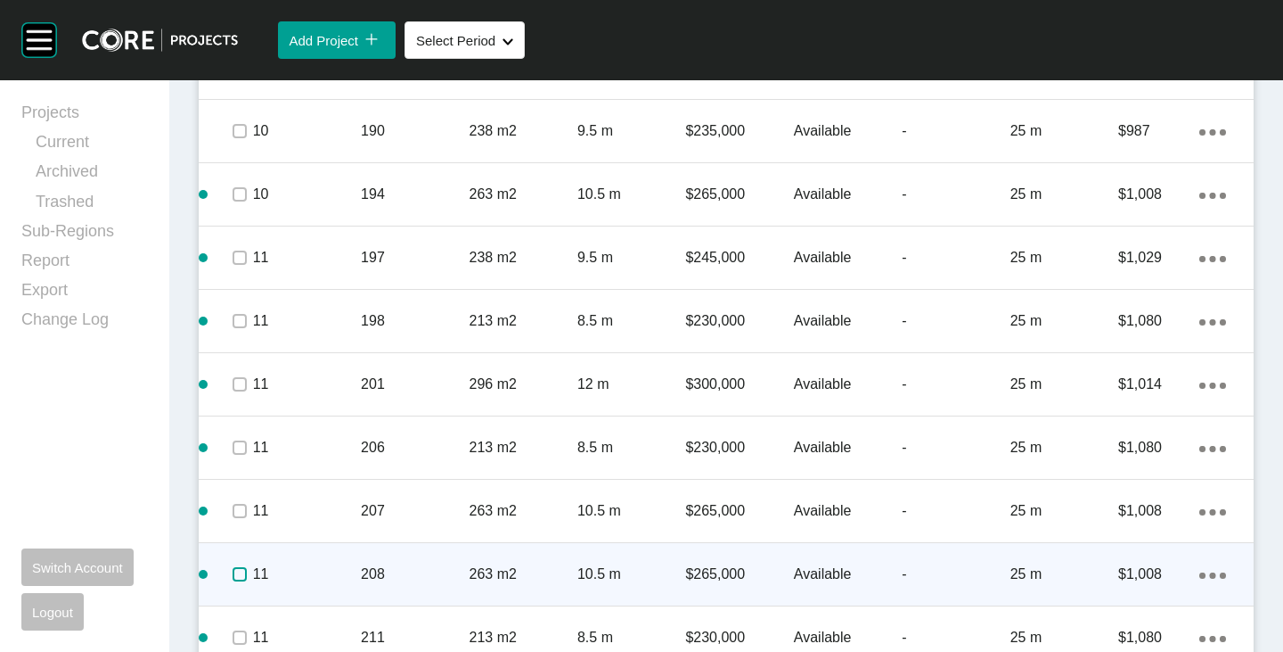
click at [233, 570] on label at bounding box center [240, 574] width 14 height 14
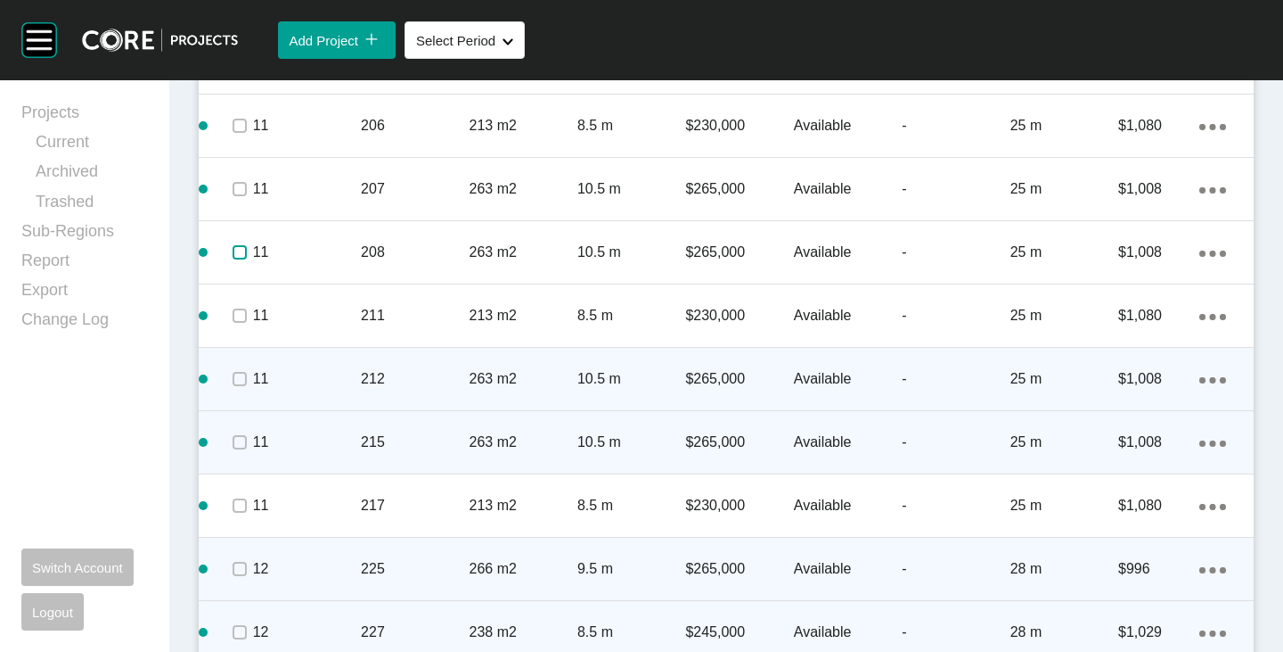
scroll to position [4407, 0]
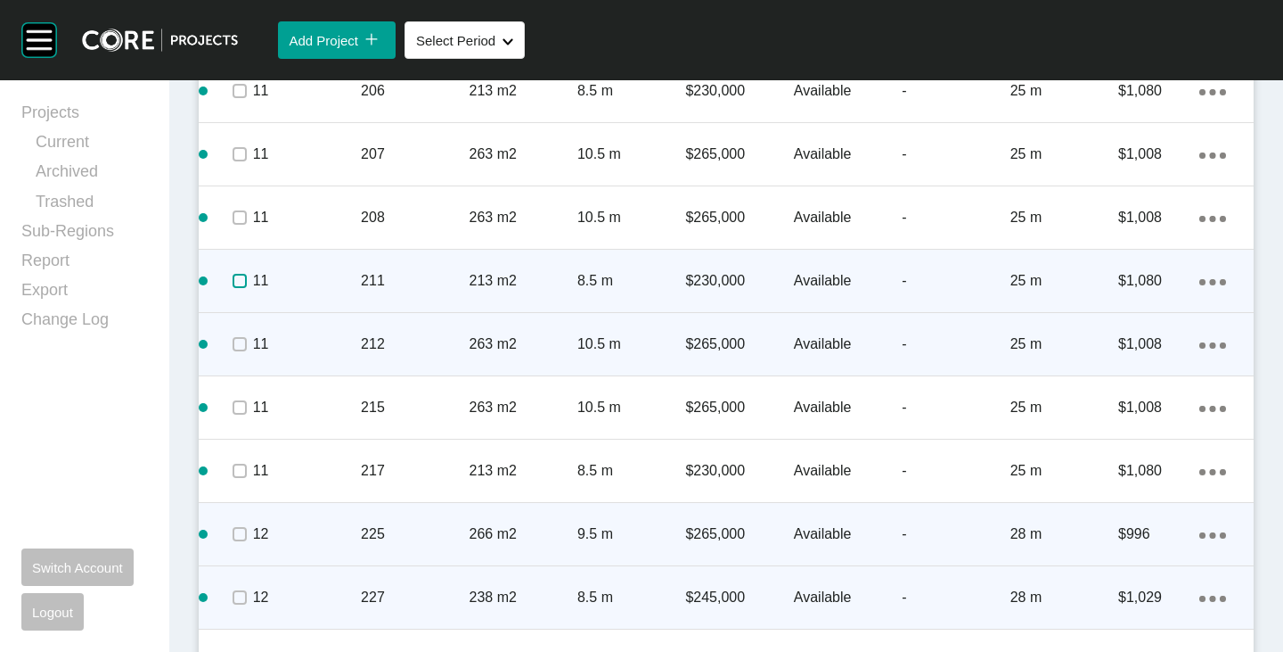
click at [238, 283] on label at bounding box center [240, 281] width 14 height 14
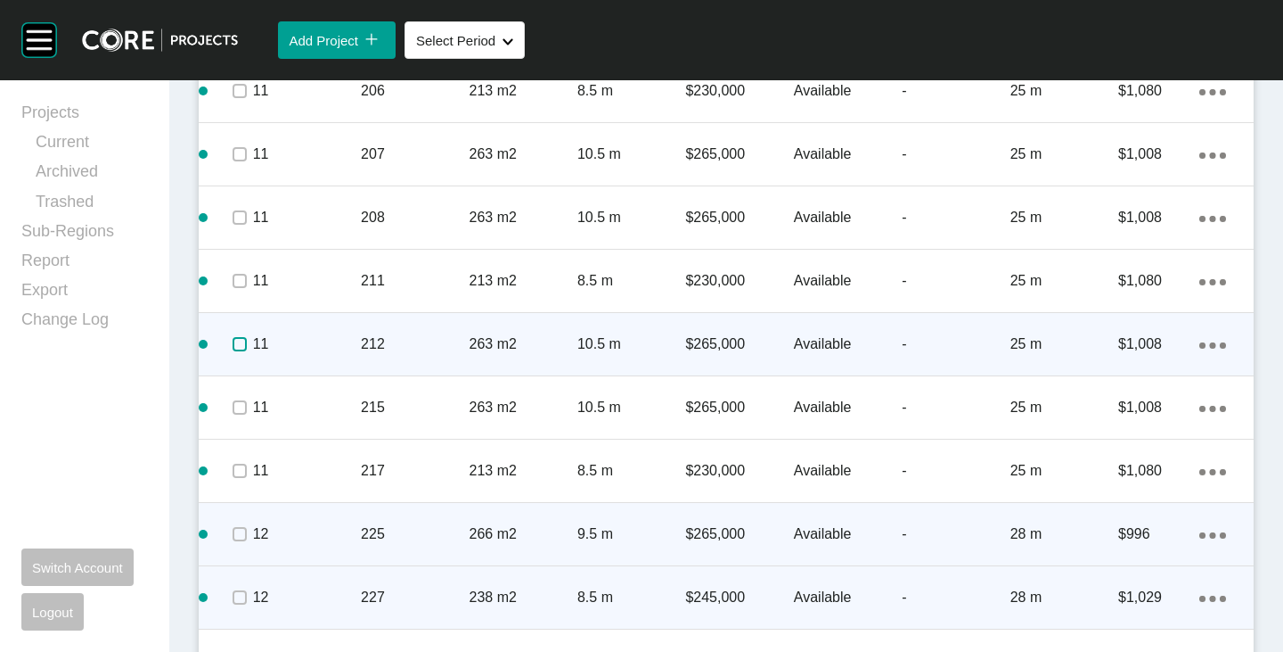
click at [237, 347] on label at bounding box center [240, 344] width 14 height 14
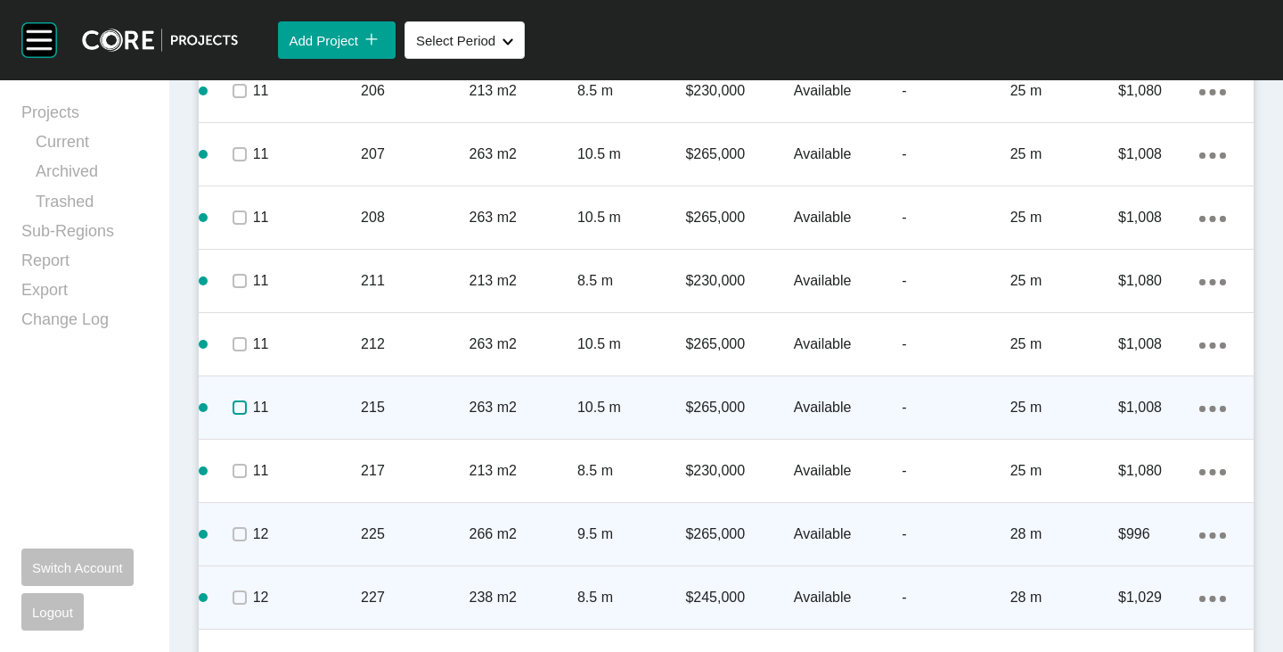
click at [239, 414] on label at bounding box center [240, 407] width 14 height 14
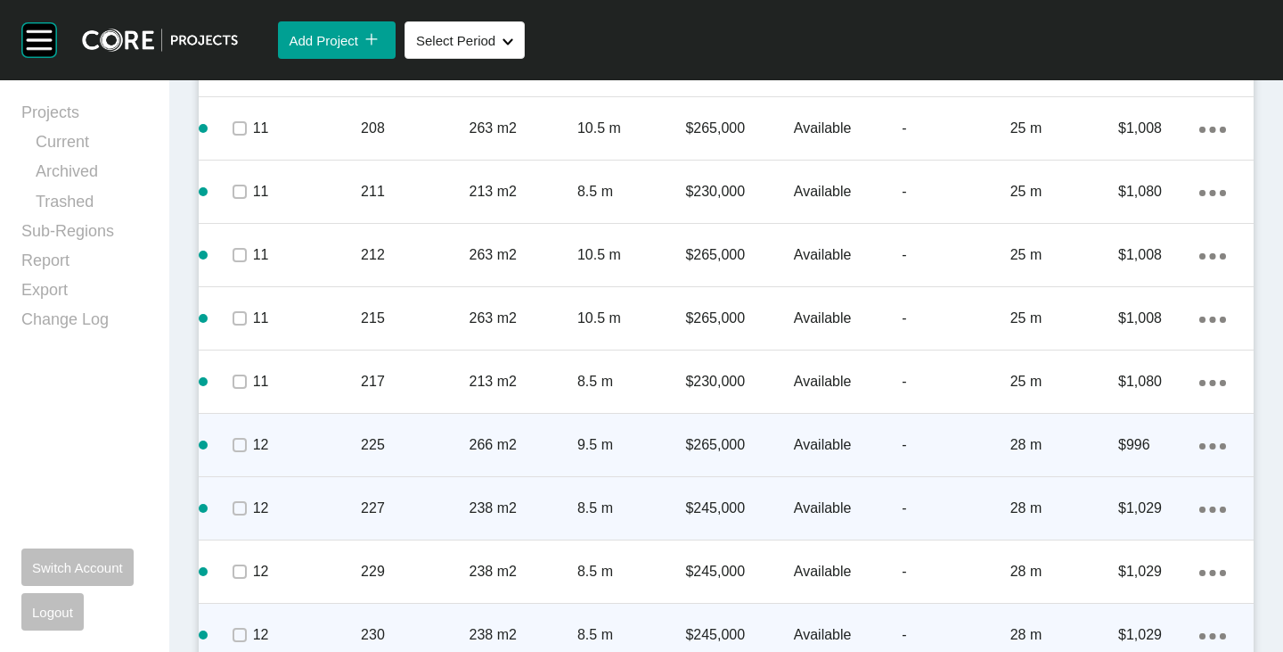
scroll to position [4586, 0]
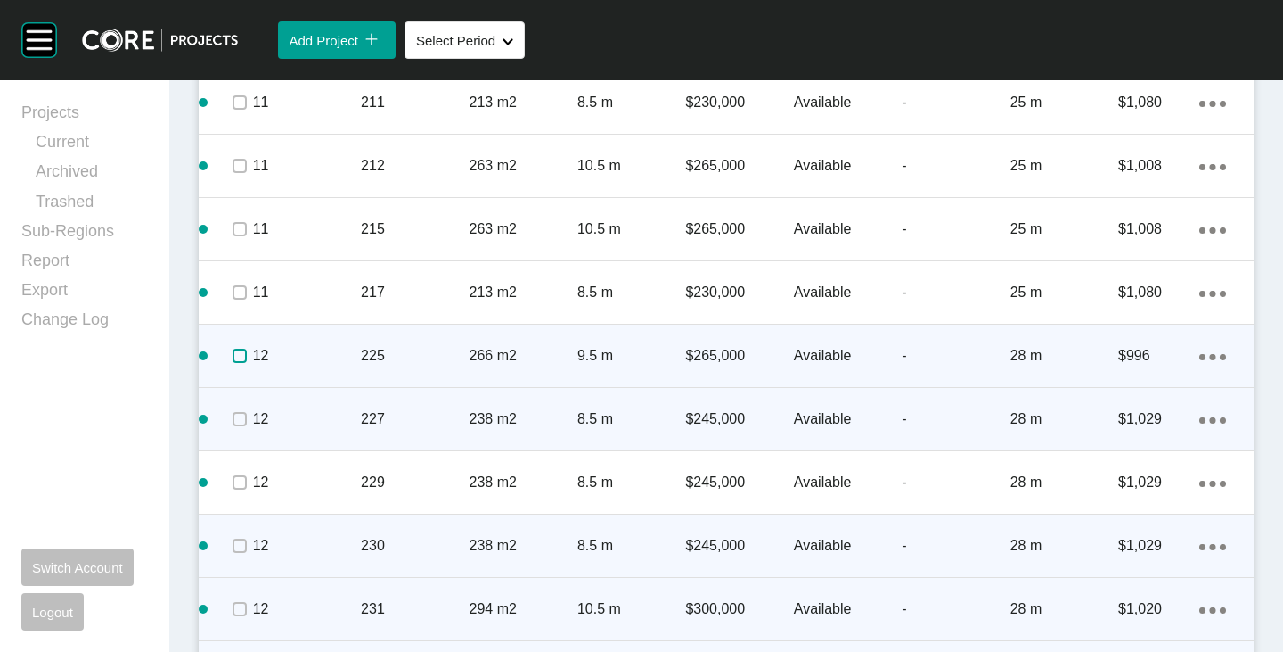
click at [236, 358] on label at bounding box center [240, 355] width 14 height 14
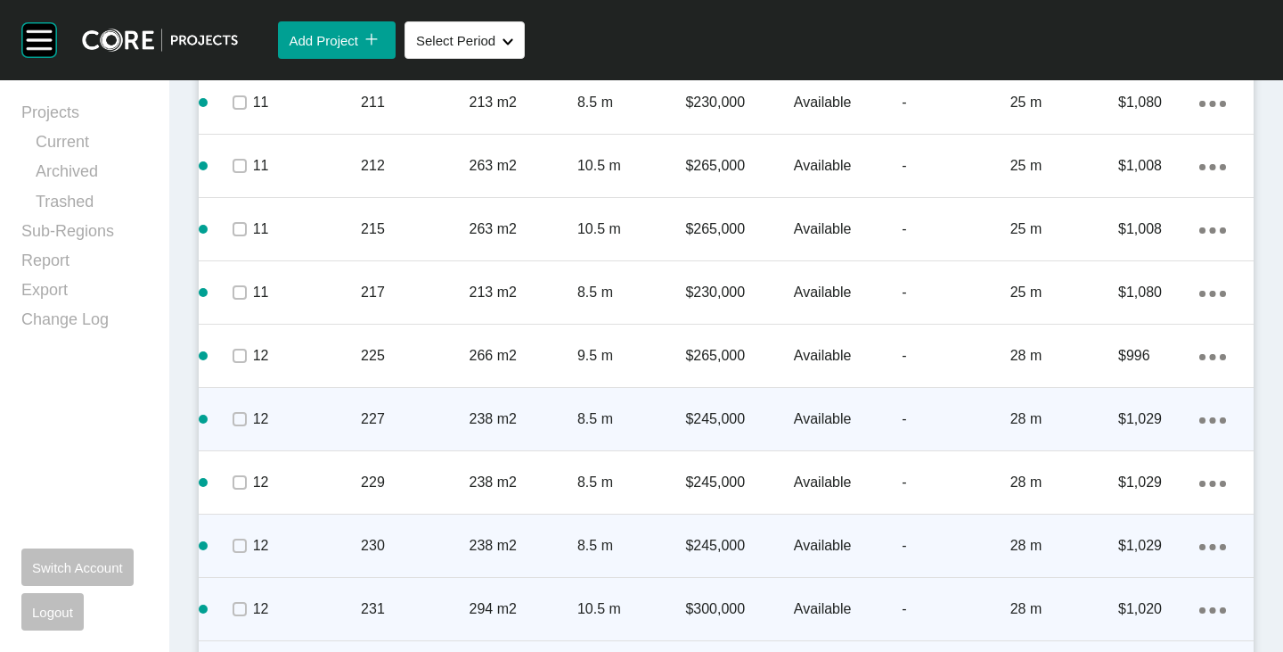
click at [229, 431] on span at bounding box center [238, 419] width 27 height 27
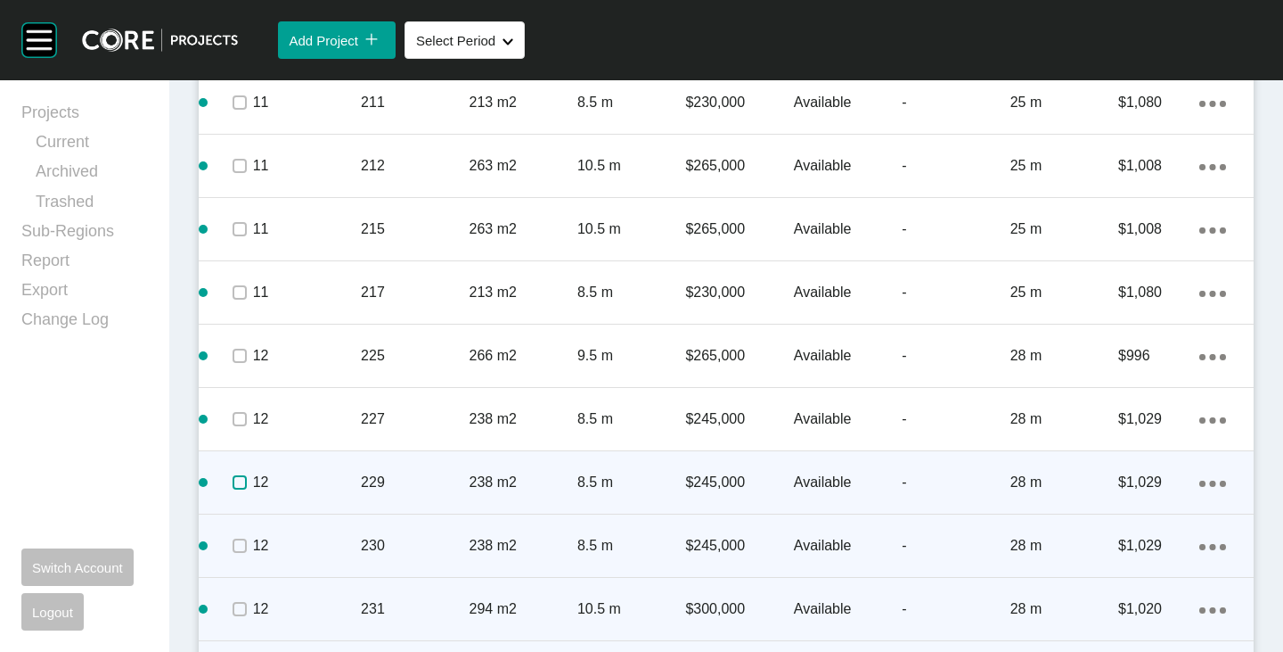
click at [238, 489] on label at bounding box center [240, 482] width 14 height 14
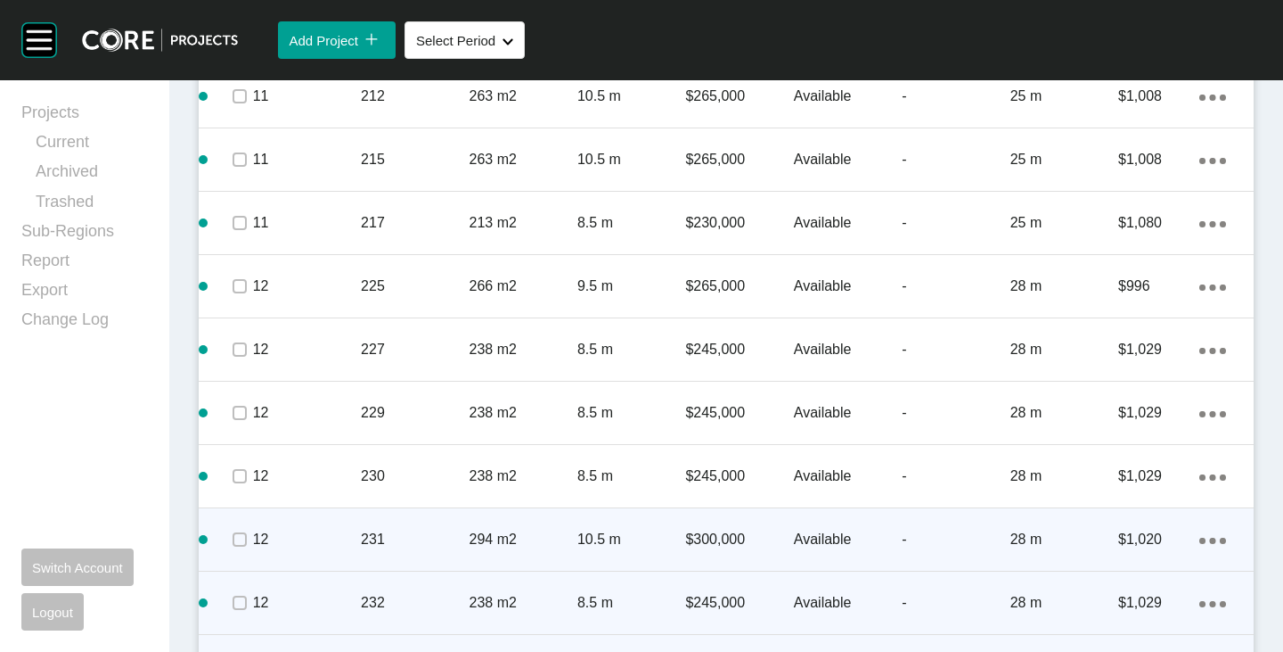
scroll to position [4675, 0]
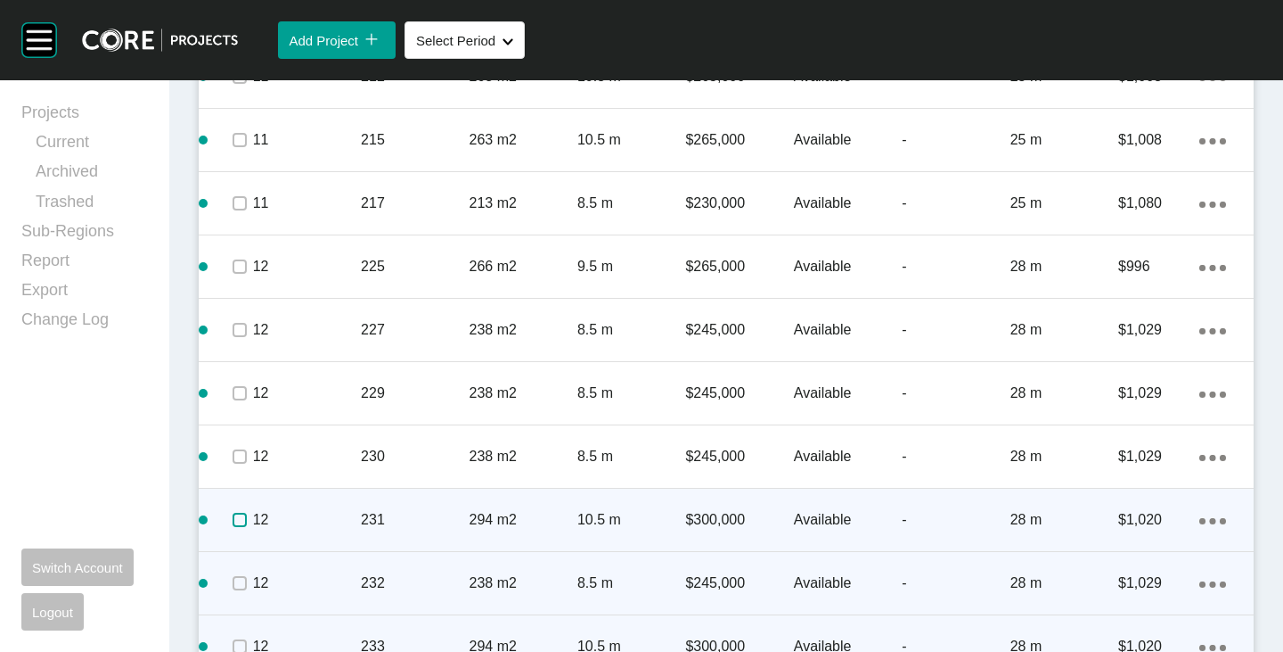
click at [234, 522] on label at bounding box center [240, 519] width 14 height 14
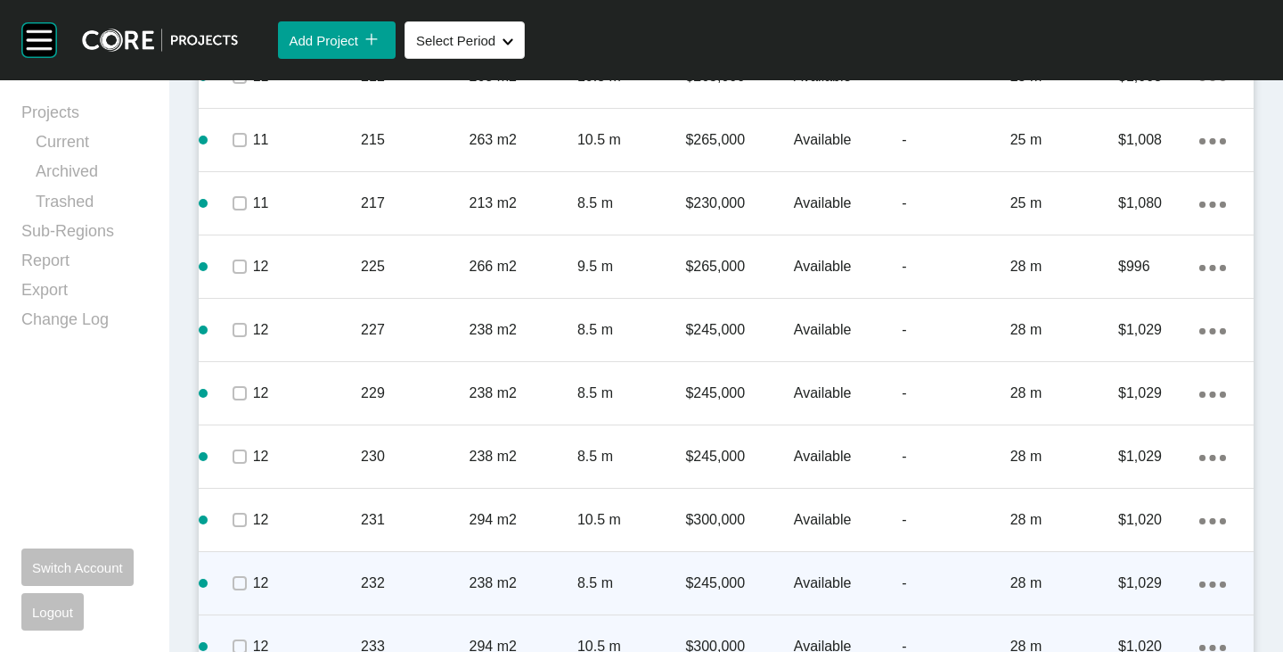
click at [241, 595] on span at bounding box center [238, 583] width 27 height 27
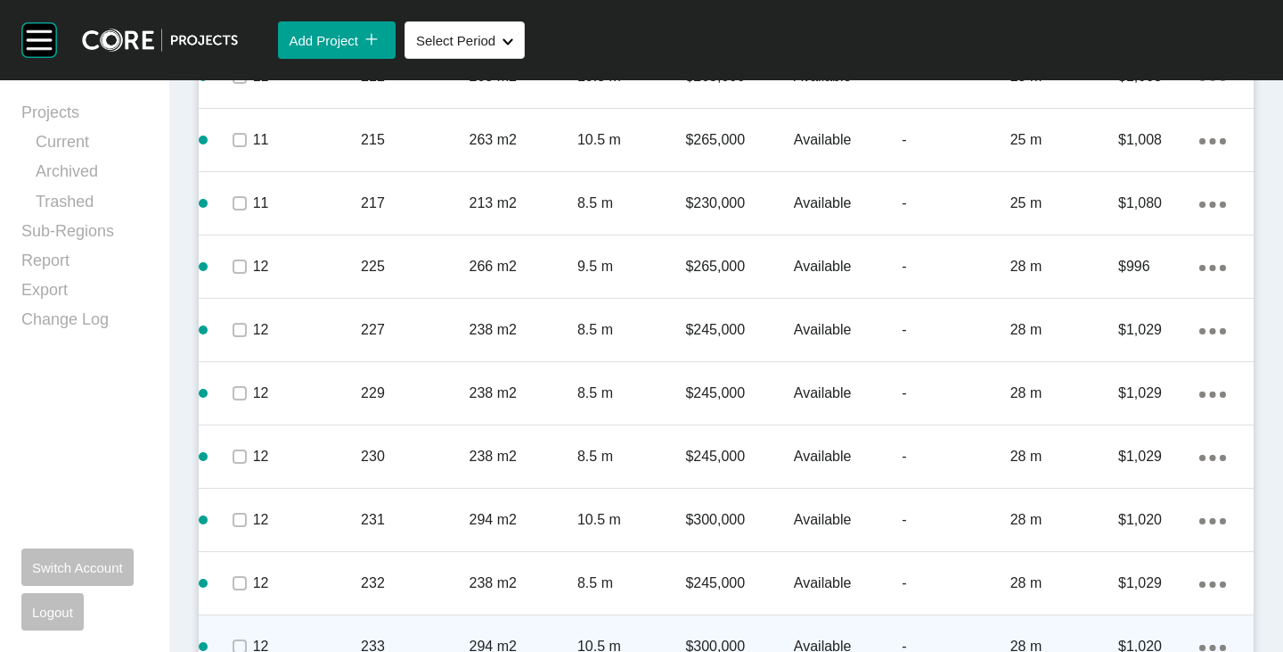
scroll to position [4764, 0]
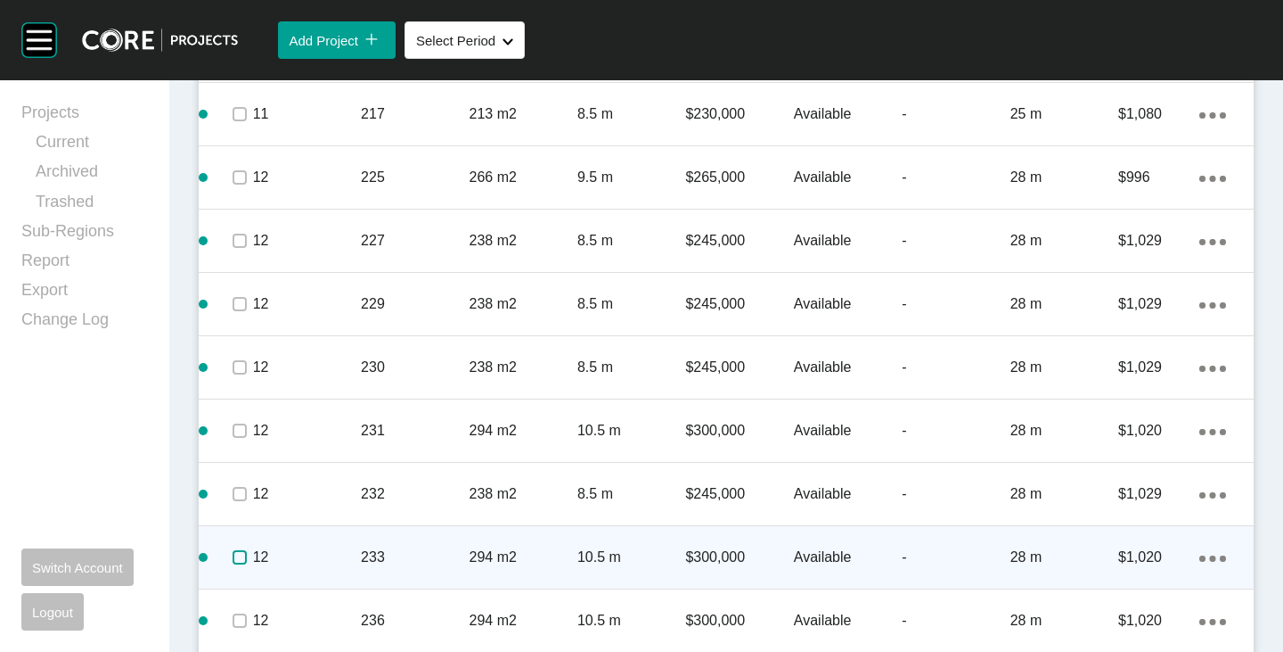
click at [239, 560] on label at bounding box center [240, 557] width 14 height 14
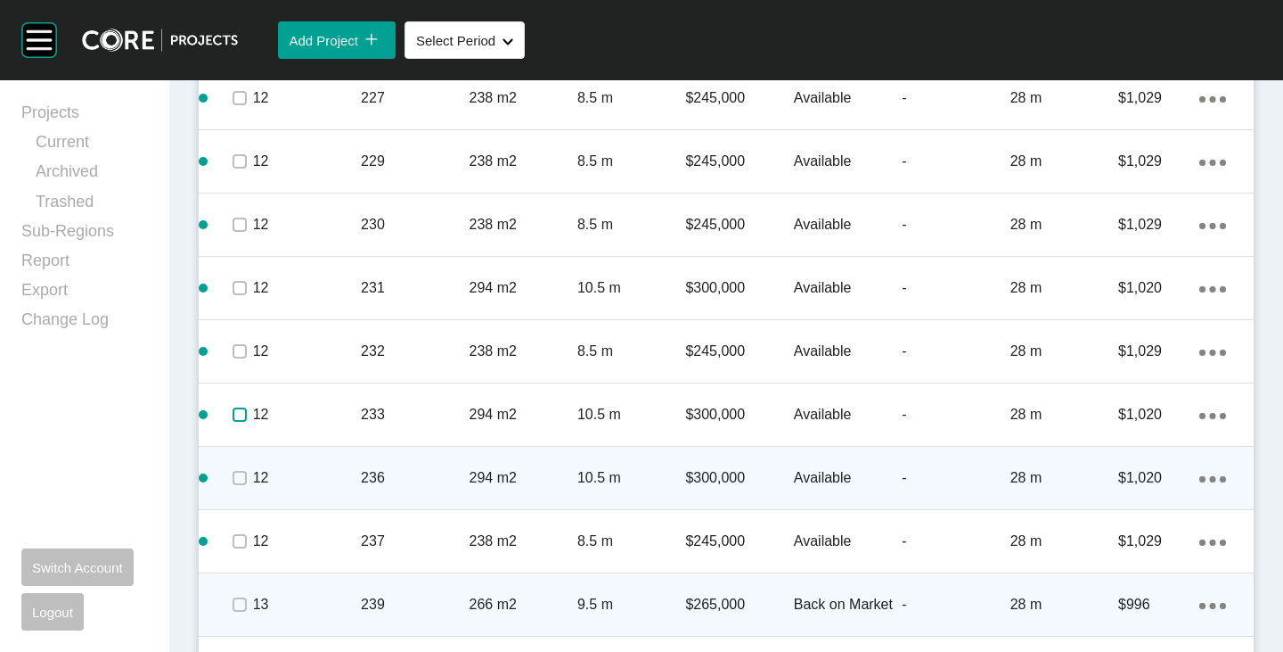
scroll to position [4942, 0]
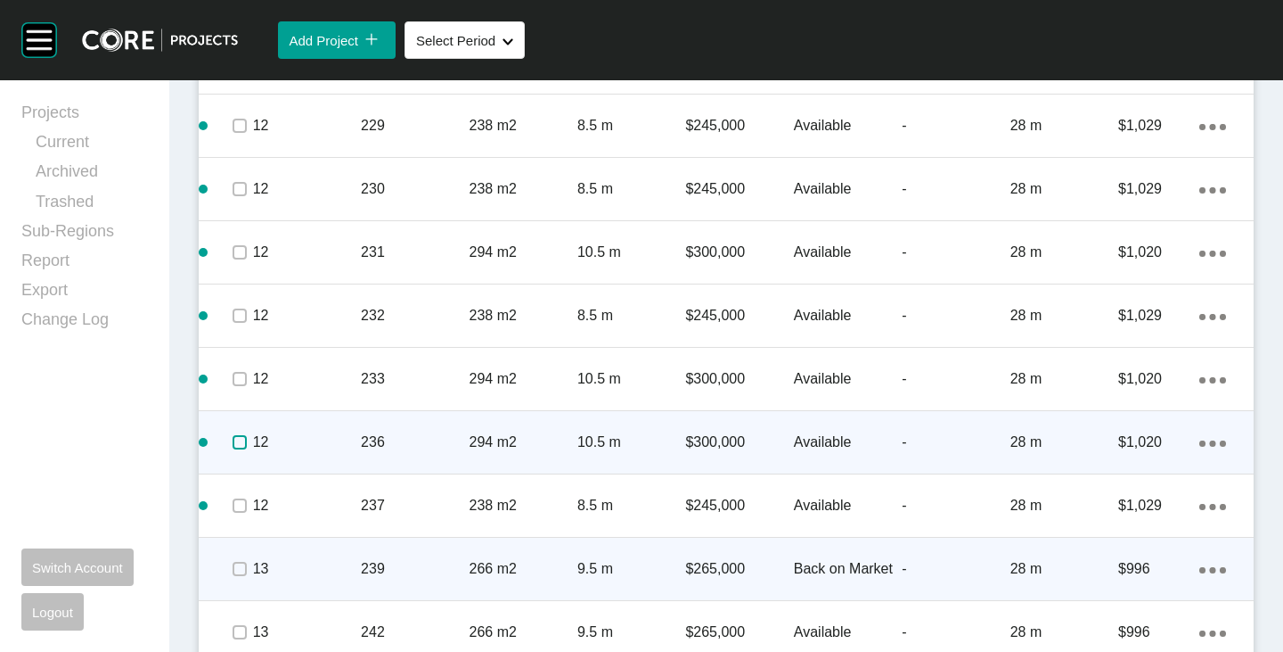
click at [234, 444] on label at bounding box center [240, 442] width 14 height 14
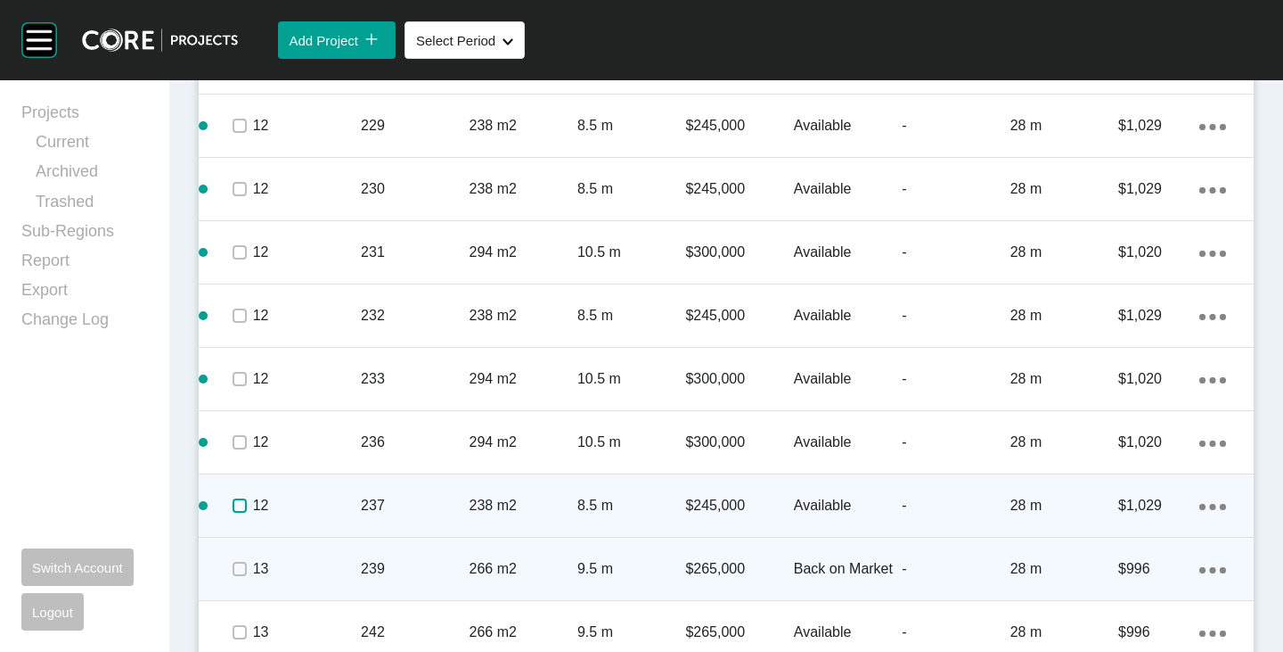
click at [234, 499] on label at bounding box center [240, 505] width 14 height 14
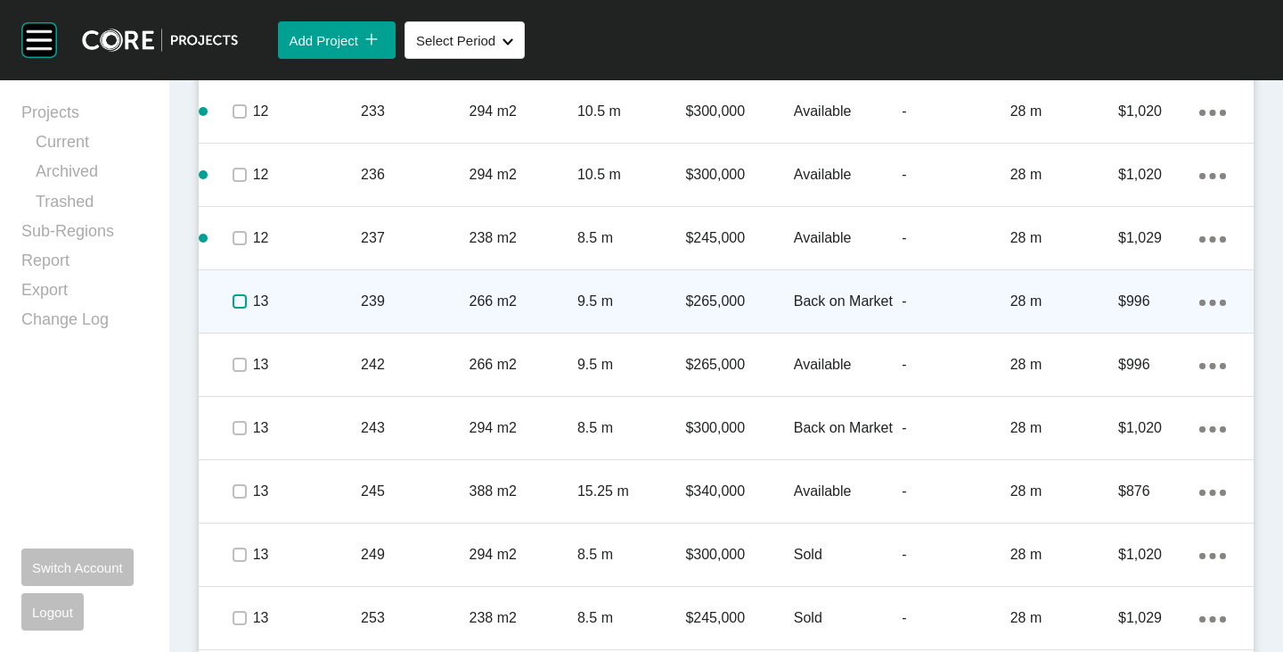
click at [242, 306] on label at bounding box center [240, 301] width 14 height 14
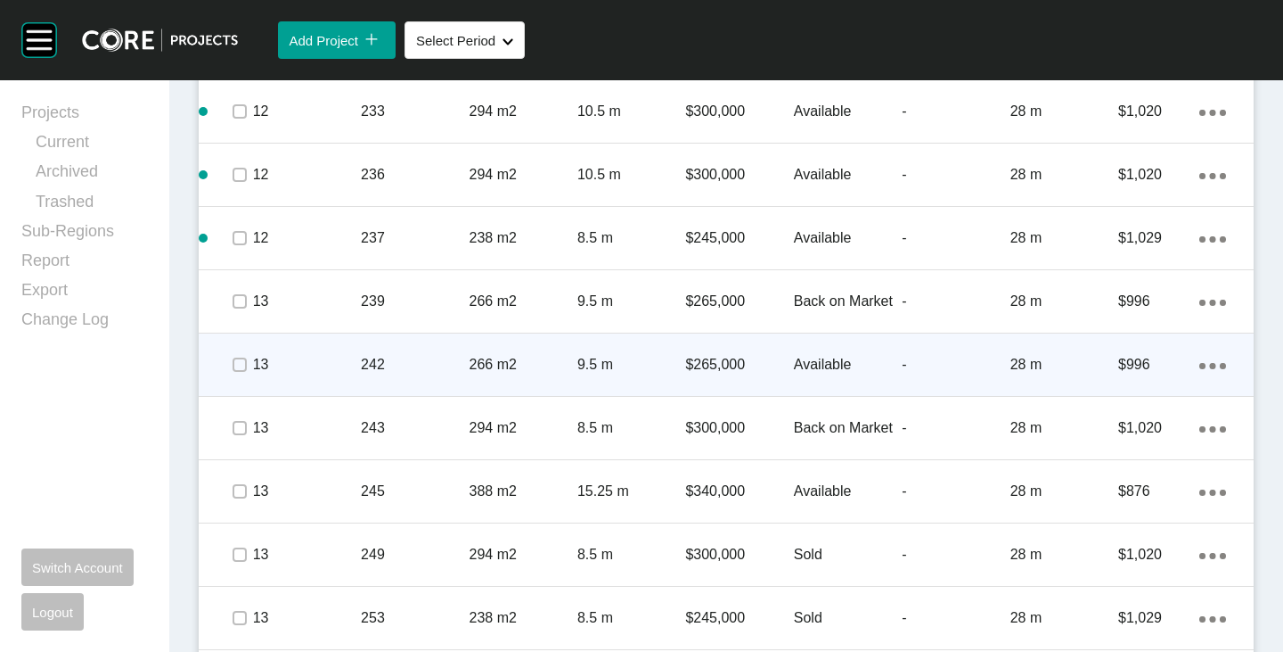
click at [245, 374] on span at bounding box center [238, 364] width 27 height 27
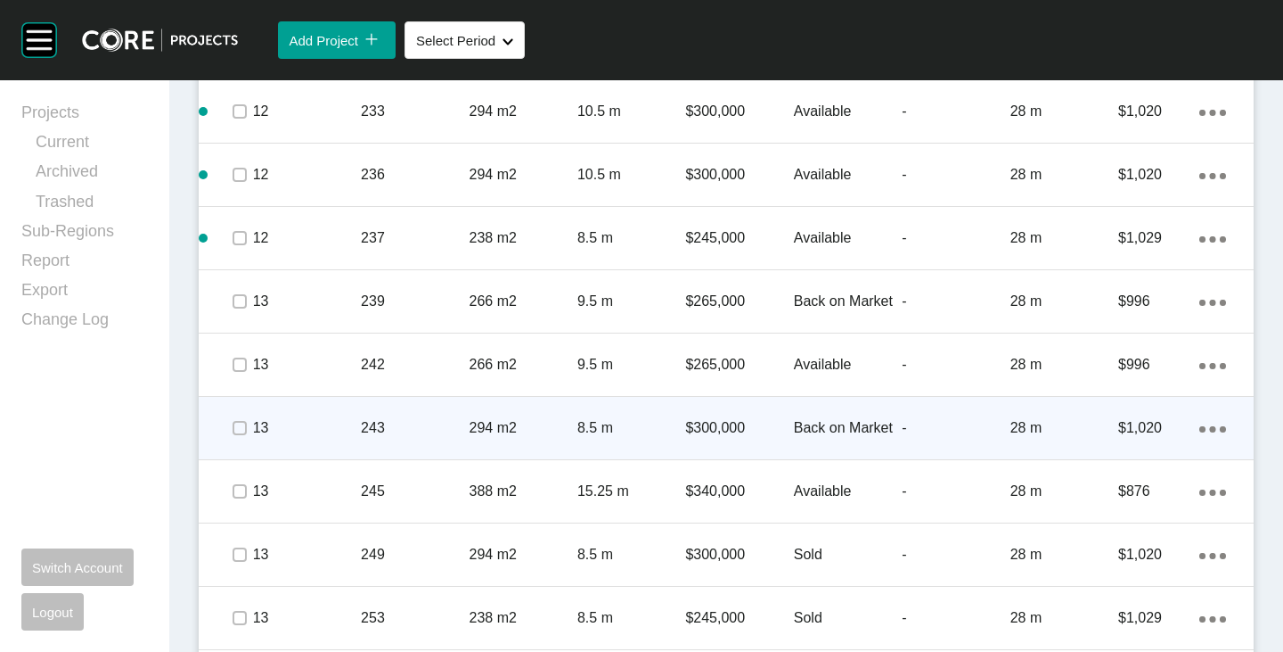
click at [245, 438] on span at bounding box center [238, 427] width 27 height 27
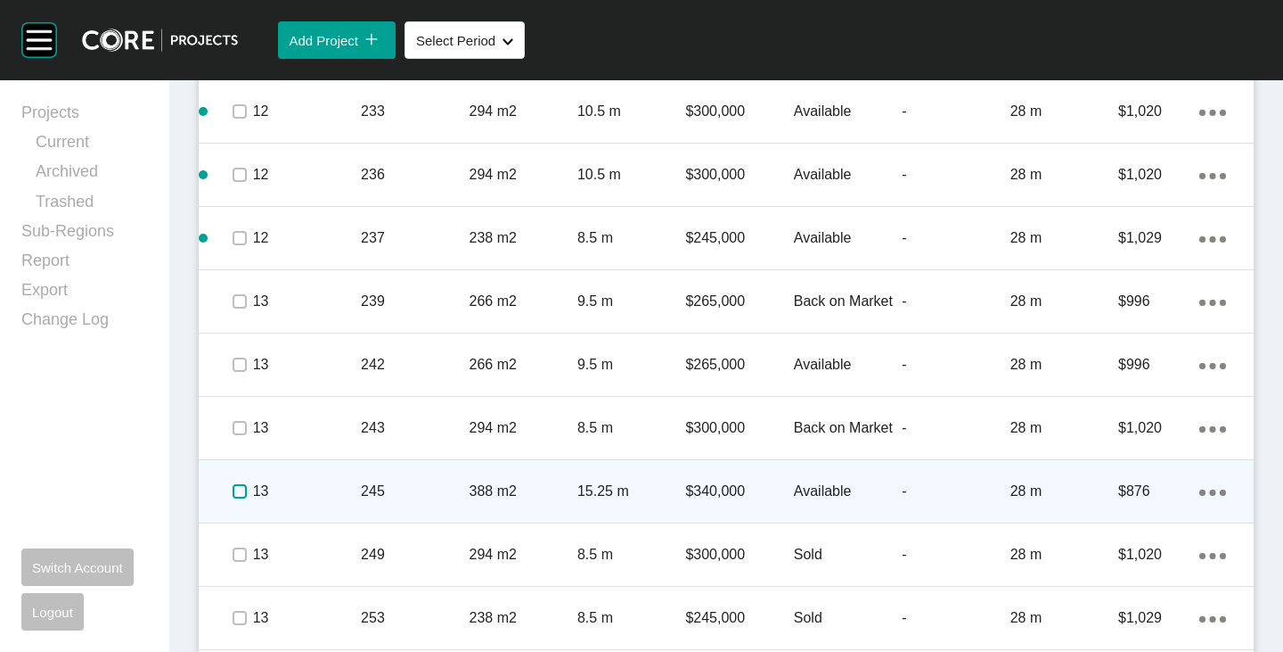
click at [238, 497] on label at bounding box center [240, 491] width 14 height 14
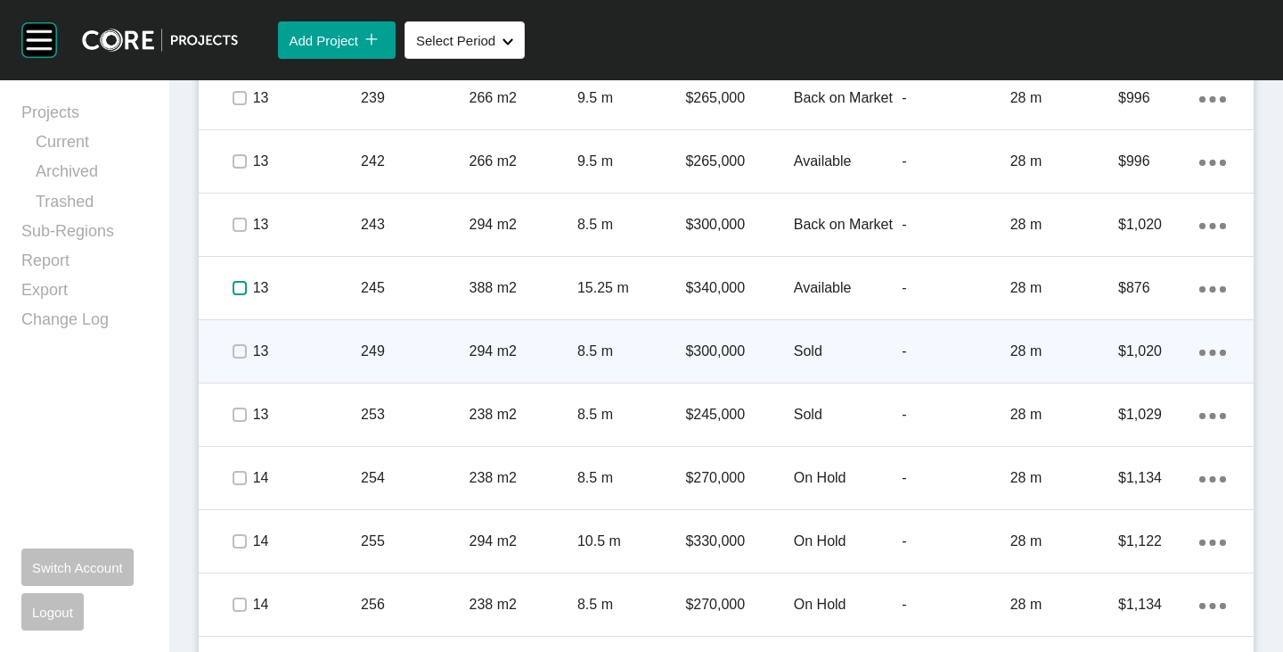
scroll to position [5477, 0]
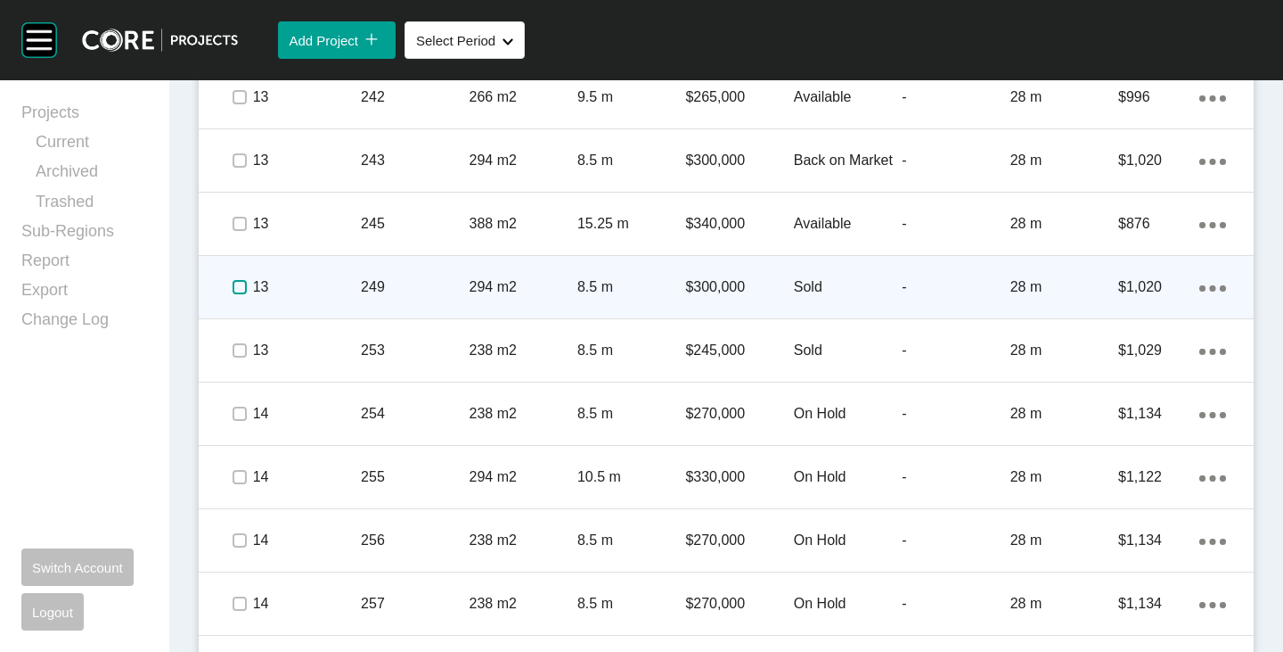
click at [242, 286] on label at bounding box center [240, 287] width 14 height 14
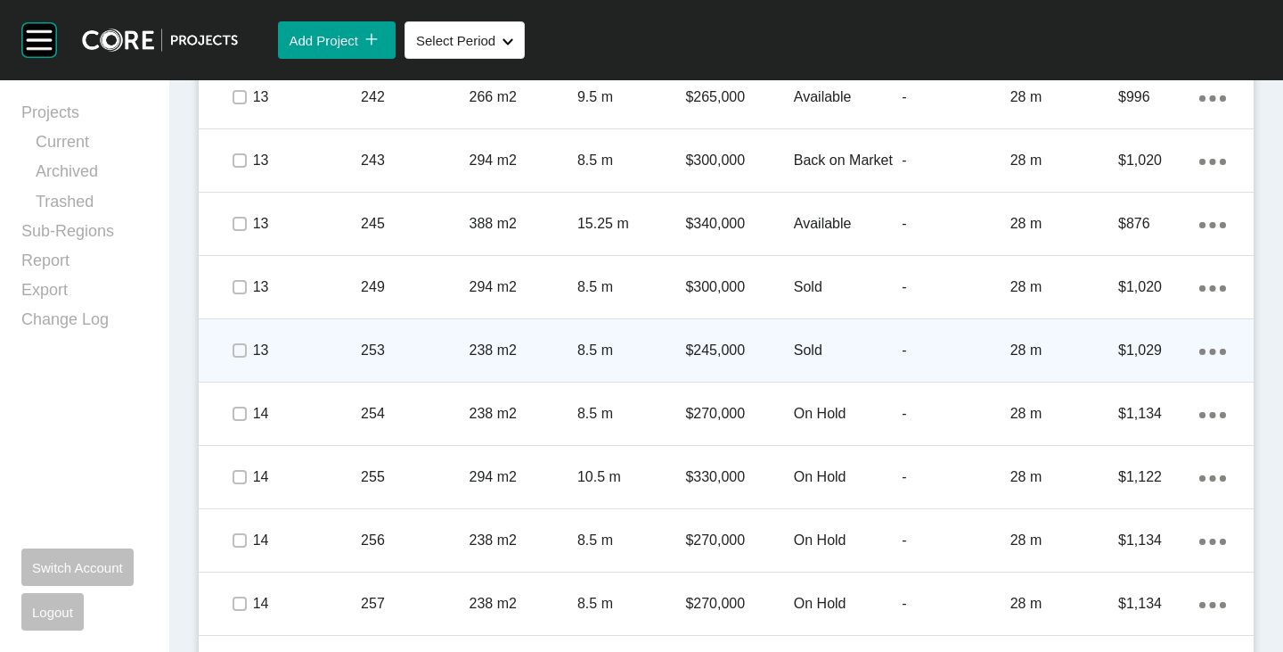
click at [237, 330] on div at bounding box center [238, 350] width 27 height 62
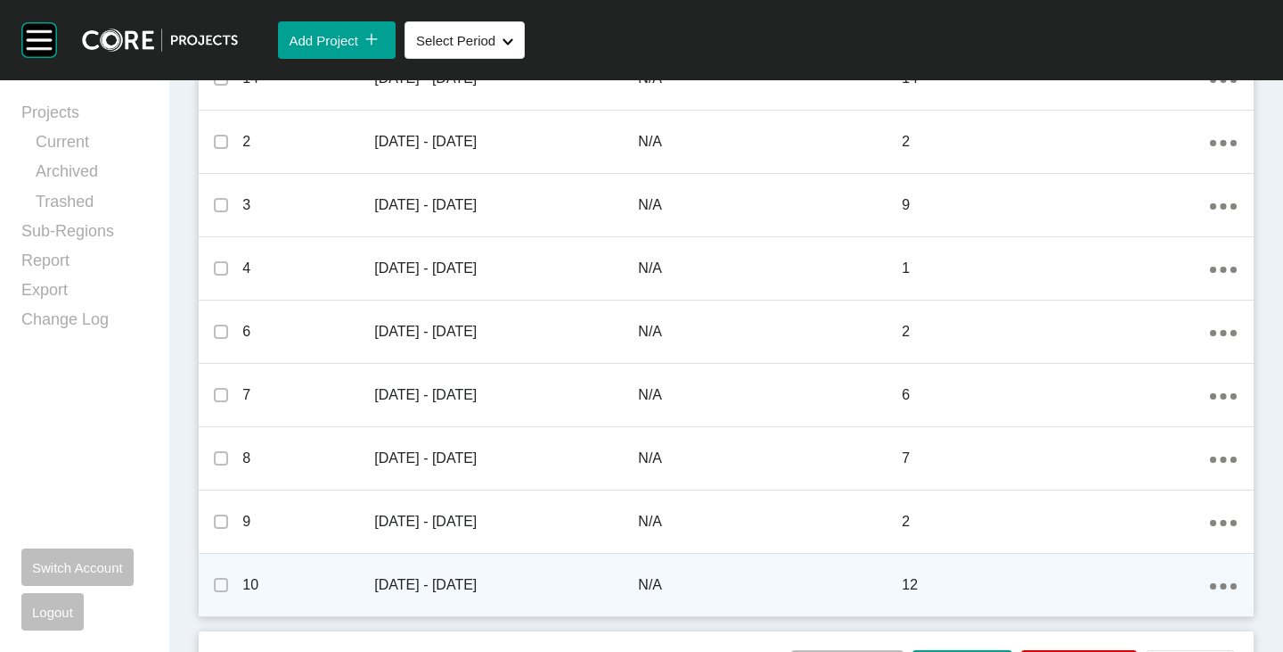
scroll to position [1110, 0]
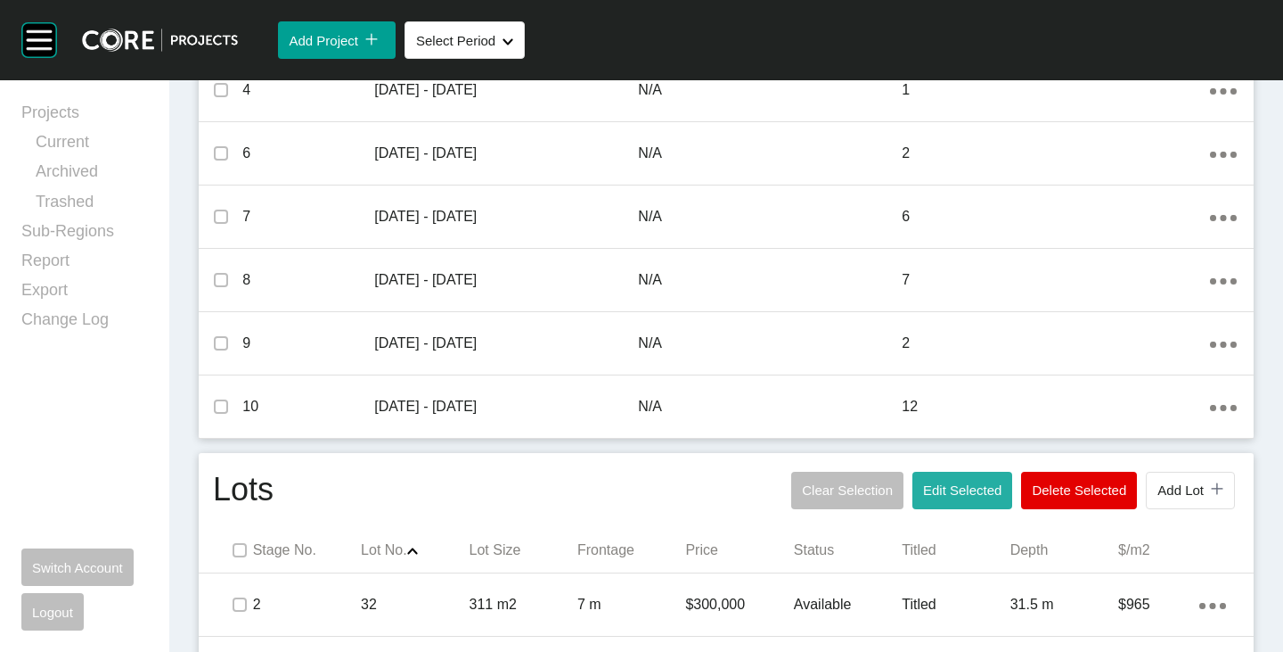
click at [967, 500] on button "Edit Selected" at bounding box center [963, 489] width 100 height 37
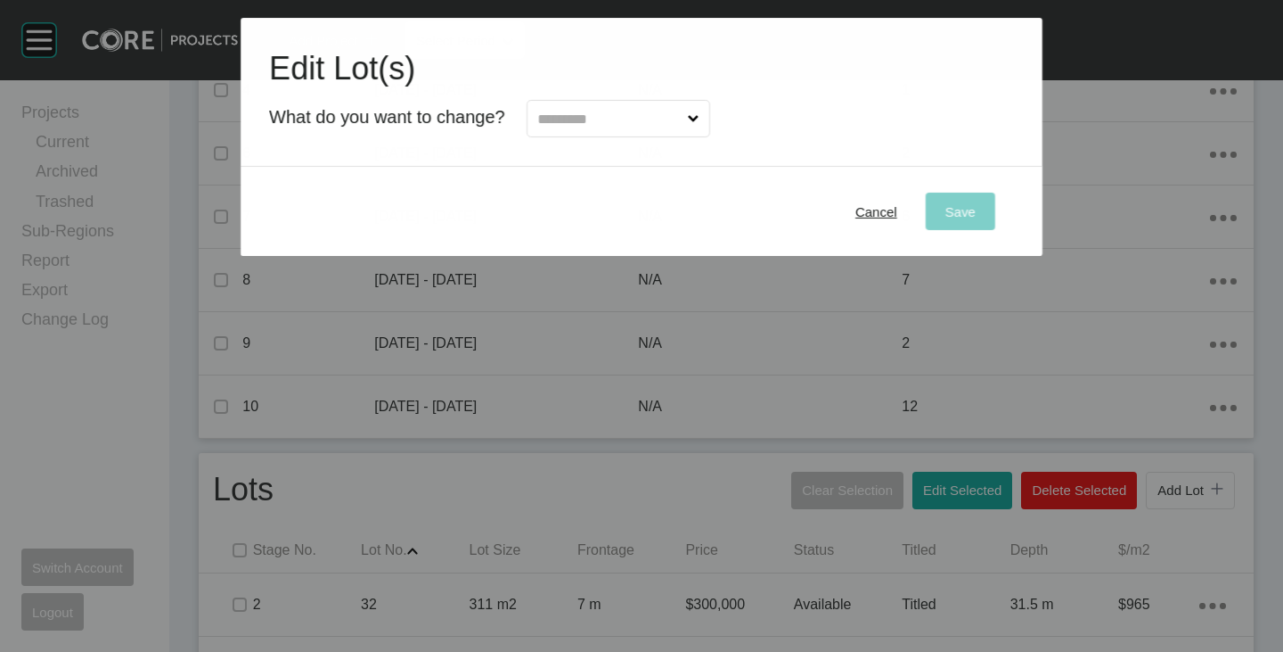
click at [605, 110] on input "text" at bounding box center [610, 119] width 150 height 36
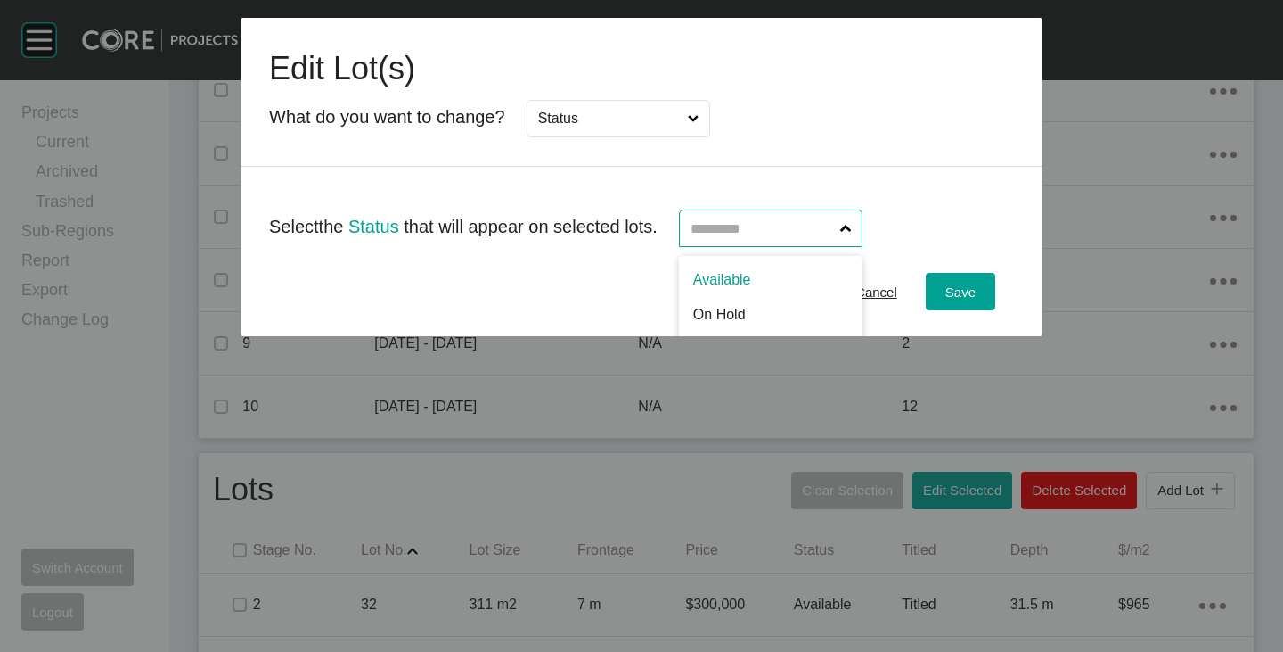
click at [706, 244] on input "text" at bounding box center [762, 228] width 150 height 36
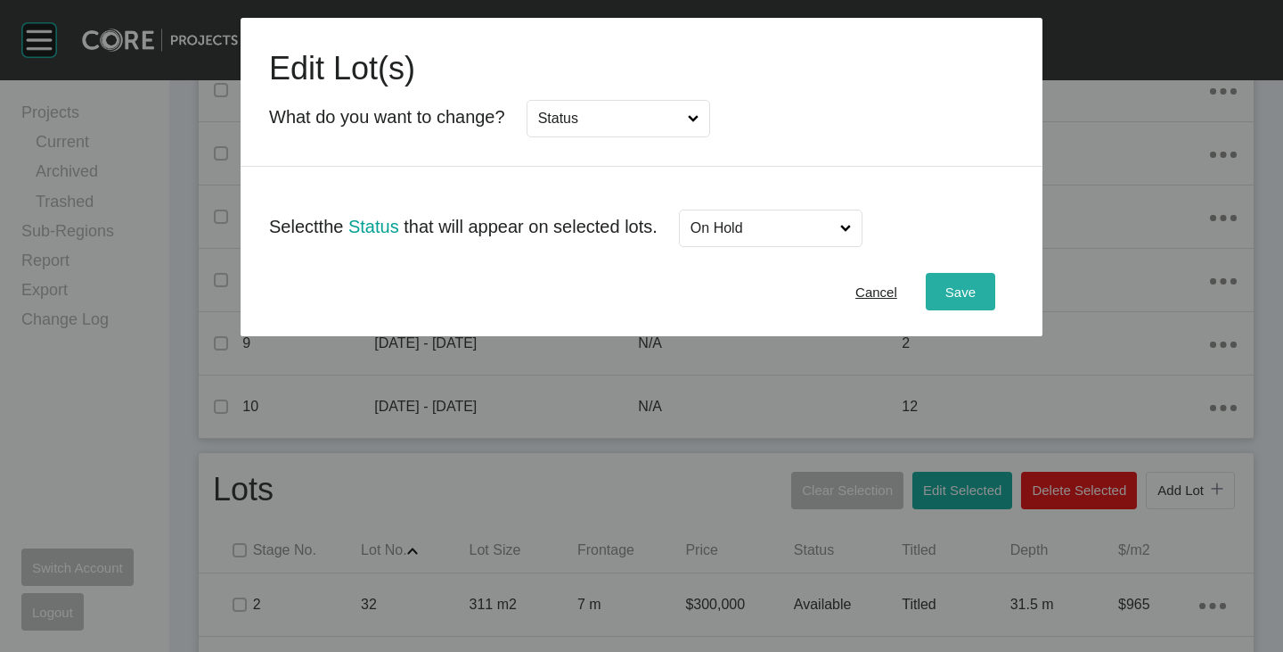
click at [955, 275] on button "Save" at bounding box center [961, 291] width 70 height 37
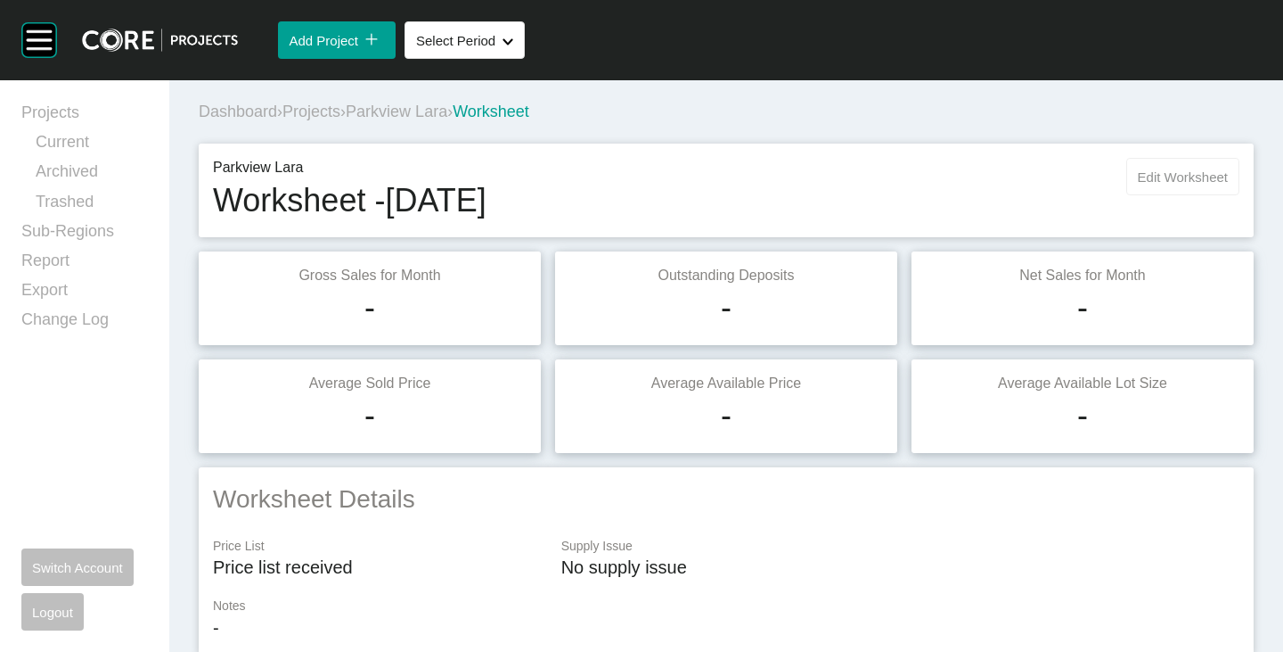
click at [1157, 168] on button "Edit Worksheet" at bounding box center [1183, 176] width 113 height 37
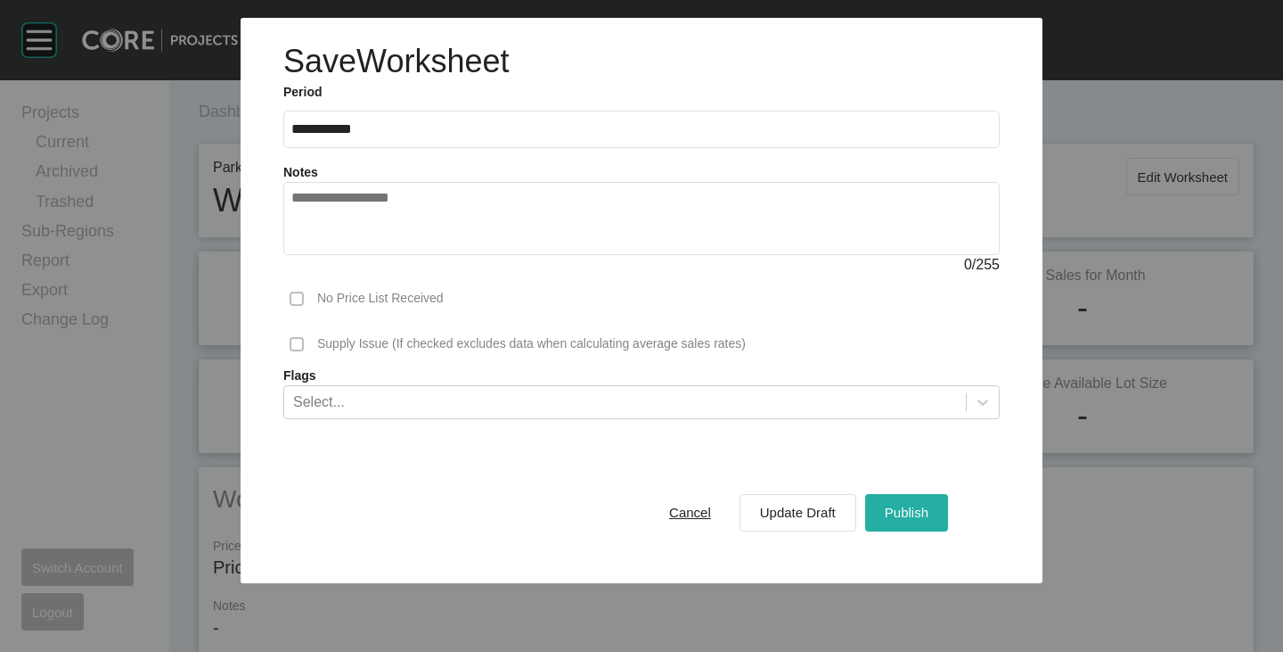
click at [918, 507] on span "Publish" at bounding box center [907, 511] width 44 height 15
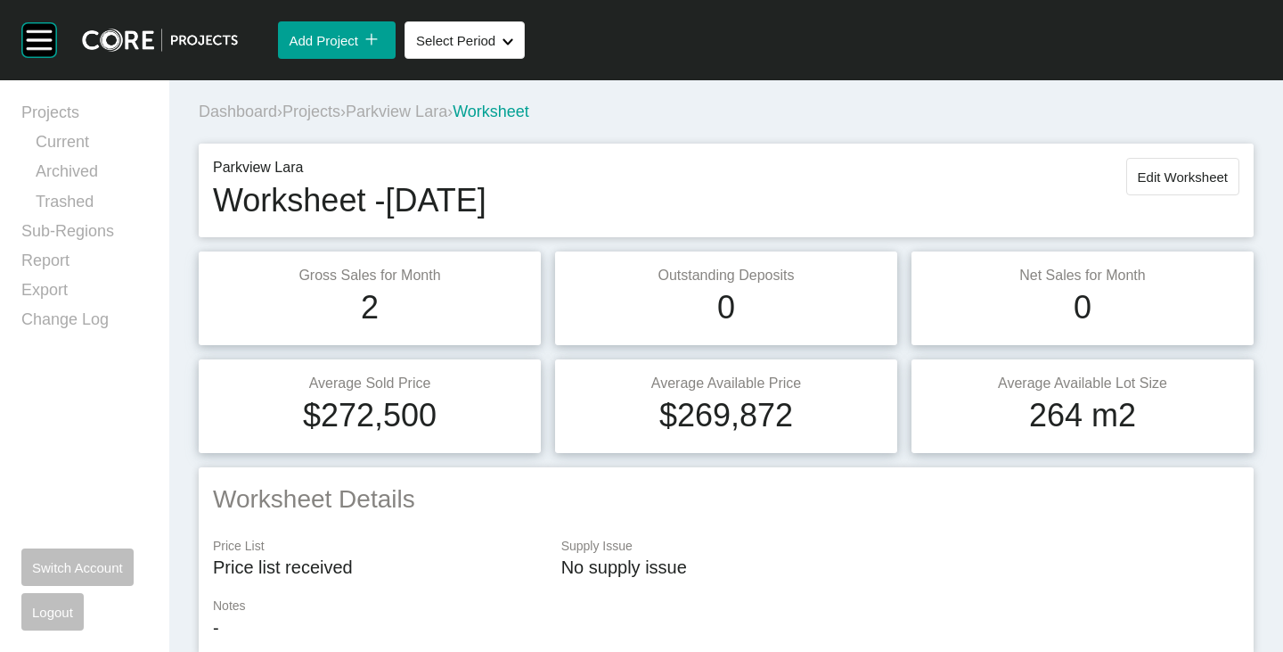
click at [430, 108] on span "Parkview Lara" at bounding box center [397, 111] width 102 height 18
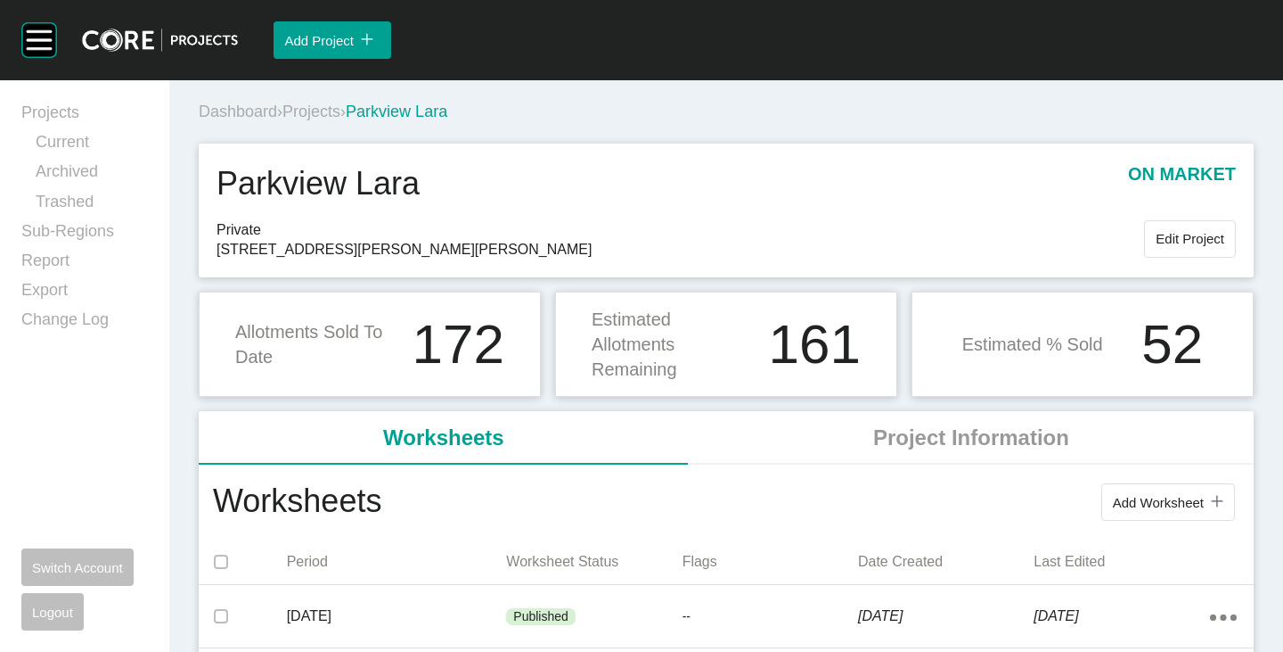
click at [315, 104] on span "Projects" at bounding box center [312, 111] width 58 height 18
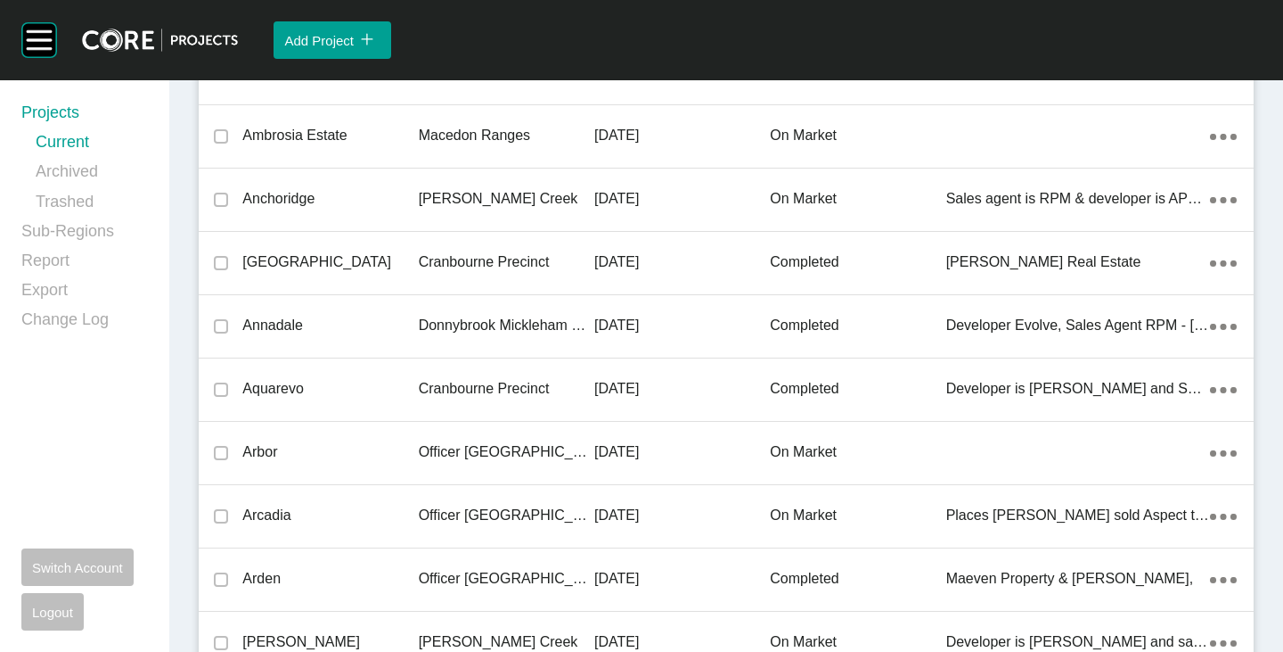
scroll to position [19972, 0]
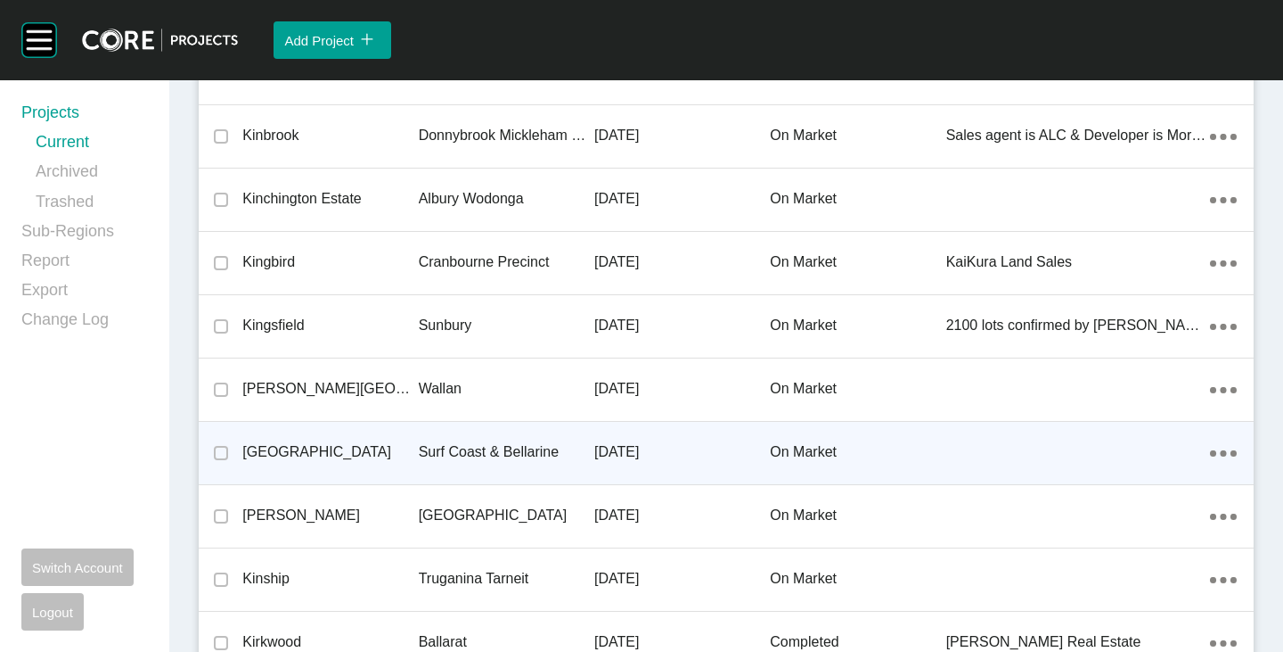
click at [279, 447] on p "[GEOGRAPHIC_DATA]" at bounding box center [330, 452] width 176 height 20
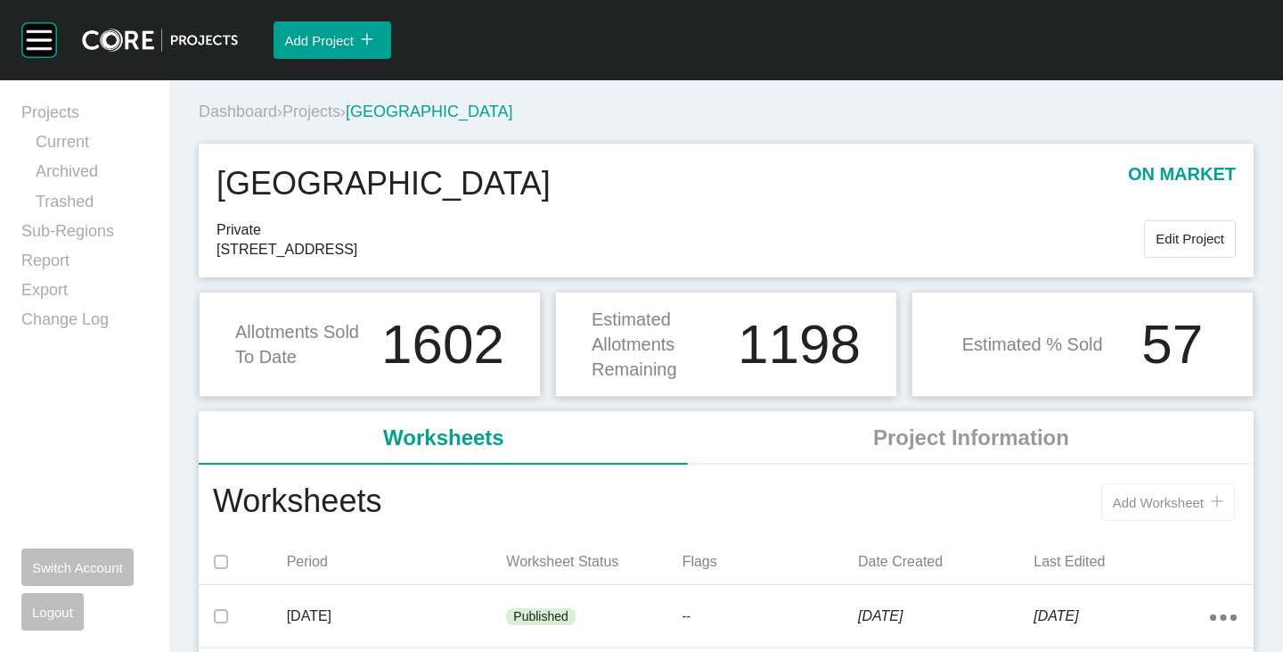
click at [1125, 516] on button "Add Worksheet icon/tick copy 11 Created with Sketch." at bounding box center [1169, 501] width 134 height 37
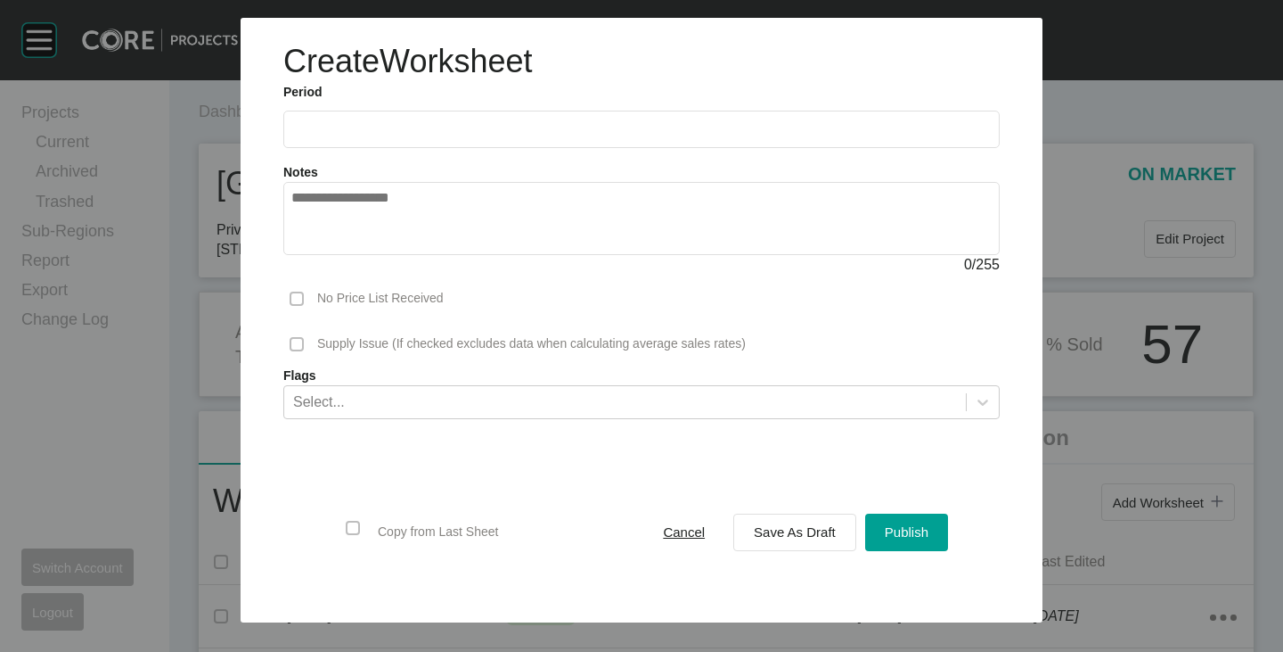
click at [533, 135] on input "text" at bounding box center [641, 128] width 701 height 15
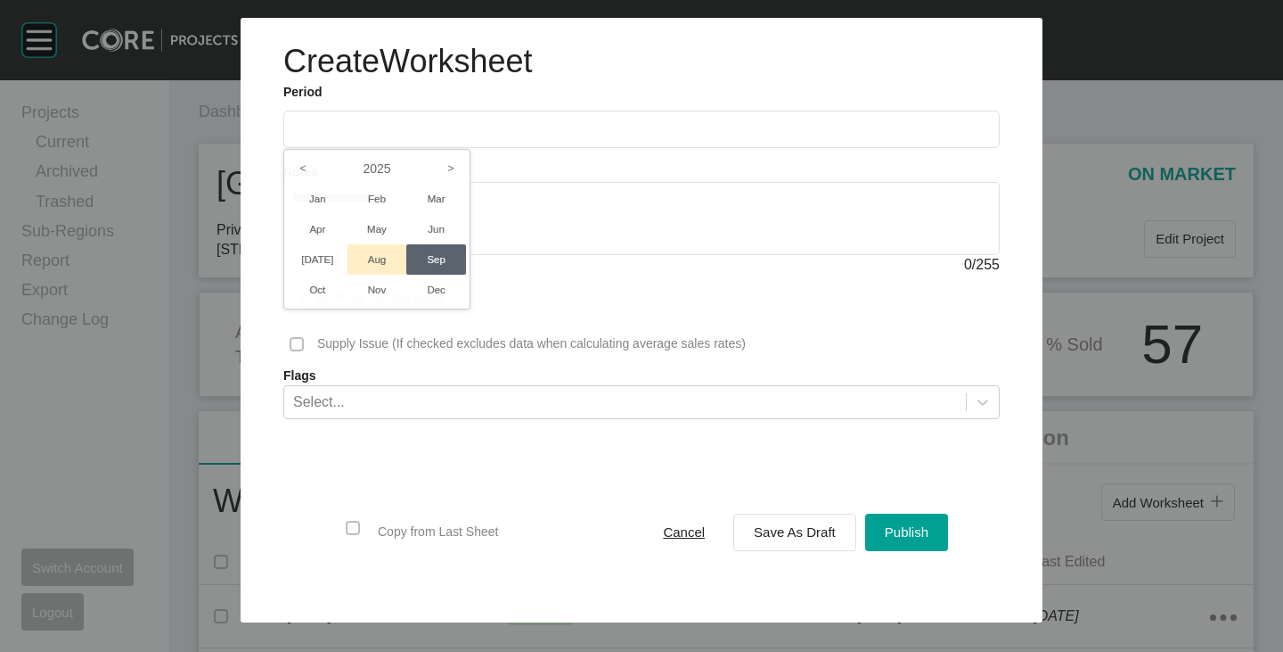
click at [398, 260] on li "Aug" at bounding box center [378, 259] width 60 height 30
type input "**********"
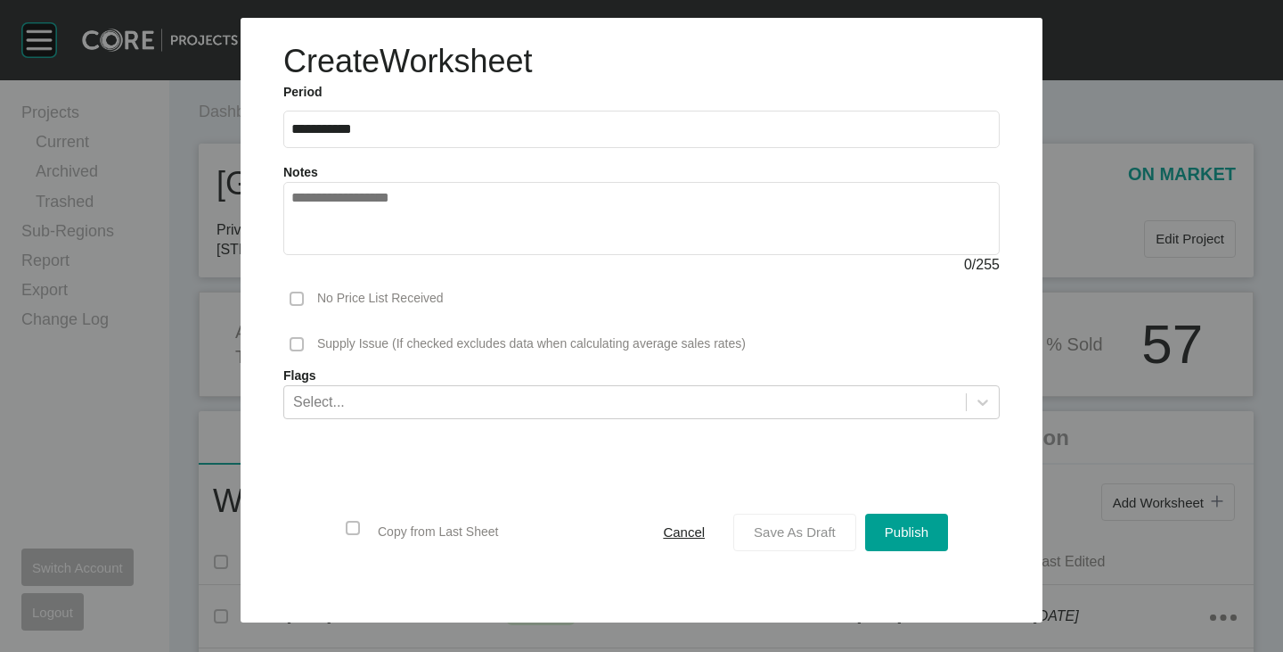
click at [810, 550] on button "Save As Draft" at bounding box center [795, 531] width 123 height 37
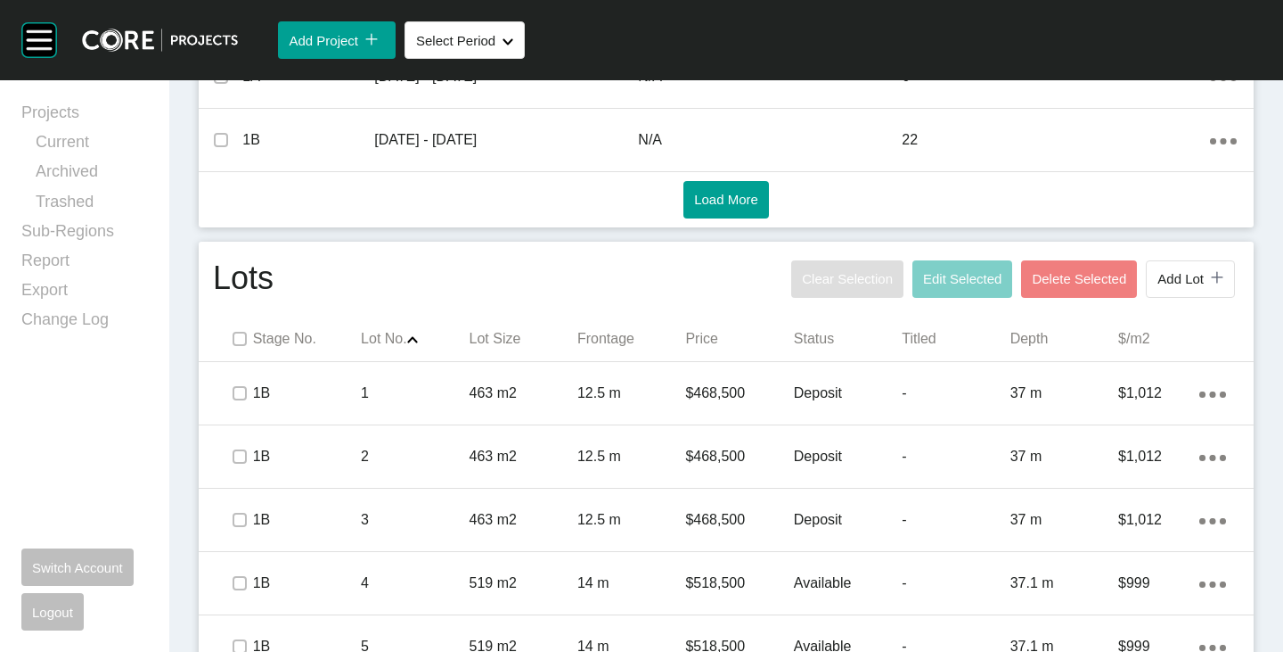
scroll to position [1022, 0]
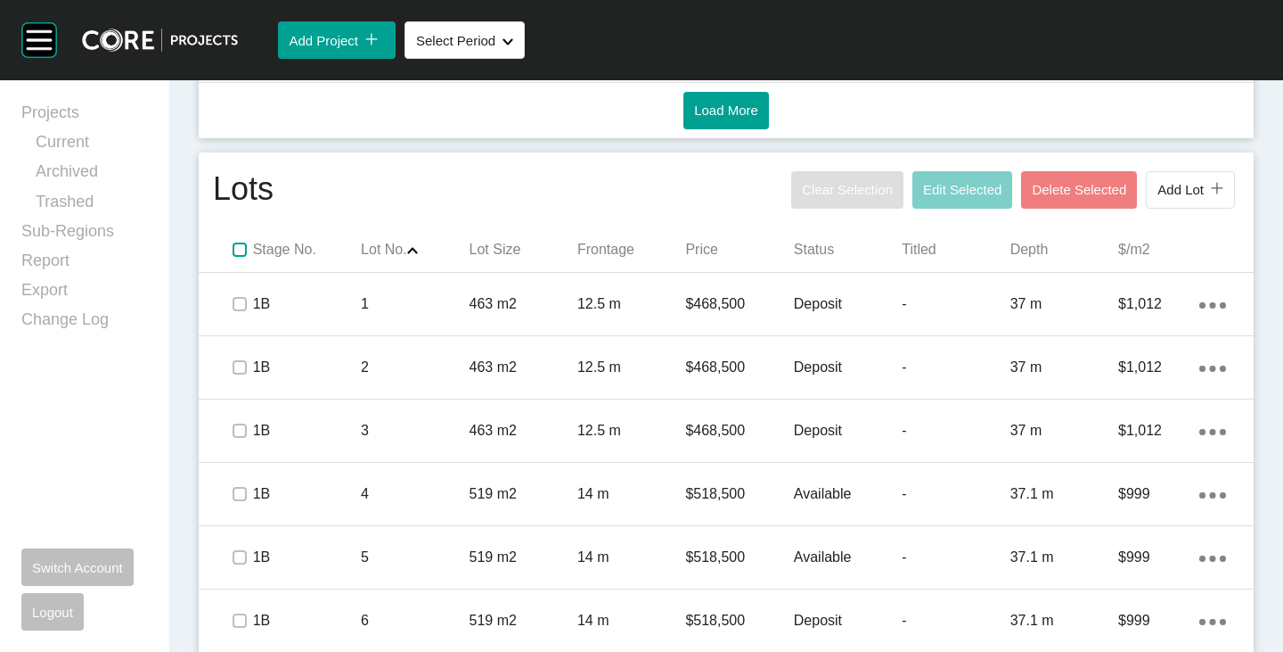
click at [240, 243] on label at bounding box center [240, 249] width 14 height 14
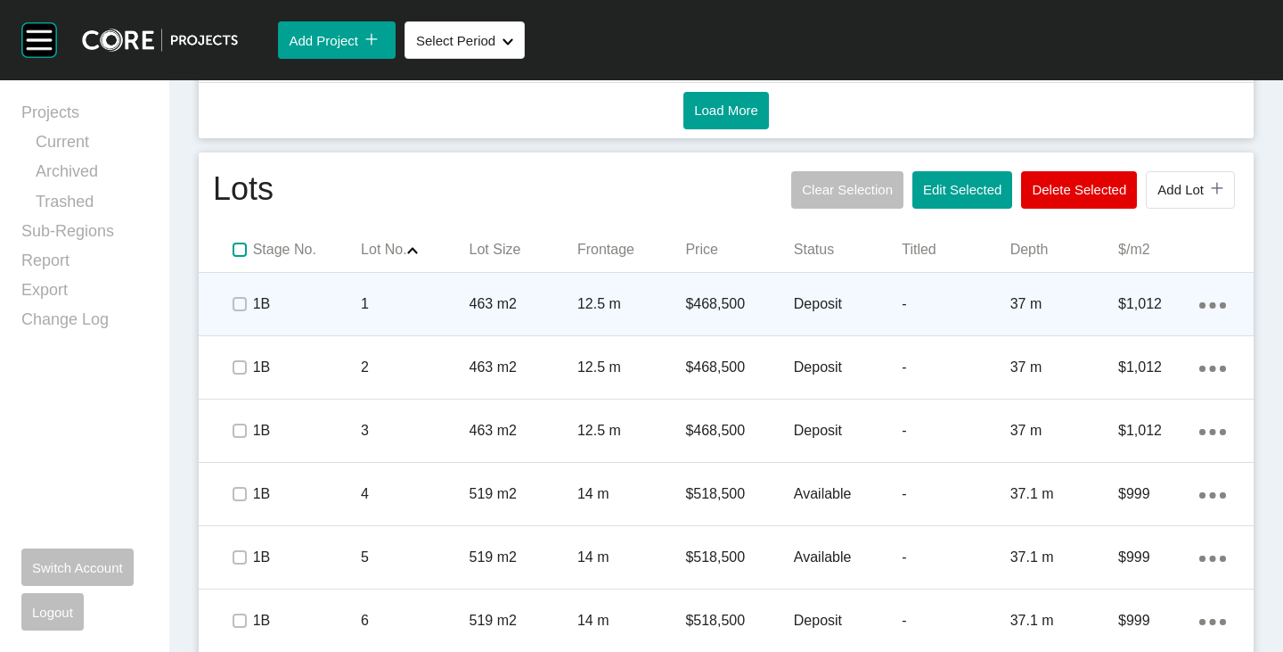
scroll to position [1111, 0]
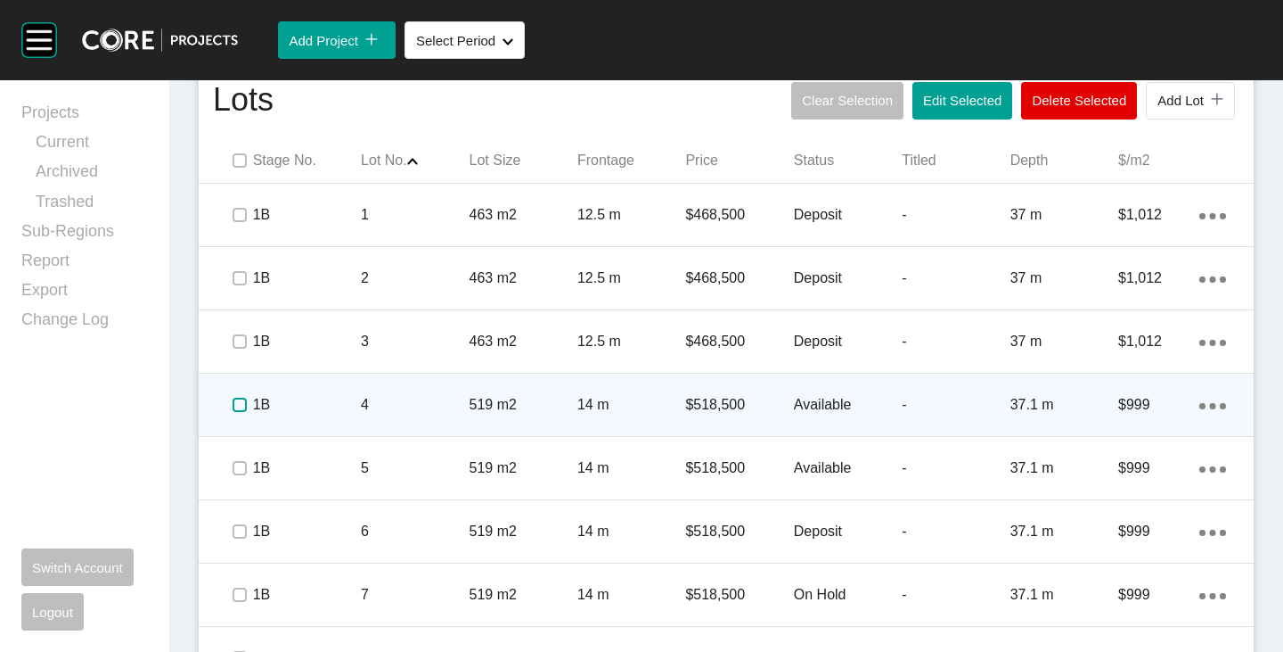
click at [240, 406] on label at bounding box center [240, 405] width 14 height 14
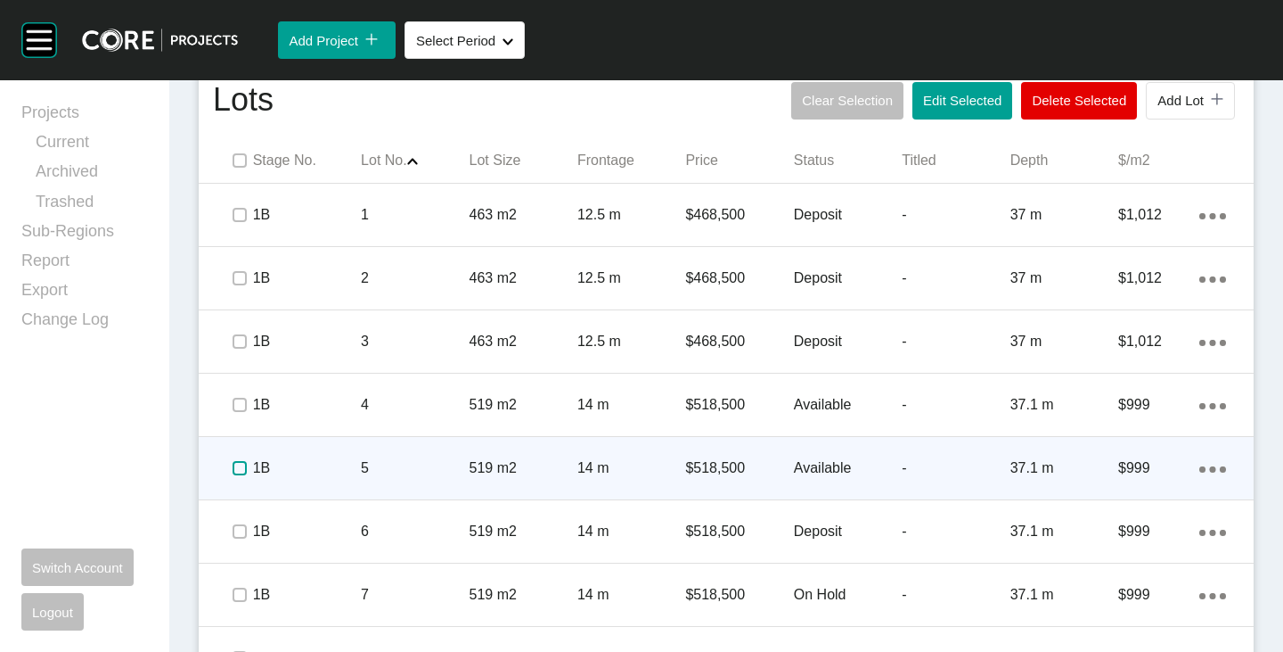
click at [234, 463] on label at bounding box center [240, 468] width 14 height 14
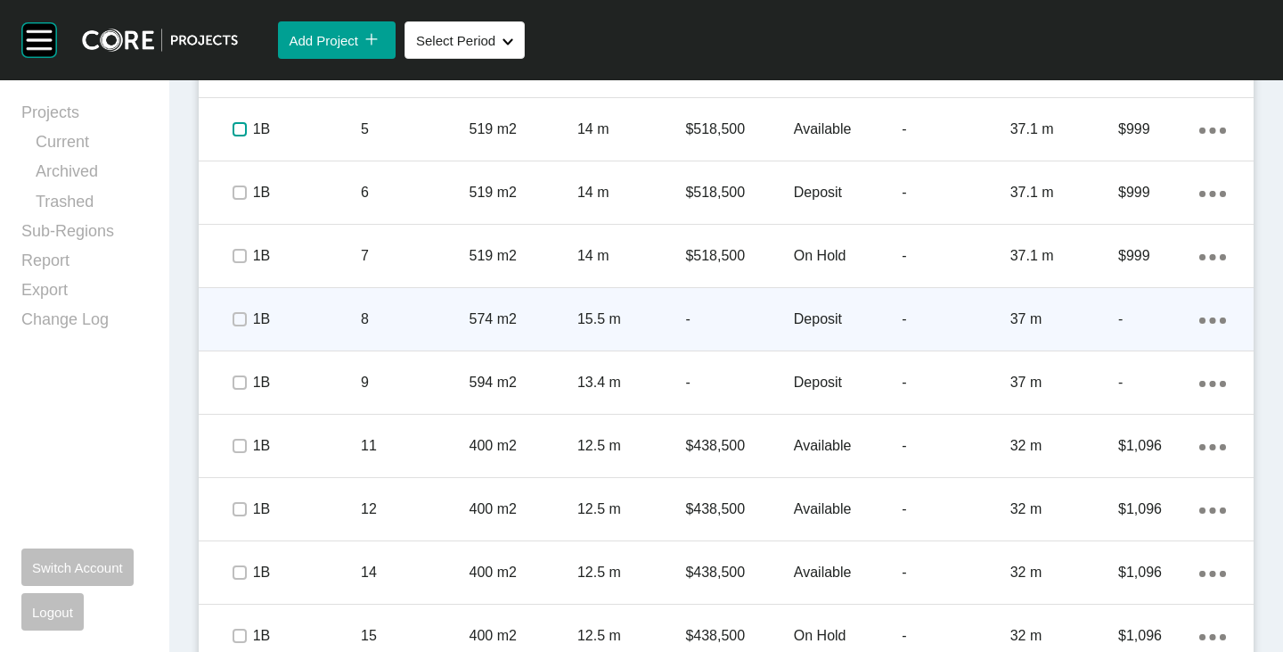
scroll to position [1557, 0]
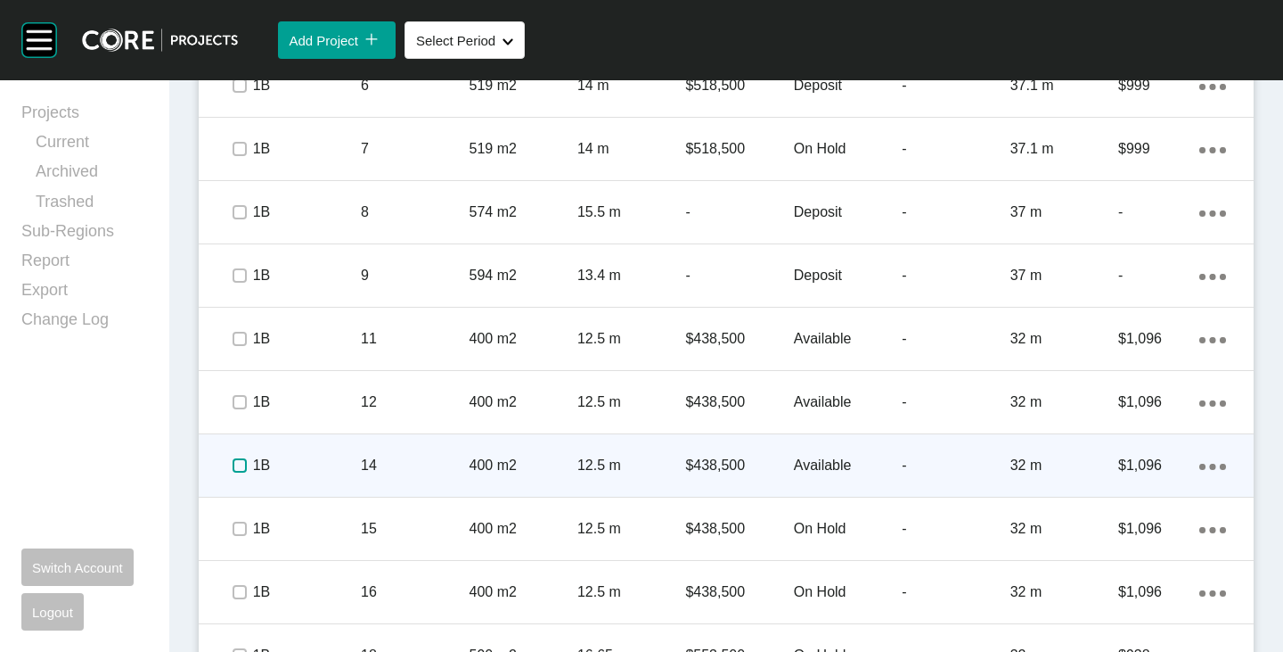
click at [234, 465] on label at bounding box center [240, 465] width 14 height 14
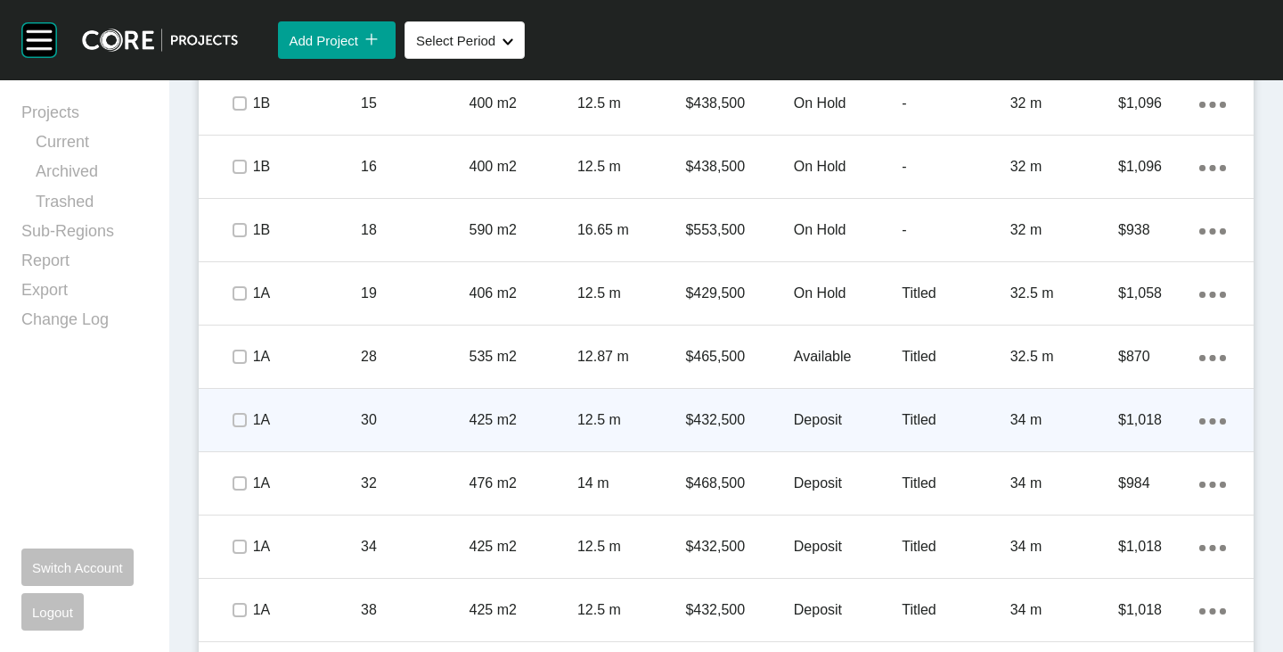
scroll to position [2003, 0]
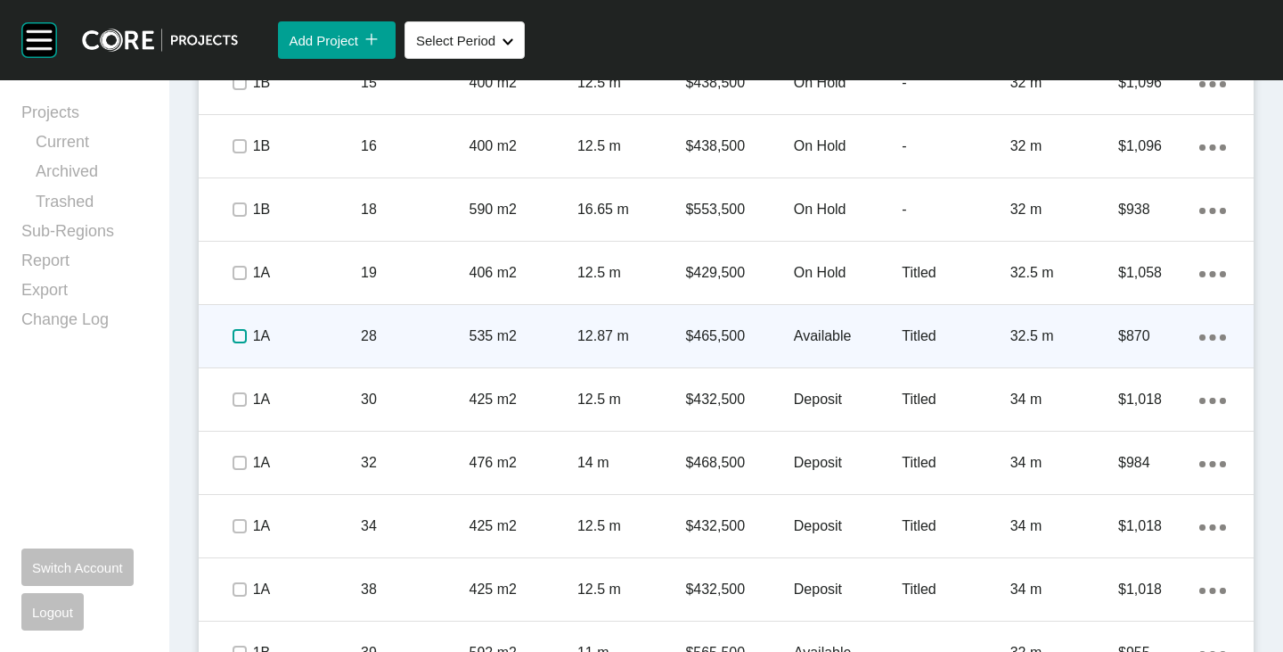
click at [237, 334] on label at bounding box center [240, 336] width 14 height 14
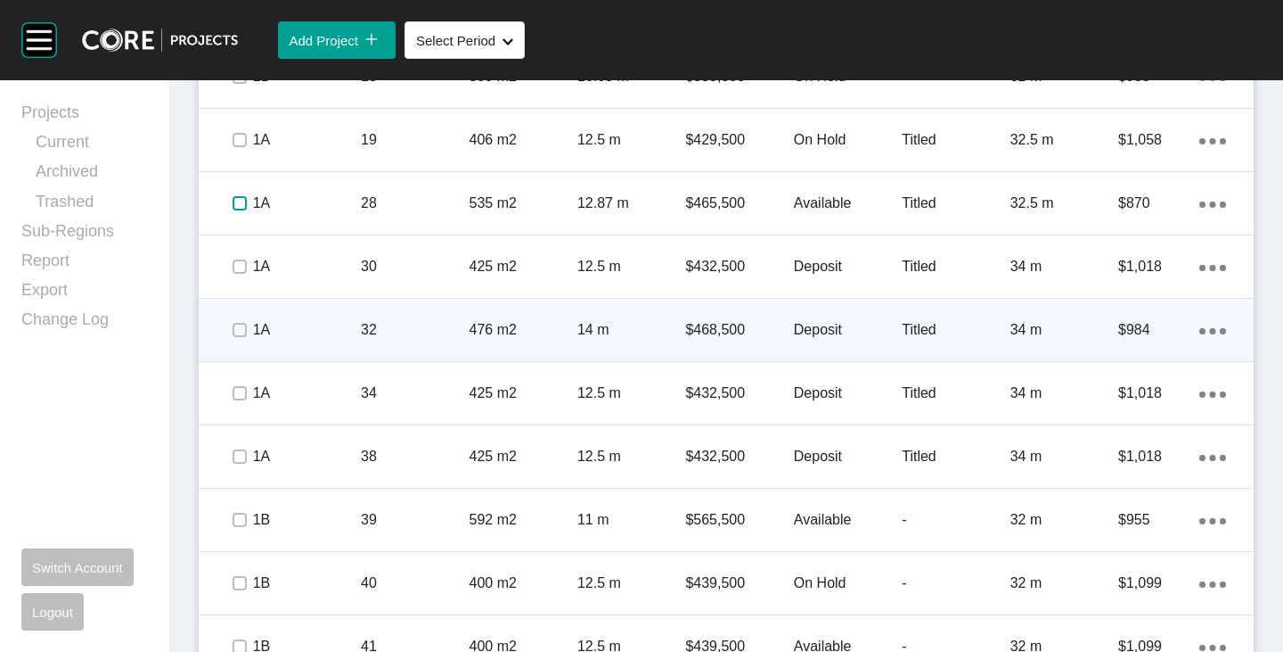
scroll to position [2181, 0]
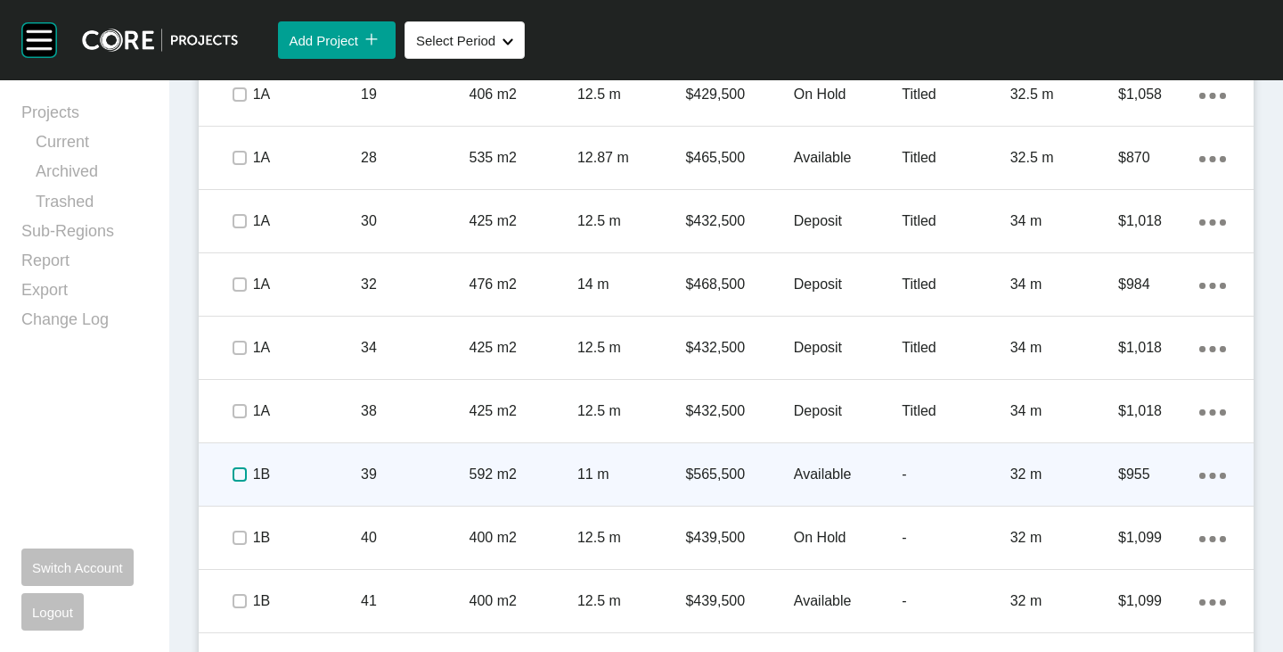
click at [235, 469] on label at bounding box center [240, 474] width 14 height 14
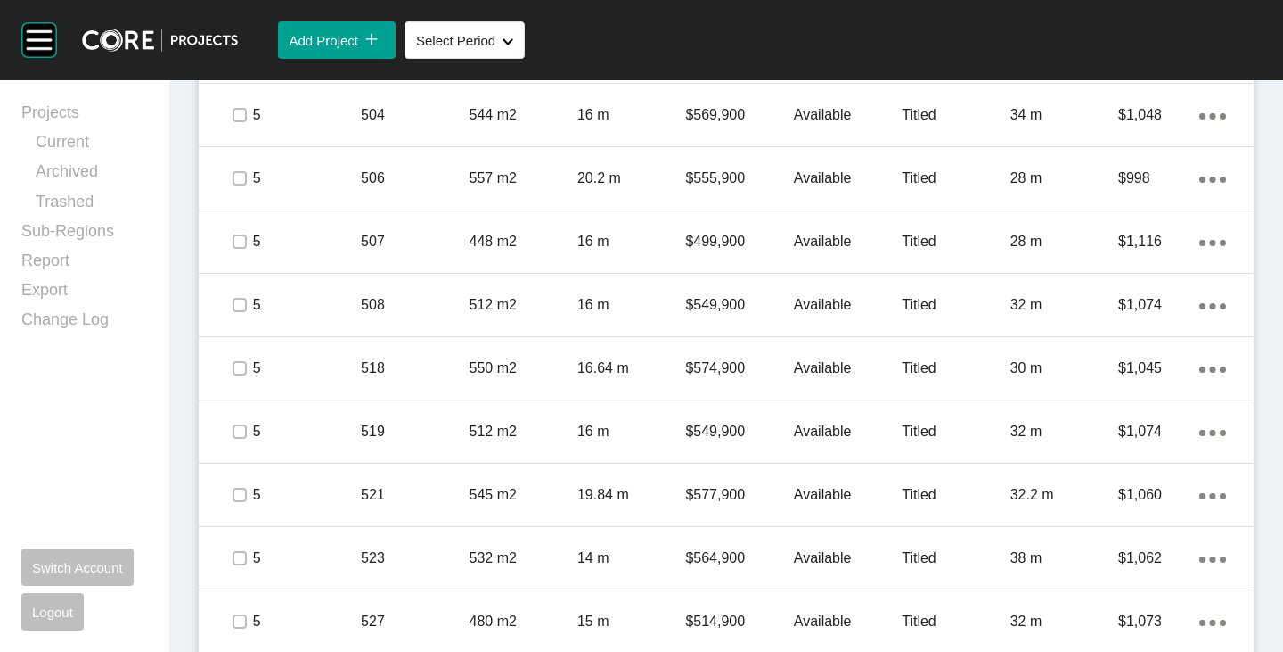
scroll to position [2805, 0]
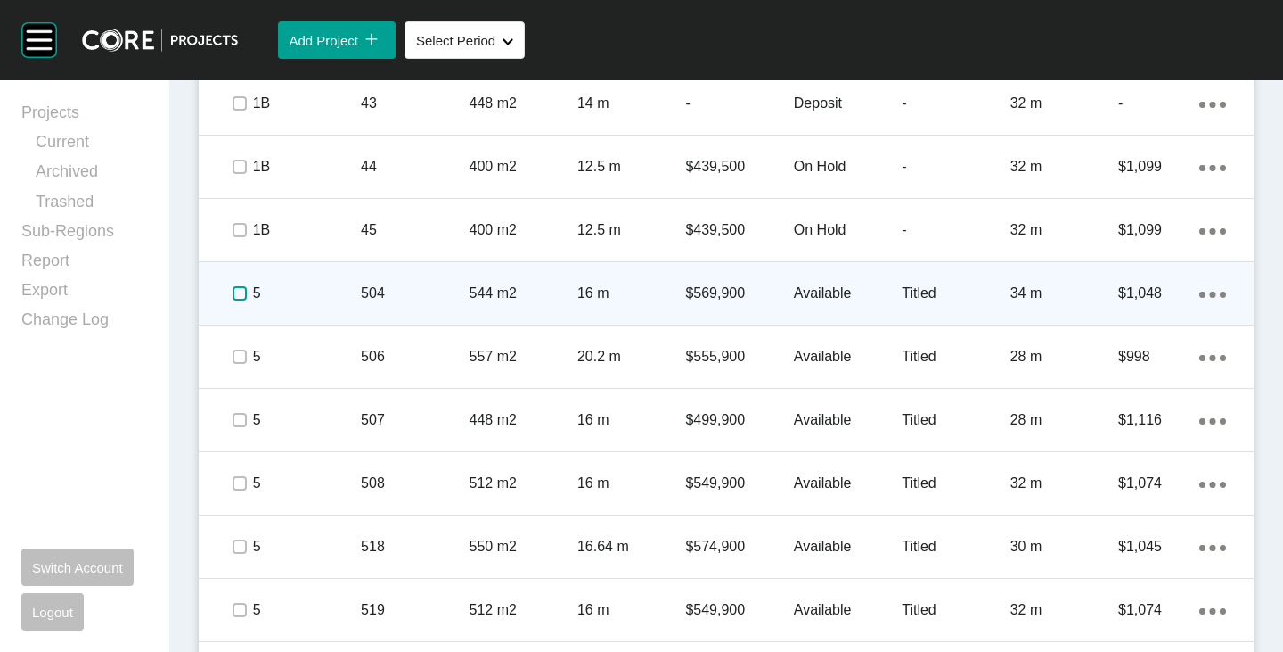
click at [234, 291] on label at bounding box center [240, 293] width 14 height 14
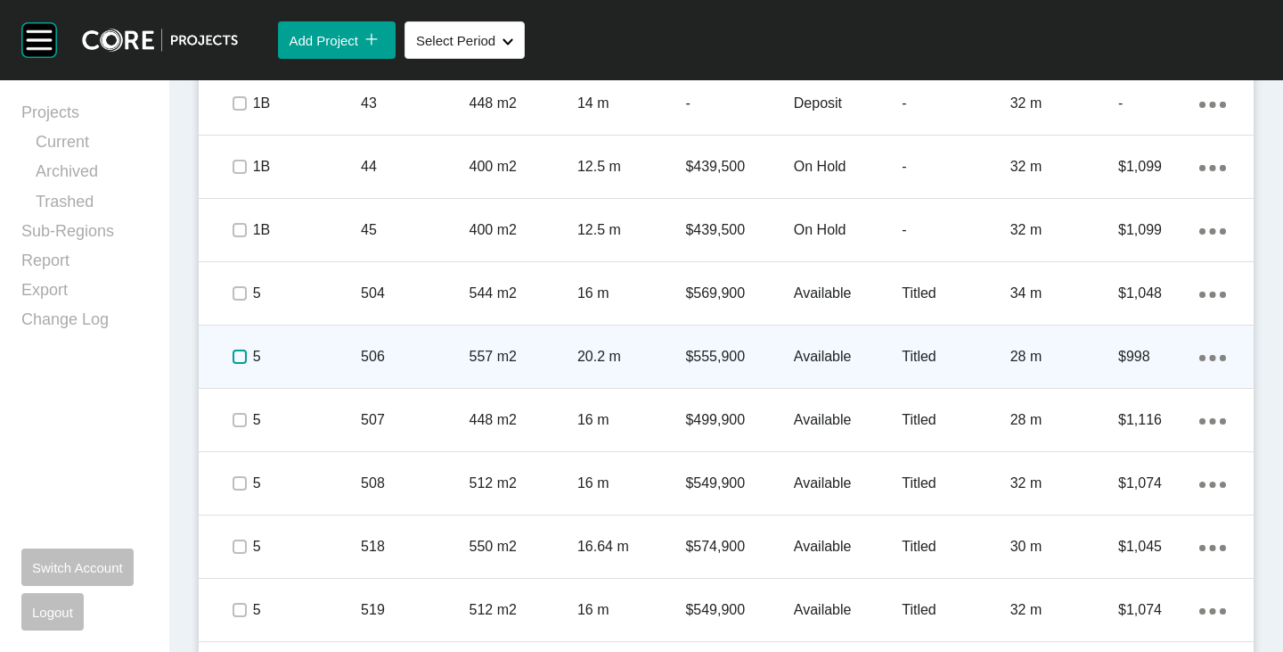
click at [233, 359] on label at bounding box center [240, 356] width 14 height 14
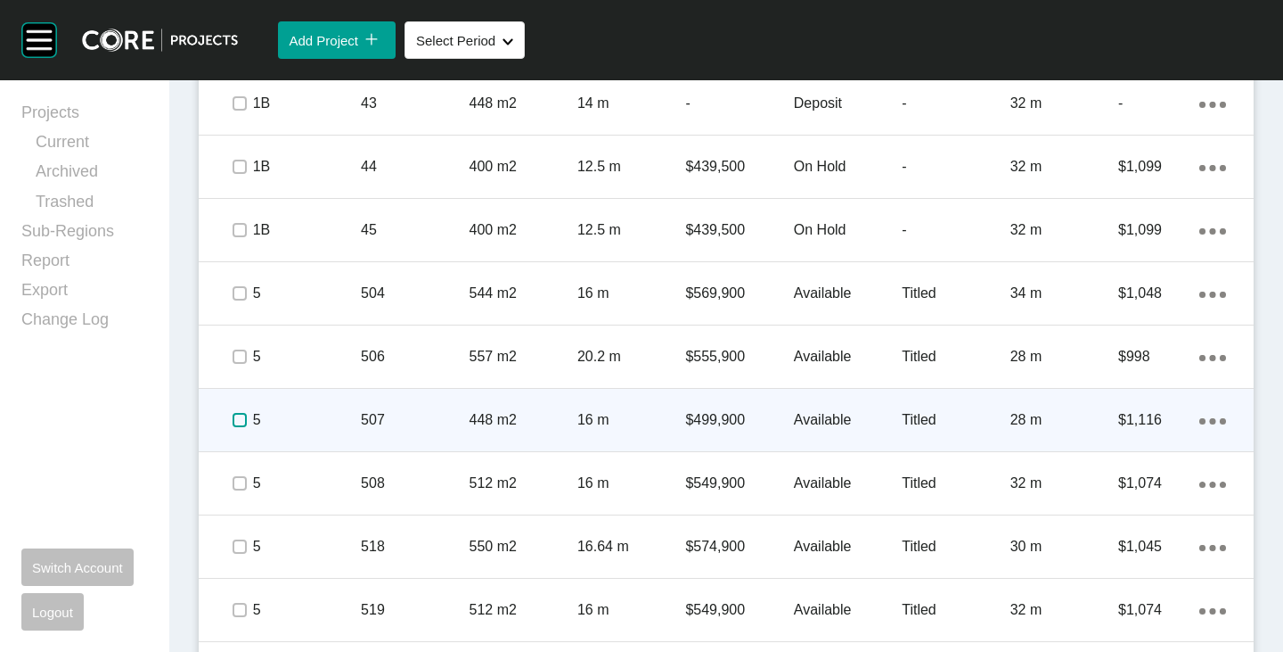
click at [233, 420] on label at bounding box center [240, 420] width 14 height 14
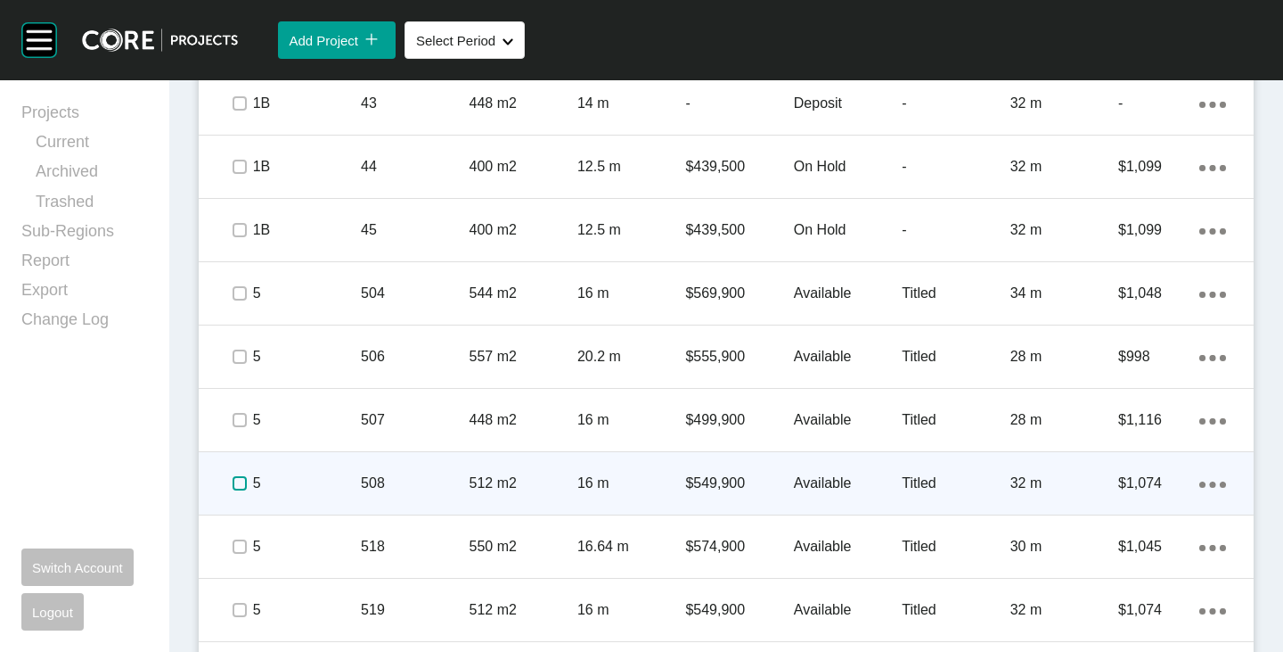
click at [233, 477] on label at bounding box center [240, 483] width 14 height 14
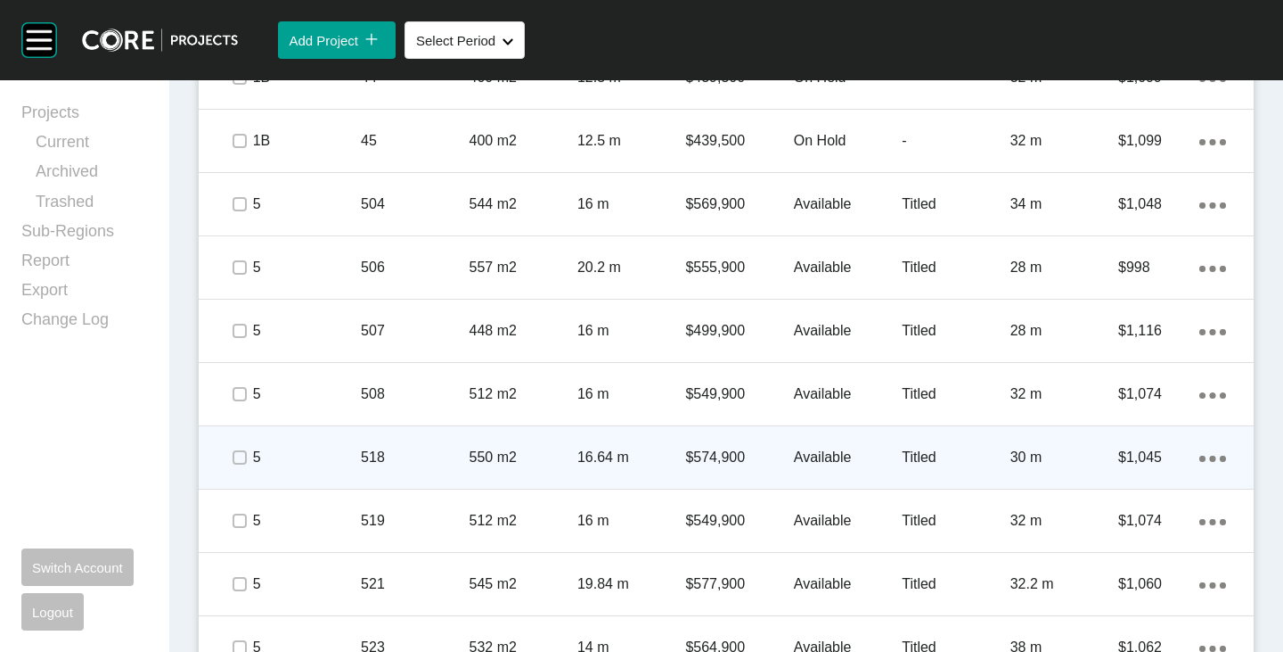
click at [235, 465] on span at bounding box center [238, 457] width 27 height 27
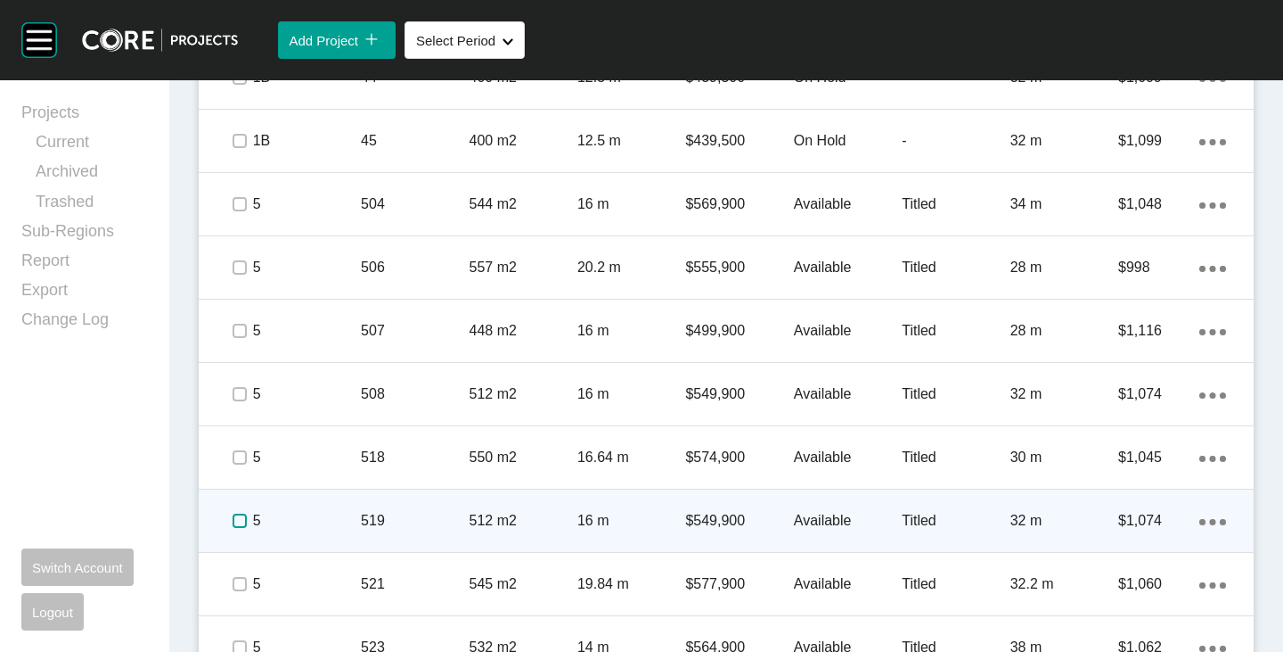
click at [234, 514] on label at bounding box center [240, 520] width 14 height 14
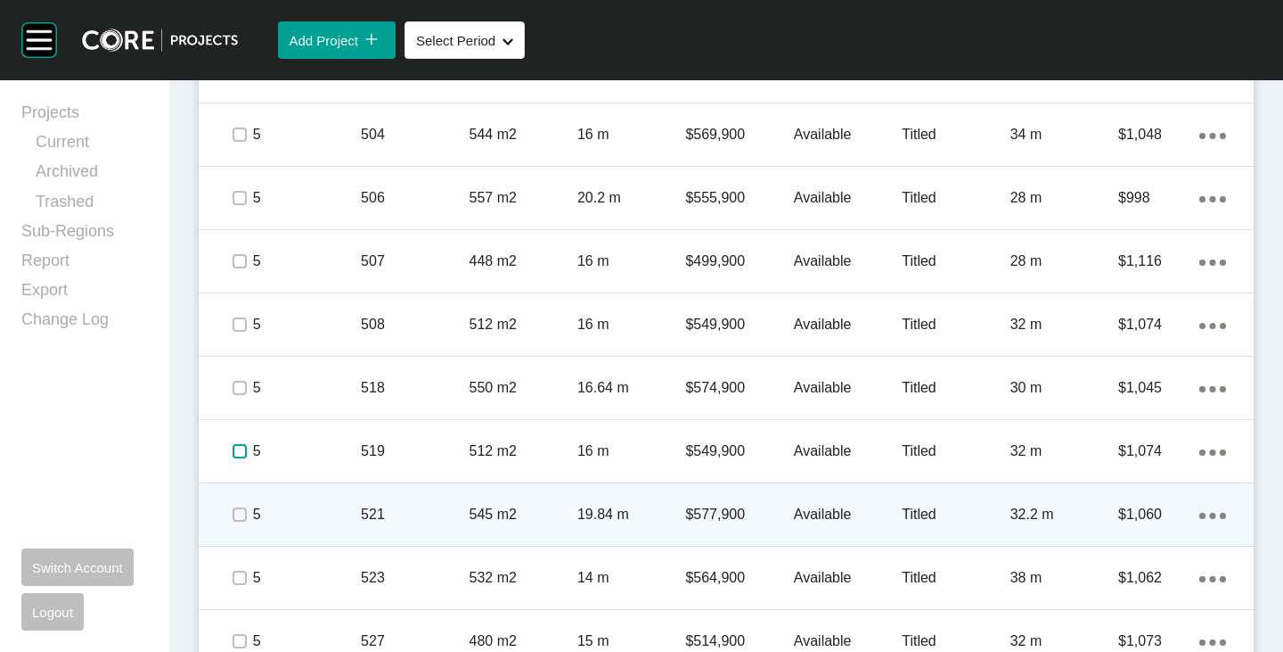
scroll to position [2983, 0]
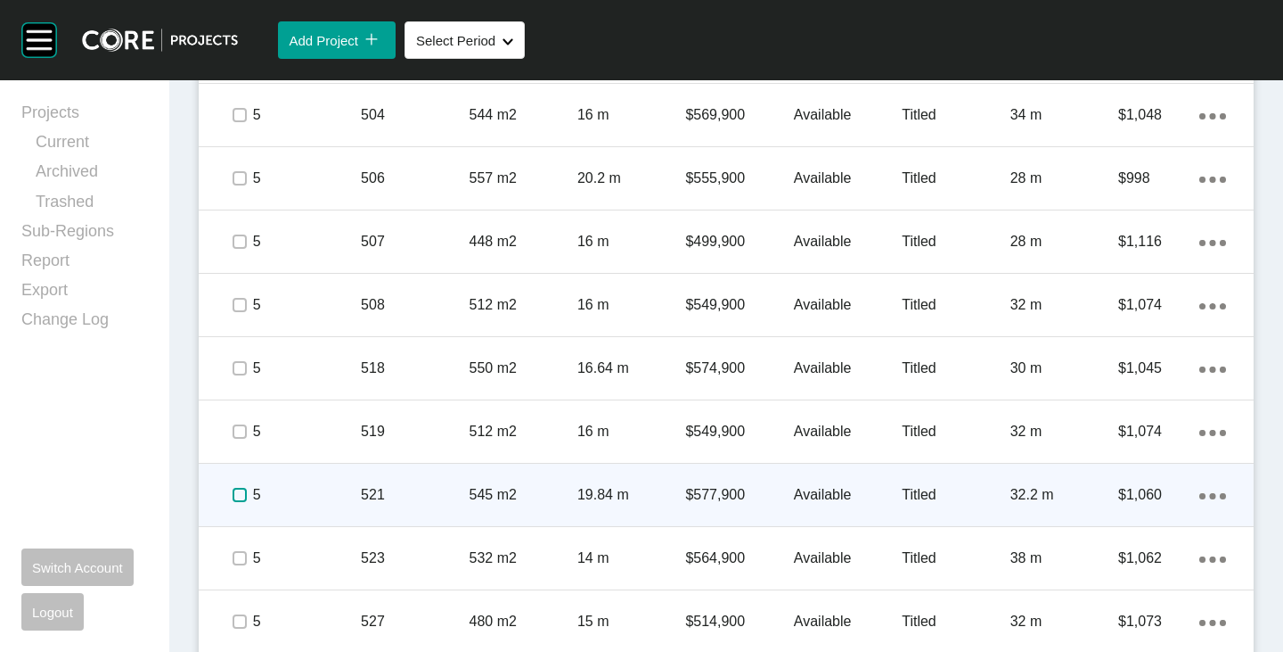
click at [234, 496] on label at bounding box center [240, 495] width 14 height 14
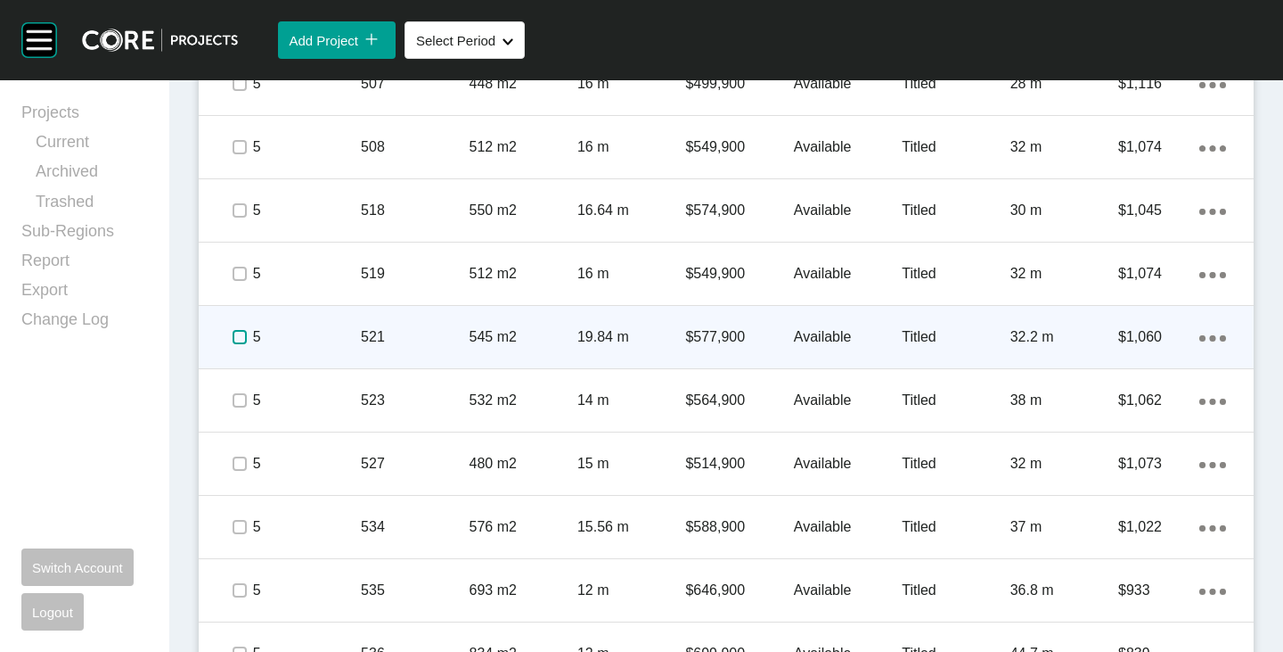
scroll to position [3161, 0]
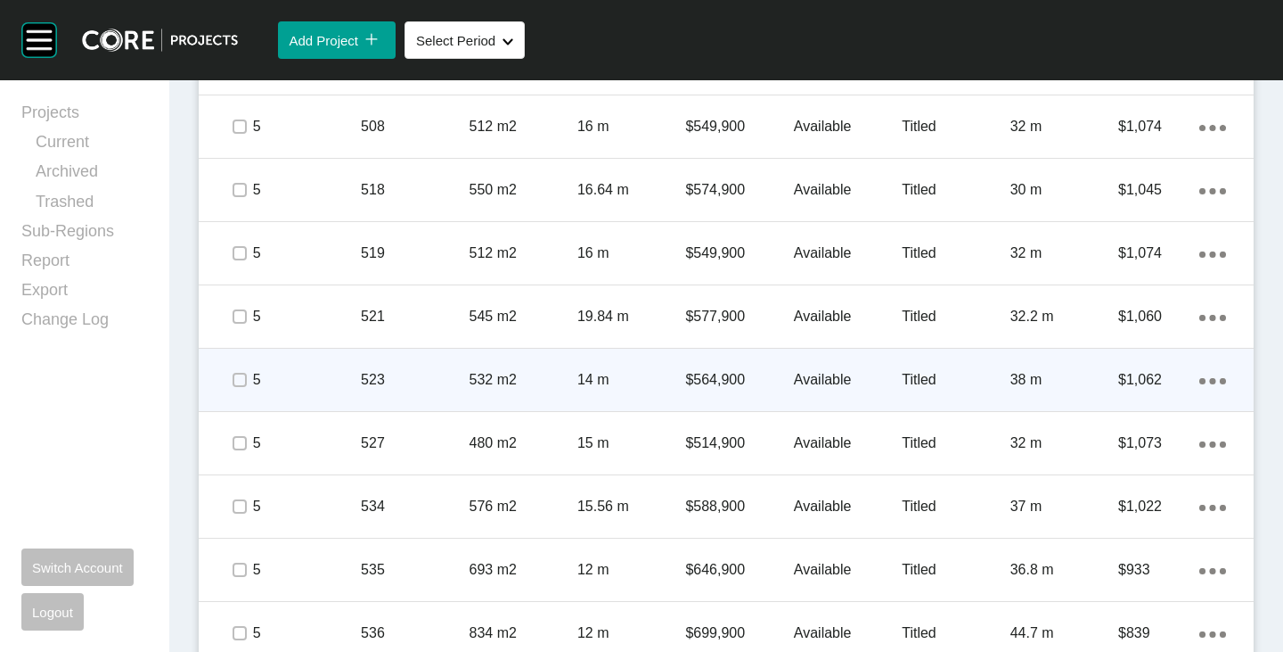
click at [240, 387] on span at bounding box center [238, 379] width 27 height 27
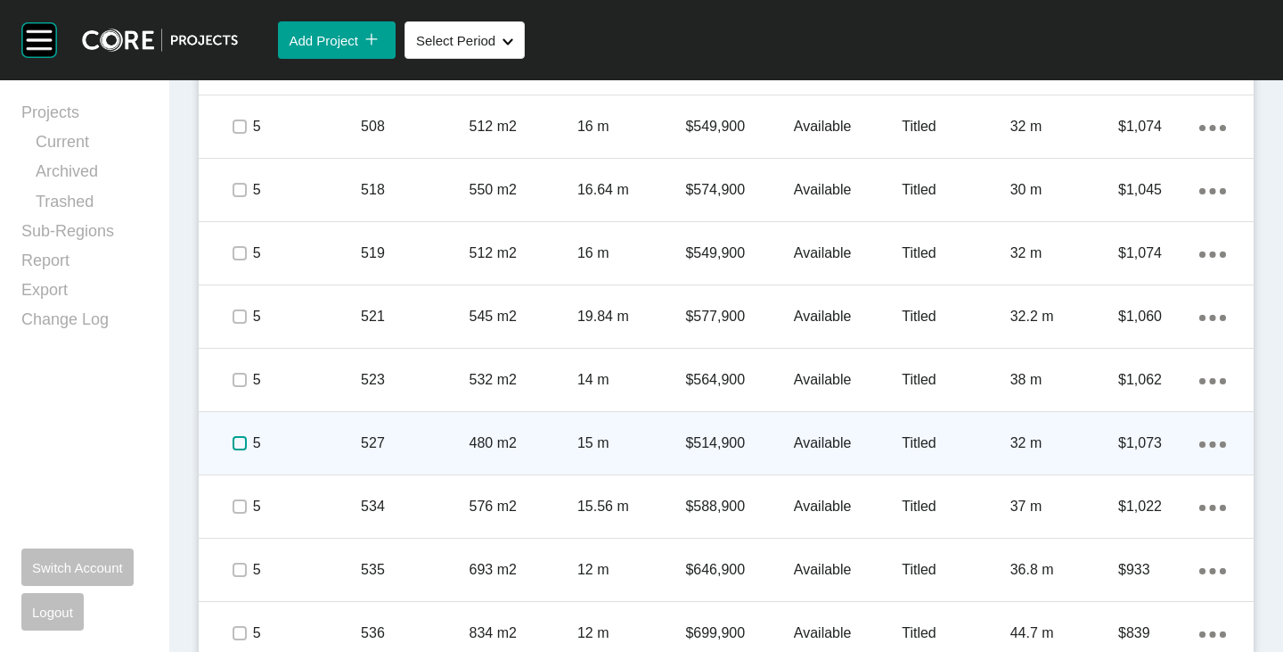
click at [233, 450] on label at bounding box center [240, 443] width 14 height 14
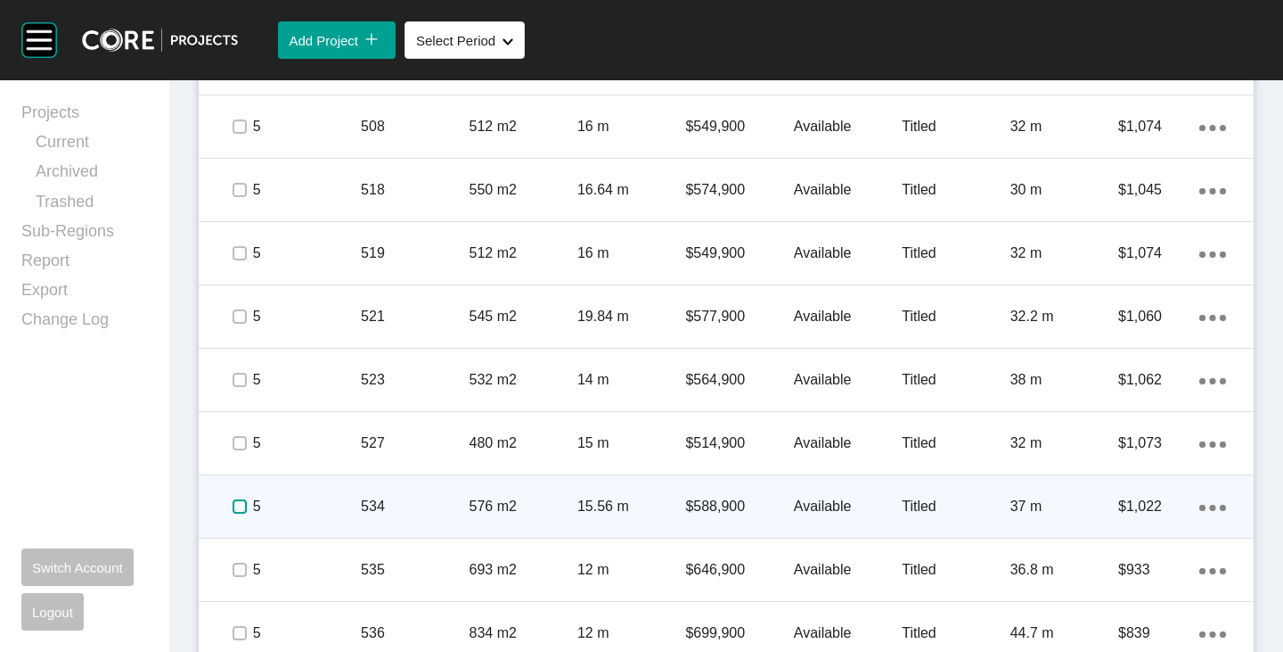
click at [234, 503] on label at bounding box center [240, 506] width 14 height 14
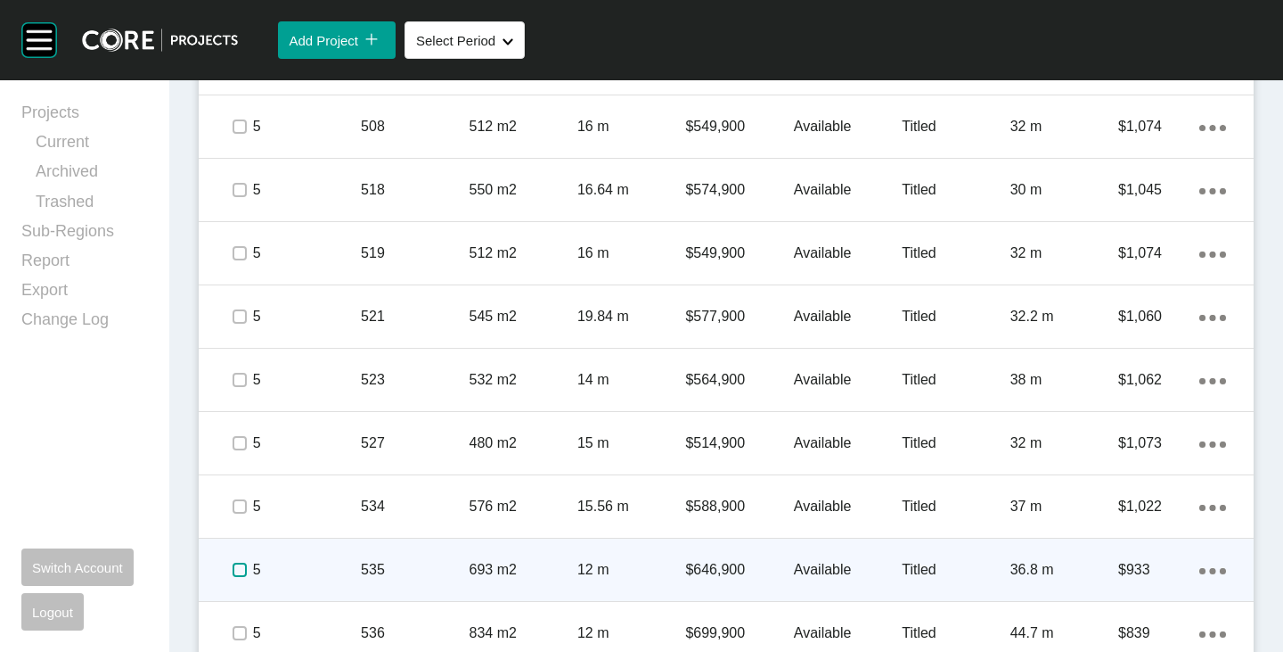
click at [234, 575] on label at bounding box center [240, 569] width 14 height 14
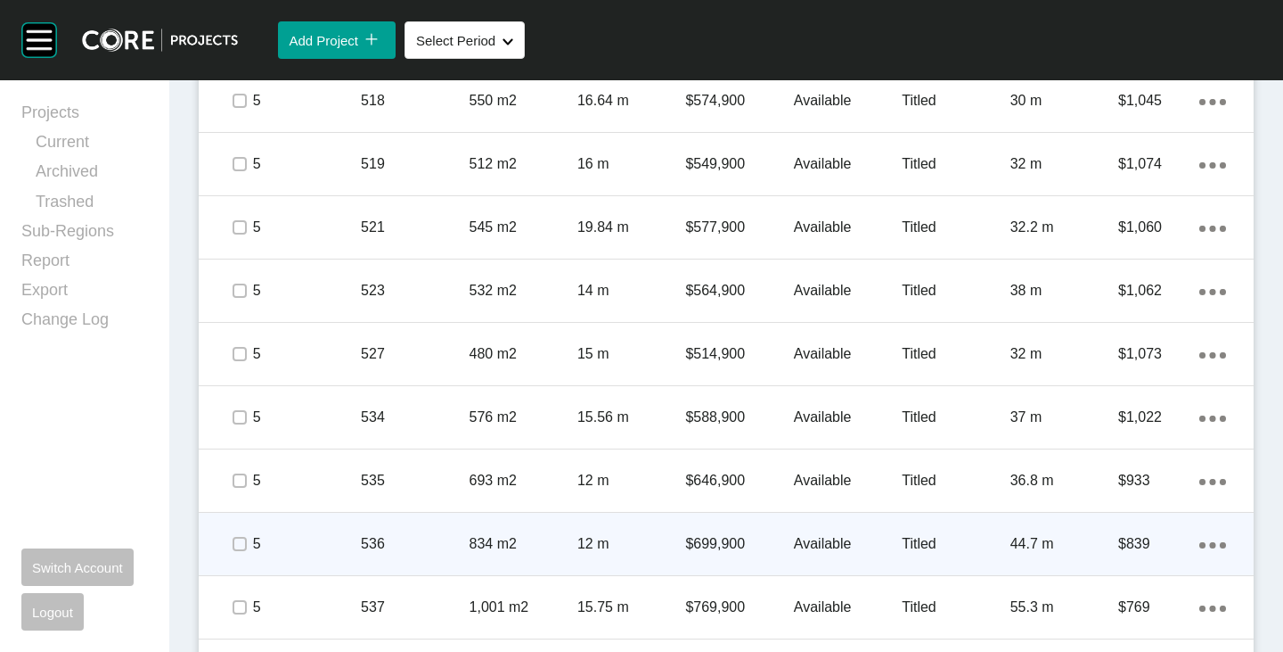
click at [241, 552] on span at bounding box center [238, 543] width 27 height 27
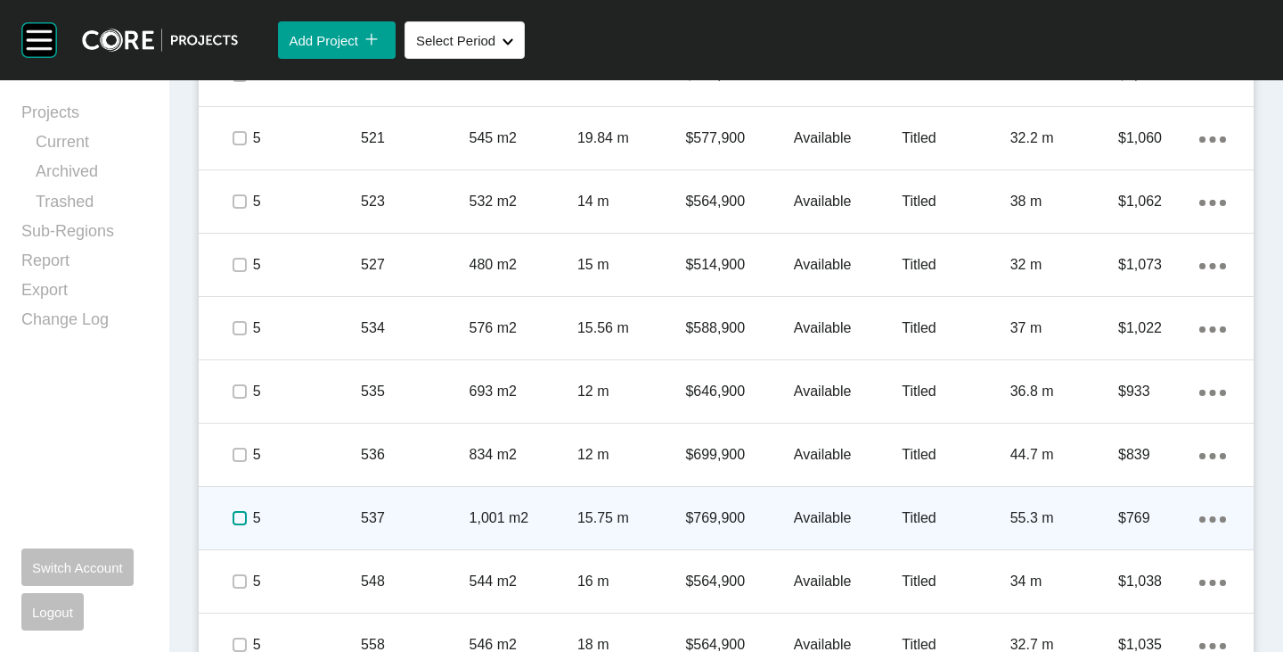
click at [243, 518] on label at bounding box center [240, 518] width 14 height 14
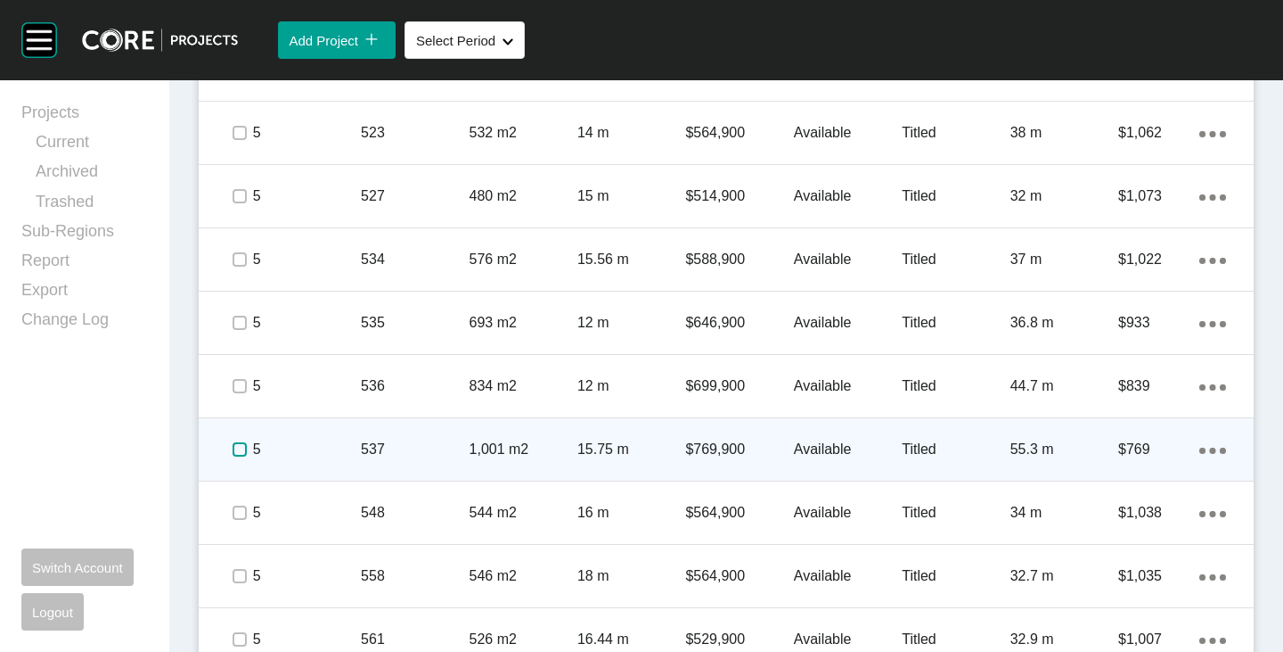
scroll to position [3429, 0]
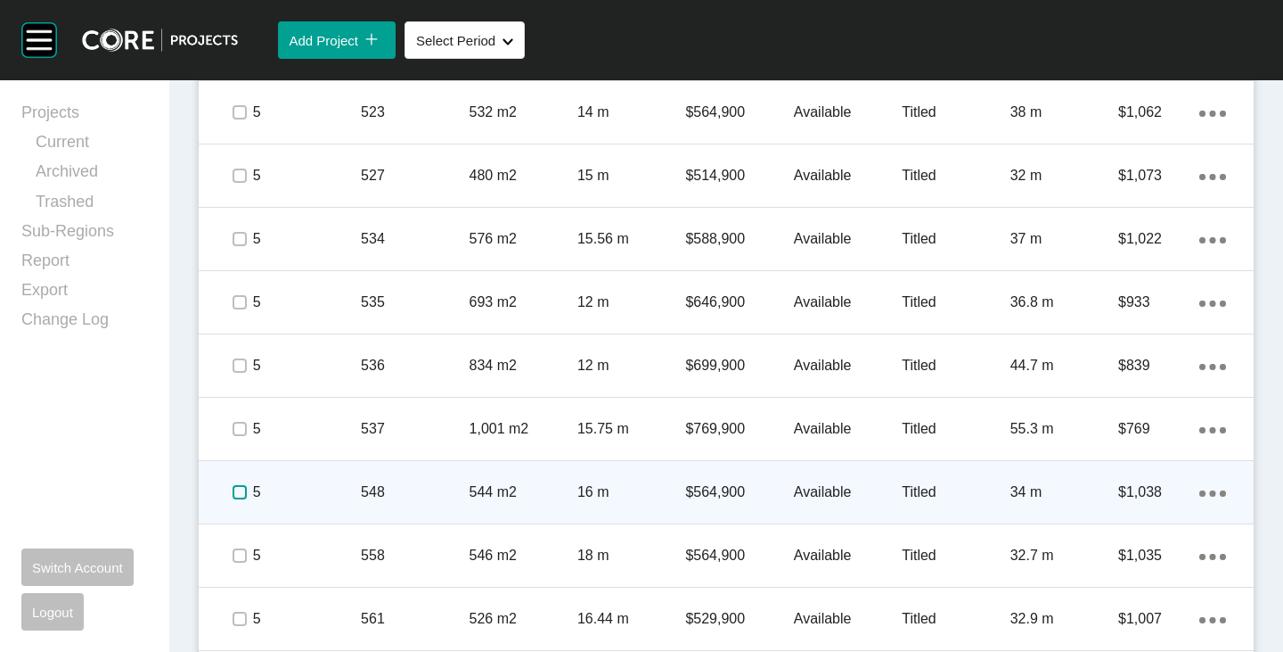
click at [243, 497] on label at bounding box center [240, 492] width 14 height 14
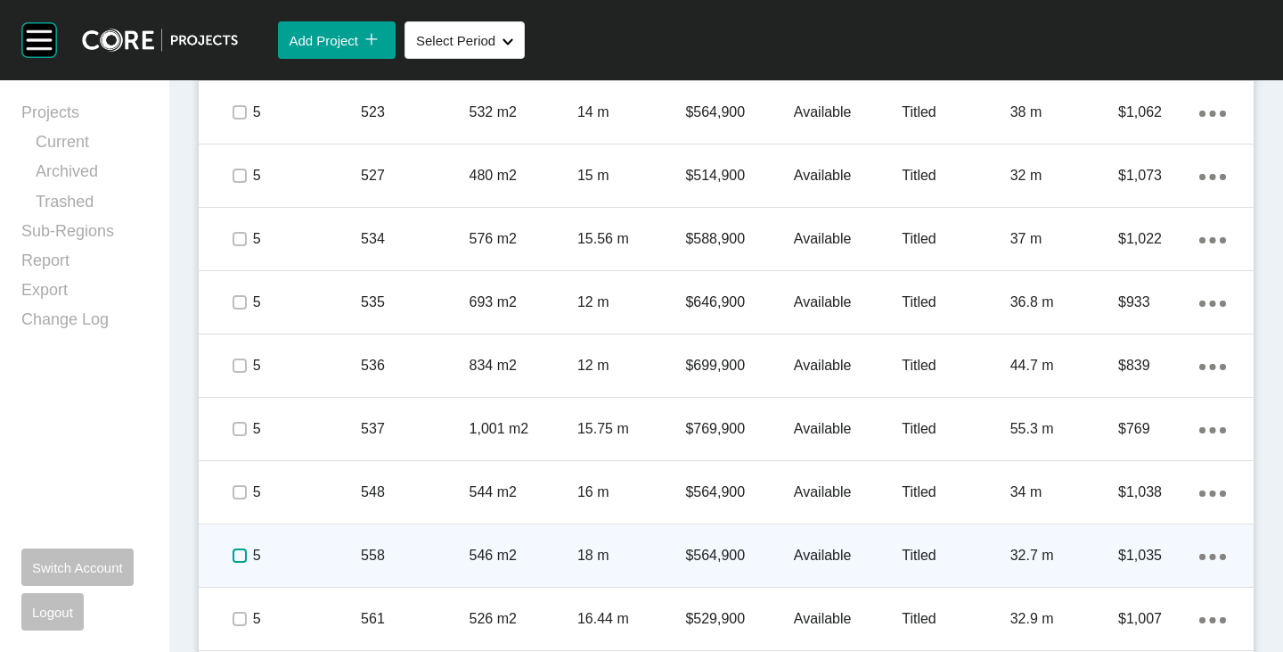
click at [238, 553] on label at bounding box center [240, 555] width 14 height 14
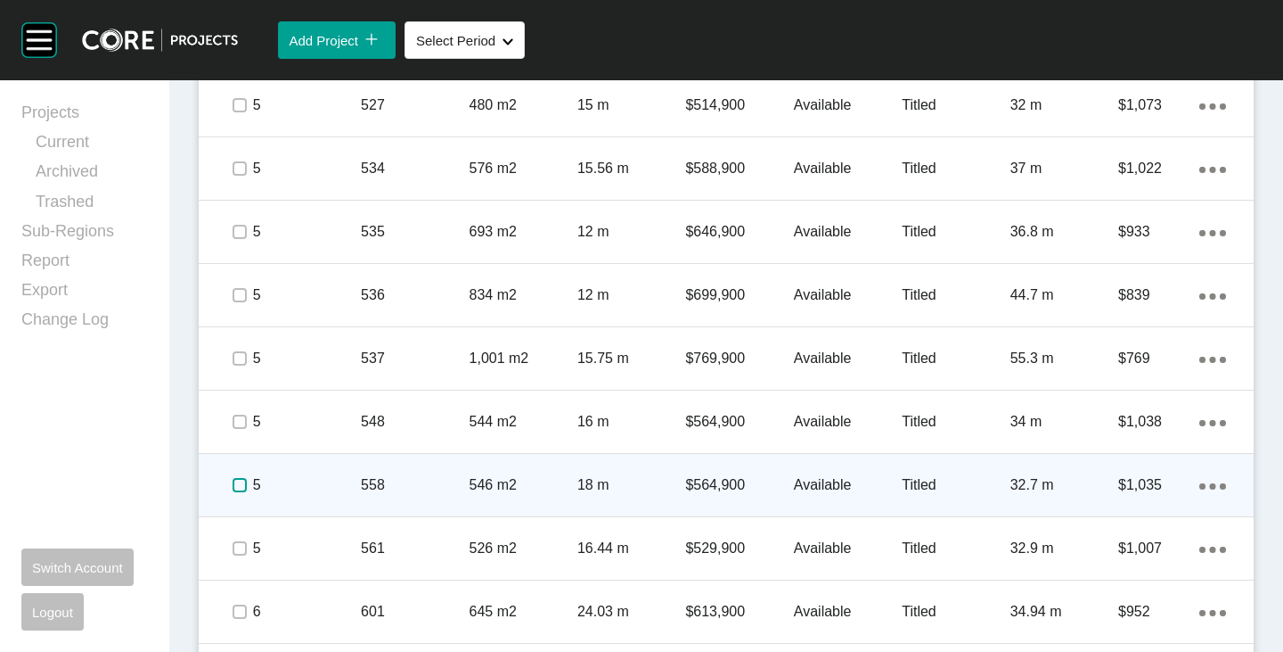
scroll to position [3518, 0]
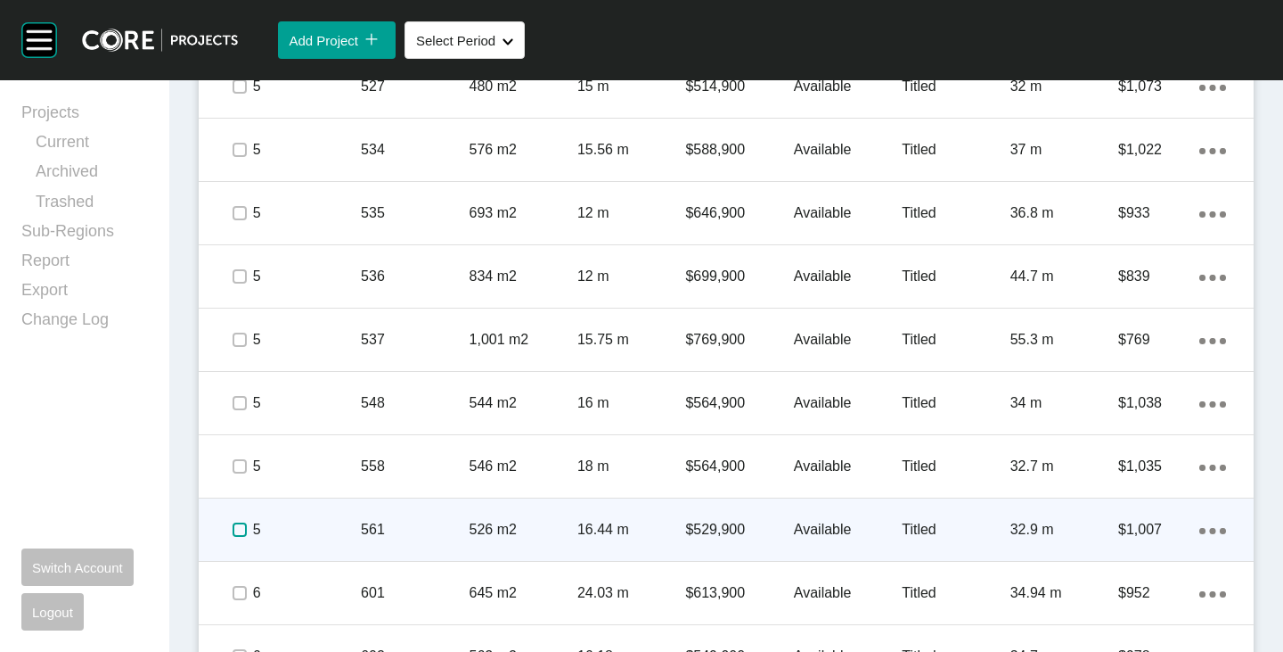
click at [236, 533] on label at bounding box center [240, 529] width 14 height 14
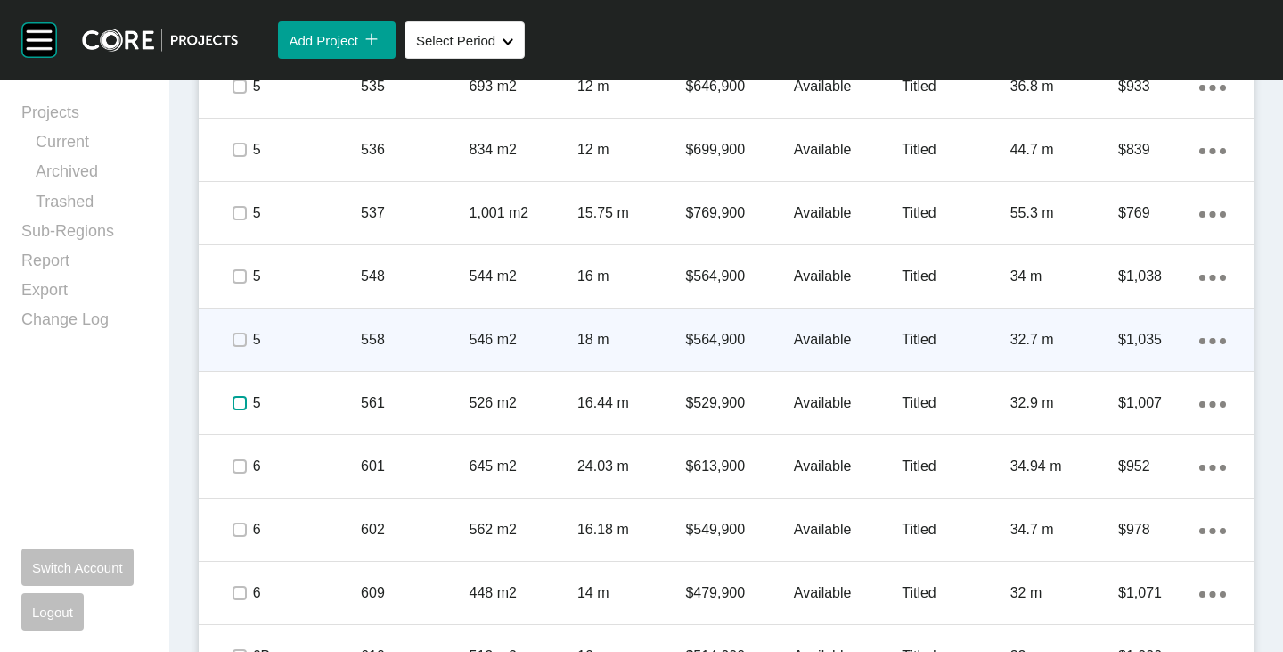
scroll to position [3696, 0]
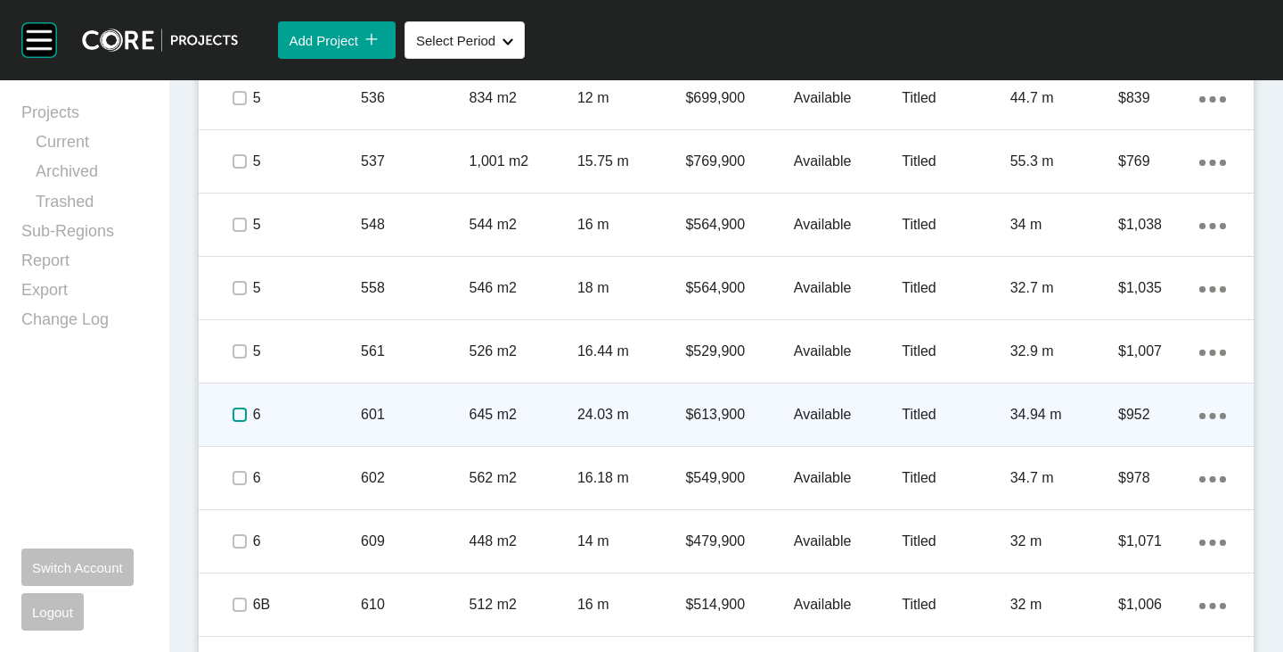
click at [235, 410] on label at bounding box center [240, 414] width 14 height 14
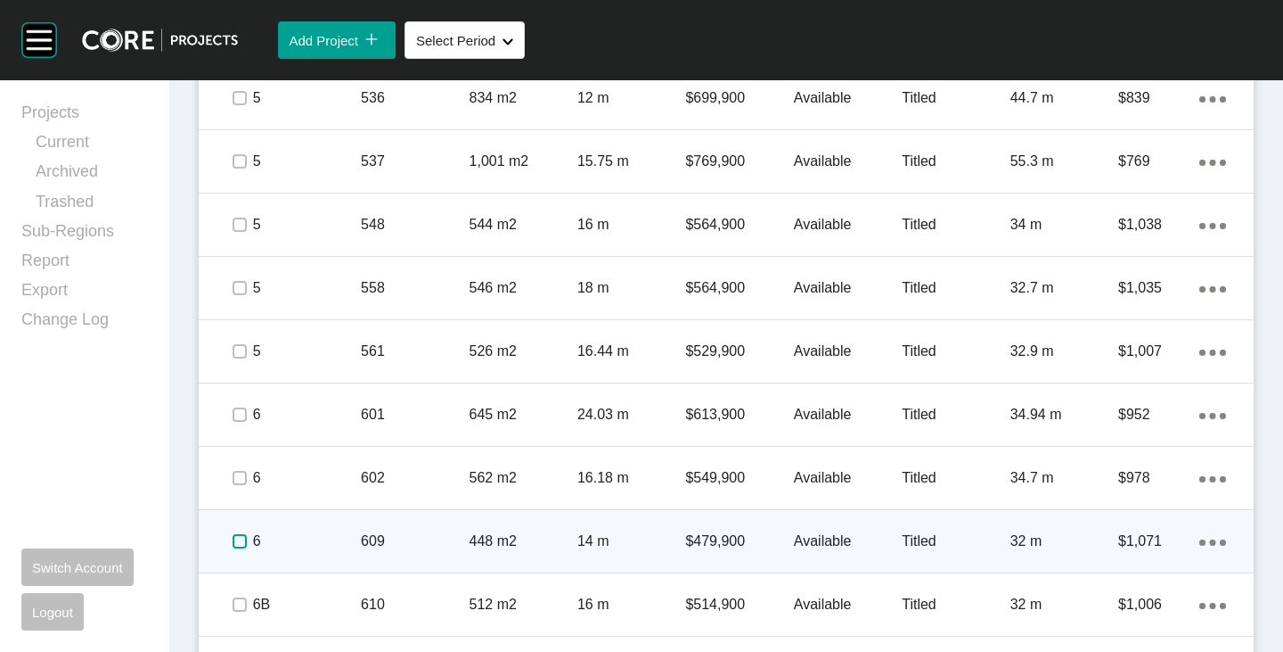
click at [235, 544] on label at bounding box center [240, 541] width 14 height 14
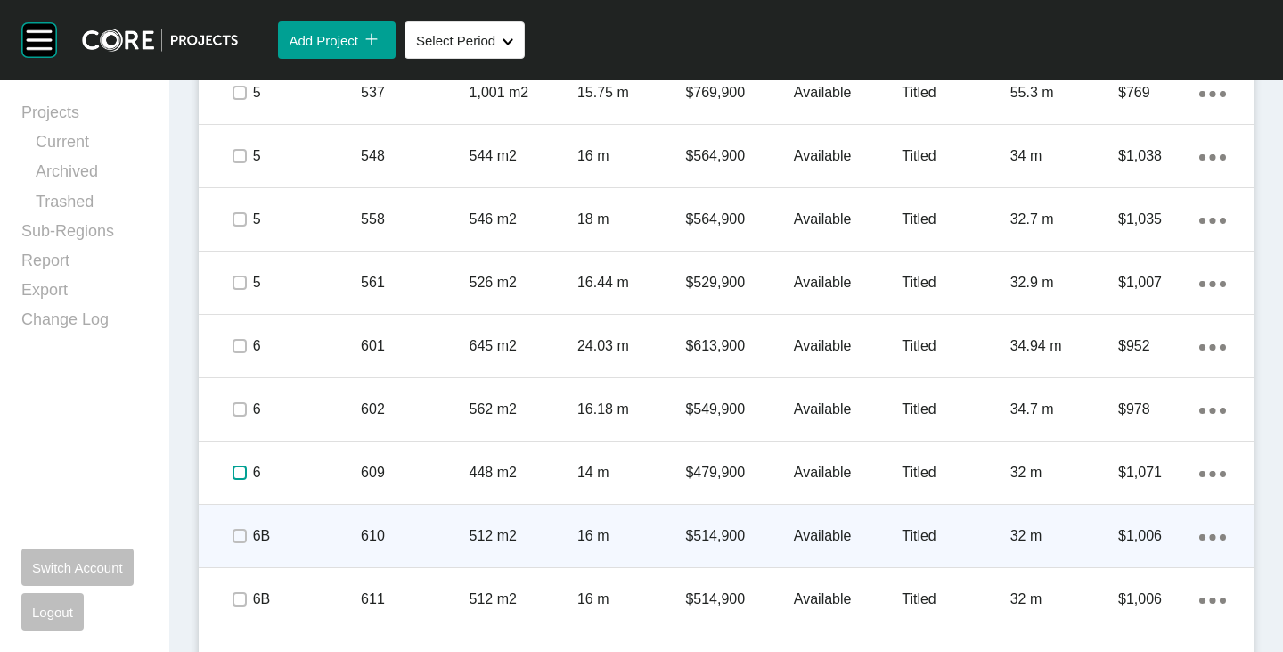
scroll to position [3785, 0]
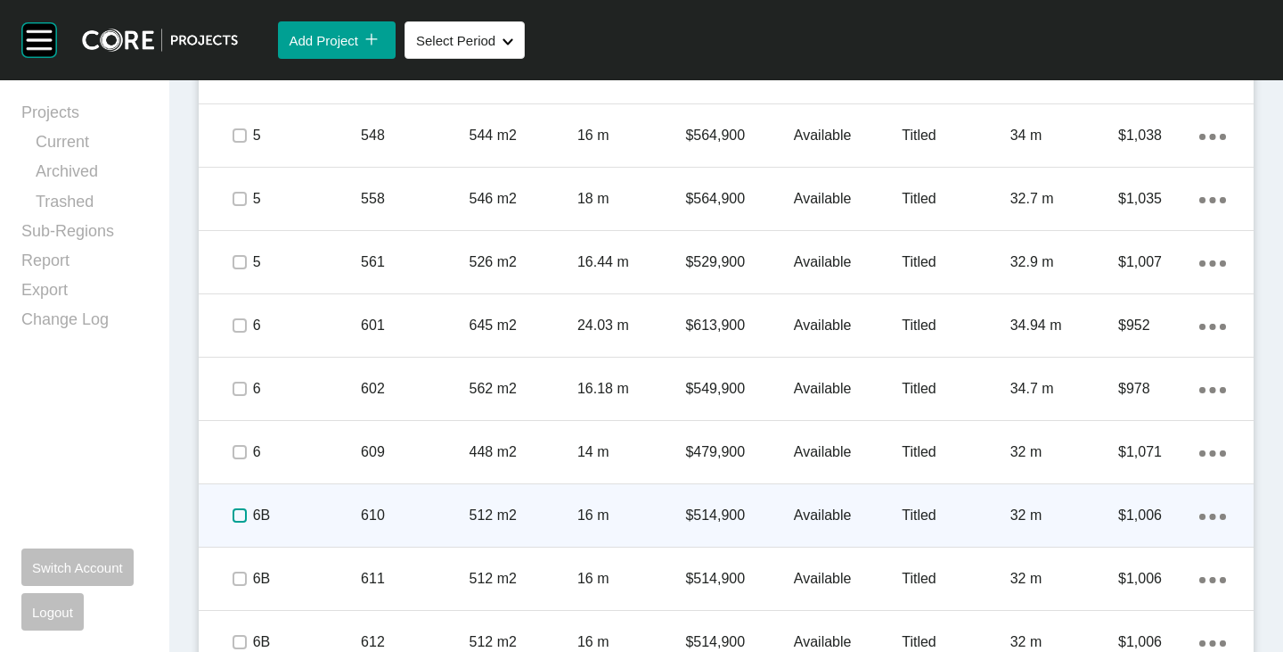
click at [243, 520] on label at bounding box center [240, 515] width 14 height 14
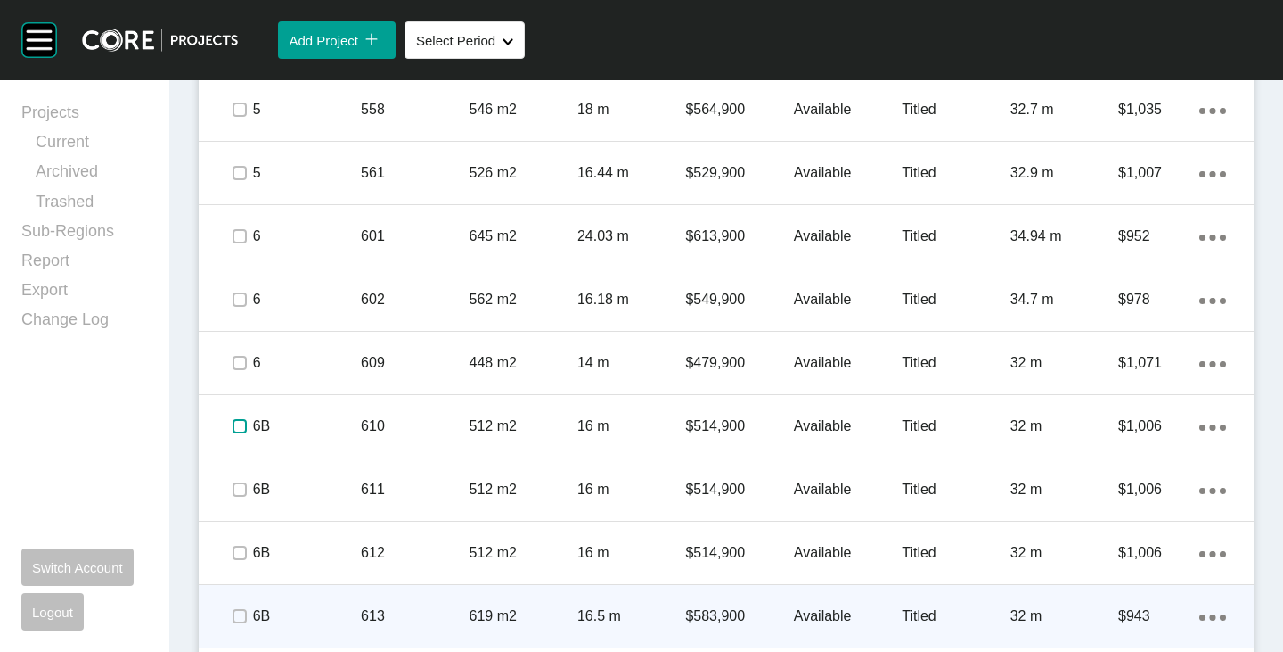
scroll to position [4053, 0]
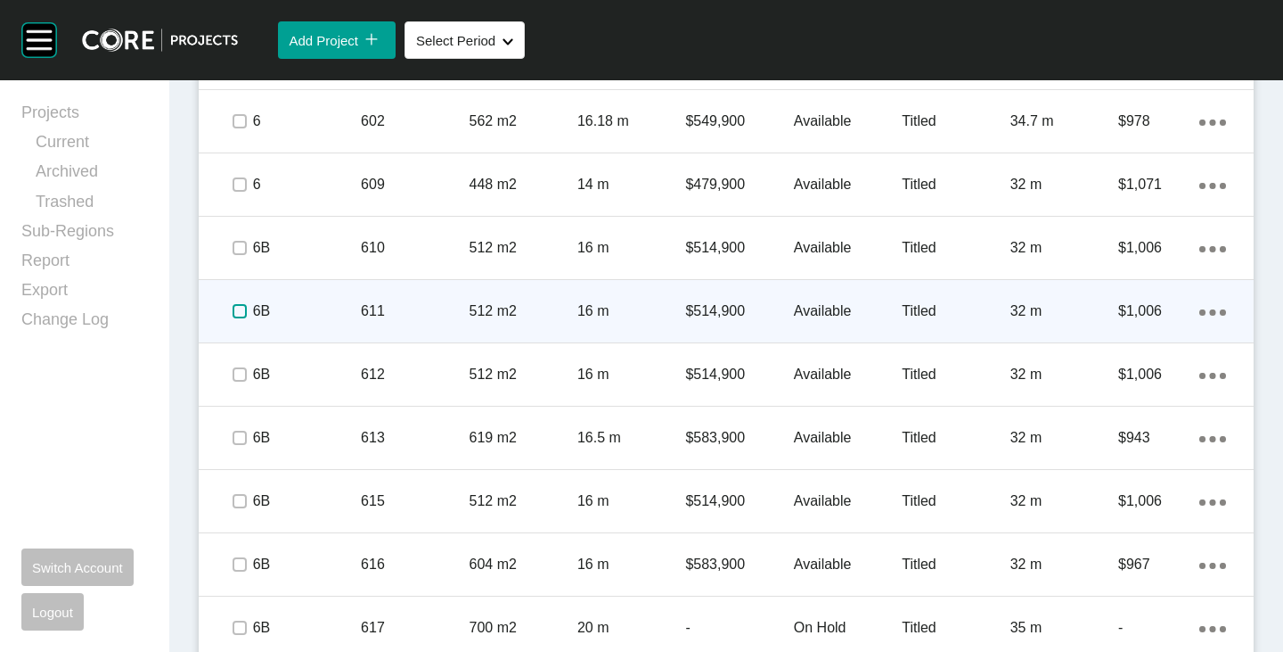
click at [234, 307] on label at bounding box center [240, 311] width 14 height 14
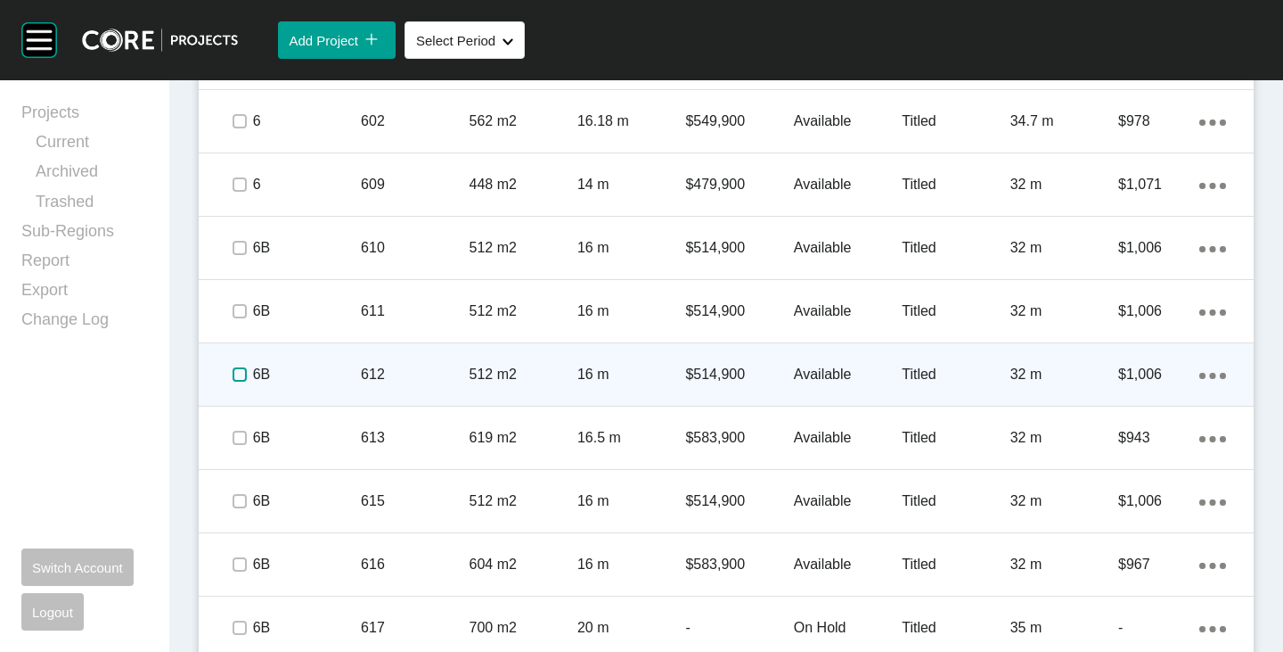
click at [238, 377] on label at bounding box center [240, 374] width 14 height 14
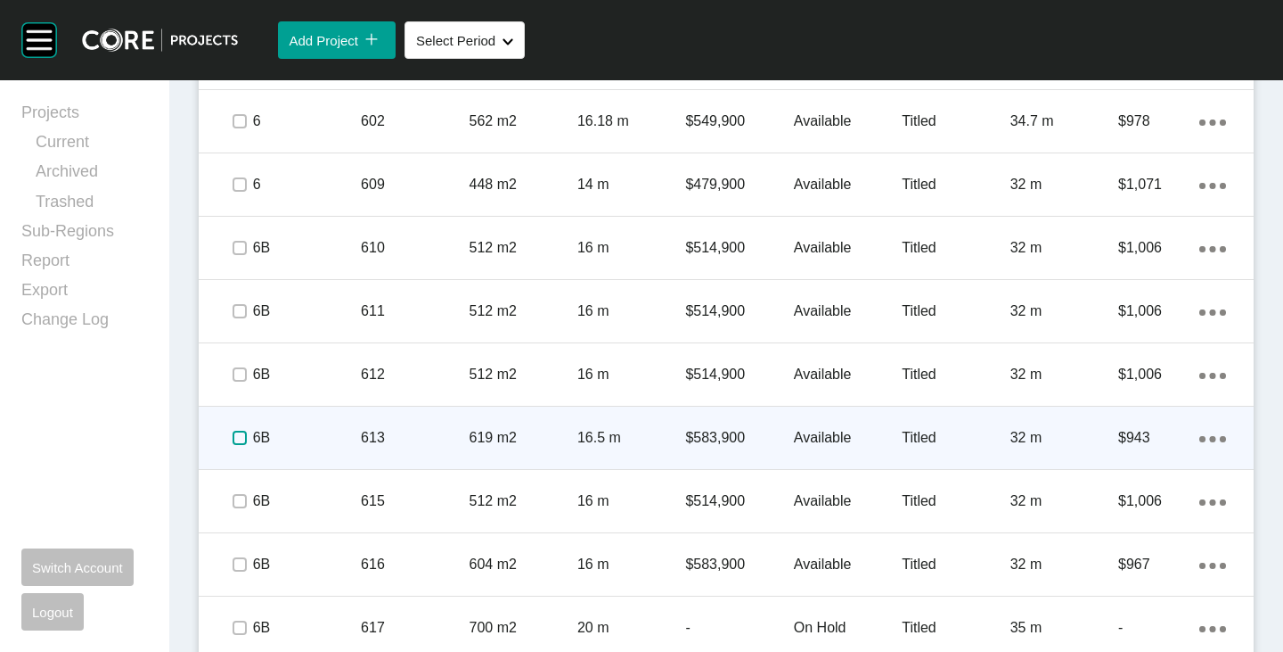
click at [242, 438] on label at bounding box center [240, 437] width 14 height 14
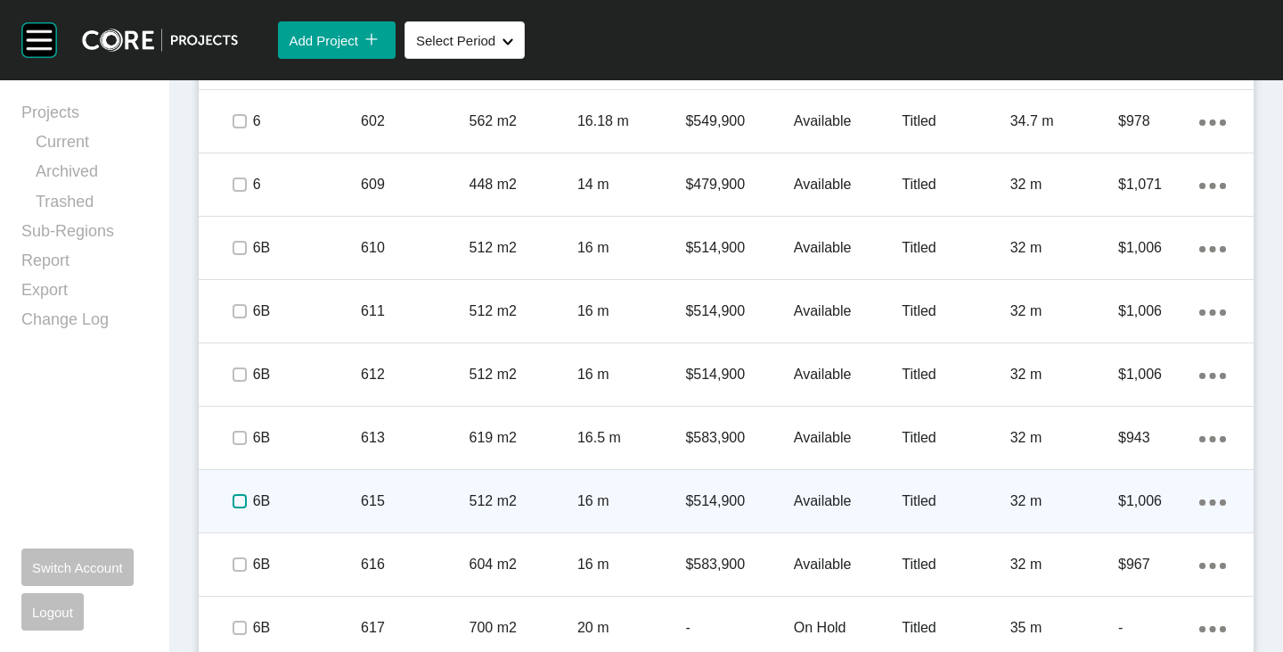
click at [234, 495] on label at bounding box center [240, 501] width 14 height 14
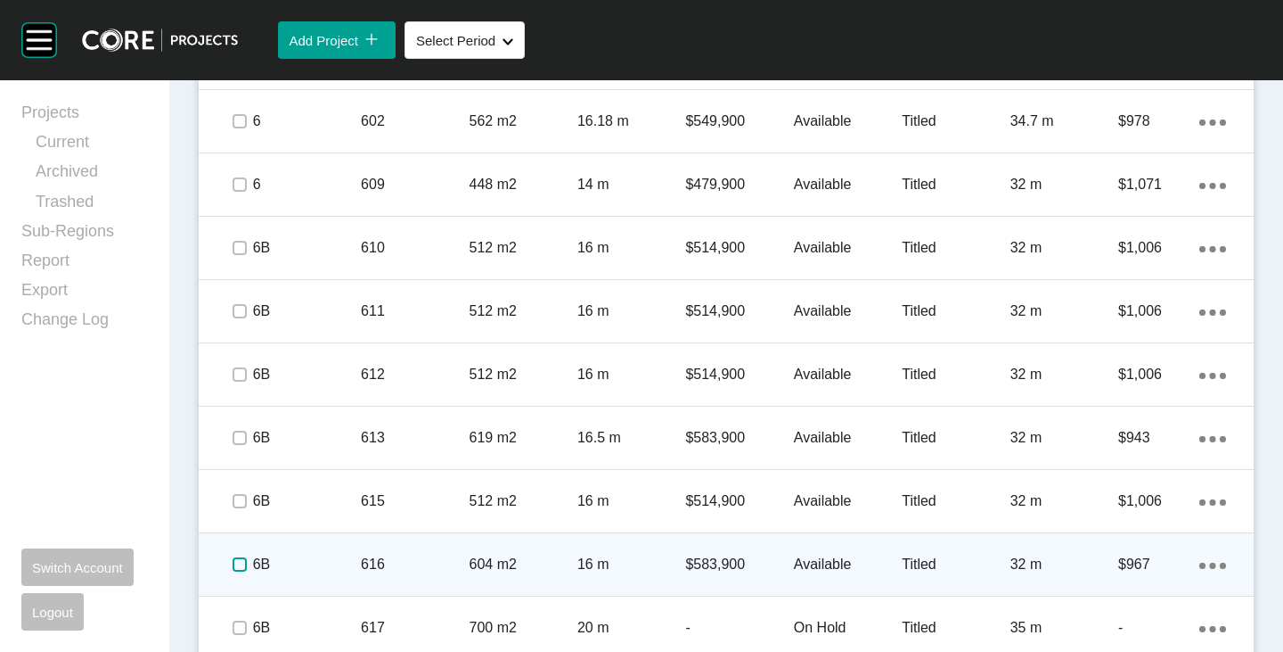
click at [237, 557] on label at bounding box center [240, 564] width 14 height 14
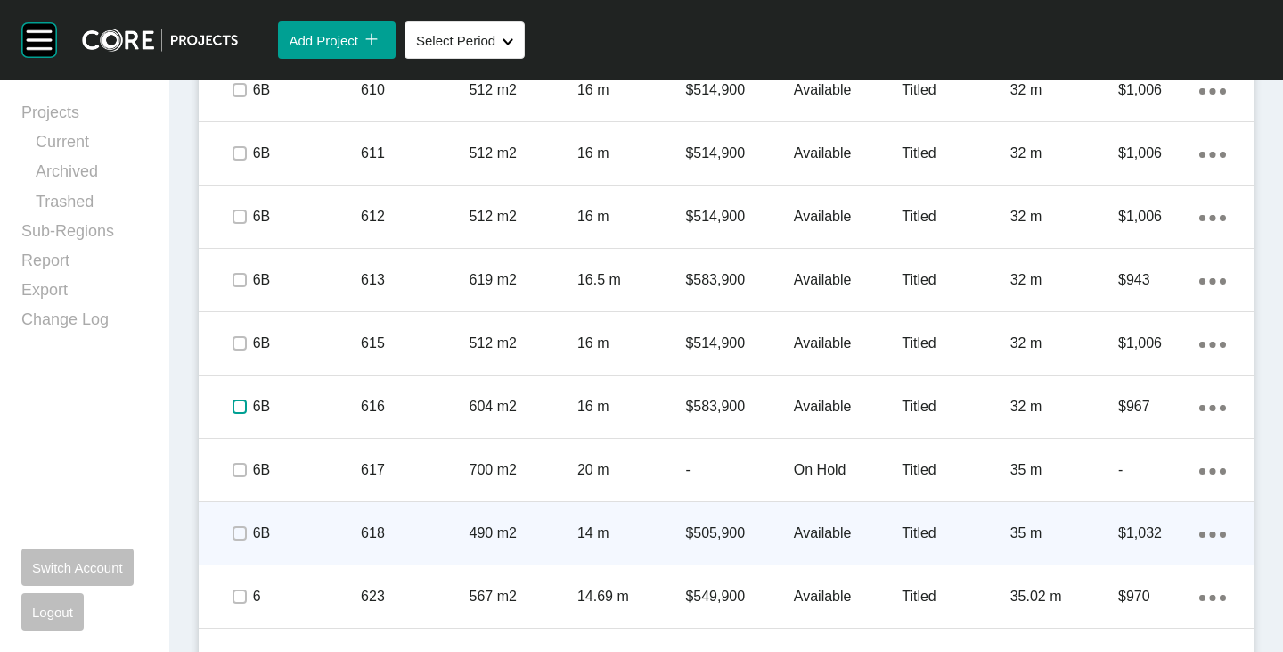
scroll to position [4231, 0]
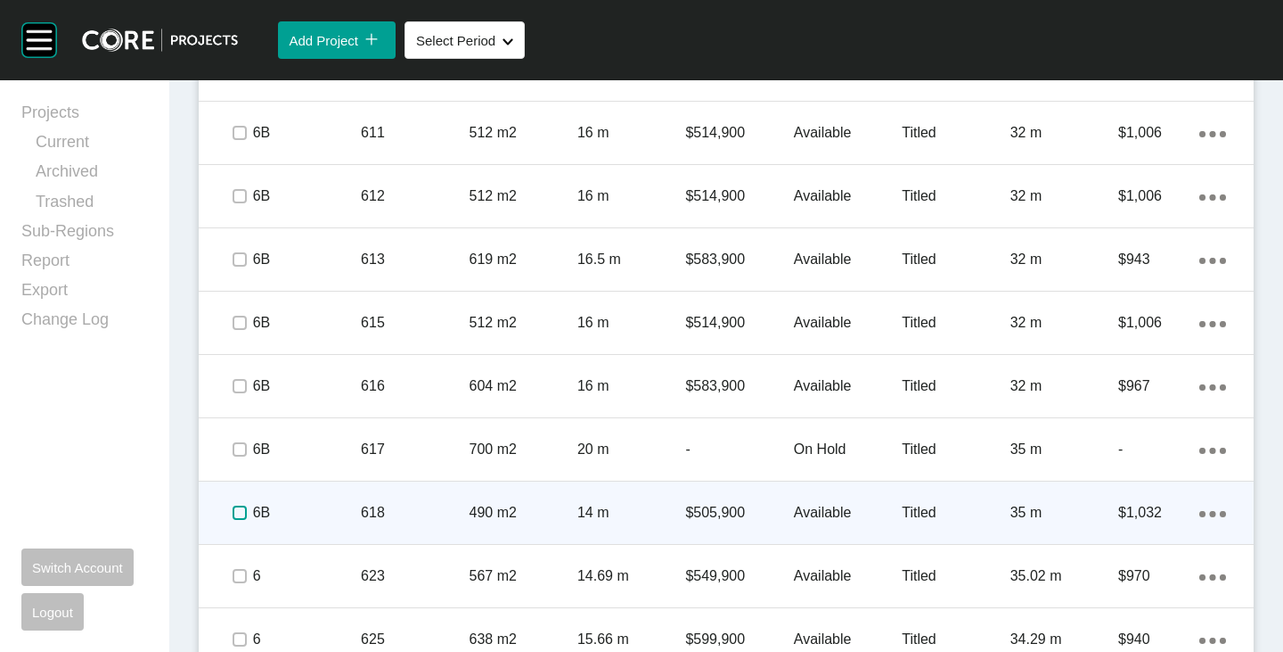
click at [233, 514] on label at bounding box center [240, 512] width 14 height 14
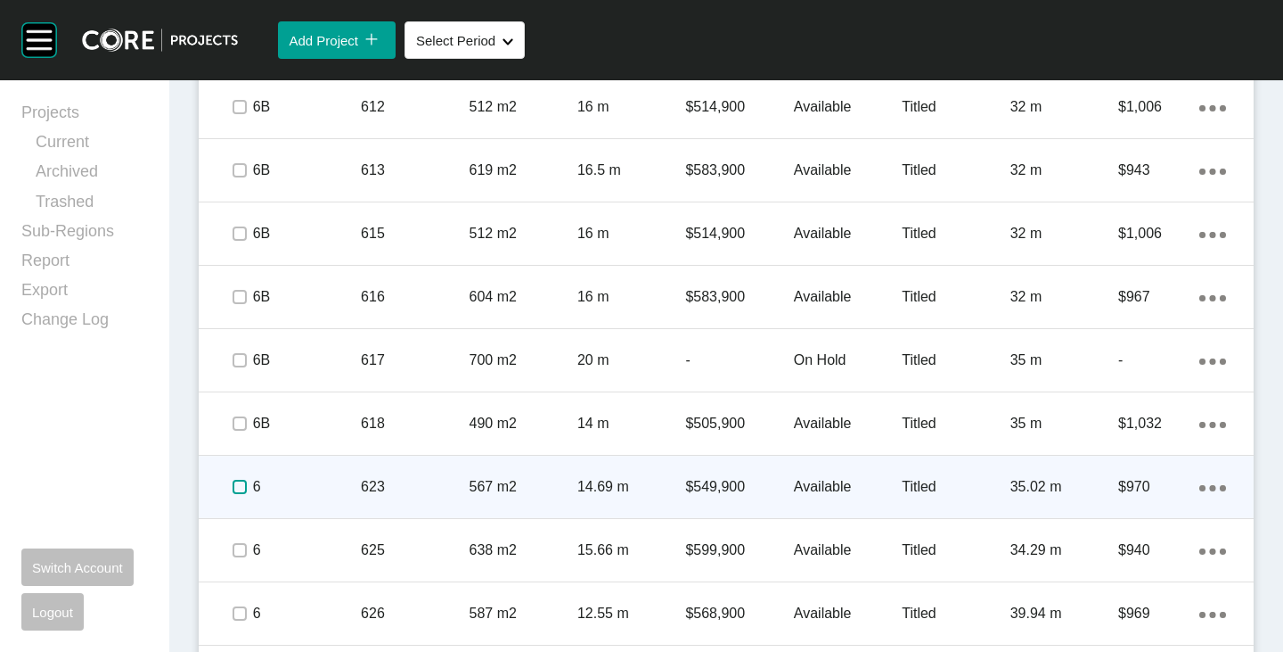
click at [237, 484] on label at bounding box center [240, 487] width 14 height 14
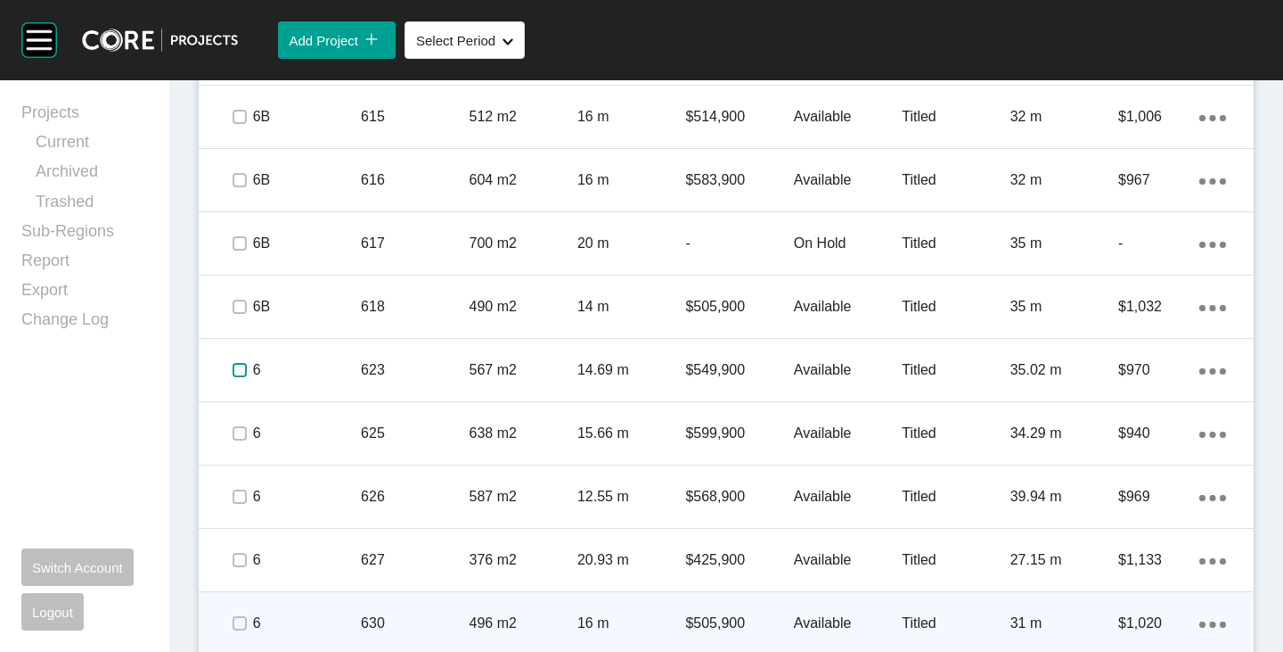
scroll to position [4498, 0]
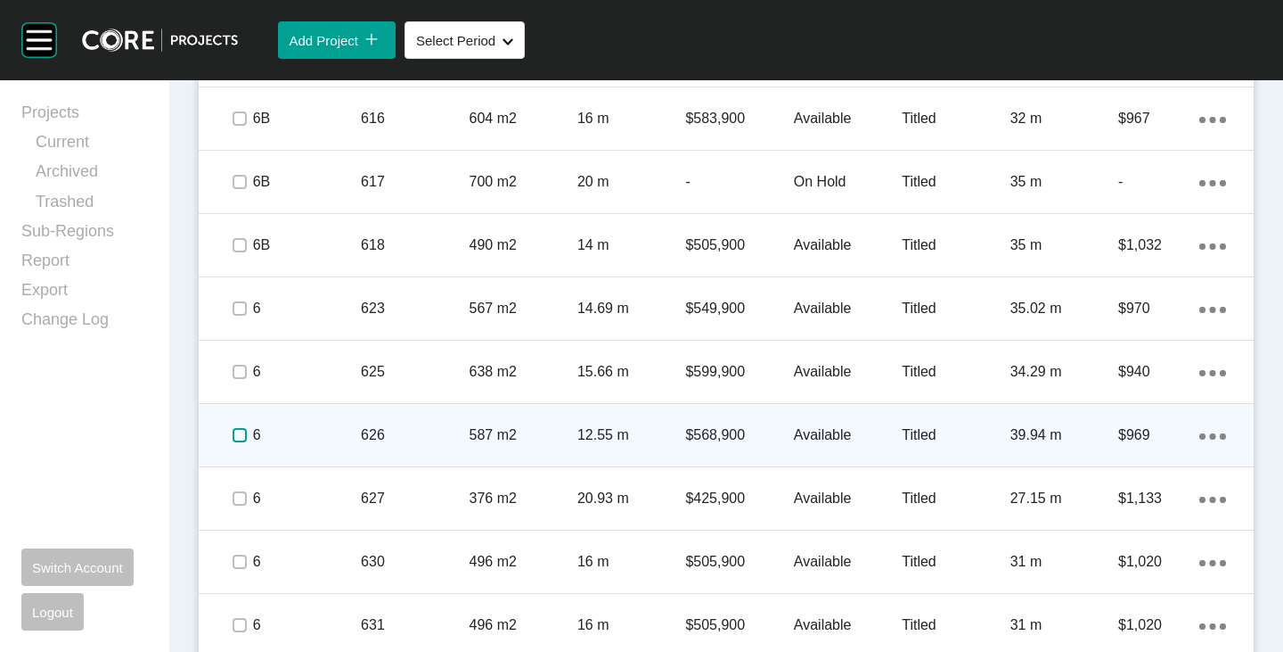
click at [242, 437] on label at bounding box center [240, 435] width 14 height 14
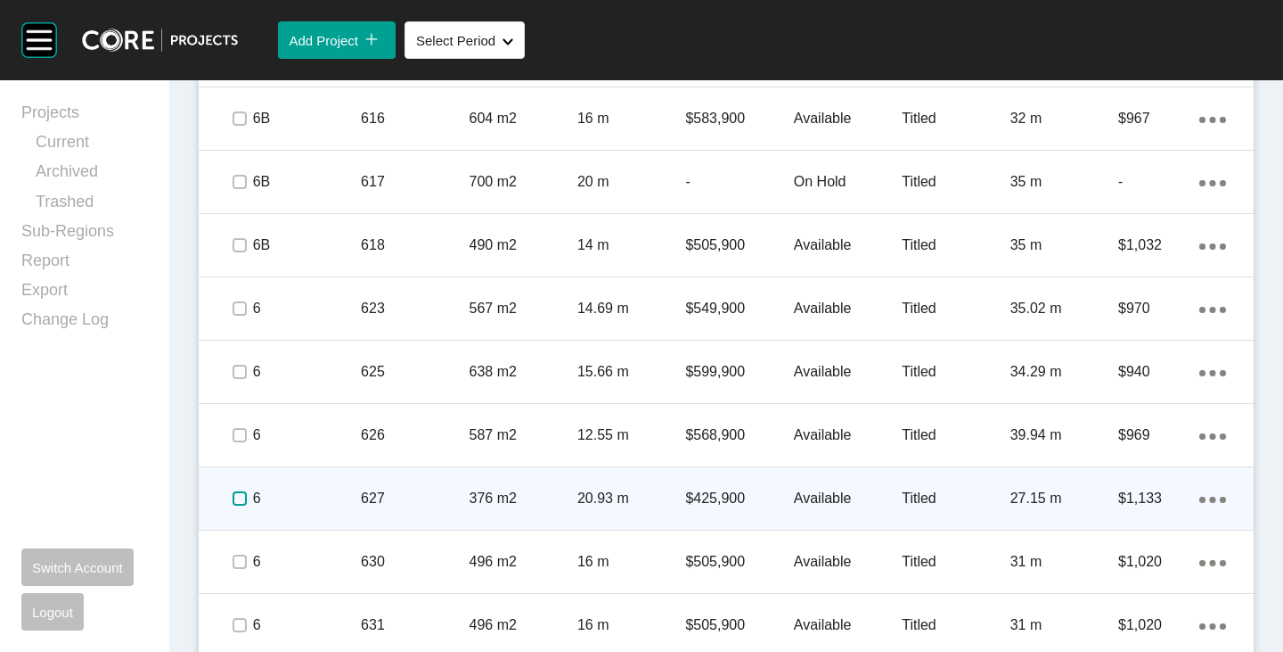
click at [234, 501] on label at bounding box center [240, 498] width 14 height 14
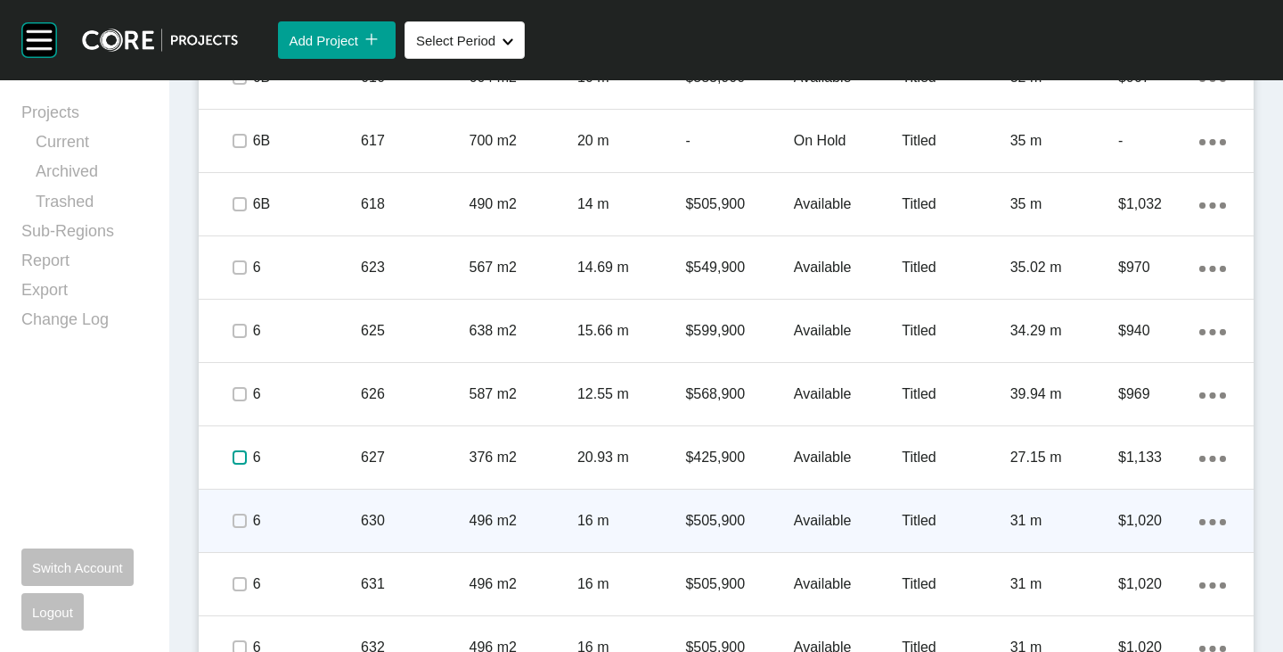
scroll to position [4587, 0]
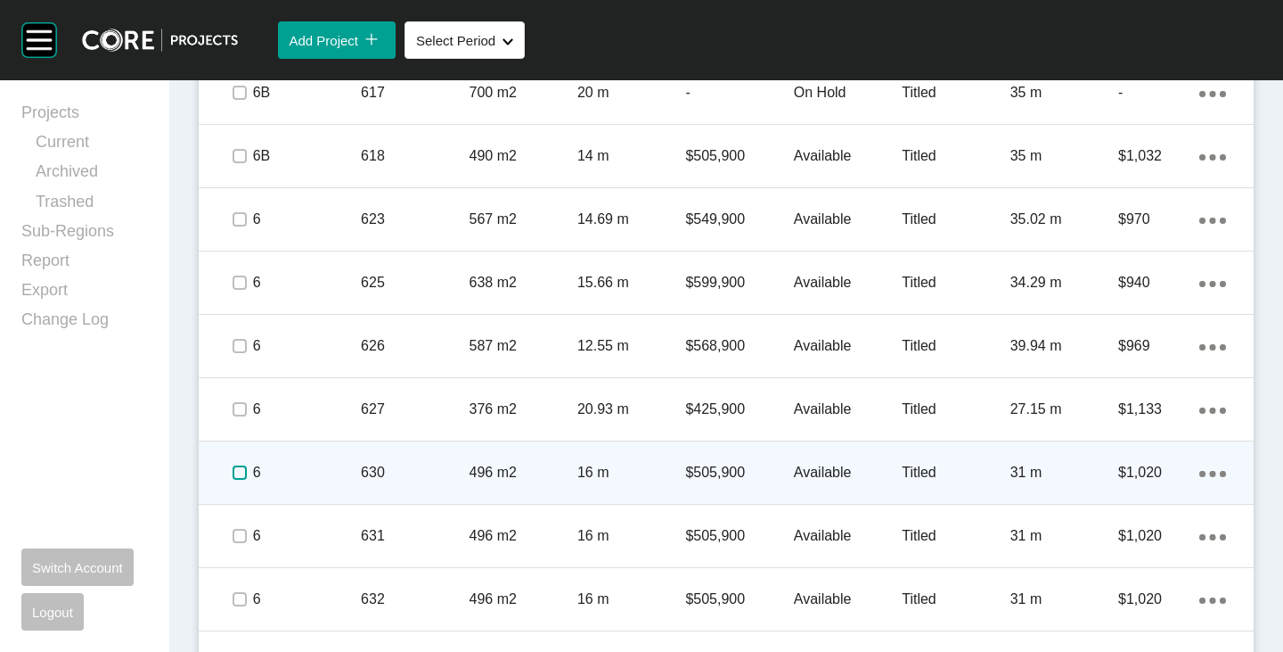
click at [236, 469] on label at bounding box center [240, 472] width 14 height 14
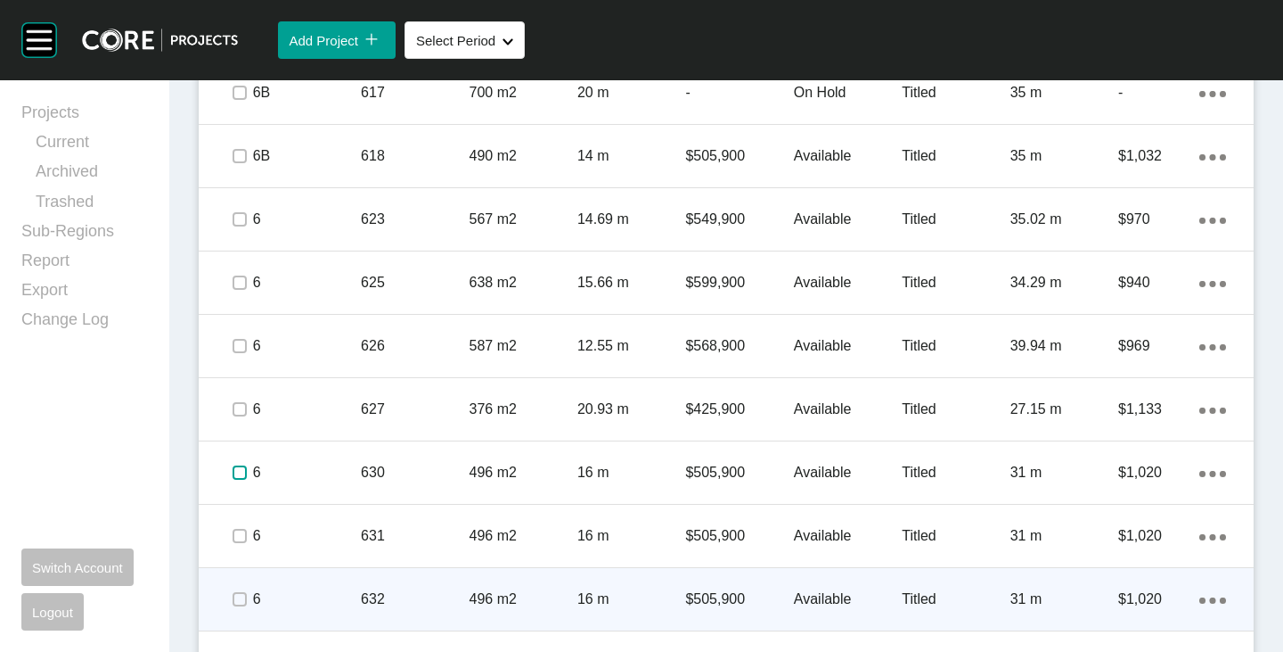
scroll to position [4677, 0]
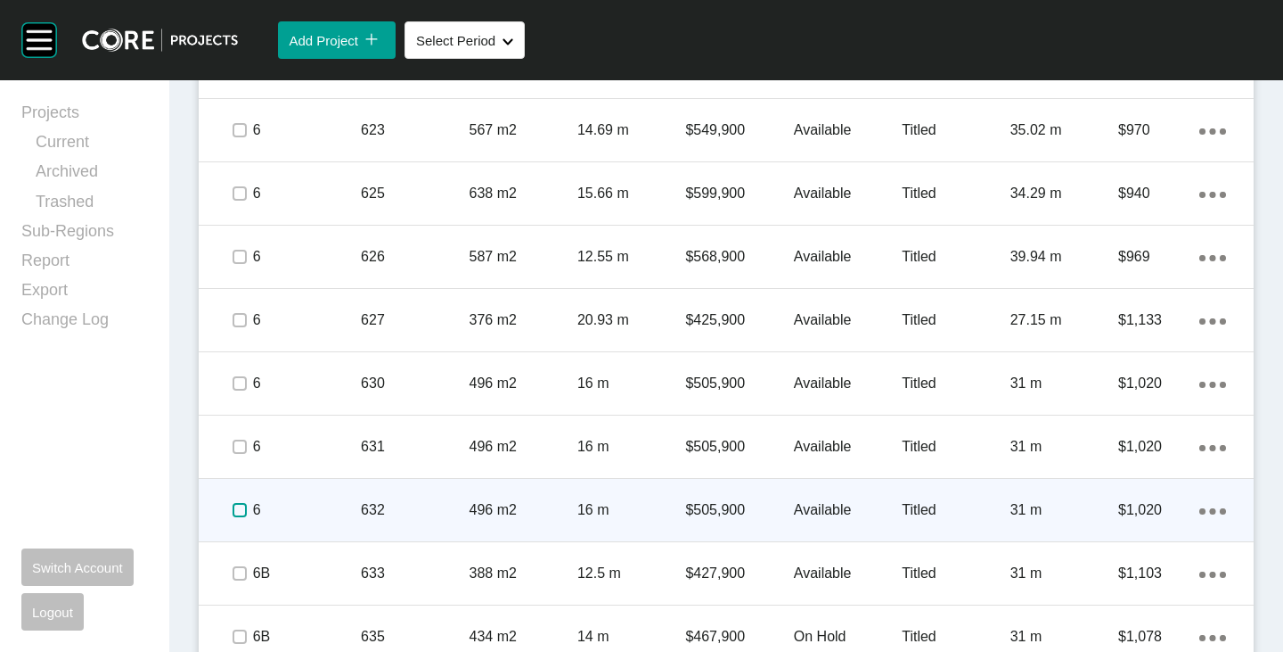
click at [236, 507] on label at bounding box center [240, 510] width 14 height 14
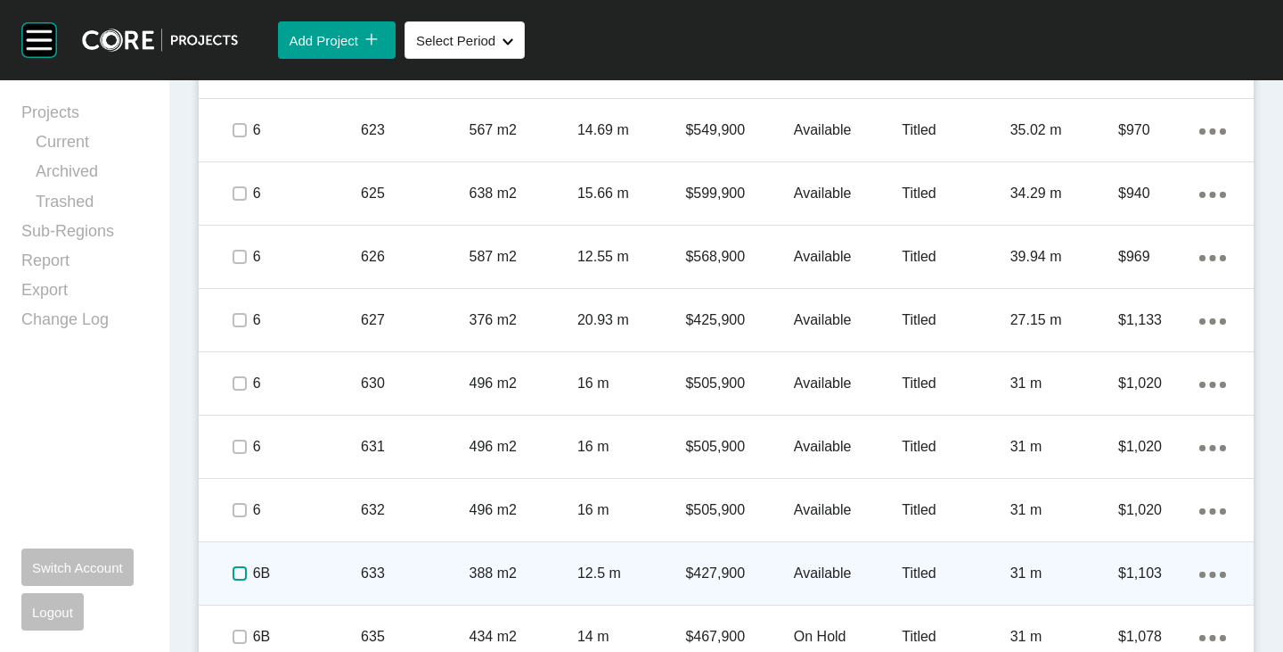
click at [234, 567] on label at bounding box center [240, 573] width 14 height 14
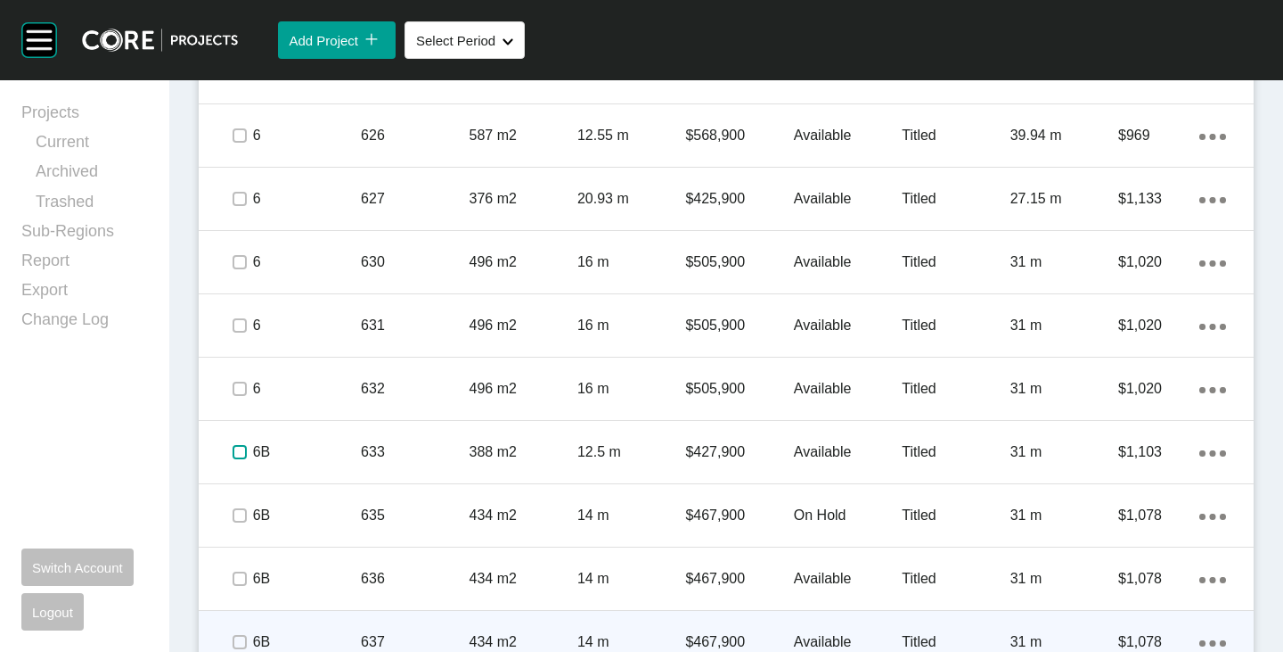
scroll to position [4944, 0]
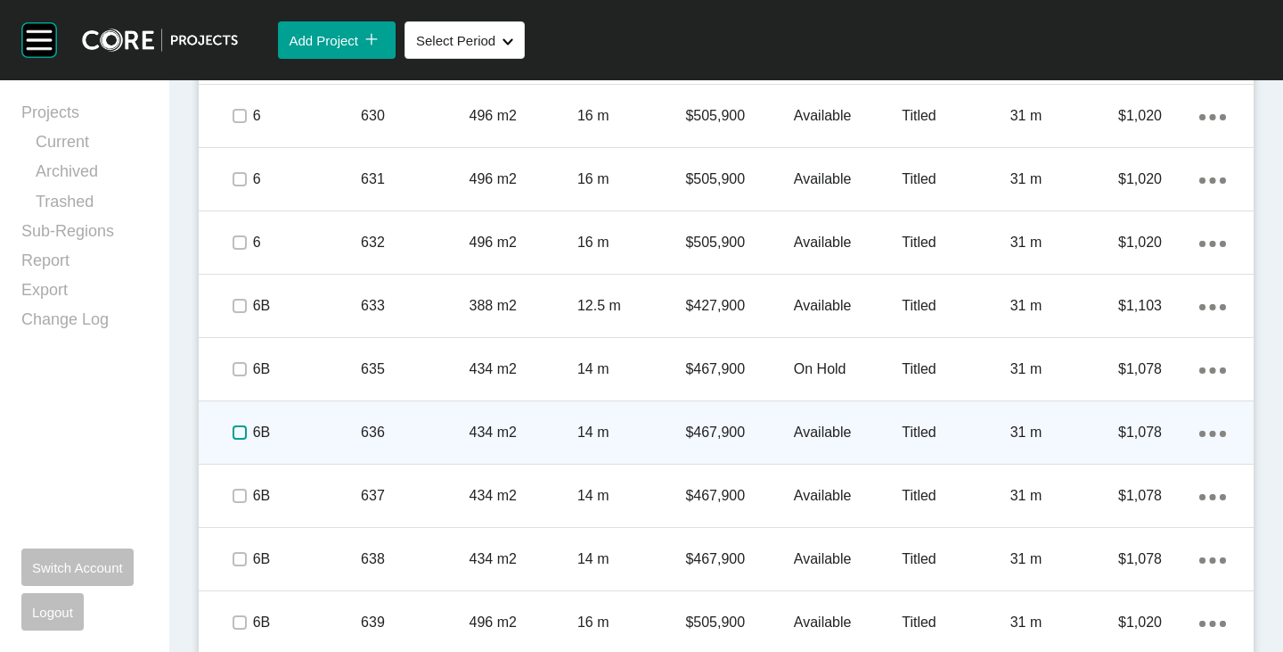
click at [234, 432] on label at bounding box center [240, 432] width 14 height 14
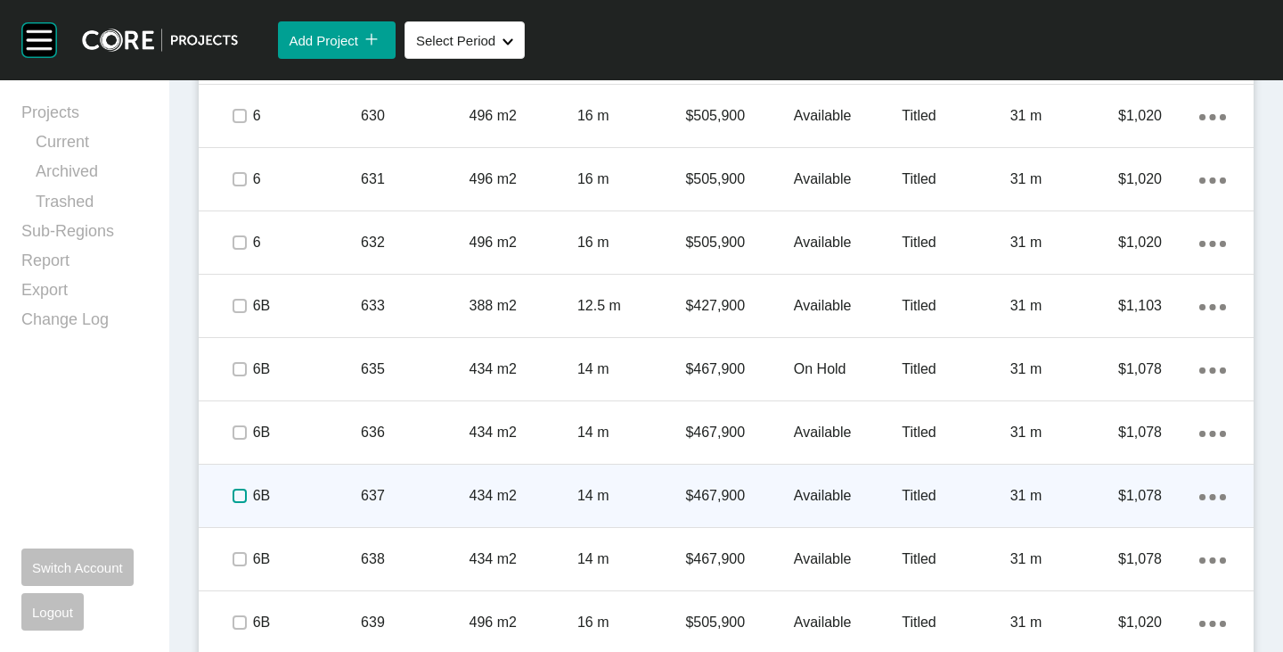
click at [233, 492] on label at bounding box center [240, 495] width 14 height 14
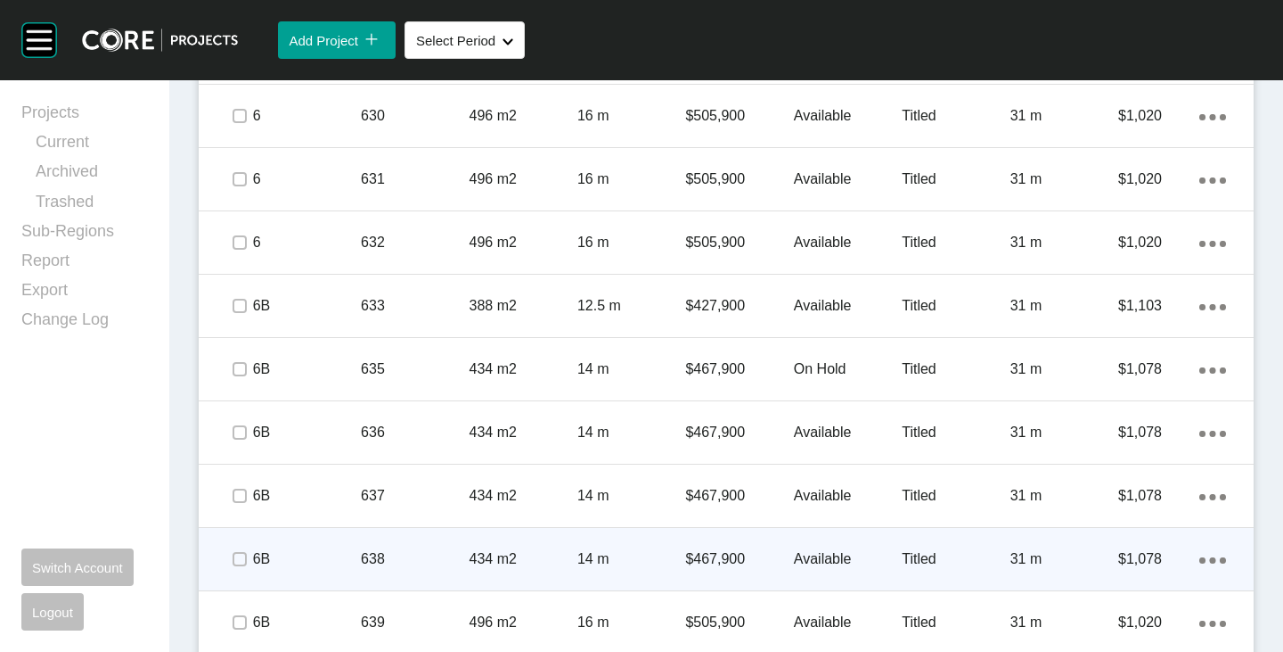
click at [242, 569] on span at bounding box center [238, 558] width 27 height 27
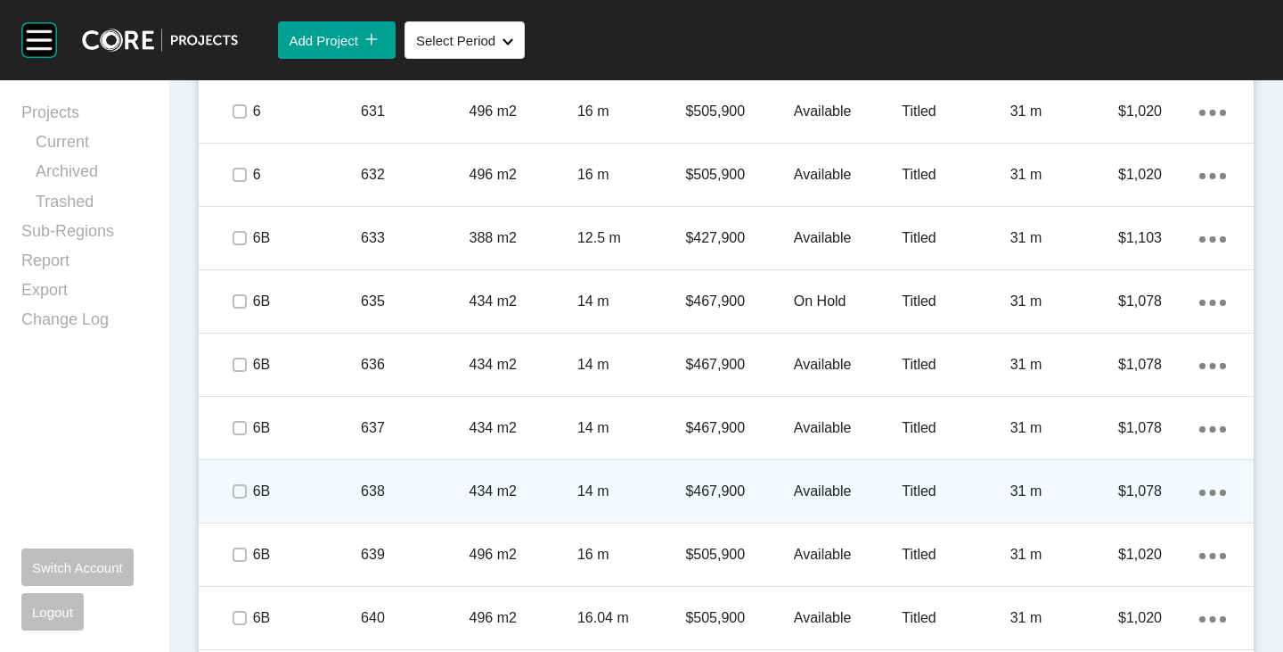
scroll to position [5033, 0]
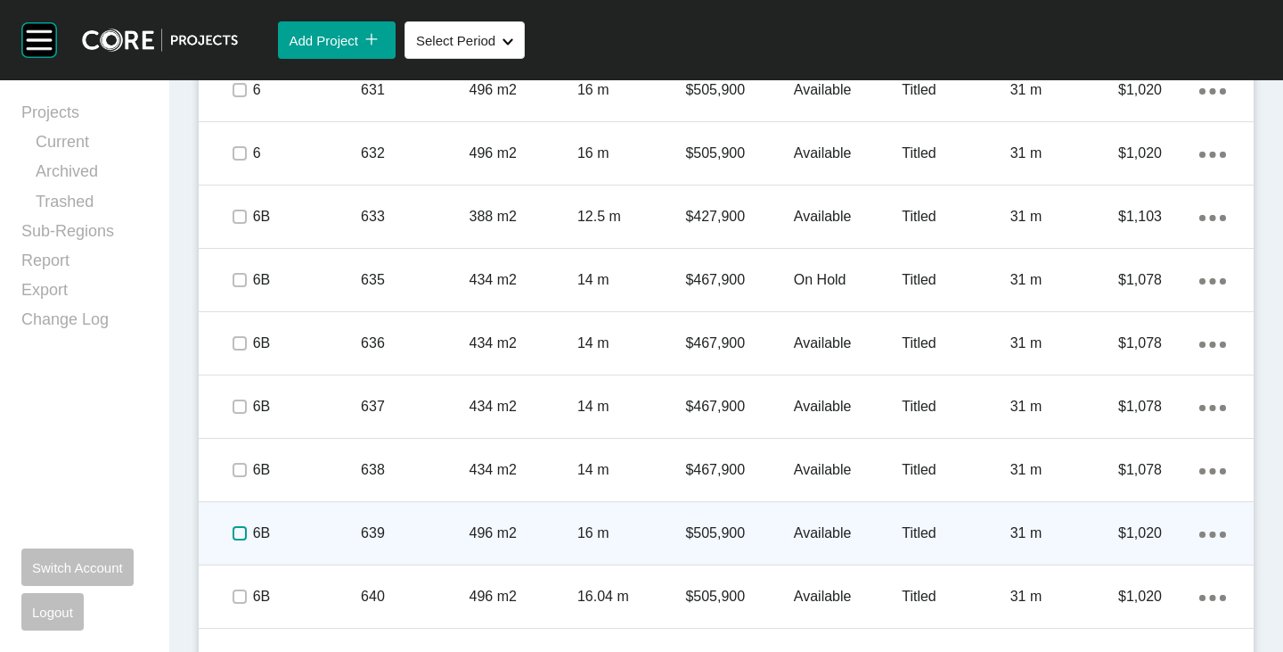
click at [242, 533] on label at bounding box center [240, 533] width 14 height 14
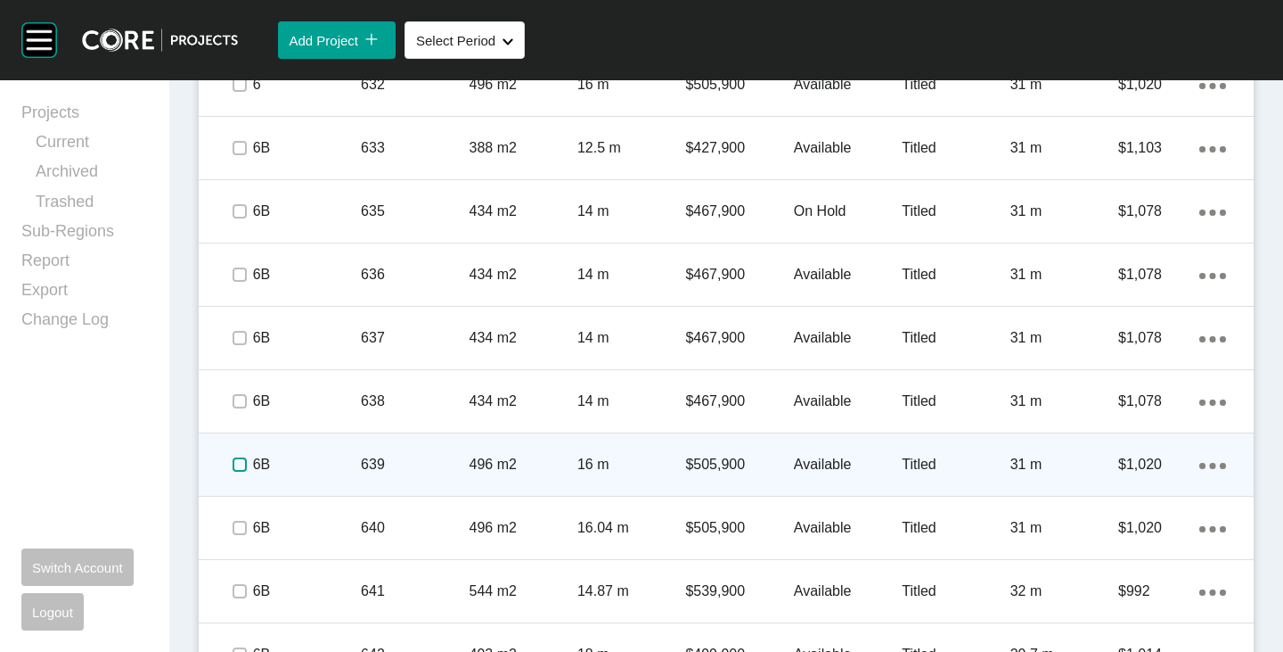
scroll to position [5122, 0]
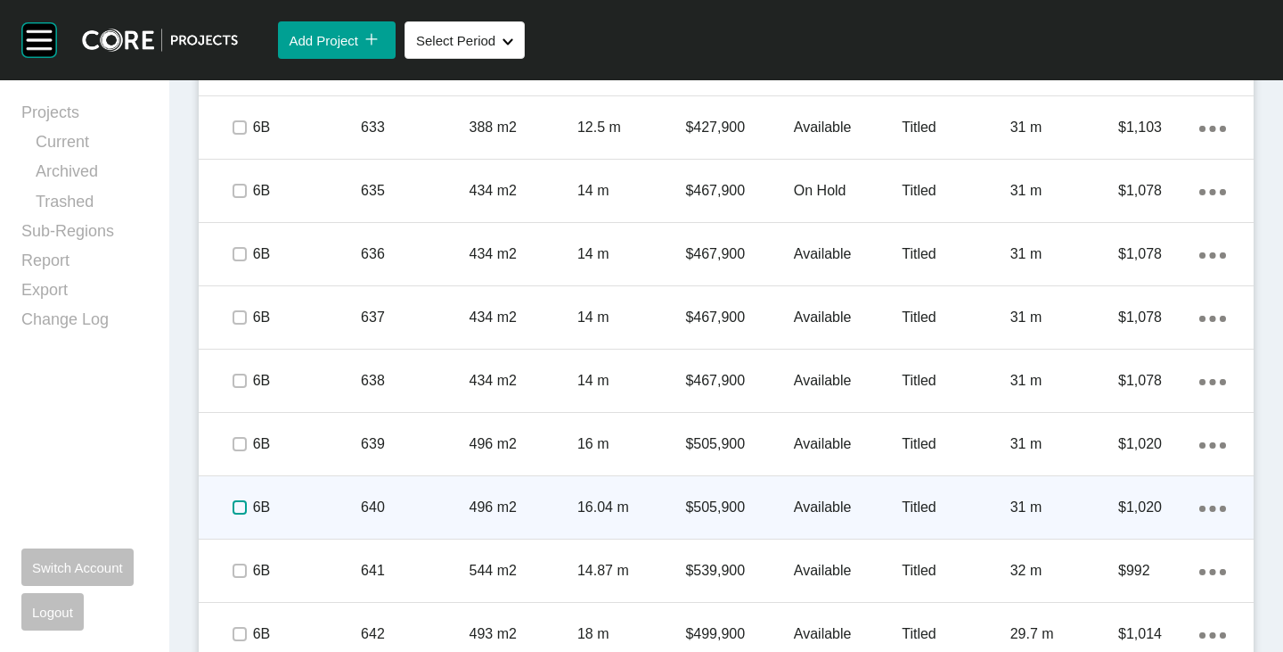
click at [239, 512] on label at bounding box center [240, 507] width 14 height 14
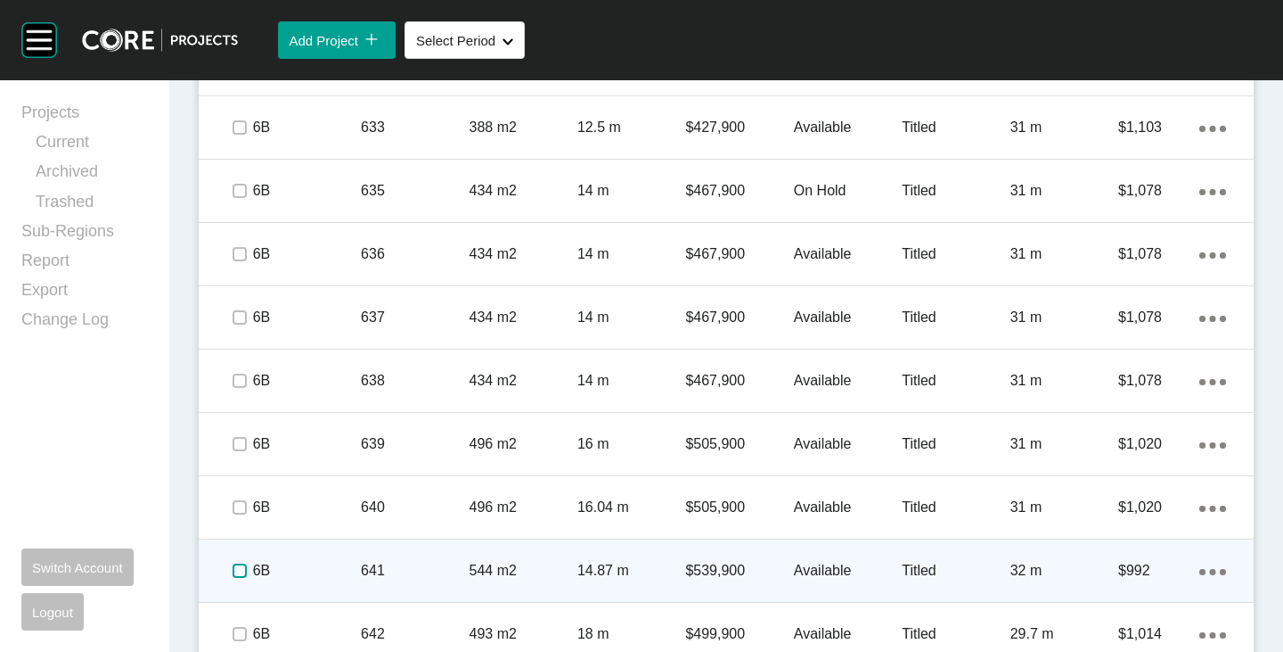
click at [237, 564] on label at bounding box center [240, 570] width 14 height 14
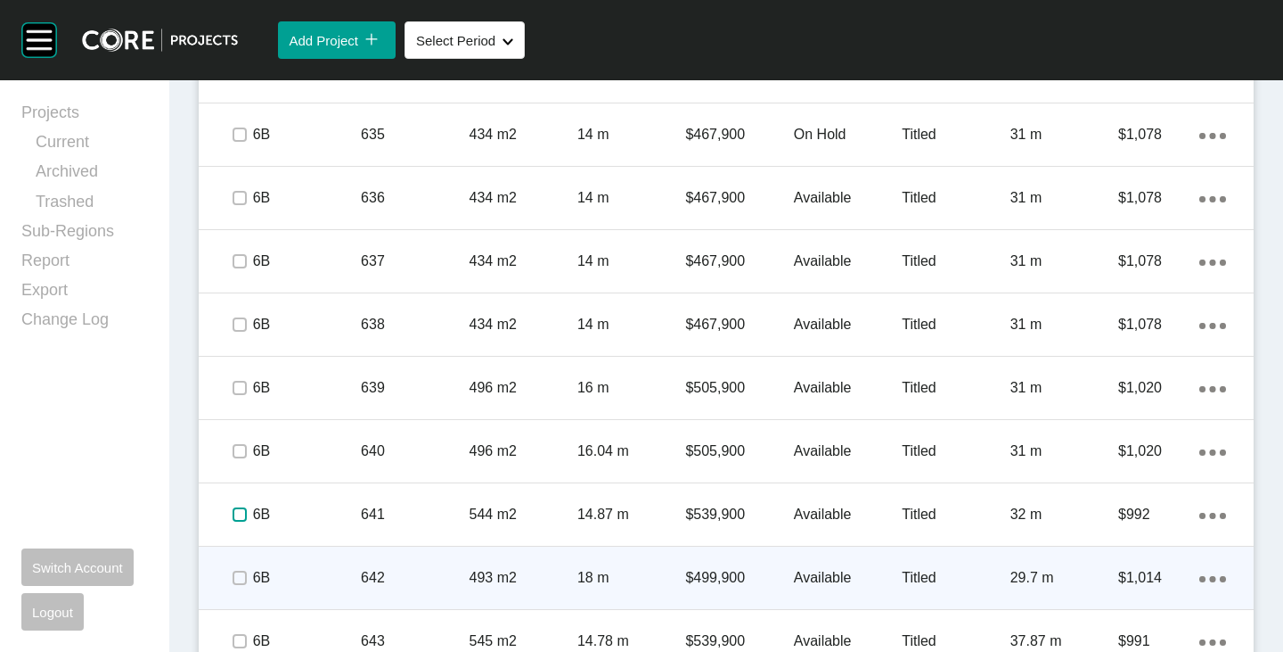
scroll to position [5211, 0]
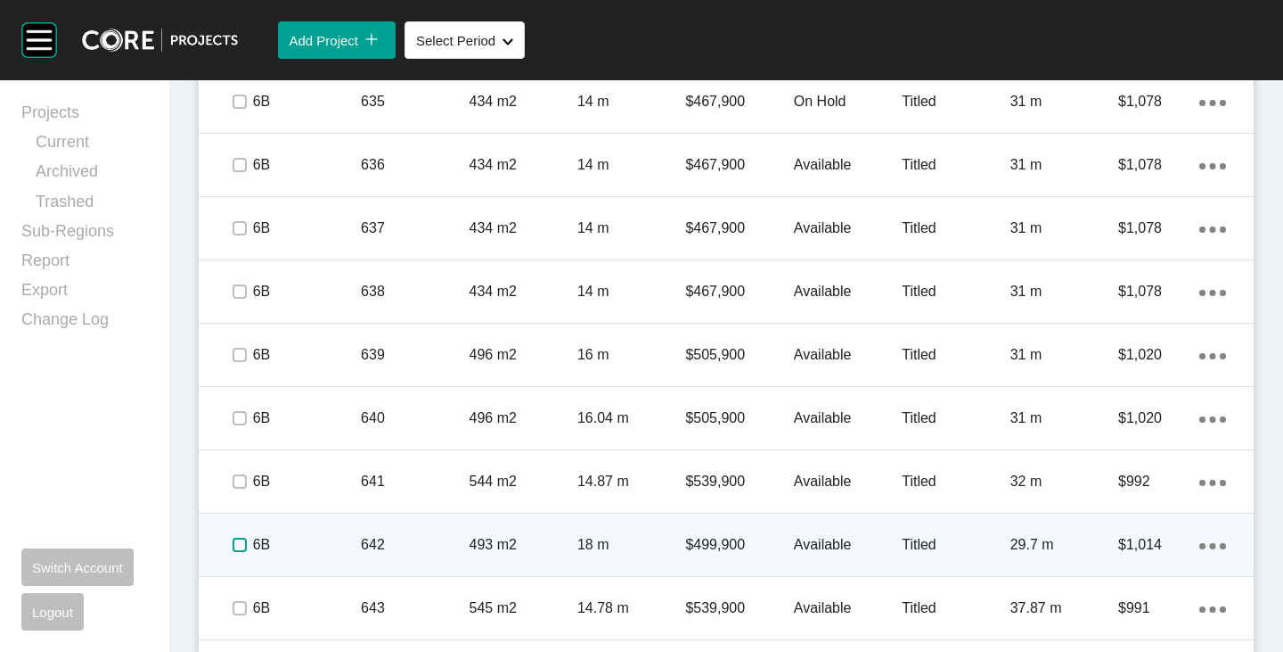
click at [238, 545] on label at bounding box center [240, 544] width 14 height 14
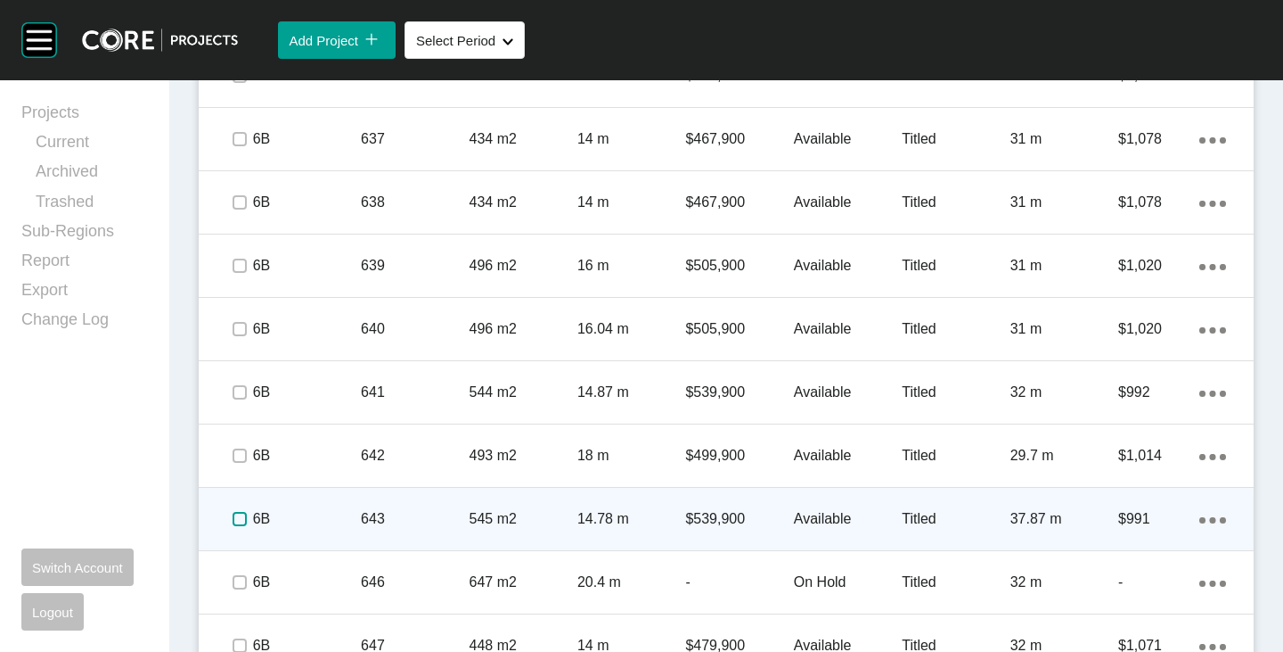
click at [238, 525] on label at bounding box center [240, 519] width 14 height 14
click at [1200, 516] on div "Action Menu Dots Copy 6 Created with Sketch." at bounding box center [1213, 519] width 27 height 20
click at [1120, 521] on link "Duplicate" at bounding box center [1126, 521] width 67 height 27
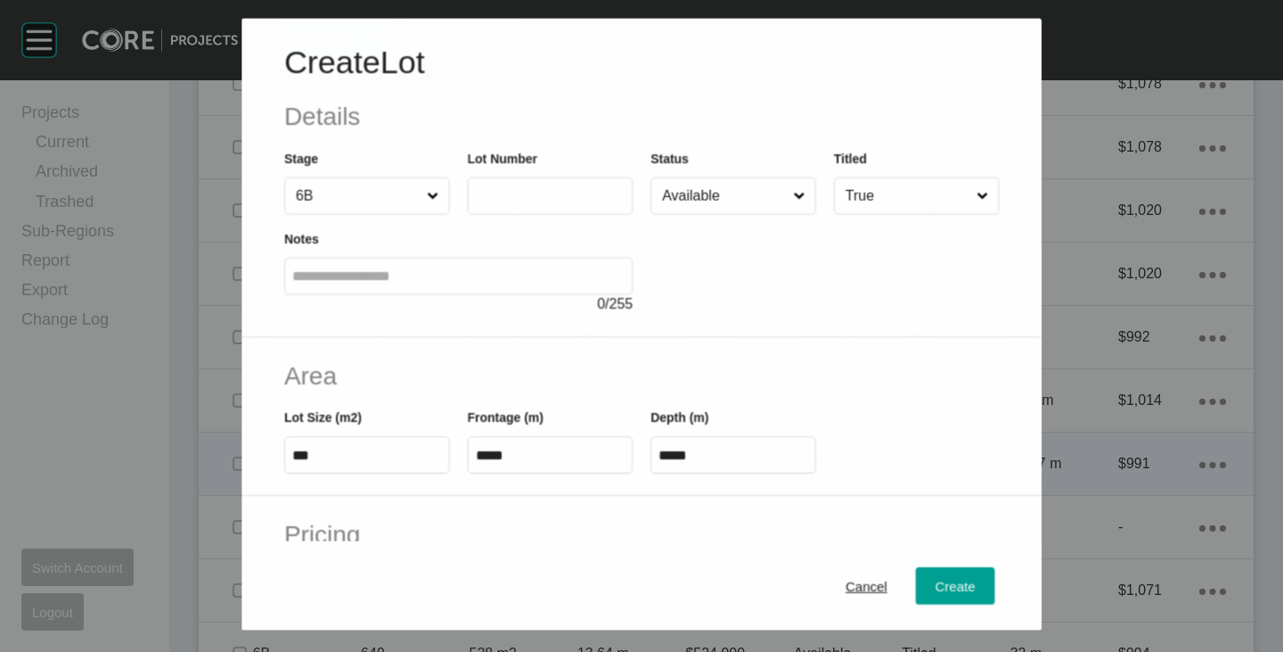
scroll to position [5245, 0]
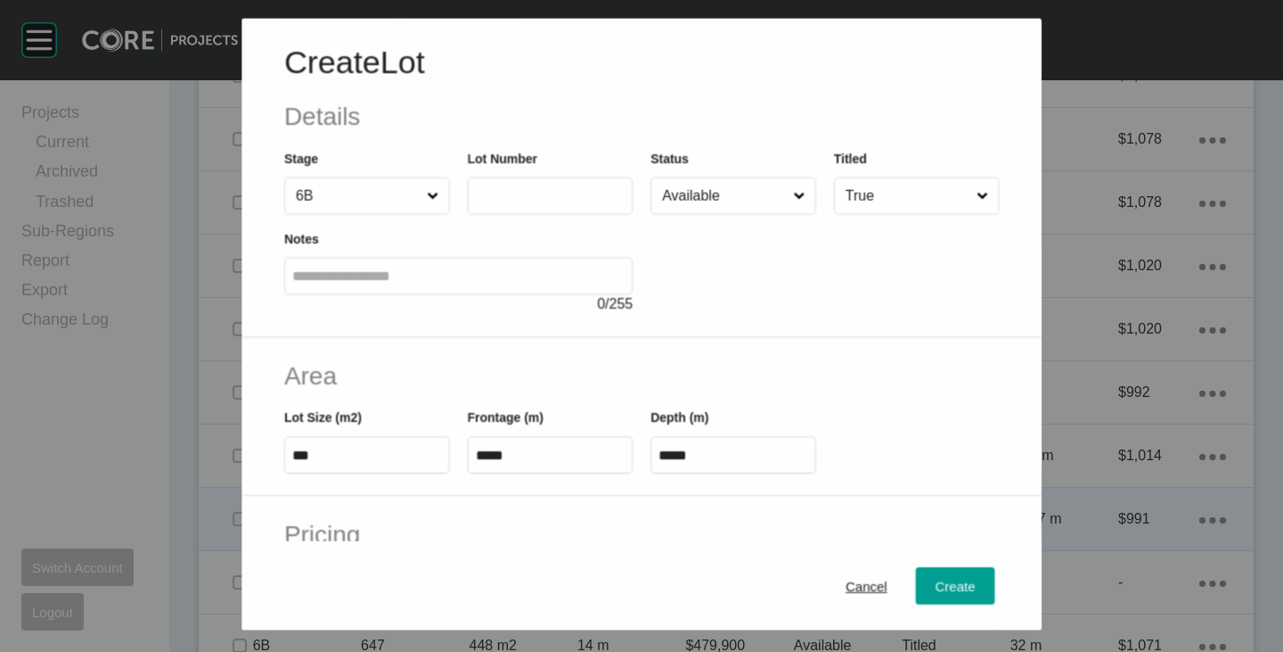
click at [511, 193] on input "text" at bounding box center [550, 195] width 150 height 15
type input "***"
click at [823, 261] on div at bounding box center [825, 264] width 349 height 101
type input "*******"
click at [706, 193] on input "Available" at bounding box center [725, 195] width 132 height 36
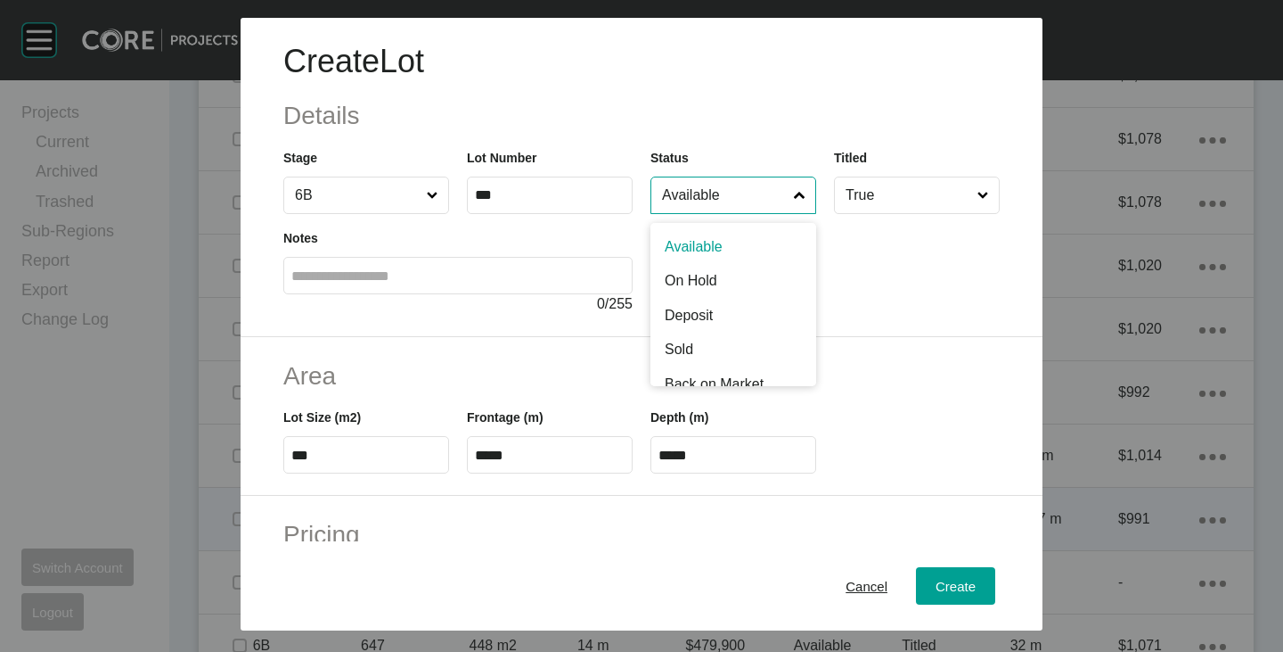
scroll to position [89, 0]
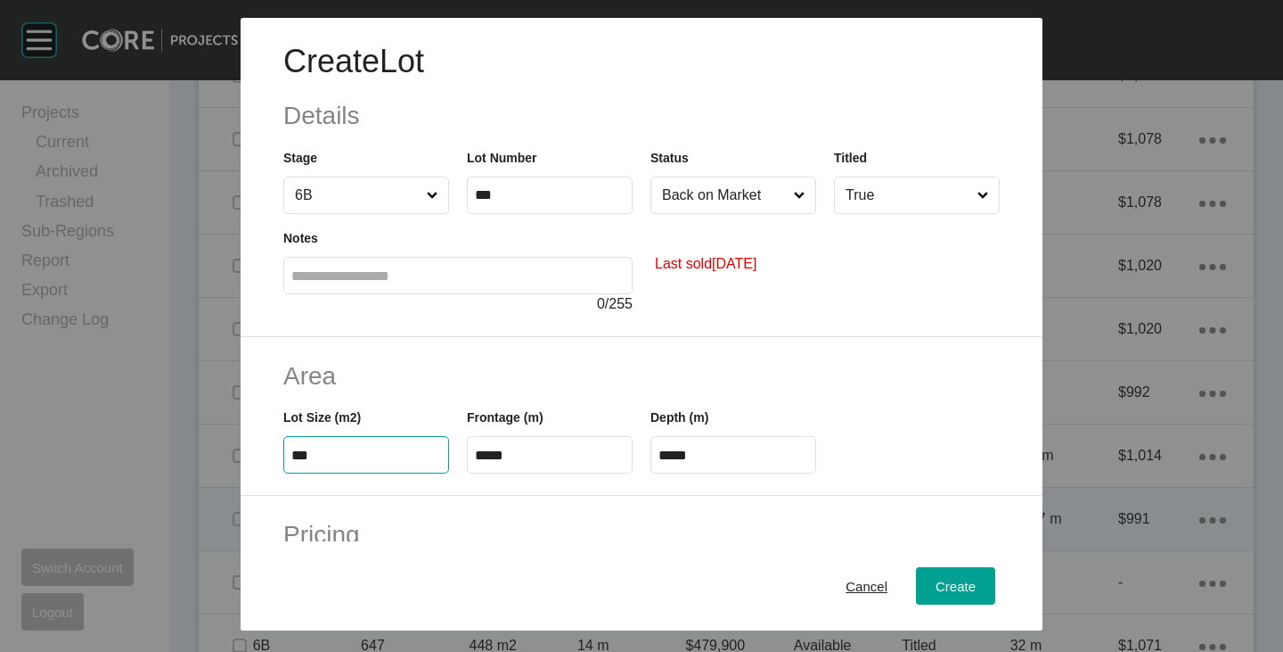
click at [333, 459] on input "***" at bounding box center [366, 454] width 150 height 15
type input "***"
type input "****"
type input "***"
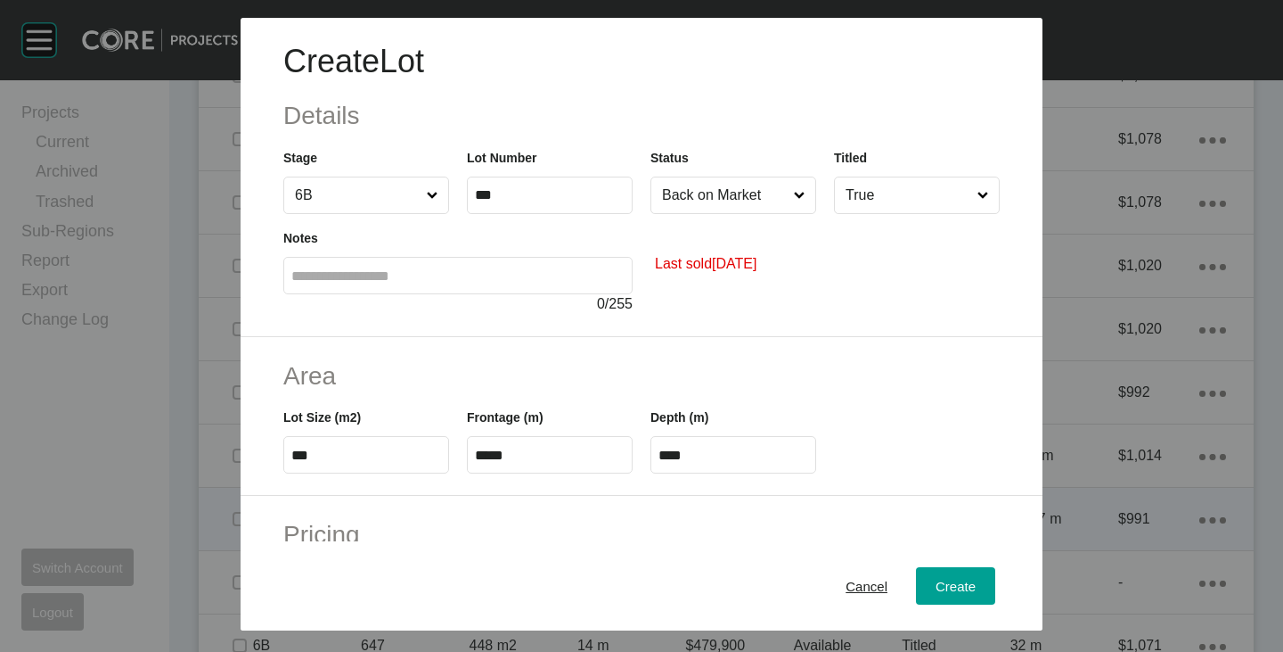
click at [454, 387] on h2 "Area" at bounding box center [641, 375] width 717 height 35
click at [499, 456] on input "*****" at bounding box center [550, 454] width 150 height 15
type input "*****"
type input "****"
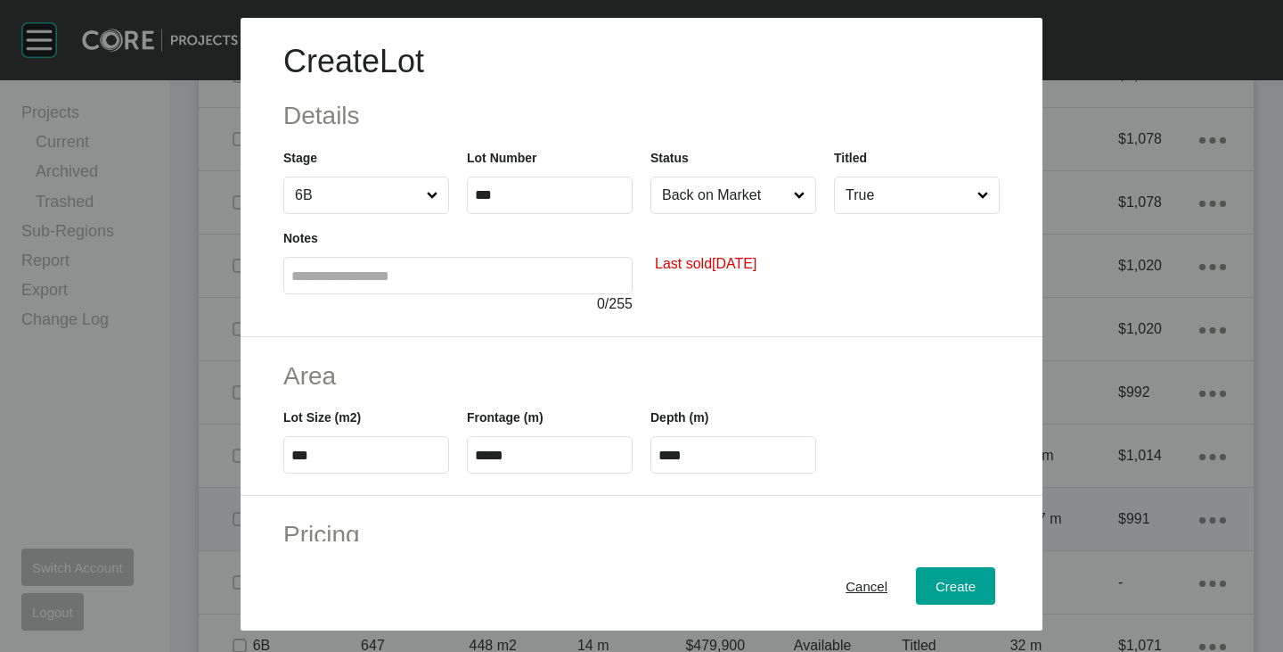
click at [527, 394] on div "Frontage (m) *****" at bounding box center [550, 433] width 184 height 80
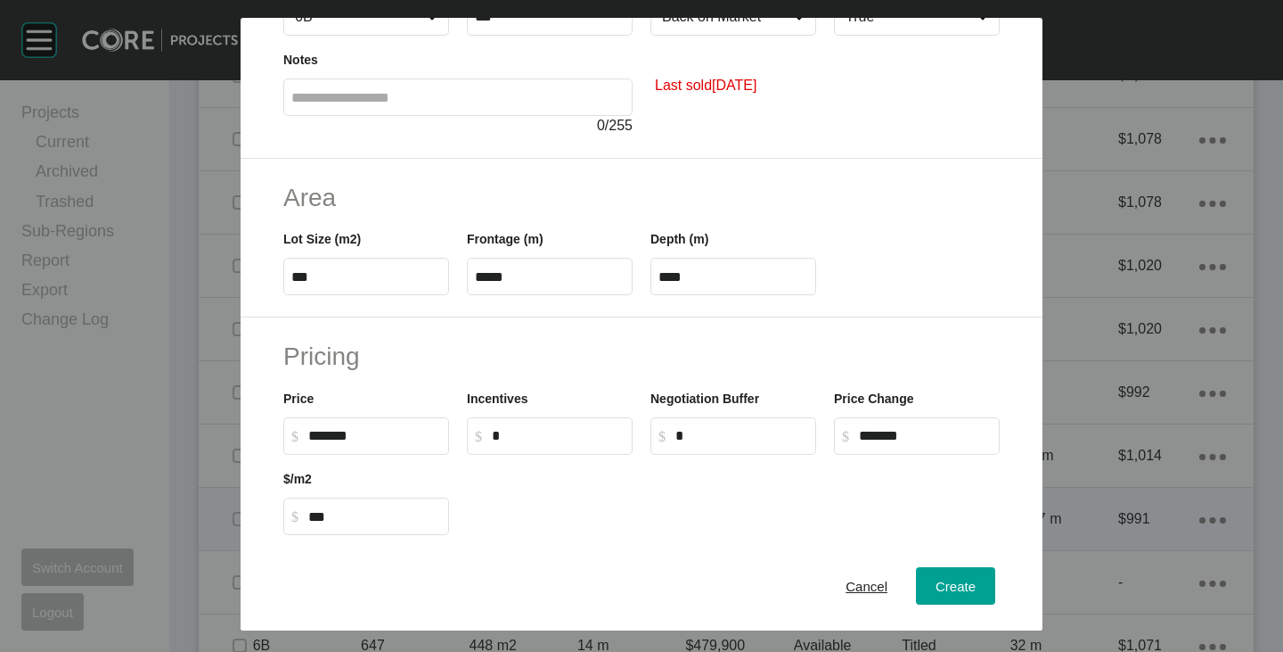
scroll to position [267, 0]
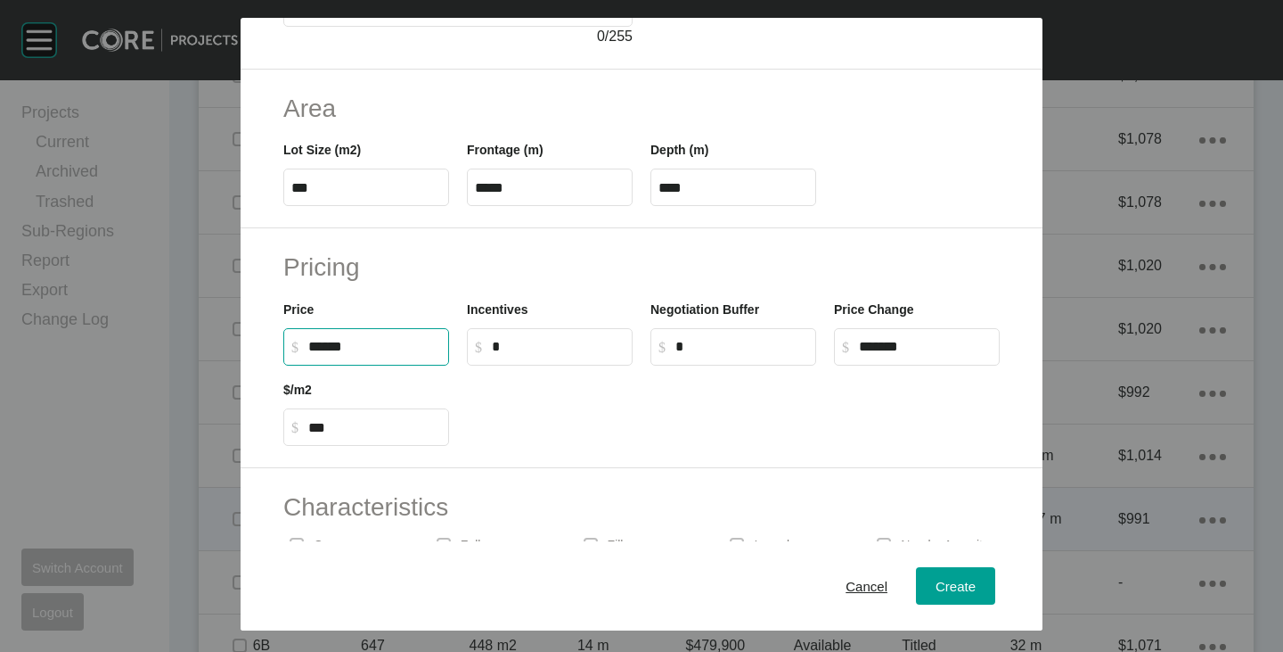
drag, startPoint x: 315, startPoint y: 341, endPoint x: 328, endPoint y: 348, distance: 15.2
click at [328, 348] on input "******" at bounding box center [374, 346] width 133 height 15
type input "*******"
type input "*"
type input "***"
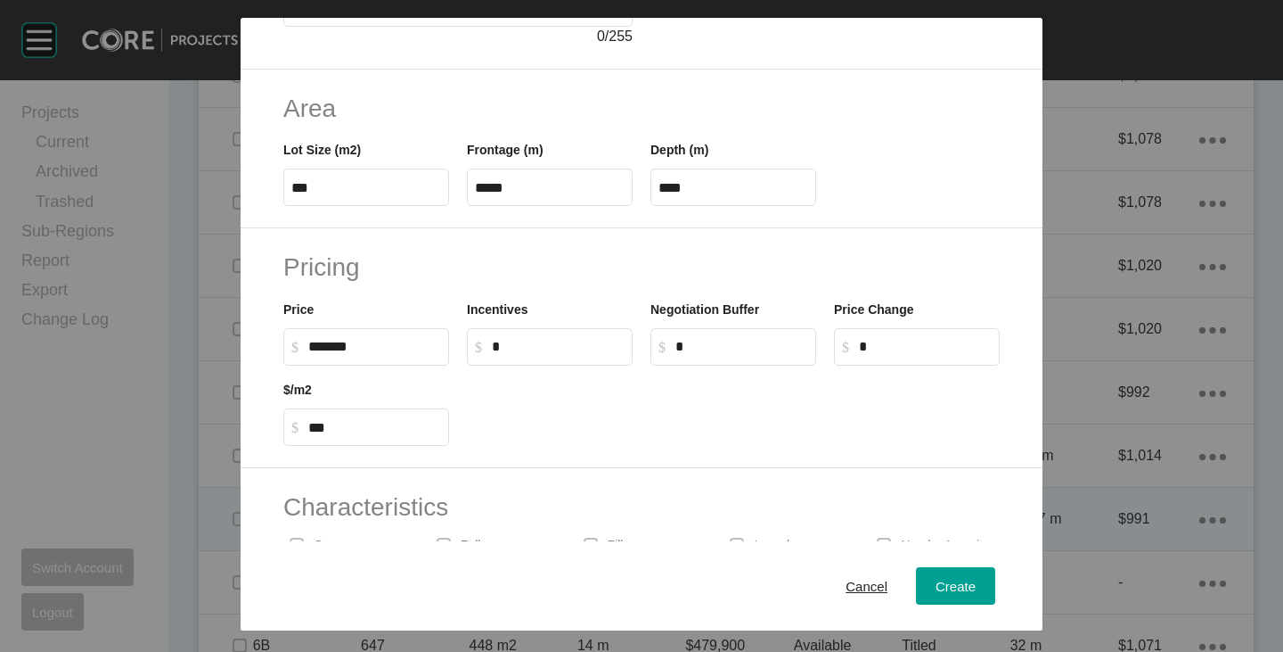
click at [635, 430] on div at bounding box center [733, 405] width 551 height 80
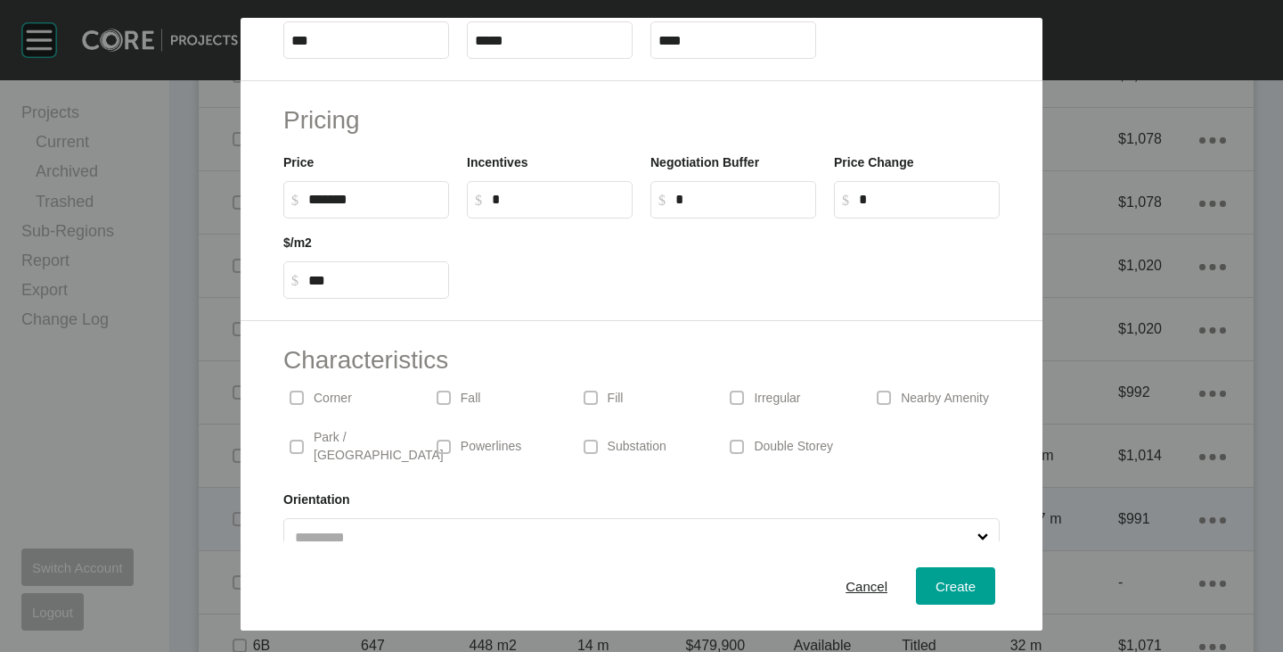
scroll to position [436, 0]
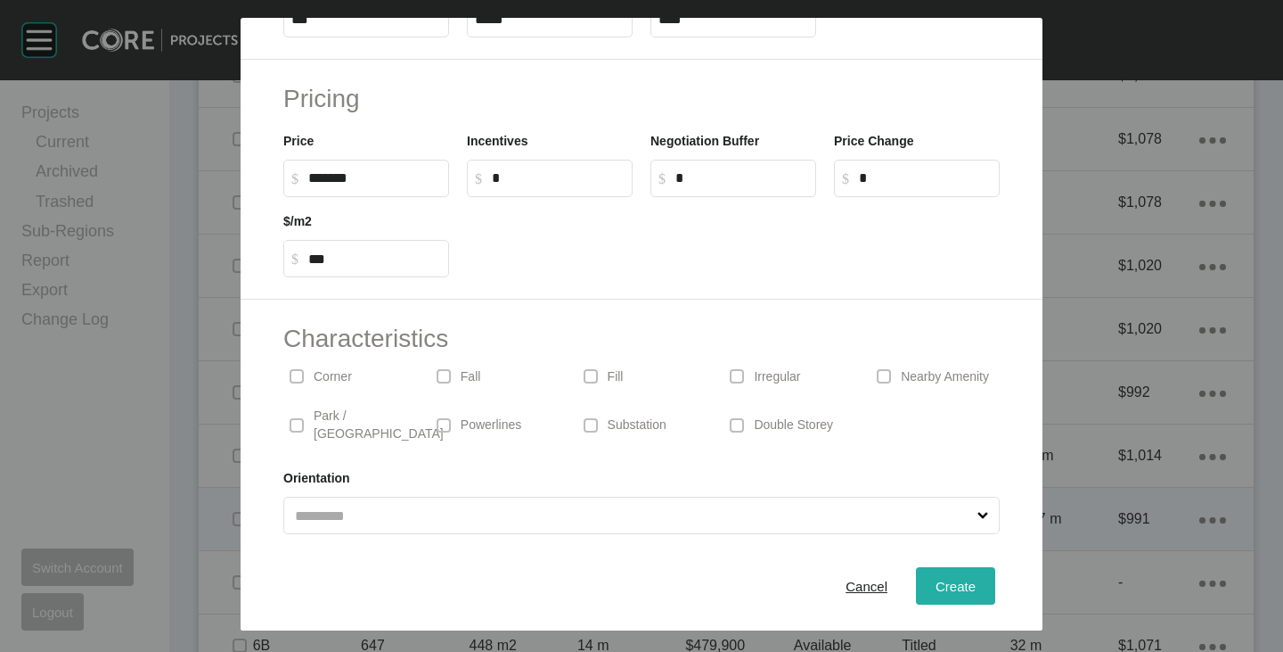
click at [936, 584] on span "Create" at bounding box center [956, 585] width 40 height 15
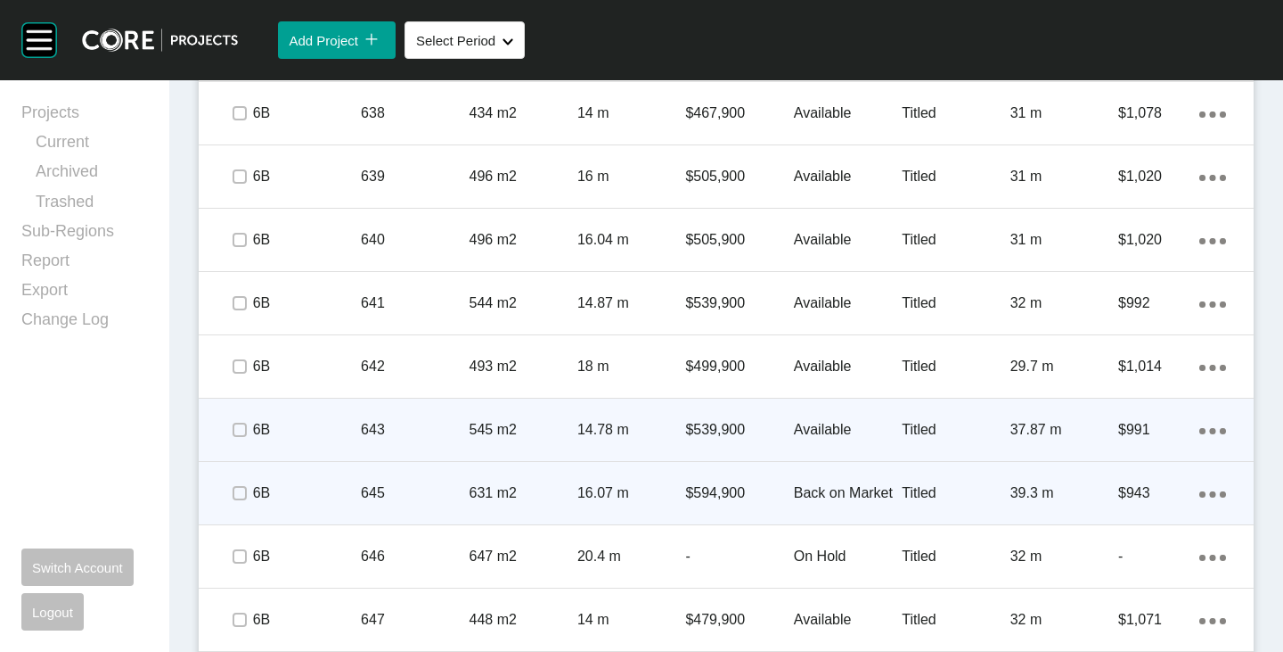
scroll to position [5479, 0]
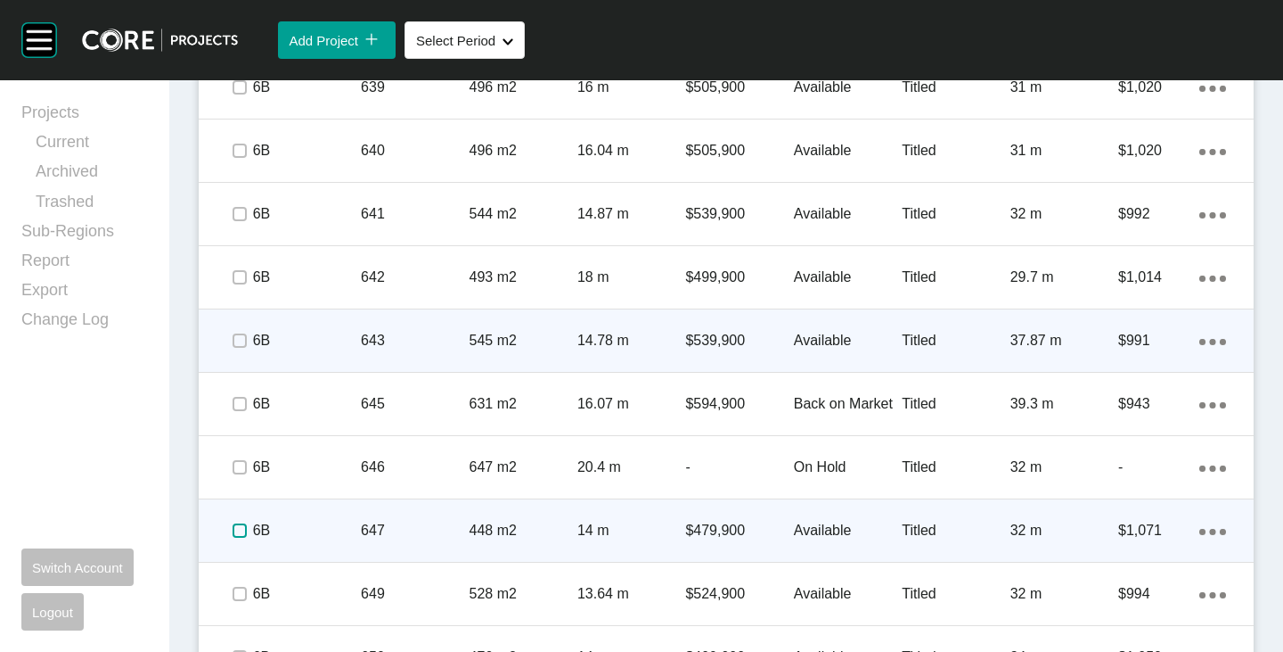
click at [243, 529] on label at bounding box center [240, 530] width 14 height 14
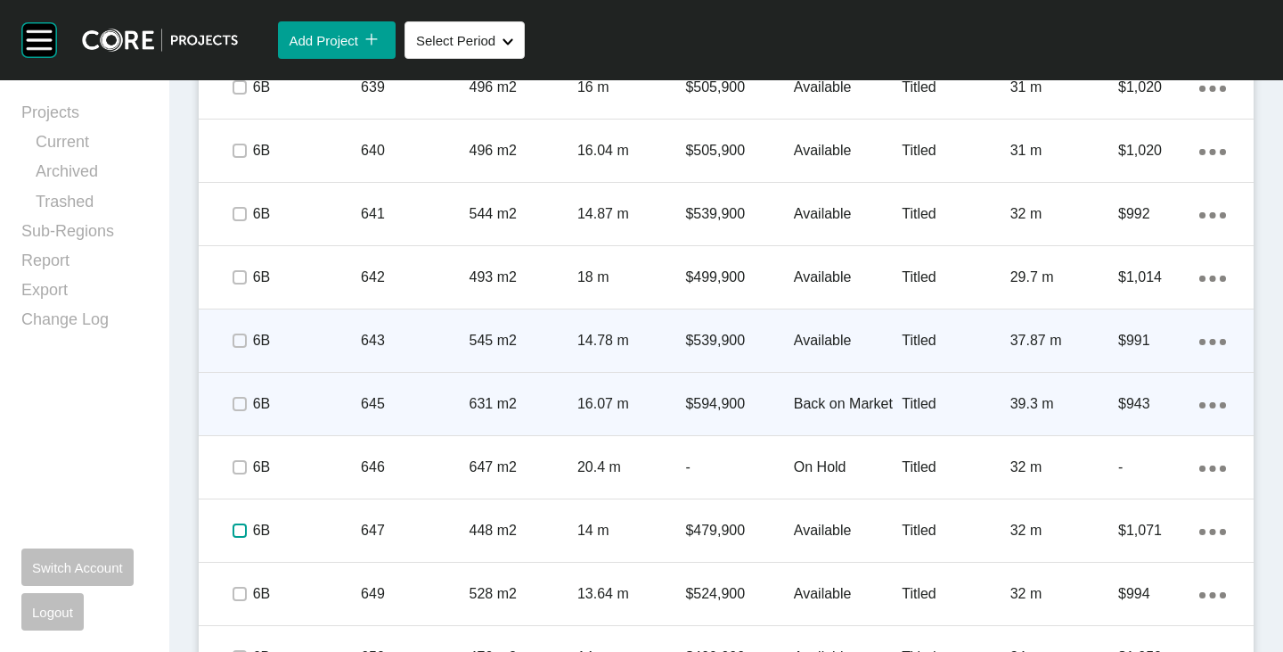
scroll to position [5568, 0]
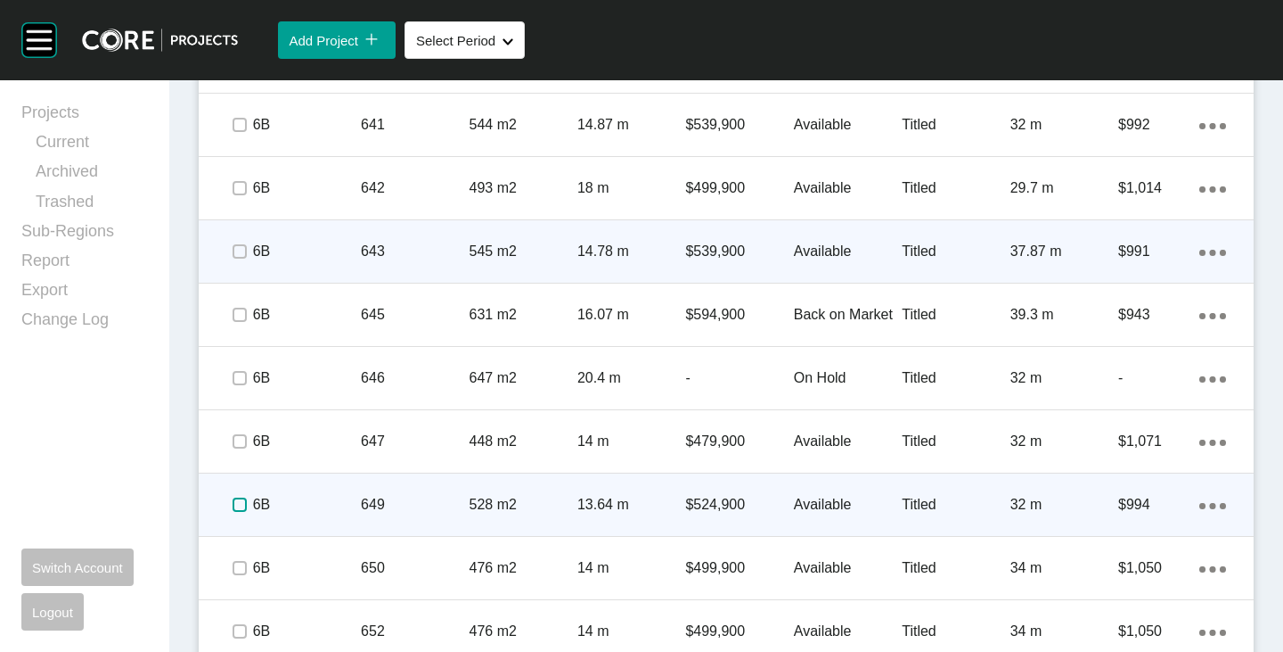
click at [236, 504] on label at bounding box center [240, 504] width 14 height 14
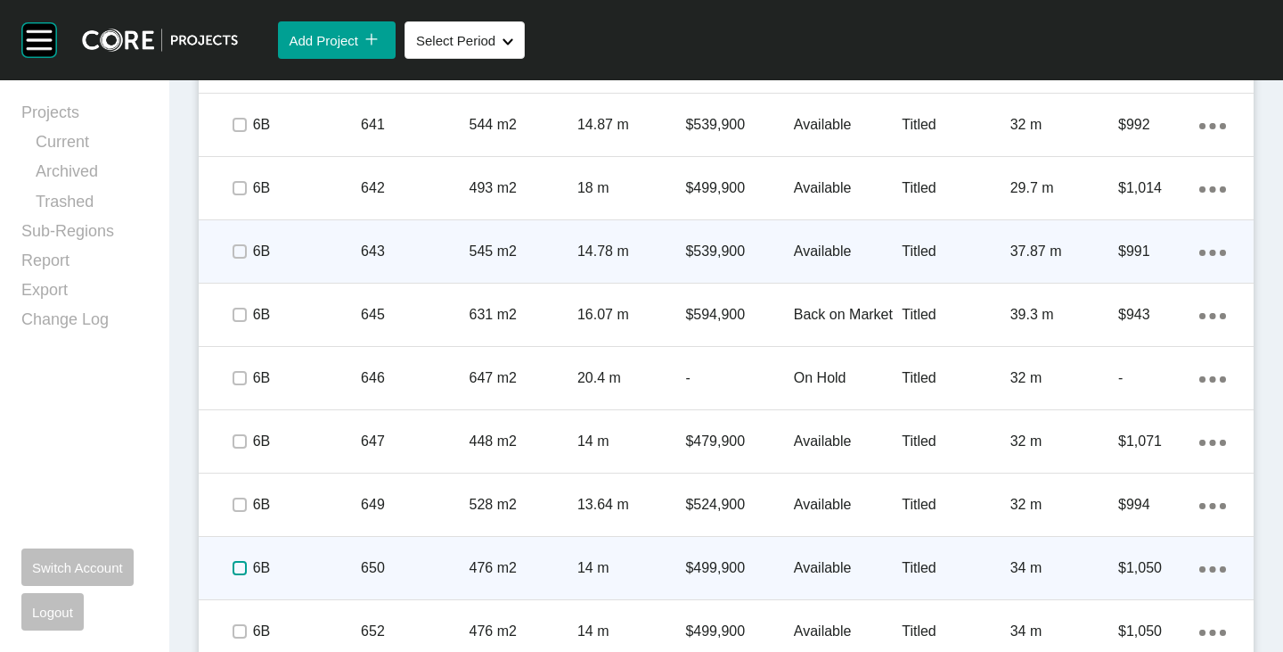
click at [237, 562] on label at bounding box center [240, 568] width 14 height 14
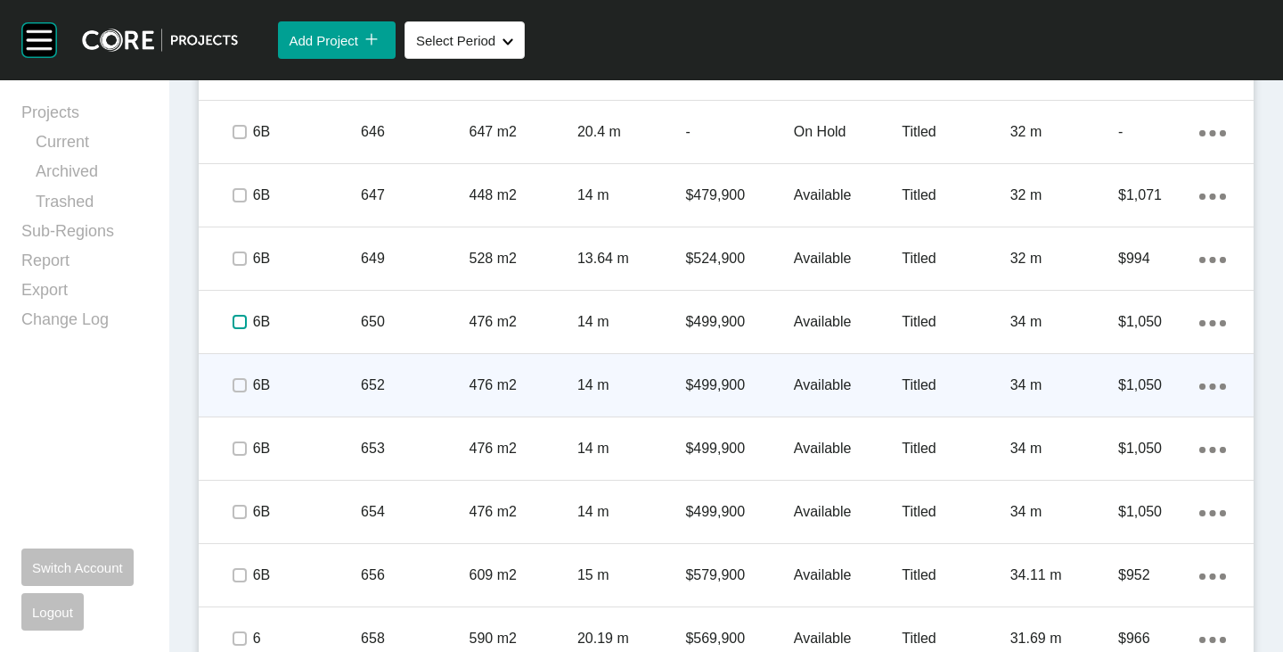
scroll to position [5835, 0]
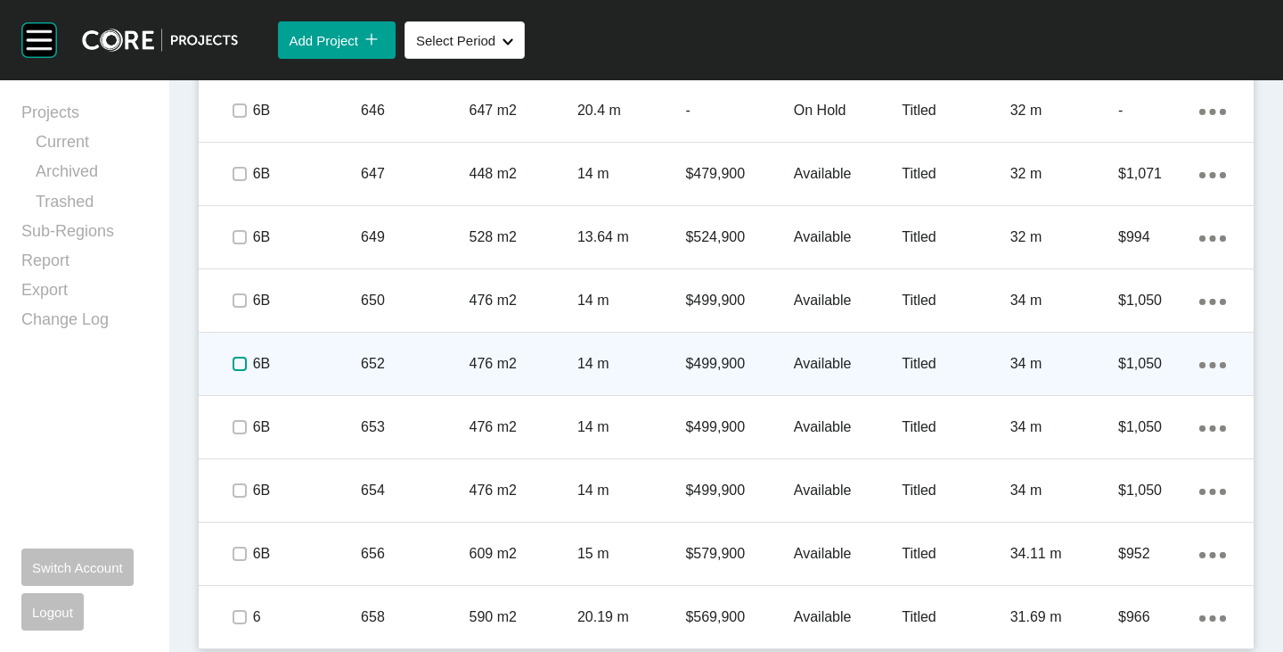
click at [238, 365] on label at bounding box center [240, 364] width 14 height 14
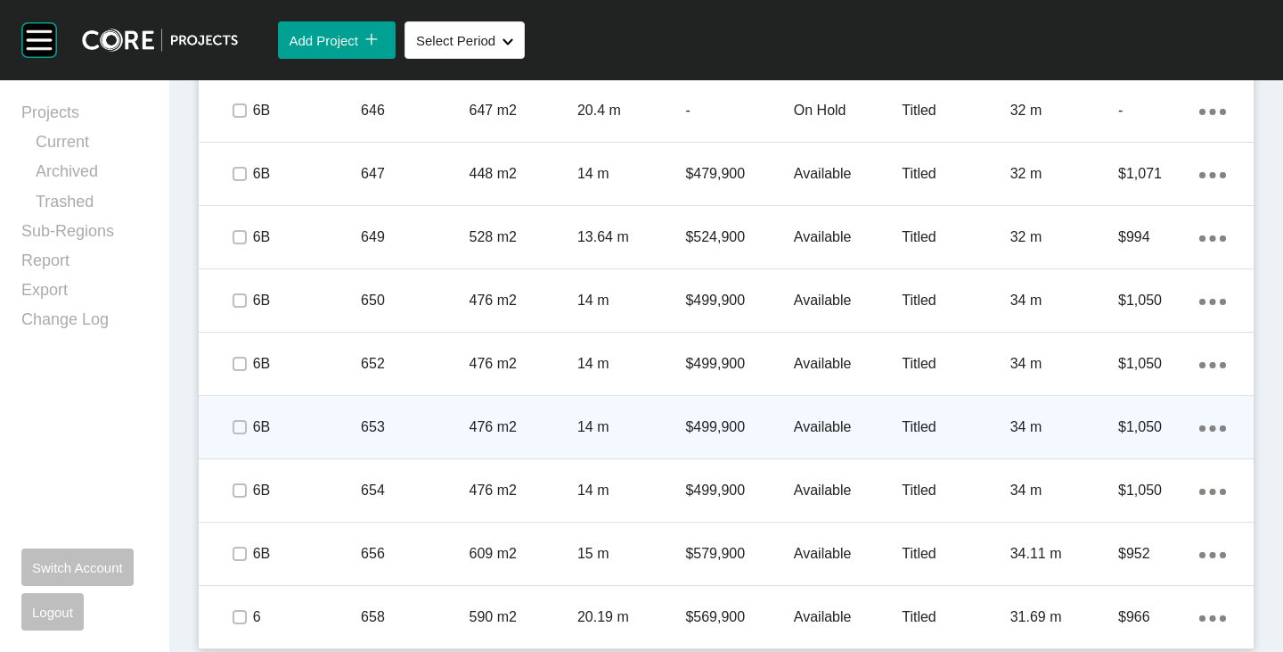
click at [228, 431] on span at bounding box center [238, 427] width 27 height 27
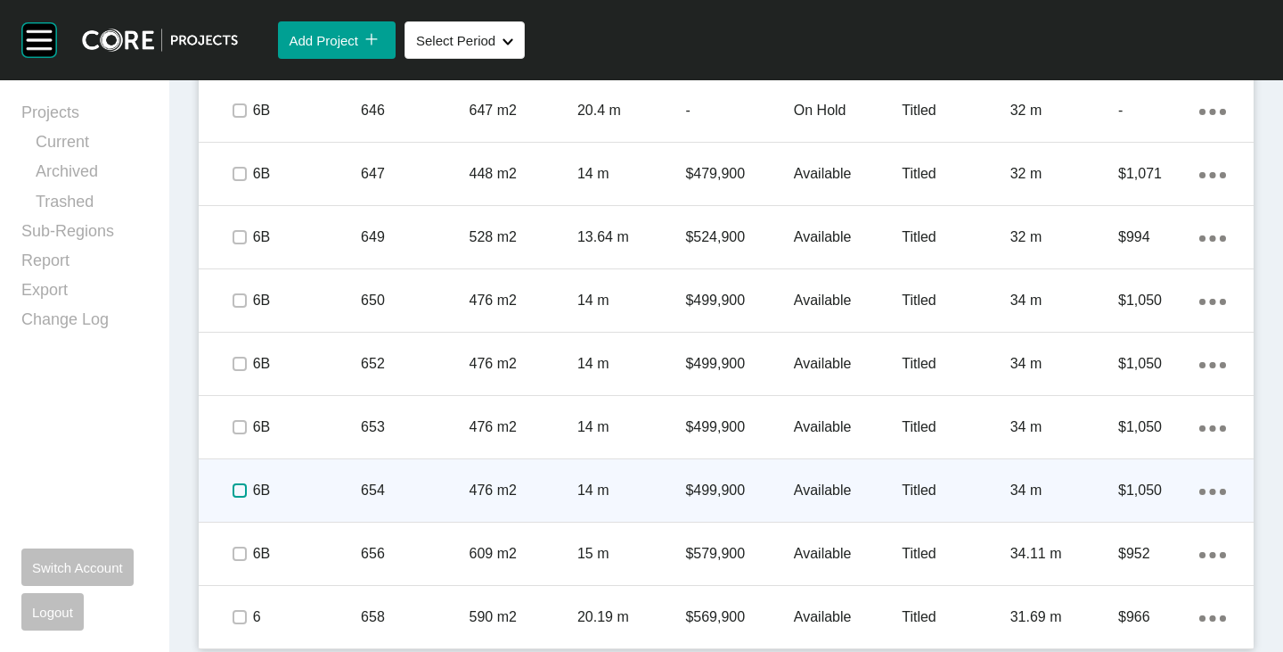
click at [238, 496] on label at bounding box center [240, 490] width 14 height 14
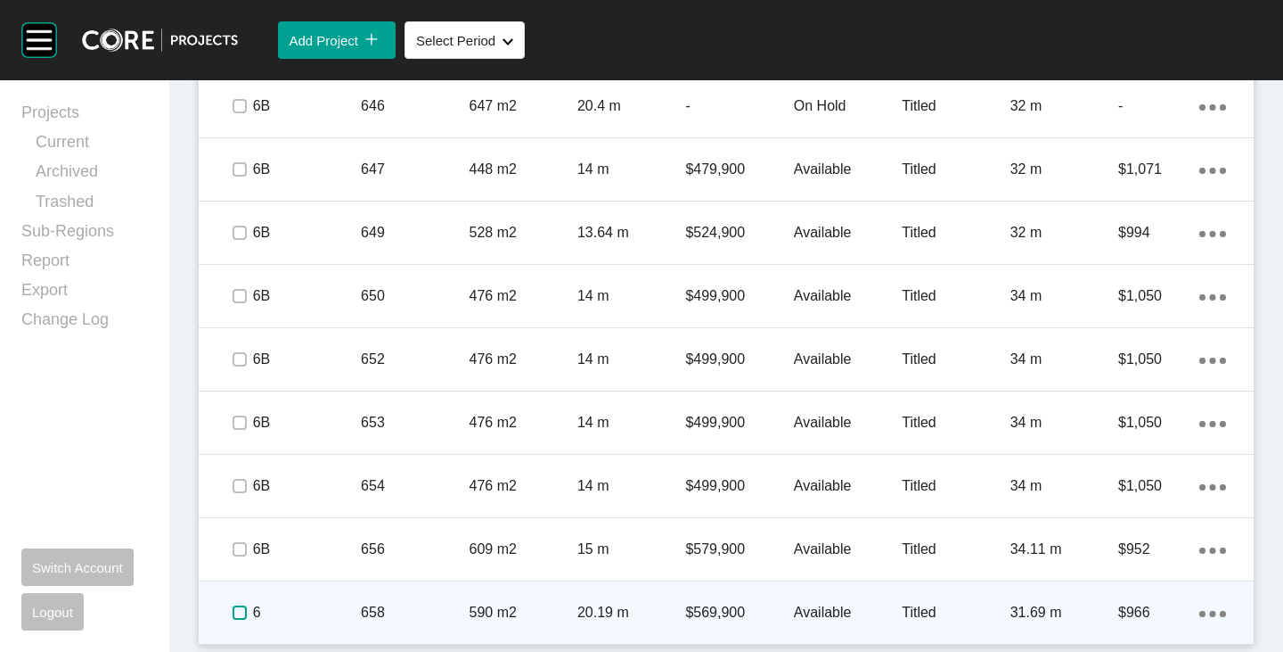
click at [241, 605] on label at bounding box center [240, 612] width 14 height 14
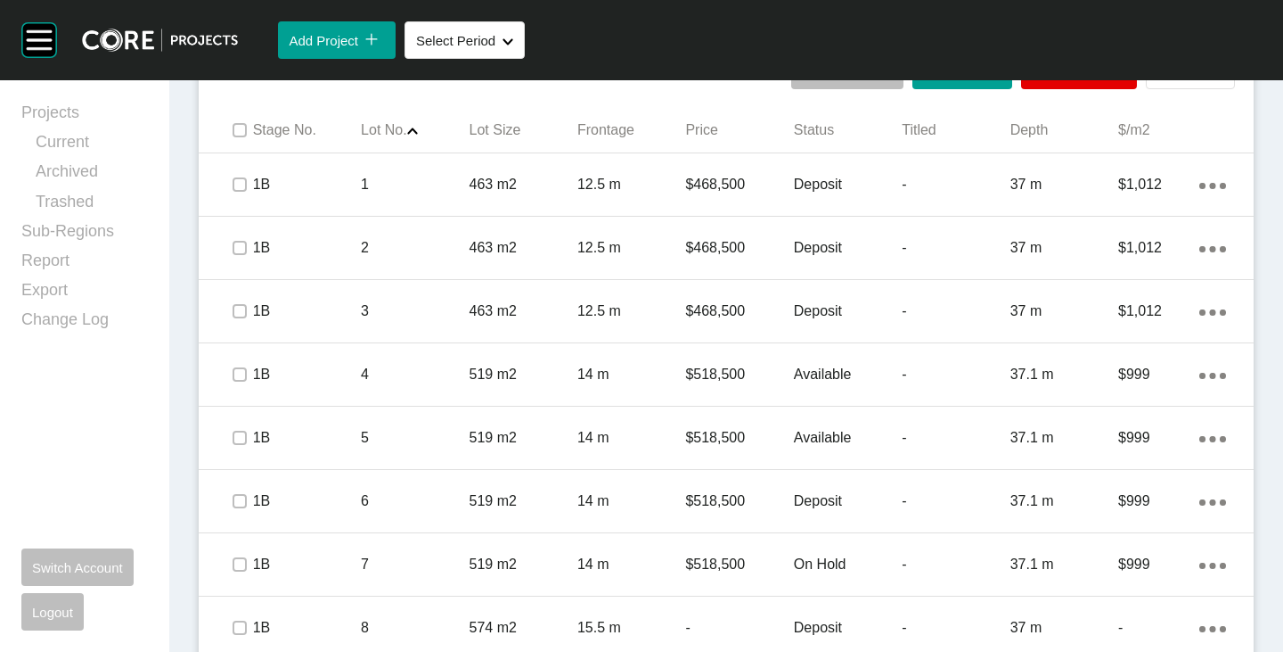
scroll to position [1116, 0]
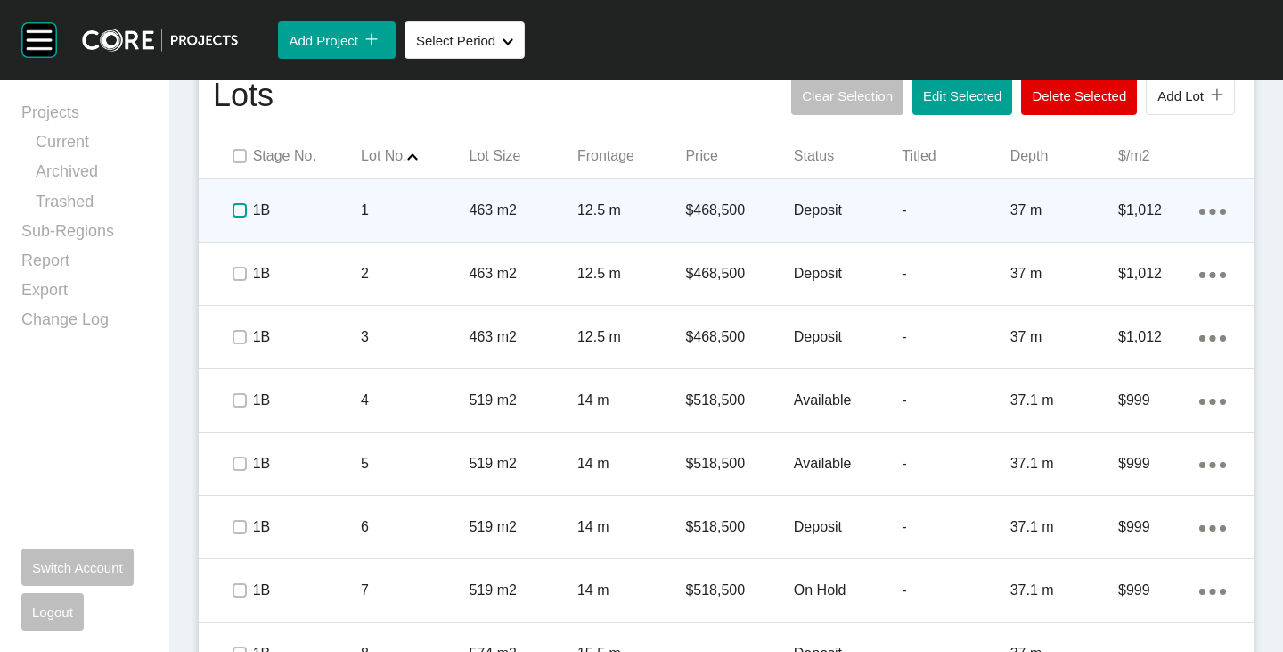
drag, startPoint x: 244, startPoint y: 209, endPoint x: 242, endPoint y: 221, distance: 11.9
click at [244, 209] on label at bounding box center [240, 210] width 14 height 14
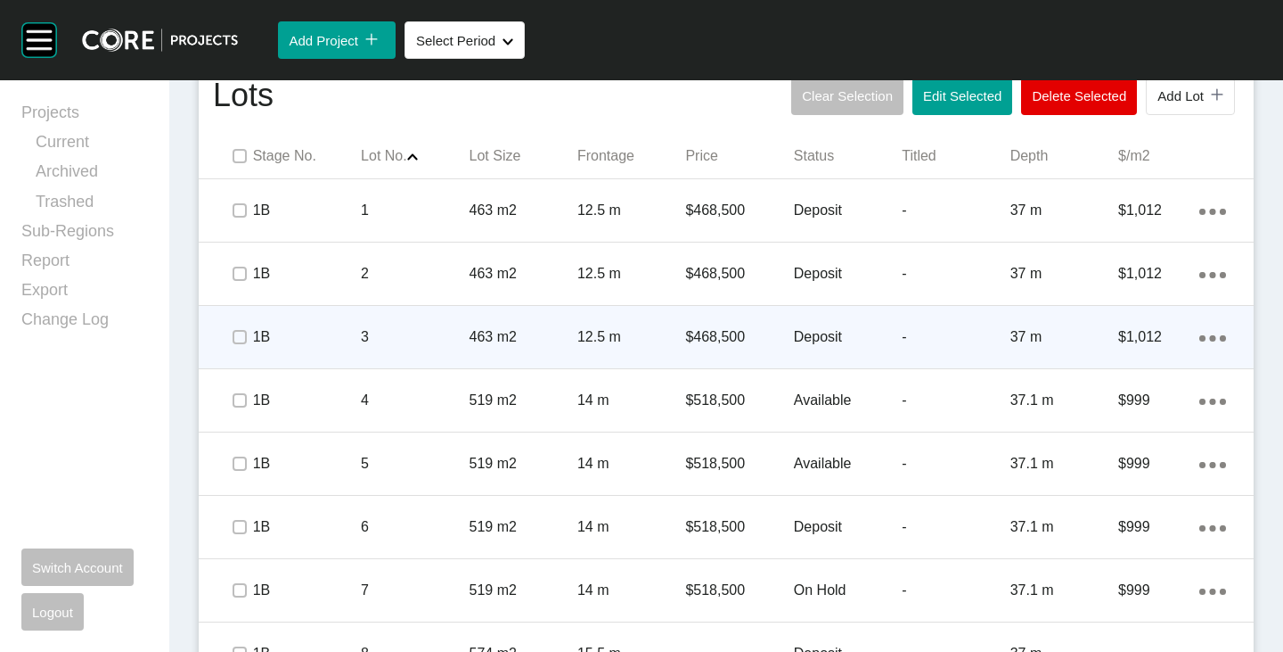
click at [246, 329] on span at bounding box center [238, 337] width 27 height 27
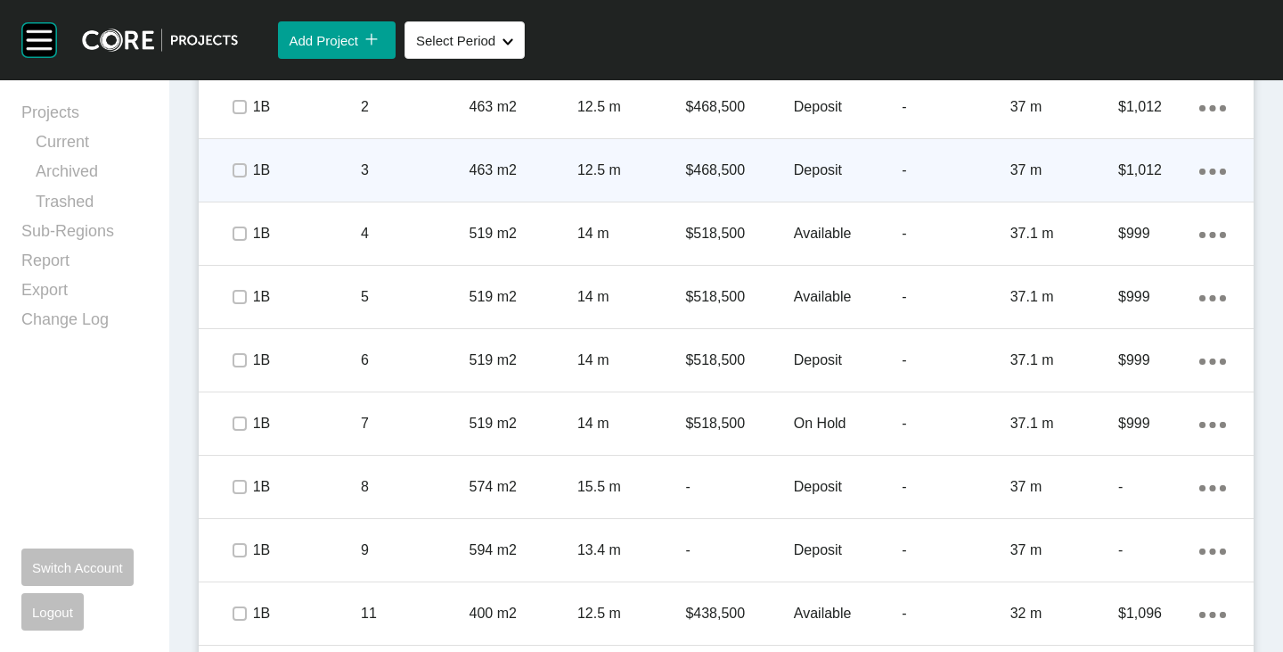
scroll to position [1294, 0]
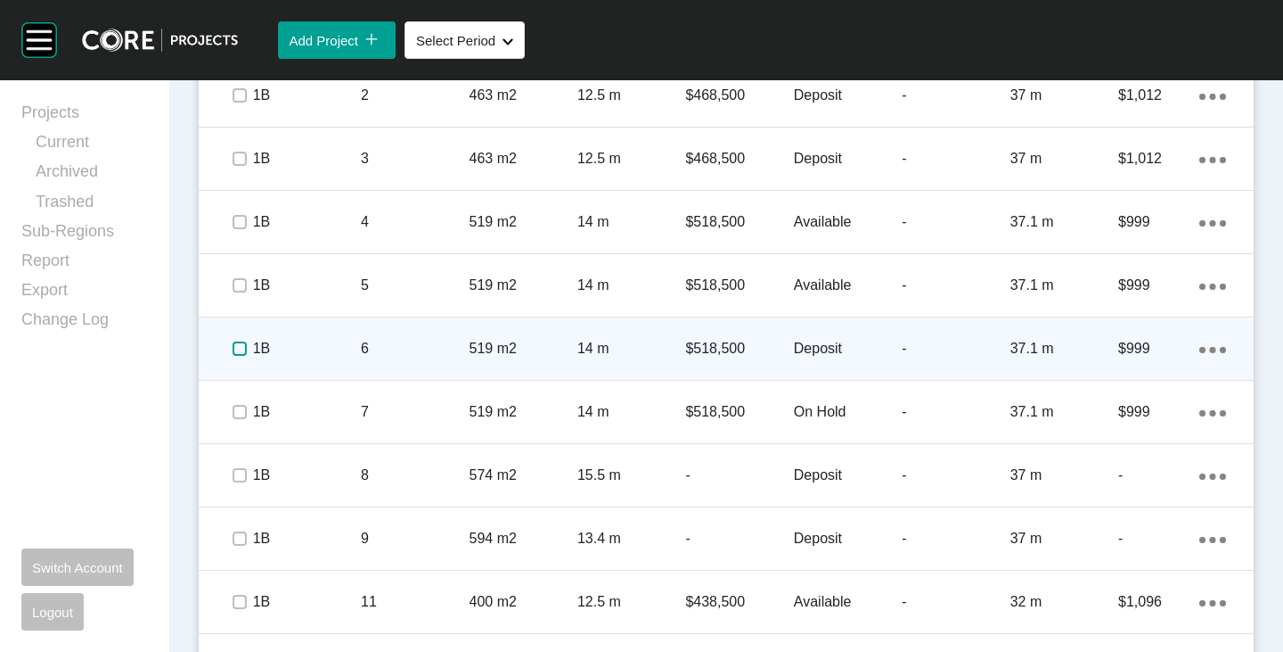
click at [236, 351] on label at bounding box center [240, 348] width 14 height 14
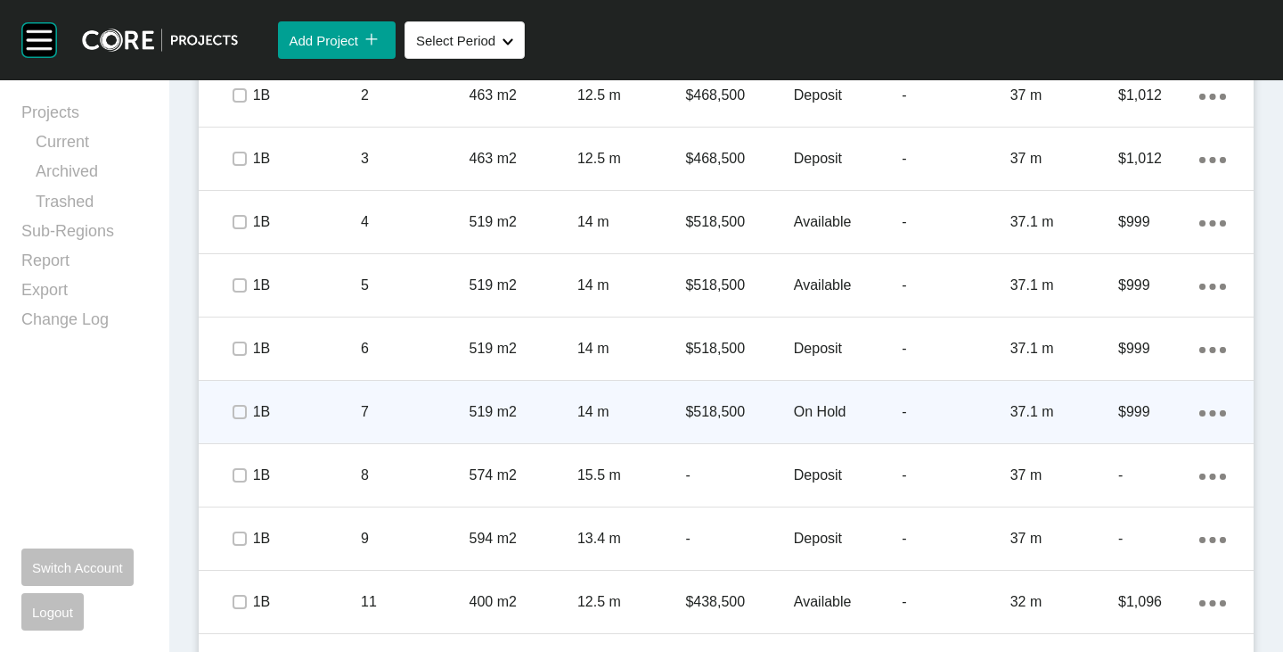
click at [814, 406] on p "On Hold" at bounding box center [848, 412] width 108 height 20
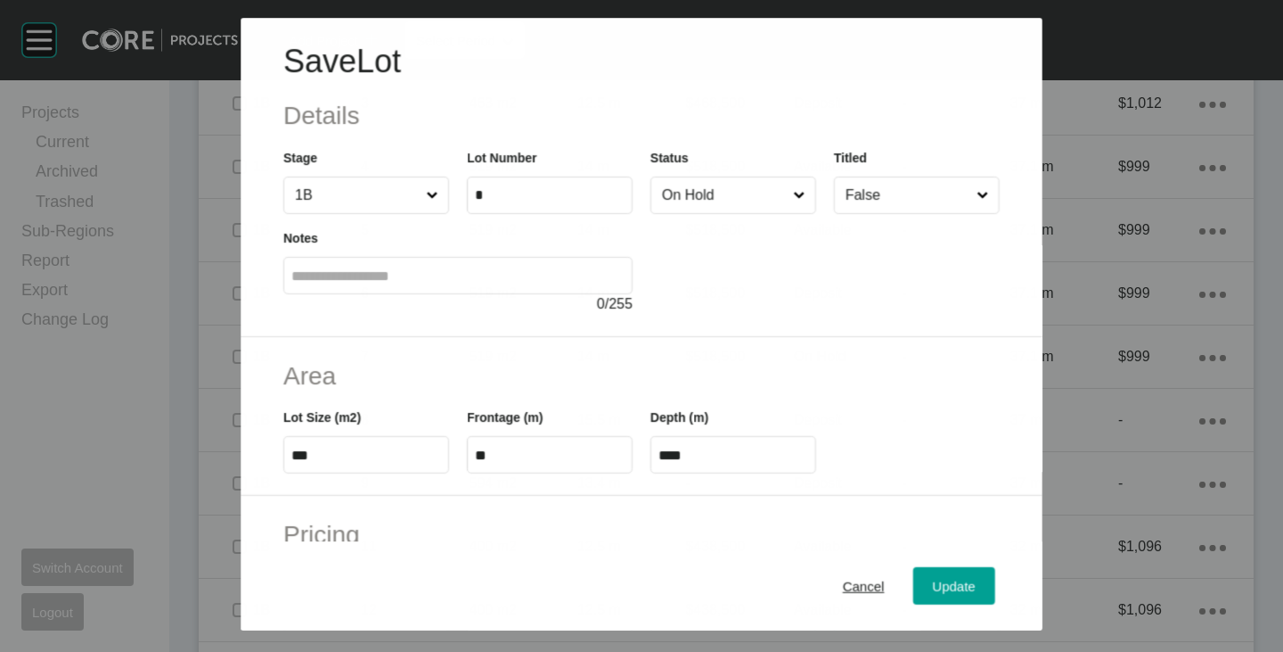
scroll to position [1239, 0]
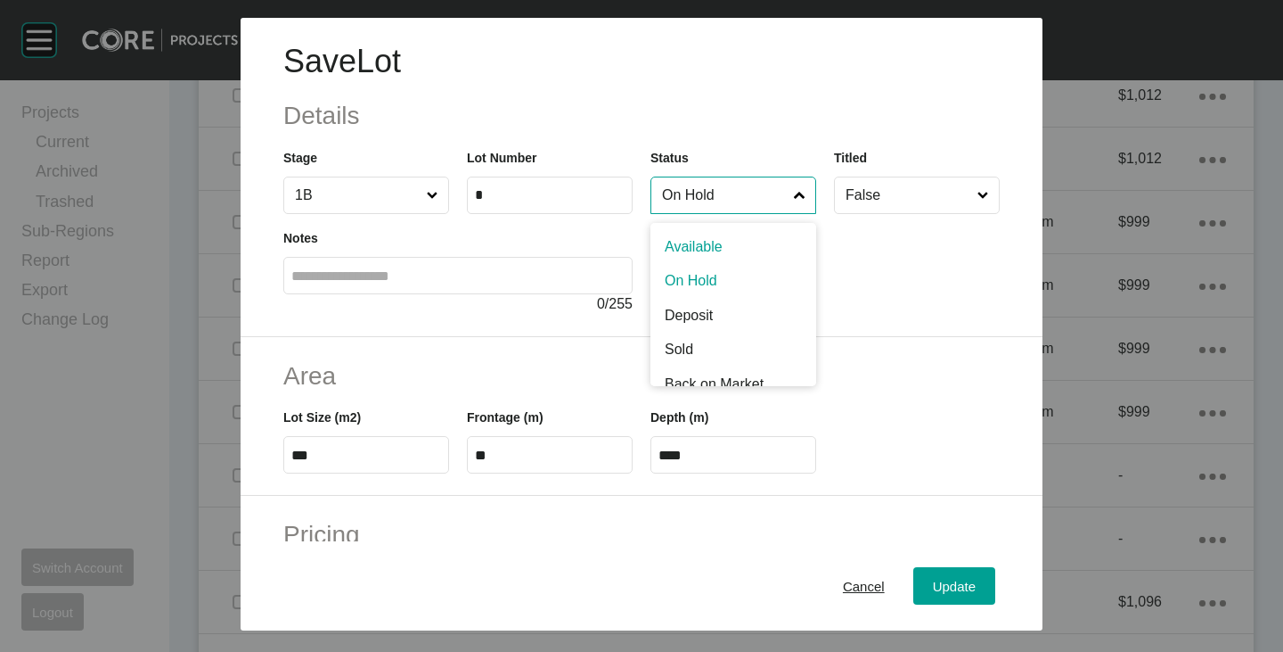
click at [724, 197] on input "On Hold" at bounding box center [725, 195] width 132 height 36
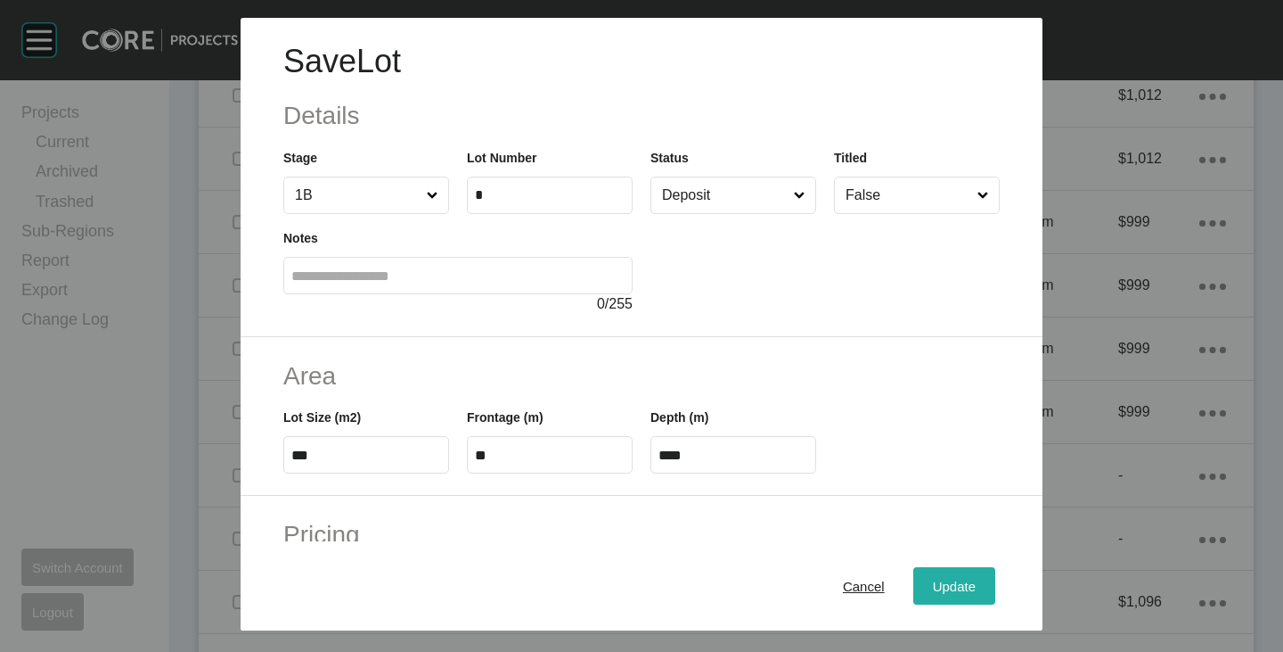
click at [950, 580] on span "Update" at bounding box center [954, 585] width 43 height 15
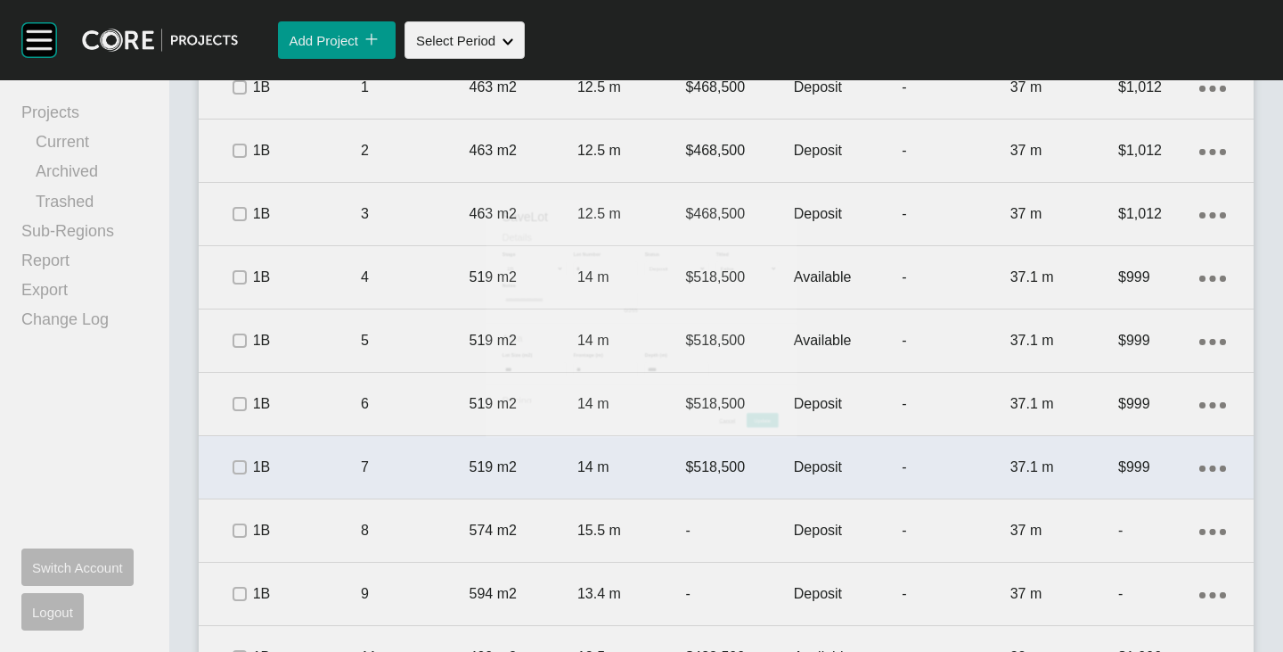
scroll to position [1294, 0]
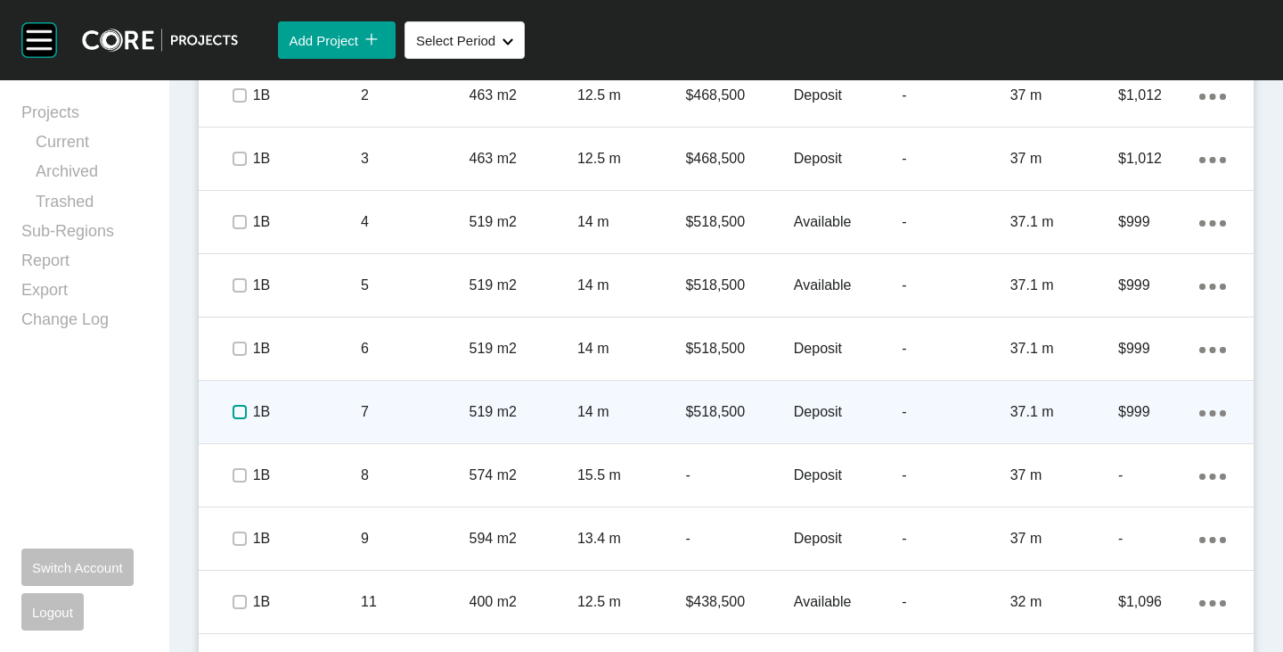
click at [238, 410] on label at bounding box center [240, 412] width 14 height 14
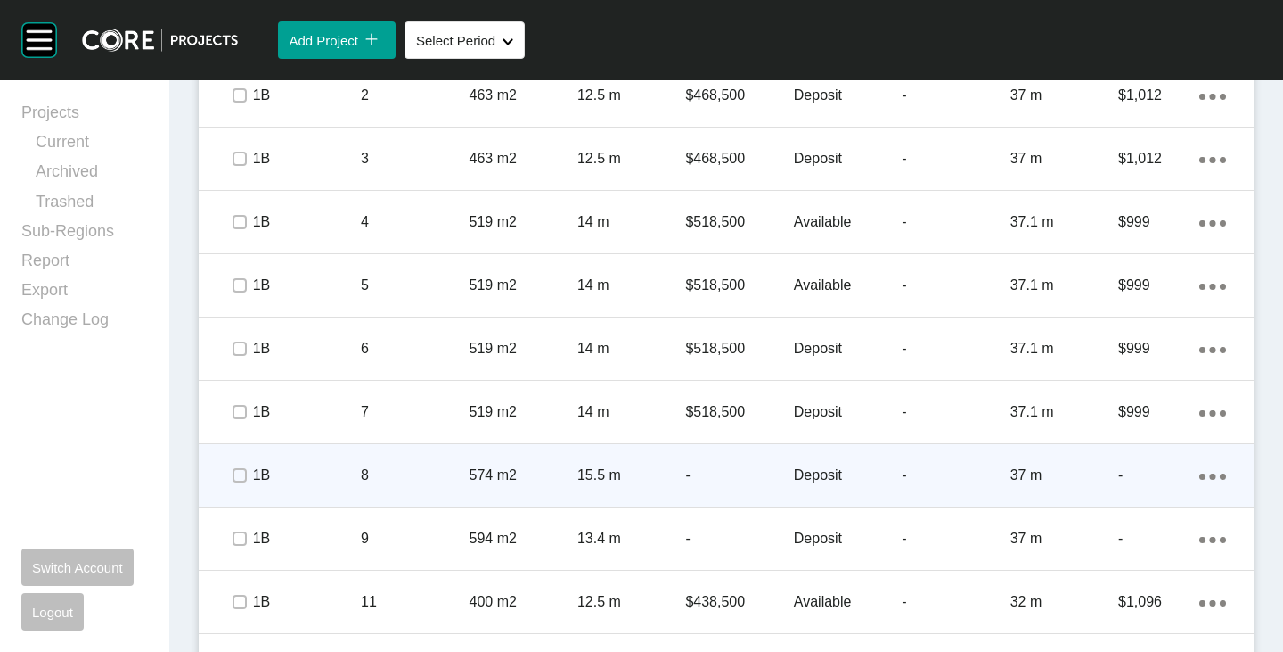
click at [797, 468] on p "Deposit" at bounding box center [848, 475] width 108 height 20
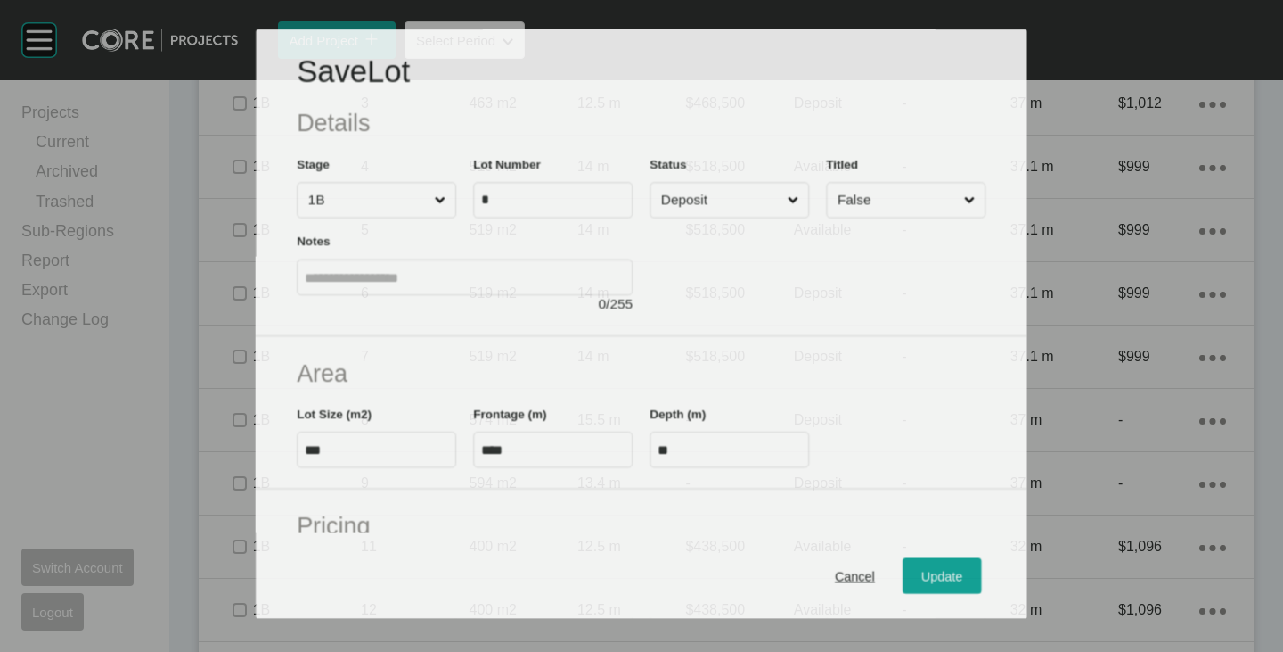
scroll to position [1239, 0]
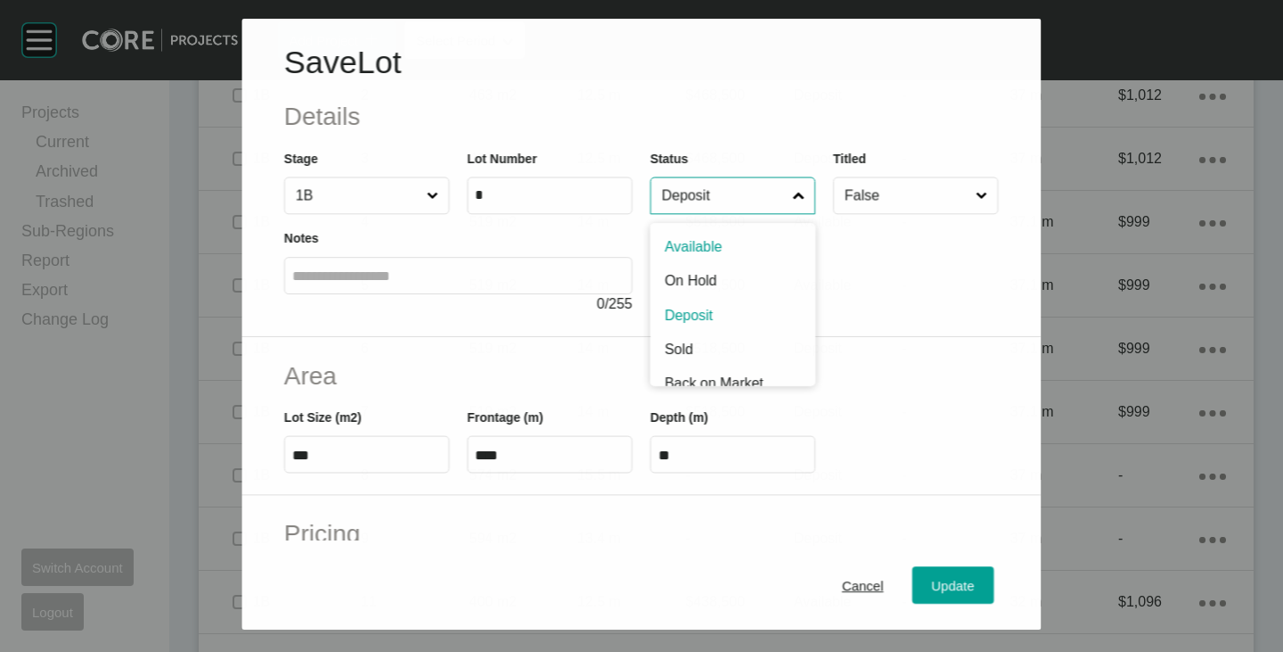
click at [724, 205] on input "Deposit" at bounding box center [724, 195] width 131 height 36
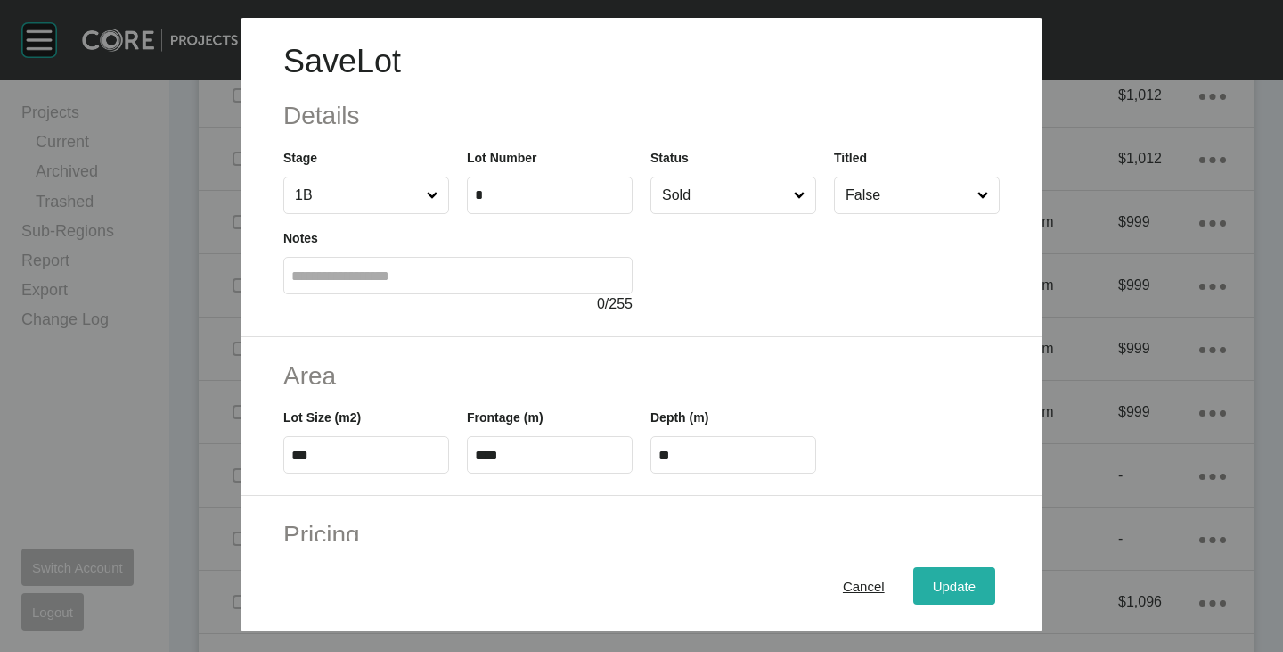
click at [935, 586] on span "Update" at bounding box center [954, 585] width 43 height 15
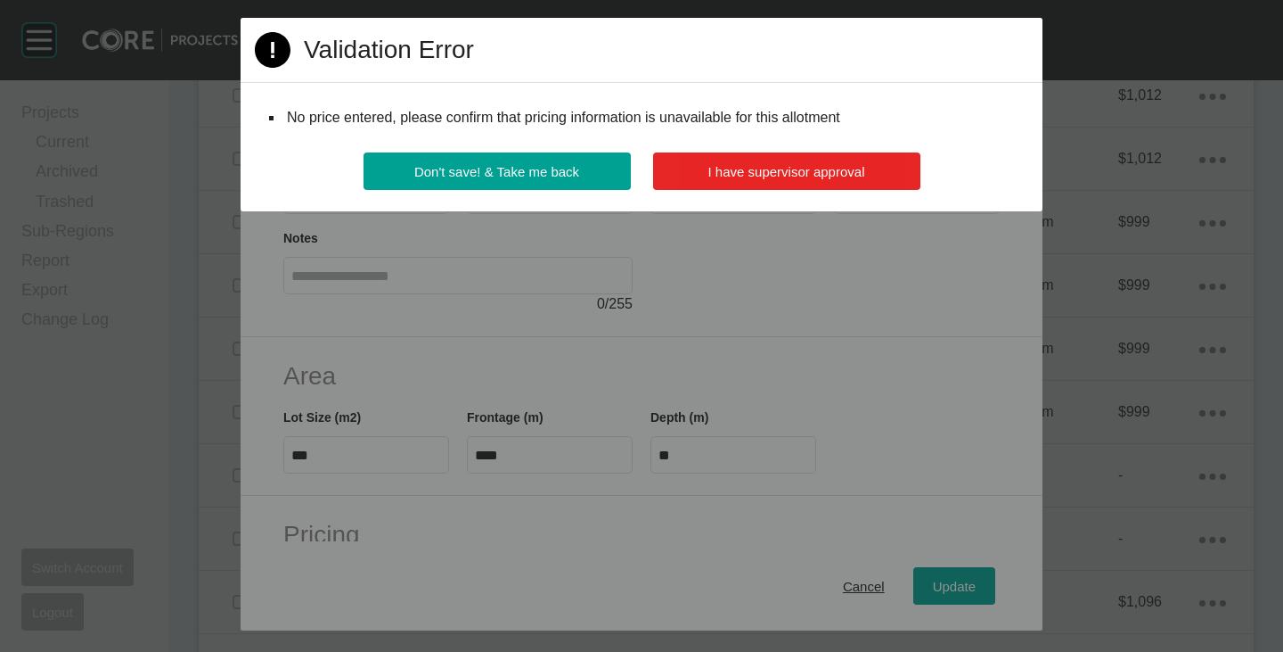
click at [811, 169] on span "I have supervisor approval" at bounding box center [787, 171] width 157 height 15
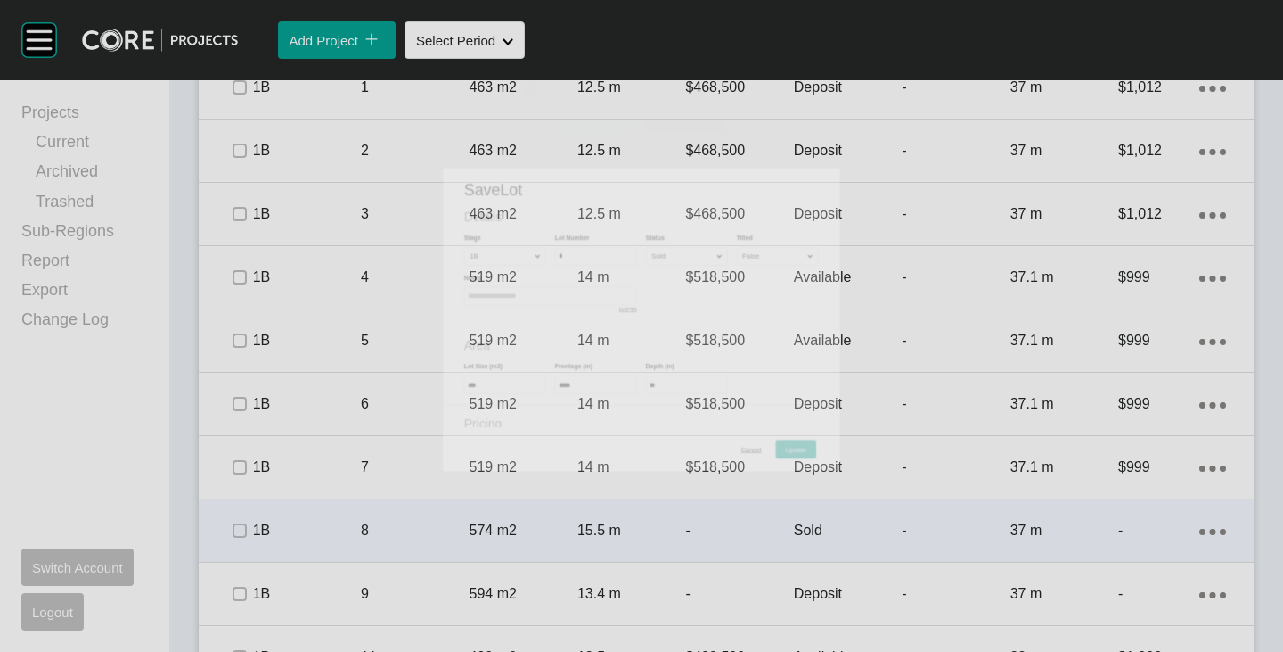
scroll to position [1294, 0]
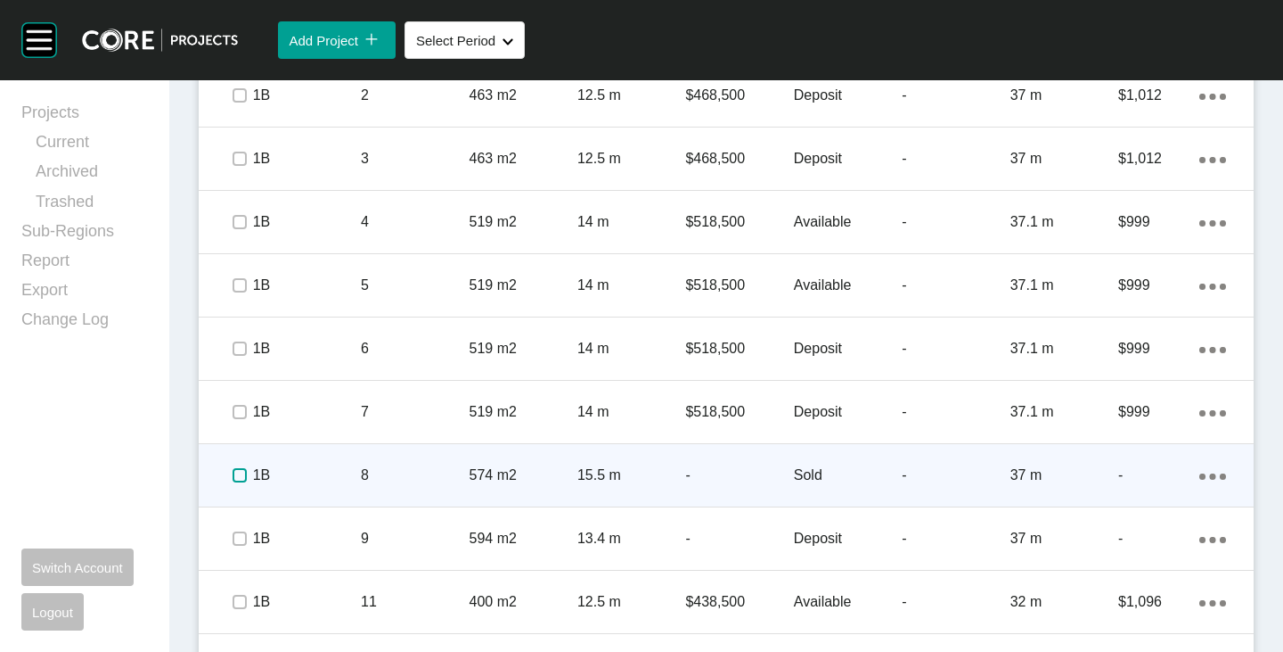
click at [242, 471] on label at bounding box center [240, 475] width 14 height 14
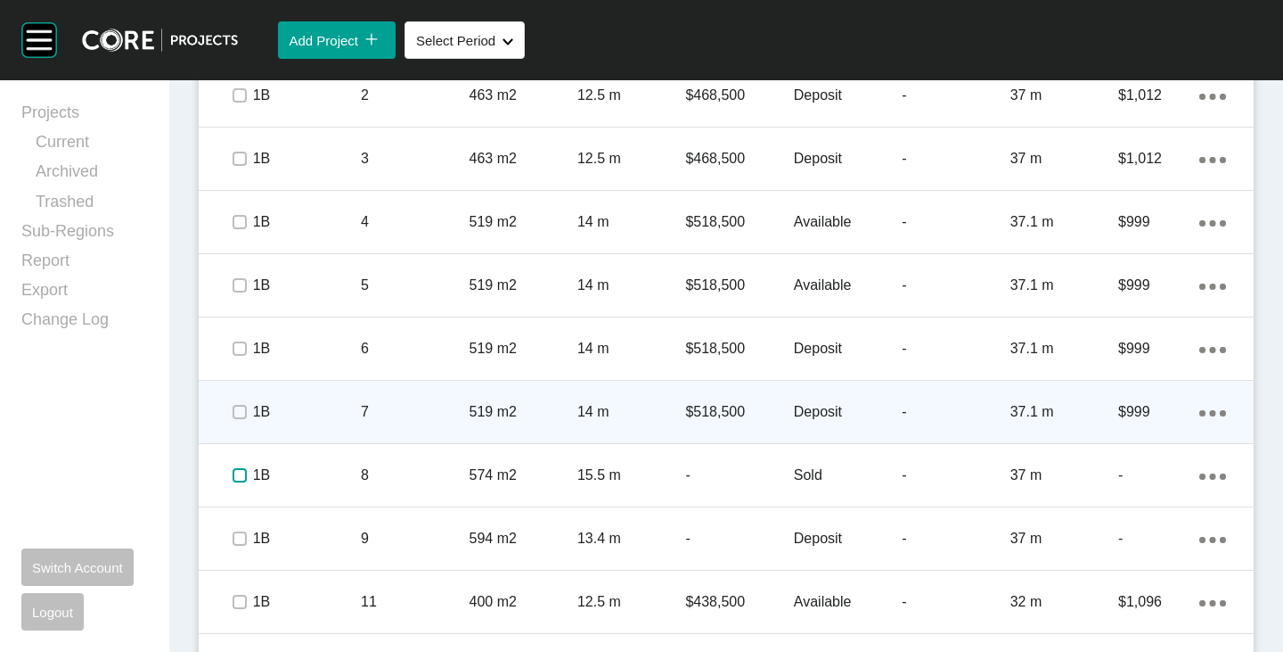
scroll to position [1472, 0]
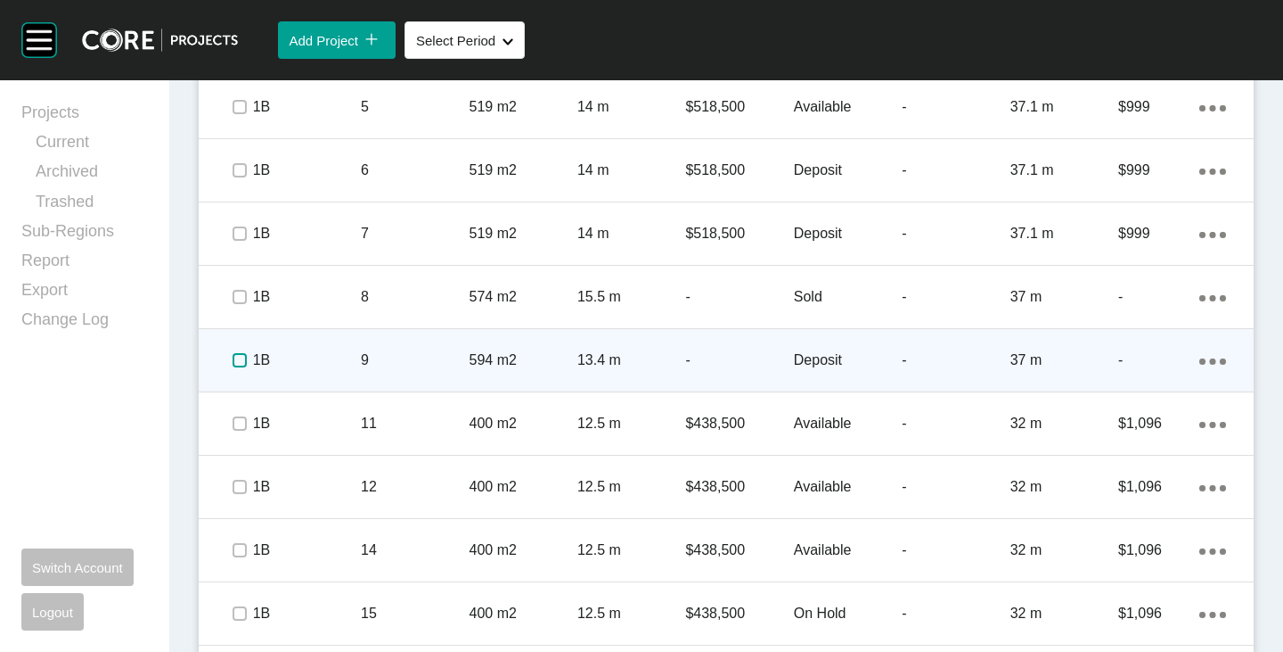
click at [238, 357] on label at bounding box center [240, 360] width 14 height 14
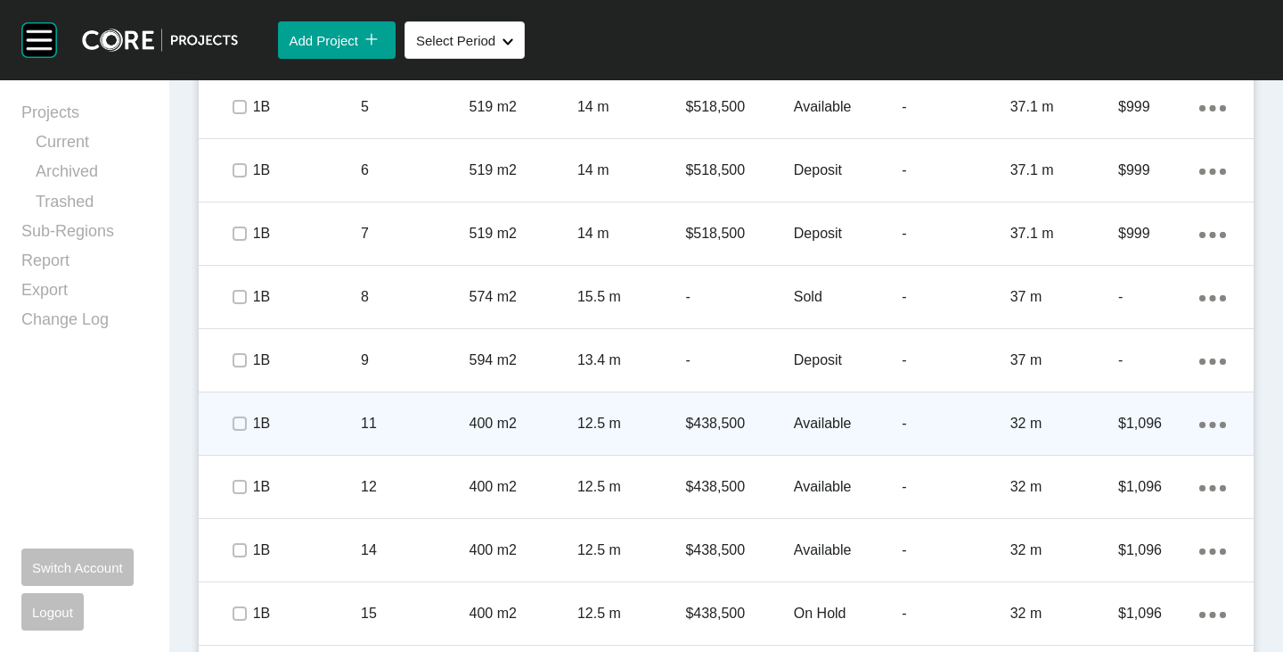
click at [805, 418] on p "Available" at bounding box center [848, 424] width 108 height 20
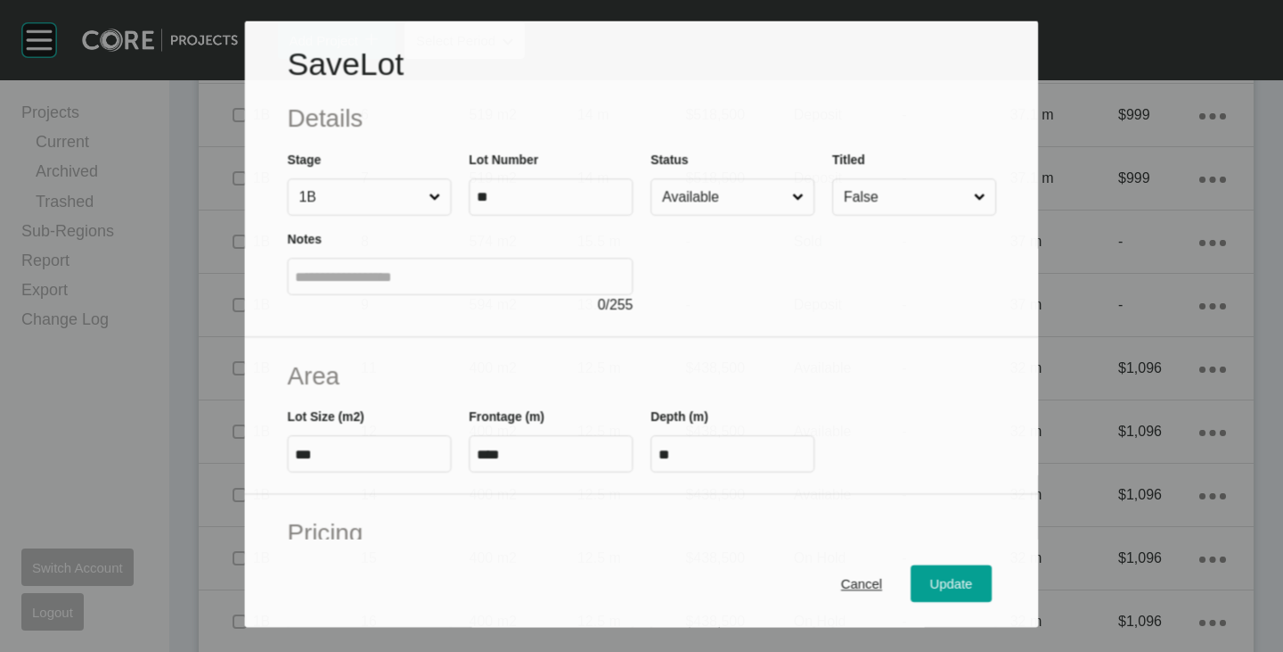
scroll to position [1417, 0]
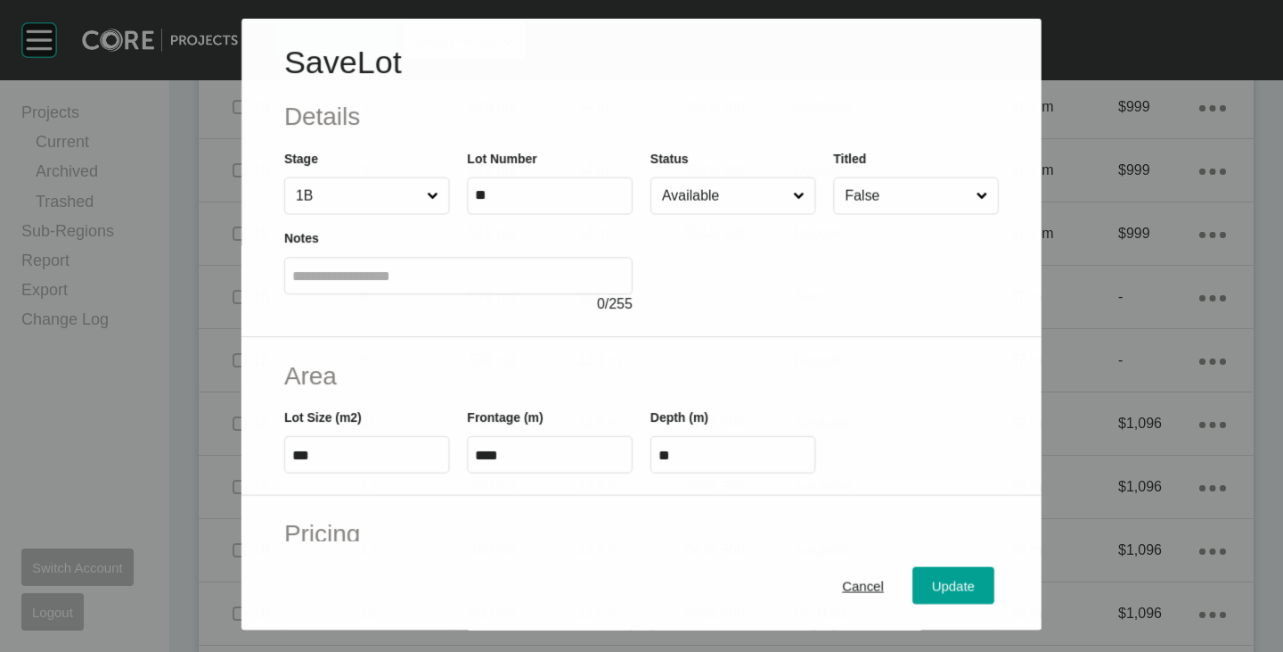
click at [708, 195] on input "Available" at bounding box center [724, 195] width 131 height 36
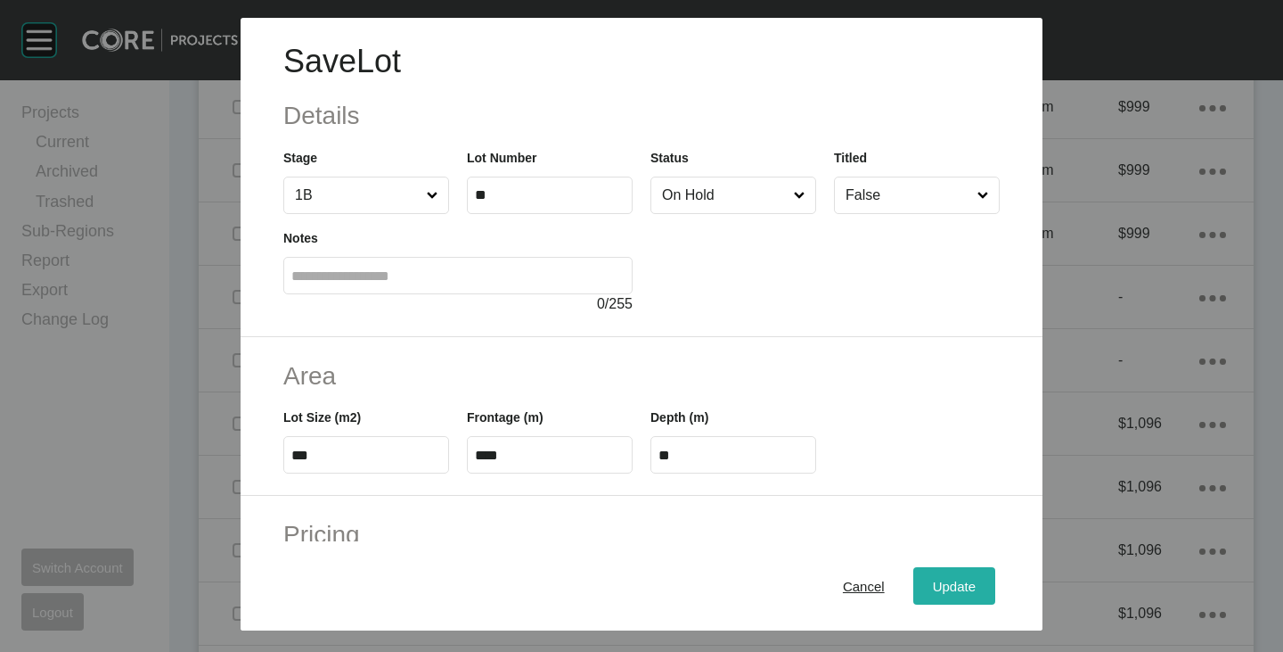
click at [933, 580] on span "Update" at bounding box center [954, 585] width 43 height 15
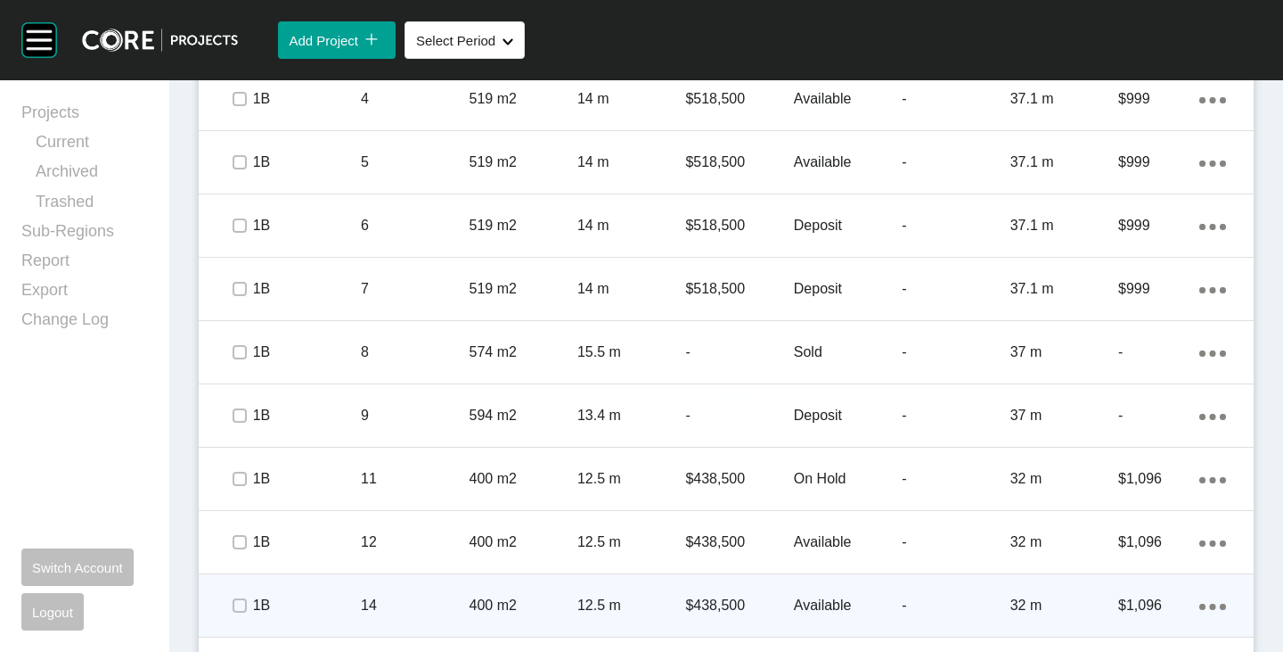
scroll to position [1472, 0]
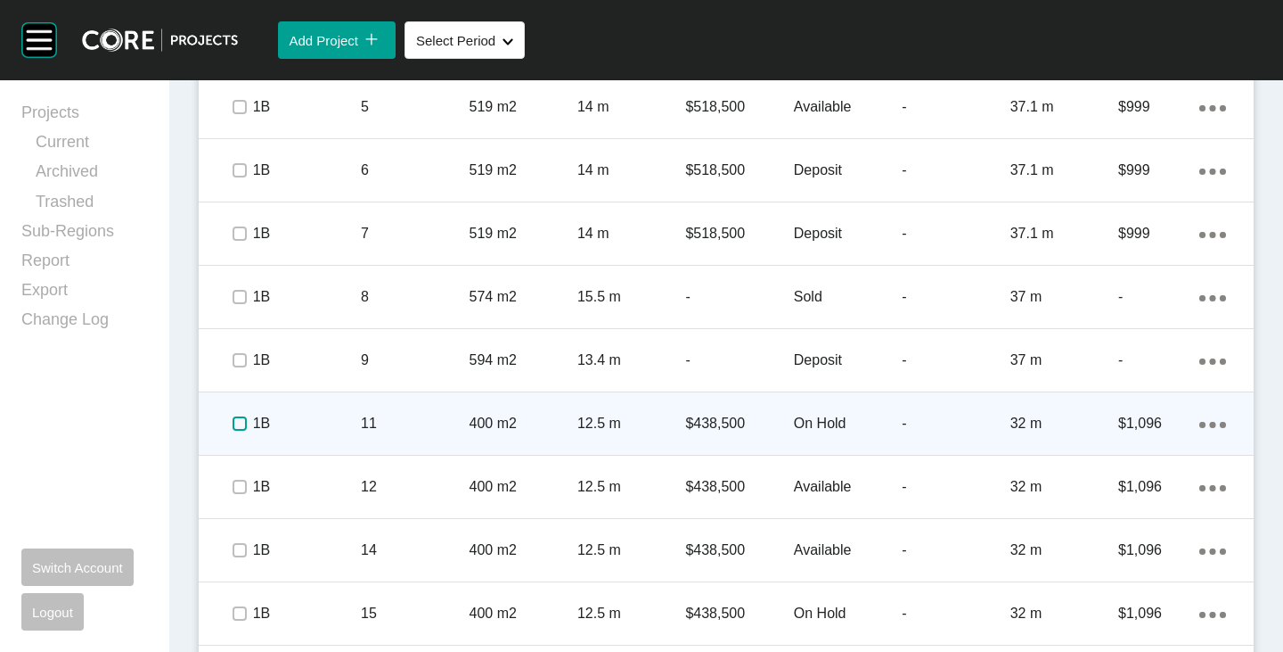
click at [234, 420] on label at bounding box center [240, 423] width 14 height 14
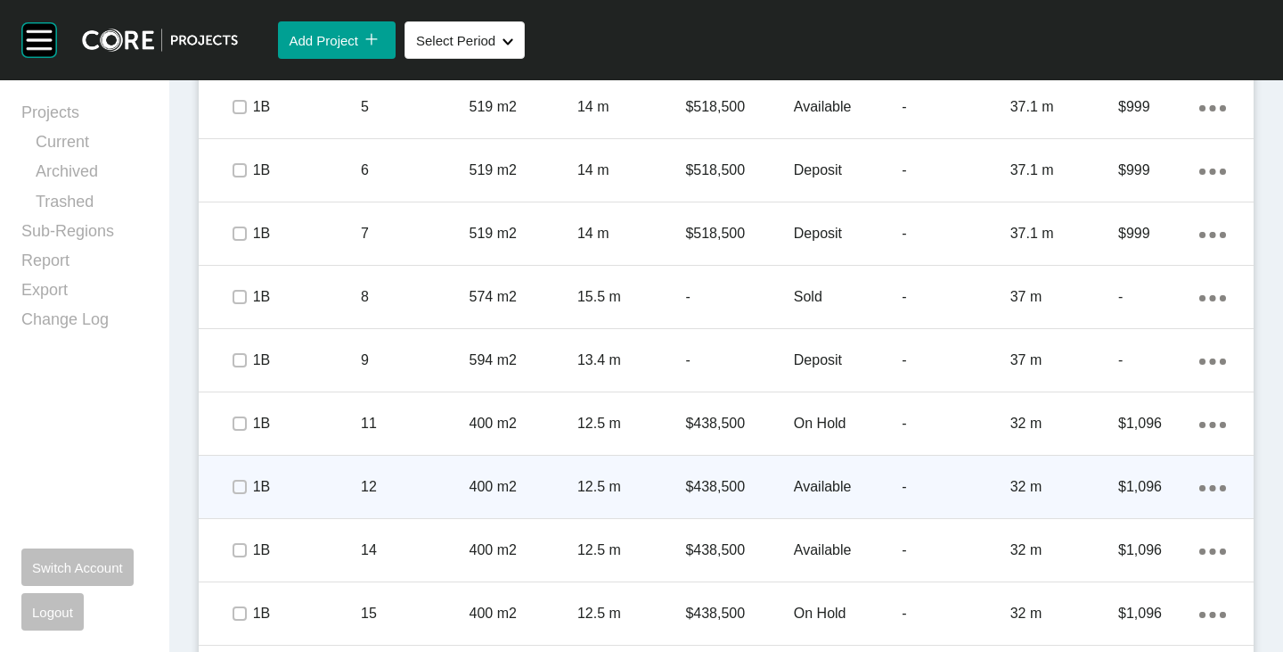
click at [801, 488] on p "Available" at bounding box center [848, 487] width 108 height 20
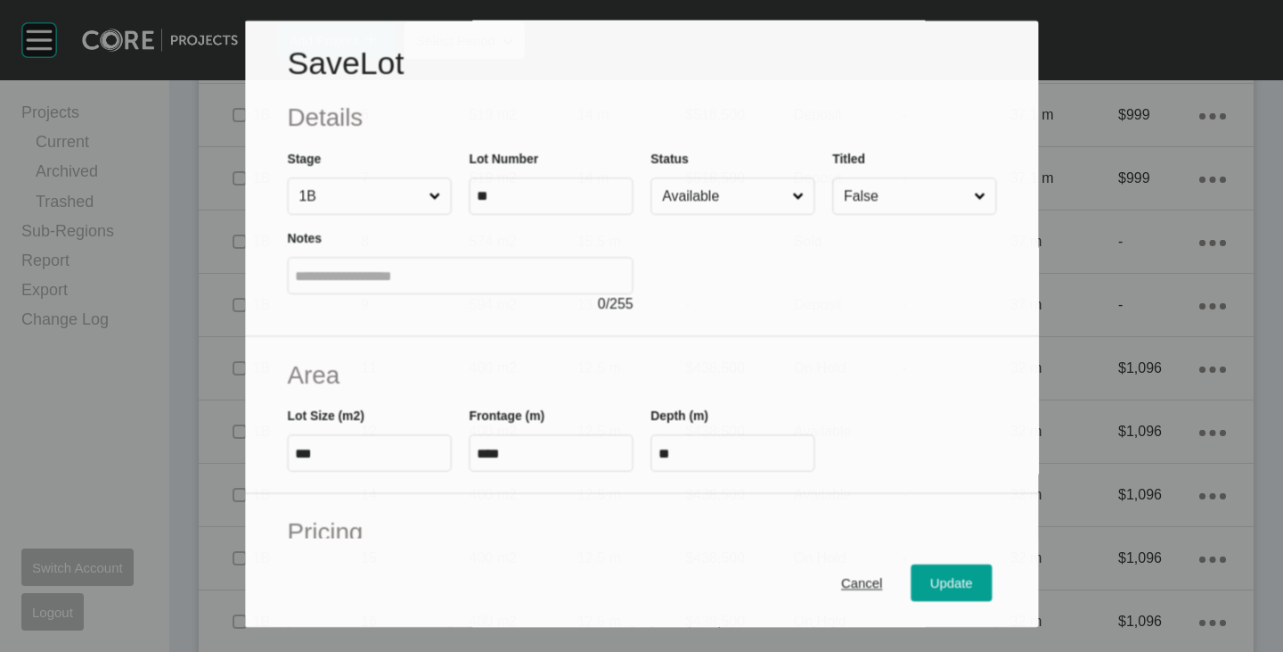
scroll to position [1417, 0]
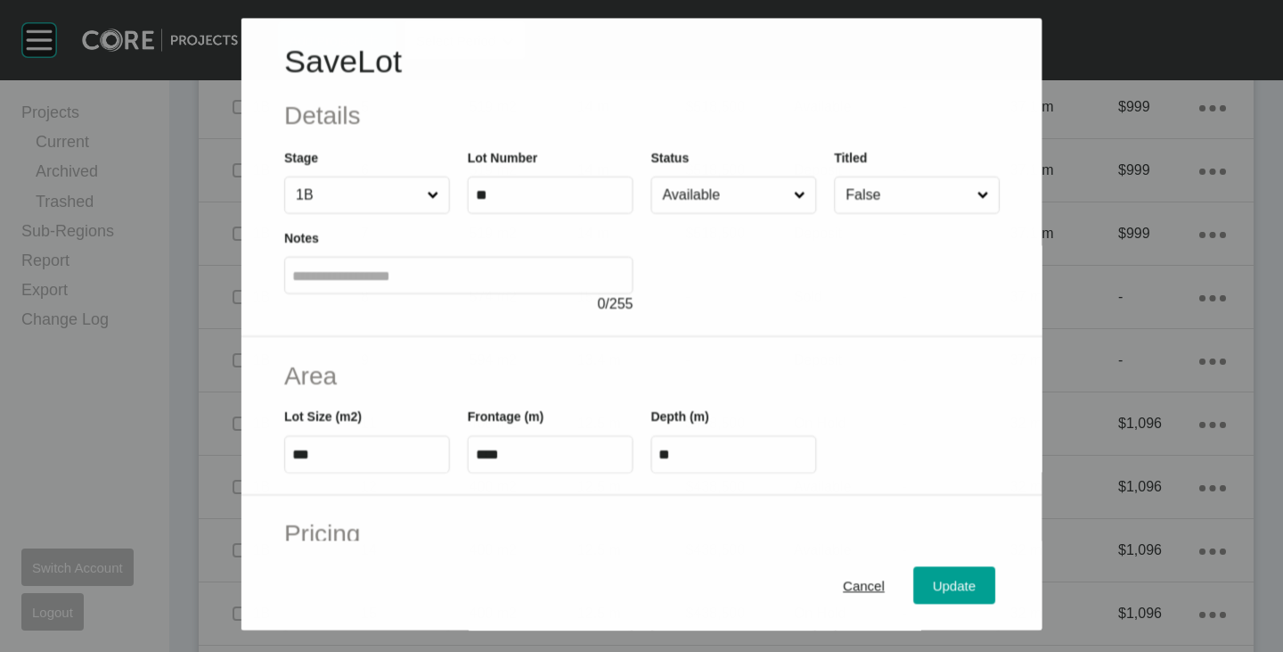
click at [717, 203] on input "Available" at bounding box center [724, 195] width 131 height 36
click at [957, 580] on span "Update" at bounding box center [954, 585] width 43 height 15
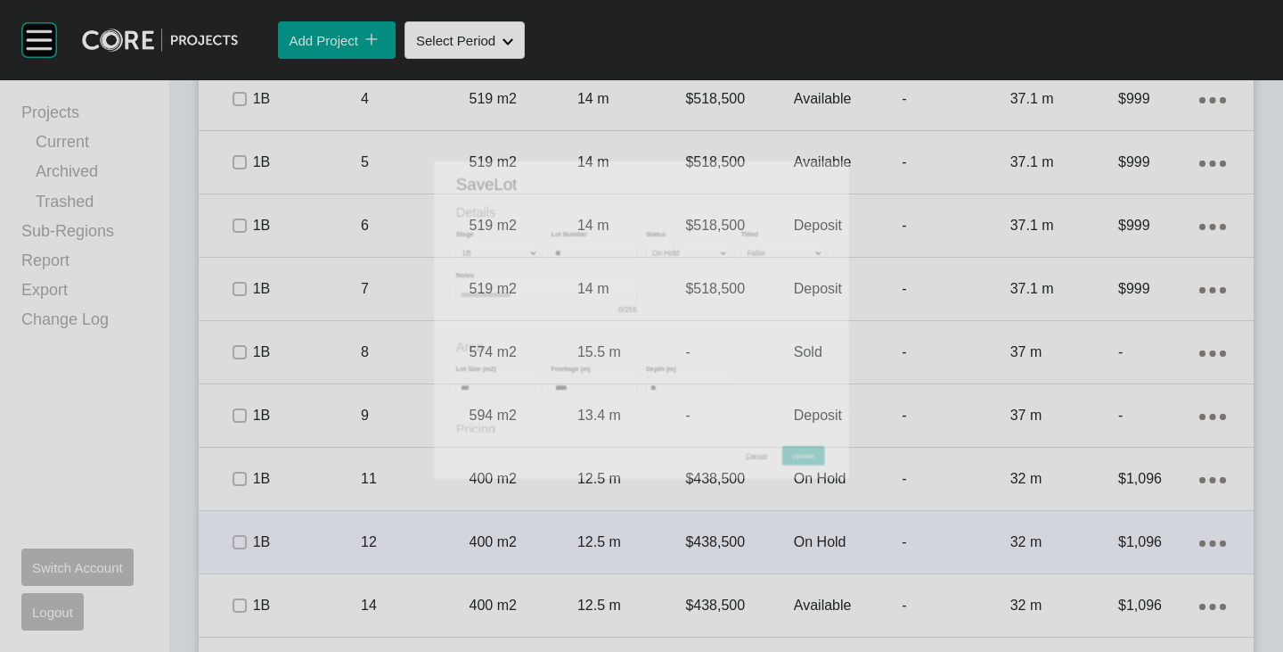
scroll to position [1472, 0]
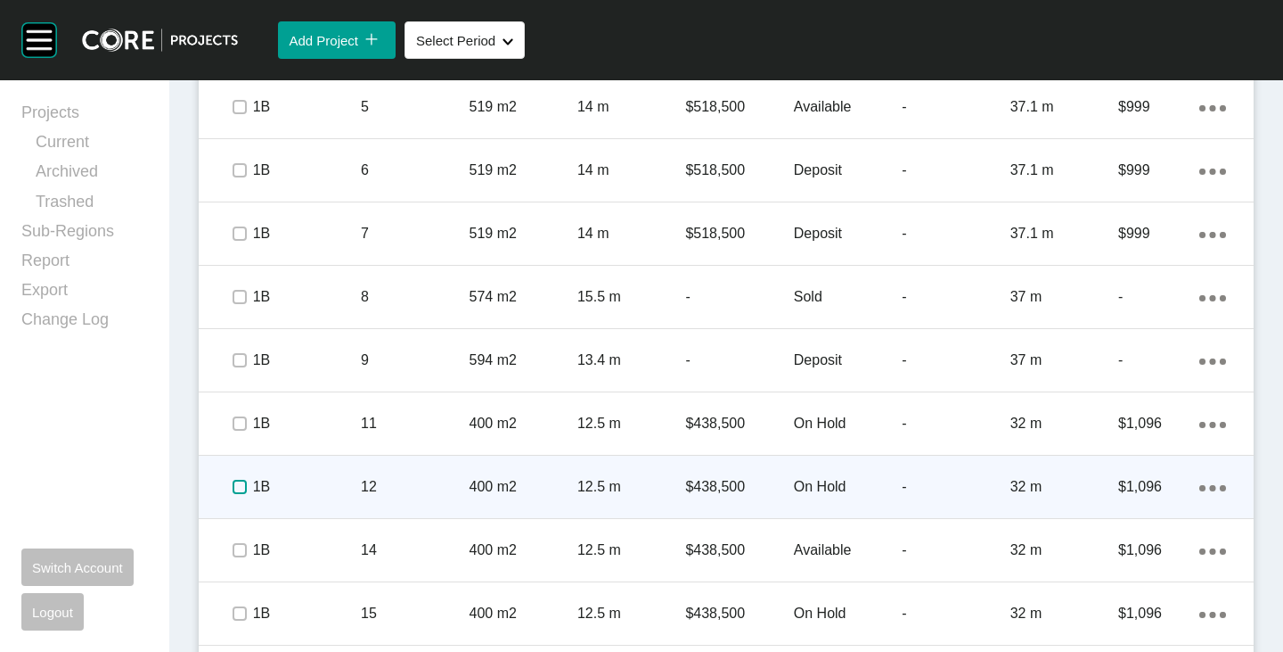
click at [242, 483] on label at bounding box center [240, 487] width 14 height 14
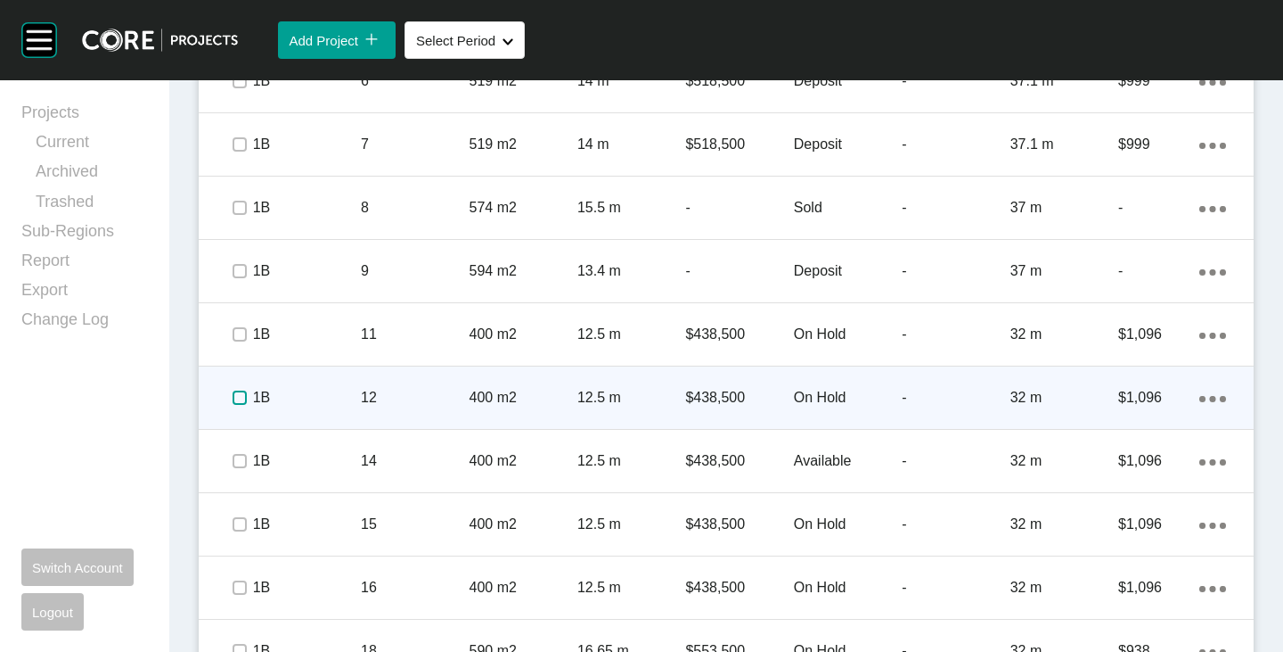
scroll to position [1651, 0]
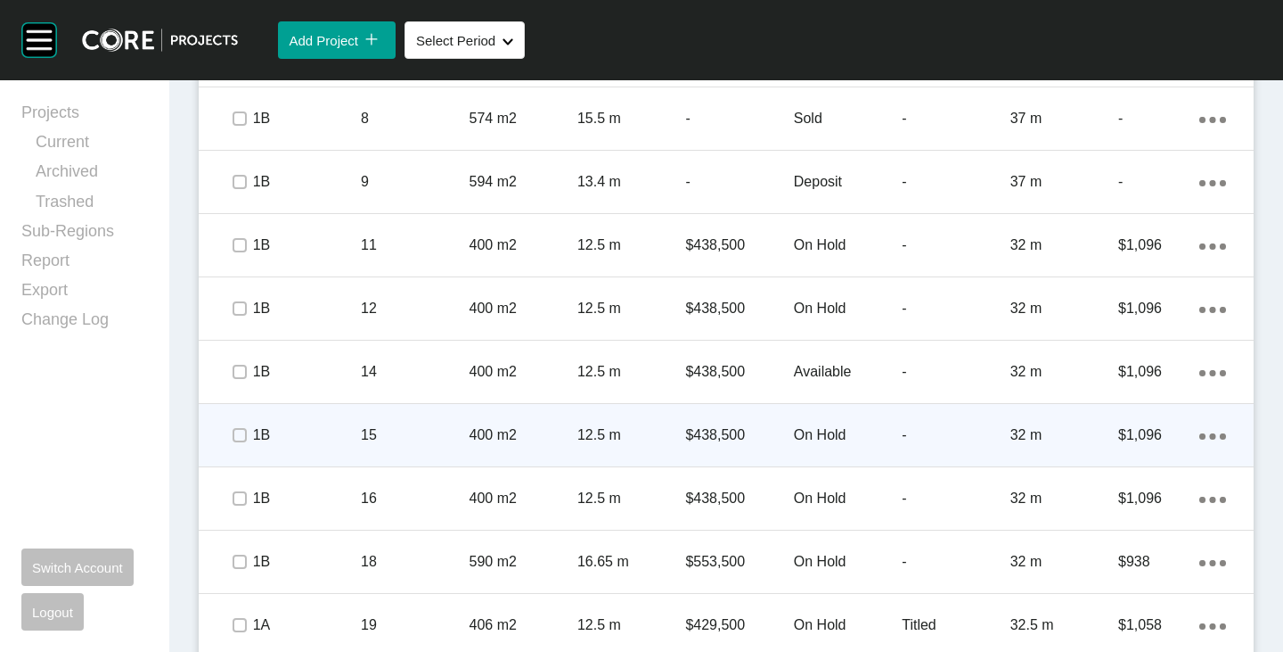
click at [826, 433] on p "On Hold" at bounding box center [848, 435] width 108 height 20
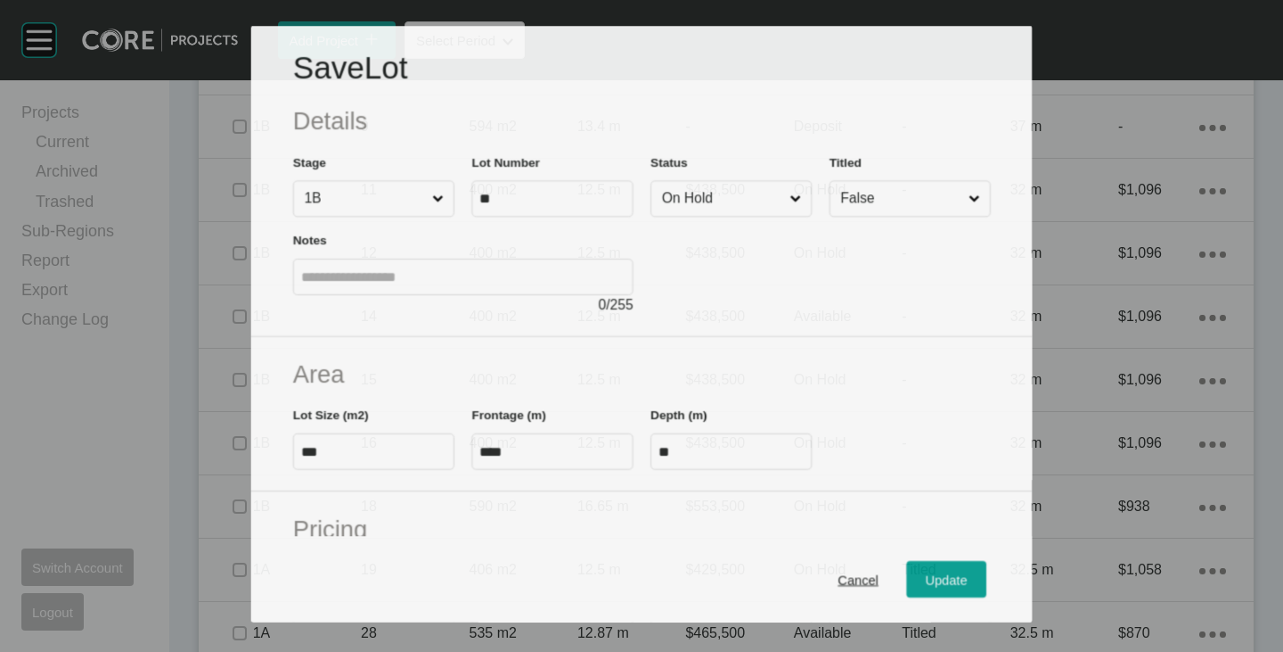
scroll to position [1595, 0]
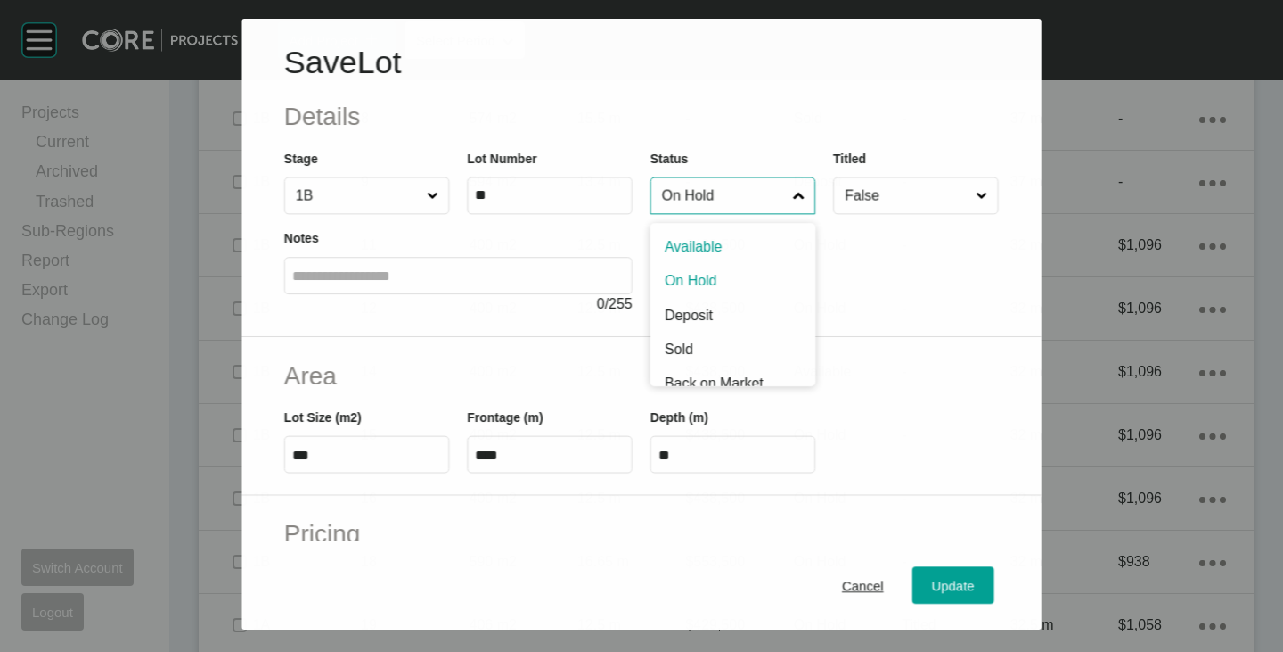
click at [706, 202] on input "On Hold" at bounding box center [724, 195] width 131 height 36
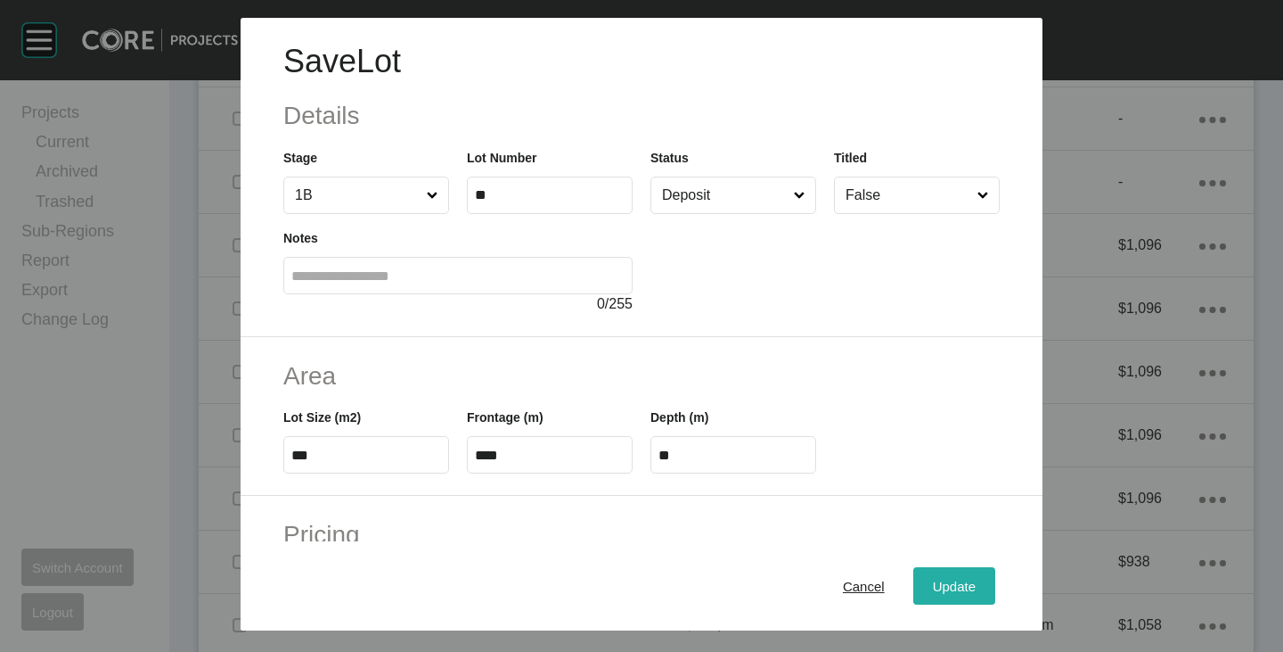
click at [955, 575] on div "Update" at bounding box center [955, 586] width 52 height 24
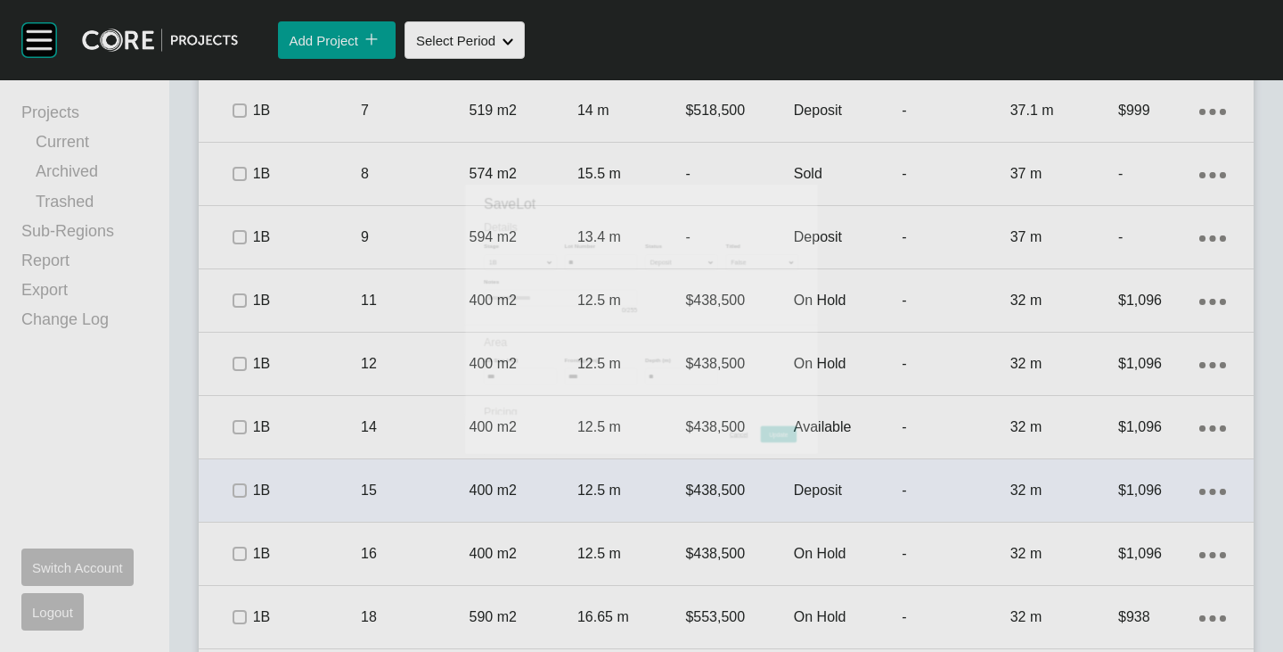
scroll to position [1651, 0]
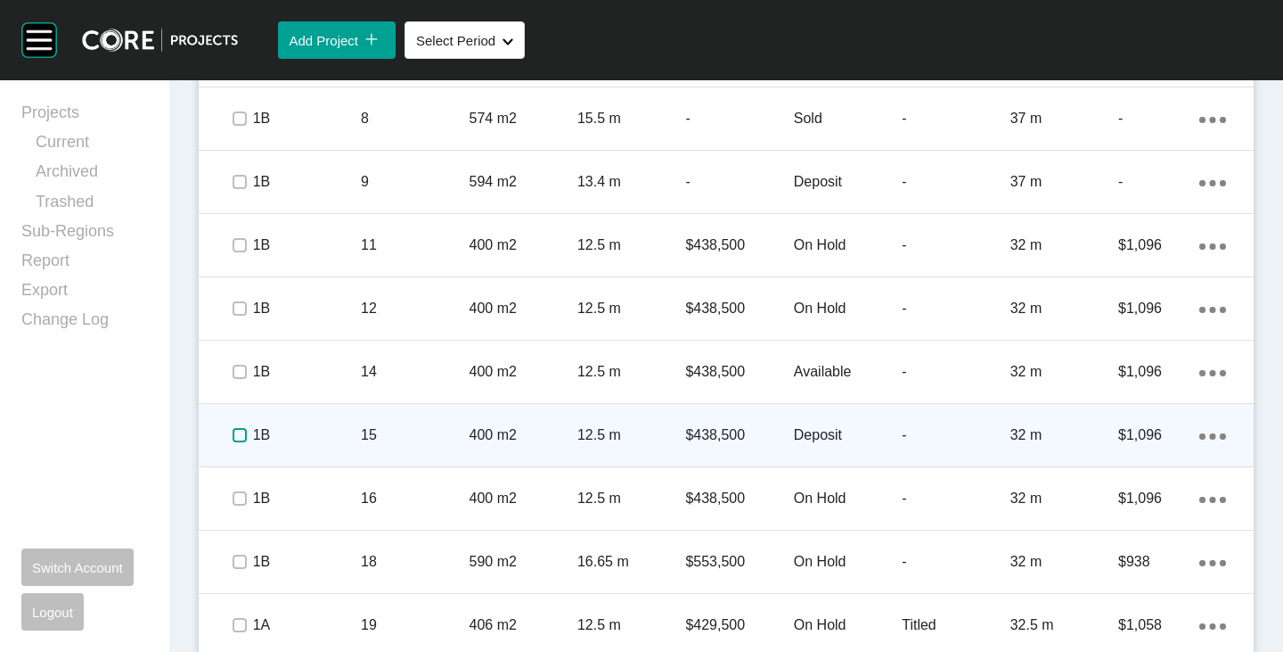
click at [240, 433] on label at bounding box center [240, 435] width 14 height 14
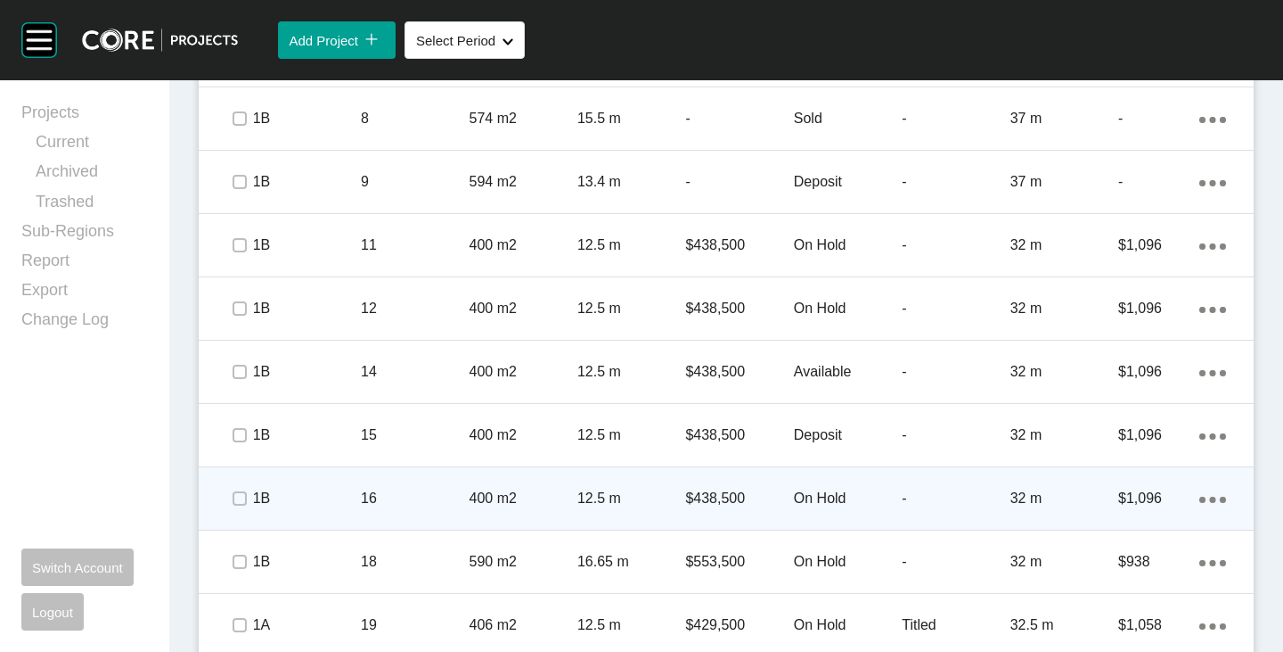
click at [803, 495] on p "On Hold" at bounding box center [848, 498] width 108 height 20
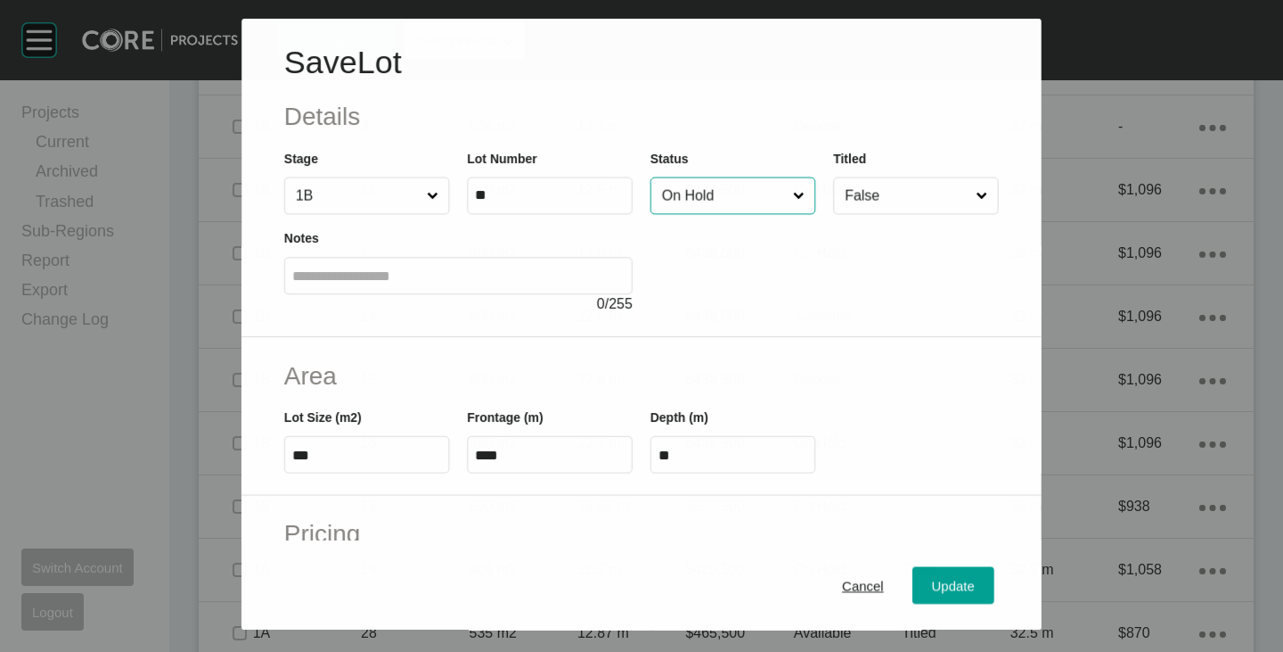
scroll to position [1595, 0]
click at [702, 205] on input "On Hold" at bounding box center [724, 195] width 131 height 36
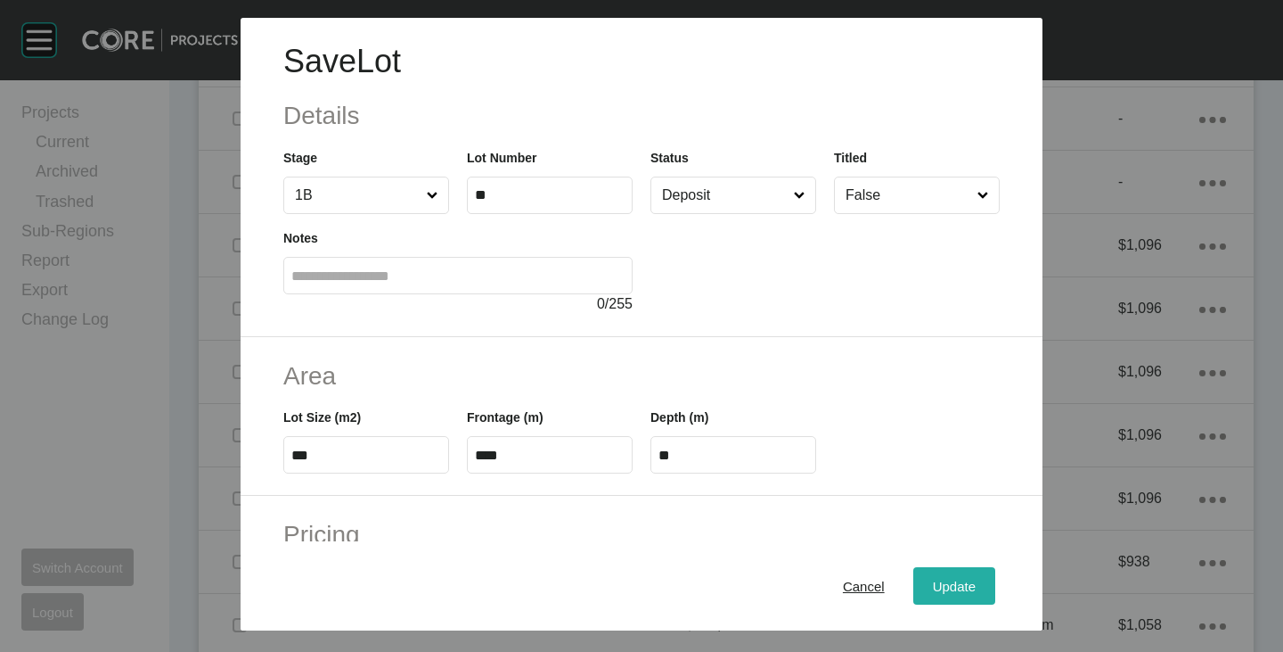
click at [934, 583] on span "Update" at bounding box center [954, 585] width 43 height 15
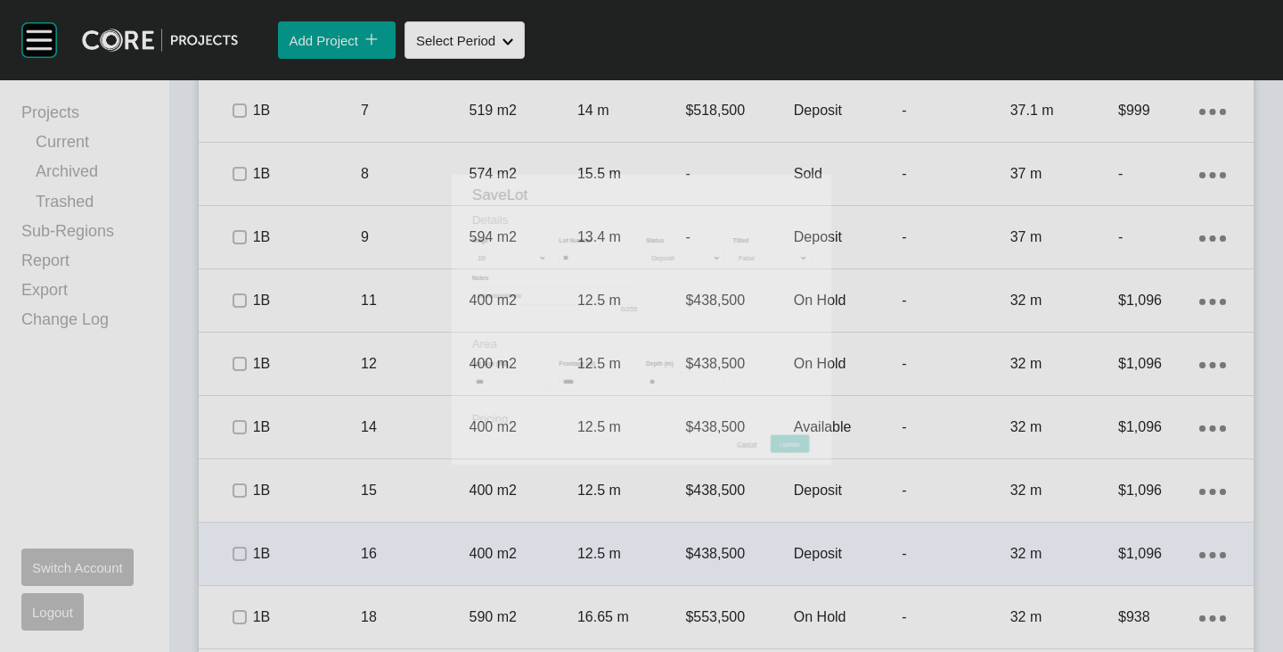
scroll to position [1651, 0]
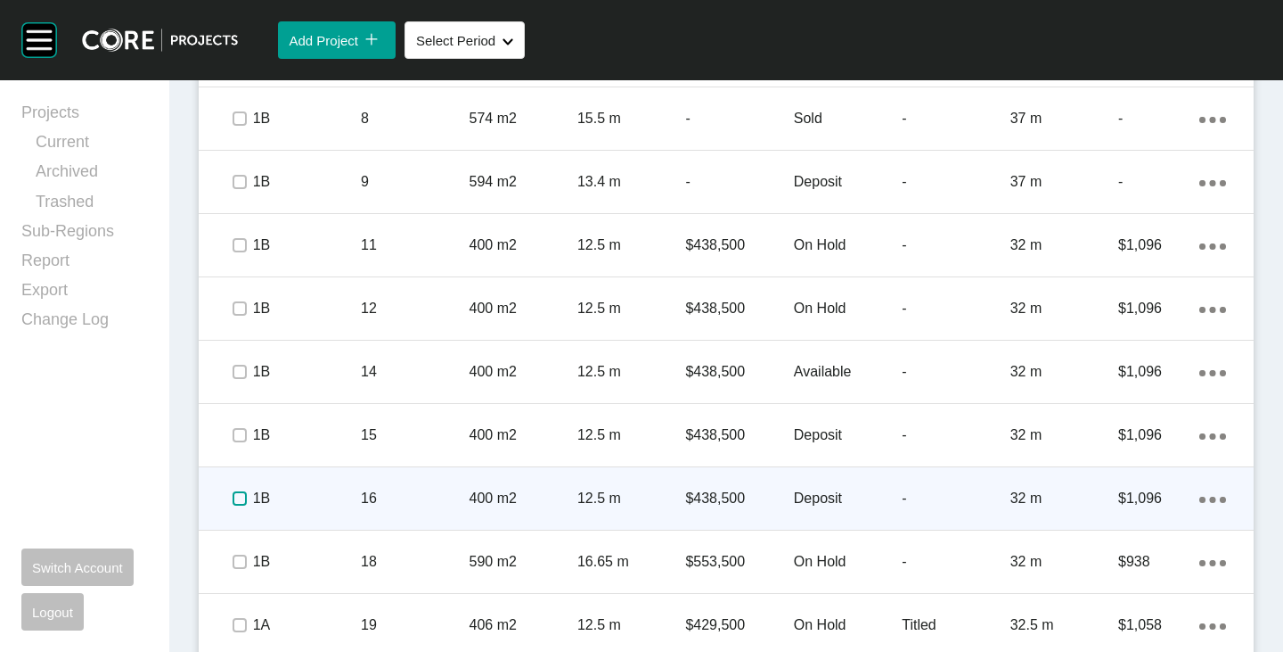
click at [238, 492] on label at bounding box center [240, 498] width 14 height 14
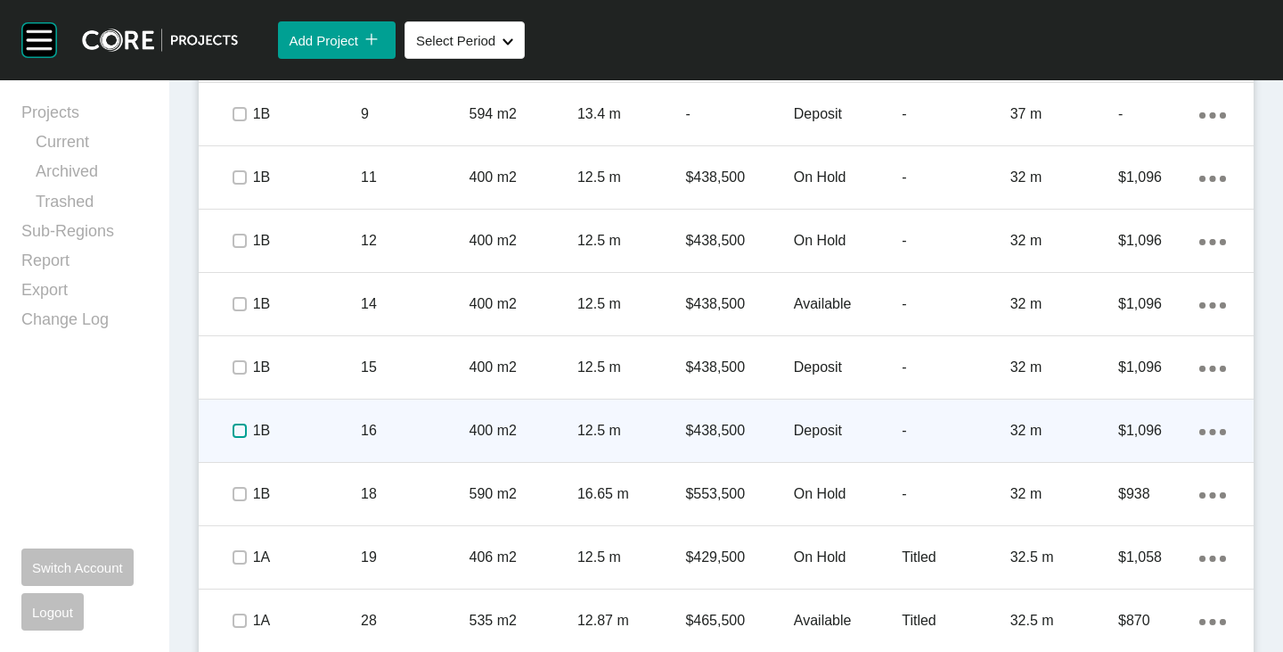
scroll to position [1740, 0]
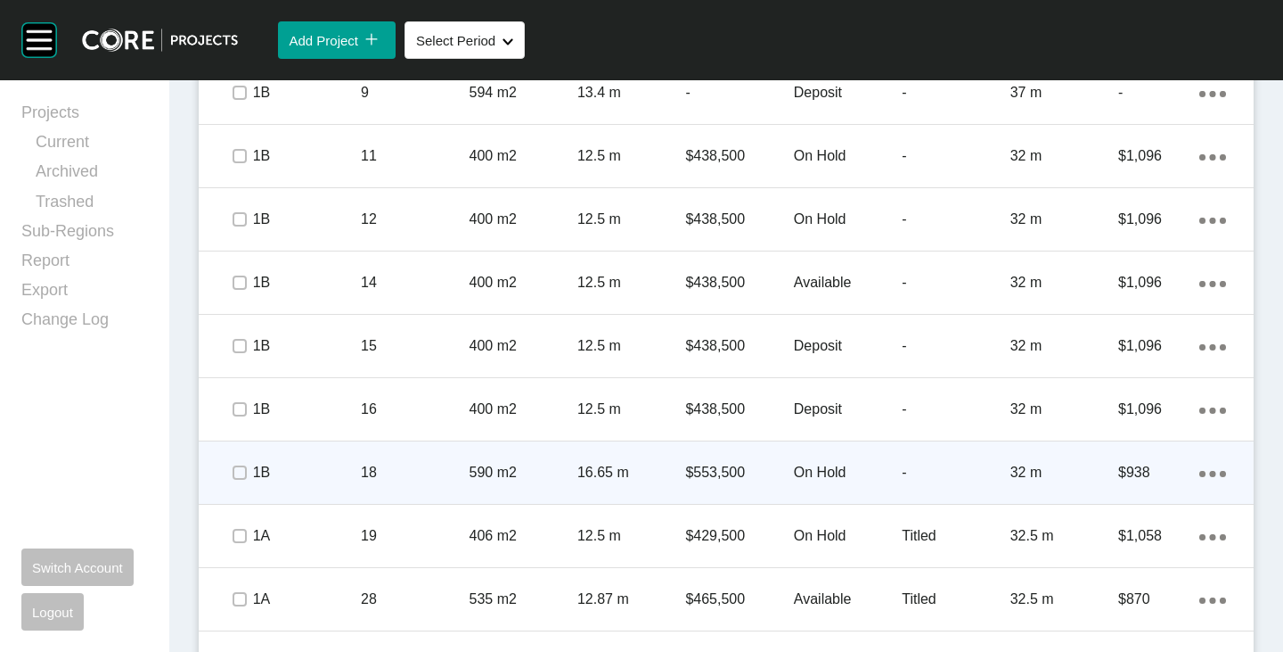
click at [815, 466] on p "On Hold" at bounding box center [848, 473] width 108 height 20
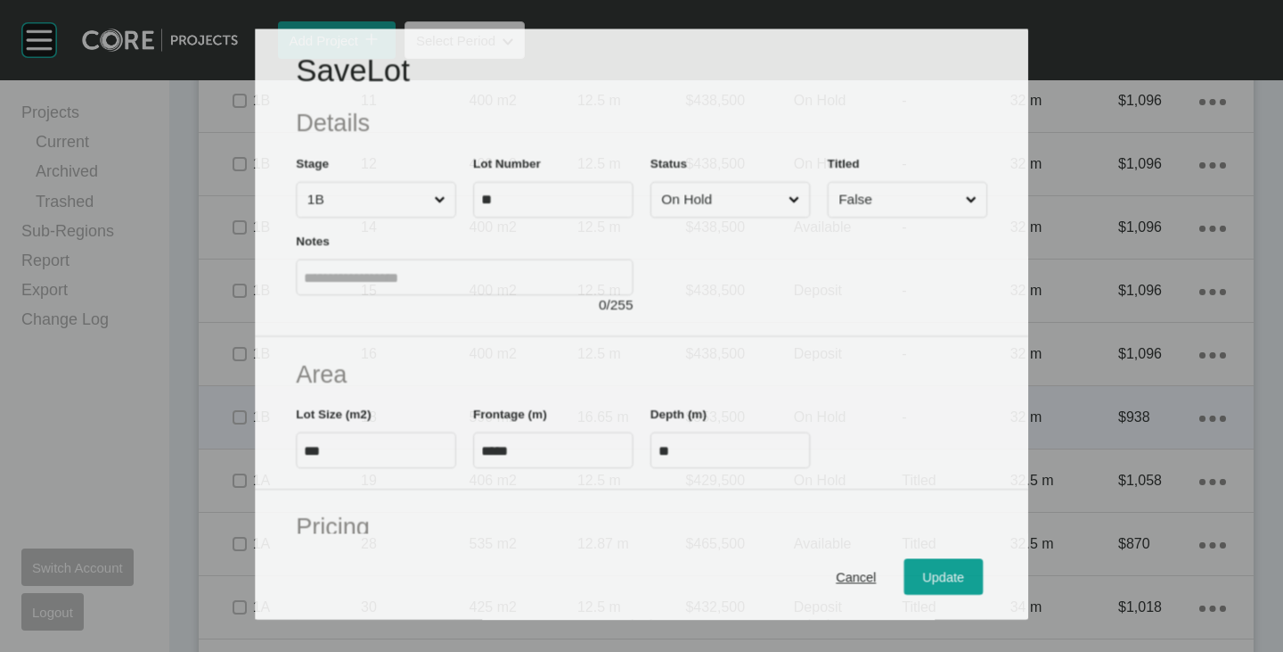
scroll to position [1685, 0]
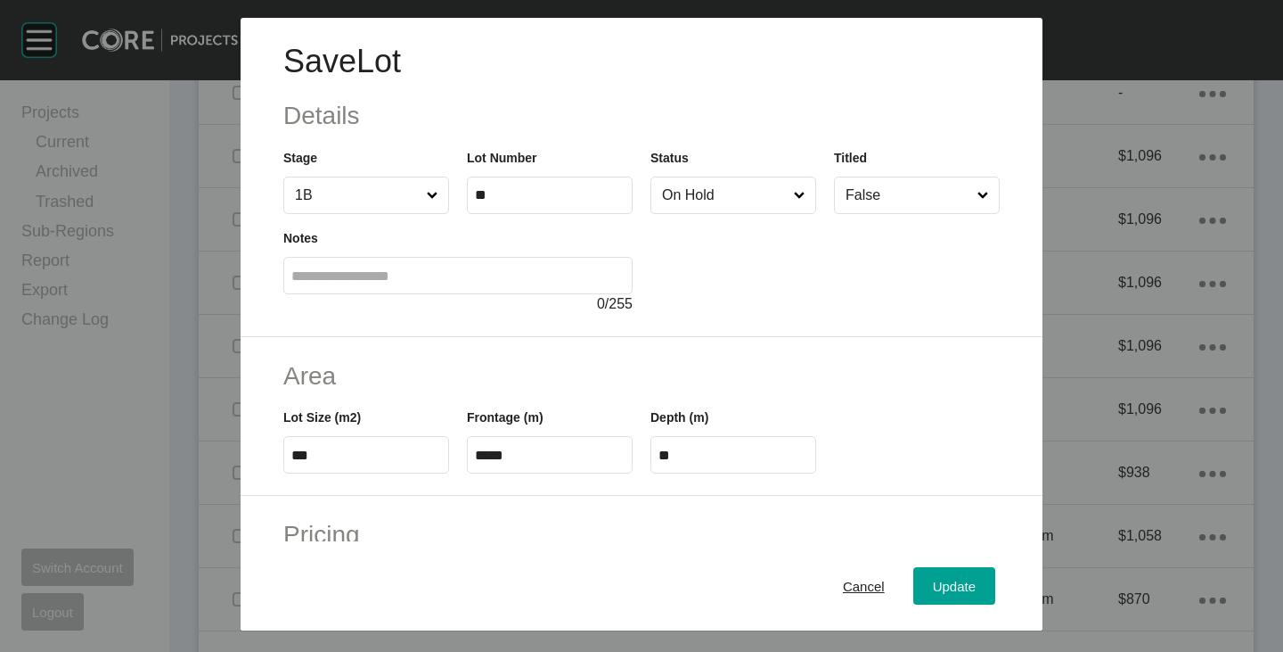
click at [684, 200] on input "On Hold" at bounding box center [725, 195] width 132 height 36
click at [929, 571] on button "Update" at bounding box center [955, 585] width 82 height 37
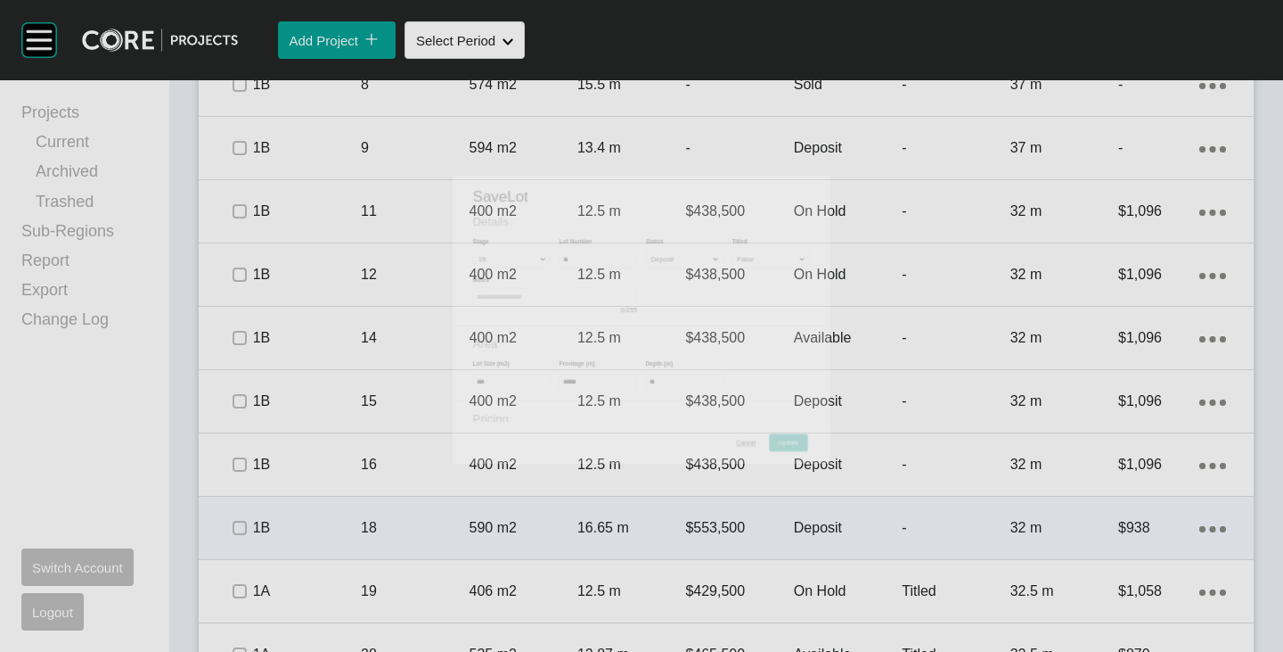
scroll to position [1740, 0]
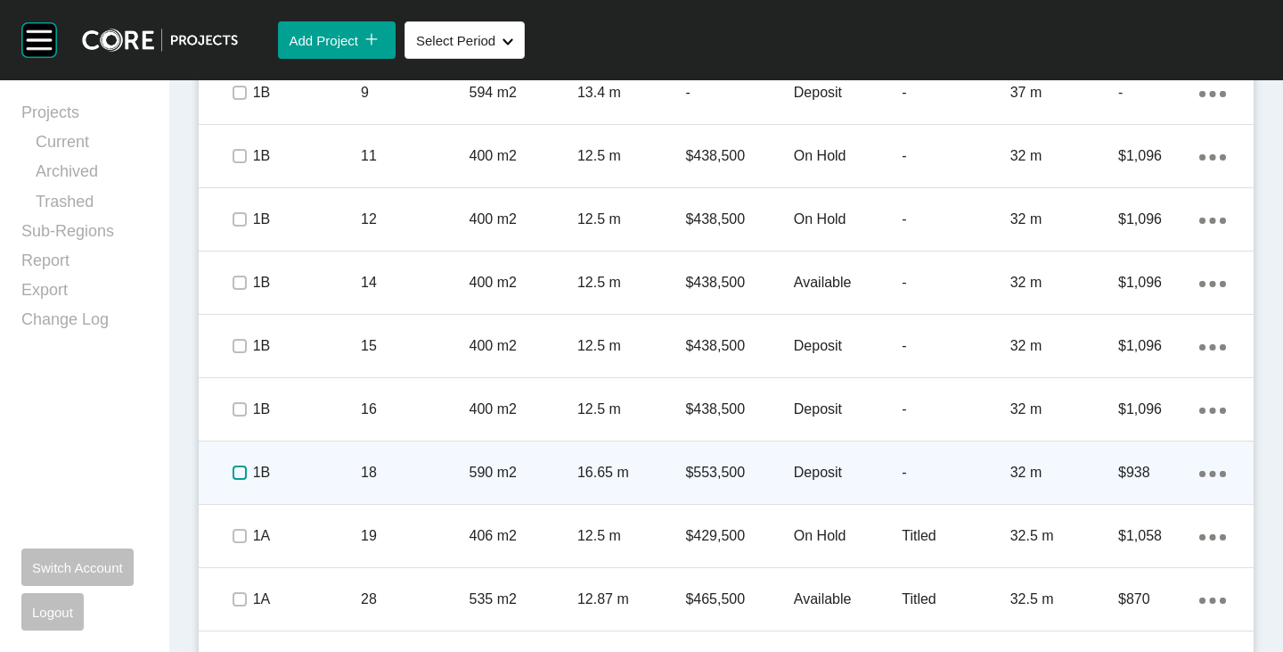
click at [233, 471] on label at bounding box center [240, 472] width 14 height 14
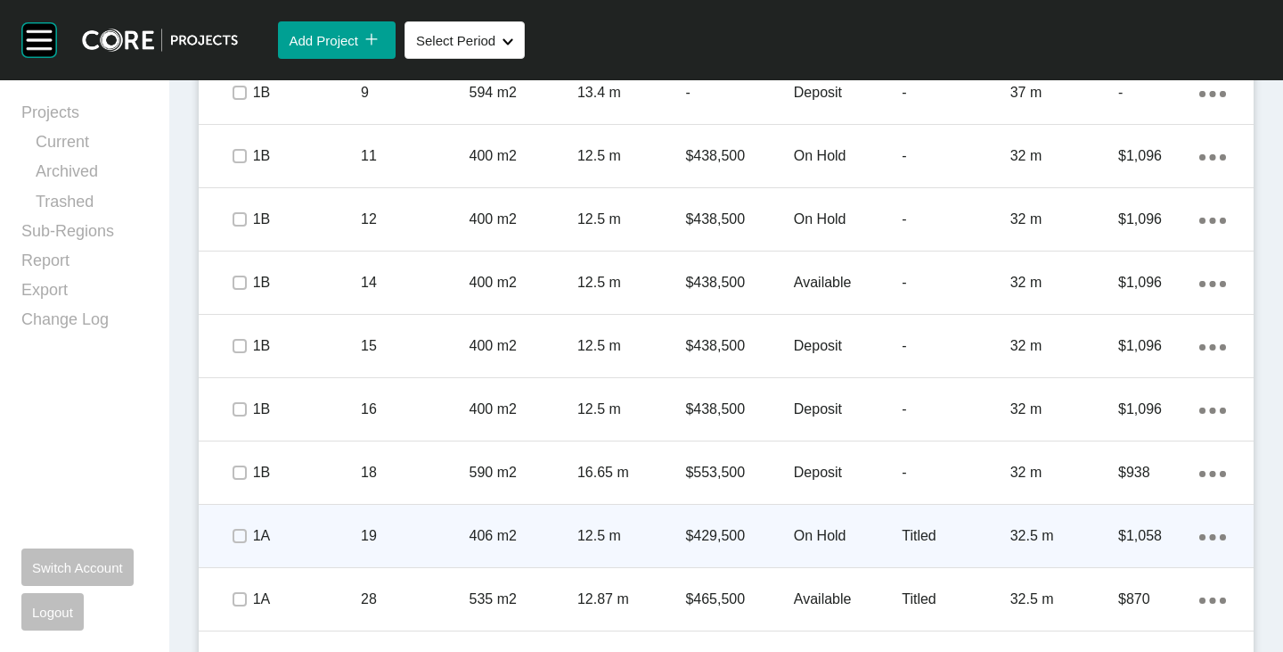
click at [830, 529] on p "On Hold" at bounding box center [848, 536] width 108 height 20
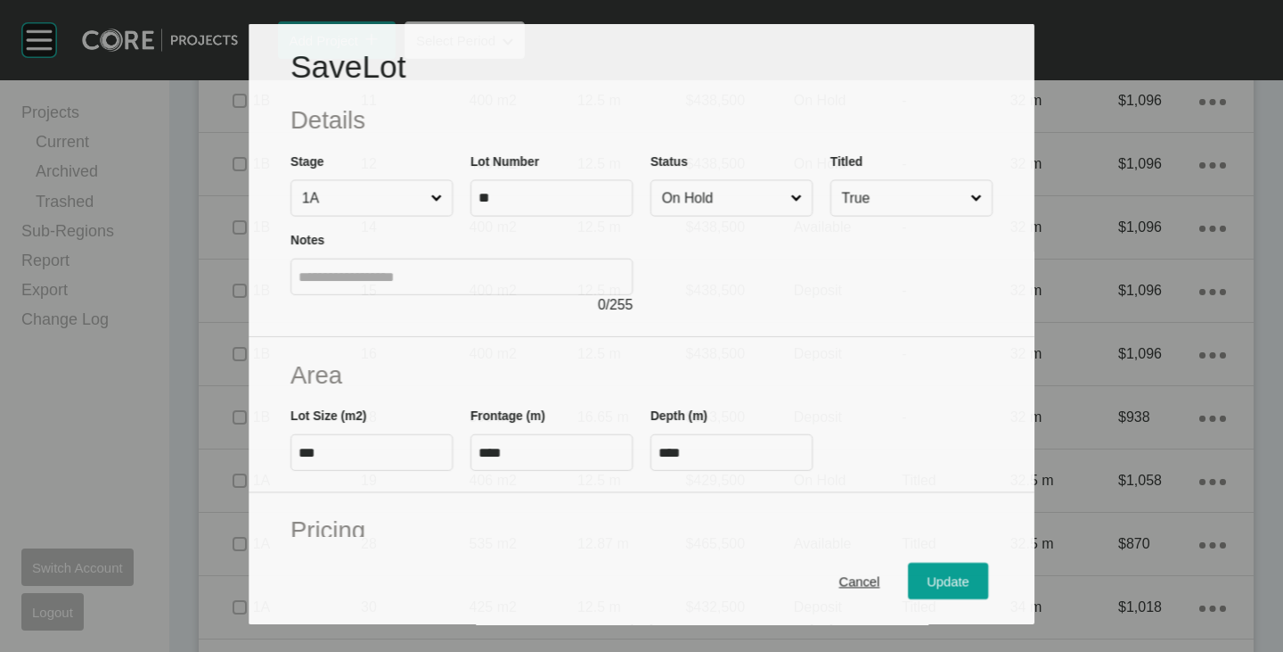
scroll to position [1685, 0]
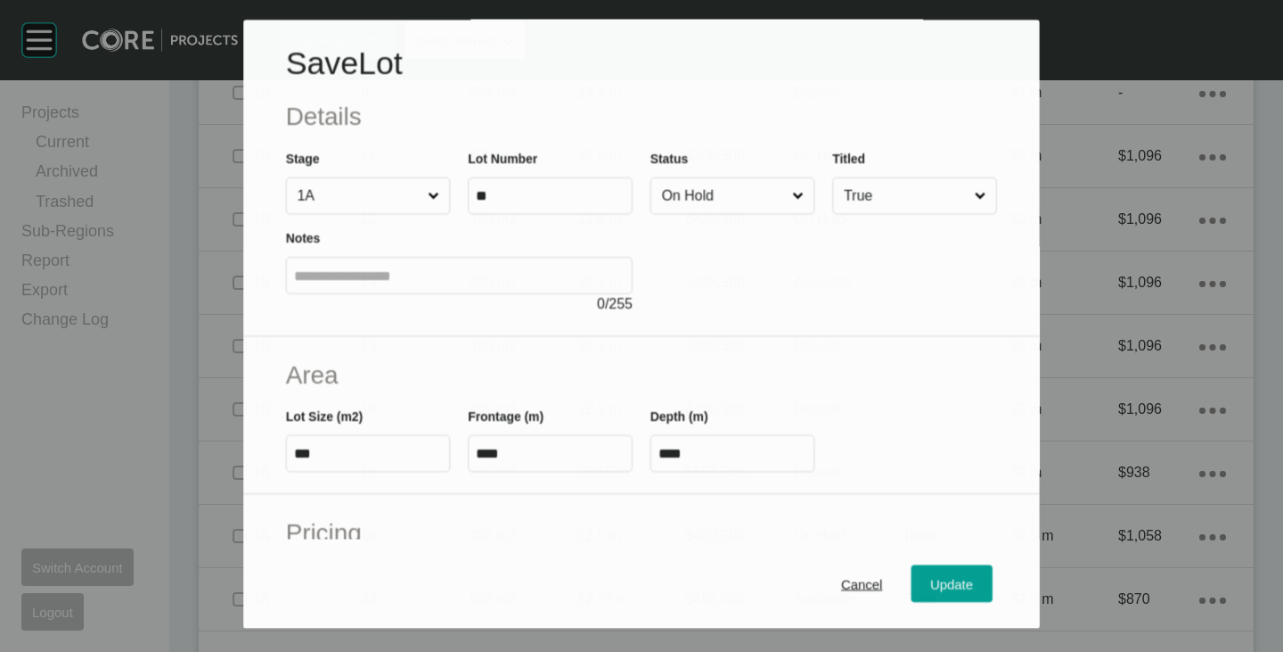
click at [720, 202] on input "On Hold" at bounding box center [724, 196] width 130 height 36
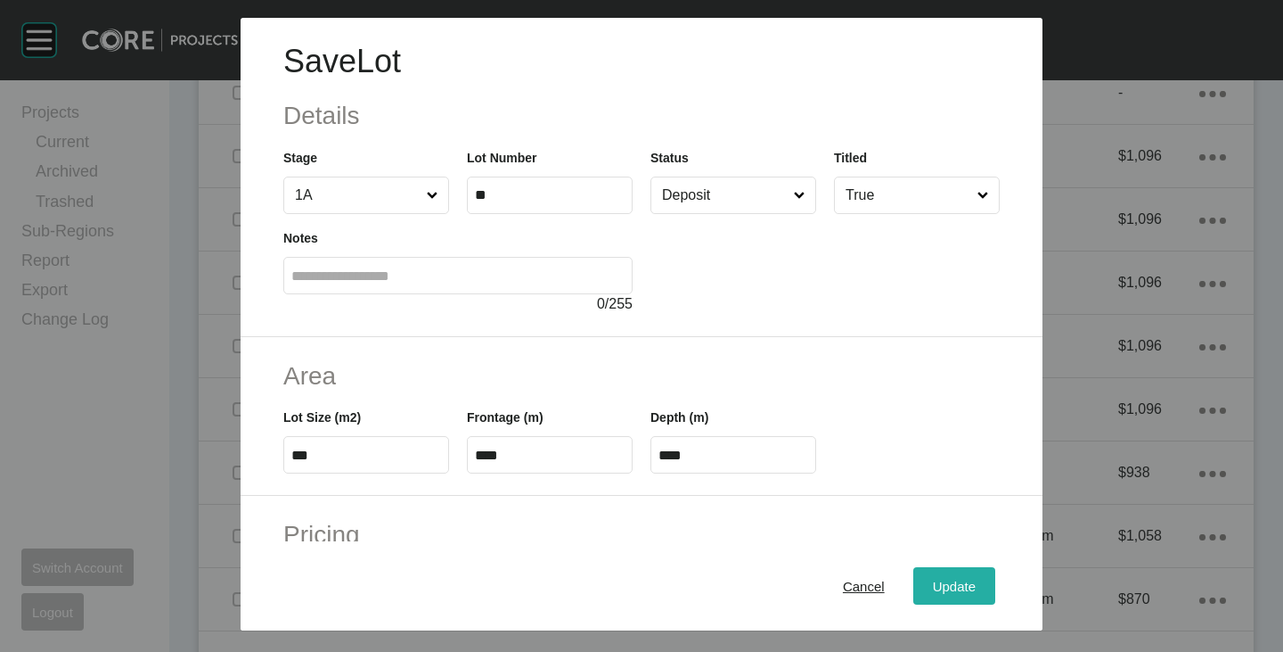
click at [914, 572] on button "Update" at bounding box center [955, 585] width 82 height 37
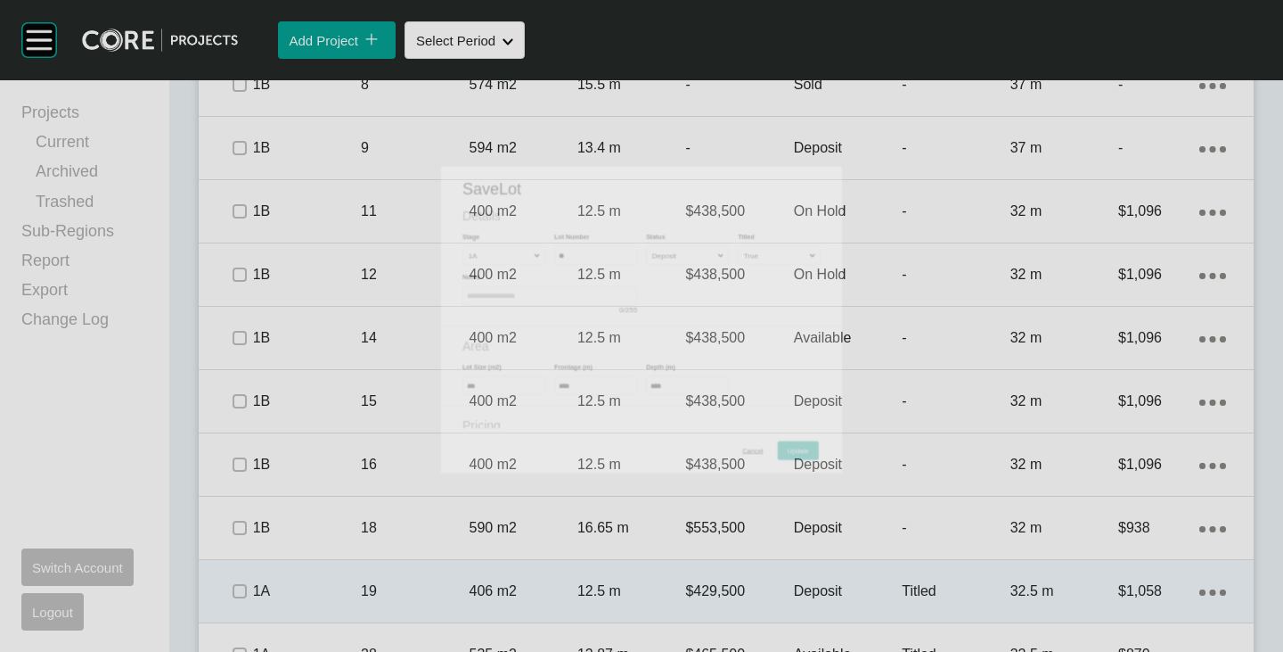
scroll to position [1740, 0]
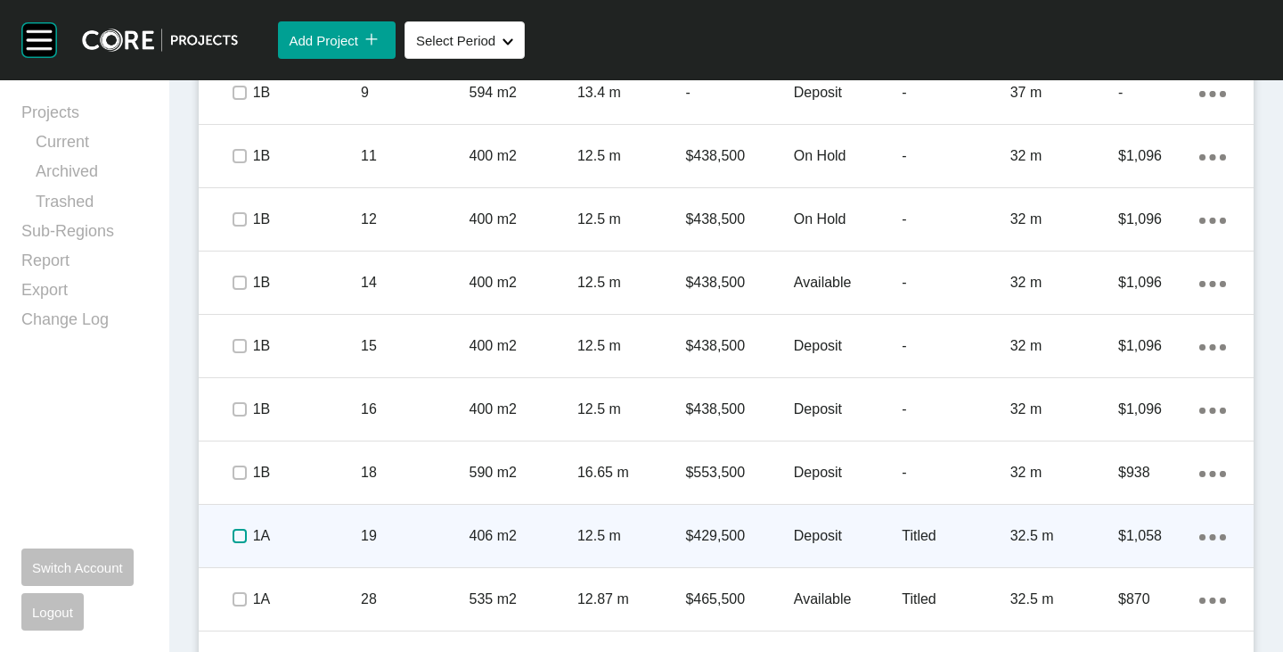
click at [233, 535] on label at bounding box center [240, 536] width 14 height 14
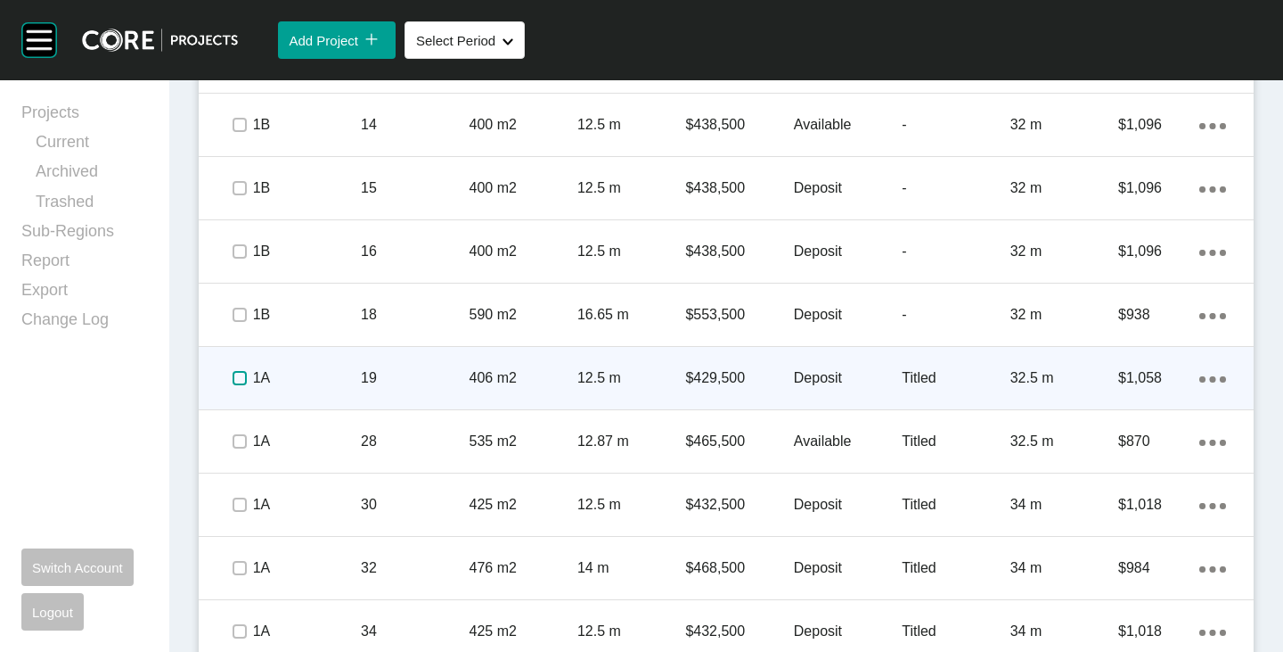
scroll to position [1918, 0]
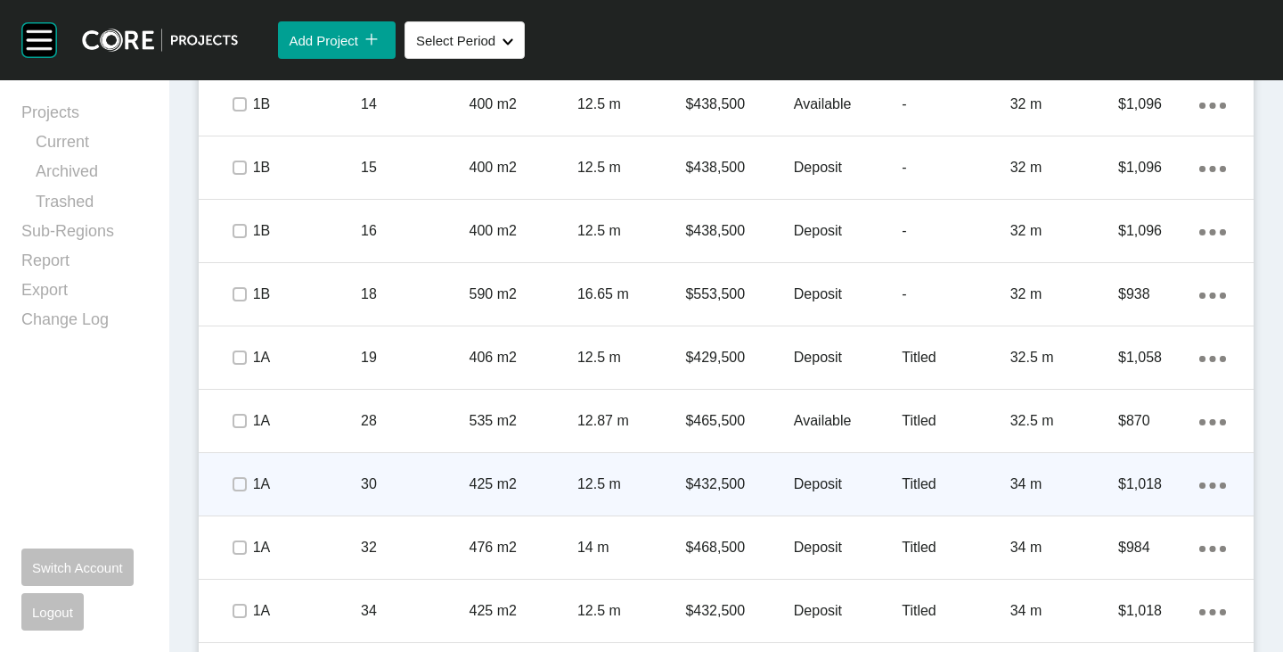
click at [248, 485] on span at bounding box center [238, 484] width 27 height 27
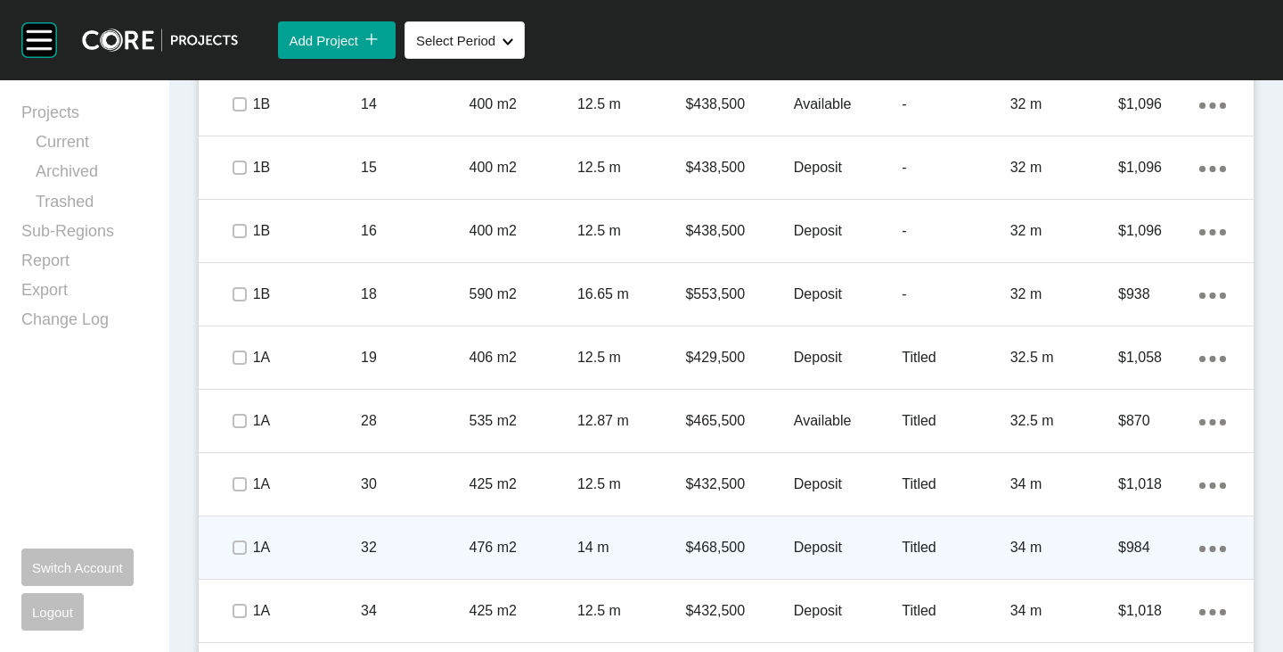
click at [818, 553] on p "Deposit" at bounding box center [848, 547] width 108 height 20
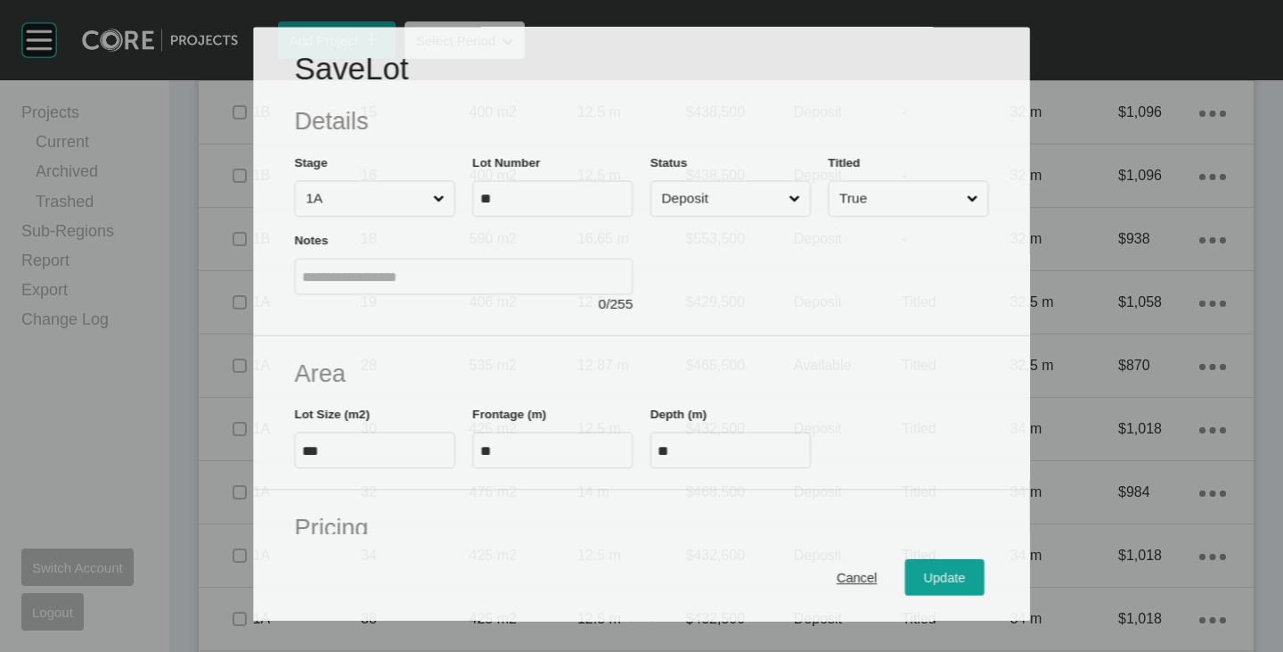
scroll to position [1863, 0]
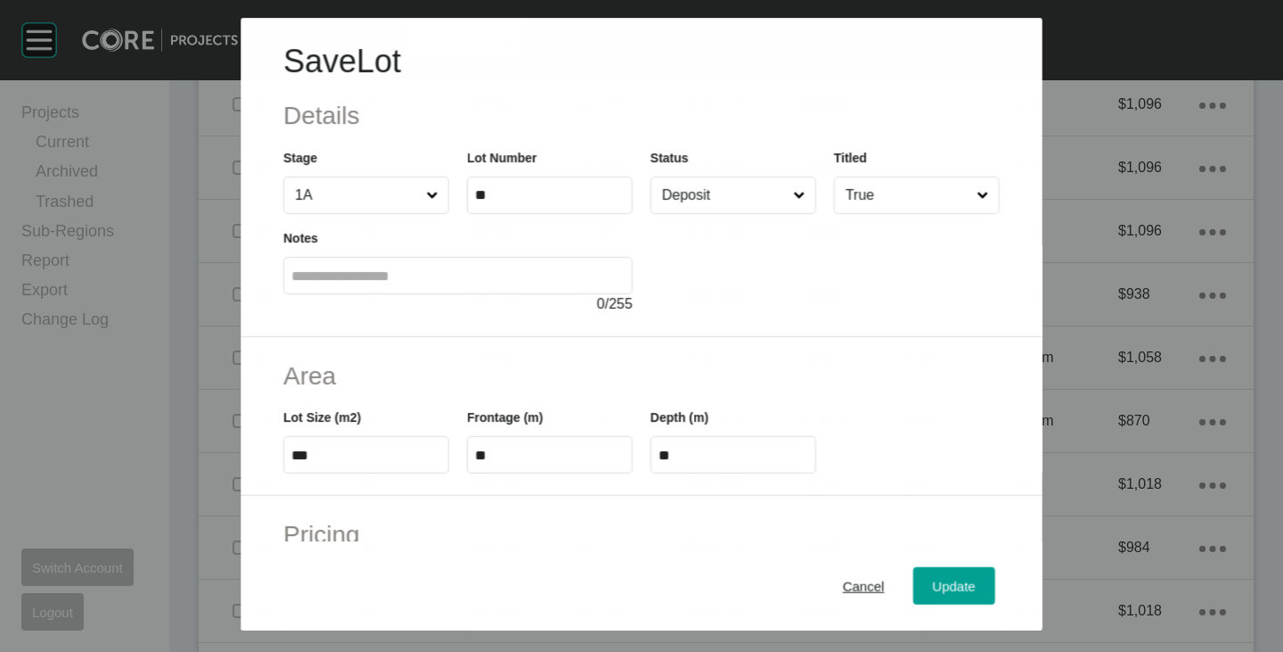
click at [688, 206] on input "Deposit" at bounding box center [724, 195] width 131 height 36
click at [933, 581] on span "Update" at bounding box center [954, 585] width 43 height 15
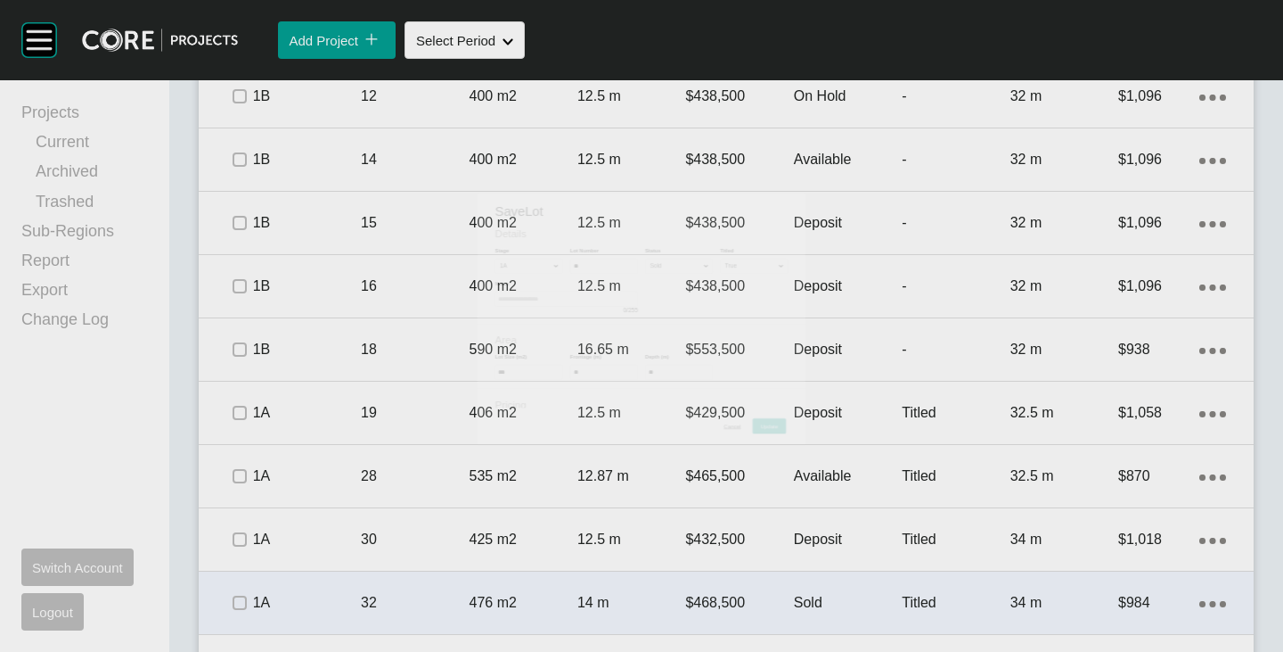
scroll to position [1918, 0]
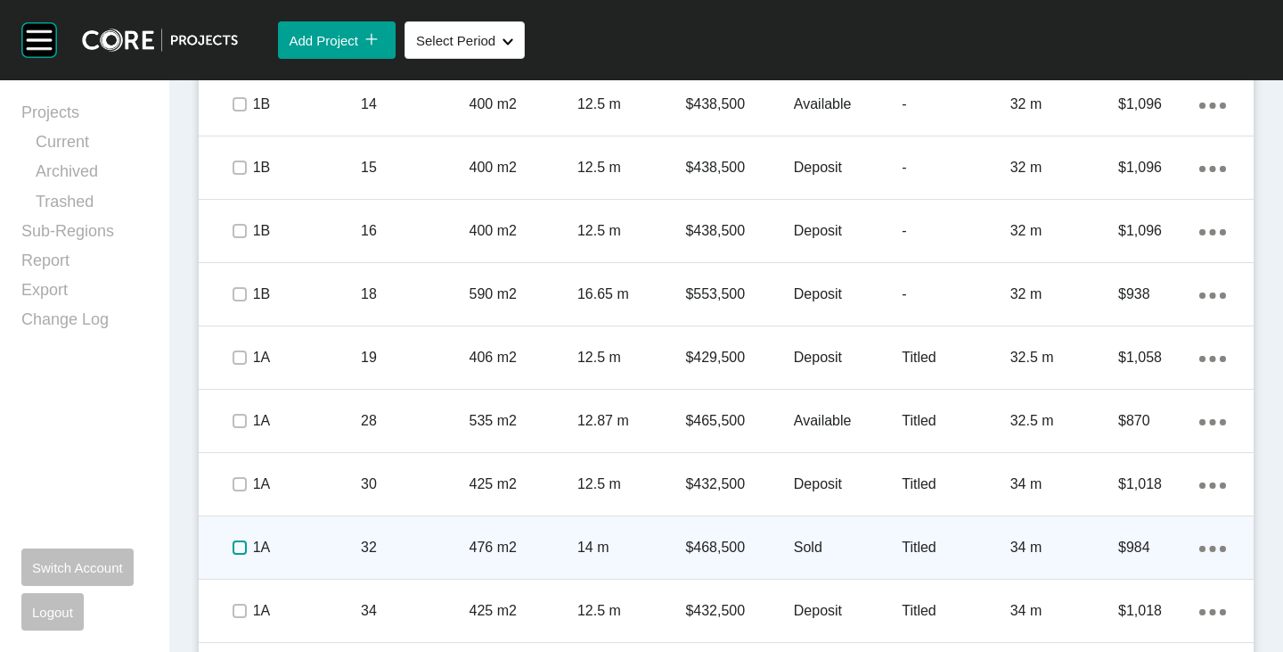
click at [233, 545] on label at bounding box center [240, 547] width 14 height 14
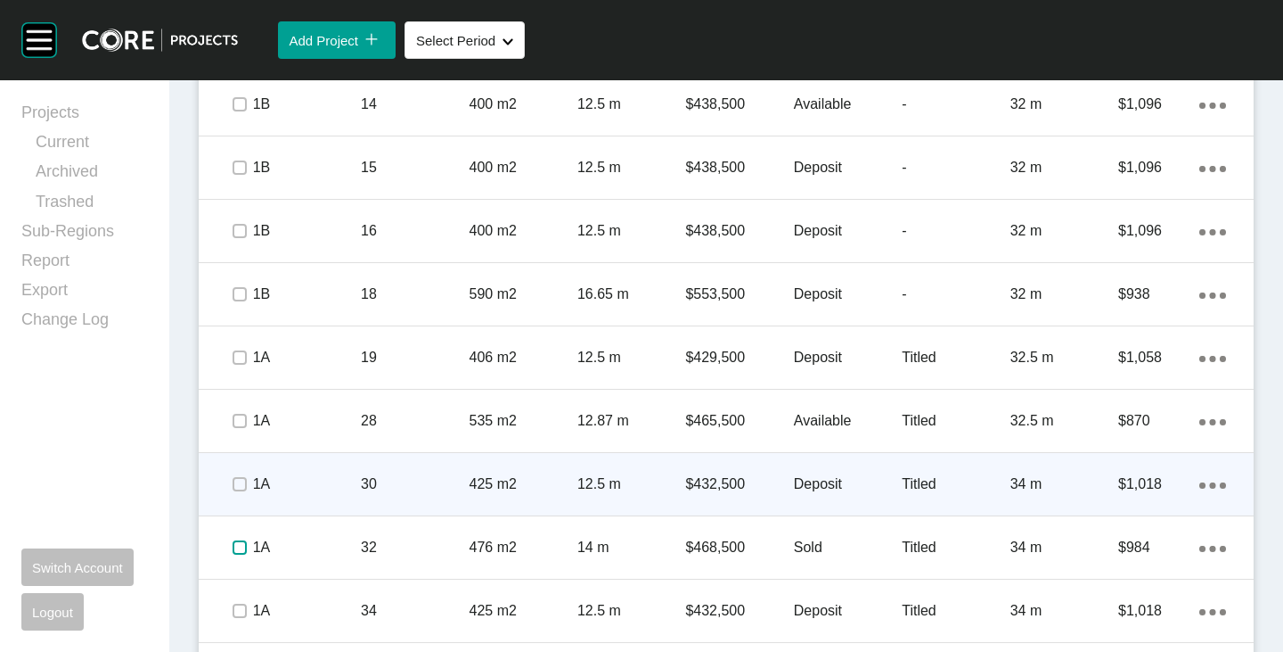
scroll to position [2007, 0]
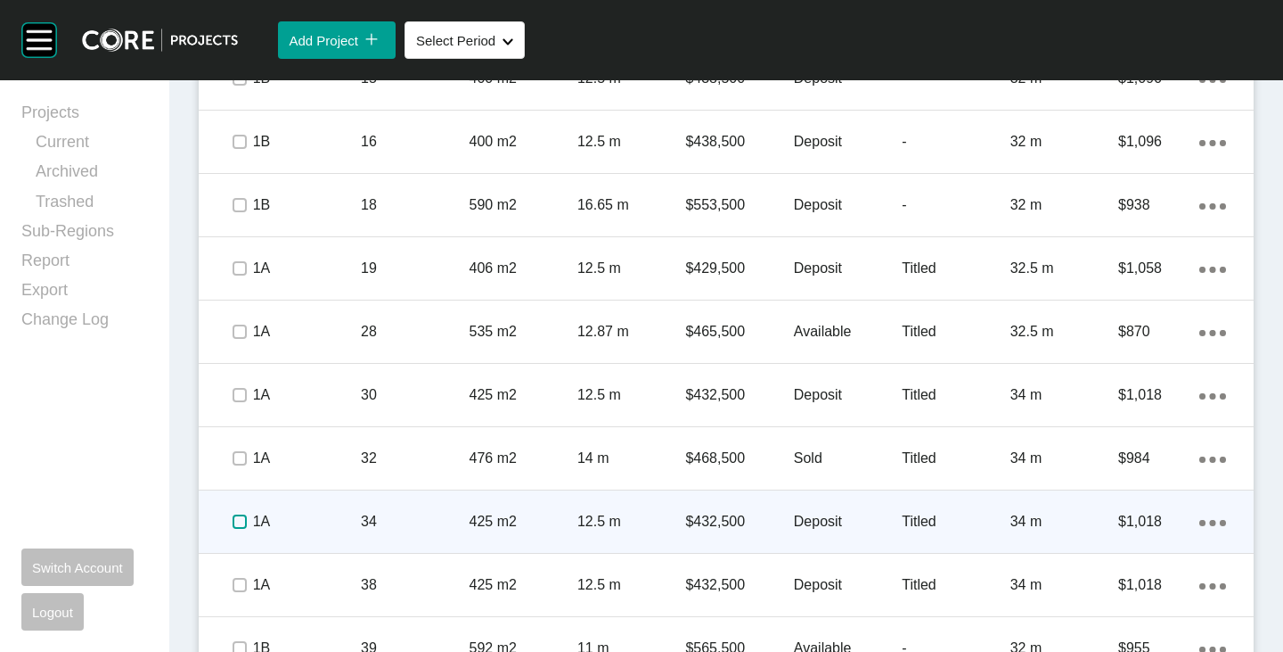
click at [241, 523] on label at bounding box center [240, 521] width 14 height 14
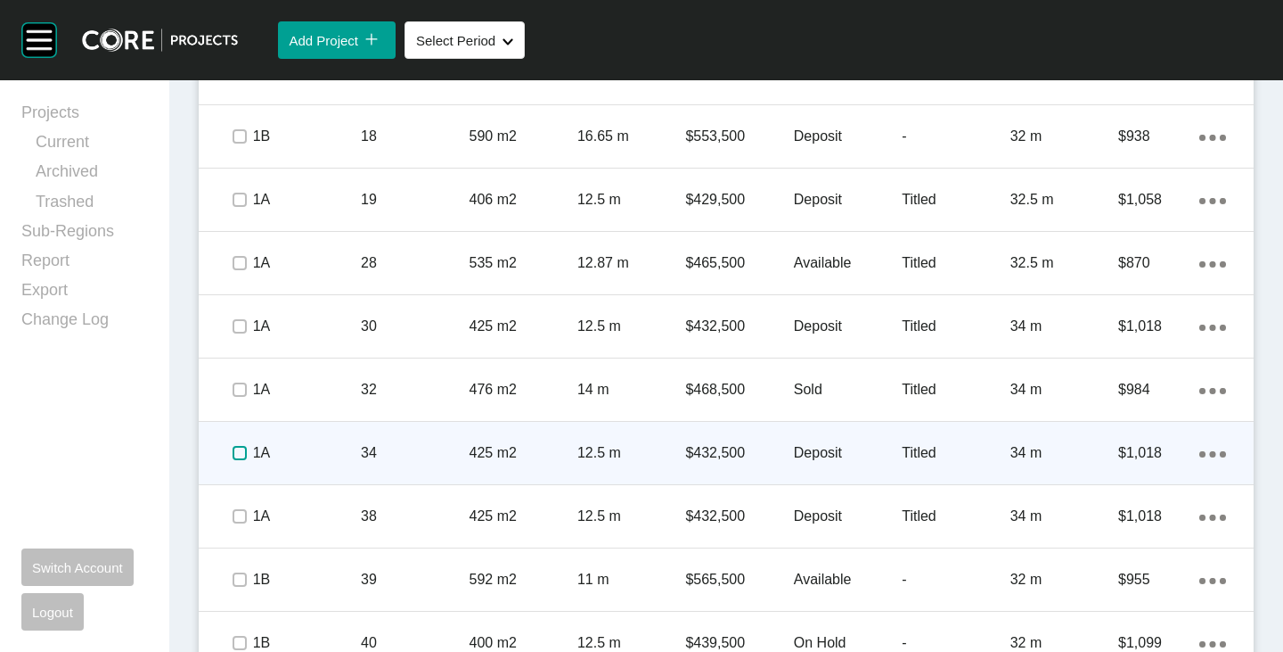
scroll to position [2096, 0]
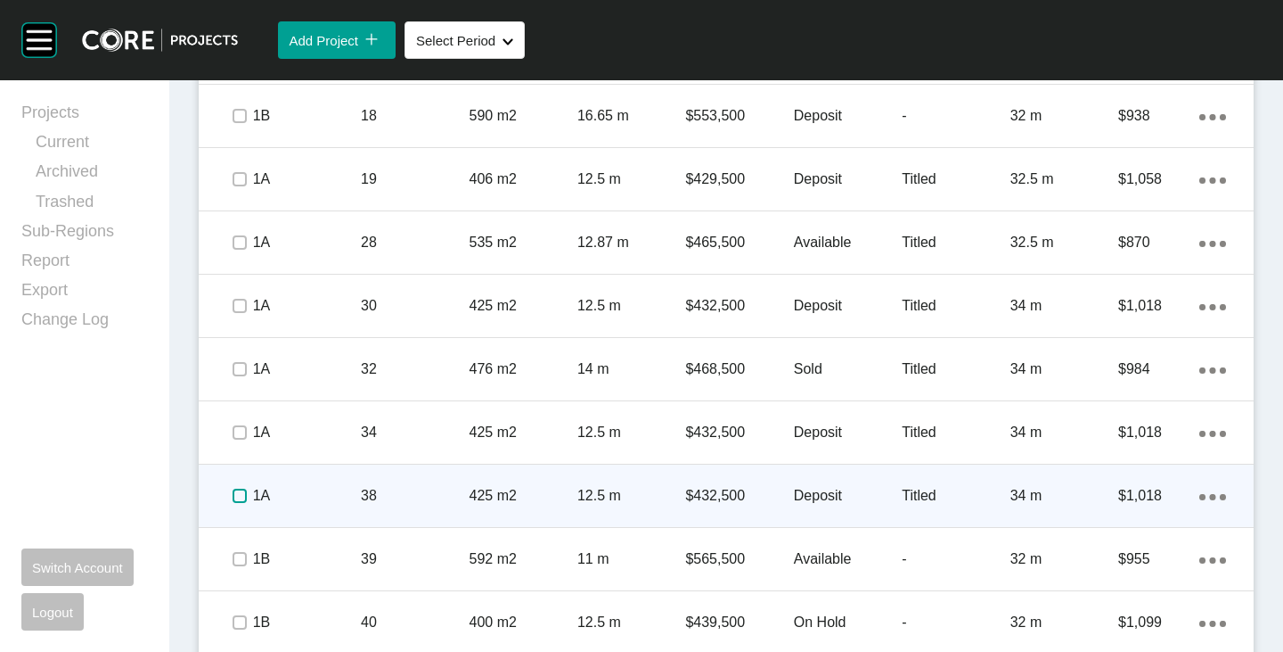
click at [233, 494] on label at bounding box center [240, 495] width 14 height 14
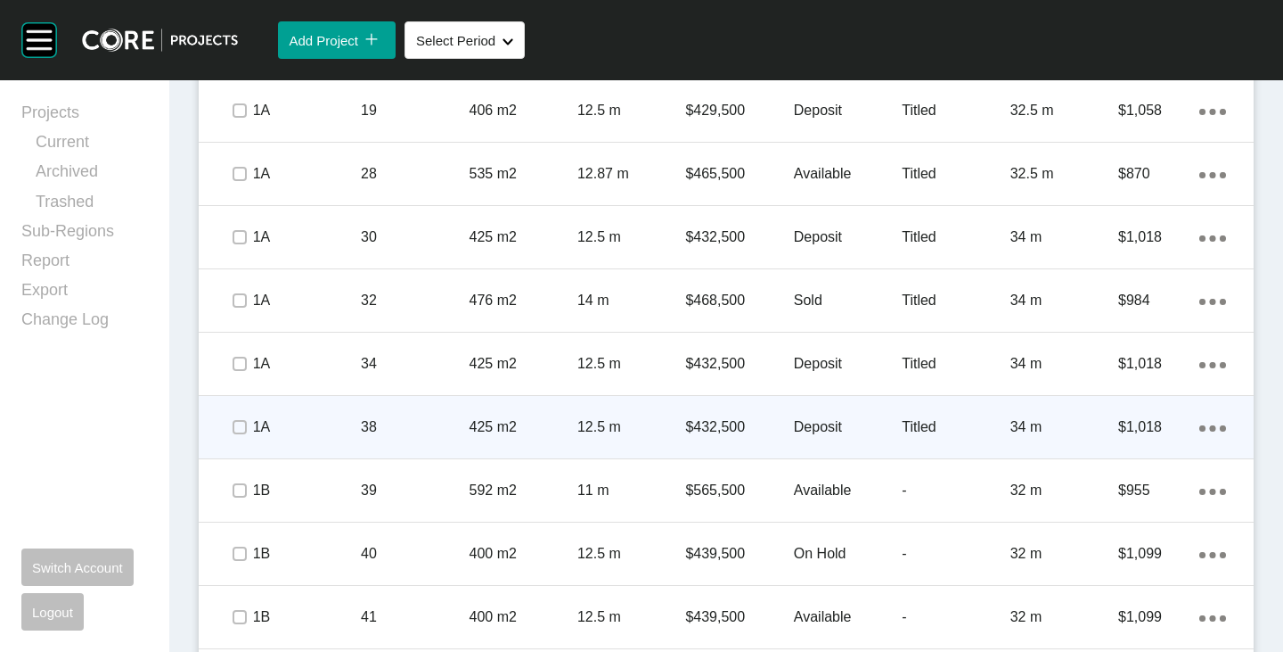
scroll to position [2185, 0]
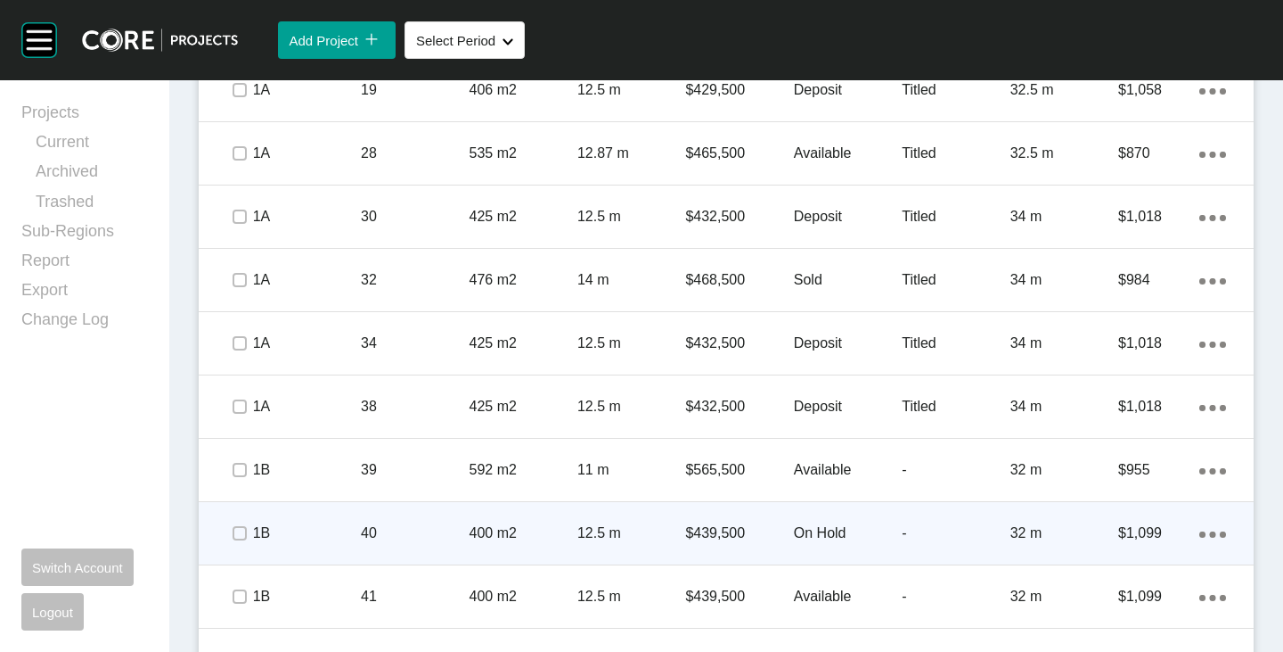
click at [817, 530] on p "On Hold" at bounding box center [848, 533] width 108 height 20
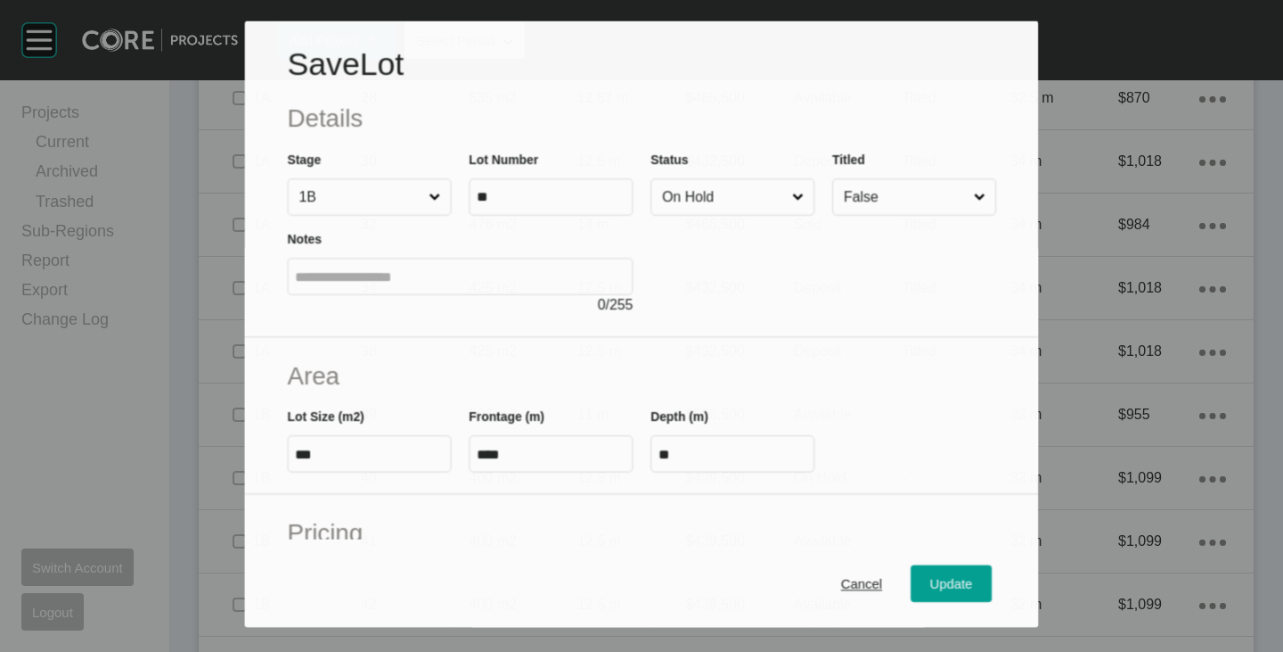
scroll to position [2130, 0]
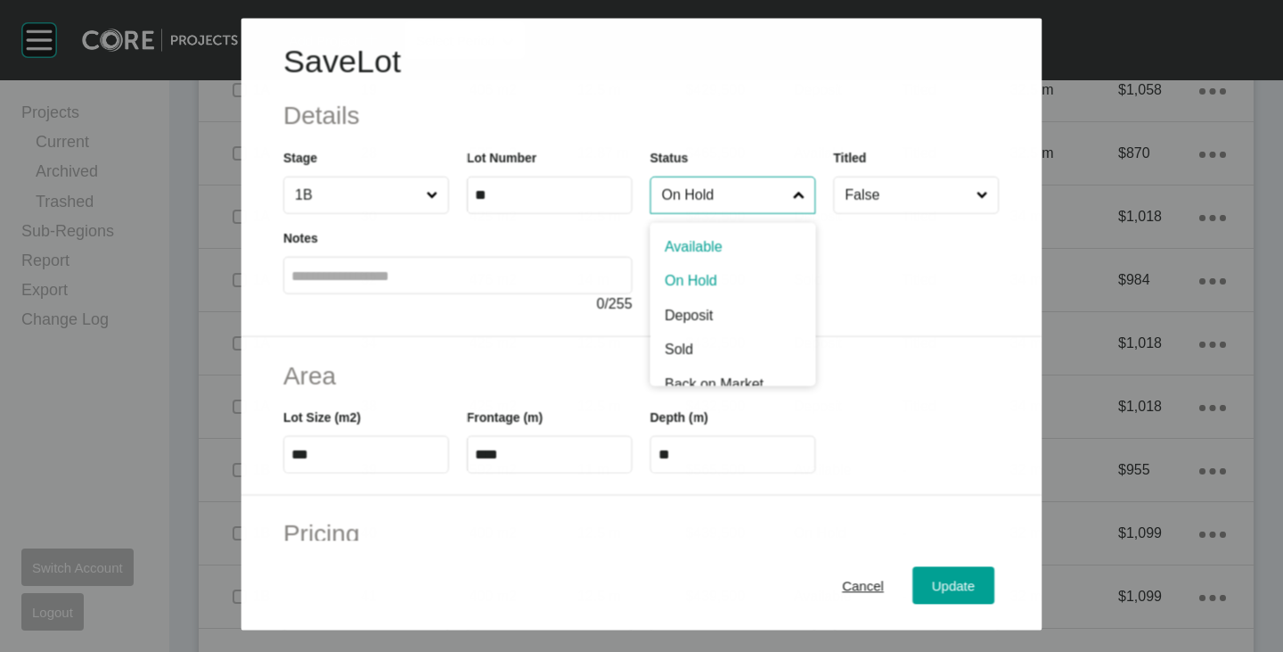
click at [693, 193] on input "On Hold" at bounding box center [724, 195] width 131 height 36
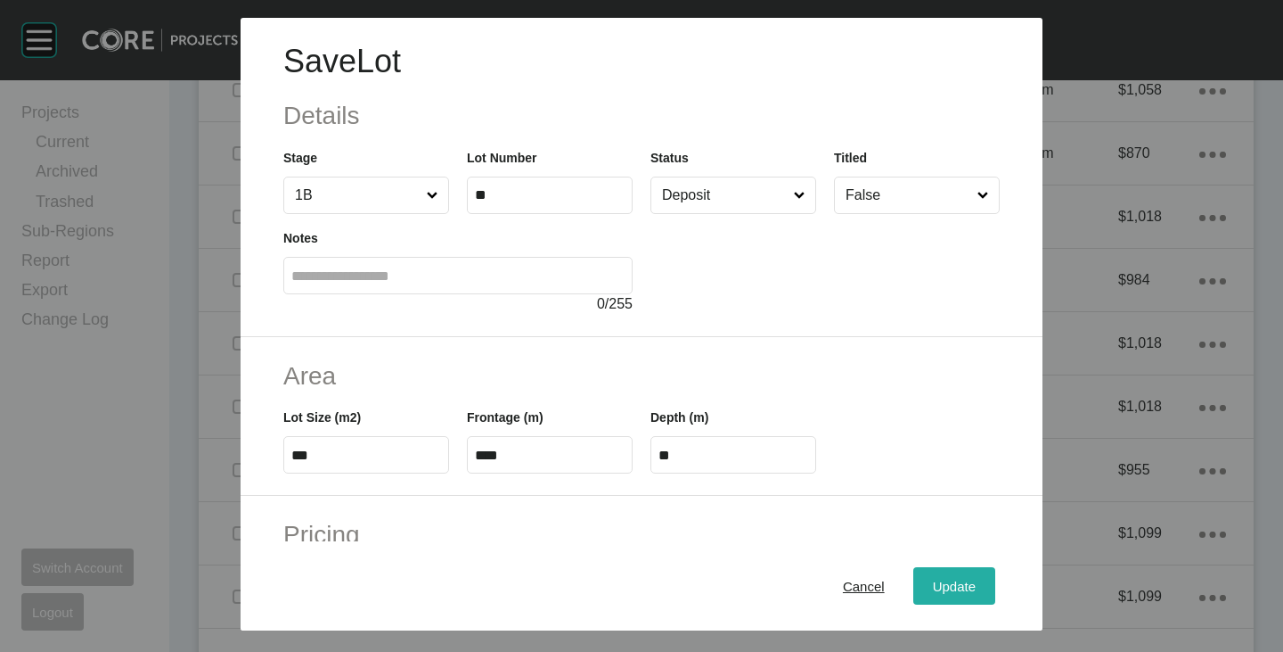
click at [943, 578] on div "Update" at bounding box center [955, 586] width 52 height 24
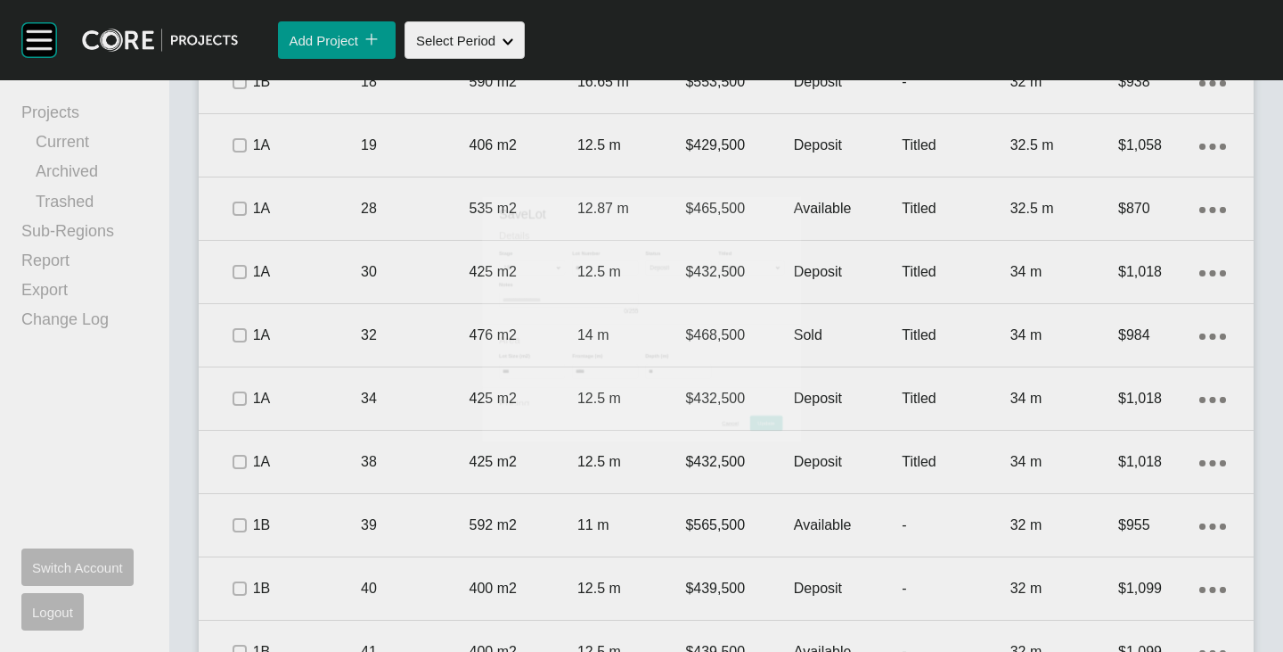
scroll to position [2185, 0]
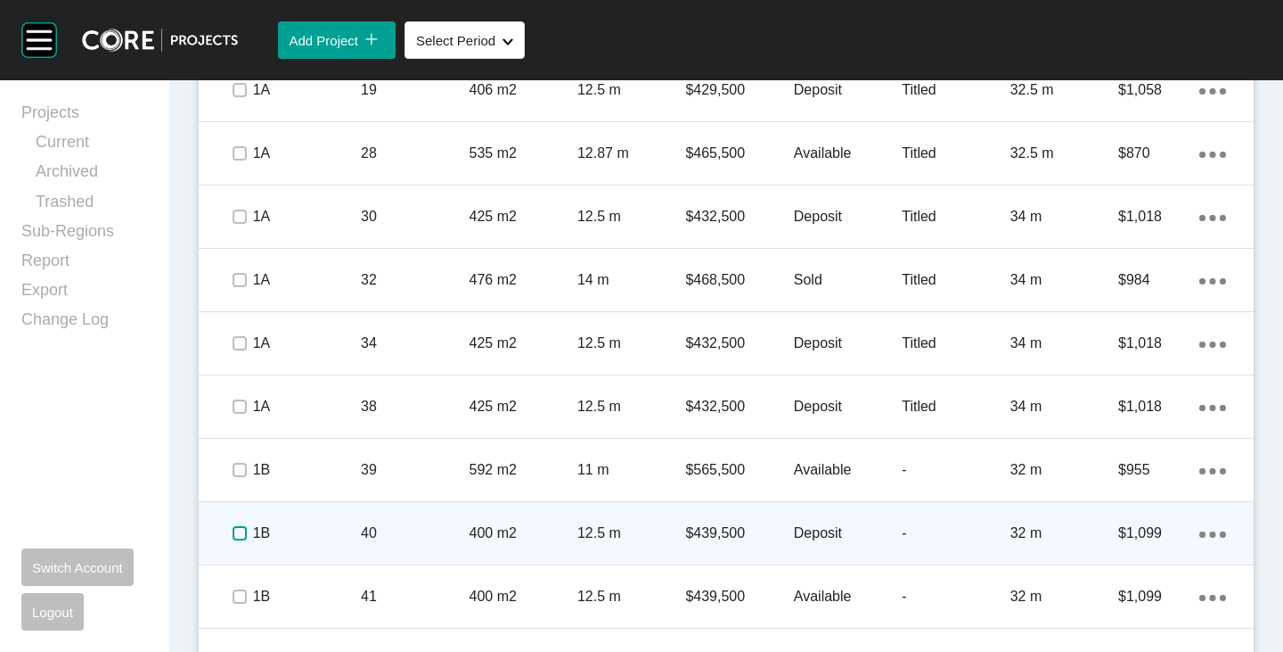
click at [239, 529] on label at bounding box center [240, 533] width 14 height 14
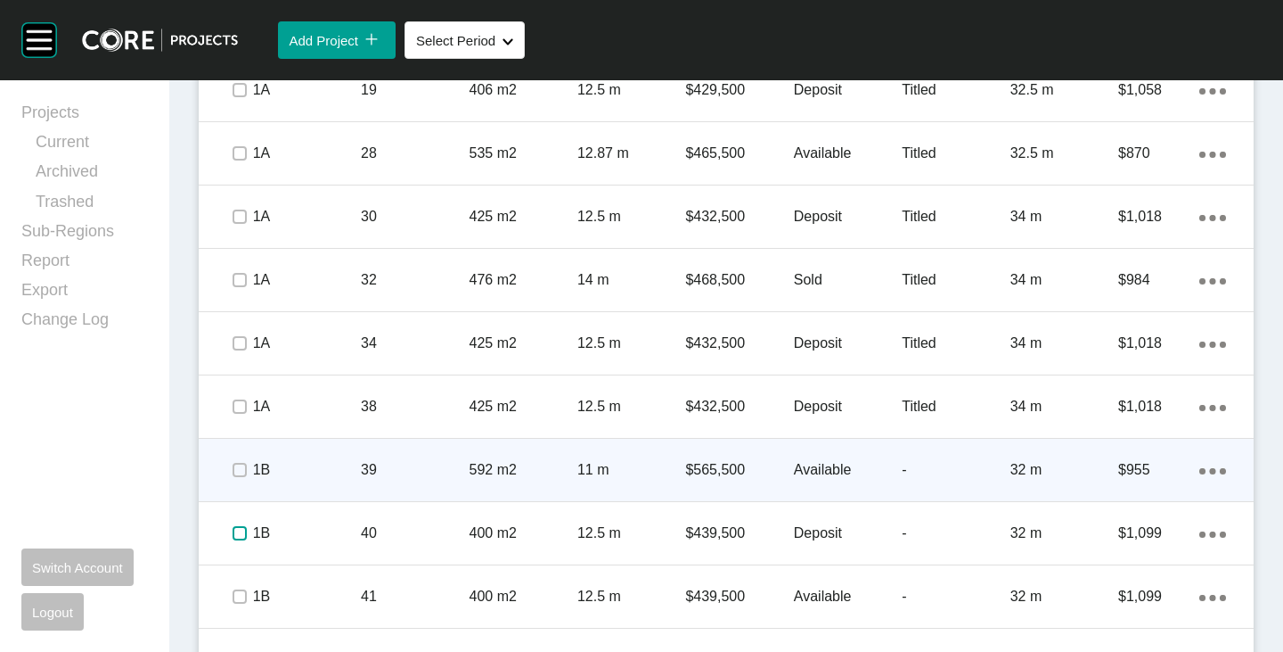
scroll to position [2275, 0]
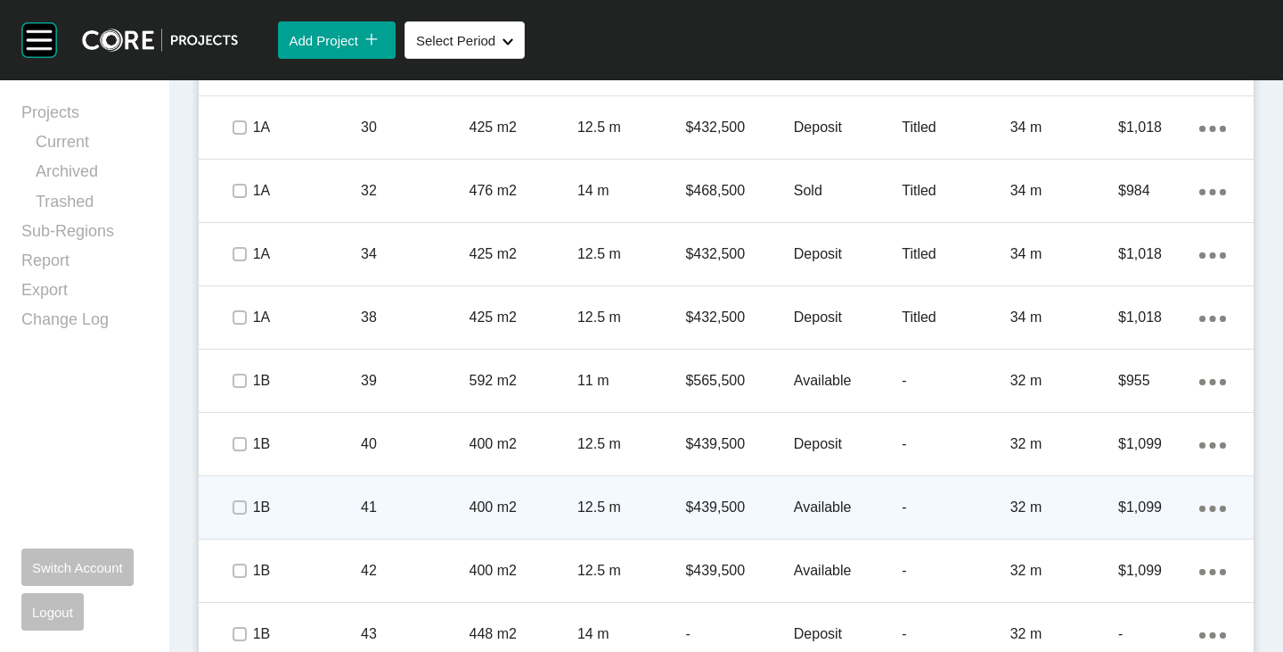
click at [830, 508] on p "Available" at bounding box center [848, 507] width 108 height 20
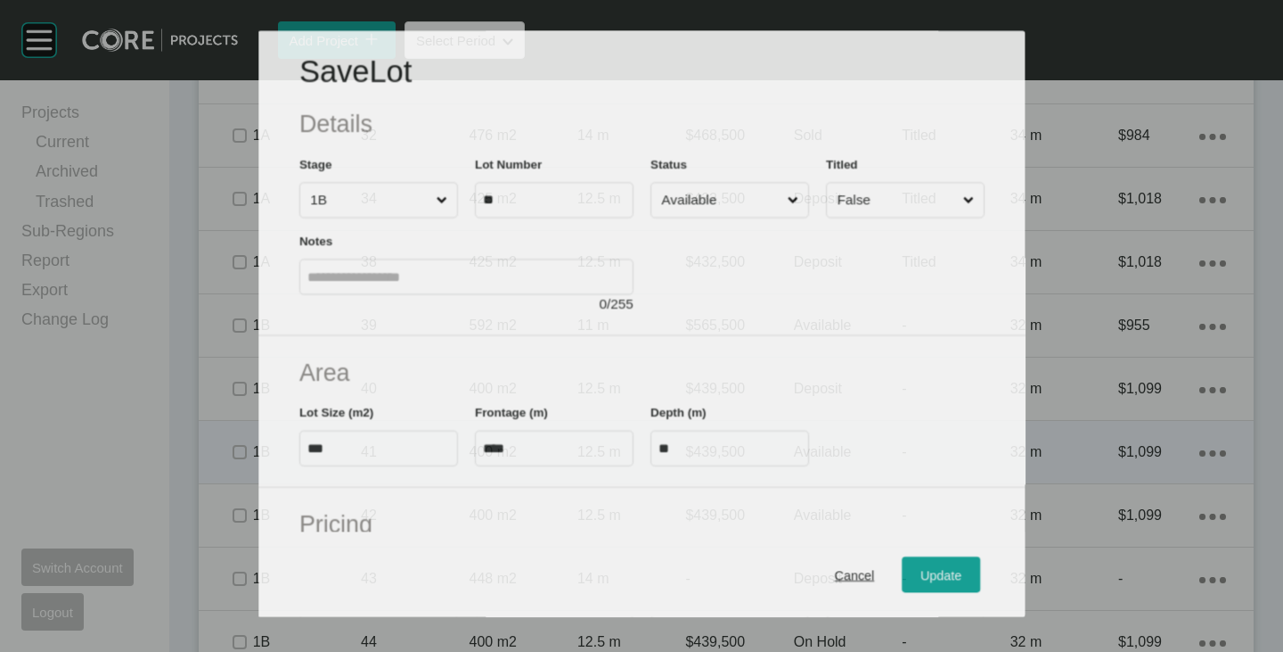
scroll to position [2219, 0]
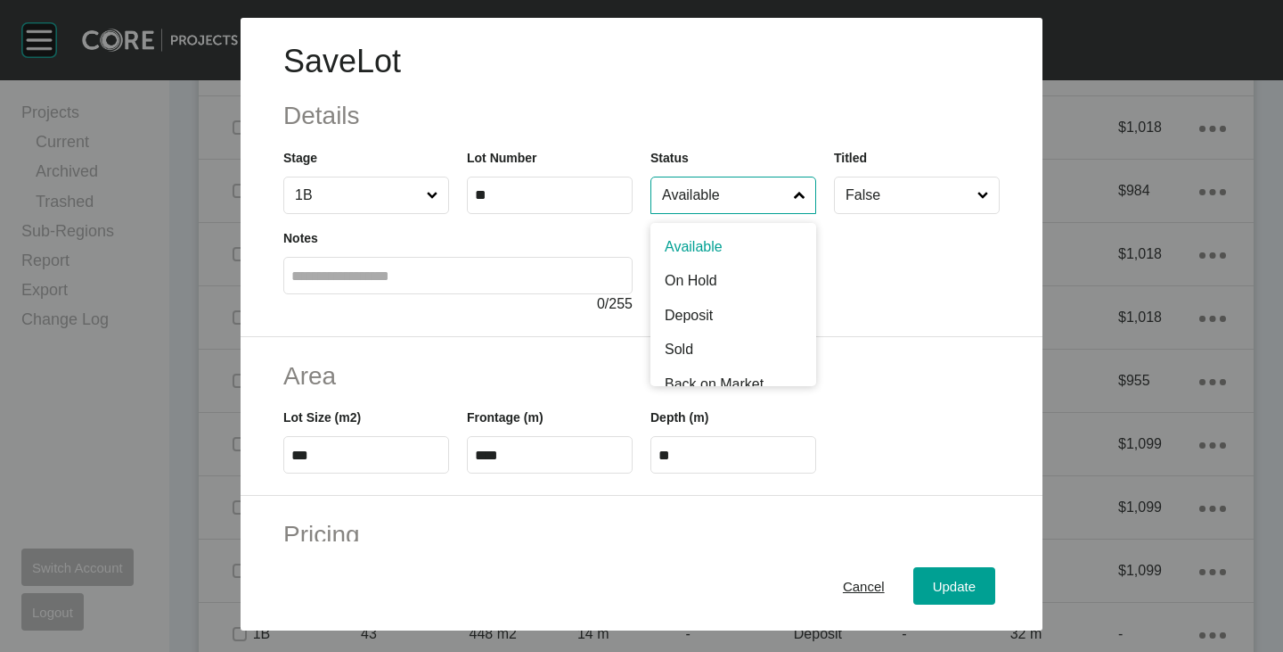
click at [719, 194] on input "Available" at bounding box center [725, 195] width 132 height 36
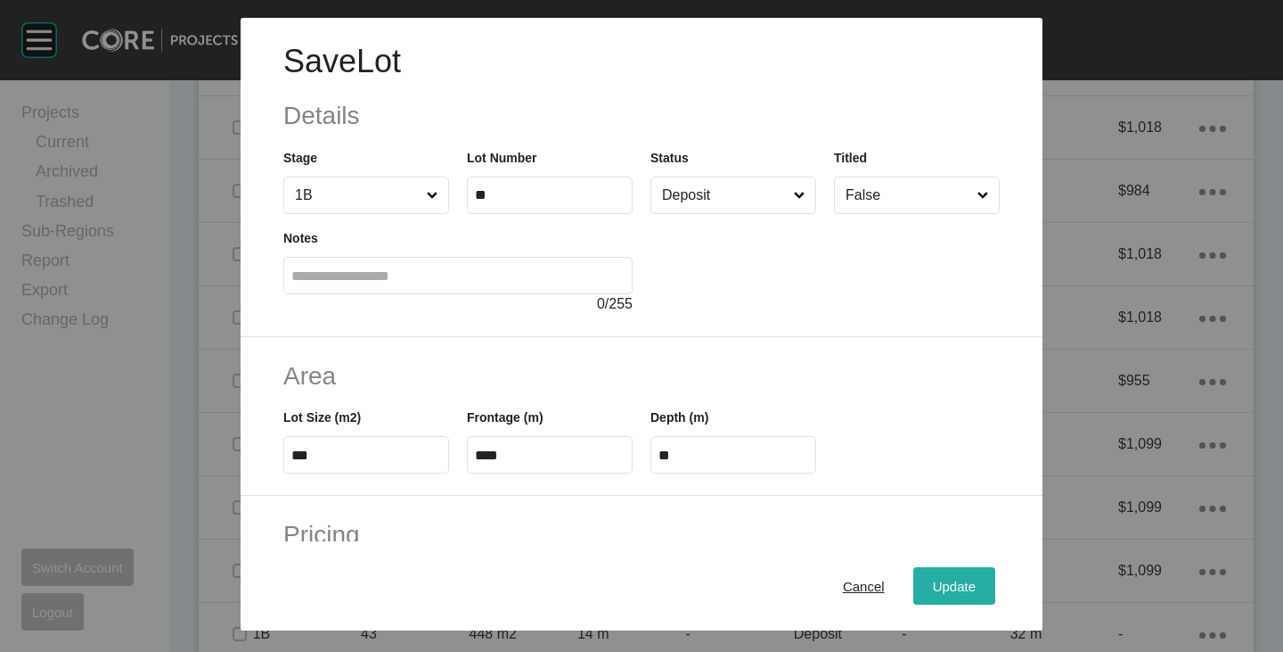
click at [933, 581] on span "Update" at bounding box center [954, 585] width 43 height 15
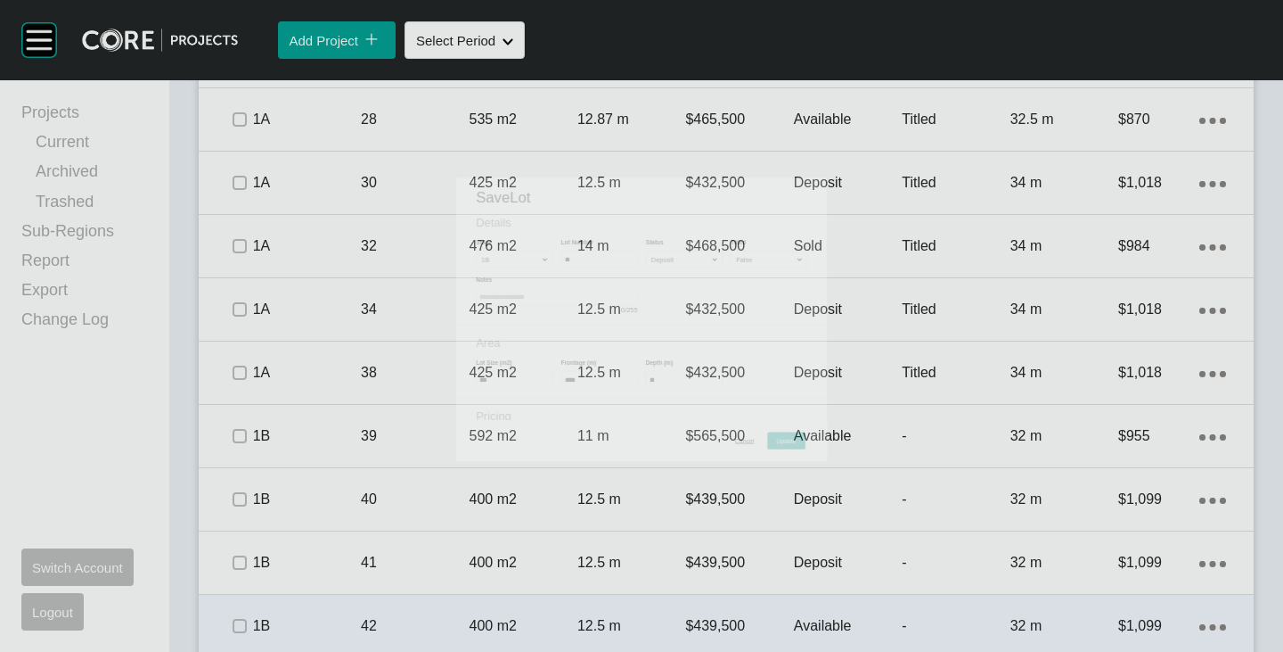
scroll to position [2275, 0]
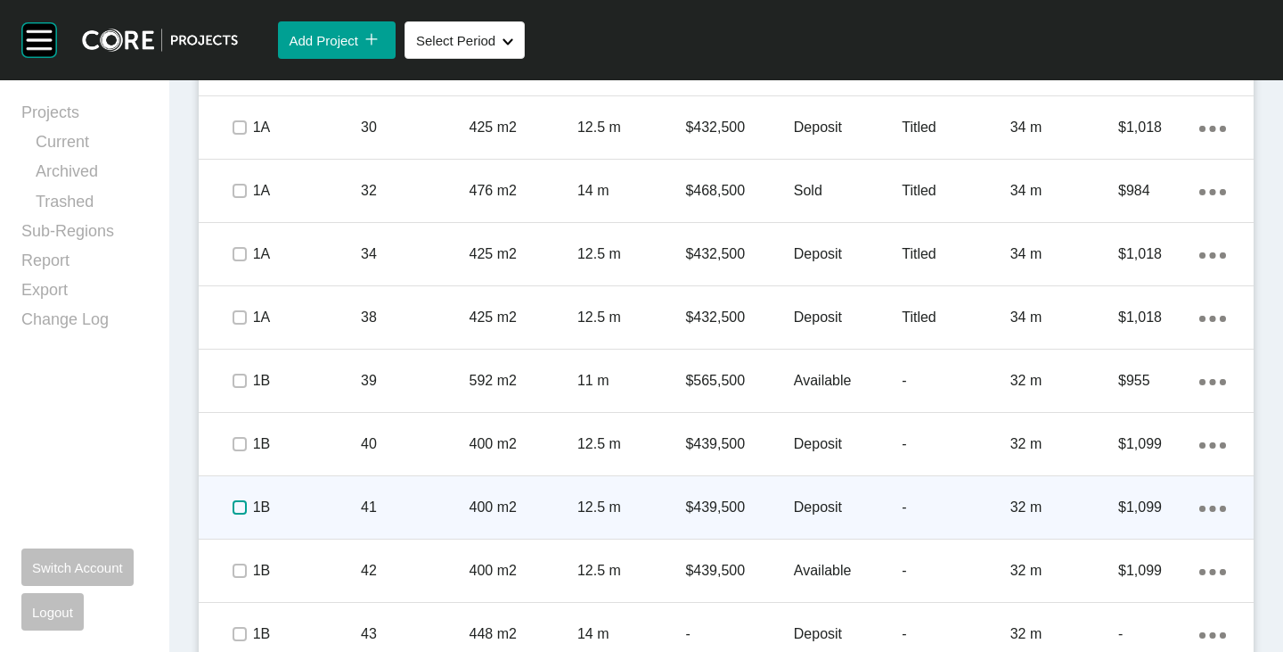
click at [236, 507] on label at bounding box center [240, 507] width 14 height 14
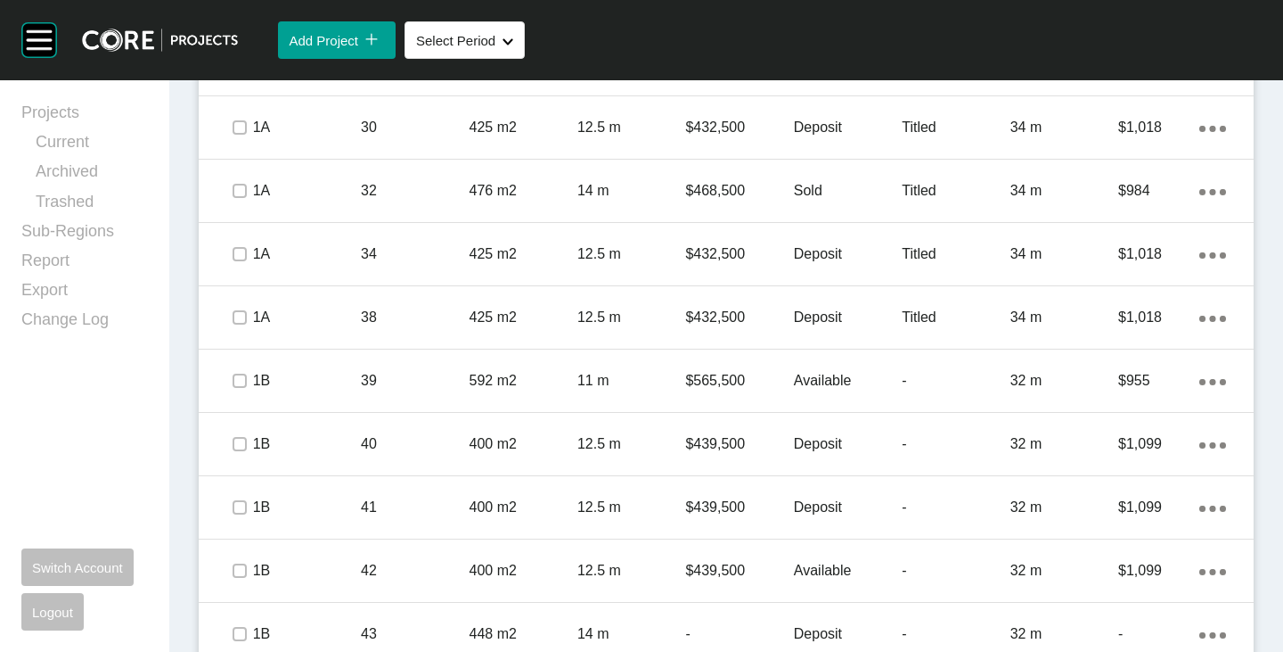
click at [814, 562] on p "Available" at bounding box center [848, 571] width 108 height 20
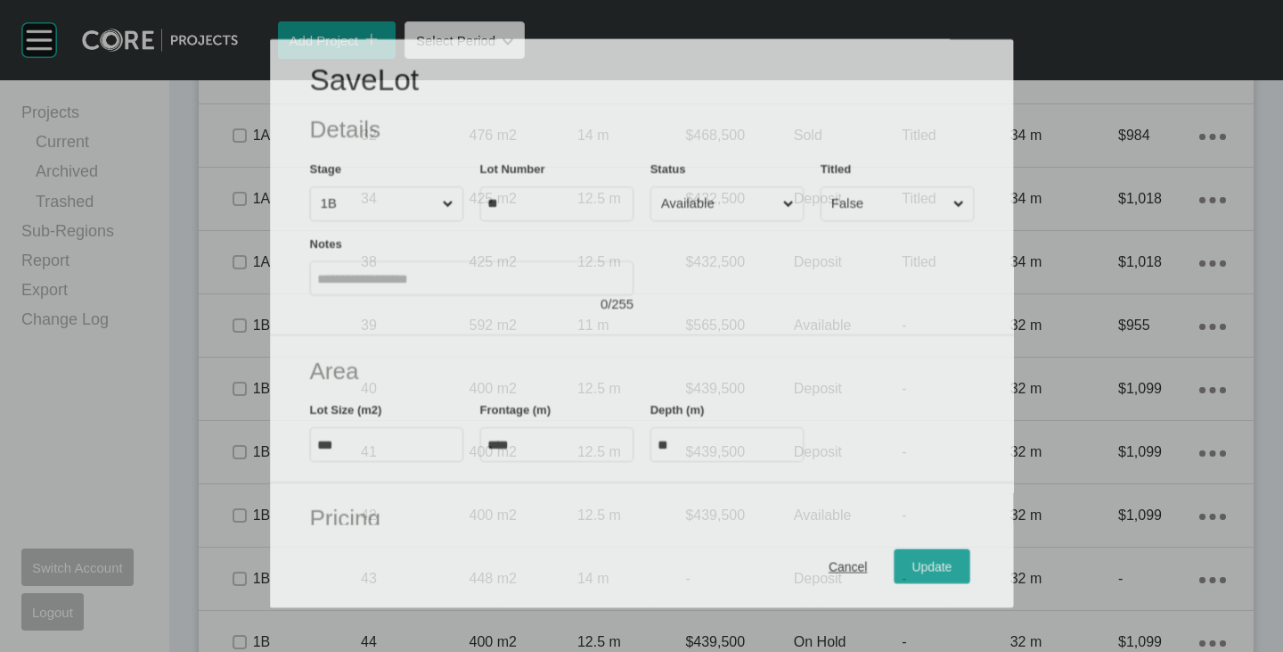
scroll to position [2219, 0]
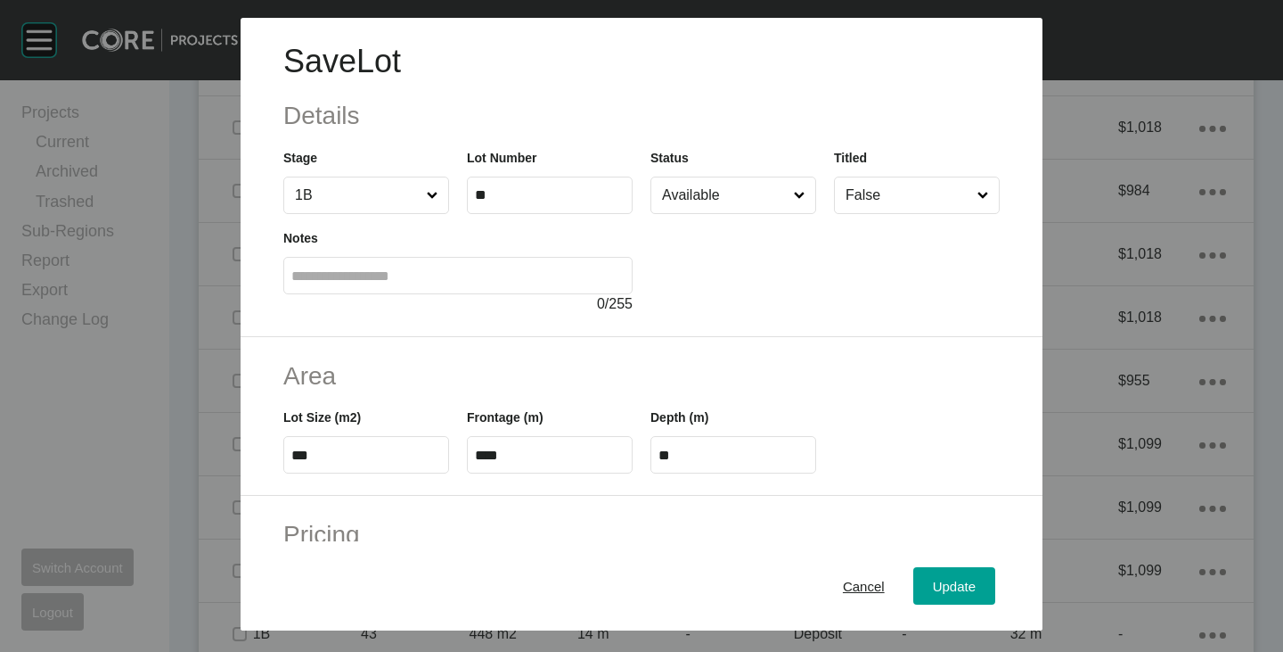
click at [711, 202] on input "Available" at bounding box center [725, 195] width 132 height 36
click at [933, 591] on span "Update" at bounding box center [954, 585] width 43 height 15
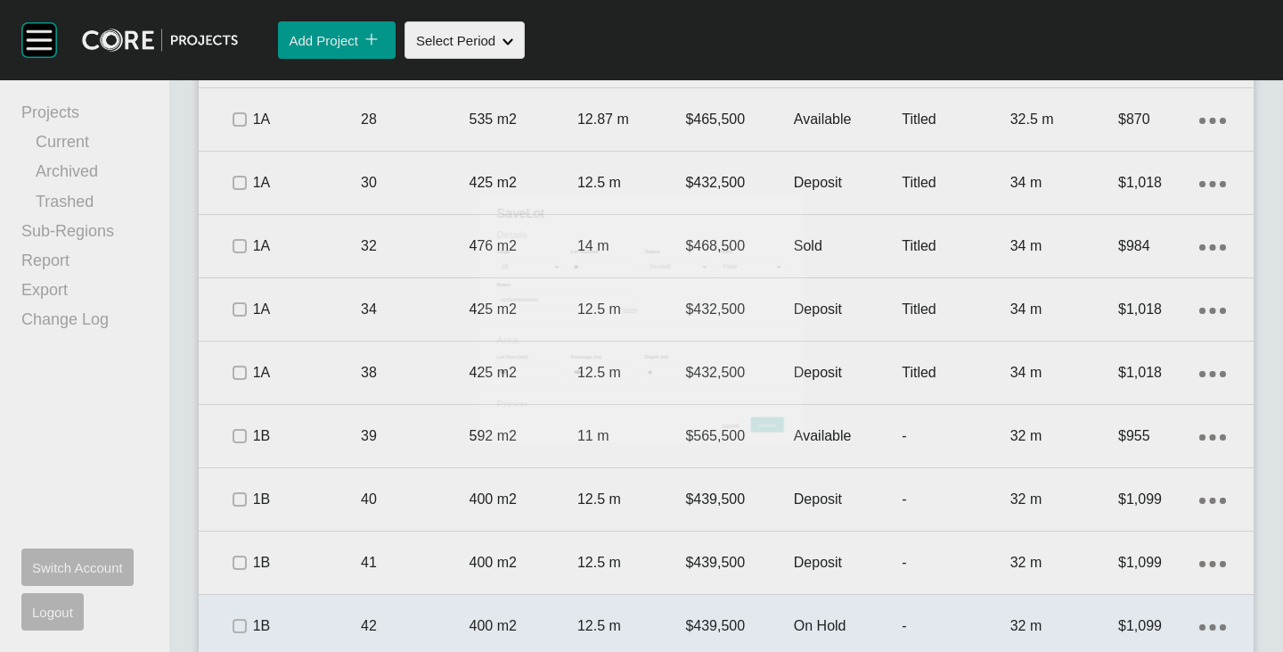
scroll to position [2275, 0]
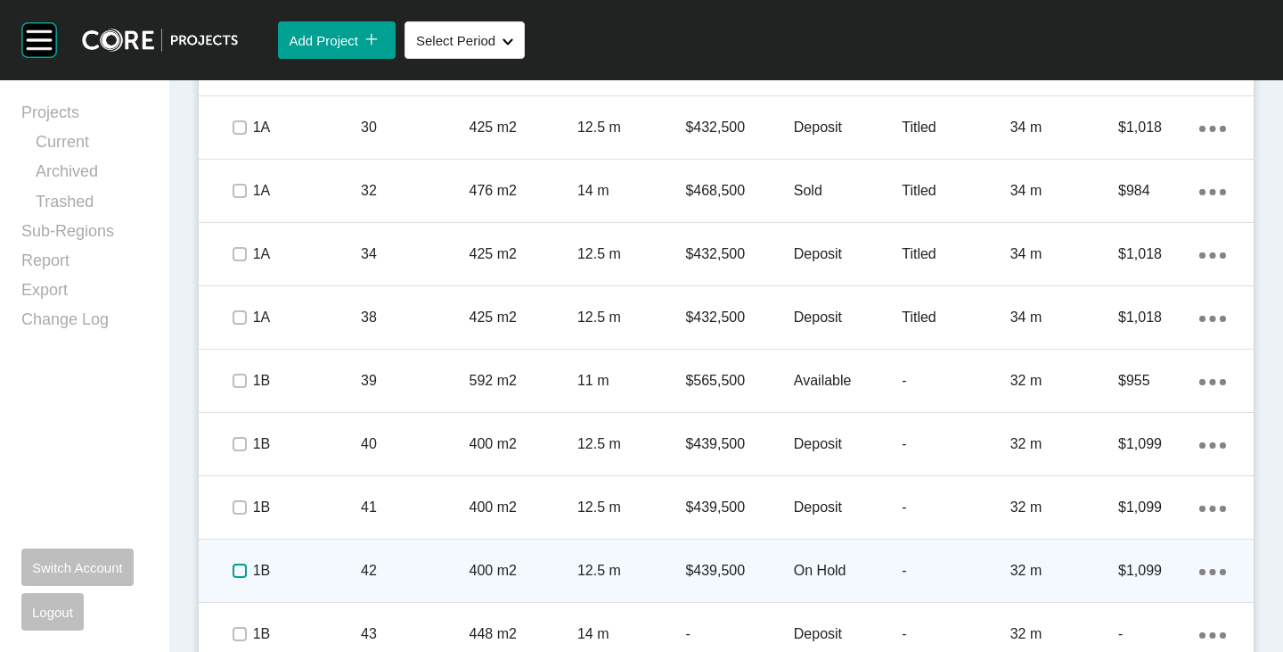
click at [233, 563] on label at bounding box center [240, 570] width 14 height 14
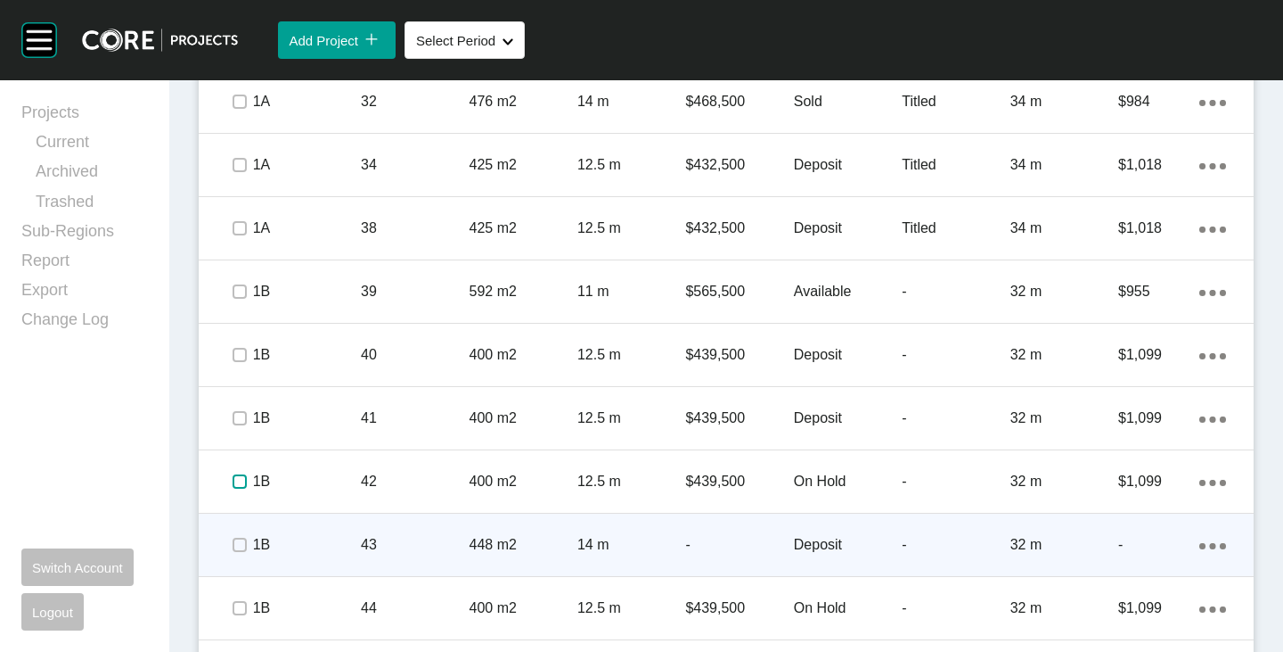
scroll to position [2453, 0]
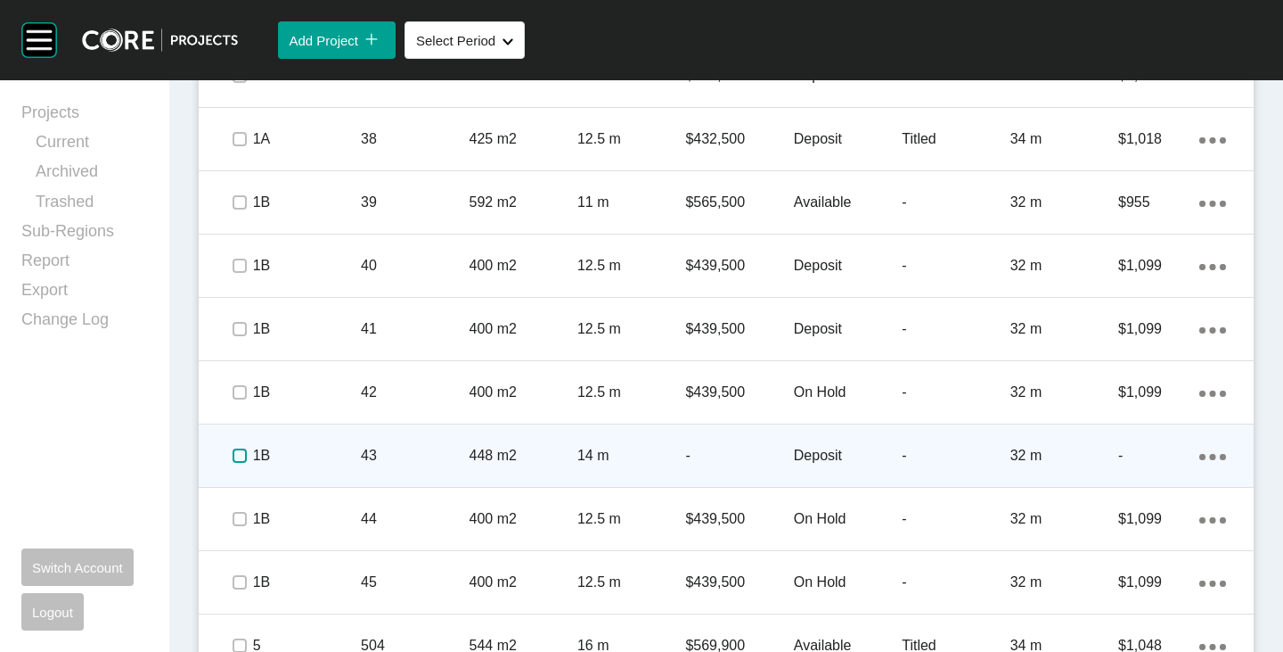
click at [240, 458] on label at bounding box center [240, 455] width 14 height 14
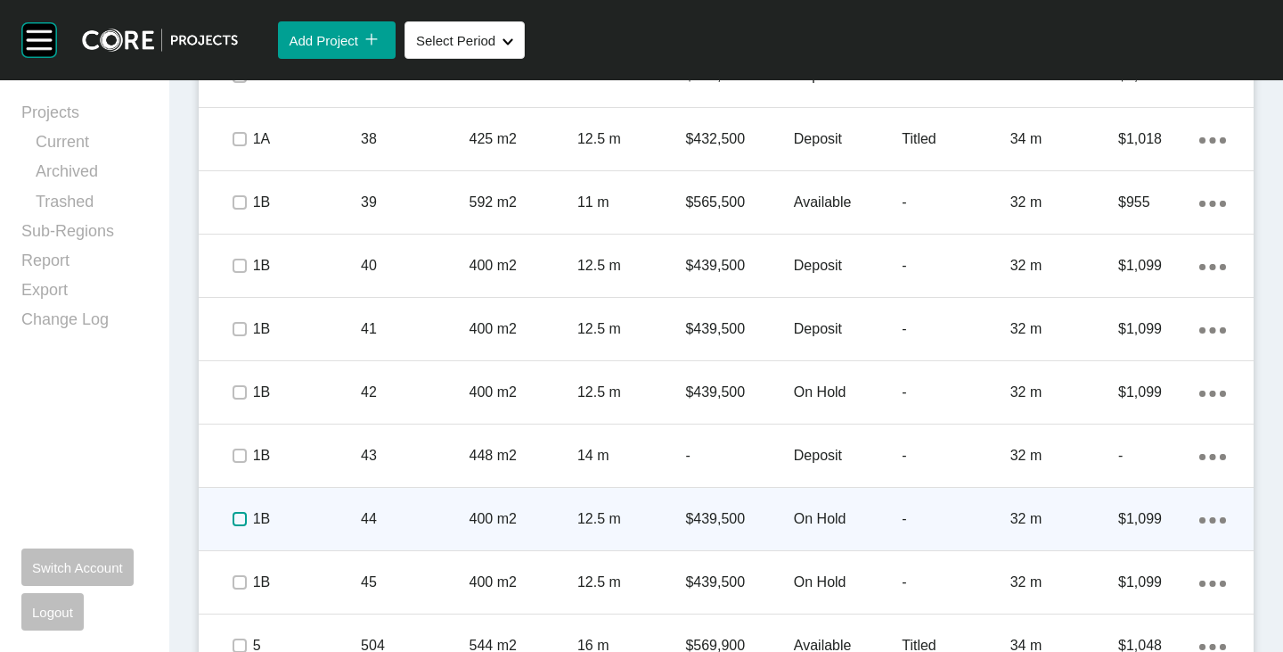
click at [238, 513] on label at bounding box center [240, 519] width 14 height 14
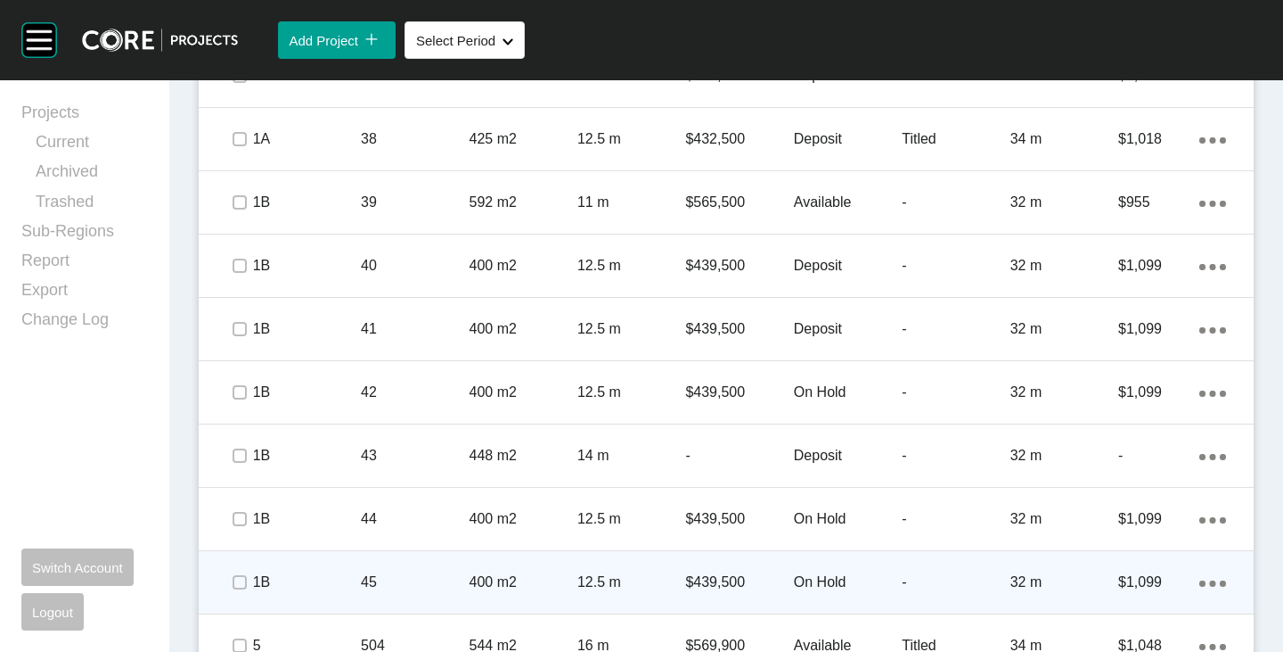
click at [839, 586] on p "On Hold" at bounding box center [848, 582] width 108 height 20
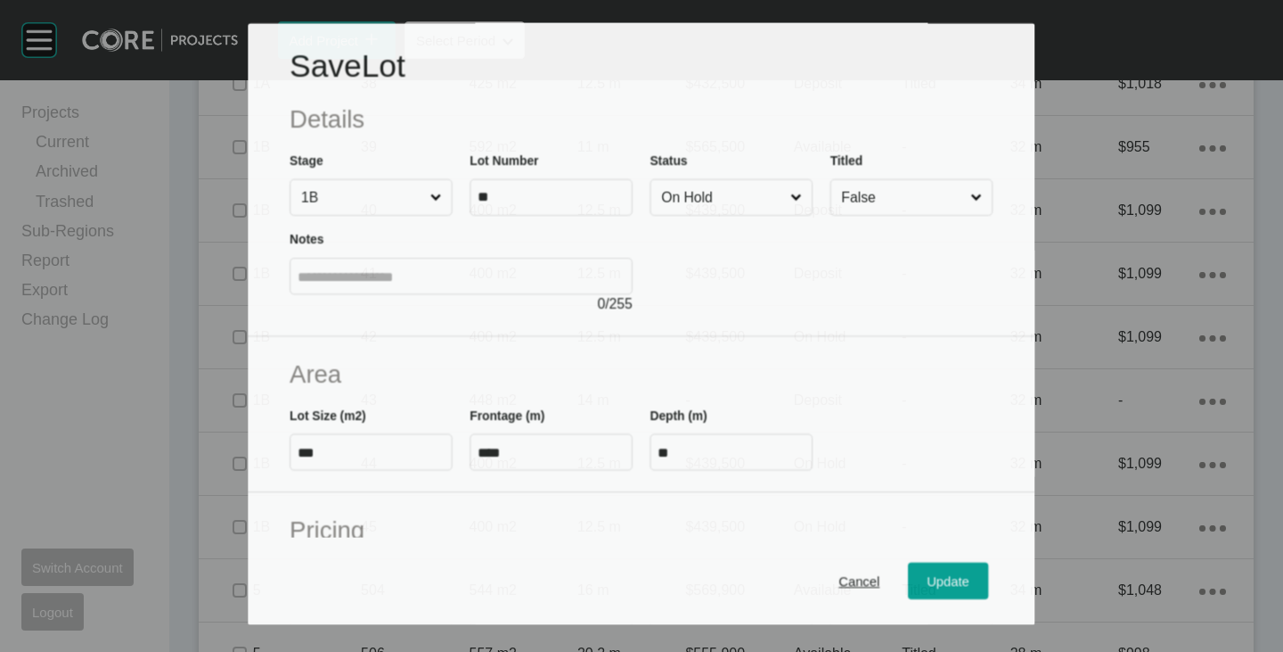
scroll to position [2398, 0]
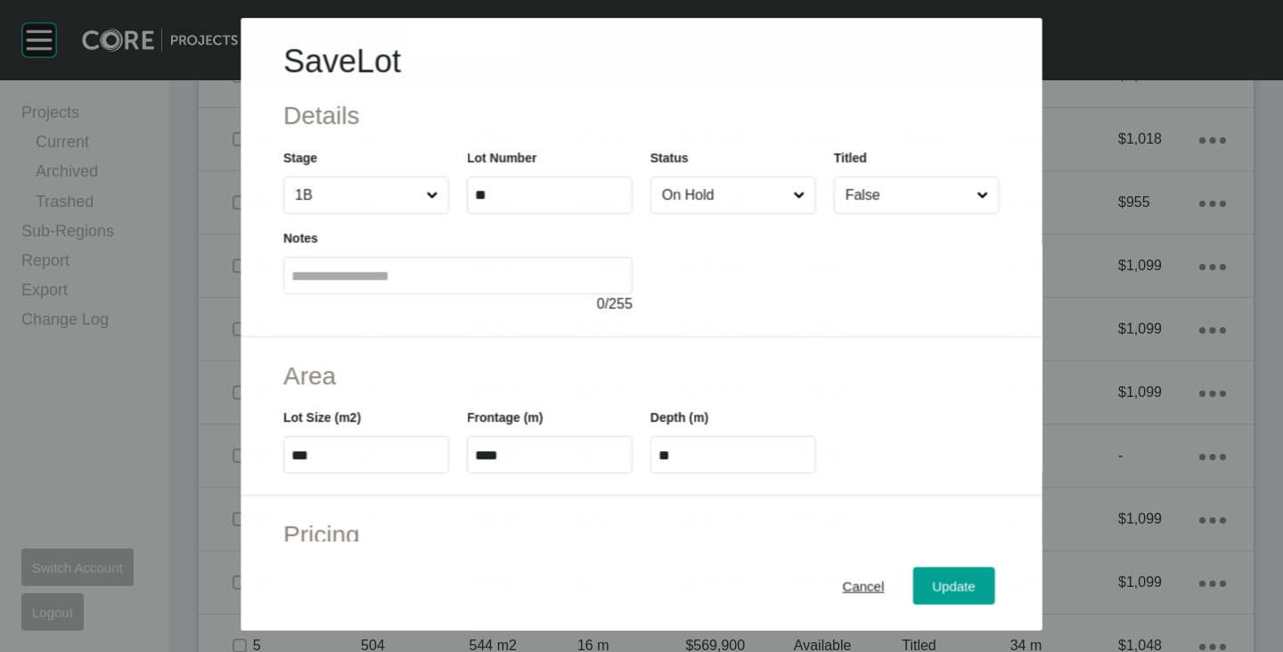
click at [710, 212] on input "On Hold" at bounding box center [724, 195] width 131 height 36
click at [936, 582] on span "Update" at bounding box center [954, 585] width 43 height 15
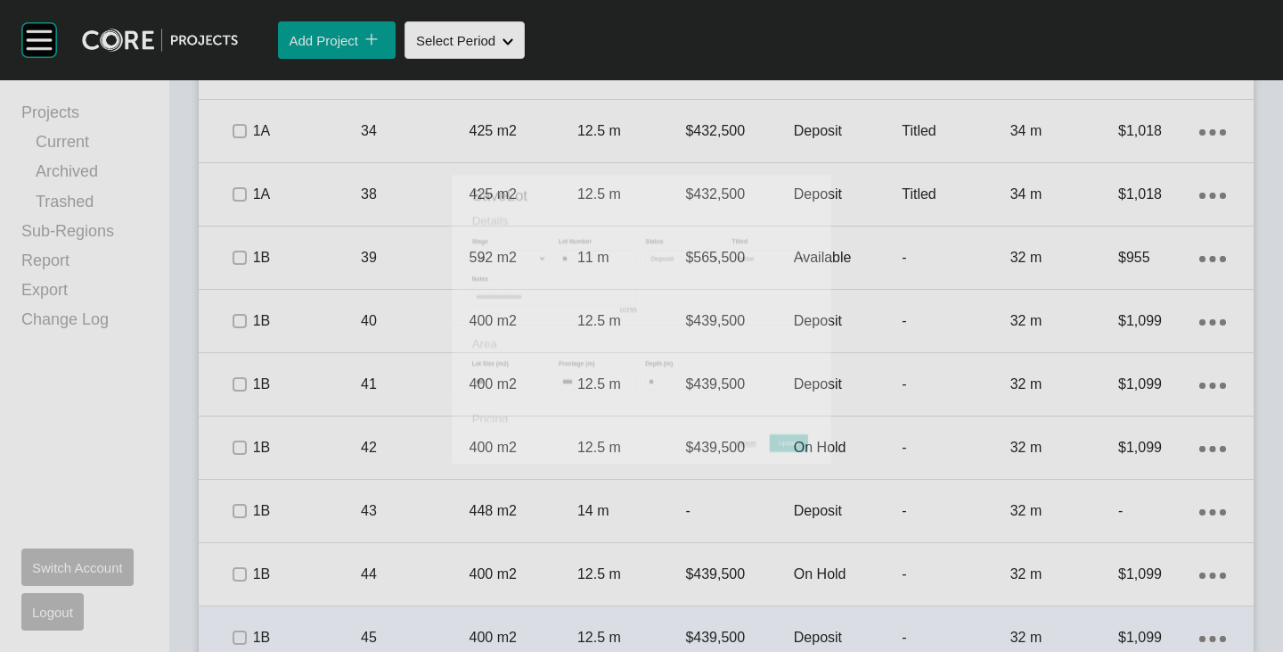
scroll to position [2453, 0]
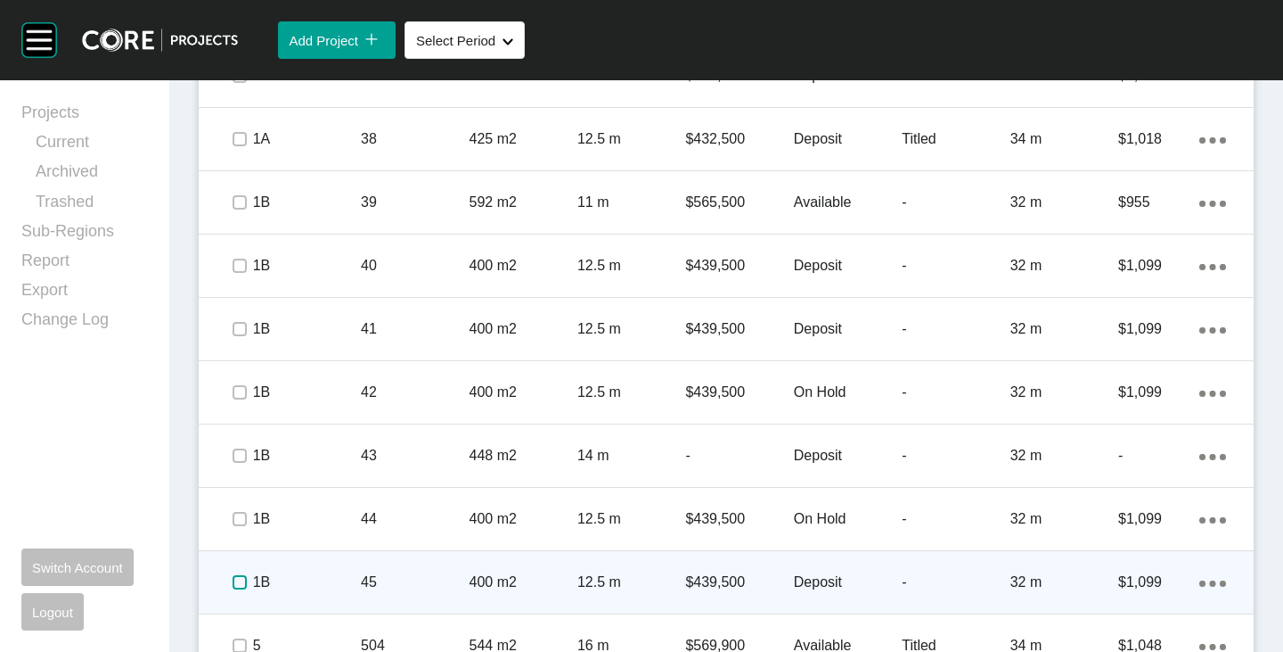
click at [243, 582] on label at bounding box center [240, 582] width 14 height 14
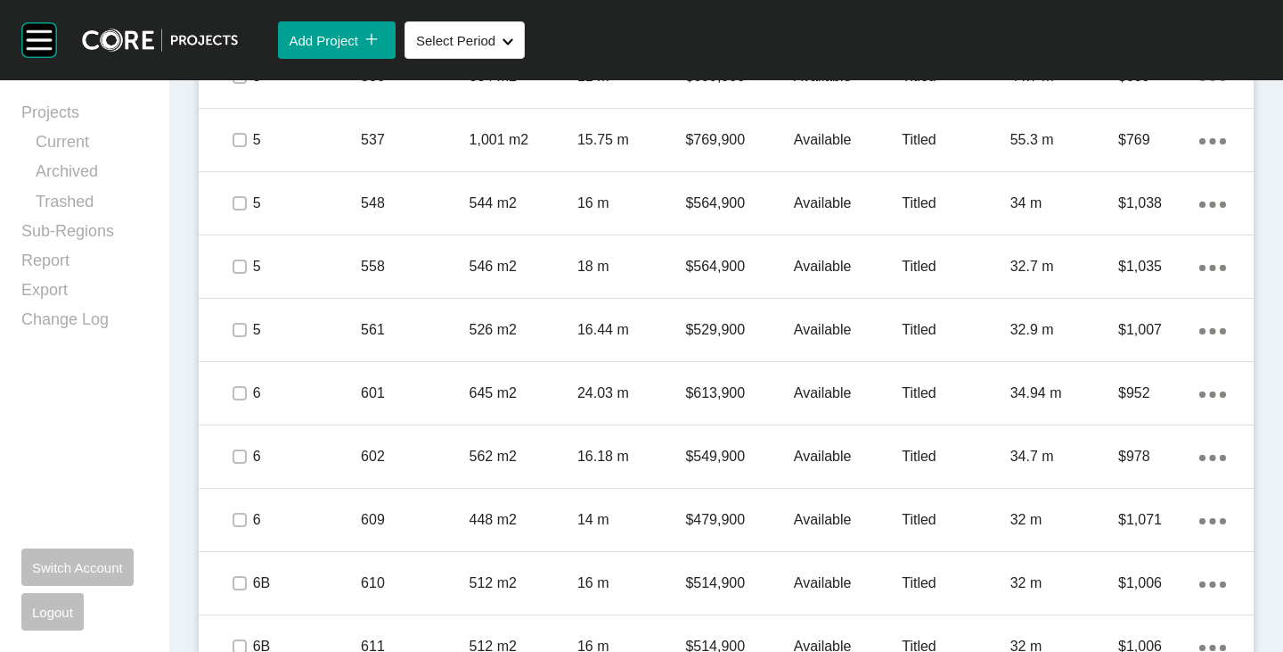
scroll to position [3790, 0]
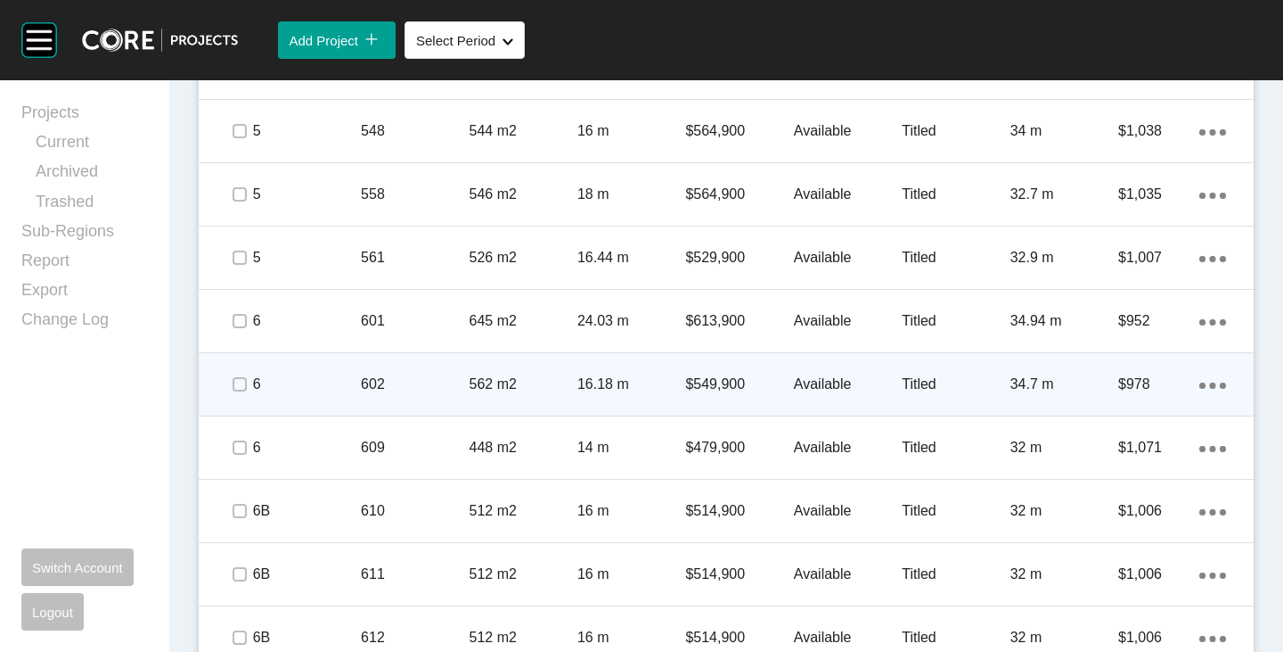
click at [835, 377] on p "Available" at bounding box center [848, 384] width 108 height 20
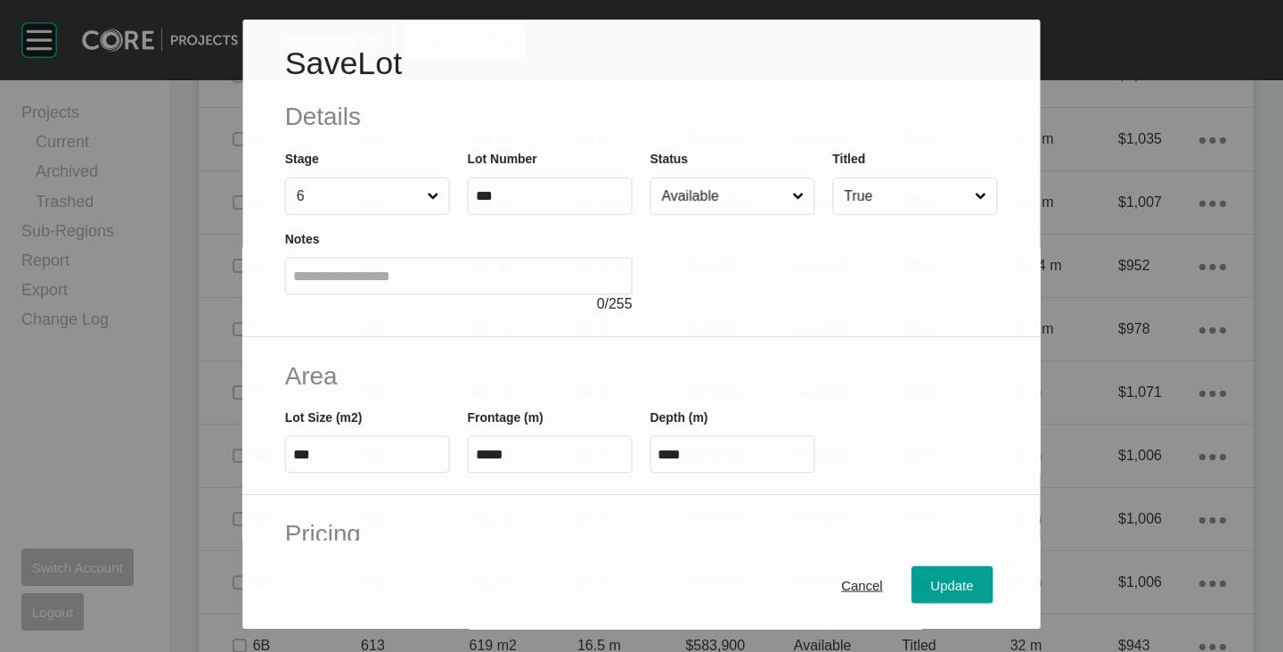
scroll to position [3735, 0]
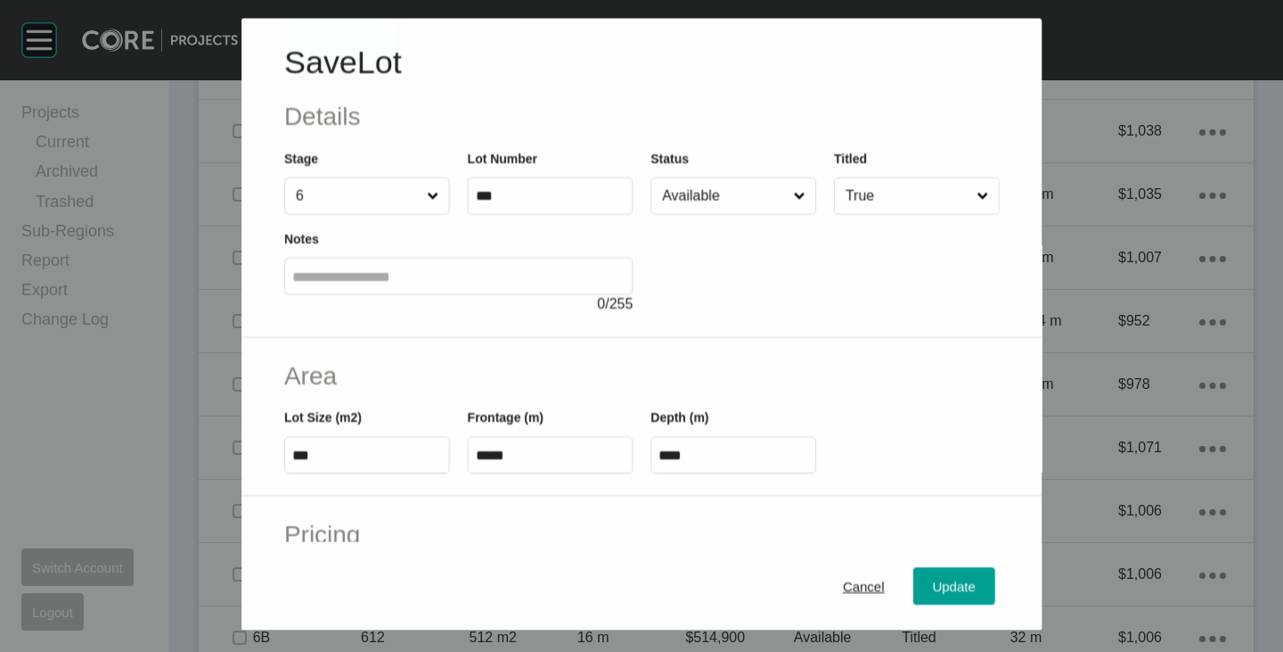
click at [723, 201] on input "Available" at bounding box center [724, 195] width 131 height 36
click at [951, 578] on span "Update" at bounding box center [954, 585] width 43 height 15
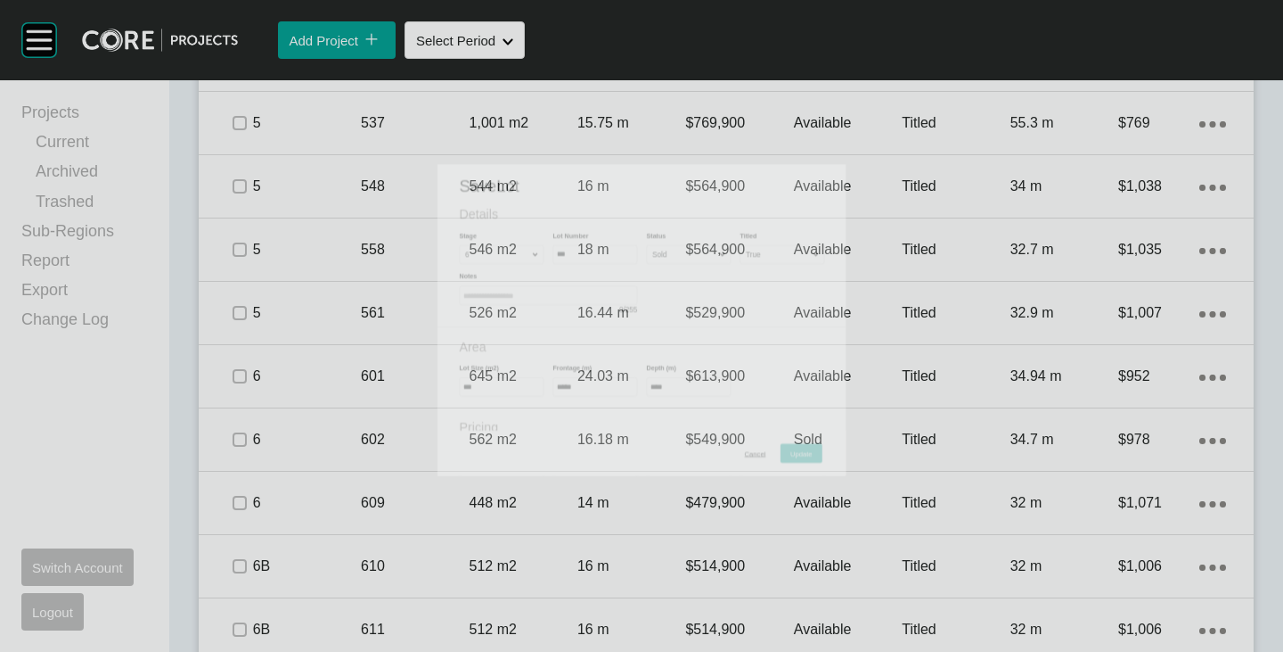
scroll to position [3790, 0]
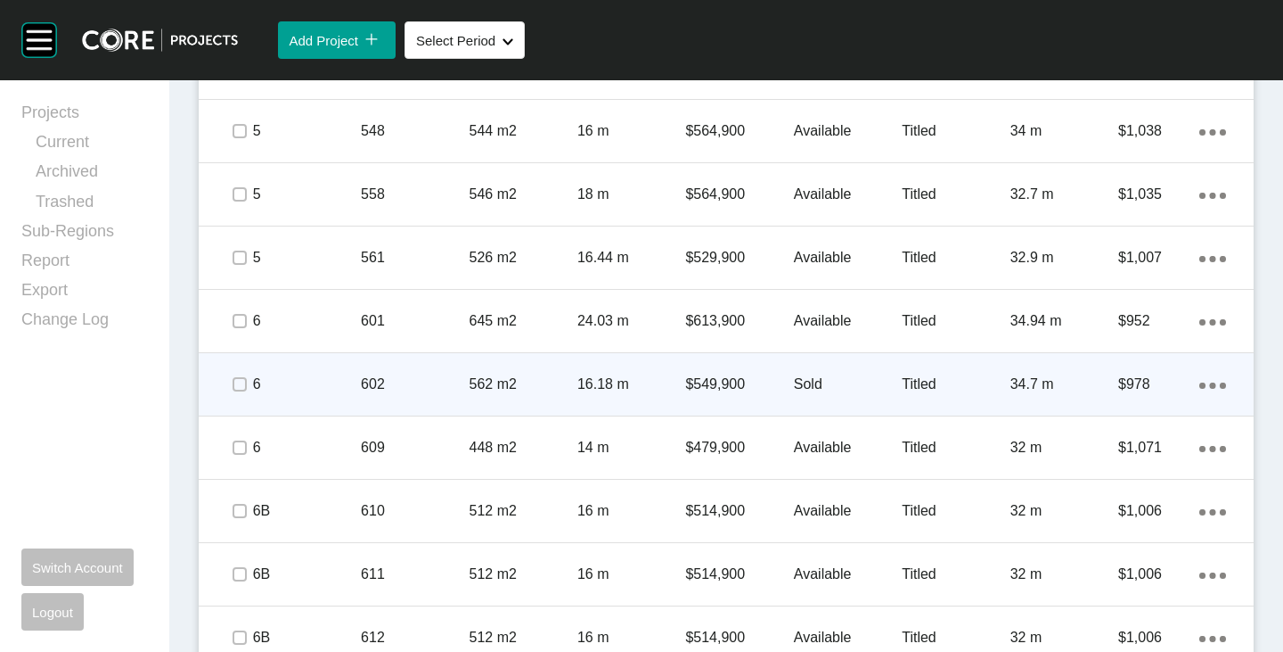
click at [248, 390] on span at bounding box center [238, 384] width 27 height 27
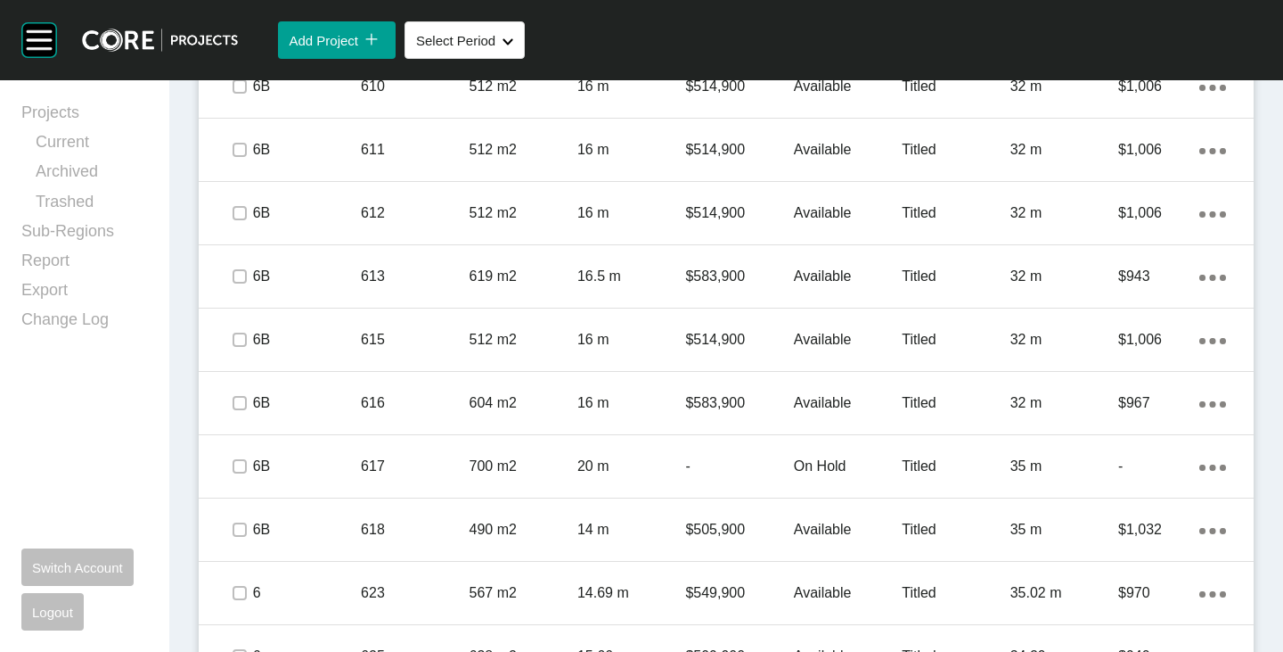
scroll to position [4235, 0]
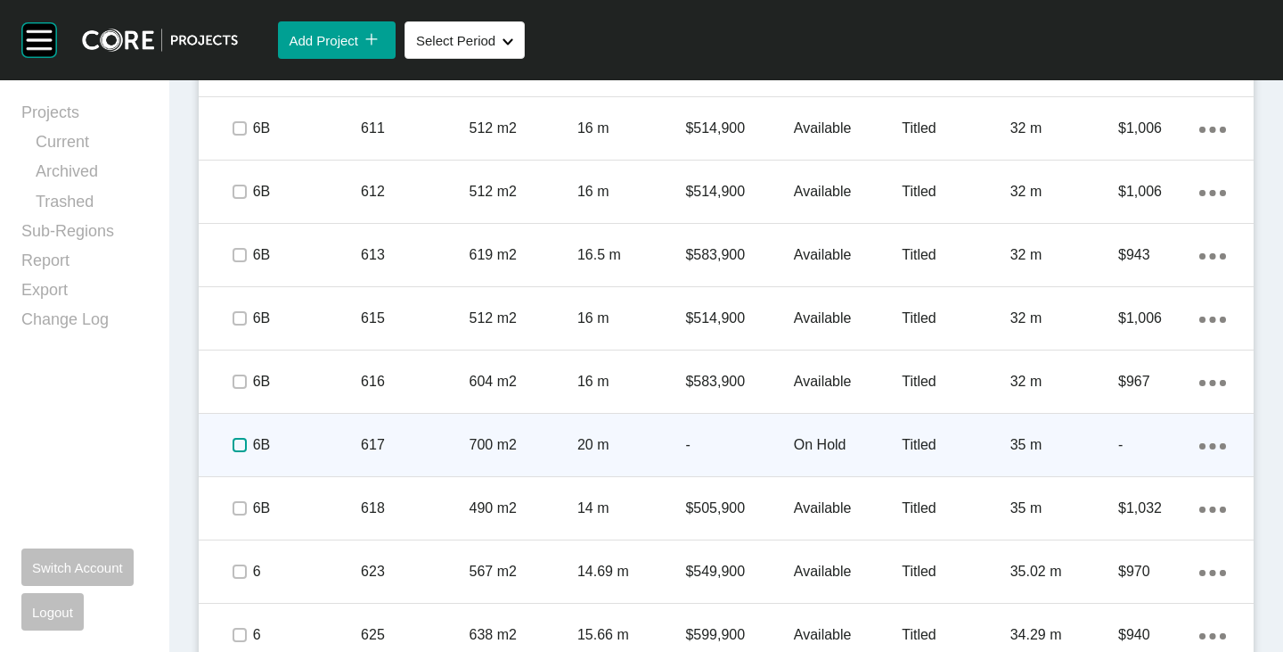
click at [233, 444] on label at bounding box center [240, 445] width 14 height 14
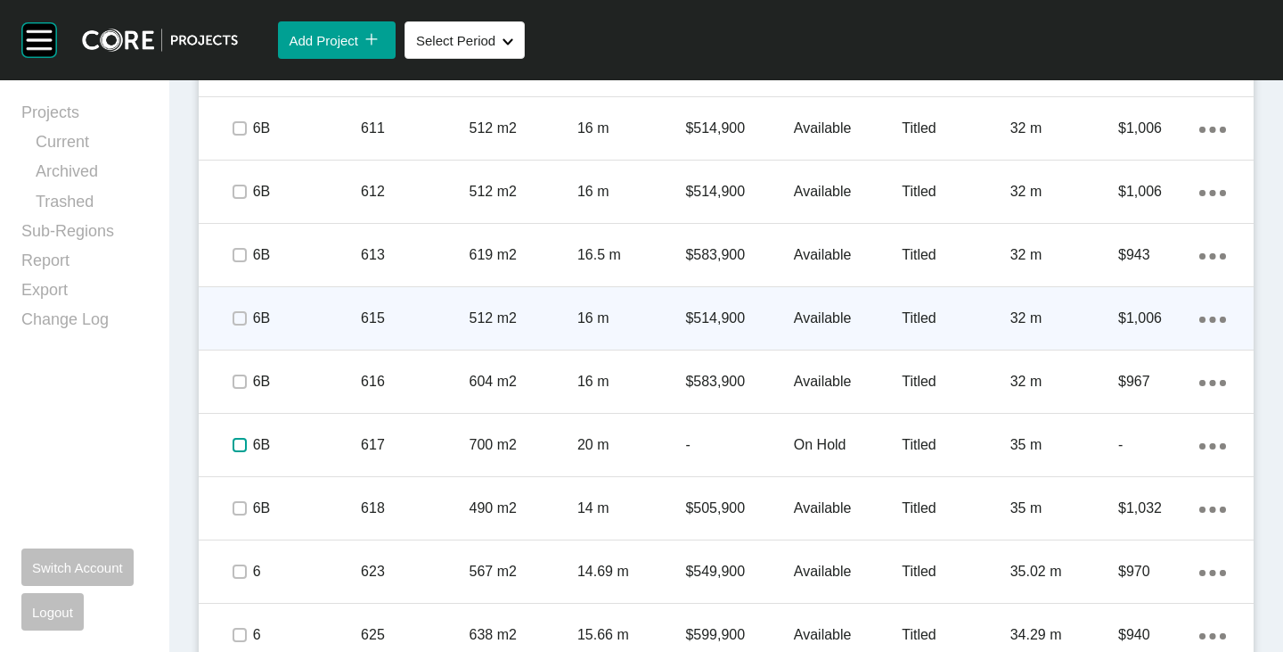
scroll to position [4325, 0]
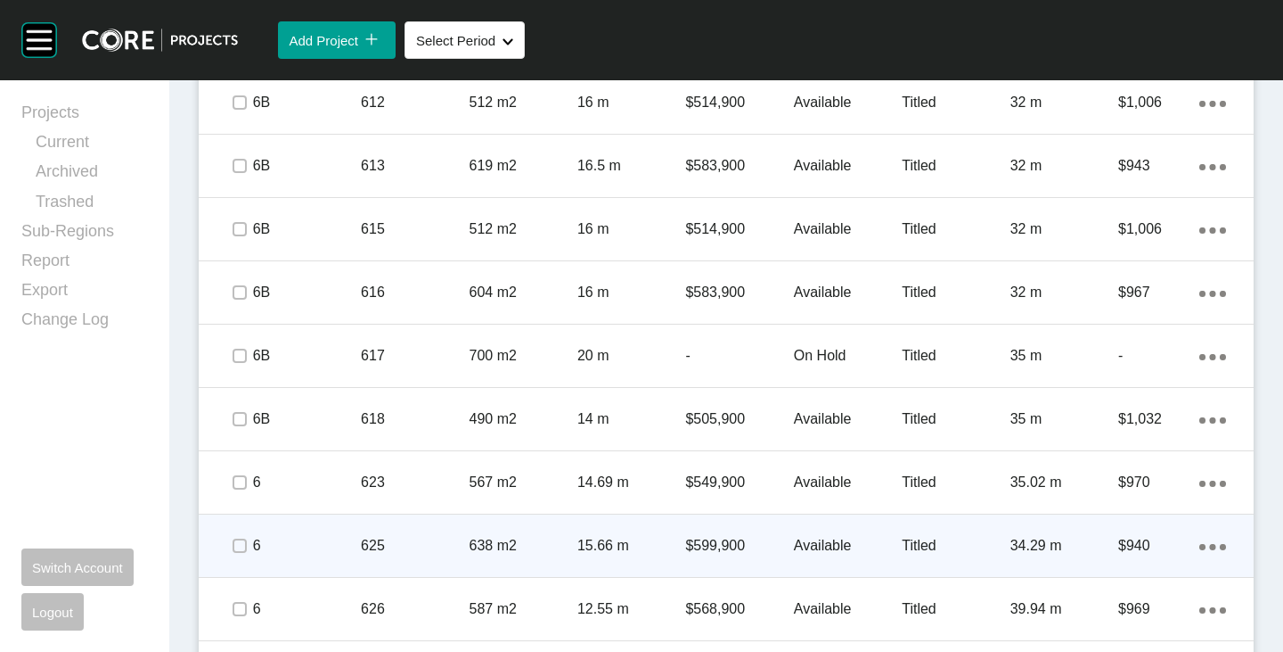
click at [829, 545] on p "Available" at bounding box center [848, 546] width 108 height 20
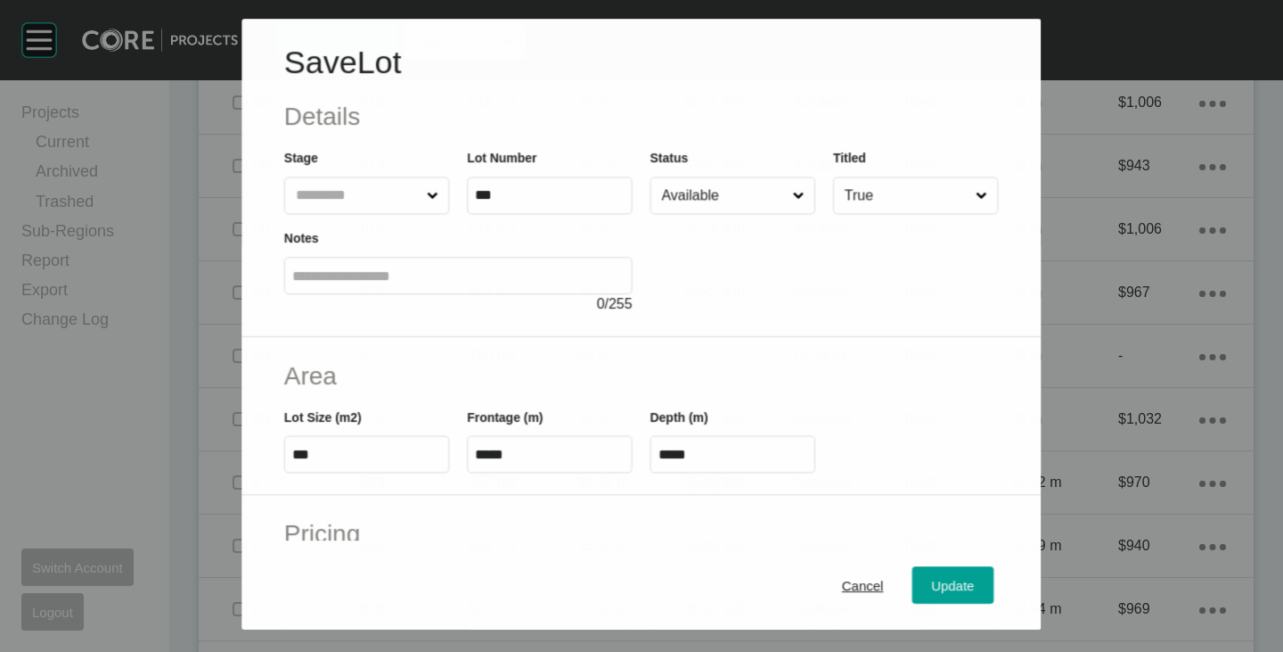
click at [720, 208] on input "Available" at bounding box center [724, 195] width 131 height 36
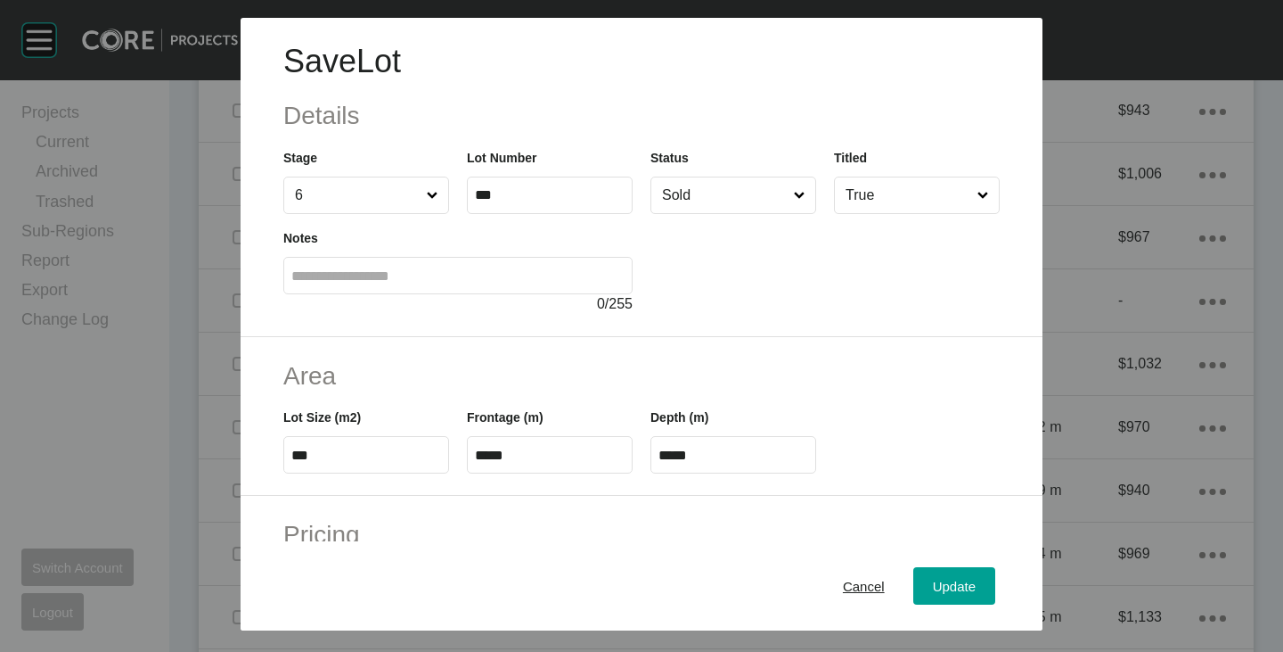
scroll to position [4269, 0]
click at [965, 598] on button "Update" at bounding box center [955, 585] width 82 height 37
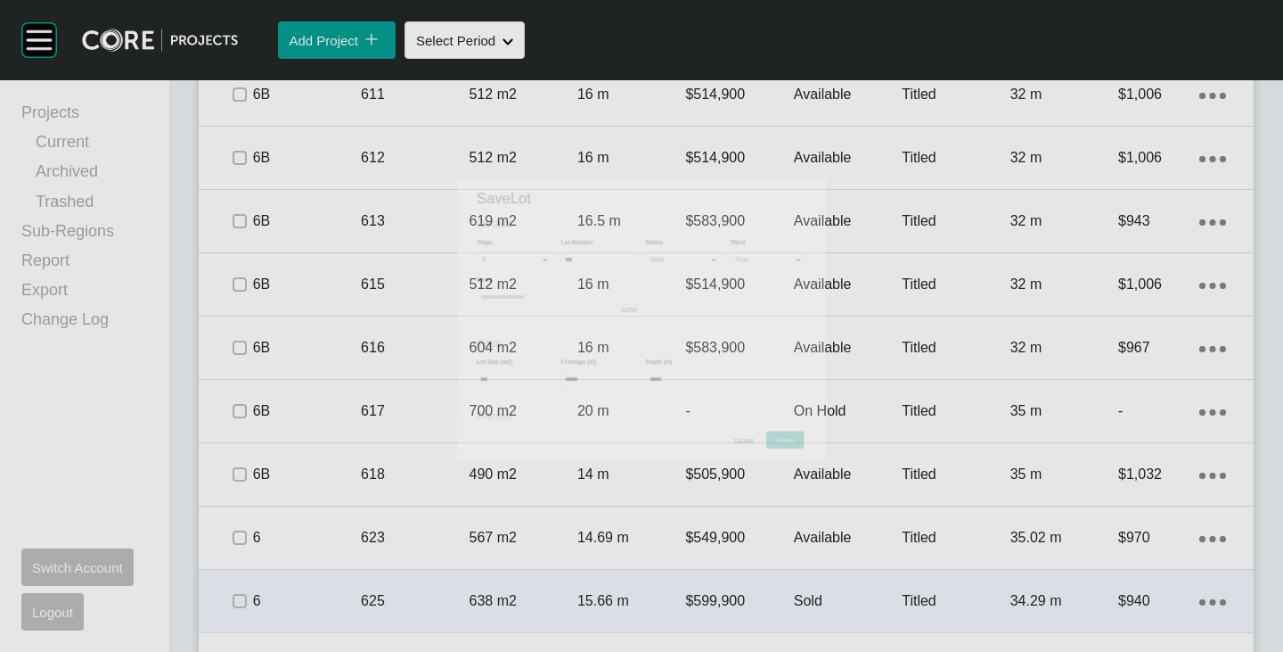
scroll to position [4325, 0]
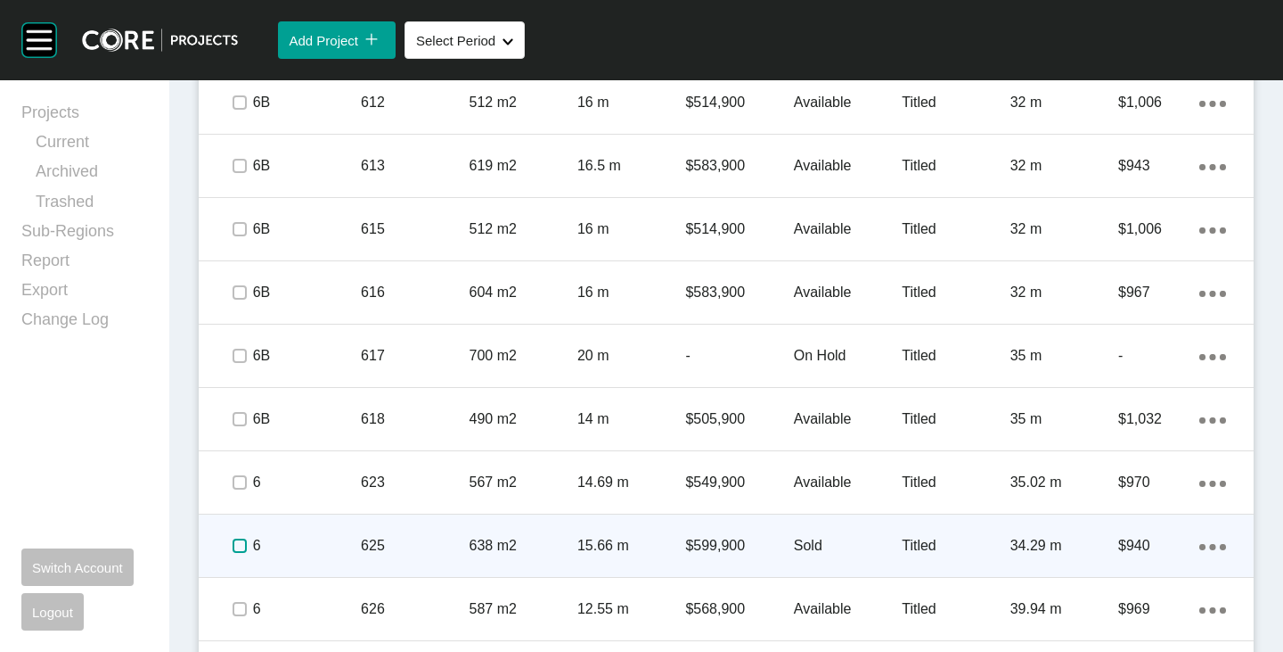
click at [234, 543] on label at bounding box center [240, 545] width 14 height 14
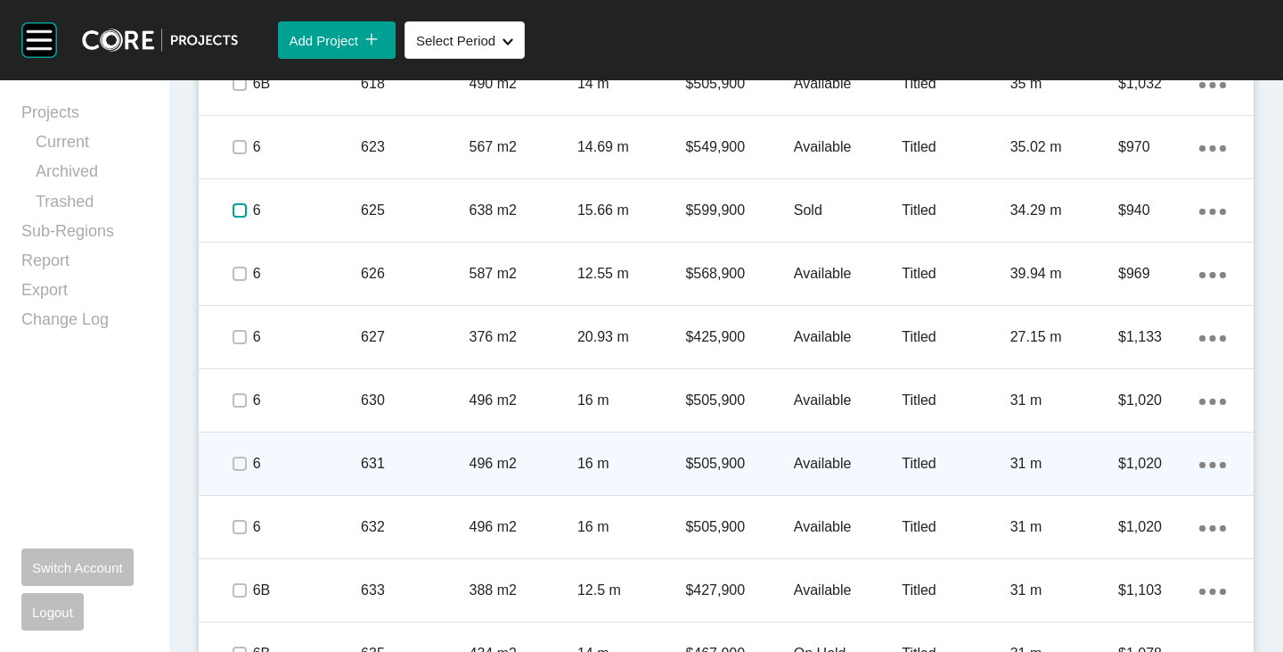
scroll to position [4681, 0]
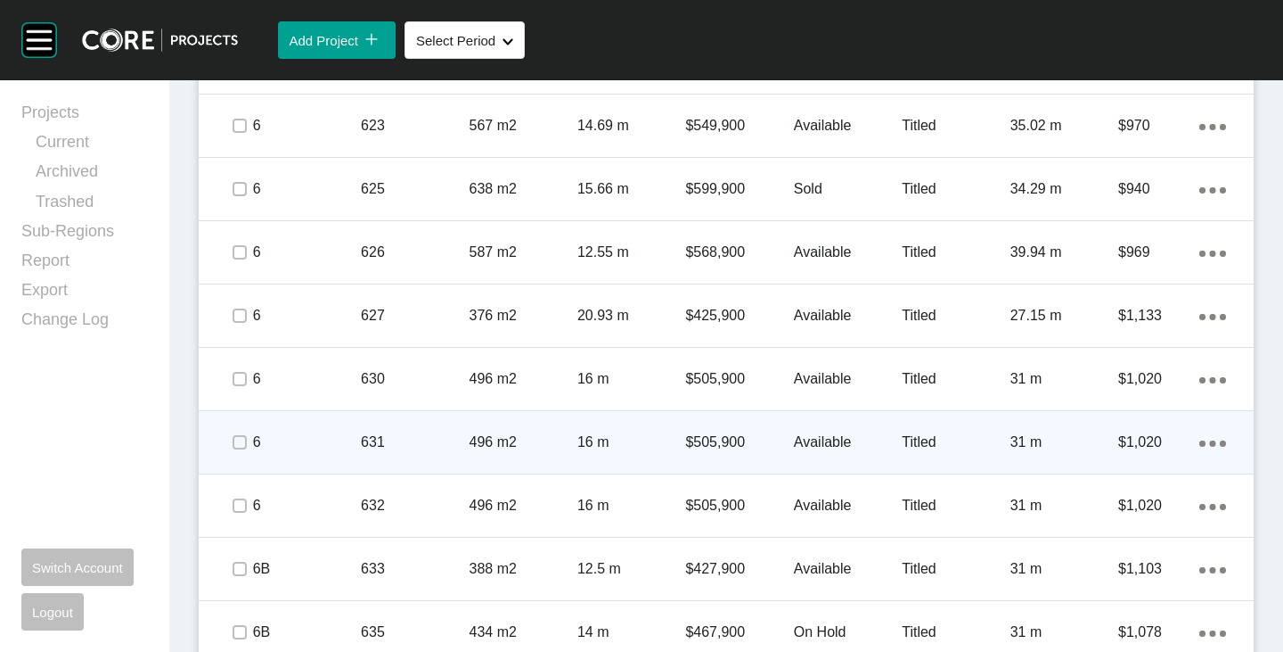
click at [828, 441] on p "Available" at bounding box center [848, 442] width 108 height 20
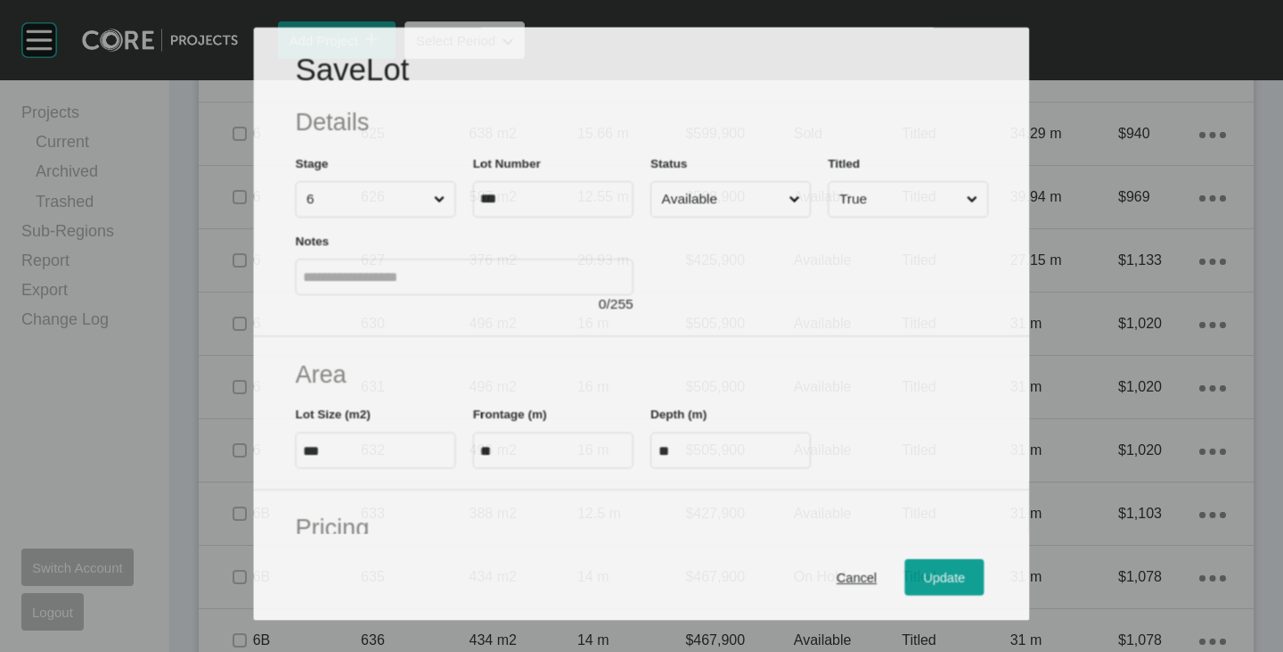
scroll to position [4626, 0]
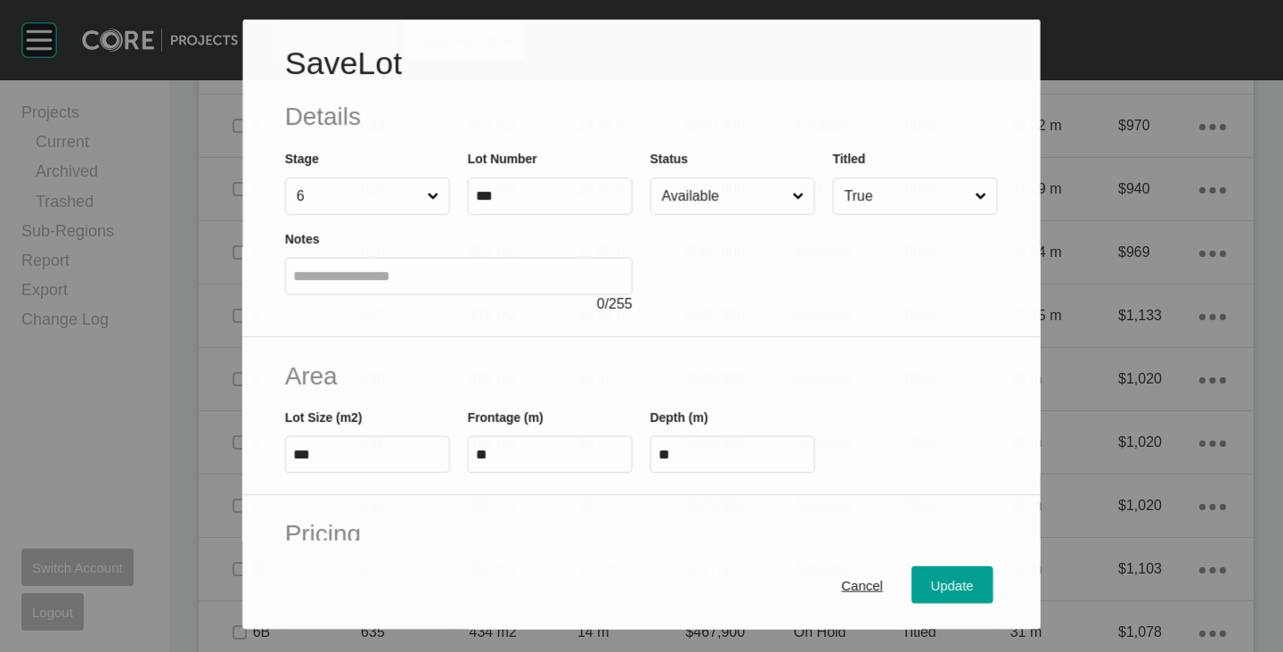
click at [707, 160] on div "Status Available" at bounding box center [733, 182] width 165 height 66
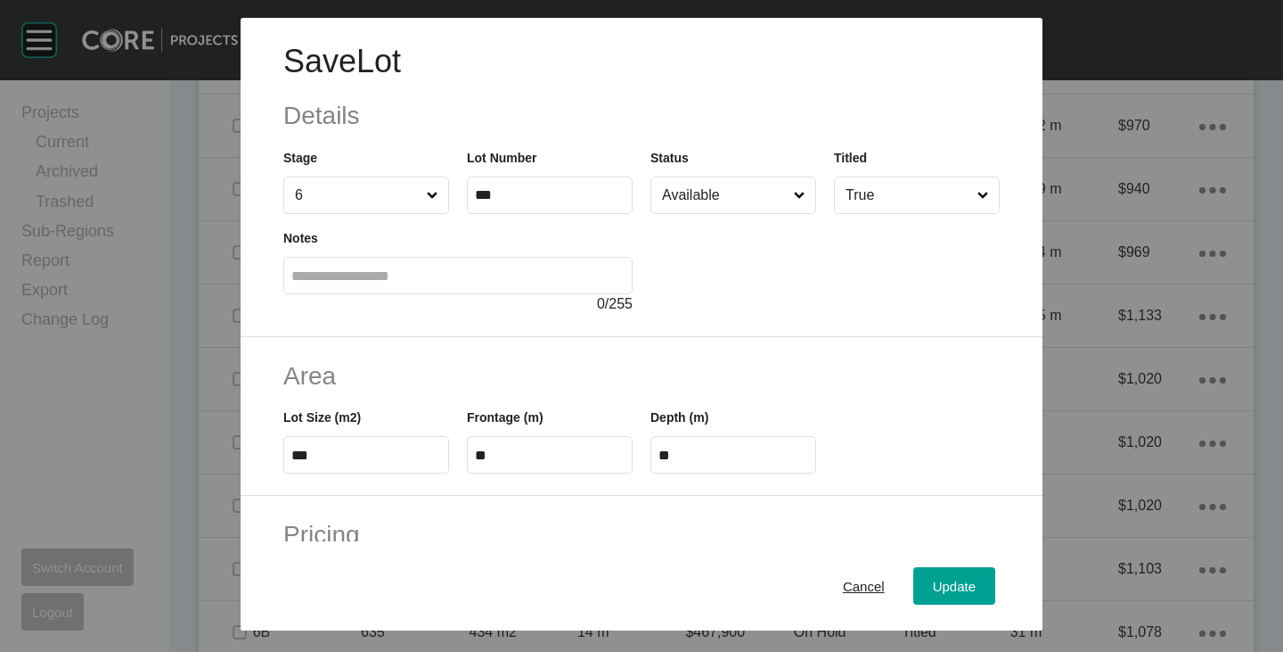
click at [709, 195] on input "Available" at bounding box center [725, 195] width 132 height 36
click at [933, 585] on span "Update" at bounding box center [954, 585] width 43 height 15
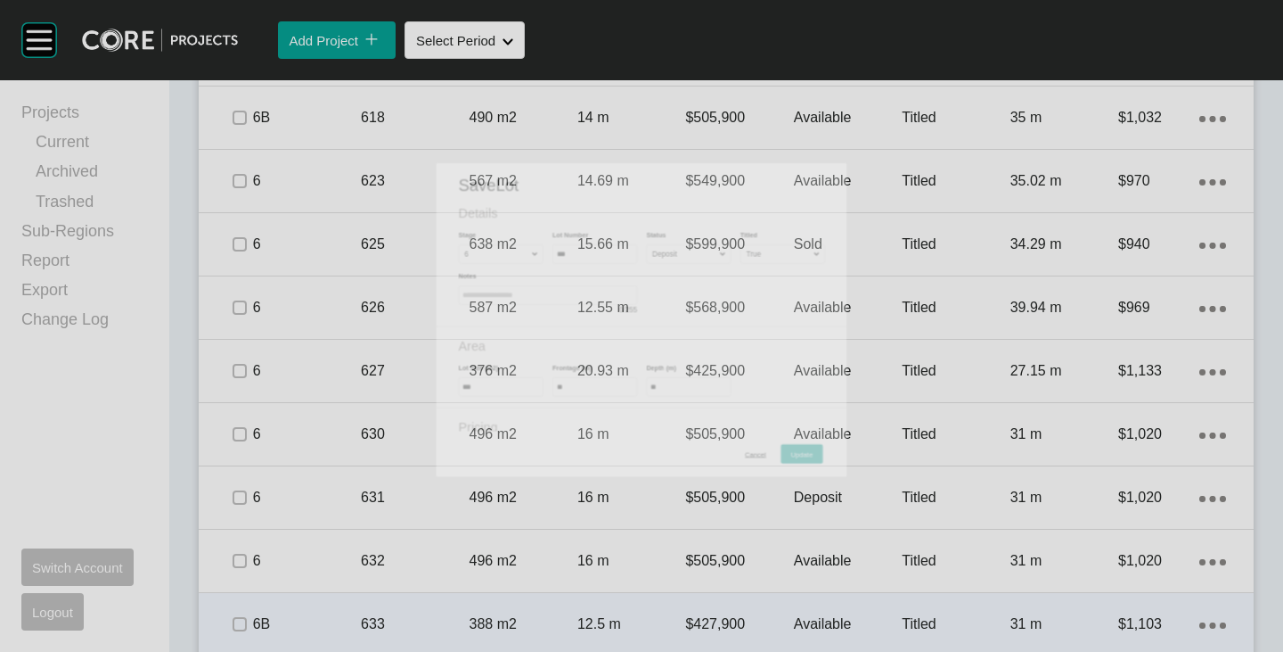
scroll to position [4681, 0]
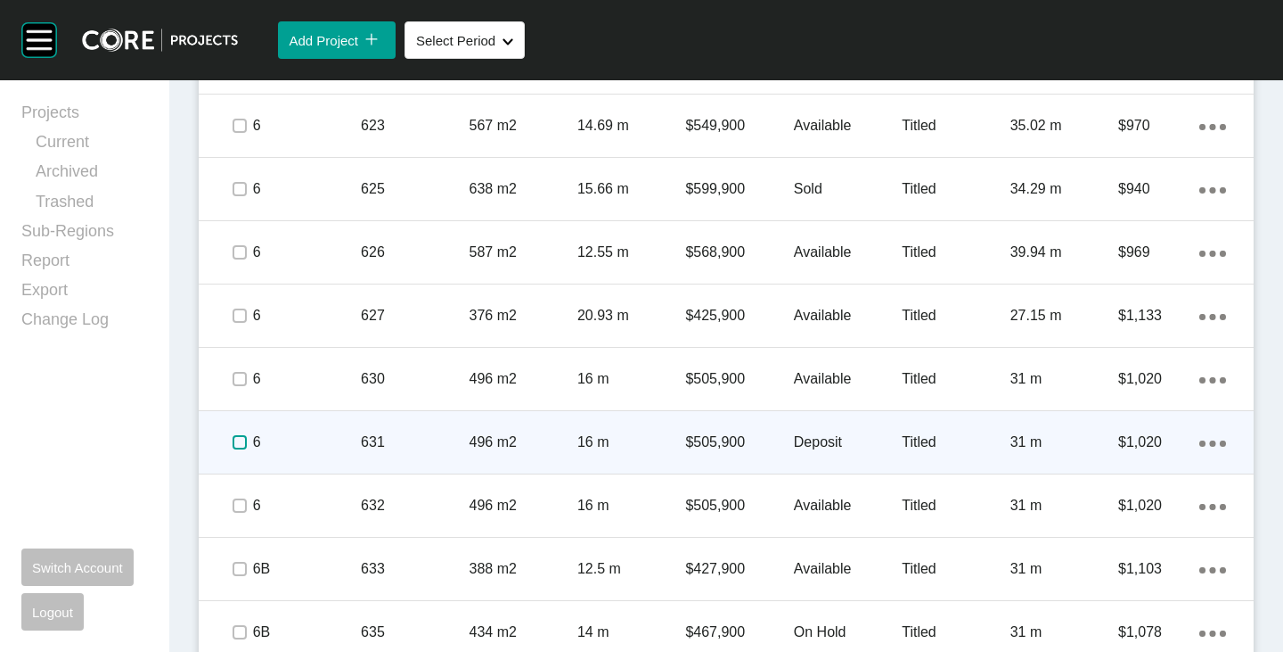
click at [241, 447] on label at bounding box center [240, 442] width 14 height 14
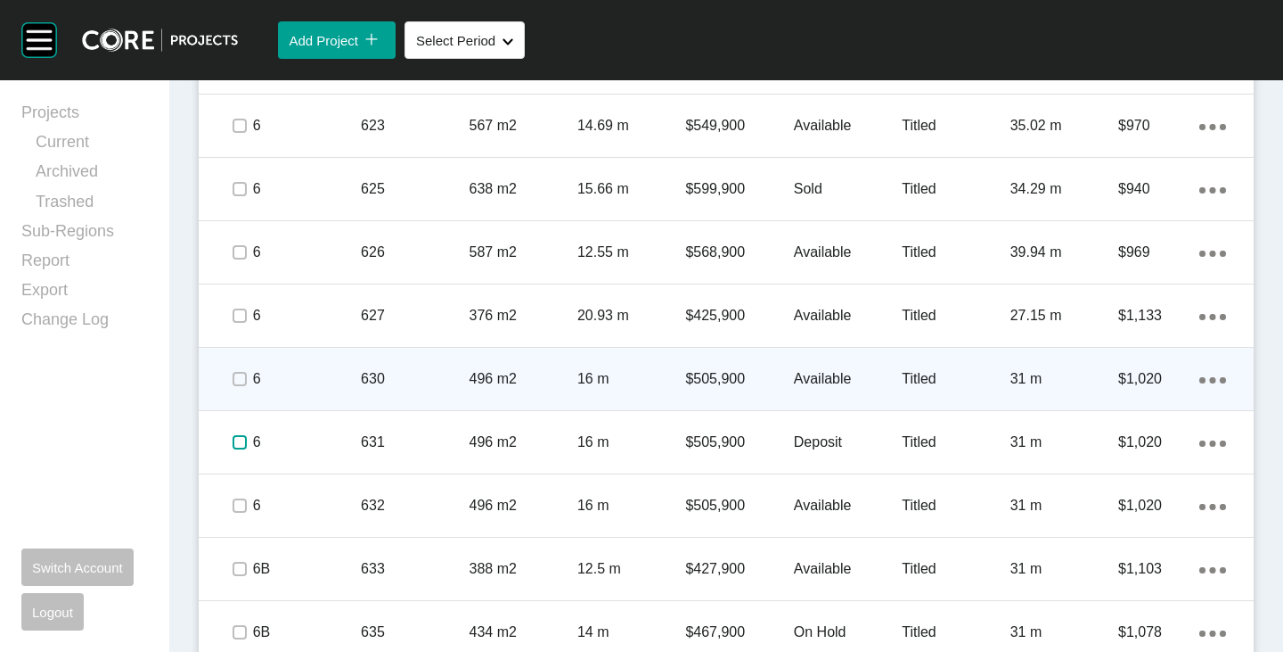
scroll to position [4770, 0]
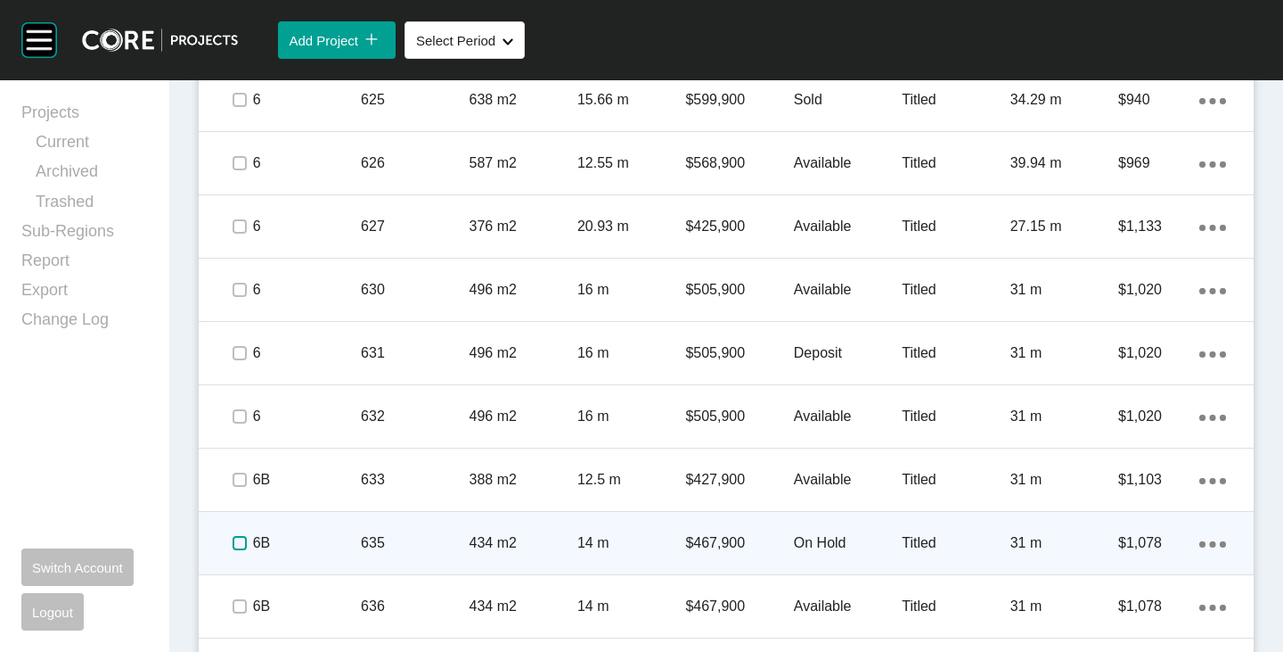
click at [233, 545] on label at bounding box center [240, 543] width 14 height 14
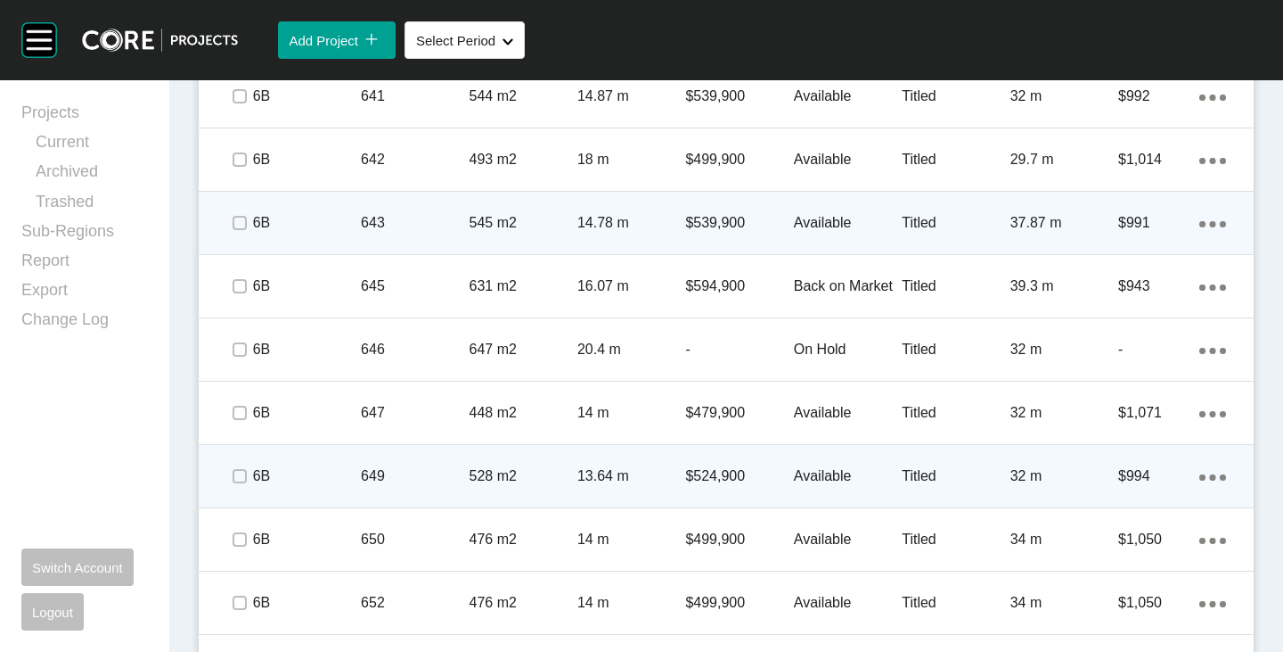
scroll to position [5661, 0]
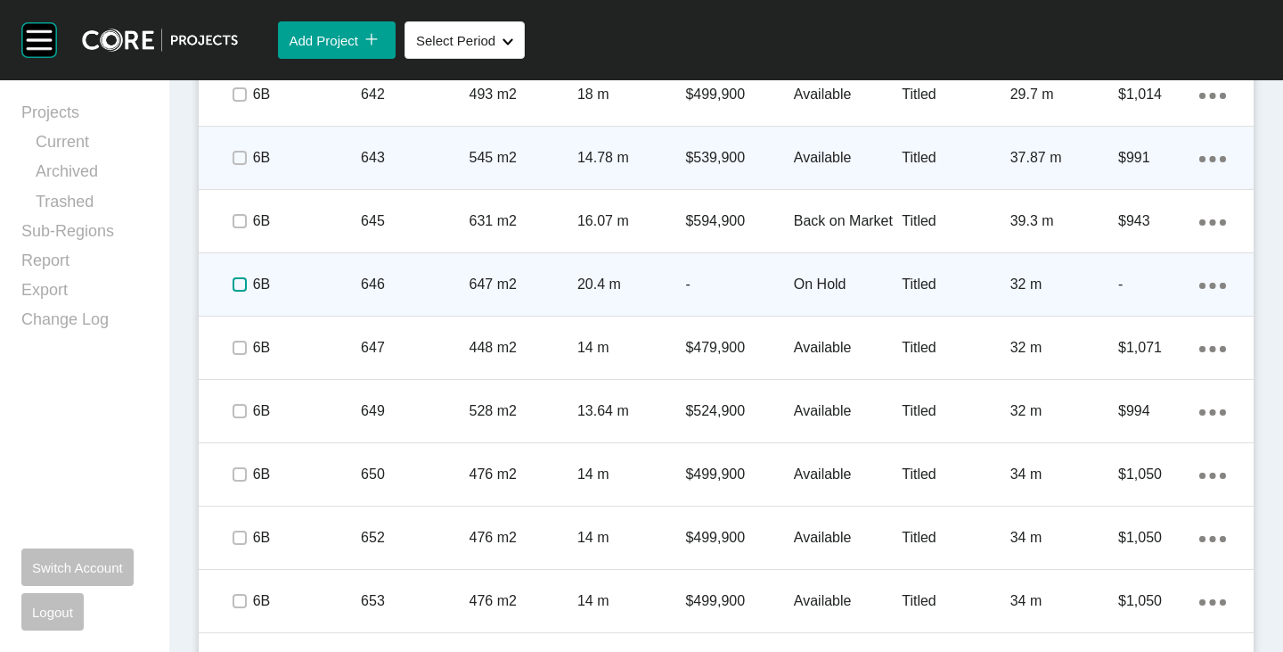
drag, startPoint x: 238, startPoint y: 288, endPoint x: 315, endPoint y: 301, distance: 77.8
click at [238, 288] on label at bounding box center [240, 284] width 14 height 14
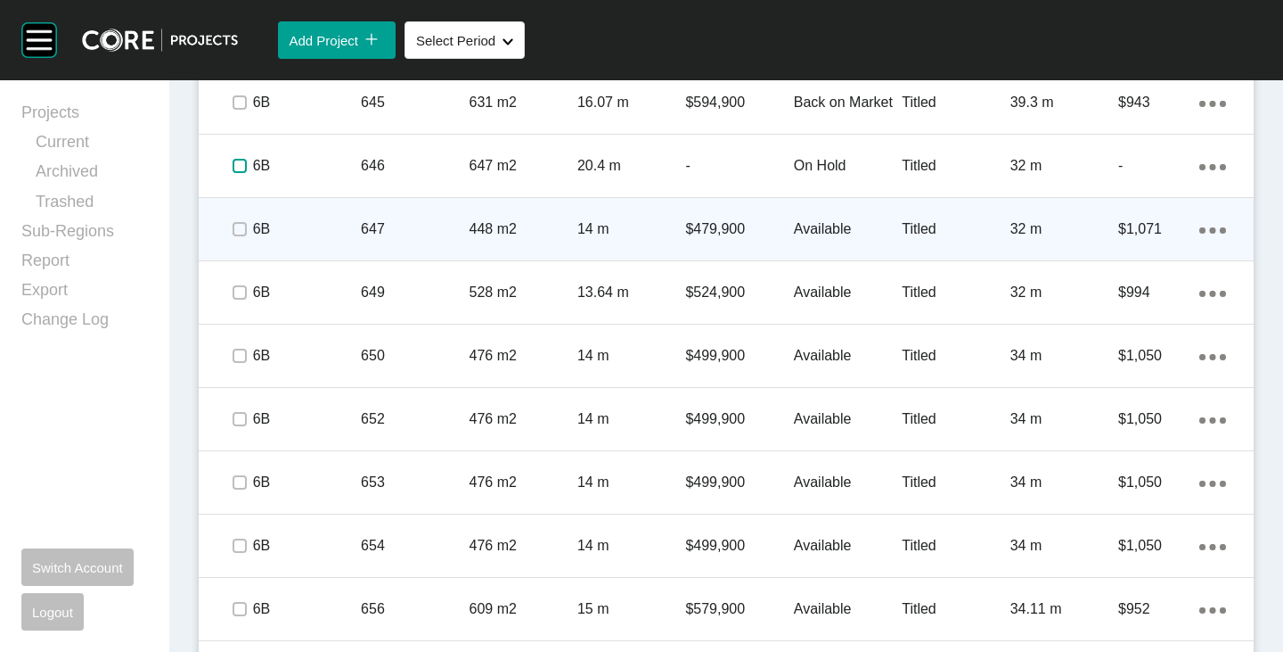
scroll to position [5840, 0]
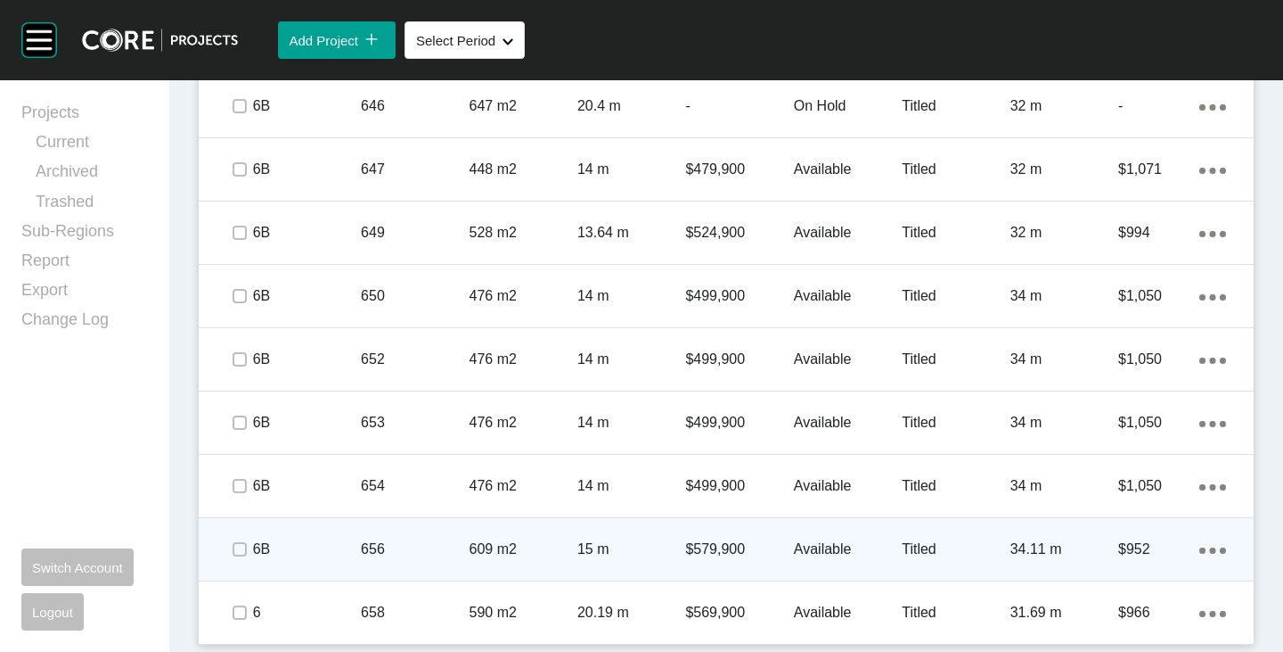
click at [829, 553] on p "Available" at bounding box center [848, 549] width 108 height 20
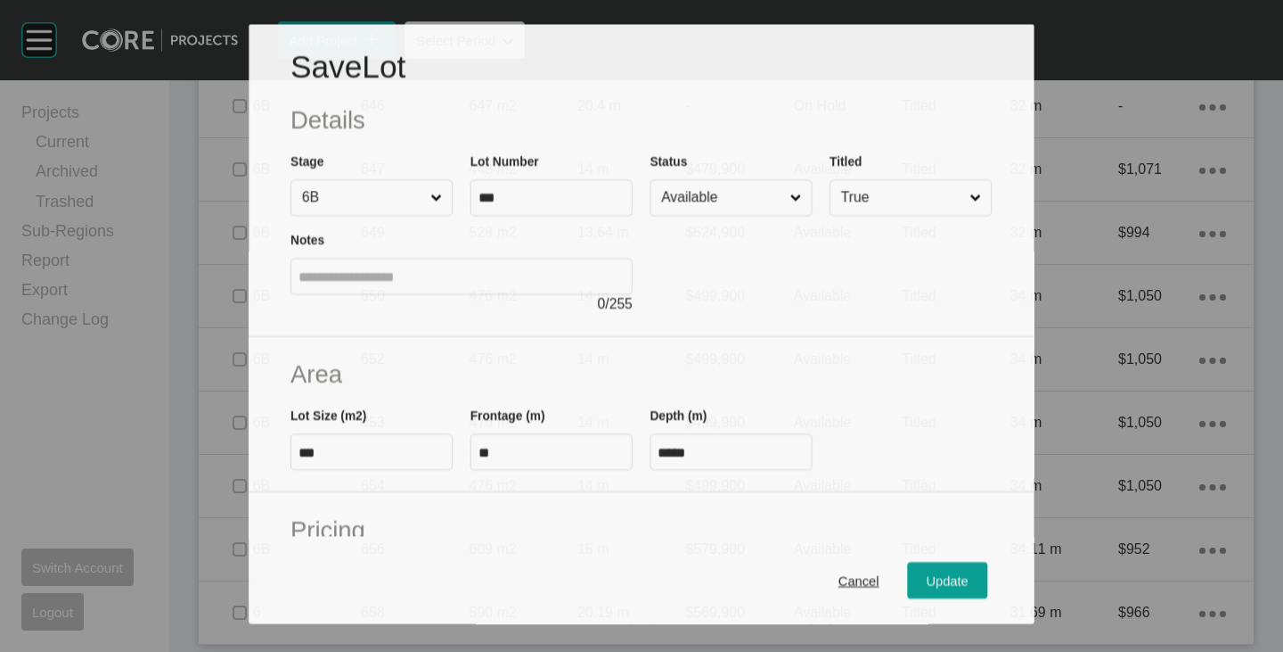
scroll to position [5784, 0]
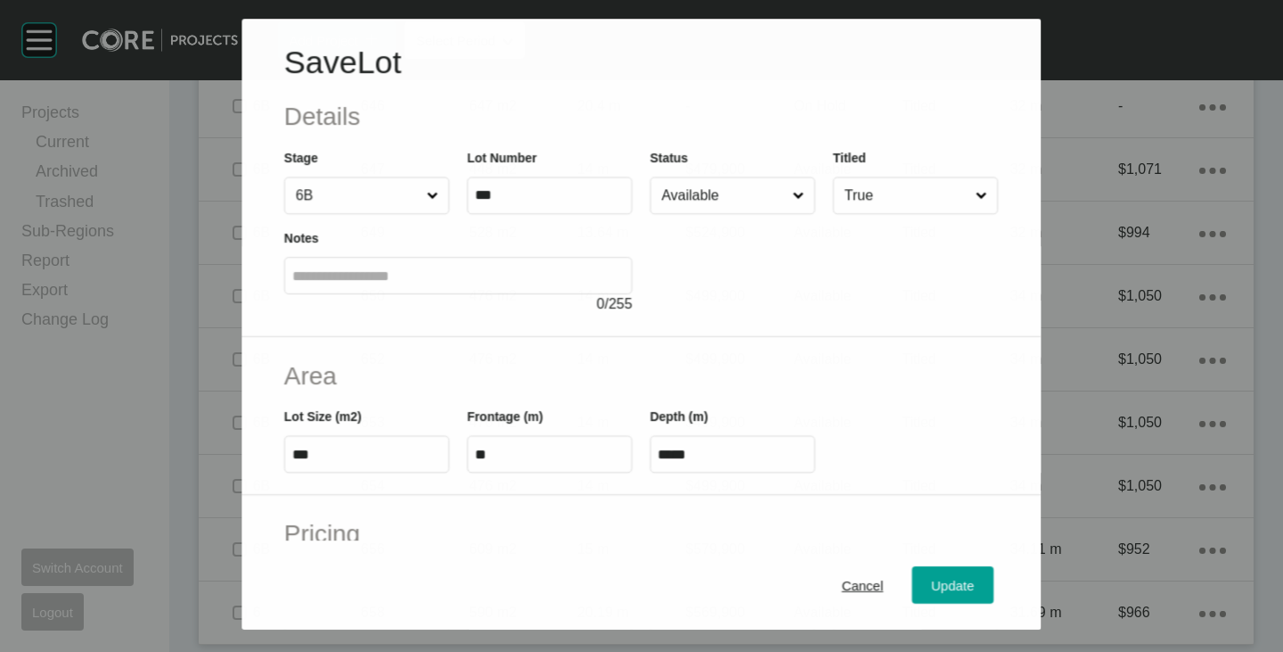
click at [717, 193] on input "Available" at bounding box center [724, 195] width 131 height 36
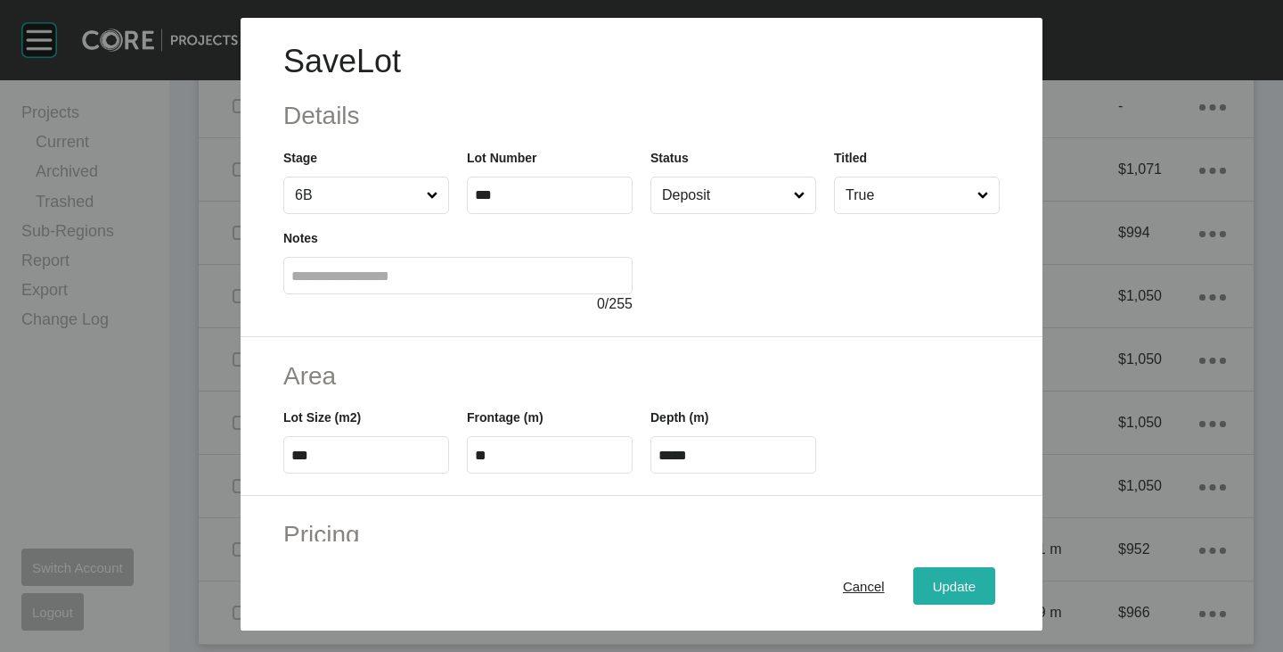
click at [929, 575] on div "Update" at bounding box center [955, 586] width 52 height 24
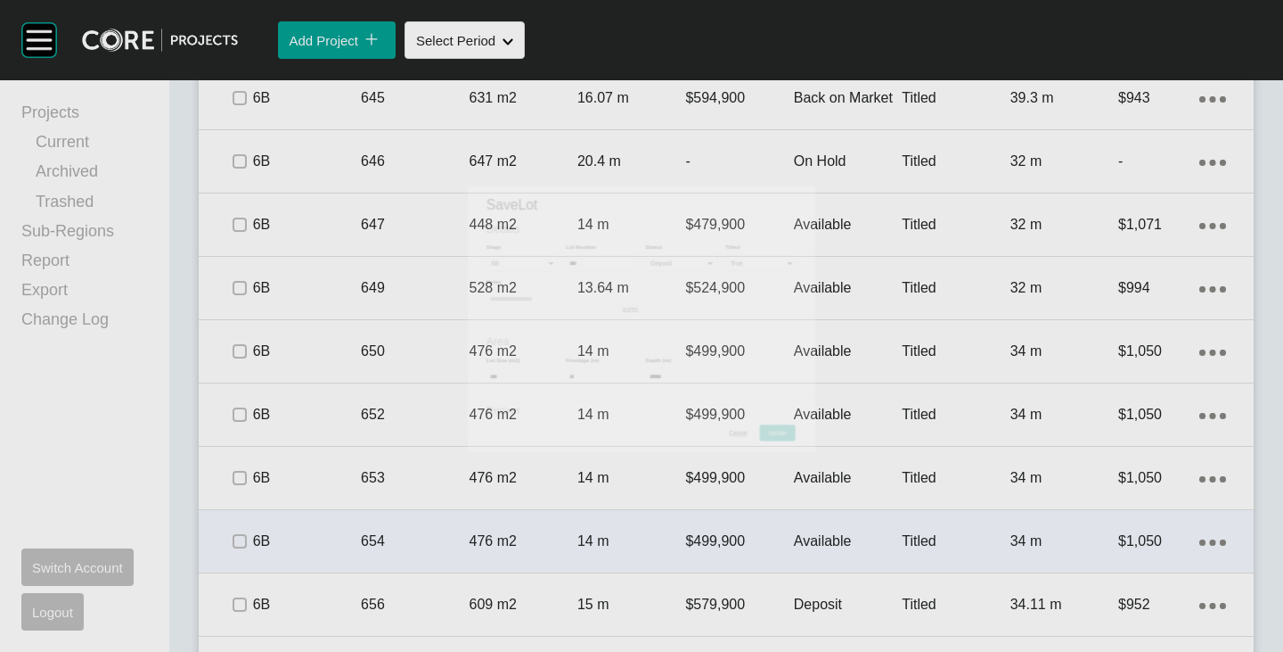
scroll to position [5840, 0]
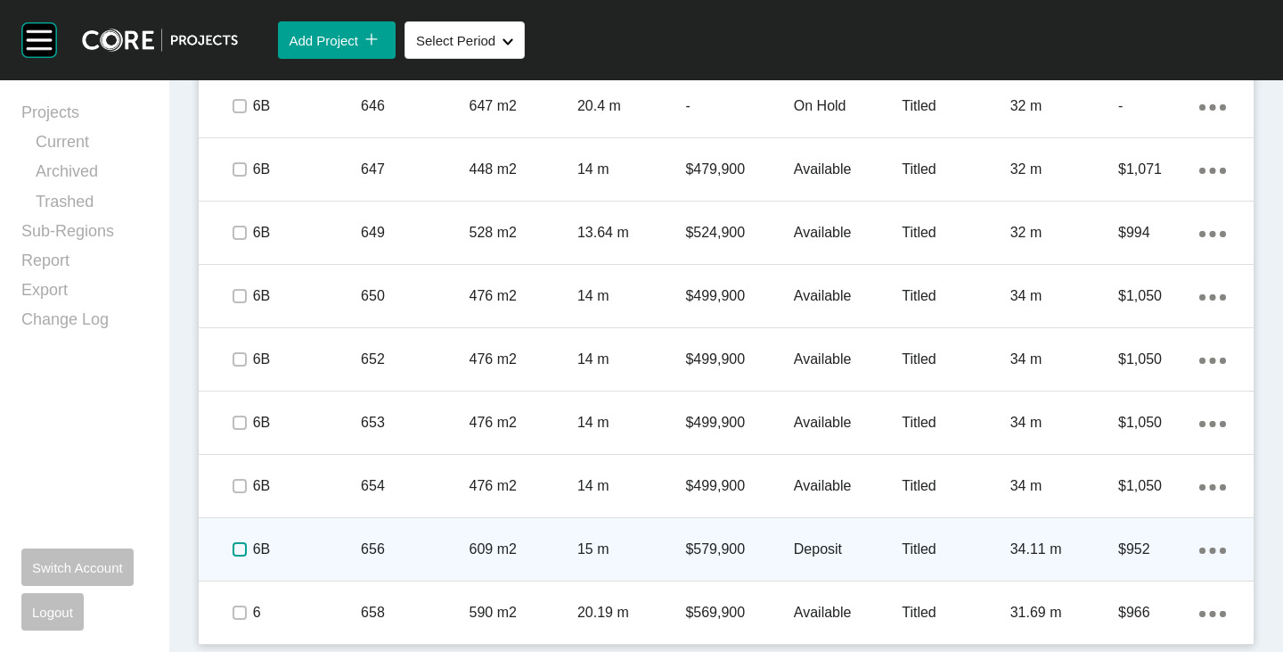
click at [233, 548] on label at bounding box center [240, 549] width 14 height 14
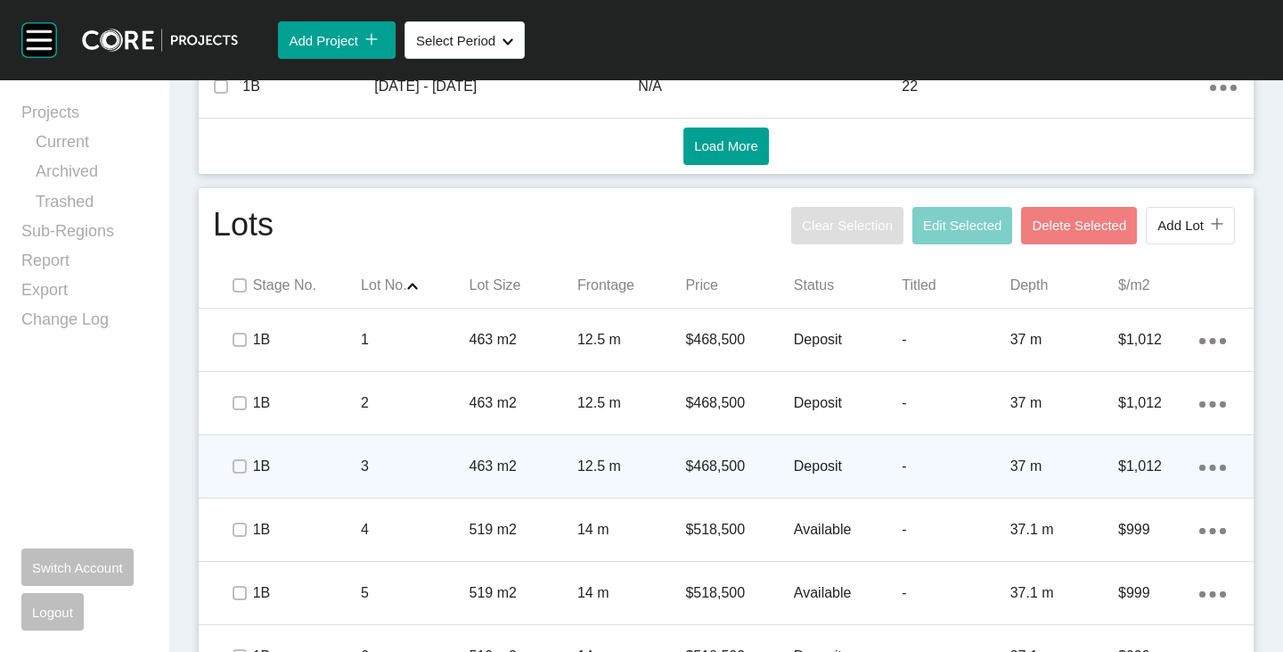
scroll to position [1116, 0]
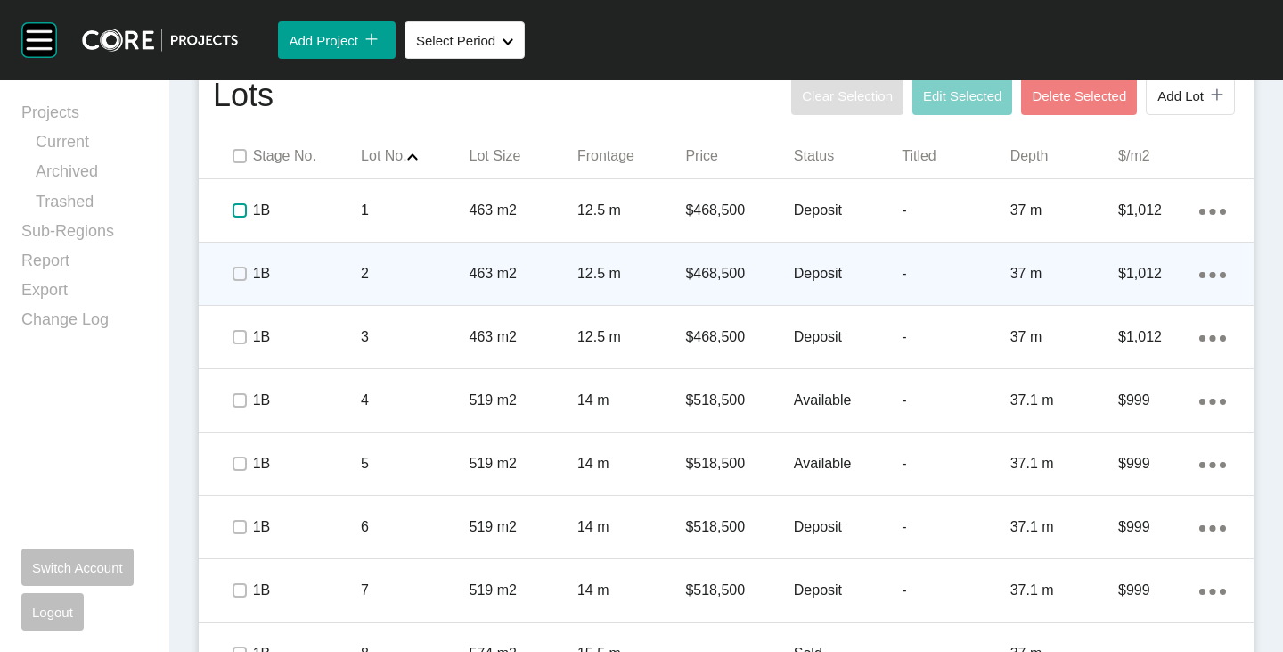
drag, startPoint x: 235, startPoint y: 211, endPoint x: 233, endPoint y: 258, distance: 46.4
click at [235, 211] on label at bounding box center [240, 210] width 14 height 14
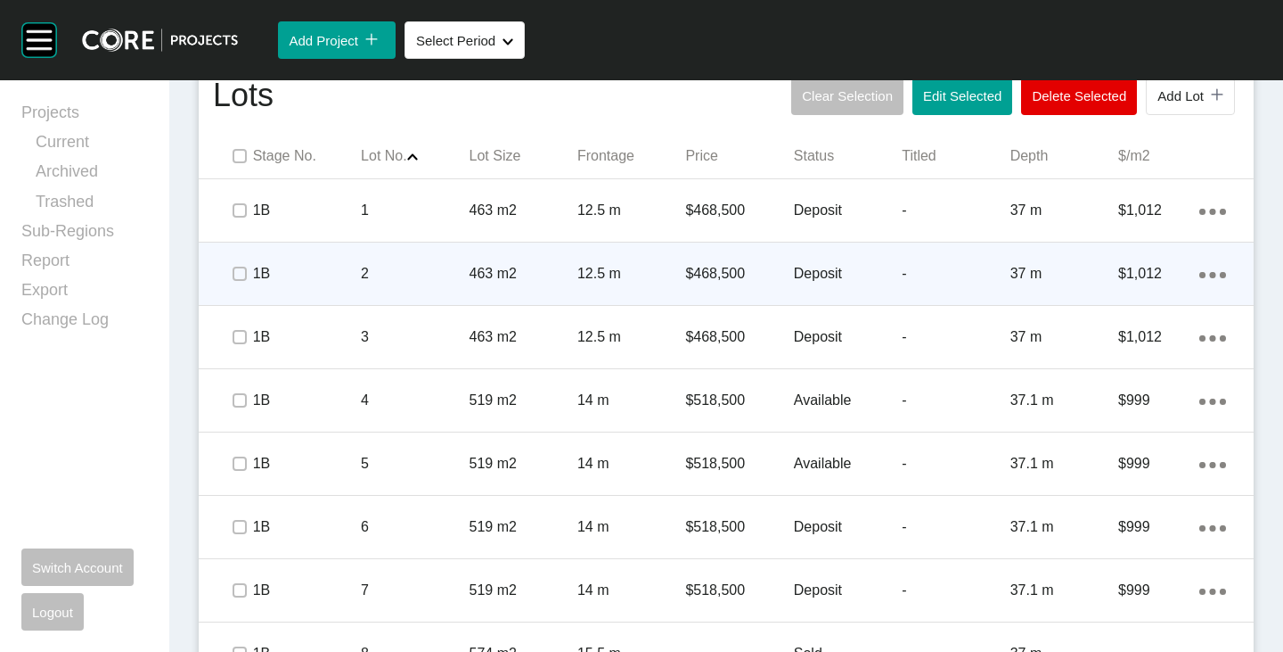
click at [233, 258] on div at bounding box center [238, 273] width 27 height 62
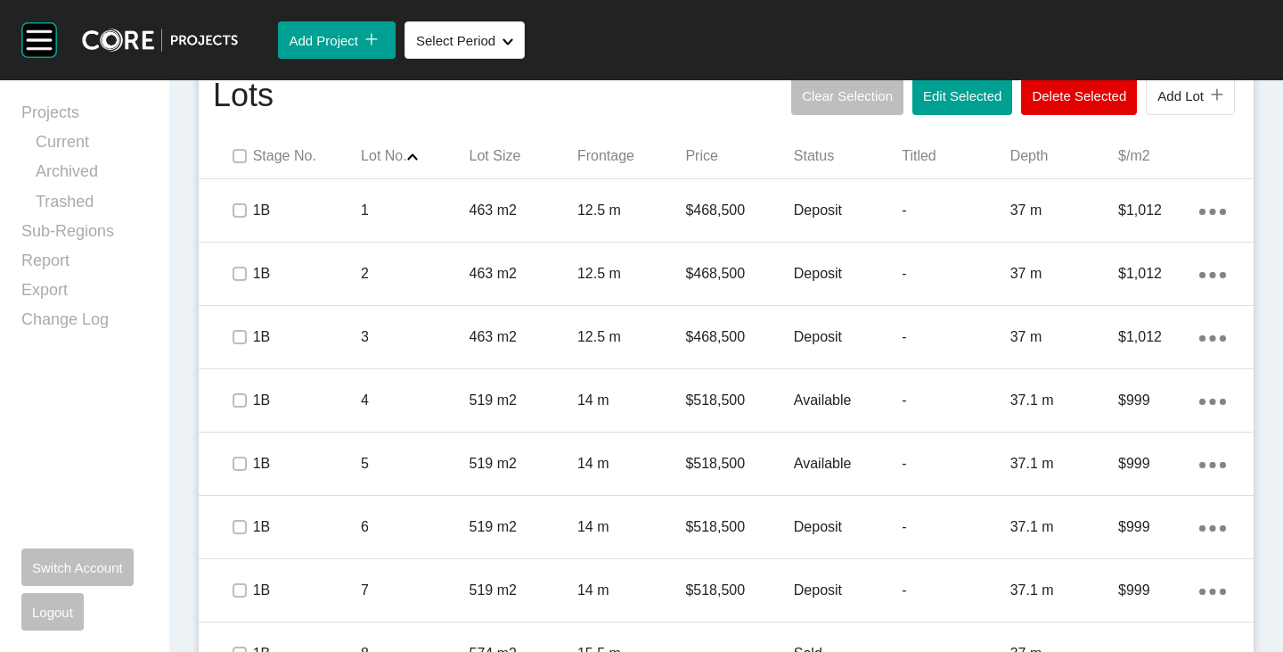
click at [242, 141] on div "Stage No. Lot No. Shape Created with Sketch. Lot Size Frontage Price Status Tit…" at bounding box center [726, 156] width 1055 height 45
click at [244, 152] on label at bounding box center [240, 156] width 14 height 14
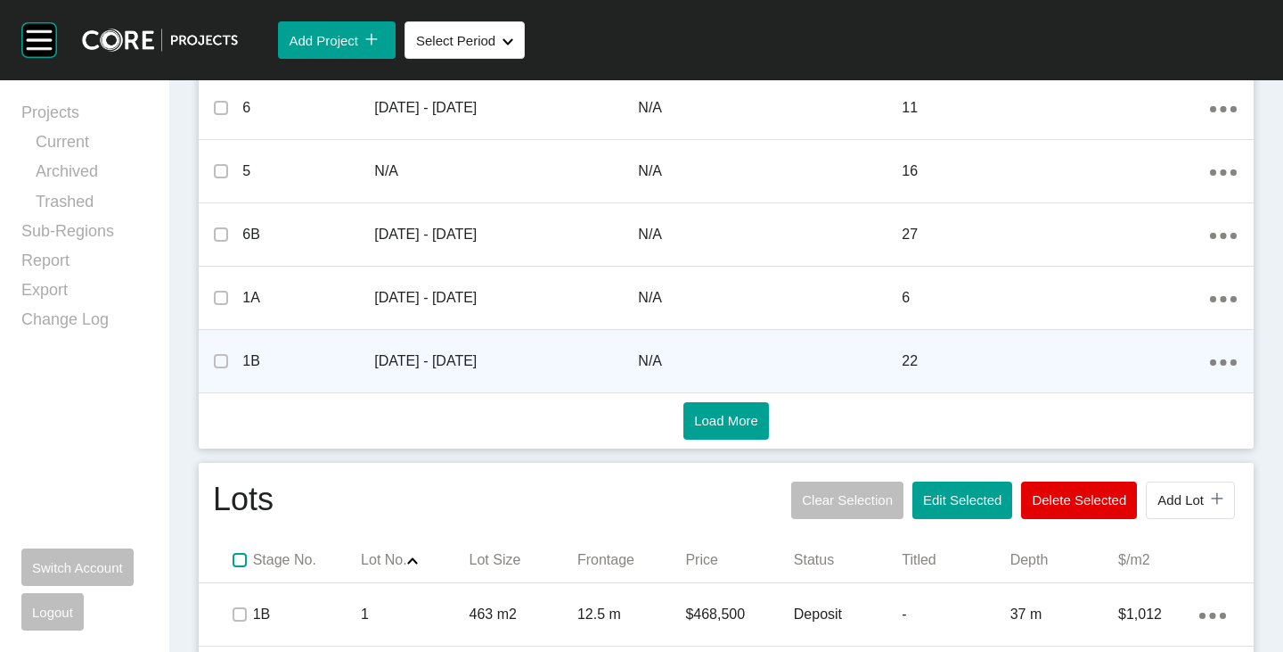
scroll to position [802, 0]
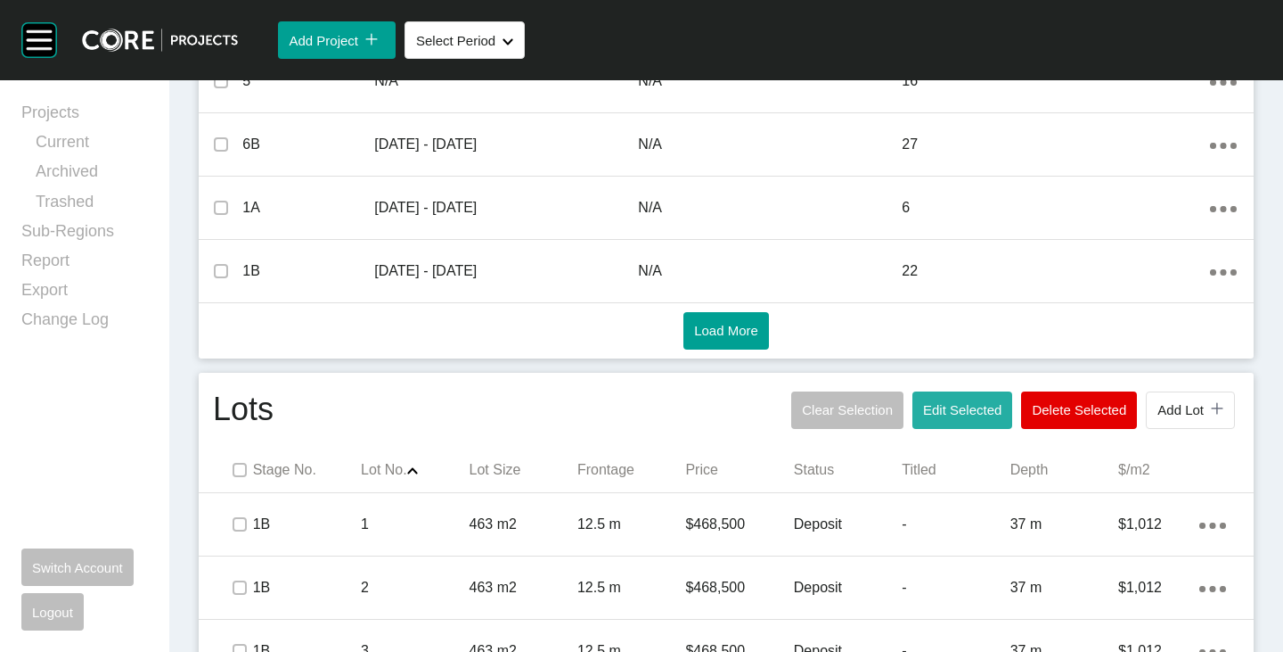
click at [934, 396] on button "Edit Selected" at bounding box center [963, 409] width 100 height 37
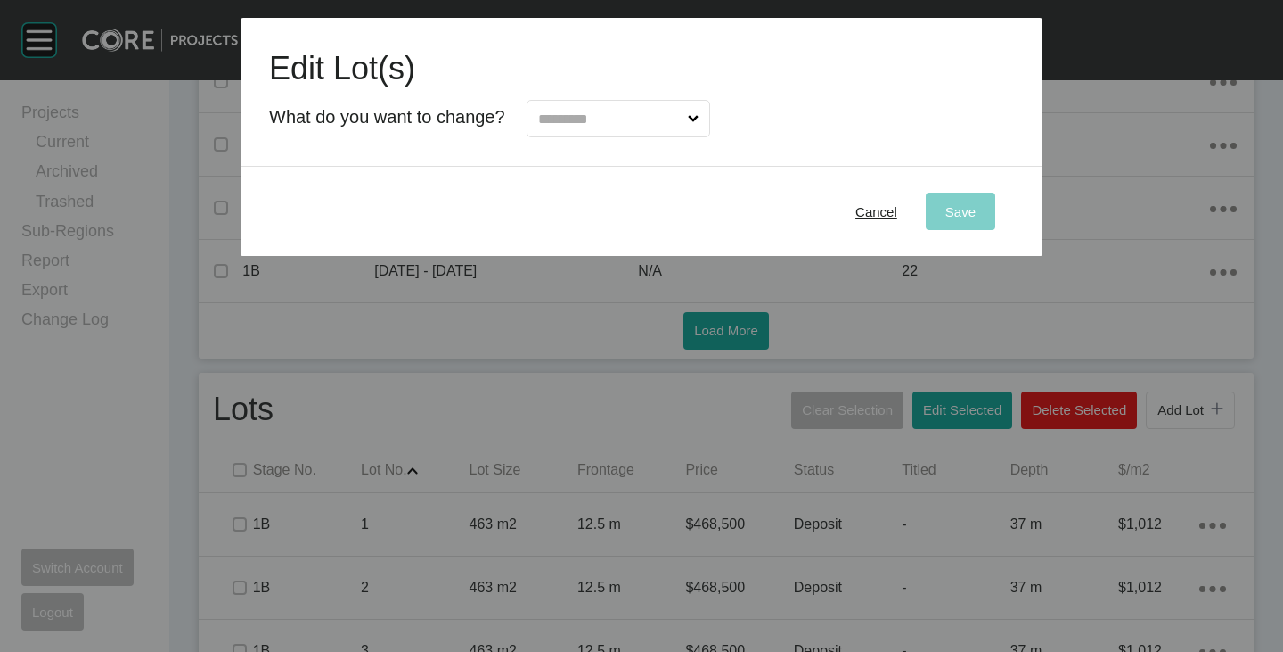
click at [661, 103] on input "text" at bounding box center [610, 119] width 150 height 36
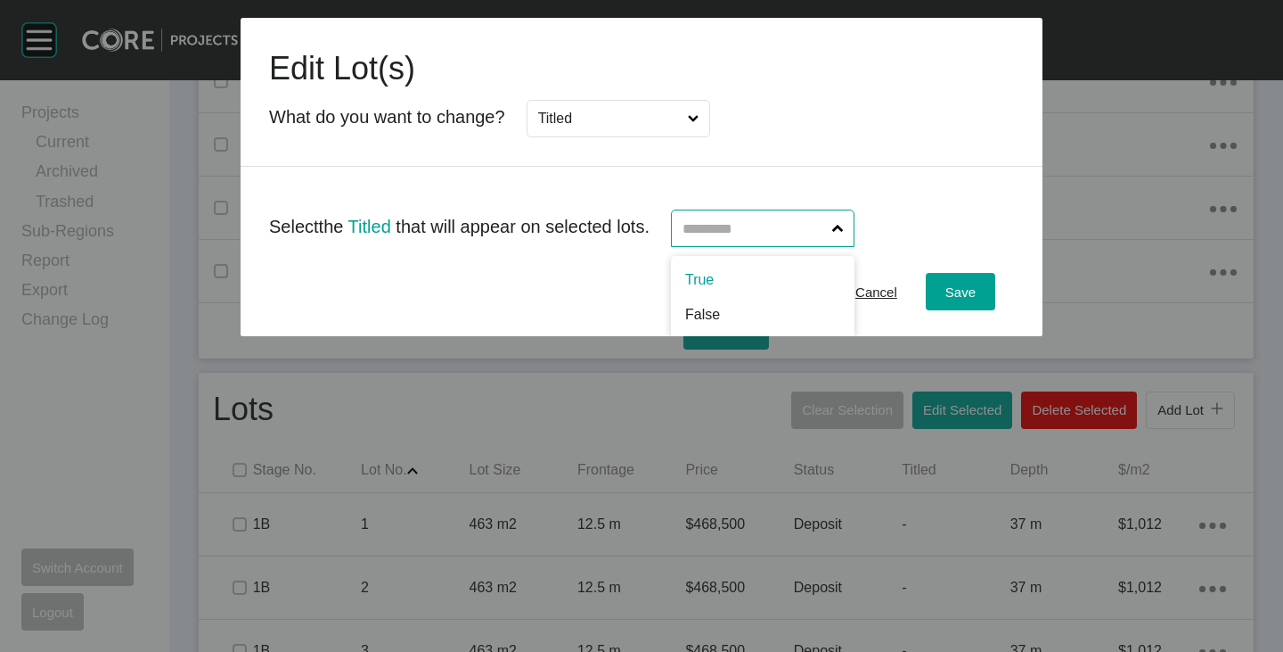
click at [725, 216] on input "text" at bounding box center [754, 228] width 150 height 36
click at [956, 298] on span "Save" at bounding box center [961, 291] width 30 height 15
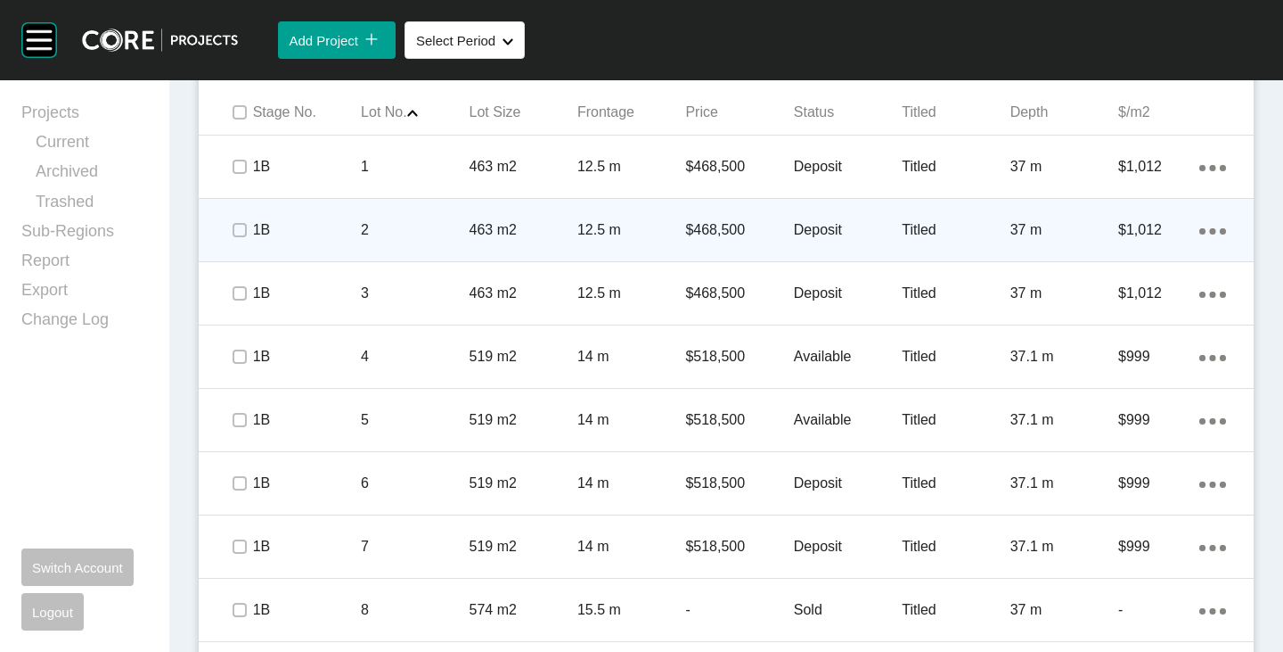
scroll to position [1070, 0]
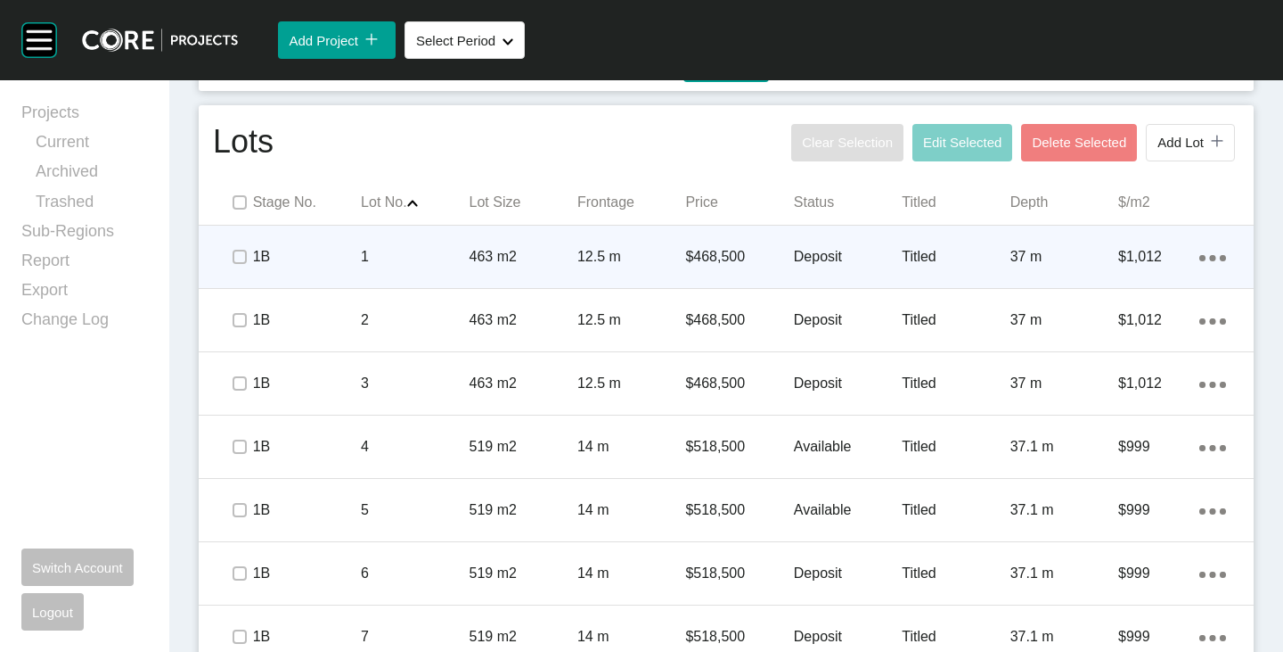
drag, startPoint x: 236, startPoint y: 268, endPoint x: 234, endPoint y: 283, distance: 15.4
click at [236, 268] on span at bounding box center [238, 256] width 27 height 27
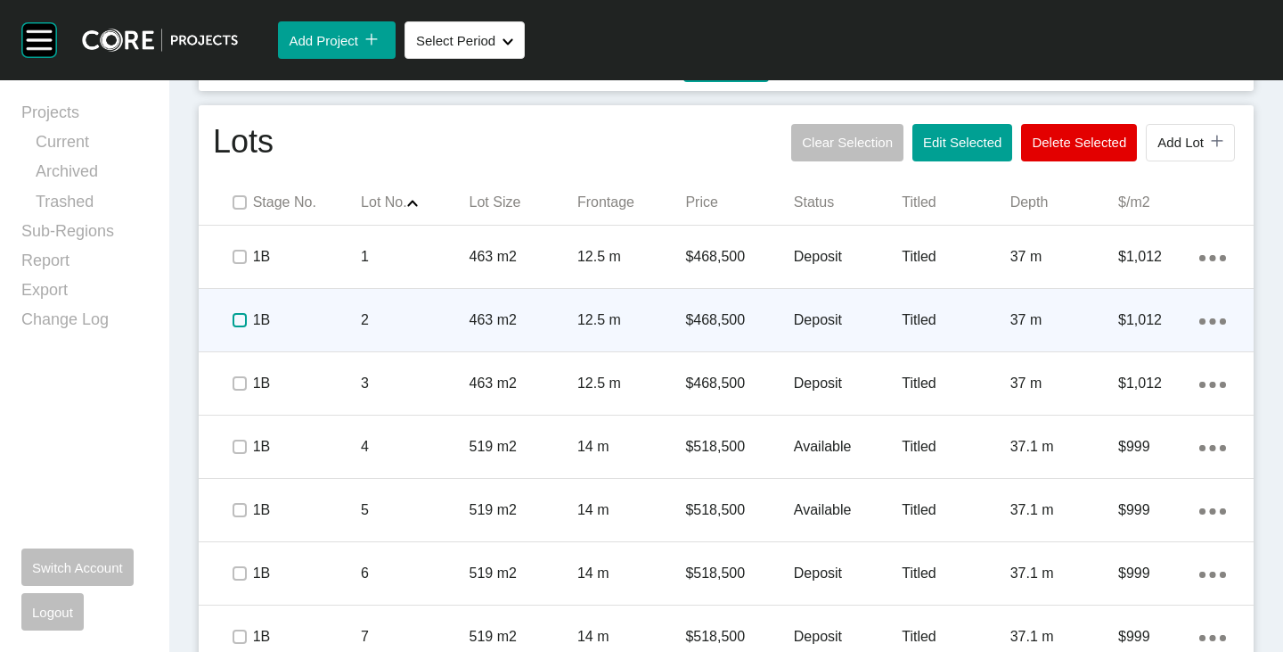
drag, startPoint x: 234, startPoint y: 317, endPoint x: 231, endPoint y: 338, distance: 20.8
click at [234, 318] on label at bounding box center [240, 320] width 14 height 14
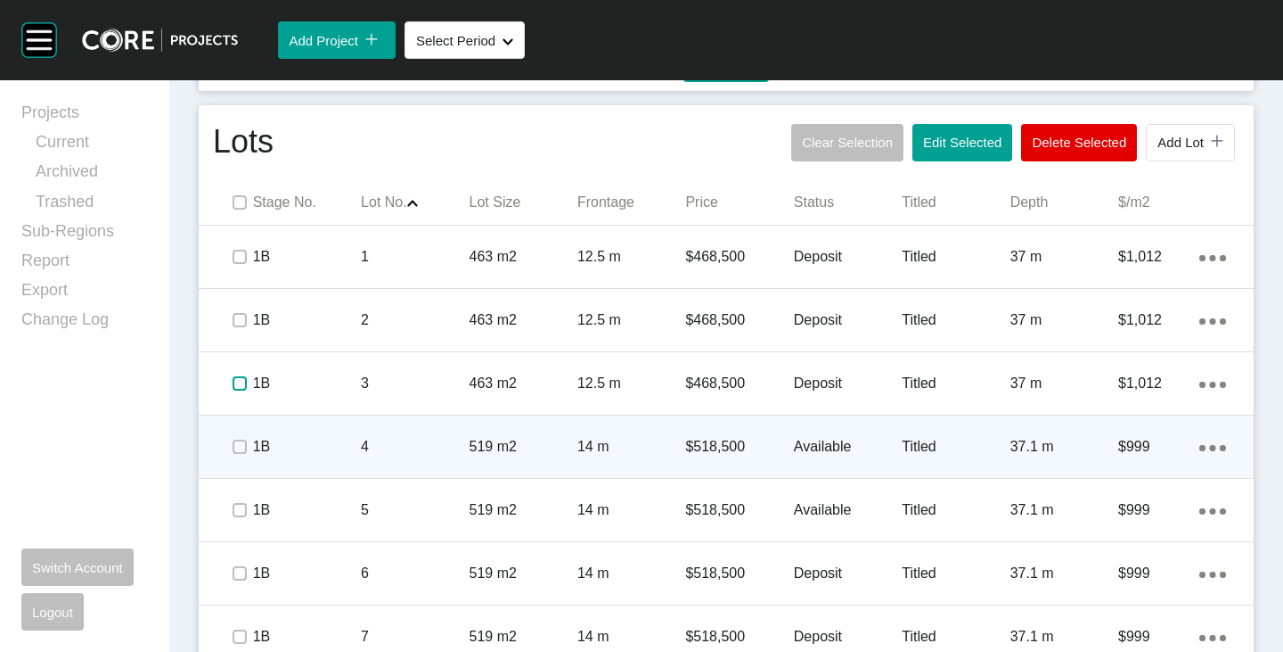
drag, startPoint x: 232, startPoint y: 386, endPoint x: 229, endPoint y: 426, distance: 40.2
click at [233, 389] on label at bounding box center [240, 383] width 14 height 14
drag, startPoint x: 232, startPoint y: 448, endPoint x: 235, endPoint y: 460, distance: 12.1
click at [233, 449] on label at bounding box center [240, 446] width 14 height 14
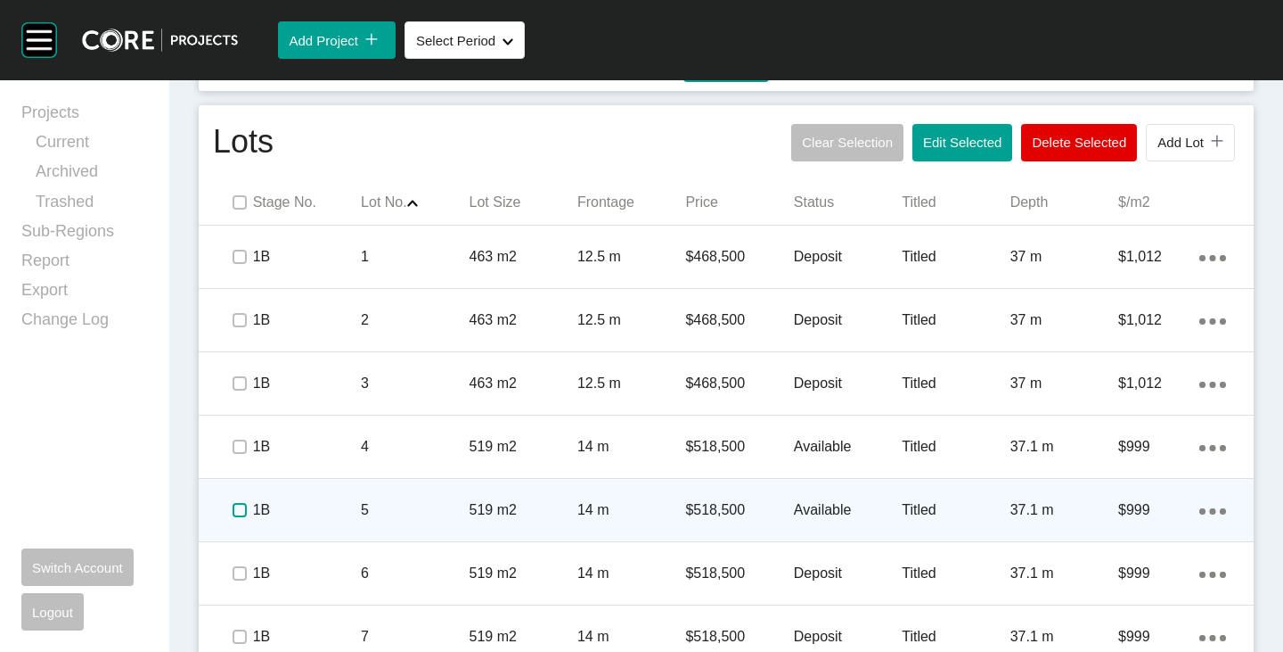
click at [241, 509] on label at bounding box center [240, 510] width 14 height 14
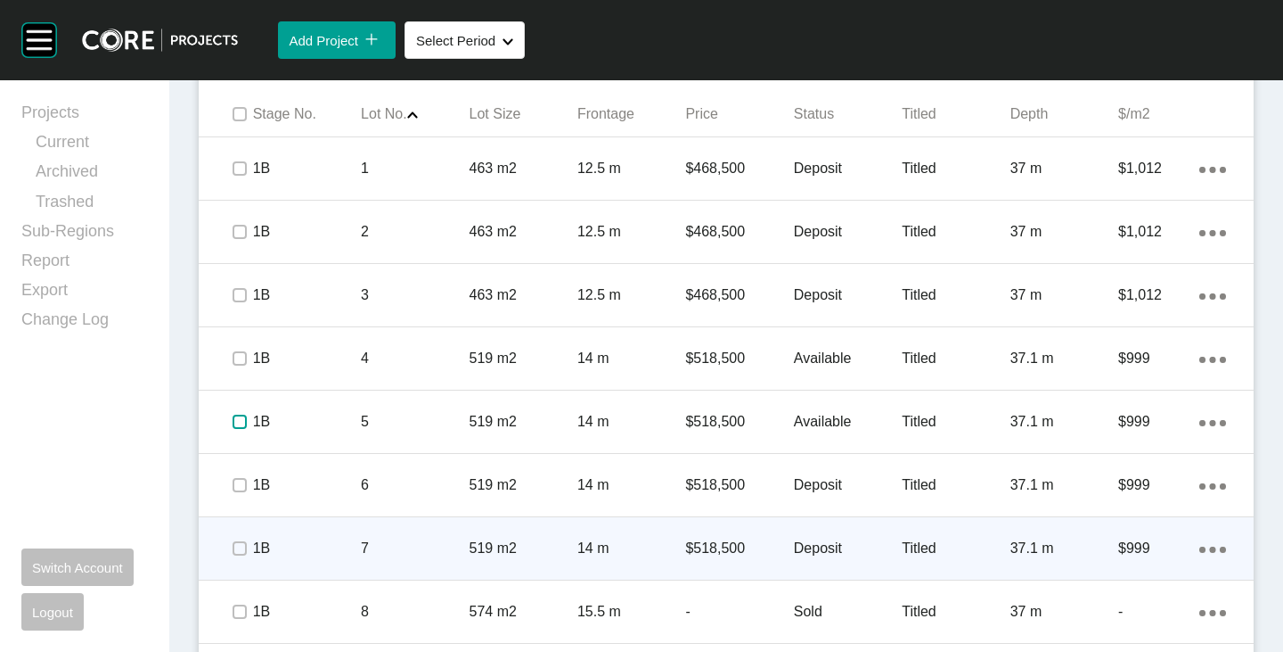
scroll to position [1248, 0]
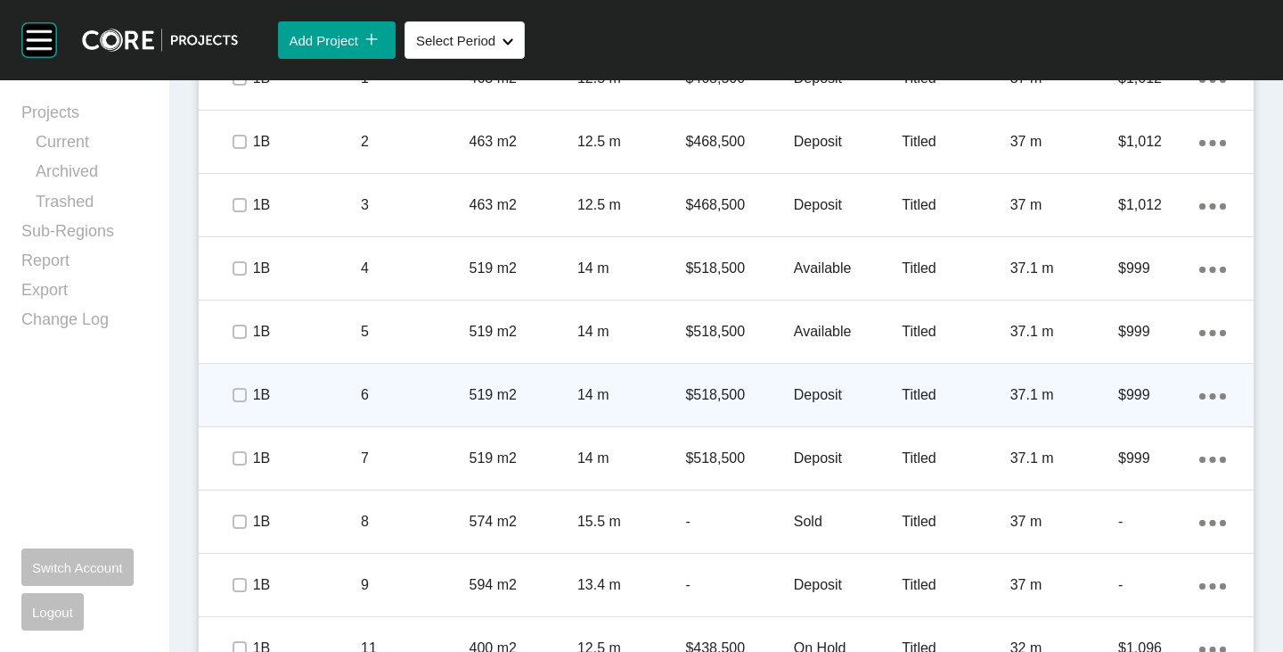
click at [242, 406] on span at bounding box center [238, 394] width 27 height 27
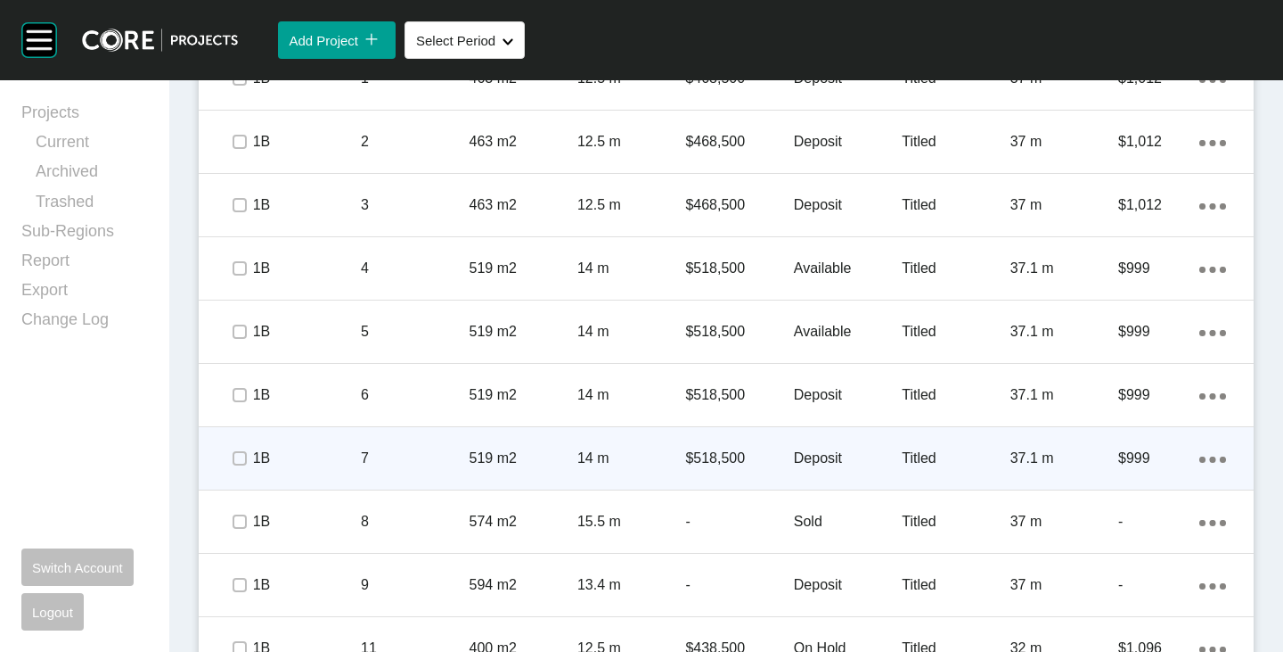
click at [240, 467] on span at bounding box center [238, 458] width 27 height 27
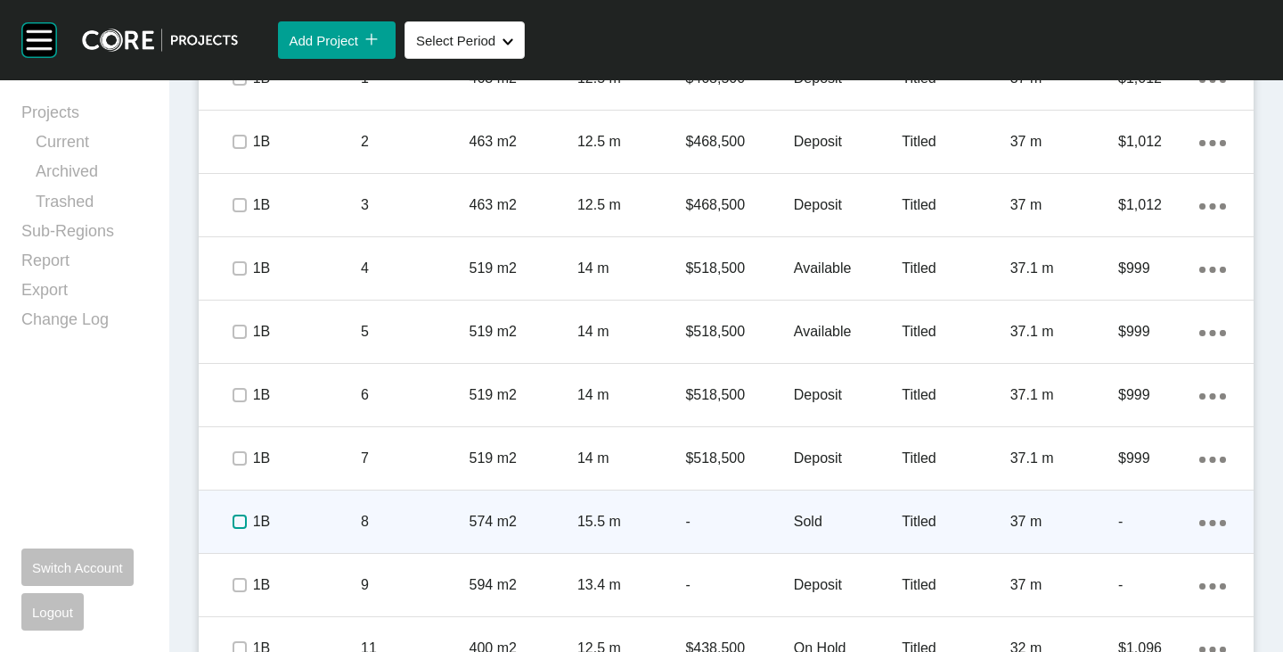
click at [234, 523] on label at bounding box center [240, 521] width 14 height 14
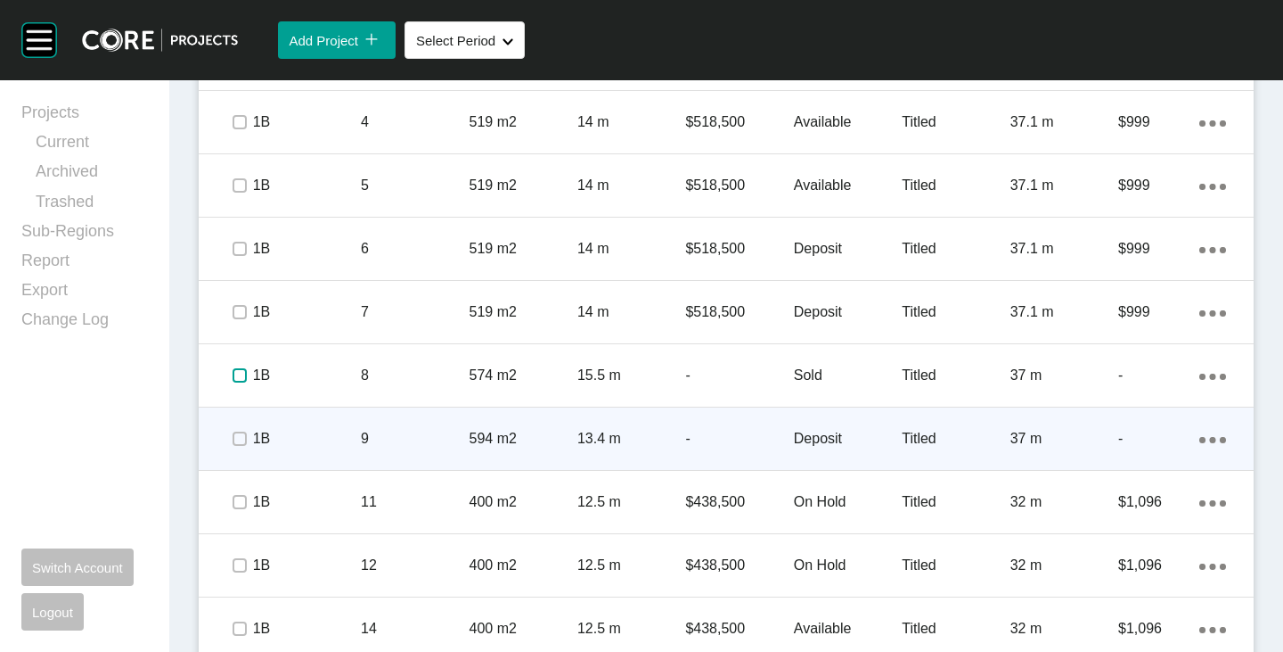
scroll to position [1426, 0]
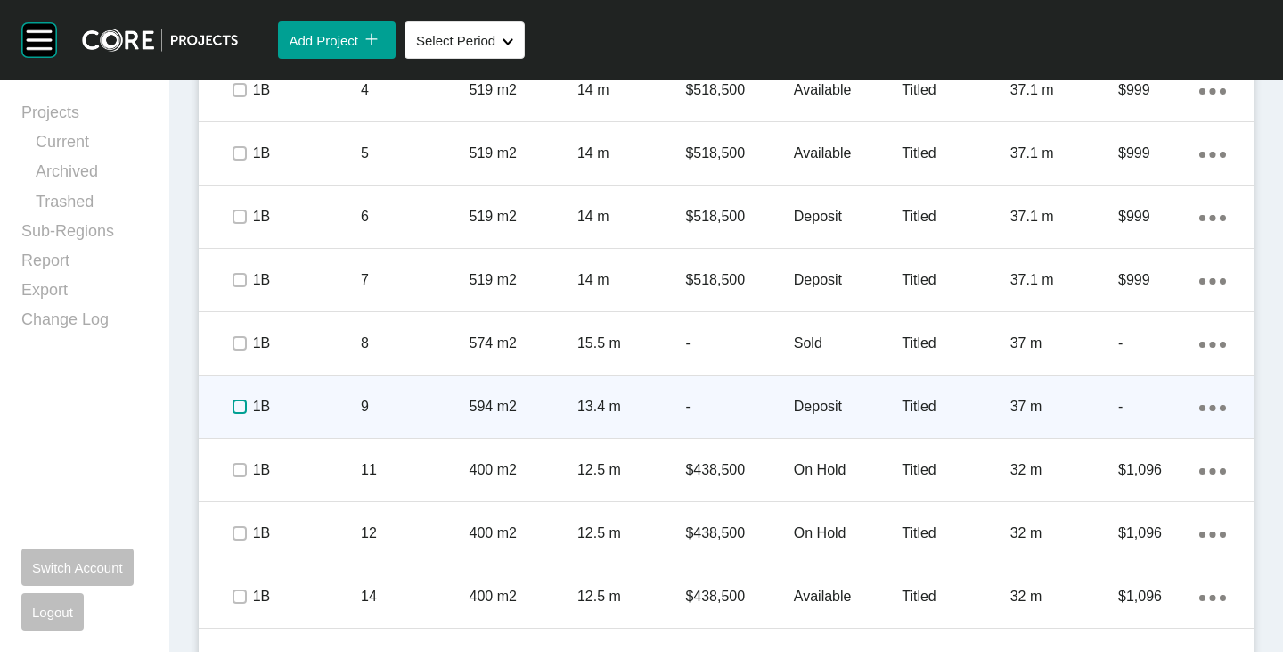
click at [238, 409] on label at bounding box center [240, 406] width 14 height 14
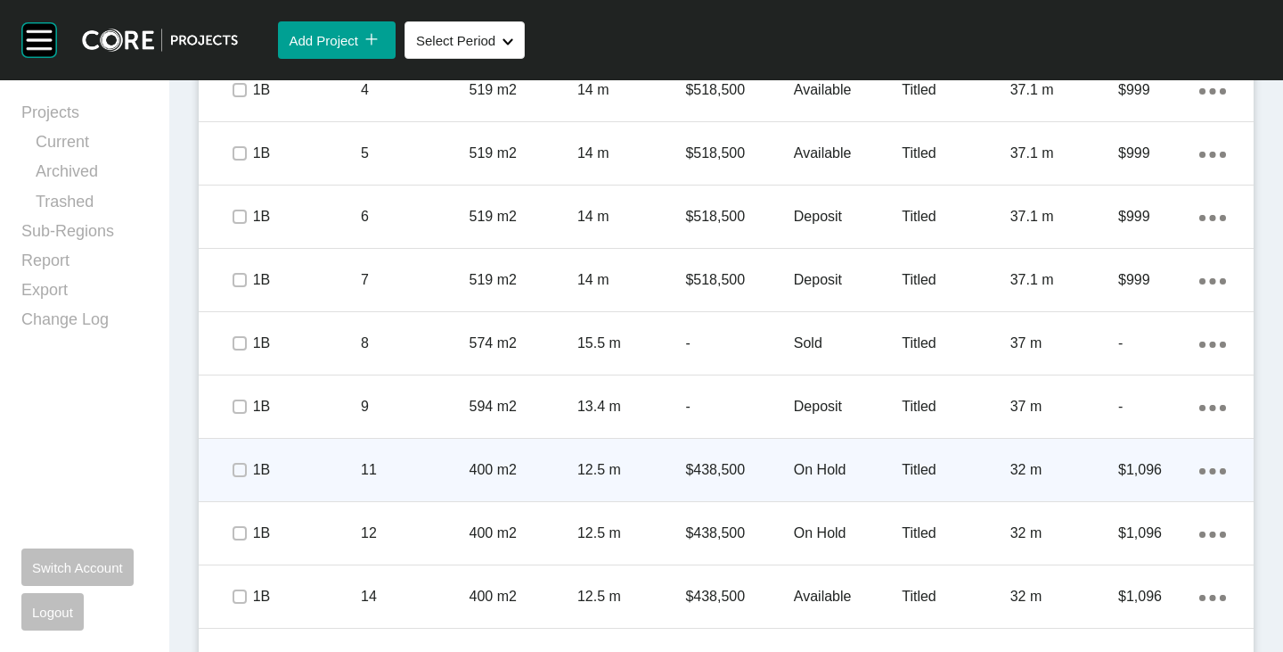
click at [236, 483] on div at bounding box center [238, 470] width 27 height 62
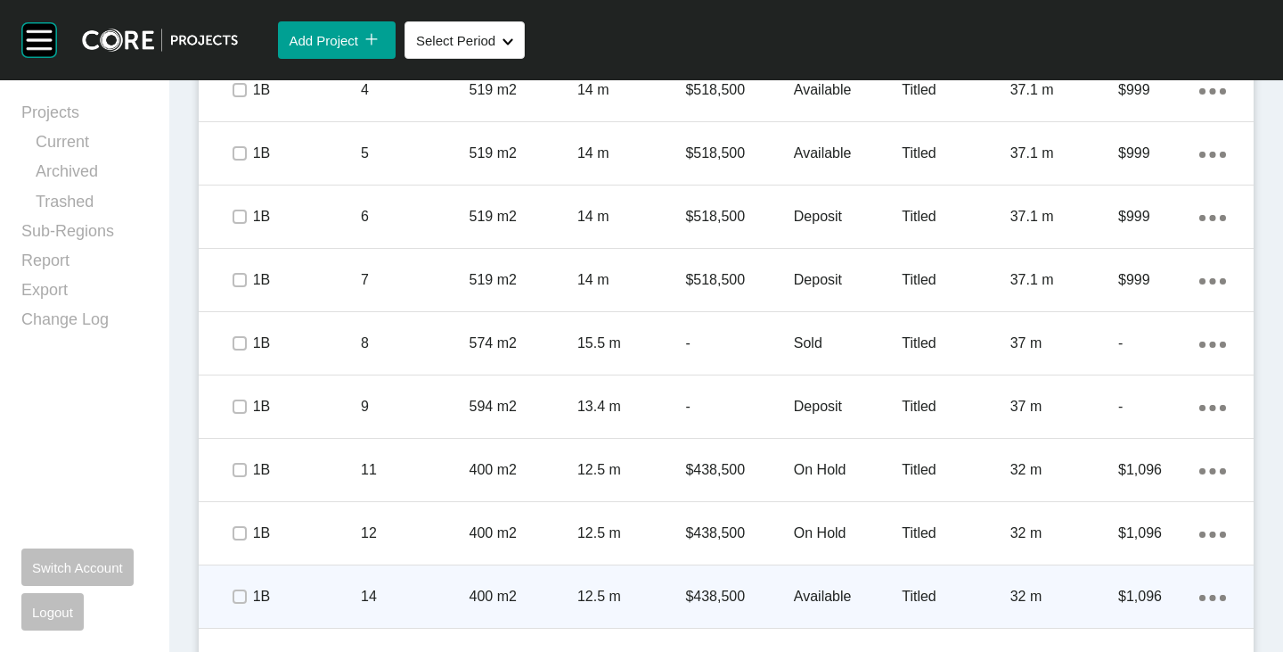
click at [237, 548] on div at bounding box center [238, 533] width 27 height 62
click at [239, 607] on span at bounding box center [238, 596] width 27 height 27
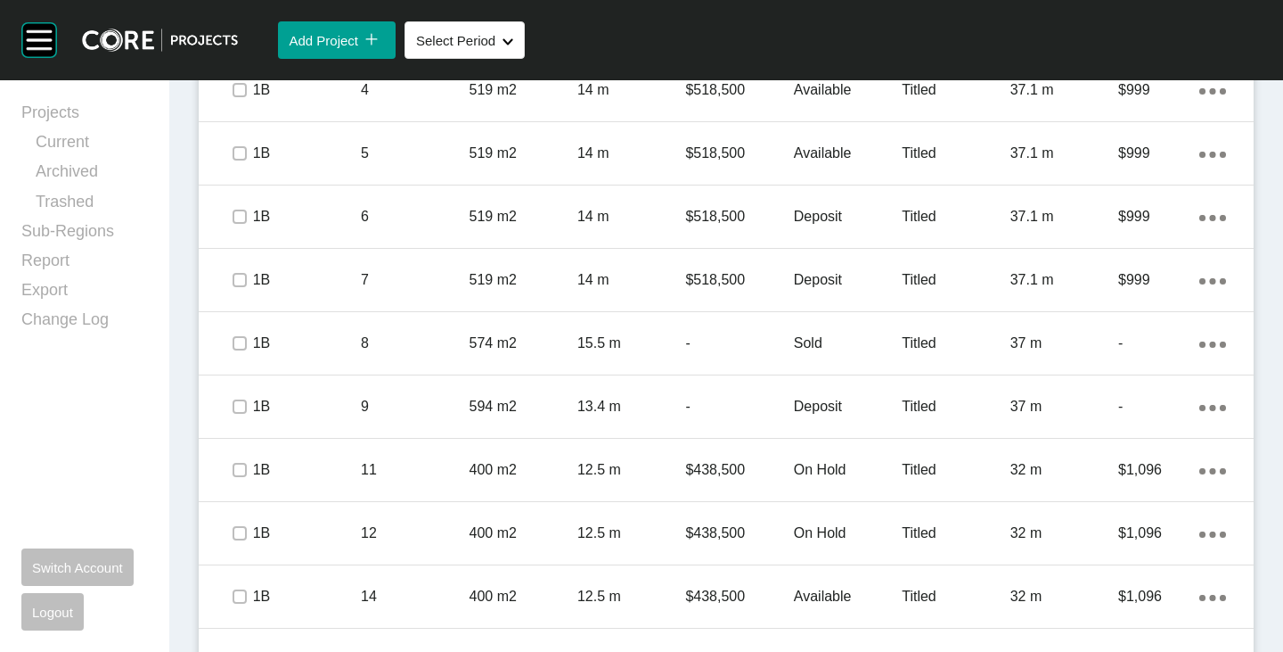
scroll to position [1604, 0]
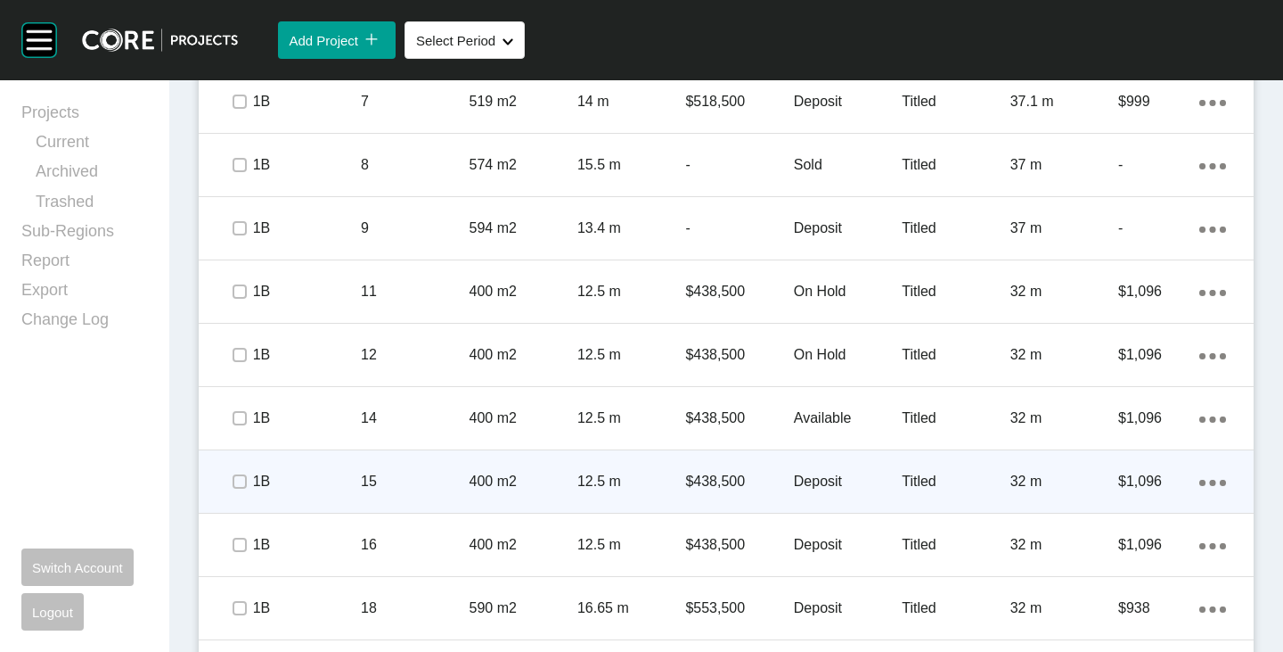
click at [232, 493] on span at bounding box center [238, 481] width 27 height 27
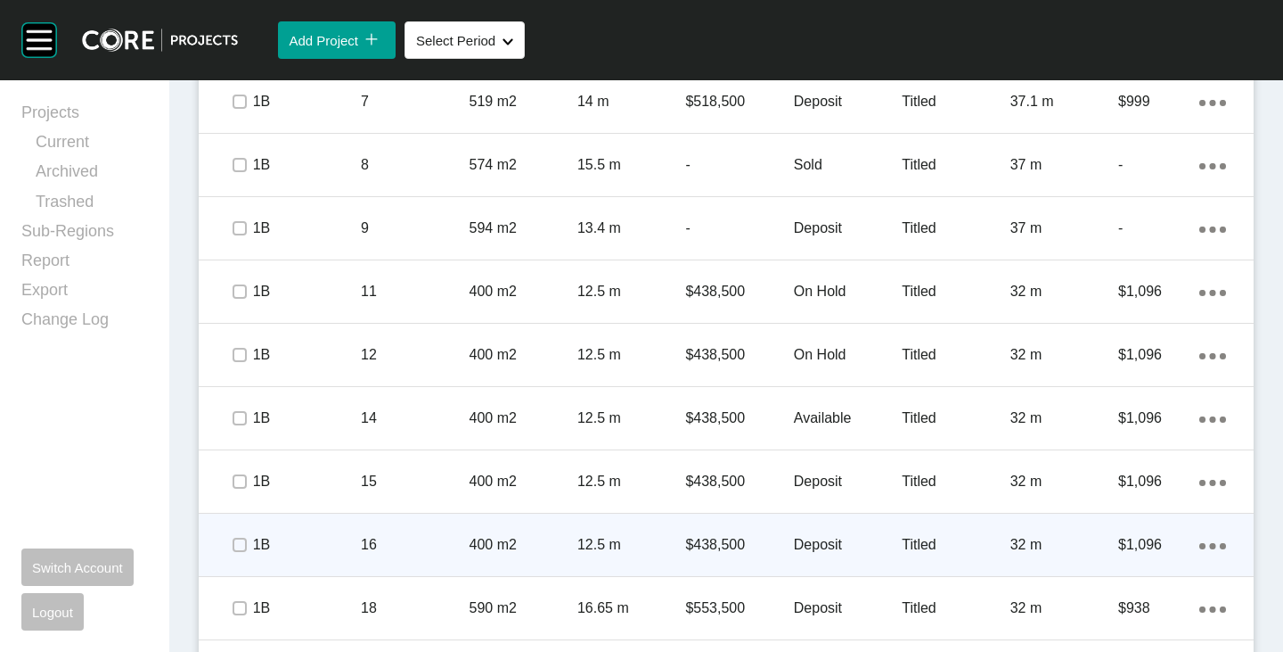
click at [233, 559] on div at bounding box center [238, 544] width 27 height 62
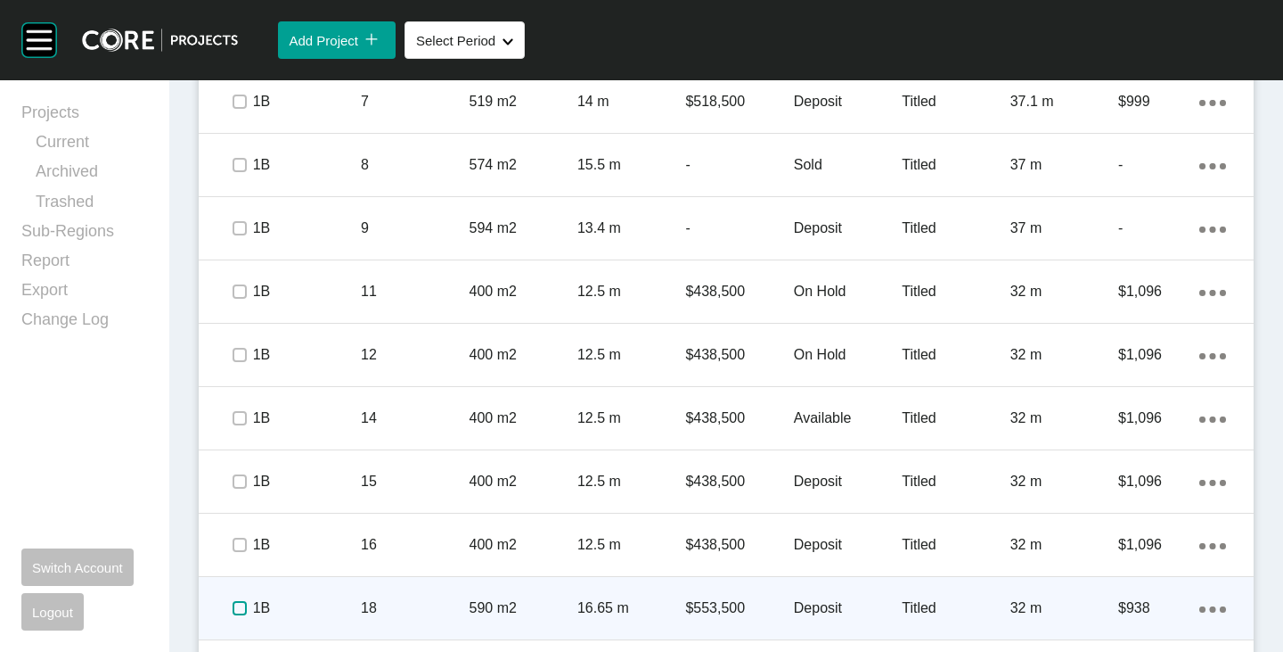
click at [240, 611] on label at bounding box center [240, 608] width 14 height 14
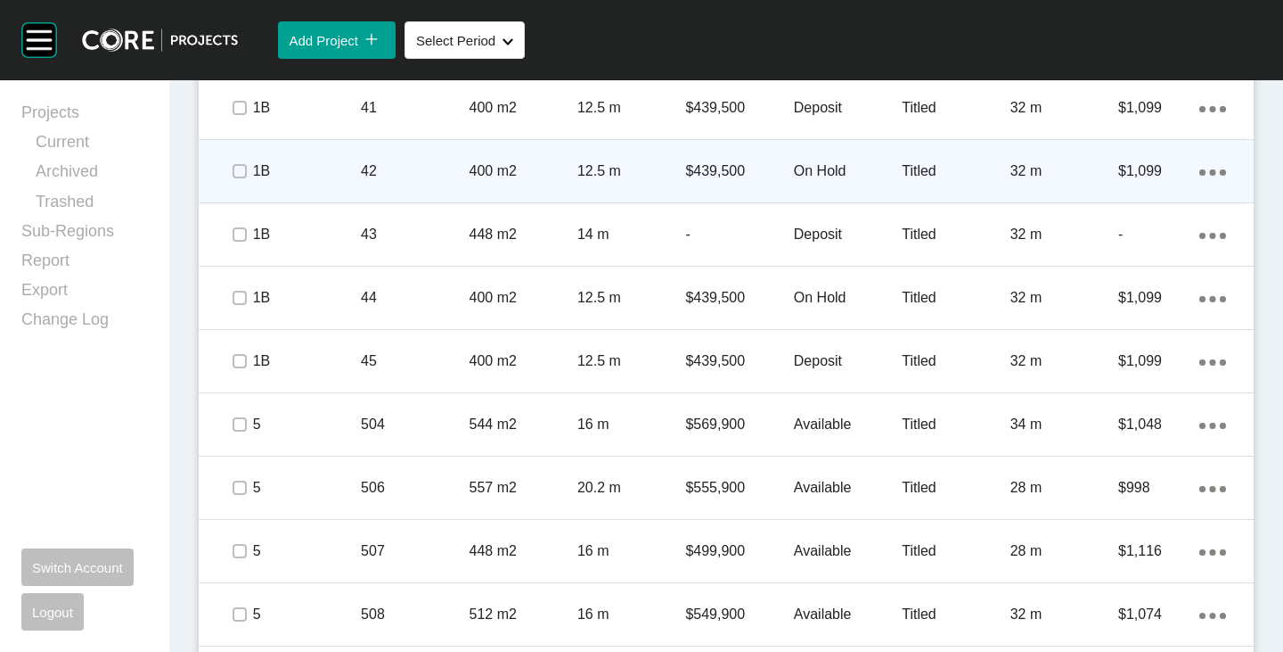
scroll to position [2496, 0]
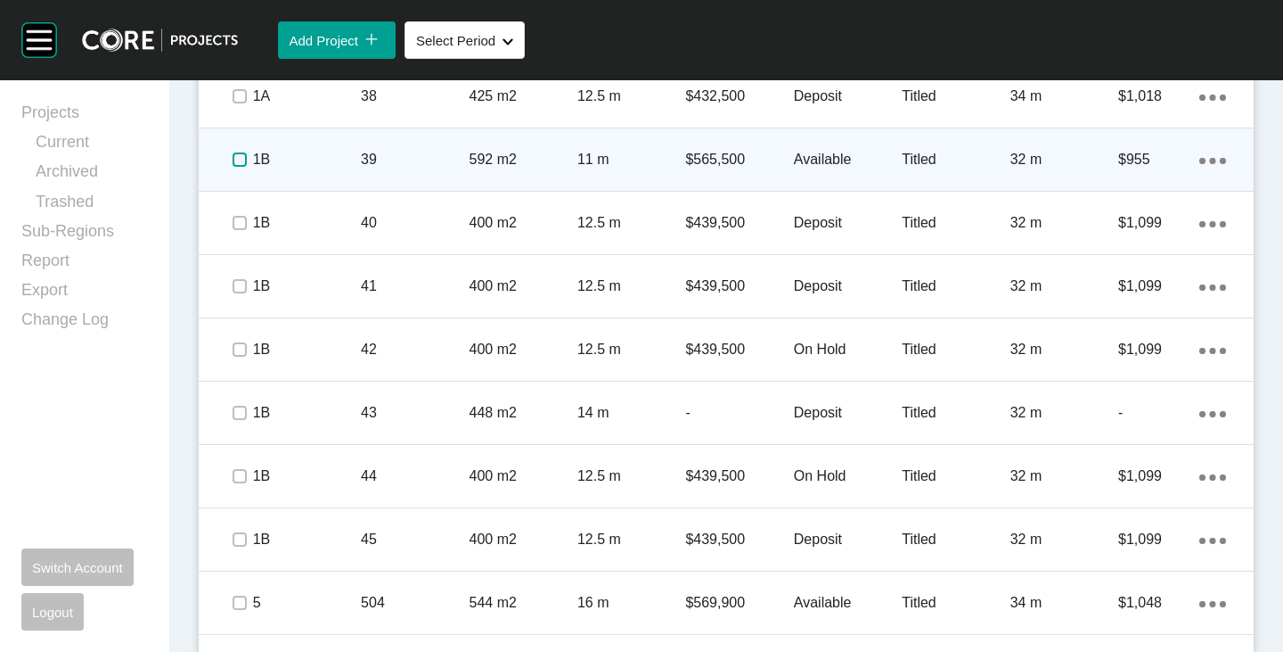
drag, startPoint x: 233, startPoint y: 164, endPoint x: 233, endPoint y: 179, distance: 15.2
click at [234, 164] on label at bounding box center [240, 159] width 14 height 14
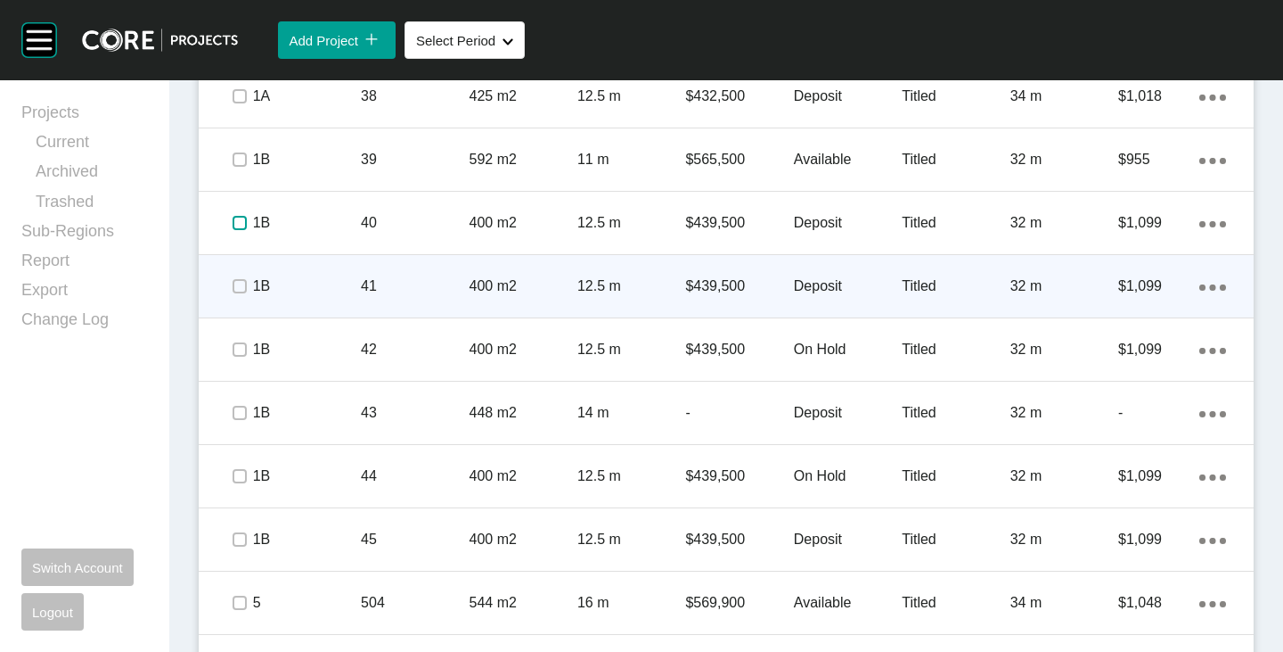
drag, startPoint x: 234, startPoint y: 218, endPoint x: 232, endPoint y: 256, distance: 37.5
click at [234, 220] on label at bounding box center [240, 223] width 14 height 14
drag, startPoint x: 232, startPoint y: 282, endPoint x: 229, endPoint y: 309, distance: 27.8
click at [233, 290] on label at bounding box center [240, 286] width 14 height 14
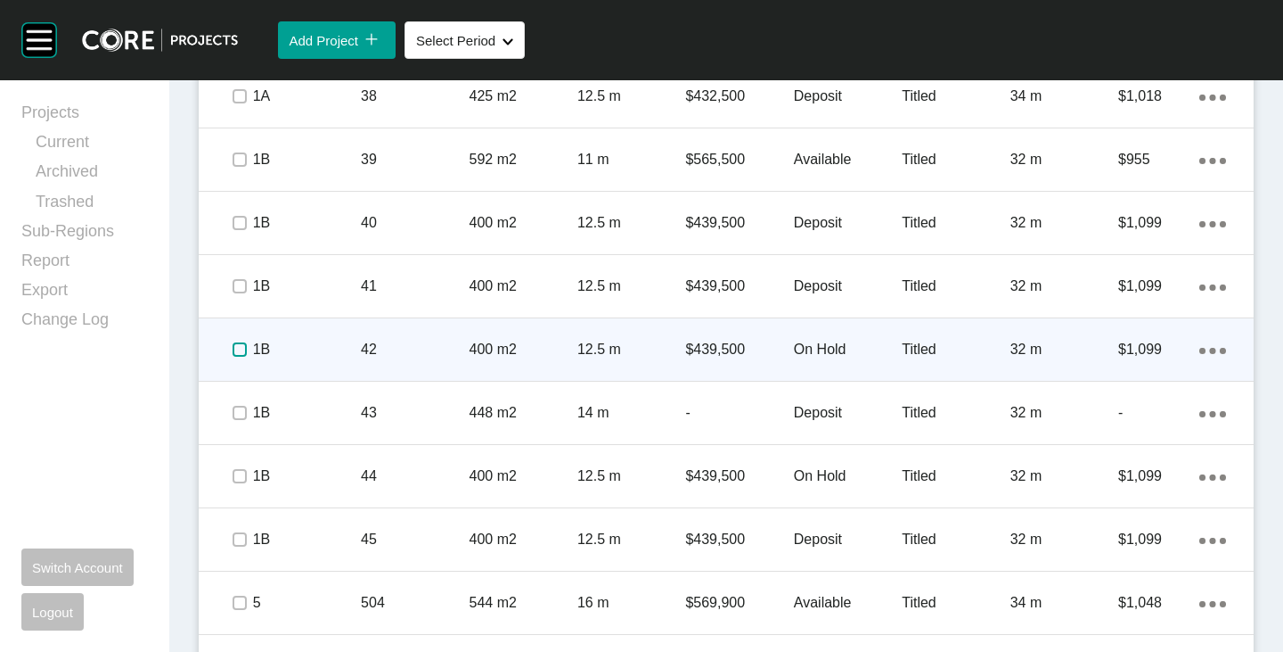
drag, startPoint x: 236, startPoint y: 346, endPoint x: 236, endPoint y: 359, distance: 13.4
click at [236, 349] on label at bounding box center [240, 349] width 14 height 14
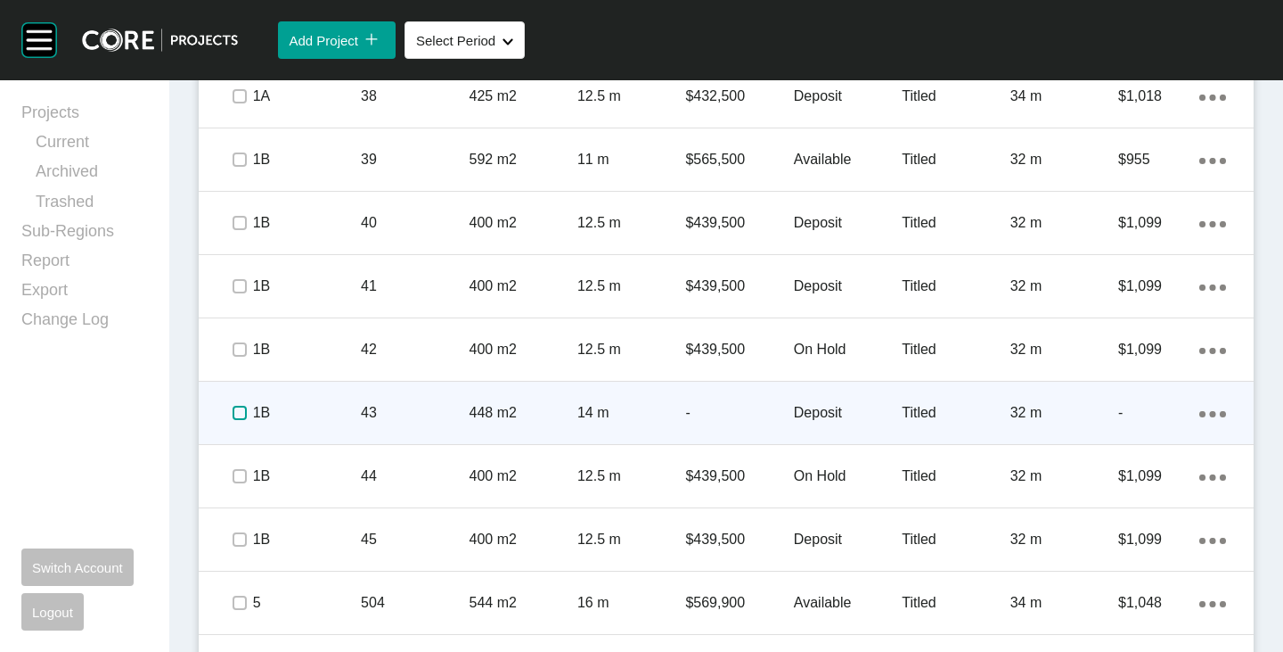
click at [245, 420] on label at bounding box center [240, 413] width 14 height 14
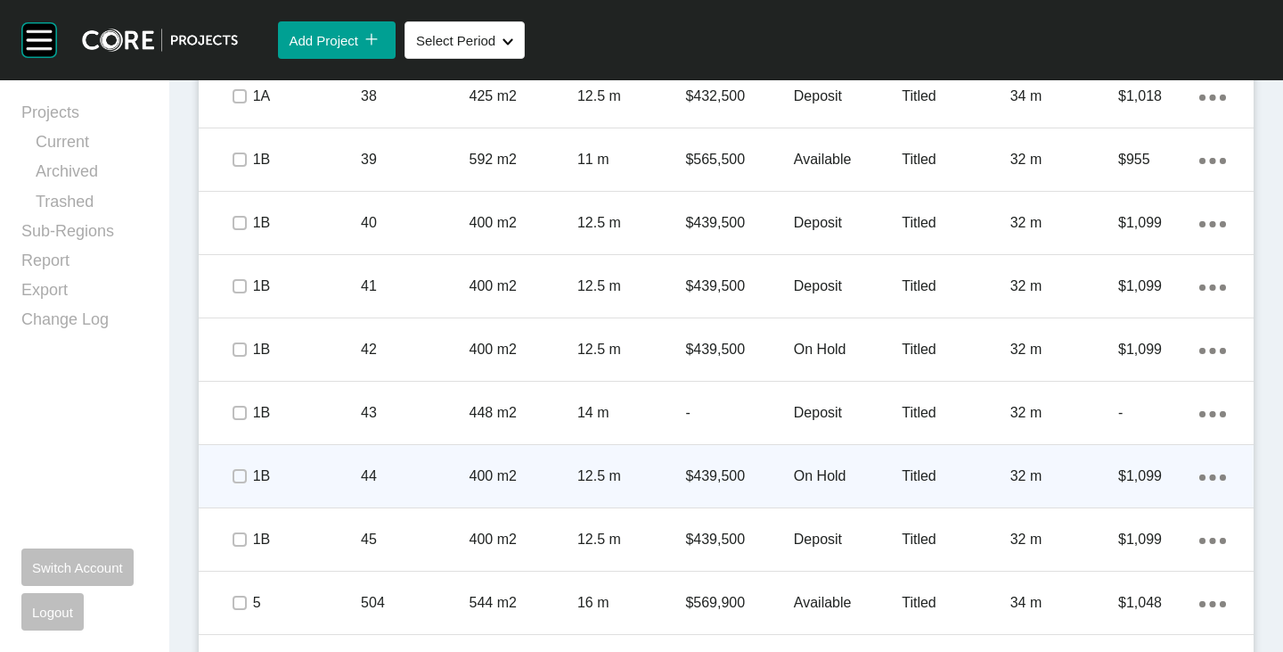
click at [243, 485] on span at bounding box center [238, 476] width 27 height 27
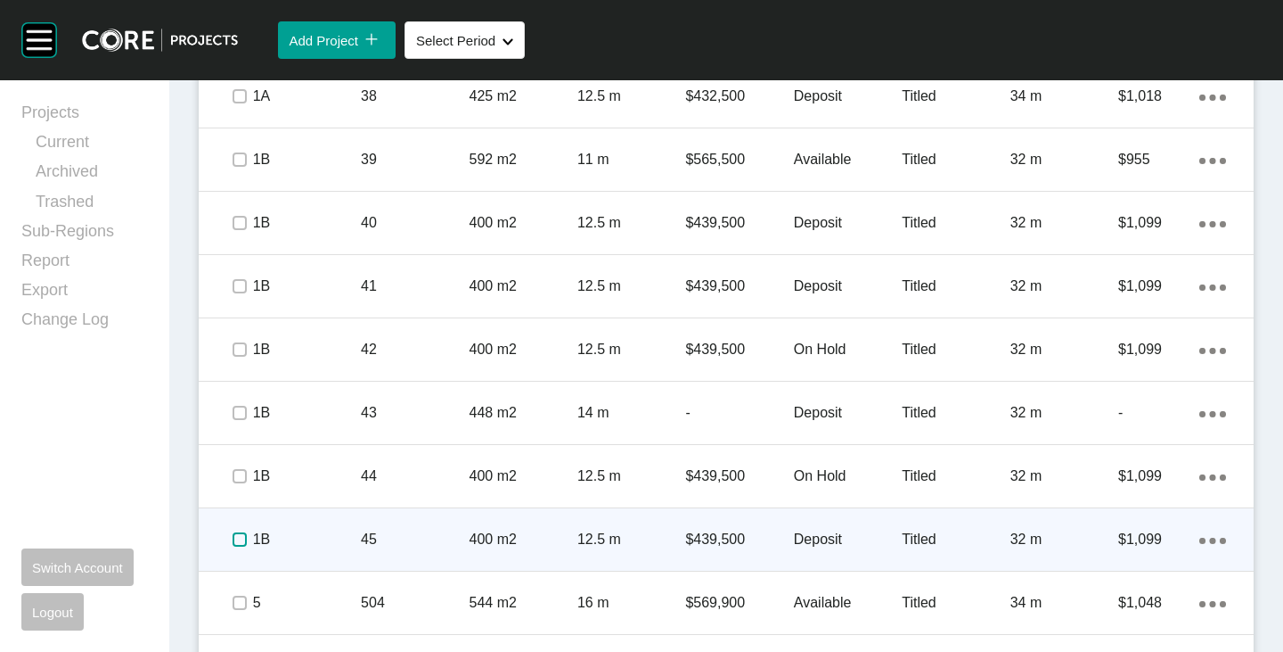
click at [236, 539] on label at bounding box center [240, 539] width 14 height 14
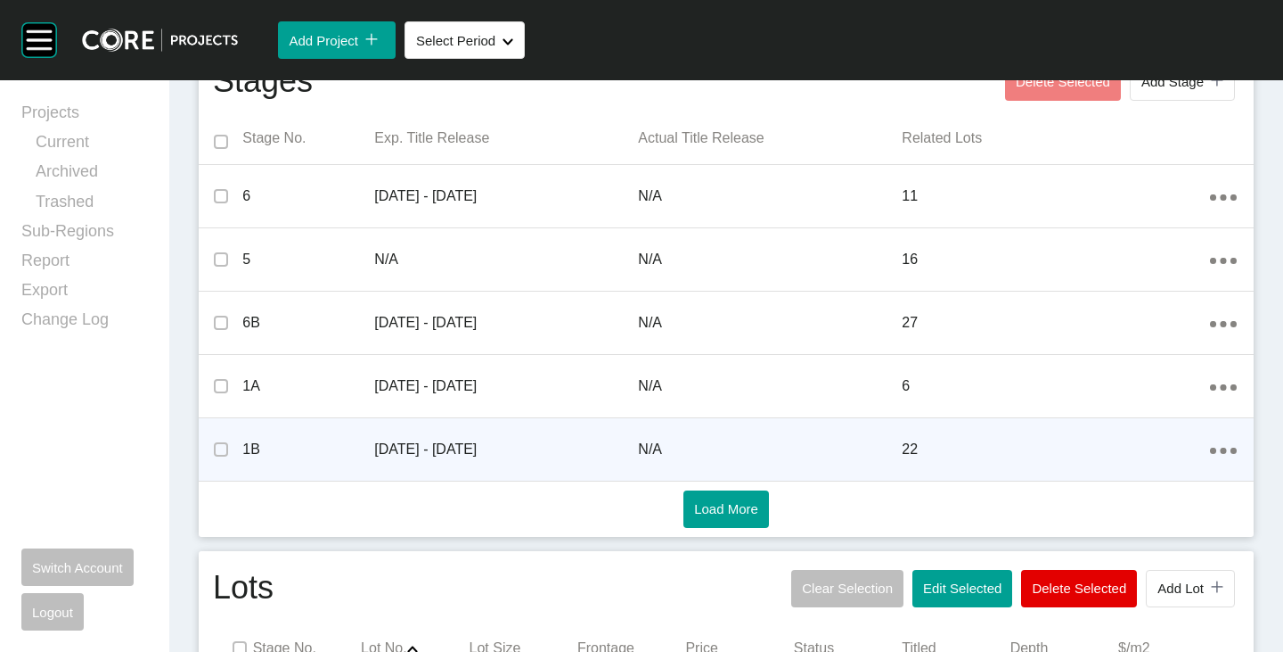
scroll to position [891, 0]
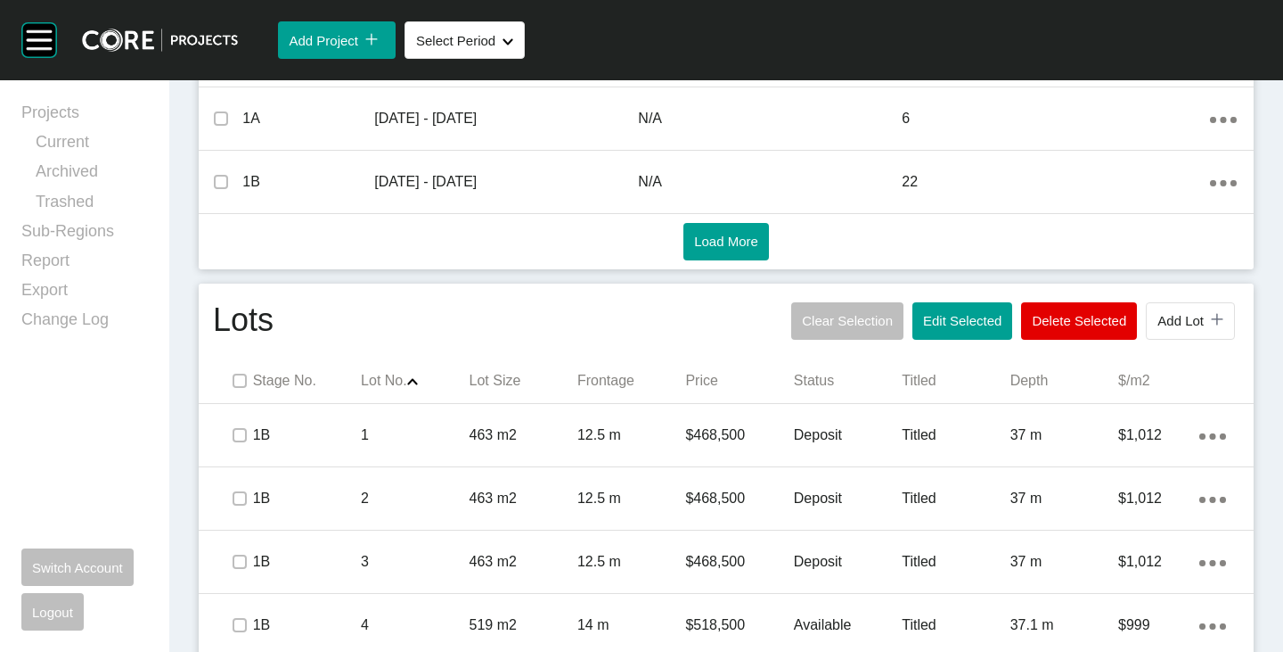
click at [924, 328] on button "Edit Selected" at bounding box center [963, 320] width 100 height 37
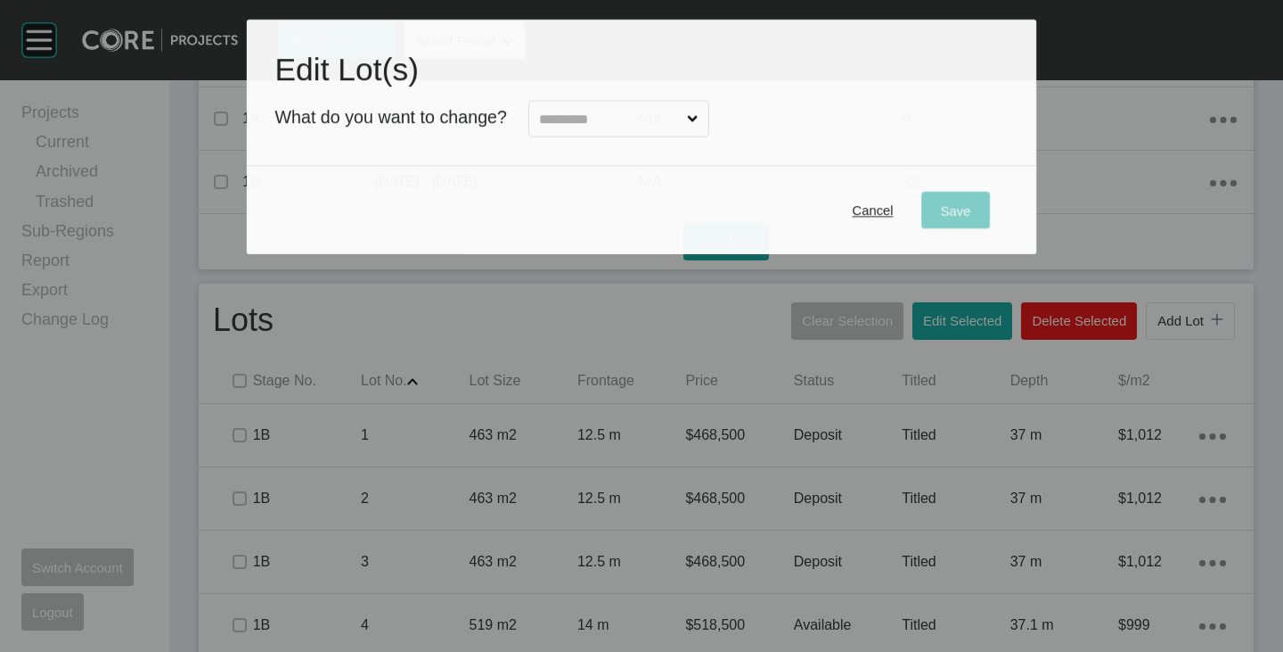
click at [614, 119] on input "text" at bounding box center [609, 119] width 147 height 35
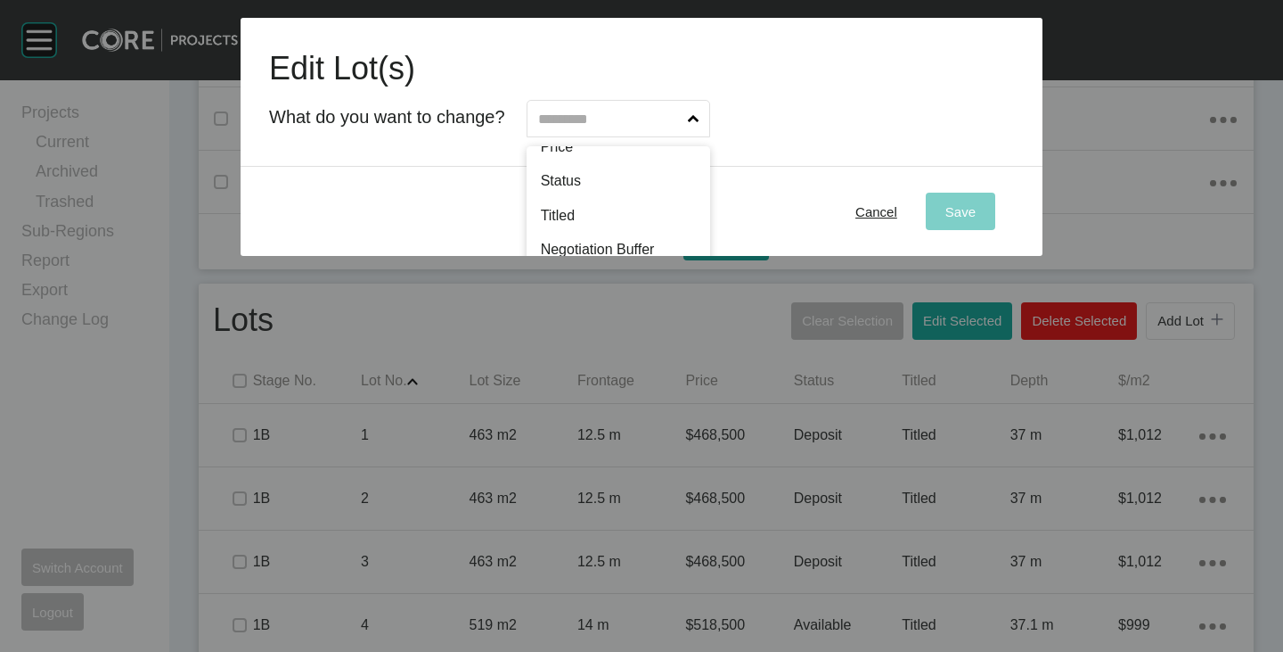
scroll to position [91, 0]
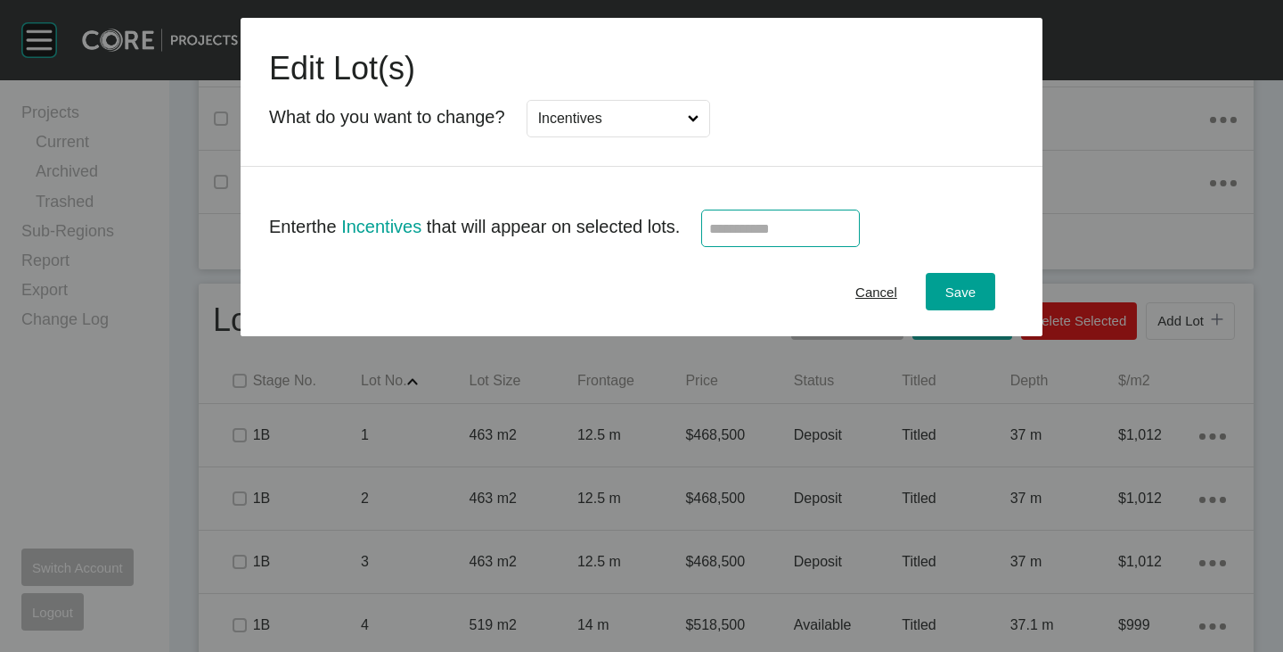
click at [722, 230] on input "text" at bounding box center [780, 228] width 143 height 15
type input "******"
click at [720, 270] on div "Cancel Save" at bounding box center [642, 291] width 802 height 89
click at [972, 287] on span "Save" at bounding box center [961, 291] width 30 height 15
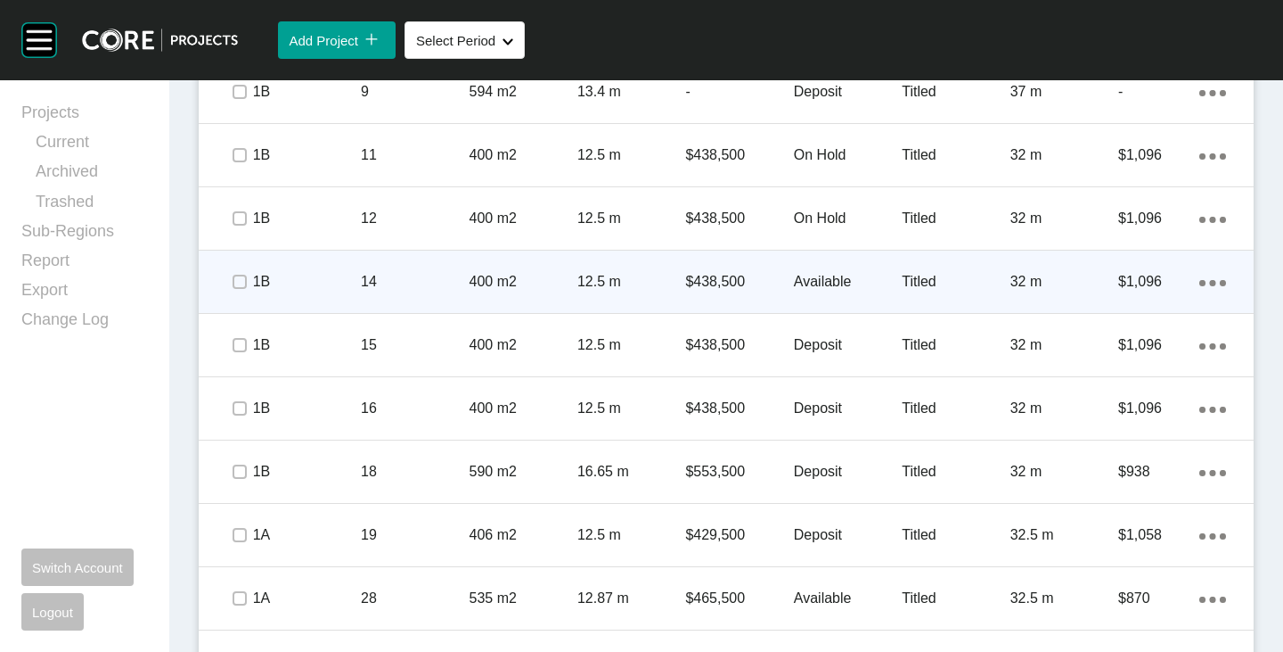
scroll to position [1872, 0]
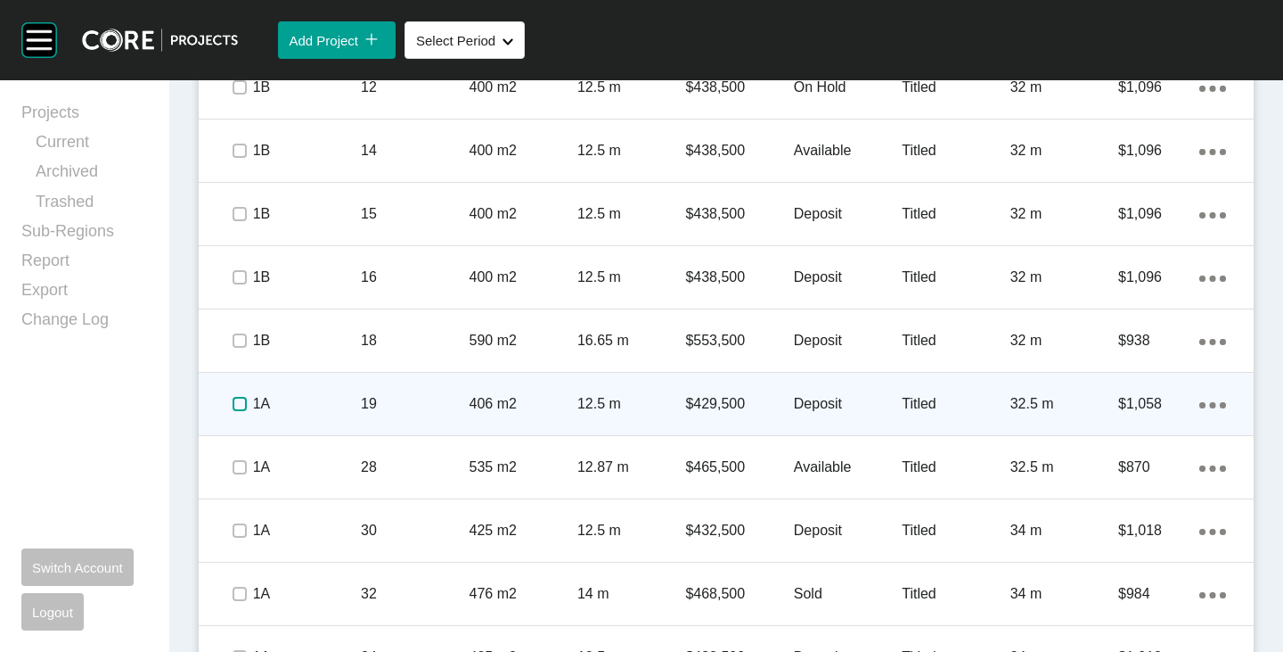
click at [234, 401] on label at bounding box center [240, 404] width 14 height 14
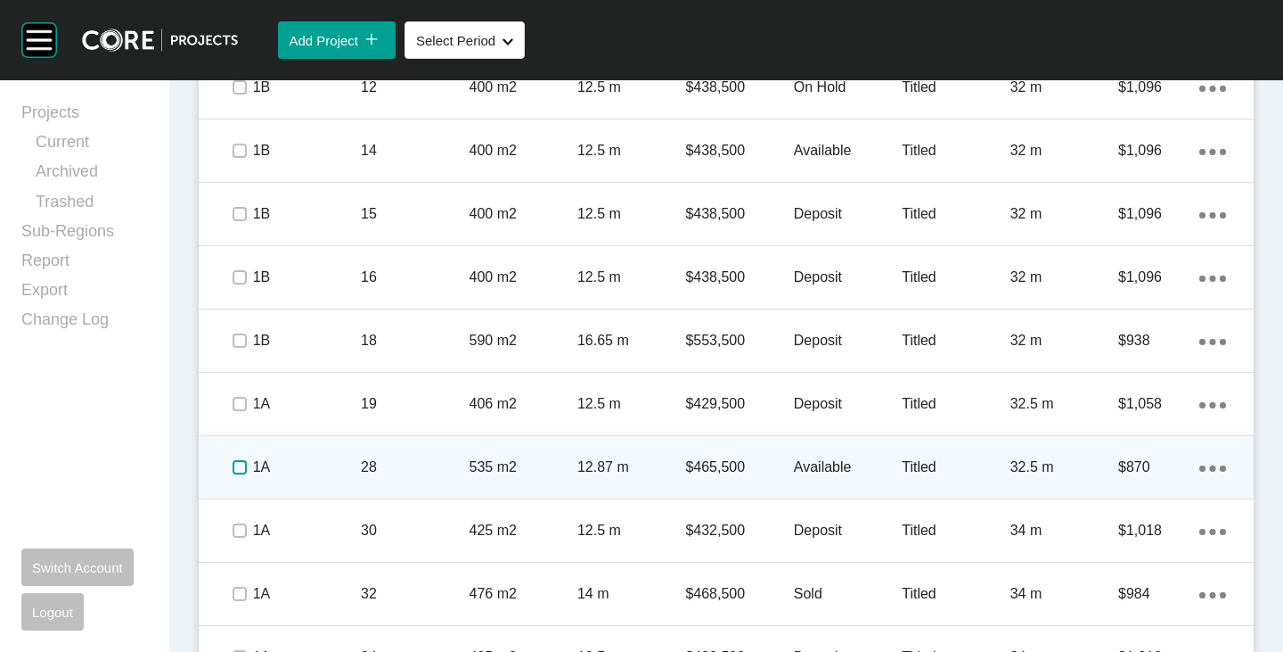
click at [233, 463] on label at bounding box center [240, 467] width 14 height 14
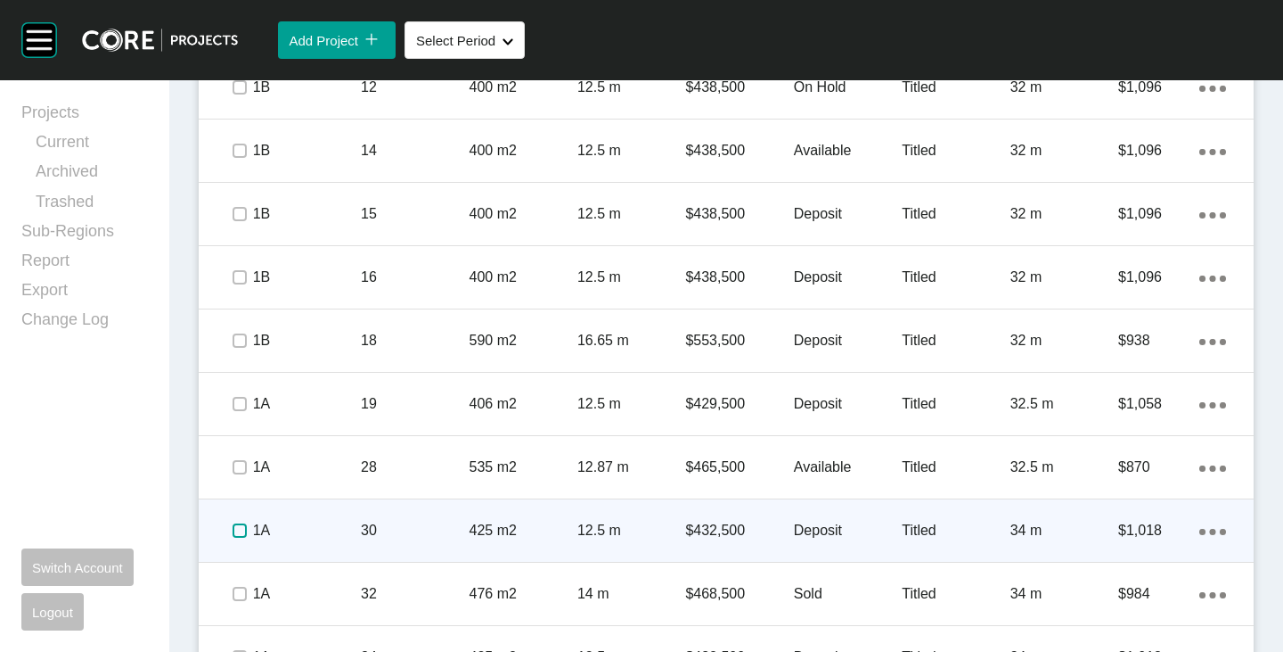
click at [234, 537] on label at bounding box center [240, 530] width 14 height 14
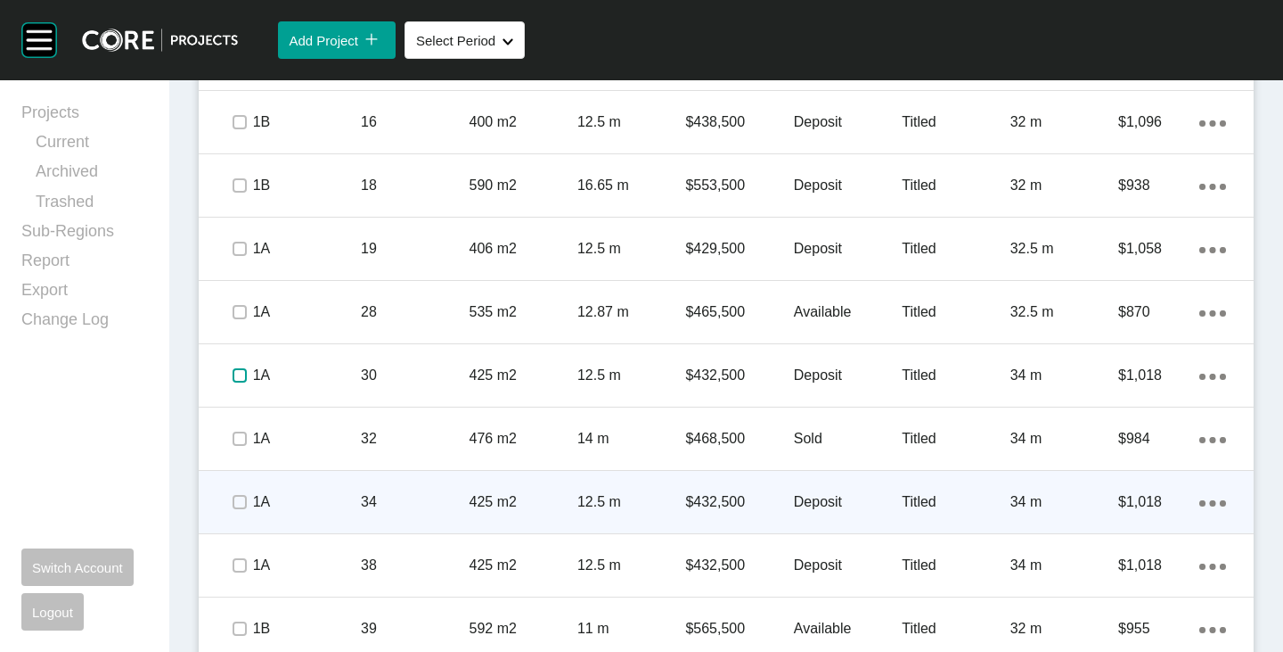
scroll to position [2050, 0]
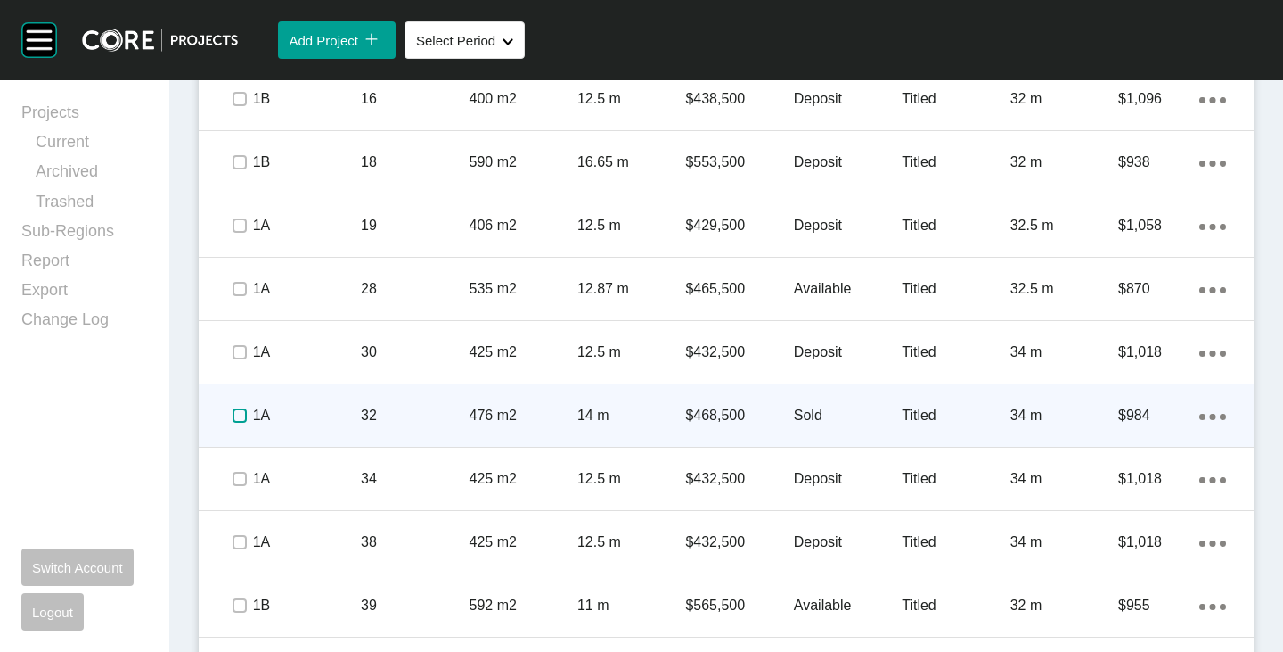
click at [234, 414] on label at bounding box center [240, 415] width 14 height 14
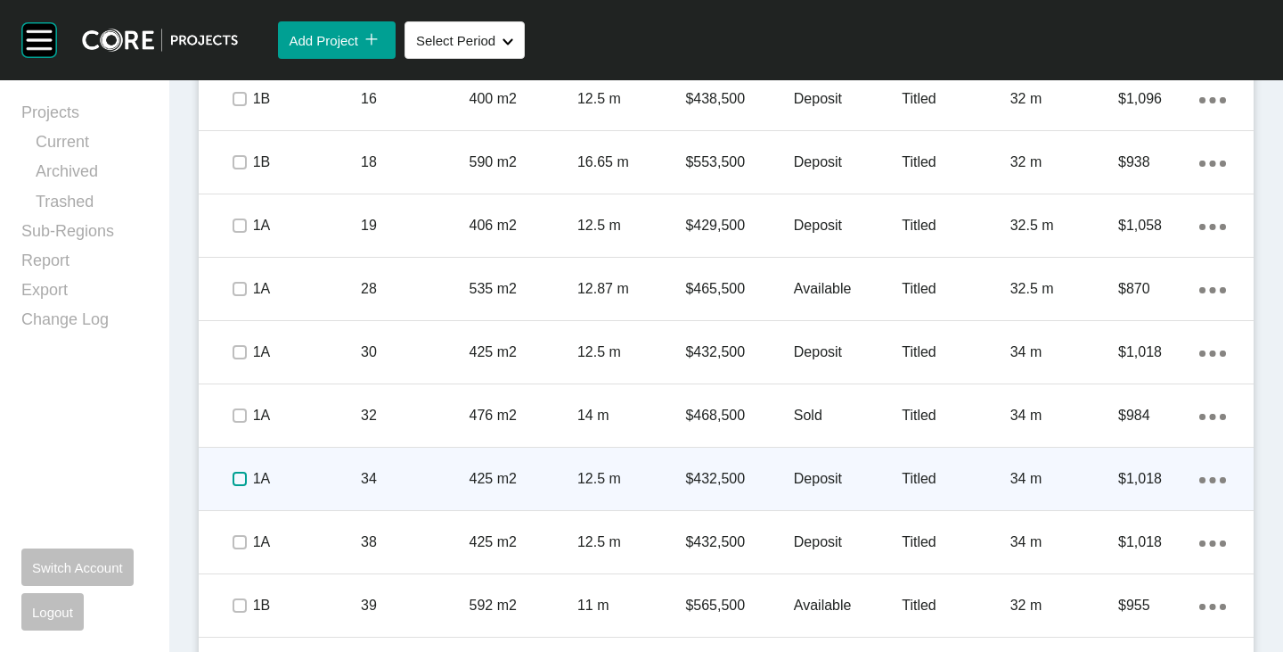
click at [234, 475] on label at bounding box center [240, 478] width 14 height 14
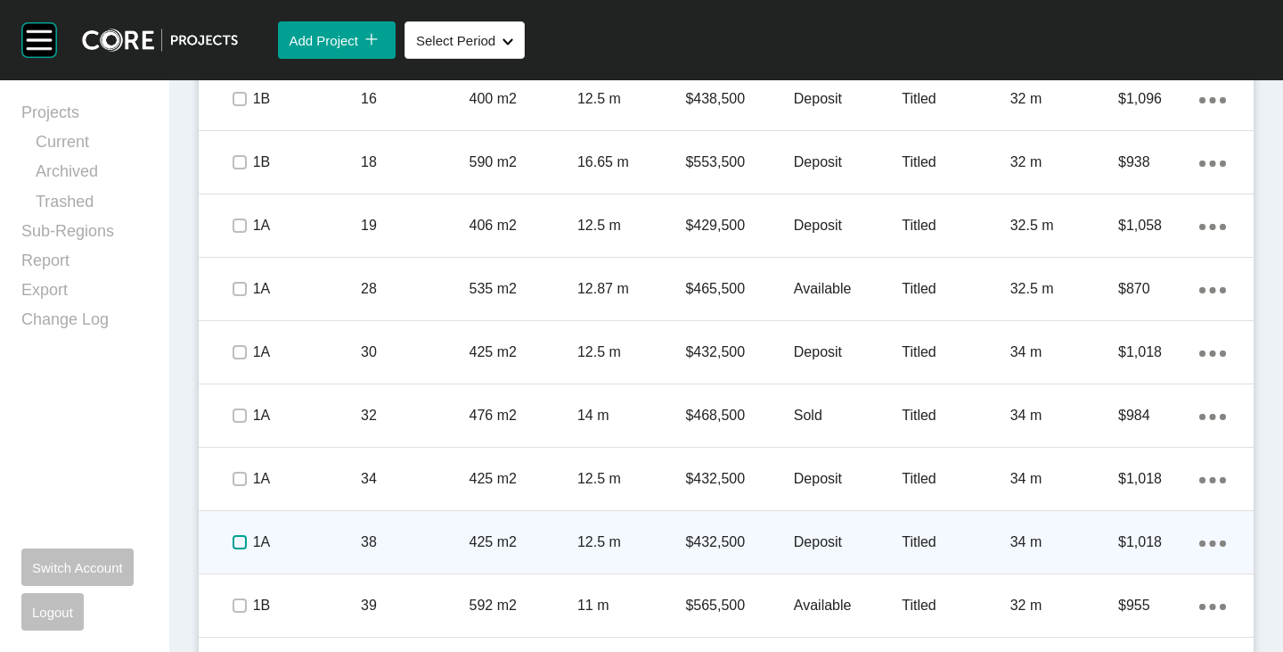
click at [237, 535] on label at bounding box center [240, 542] width 14 height 14
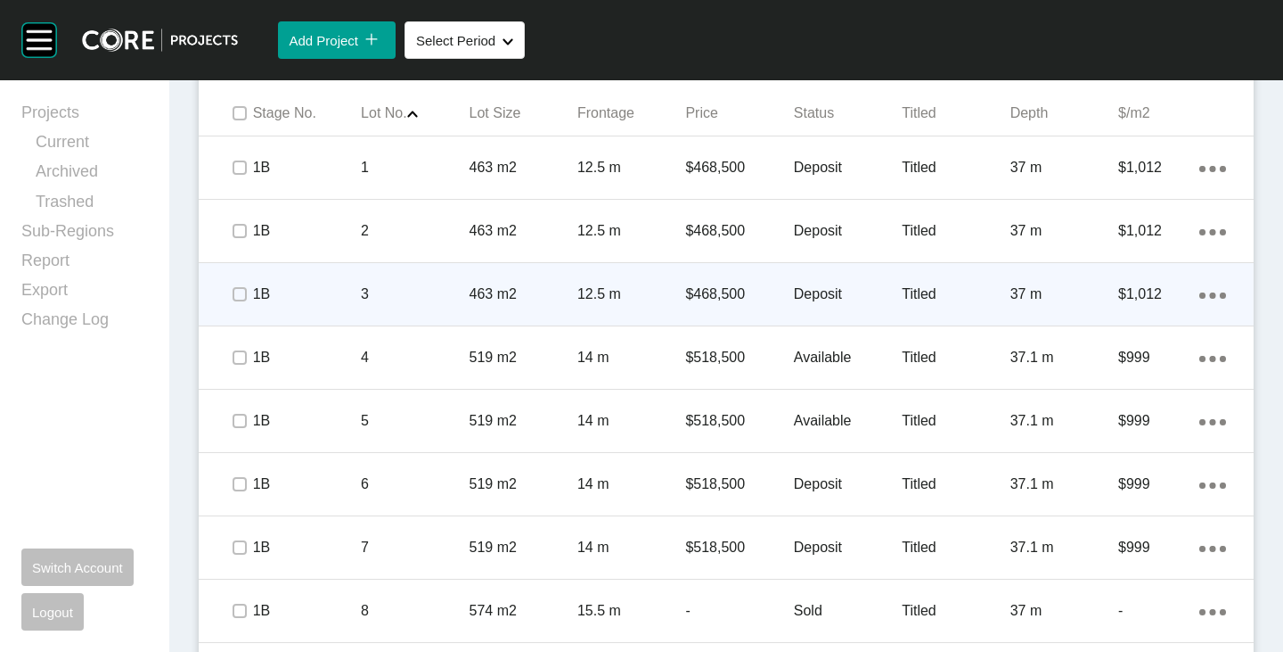
scroll to position [980, 0]
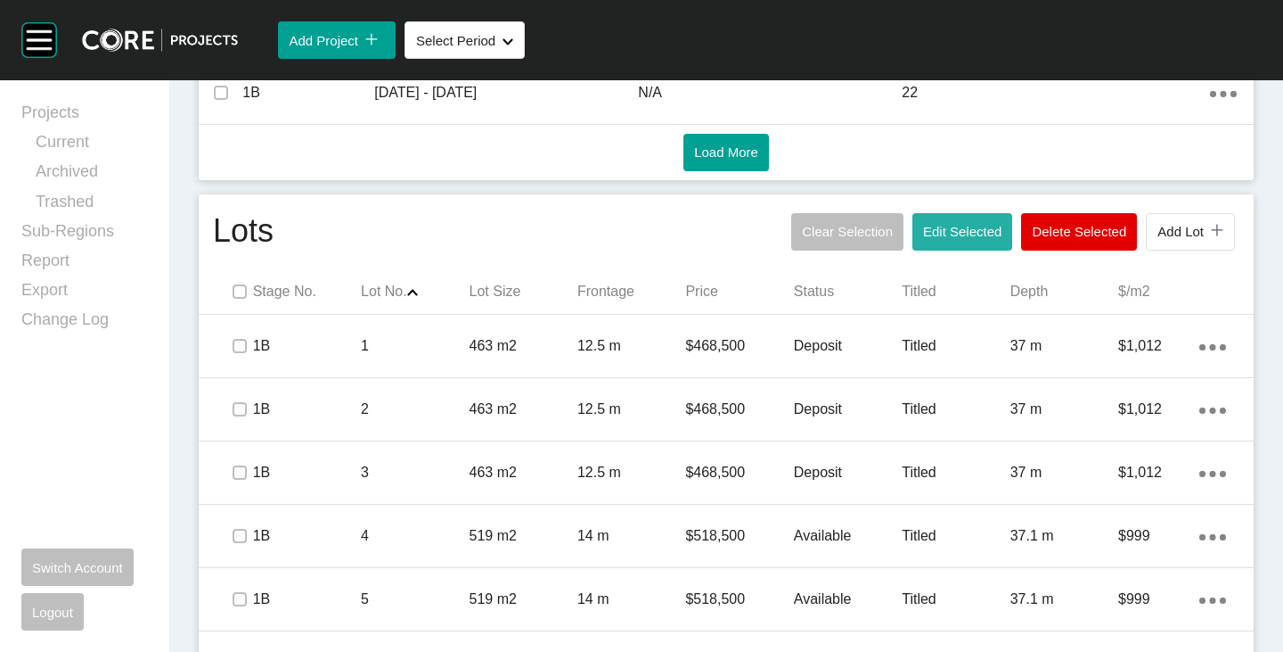
click at [923, 236] on span "Edit Selected" at bounding box center [962, 231] width 78 height 15
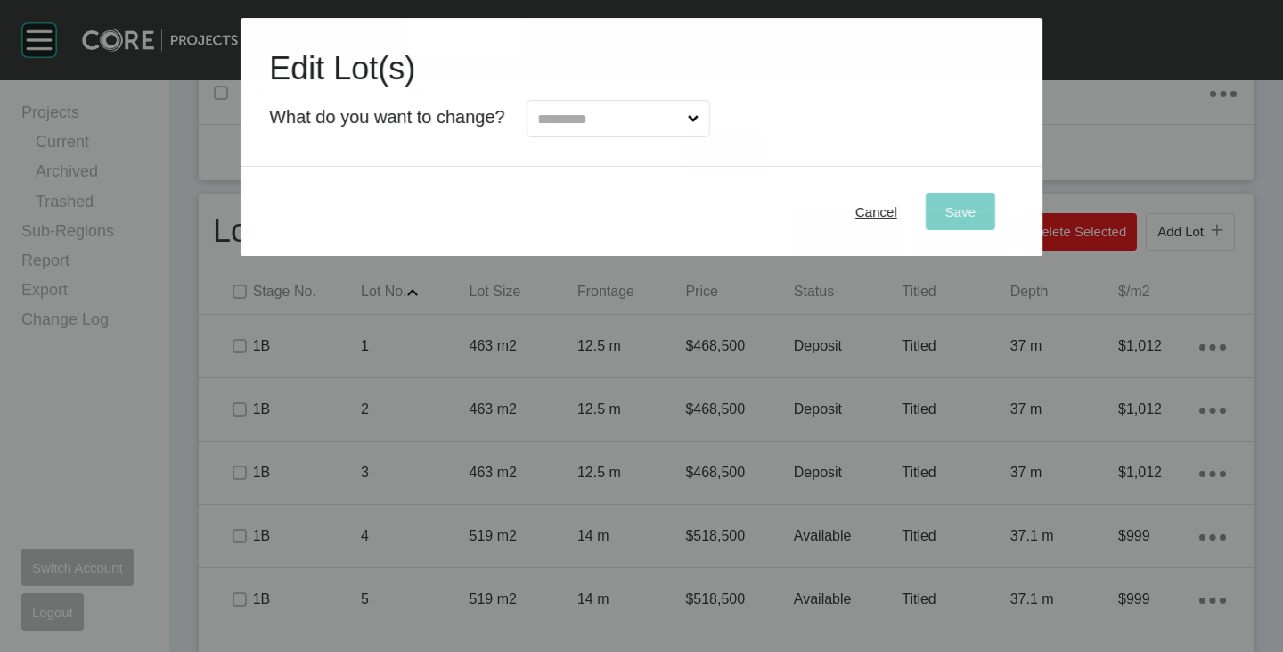
click at [624, 92] on div at bounding box center [607, 114] width 205 height 46
click at [615, 104] on input "text" at bounding box center [610, 119] width 150 height 36
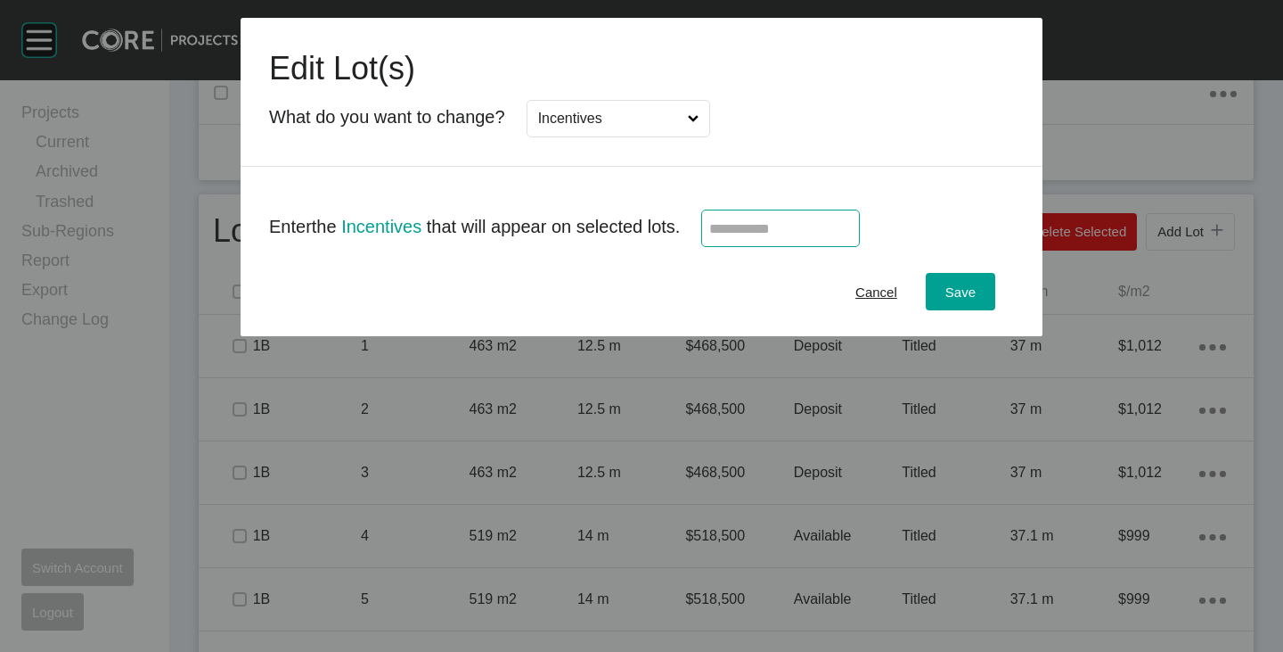
click at [744, 234] on input "text" at bounding box center [780, 228] width 143 height 15
type input "******"
click at [758, 306] on div "Cancel Save" at bounding box center [642, 291] width 802 height 89
click at [960, 284] on span "Save" at bounding box center [961, 291] width 30 height 15
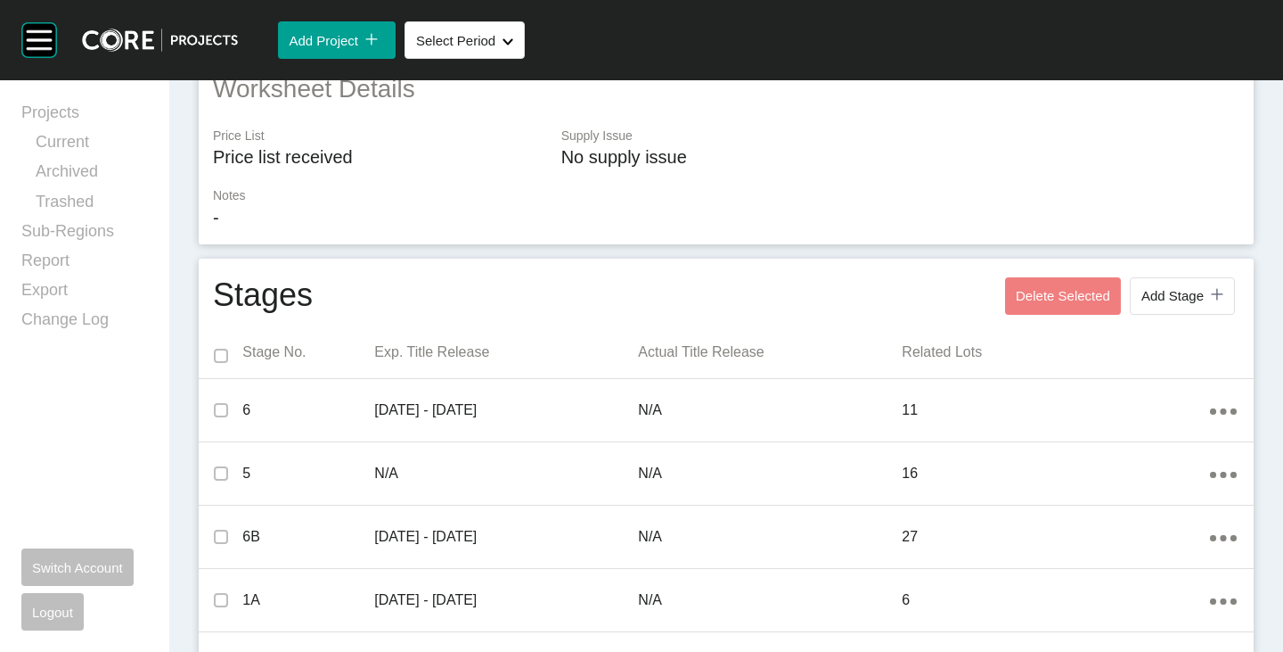
scroll to position [0, 0]
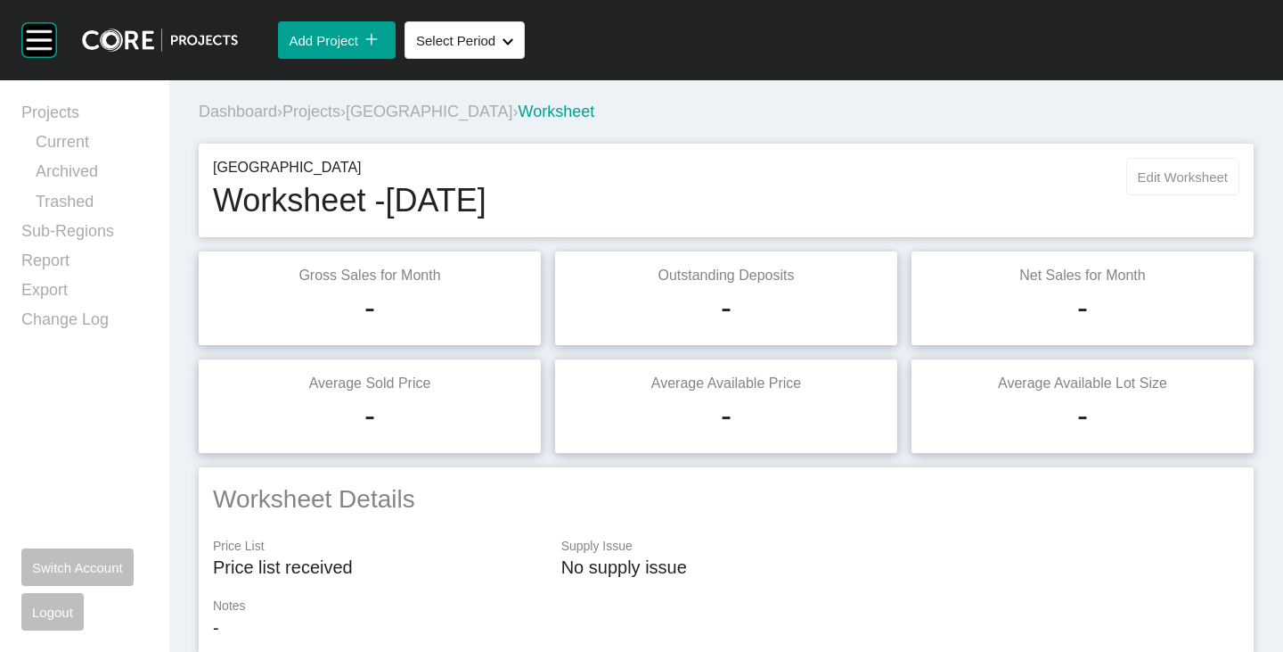
click at [1153, 172] on span "Edit Worksheet" at bounding box center [1183, 176] width 90 height 15
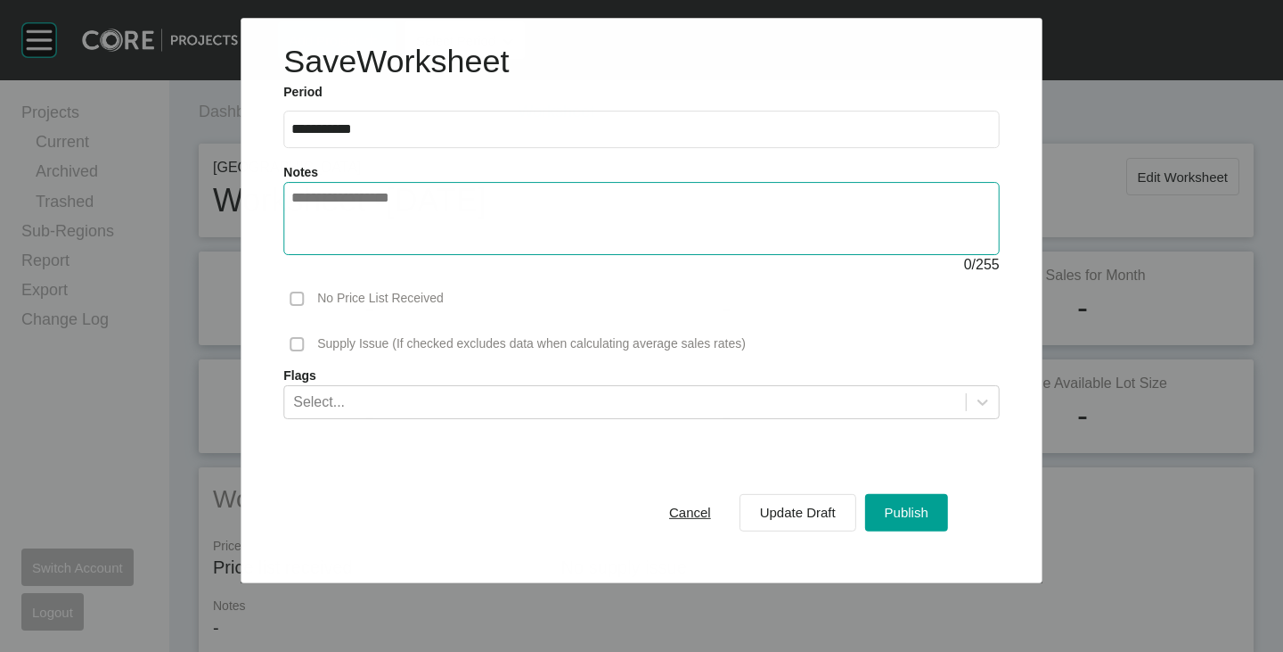
click at [603, 220] on textarea at bounding box center [641, 218] width 700 height 57
type textarea "**********"
click at [917, 515] on span "Publish" at bounding box center [907, 511] width 44 height 15
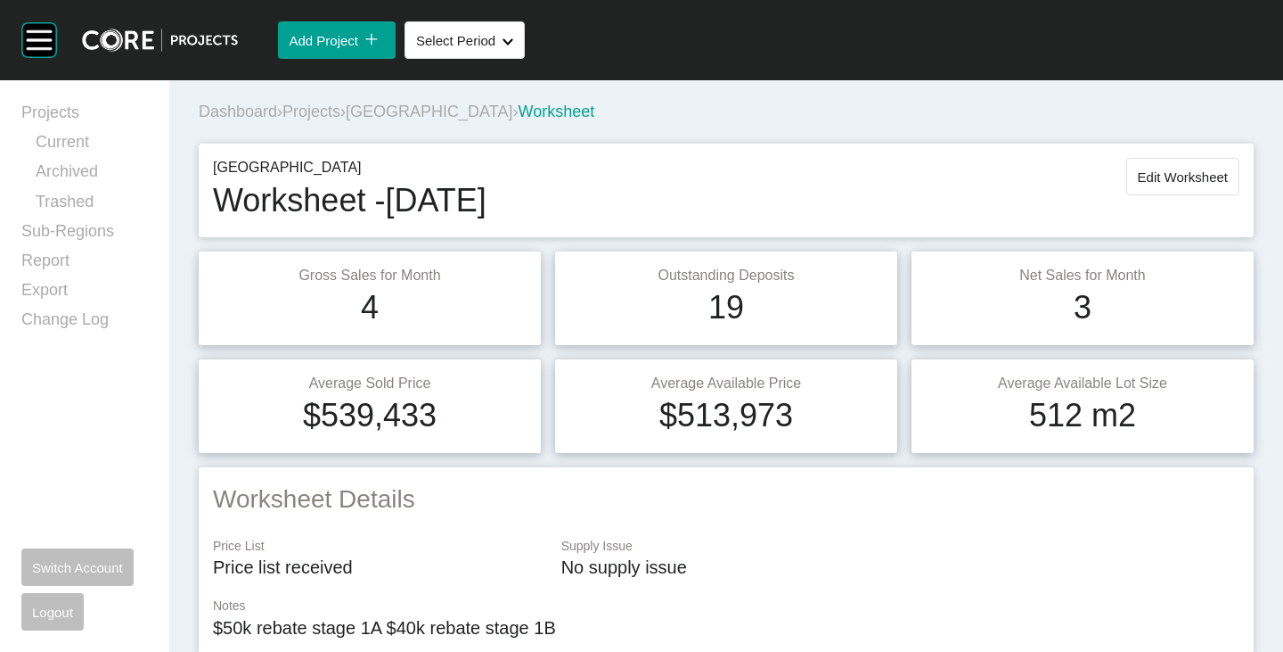
click at [396, 114] on span "[GEOGRAPHIC_DATA]" at bounding box center [429, 111] width 167 height 18
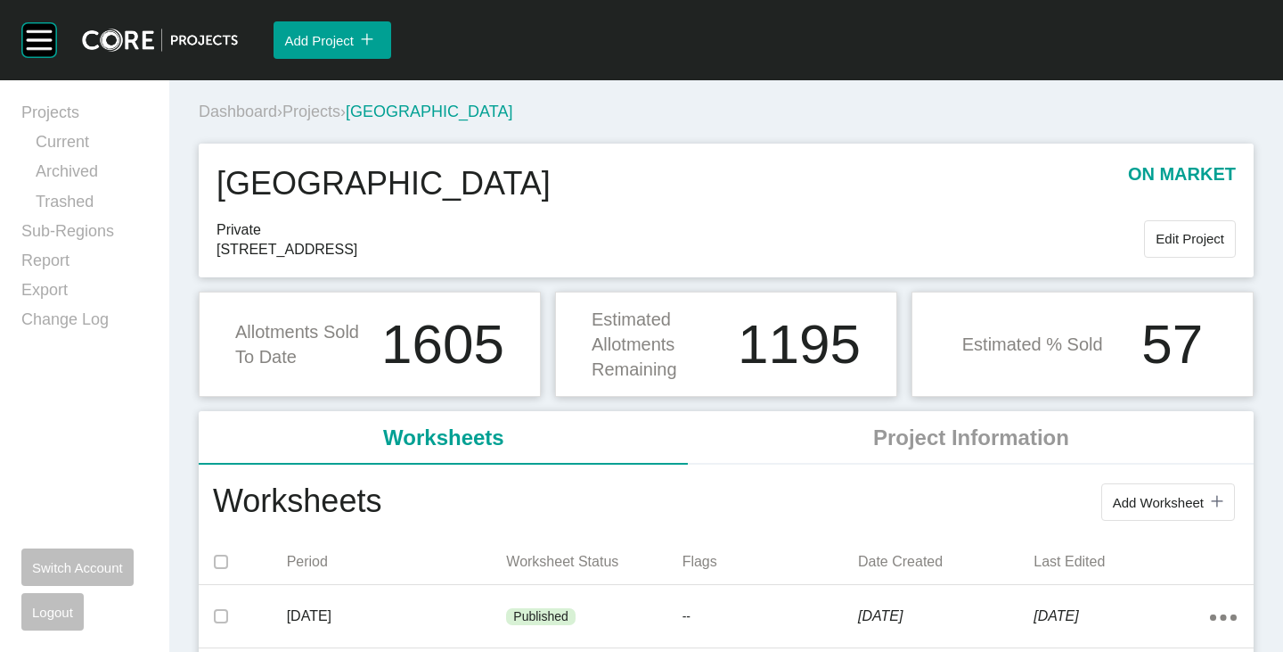
click at [316, 107] on span "Projects" at bounding box center [312, 111] width 58 height 18
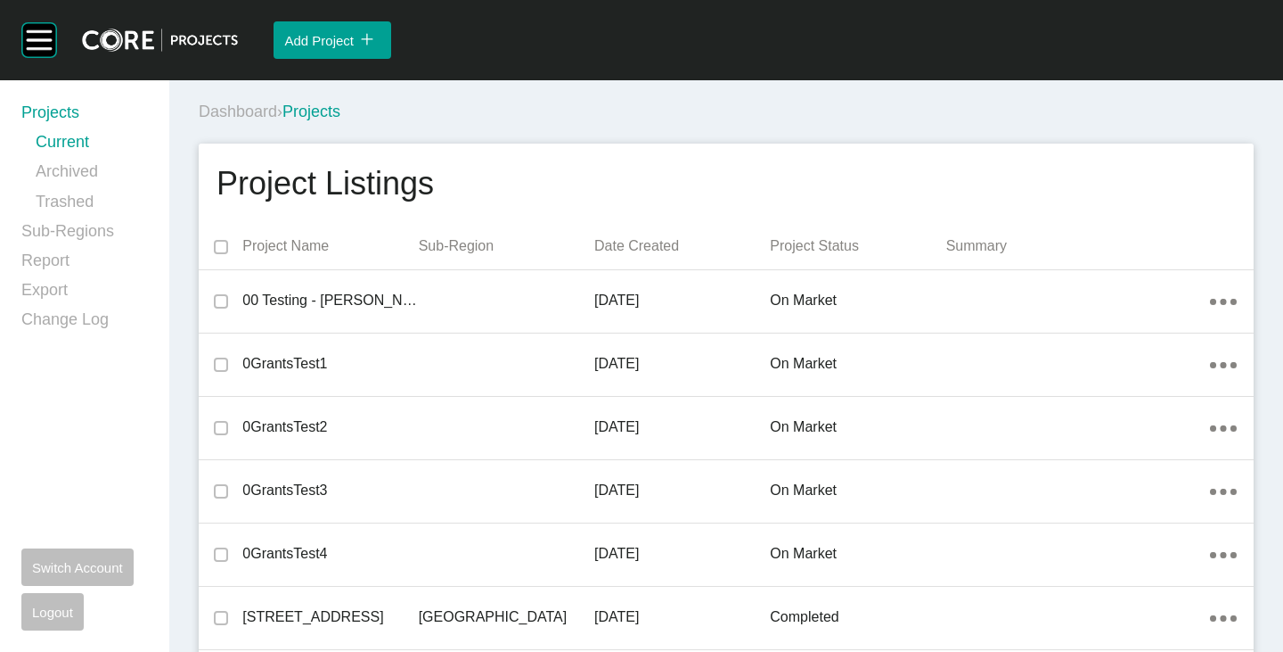
scroll to position [32375, 0]
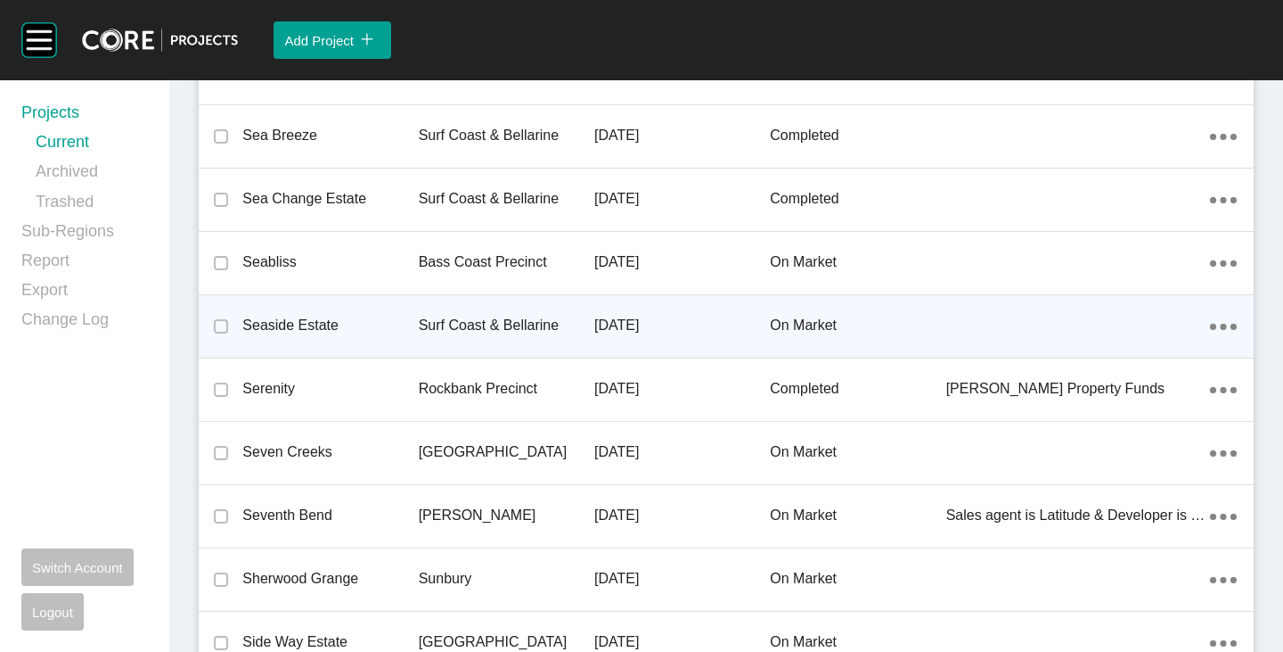
click at [322, 320] on p "Seaside Estate" at bounding box center [330, 326] width 176 height 20
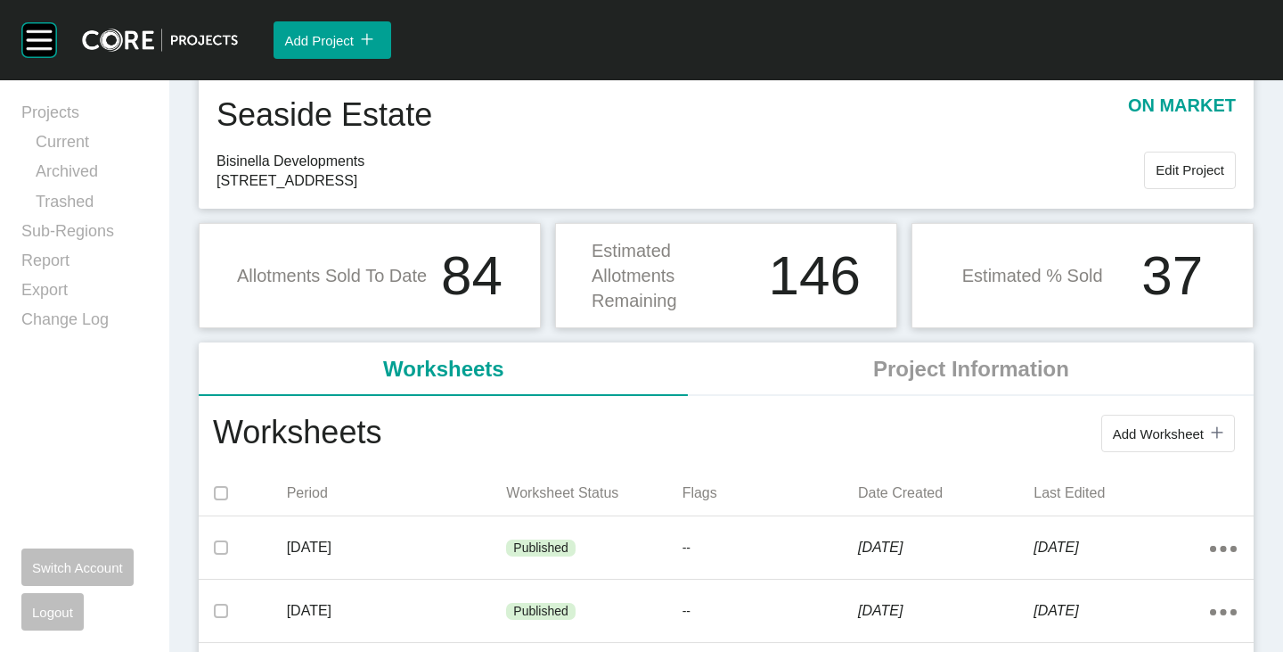
scroll to position [89, 0]
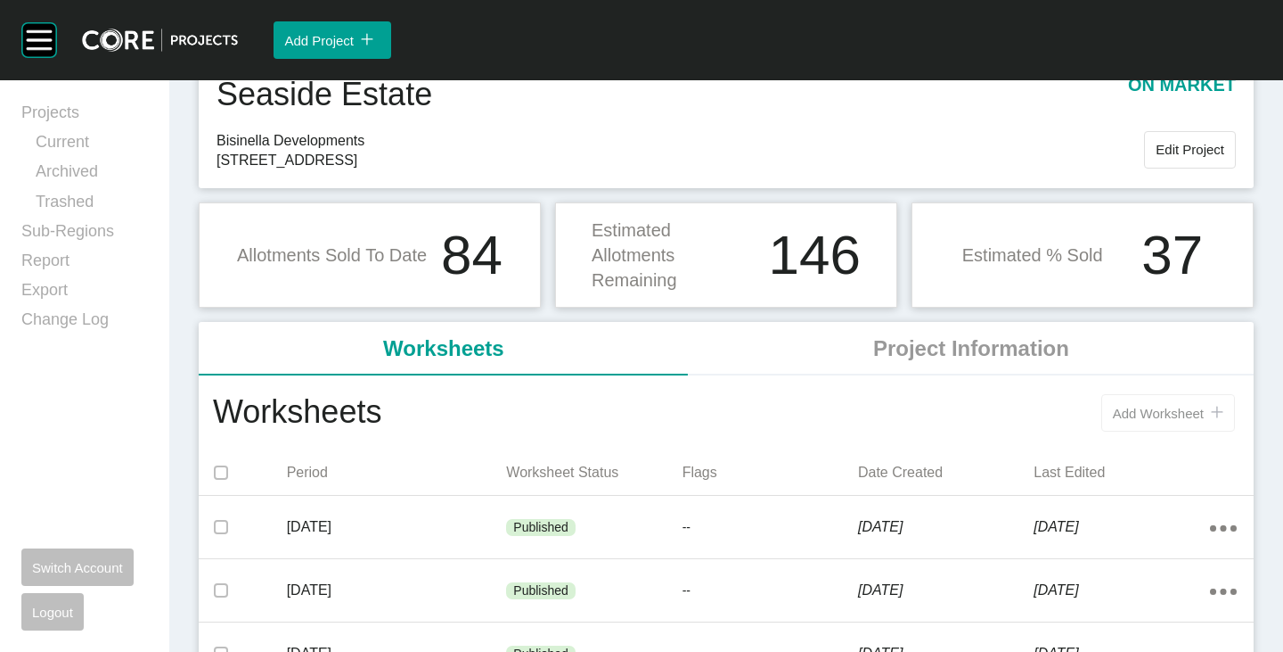
click at [1166, 409] on span "Add Worksheet" at bounding box center [1158, 413] width 91 height 15
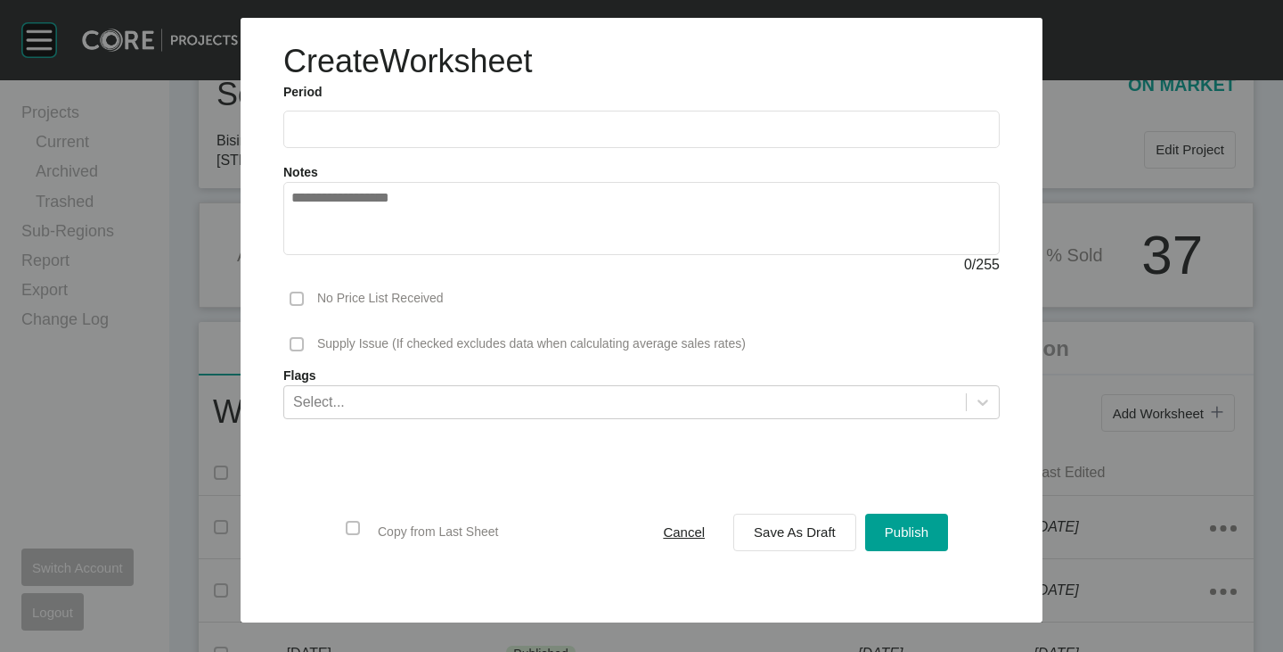
click at [369, 117] on label at bounding box center [641, 129] width 717 height 37
click at [369, 121] on input "text" at bounding box center [641, 128] width 701 height 15
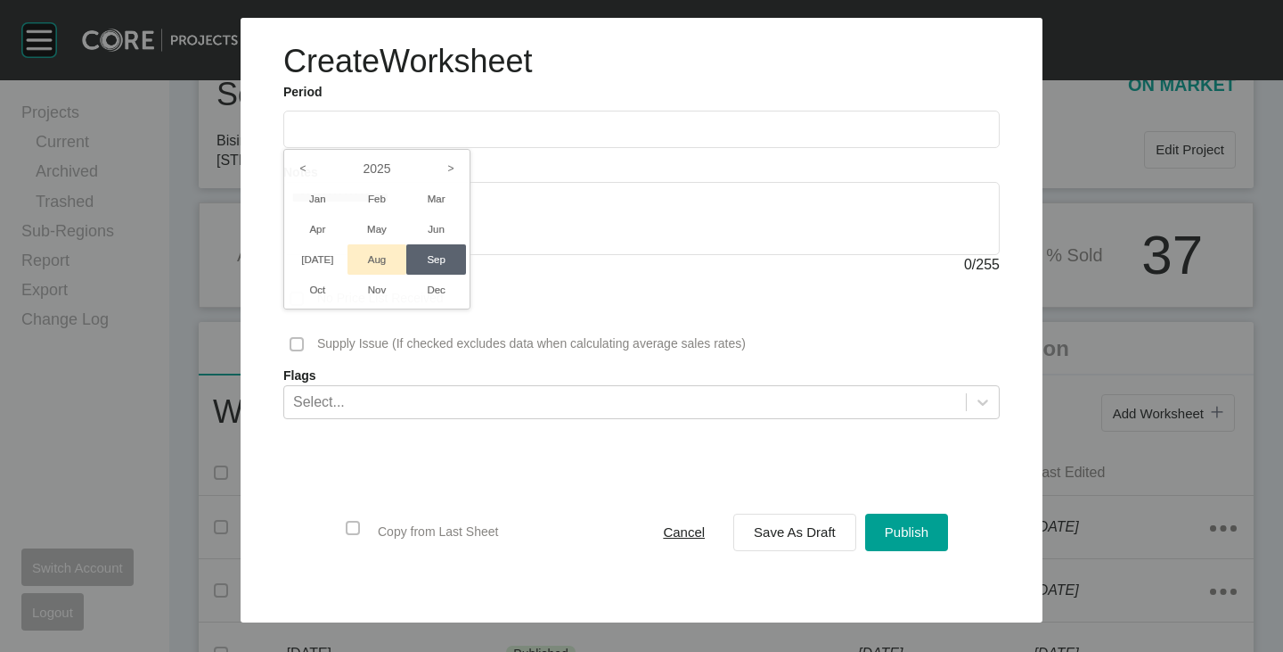
click at [381, 255] on li "Aug" at bounding box center [378, 259] width 60 height 30
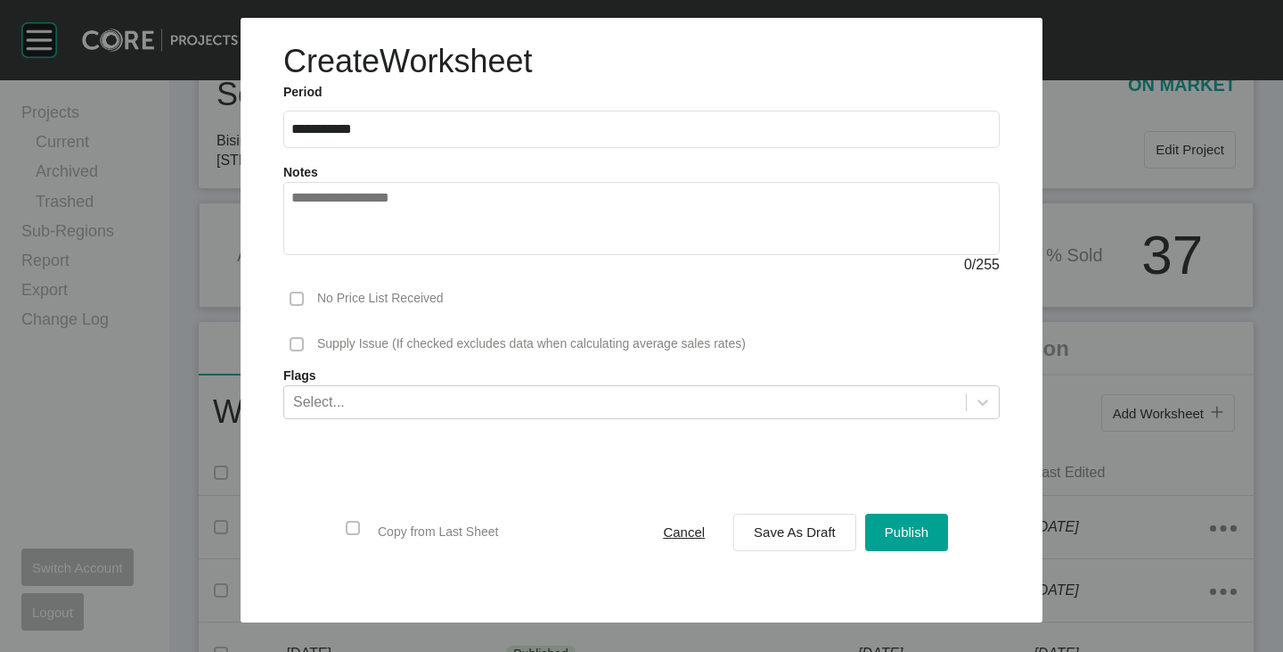
type input "**********"
click at [783, 538] on span "Save As Draft" at bounding box center [795, 531] width 82 height 15
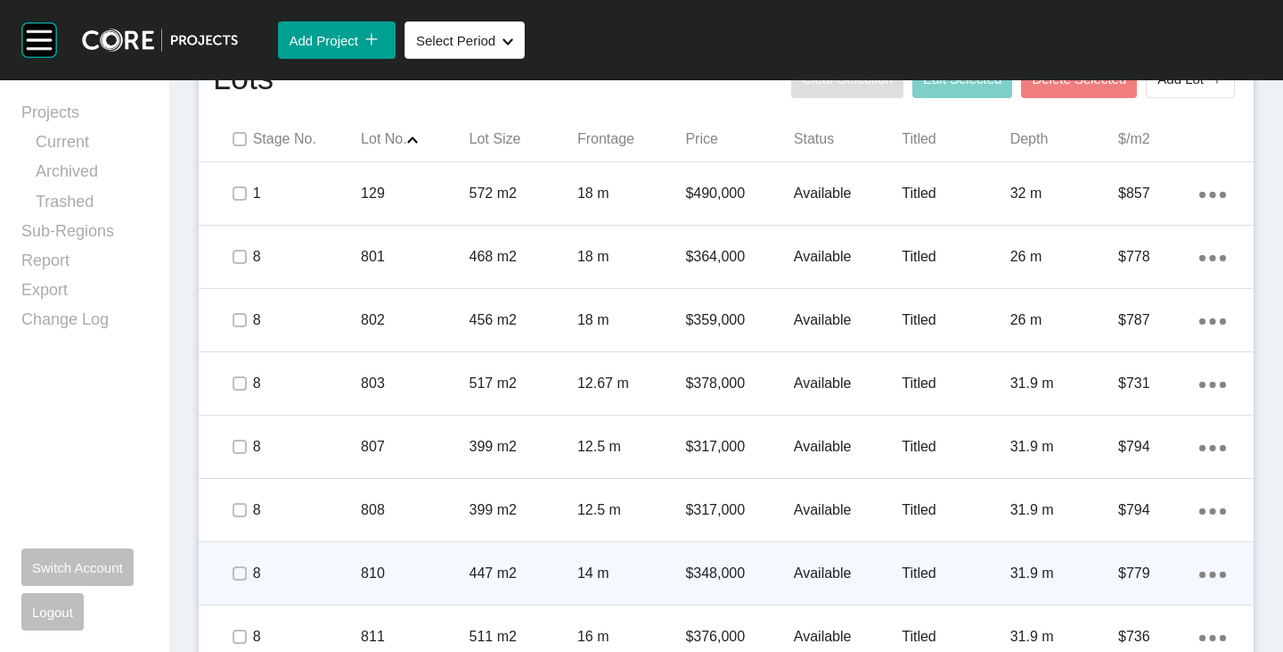
scroll to position [980, 0]
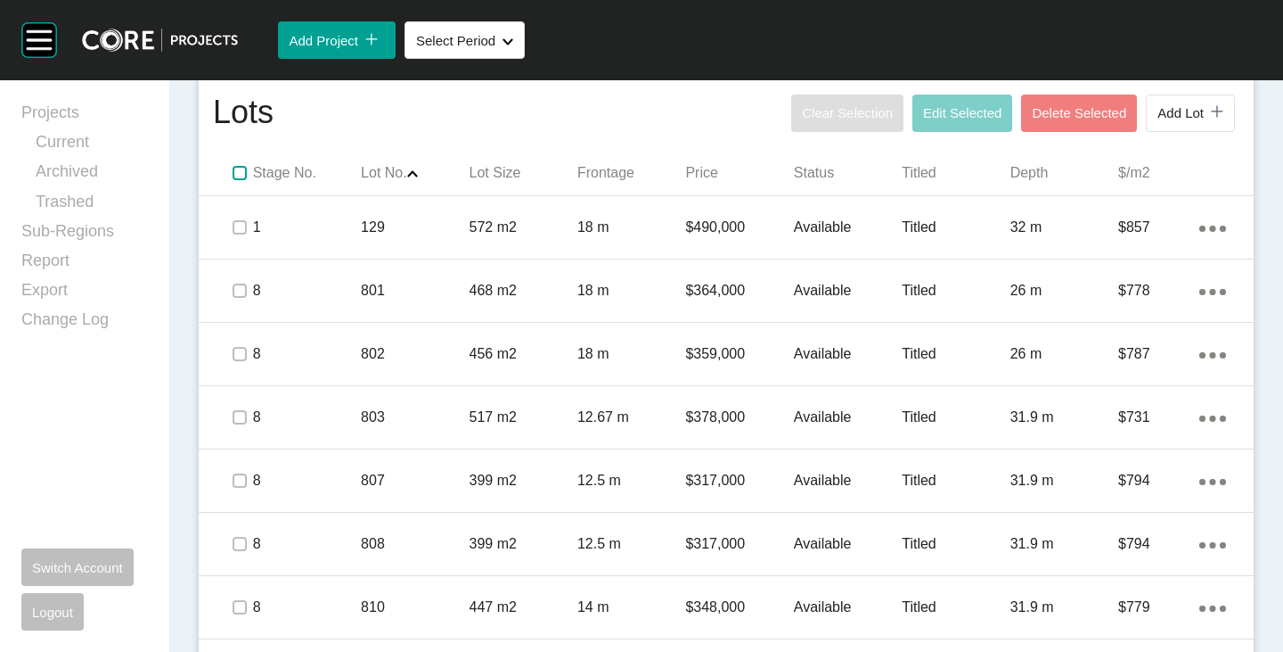
click at [235, 171] on label at bounding box center [240, 173] width 14 height 14
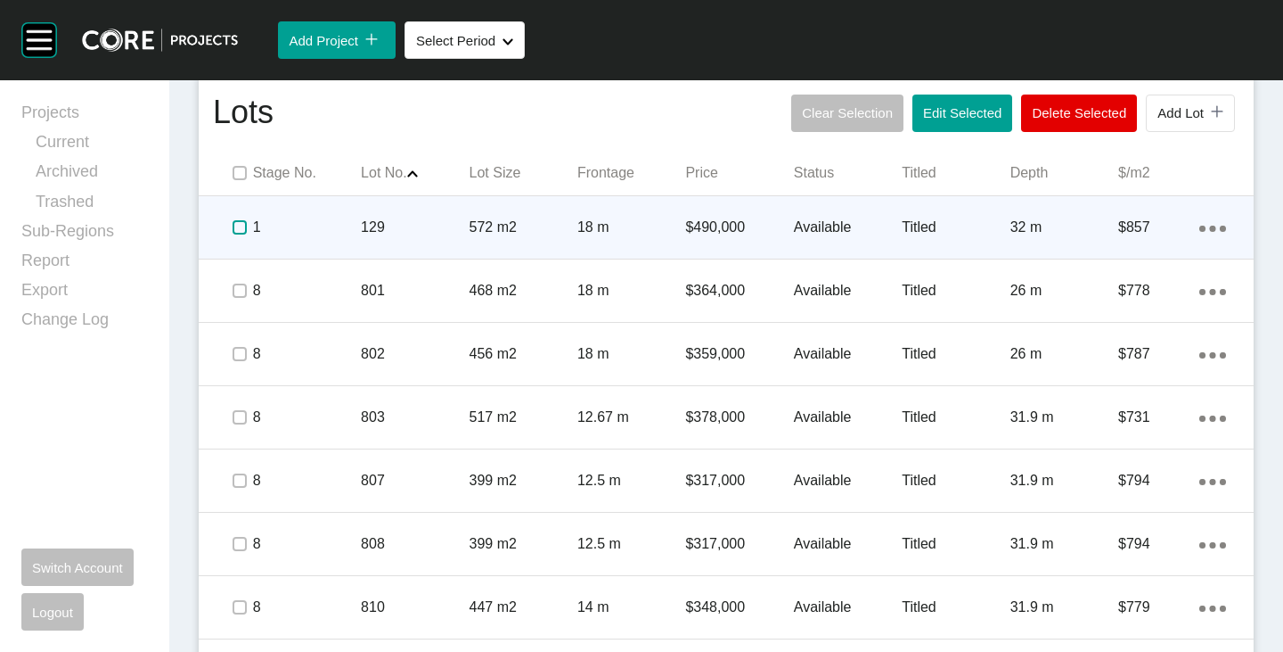
click at [242, 226] on label at bounding box center [240, 227] width 14 height 14
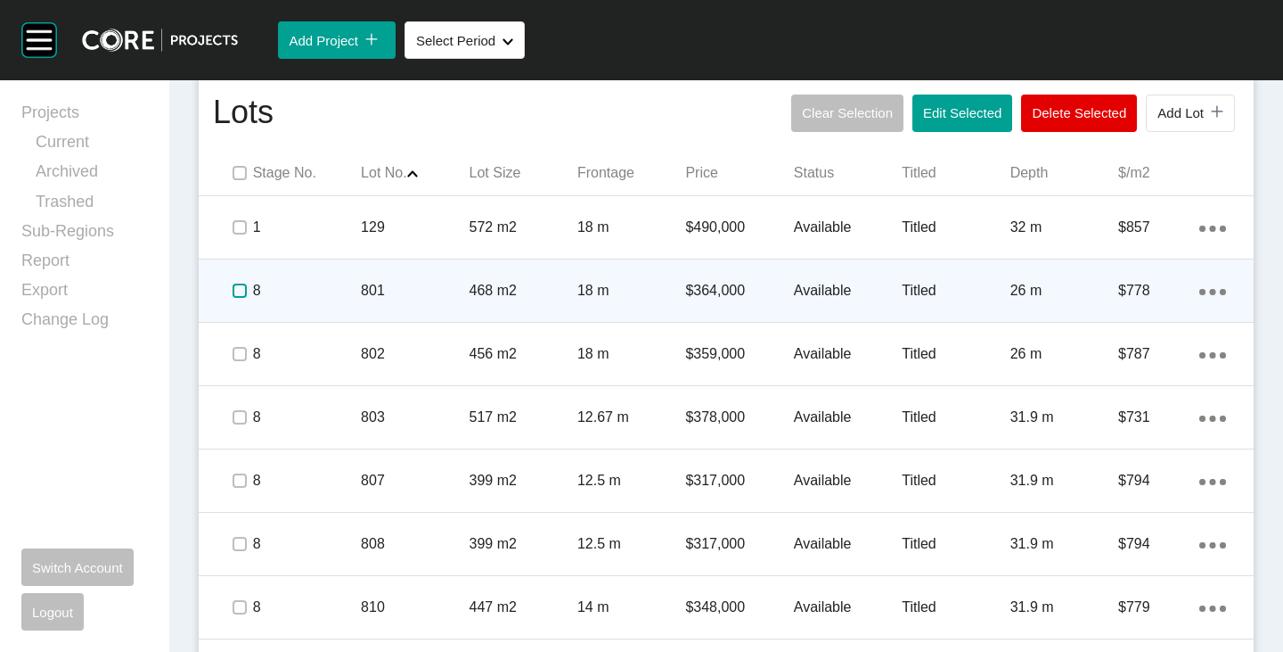
click at [237, 297] on label at bounding box center [240, 290] width 14 height 14
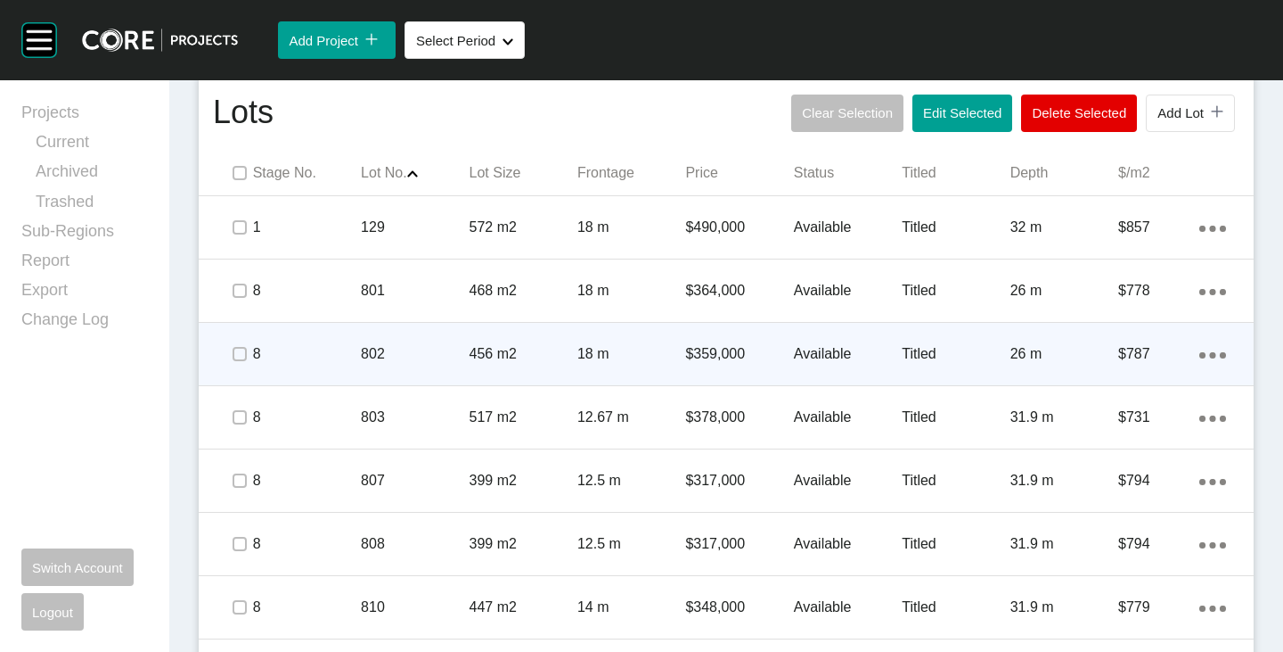
click at [794, 351] on p "Available" at bounding box center [848, 354] width 108 height 20
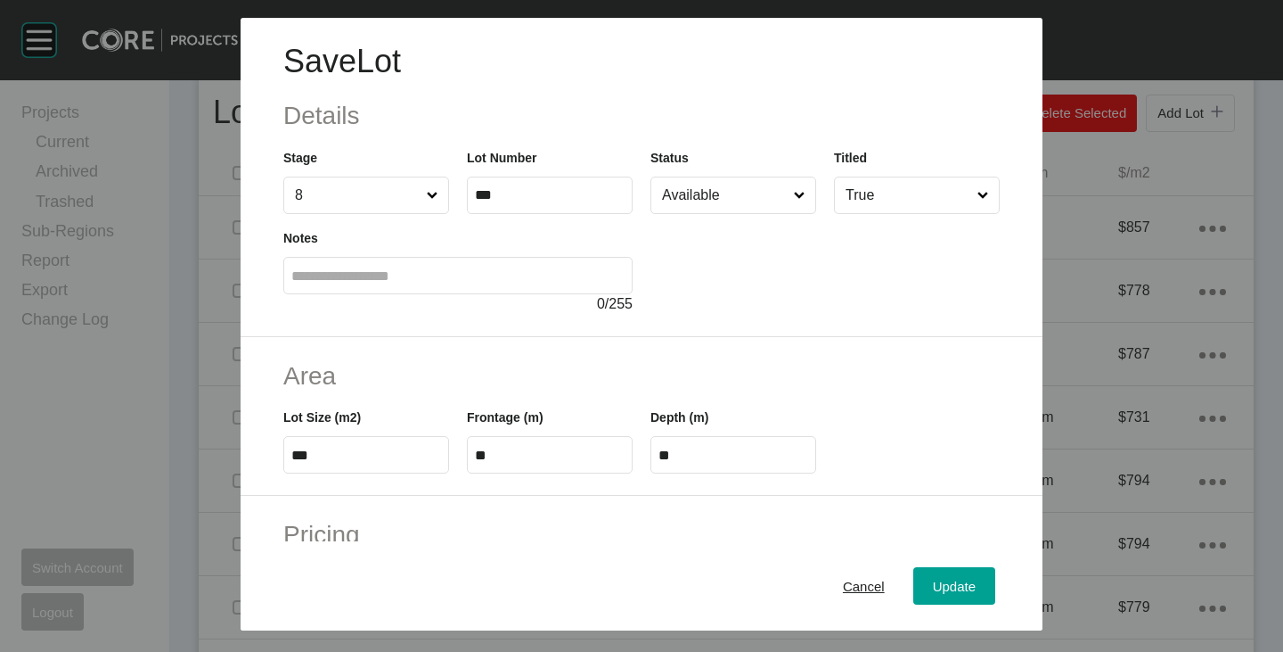
click at [739, 210] on input "Available" at bounding box center [725, 195] width 132 height 36
click at [933, 578] on span "Update" at bounding box center [954, 585] width 43 height 15
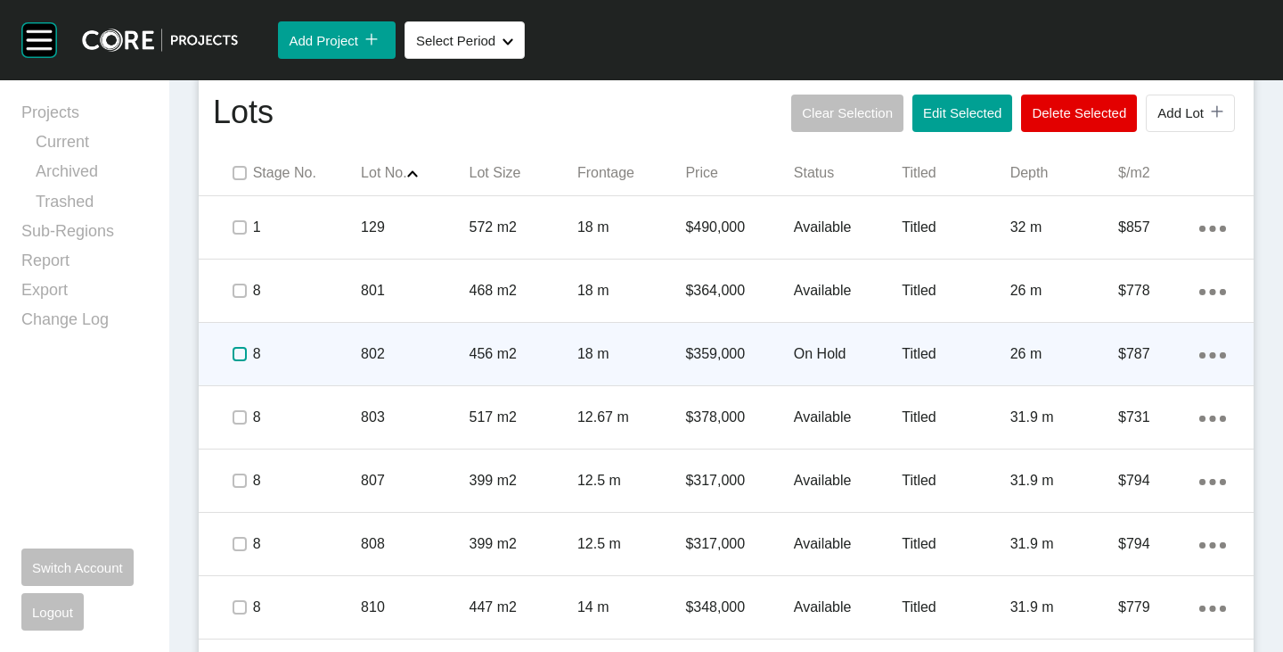
click at [233, 352] on label at bounding box center [240, 354] width 14 height 14
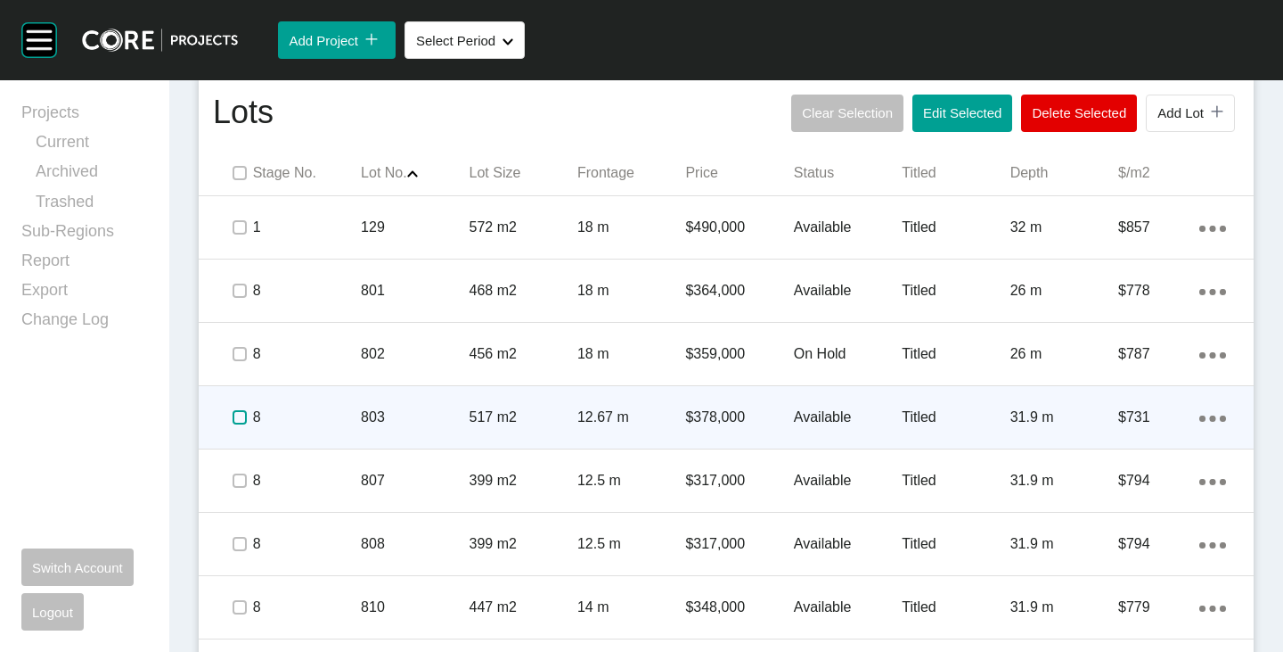
click at [236, 420] on label at bounding box center [240, 417] width 14 height 14
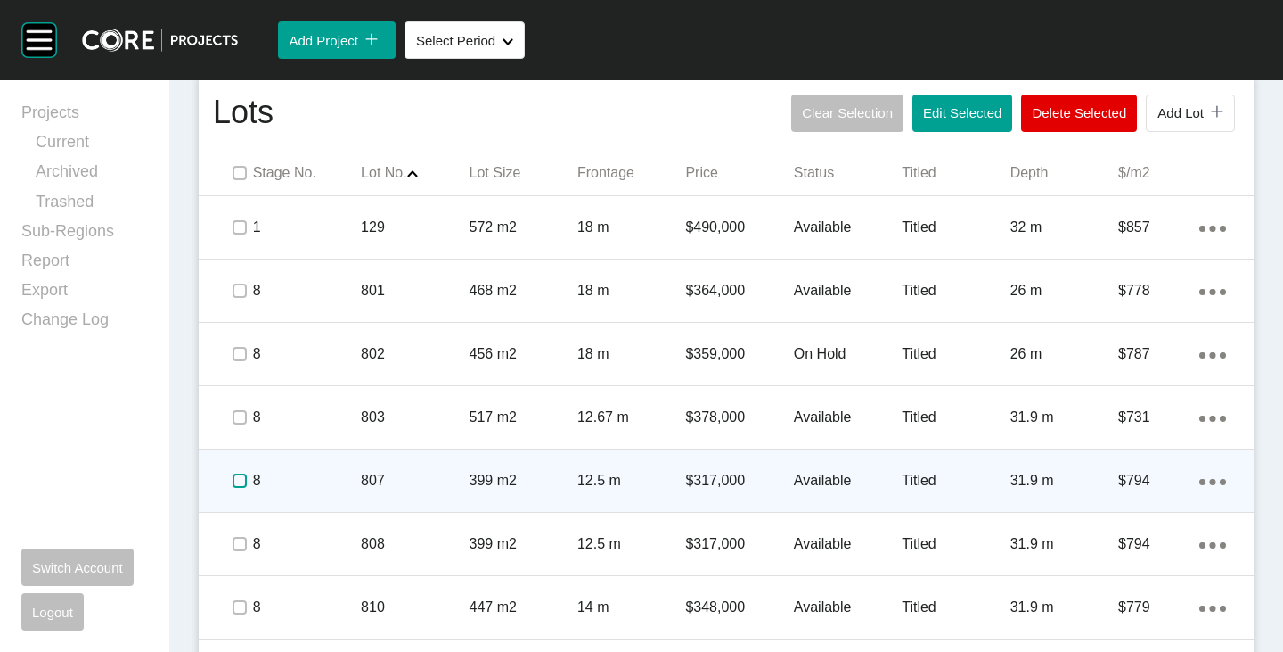
click at [234, 475] on label at bounding box center [240, 480] width 14 height 14
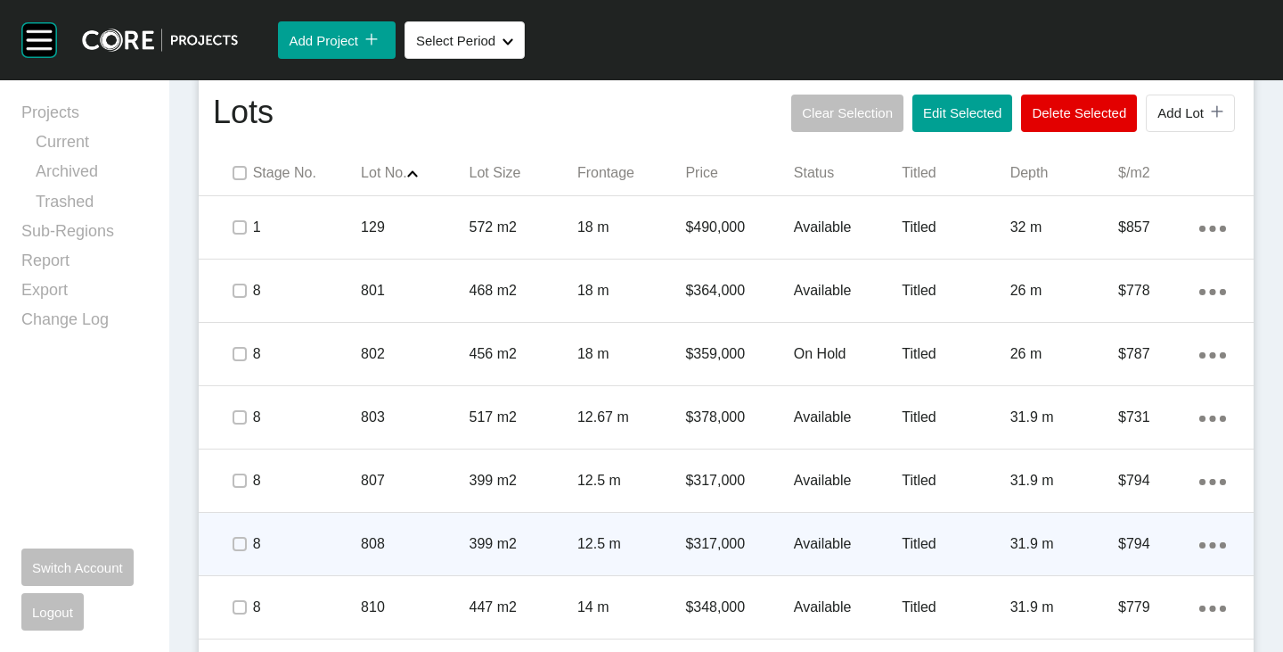
click at [813, 542] on p "Available" at bounding box center [848, 544] width 108 height 20
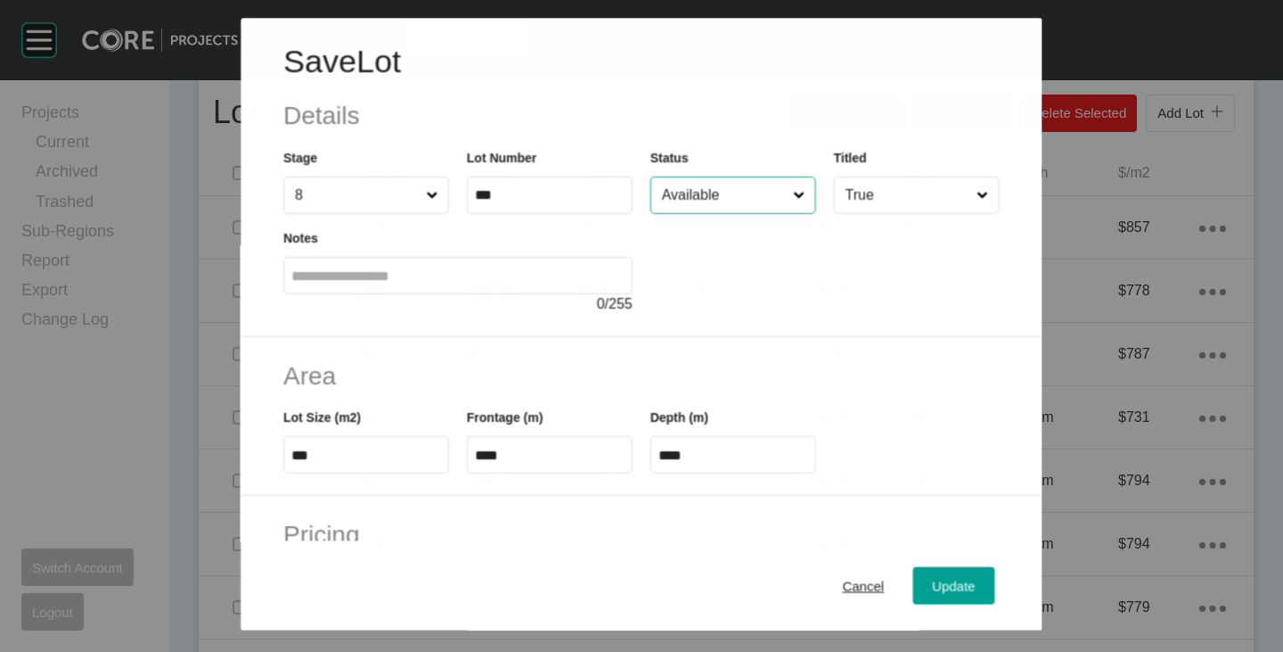
click at [709, 196] on input "Available" at bounding box center [724, 195] width 131 height 36
click at [933, 574] on div "Update" at bounding box center [955, 586] width 52 height 24
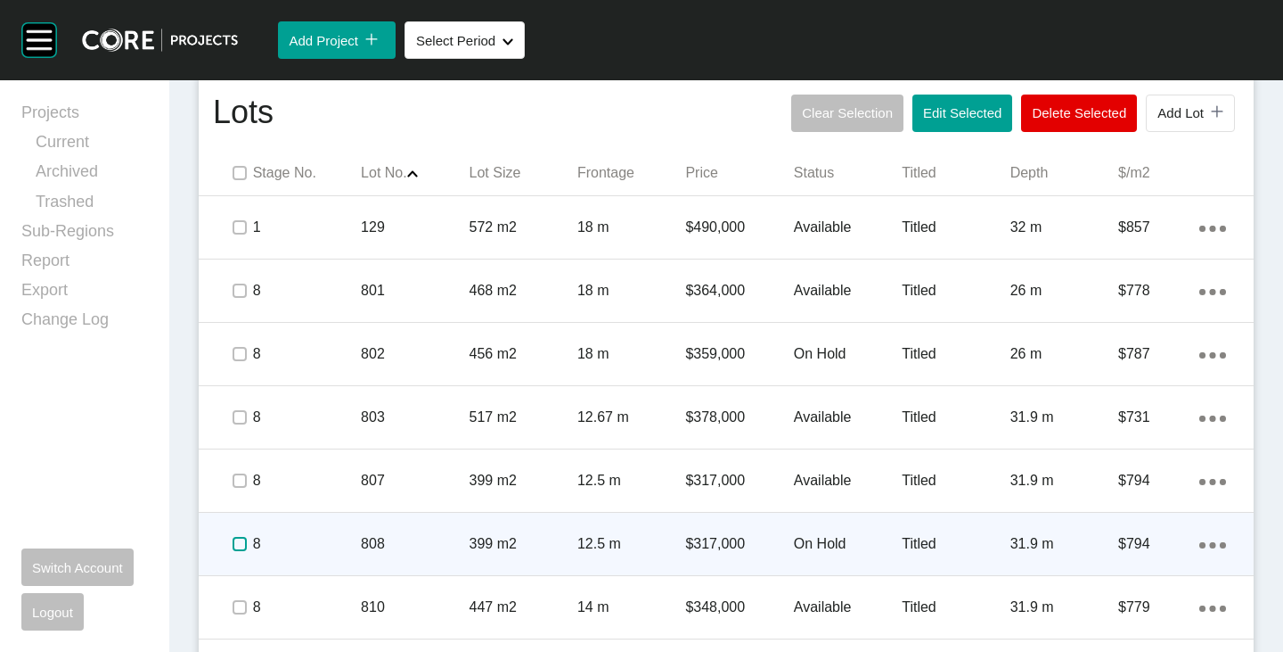
click at [236, 541] on label at bounding box center [240, 544] width 14 height 14
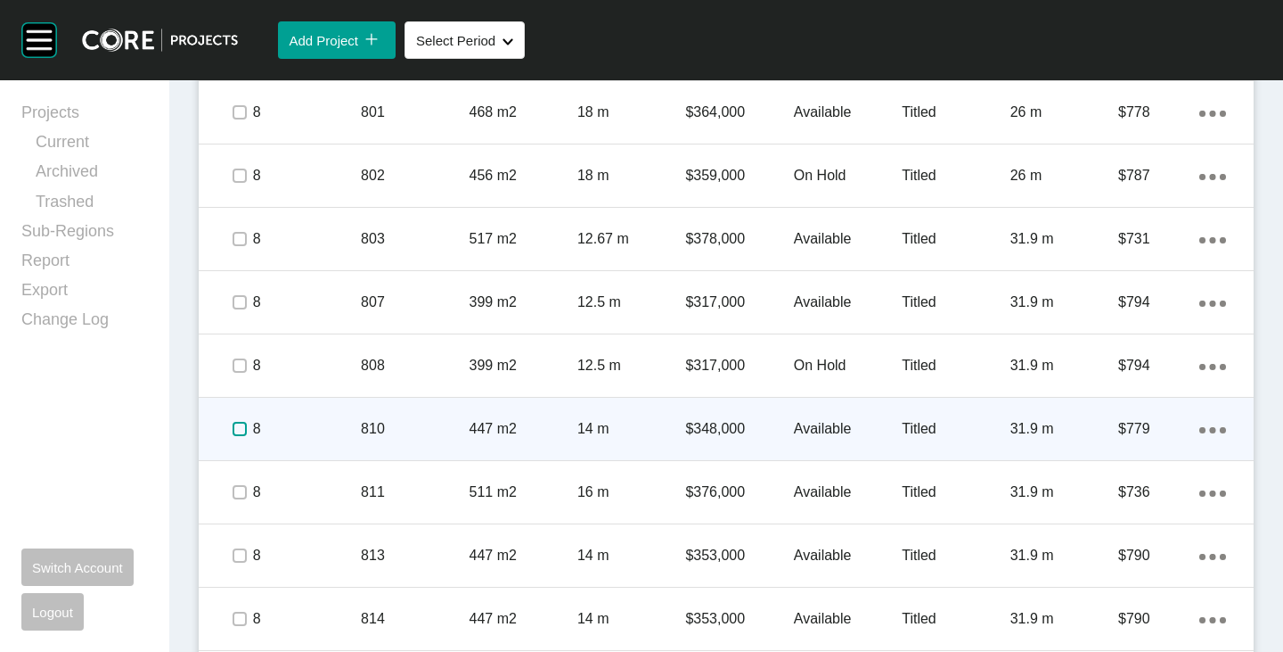
click at [244, 430] on label at bounding box center [240, 429] width 14 height 14
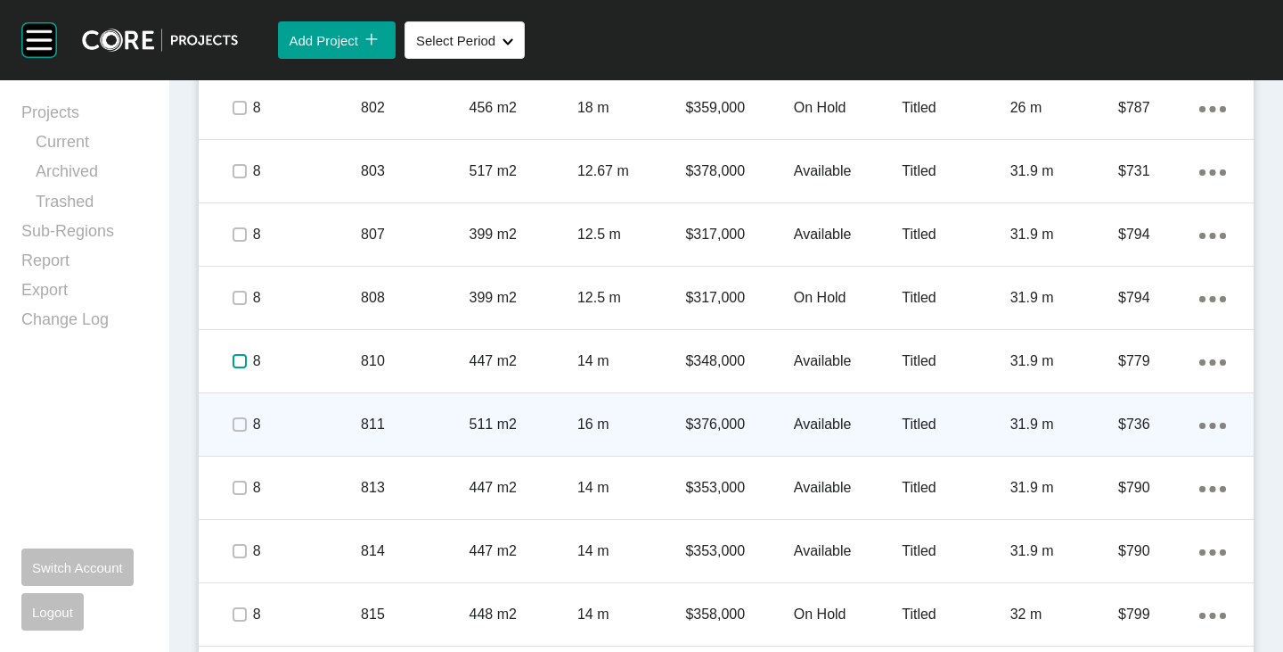
scroll to position [1248, 0]
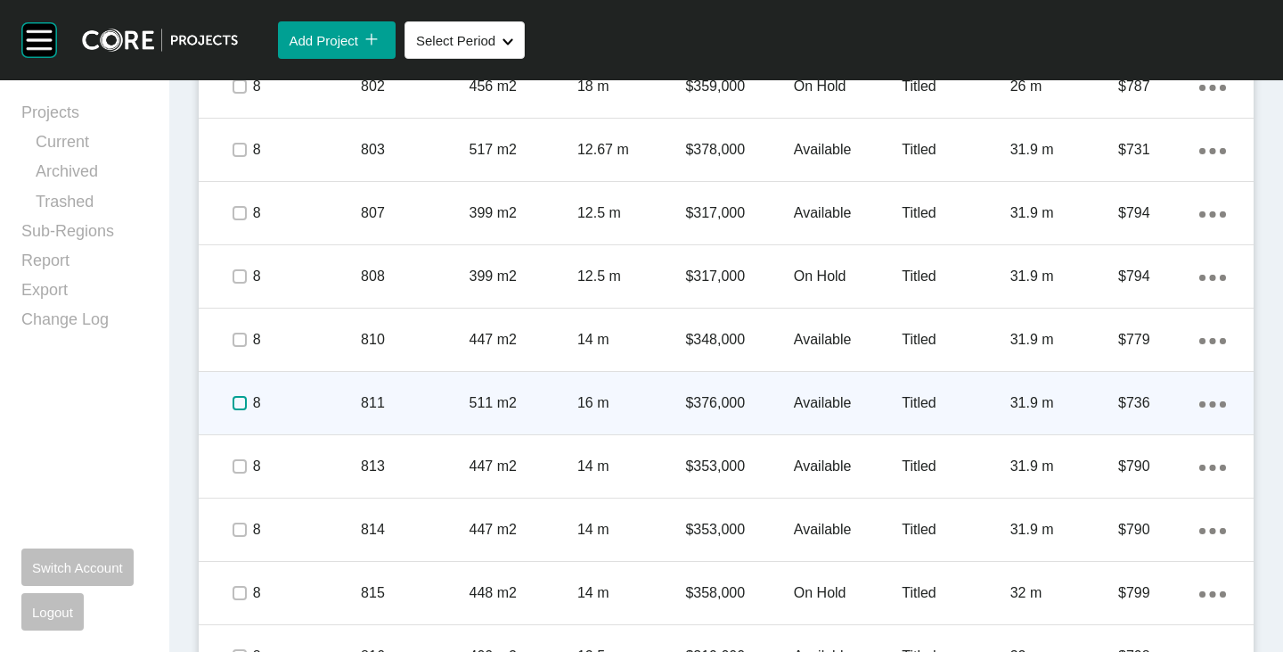
click at [234, 400] on label at bounding box center [240, 403] width 14 height 14
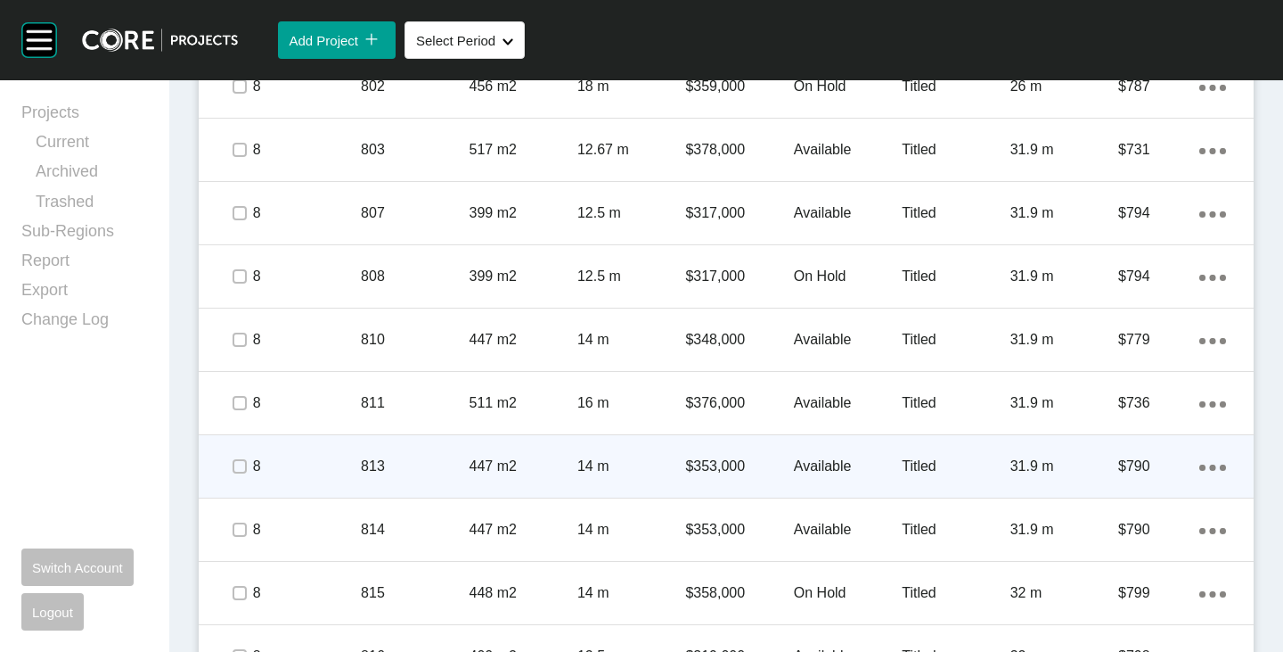
click at [234, 477] on span at bounding box center [238, 466] width 27 height 27
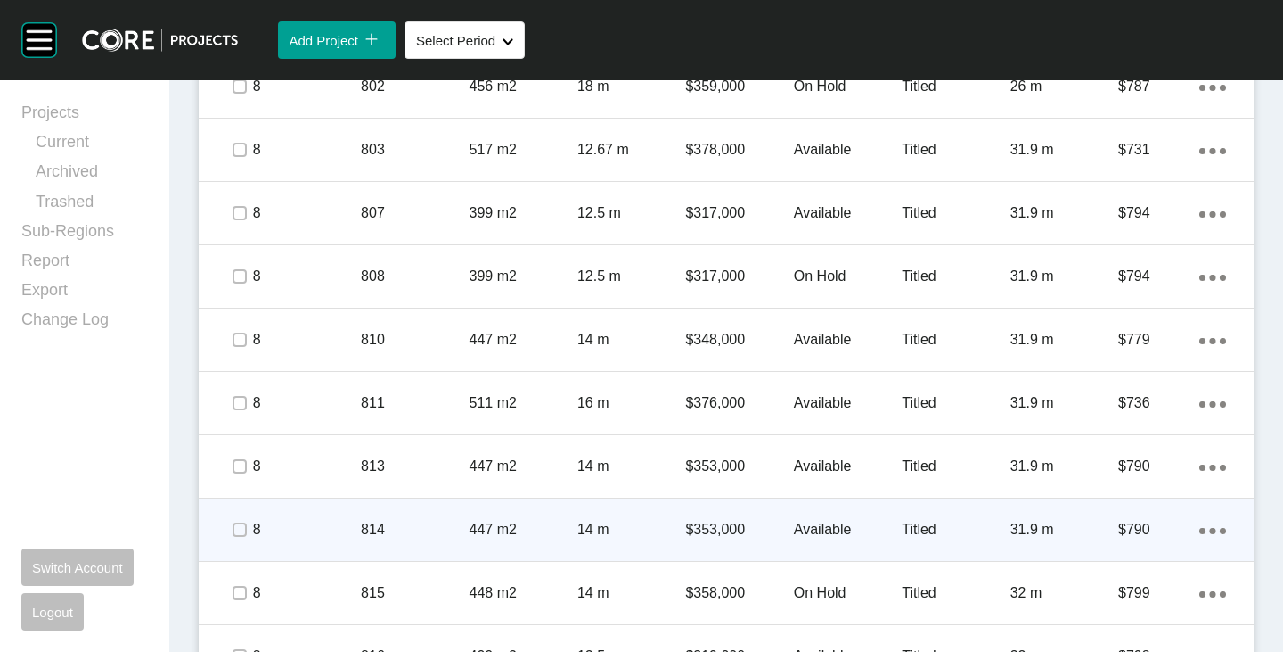
click at [239, 518] on span at bounding box center [238, 529] width 27 height 27
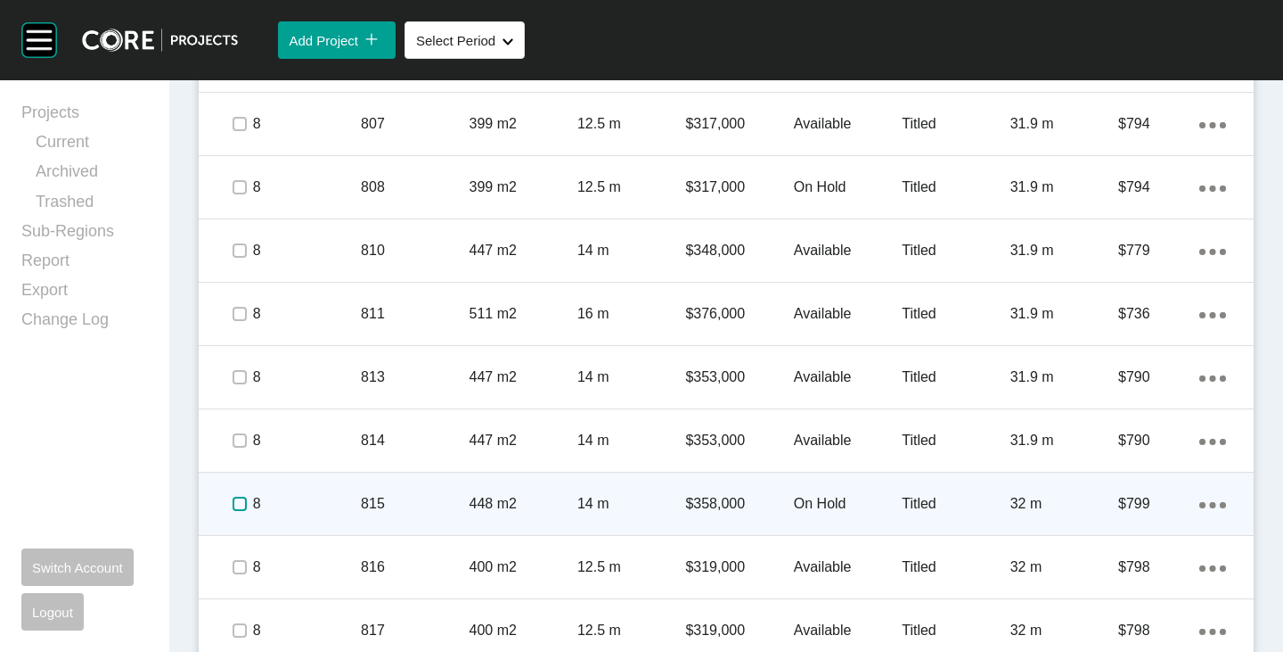
click at [237, 503] on label at bounding box center [240, 503] width 14 height 14
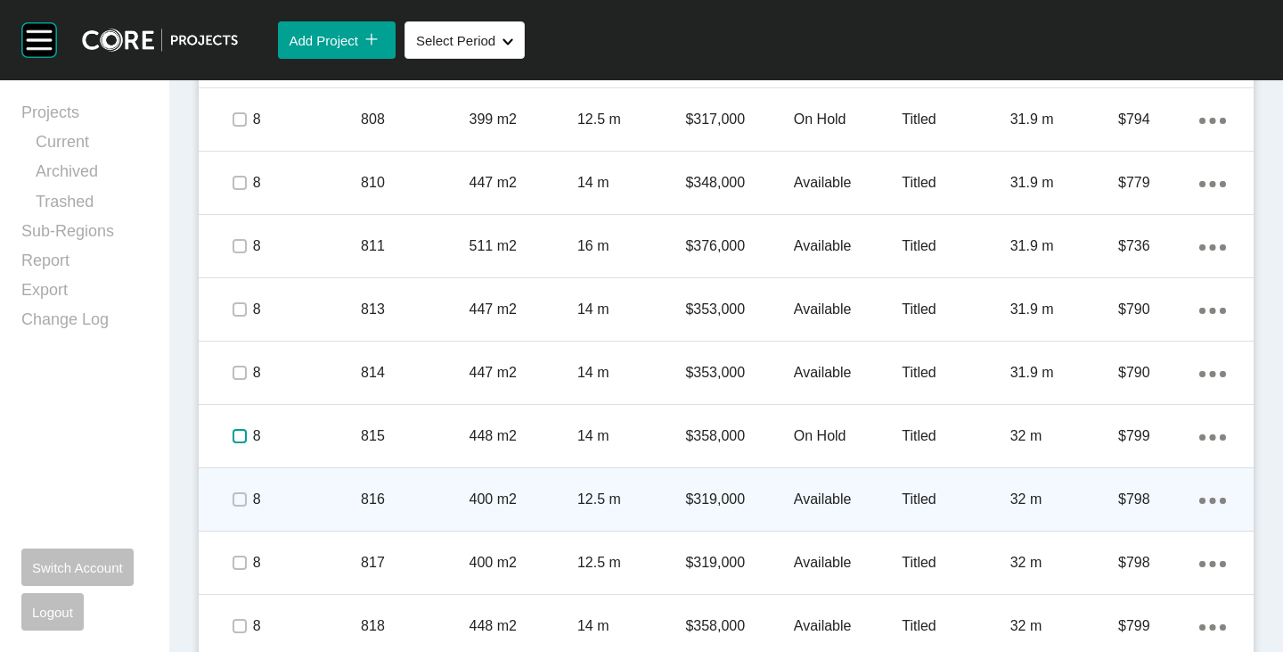
scroll to position [1426, 0]
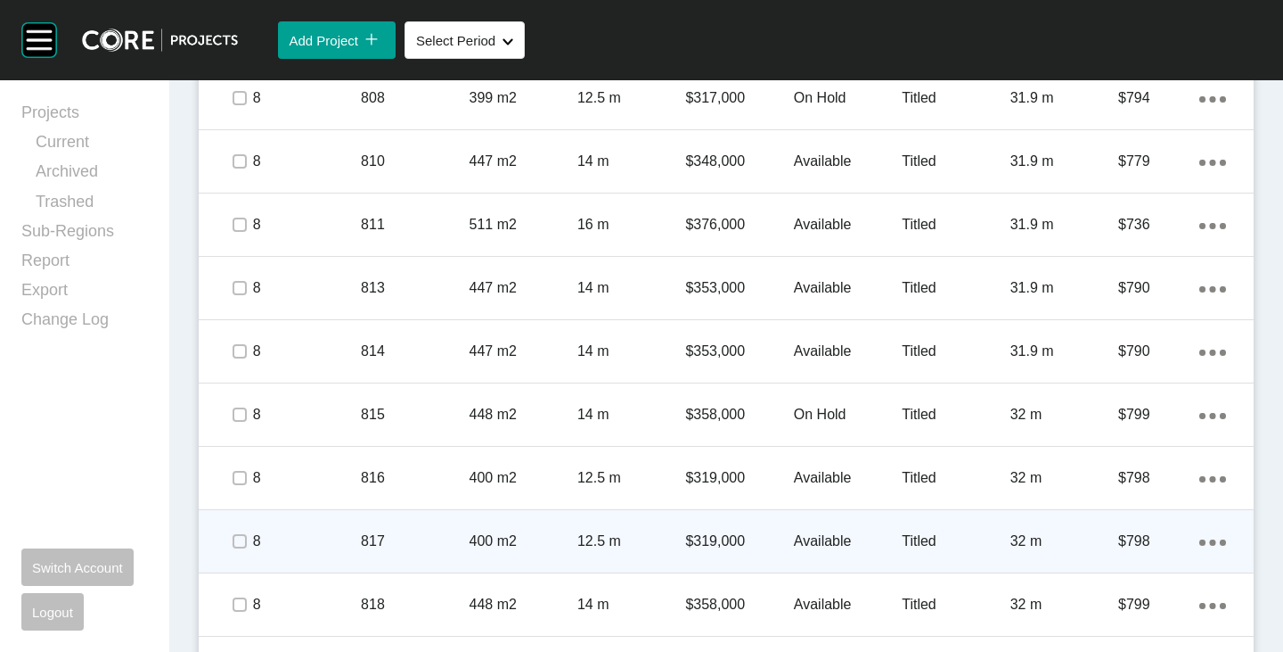
click at [829, 537] on p "Available" at bounding box center [848, 541] width 108 height 20
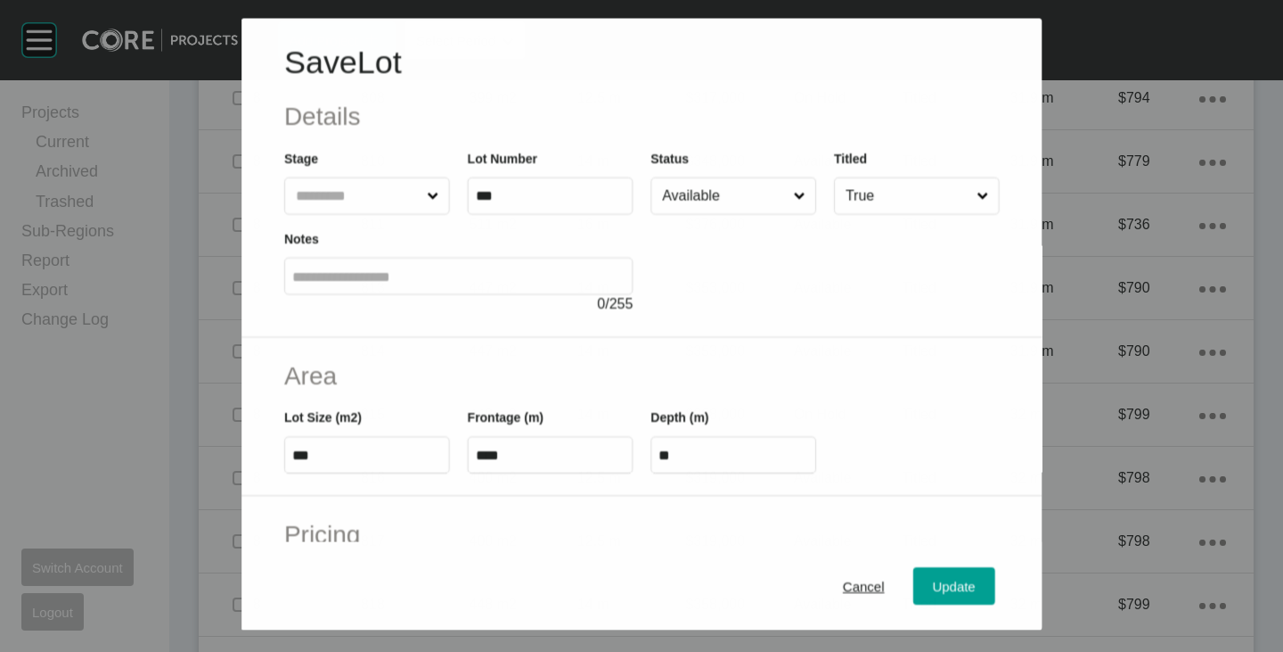
click at [754, 197] on input "Available" at bounding box center [724, 195] width 131 height 36
click at [933, 578] on span "Update" at bounding box center [954, 585] width 43 height 15
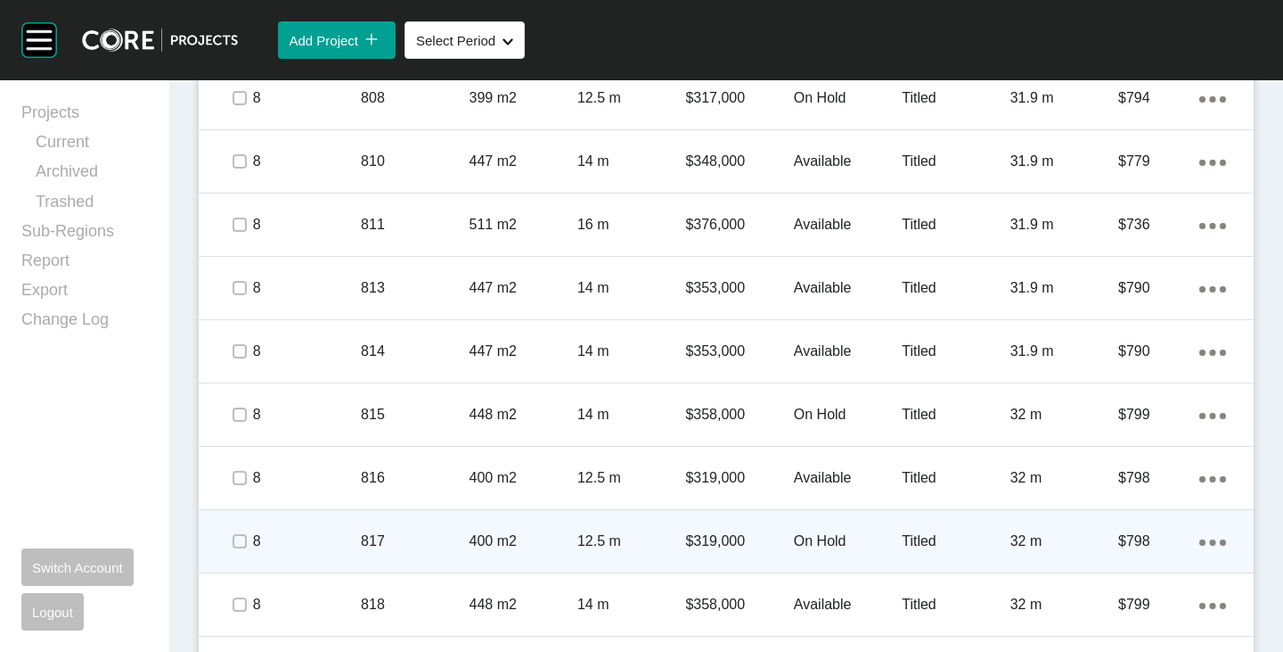
click at [247, 542] on span at bounding box center [238, 541] width 27 height 27
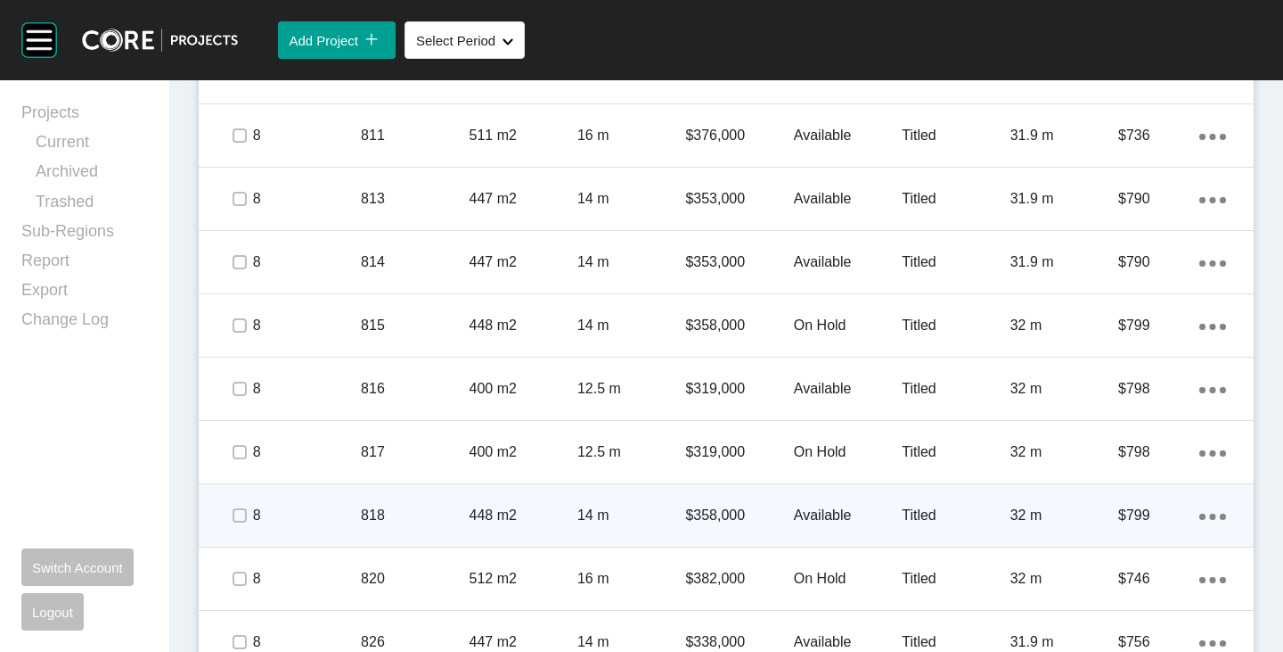
click at [812, 515] on p "Available" at bounding box center [848, 515] width 108 height 20
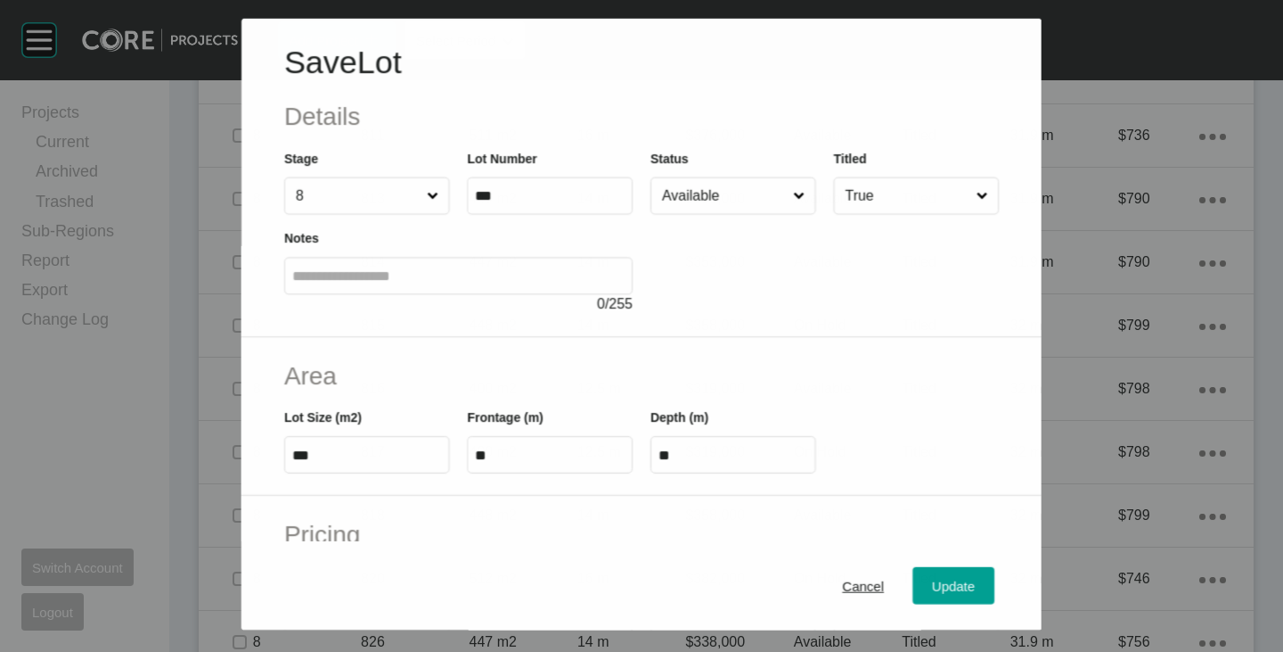
click at [727, 207] on input "Available" at bounding box center [724, 195] width 131 height 36
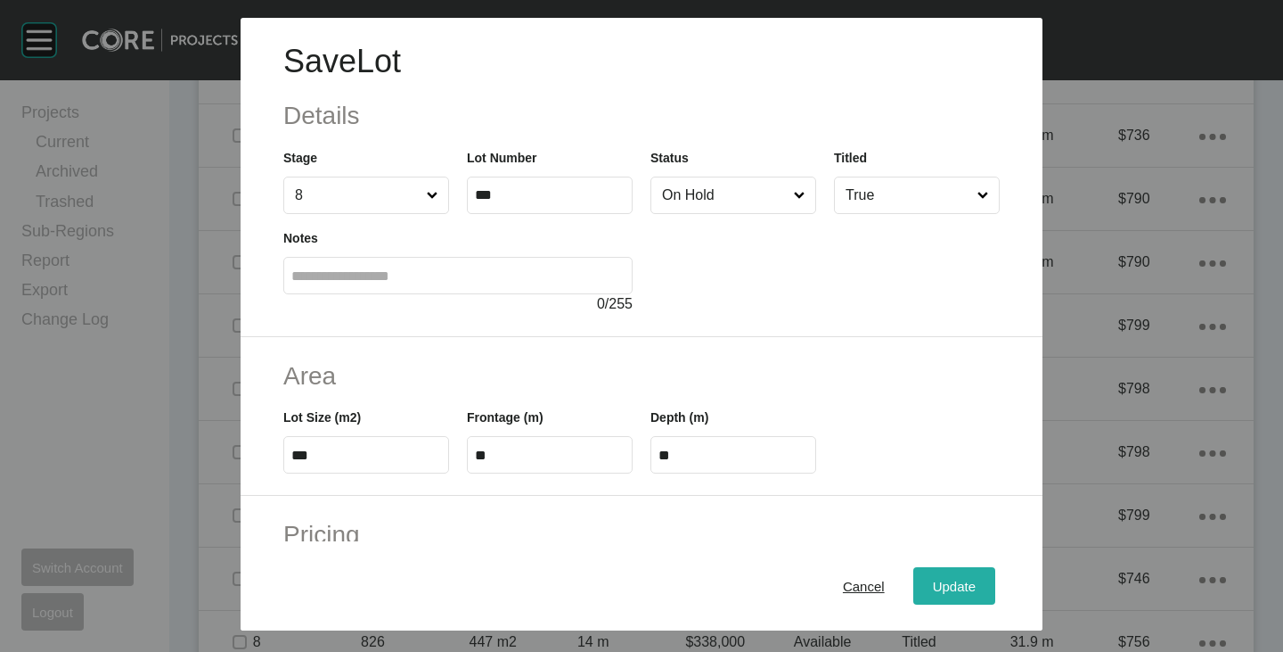
click at [947, 597] on div "Update" at bounding box center [955, 586] width 52 height 24
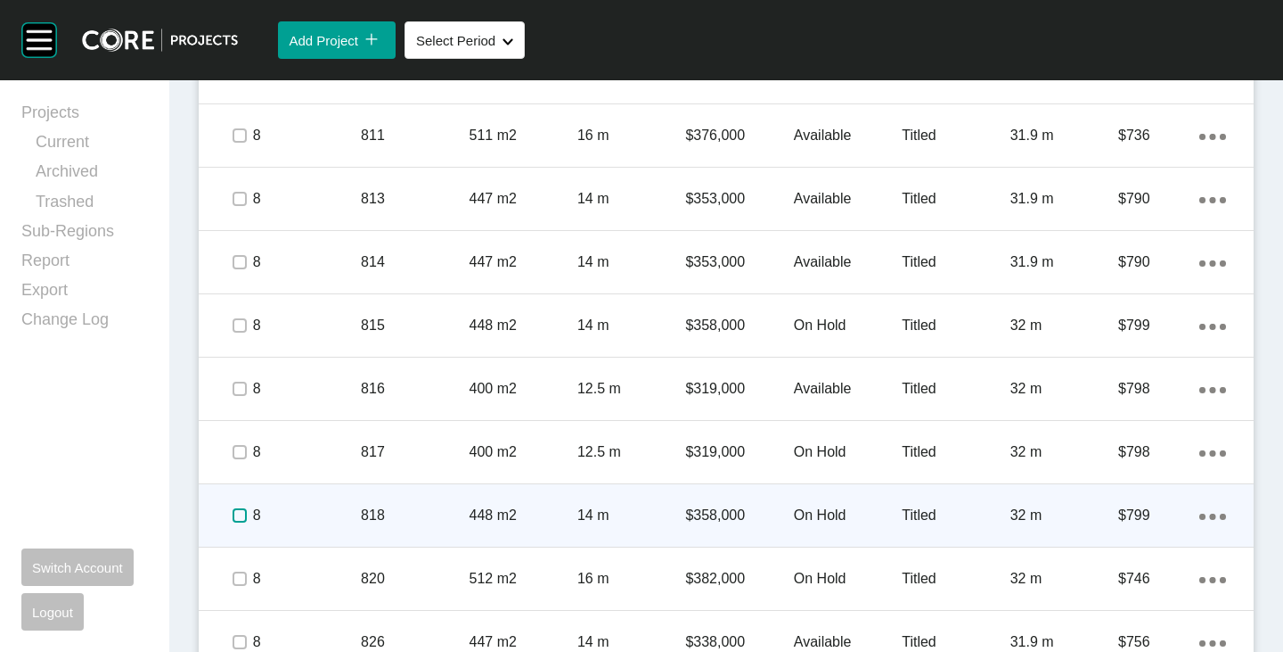
click at [242, 517] on label at bounding box center [240, 515] width 14 height 14
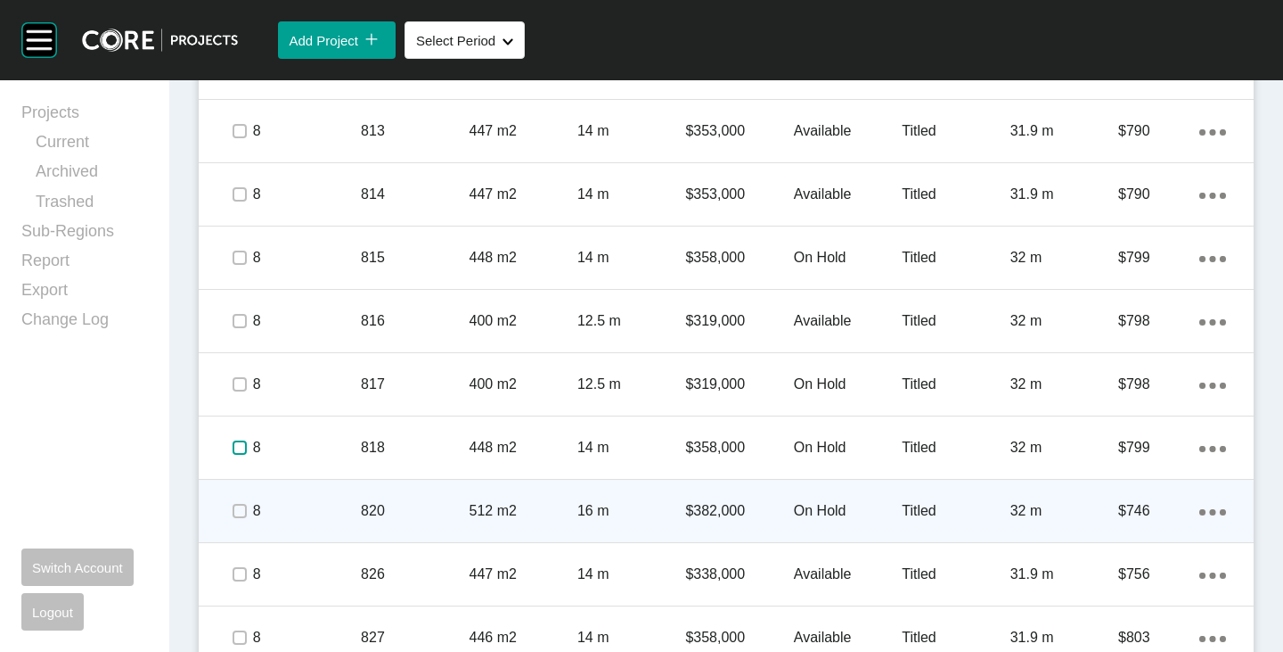
scroll to position [1604, 0]
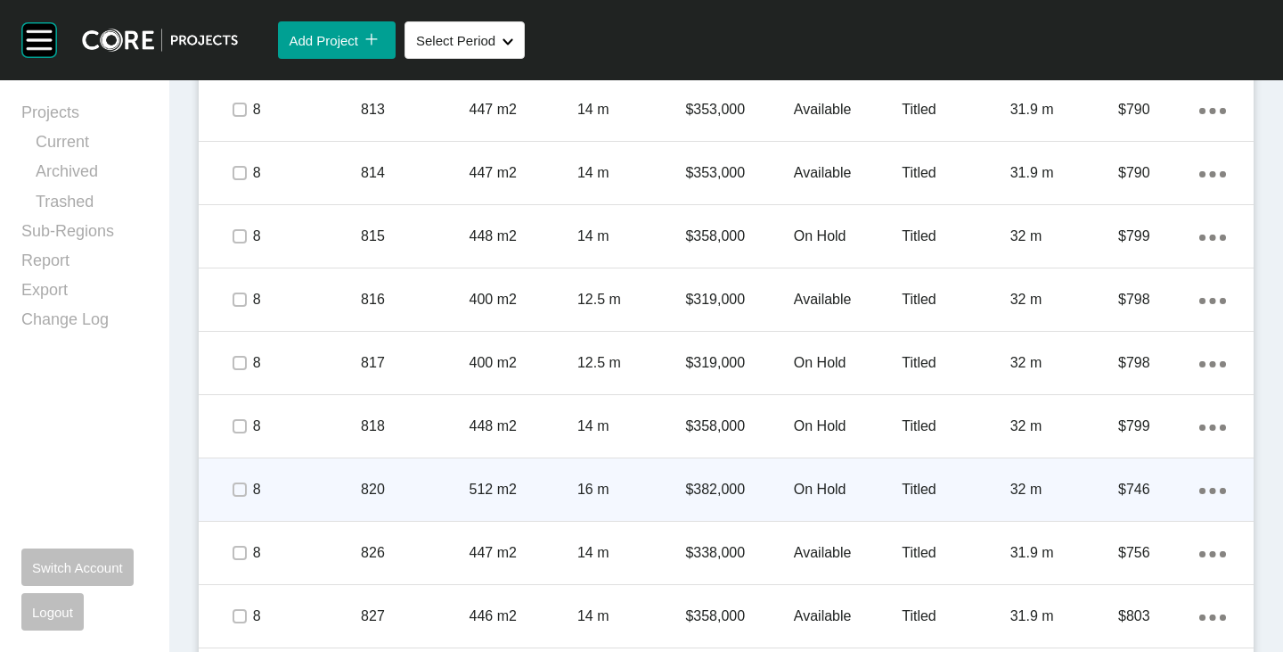
click at [821, 485] on p "On Hold" at bounding box center [848, 490] width 108 height 20
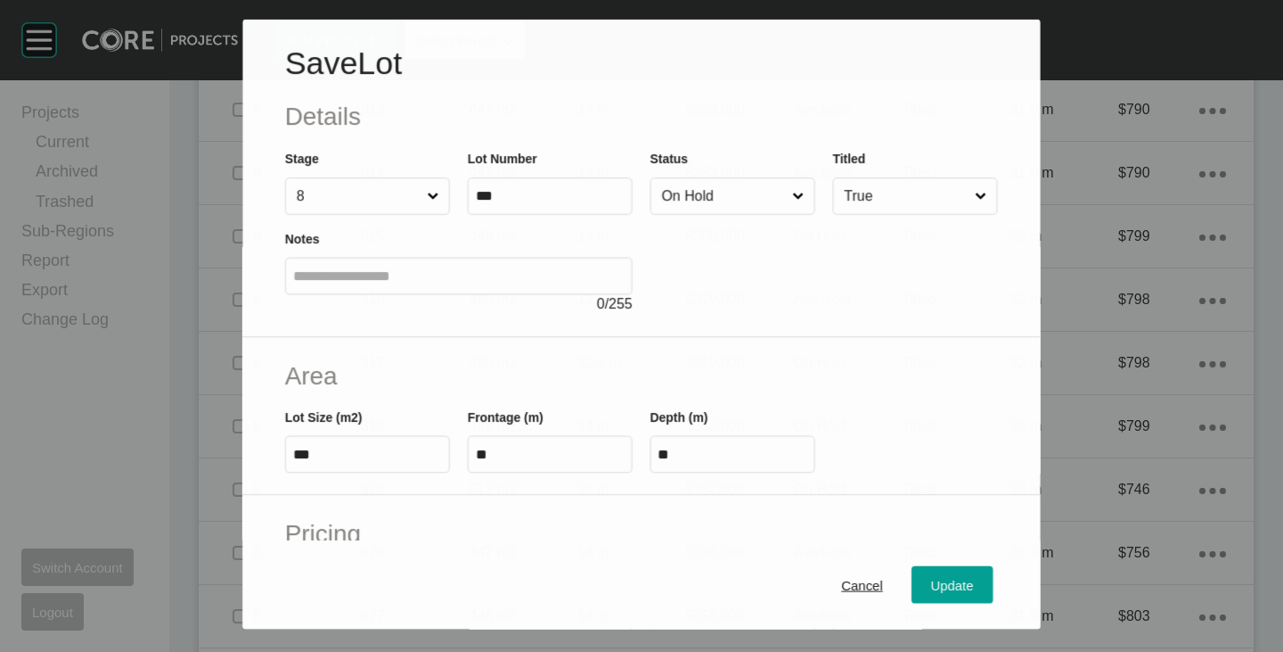
click at [720, 196] on input "On Hold" at bounding box center [724, 196] width 131 height 36
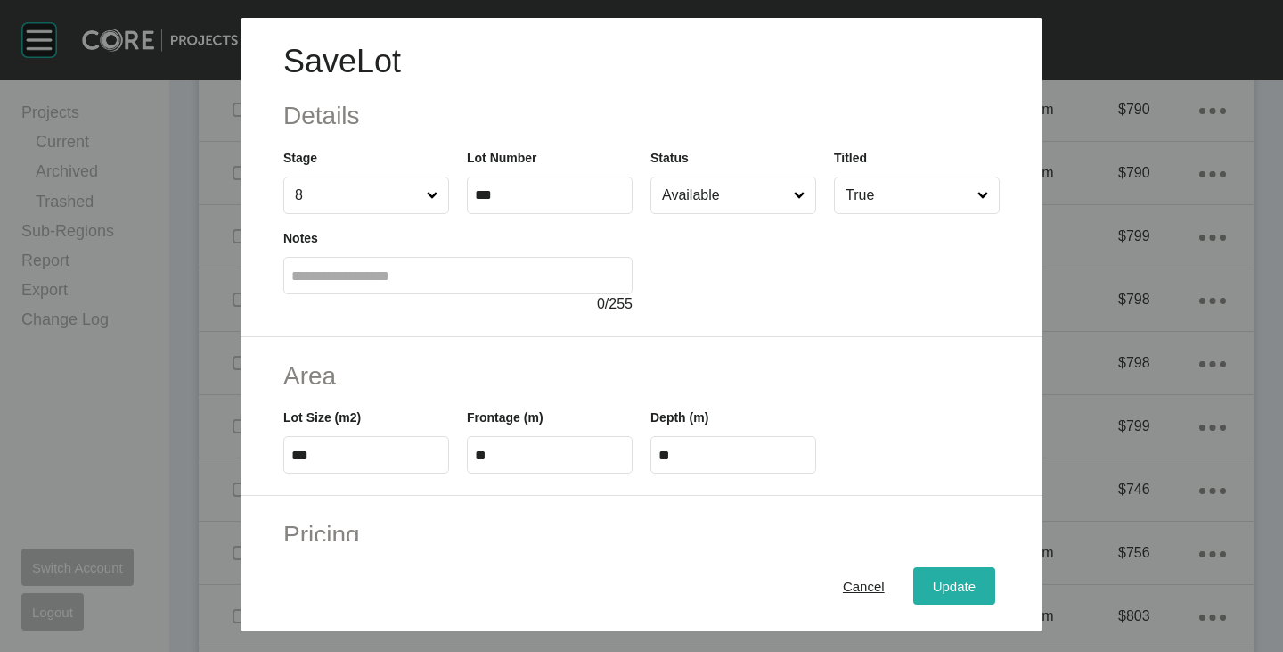
click at [947, 594] on div "Update" at bounding box center [955, 586] width 52 height 24
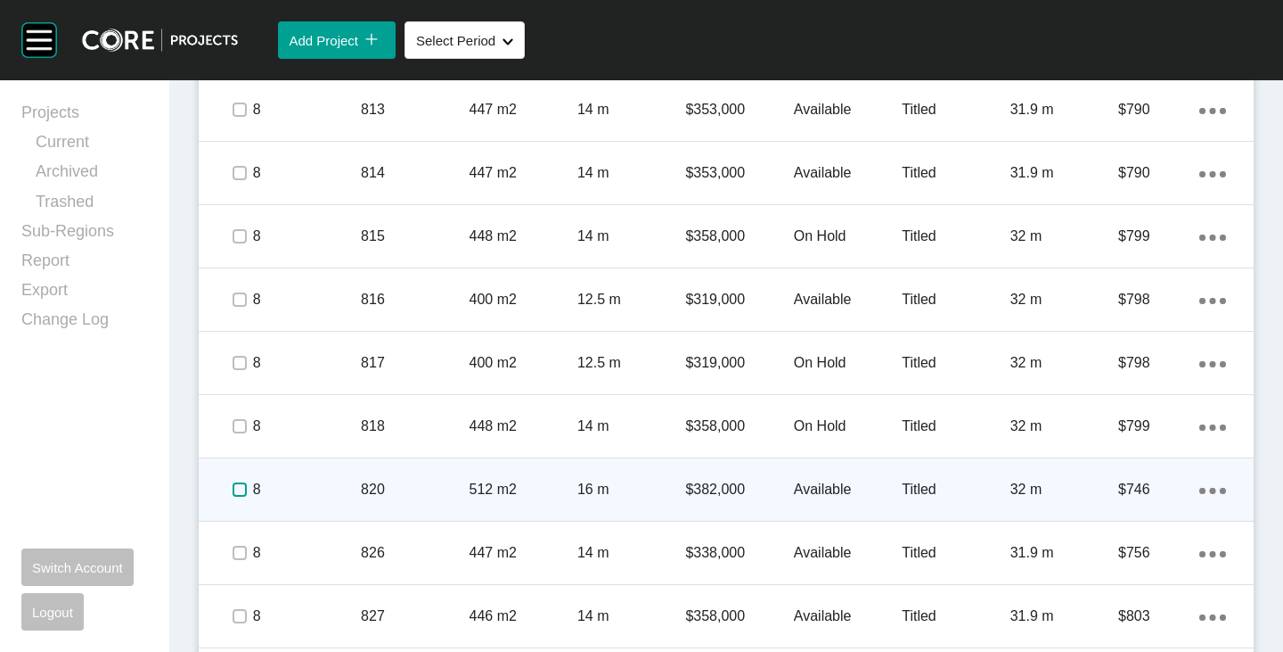
click at [241, 488] on label at bounding box center [240, 489] width 14 height 14
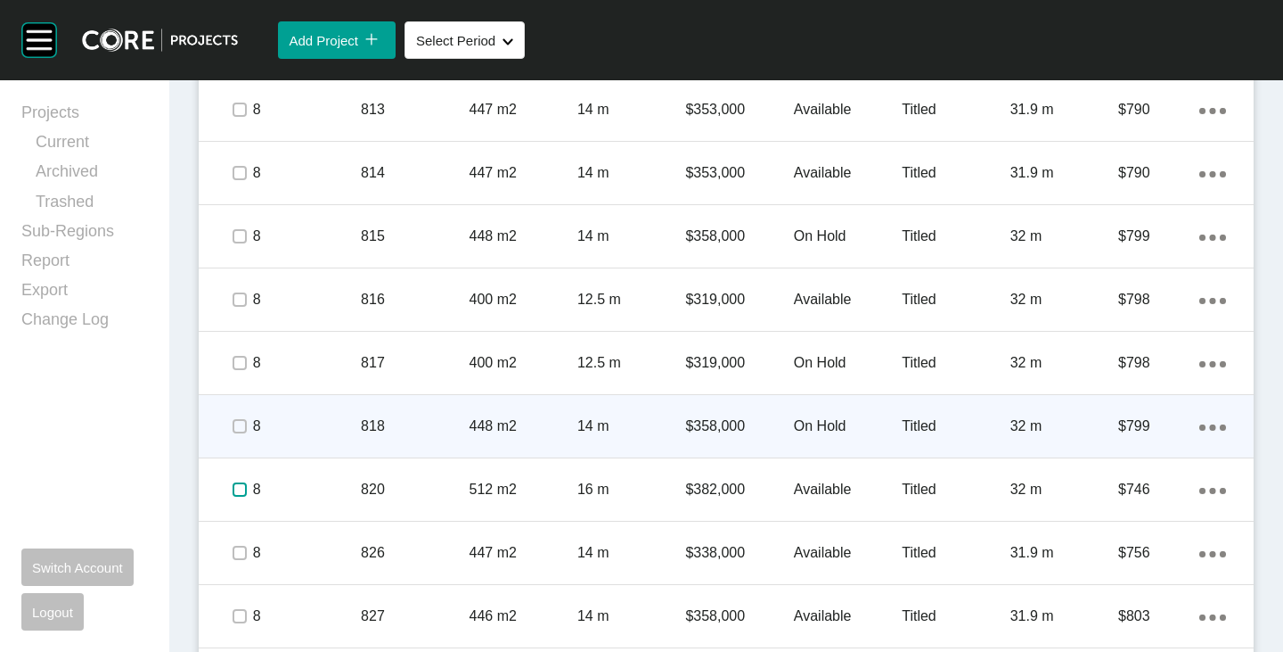
scroll to position [1671, 0]
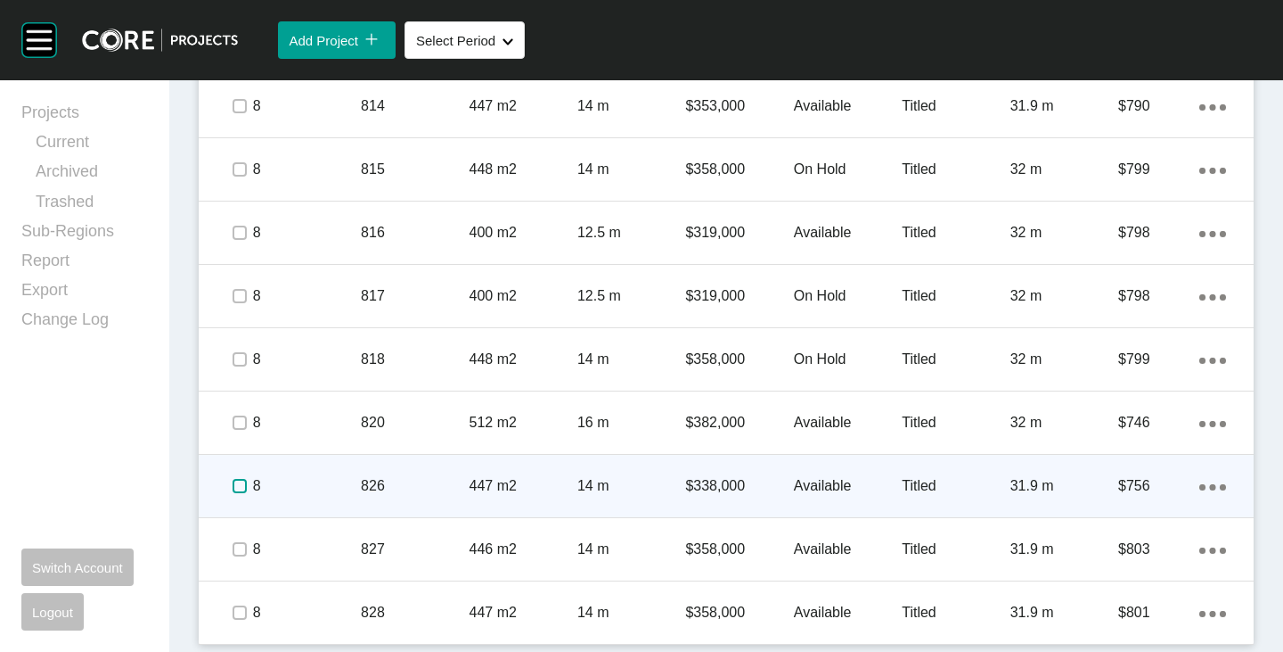
click at [233, 488] on label at bounding box center [240, 486] width 14 height 14
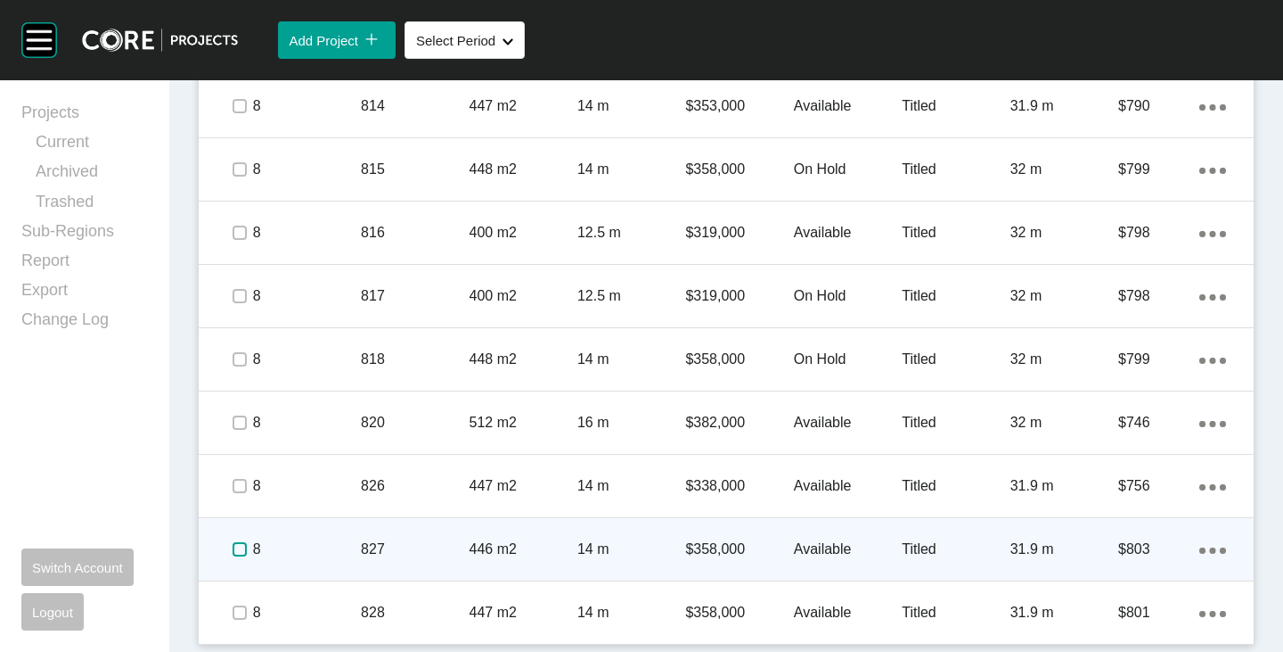
click at [234, 542] on label at bounding box center [240, 549] width 14 height 14
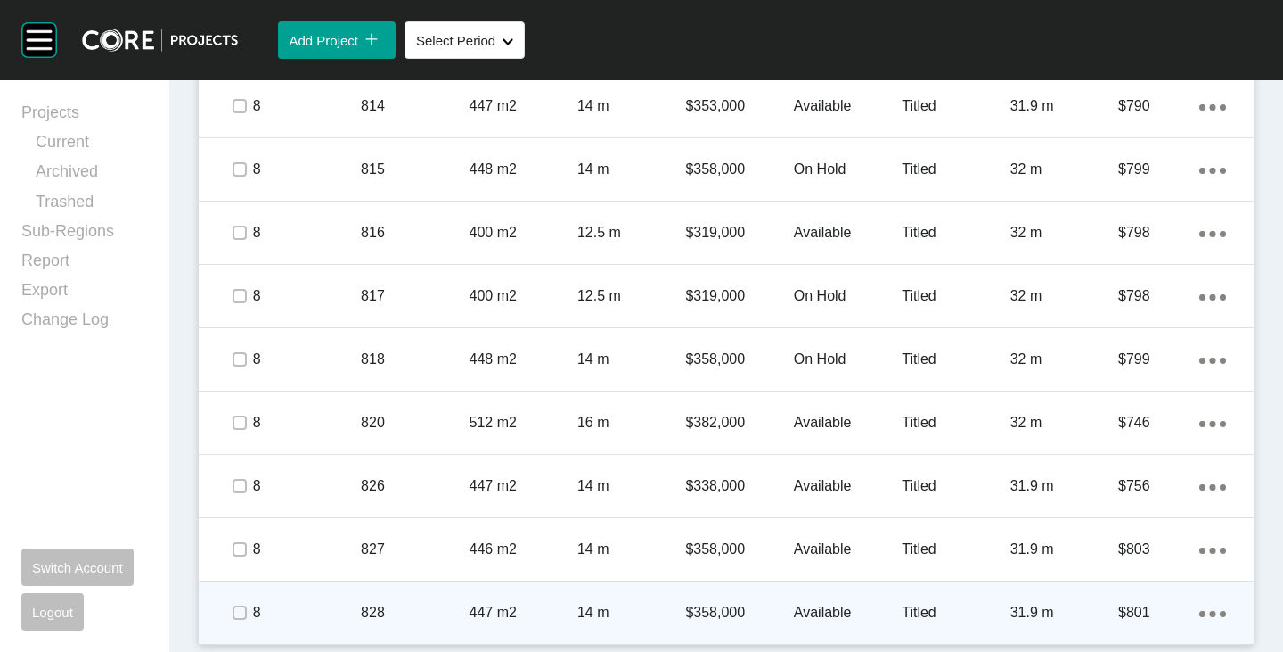
click at [802, 610] on p "Available" at bounding box center [848, 613] width 108 height 20
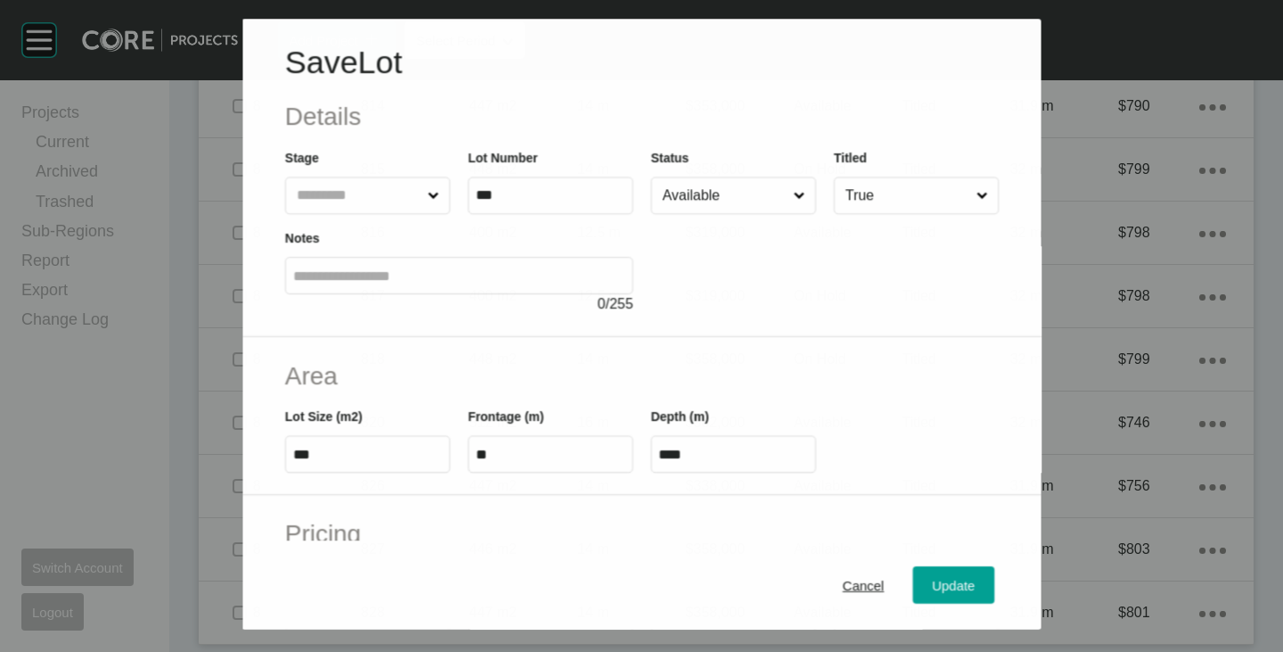
click at [659, 186] on input "Available" at bounding box center [724, 195] width 131 height 36
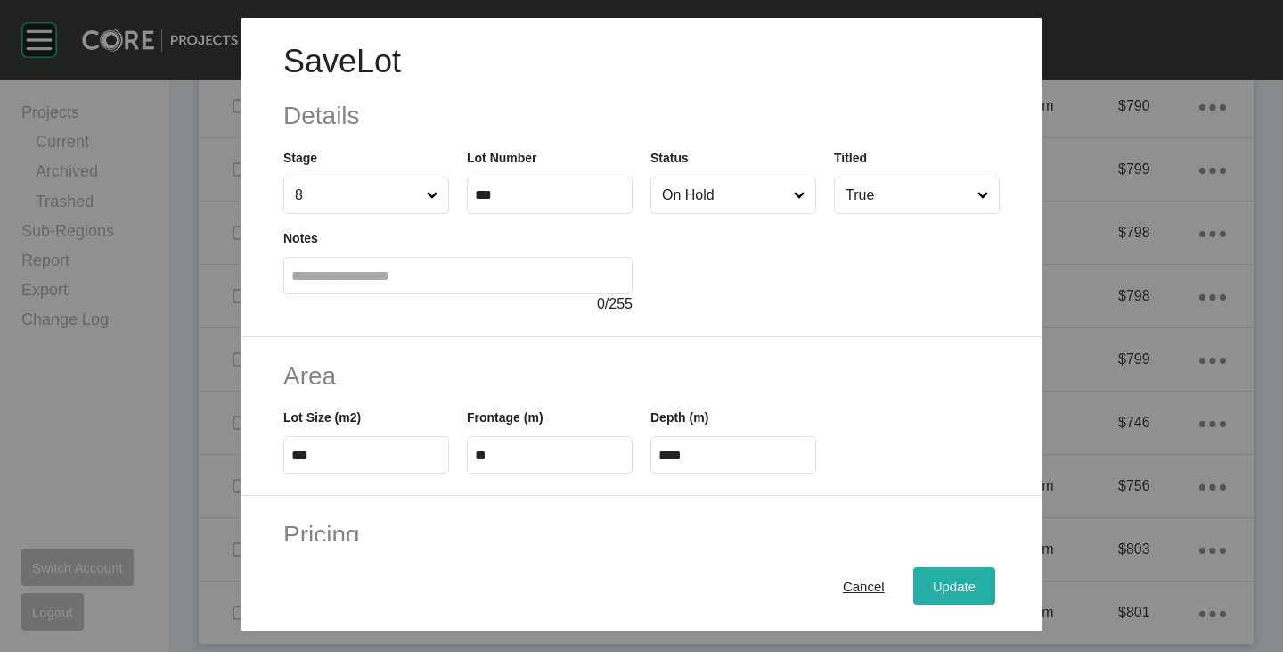
click at [939, 581] on span "Update" at bounding box center [954, 585] width 43 height 15
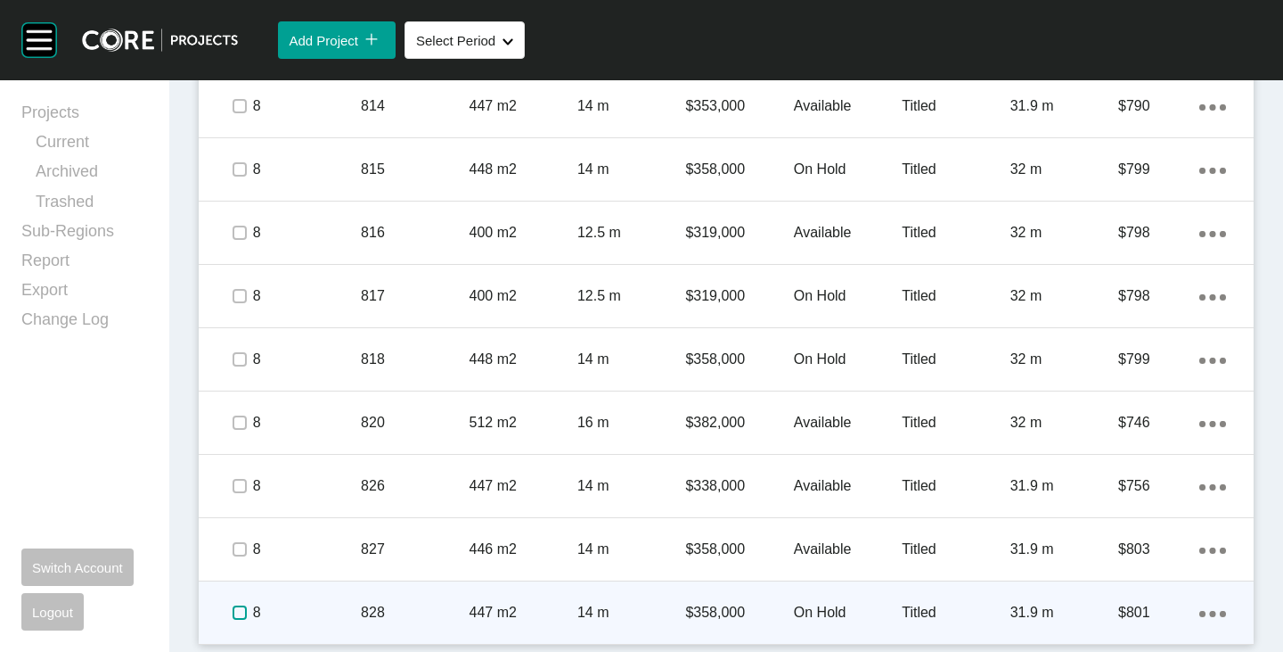
click at [234, 608] on label at bounding box center [240, 612] width 14 height 14
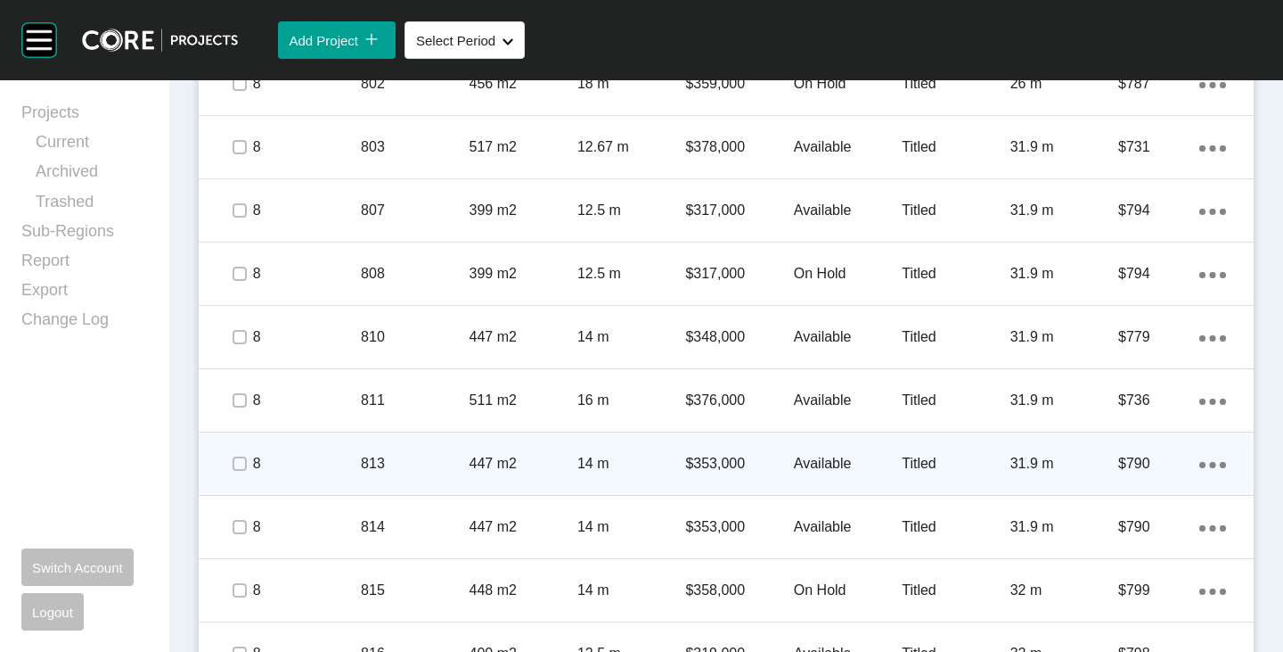
scroll to position [1315, 0]
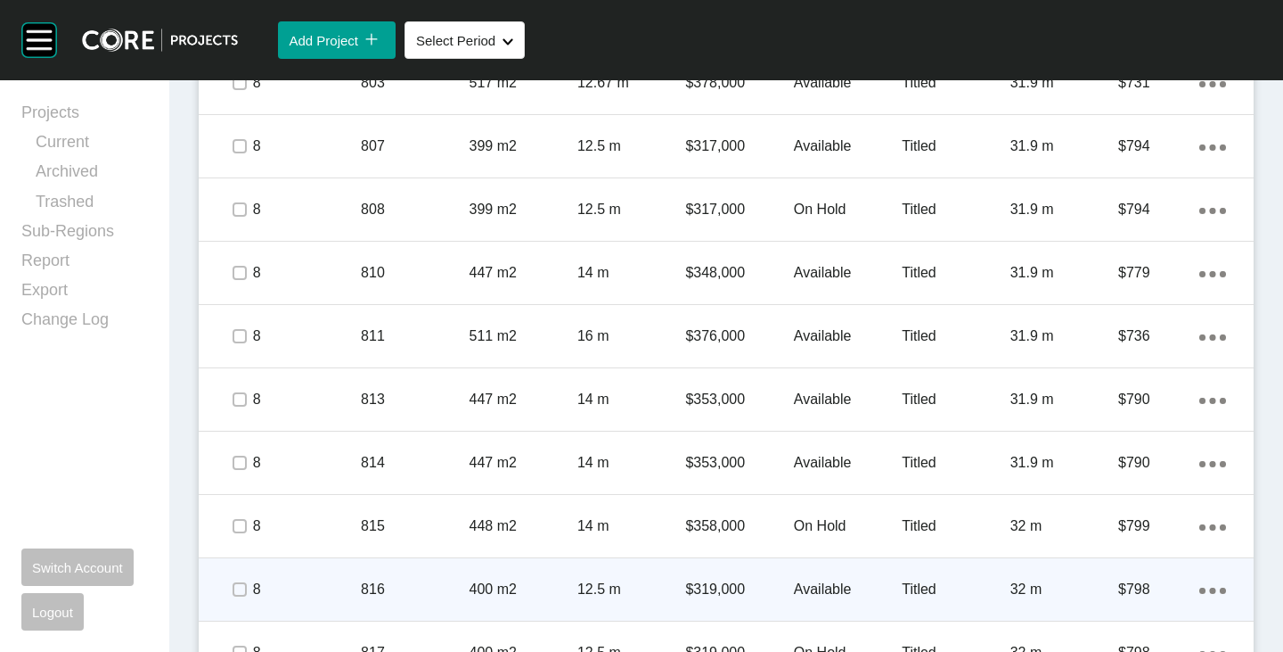
click at [816, 587] on p "Available" at bounding box center [848, 589] width 108 height 20
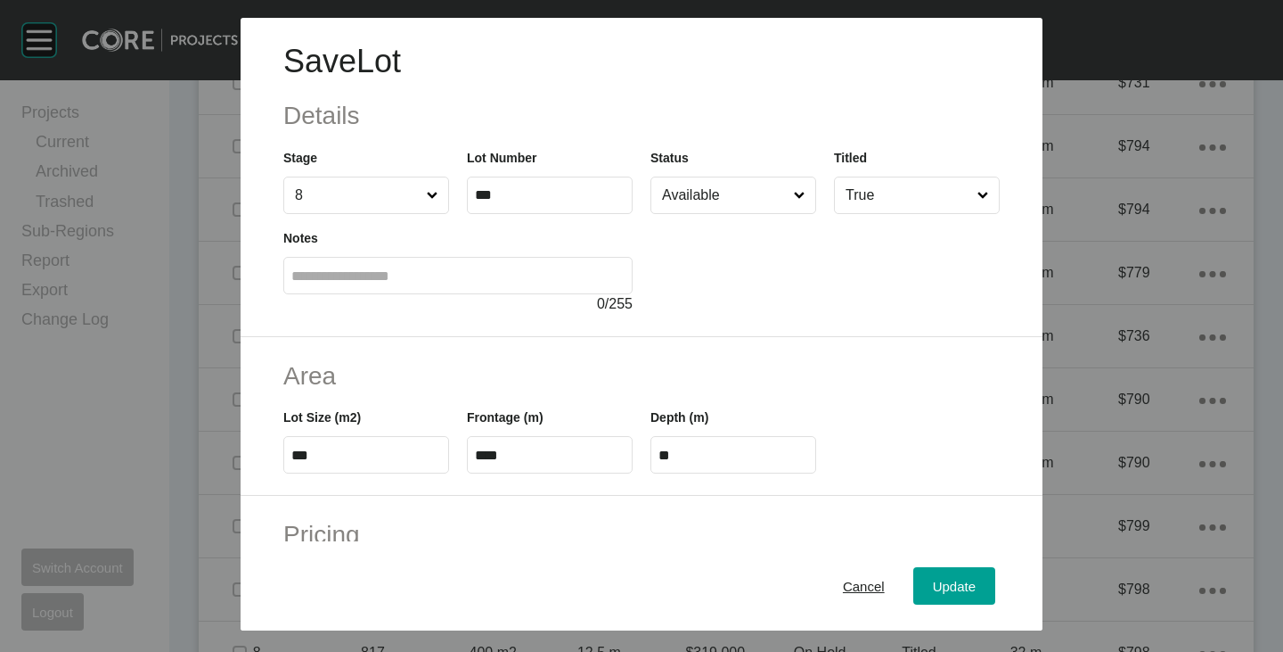
click at [706, 192] on input "Available" at bounding box center [725, 195] width 132 height 36
click at [939, 586] on span "Update" at bounding box center [954, 585] width 43 height 15
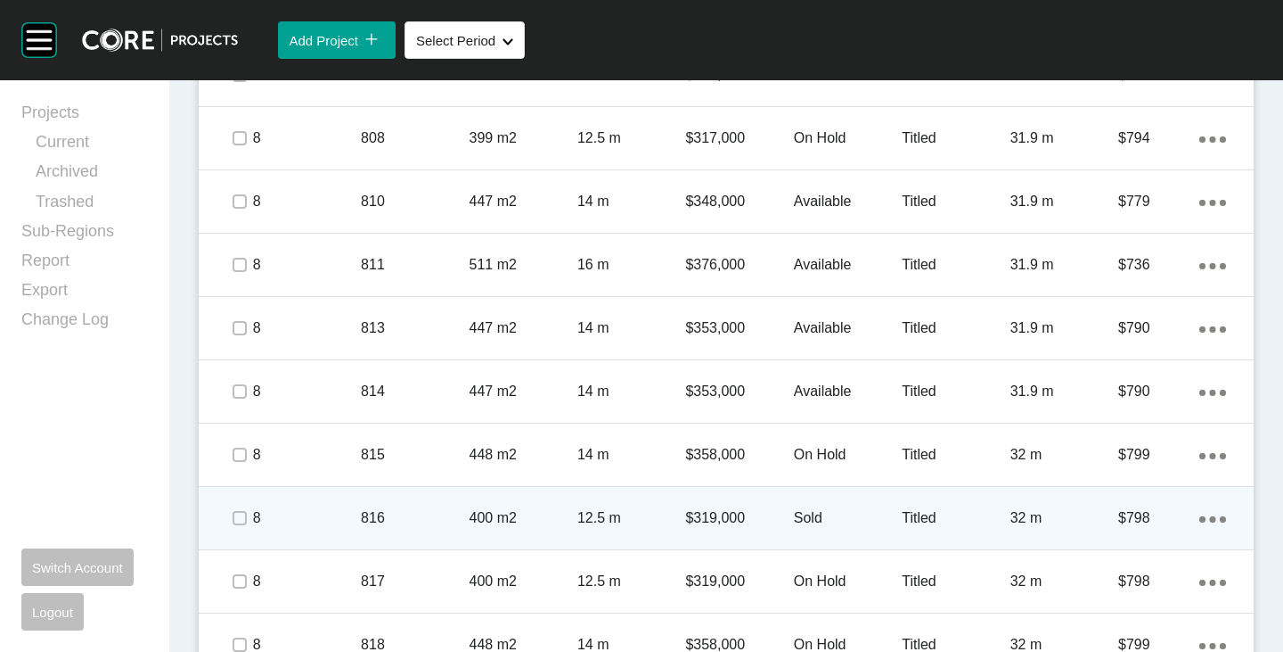
scroll to position [1404, 0]
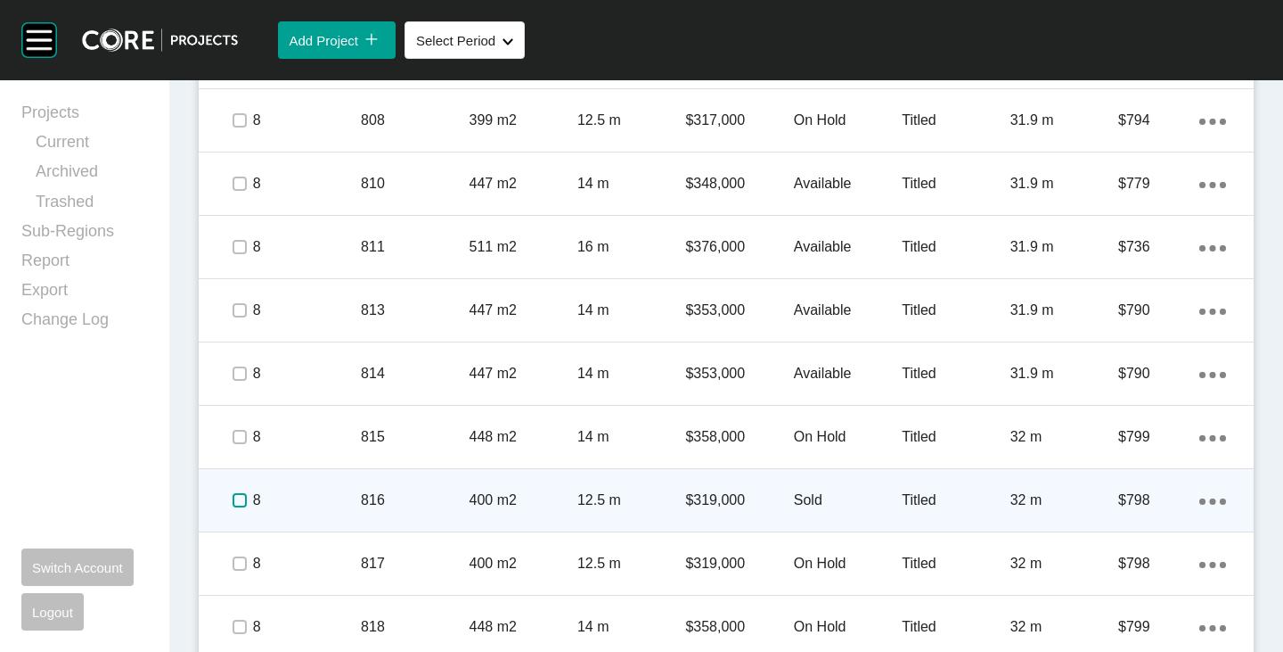
click at [237, 496] on label at bounding box center [240, 500] width 14 height 14
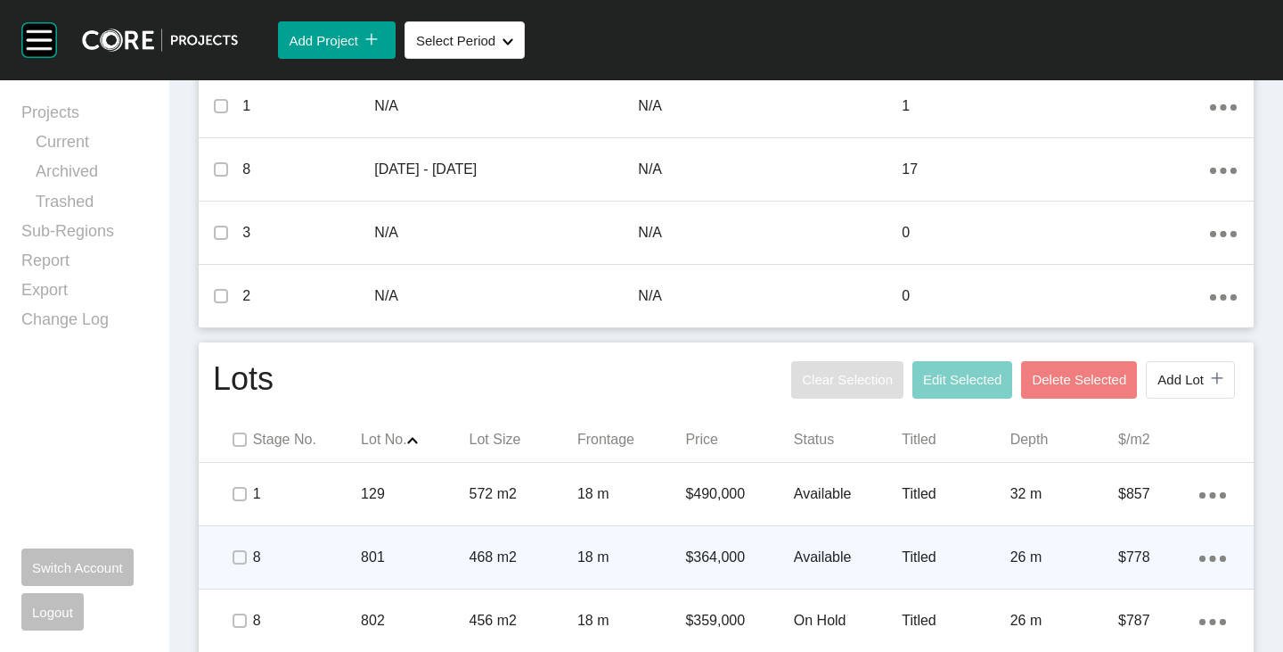
scroll to position [802, 0]
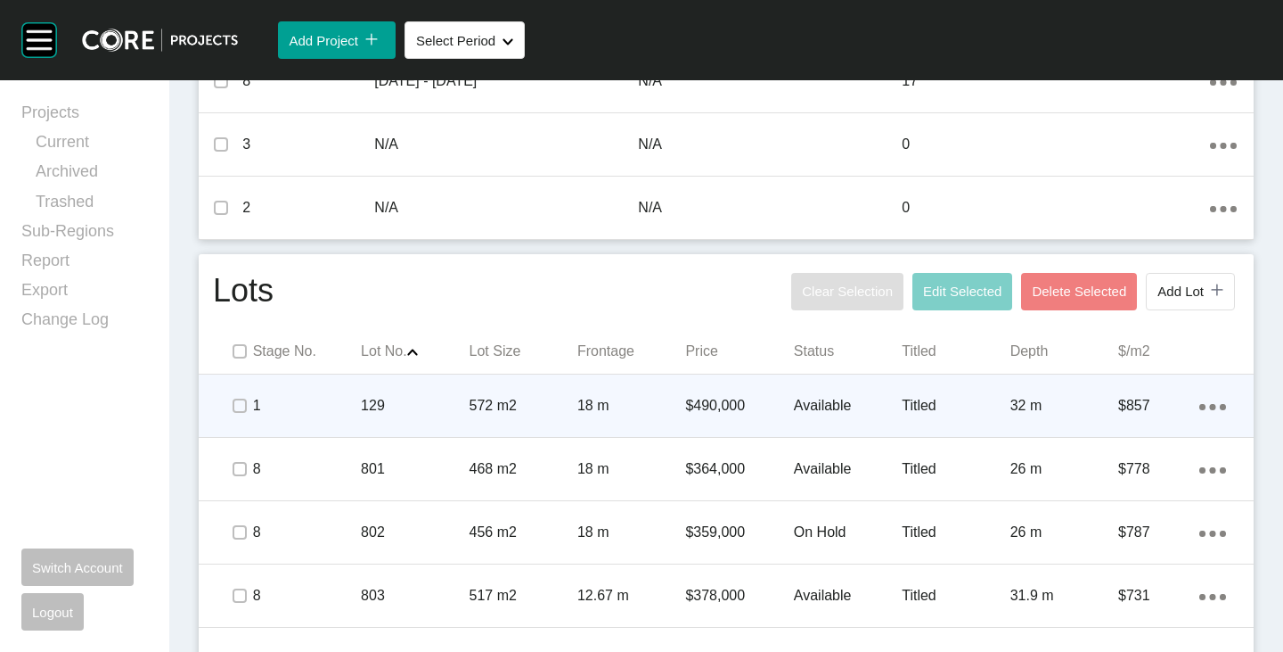
click at [702, 403] on p "$490,000" at bounding box center [739, 406] width 108 height 20
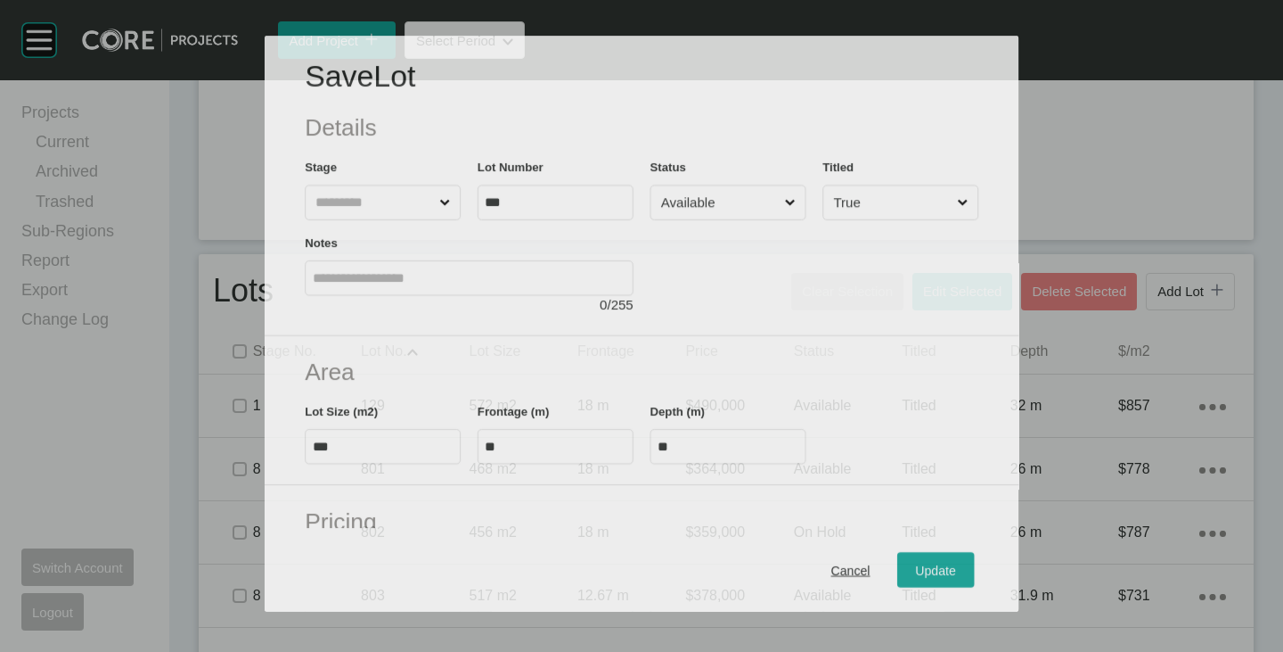
scroll to position [178, 0]
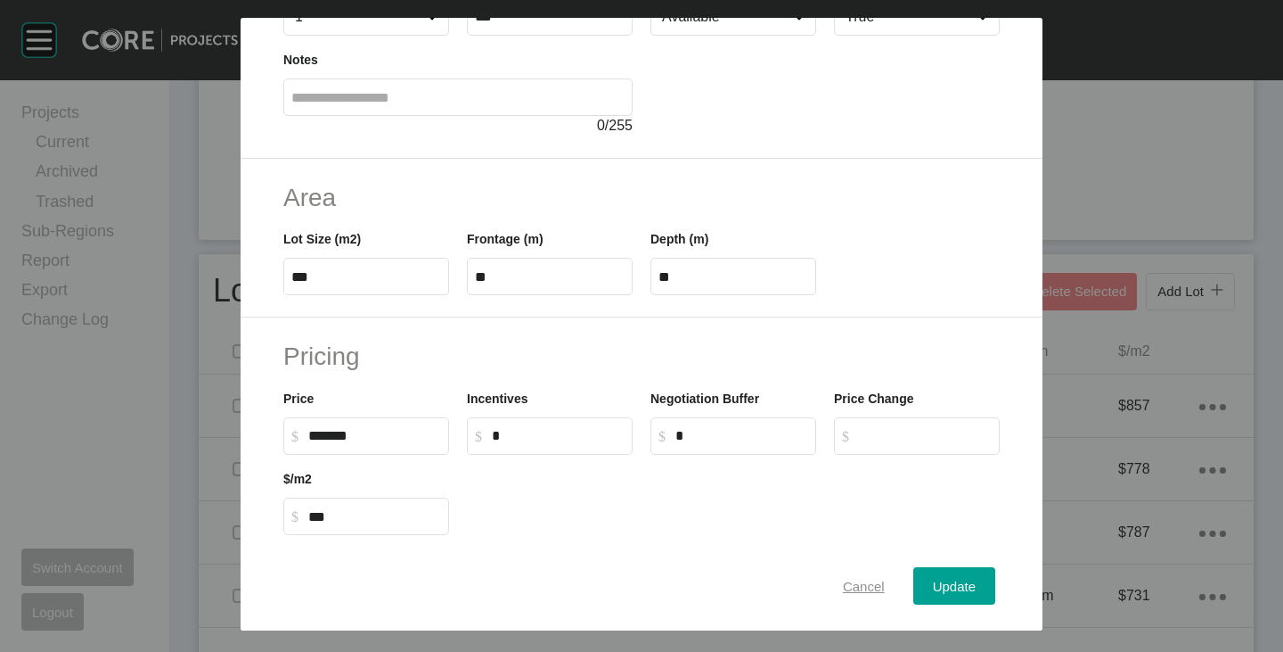
click at [856, 576] on div "Cancel" at bounding box center [864, 586] width 51 height 24
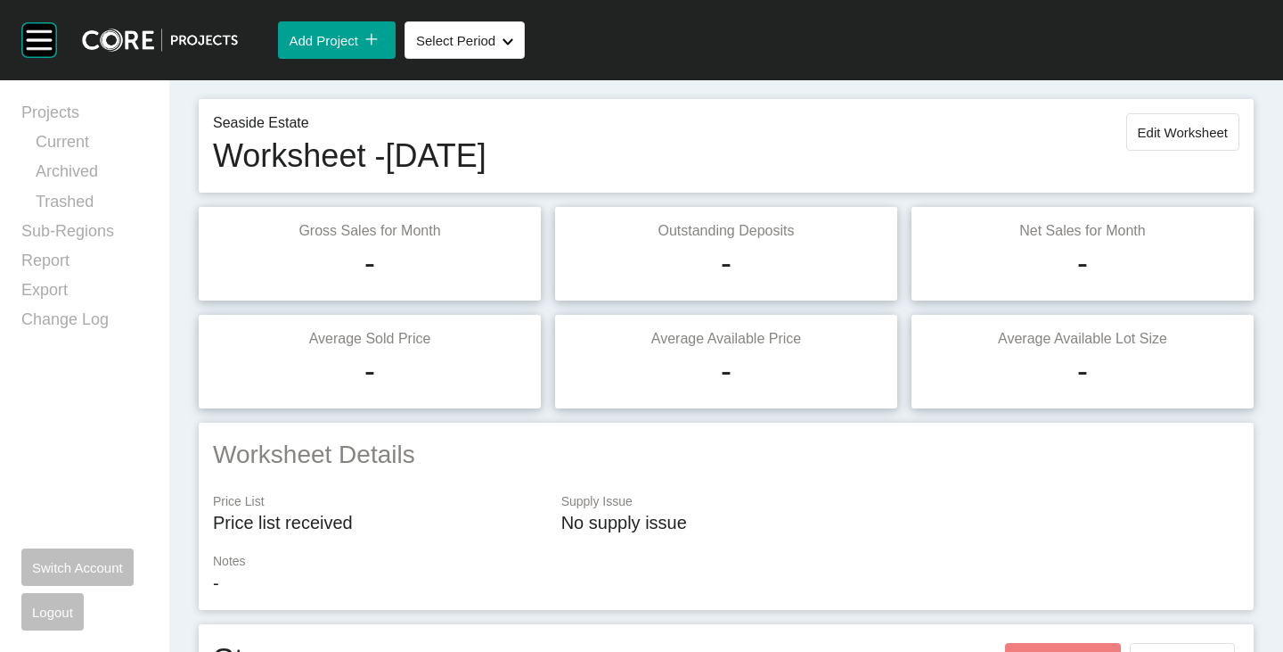
scroll to position [0, 0]
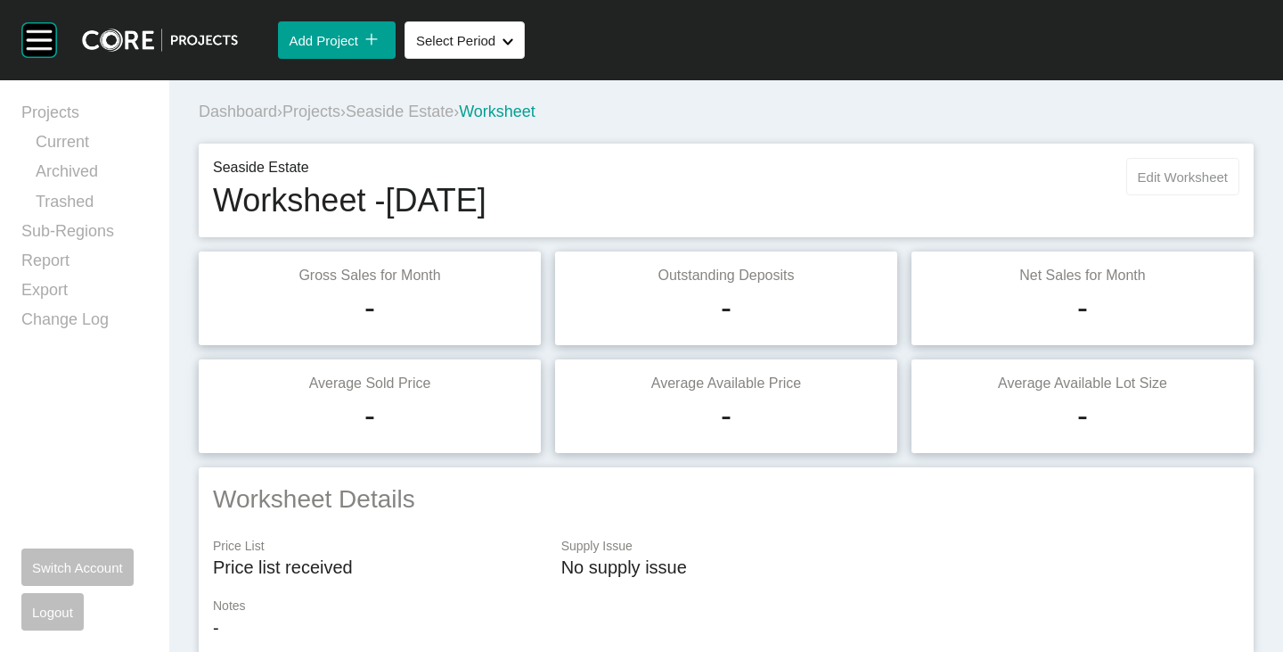
click at [1155, 169] on span "Edit Worksheet" at bounding box center [1183, 176] width 90 height 15
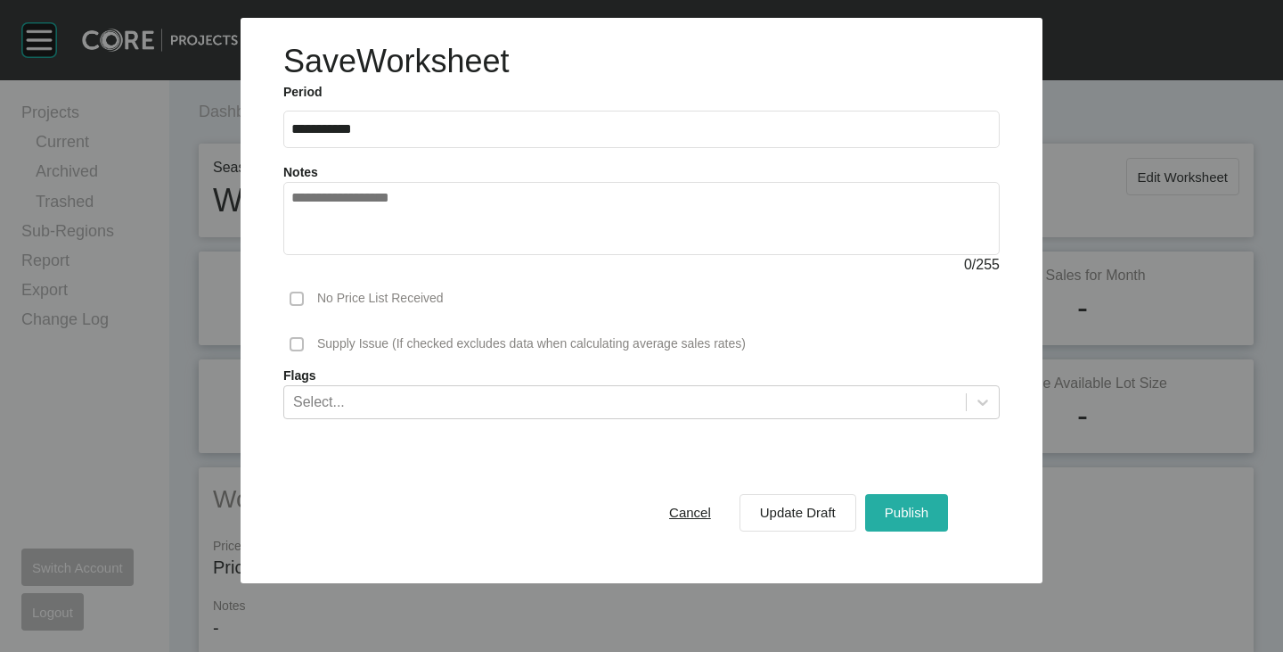
click at [898, 501] on div "Publish" at bounding box center [907, 512] width 53 height 24
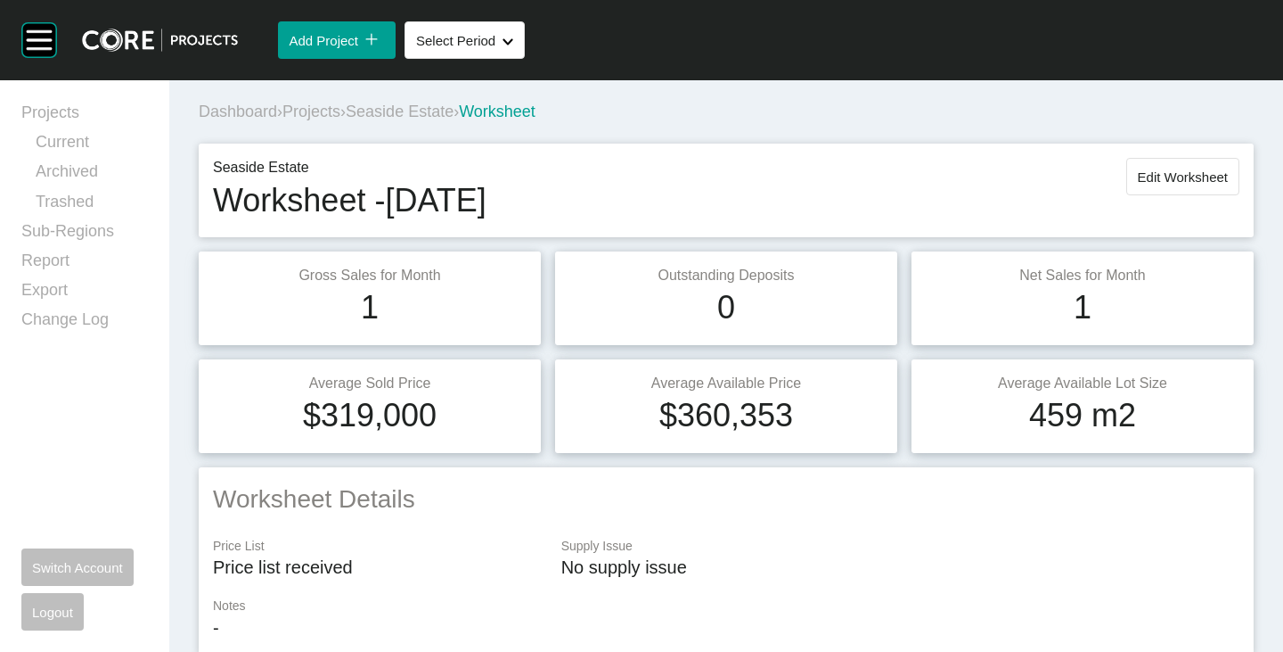
click at [402, 126] on div "Dashboard › Projects › Seaside Estate › Worksheet" at bounding box center [730, 111] width 1062 height 49
click at [408, 116] on span "Seaside Estate" at bounding box center [400, 111] width 108 height 18
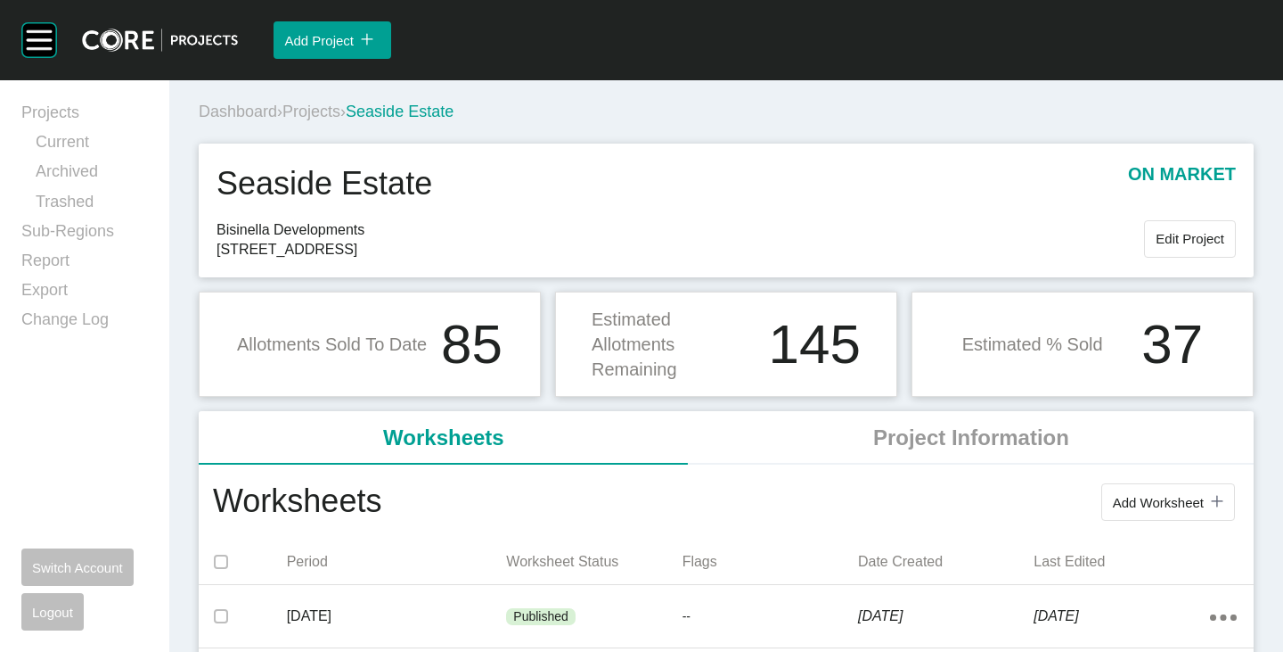
click at [324, 106] on span "Projects" at bounding box center [312, 111] width 58 height 18
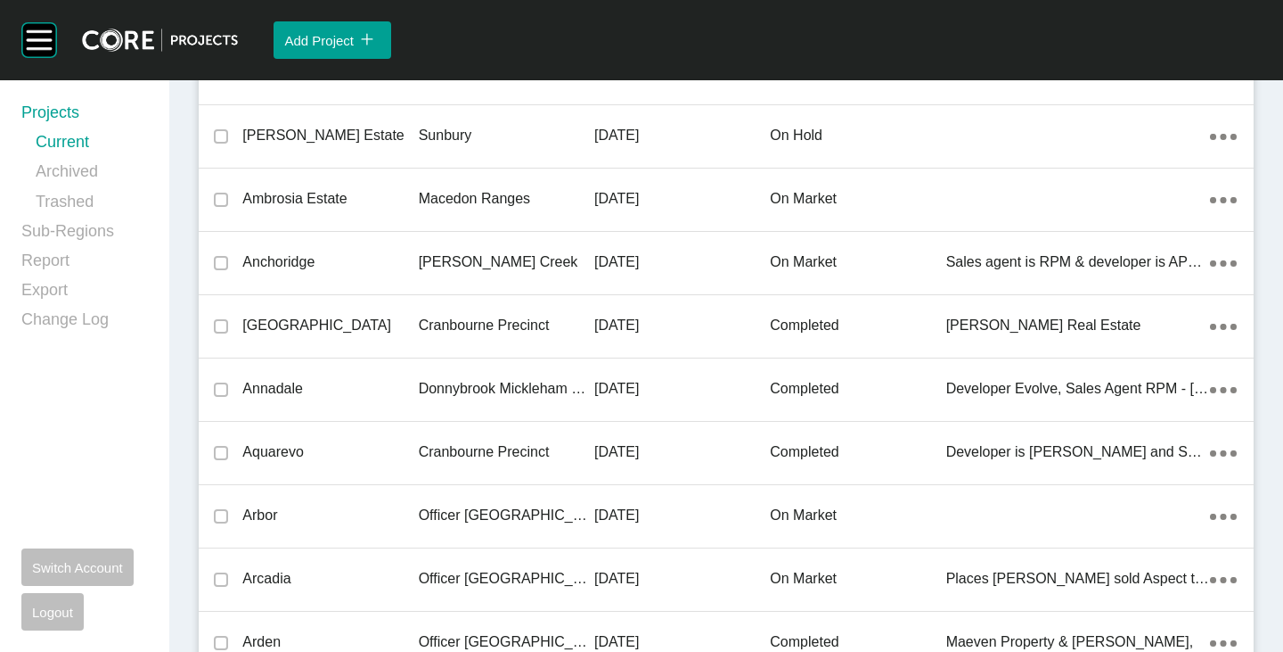
scroll to position [34780, 0]
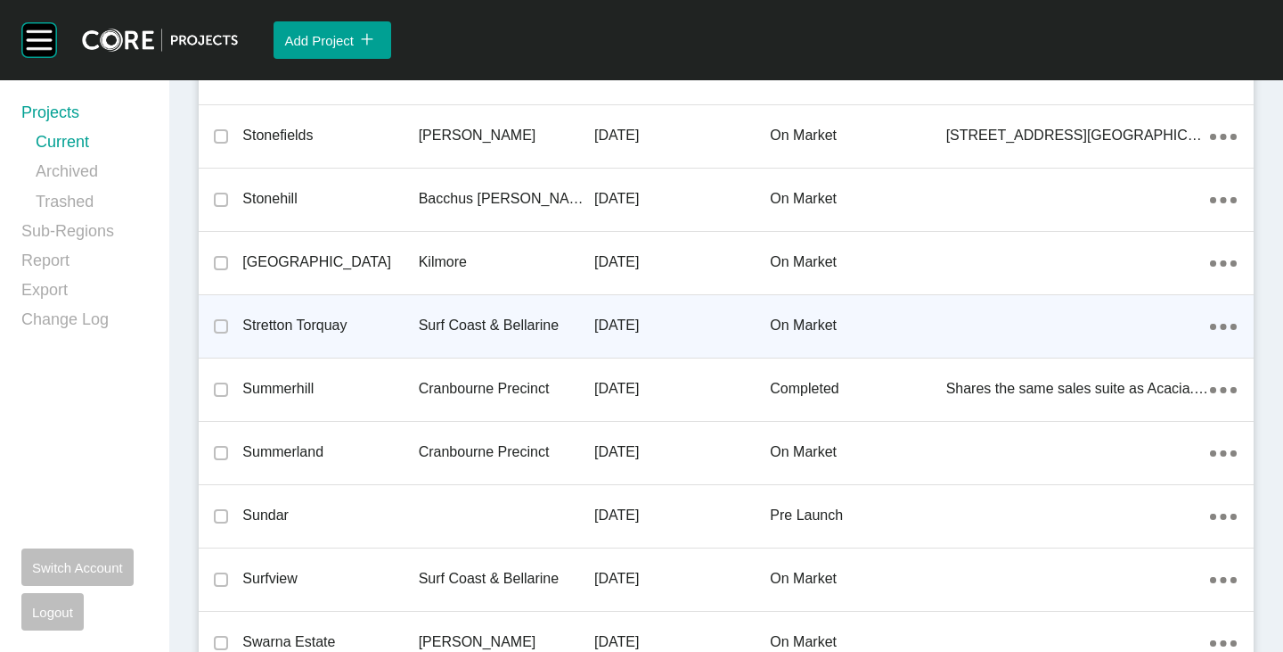
click at [289, 319] on p "Stretton Torquay" at bounding box center [330, 326] width 176 height 20
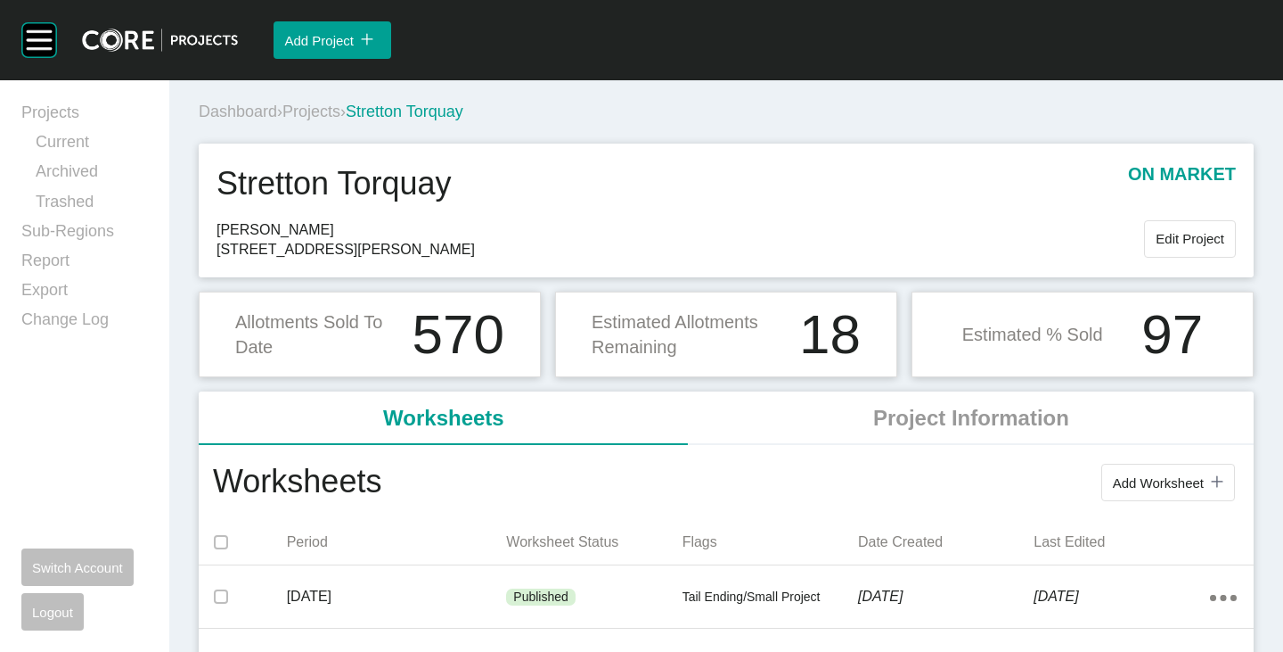
scroll to position [178, 0]
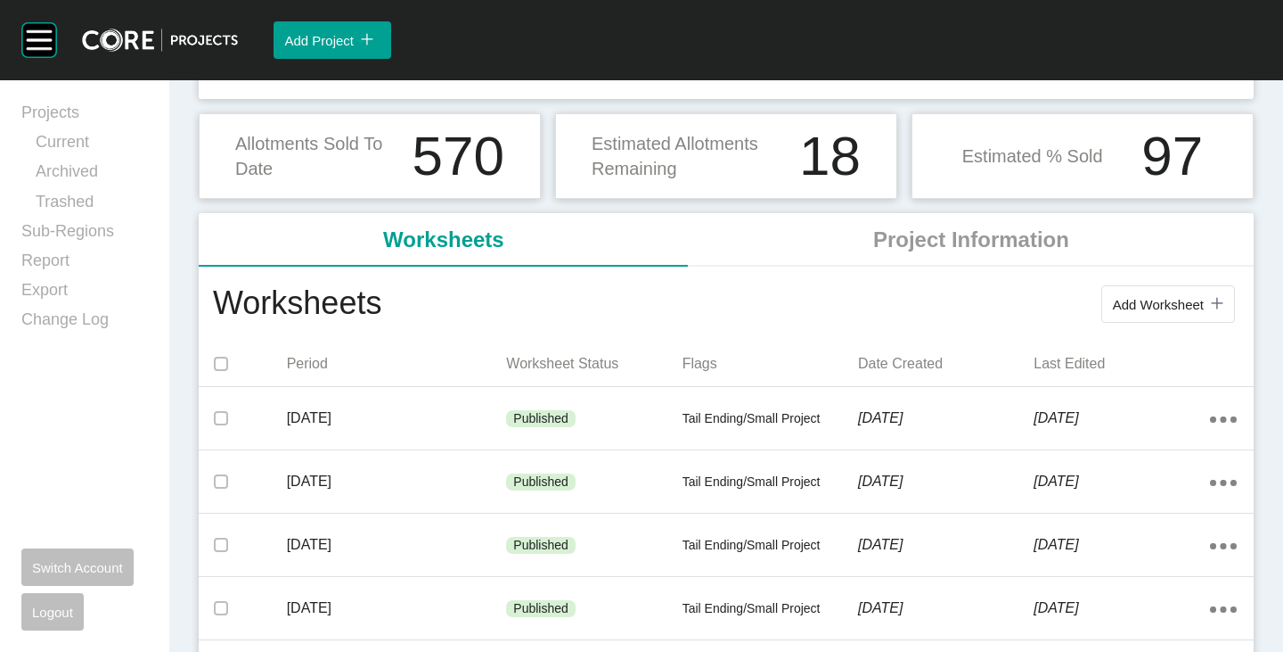
click at [1118, 306] on span "Add Worksheet" at bounding box center [1158, 304] width 91 height 15
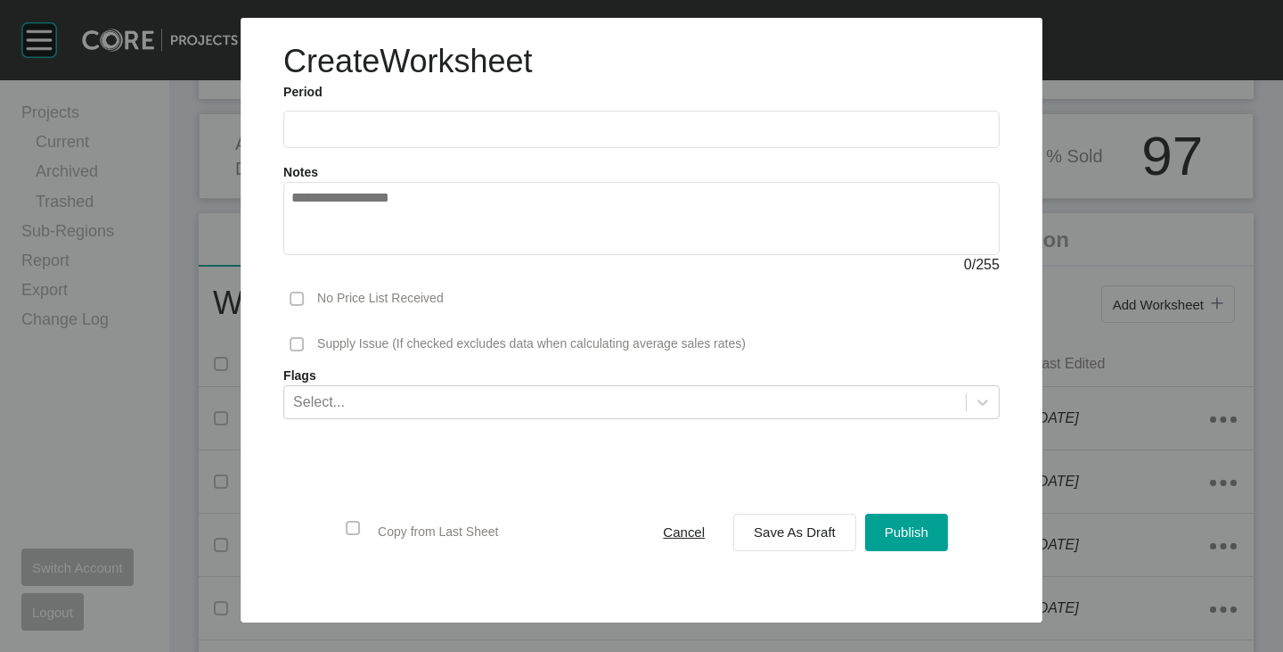
click at [418, 136] on input "text" at bounding box center [641, 129] width 701 height 15
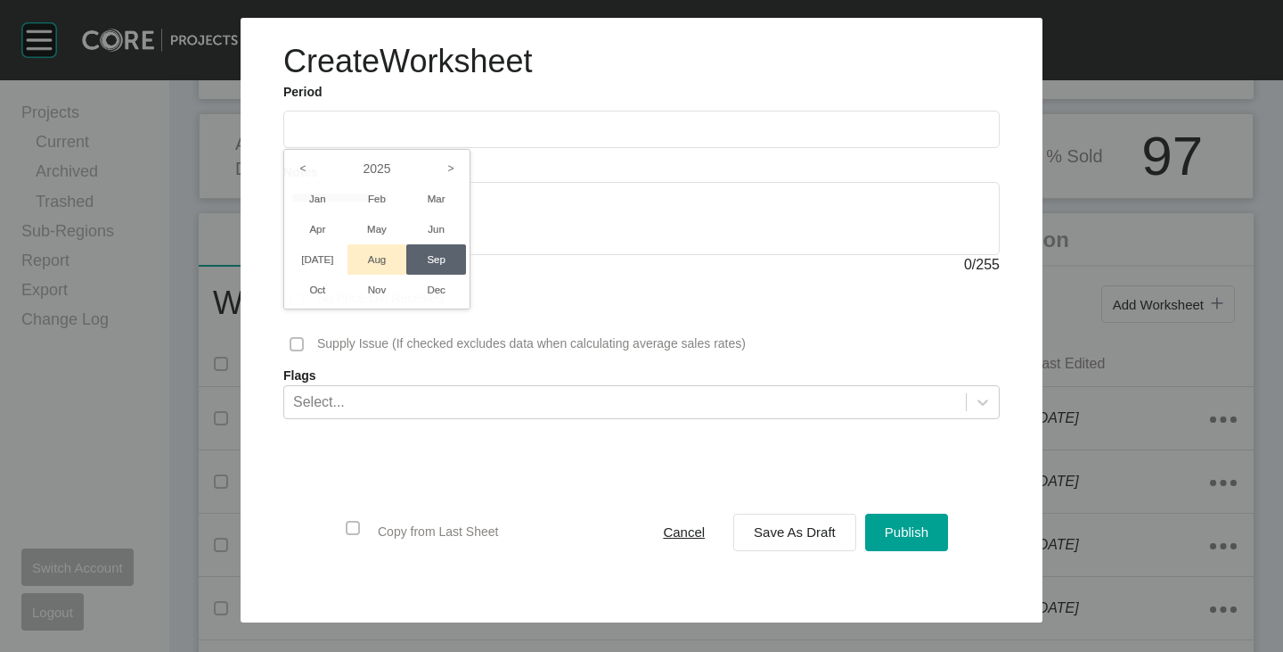
click at [386, 251] on li "Aug" at bounding box center [378, 259] width 60 height 30
type input "**********"
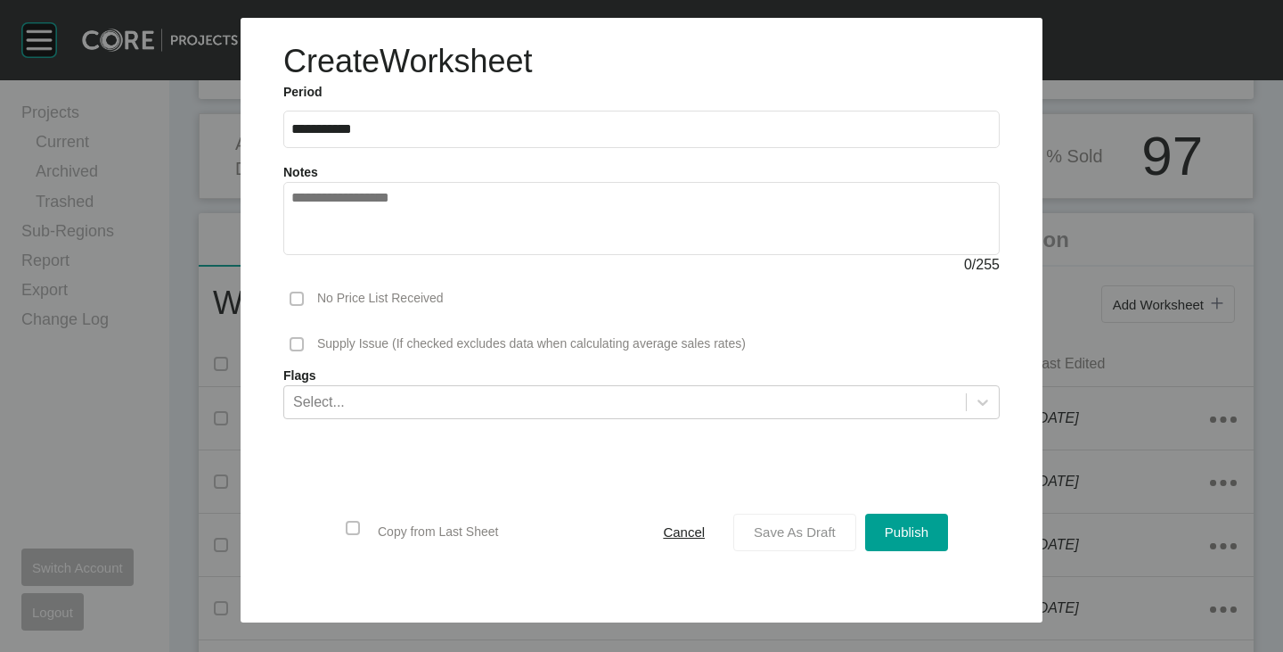
click at [779, 517] on button "Save As Draft" at bounding box center [795, 531] width 123 height 37
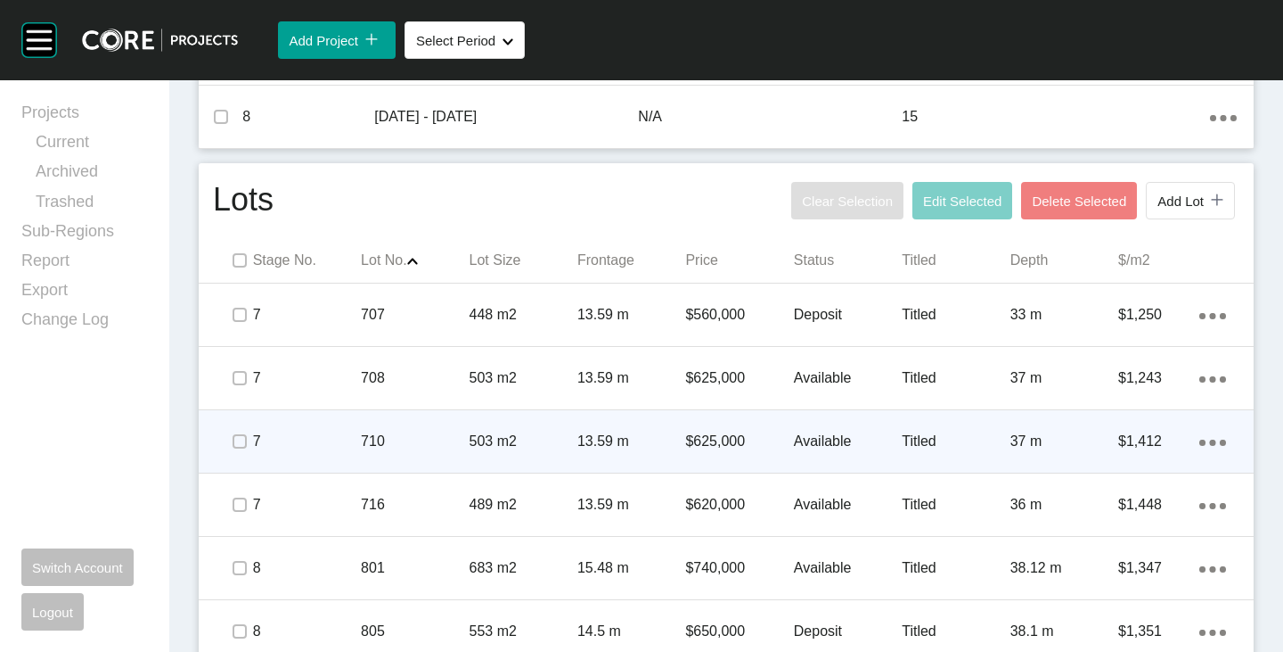
scroll to position [891, 0]
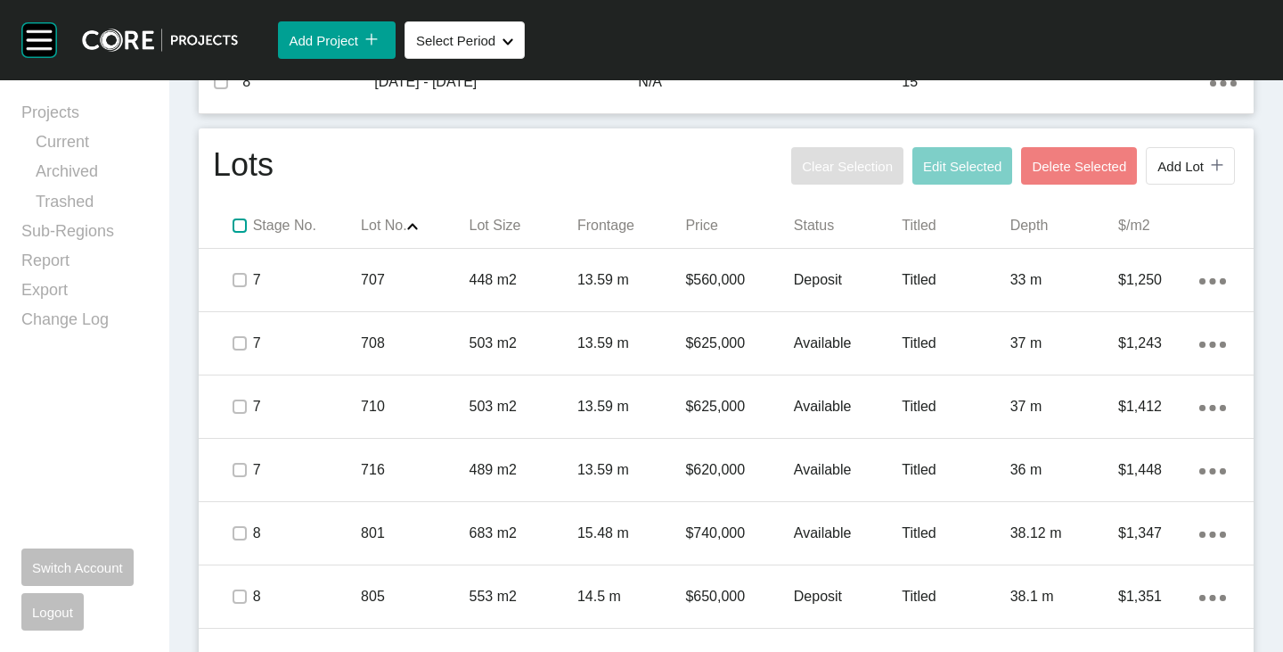
click at [244, 220] on label at bounding box center [240, 225] width 14 height 14
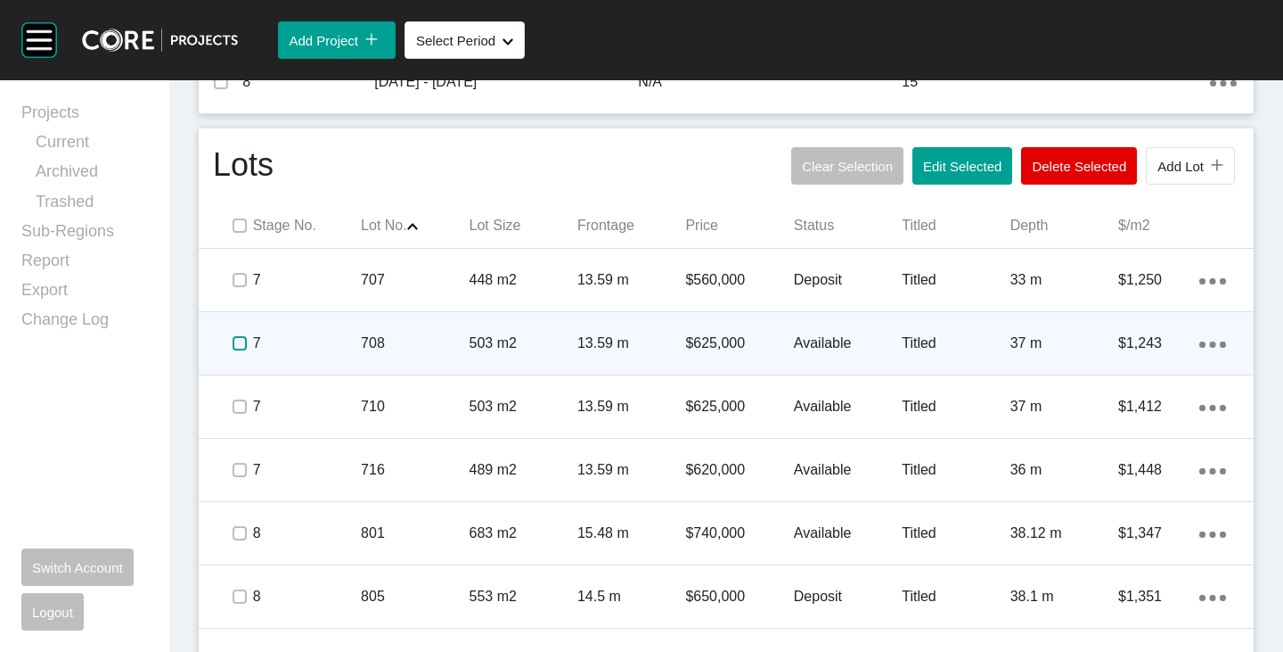
click at [241, 338] on label at bounding box center [240, 343] width 14 height 14
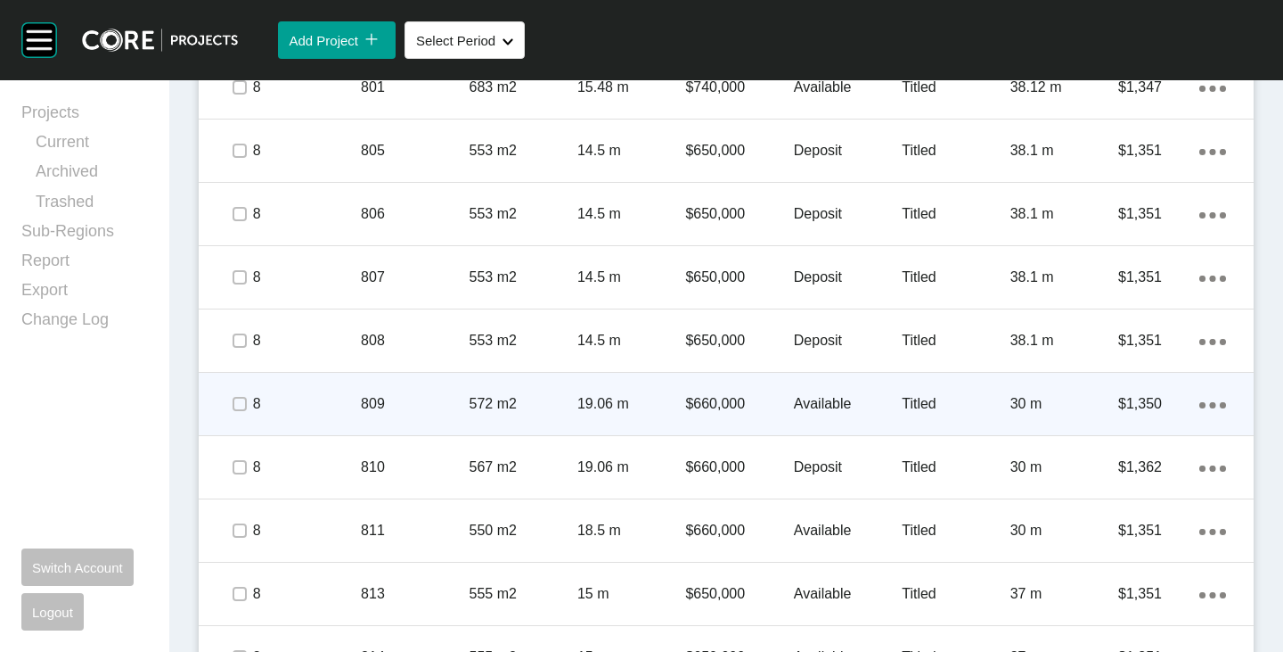
scroll to position [1698, 0]
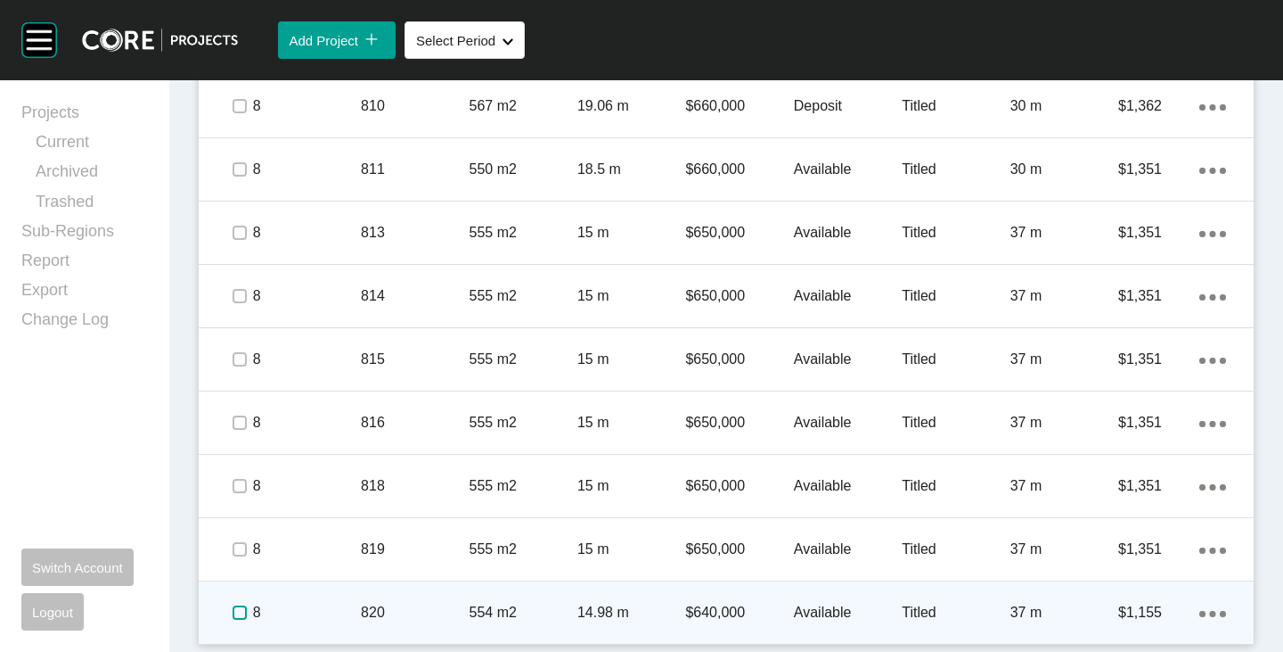
click at [237, 618] on label at bounding box center [240, 612] width 14 height 14
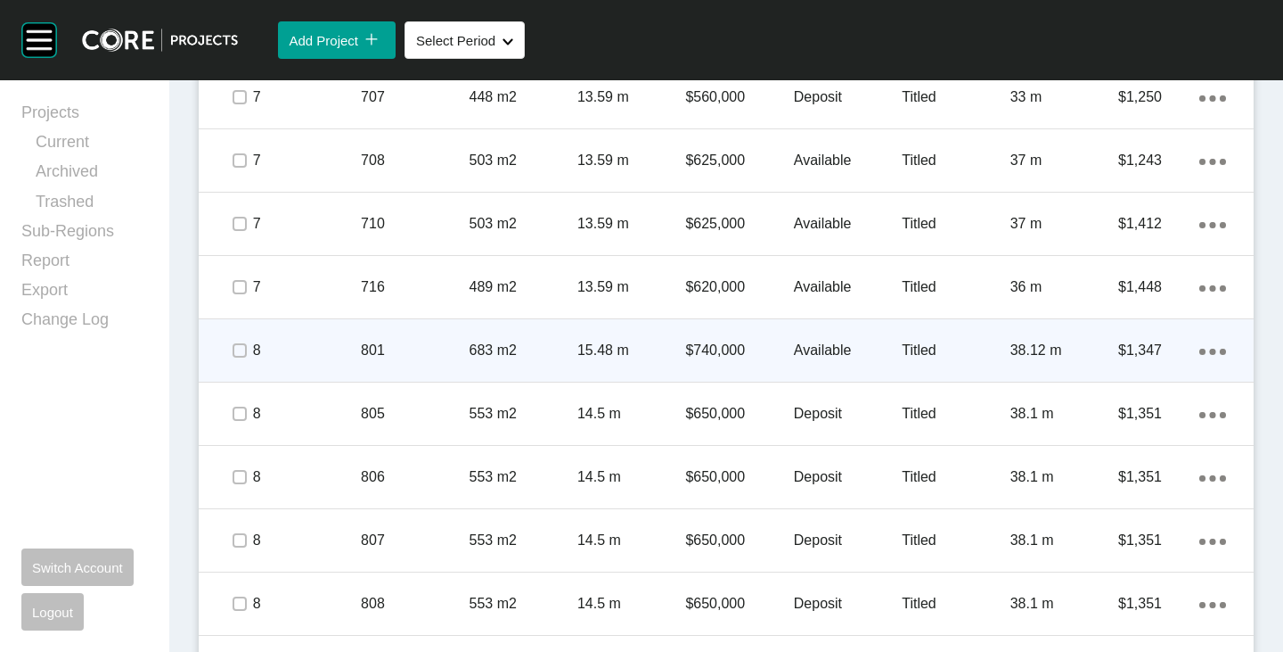
scroll to position [985, 0]
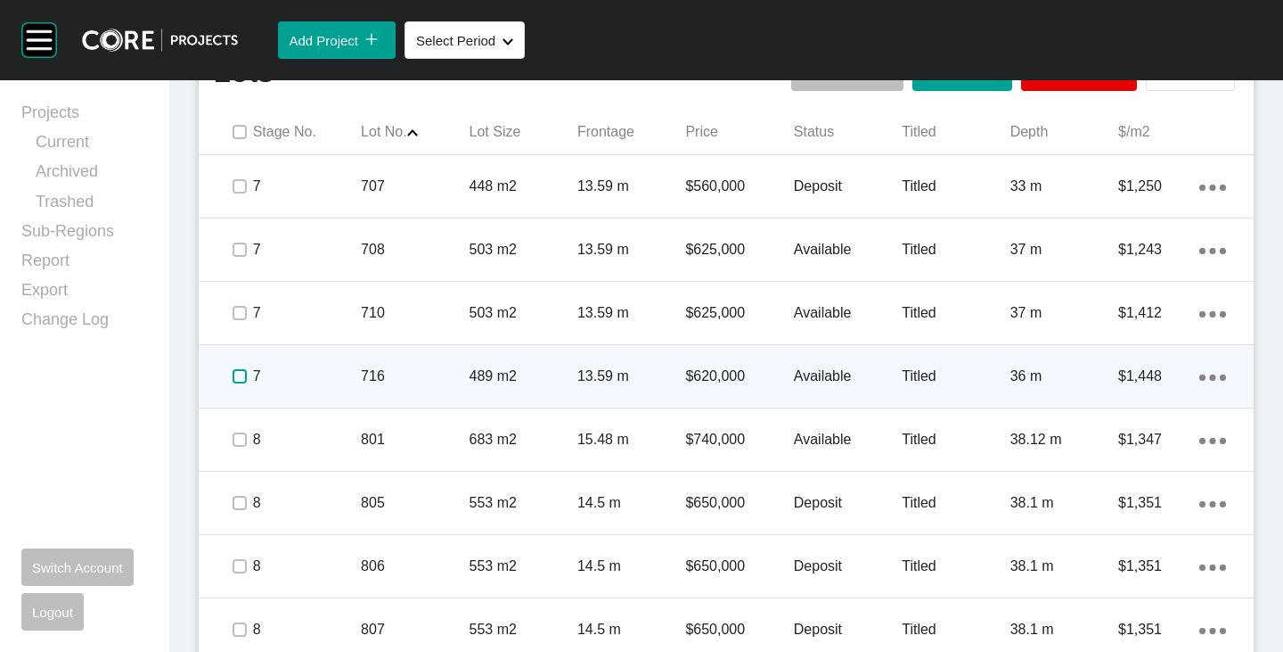
click at [239, 381] on label at bounding box center [240, 376] width 14 height 14
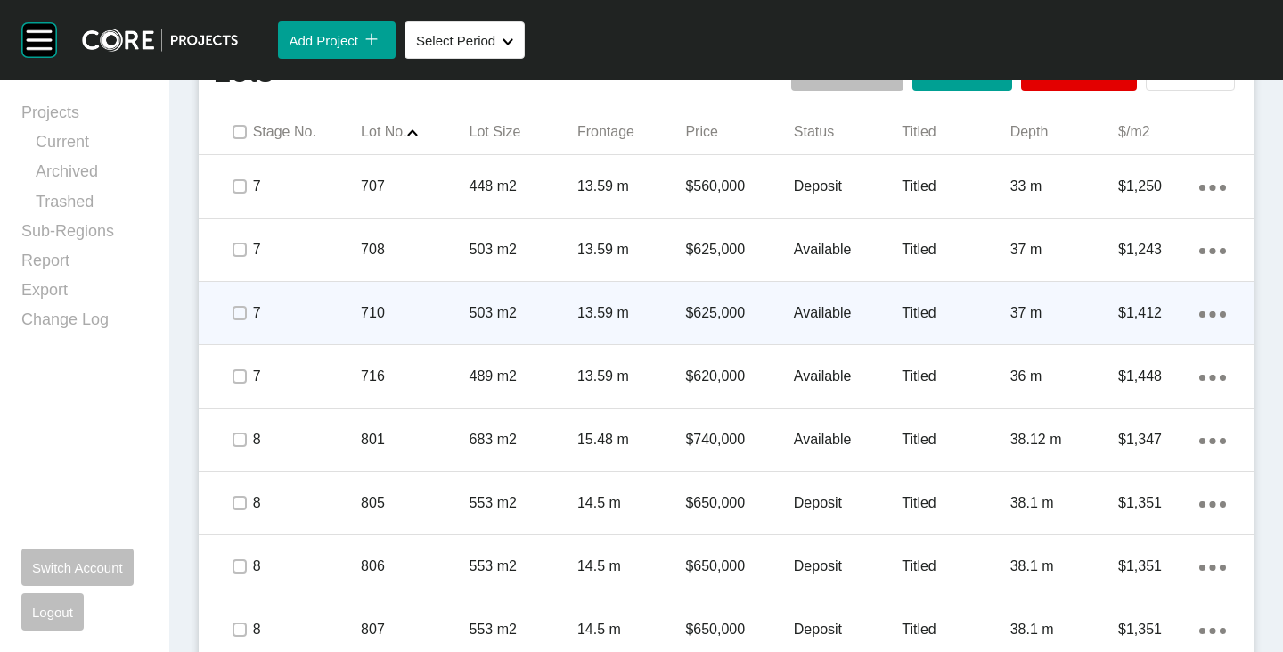
click at [237, 337] on div at bounding box center [238, 313] width 27 height 62
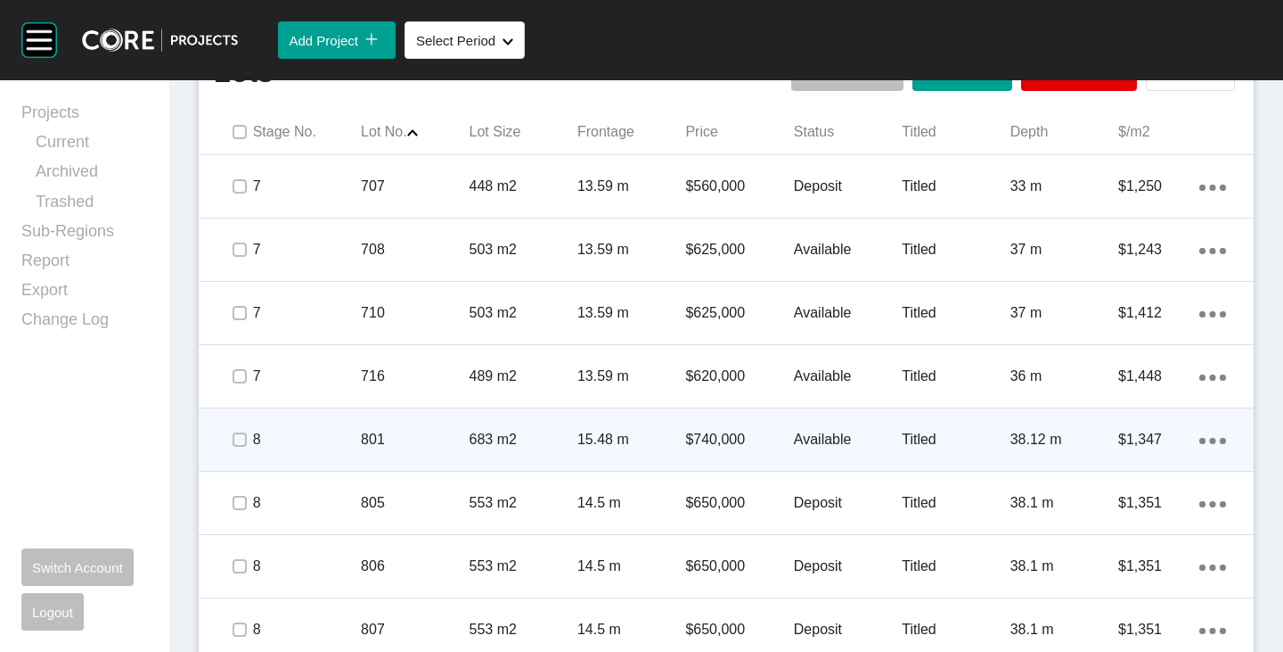
click at [821, 435] on p "Available" at bounding box center [848, 440] width 108 height 20
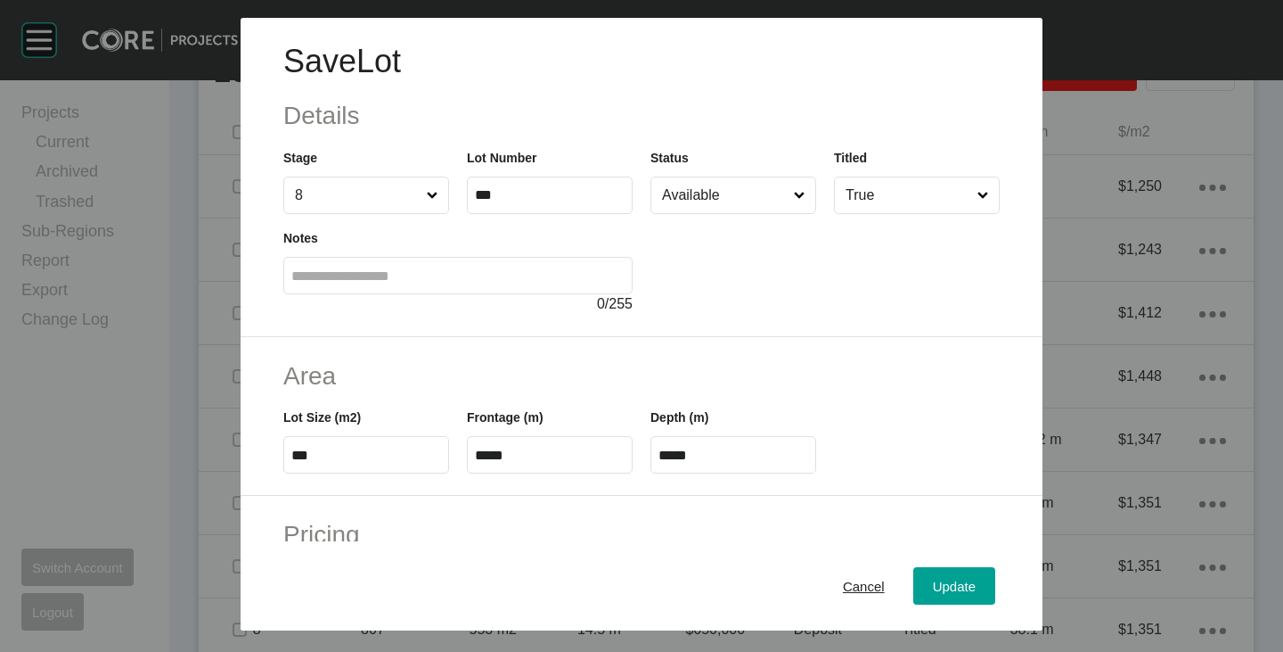
click at [735, 185] on input "Available" at bounding box center [725, 195] width 132 height 36
click at [933, 587] on span "Update" at bounding box center [954, 585] width 43 height 15
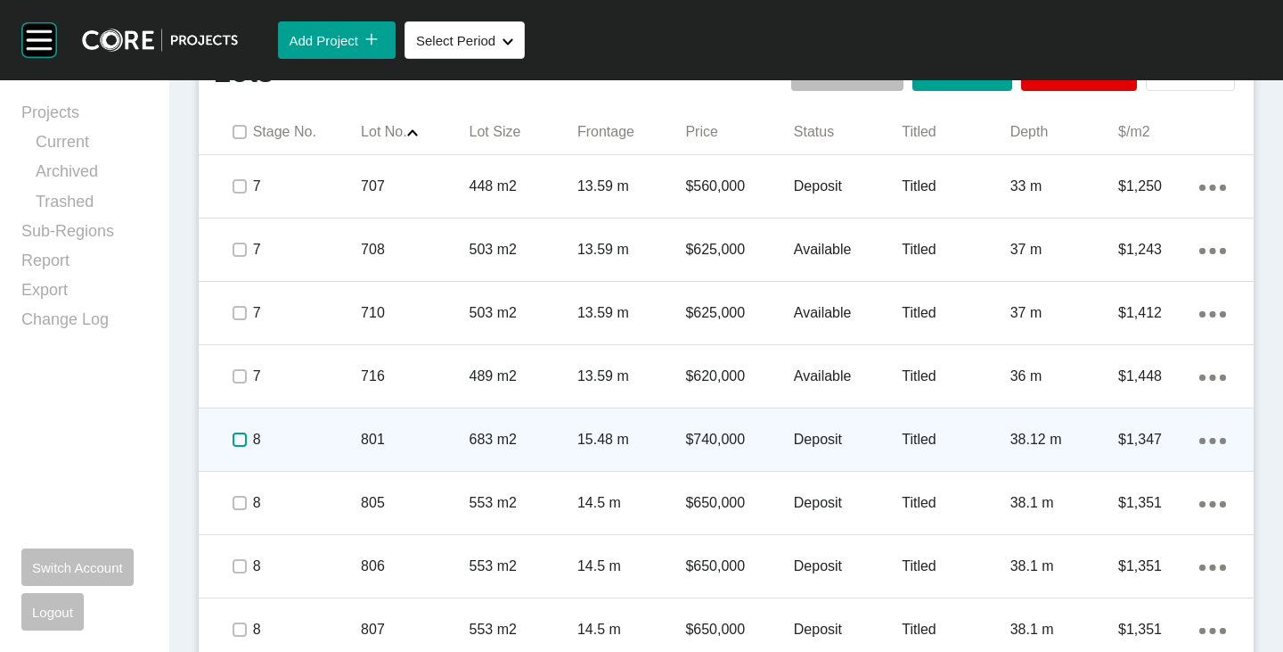
click at [237, 436] on label at bounding box center [240, 439] width 14 height 14
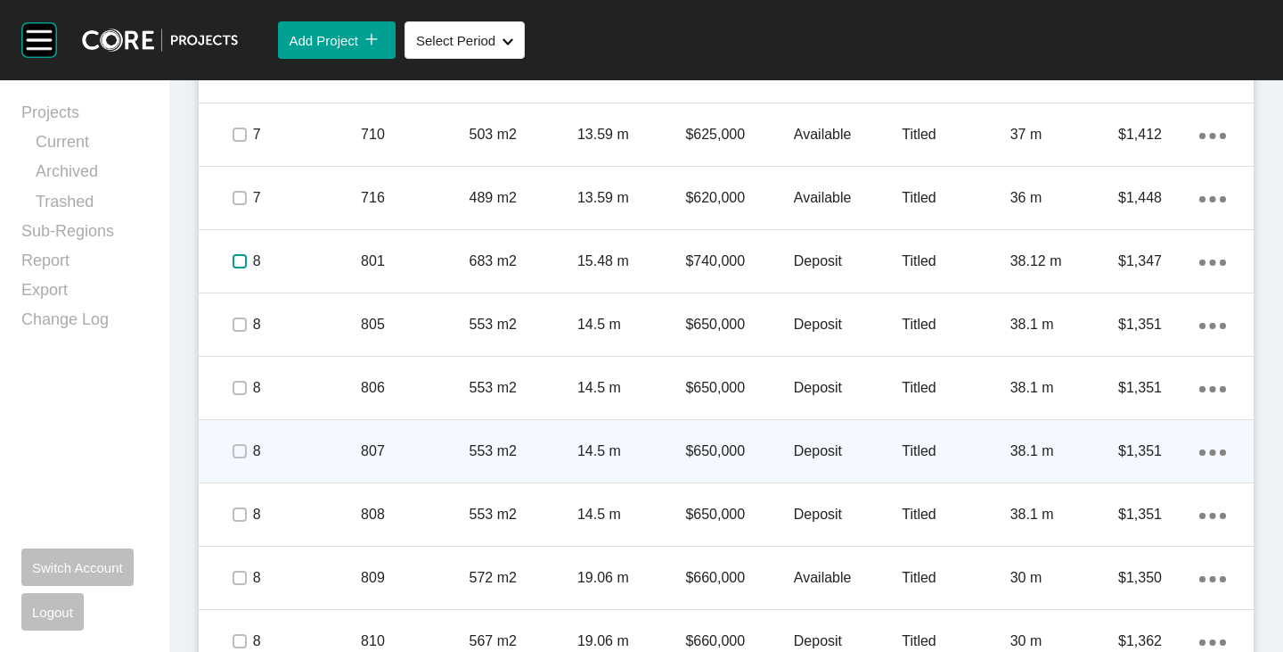
scroll to position [1341, 0]
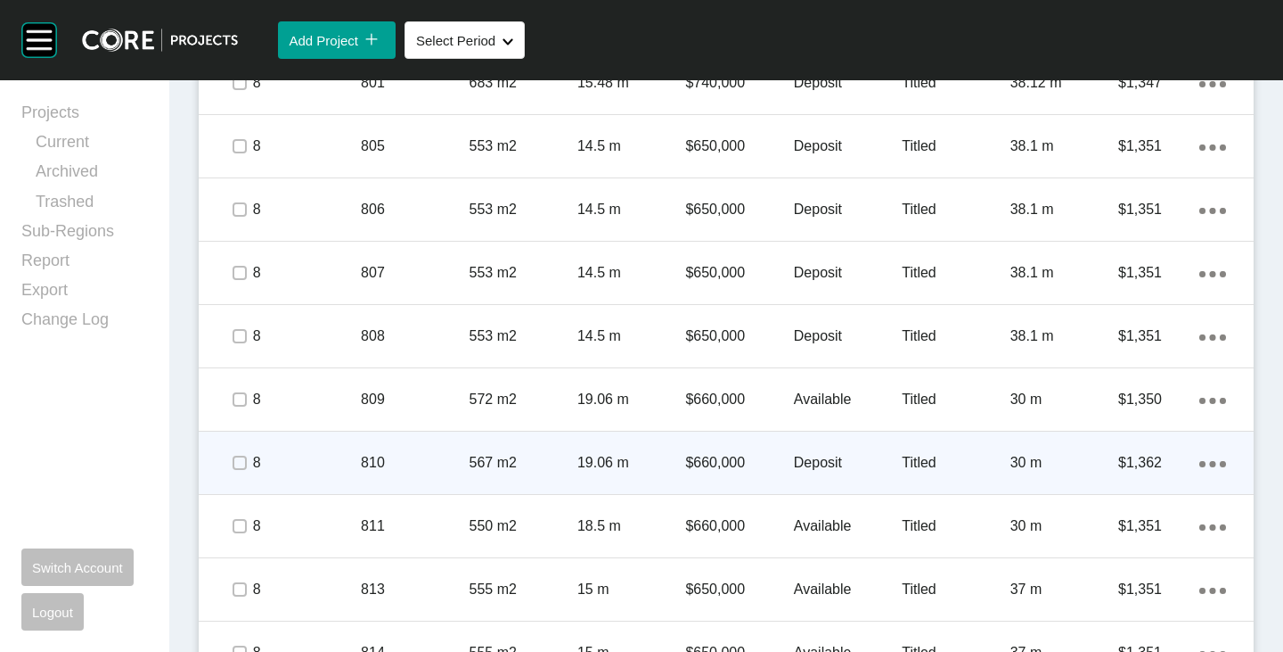
click at [806, 455] on p "Deposit" at bounding box center [848, 463] width 108 height 20
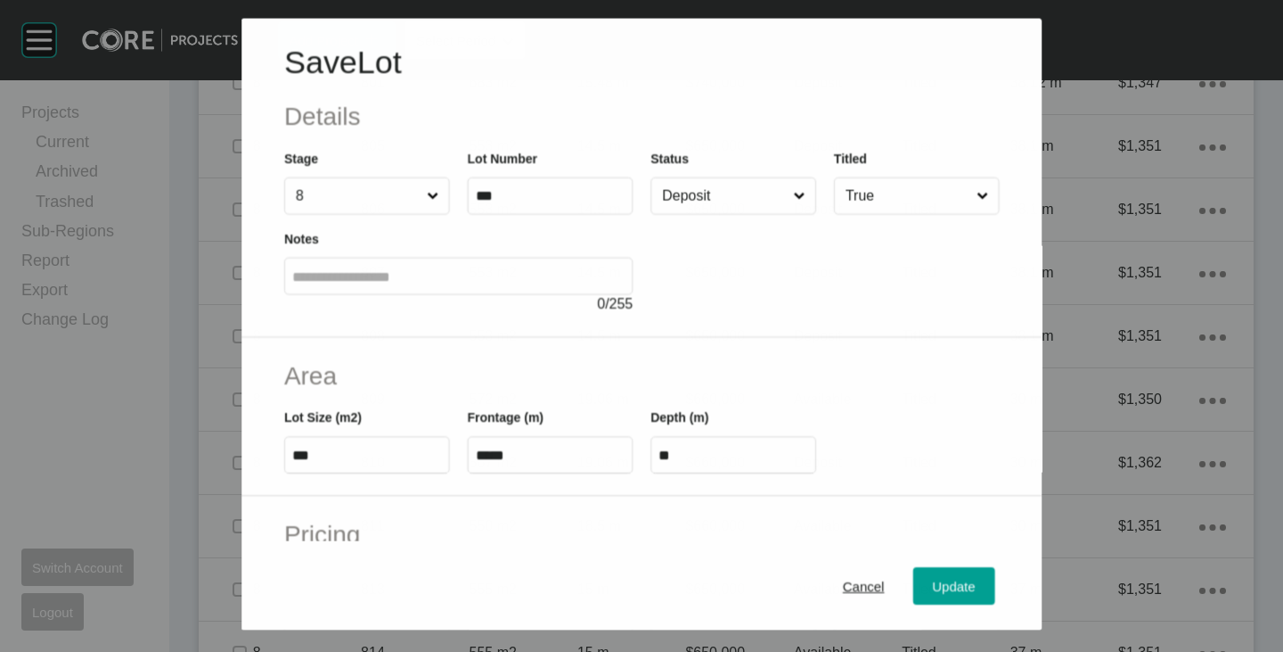
click at [696, 192] on input "Deposit" at bounding box center [724, 195] width 131 height 36
click at [922, 569] on button "Update" at bounding box center [955, 585] width 82 height 37
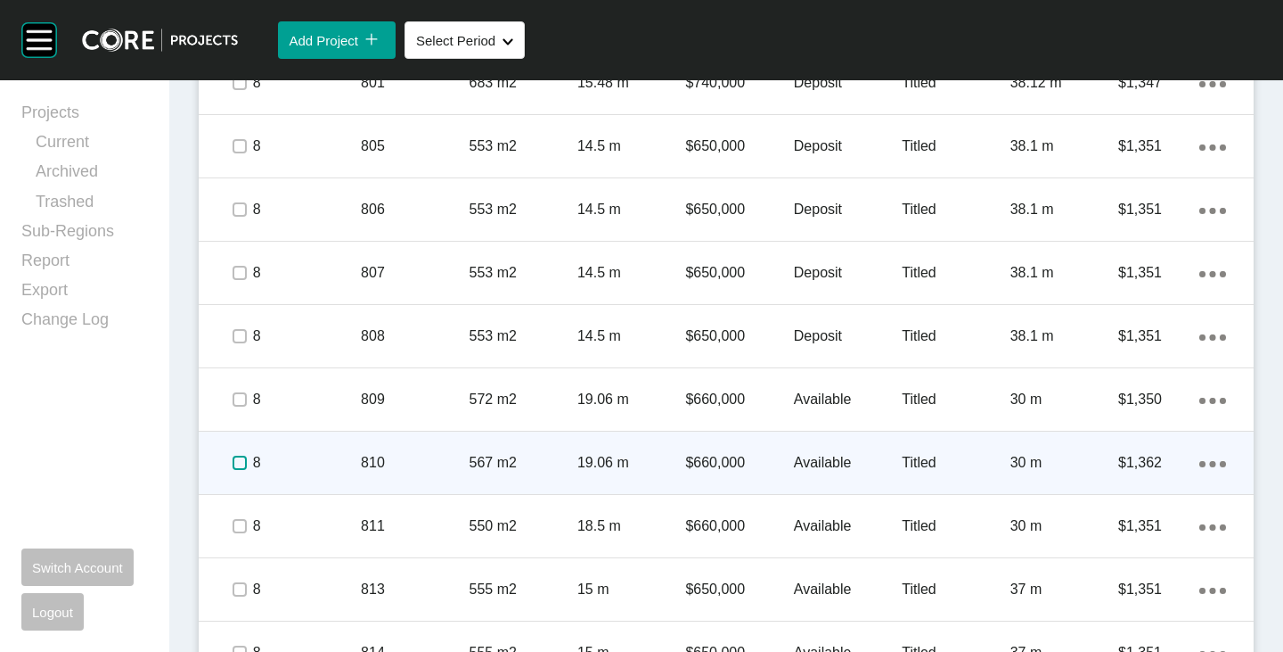
click at [237, 464] on label at bounding box center [240, 462] width 14 height 14
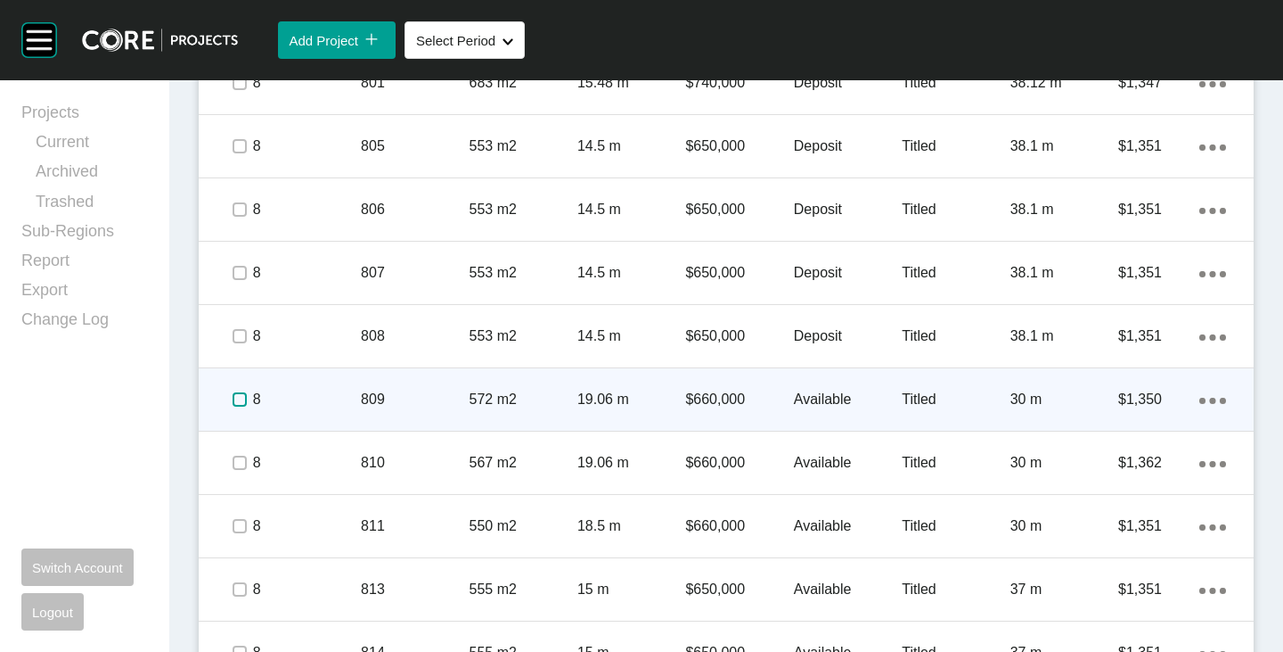
click at [233, 403] on label at bounding box center [240, 399] width 14 height 14
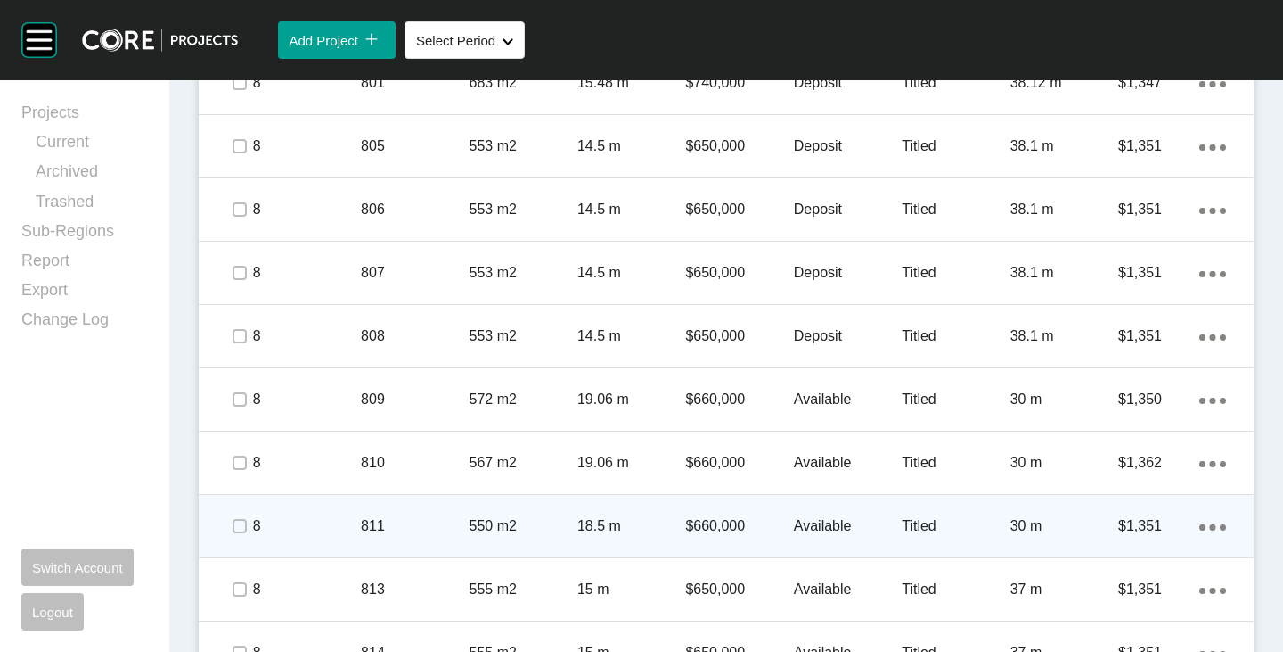
click at [248, 524] on span at bounding box center [238, 525] width 27 height 27
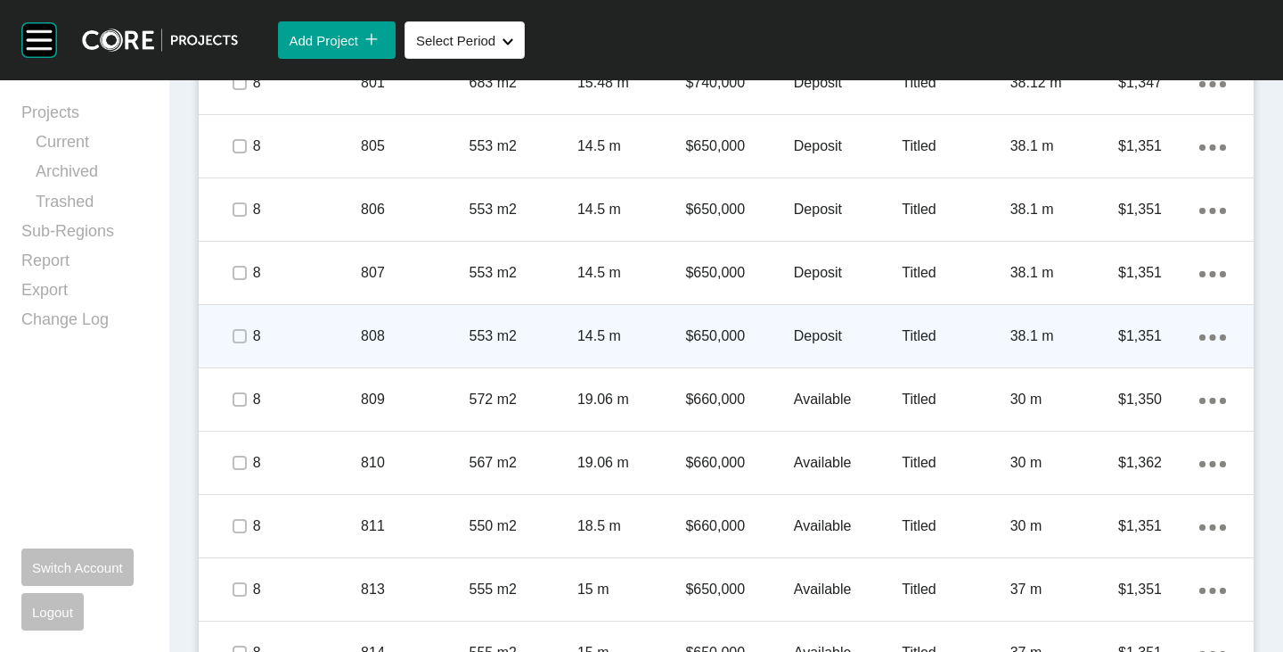
scroll to position [1431, 0]
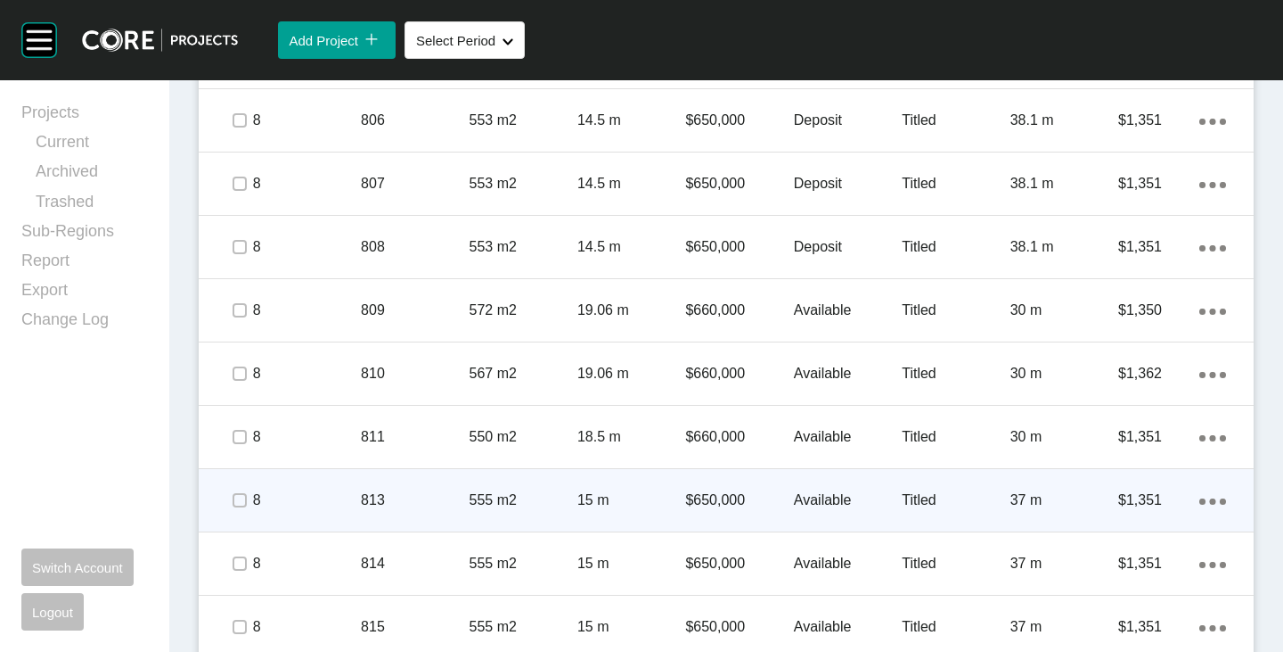
click at [816, 488] on div "Available" at bounding box center [848, 499] width 108 height 55
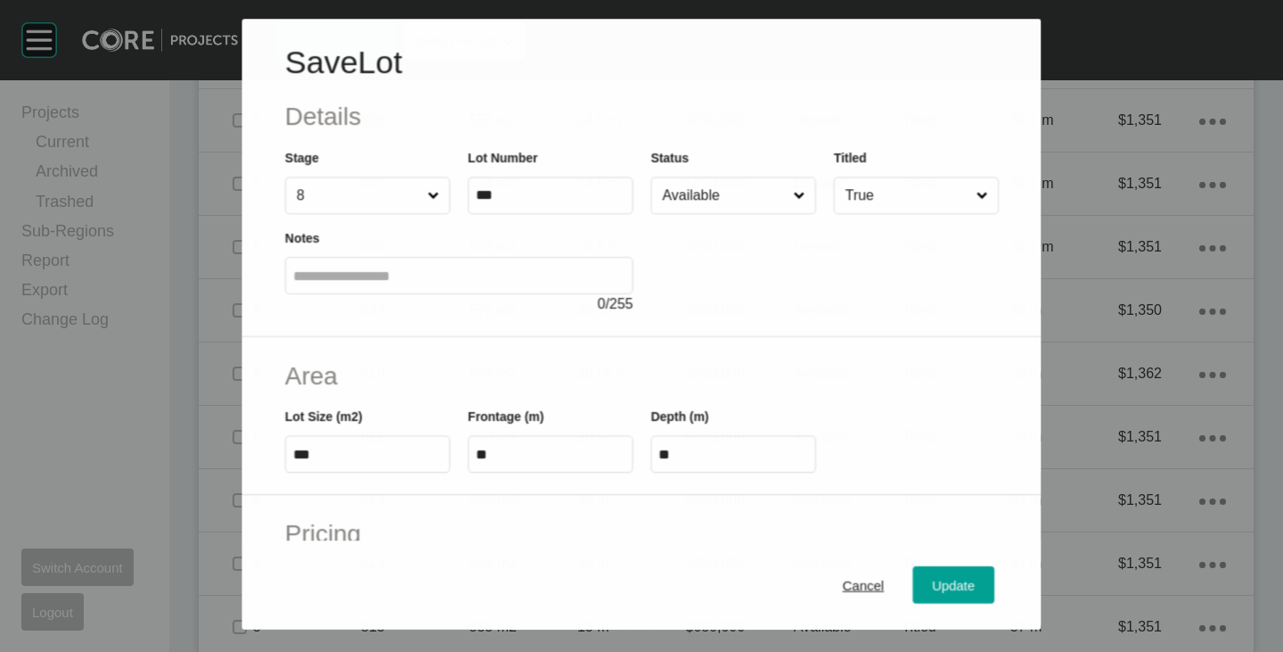
click at [717, 176] on div "Status Available" at bounding box center [733, 181] width 165 height 66
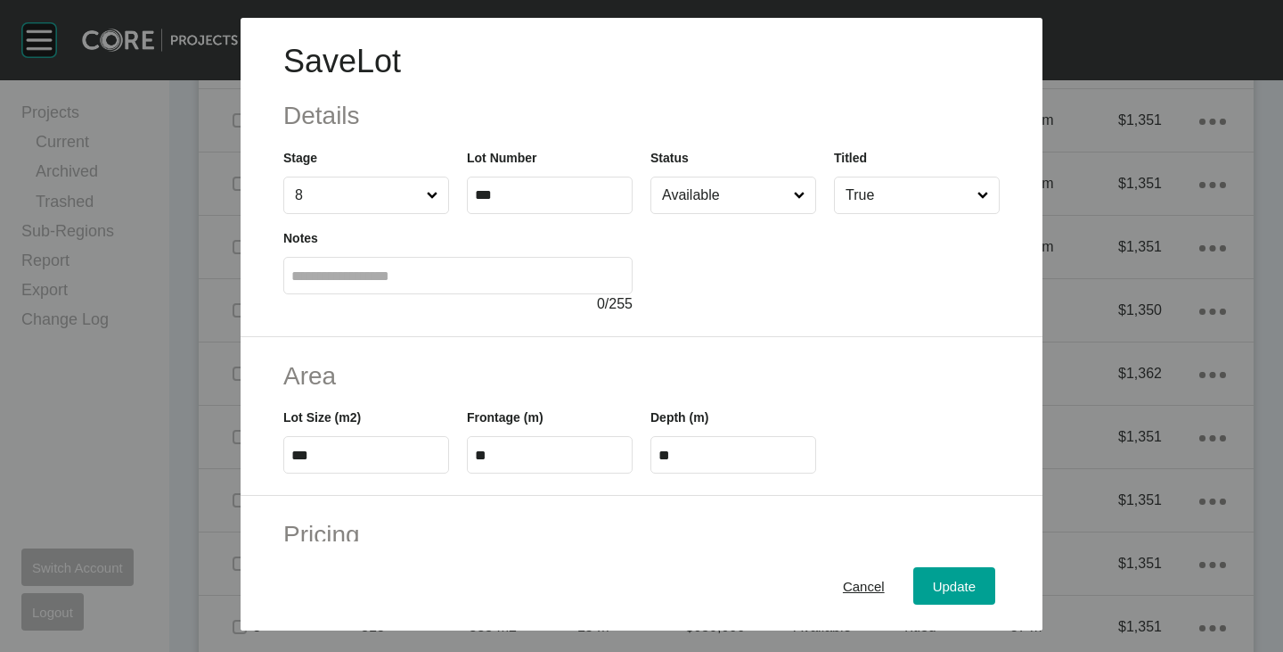
click at [716, 186] on input "Available" at bounding box center [725, 195] width 132 height 36
click at [937, 567] on button "Update" at bounding box center [955, 585] width 82 height 37
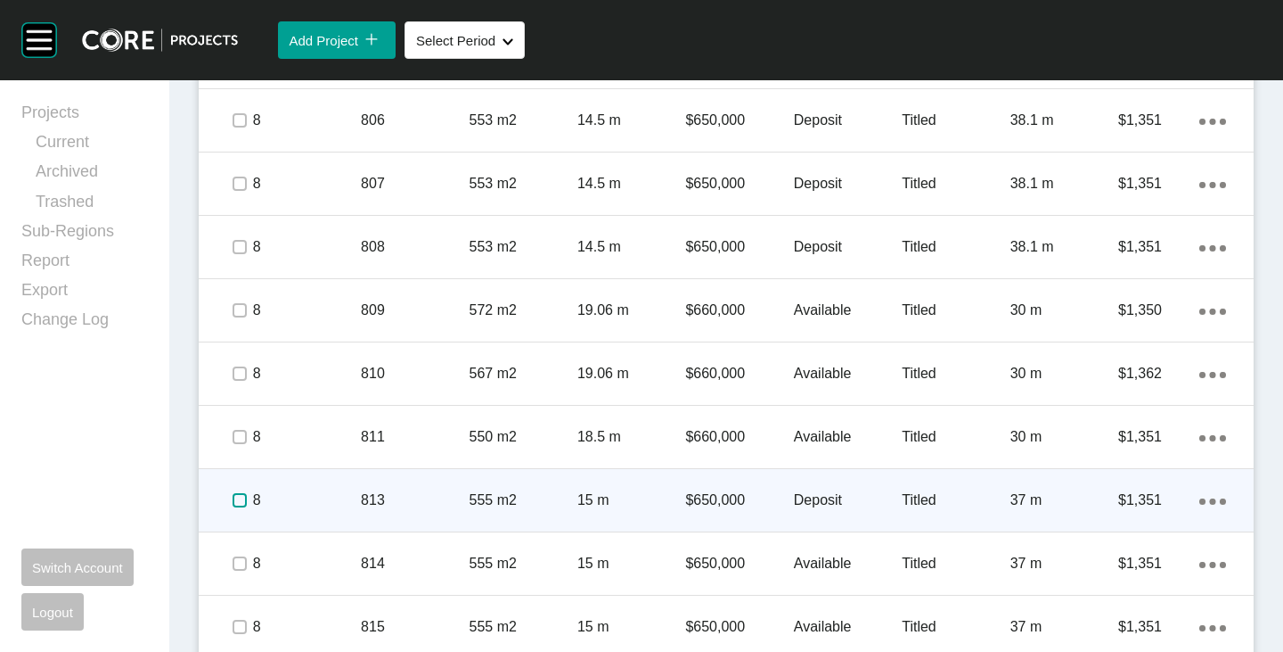
click at [242, 495] on label at bounding box center [240, 500] width 14 height 14
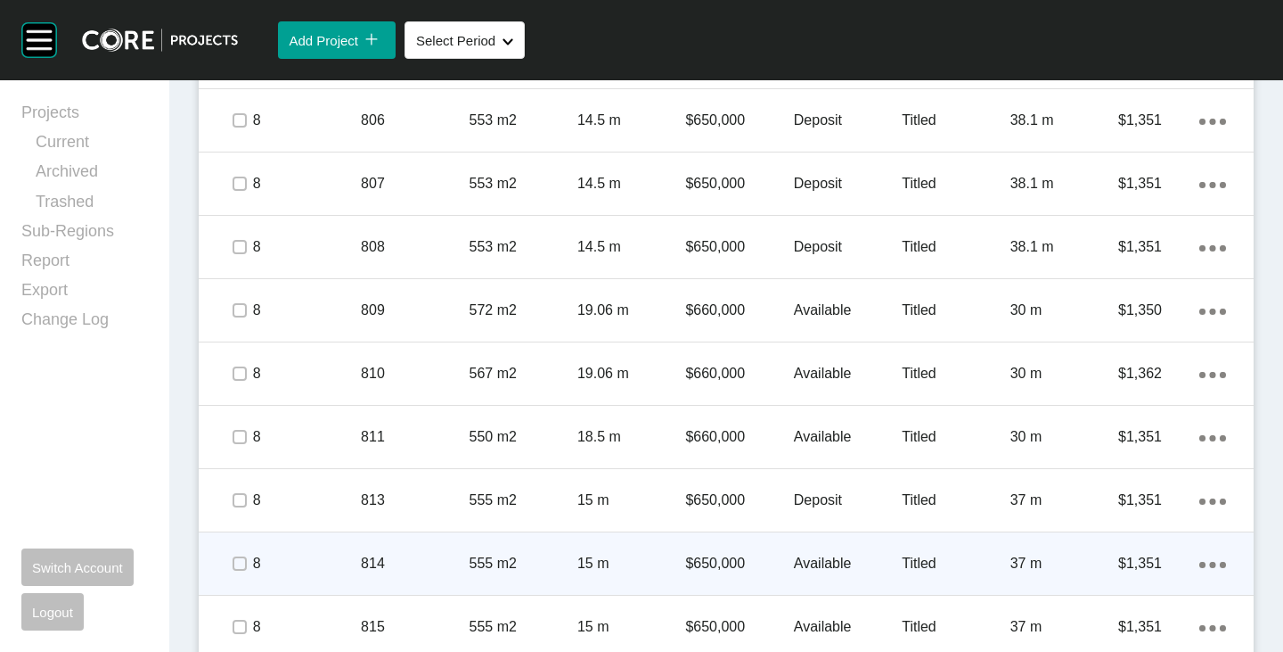
click at [815, 561] on p "Available" at bounding box center [848, 563] width 108 height 20
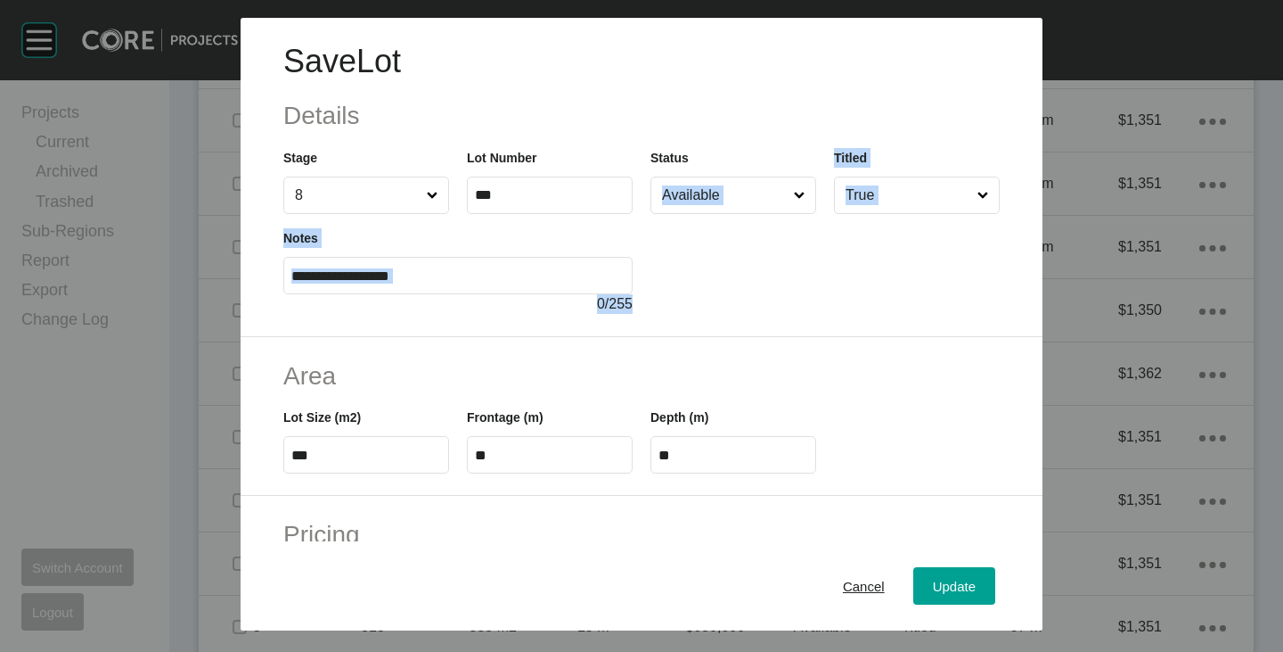
click at [702, 213] on div "Save Lot Details Stage 8 Lot Number *** Status Available Titled True Notes 0 / …" at bounding box center [642, 177] width 802 height 319
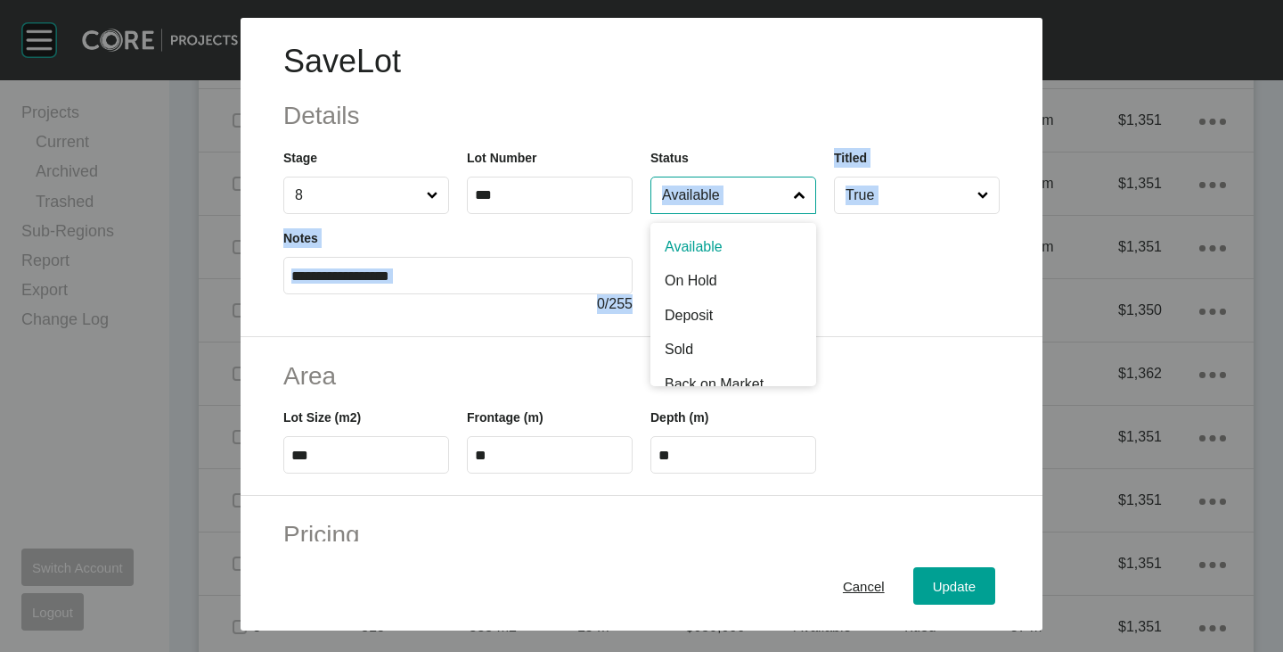
click at [717, 186] on input "Available" at bounding box center [725, 195] width 132 height 36
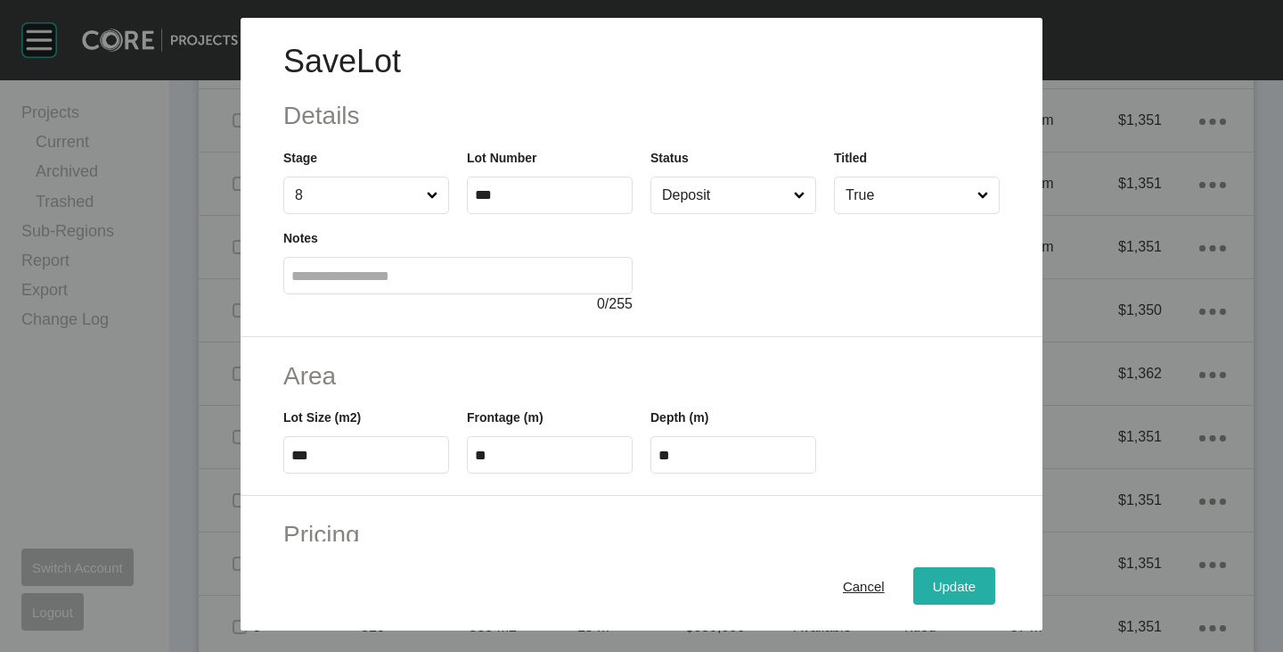
click at [948, 586] on span "Update" at bounding box center [954, 585] width 43 height 15
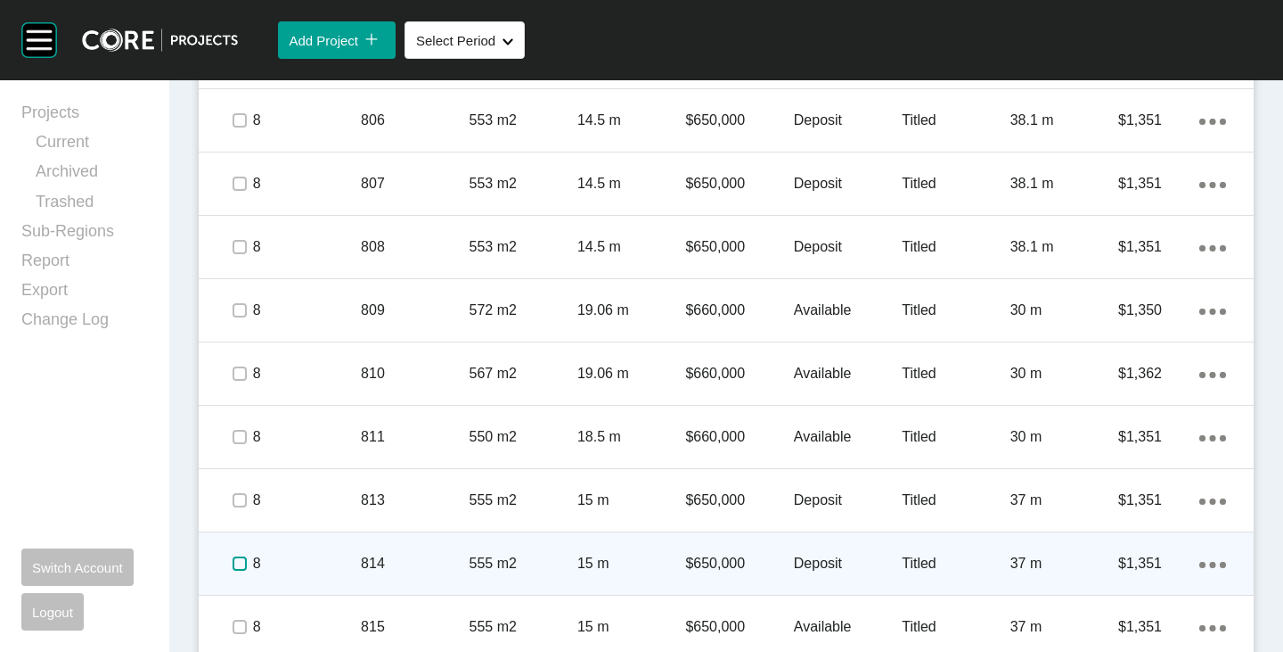
click at [242, 562] on label at bounding box center [240, 563] width 14 height 14
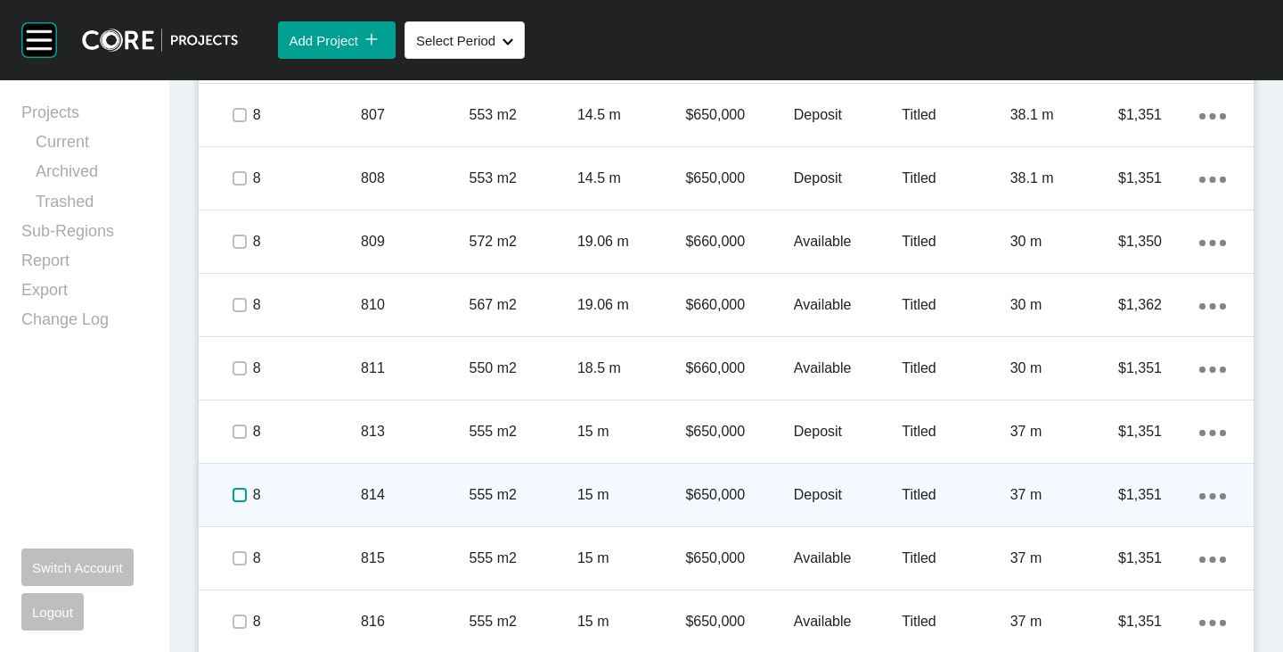
scroll to position [1520, 0]
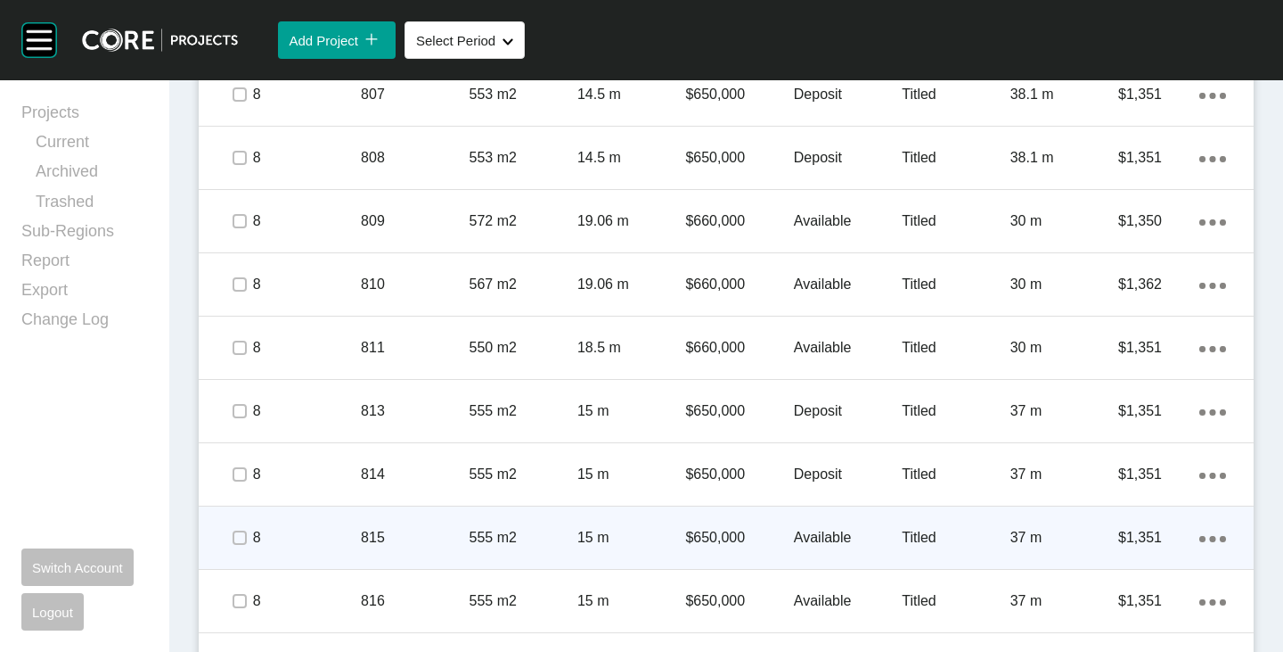
click at [807, 531] on p "Available" at bounding box center [848, 538] width 108 height 20
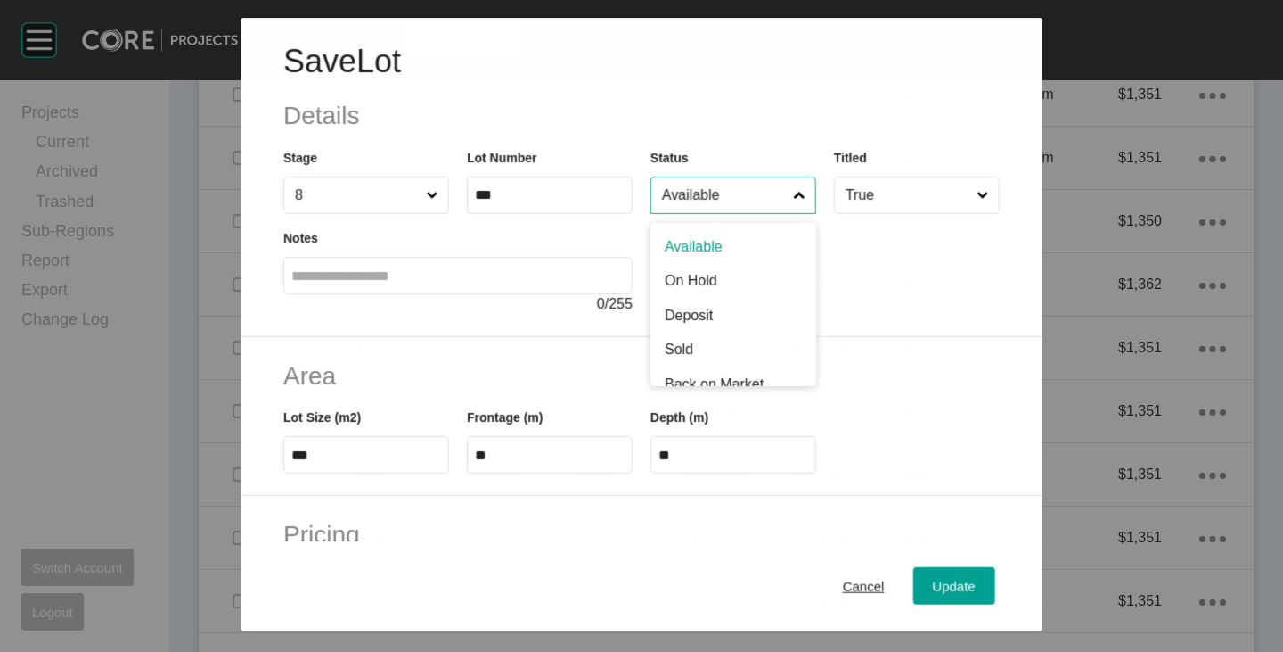
click at [710, 190] on input "Available" at bounding box center [724, 195] width 131 height 36
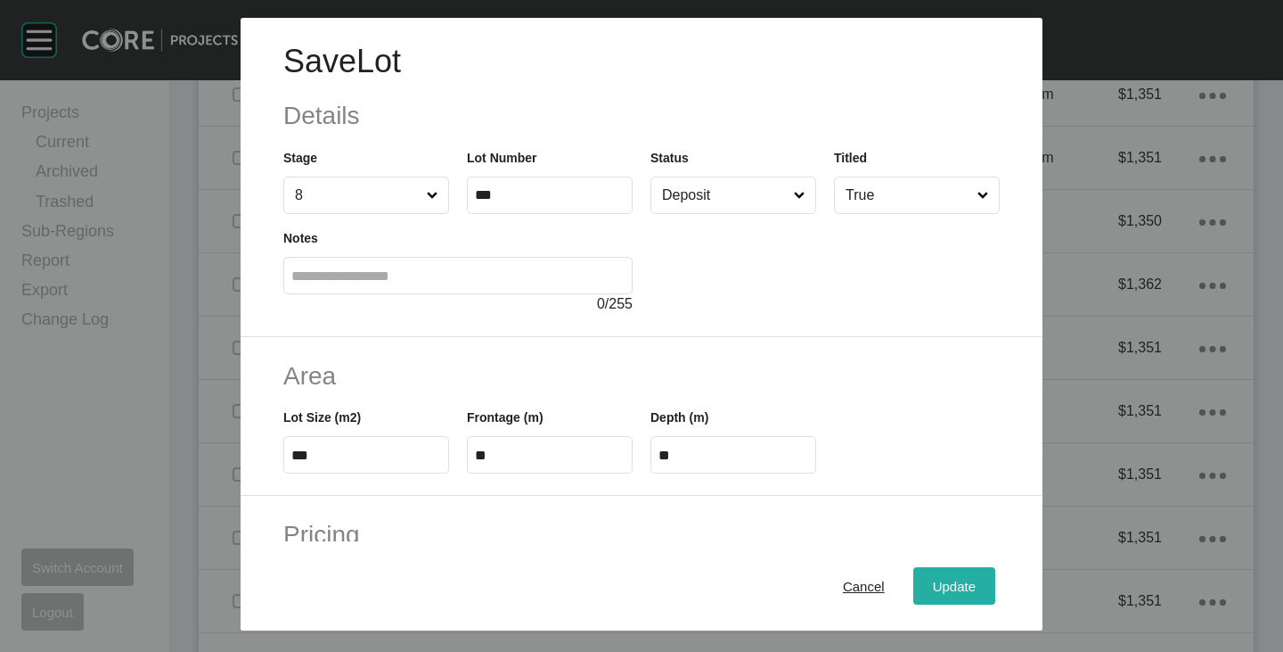
click at [933, 584] on span "Update" at bounding box center [954, 585] width 43 height 15
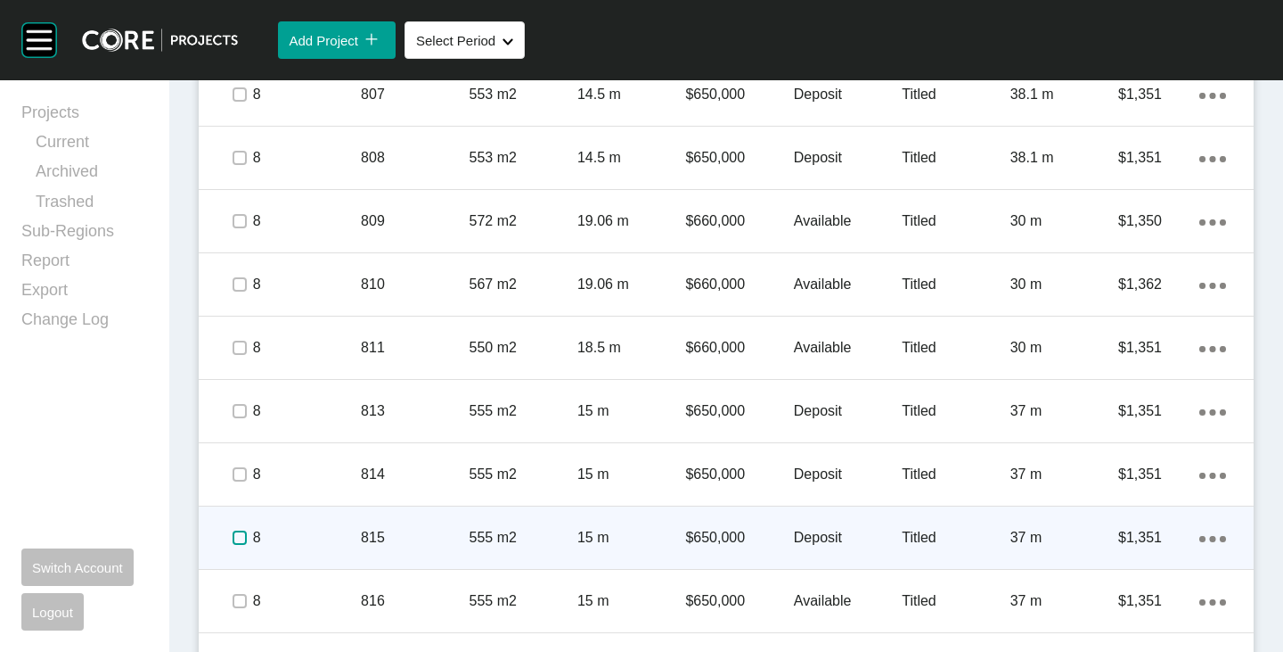
click at [242, 534] on label at bounding box center [240, 537] width 14 height 14
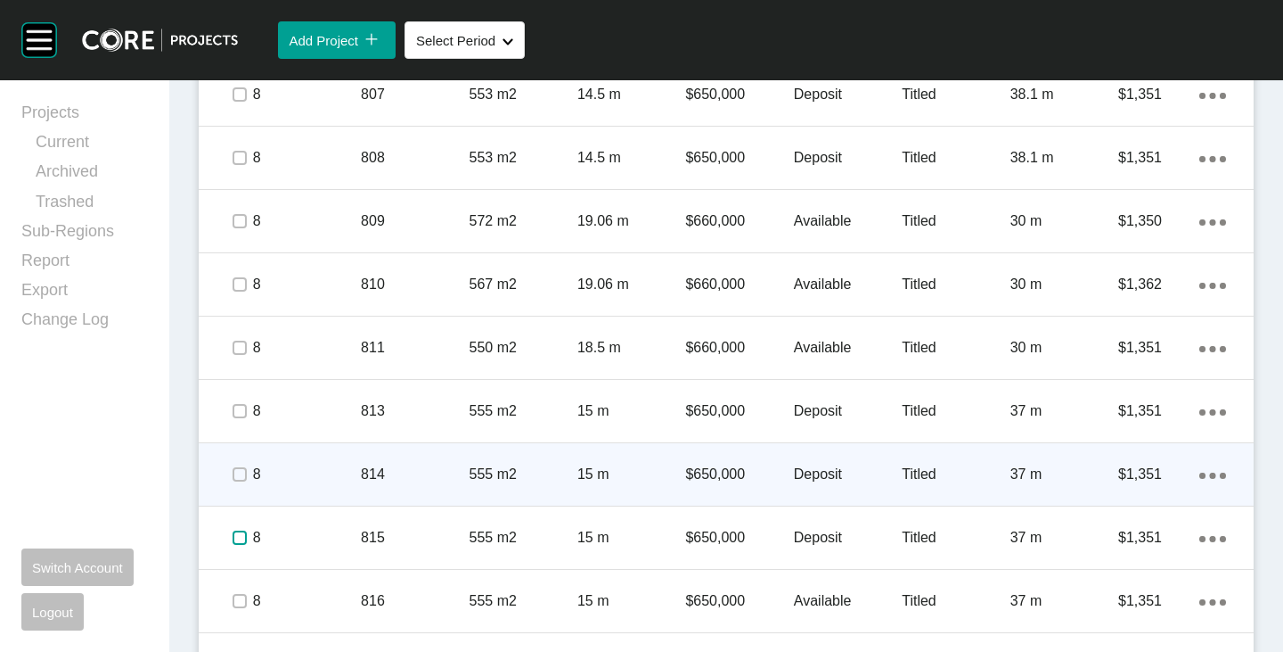
scroll to position [1698, 0]
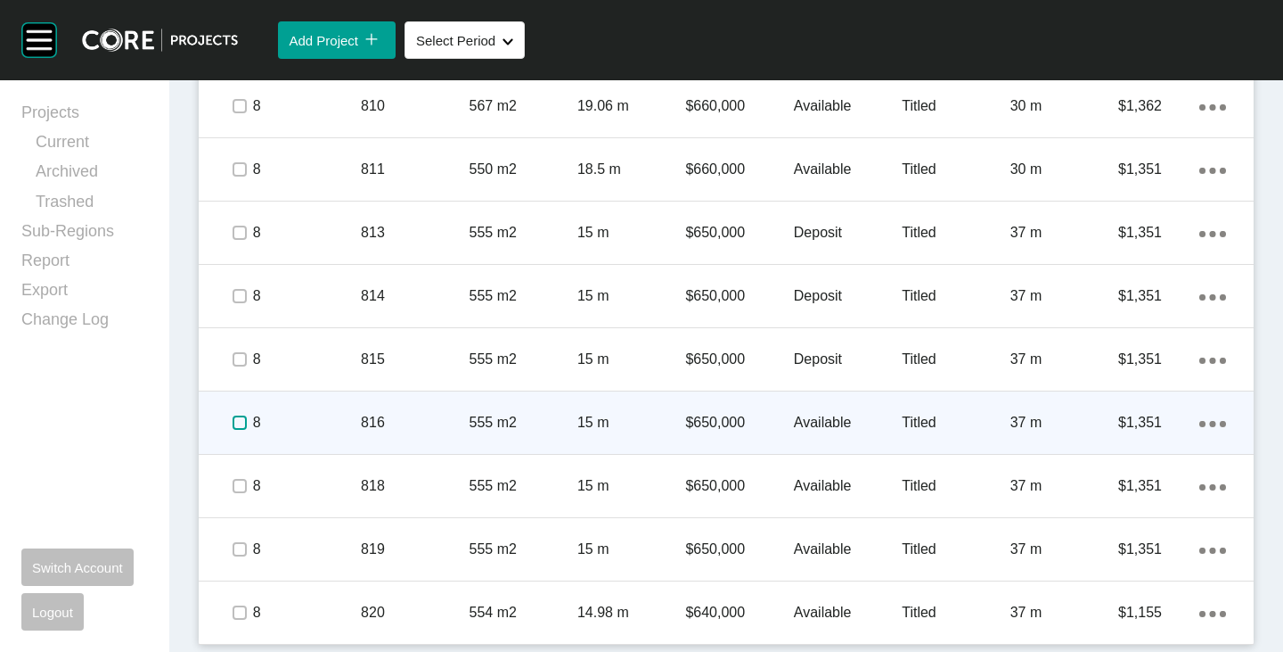
click at [237, 422] on label at bounding box center [240, 422] width 14 height 14
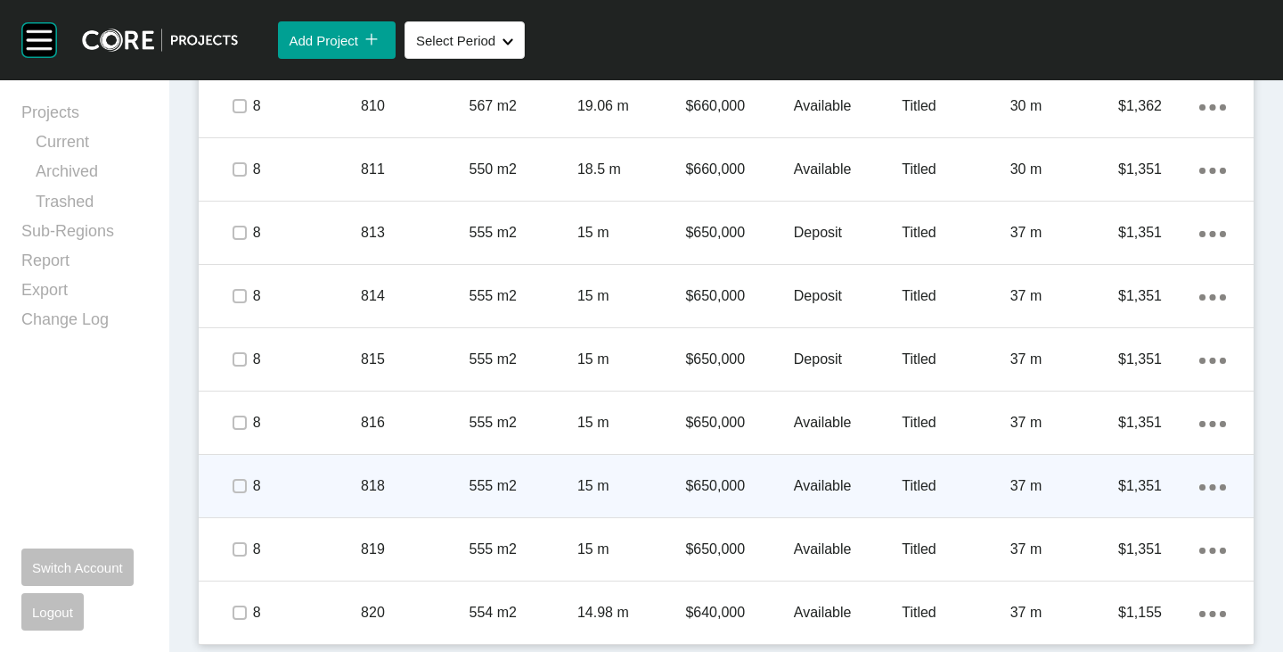
click at [838, 484] on p "Available" at bounding box center [848, 486] width 108 height 20
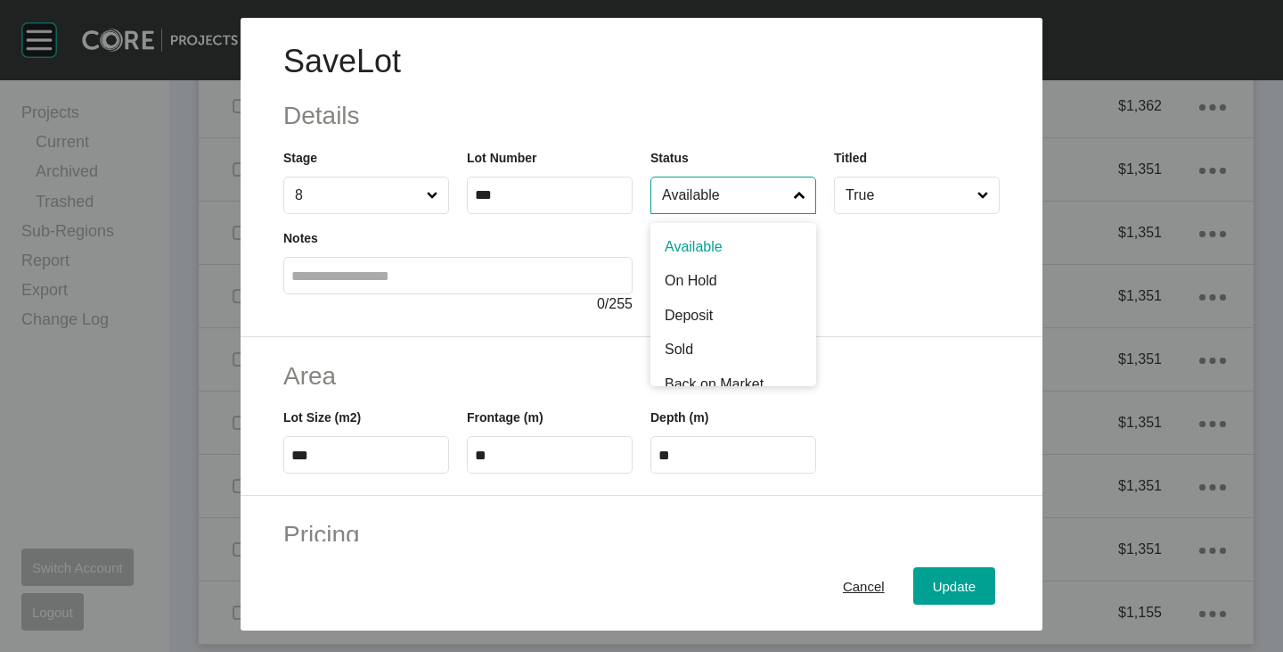
click at [732, 193] on input "Available" at bounding box center [725, 195] width 132 height 36
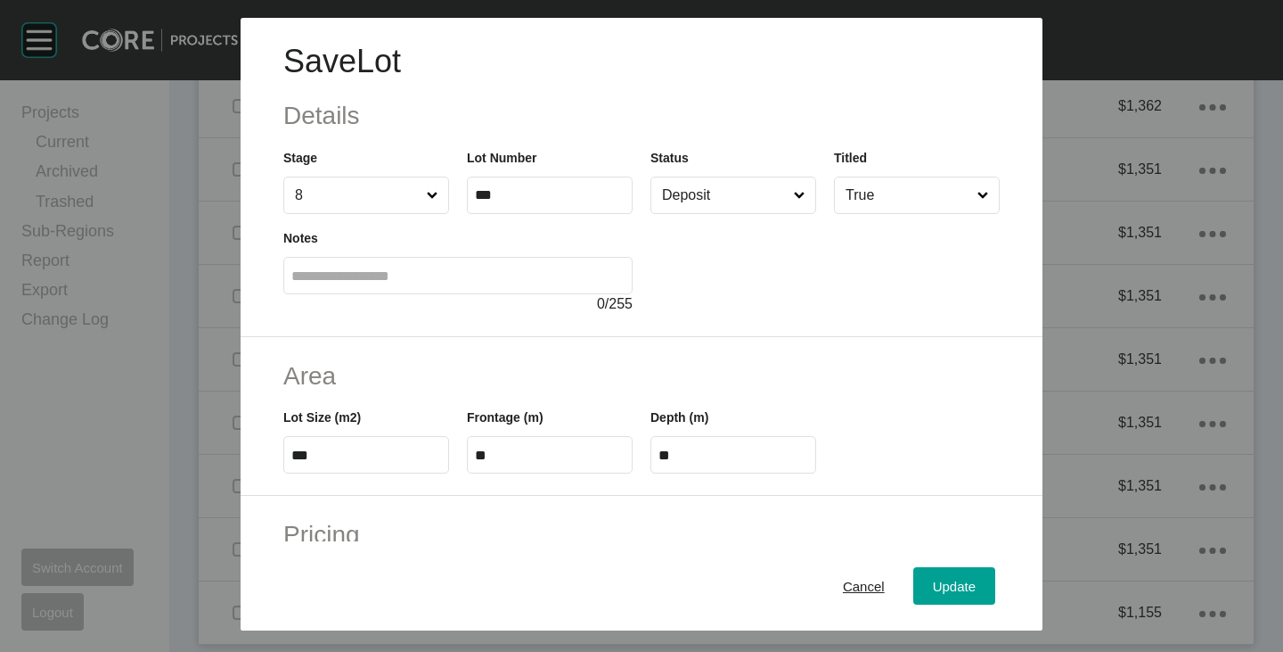
click at [932, 562] on div "Cancel Update" at bounding box center [642, 585] width 802 height 89
click at [941, 591] on span "Update" at bounding box center [954, 585] width 43 height 15
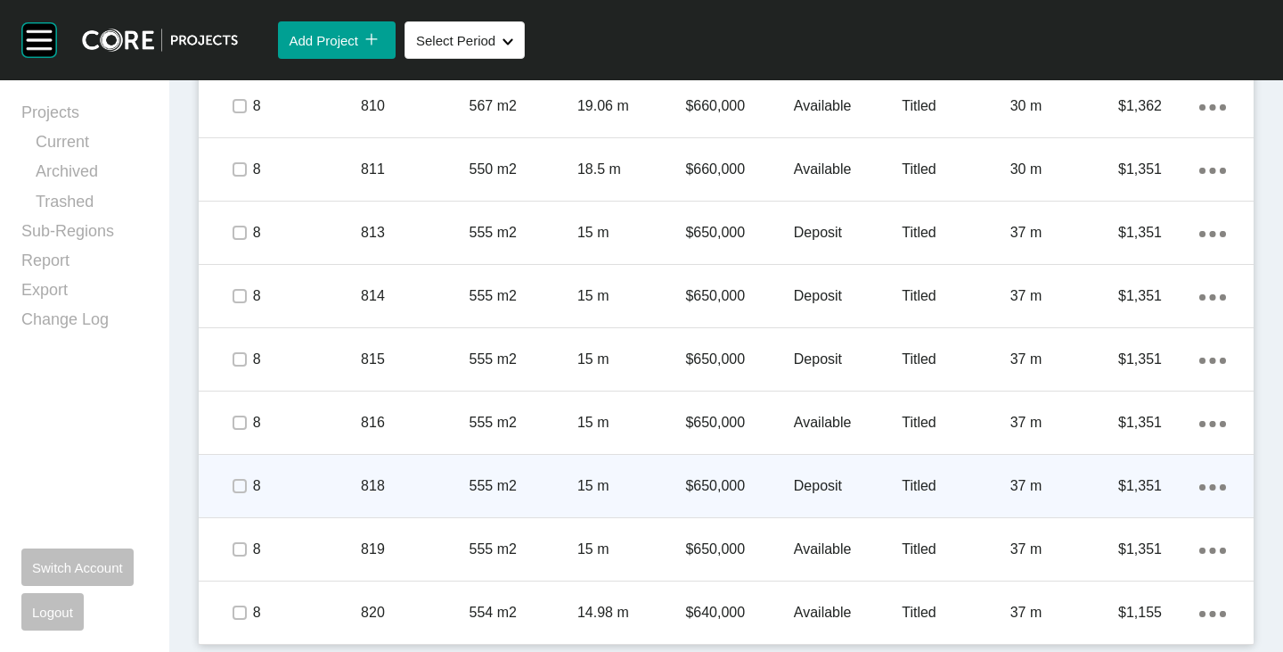
click at [228, 489] on span at bounding box center [238, 485] width 27 height 27
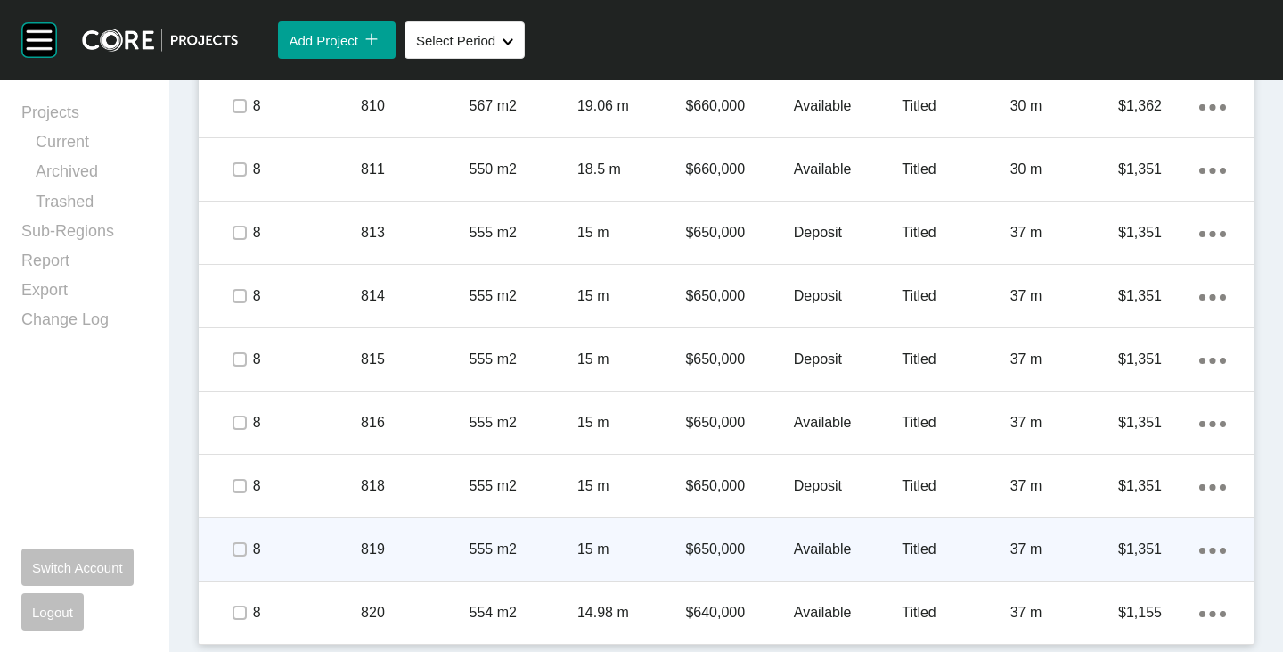
click at [810, 545] on p "Available" at bounding box center [848, 549] width 108 height 20
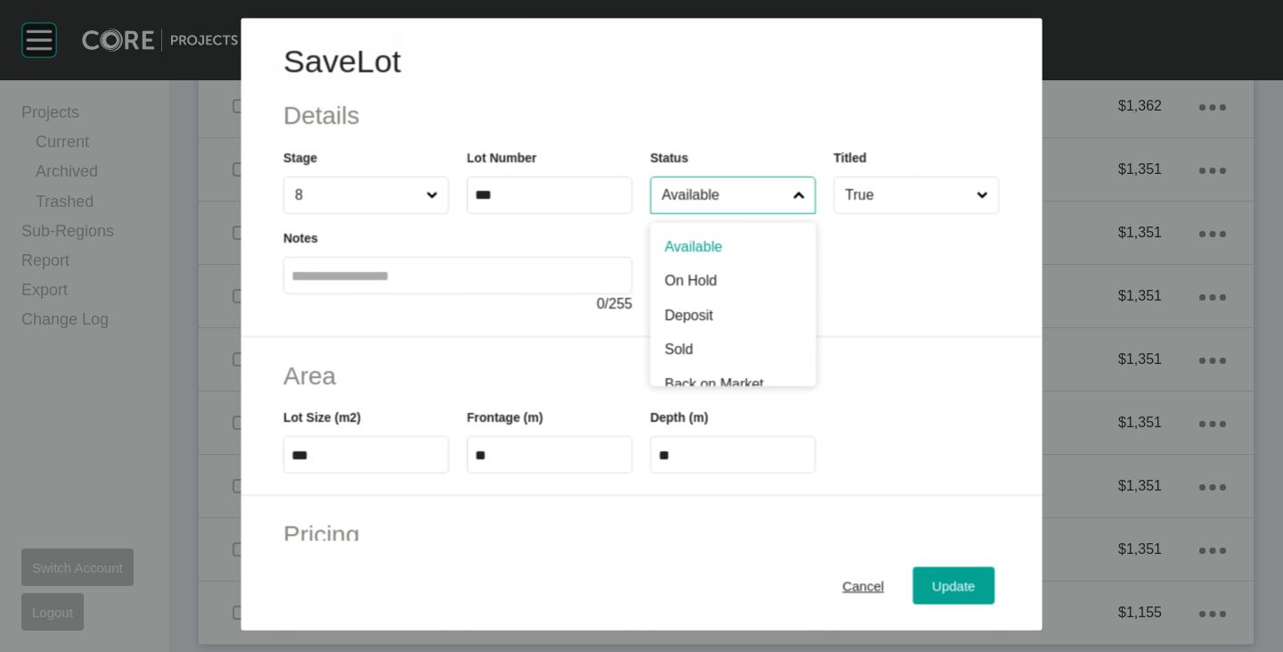
click at [718, 195] on input "Available" at bounding box center [724, 195] width 131 height 36
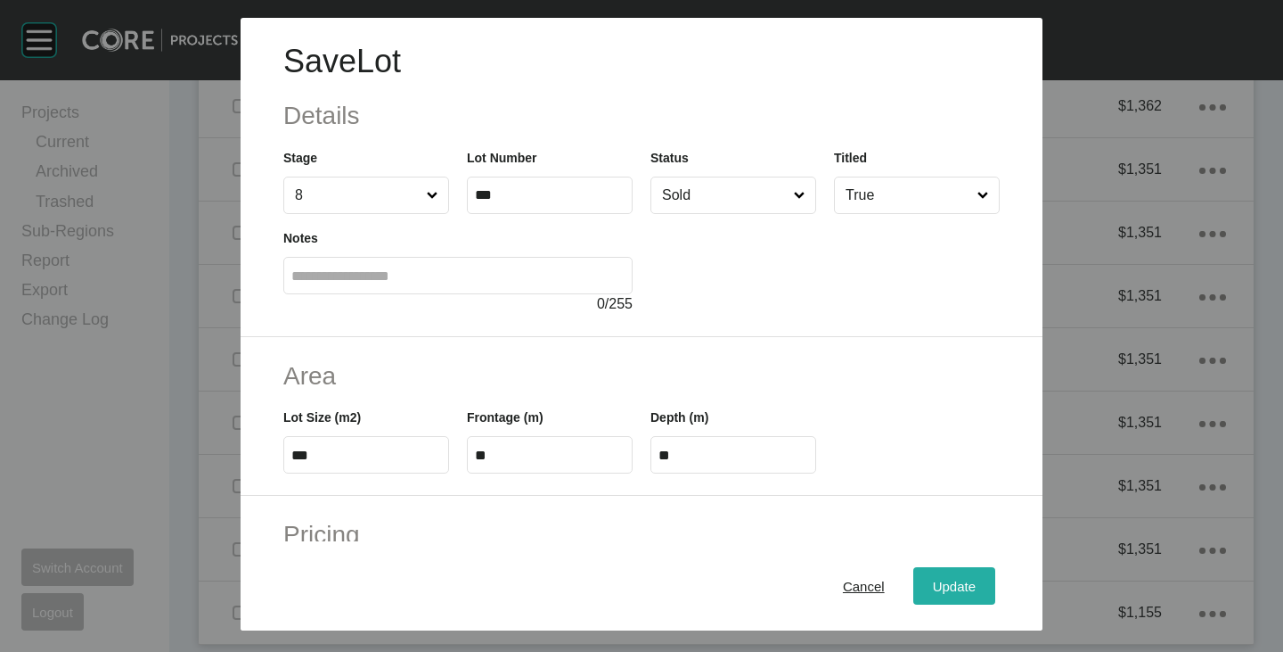
click at [955, 586] on span "Update" at bounding box center [954, 585] width 43 height 15
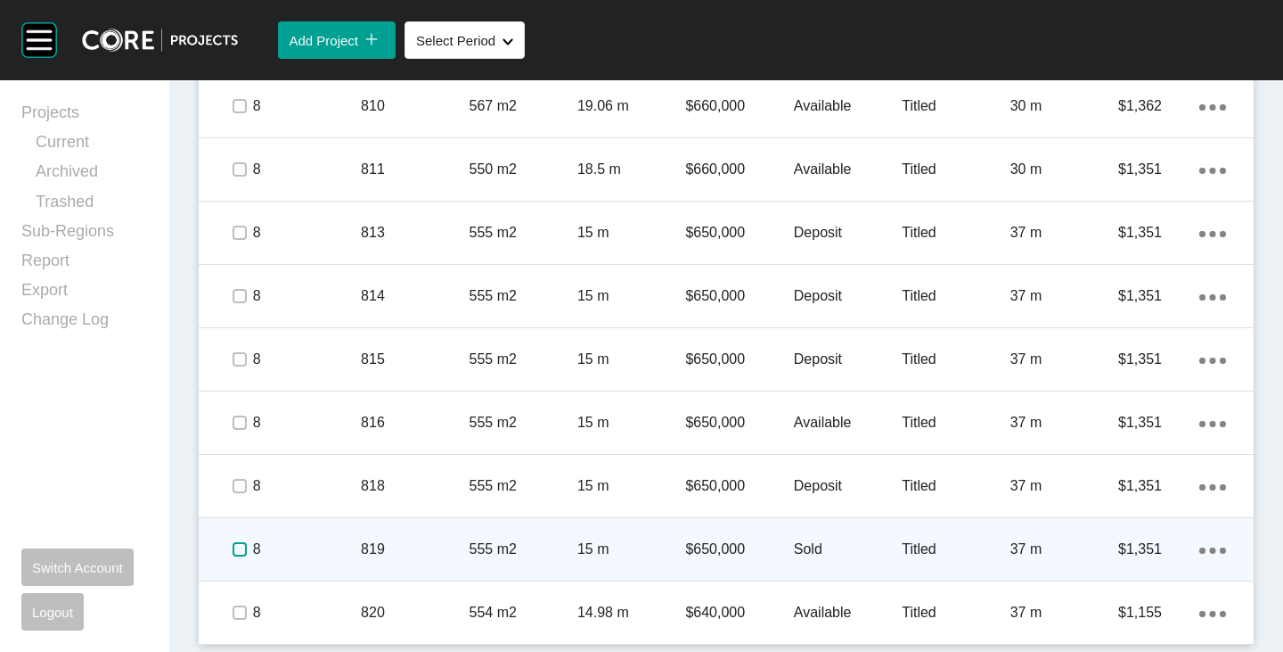
click at [237, 545] on label at bounding box center [240, 549] width 14 height 14
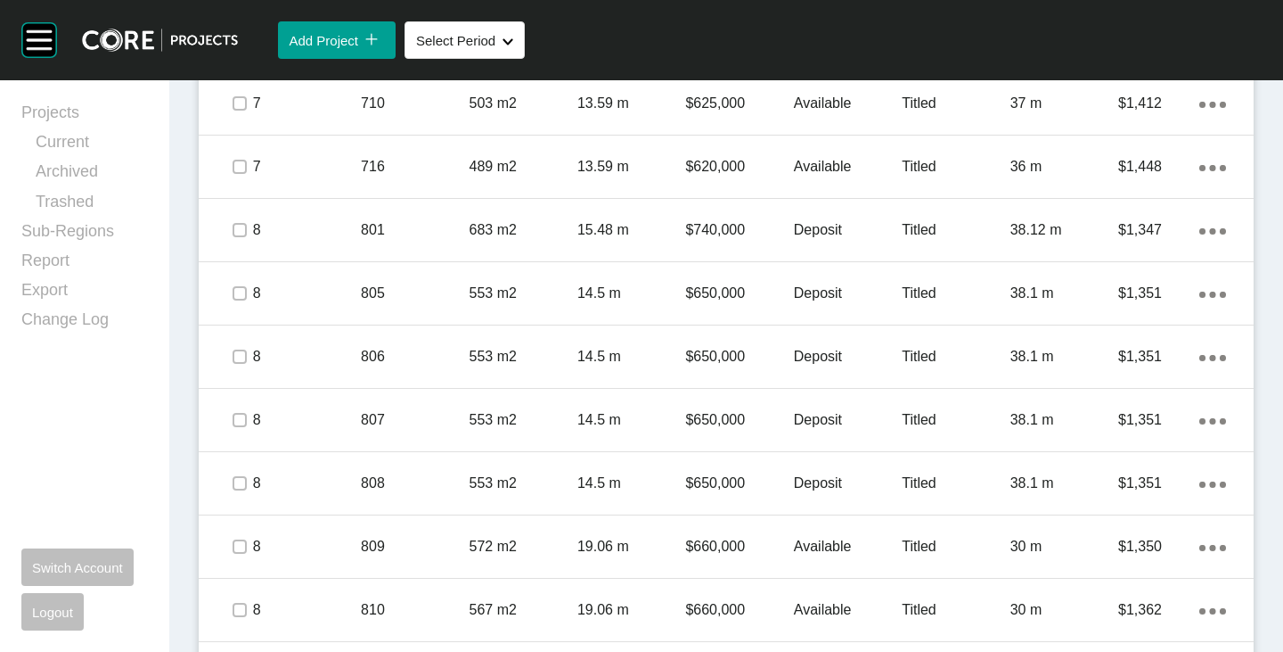
scroll to position [1074, 0]
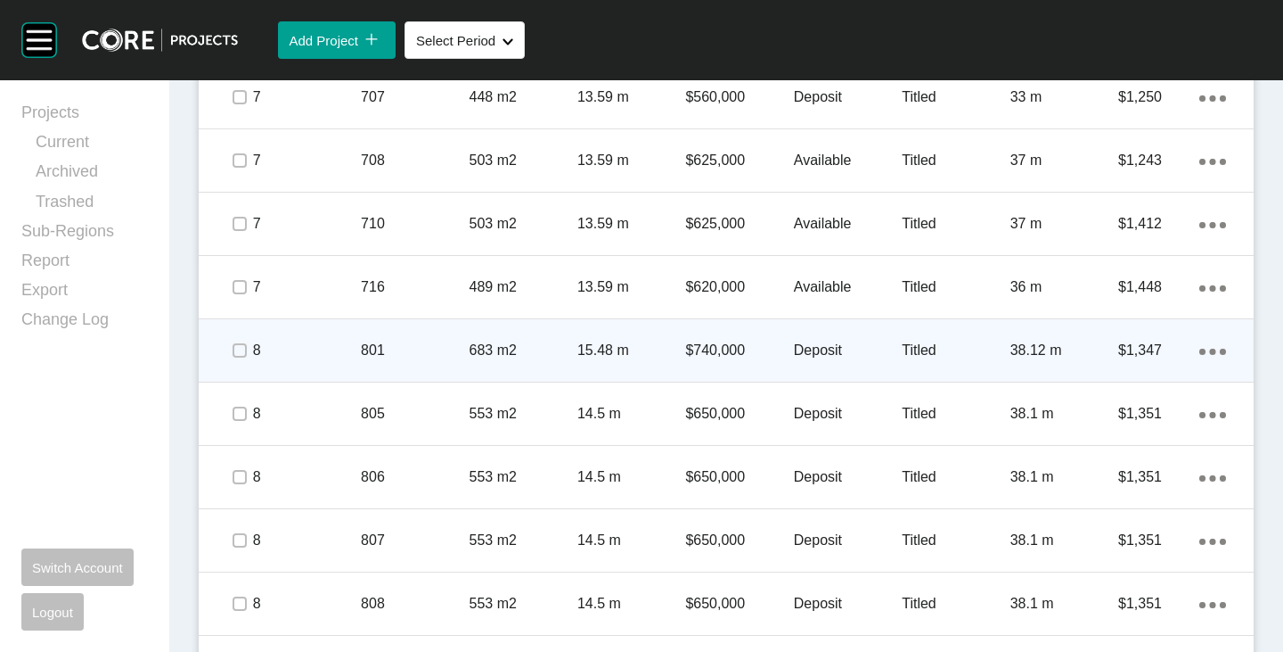
click at [822, 343] on p "Deposit" at bounding box center [848, 350] width 108 height 20
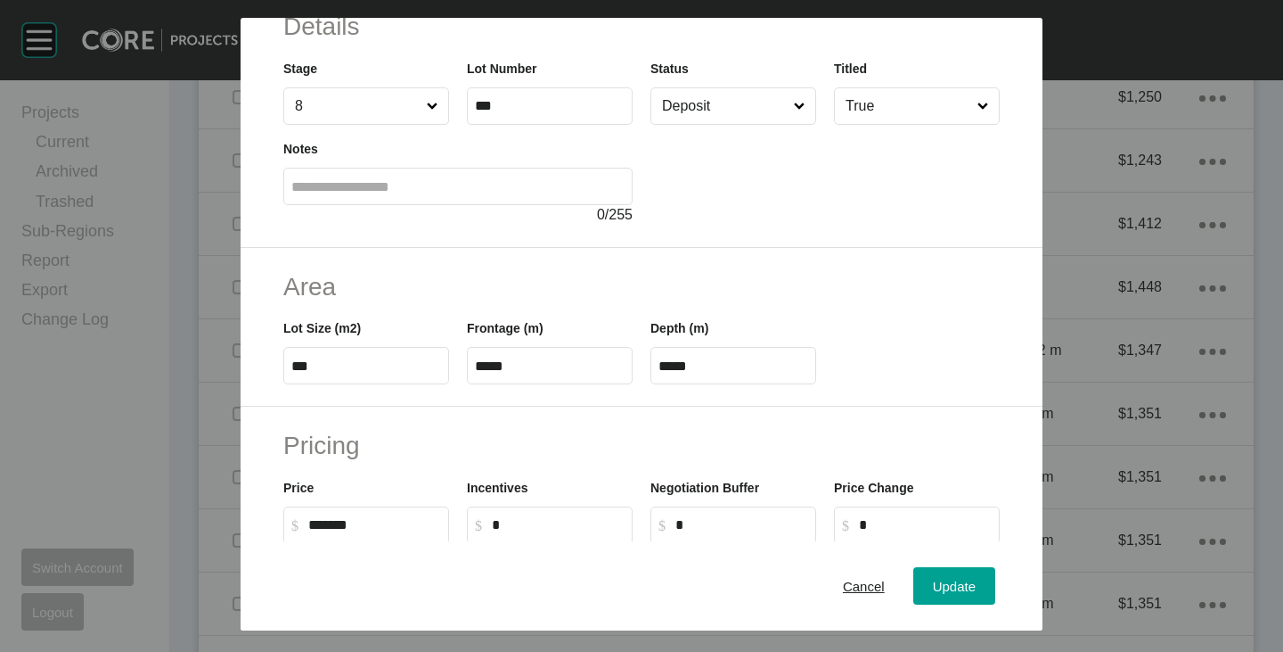
scroll to position [0, 0]
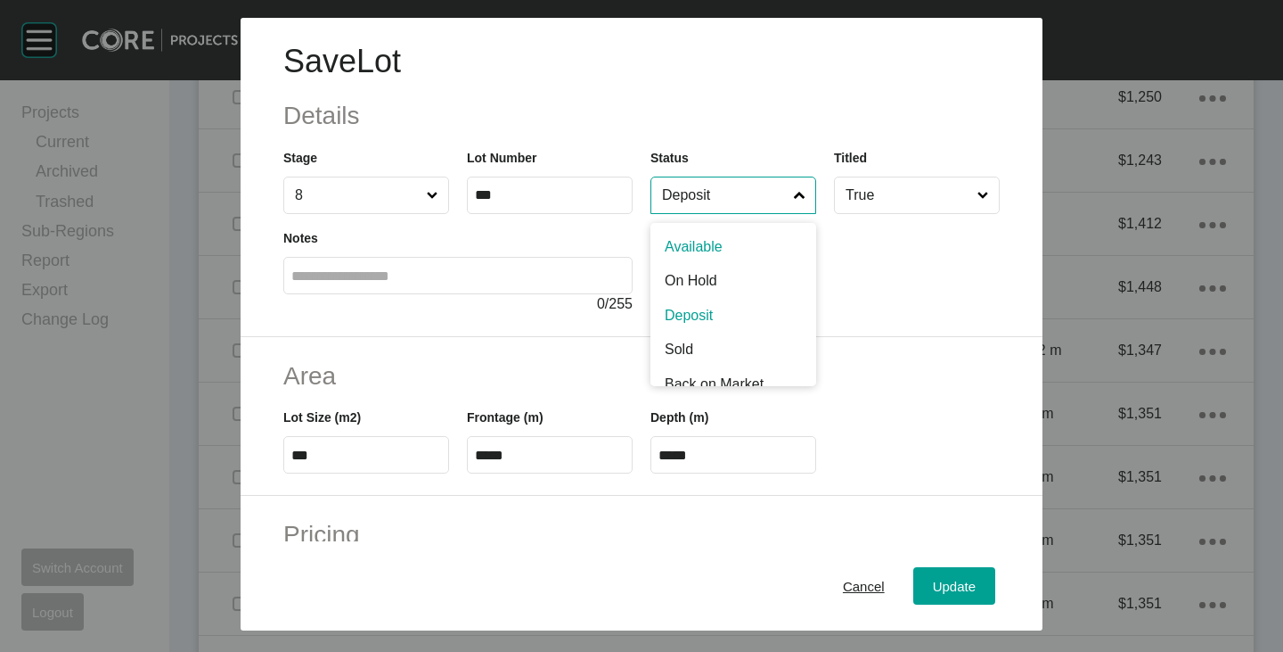
click at [707, 196] on input "Deposit" at bounding box center [725, 195] width 132 height 36
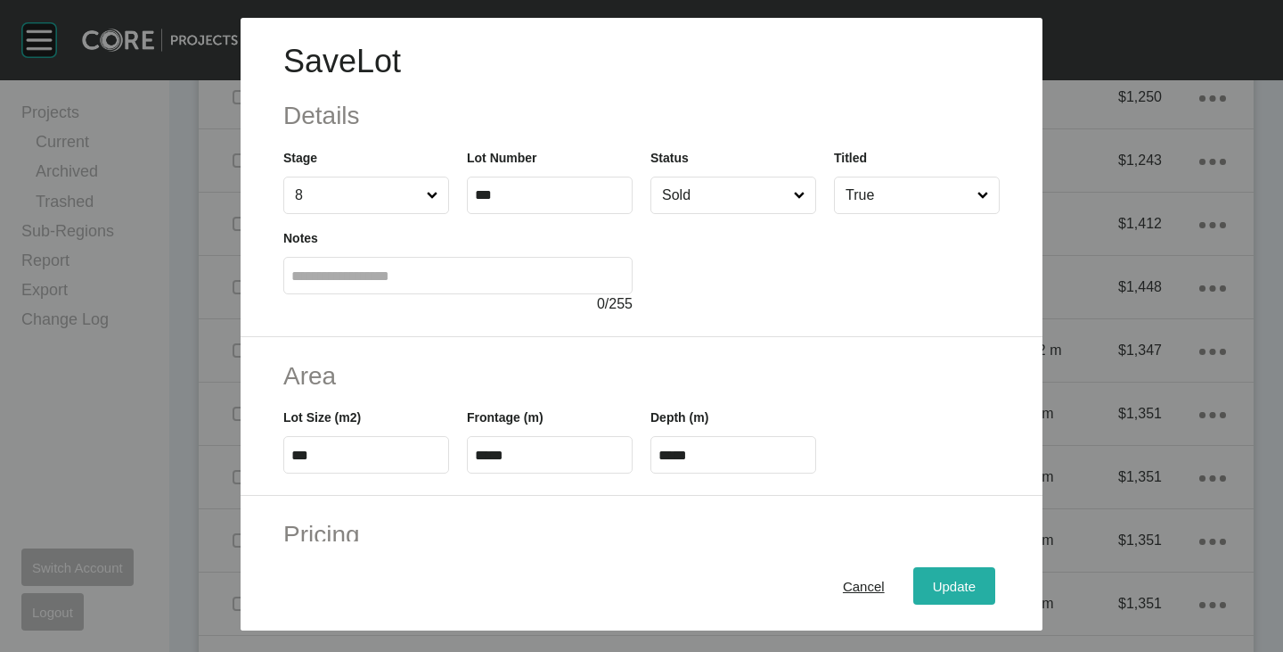
click at [951, 574] on div "Update" at bounding box center [955, 586] width 52 height 24
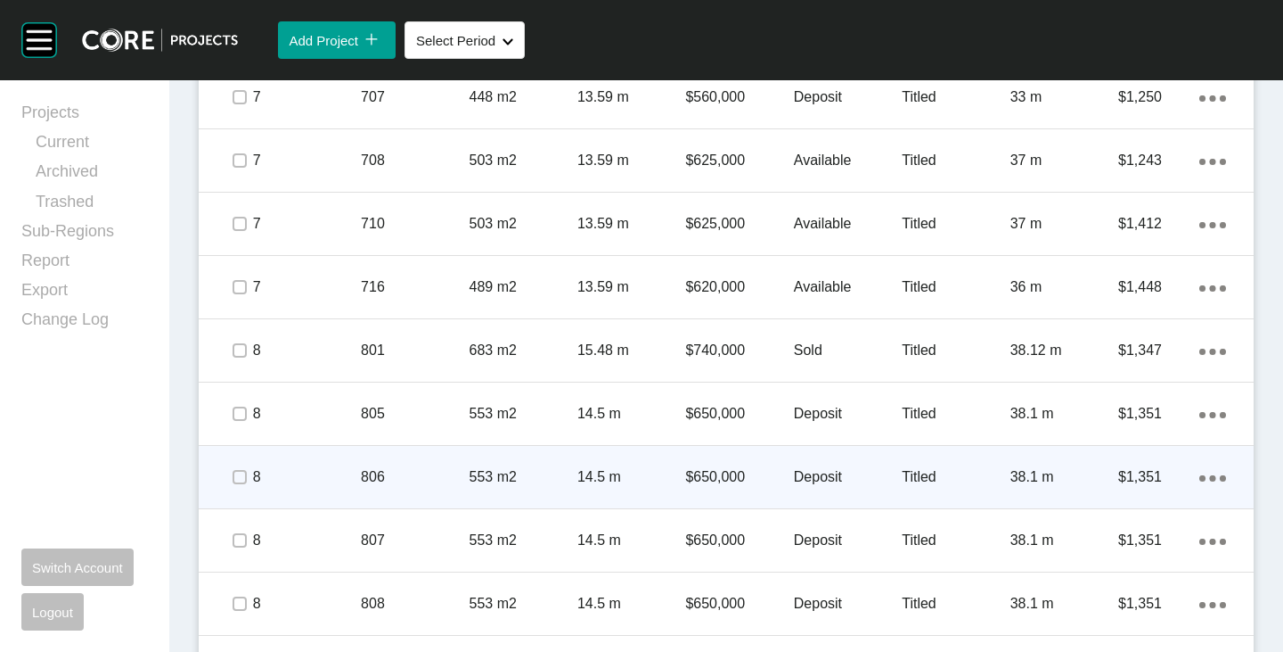
click at [805, 473] on p "Deposit" at bounding box center [848, 477] width 108 height 20
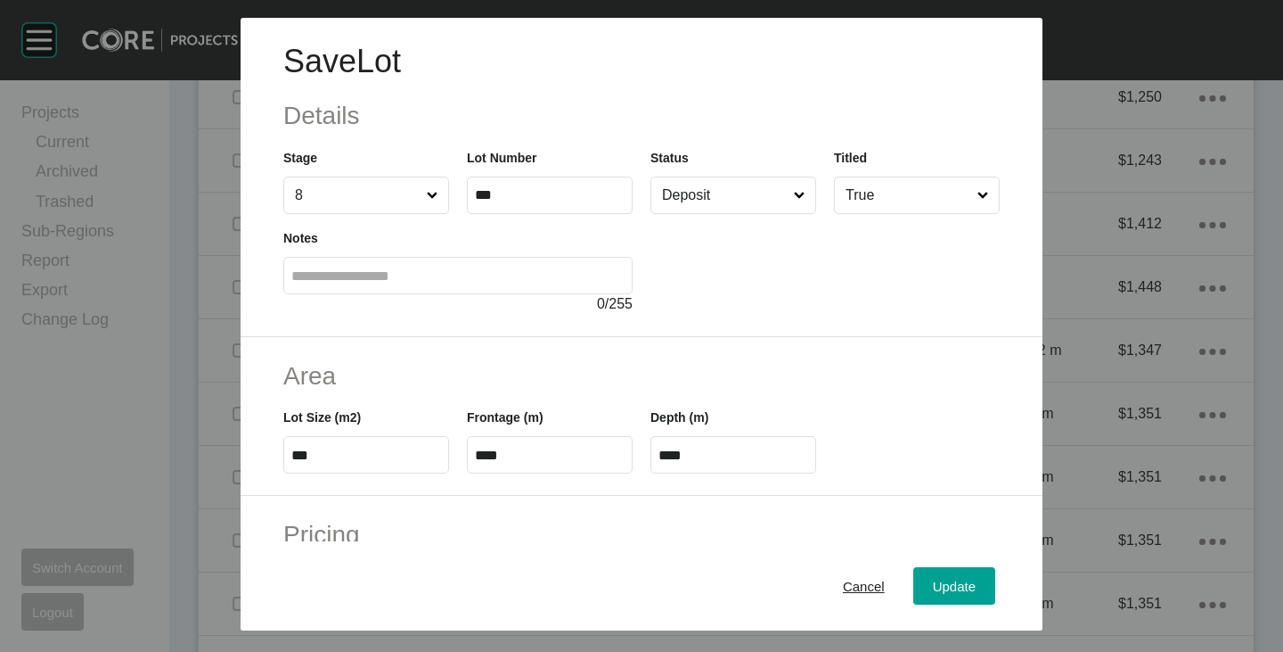
click at [703, 187] on input "Deposit" at bounding box center [725, 195] width 132 height 36
click at [934, 575] on div "Update" at bounding box center [955, 586] width 52 height 24
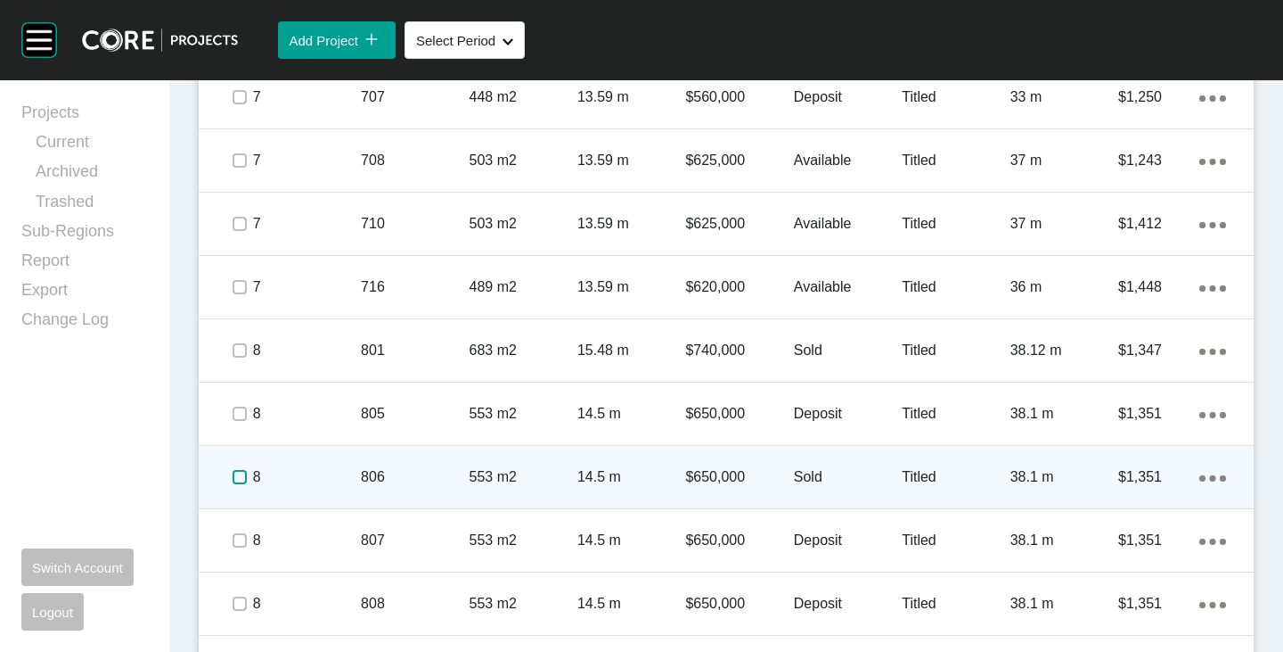
click at [243, 473] on label at bounding box center [240, 477] width 14 height 14
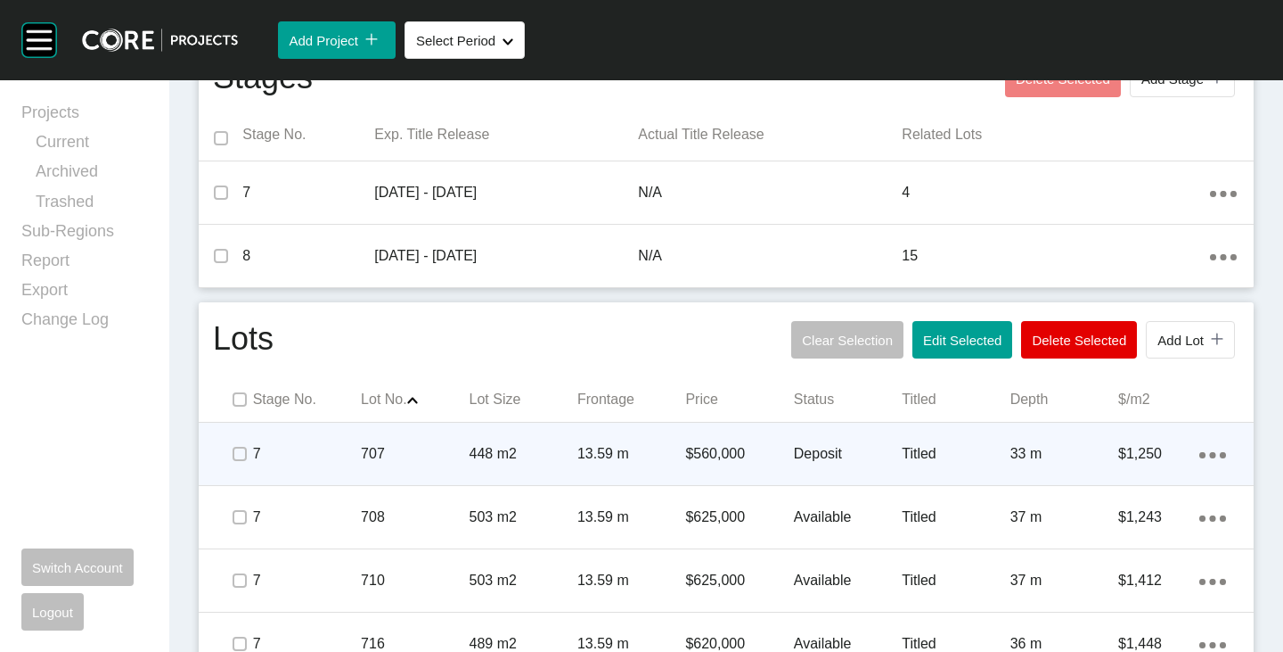
scroll to position [1163, 0]
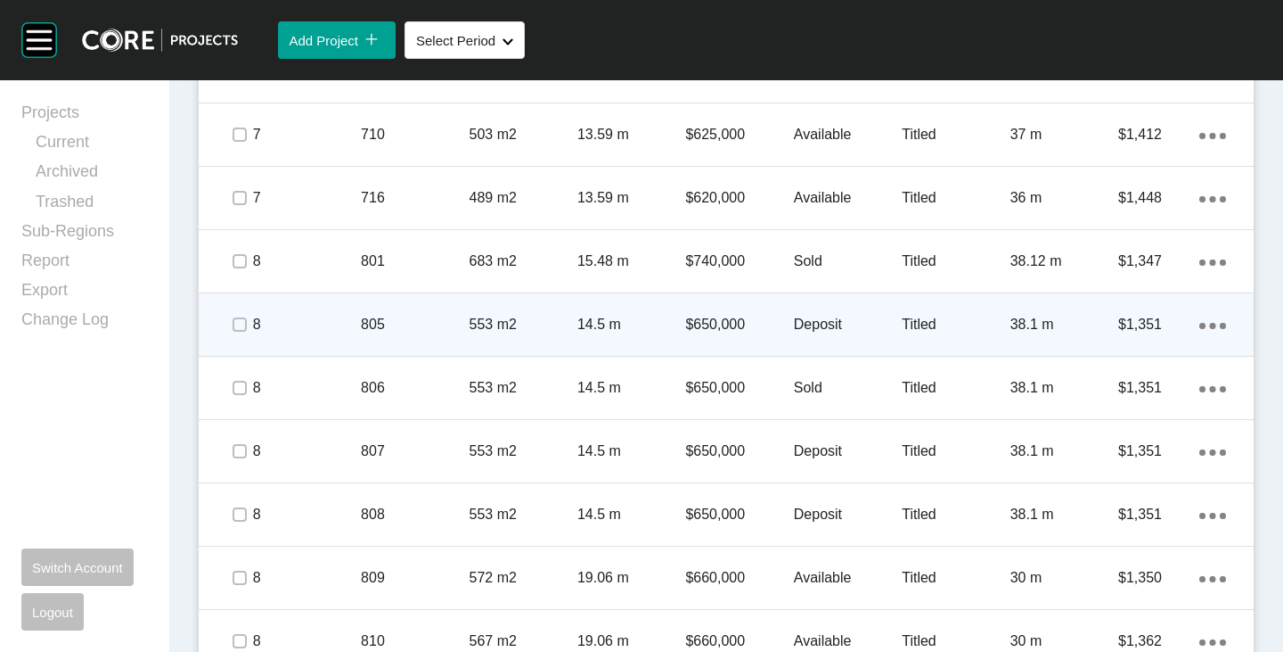
click at [794, 316] on p "Deposit" at bounding box center [848, 325] width 108 height 20
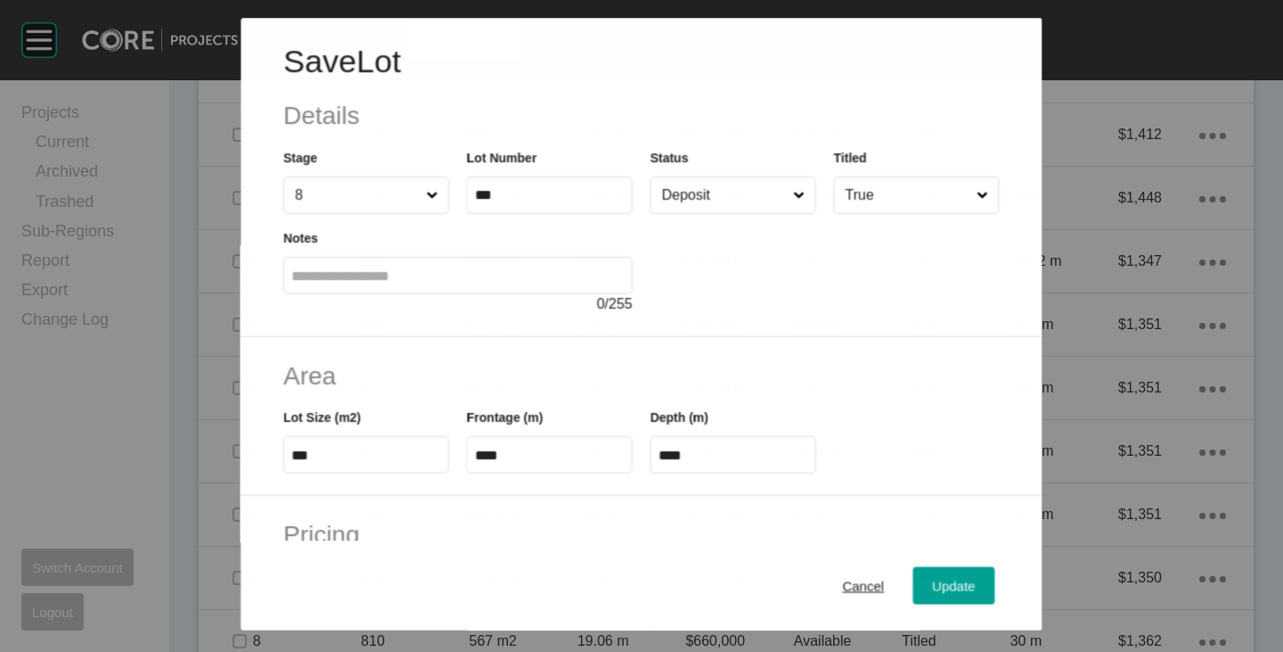
click at [718, 187] on input "Deposit" at bounding box center [724, 195] width 131 height 36
click at [949, 590] on span "Update" at bounding box center [954, 585] width 43 height 15
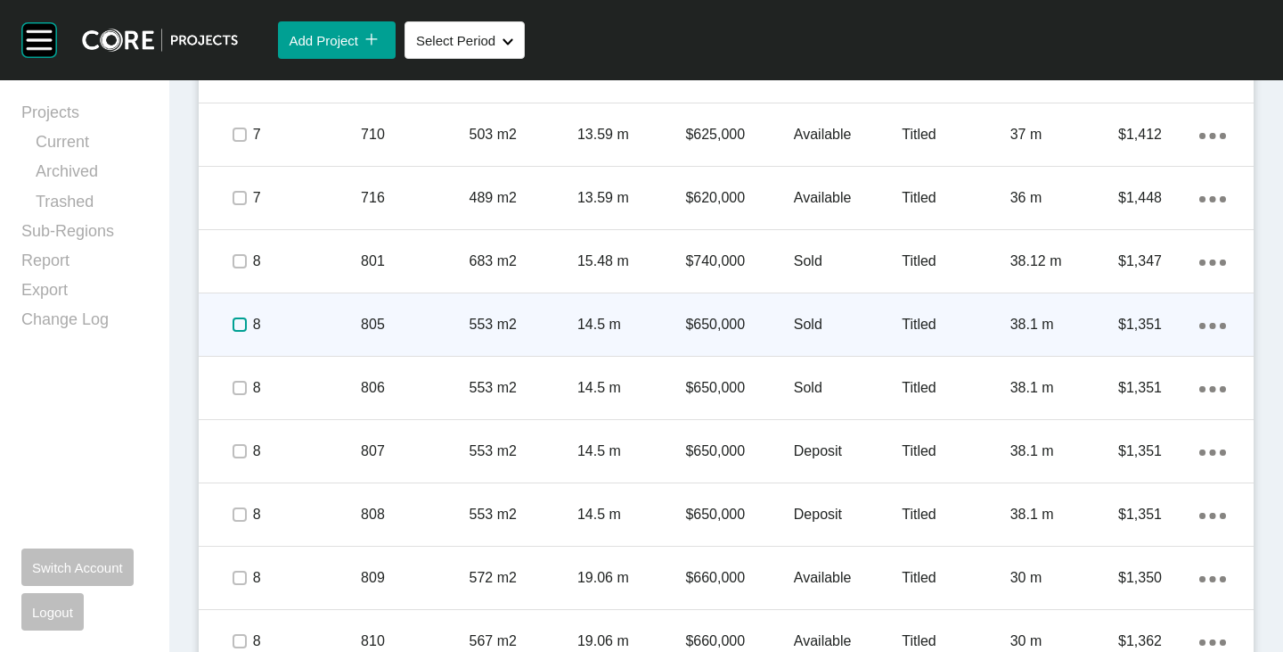
click at [242, 321] on label at bounding box center [240, 324] width 14 height 14
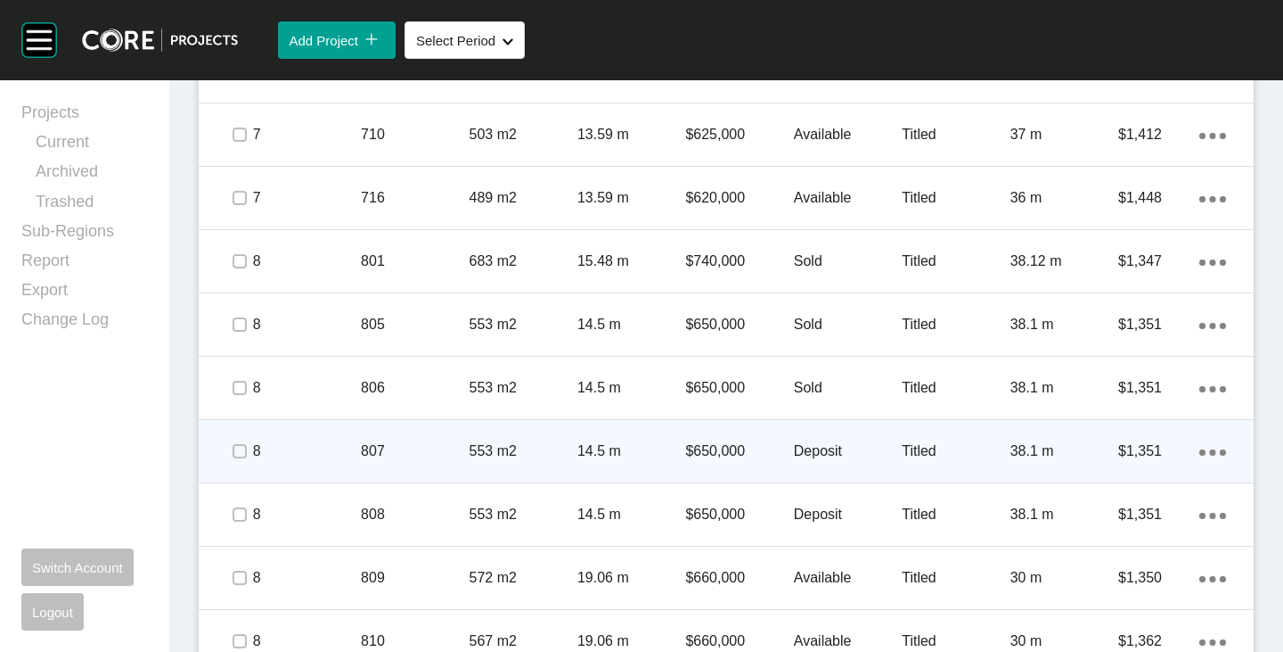
click at [797, 447] on p "Deposit" at bounding box center [848, 451] width 108 height 20
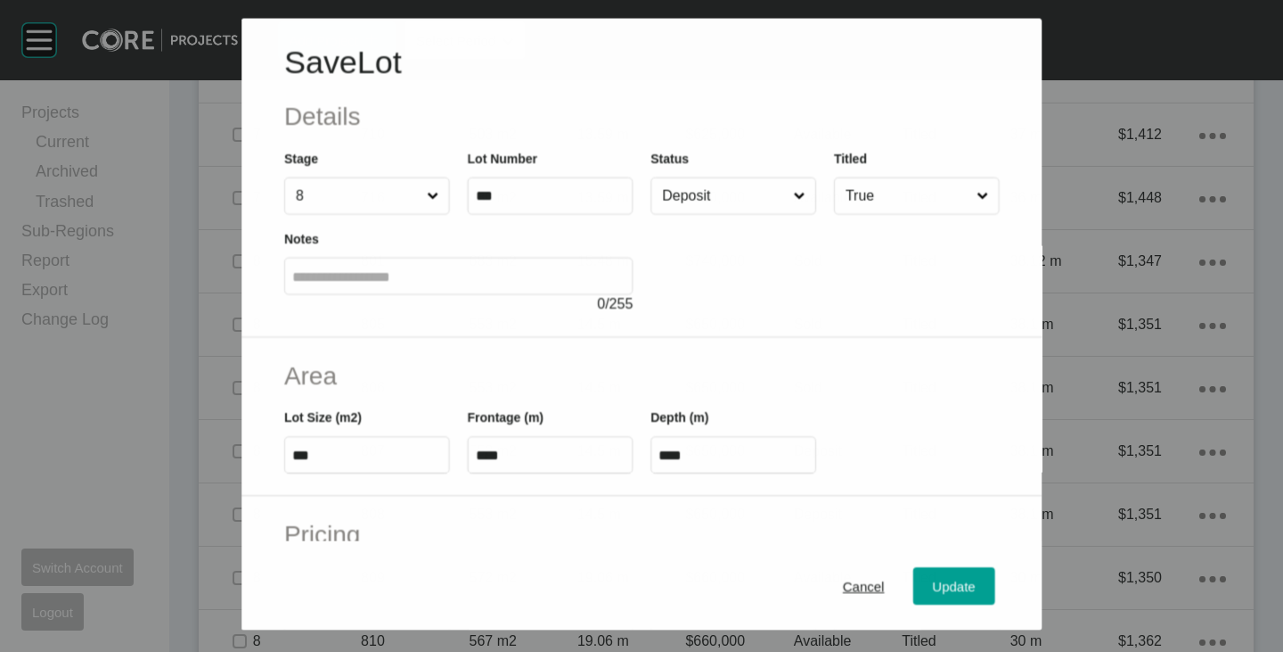
click at [686, 201] on input "Deposit" at bounding box center [724, 195] width 131 height 36
click at [933, 593] on span "Update" at bounding box center [954, 585] width 43 height 15
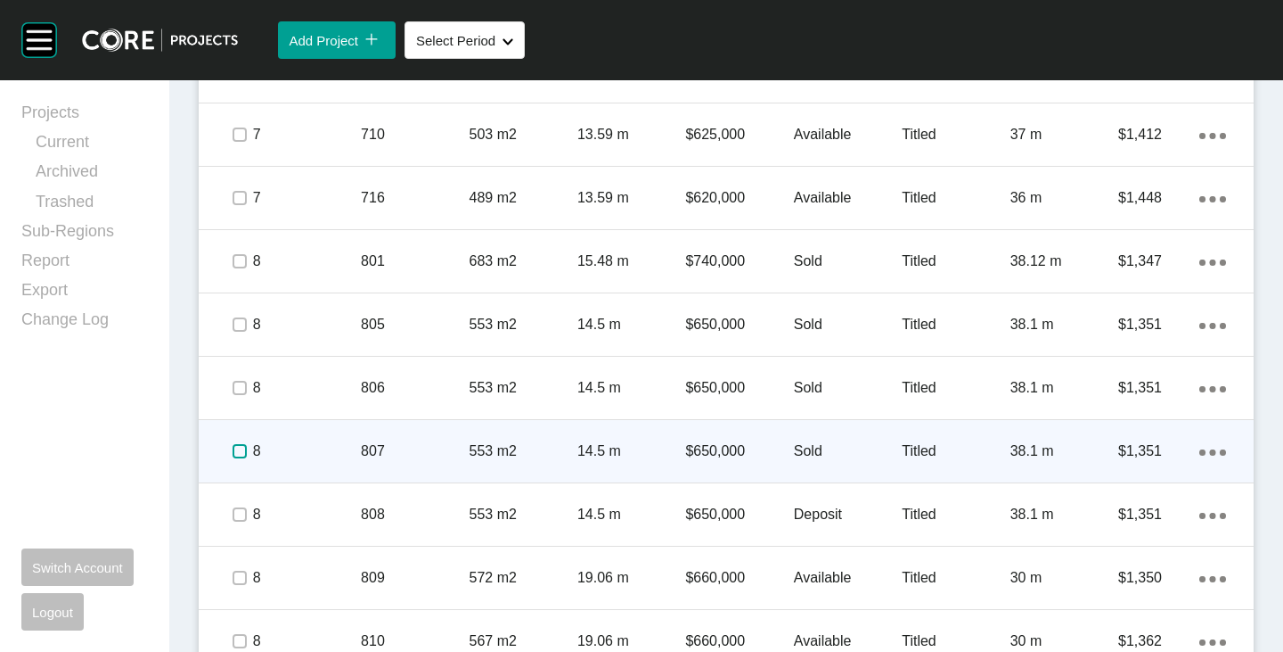
click at [233, 450] on label at bounding box center [240, 451] width 14 height 14
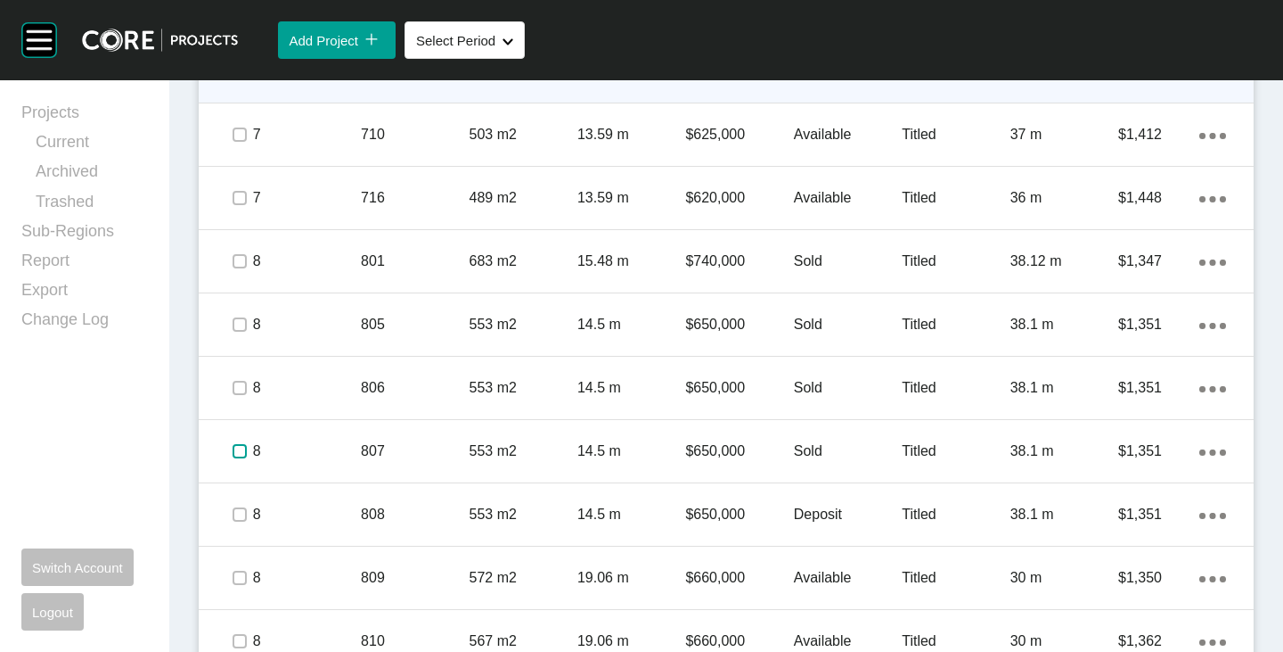
scroll to position [1341, 0]
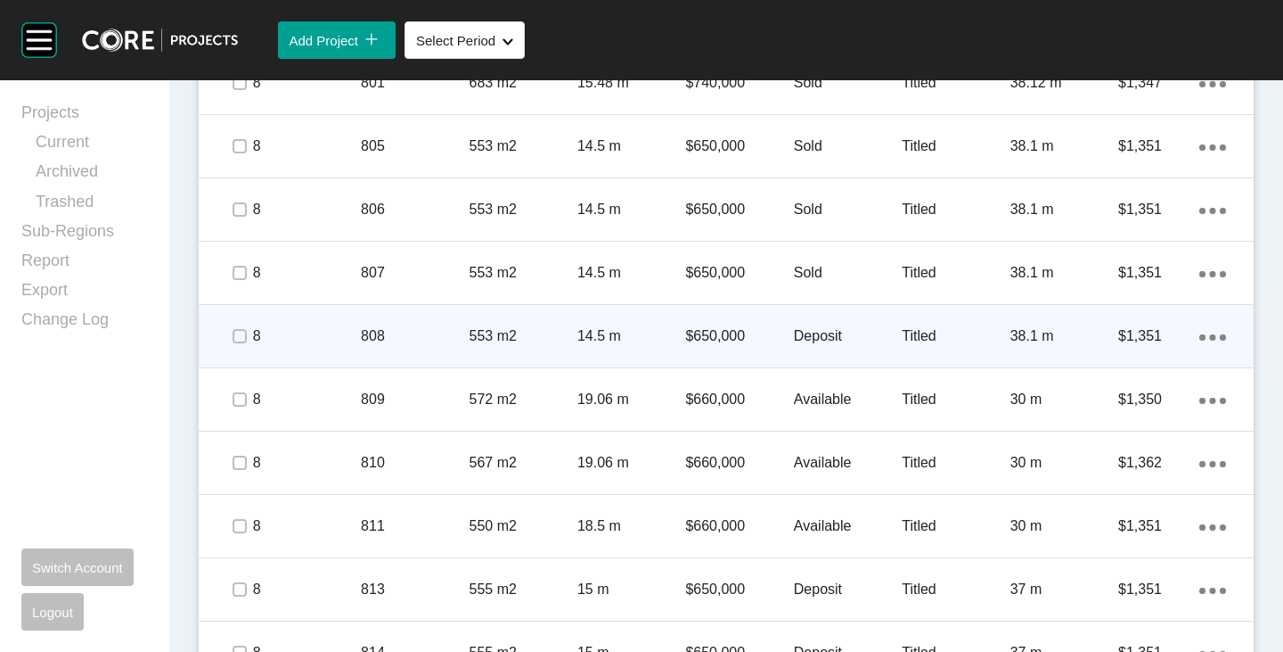
click at [816, 332] on p "Deposit" at bounding box center [848, 336] width 108 height 20
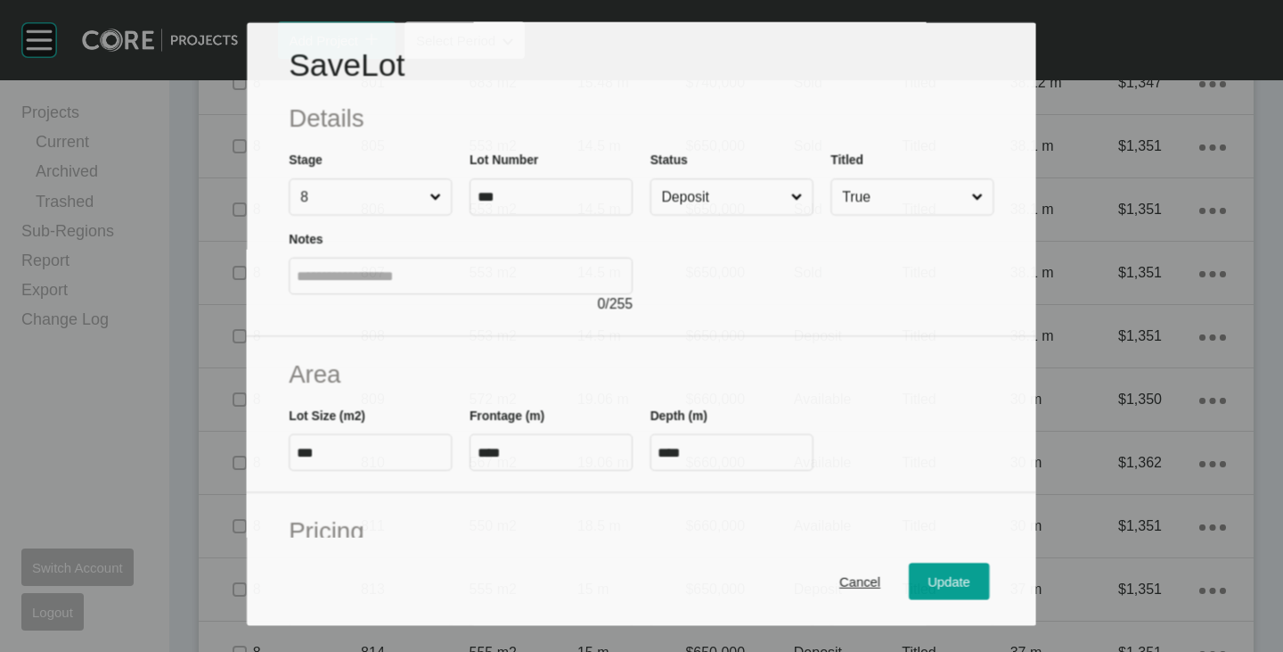
click at [691, 198] on input "Deposit" at bounding box center [723, 196] width 129 height 35
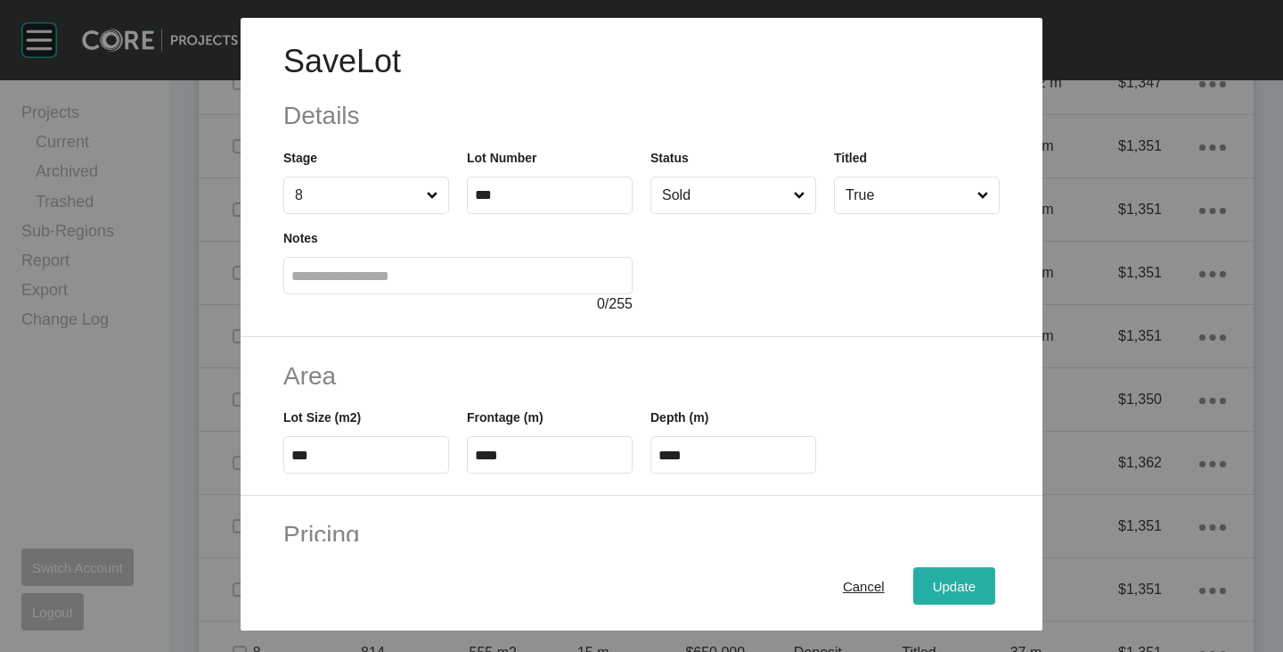
click at [933, 583] on span "Update" at bounding box center [954, 585] width 43 height 15
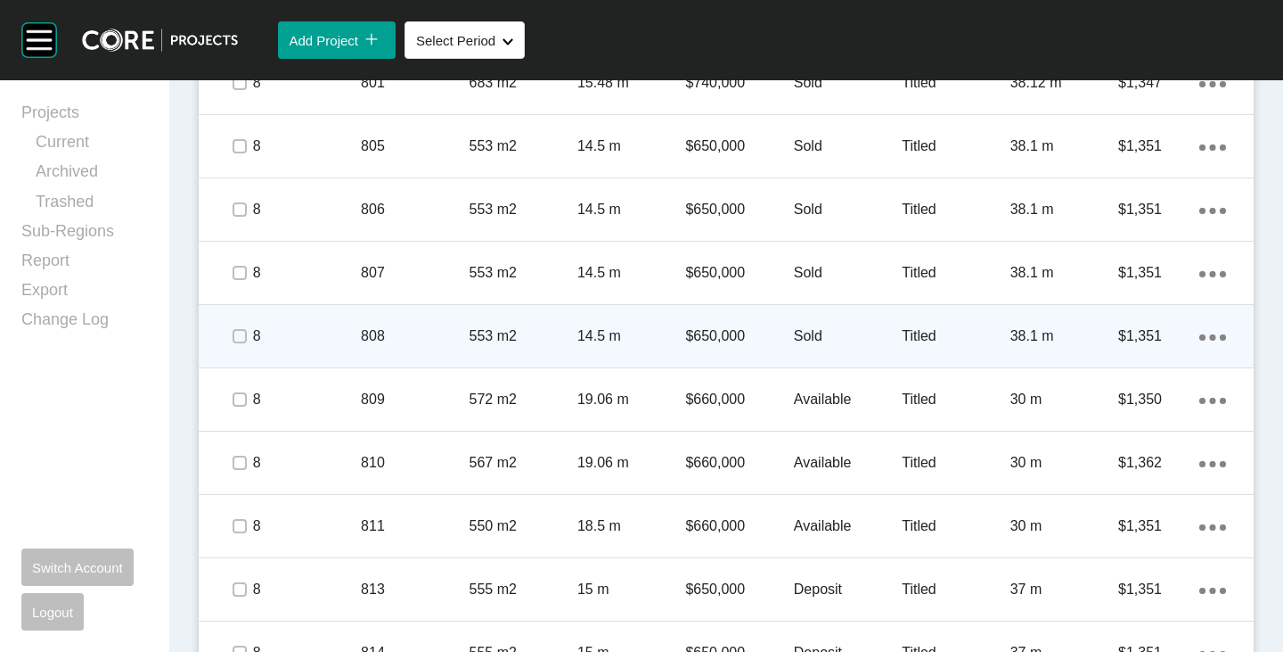
click at [249, 339] on span at bounding box center [238, 336] width 27 height 27
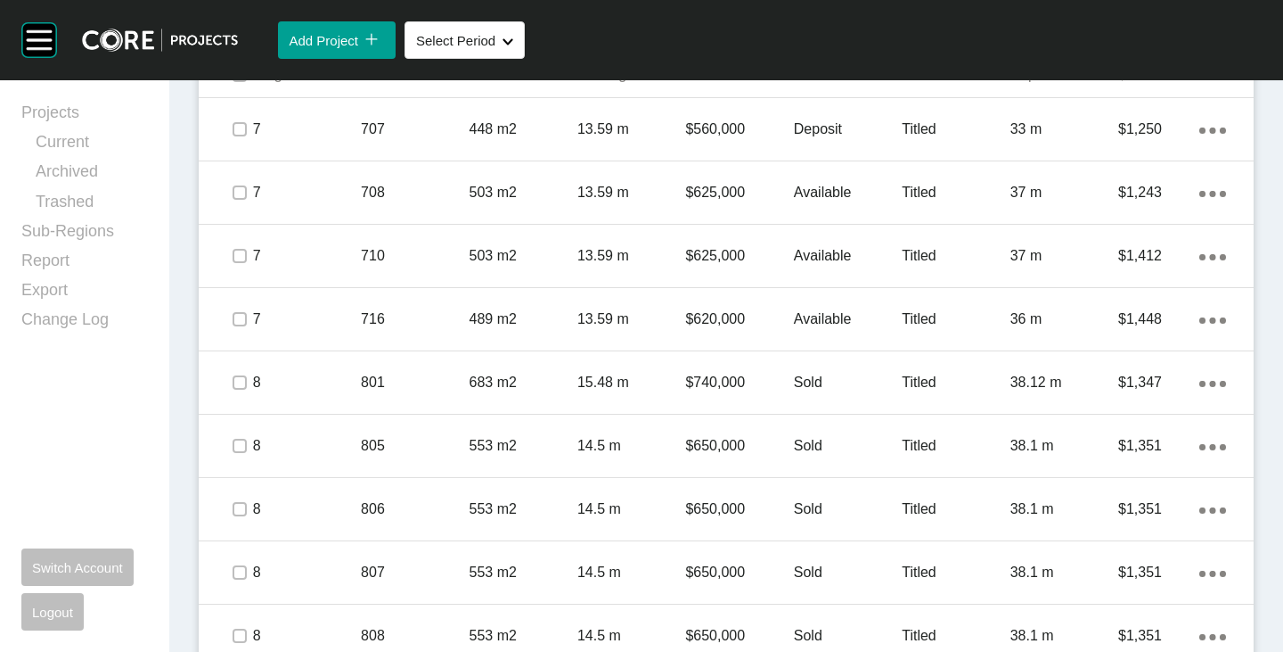
scroll to position [985, 0]
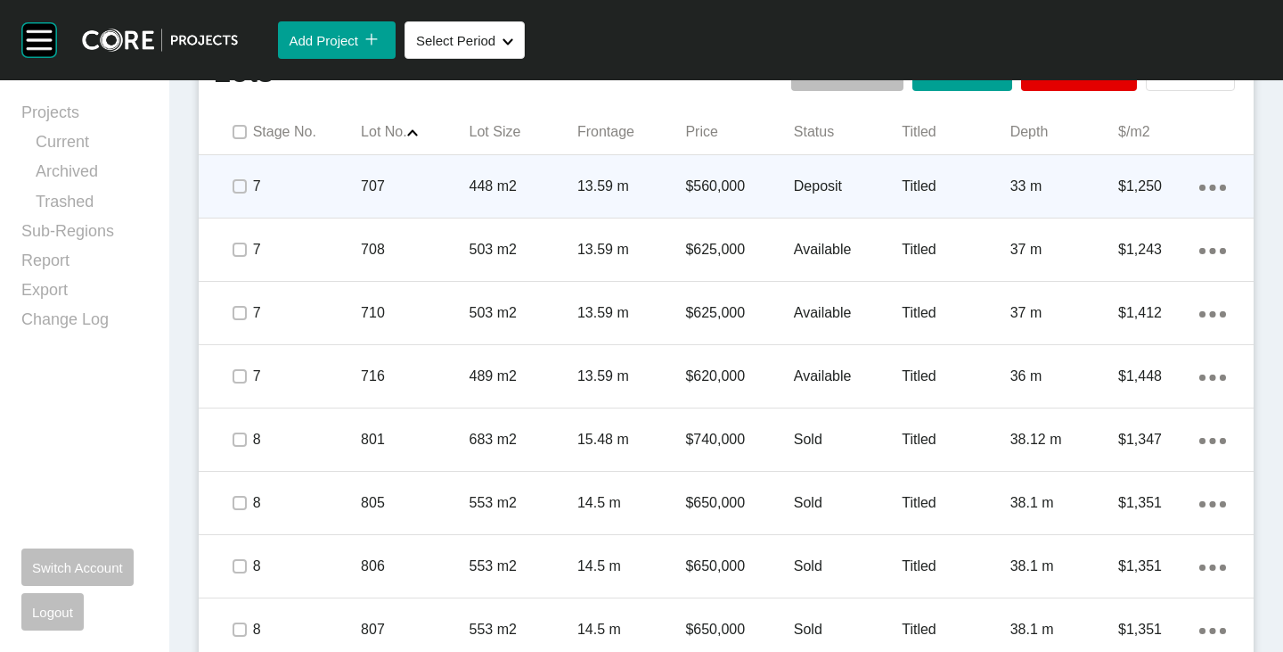
click at [818, 184] on p "Deposit" at bounding box center [848, 186] width 108 height 20
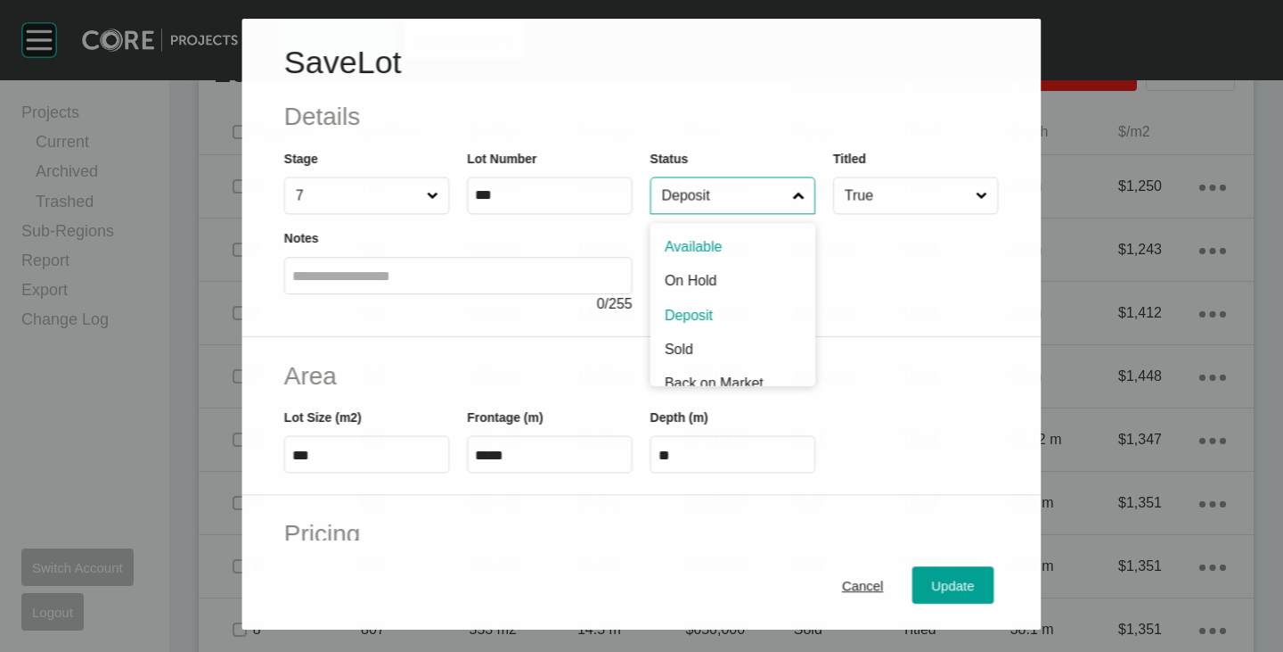
click at [667, 203] on input "Deposit" at bounding box center [724, 195] width 131 height 36
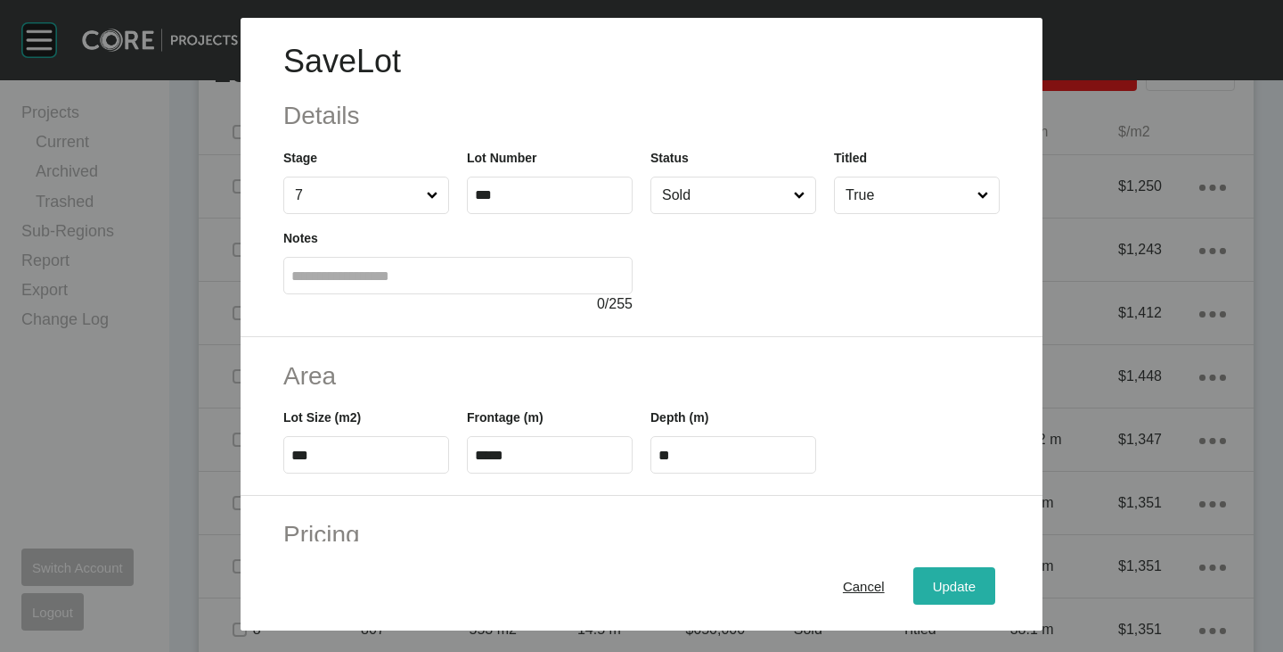
click at [945, 586] on span "Update" at bounding box center [954, 585] width 43 height 15
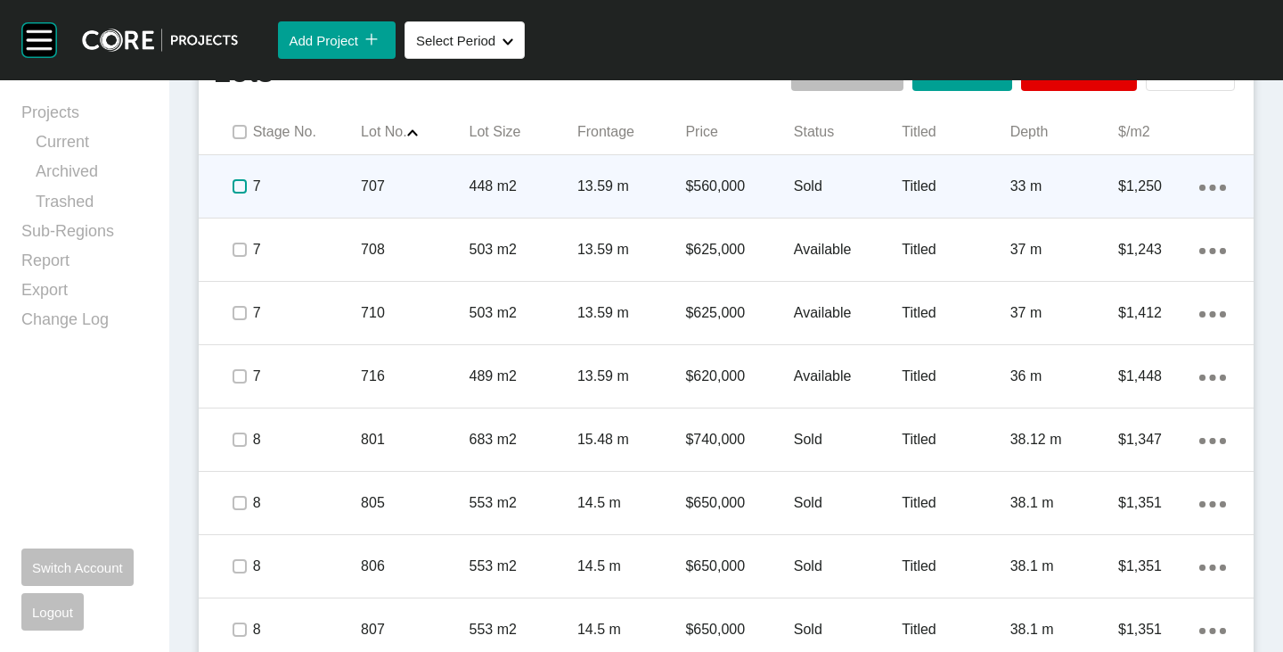
click at [234, 189] on label at bounding box center [240, 186] width 14 height 14
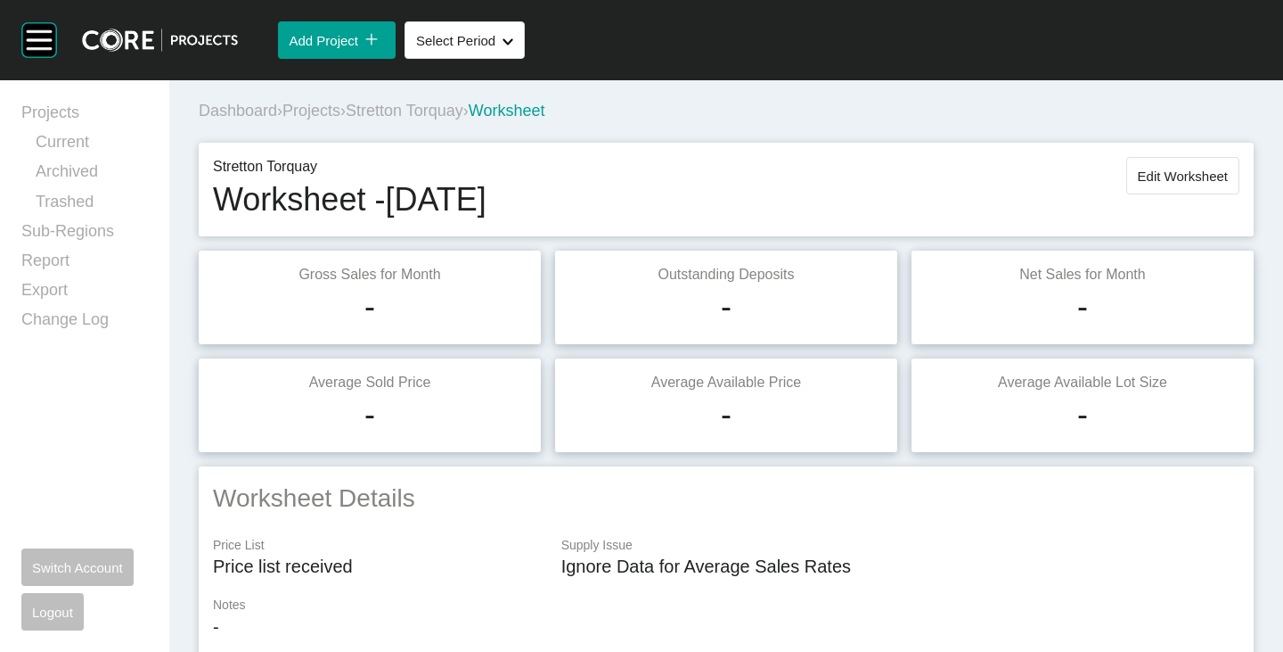
scroll to position [0, 0]
click at [1138, 176] on span "Edit Worksheet" at bounding box center [1183, 176] width 90 height 15
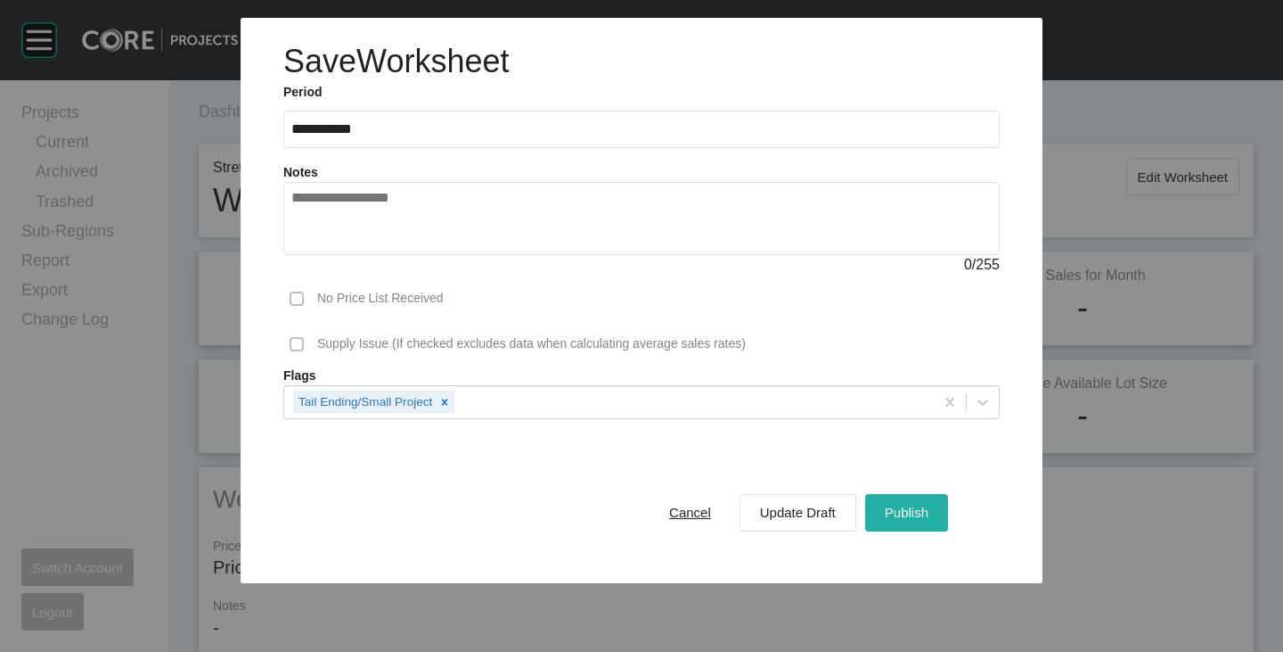
click at [910, 509] on span "Publish" at bounding box center [907, 511] width 44 height 15
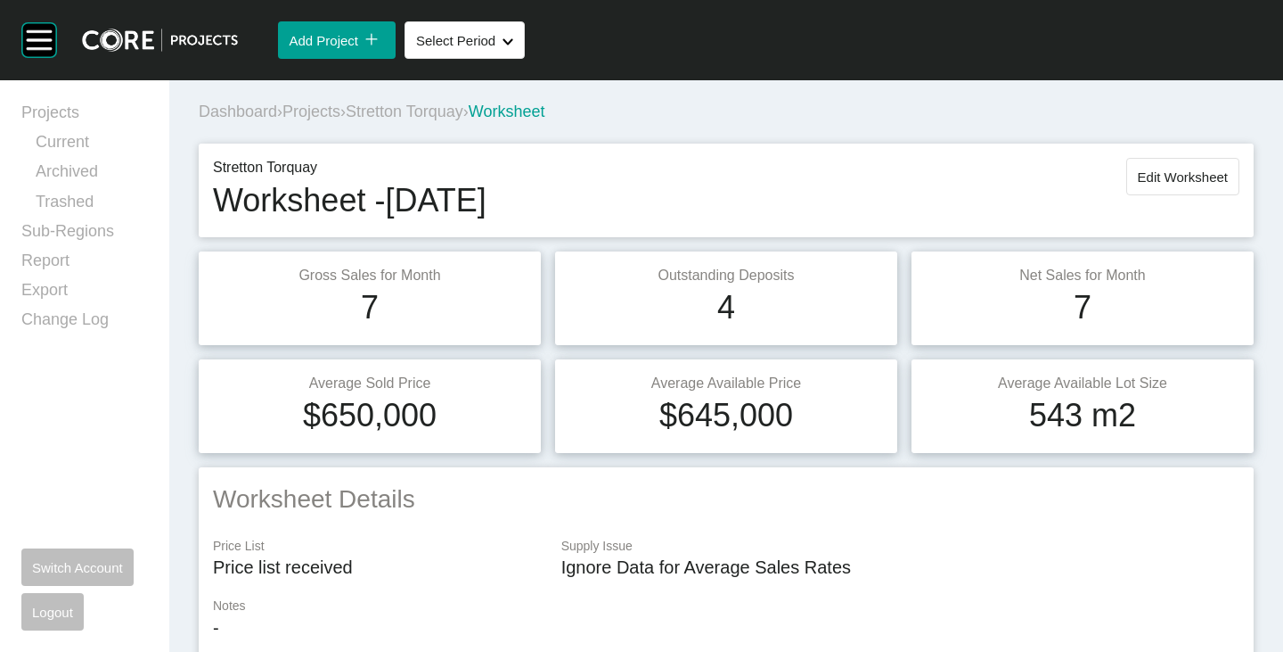
click at [428, 112] on span "Stretton Torquay" at bounding box center [405, 111] width 118 height 18
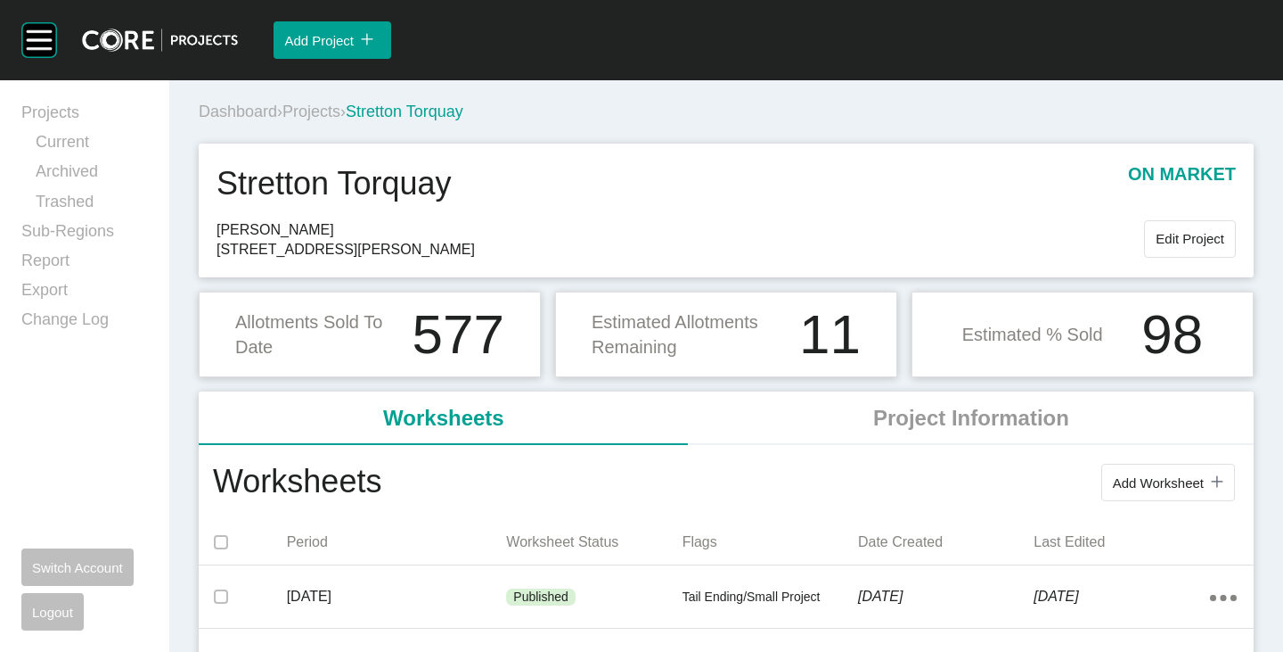
click at [332, 113] on span "Projects" at bounding box center [312, 111] width 58 height 18
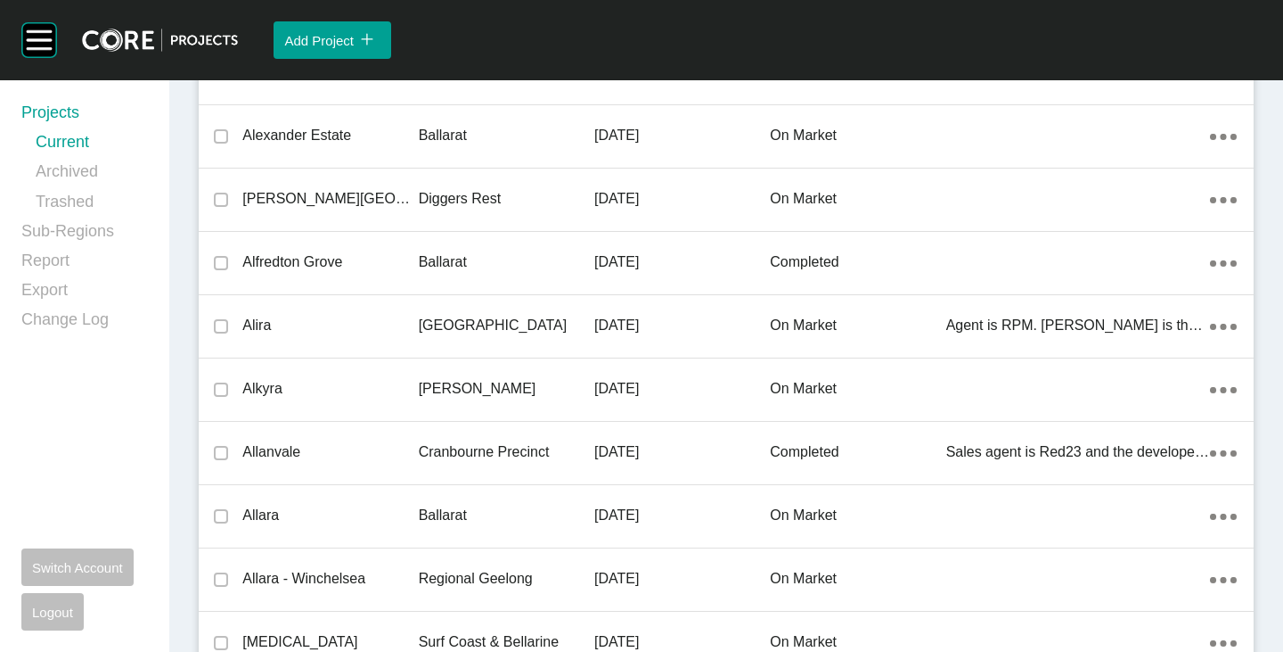
scroll to position [37564, 0]
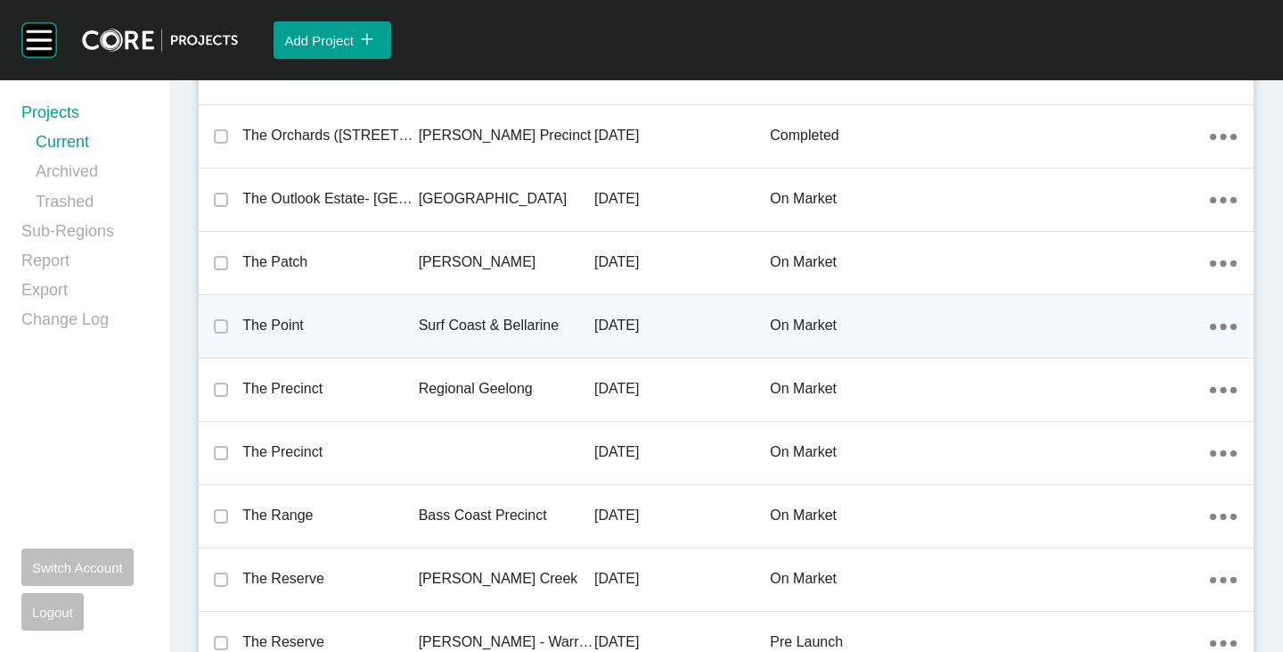
click at [307, 316] on p "The Point" at bounding box center [330, 326] width 176 height 20
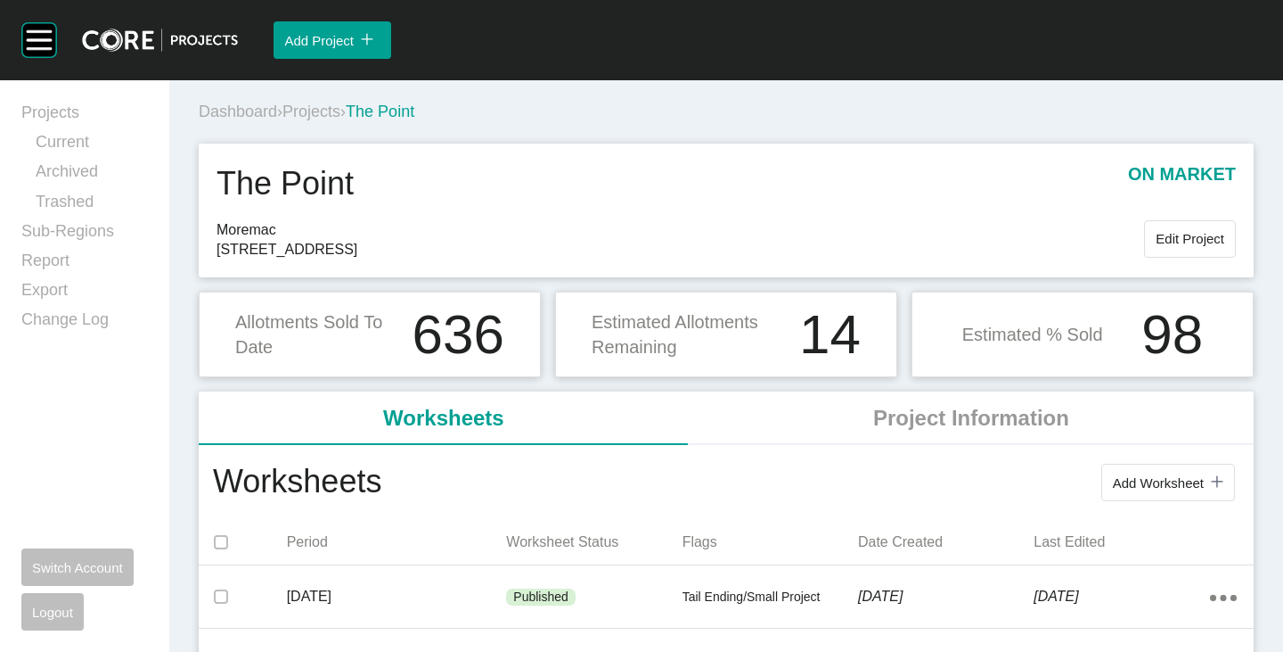
scroll to position [178, 0]
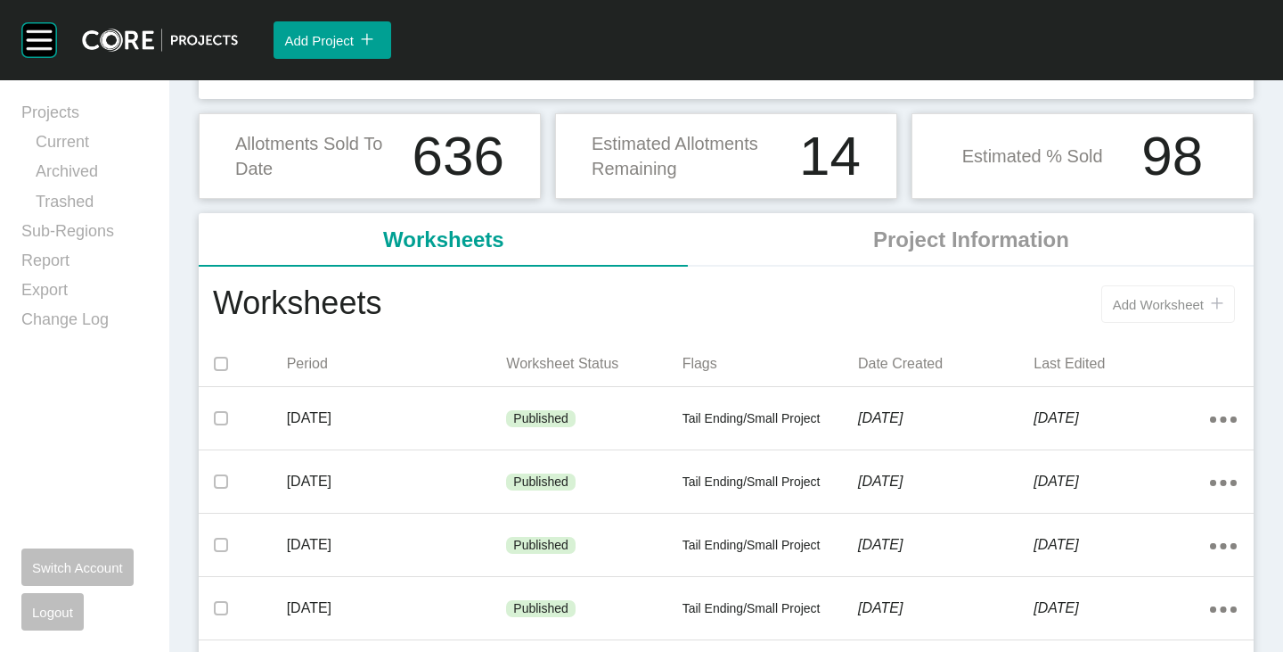
click at [1117, 305] on span "Add Worksheet" at bounding box center [1158, 304] width 91 height 15
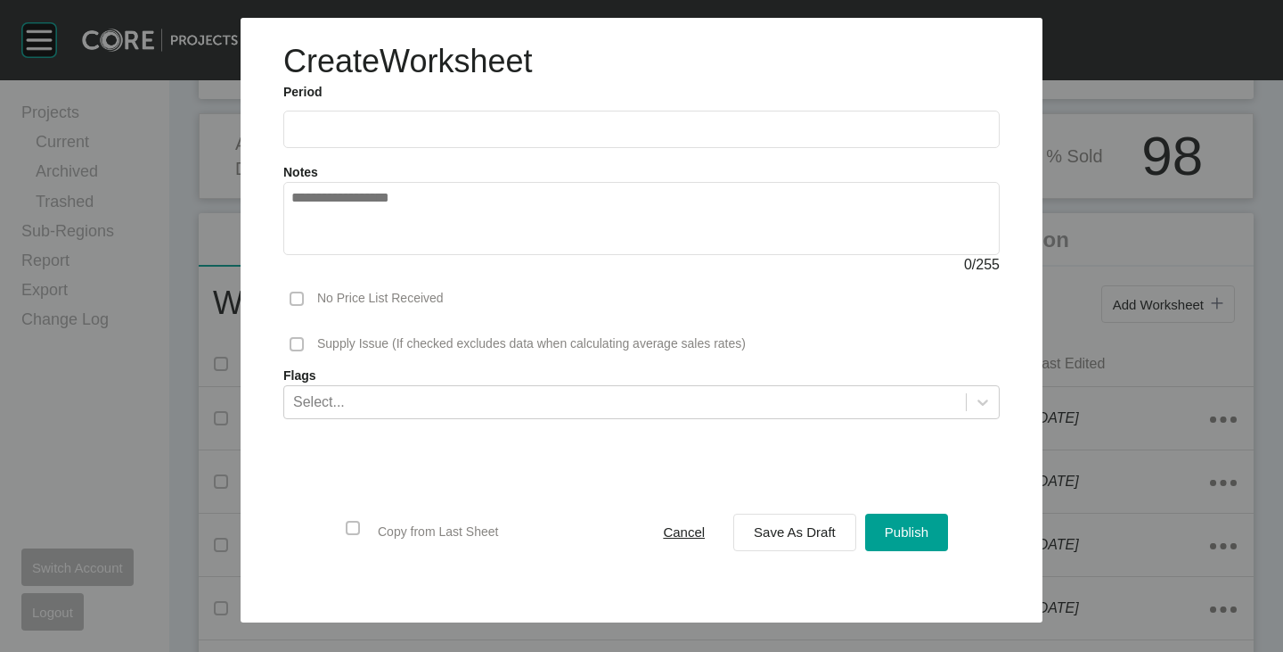
click at [291, 118] on label at bounding box center [641, 129] width 717 height 37
click at [291, 121] on input "text" at bounding box center [641, 128] width 701 height 15
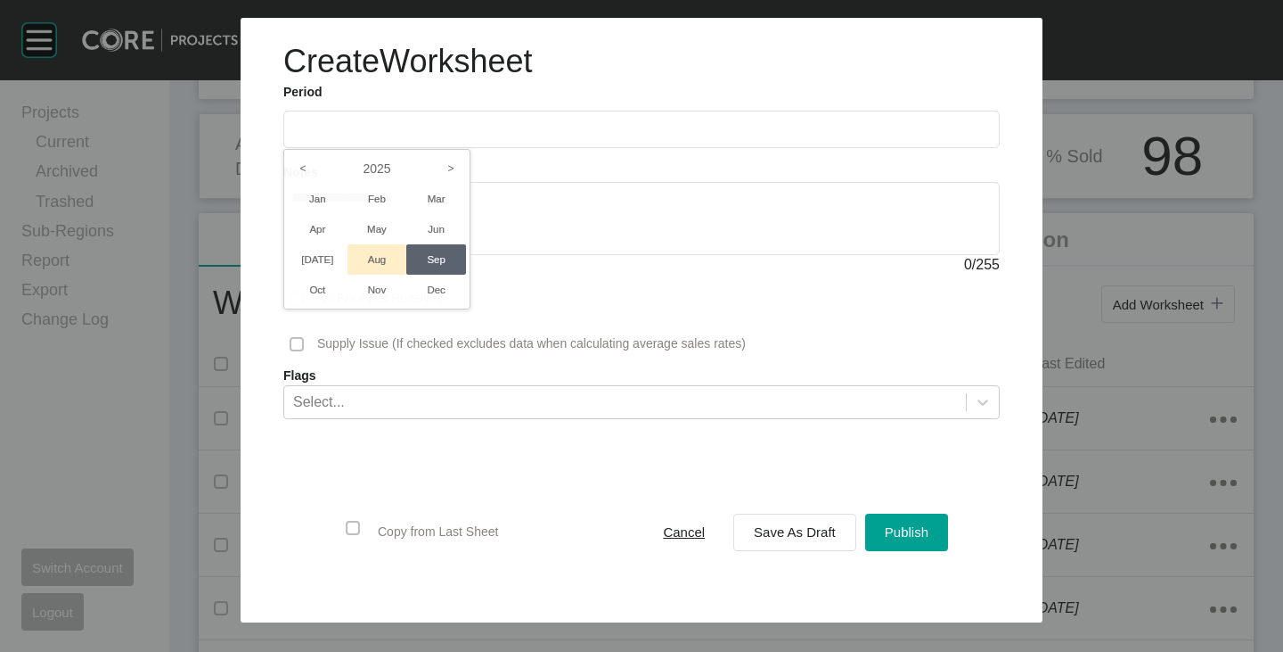
click at [372, 250] on li "Aug" at bounding box center [378, 259] width 60 height 30
type input "**********"
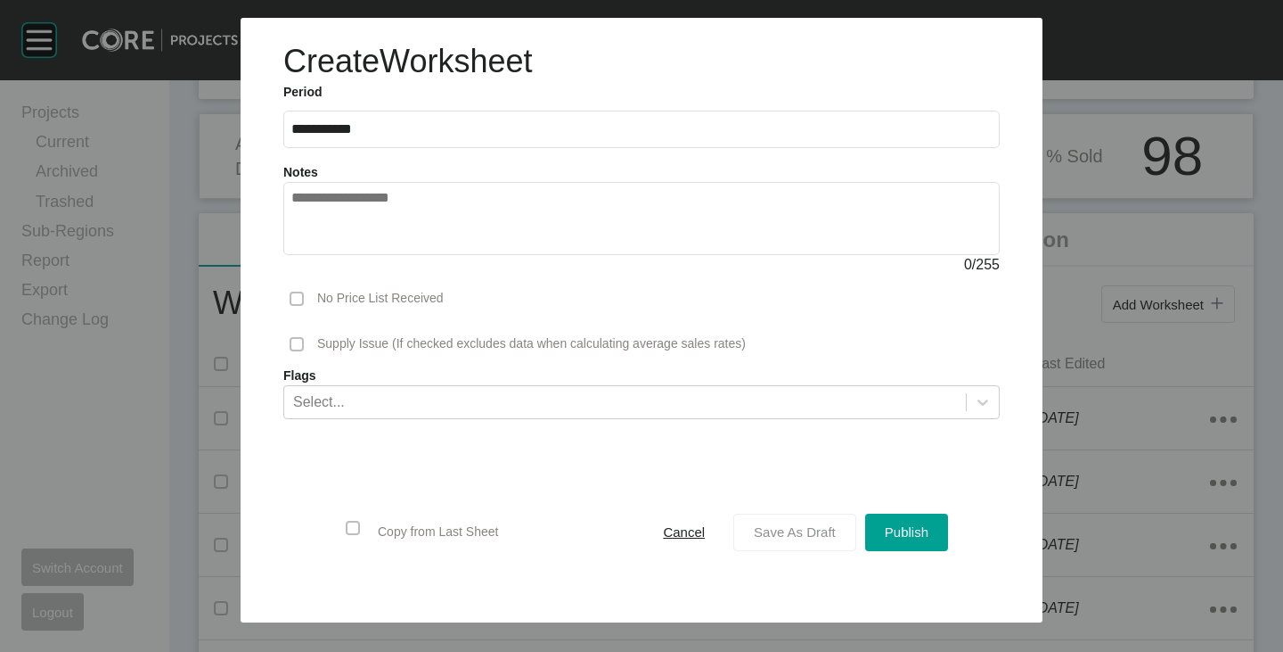
click at [845, 521] on button "Save As Draft" at bounding box center [795, 531] width 123 height 37
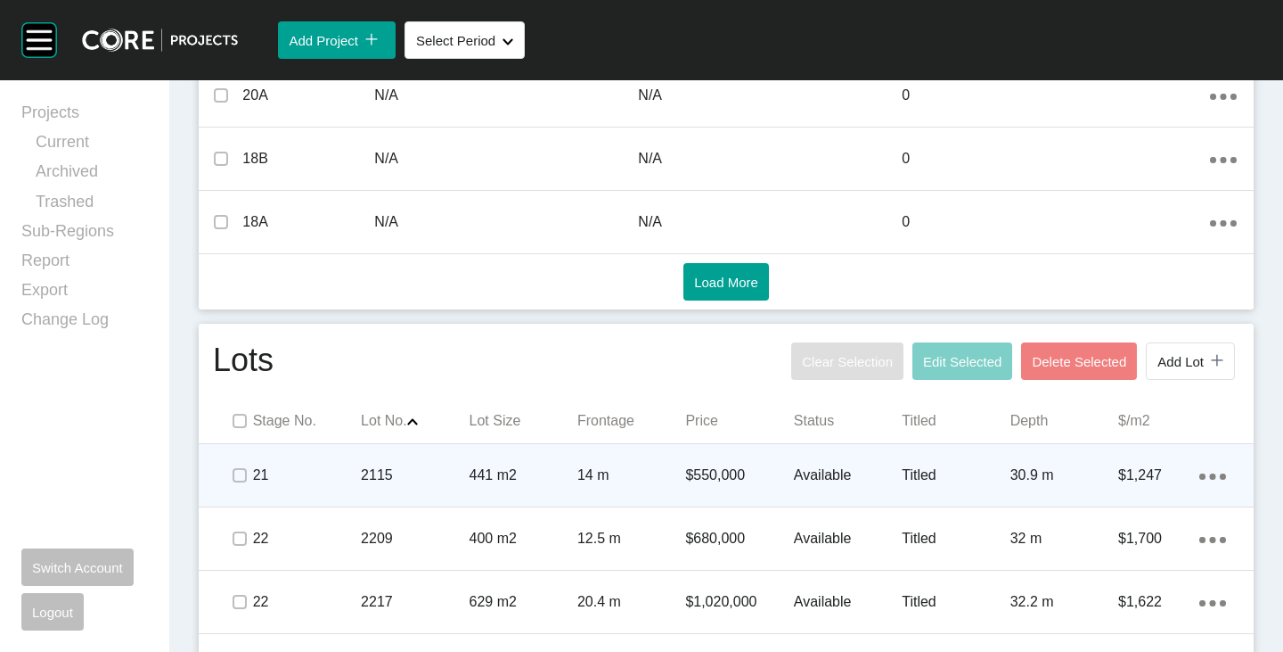
scroll to position [1070, 0]
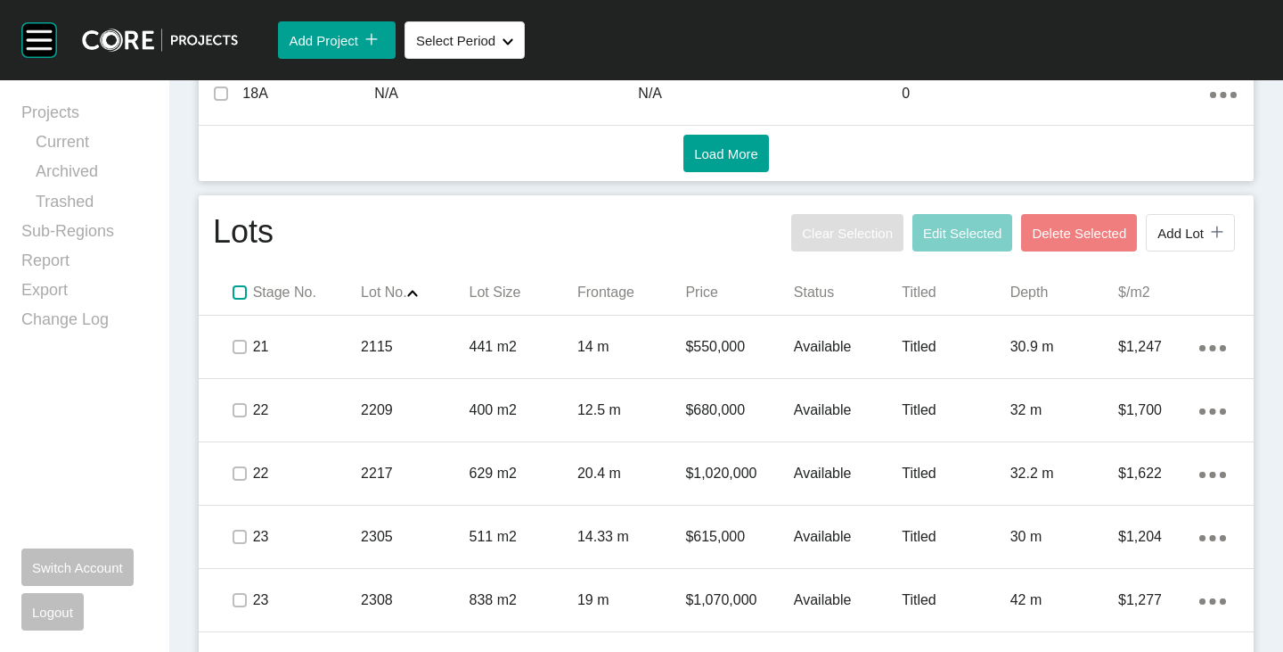
click at [239, 297] on label at bounding box center [240, 292] width 14 height 14
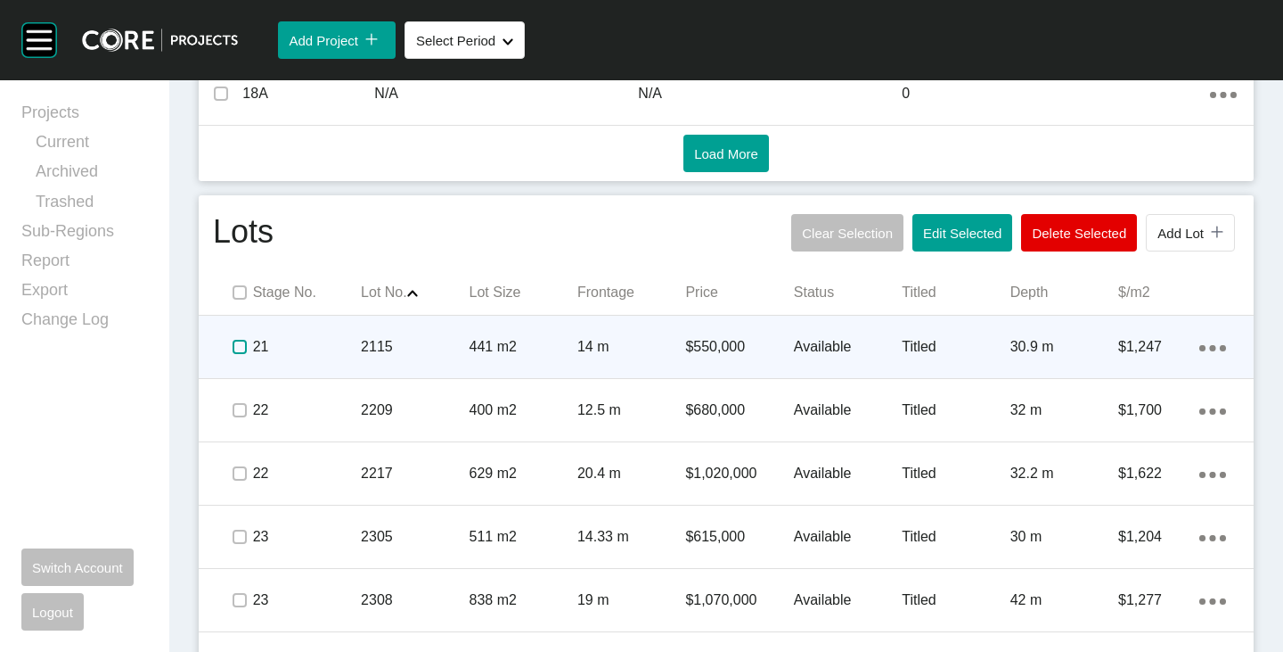
click at [238, 348] on label at bounding box center [240, 347] width 14 height 14
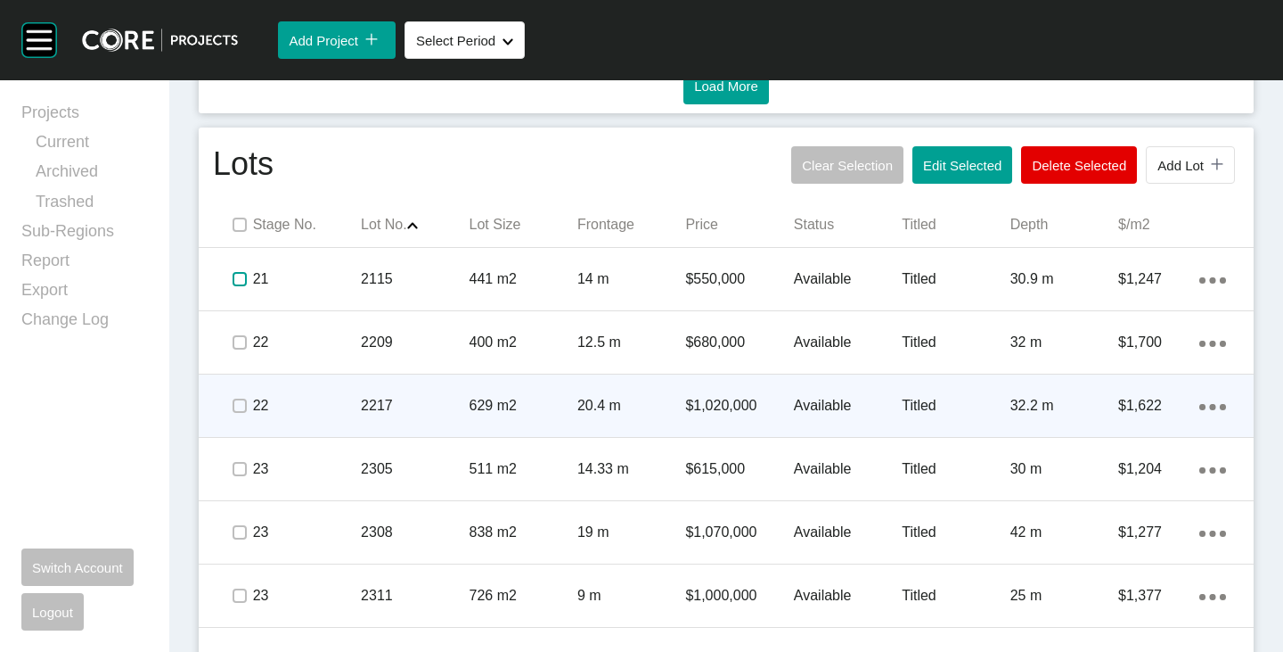
scroll to position [1159, 0]
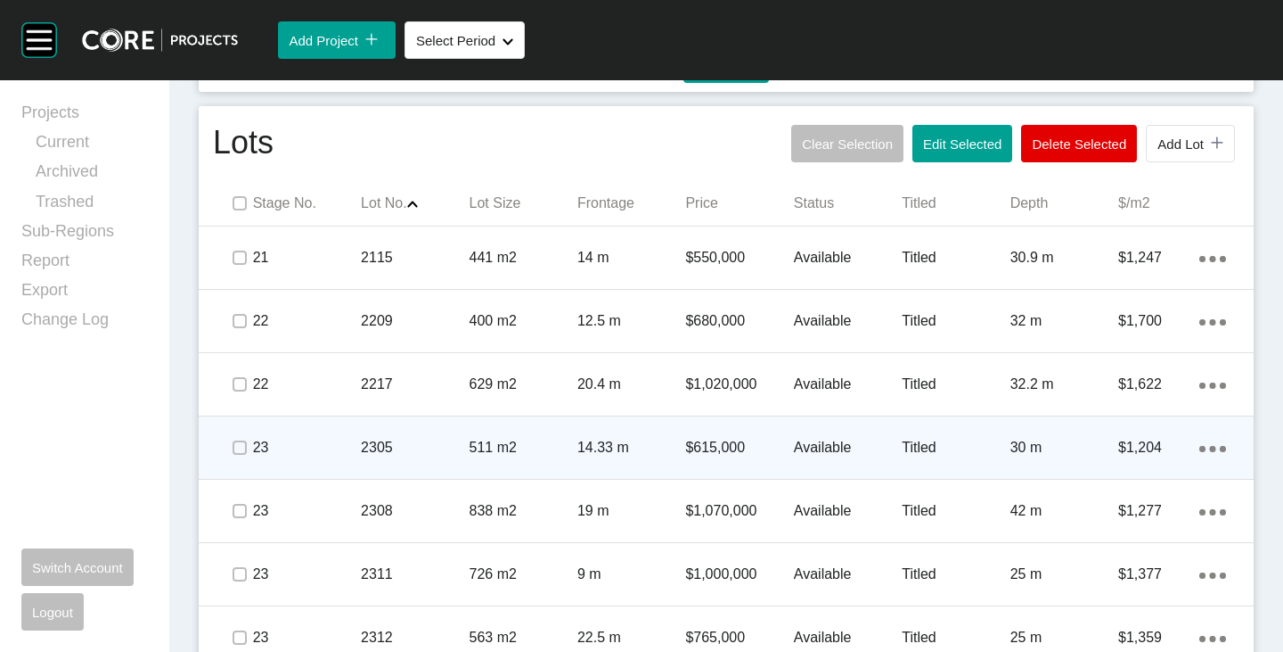
click at [709, 441] on p "$615,000" at bounding box center [739, 448] width 108 height 20
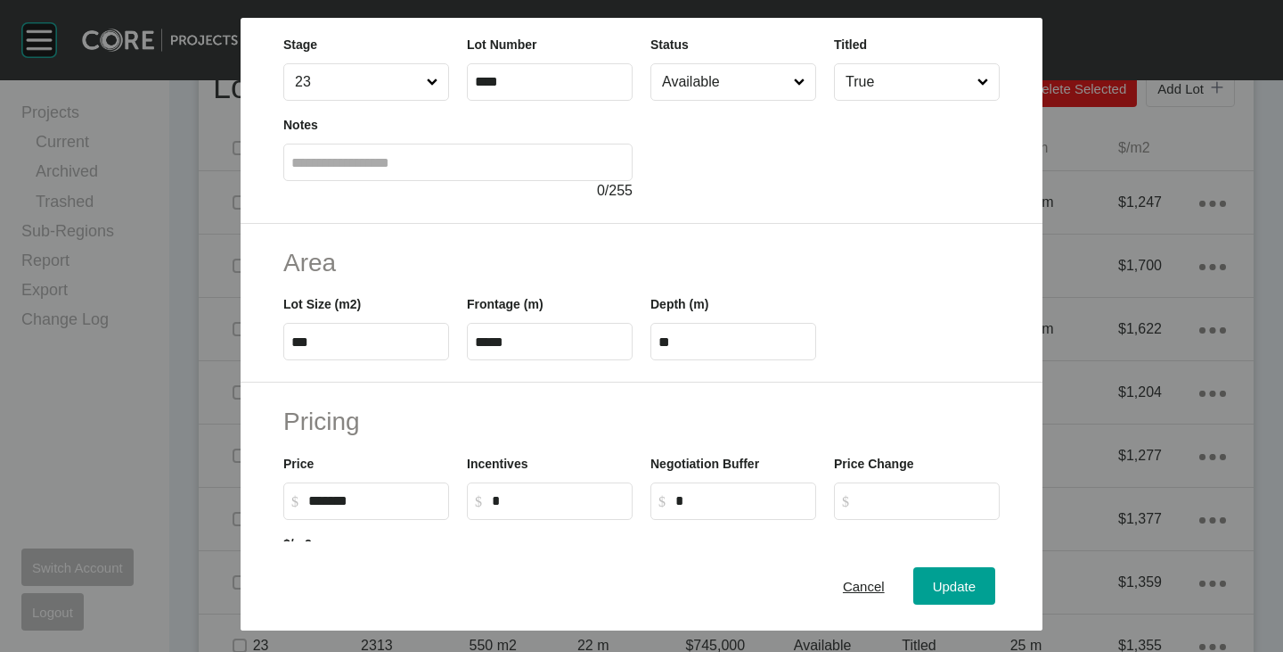
scroll to position [178, 0]
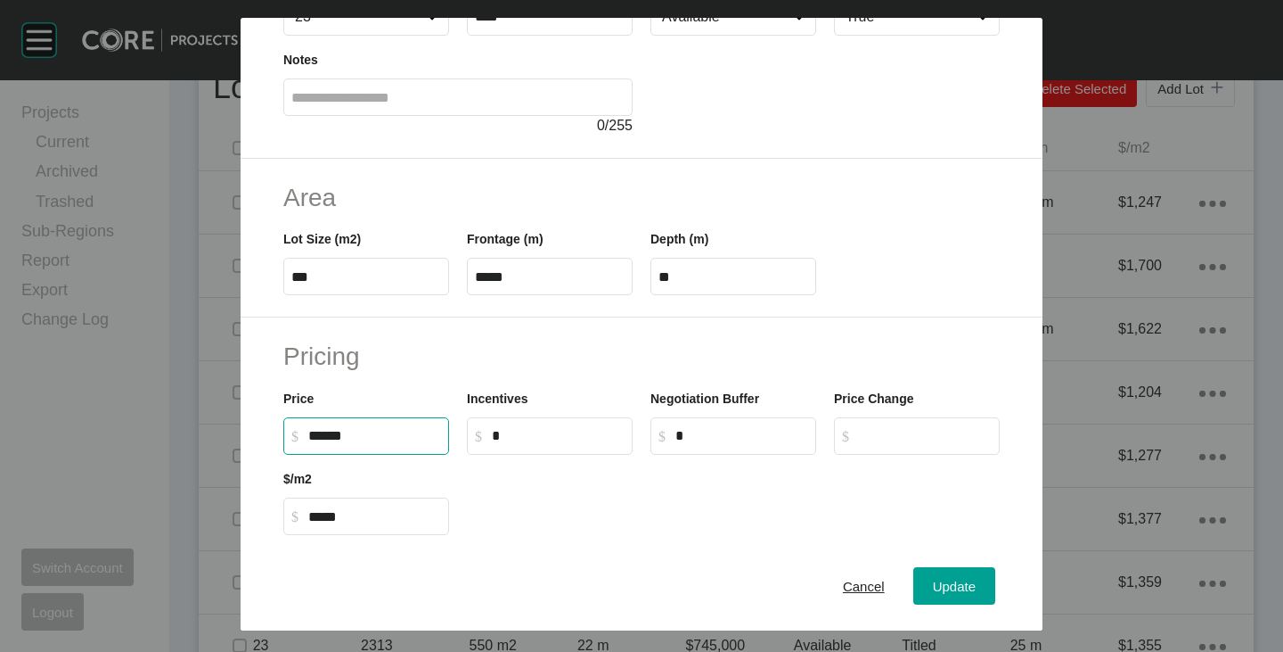
drag, startPoint x: 310, startPoint y: 435, endPoint x: 333, endPoint y: 436, distance: 23.2
click at [333, 436] on input "******" at bounding box center [374, 435] width 133 height 15
type input "*******"
type input "*****"
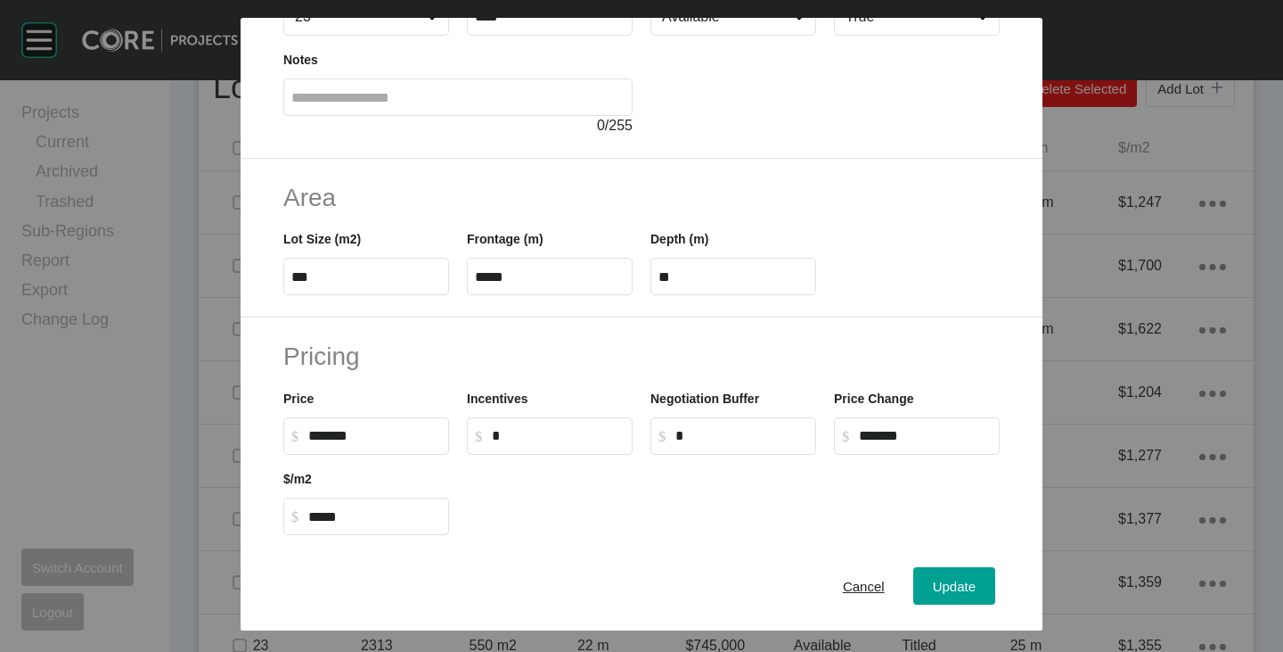
click at [595, 479] on div at bounding box center [733, 495] width 551 height 80
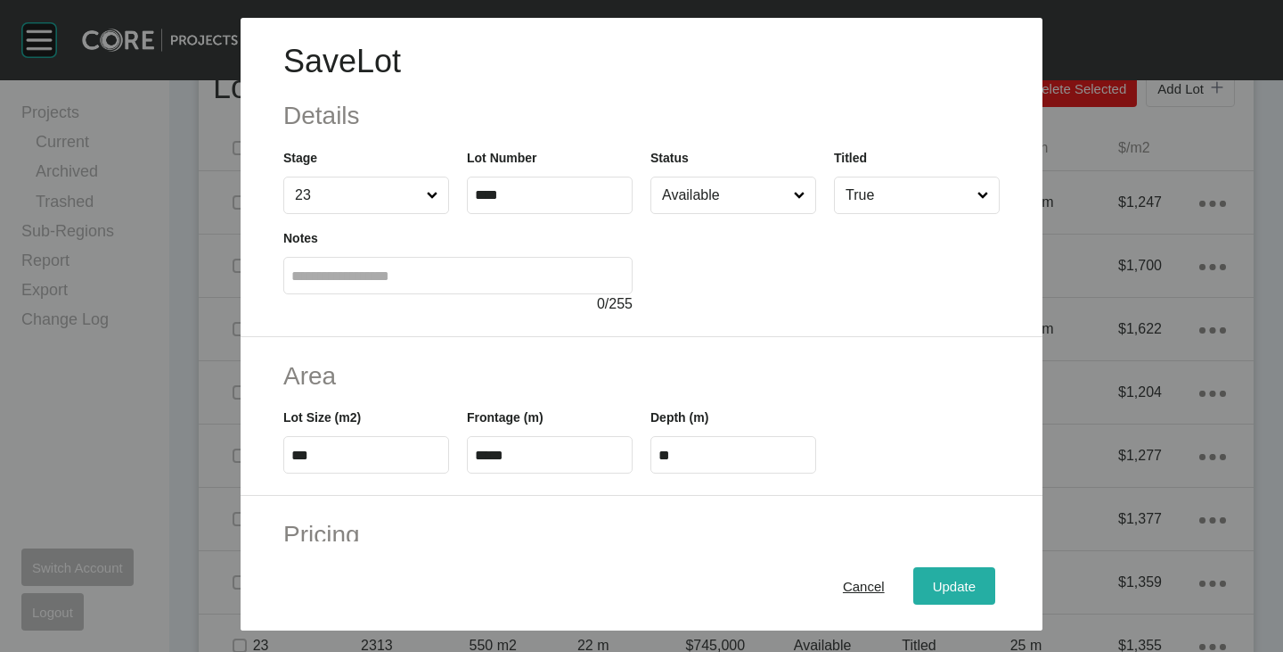
click at [940, 585] on span "Update" at bounding box center [954, 585] width 43 height 15
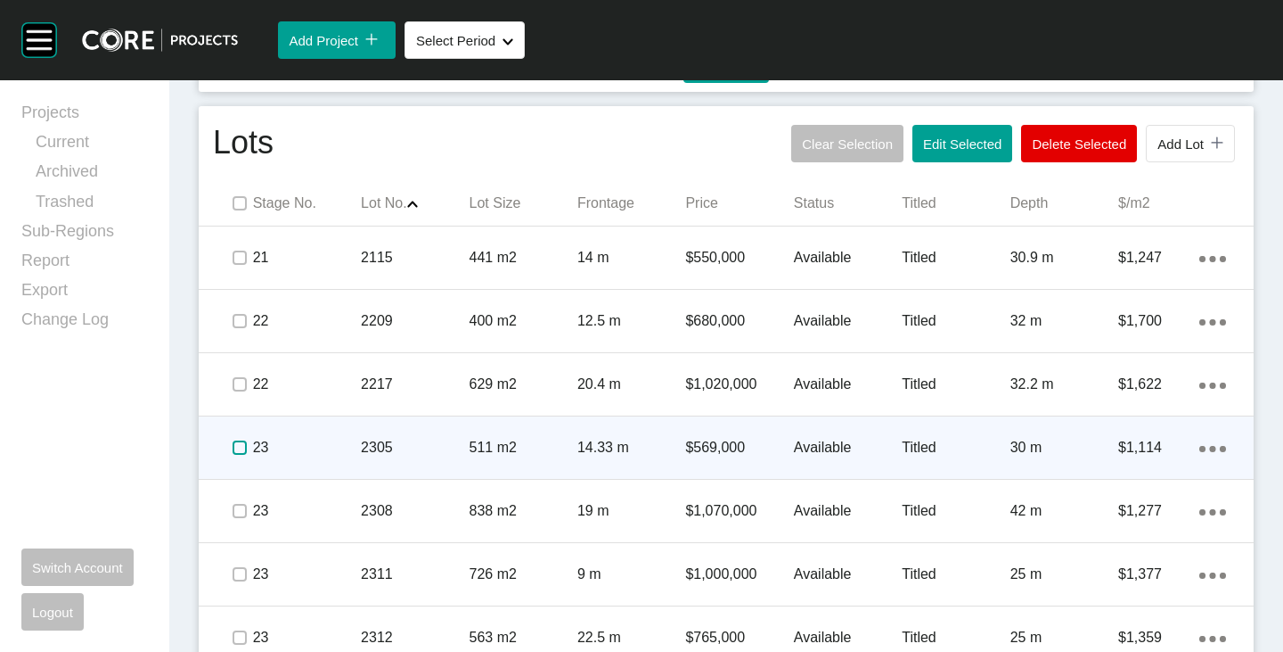
click at [235, 444] on label at bounding box center [240, 447] width 14 height 14
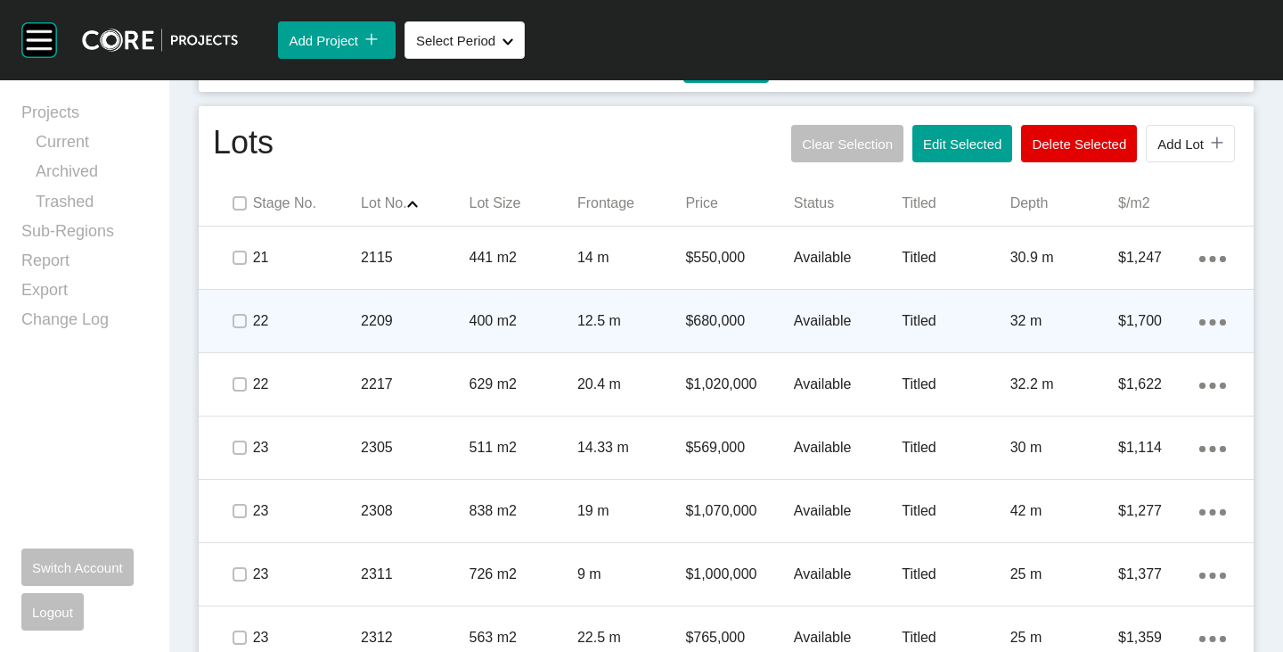
click at [721, 316] on p "$680,000" at bounding box center [739, 321] width 108 height 20
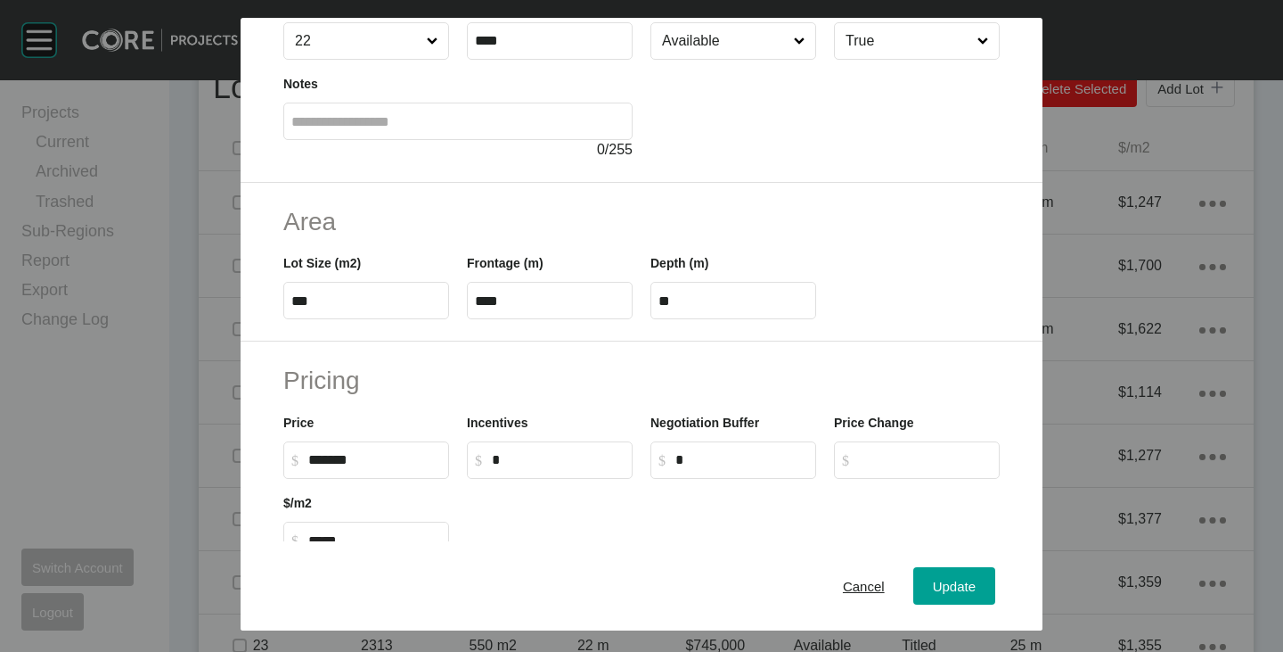
scroll to position [178, 0]
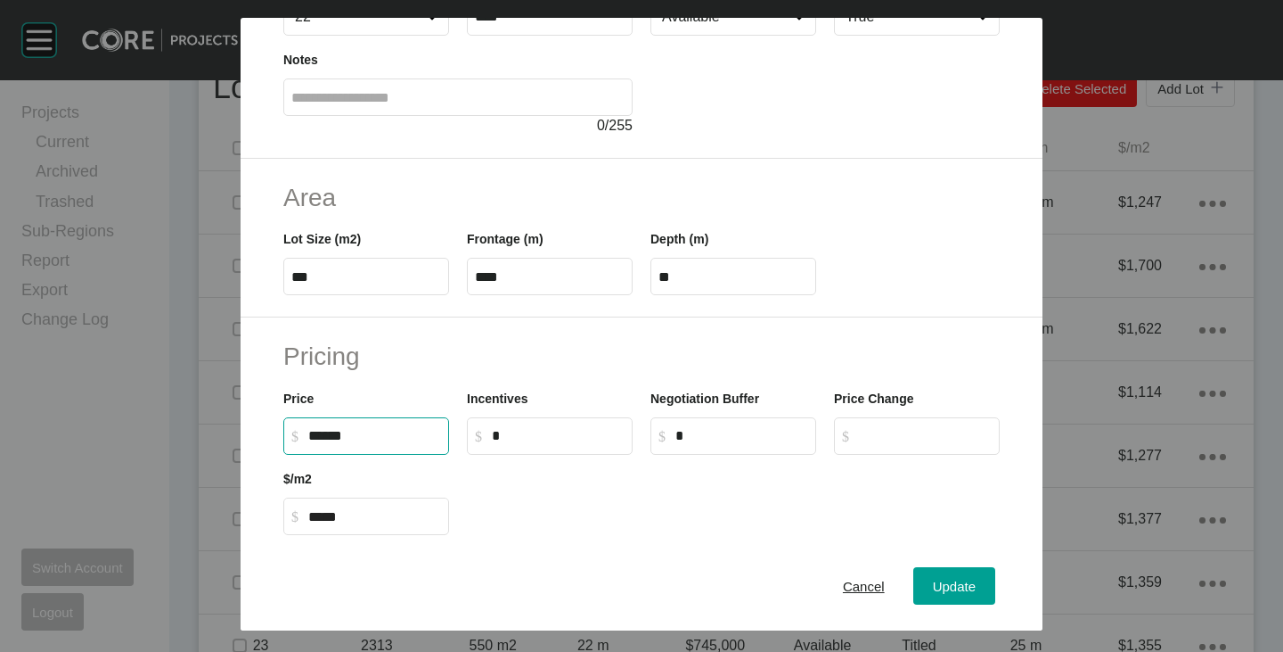
click at [327, 439] on input "******" at bounding box center [374, 435] width 133 height 15
drag, startPoint x: 319, startPoint y: 434, endPoint x: 330, endPoint y: 434, distance: 10.7
click at [330, 434] on input "******" at bounding box center [374, 435] width 133 height 15
click at [529, 474] on div "Save Lot Details Stage 22 Lot Number **** Status Available Titled True Notes 0 …" at bounding box center [641, 326] width 1283 height 652
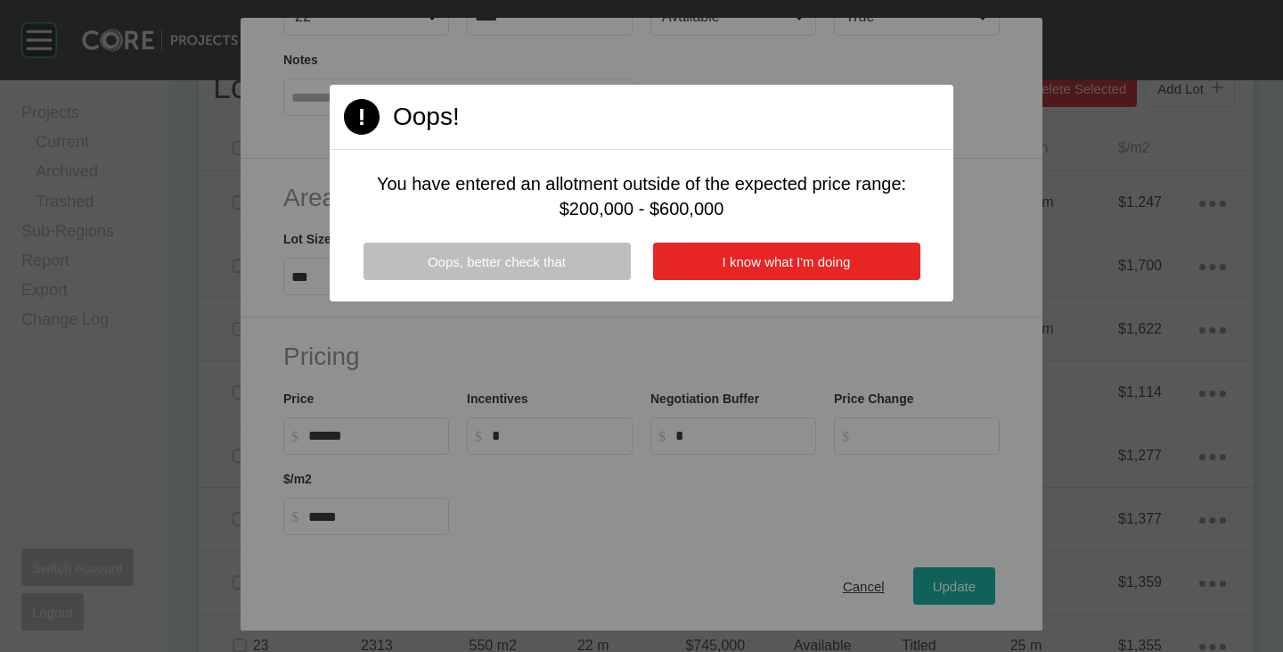
click at [747, 261] on span "I know what I'm doing" at bounding box center [787, 261] width 128 height 15
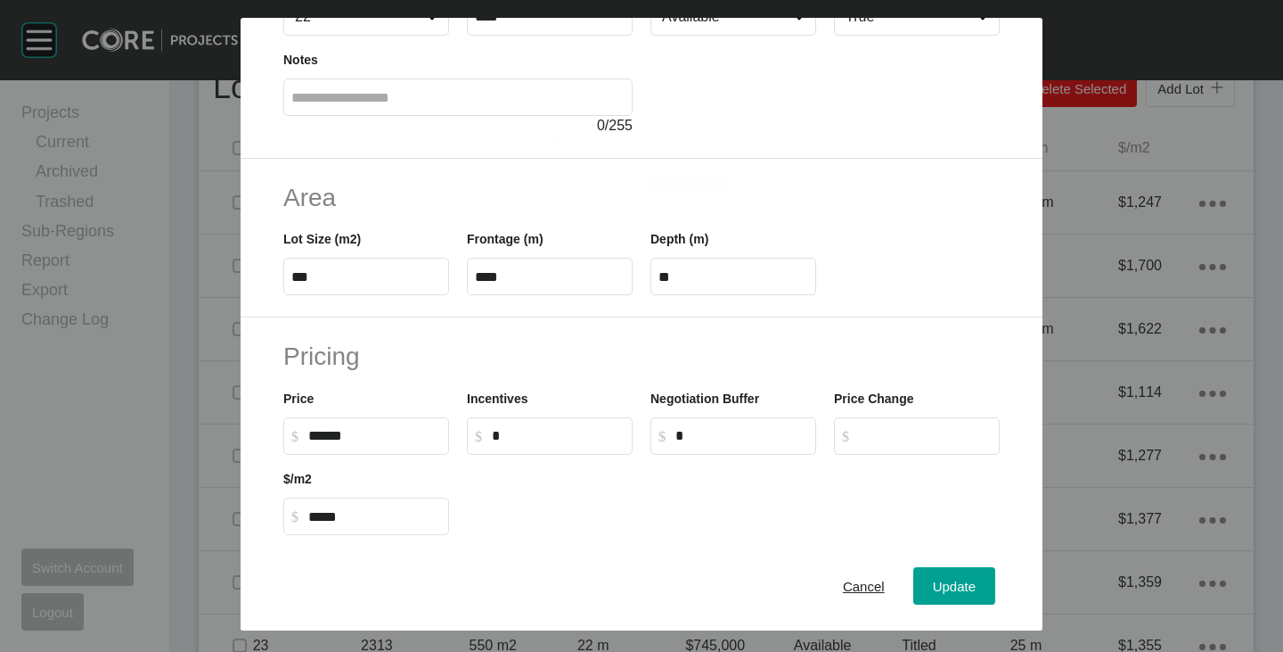
click at [370, 430] on input "******" at bounding box center [374, 435] width 133 height 15
type input "*******"
type input "*****"
click at [424, 353] on h2 "Pricing" at bounding box center [641, 356] width 717 height 35
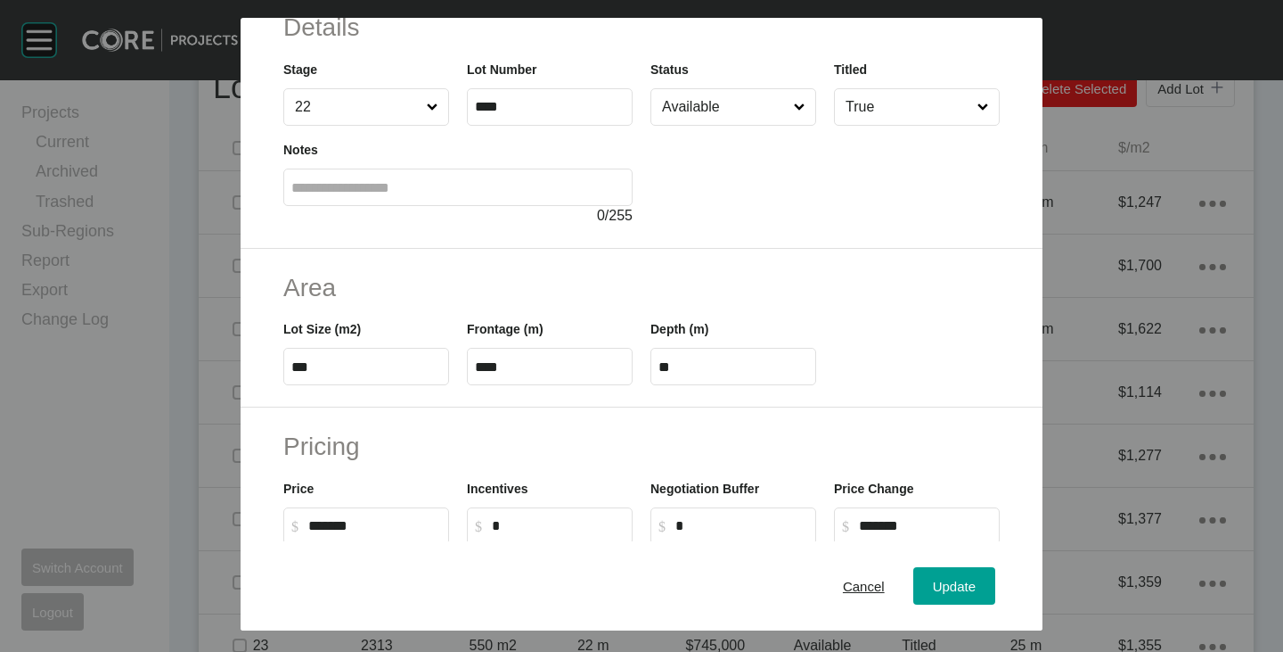
scroll to position [0, 0]
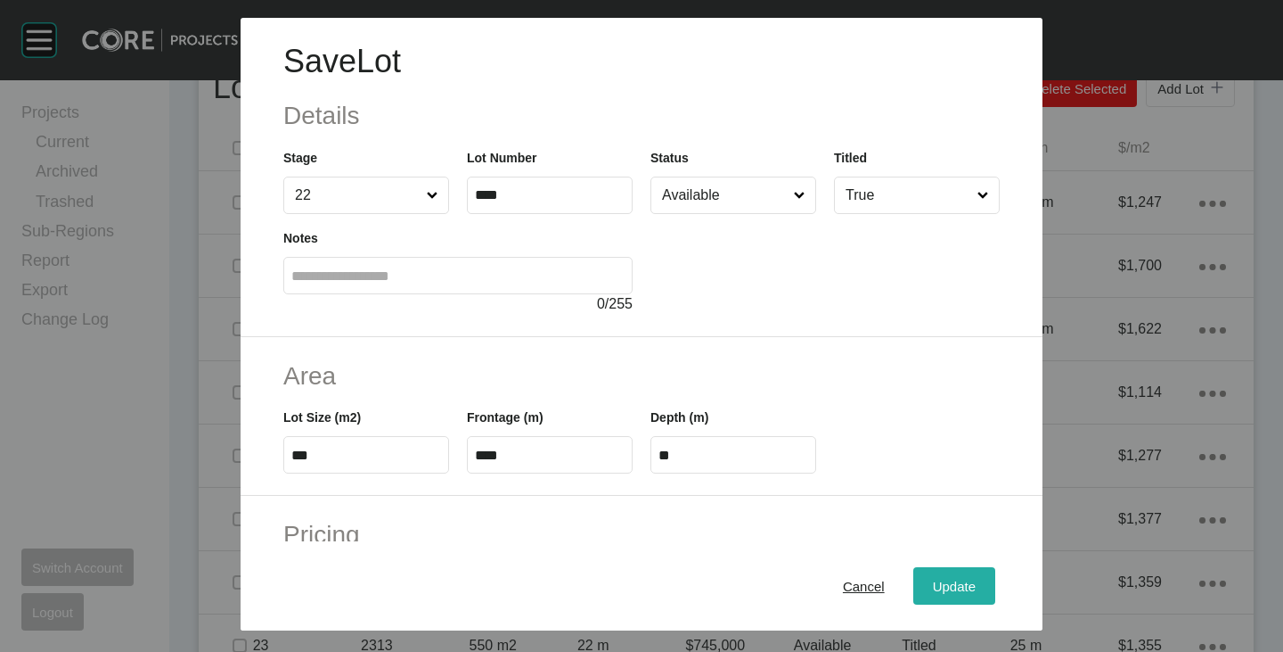
click at [933, 578] on span "Update" at bounding box center [954, 585] width 43 height 15
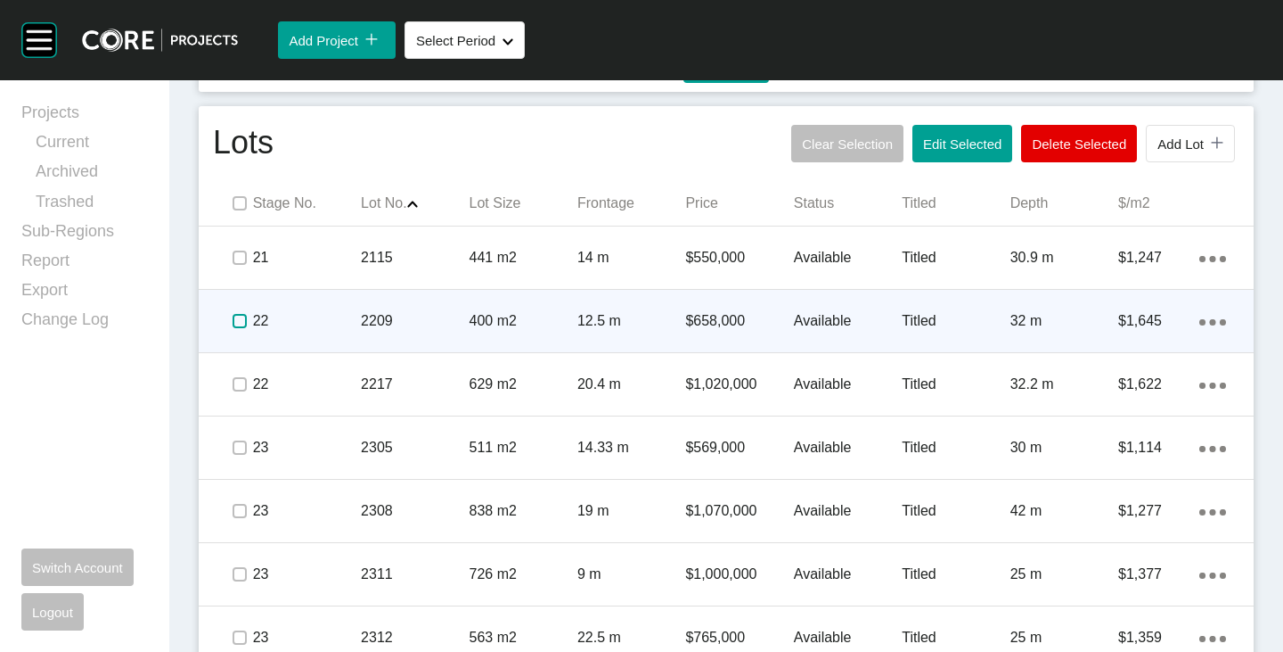
click at [237, 324] on label at bounding box center [240, 321] width 14 height 14
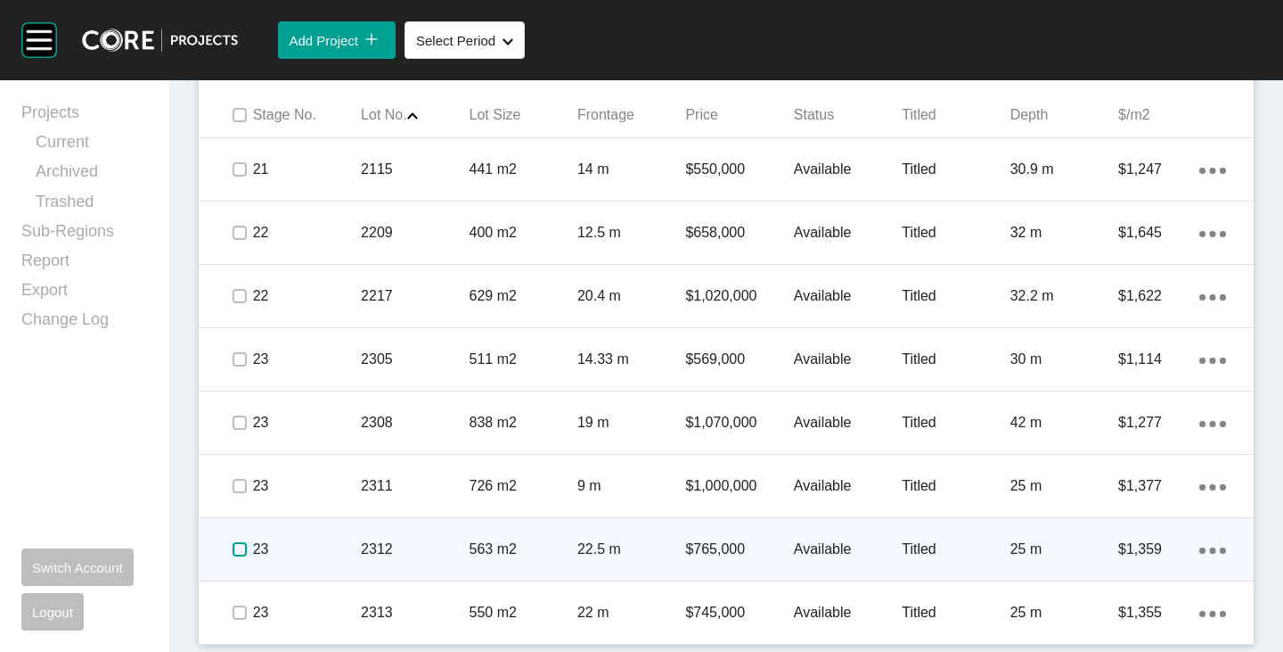
click at [235, 549] on label at bounding box center [240, 549] width 14 height 14
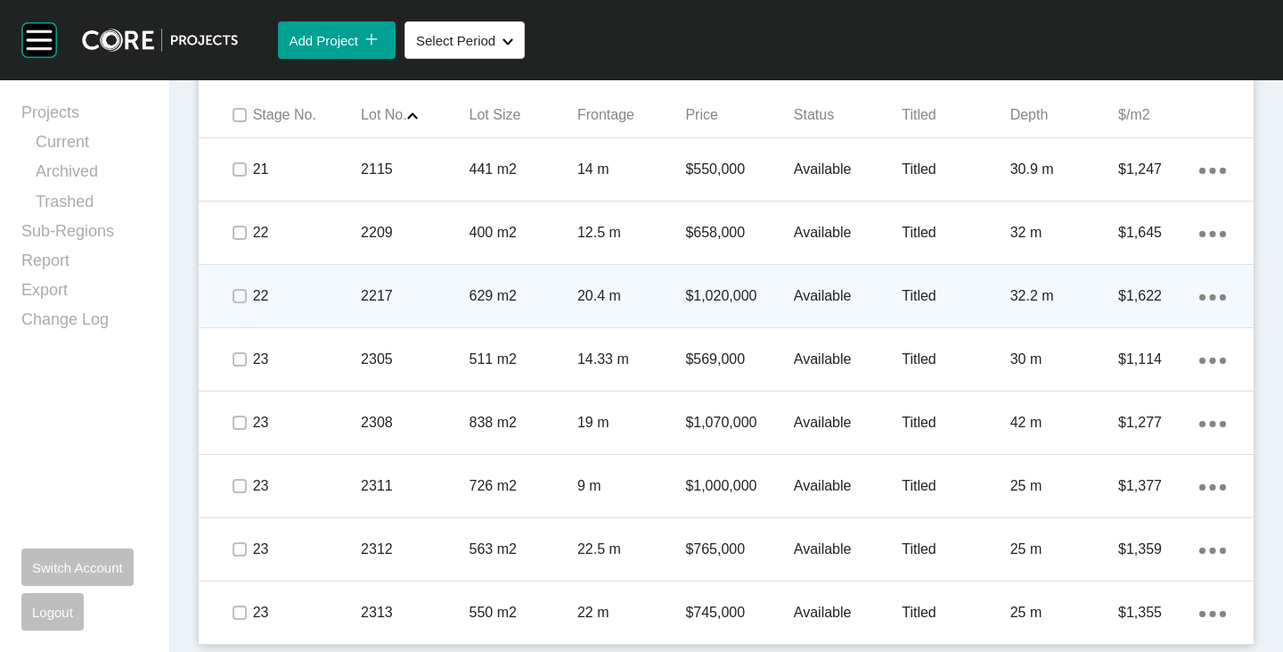
click at [701, 293] on p "$1,020,000" at bounding box center [739, 296] width 108 height 20
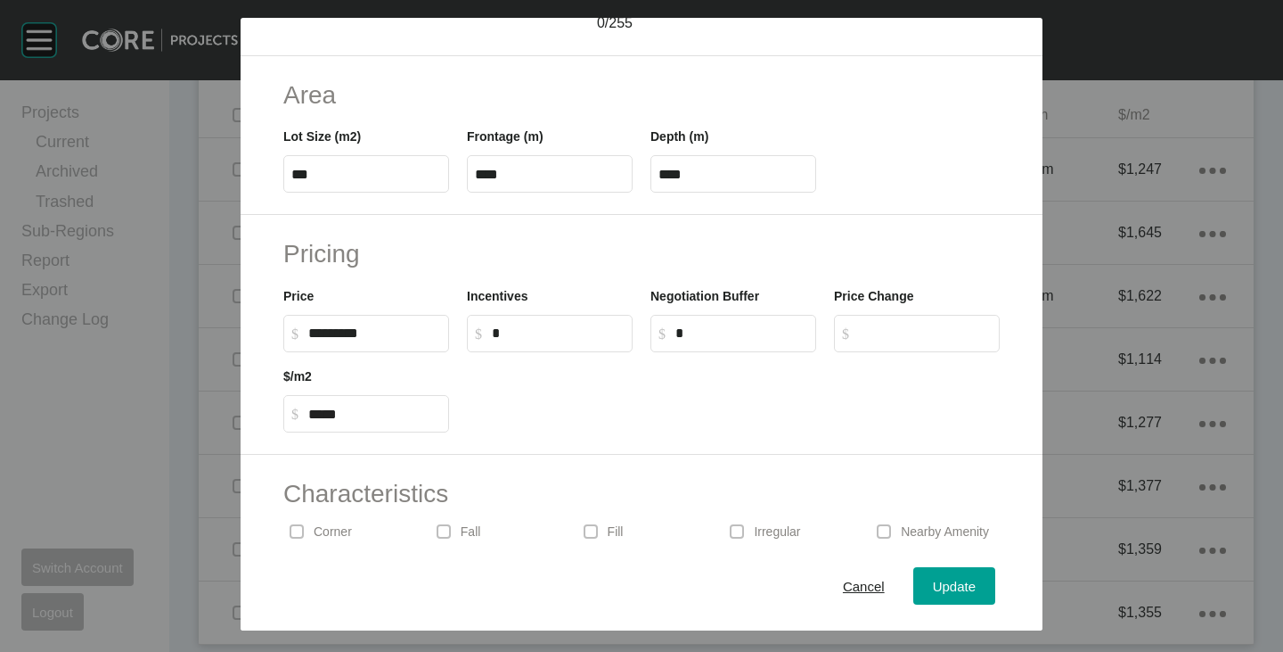
scroll to position [357, 0]
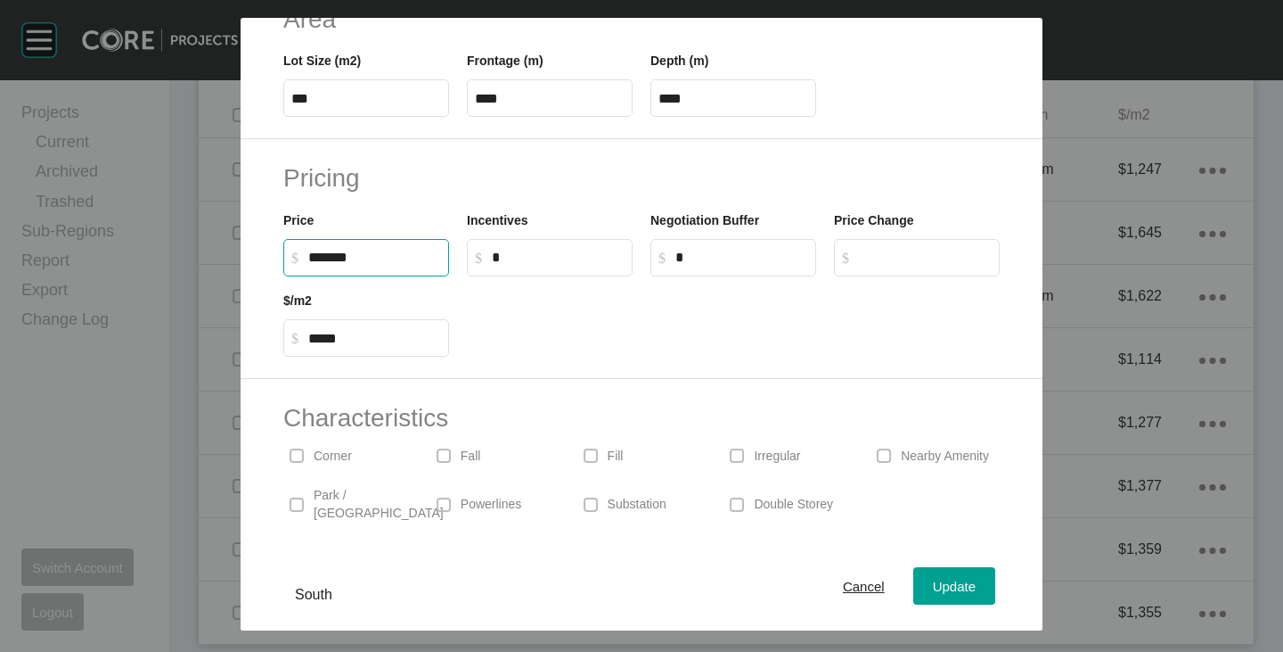
drag, startPoint x: 311, startPoint y: 258, endPoint x: 340, endPoint y: 261, distance: 29.6
click at [340, 261] on input "*******" at bounding box center [374, 257] width 133 height 15
click at [531, 307] on div "Save Lot Details Stage 22 Lot Number **** Status Available Titled True Notes 0 …" at bounding box center [641, 326] width 1283 height 652
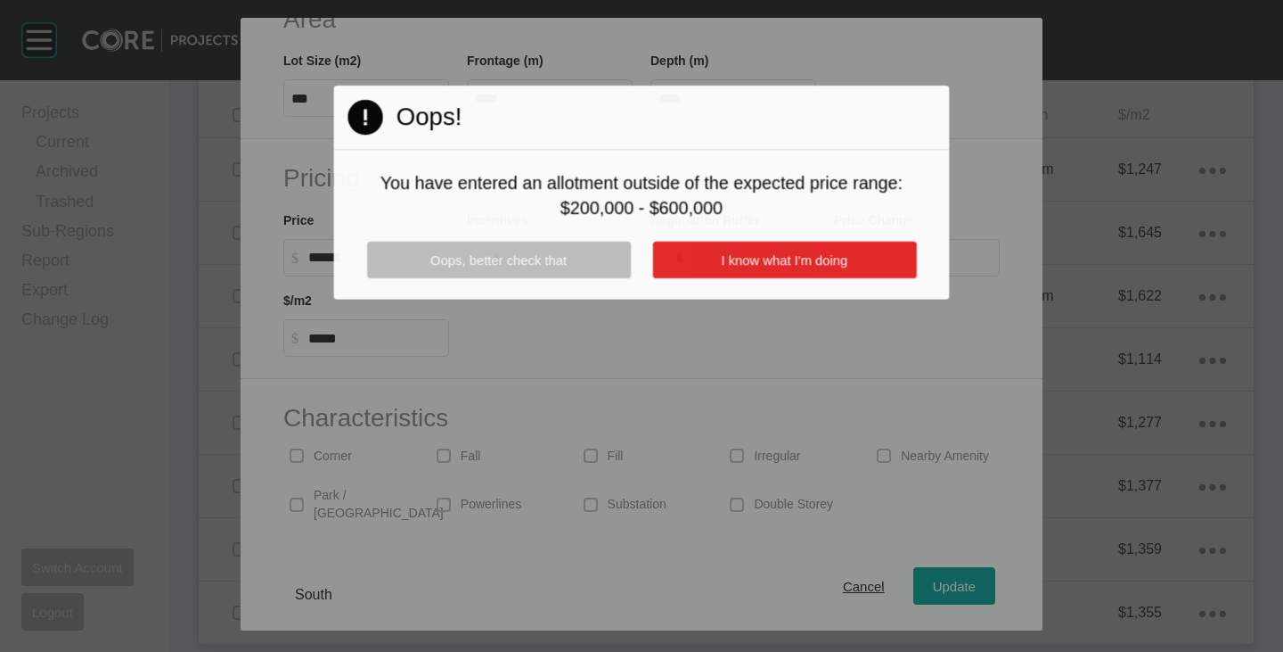
click at [812, 272] on button "I know what I'm doing" at bounding box center [784, 260] width 264 height 37
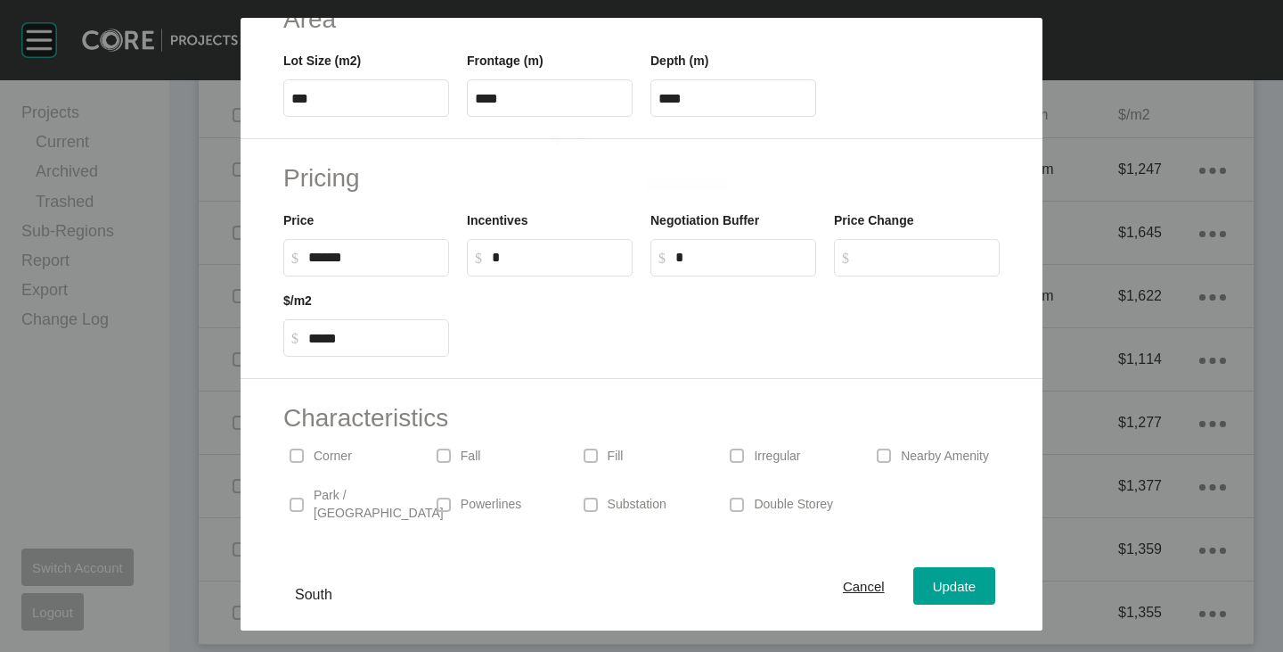
click at [392, 251] on input "******" at bounding box center [374, 257] width 133 height 15
type input "*******"
type input "*****"
click at [601, 365] on div "Pricing Price $ Created with Sketch. $ ******* Incentives $ Created with Sketch…" at bounding box center [642, 259] width 802 height 240
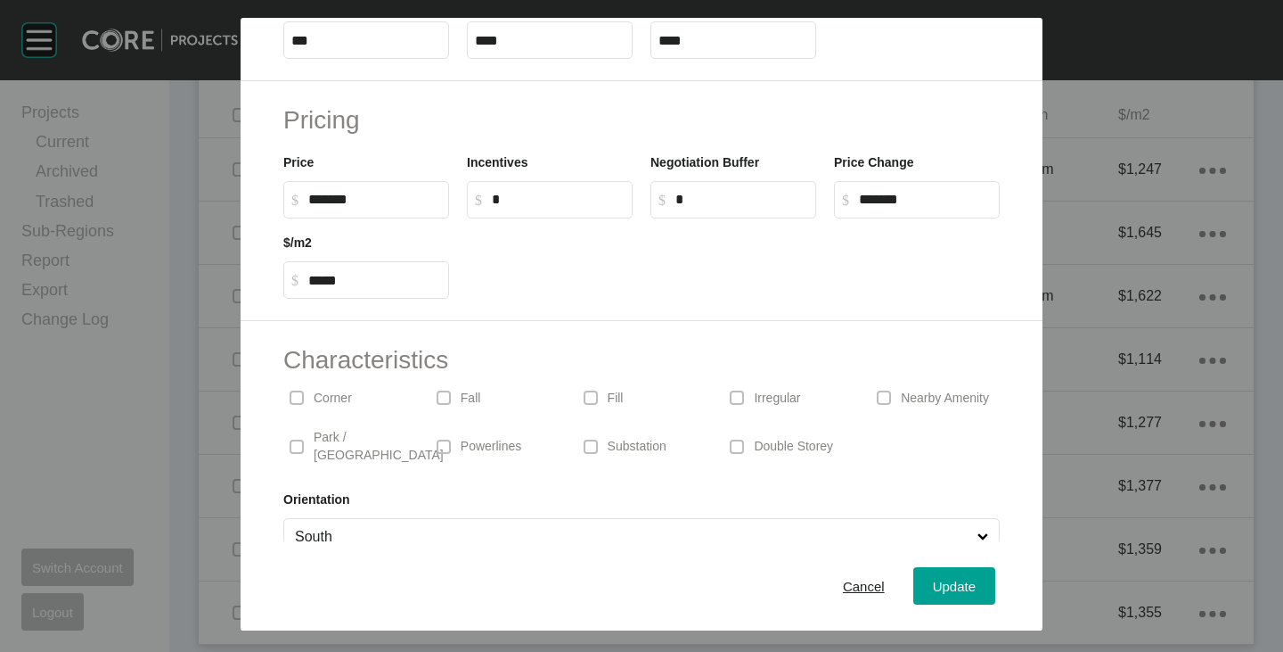
scroll to position [436, 0]
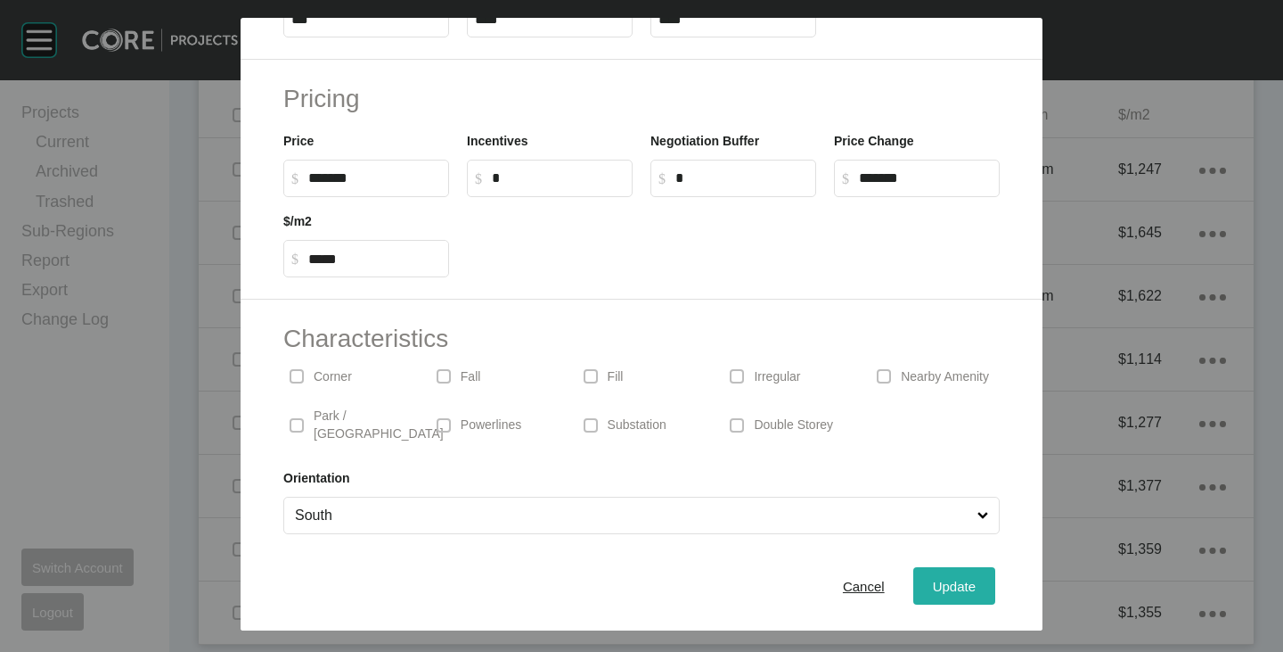
click at [962, 570] on button "Update" at bounding box center [955, 585] width 82 height 37
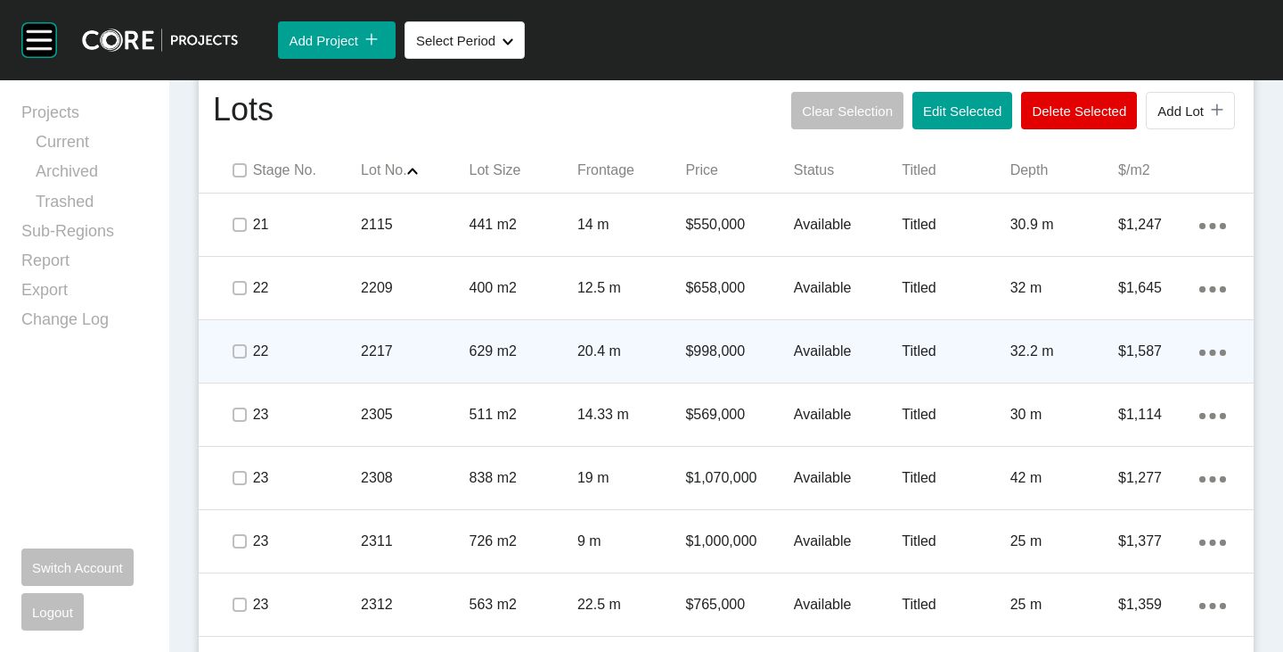
click at [241, 360] on span at bounding box center [238, 351] width 27 height 27
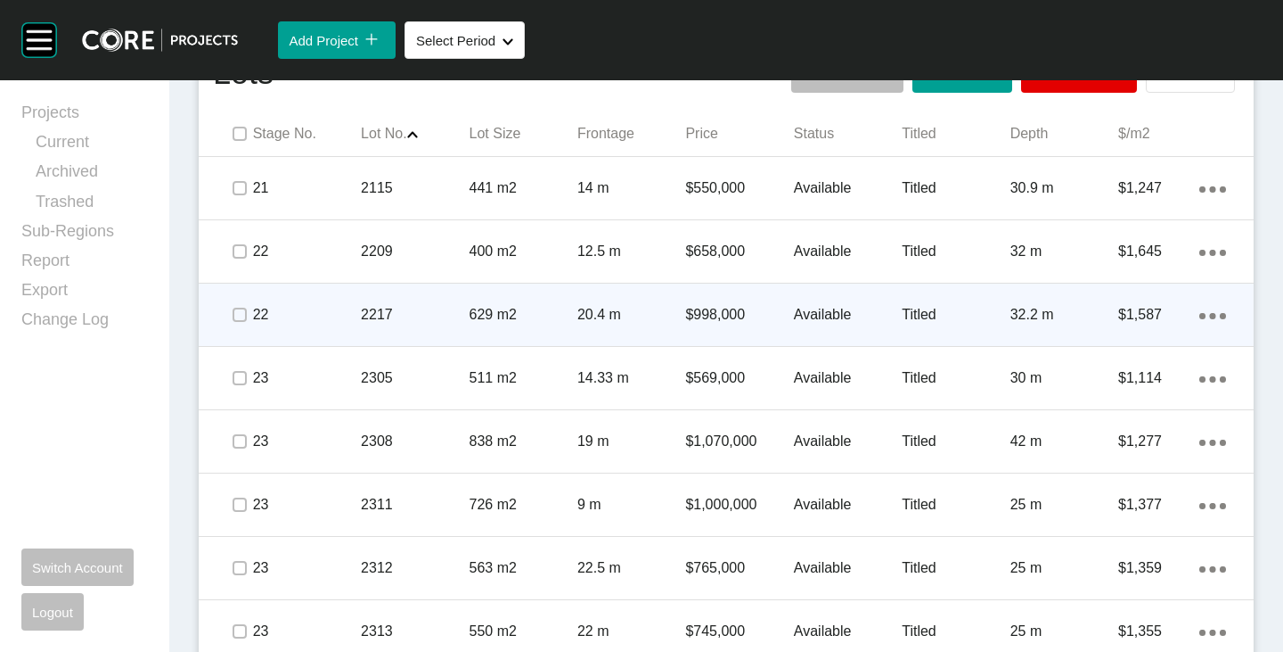
scroll to position [1247, 0]
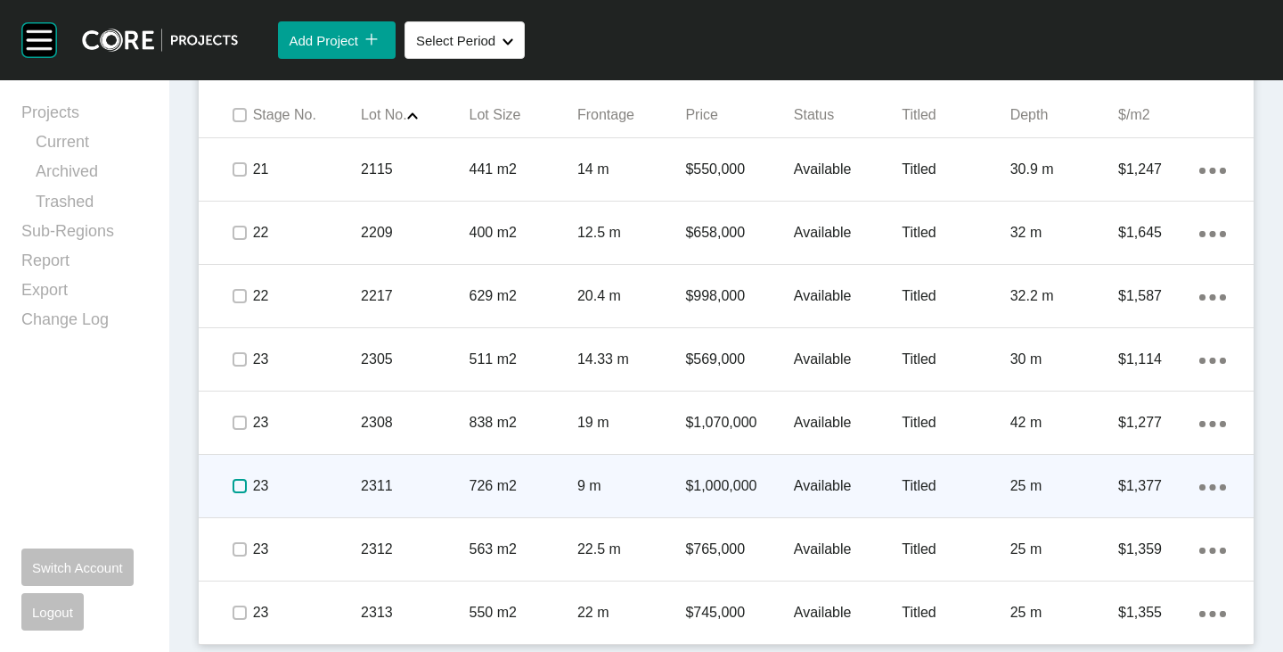
click at [236, 486] on label at bounding box center [240, 486] width 14 height 14
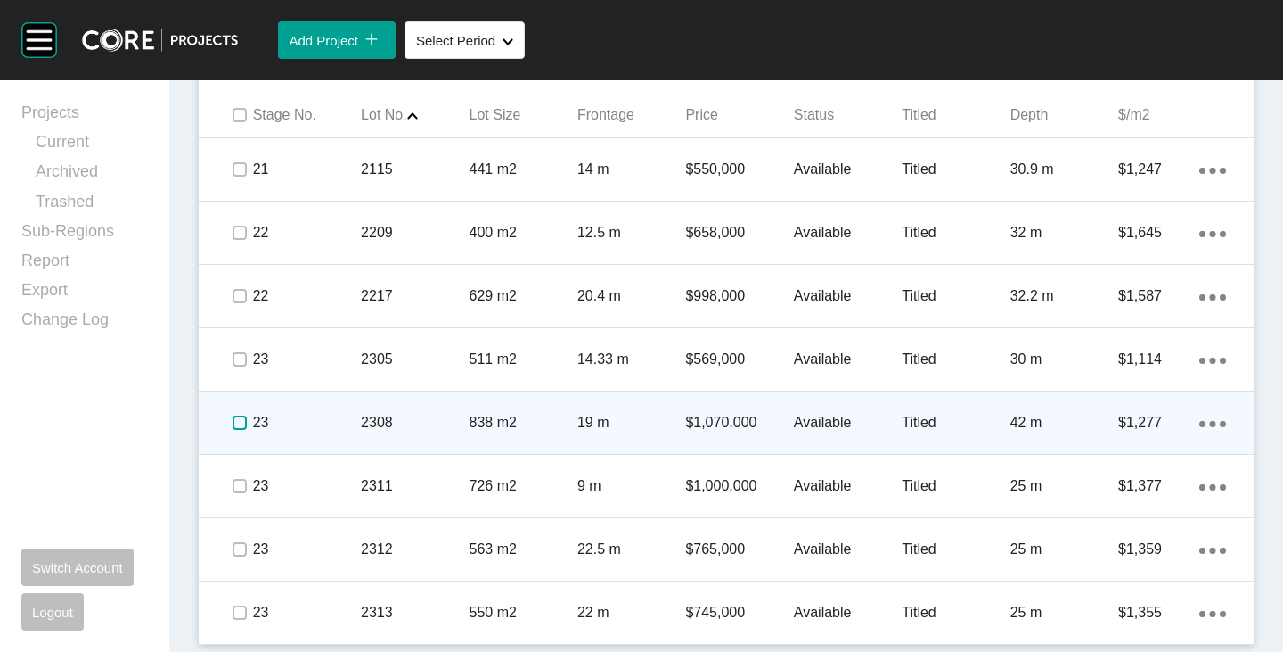
click at [240, 418] on label at bounding box center [240, 422] width 14 height 14
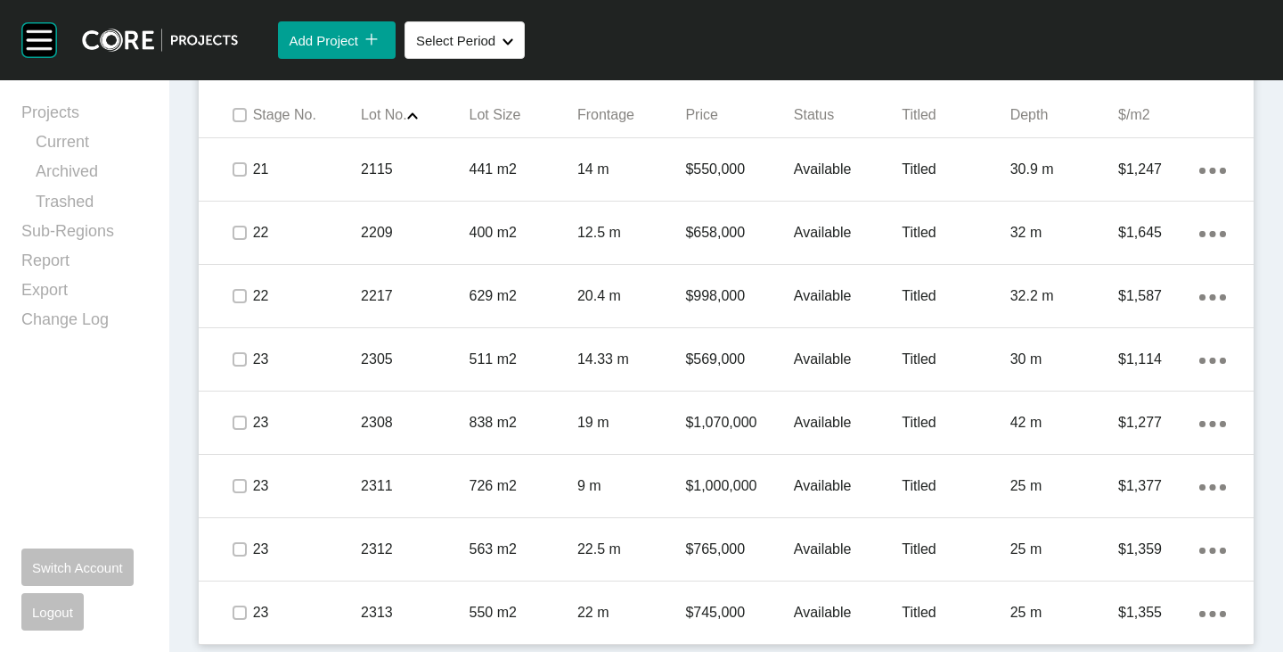
click at [832, 615] on p "Available" at bounding box center [848, 613] width 108 height 20
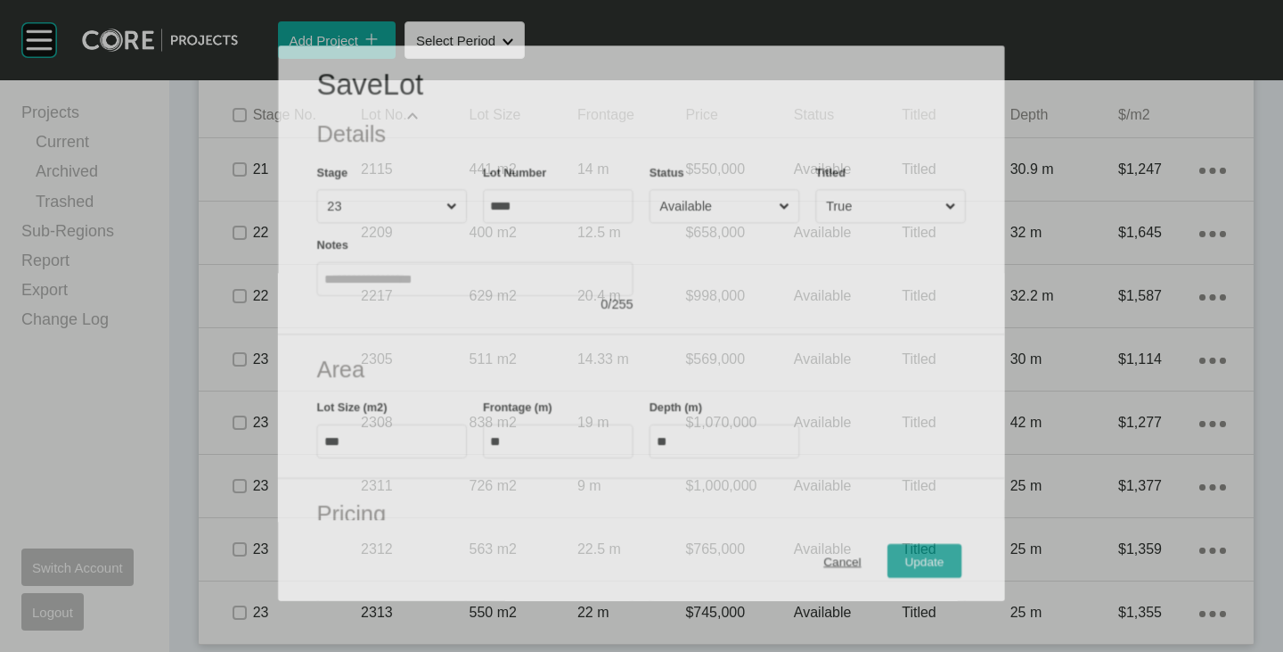
scroll to position [1192, 0]
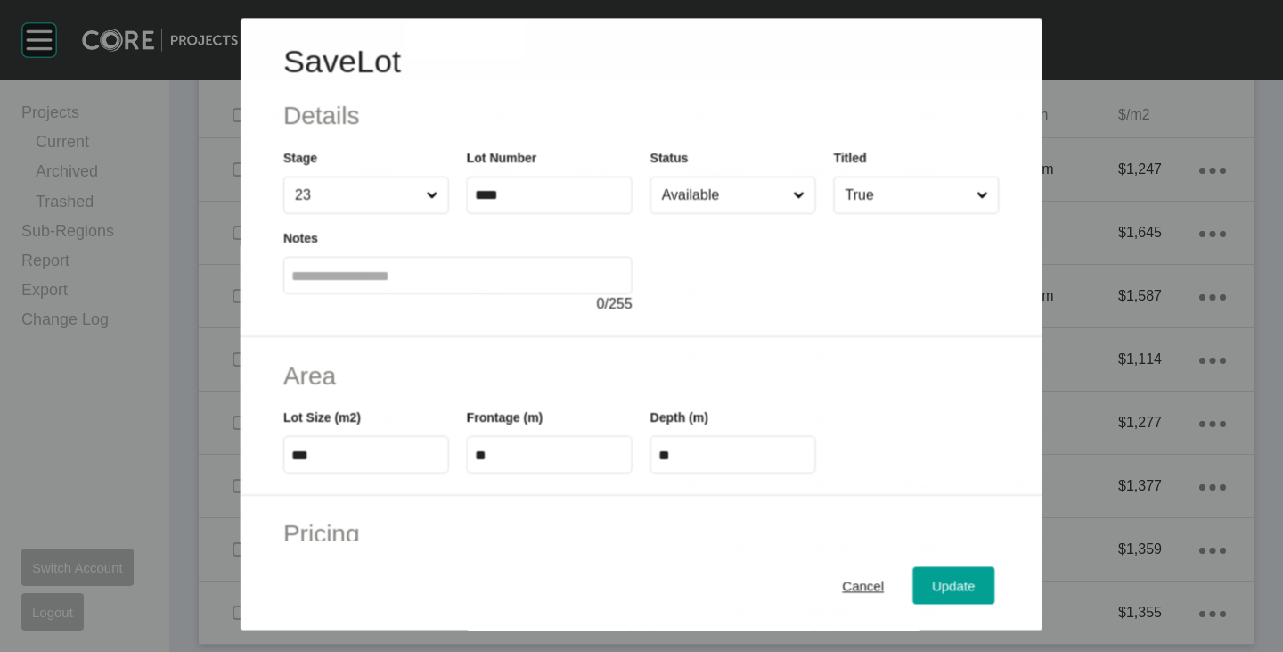
click at [669, 198] on input "Available" at bounding box center [724, 195] width 131 height 36
click at [933, 577] on div "Update" at bounding box center [955, 586] width 52 height 24
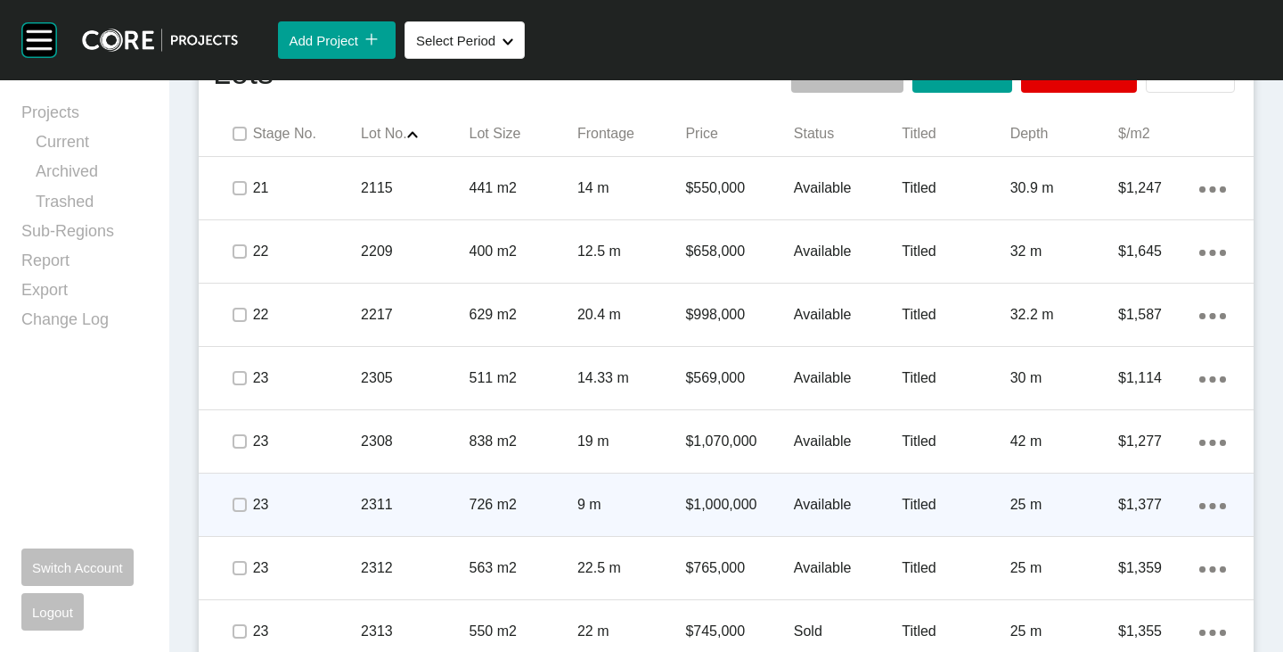
scroll to position [1247, 0]
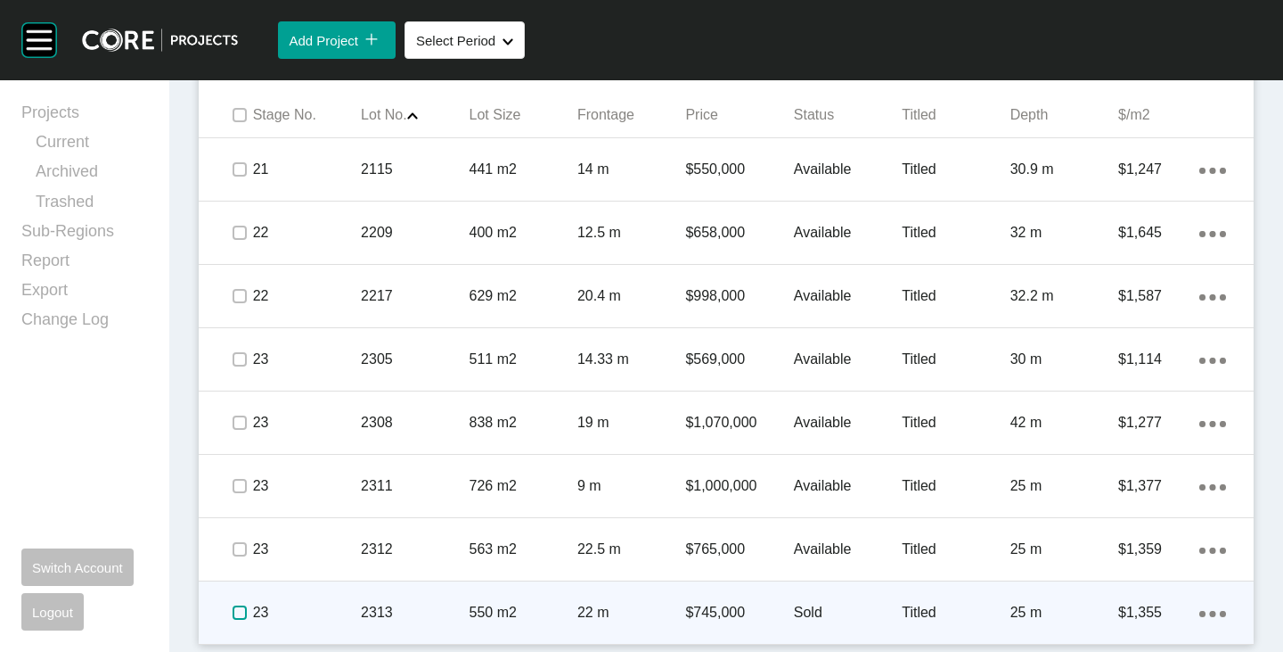
click at [237, 610] on label at bounding box center [240, 612] width 14 height 14
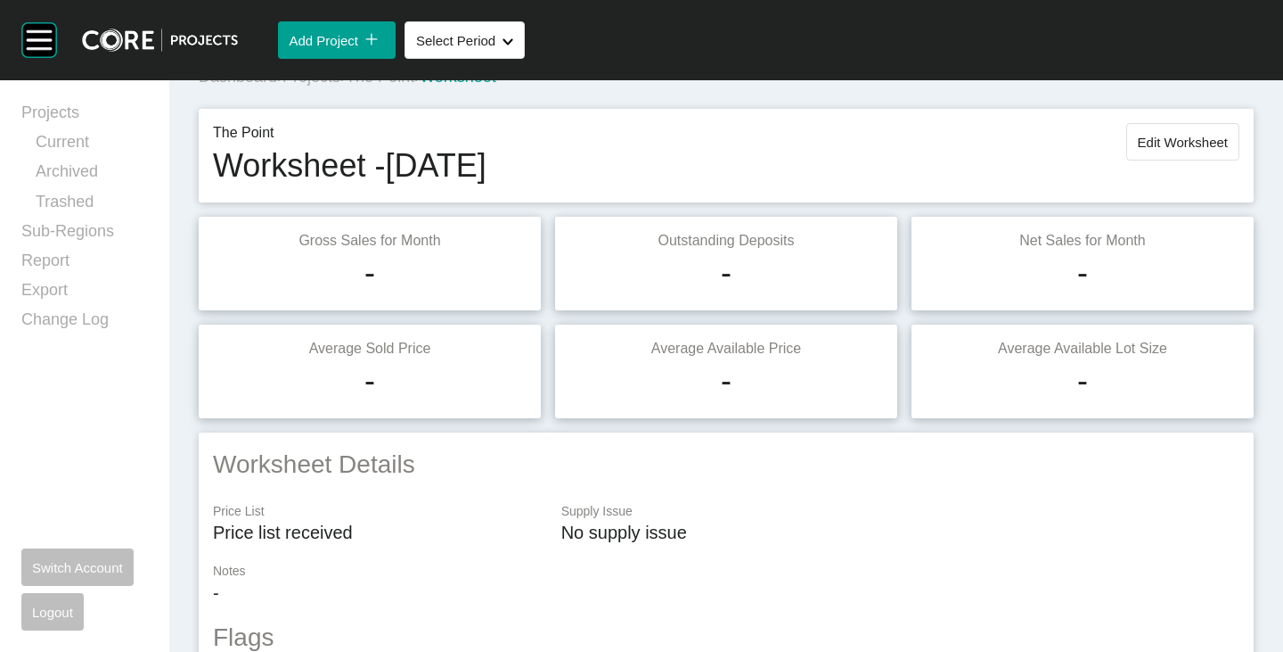
scroll to position [0, 0]
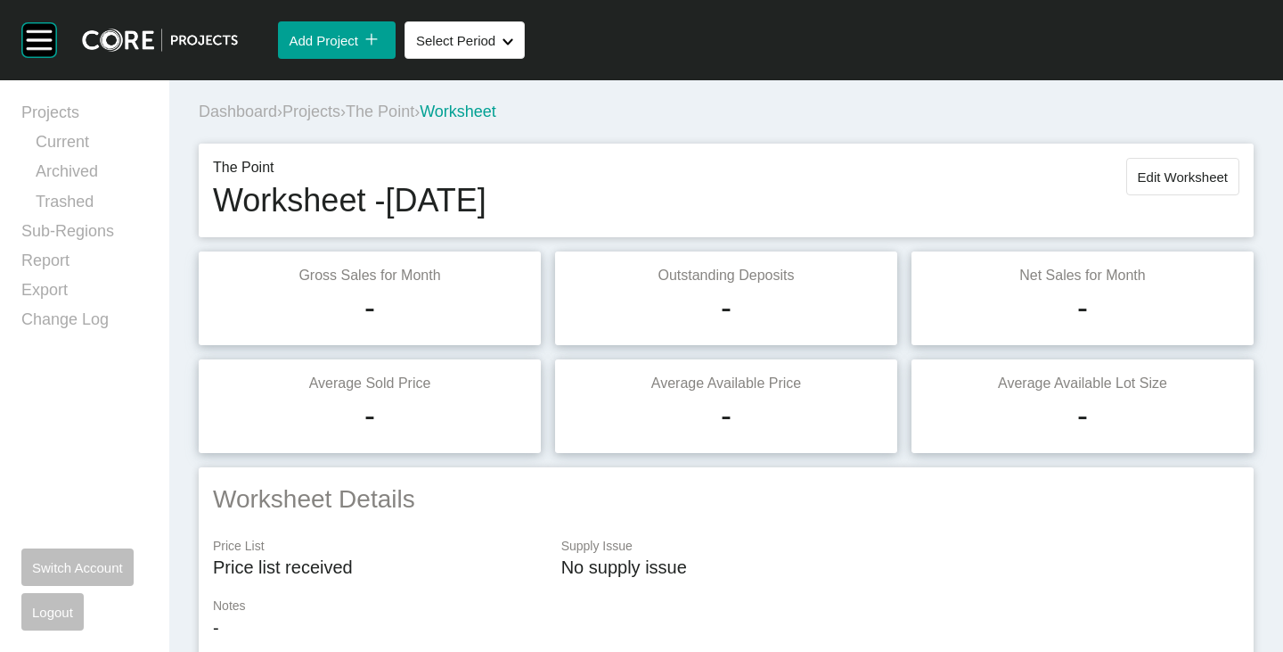
click at [1186, 175] on button "Edit Worksheet" at bounding box center [1183, 176] width 113 height 37
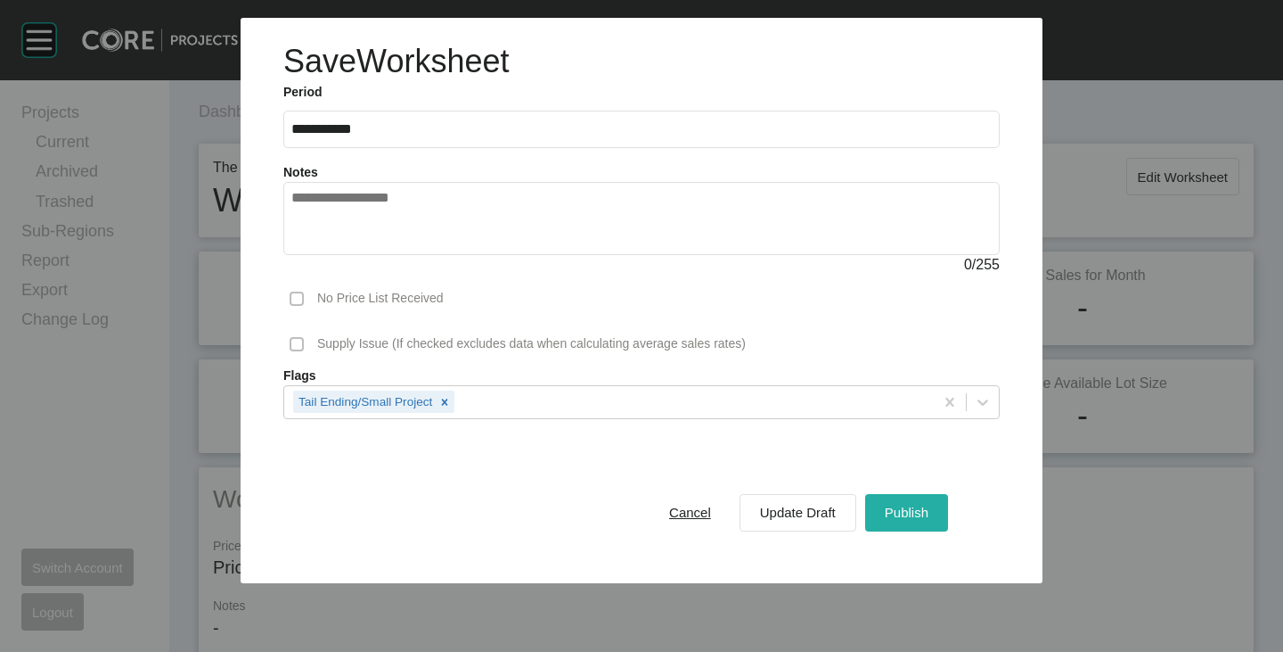
click at [906, 514] on span "Publish" at bounding box center [907, 511] width 44 height 15
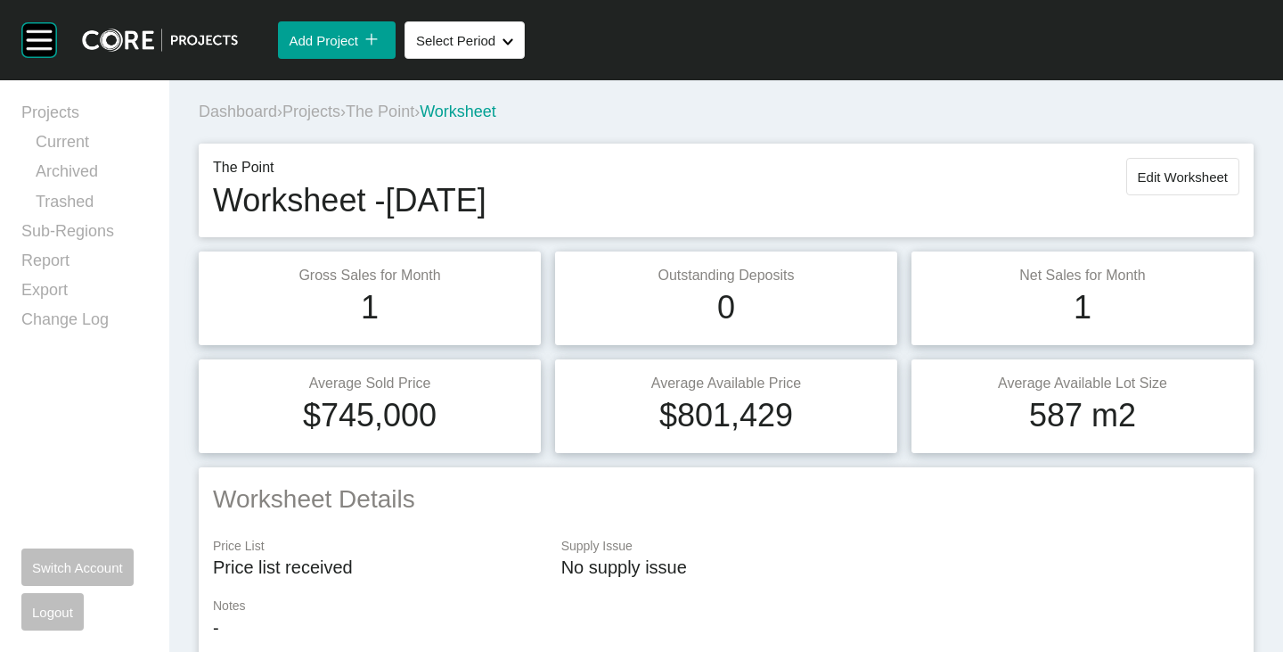
click at [412, 113] on span "The Point" at bounding box center [380, 111] width 69 height 18
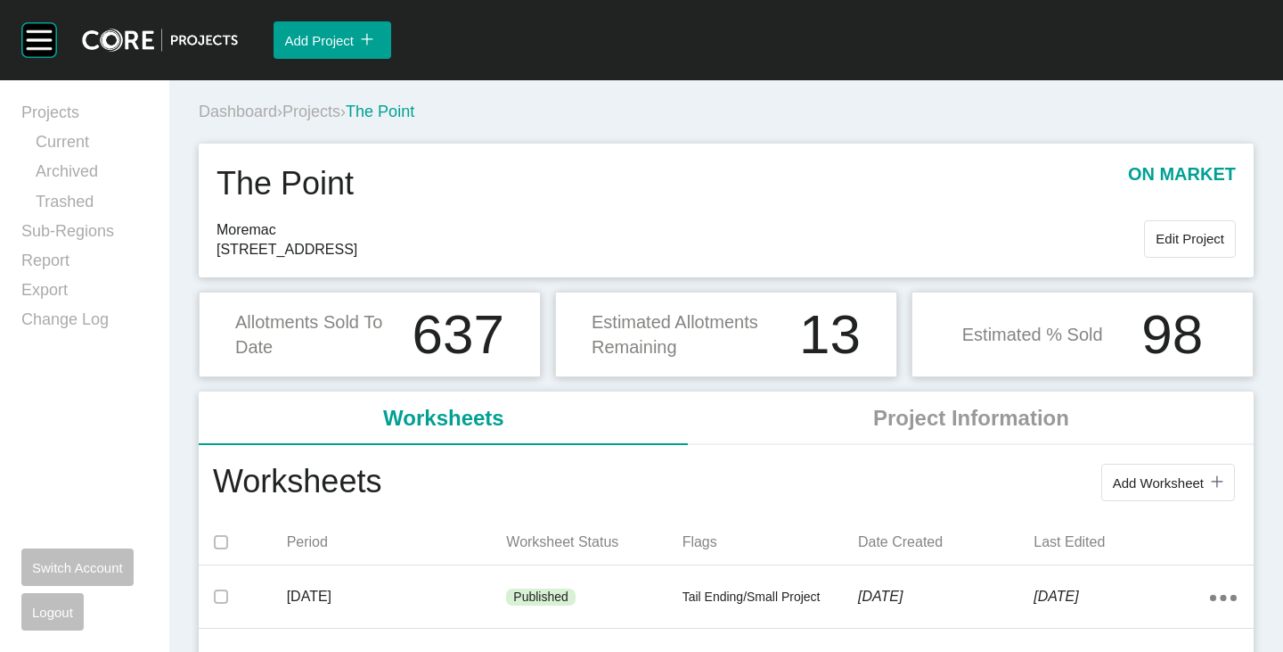
click at [323, 119] on span "Projects" at bounding box center [312, 111] width 58 height 18
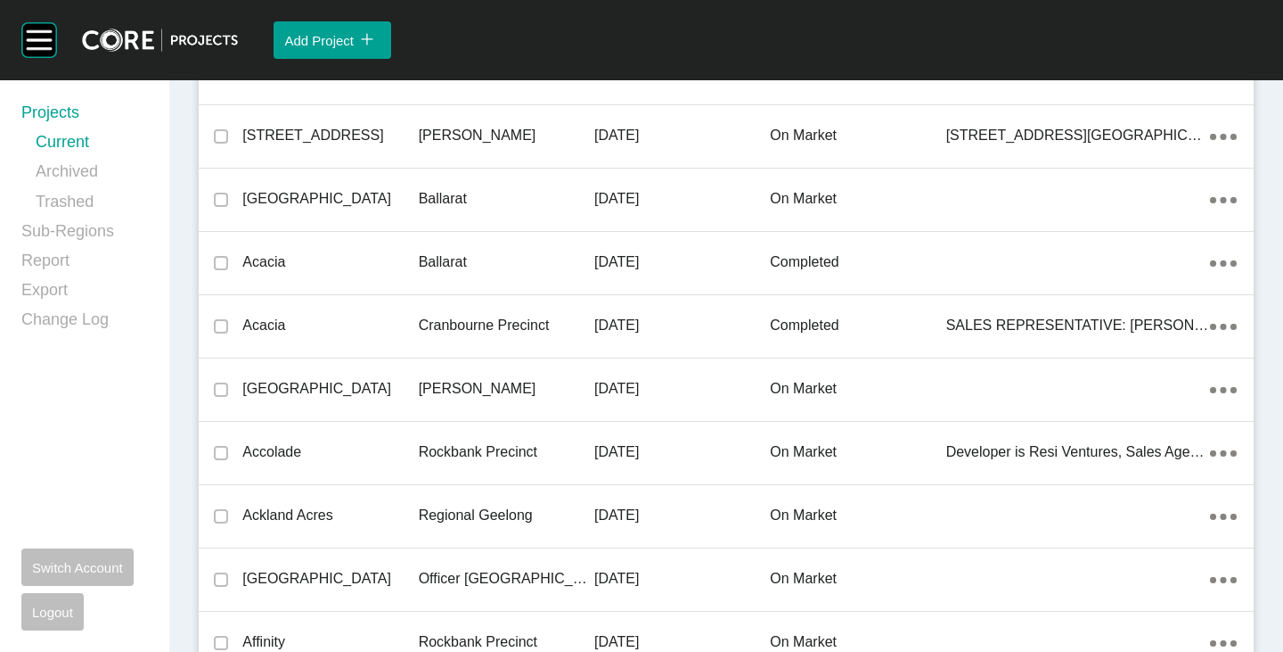
scroll to position [31806, 0]
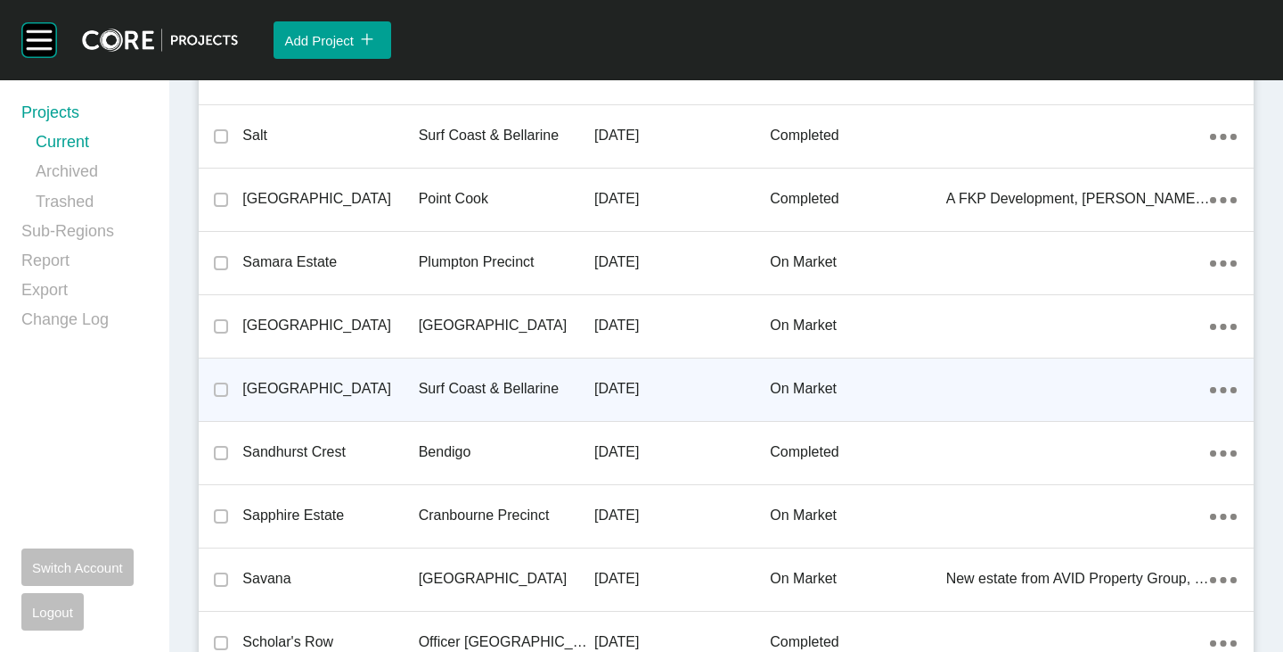
click at [340, 381] on p "[GEOGRAPHIC_DATA]" at bounding box center [330, 389] width 176 height 20
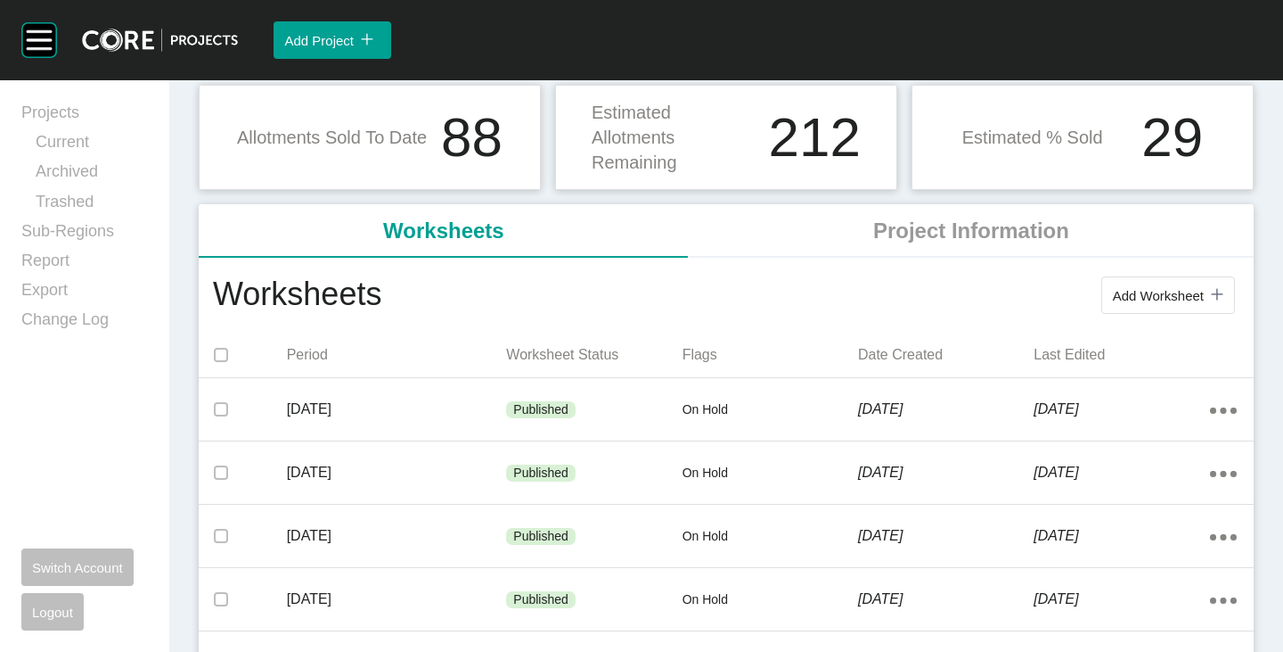
scroll to position [267, 0]
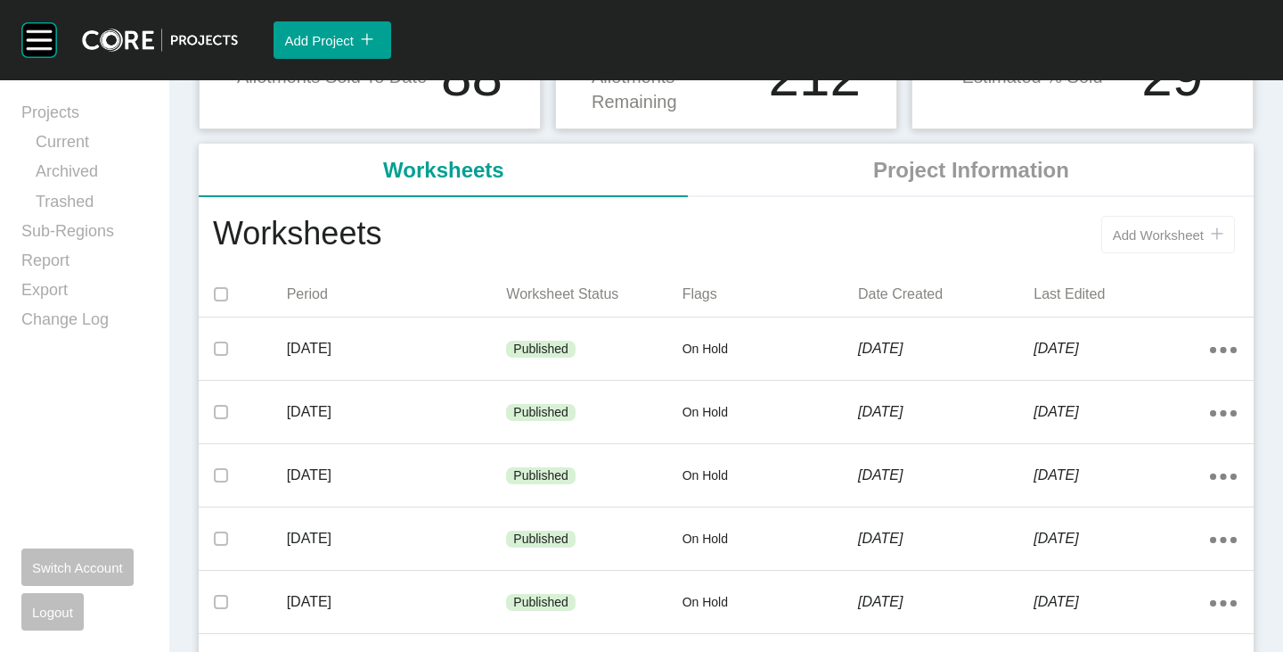
click at [1102, 235] on button "Add Worksheet icon/tick copy 11 Created with Sketch." at bounding box center [1169, 234] width 134 height 37
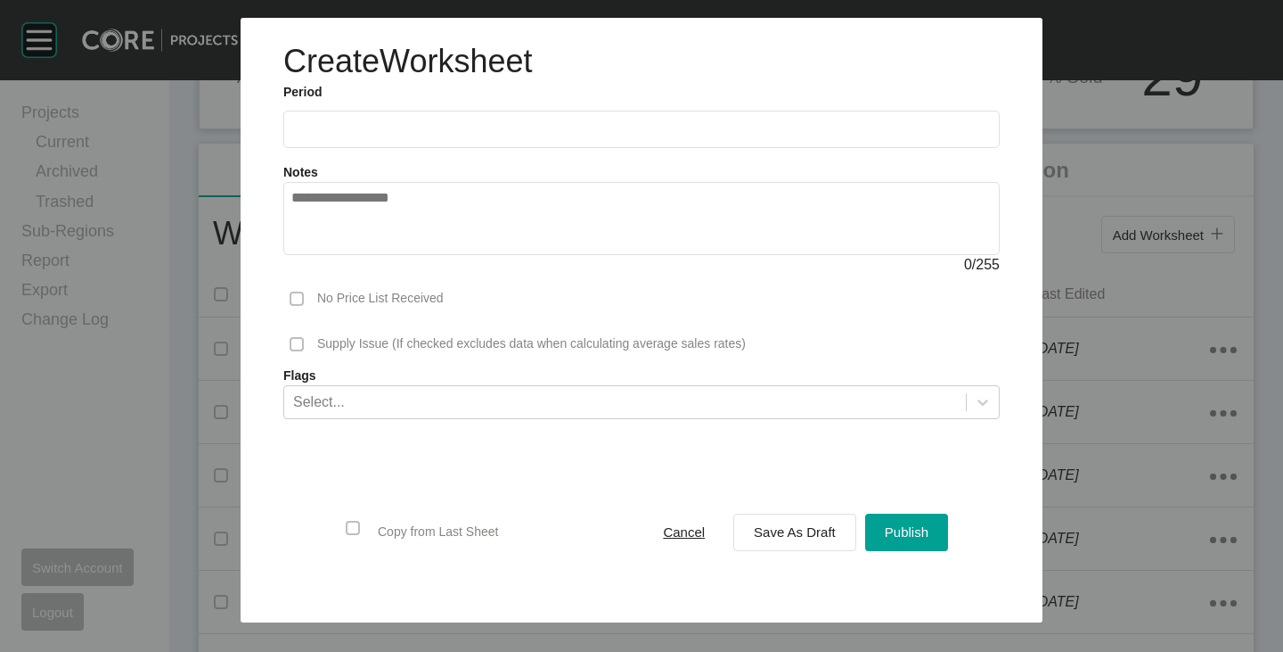
click at [414, 143] on label at bounding box center [641, 129] width 717 height 37
click at [414, 136] on input "text" at bounding box center [641, 128] width 701 height 15
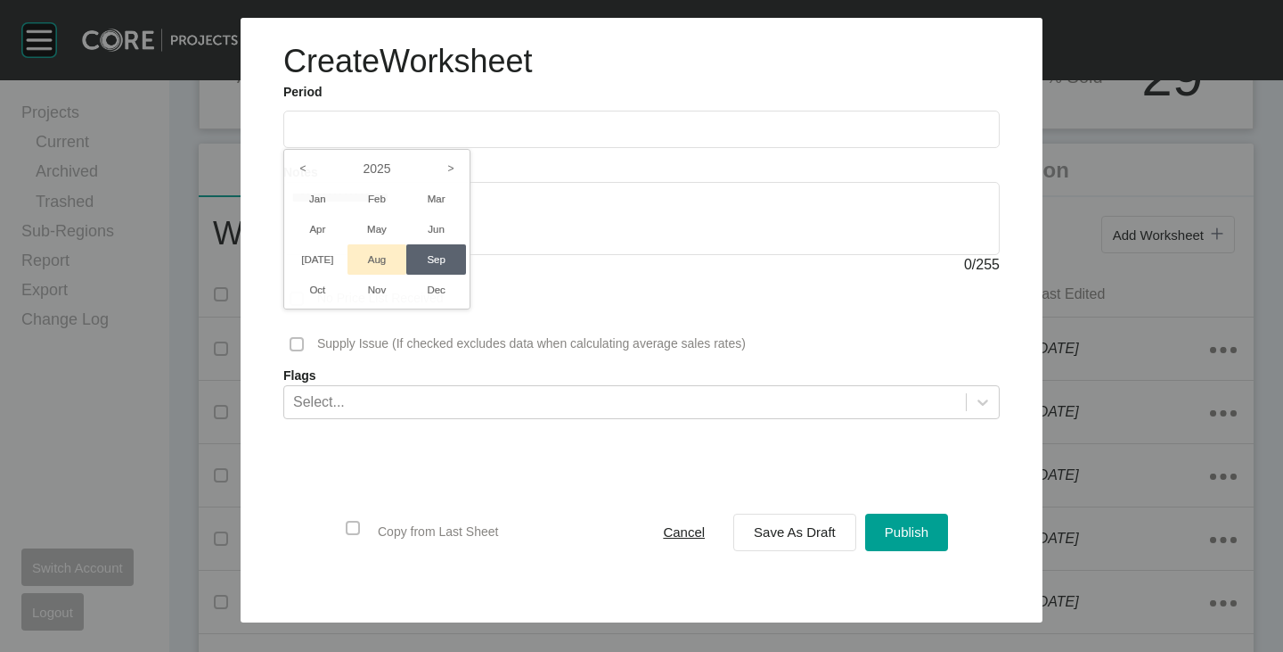
click at [370, 253] on li "Aug" at bounding box center [378, 259] width 60 height 30
type input "**********"
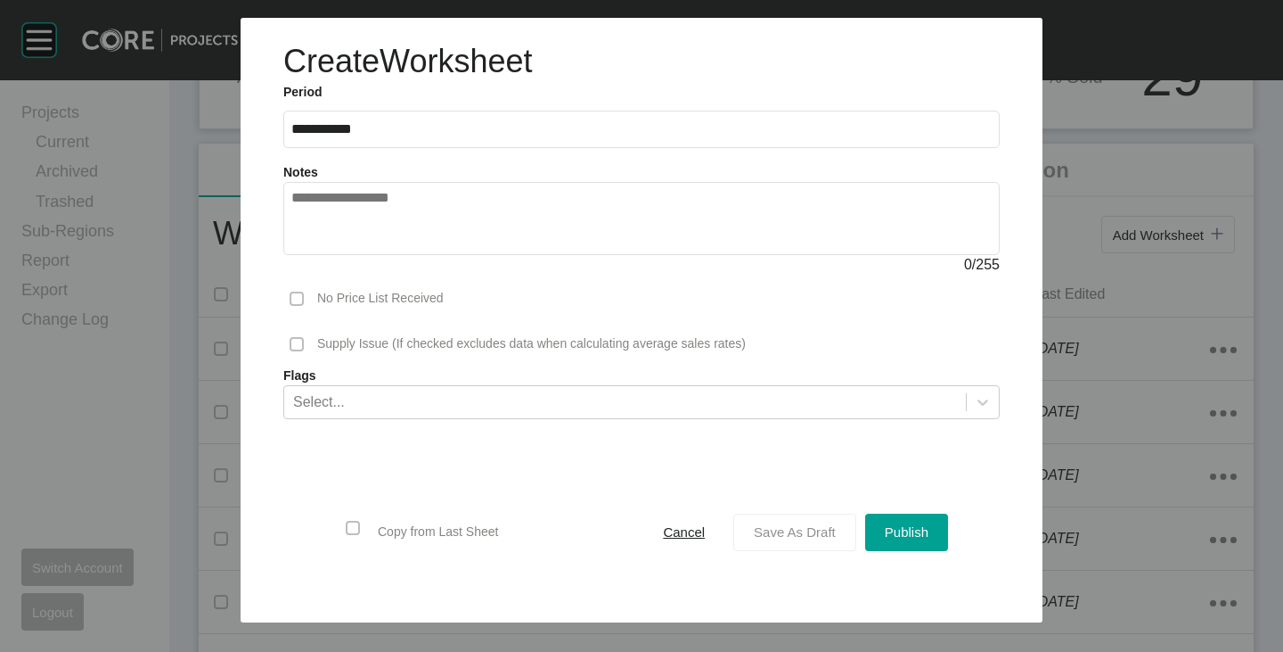
click at [768, 523] on div "Save As Draft" at bounding box center [795, 532] width 91 height 24
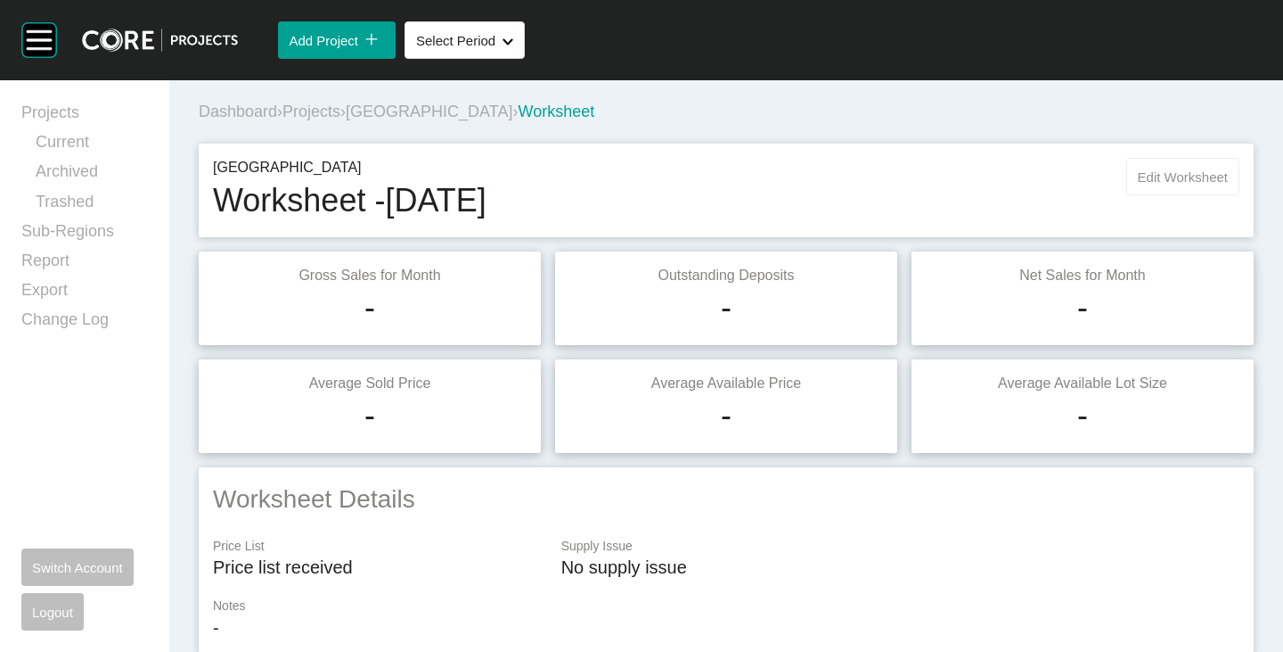
click at [1160, 172] on span "Edit Worksheet" at bounding box center [1183, 176] width 90 height 15
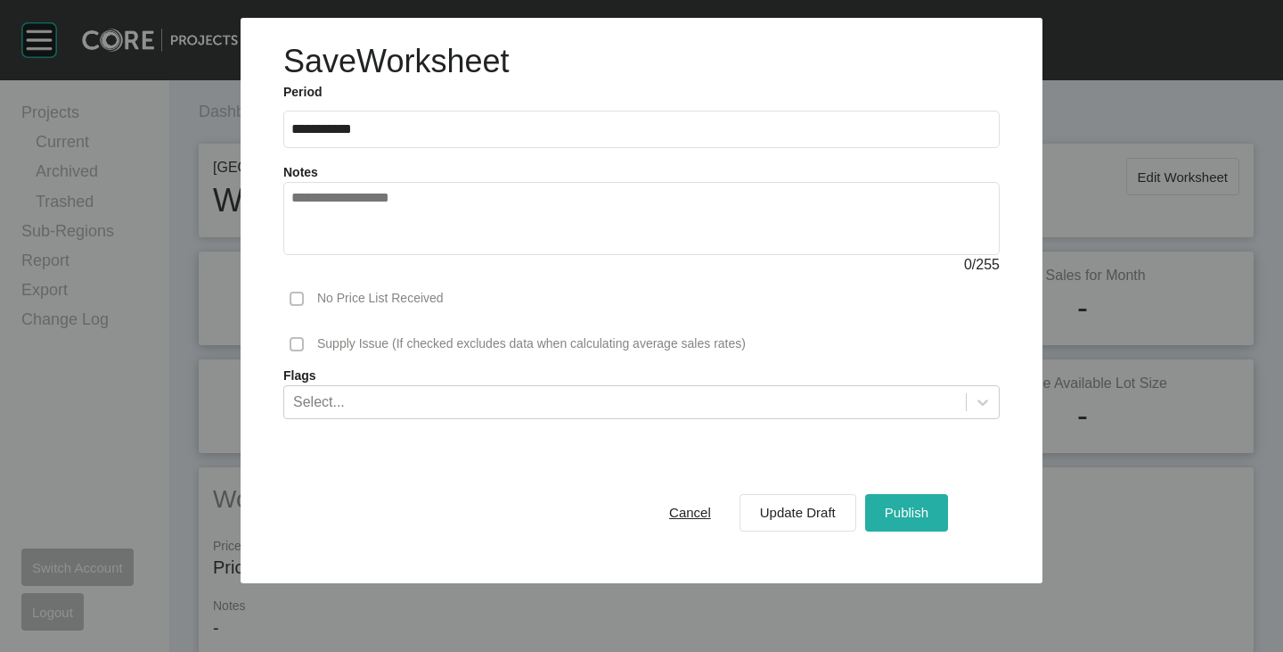
click at [926, 512] on span "Publish" at bounding box center [907, 511] width 44 height 15
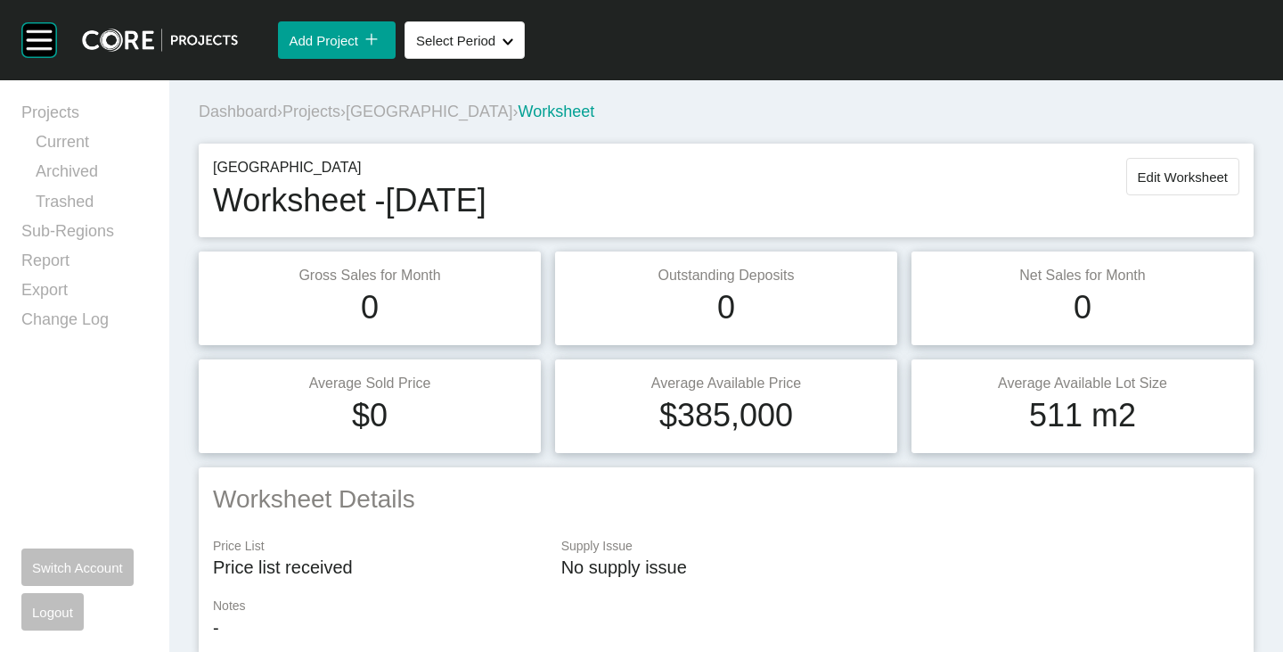
click at [448, 103] on span "[GEOGRAPHIC_DATA]" at bounding box center [429, 111] width 167 height 18
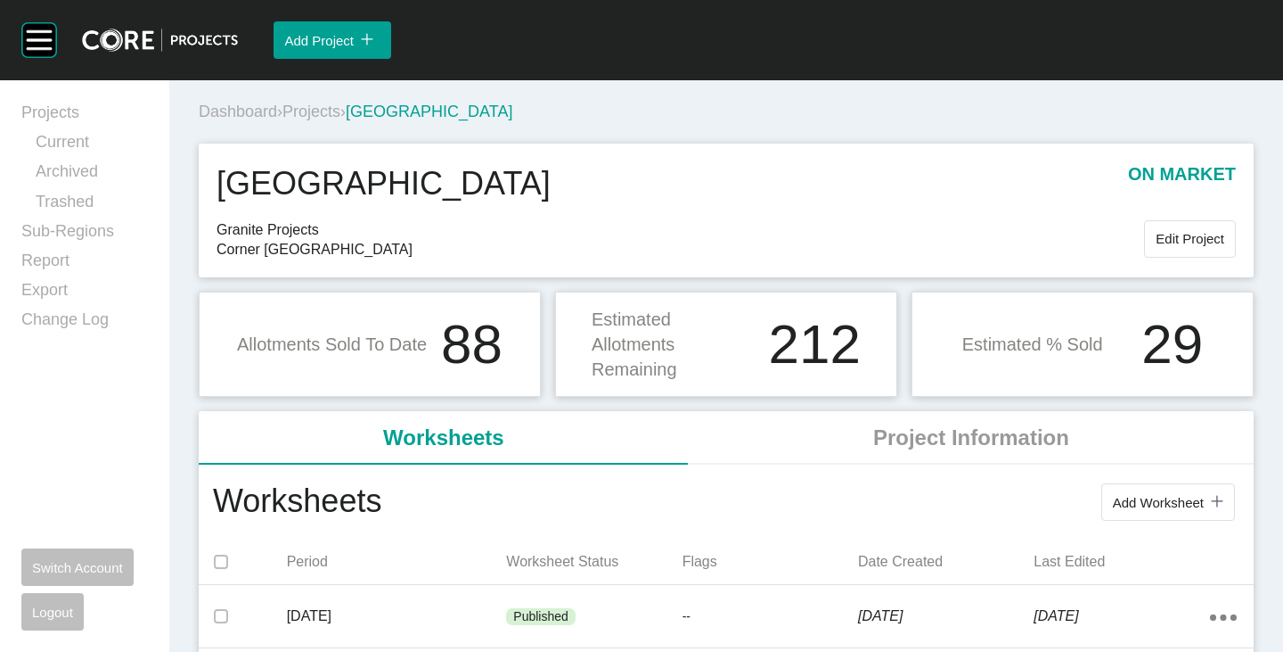
click at [320, 110] on span "Projects" at bounding box center [312, 111] width 58 height 18
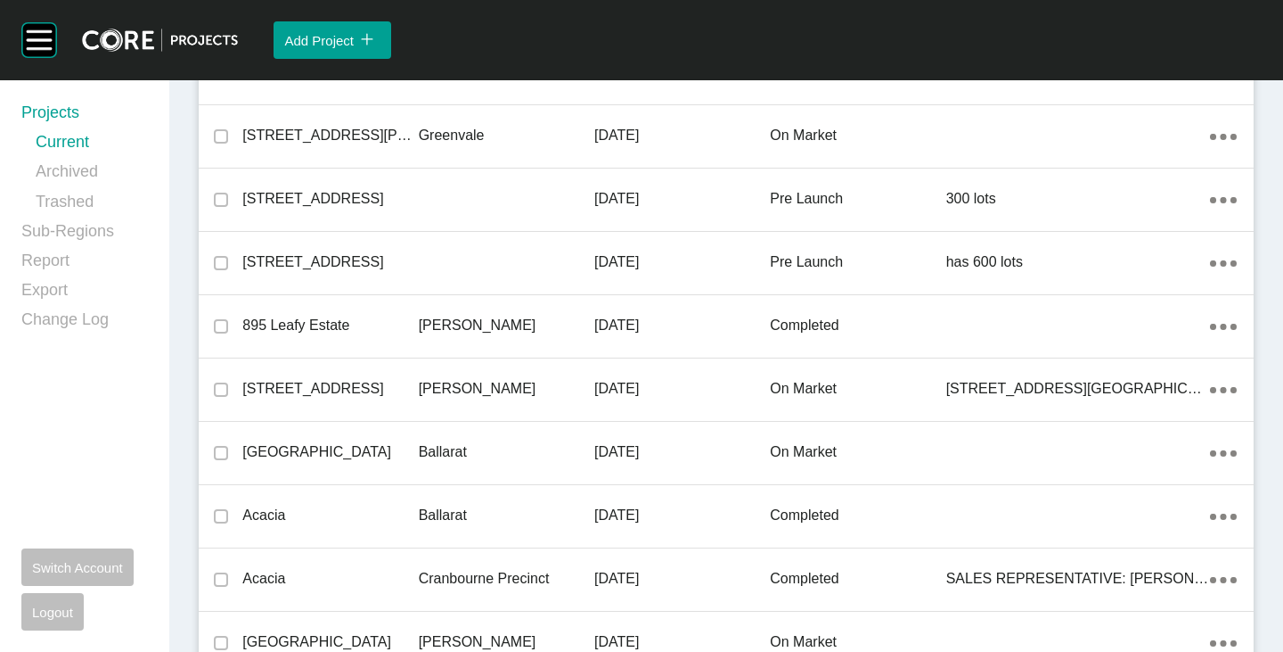
scroll to position [12758, 0]
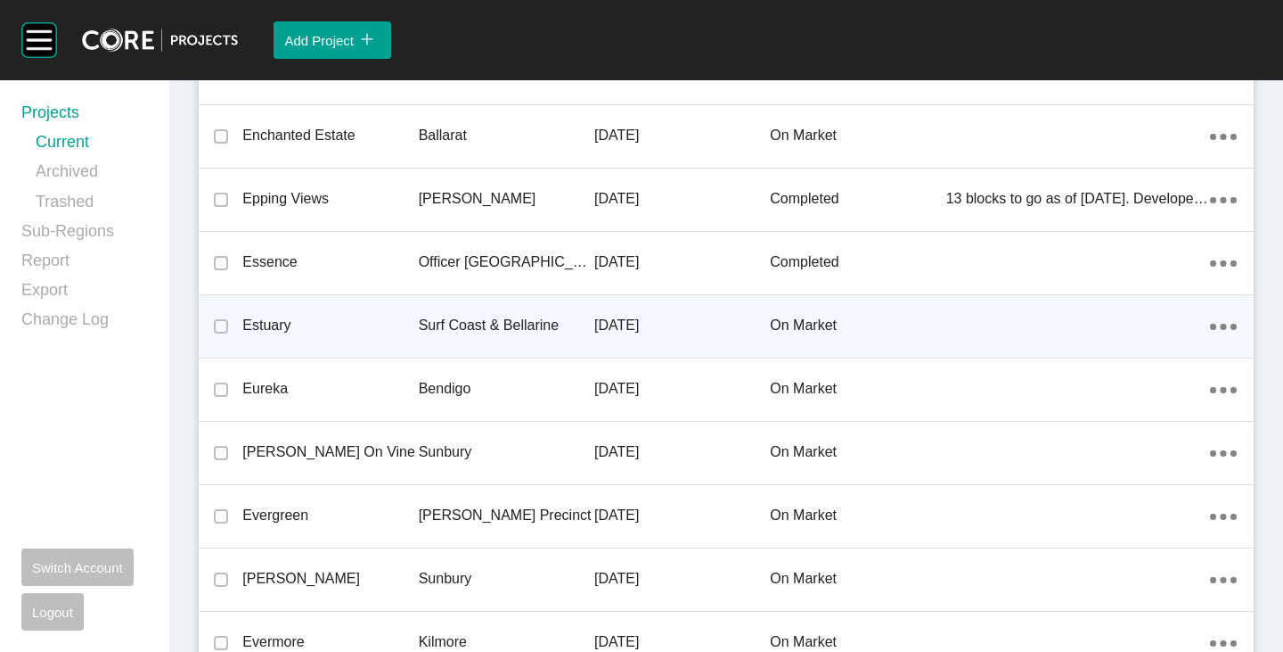
click at [268, 328] on p "Estuary" at bounding box center [330, 326] width 176 height 20
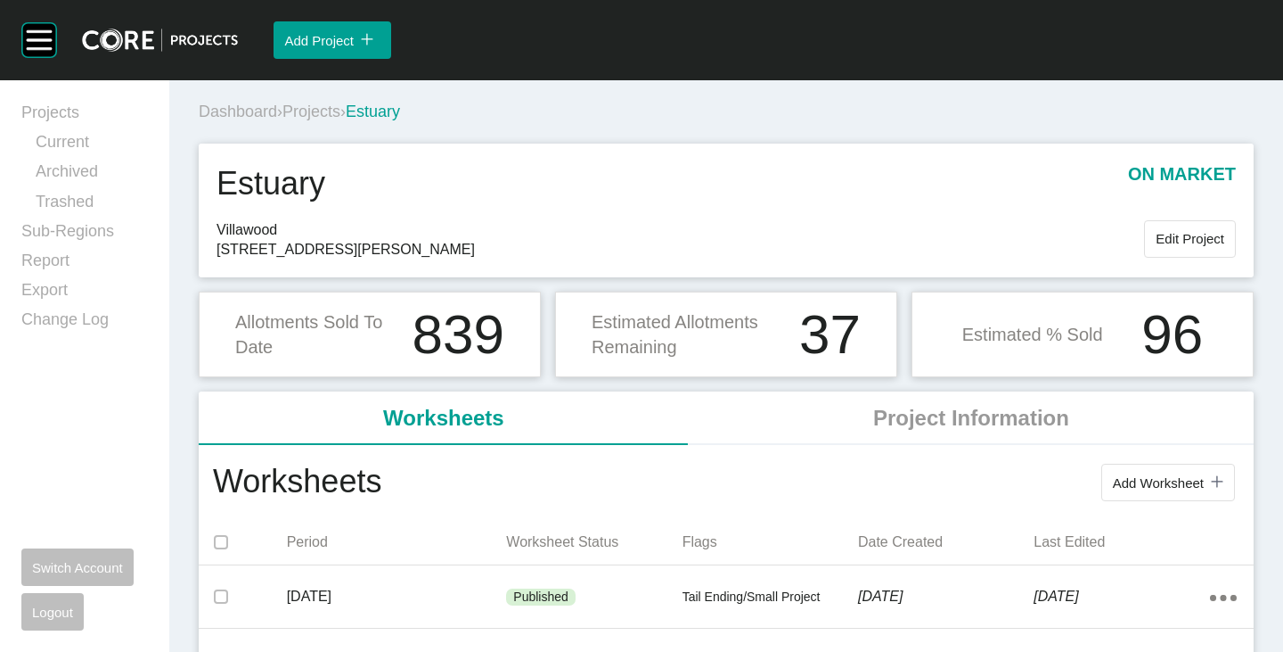
scroll to position [178, 0]
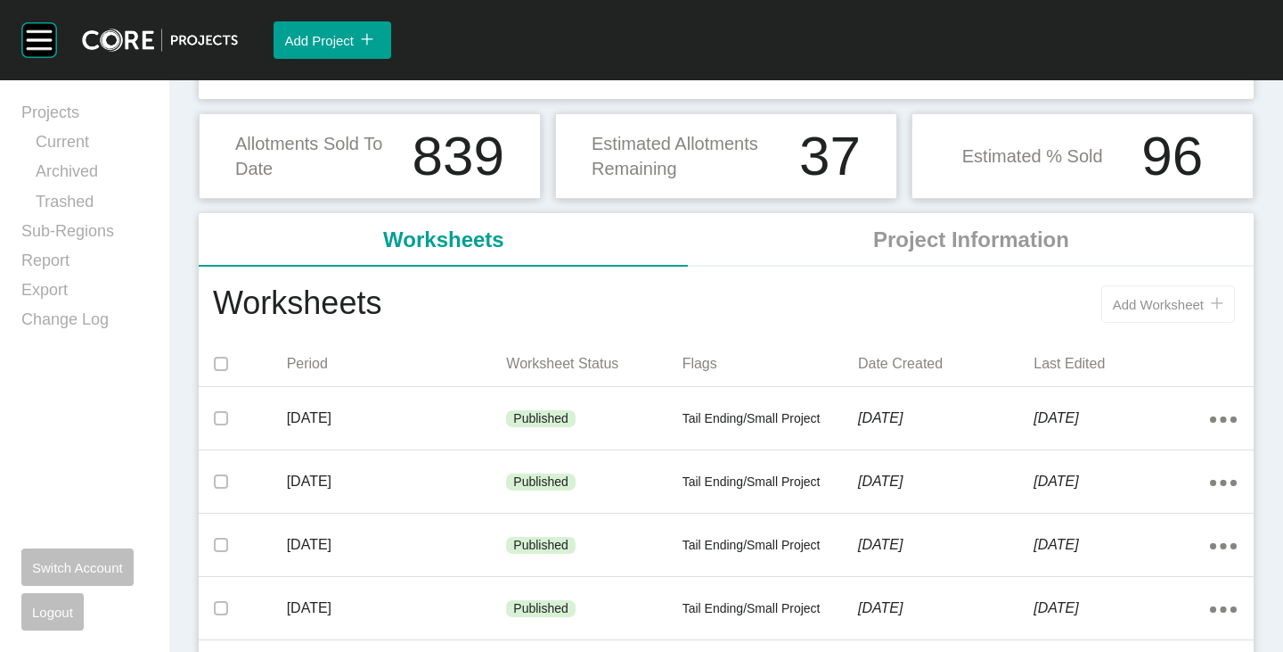
click at [1127, 316] on button "Add Worksheet icon/tick copy 11 Created with Sketch." at bounding box center [1169, 303] width 134 height 37
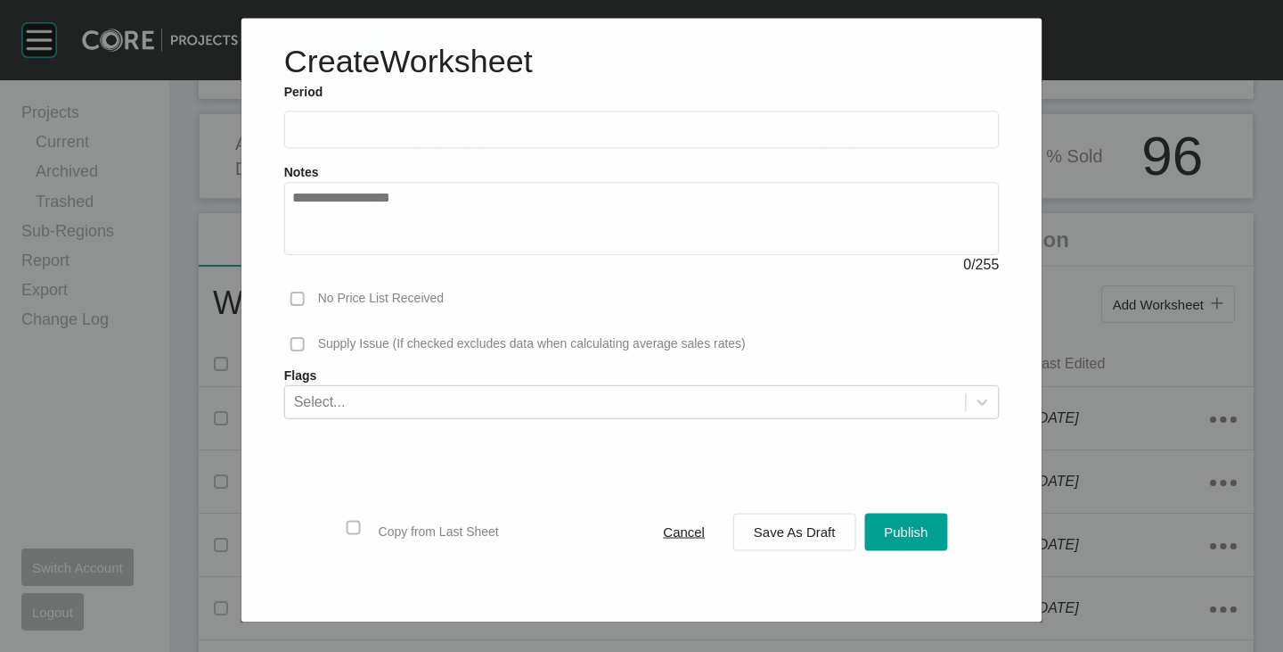
click at [307, 122] on input "text" at bounding box center [642, 129] width 700 height 15
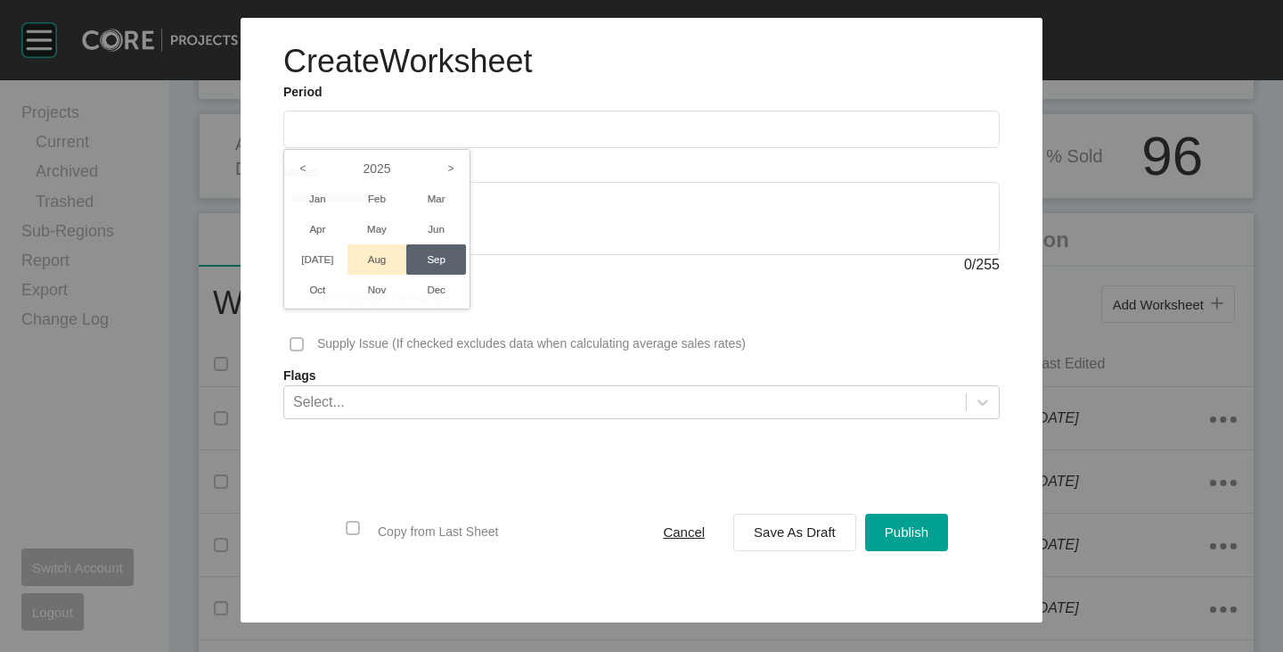
click at [374, 258] on li "Aug" at bounding box center [378, 259] width 60 height 30
type input "**********"
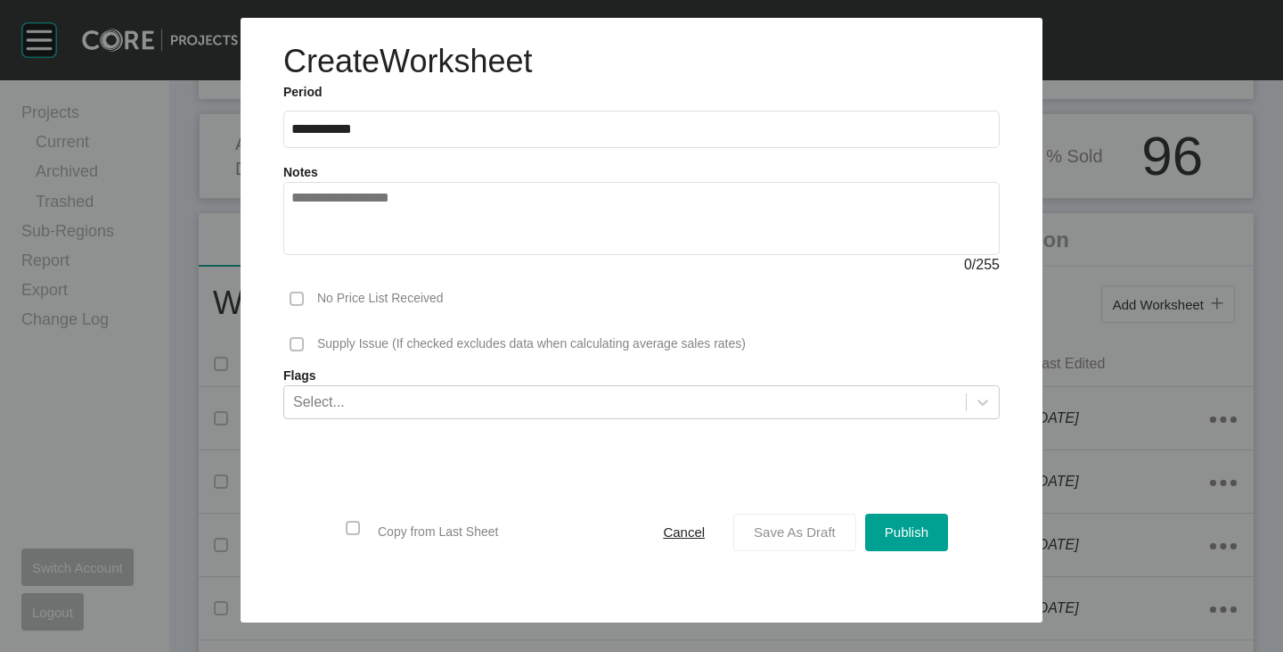
click at [769, 526] on span "Save As Draft" at bounding box center [795, 531] width 82 height 15
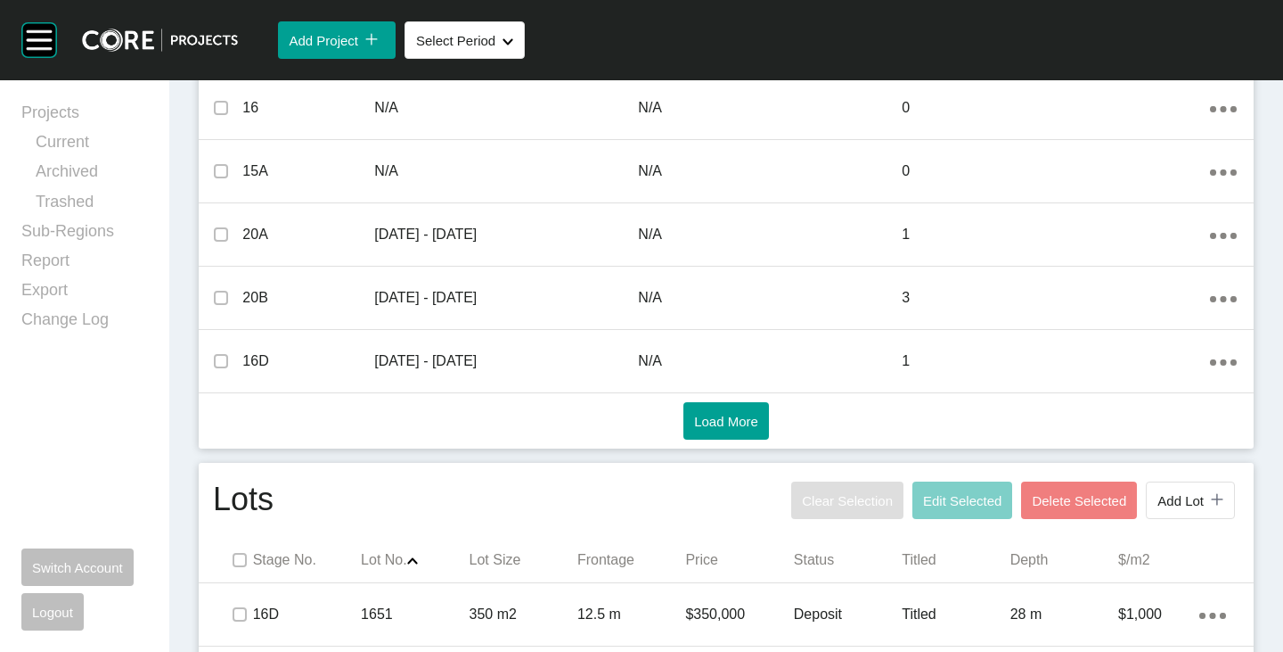
scroll to position [1159, 0]
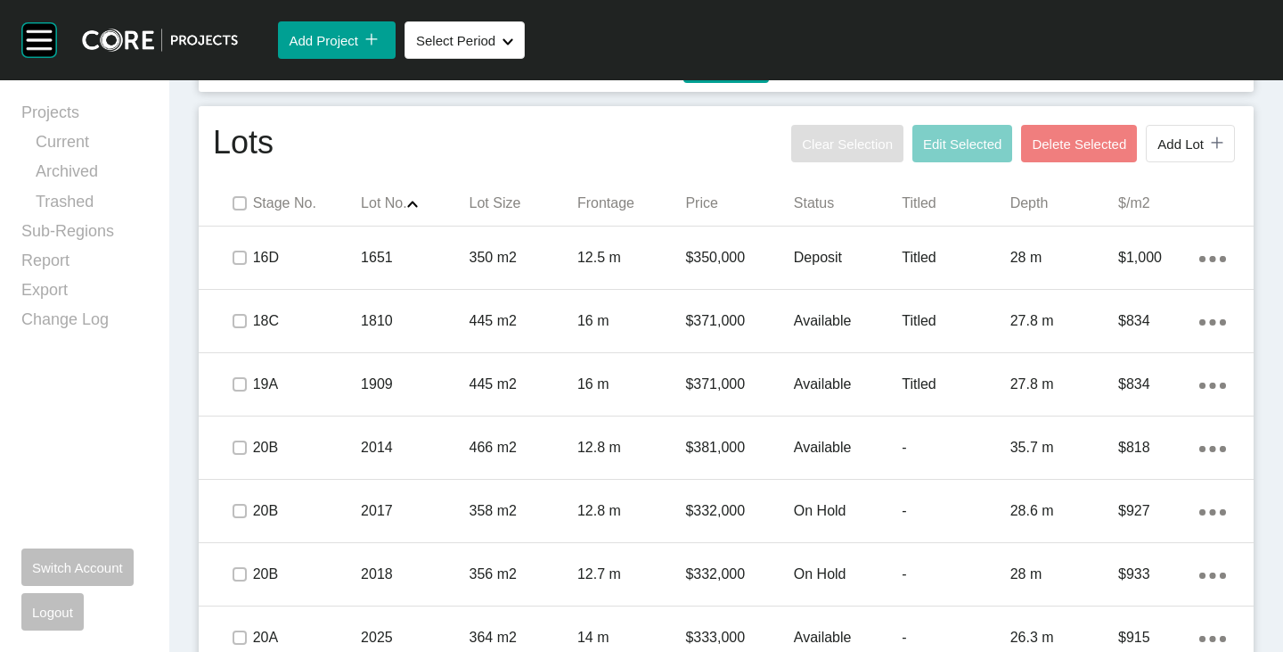
drag, startPoint x: 250, startPoint y: 201, endPoint x: 256, endPoint y: 182, distance: 20.6
click at [250, 201] on span at bounding box center [238, 203] width 27 height 27
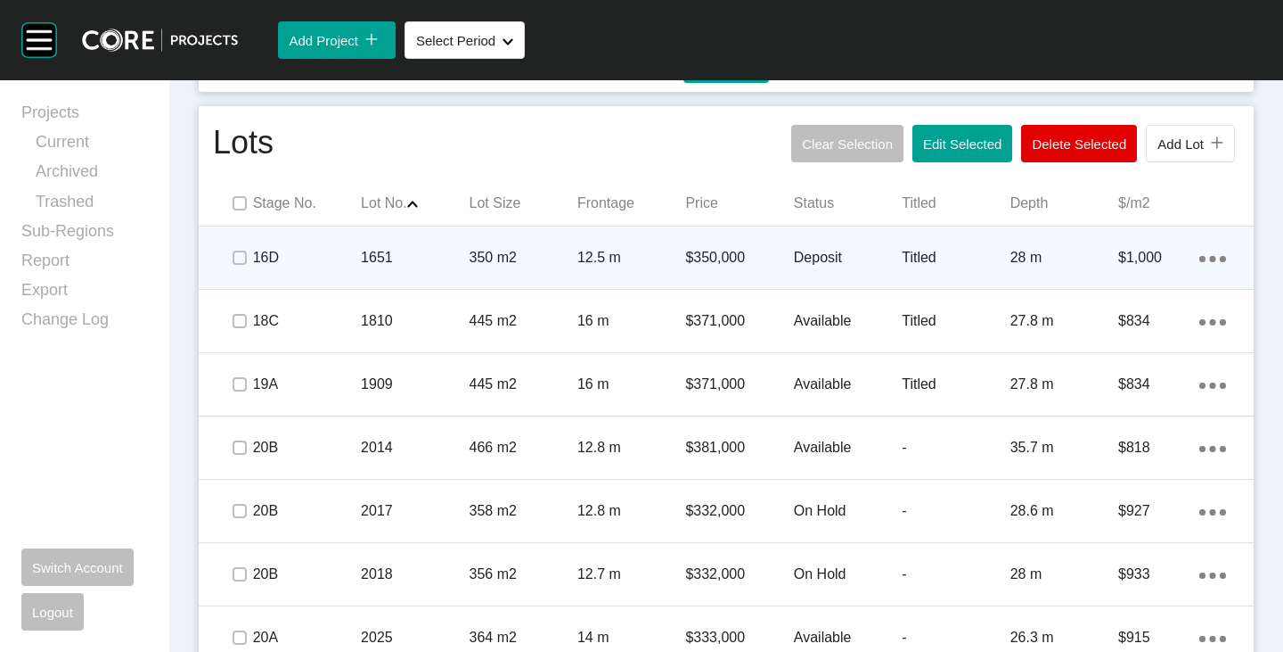
click at [1200, 258] on icon "Action Menu Dots Copy 6 Created with Sketch." at bounding box center [1213, 259] width 27 height 6
click at [1124, 264] on link "Duplicate" at bounding box center [1126, 261] width 67 height 27
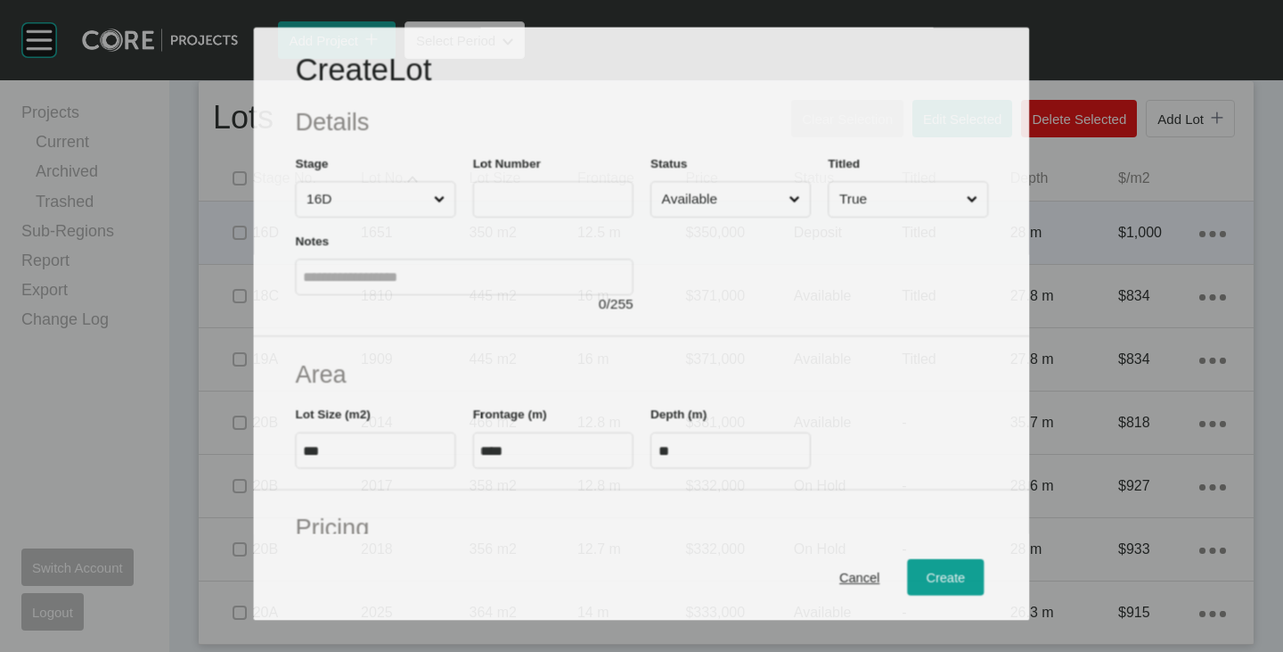
scroll to position [1128, 0]
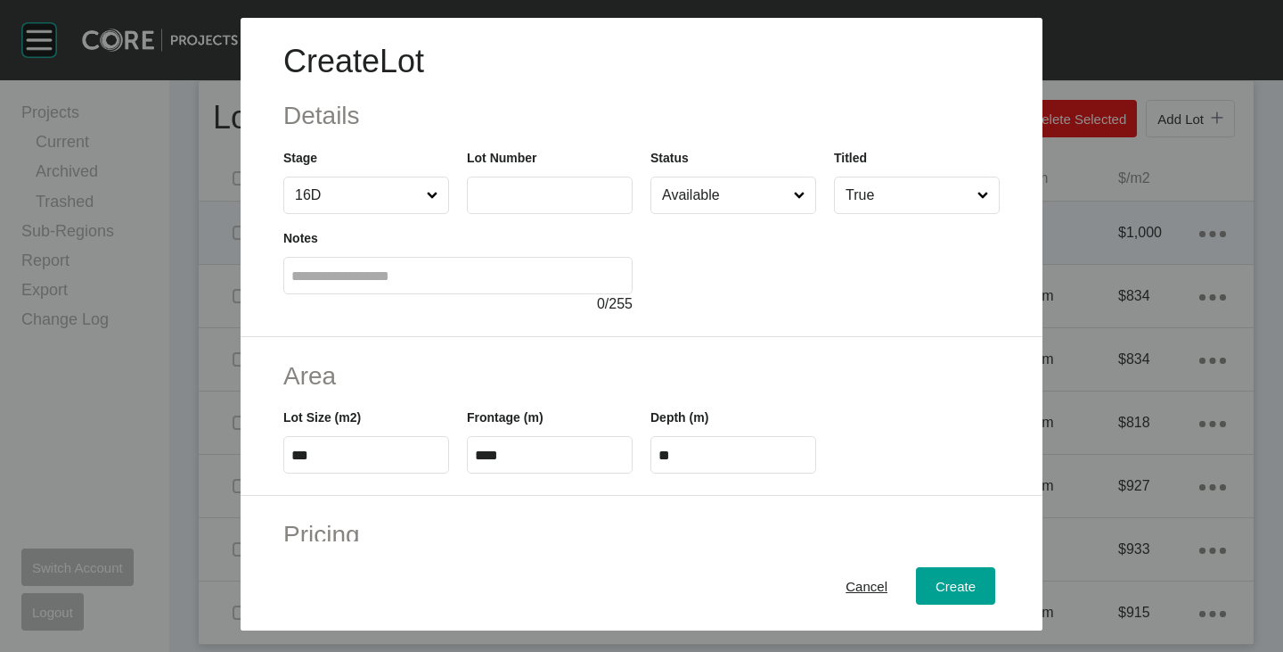
click at [505, 190] on input "text" at bounding box center [550, 194] width 150 height 15
type input "****"
click at [386, 458] on input "***" at bounding box center [366, 454] width 150 height 15
type input "*******"
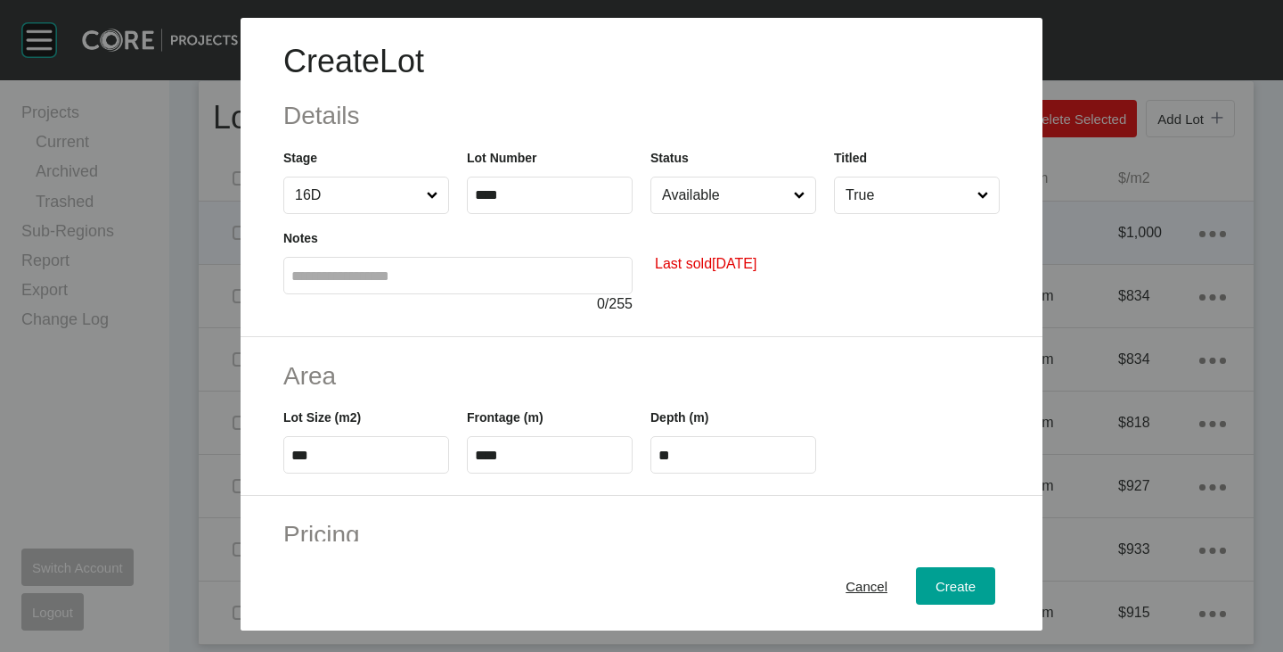
click at [688, 174] on div "Status Available" at bounding box center [734, 181] width 166 height 66
click at [686, 185] on input "Available" at bounding box center [725, 195] width 132 height 36
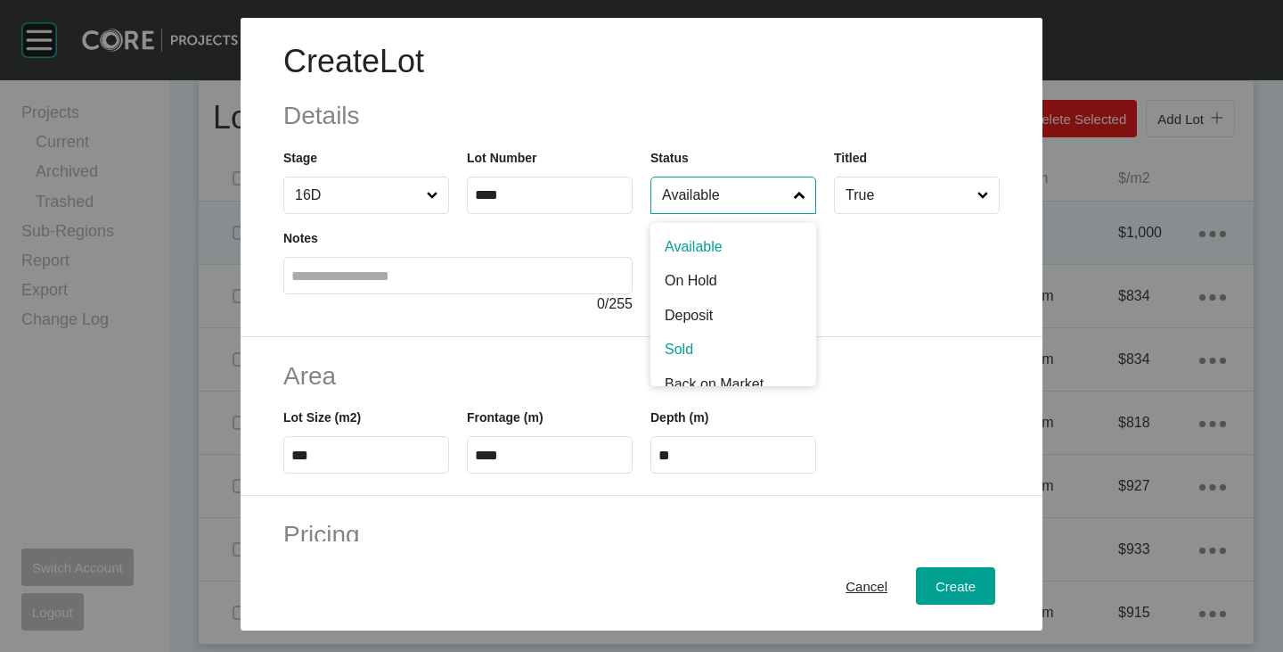
scroll to position [89, 0]
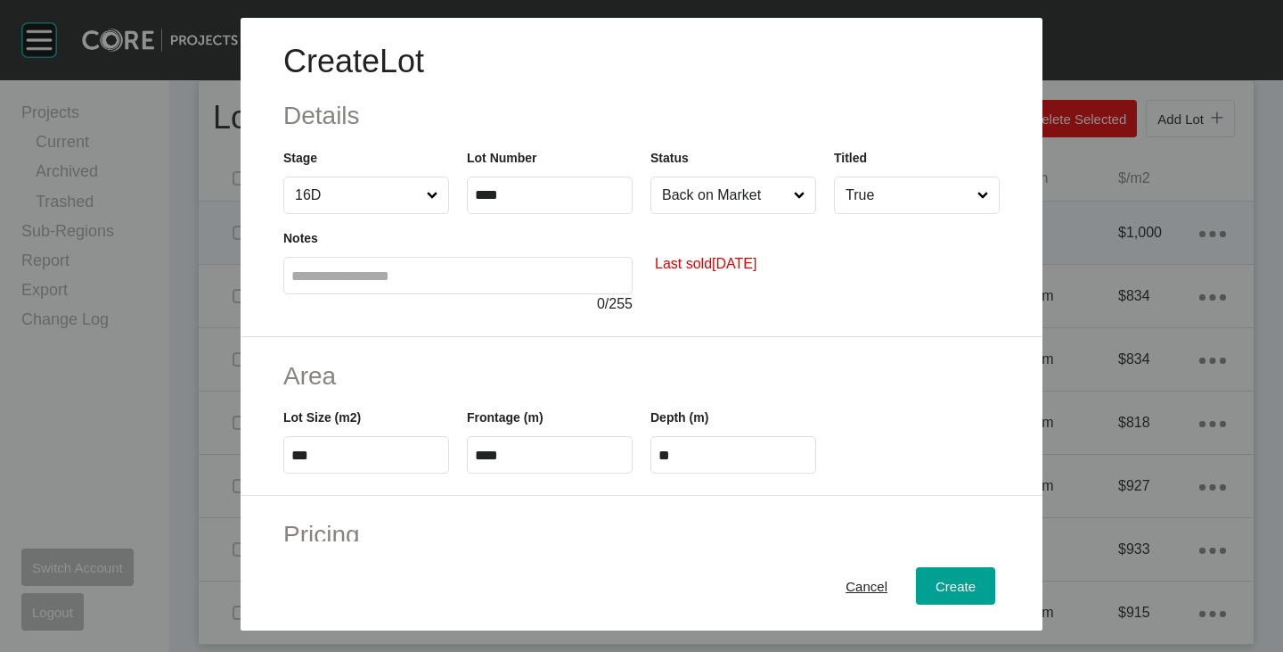
click at [366, 456] on input "***" at bounding box center [366, 454] width 150 height 15
type input "***"
type input "****"
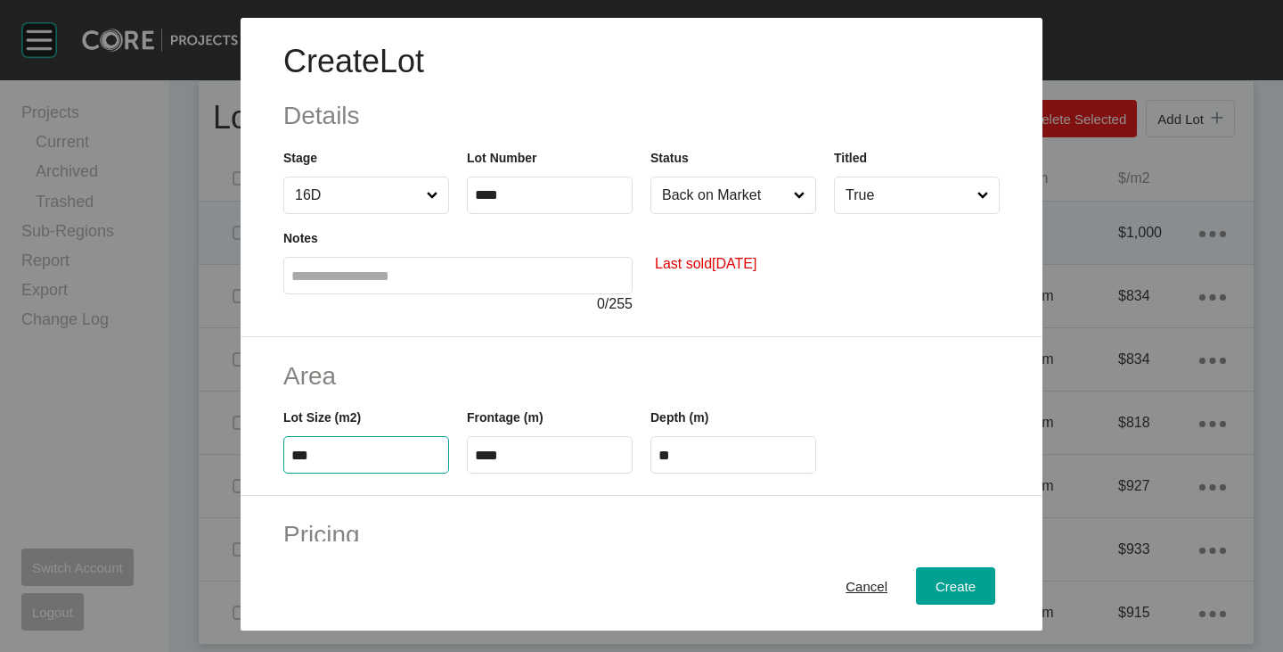
type input "***"
click at [487, 365] on h2 "Area" at bounding box center [641, 375] width 717 height 35
click at [521, 450] on input "****" at bounding box center [550, 454] width 150 height 15
click at [521, 449] on input "****" at bounding box center [550, 454] width 150 height 15
type input "**"
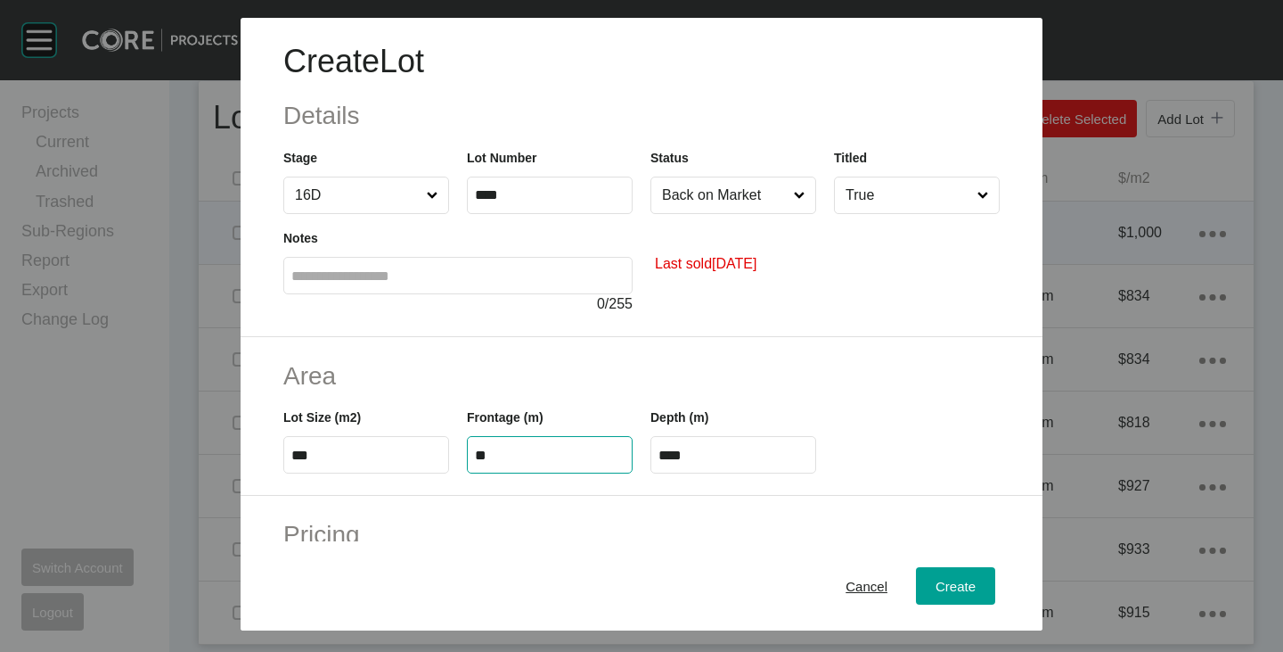
type input "****"
click at [550, 382] on h2 "Area" at bounding box center [641, 375] width 717 height 35
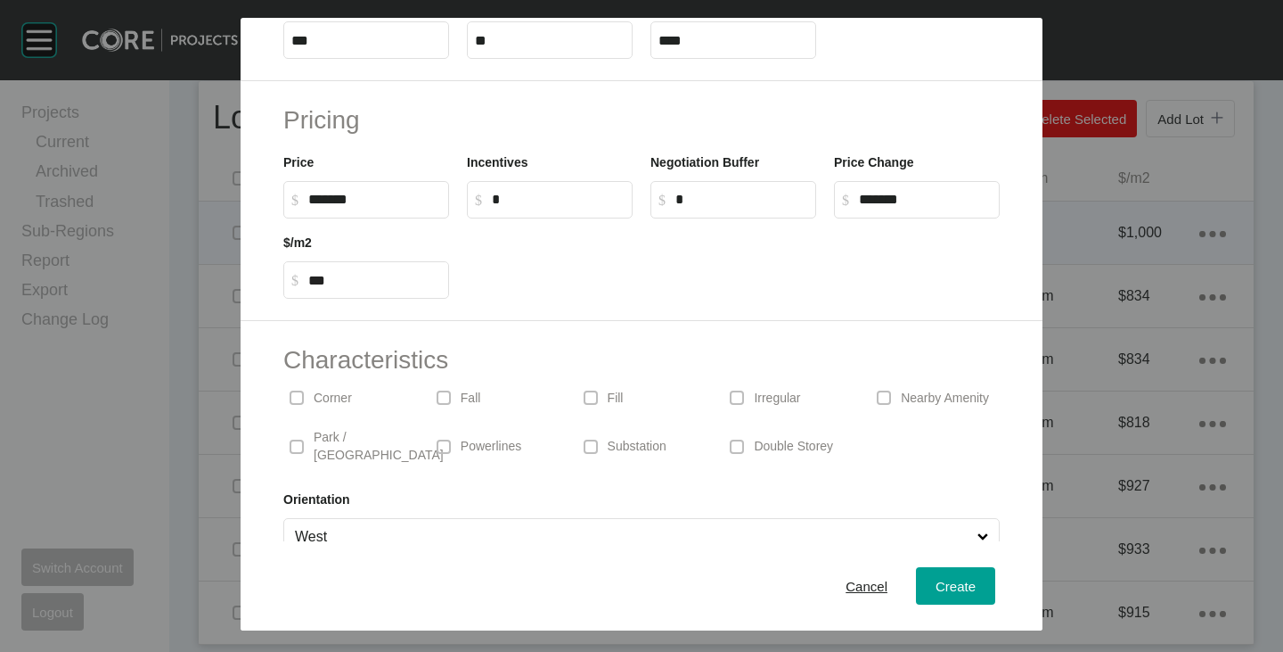
scroll to position [436, 0]
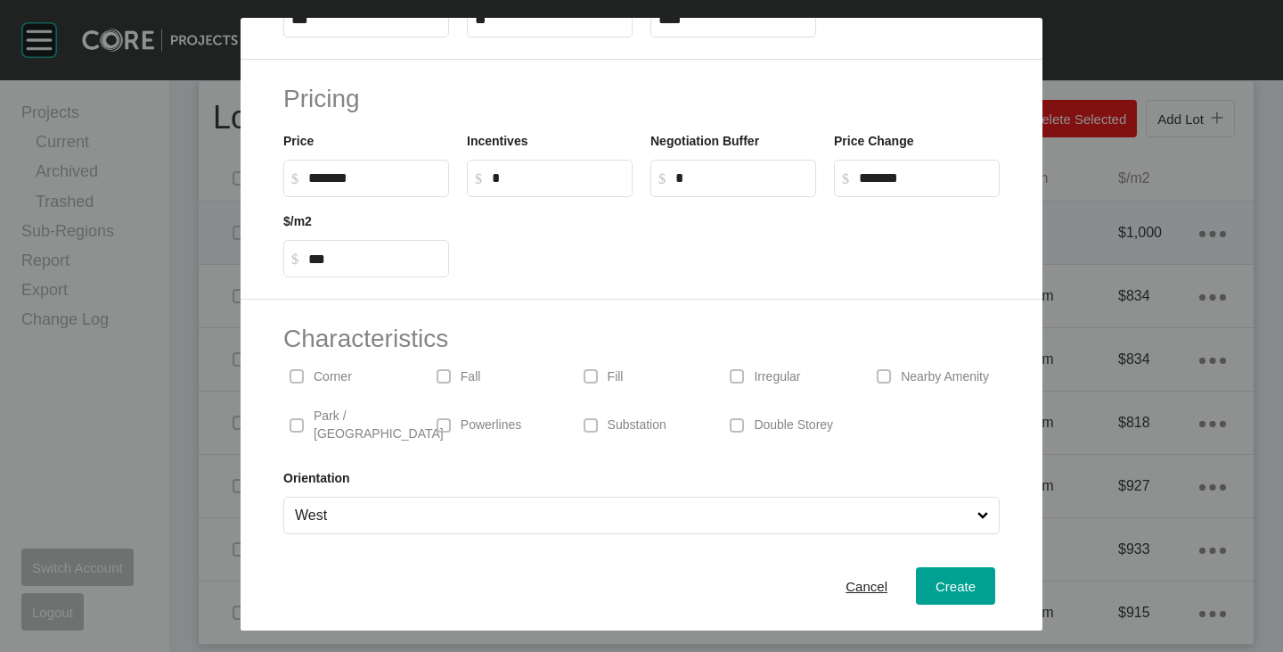
click at [373, 419] on p "Park / [GEOGRAPHIC_DATA]" at bounding box center [379, 424] width 130 height 35
drag, startPoint x: 310, startPoint y: 176, endPoint x: 332, endPoint y: 181, distance: 22.9
click at [332, 181] on input "******" at bounding box center [374, 177] width 133 height 15
type input "*******"
type input "*"
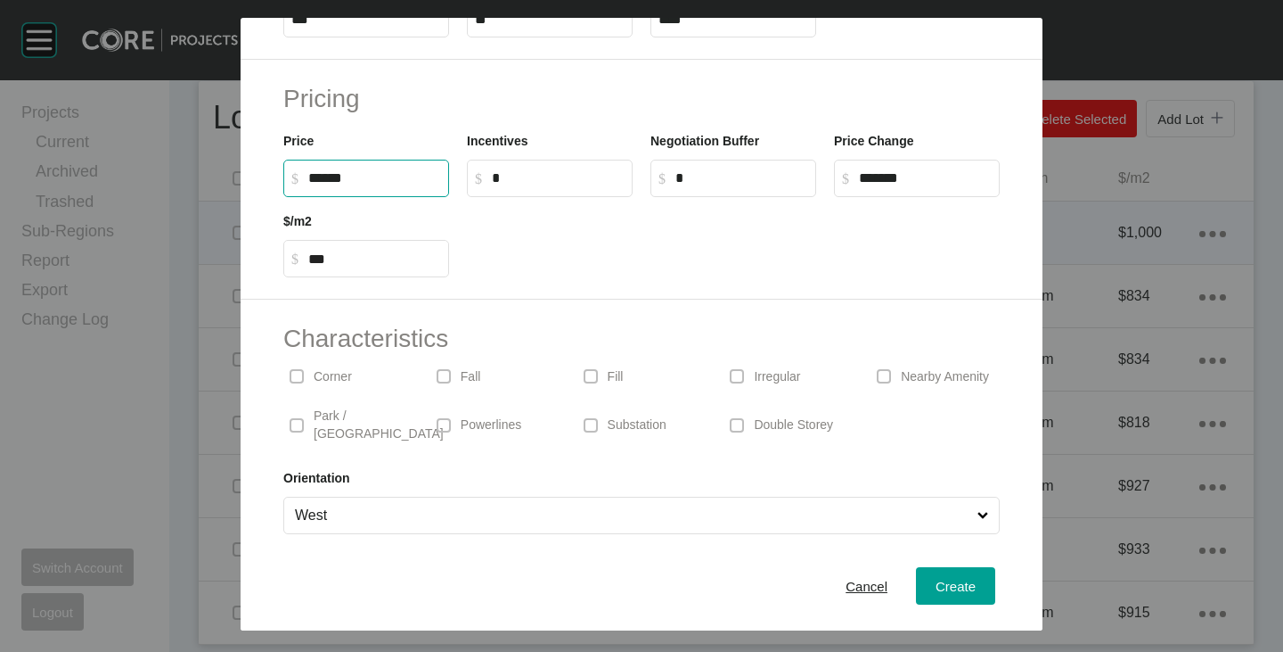
type input "***"
click at [537, 239] on div at bounding box center [733, 237] width 551 height 80
click at [504, 497] on input "West" at bounding box center [632, 515] width 683 height 36
drag, startPoint x: 943, startPoint y: 588, endPoint x: 818, endPoint y: 342, distance: 275.8
click at [942, 587] on span "Create" at bounding box center [956, 585] width 40 height 15
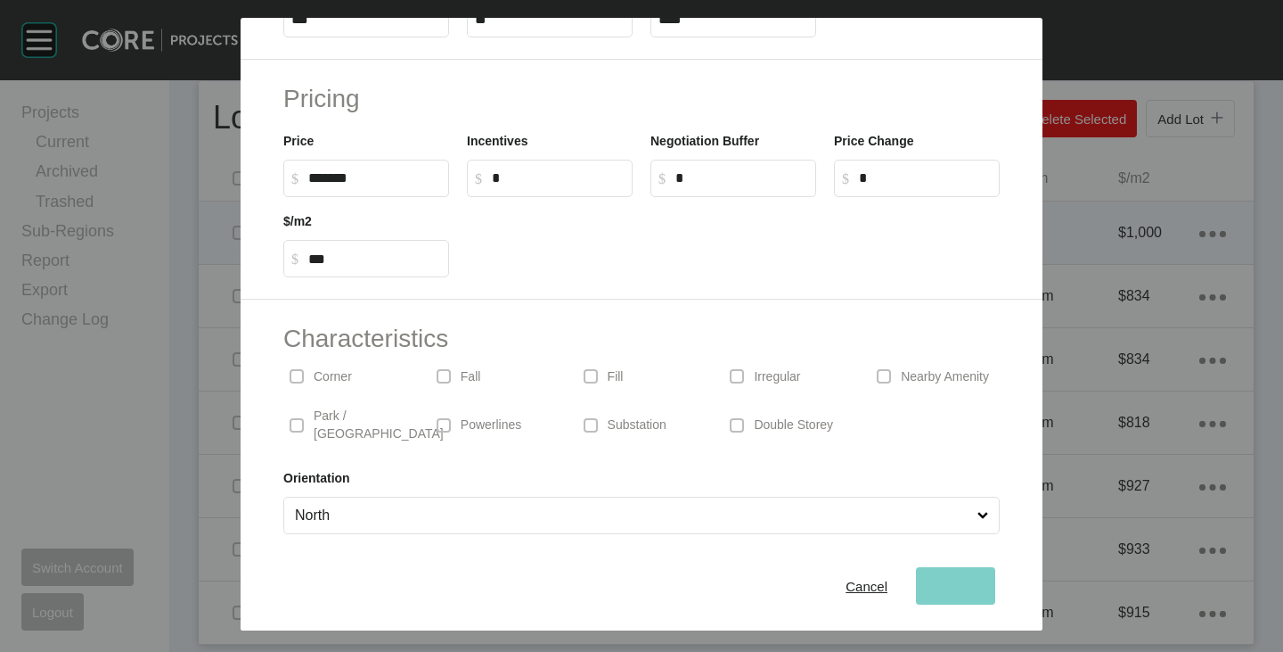
scroll to position [258, 0]
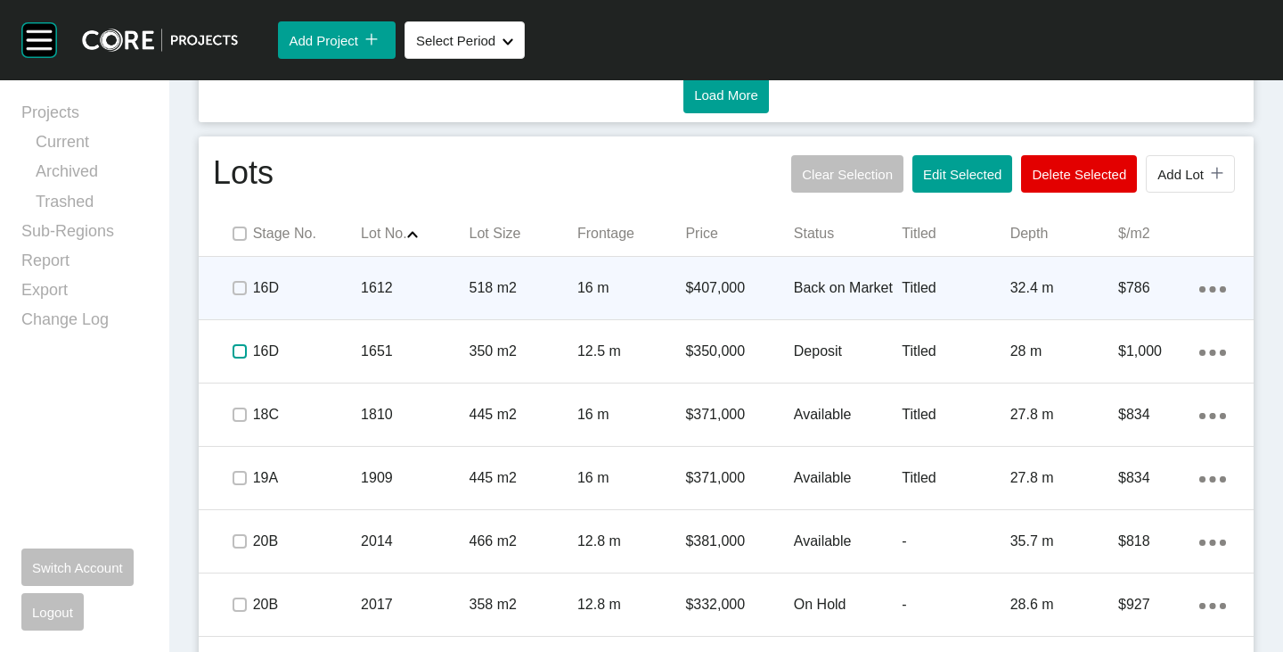
drag, startPoint x: 241, startPoint y: 348, endPoint x: 264, endPoint y: 305, distance: 49.4
click at [241, 348] on label at bounding box center [240, 351] width 14 height 14
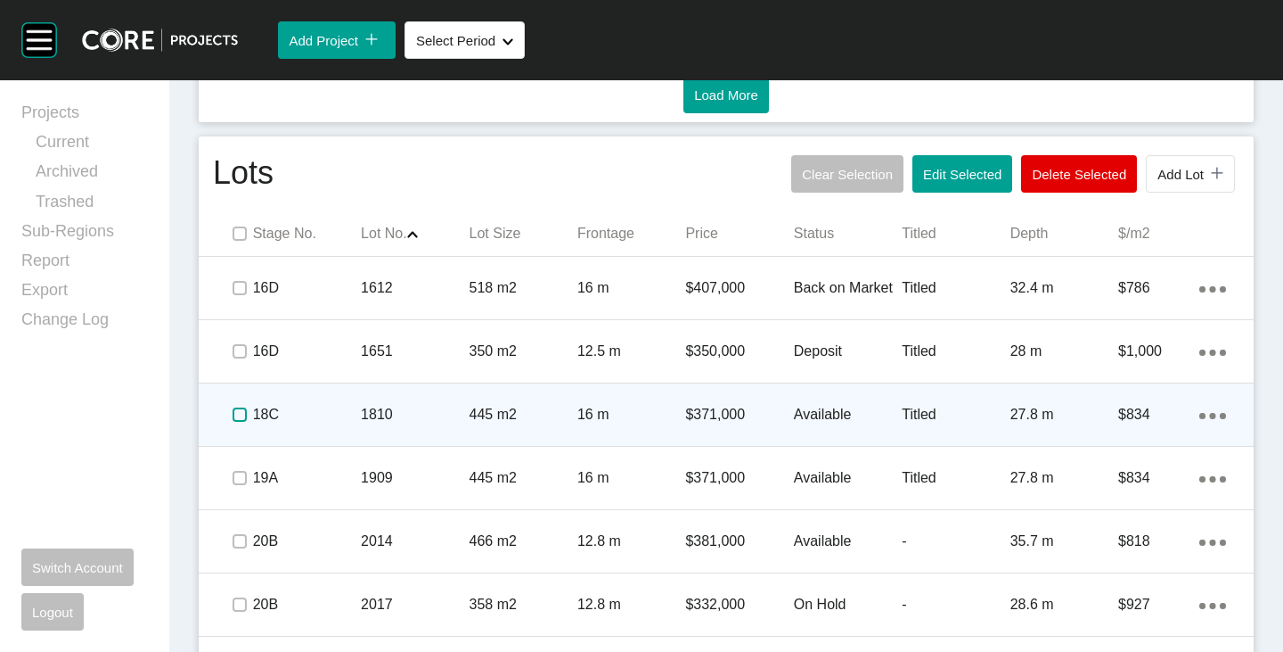
click at [243, 417] on label at bounding box center [240, 414] width 14 height 14
click at [1200, 292] on ellipse at bounding box center [1203, 289] width 6 height 6
click at [1153, 416] on link "Duplicate" at bounding box center [1126, 418] width 67 height 27
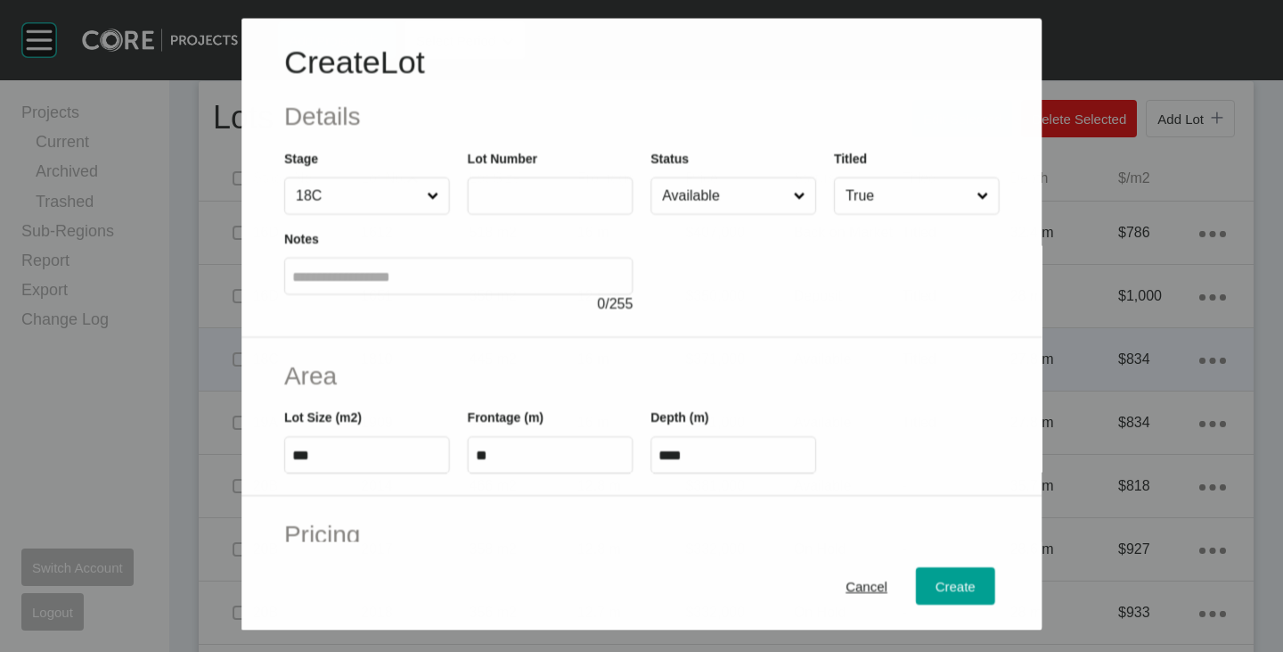
click at [537, 205] on label at bounding box center [550, 194] width 166 height 37
click at [537, 203] on input "text" at bounding box center [550, 195] width 150 height 15
type input "****"
click at [728, 289] on div at bounding box center [825, 264] width 349 height 101
click at [906, 197] on input "True" at bounding box center [908, 195] width 132 height 36
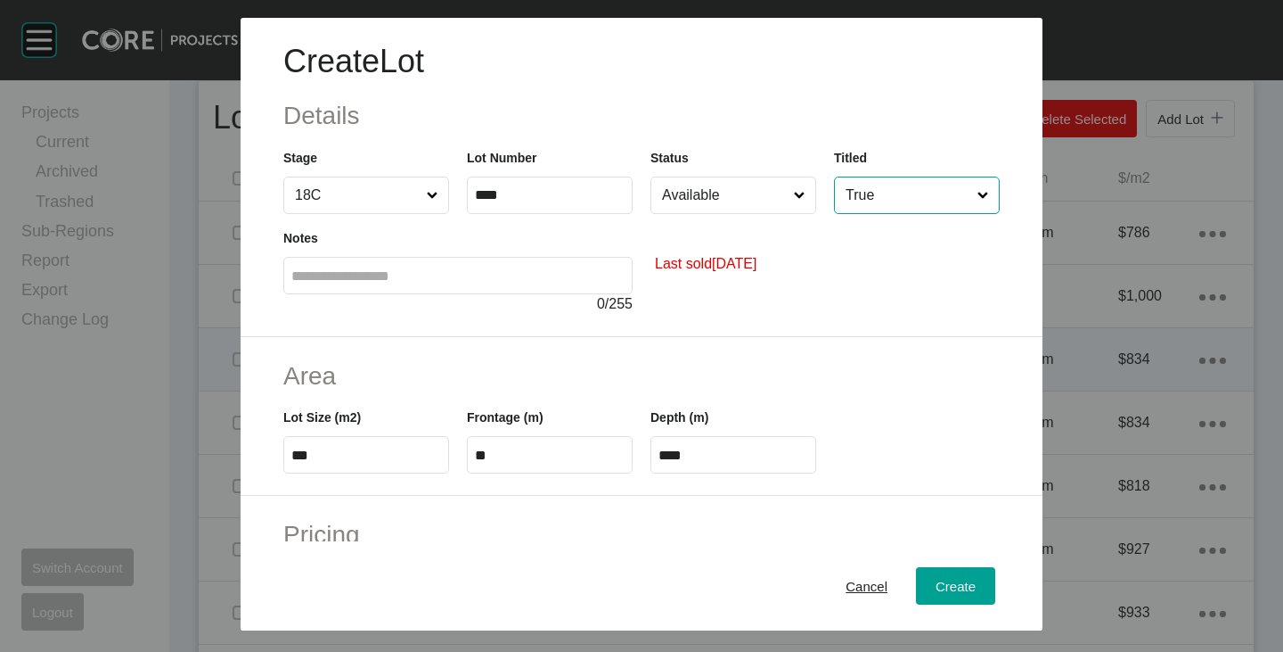
click at [888, 201] on input "True" at bounding box center [908, 195] width 132 height 36
click at [729, 209] on input "Available" at bounding box center [725, 195] width 132 height 36
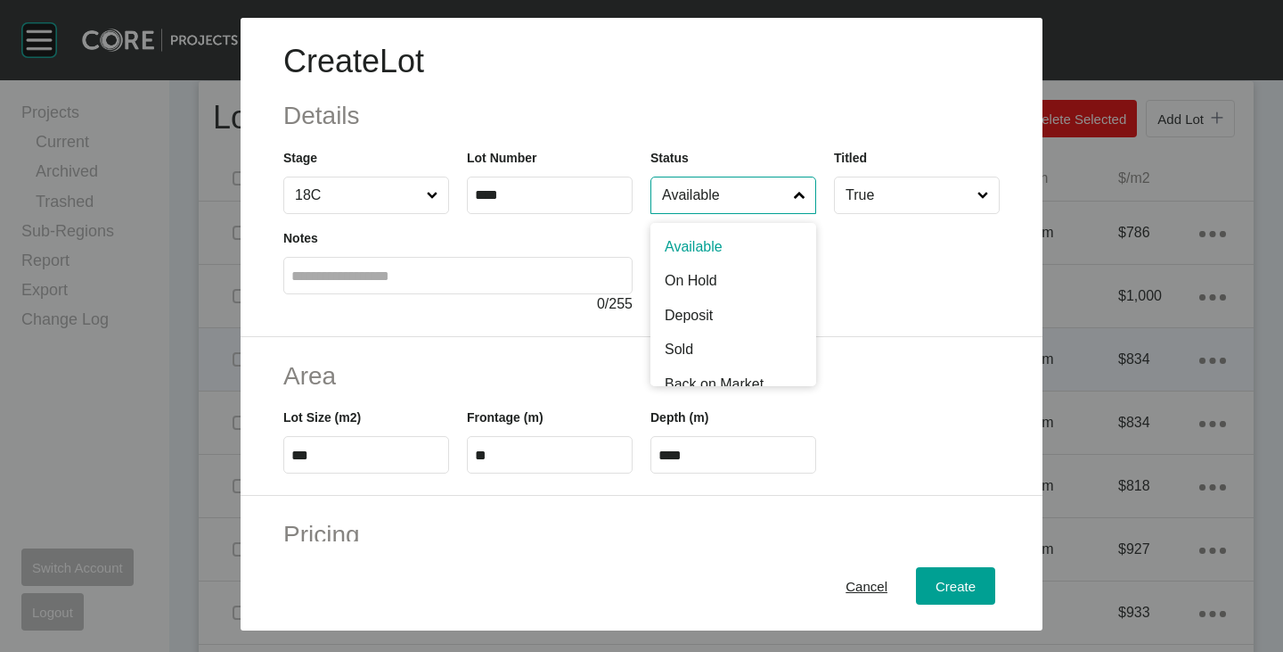
click at [690, 129] on h2 "Details" at bounding box center [641, 115] width 717 height 35
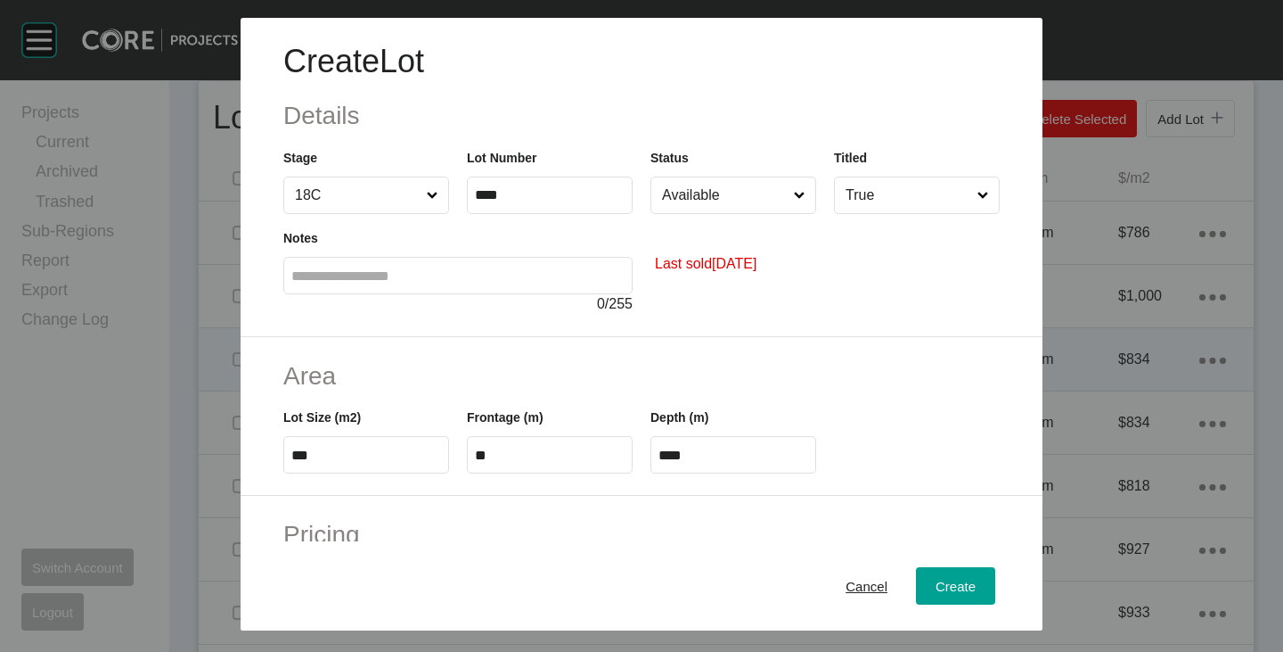
click at [329, 454] on input "***" at bounding box center [366, 454] width 150 height 15
type input "***"
type input "**"
type input "***"
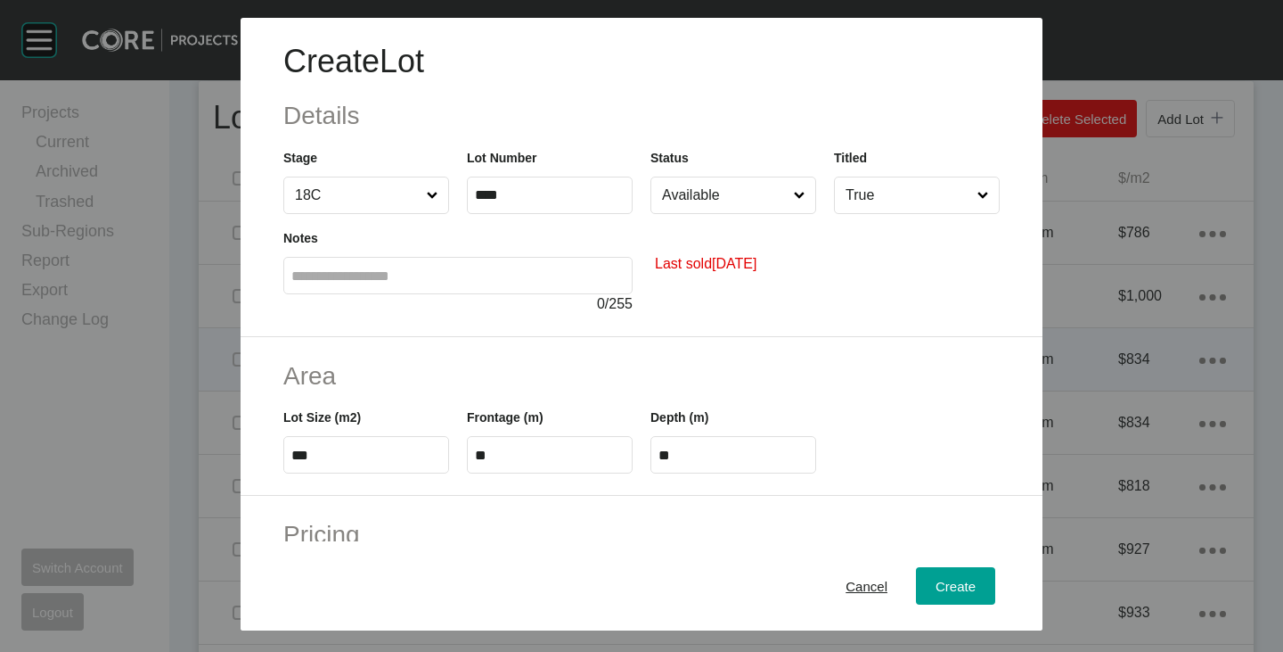
click at [475, 359] on h2 "Area" at bounding box center [641, 375] width 717 height 35
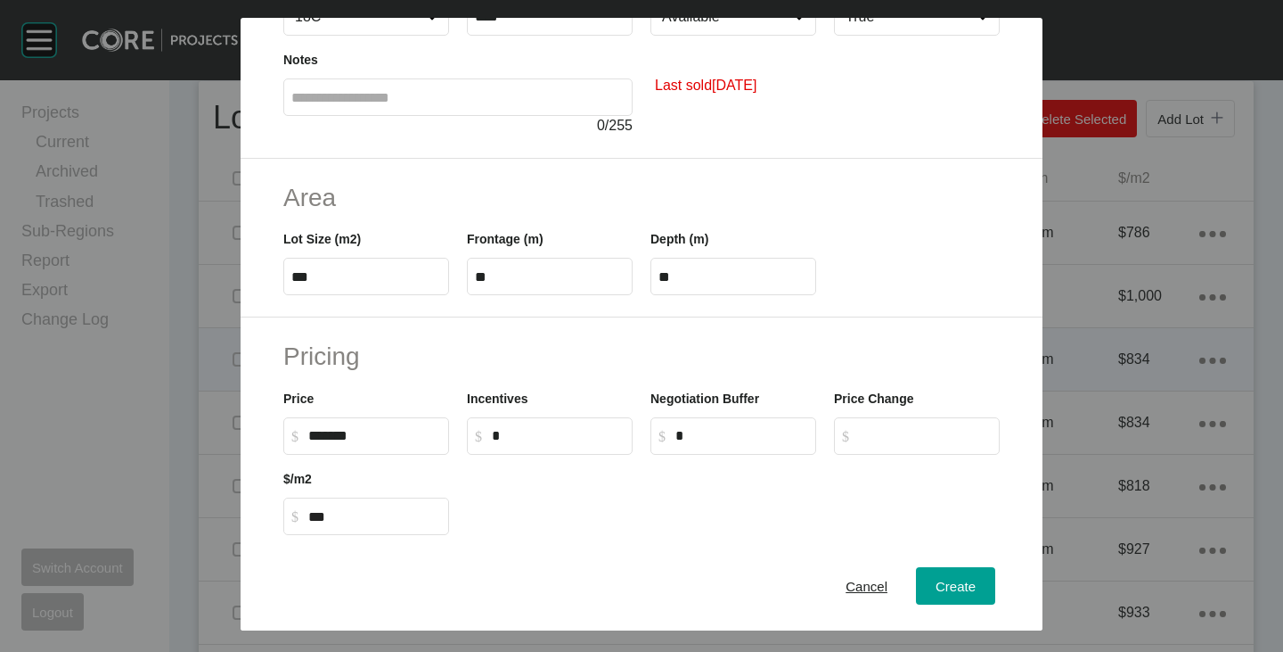
scroll to position [357, 0]
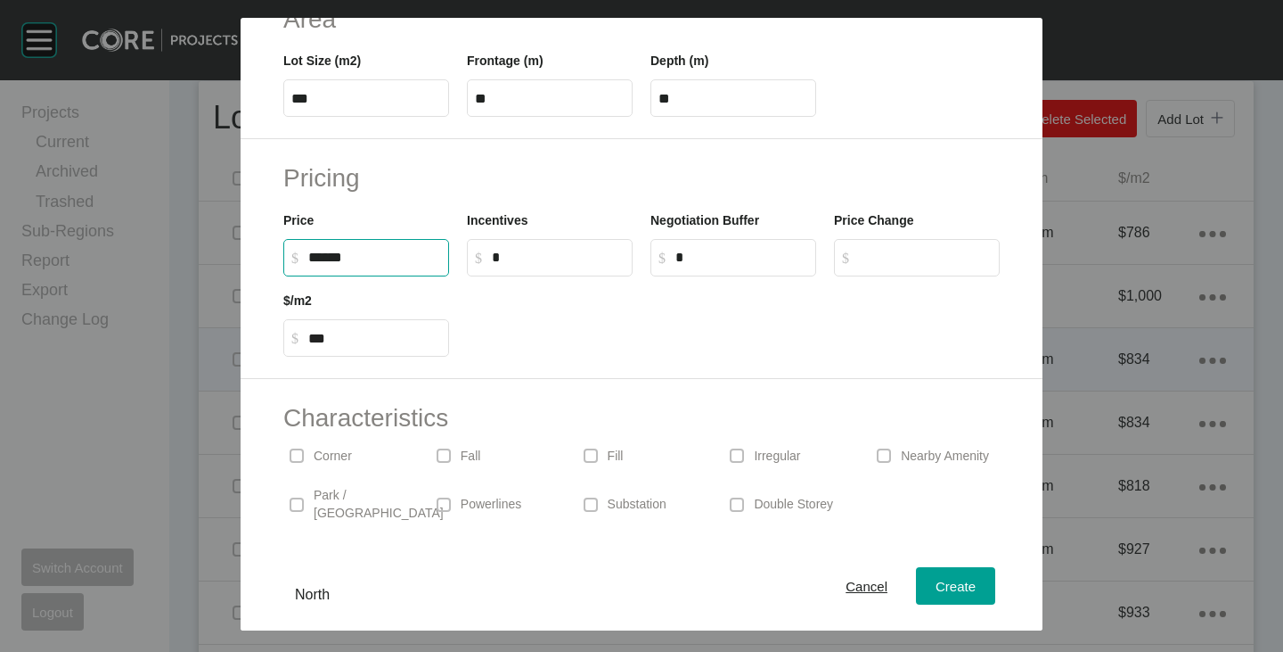
drag, startPoint x: 316, startPoint y: 255, endPoint x: 332, endPoint y: 259, distance: 16.7
click at [332, 259] on input "******" at bounding box center [374, 257] width 133 height 15
type input "*******"
type input "***"
click at [521, 335] on div at bounding box center [733, 316] width 551 height 80
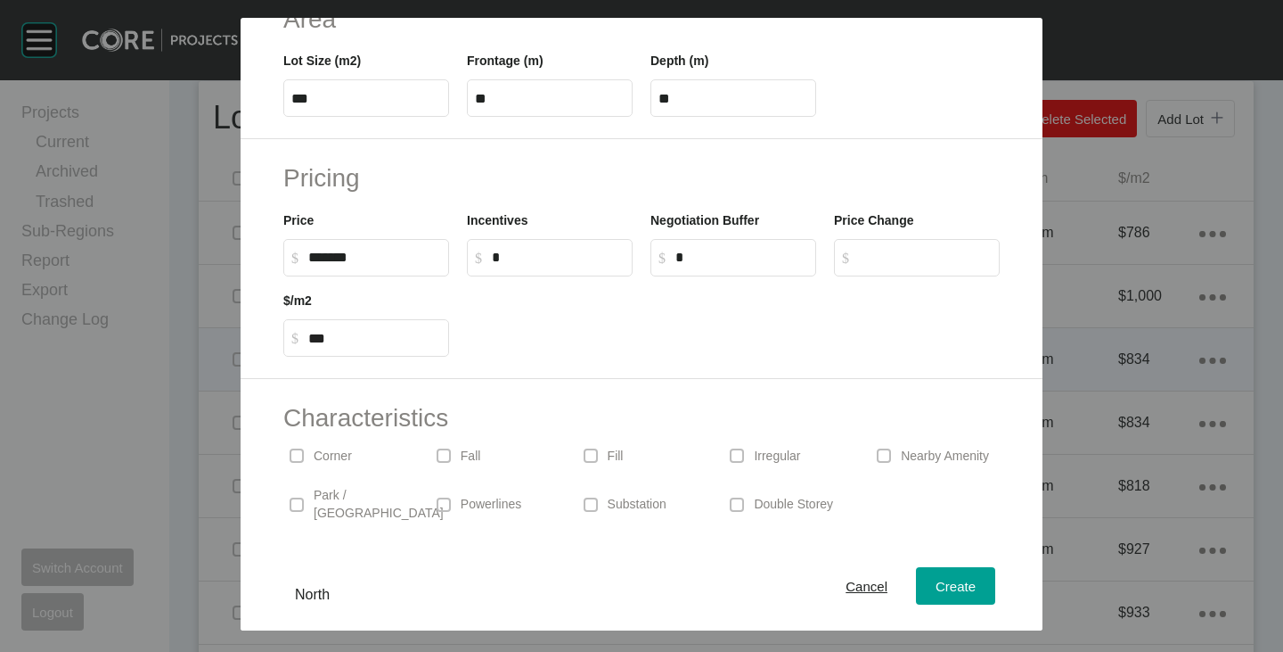
click at [311, 460] on div "Corner" at bounding box center [347, 455] width 129 height 41
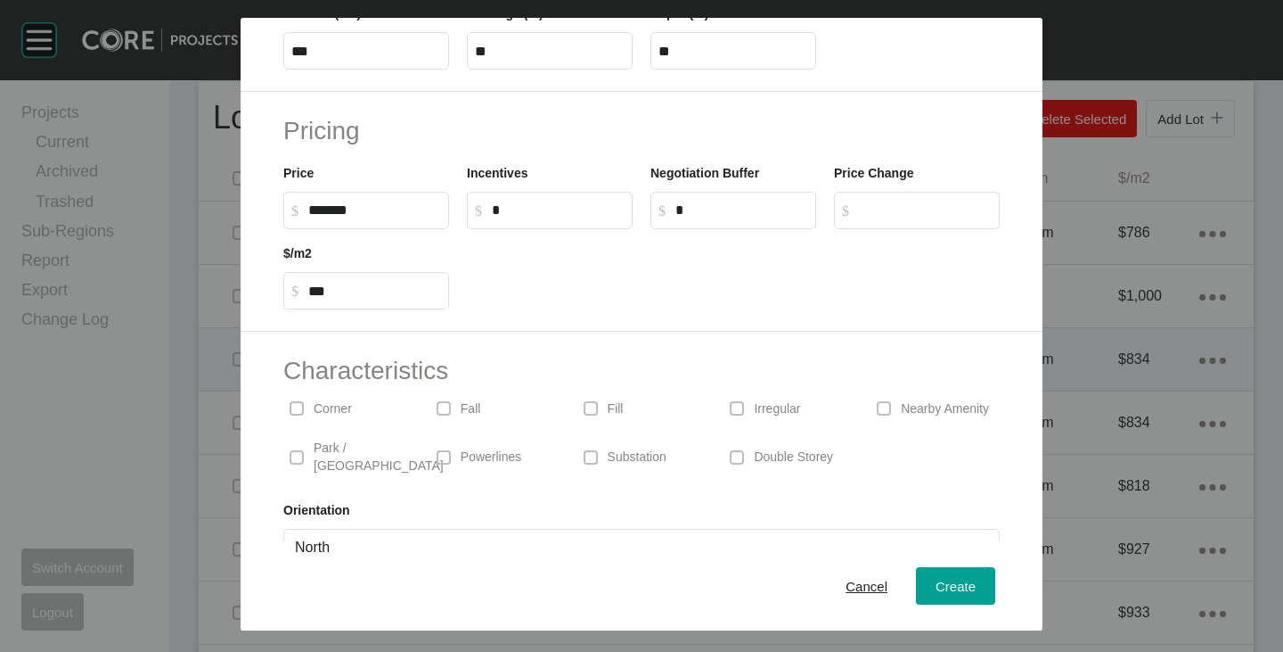
scroll to position [436, 0]
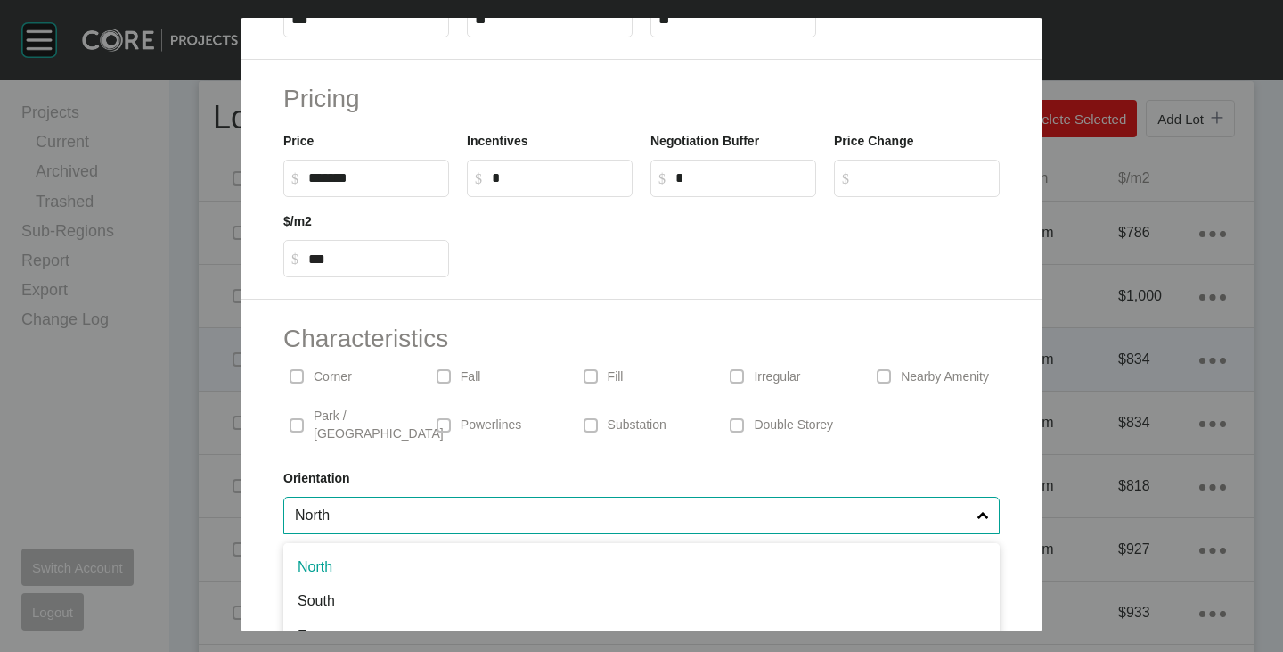
drag, startPoint x: 440, startPoint y: 485, endPoint x: 422, endPoint y: 502, distance: 24.6
click at [440, 497] on input "North" at bounding box center [632, 515] width 683 height 36
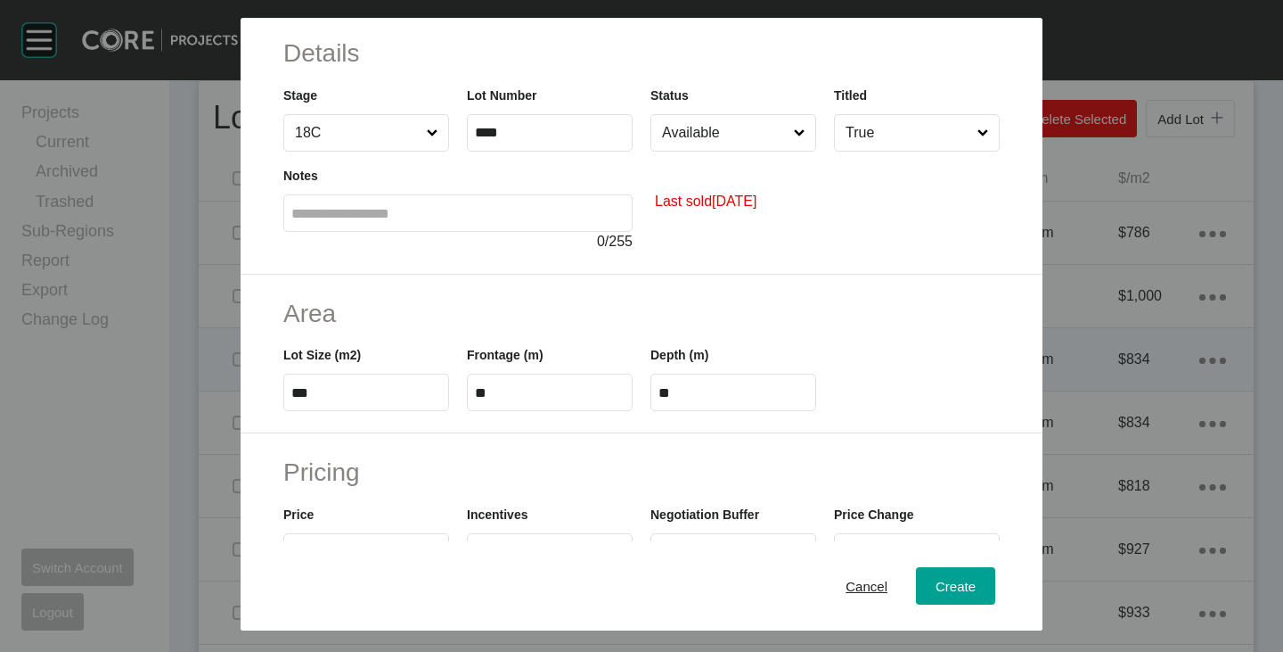
scroll to position [0, 0]
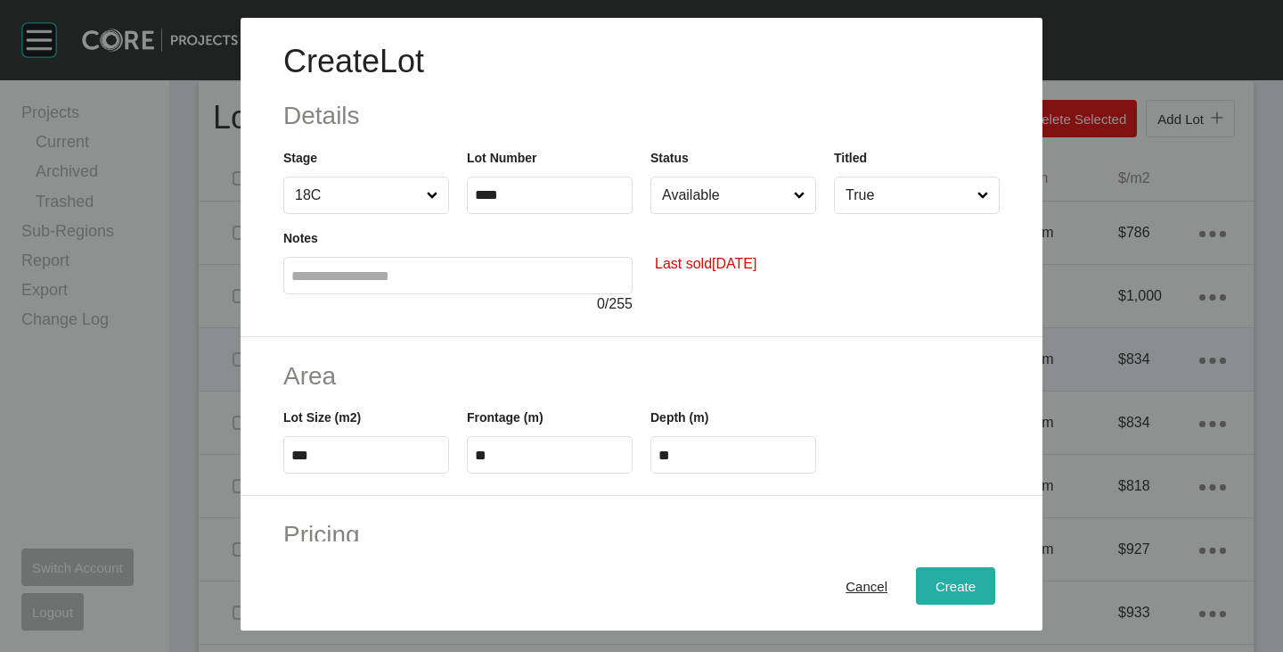
click at [931, 573] on button "Create" at bounding box center [955, 585] width 79 height 37
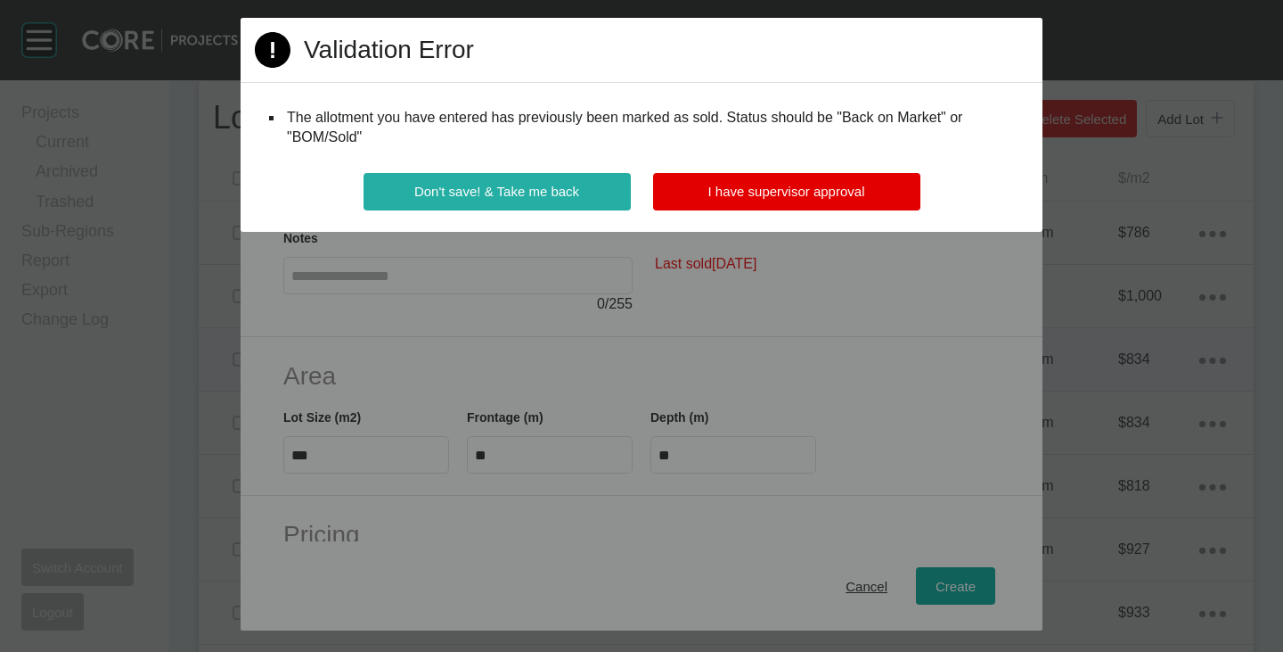
click at [578, 185] on span "Don't save! & Take me back" at bounding box center [496, 191] width 165 height 15
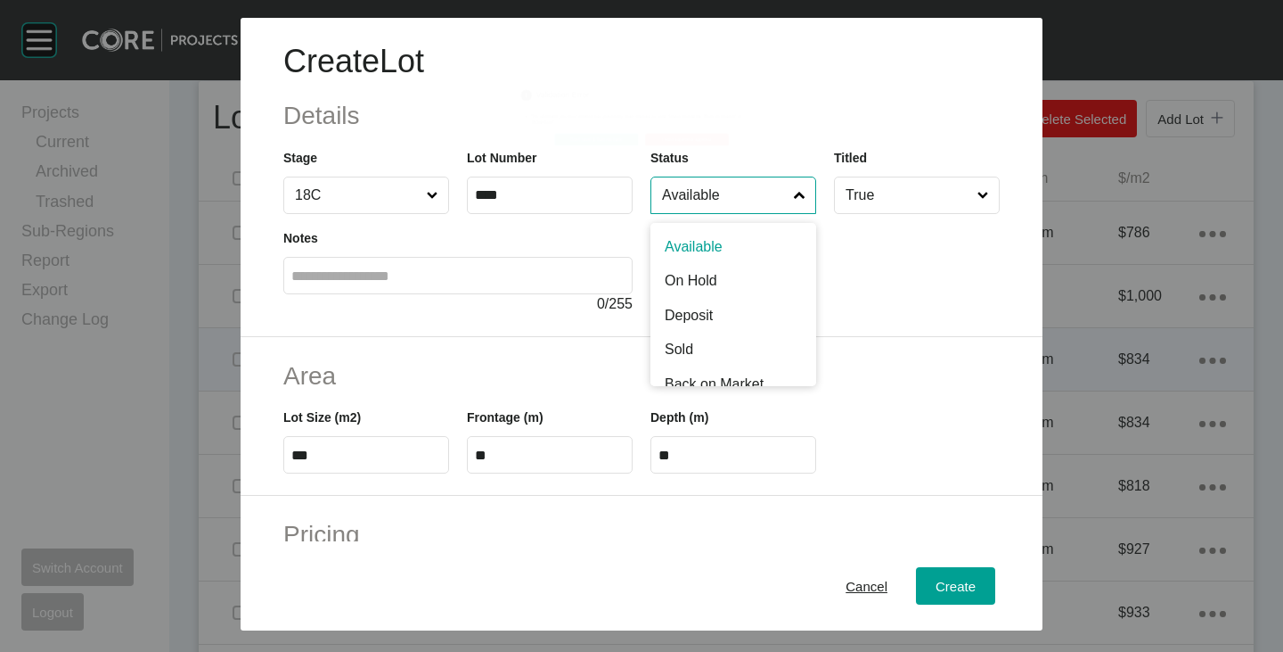
click at [709, 190] on input "Available" at bounding box center [725, 195] width 132 height 36
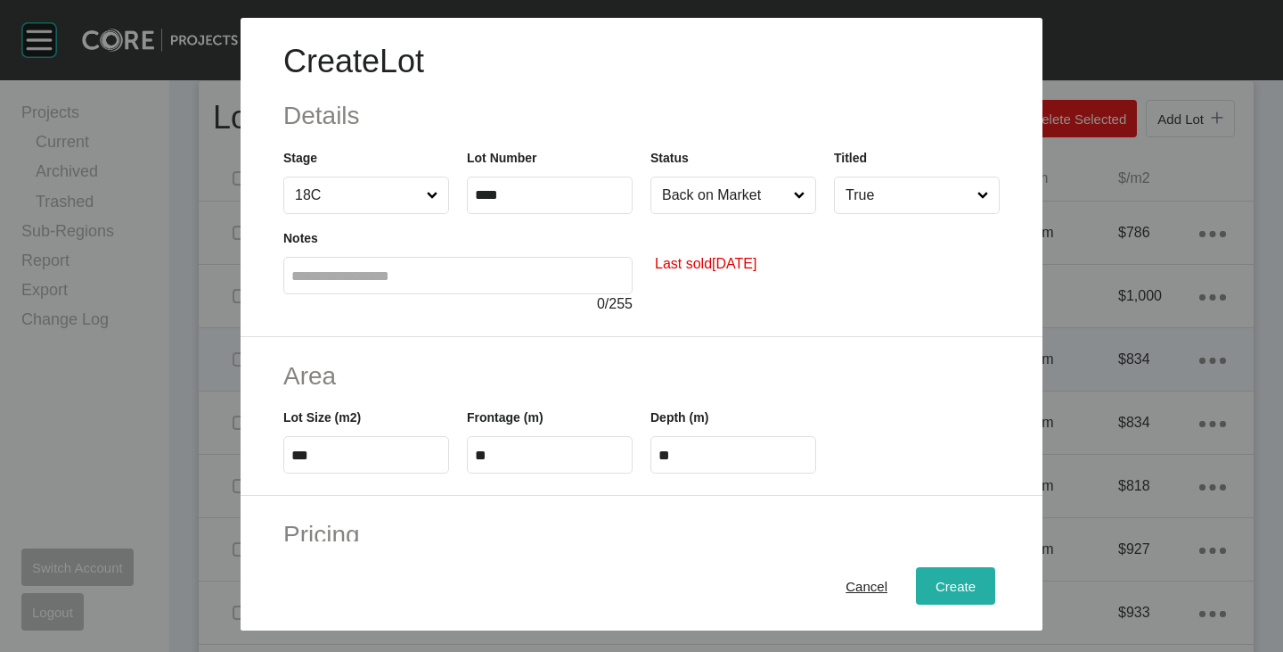
click at [922, 570] on button "Create" at bounding box center [955, 585] width 79 height 37
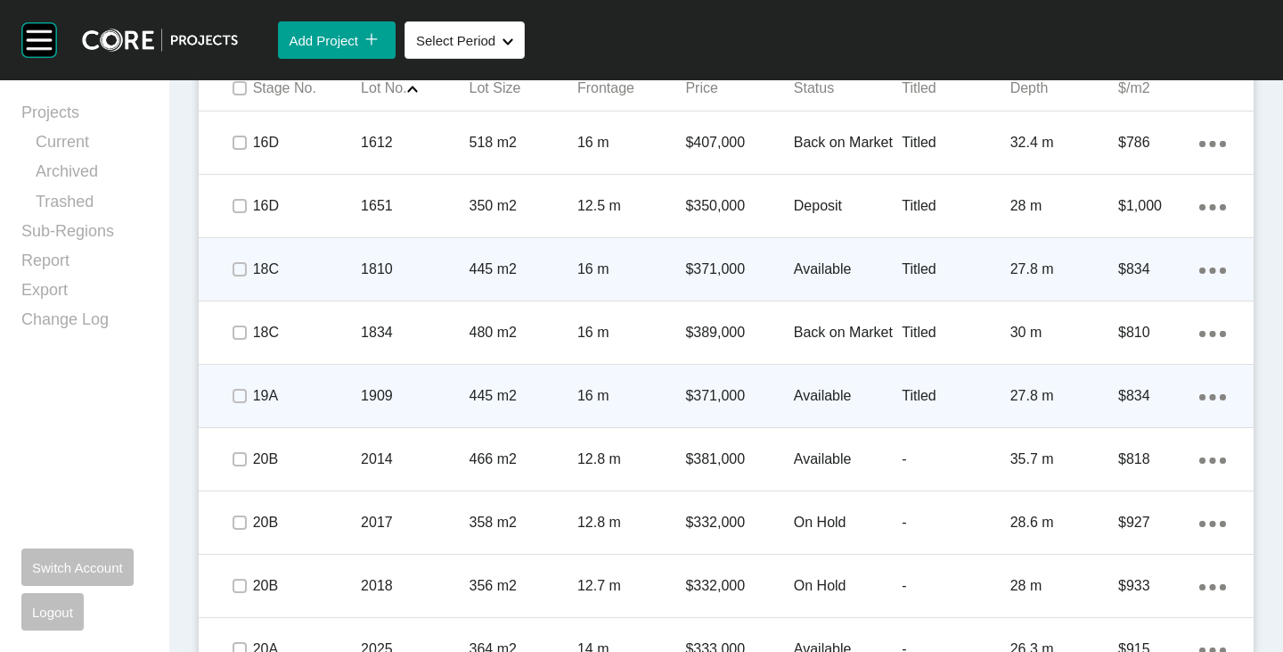
scroll to position [1307, 0]
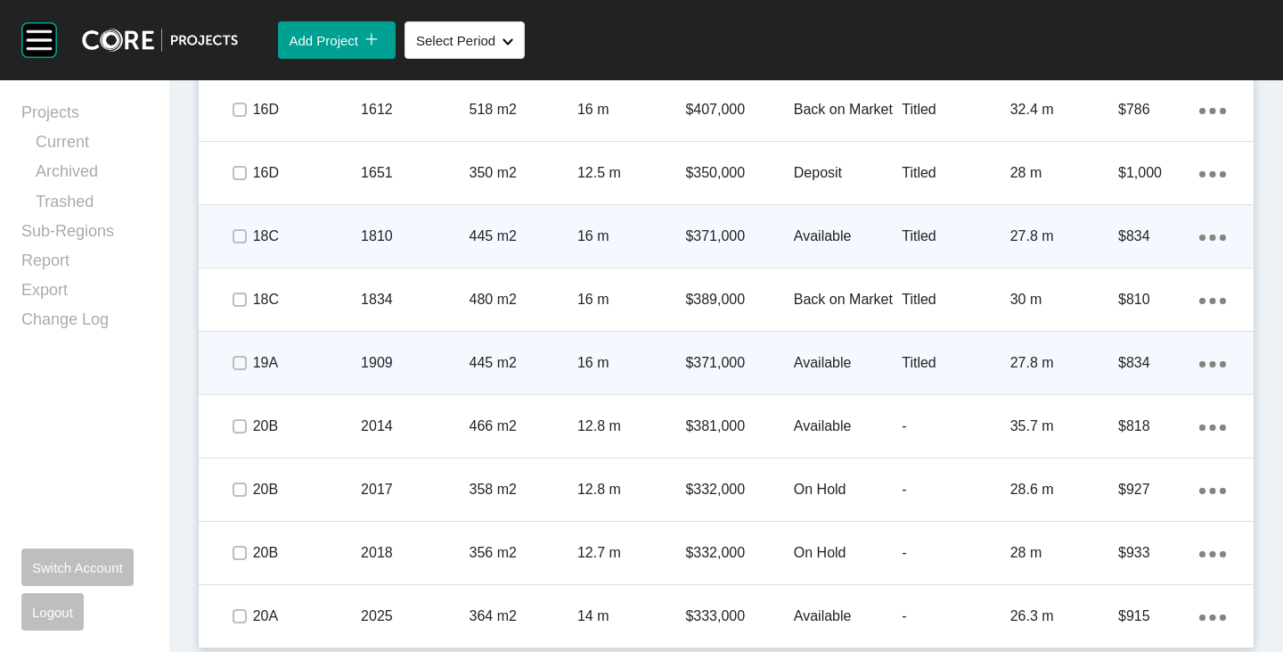
click at [229, 360] on span at bounding box center [238, 362] width 27 height 27
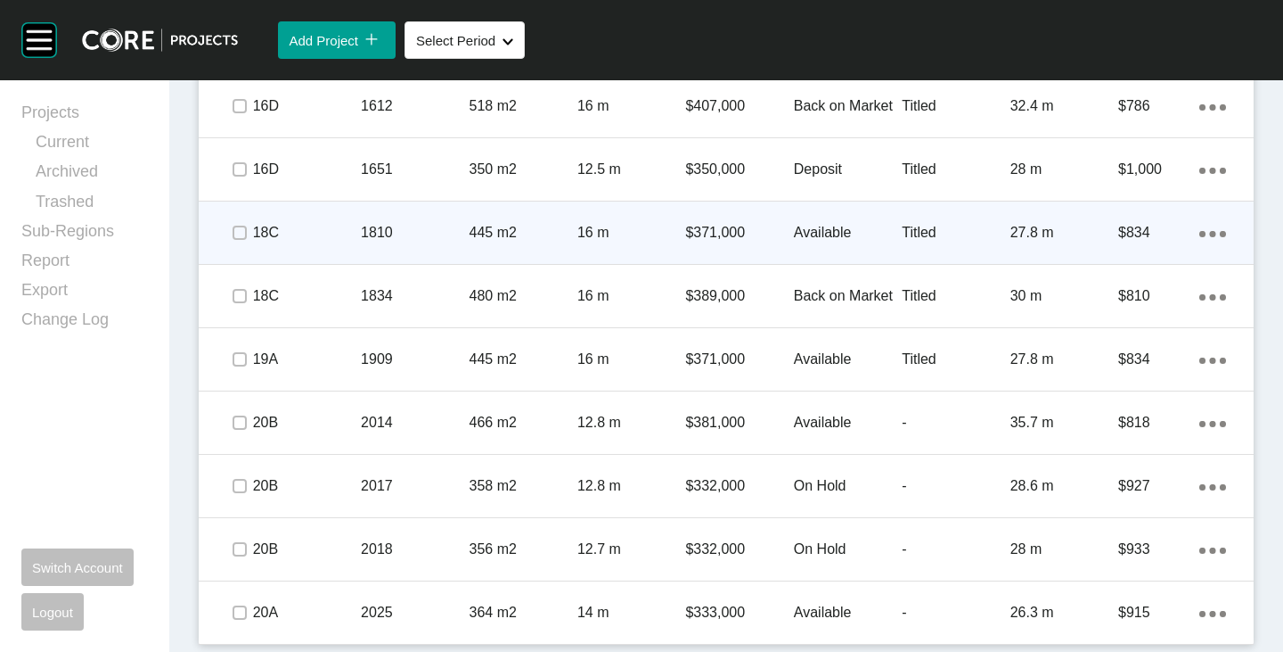
scroll to position [1310, 0]
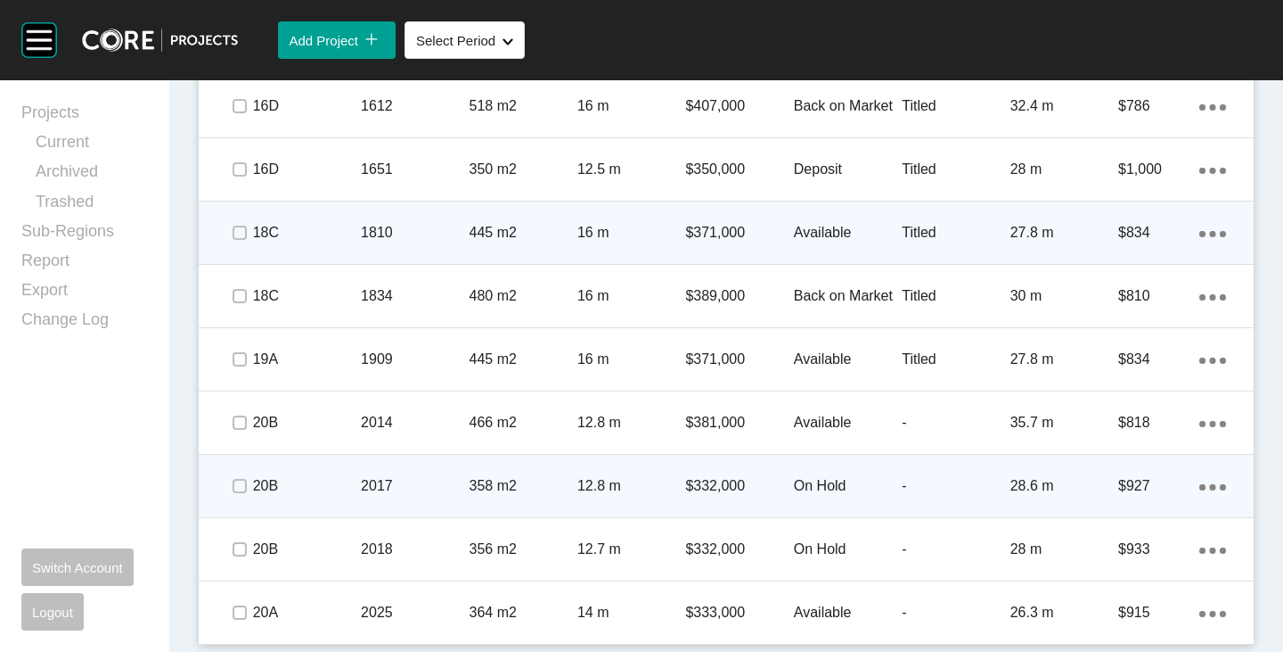
click at [808, 486] on p "On Hold" at bounding box center [848, 486] width 108 height 20
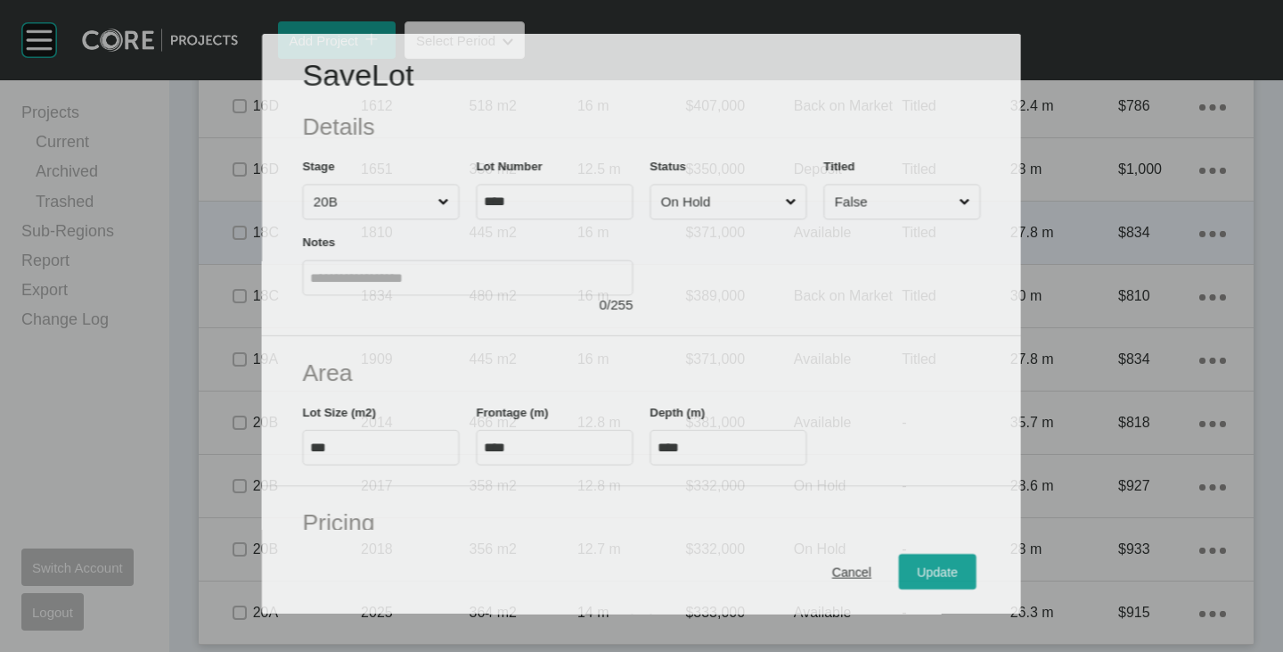
scroll to position [1255, 0]
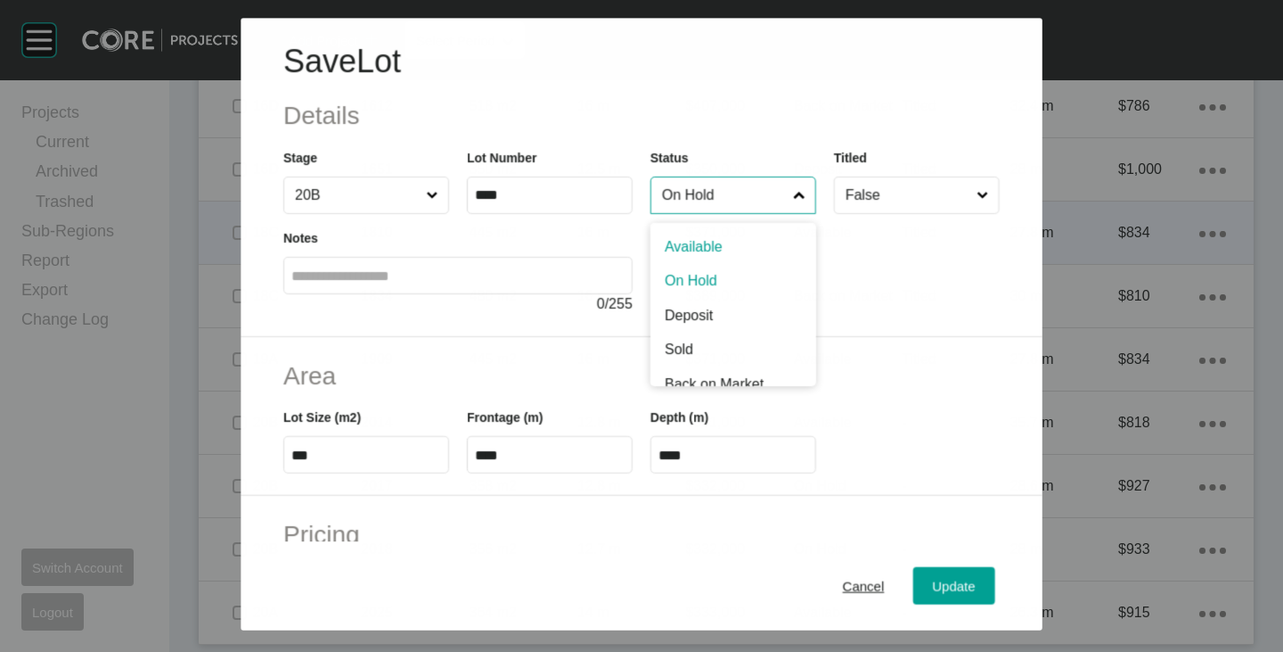
click at [737, 191] on input "On Hold" at bounding box center [724, 195] width 131 height 36
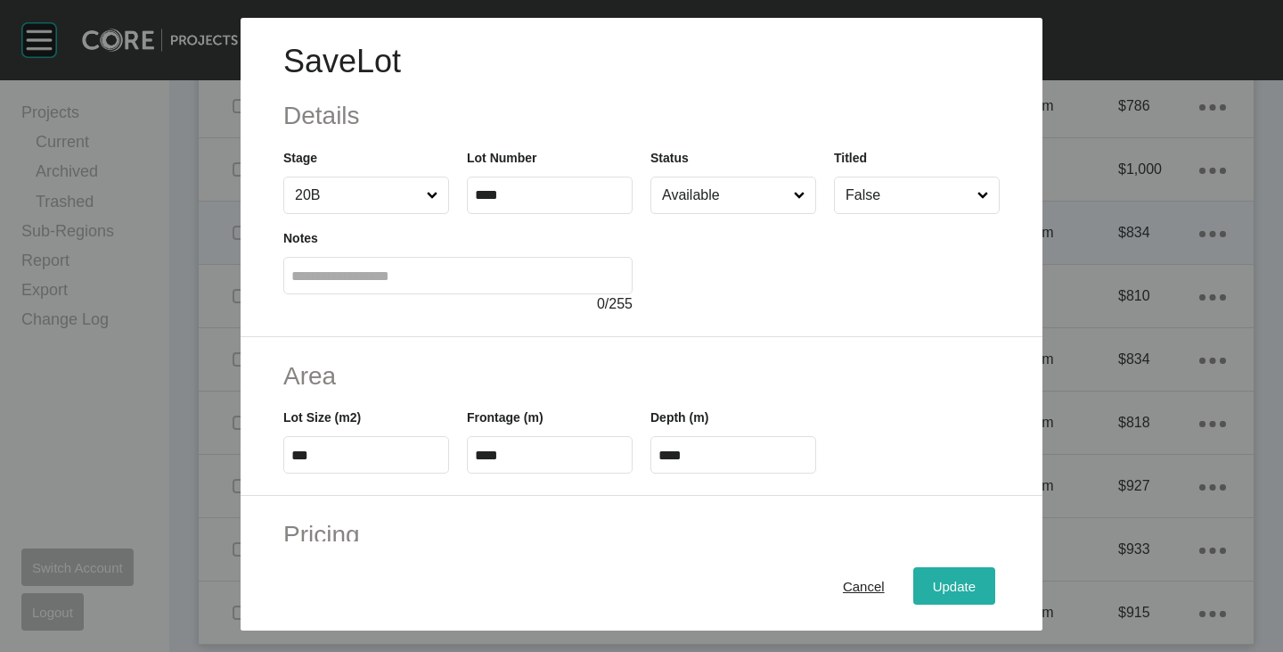
click at [929, 582] on div "Update" at bounding box center [955, 586] width 52 height 24
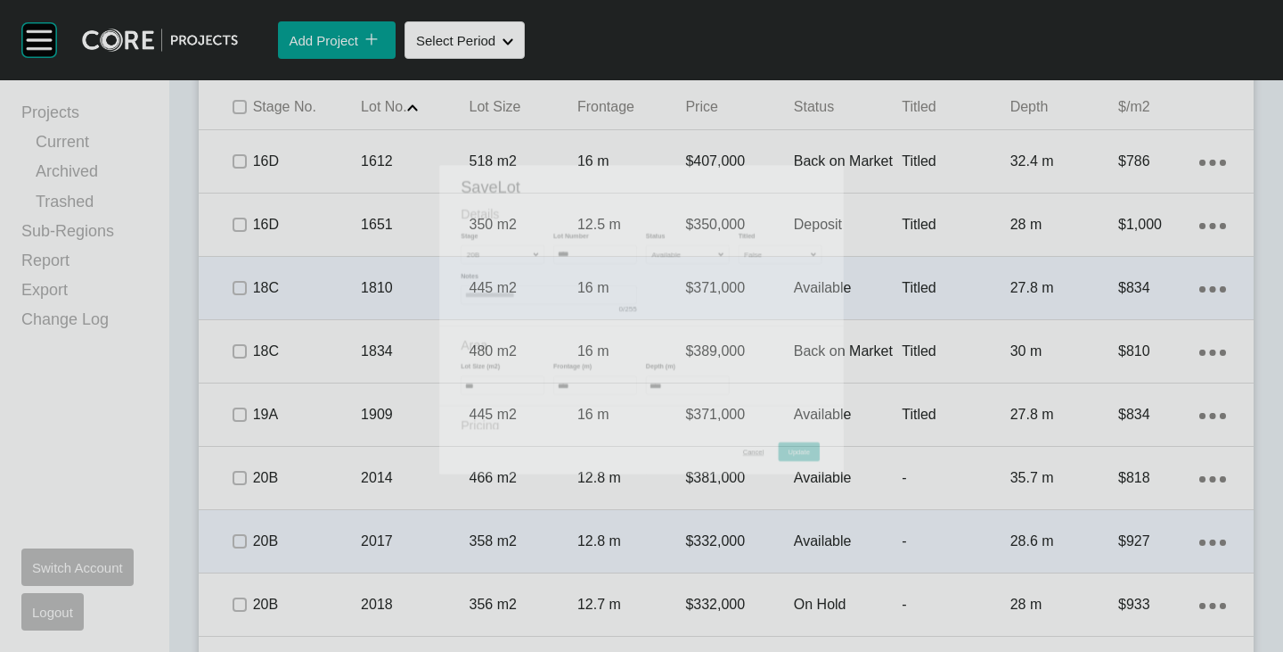
scroll to position [1310, 0]
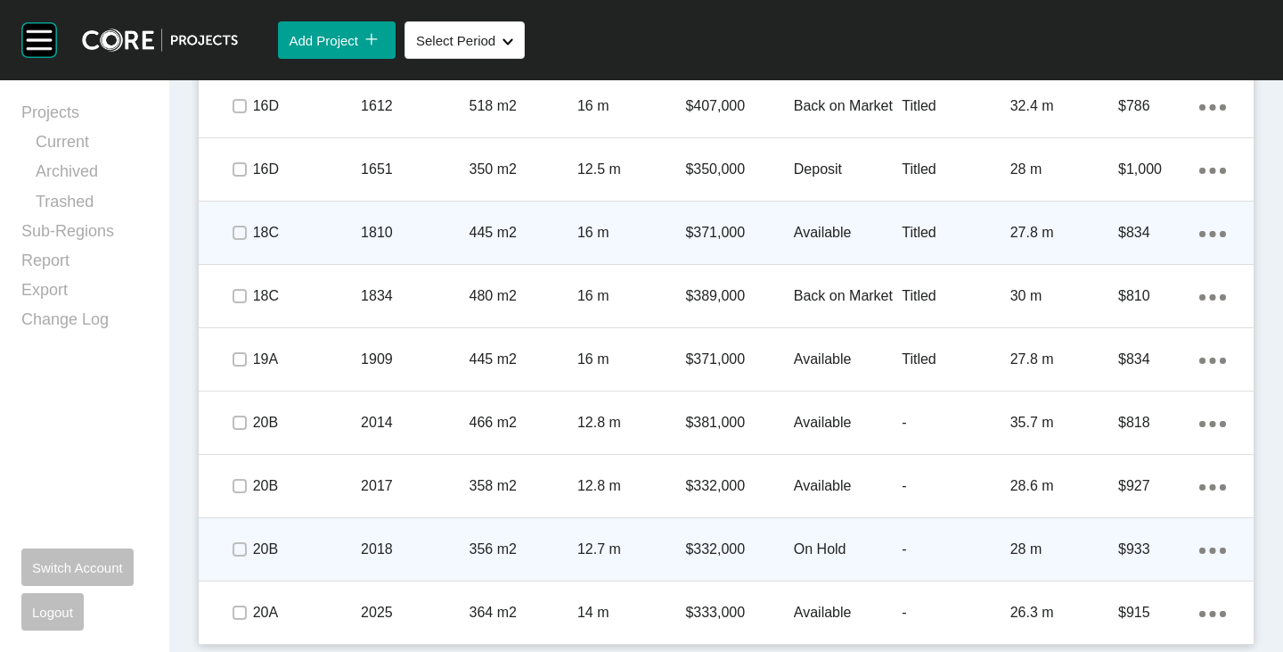
click at [803, 542] on p "On Hold" at bounding box center [848, 549] width 108 height 20
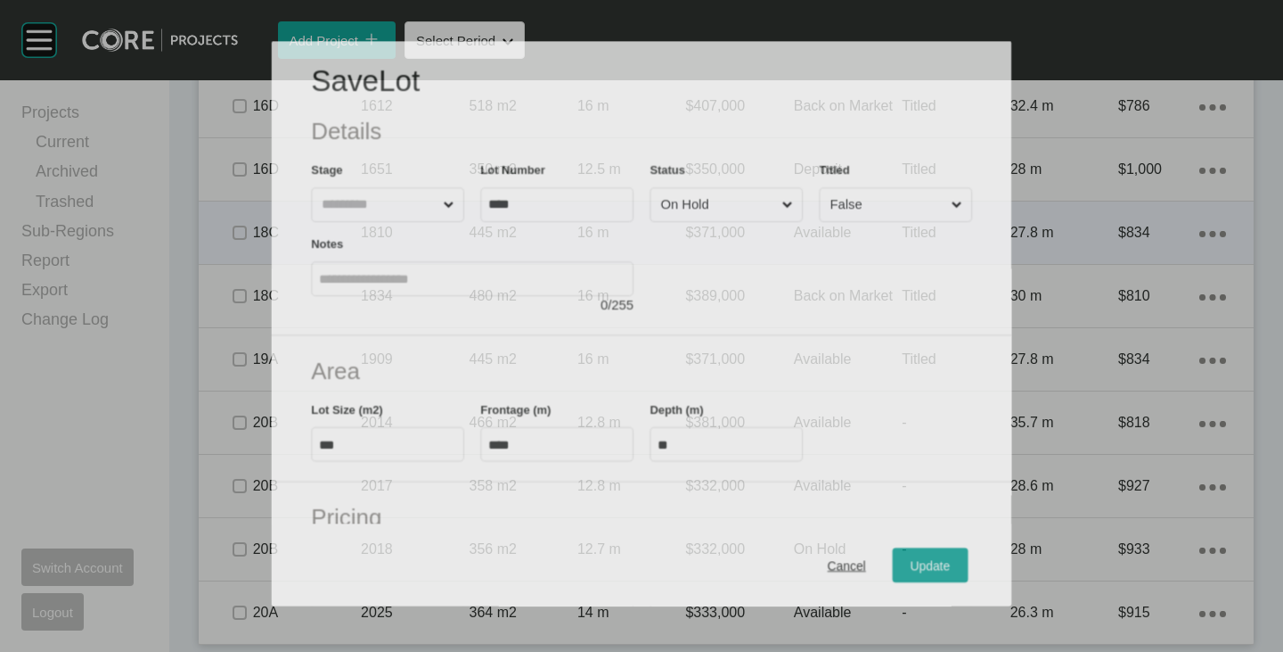
scroll to position [1255, 0]
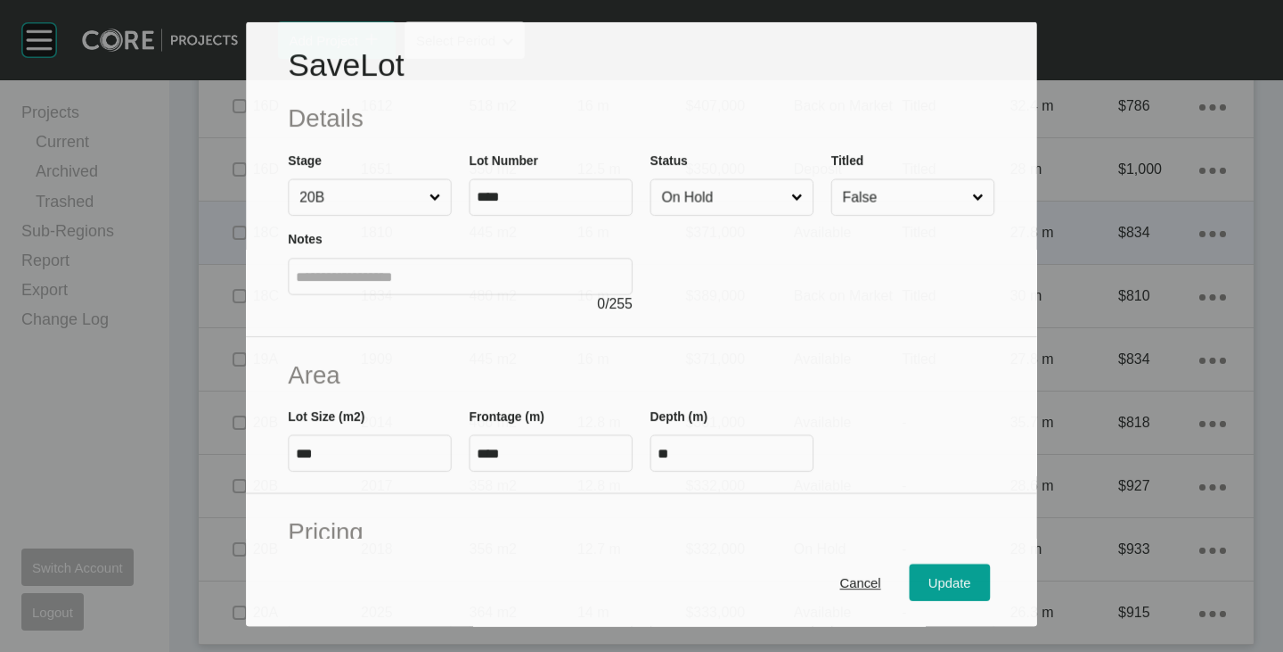
click at [734, 179] on input "On Hold" at bounding box center [723, 196] width 129 height 35
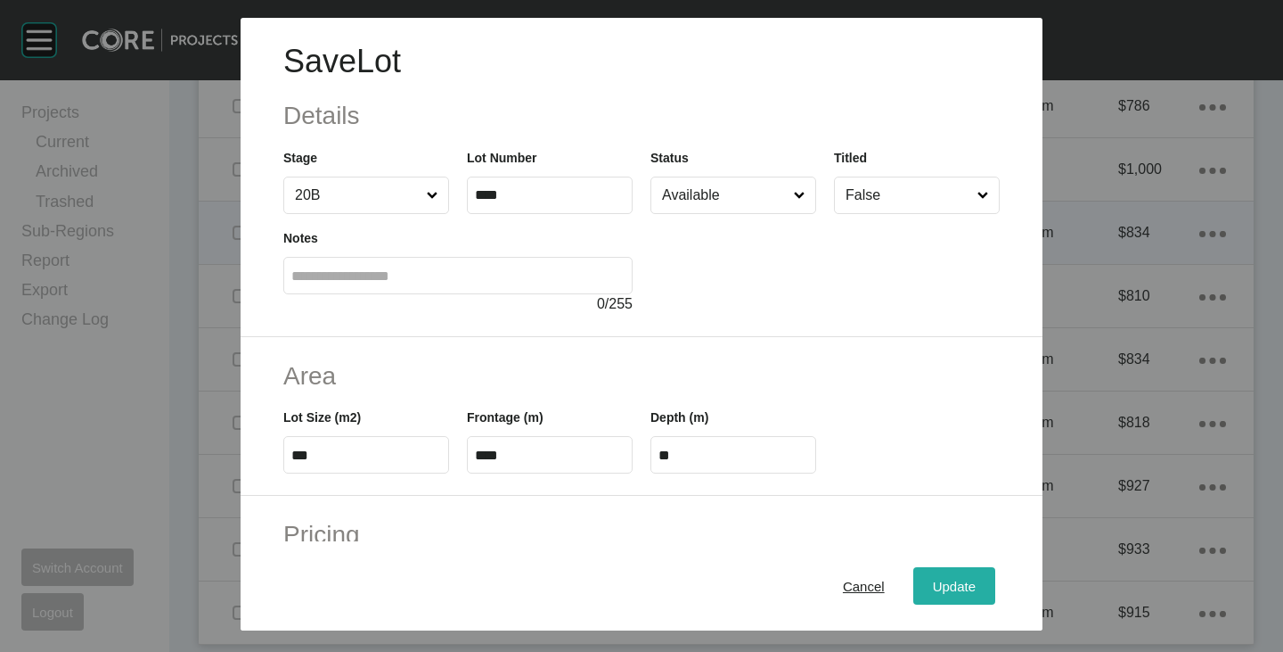
click at [947, 597] on div "Update" at bounding box center [955, 586] width 52 height 24
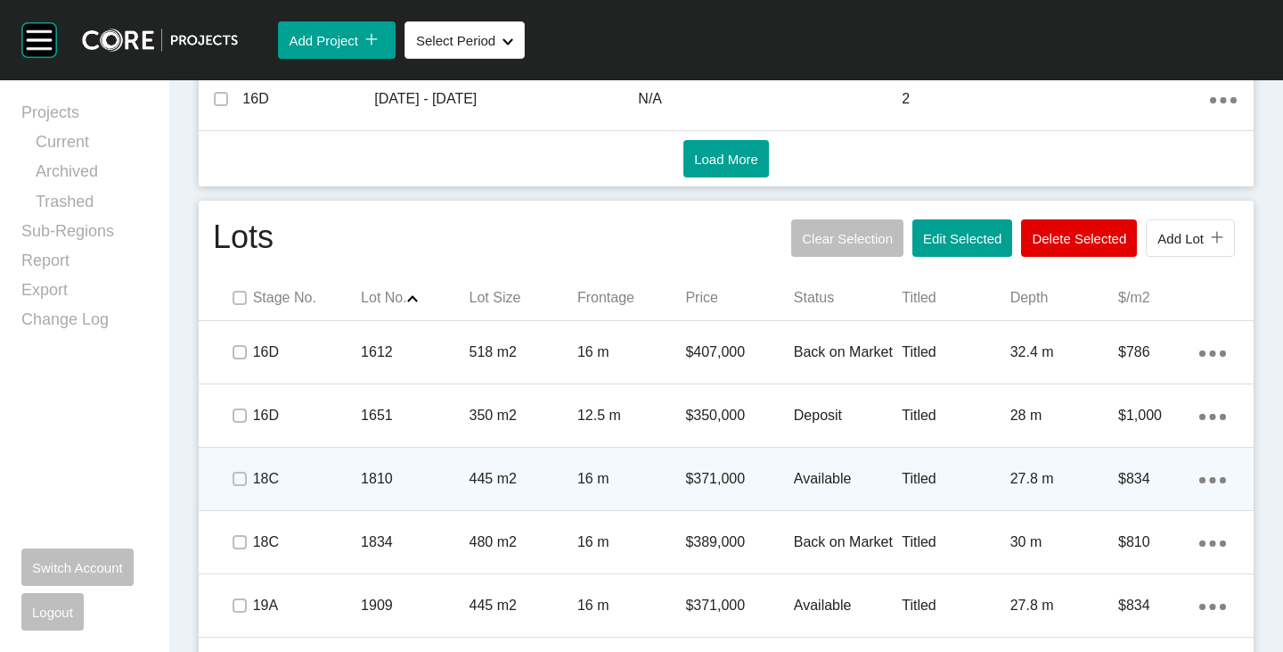
scroll to position [1043, 0]
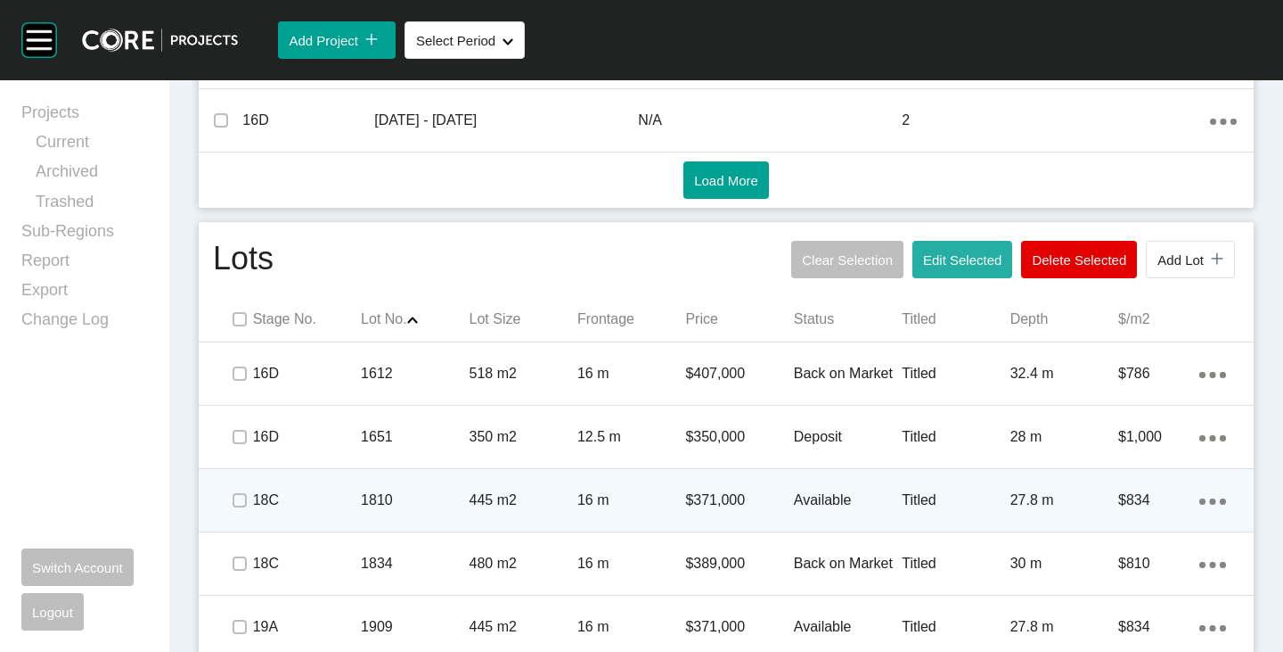
click at [945, 243] on button "Edit Selected" at bounding box center [963, 259] width 100 height 37
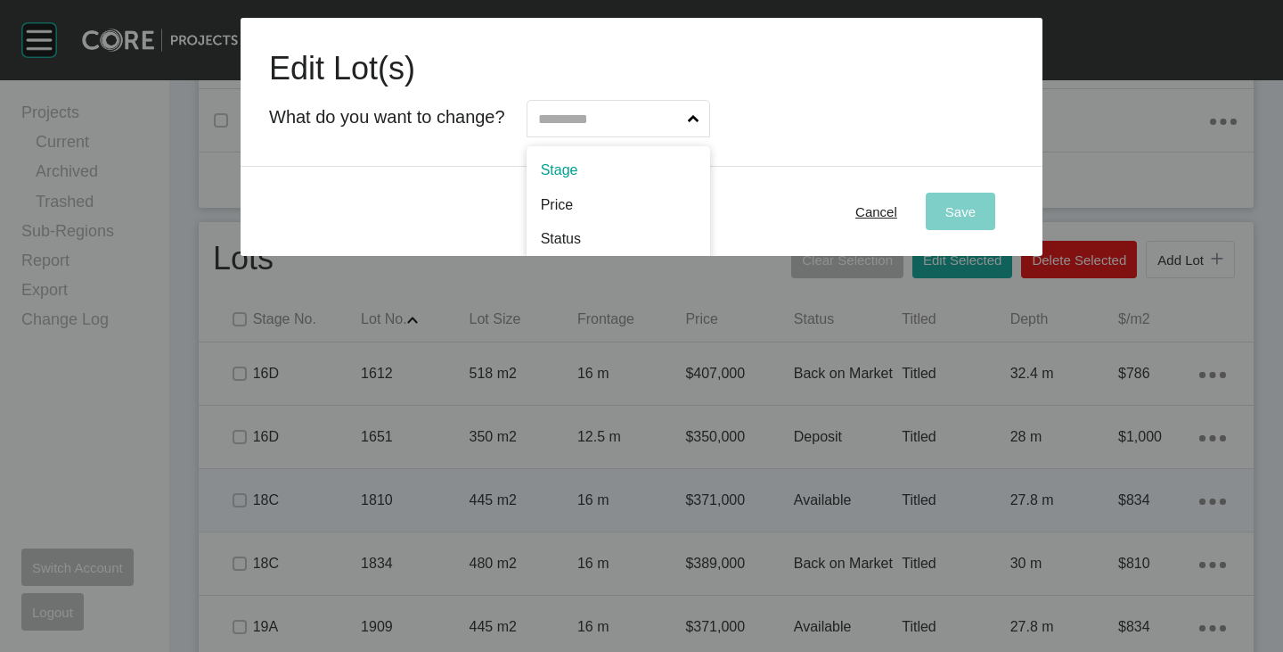
click at [627, 116] on input "text" at bounding box center [610, 119] width 150 height 36
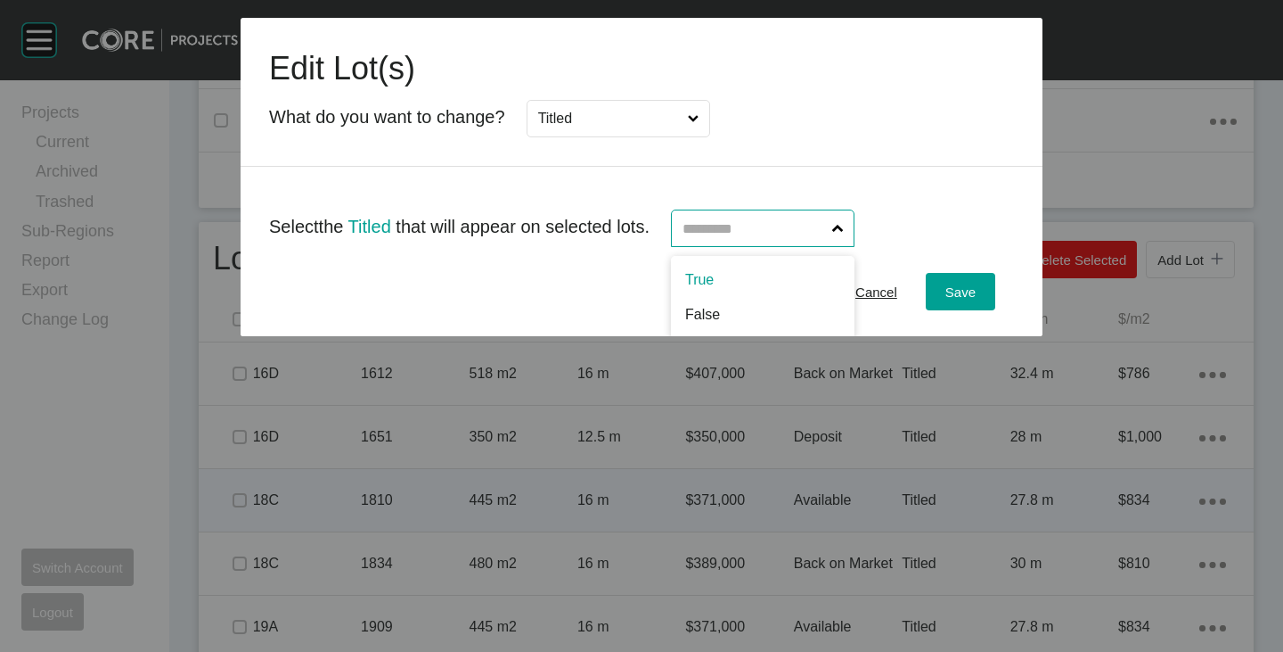
click at [730, 225] on input "text" at bounding box center [754, 228] width 150 height 36
click at [954, 287] on span "Save" at bounding box center [961, 291] width 30 height 15
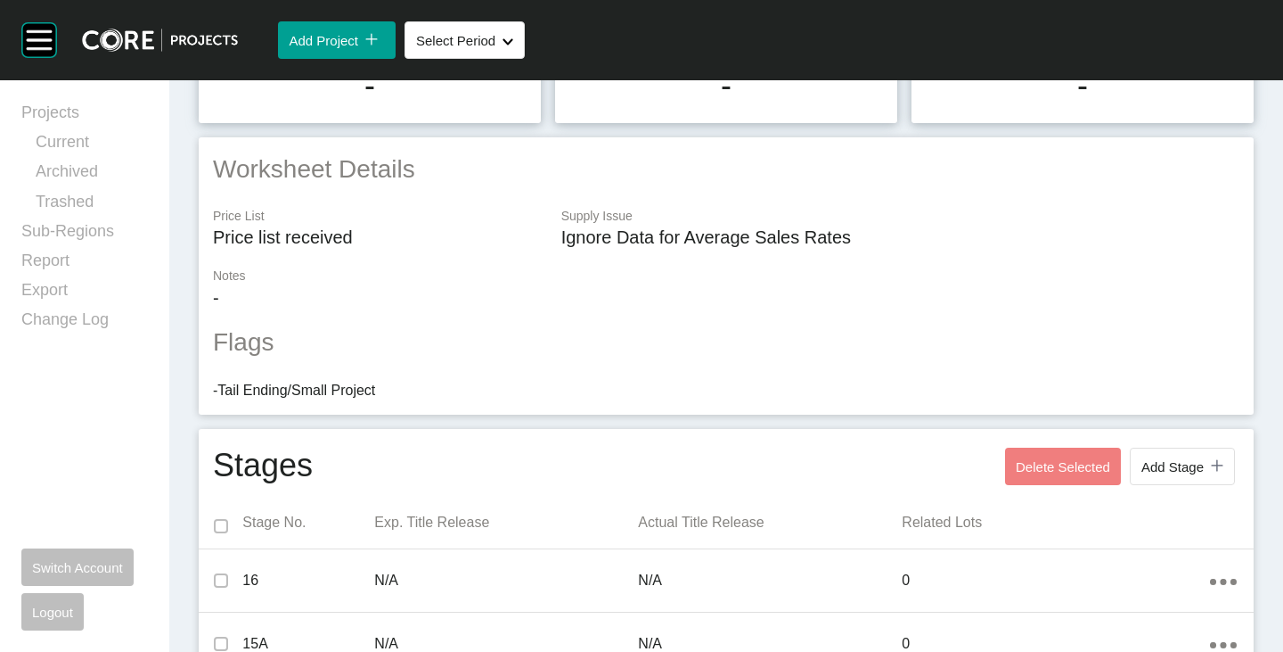
scroll to position [0, 0]
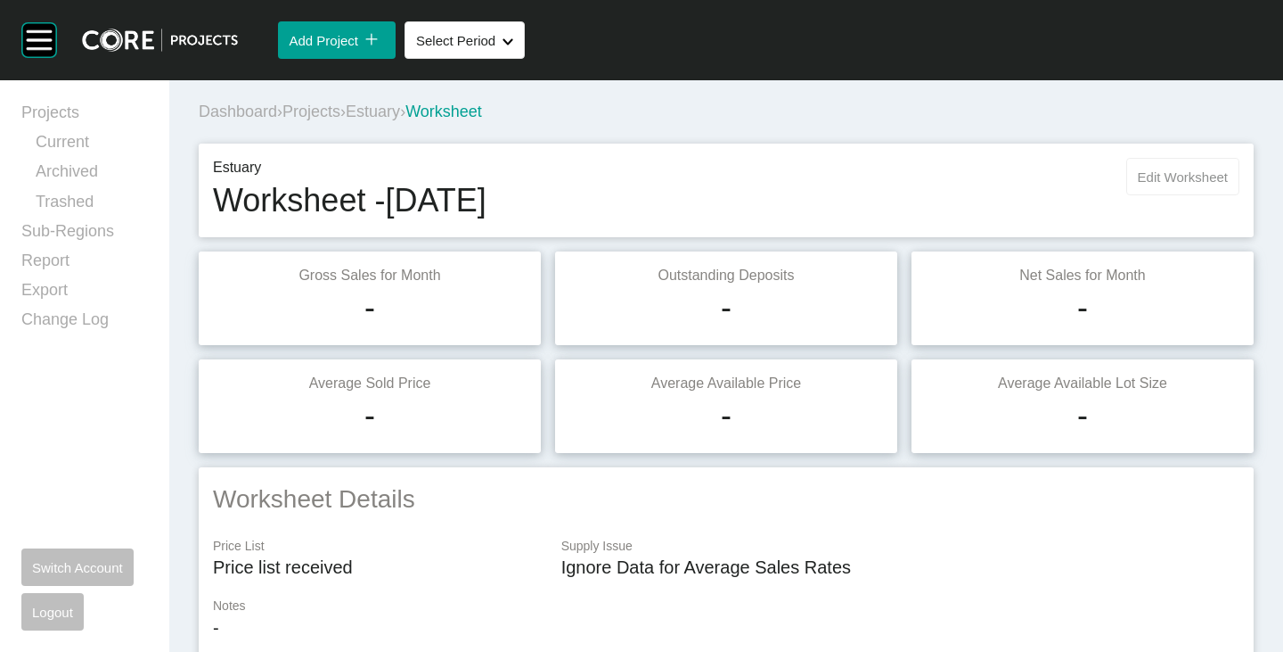
click at [1149, 167] on button "Edit Worksheet" at bounding box center [1183, 176] width 113 height 37
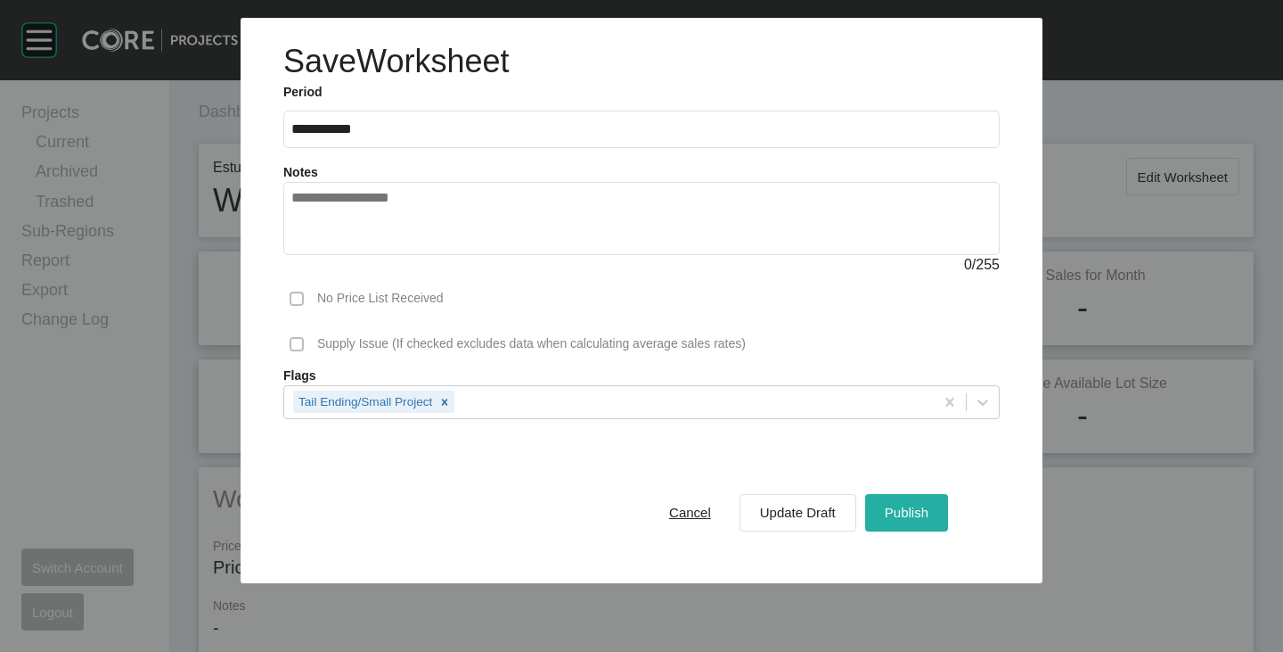
click at [911, 506] on span "Publish" at bounding box center [907, 511] width 44 height 15
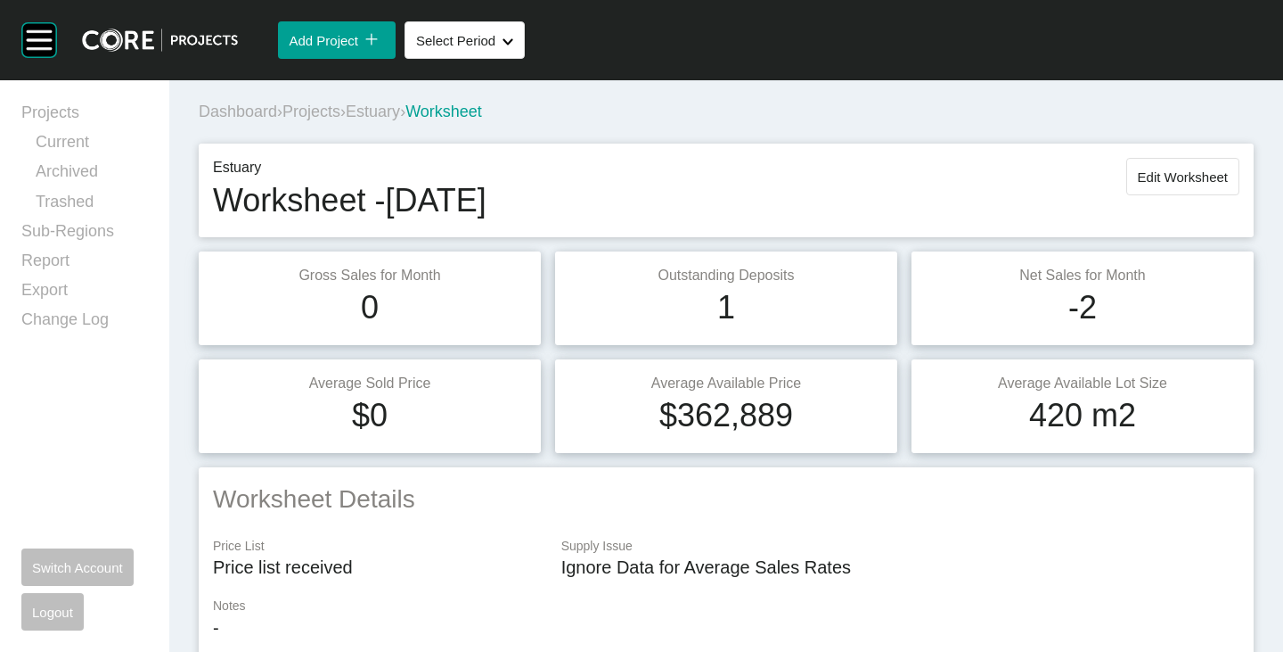
click at [391, 113] on span "Estuary" at bounding box center [373, 111] width 54 height 18
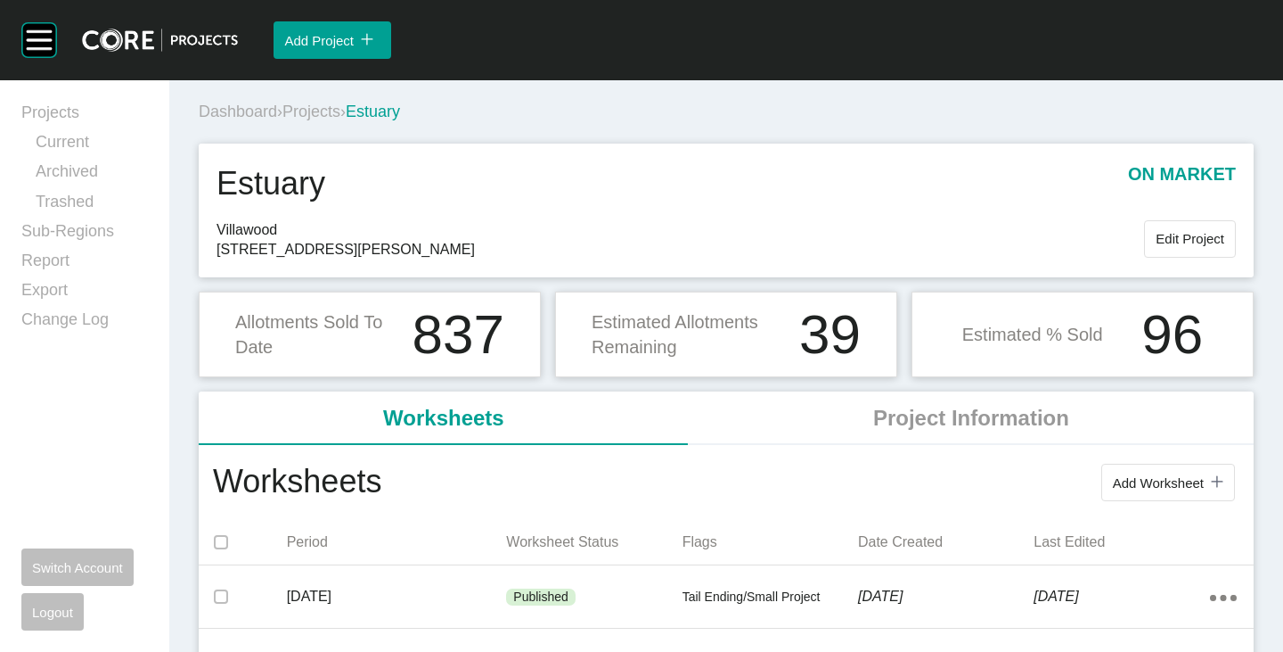
click at [315, 114] on span "Projects" at bounding box center [312, 111] width 58 height 18
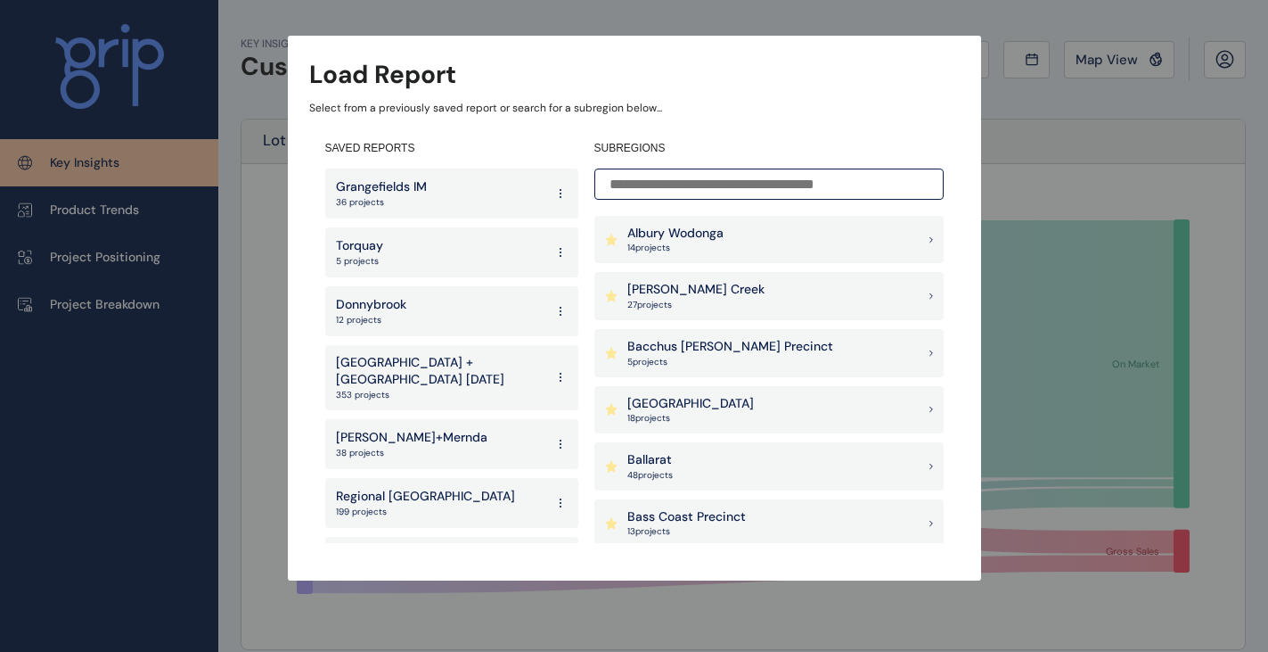
click at [720, 228] on p "Albury Wodonga" at bounding box center [675, 234] width 96 height 18
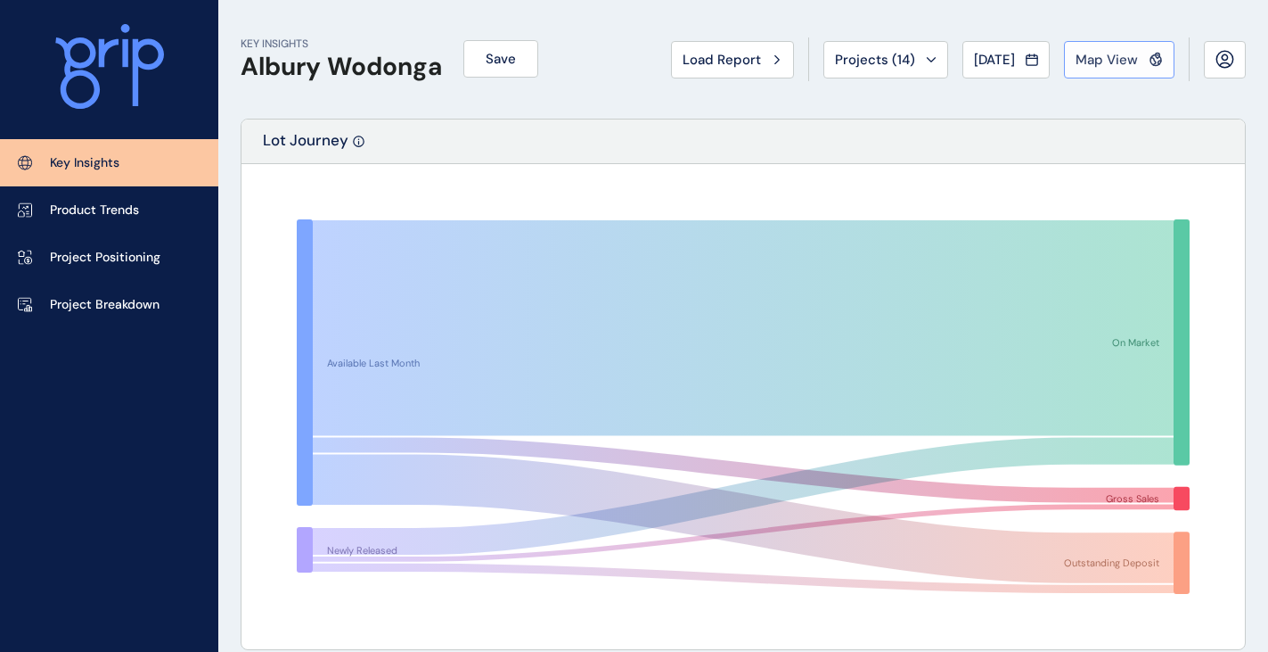
click at [1082, 53] on span "Map View" at bounding box center [1107, 60] width 62 height 18
